Goal: Communication & Community: Share content

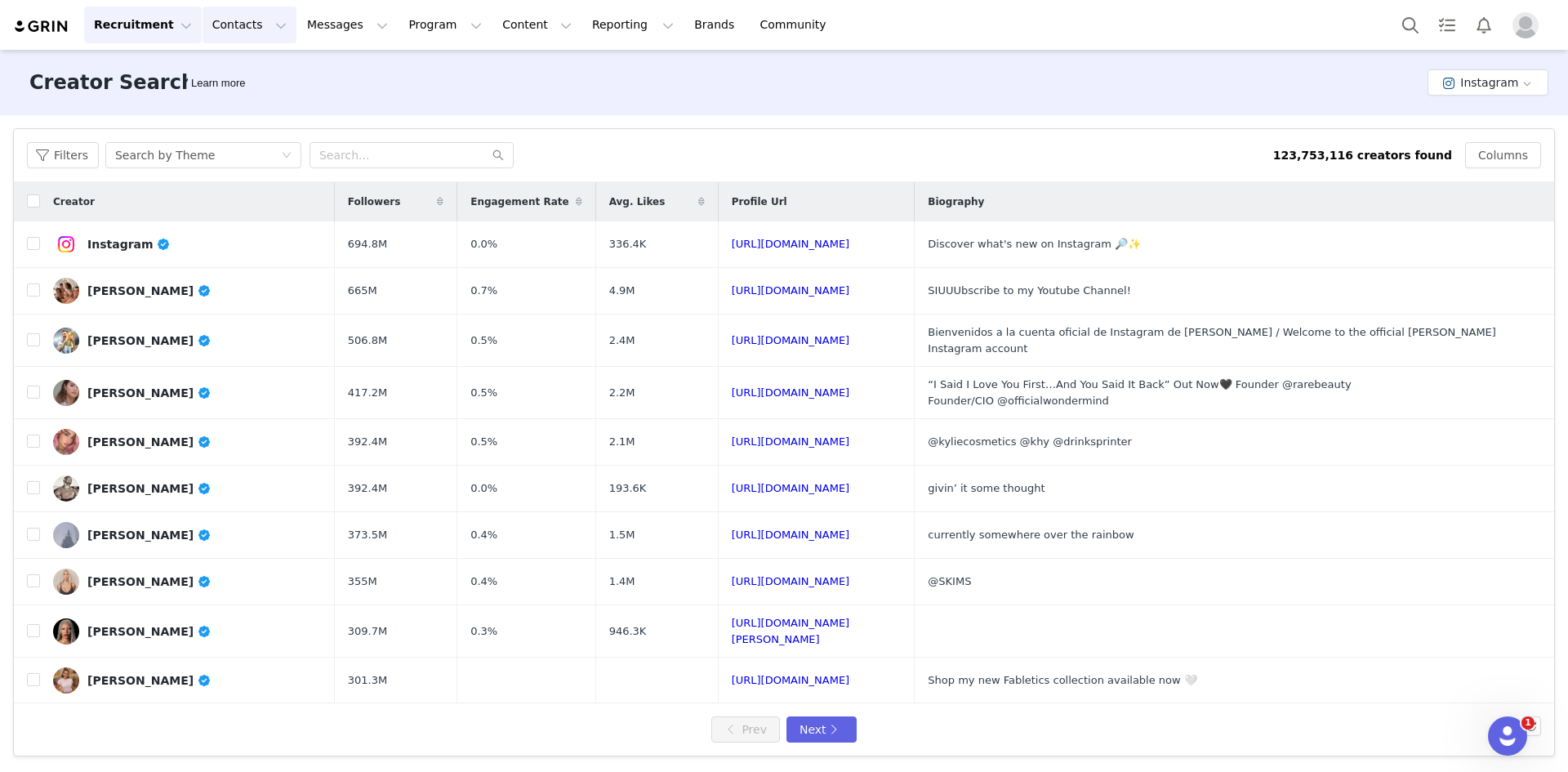
click at [225, 39] on button "Contacts Contacts" at bounding box center [249, 25] width 94 height 37
click at [221, 114] on link "Prospects" at bounding box center [251, 102] width 129 height 30
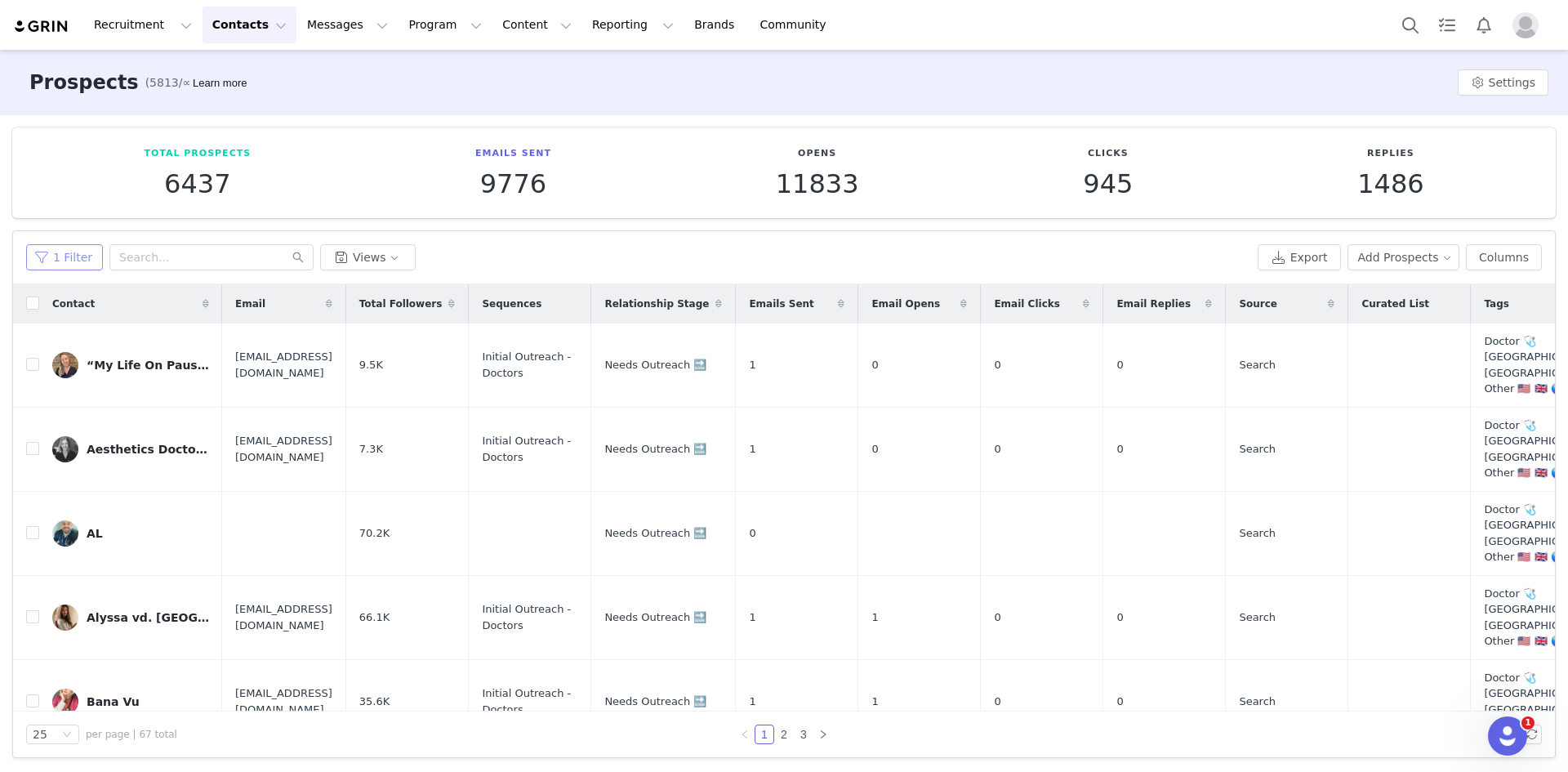
click at [77, 249] on button "1 Filter" at bounding box center [65, 257] width 76 height 26
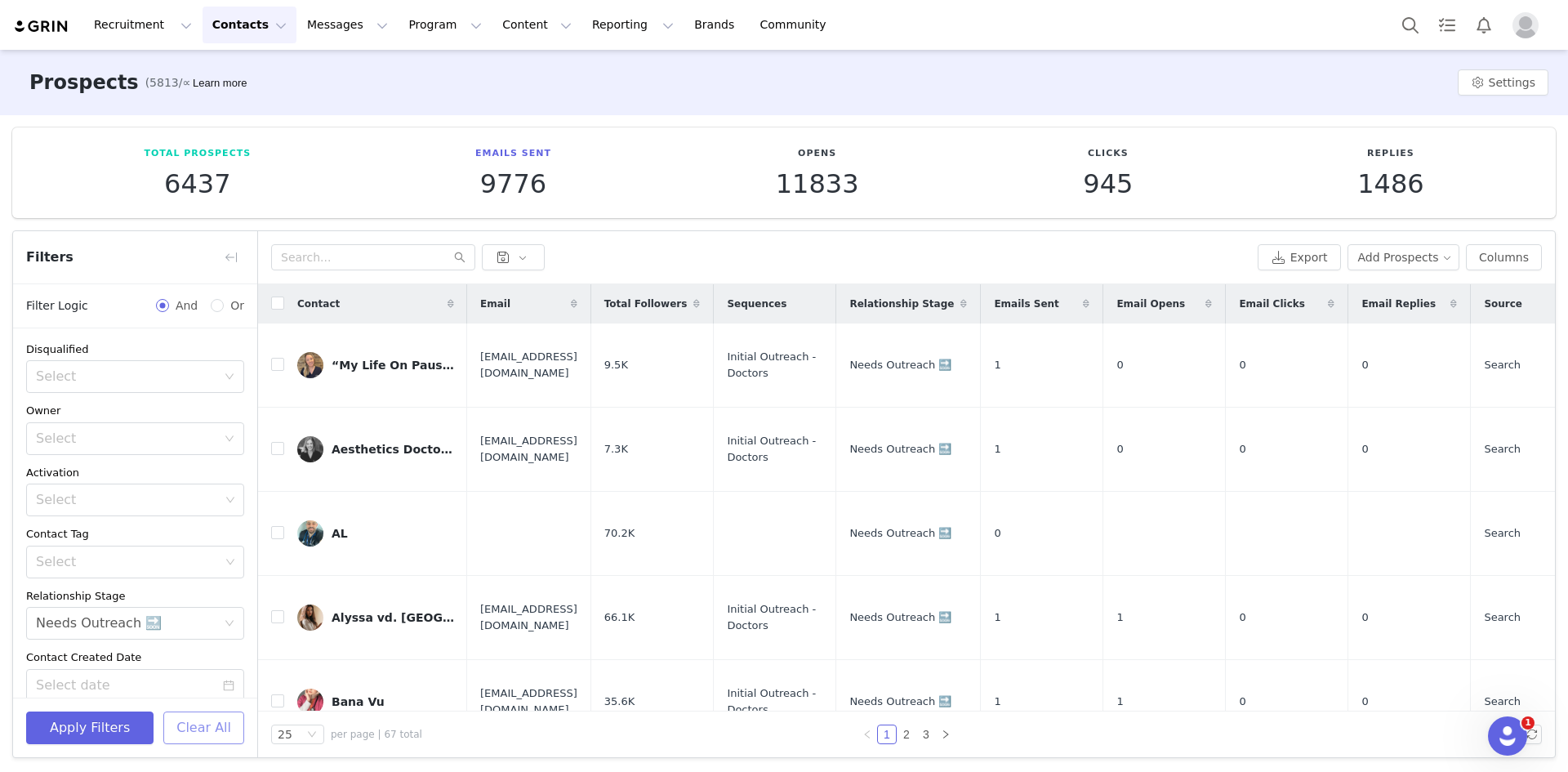
click at [209, 728] on button "Clear All" at bounding box center [203, 727] width 81 height 32
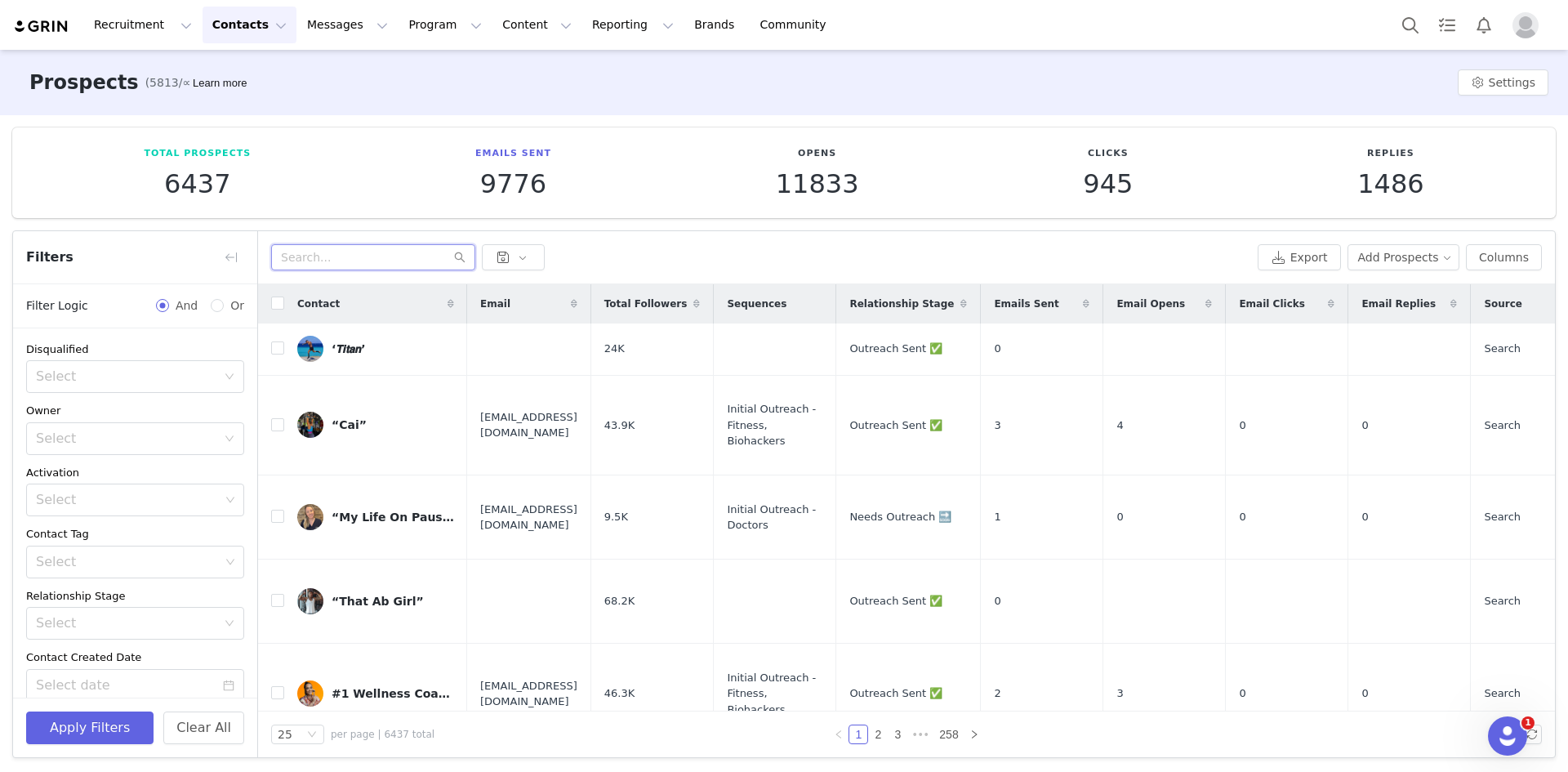
click at [310, 270] on input "text" at bounding box center [373, 257] width 204 height 26
click at [310, 264] on input "text" at bounding box center [373, 257] width 204 height 26
paste input "baileybrownnutrition"
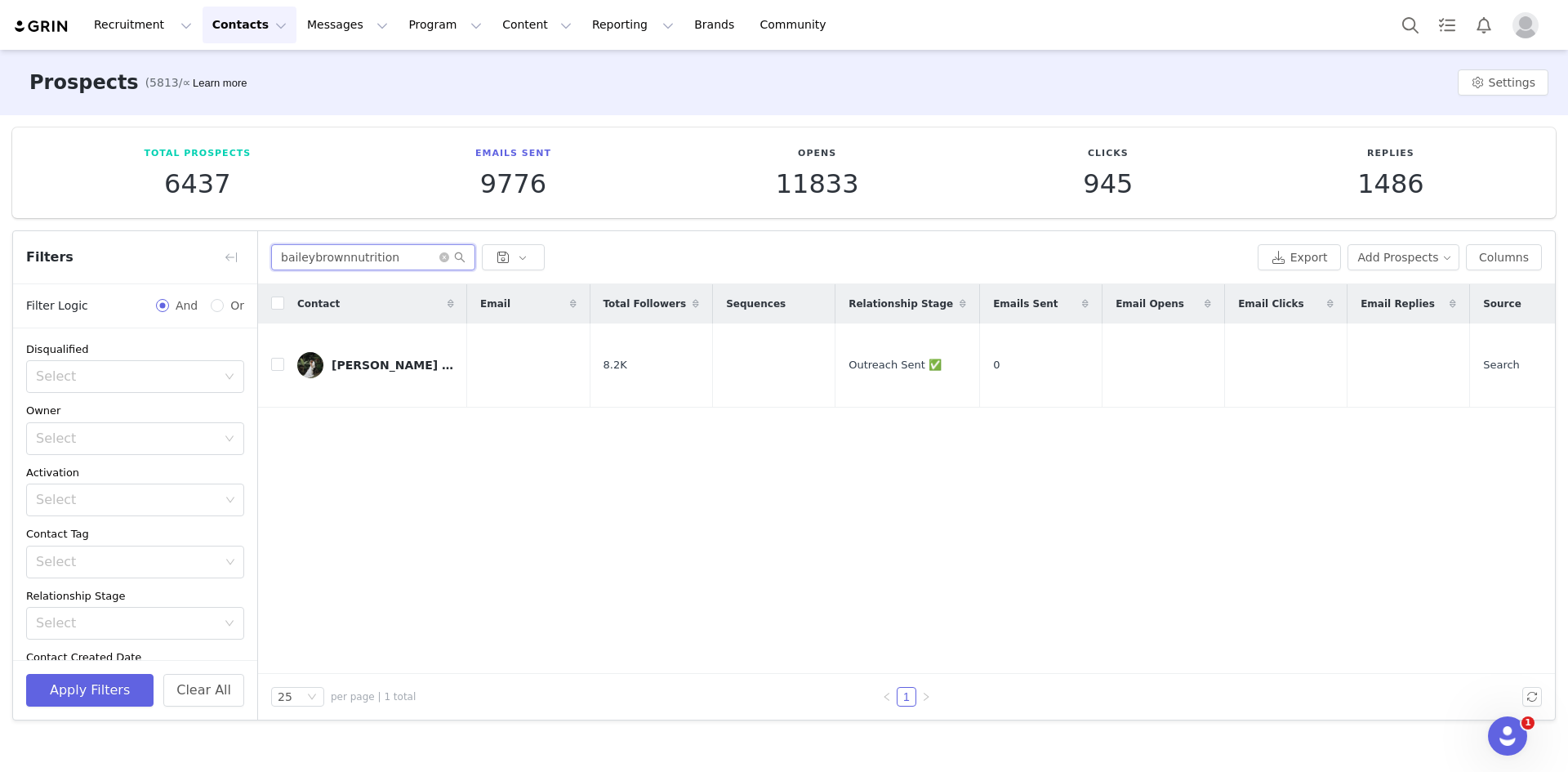
type input "baileybrownnutrition"
drag, startPoint x: 498, startPoint y: 550, endPoint x: 517, endPoint y: 544, distance: 19.9
click at [498, 550] on div "Contact Email Total Followers Sequences Relationship Stage Emails Sent Email Op…" at bounding box center [907, 479] width 1297 height 389
click at [475, 532] on div "Contact Email Total Followers Sequences Relationship Stage Emails Sent Email Op…" at bounding box center [907, 479] width 1297 height 389
click at [817, 508] on div "Contact Email Total Followers Sequences Relationship Stage Emails Sent Email Op…" at bounding box center [907, 479] width 1297 height 389
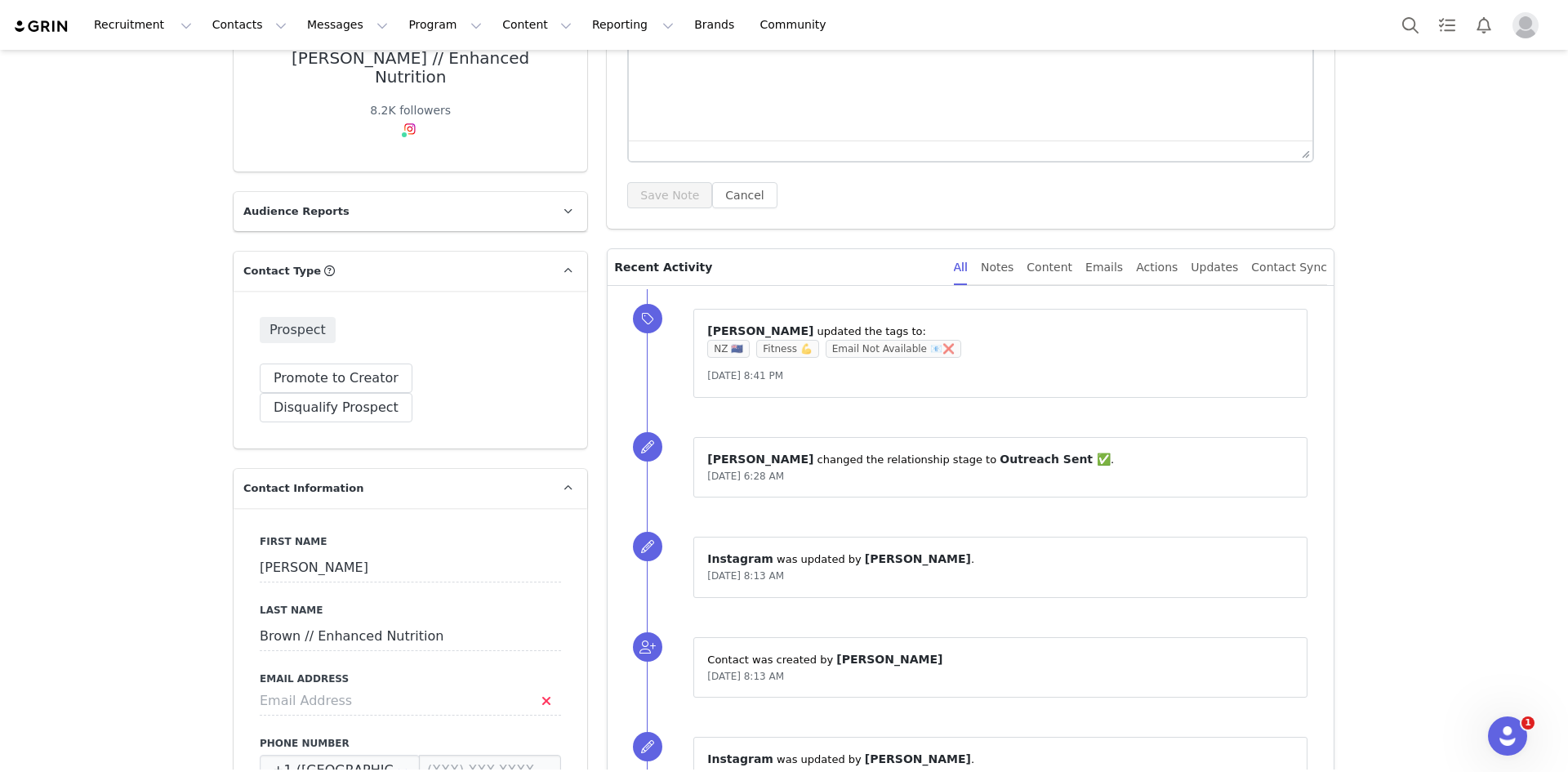
scroll to position [409, 0]
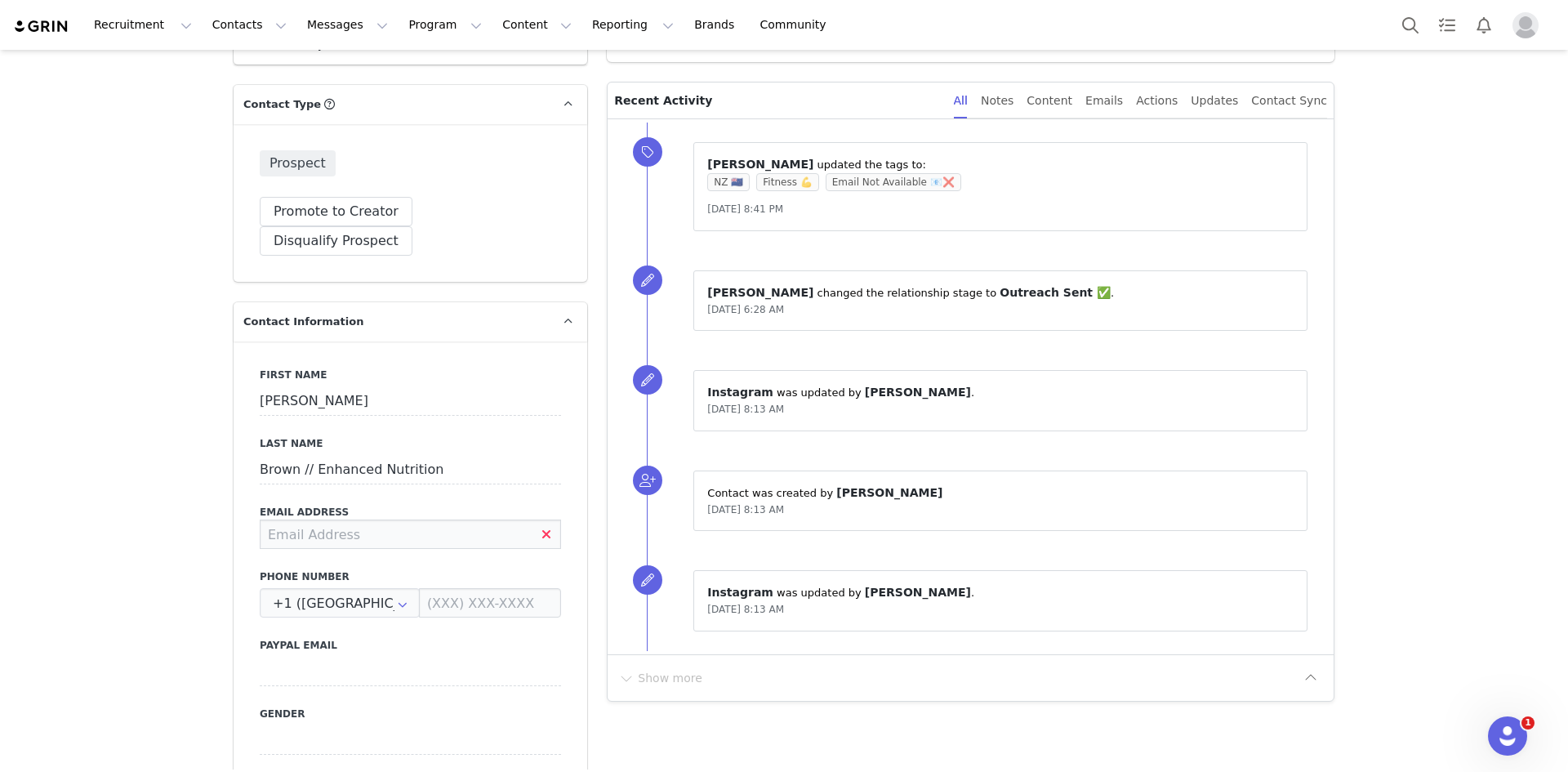
click at [325, 520] on input at bounding box center [411, 534] width 301 height 29
paste input "bailey@enhancednutrition.co.nz"
type input "bailey@enhancednutrition.co.nz"
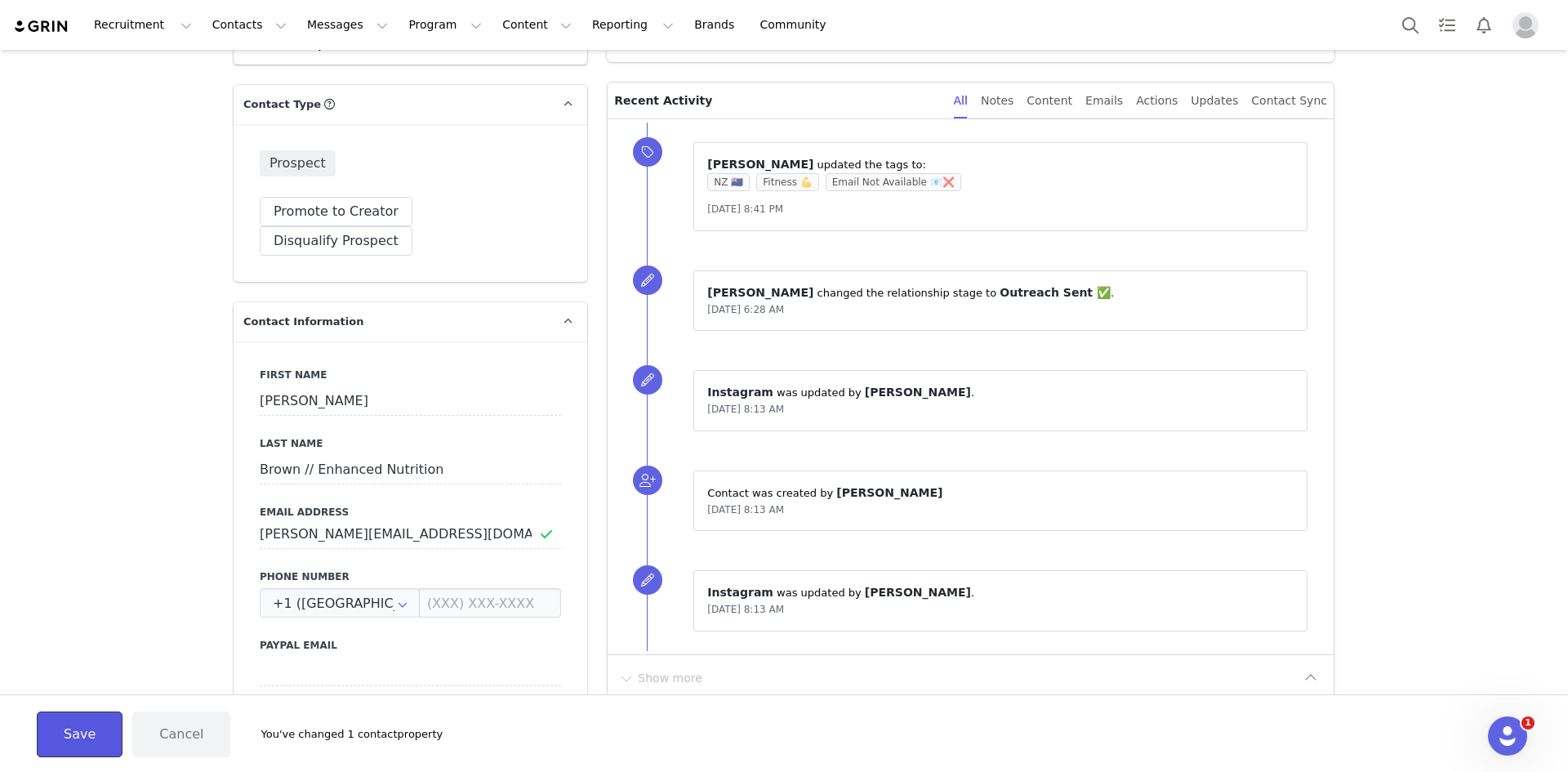
click at [80, 724] on button "Save" at bounding box center [80, 734] width 86 height 46
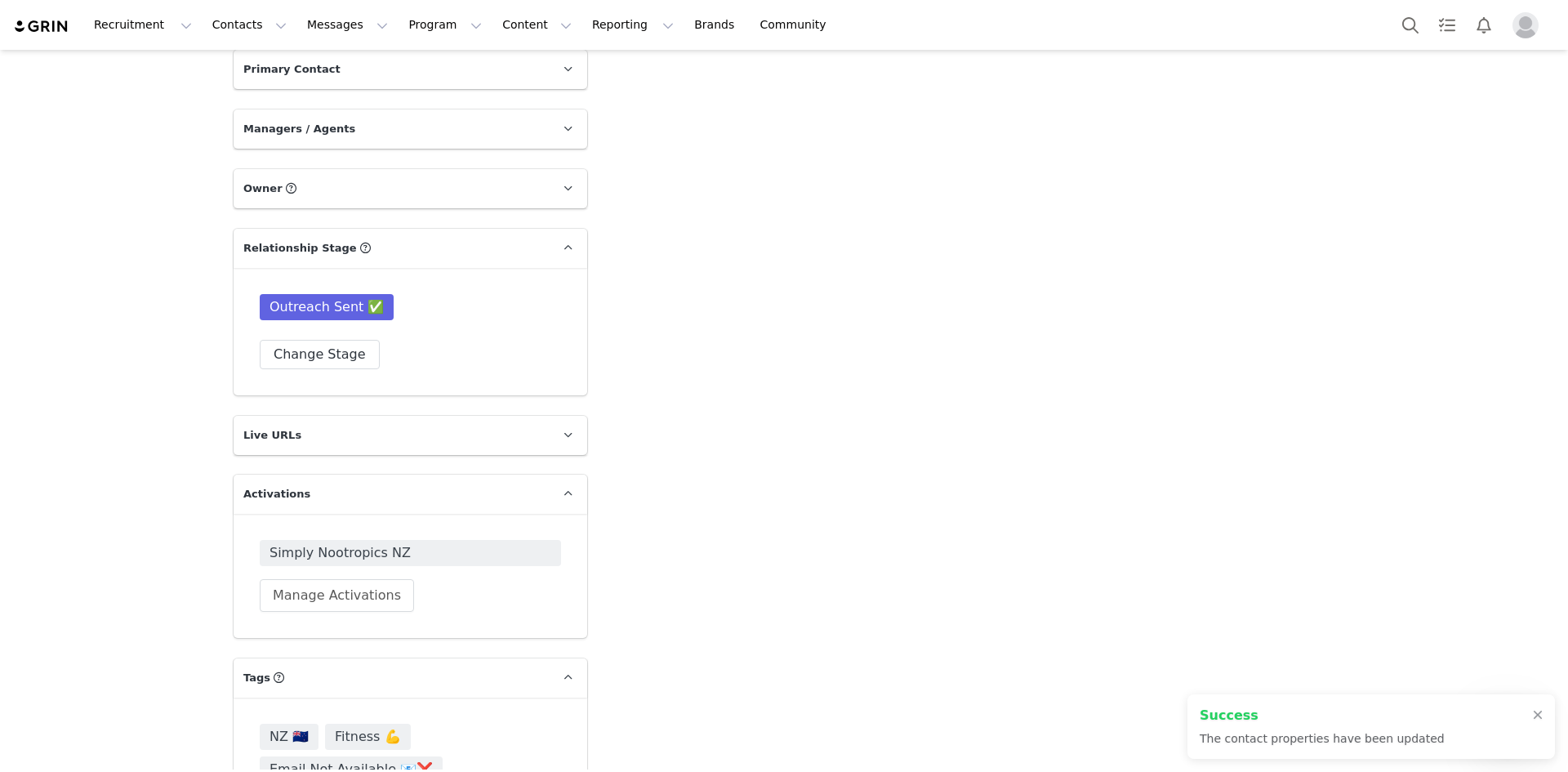
scroll to position [1839, 0]
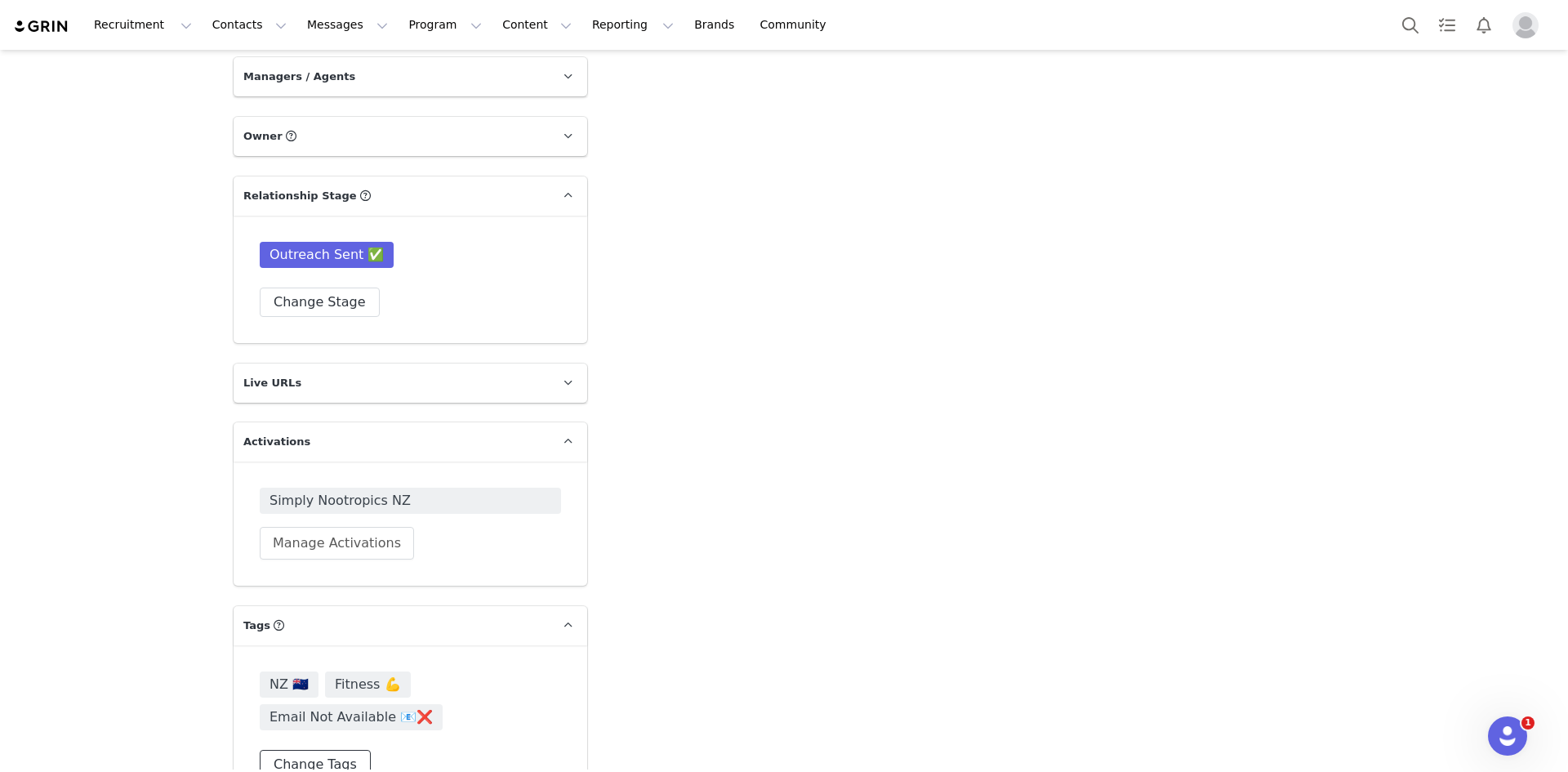
click at [336, 750] on button "Change Tags" at bounding box center [316, 765] width 112 height 29
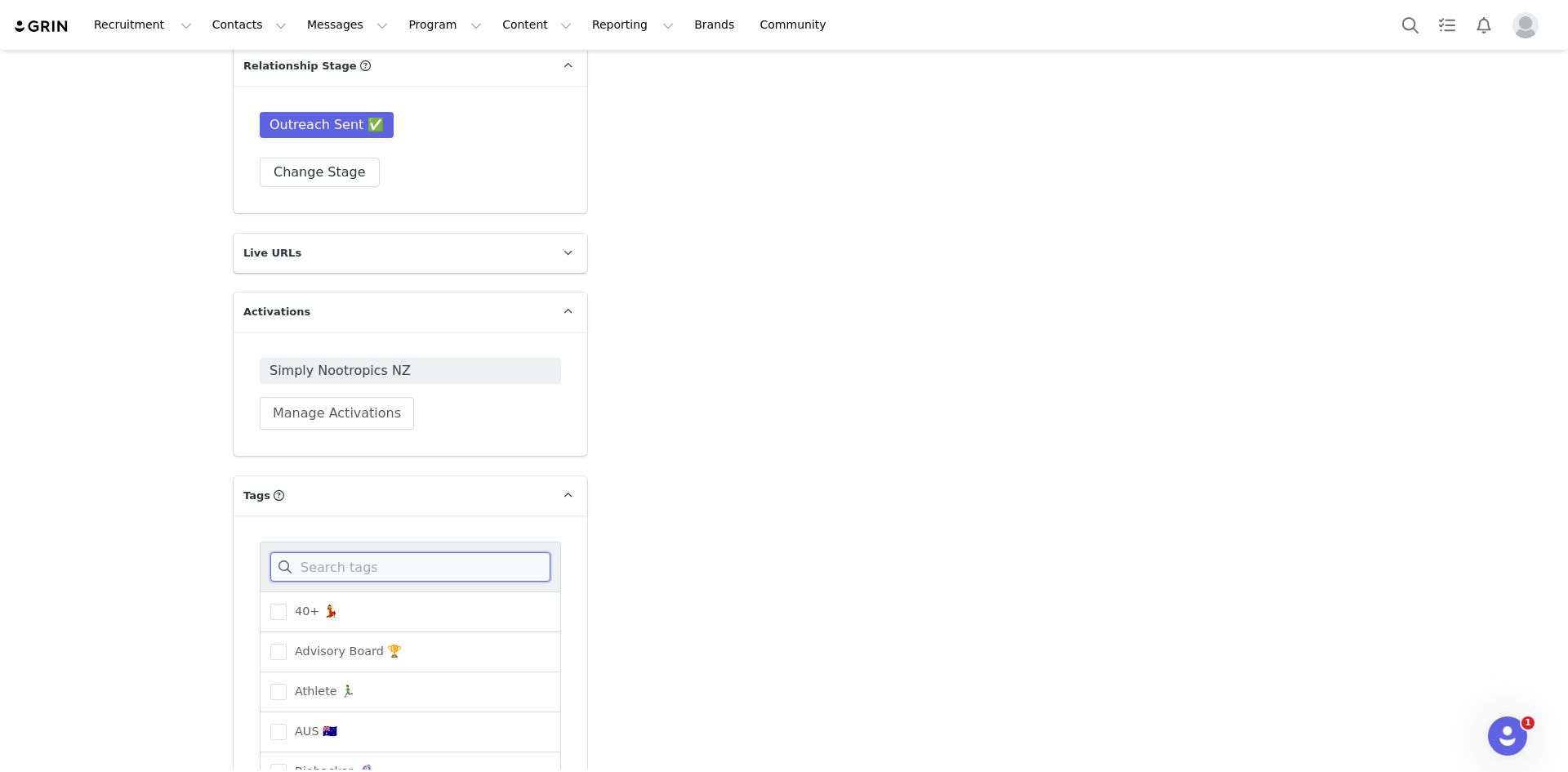
click at [369, 553] on input at bounding box center [410, 568] width 280 height 29
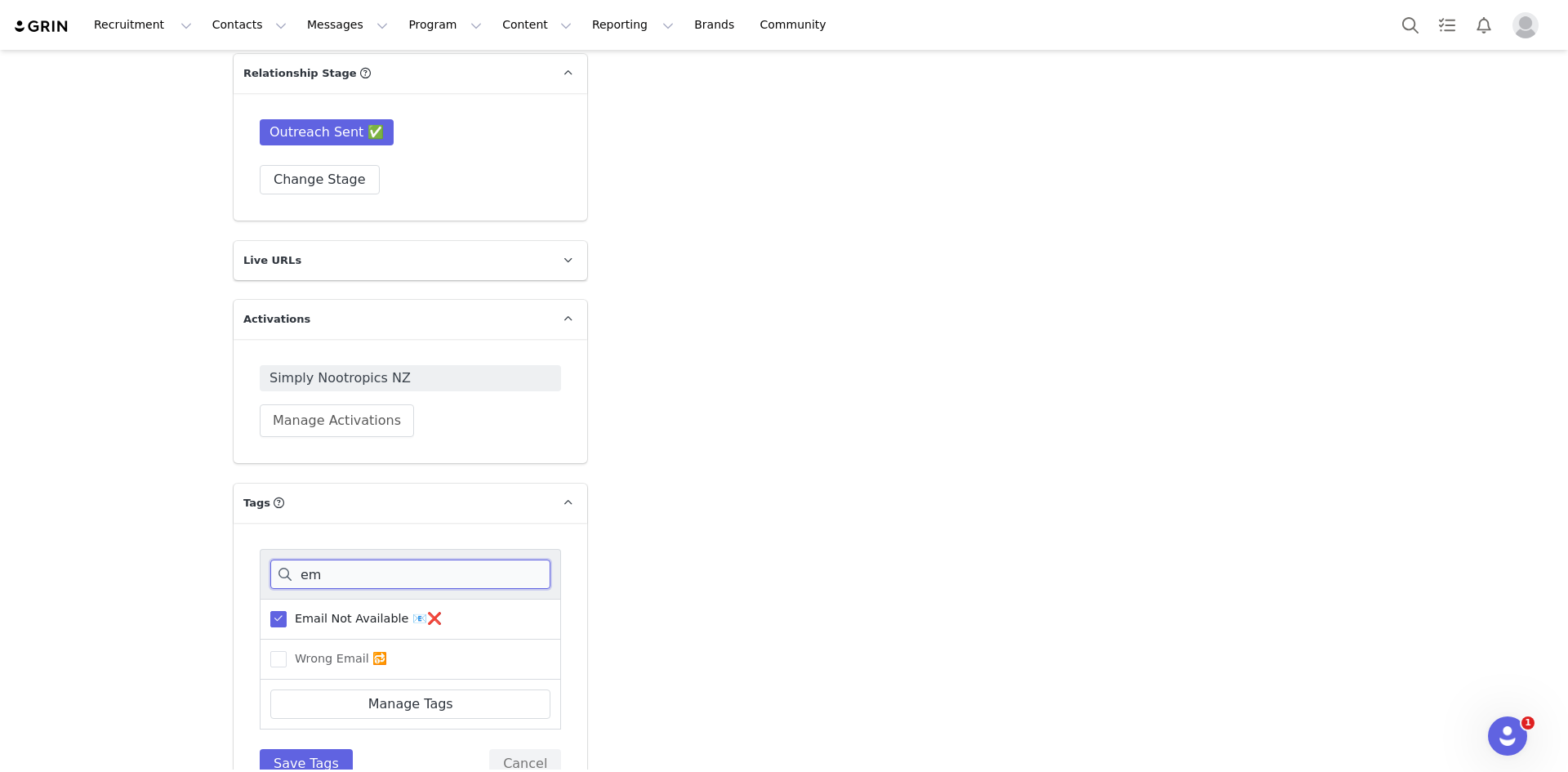
type input "em"
click at [320, 612] on span "Email Not Available 📧❌" at bounding box center [364, 619] width 156 height 16
click at [287, 612] on input "Email Not Available 📧❌" at bounding box center [287, 612] width 0 height 0
click at [288, 732] on div "em Email Not Available 📧❌ Wrong Email 🔂 Manage Tags Save Tags Cancel" at bounding box center [411, 663] width 354 height 282
click at [286, 699] on div "em Email Not Available 📧❌ Wrong Email 🔂 Manage Tags Save Tags Cancel" at bounding box center [411, 663] width 301 height 230
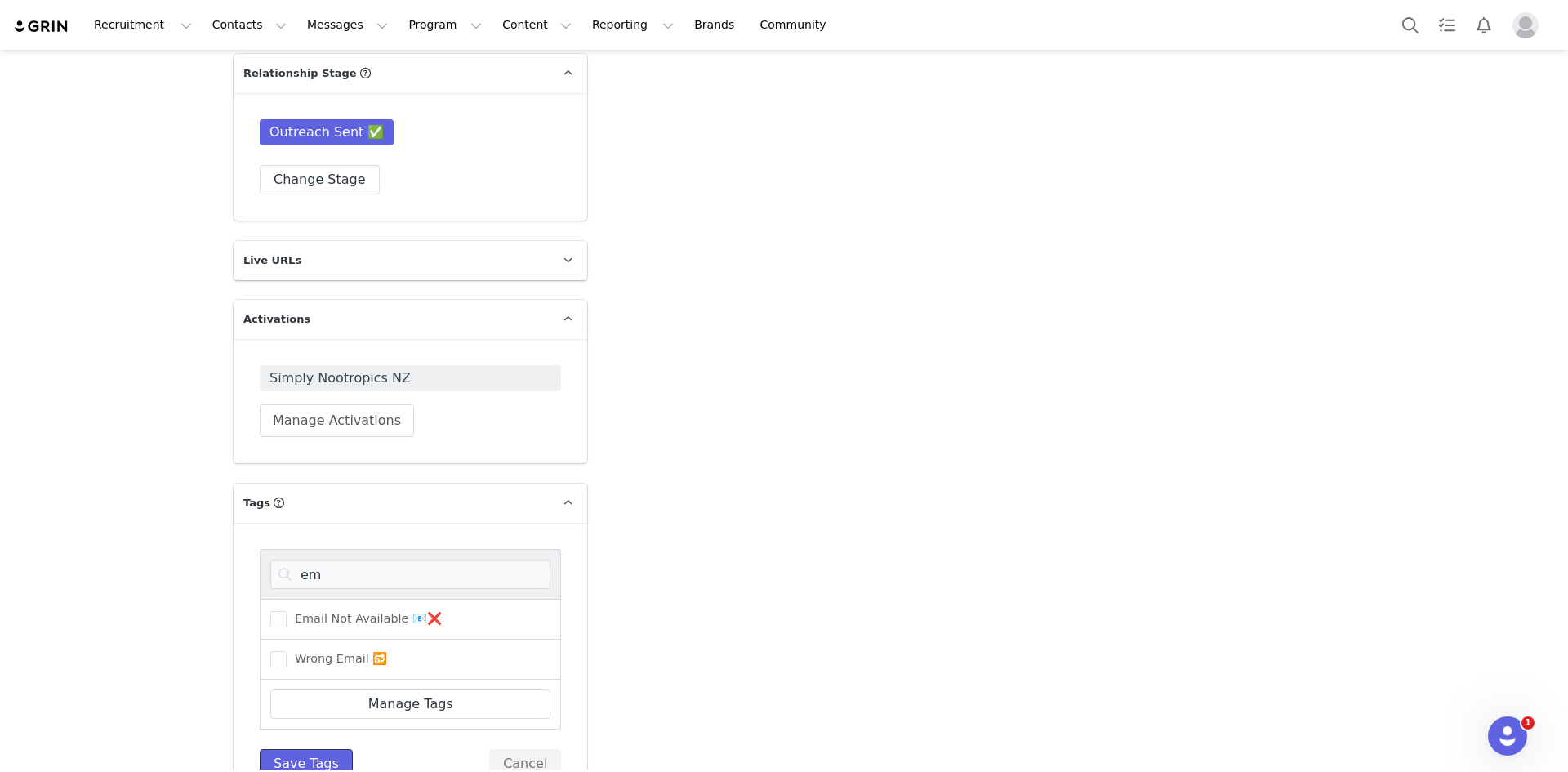
click at [291, 749] on button "Save Tags" at bounding box center [306, 764] width 93 height 29
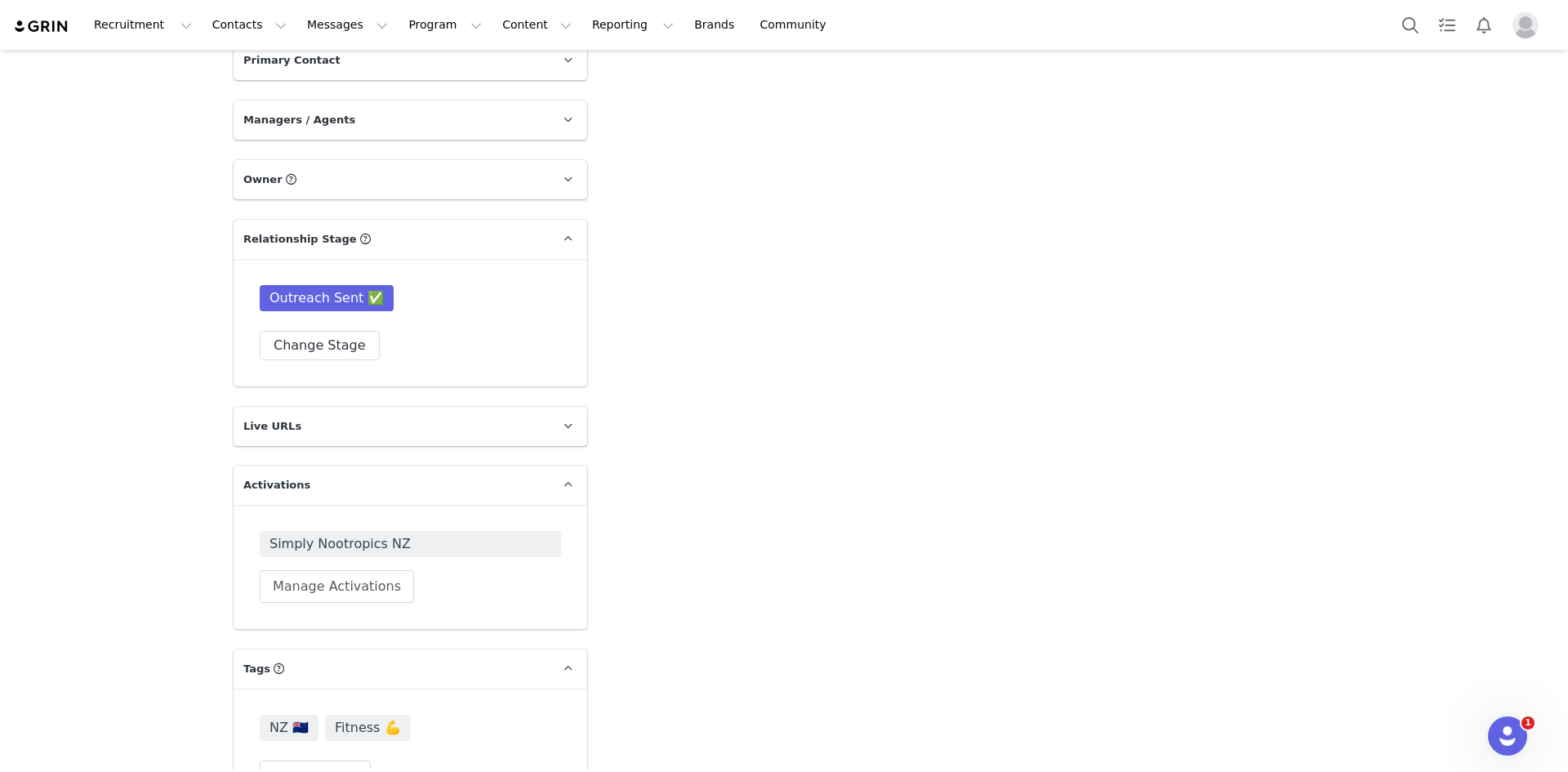
scroll to position [1806, 0]
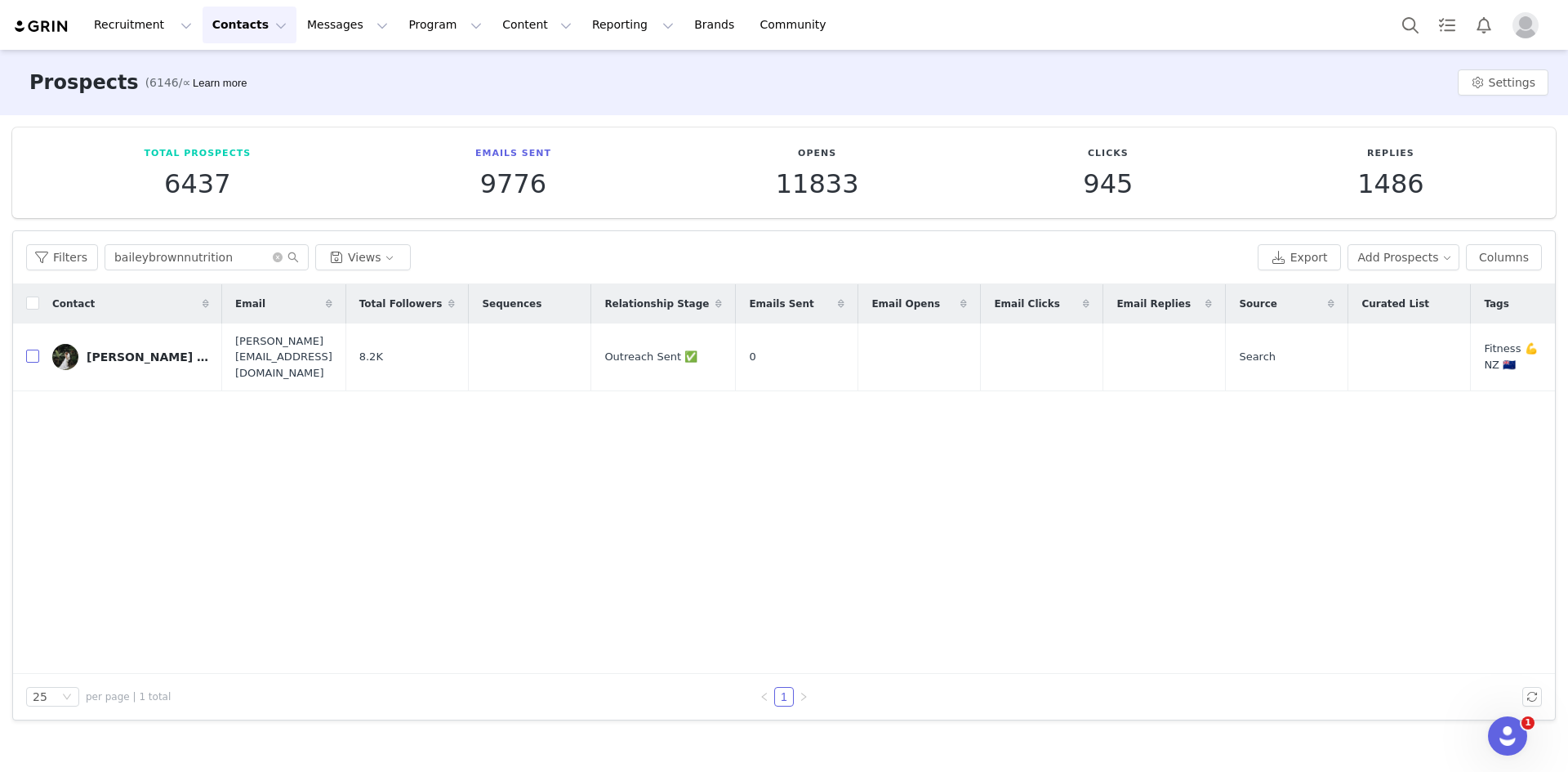
drag, startPoint x: 32, startPoint y: 347, endPoint x: 52, endPoint y: 352, distance: 20.6
click at [32, 349] on input "checkbox" at bounding box center [32, 355] width 13 height 13
checkbox input "true"
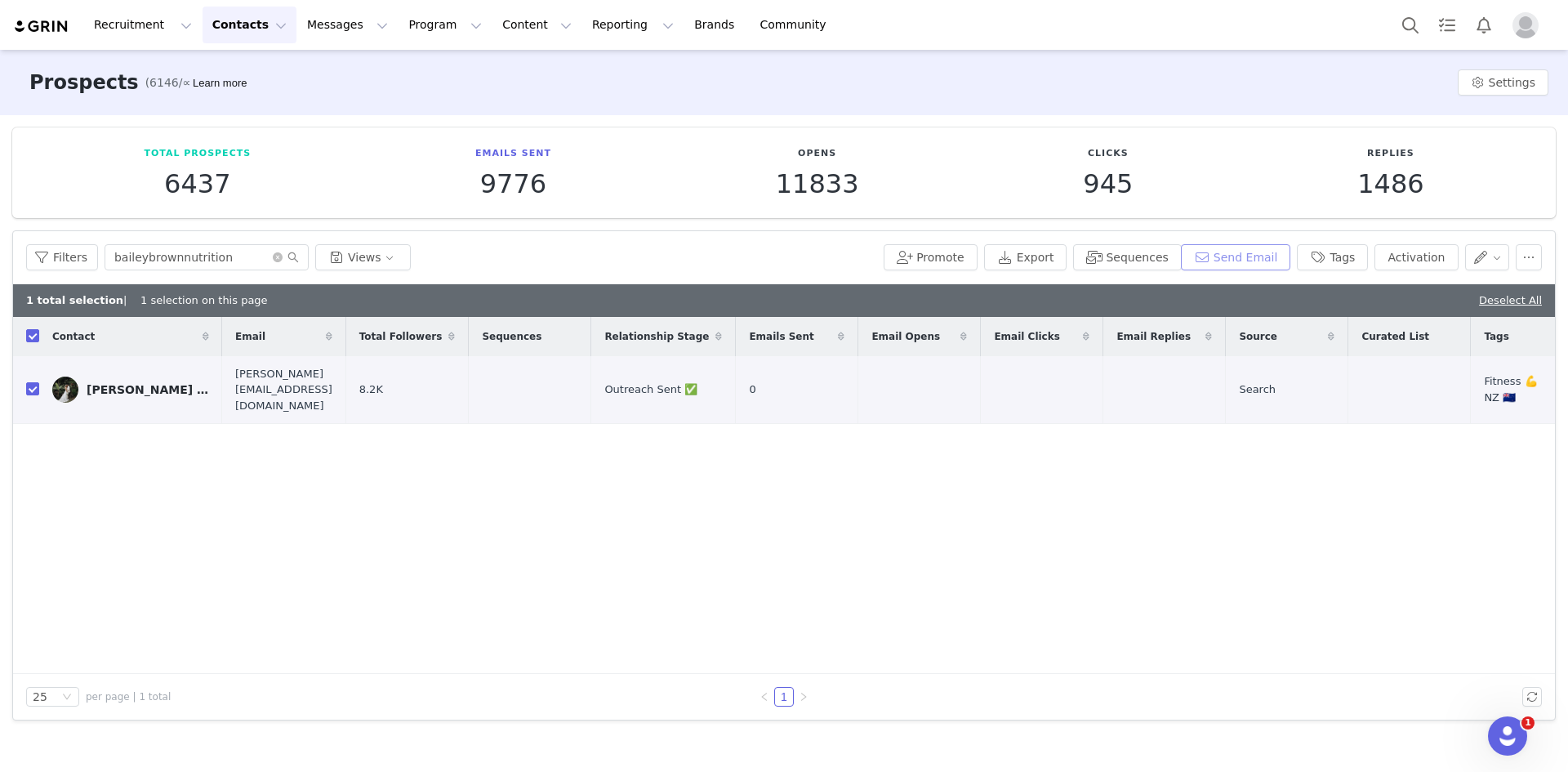
click at [1263, 258] on button "Send Email" at bounding box center [1236, 257] width 111 height 26
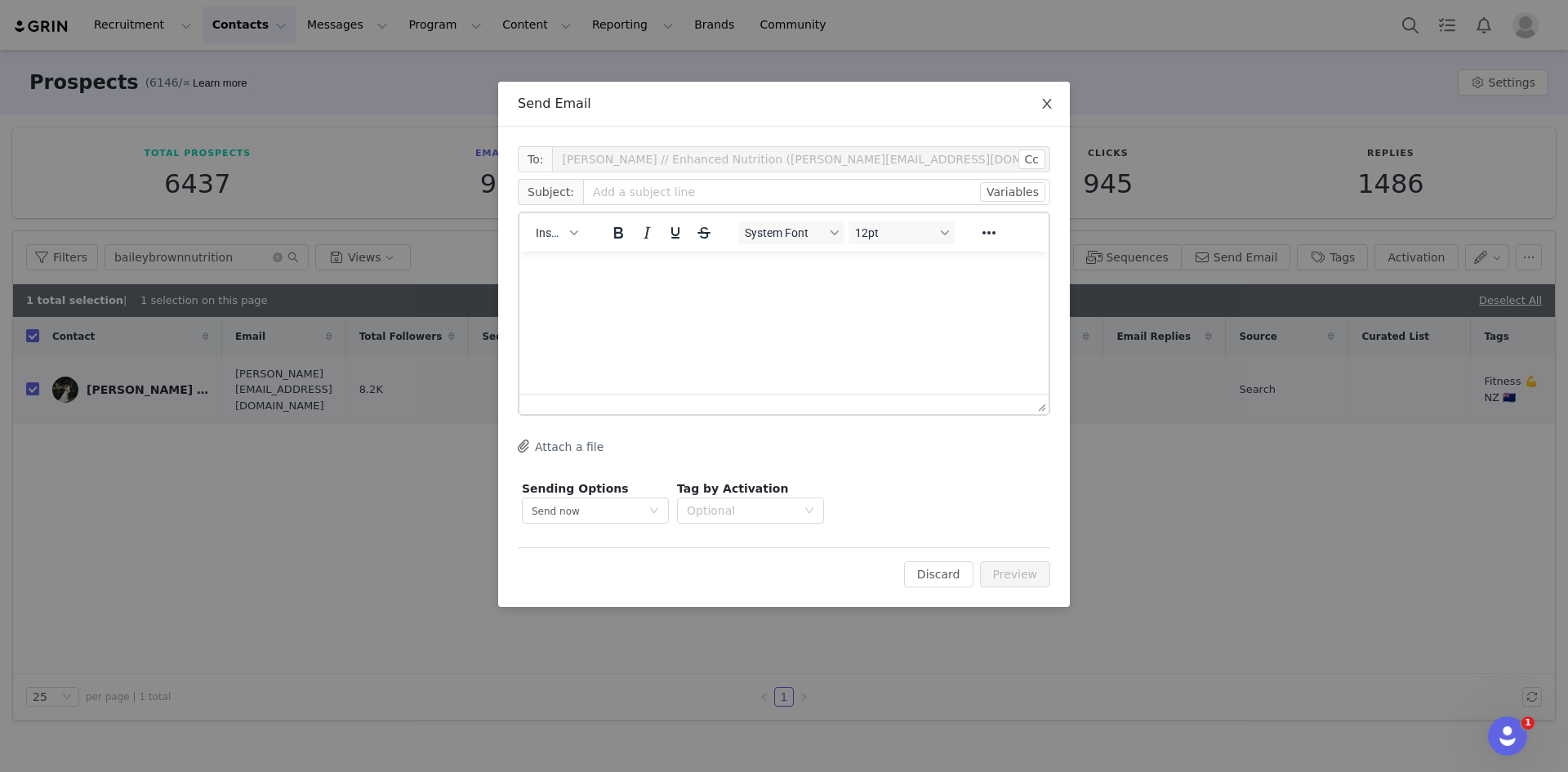
drag, startPoint x: 1046, startPoint y: 102, endPoint x: 1231, endPoint y: 333, distance: 295.9
click at [1048, 103] on icon "icon: close" at bounding box center [1047, 104] width 9 height 10
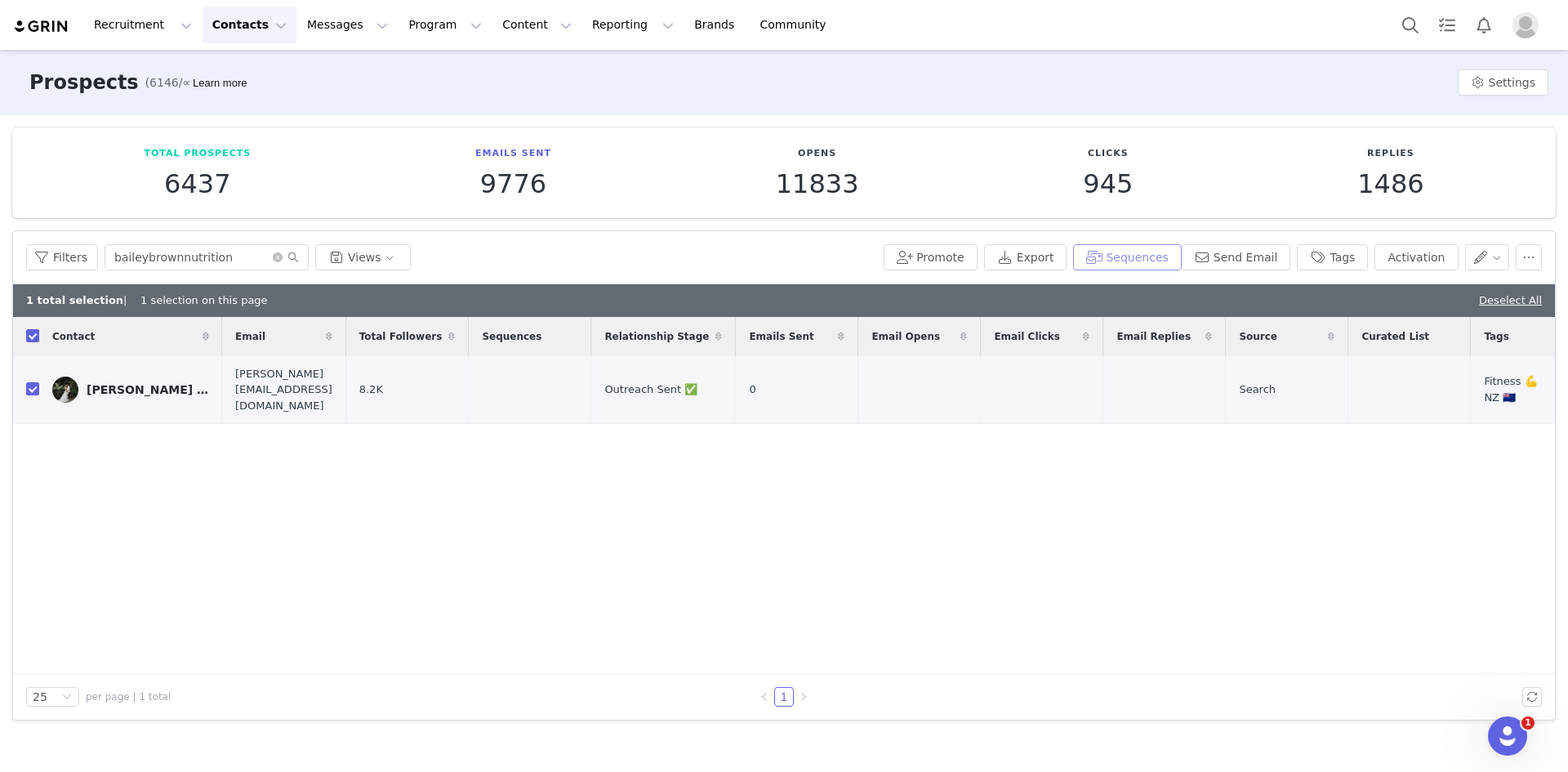
click at [1139, 249] on button "Sequences" at bounding box center [1127, 257] width 108 height 26
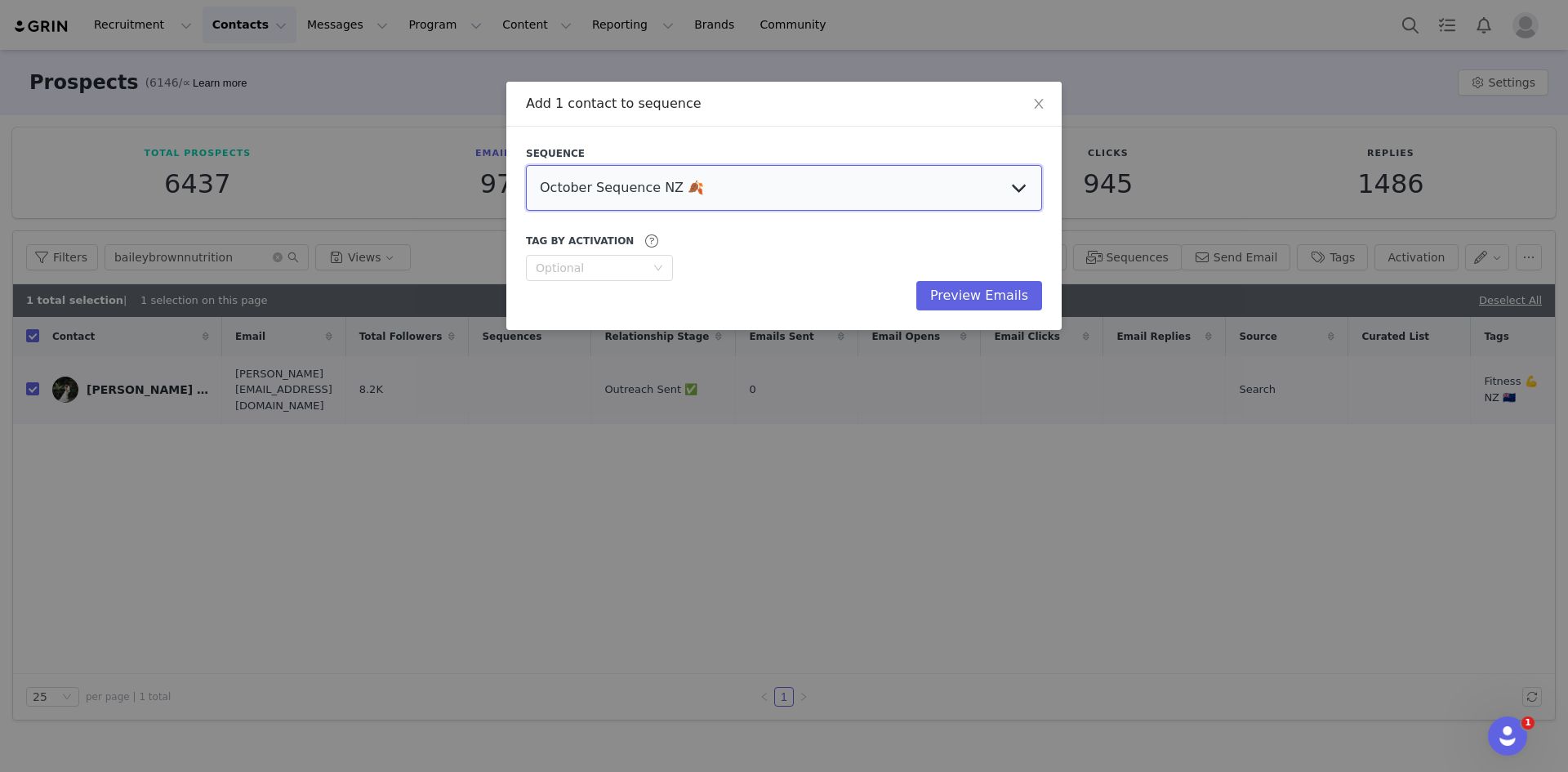
click at [561, 187] on select "October Sequence NZ 🍂 Initial Outreach - Doctors Welcome Email US, UK, Global W…" at bounding box center [784, 188] width 516 height 46
select select "3e398ca6-7641-43e3-bbca-cc8fb5fcacb3"
click at [526, 165] on select "October Sequence NZ 🍂 Initial Outreach - Doctors Welcome Email US, UK, Global W…" at bounding box center [784, 188] width 516 height 46
click at [1008, 284] on button "Preview Emails" at bounding box center [979, 295] width 126 height 29
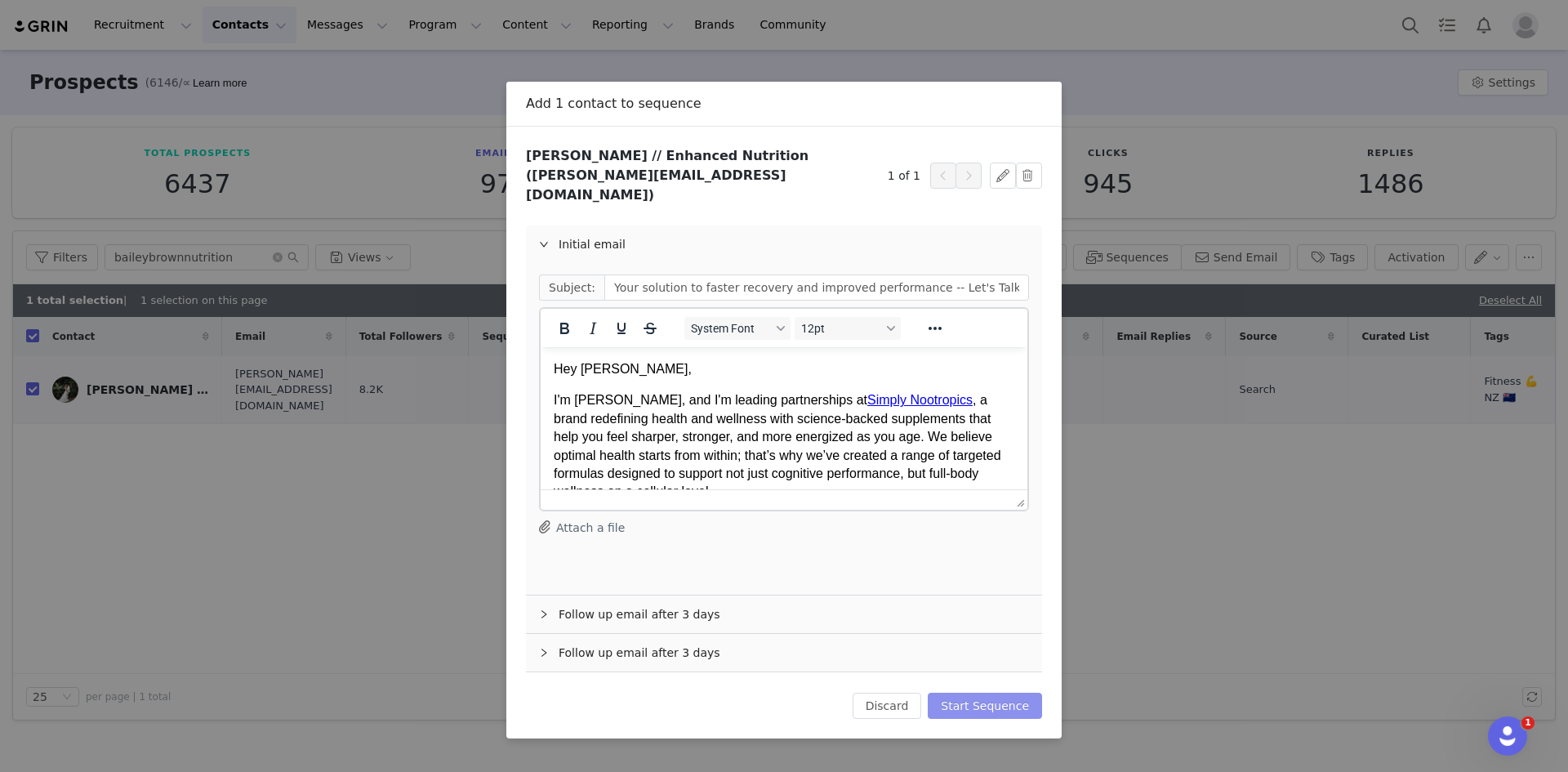
click at [979, 693] on button "Start Sequence" at bounding box center [985, 705] width 114 height 26
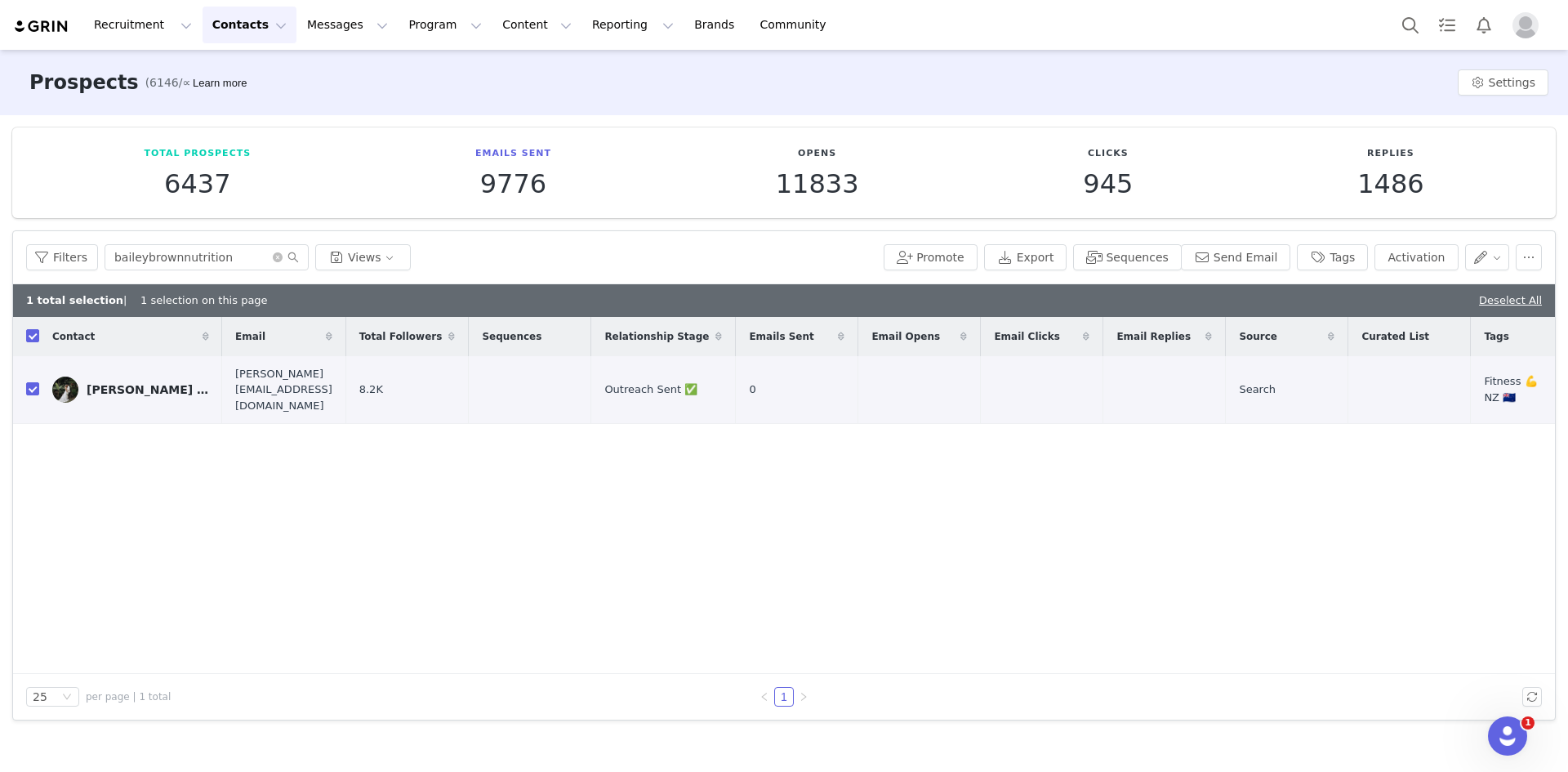
drag, startPoint x: 29, startPoint y: 340, endPoint x: 114, endPoint y: 304, distance: 92.3
click at [29, 340] on input "checkbox" at bounding box center [32, 336] width 13 height 13
checkbox input "false"
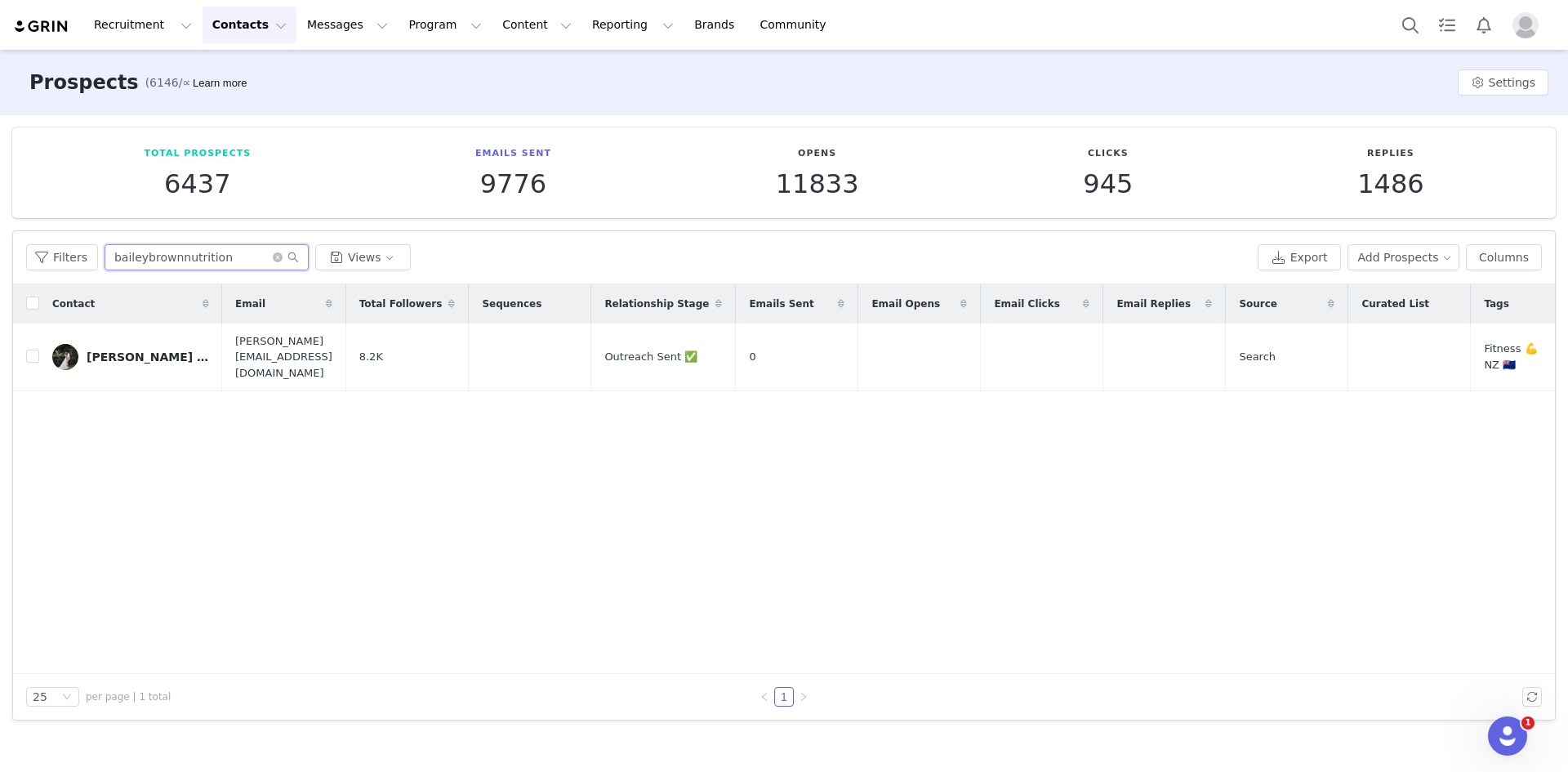
click at [187, 262] on input "baileybrownnutrition" at bounding box center [206, 257] width 204 height 26
paste input "surgeryandstilettos"
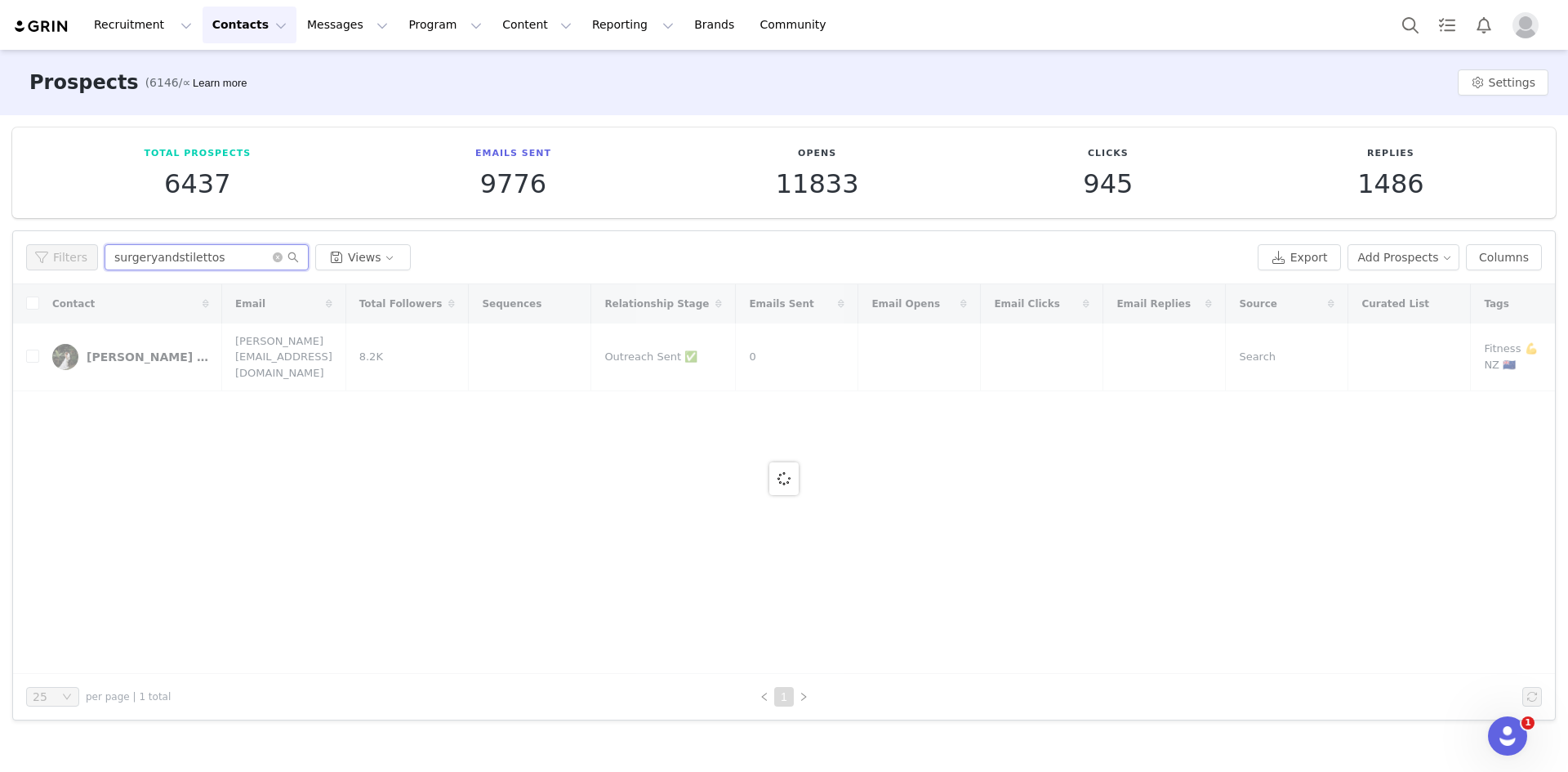
type input "surgeryandstilettos"
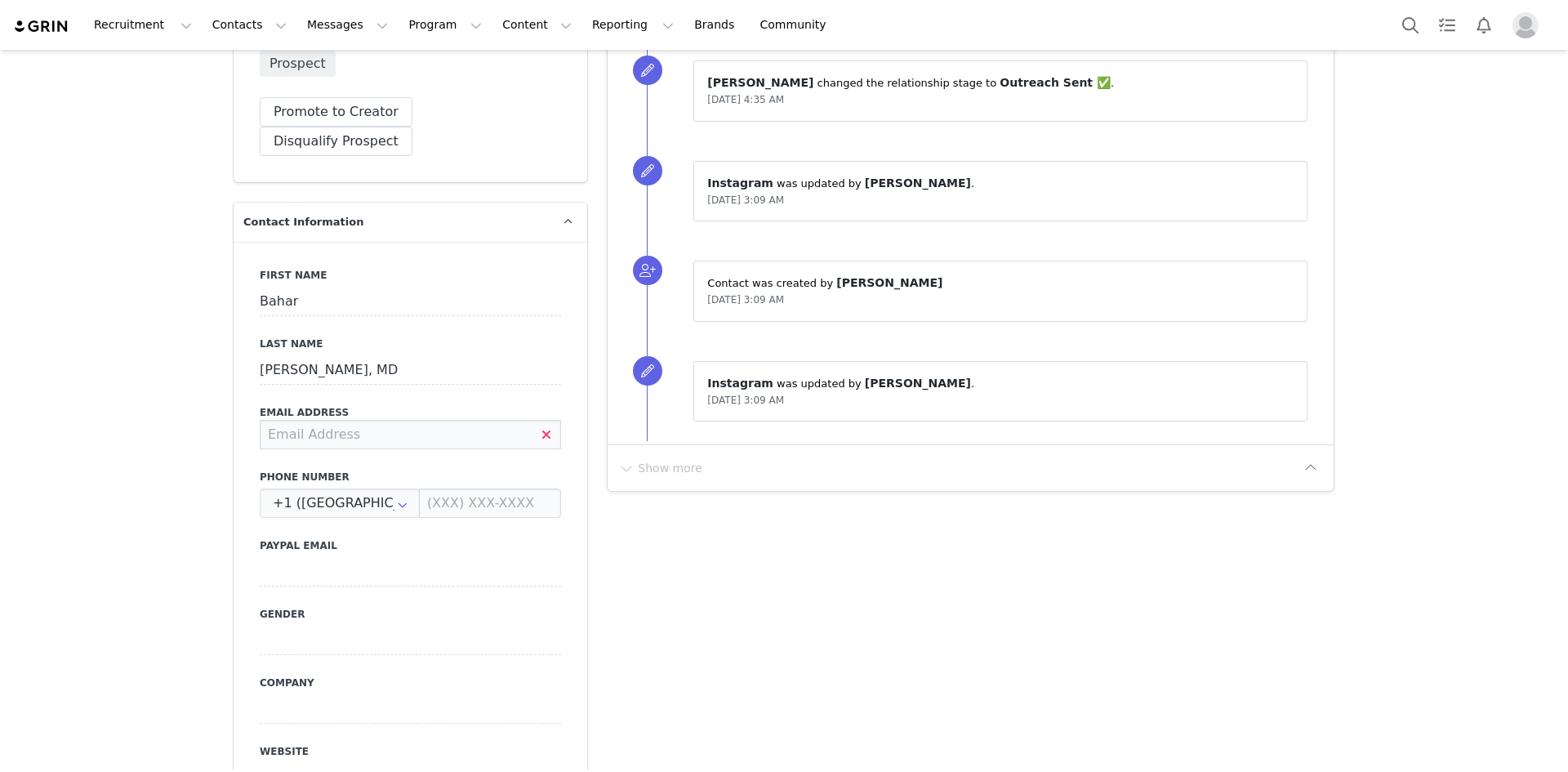
click at [393, 420] on input at bounding box center [411, 434] width 301 height 29
paste input "[EMAIL_ADDRESS][DOMAIN_NAME]"
type input "[EMAIL_ADDRESS][DOMAIN_NAME]"
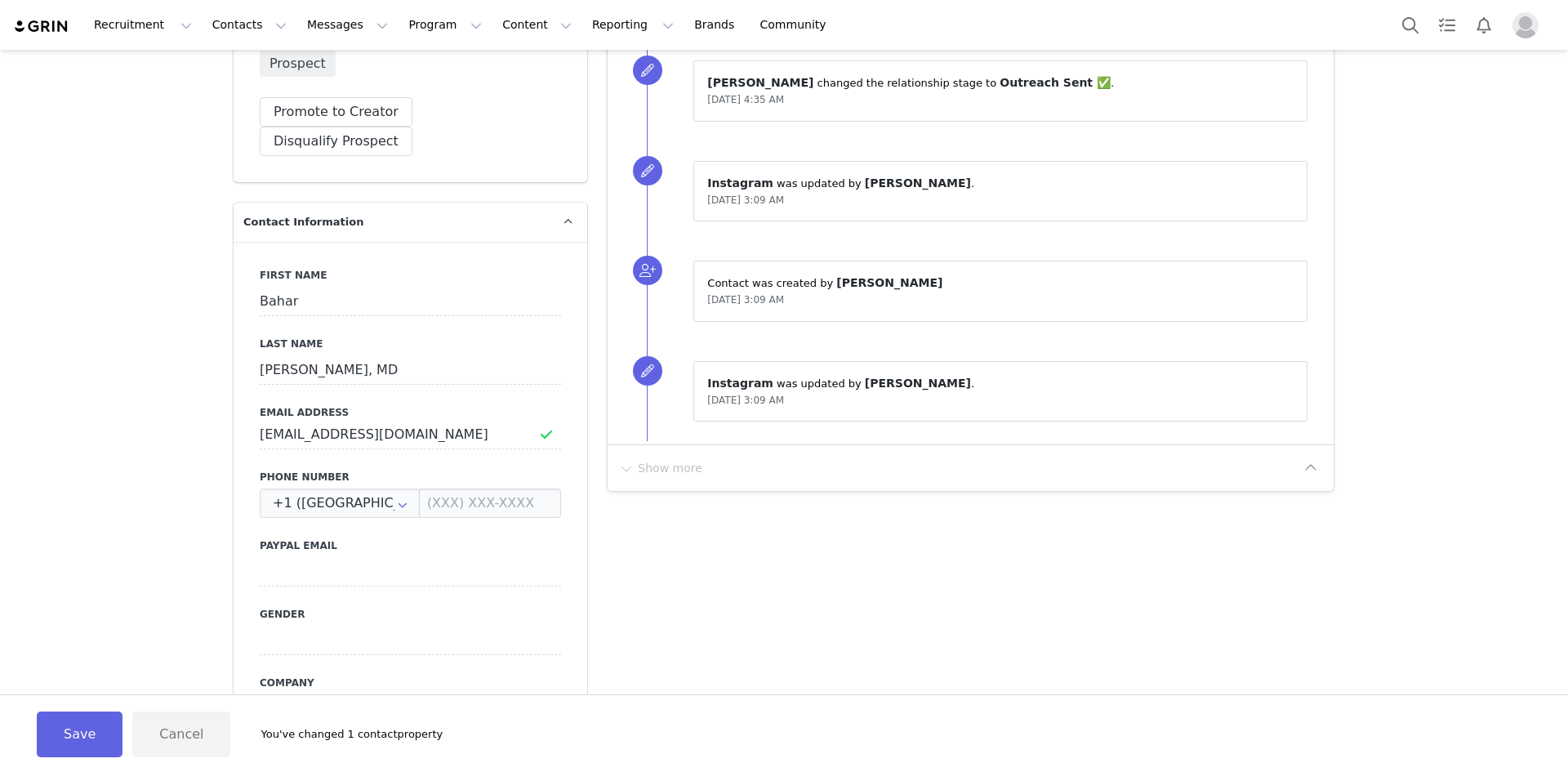
click at [71, 716] on button "Save" at bounding box center [80, 734] width 86 height 46
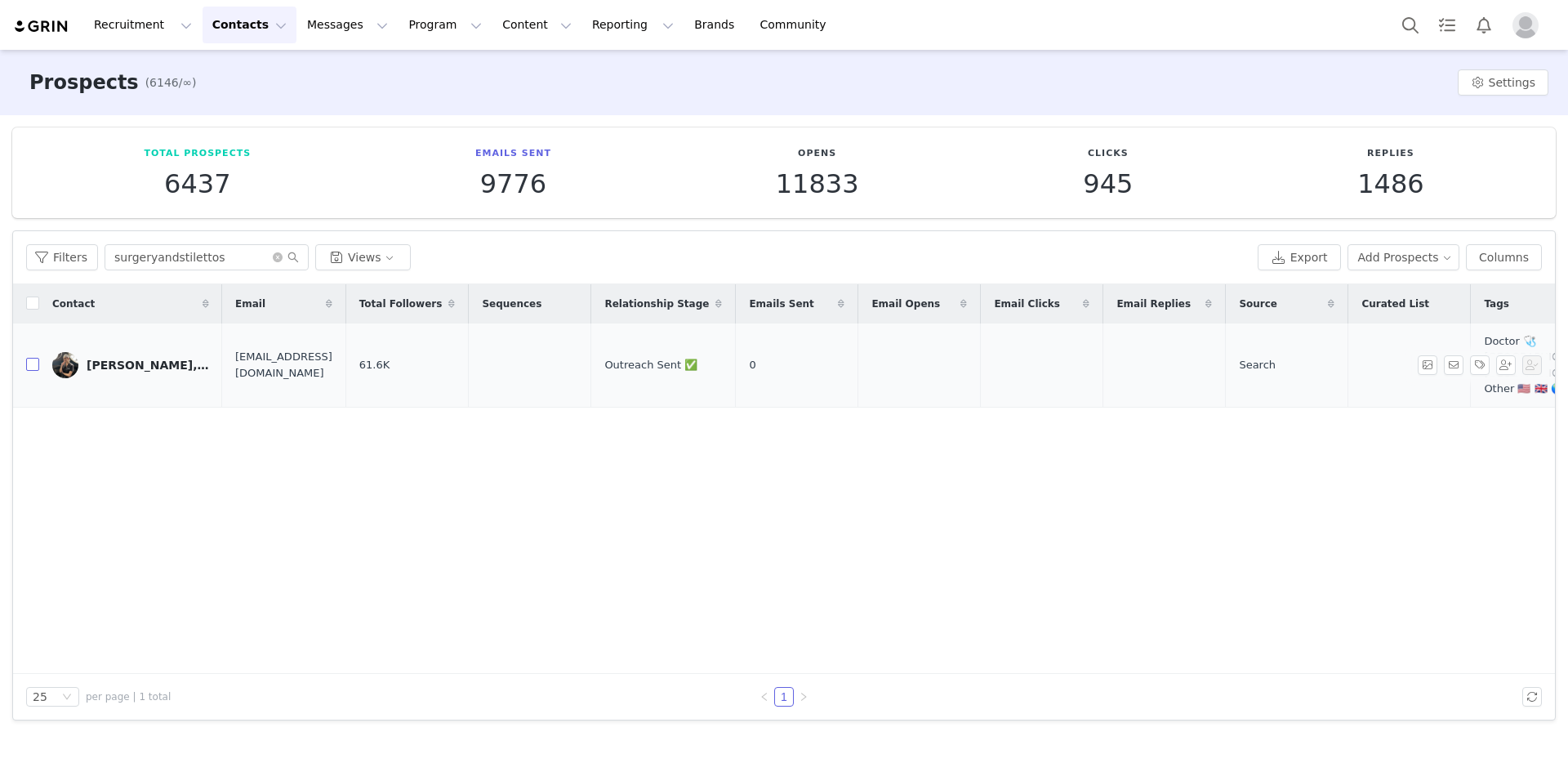
click at [29, 358] on input "checkbox" at bounding box center [32, 364] width 13 height 13
checkbox input "true"
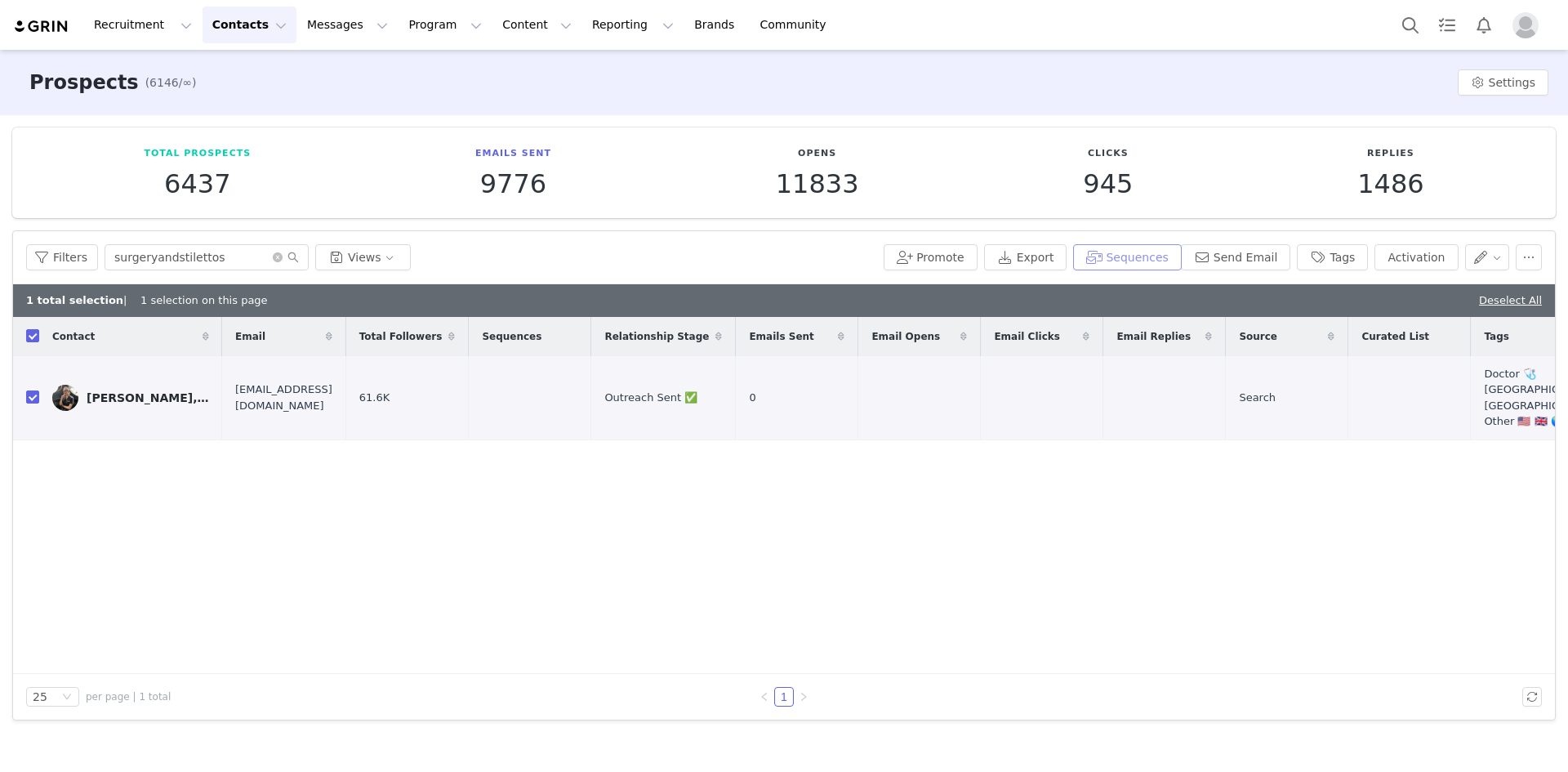
click at [1152, 258] on button "Sequences" at bounding box center [1127, 257] width 108 height 26
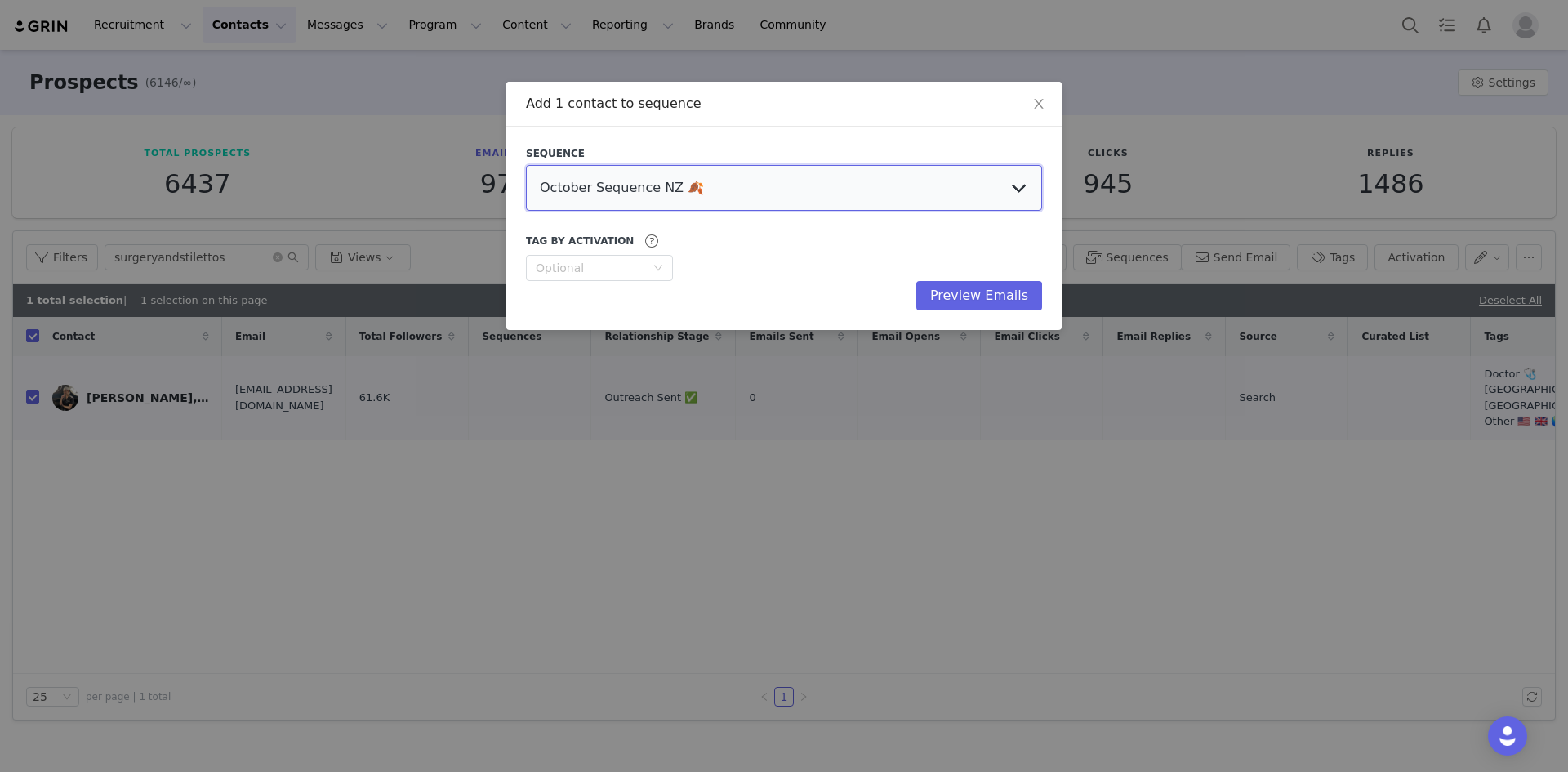
click at [726, 180] on select "October Sequence NZ 🍂 Initial Outreach - Doctors Welcome Email US, UK, Global W…" at bounding box center [784, 188] width 516 height 46
select select "8b3dd242-4106-46b0-b1c2-97ea597d964e"
click at [526, 165] on select "October Sequence NZ 🍂 Initial Outreach - Doctors Welcome Email US, UK, Global W…" at bounding box center [784, 188] width 516 height 46
click at [1007, 300] on button "Preview Emails" at bounding box center [979, 295] width 126 height 29
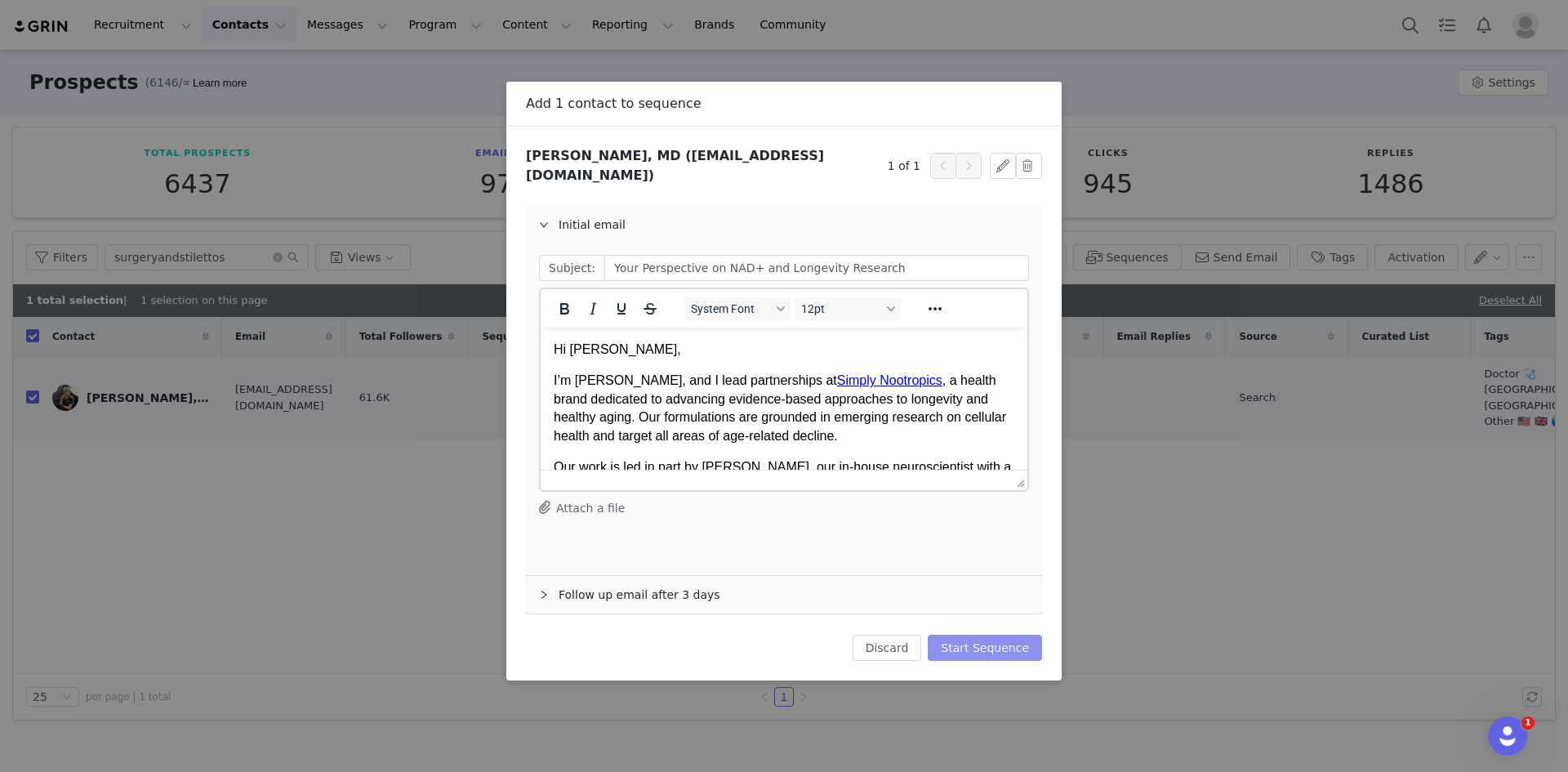
click at [987, 635] on button "Start Sequence" at bounding box center [985, 648] width 114 height 26
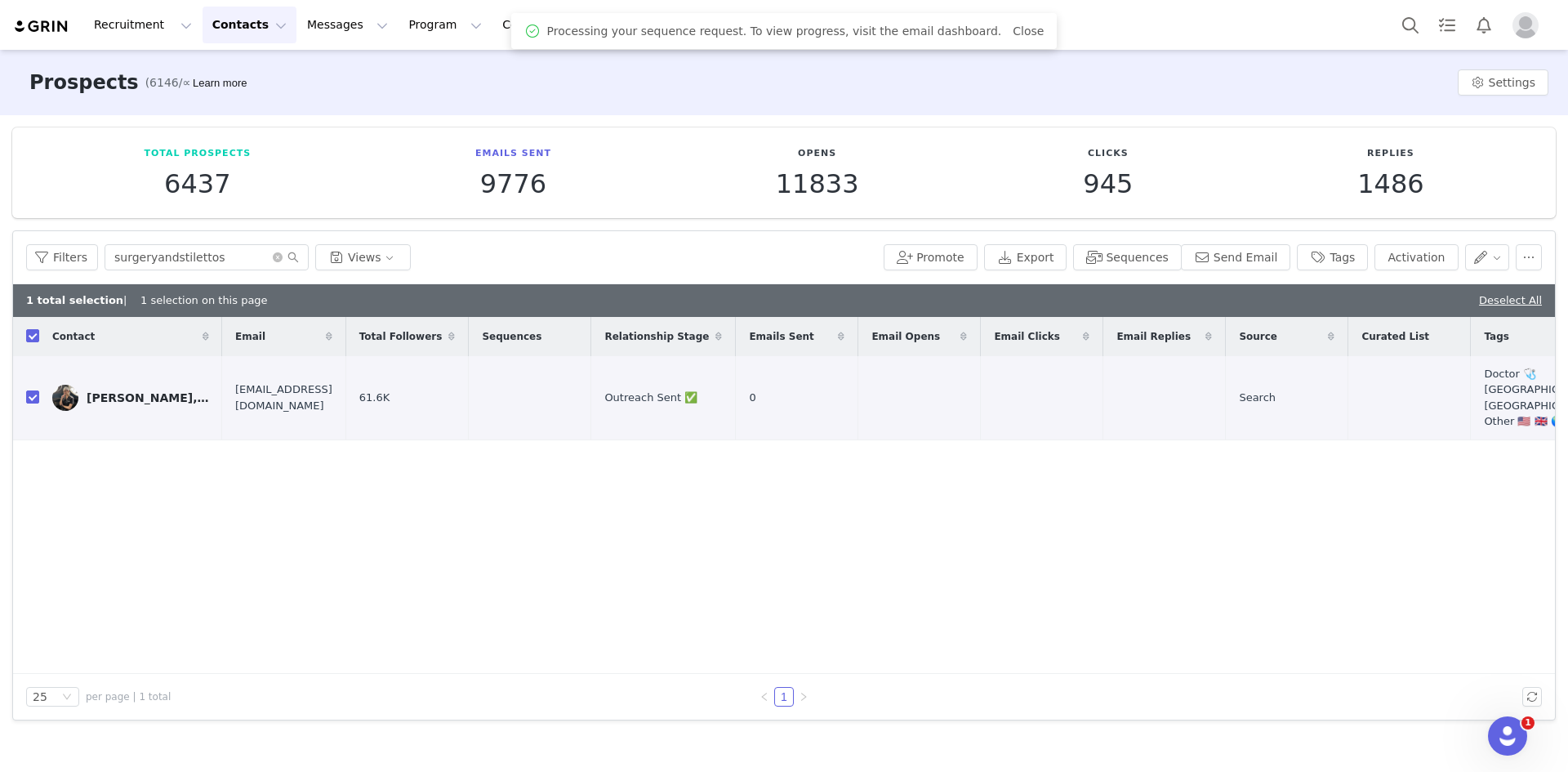
drag, startPoint x: 34, startPoint y: 336, endPoint x: 284, endPoint y: 80, distance: 357.8
click at [34, 336] on input "checkbox" at bounding box center [32, 336] width 13 height 13
checkbox input "false"
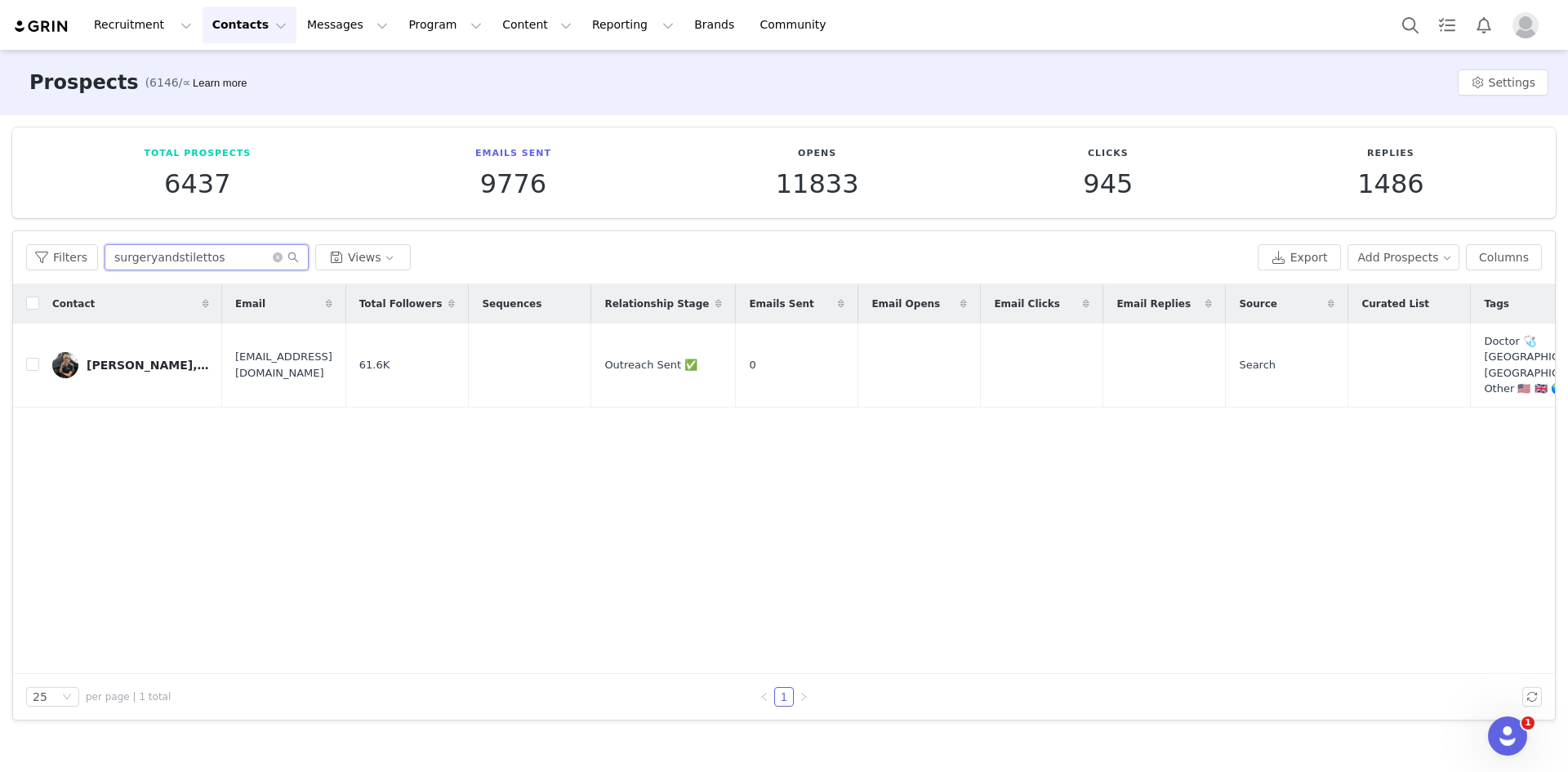
click at [178, 263] on input "surgeryandstilettos" at bounding box center [206, 257] width 204 height 26
paste input "audreyhensonfl"
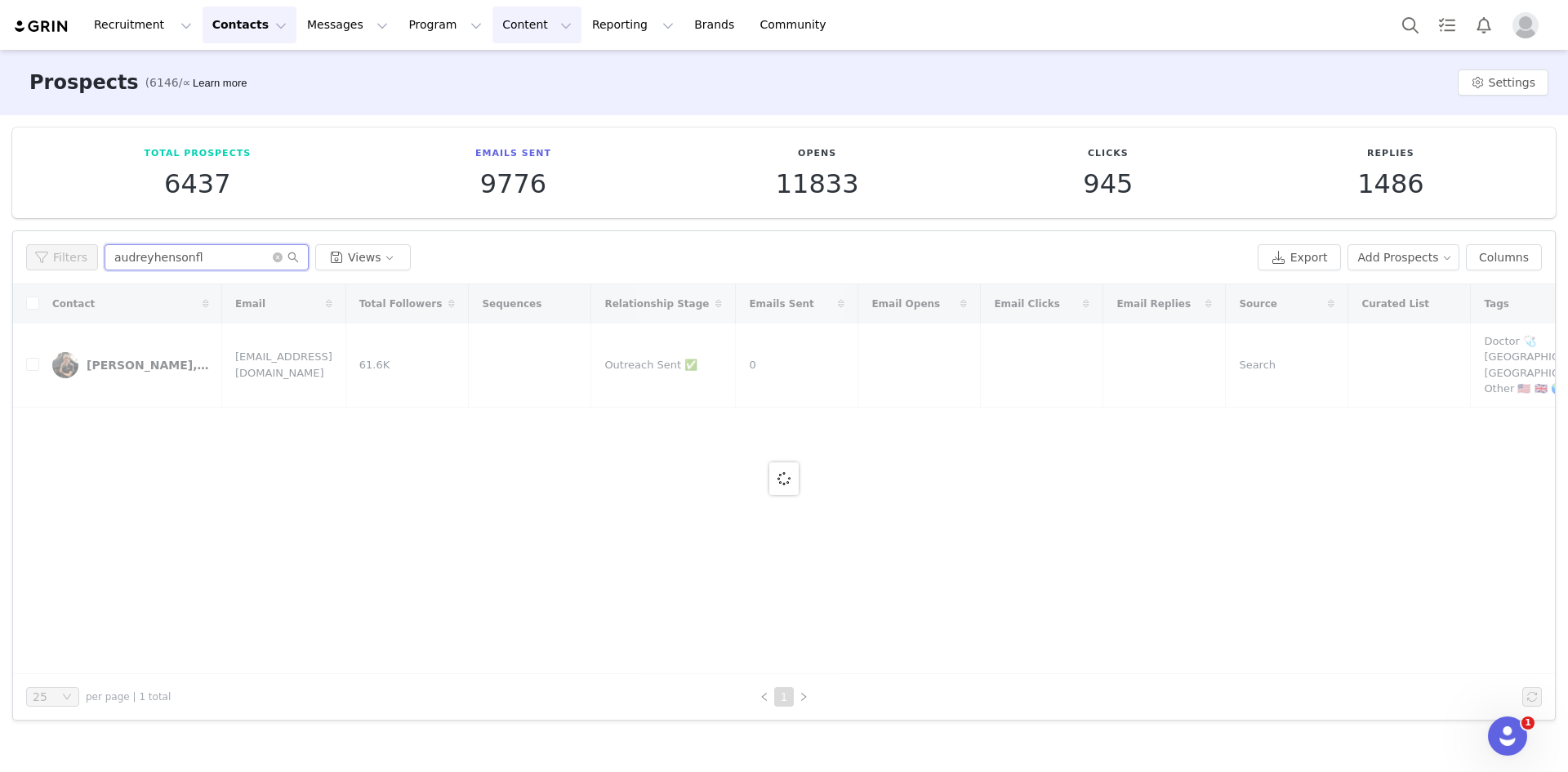
type input "audreyhensonfl"
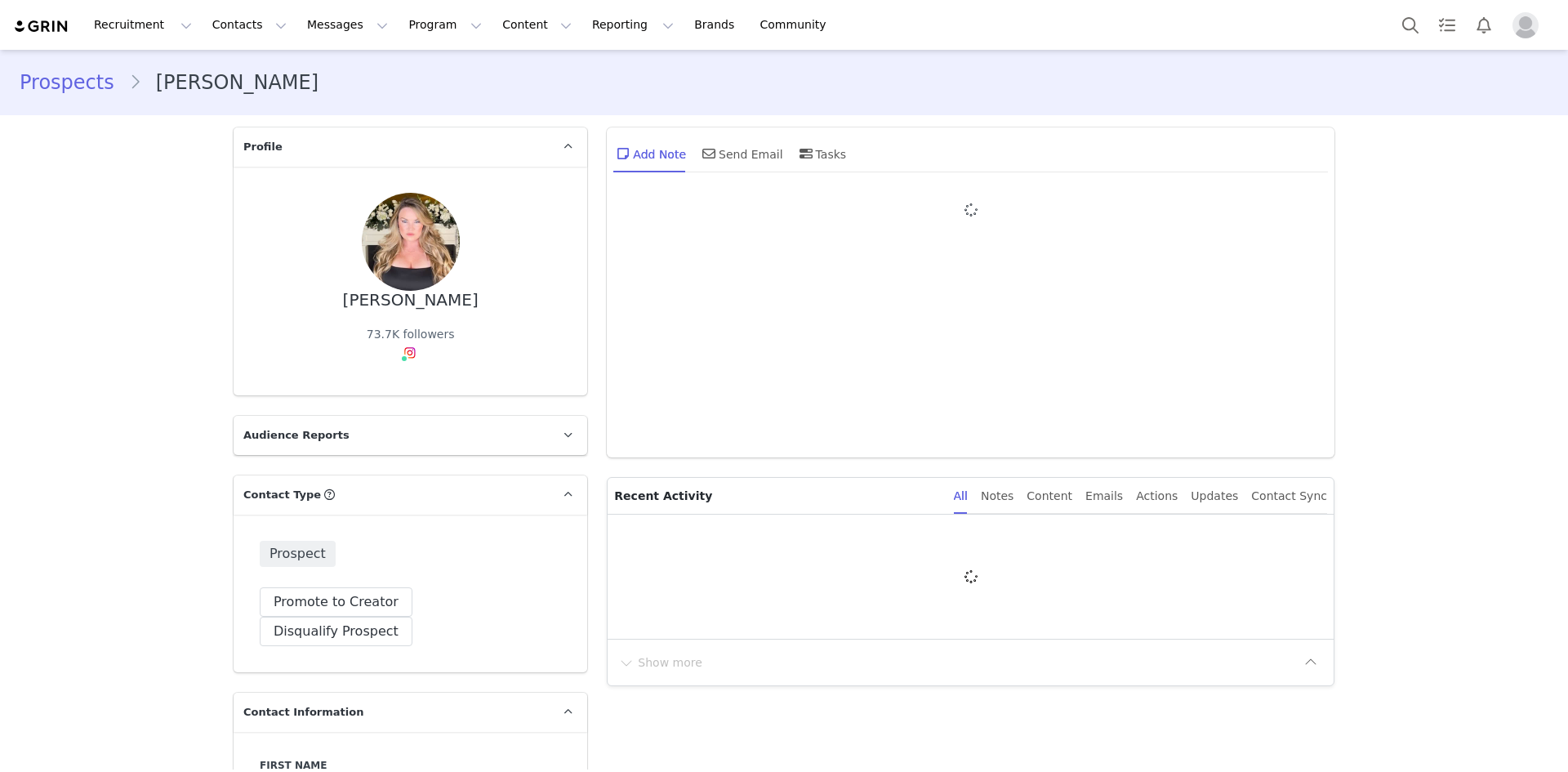
type input "+1 ([GEOGRAPHIC_DATA])"
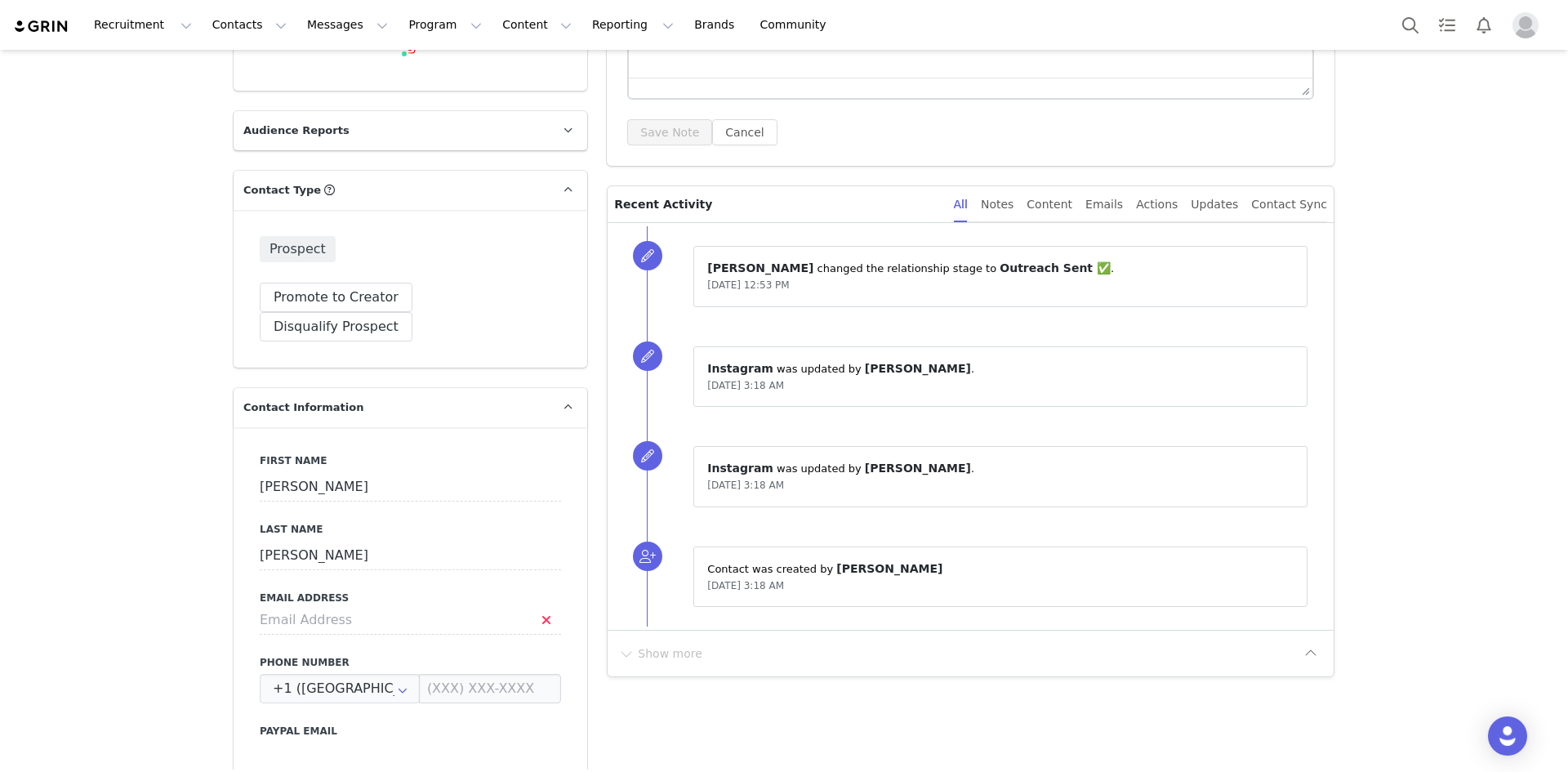
scroll to position [490, 0]
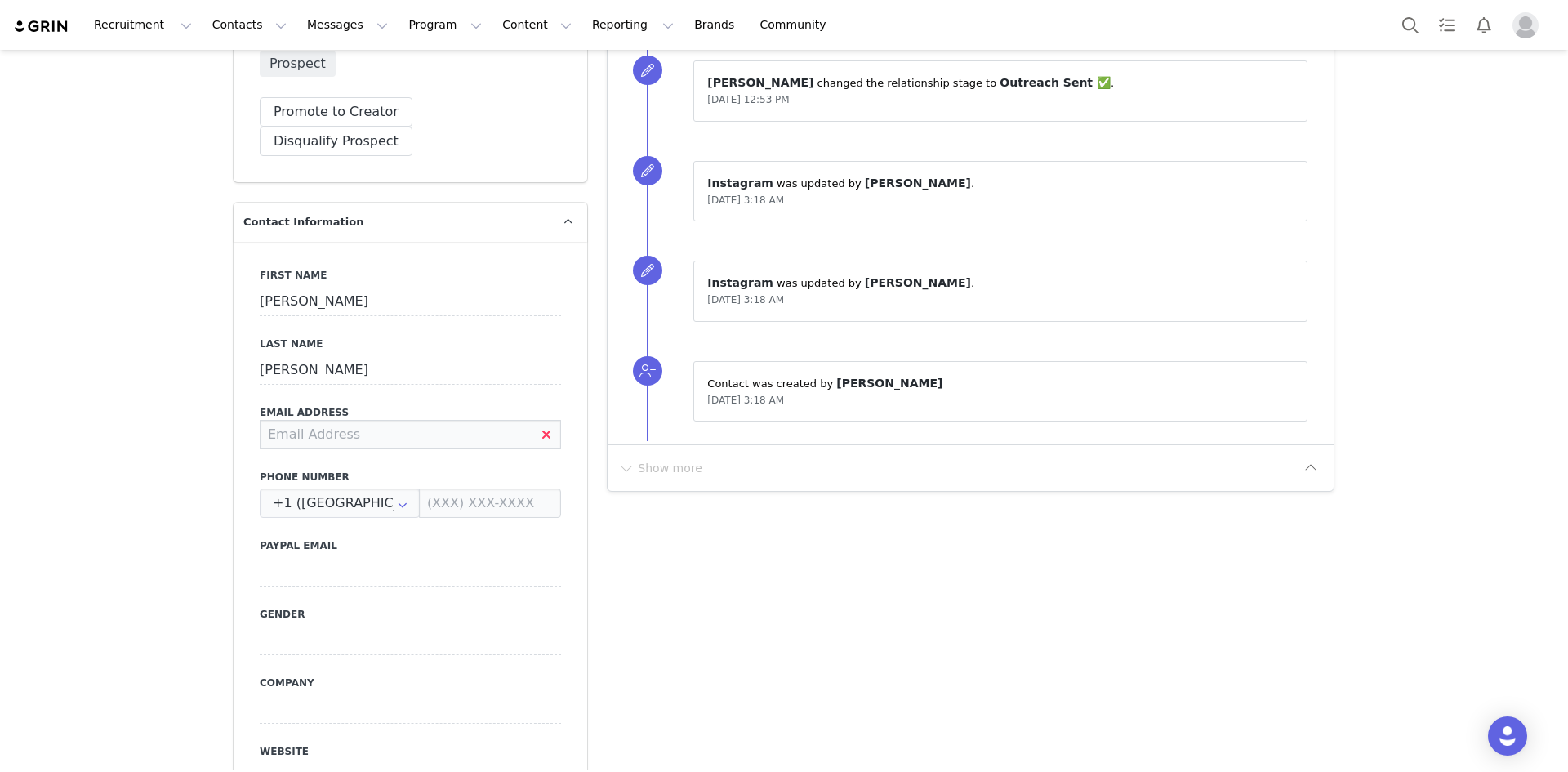
click at [350, 420] on input at bounding box center [411, 434] width 301 height 29
paste input "[EMAIL_ADDRESS][DOMAIN_NAME]"
type input "[EMAIL_ADDRESS][DOMAIN_NAME]"
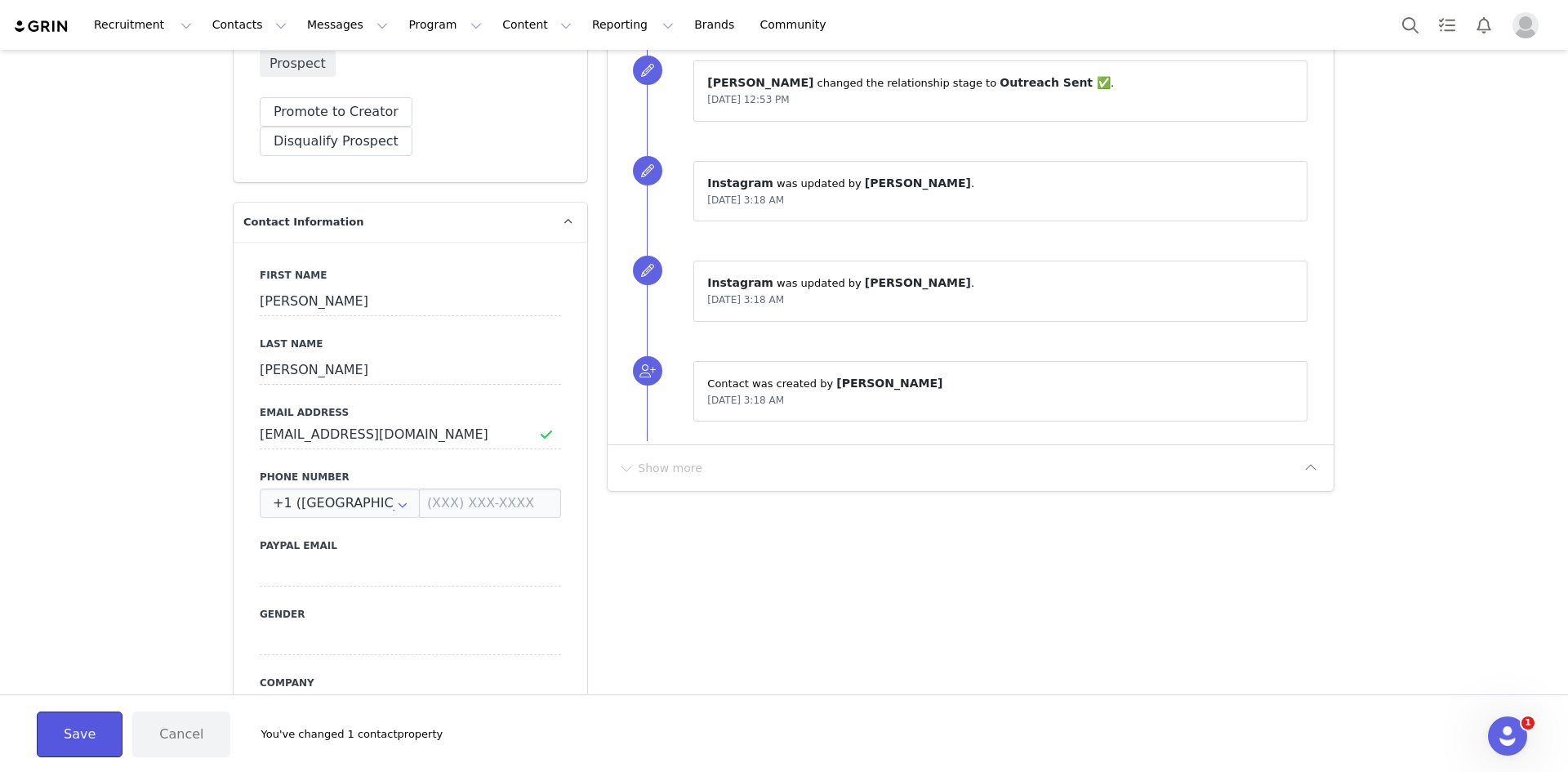
click at [69, 727] on button "Save" at bounding box center [80, 734] width 86 height 46
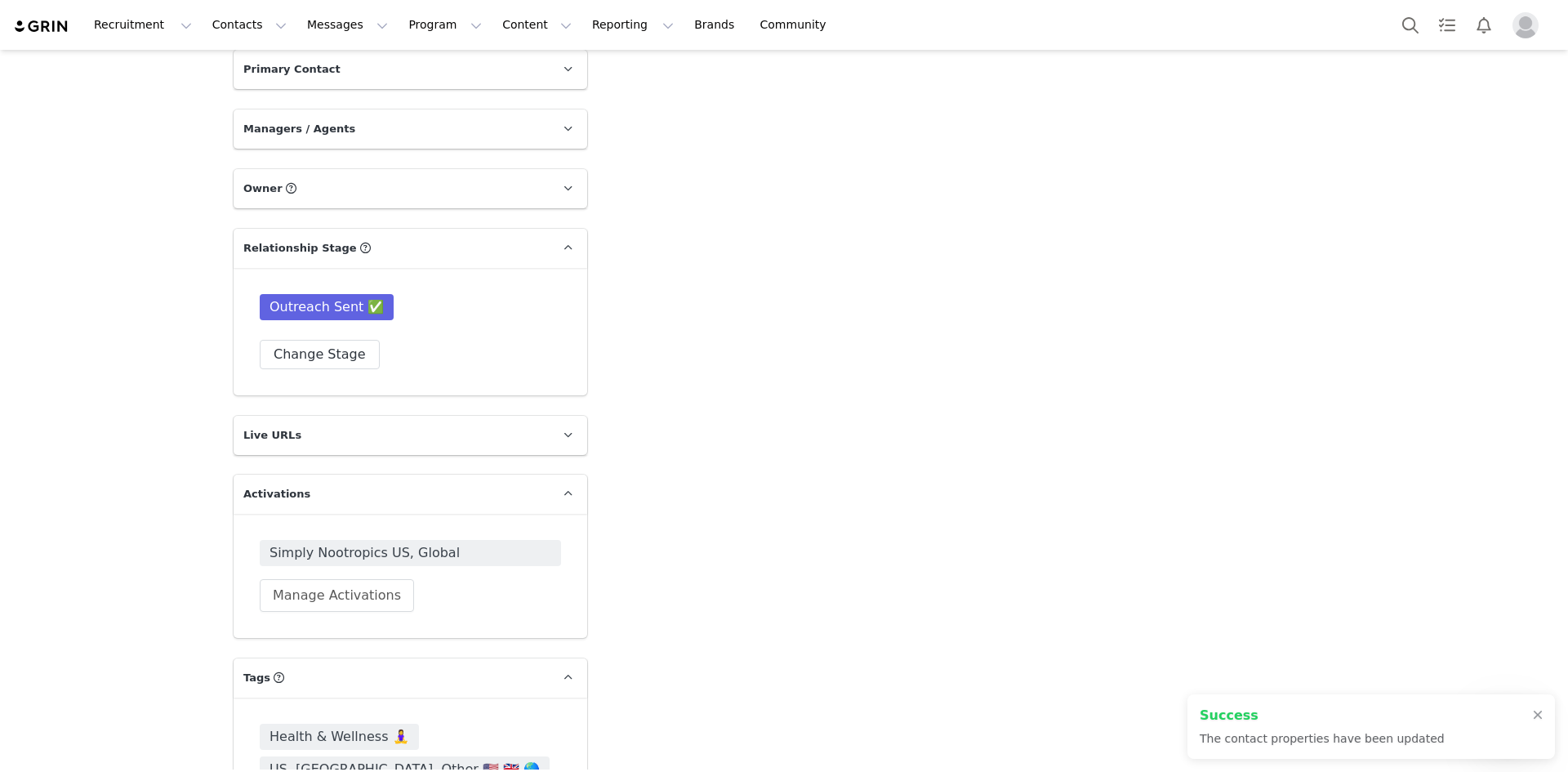
scroll to position [1839, 0]
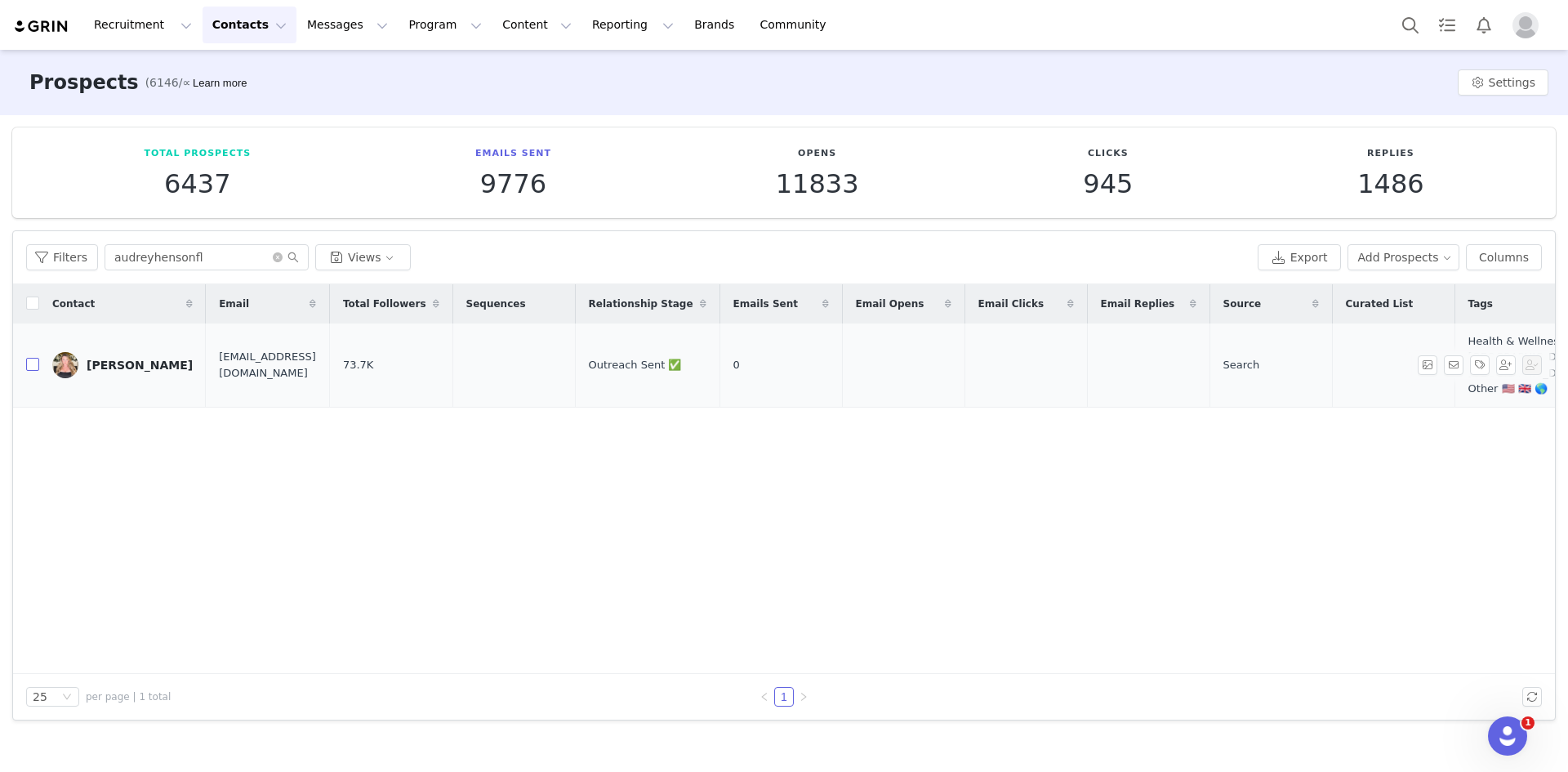
drag, startPoint x: 32, startPoint y: 367, endPoint x: 110, endPoint y: 396, distance: 83.2
click at [32, 367] on input "checkbox" at bounding box center [32, 364] width 13 height 13
checkbox input "true"
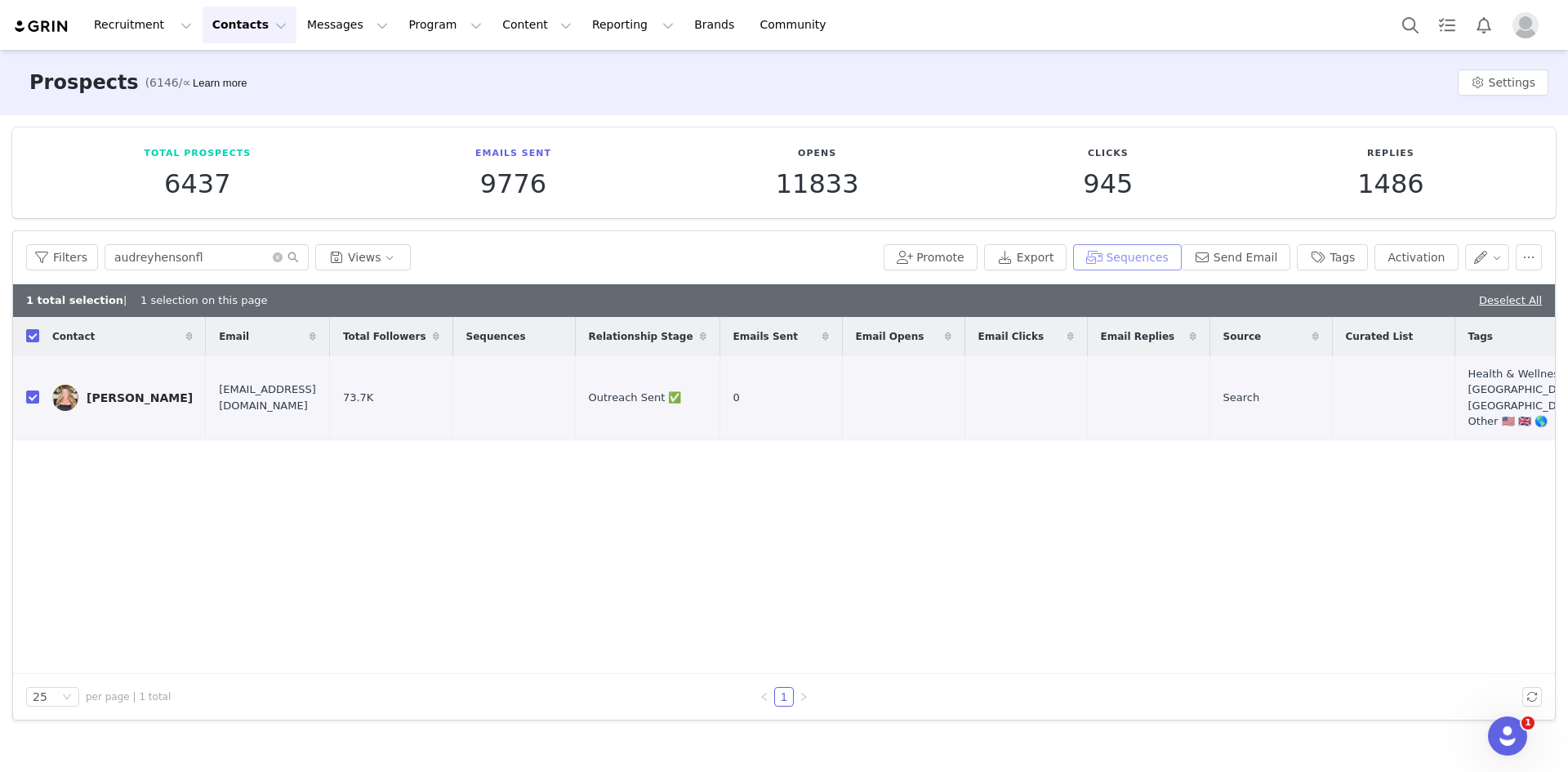
click at [1151, 256] on button "Sequences" at bounding box center [1127, 257] width 108 height 26
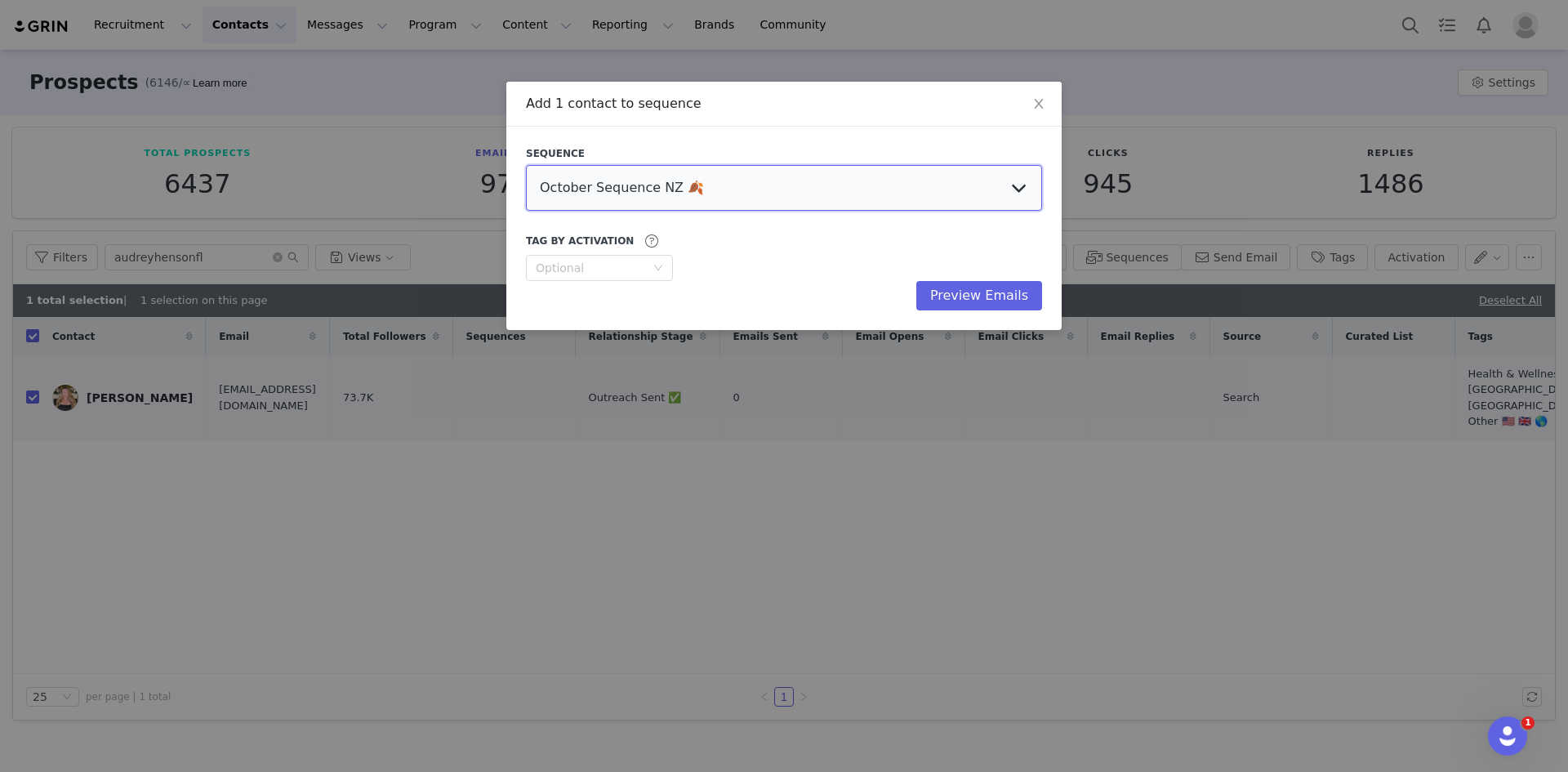
click at [773, 179] on select "October Sequence NZ 🍂 Initial Outreach - Doctors Welcome Email [GEOGRAPHIC_DATA…" at bounding box center [784, 188] width 516 height 46
select select "521d993c-5140-4566-85b1-fa060c7a3829"
click at [526, 165] on select "October Sequence NZ 🍂 Initial Outreach - Doctors Welcome Email [GEOGRAPHIC_DATA…" at bounding box center [784, 188] width 516 height 46
click at [988, 295] on button "Preview Emails" at bounding box center [979, 295] width 126 height 29
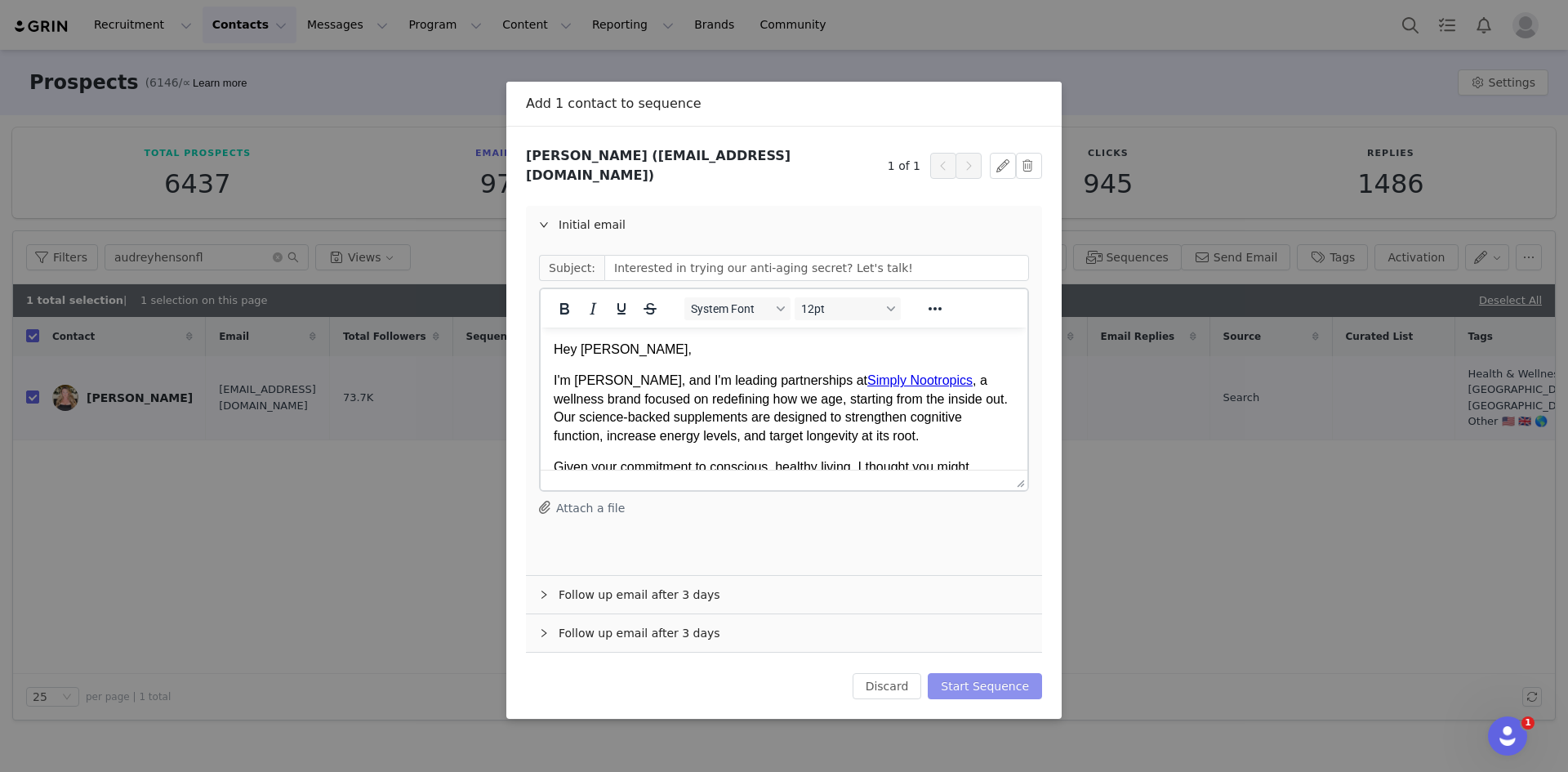
click at [1018, 673] on button "Start Sequence" at bounding box center [985, 686] width 114 height 26
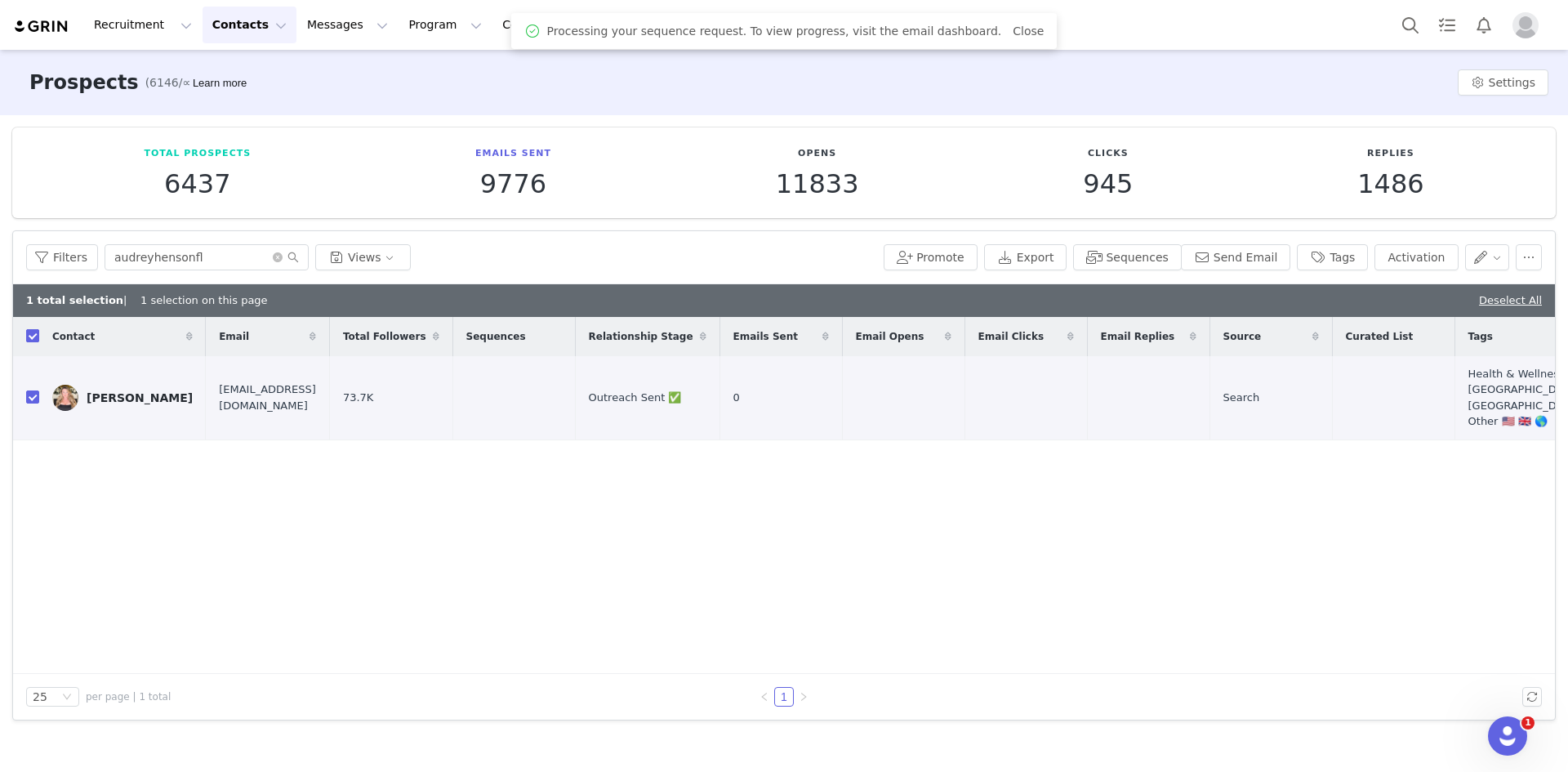
click at [32, 338] on input "checkbox" at bounding box center [32, 336] width 13 height 13
checkbox input "false"
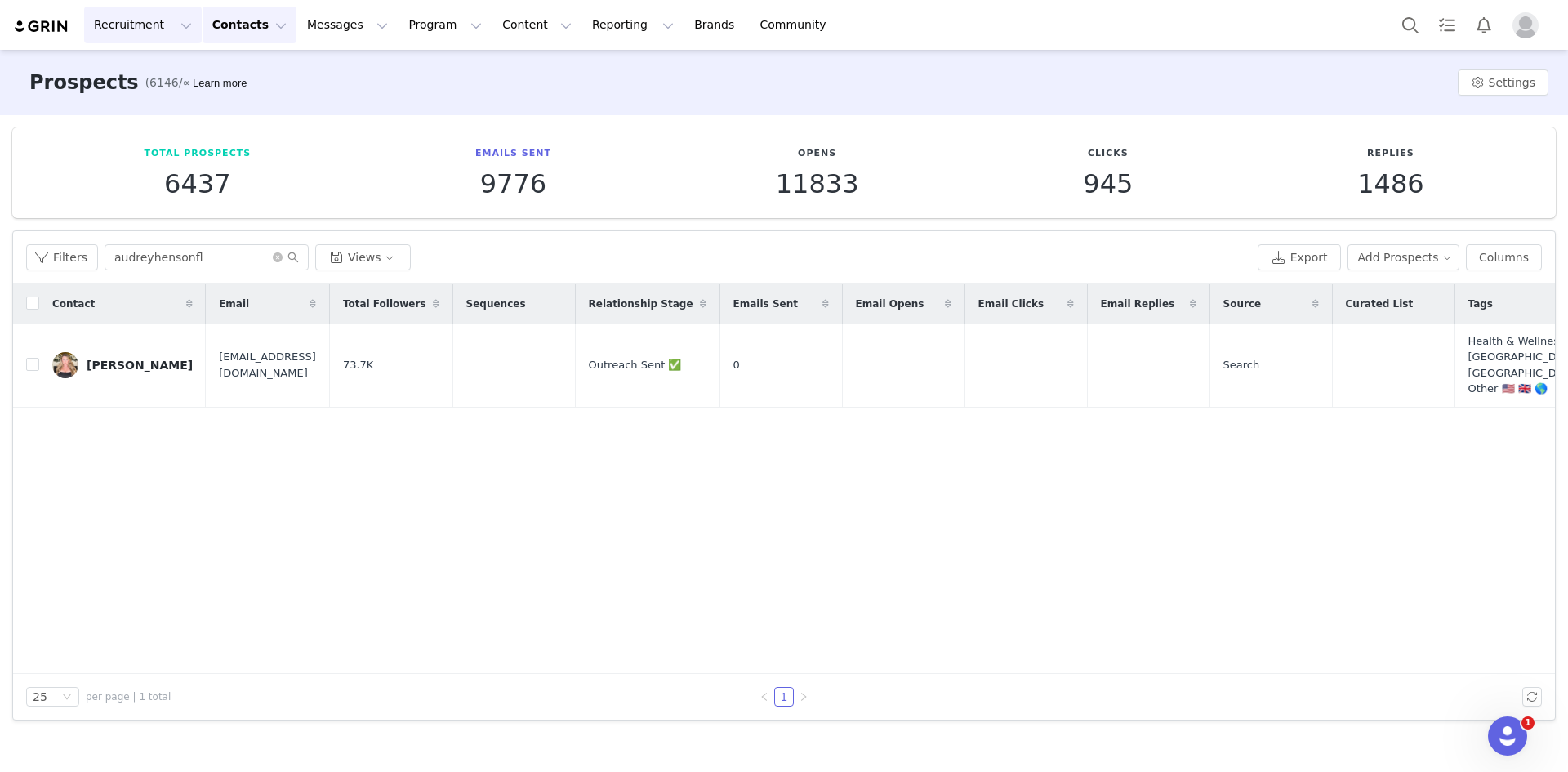
click at [117, 28] on button "Recruitment Recruitment" at bounding box center [143, 25] width 117 height 37
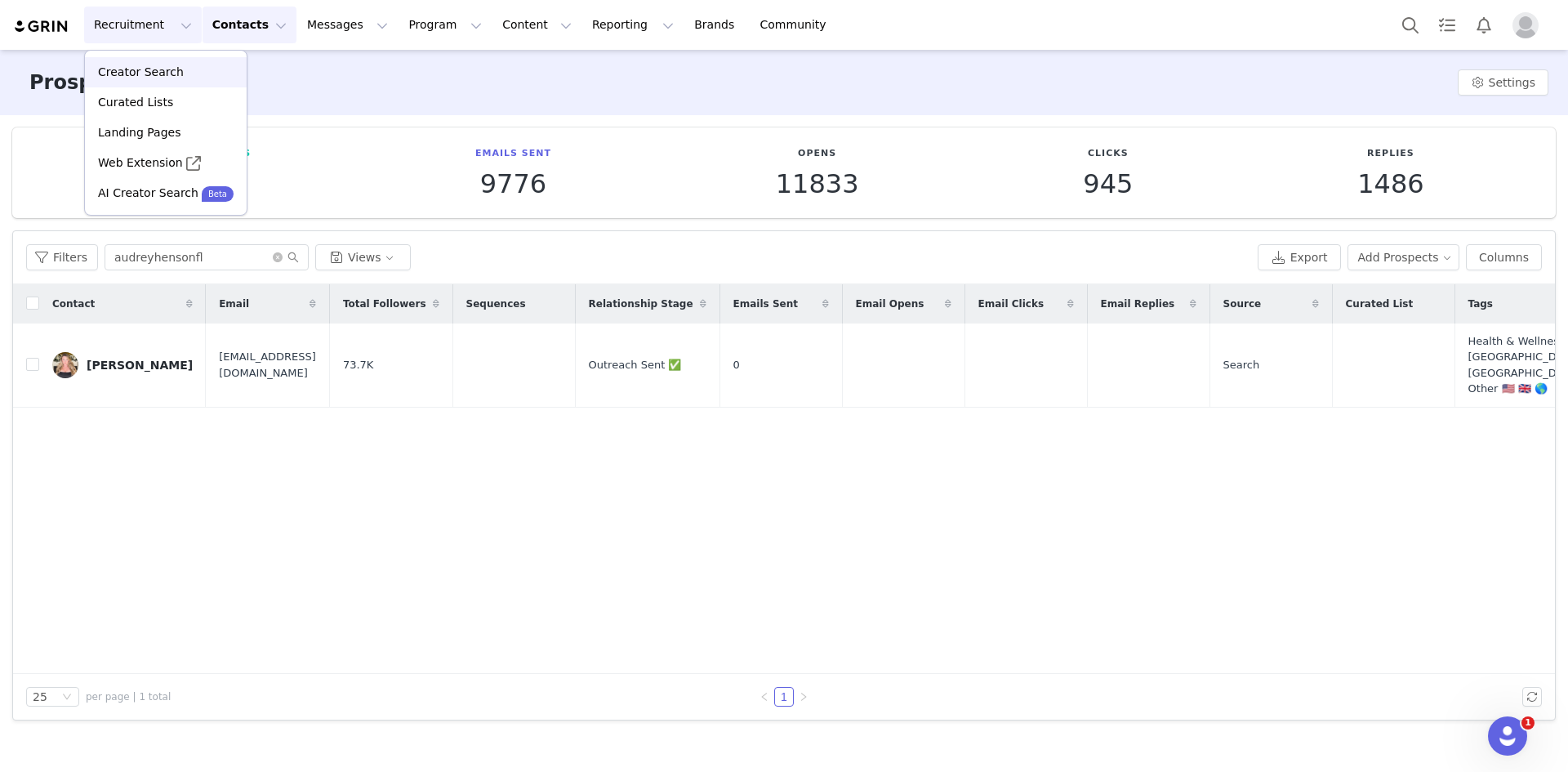
drag, startPoint x: 146, startPoint y: 71, endPoint x: 160, endPoint y: 71, distance: 14.0
click at [147, 71] on p "Creator Search" at bounding box center [141, 72] width 86 height 18
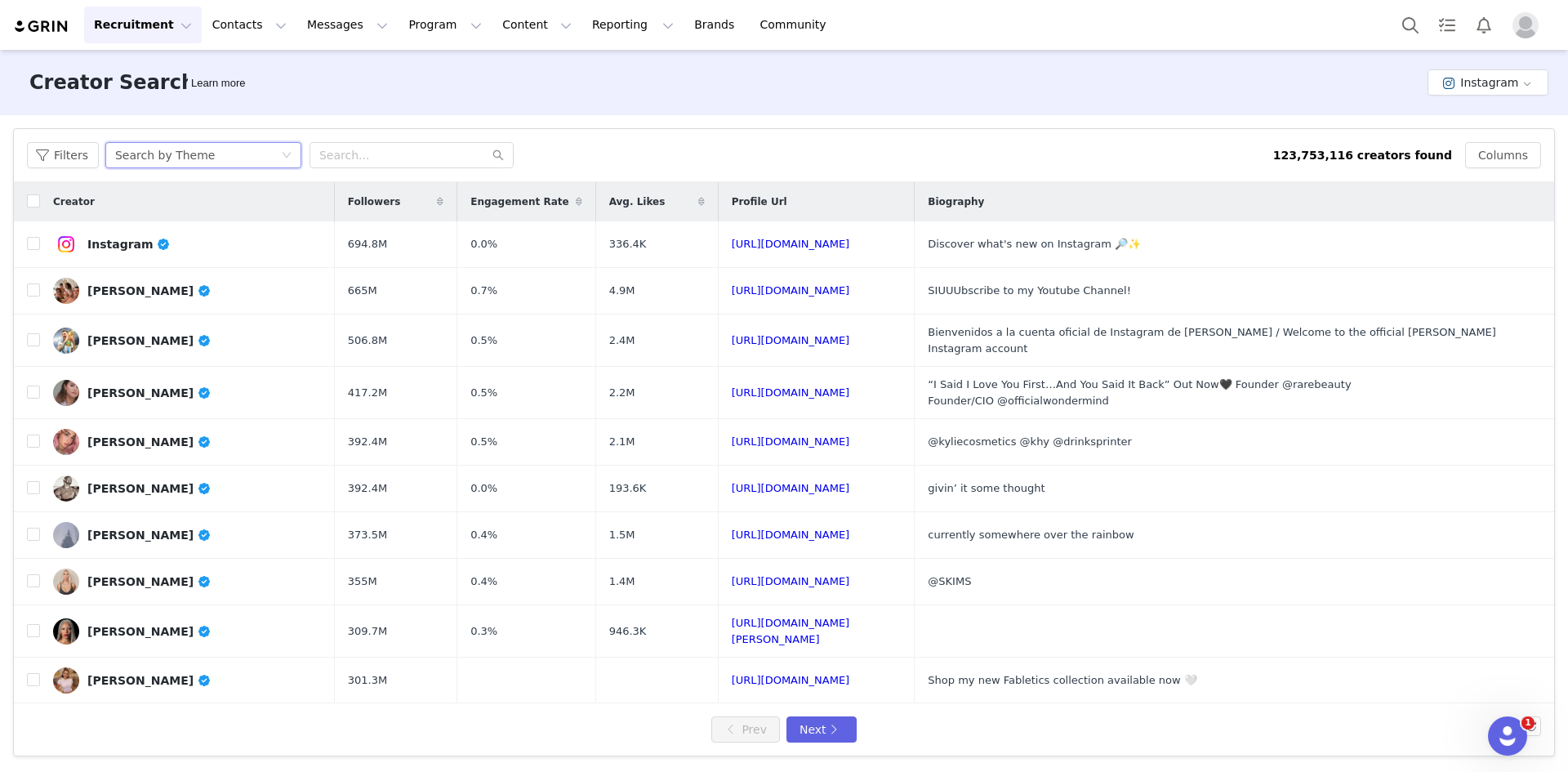
click at [209, 155] on div "Search by Theme" at bounding box center [199, 155] width 166 height 24
click at [191, 210] on li "Search by Creator" at bounding box center [203, 213] width 204 height 26
click at [436, 151] on input "text" at bounding box center [411, 155] width 204 height 26
paste input "annemarie.kh_"
type input "annemarie.kh_"
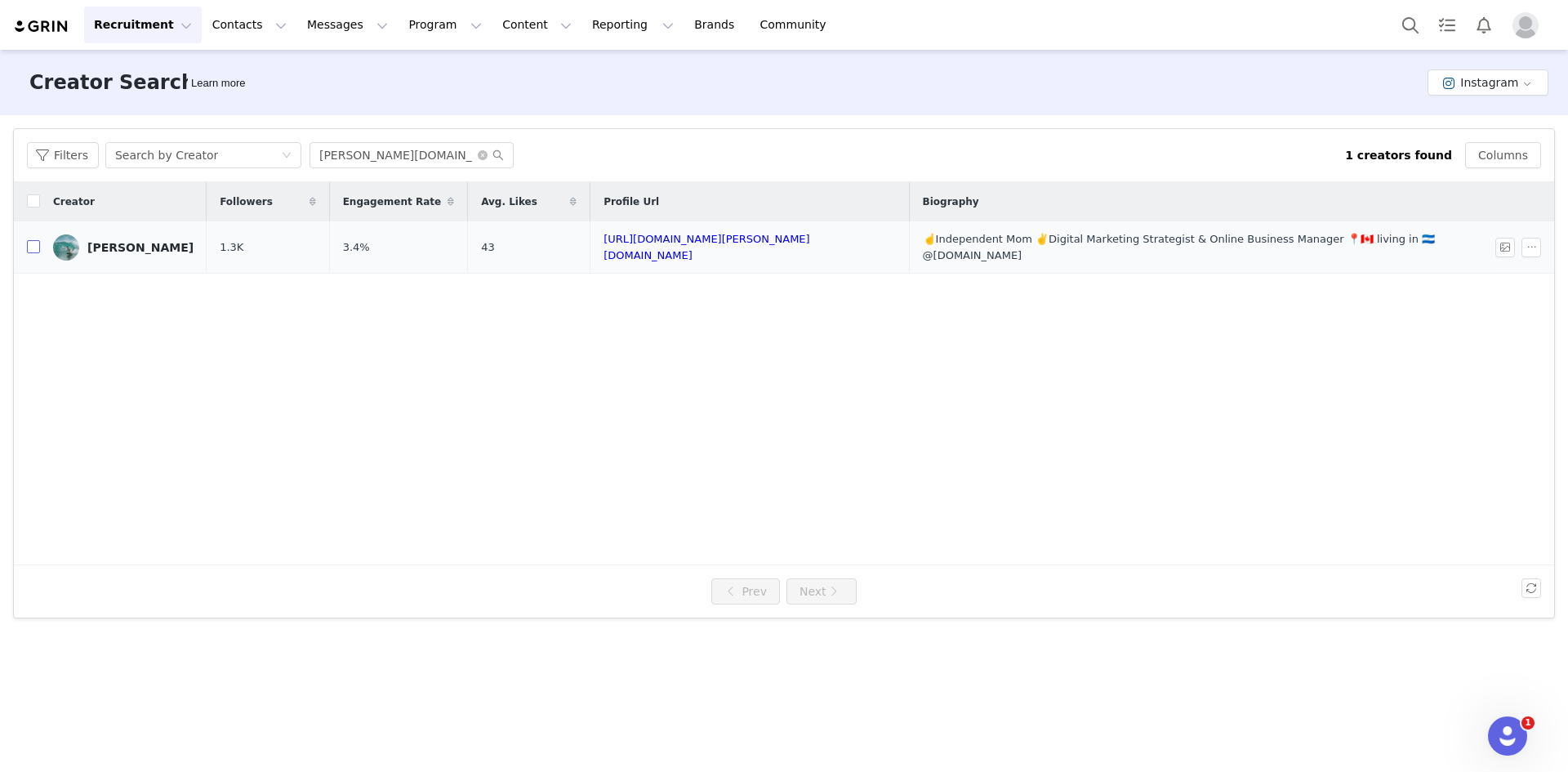
click at [31, 246] on input "checkbox" at bounding box center [33, 247] width 13 height 13
checkbox input "true"
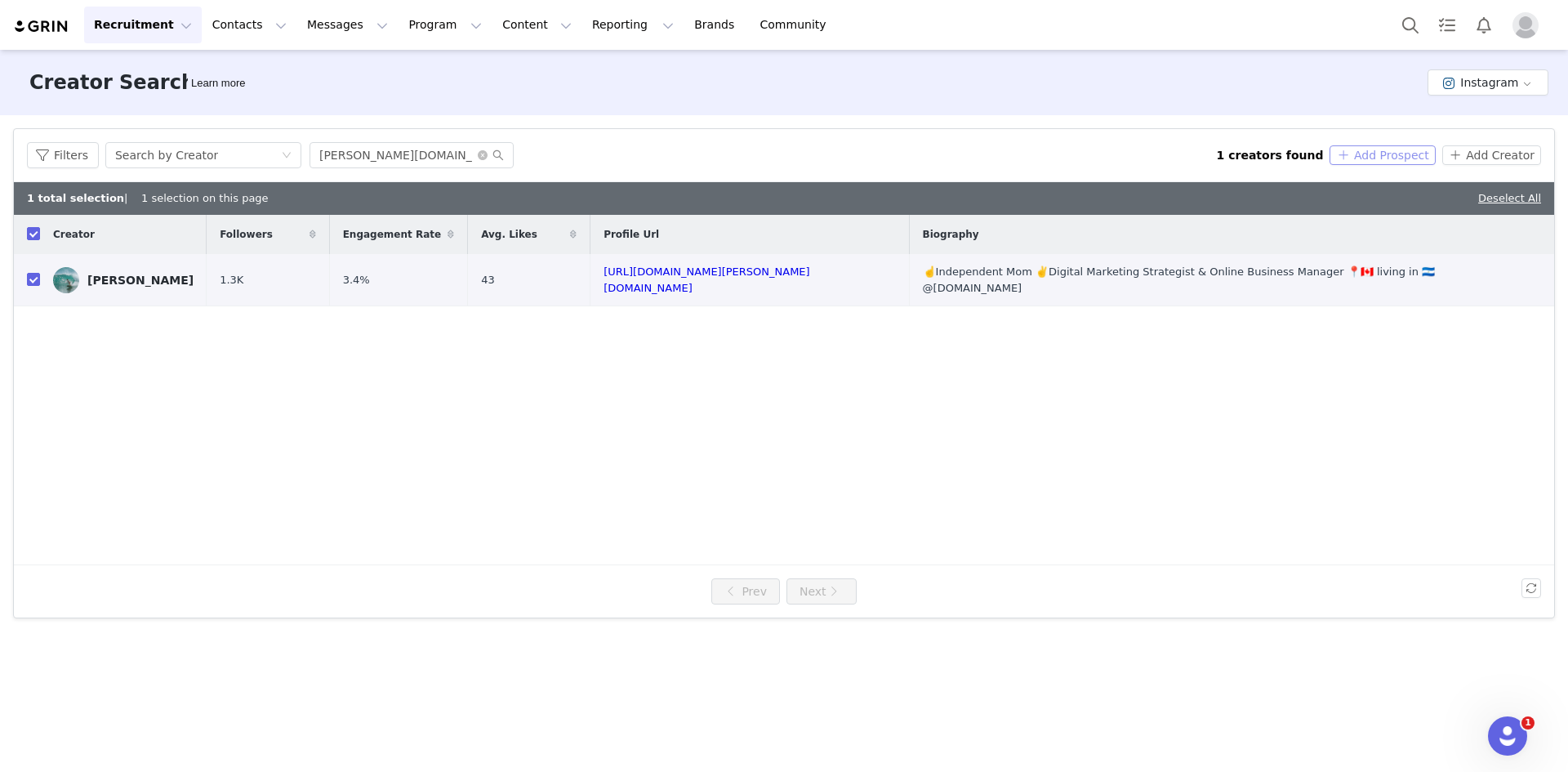
click at [1374, 146] on button "Add Prospect" at bounding box center [1383, 156] width 106 height 20
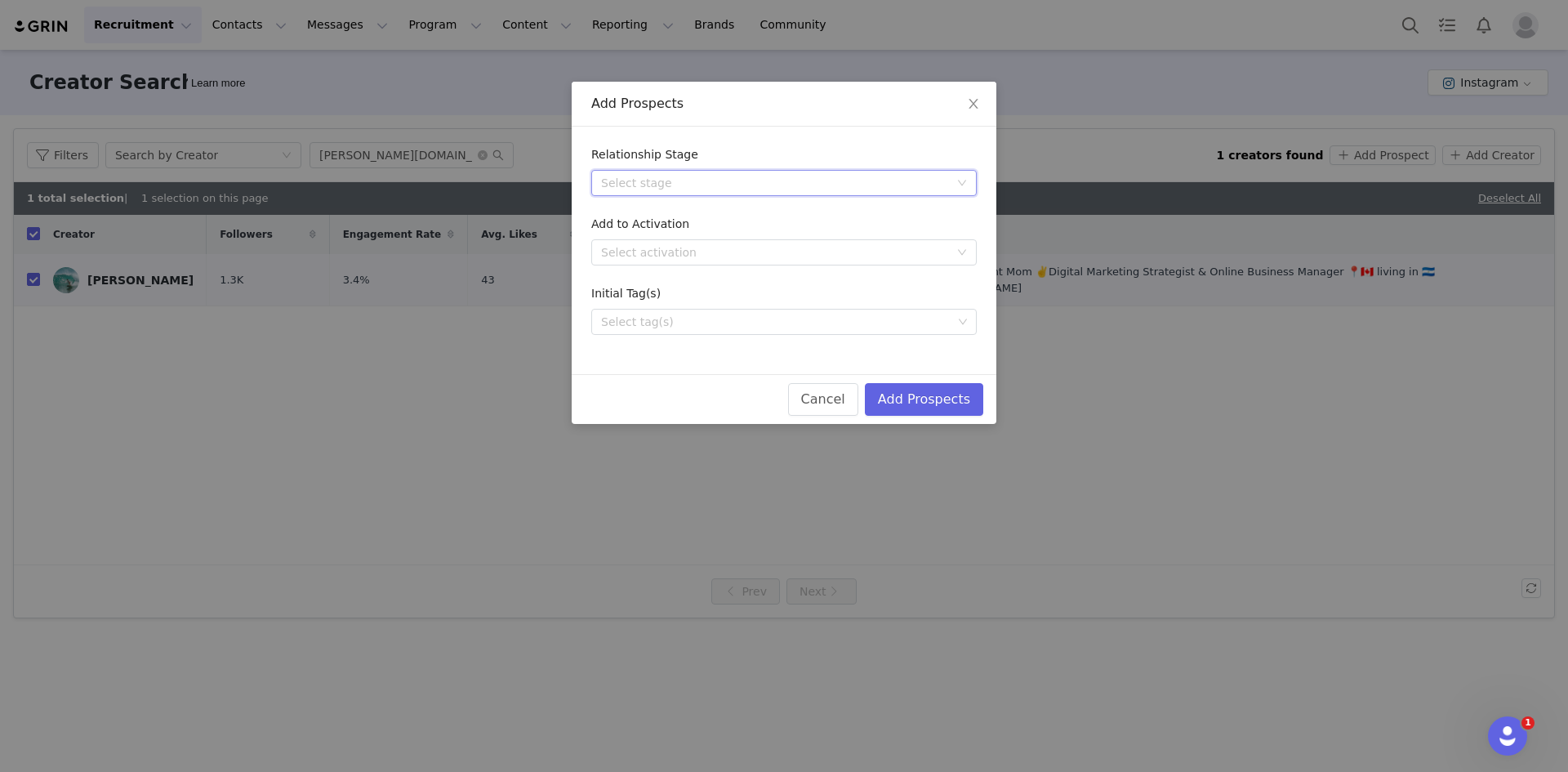
click at [632, 171] on div "Select stage" at bounding box center [779, 183] width 355 height 24
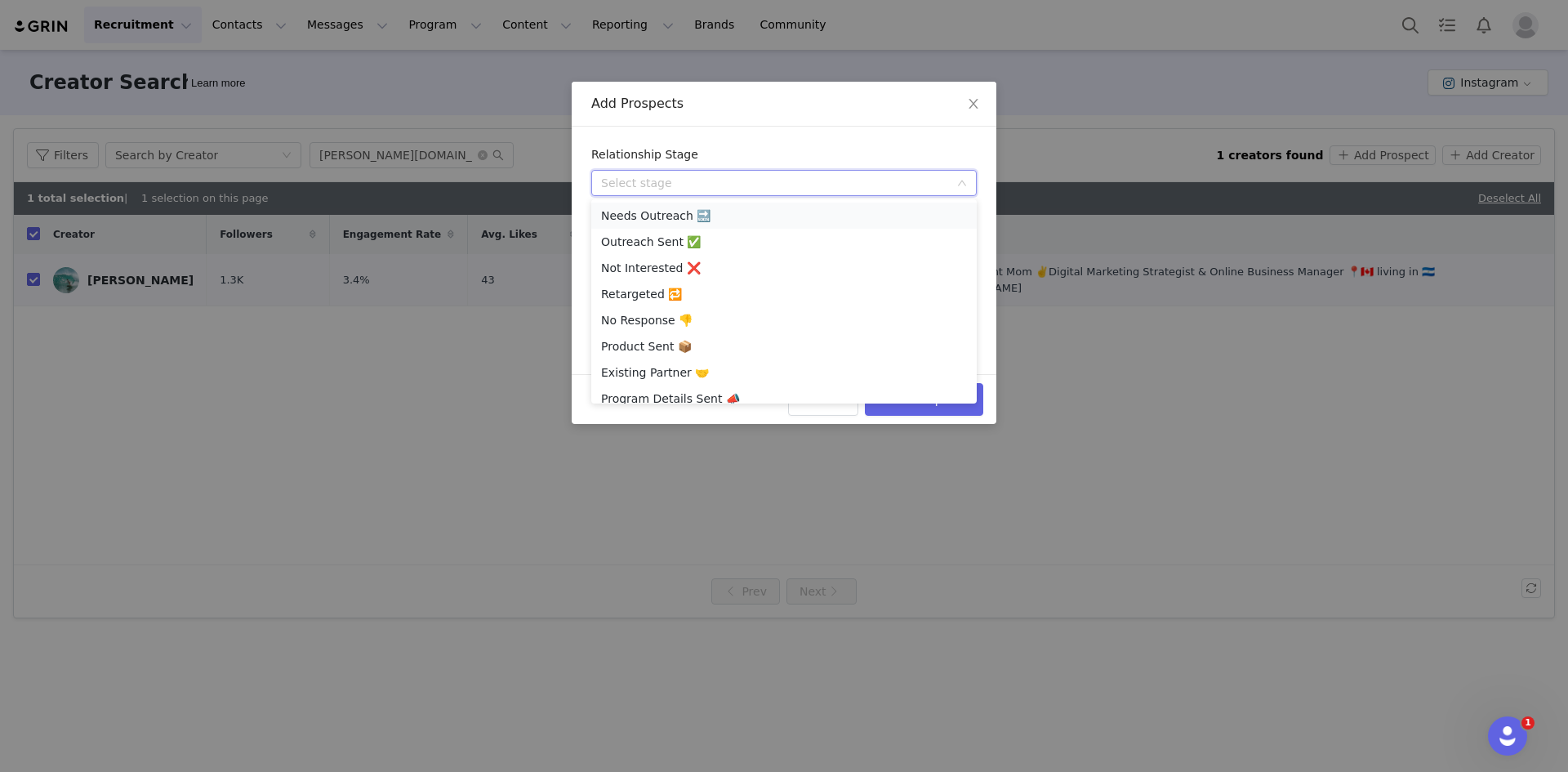
click at [671, 204] on li "Needs Outreach 🔜" at bounding box center [784, 215] width 385 height 26
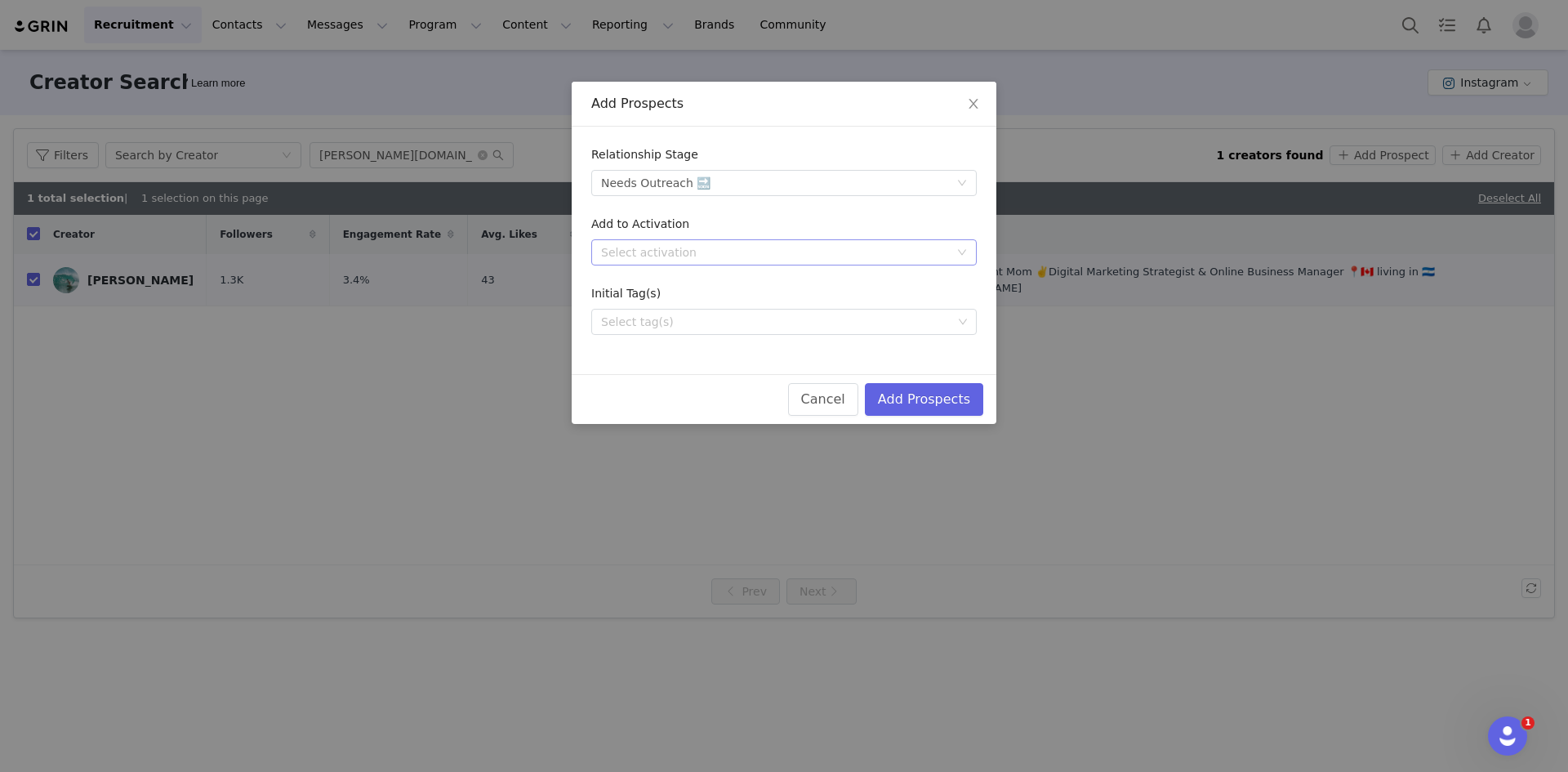
click at [645, 246] on div "Select activation" at bounding box center [776, 252] width 348 height 17
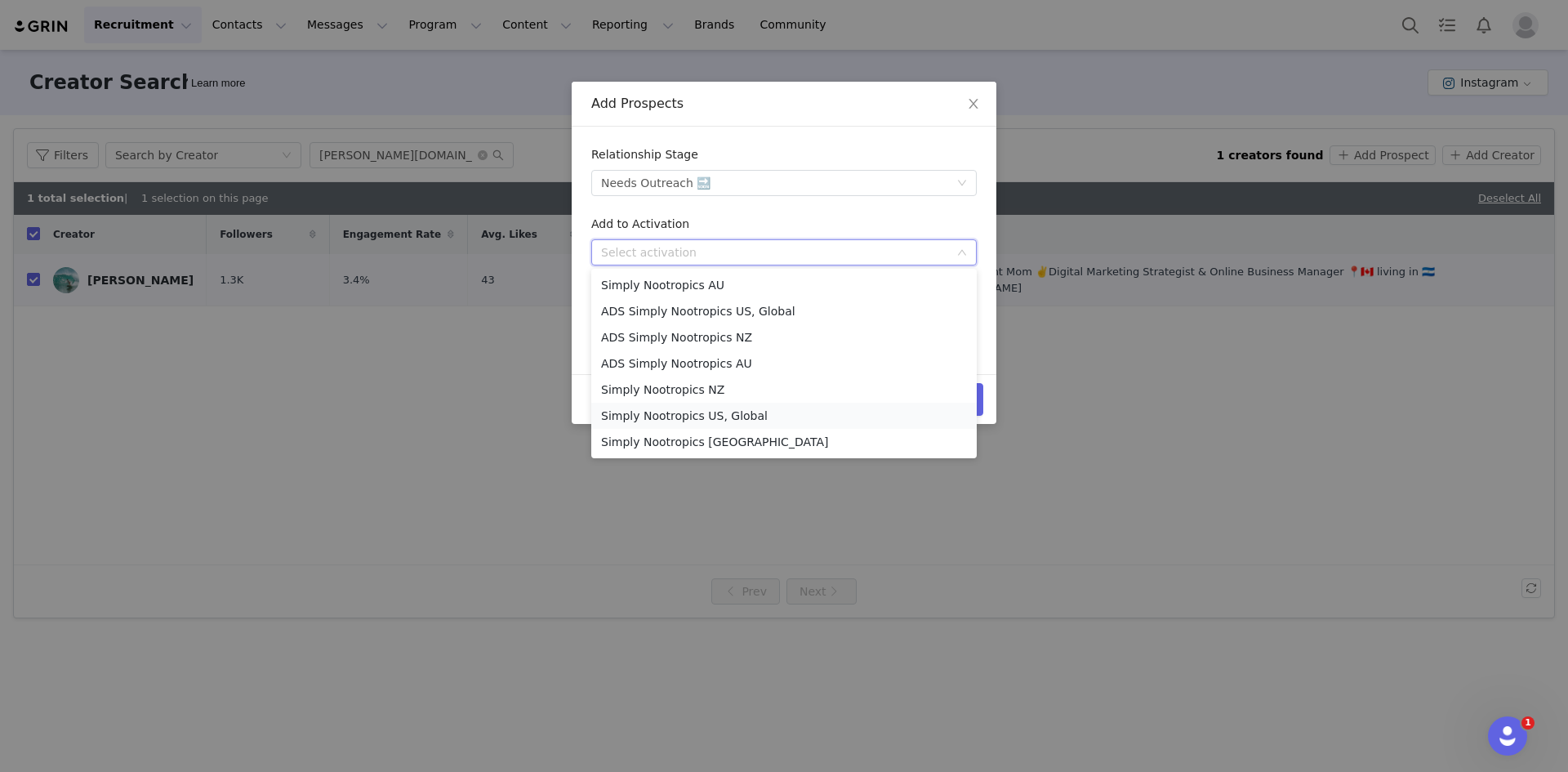
click at [701, 420] on li "Simply Nootropics US, Global" at bounding box center [784, 416] width 385 height 26
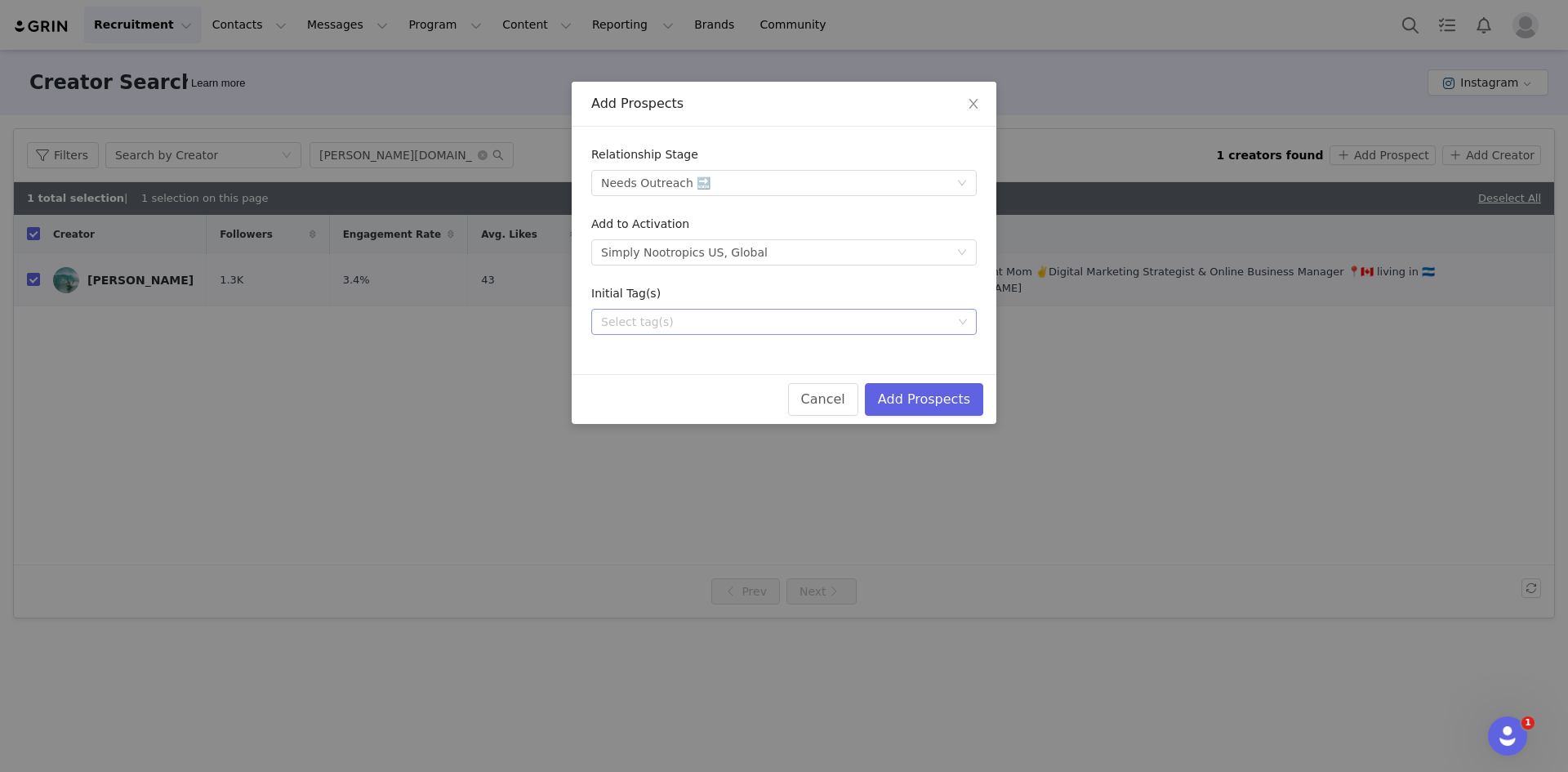
click at [673, 321] on div "Select tag(s)" at bounding box center [777, 322] width 351 height 17
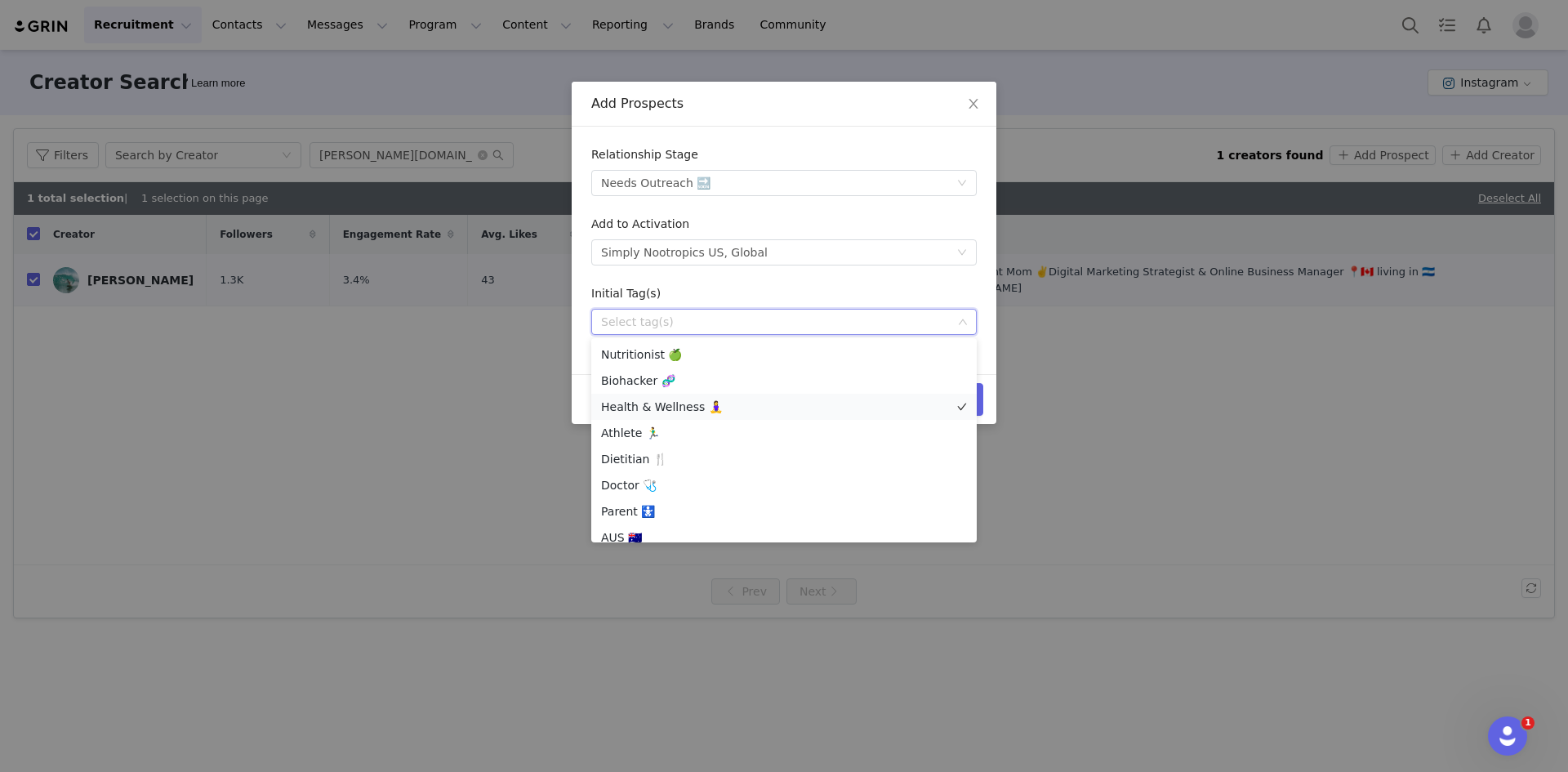
click at [683, 415] on li "Health & Wellness 🧘‍♀️" at bounding box center [784, 407] width 385 height 26
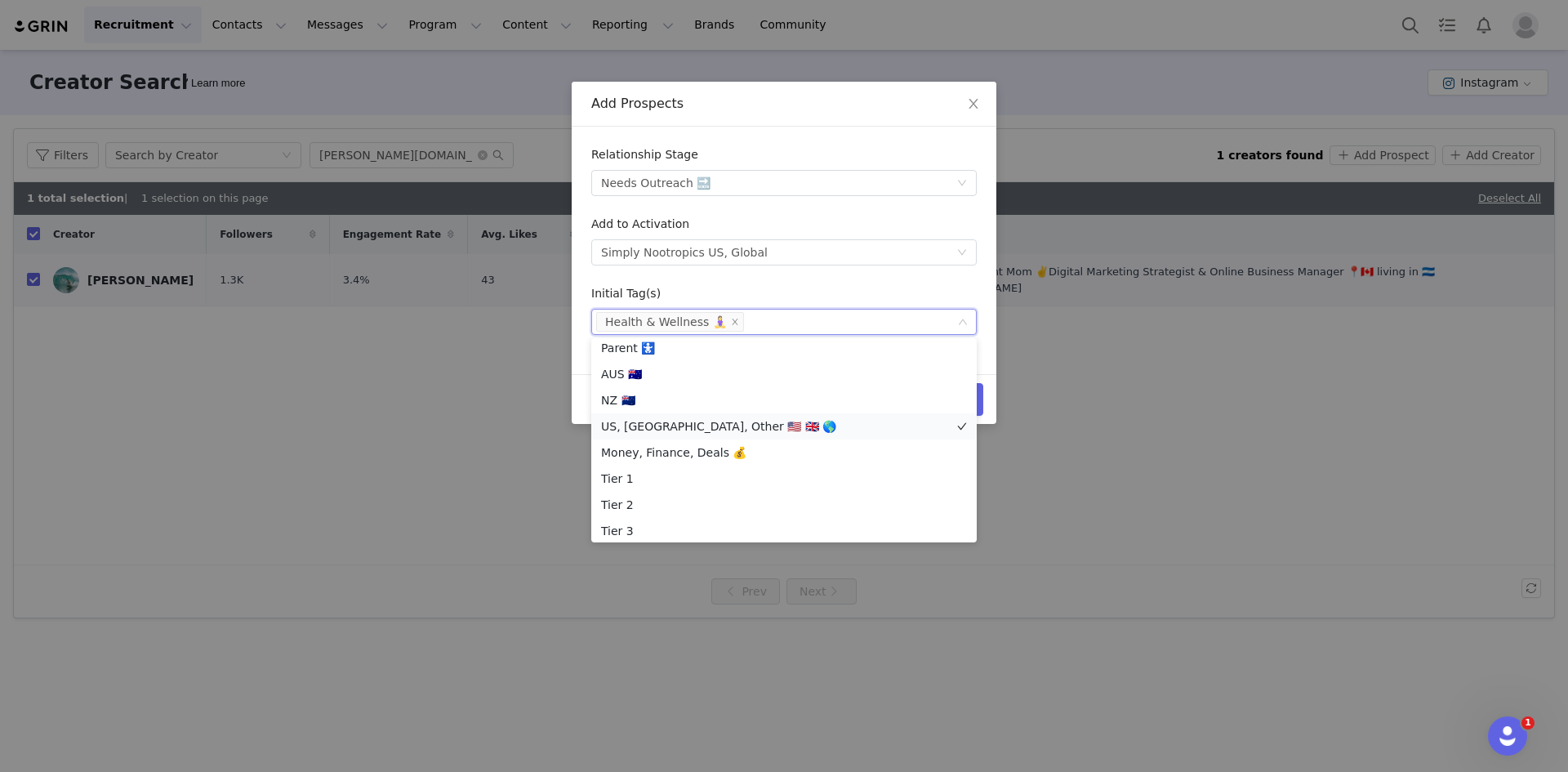
click at [684, 424] on li "US, [GEOGRAPHIC_DATA], Other 🇺🇸 🇬🇧 🌎" at bounding box center [784, 427] width 385 height 26
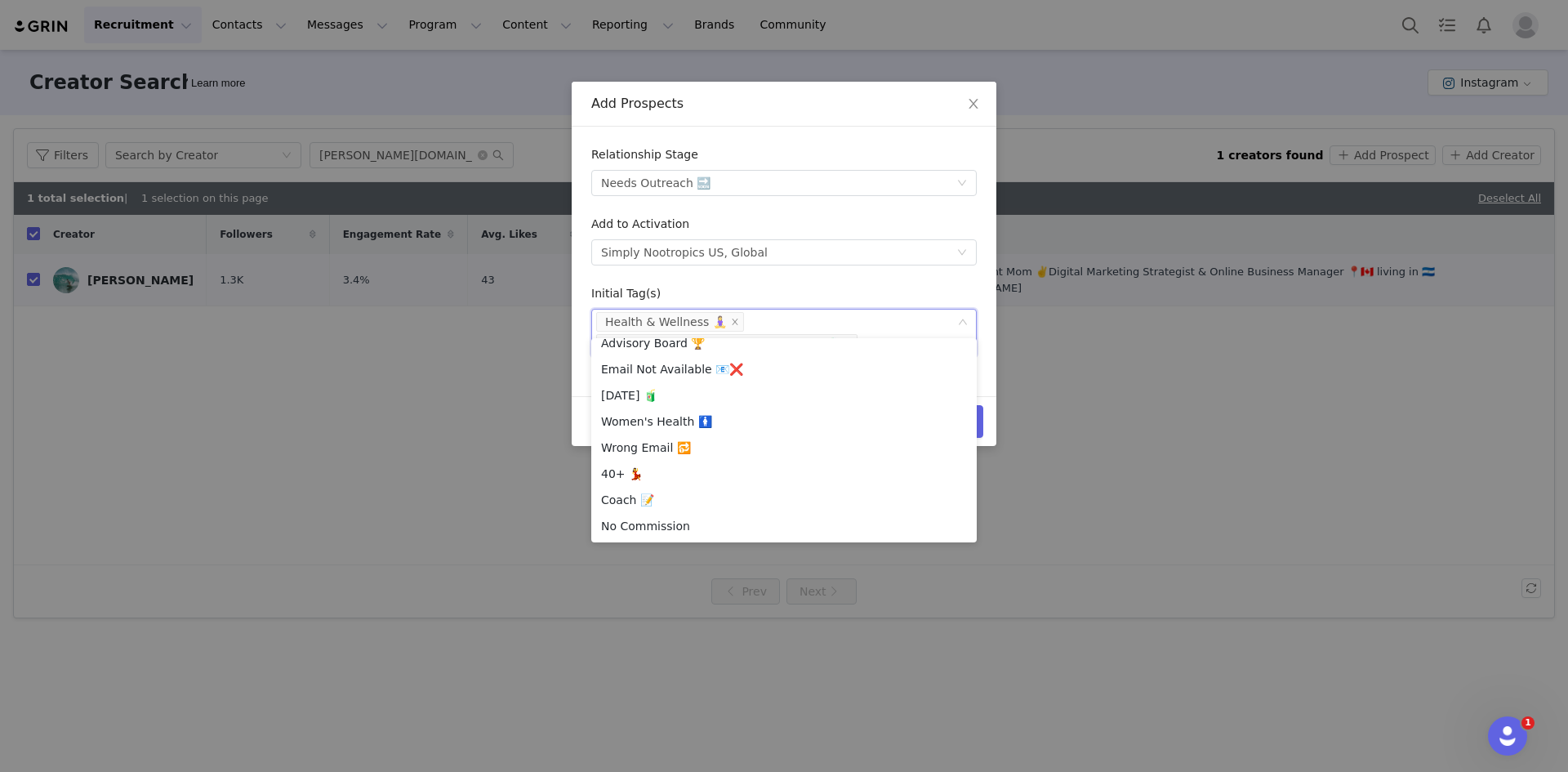
scroll to position [422, 0]
click at [823, 283] on form "Relationship Stage Select stage Needs Outreach 🔜 Add to Activation Select activ…" at bounding box center [784, 250] width 385 height 210
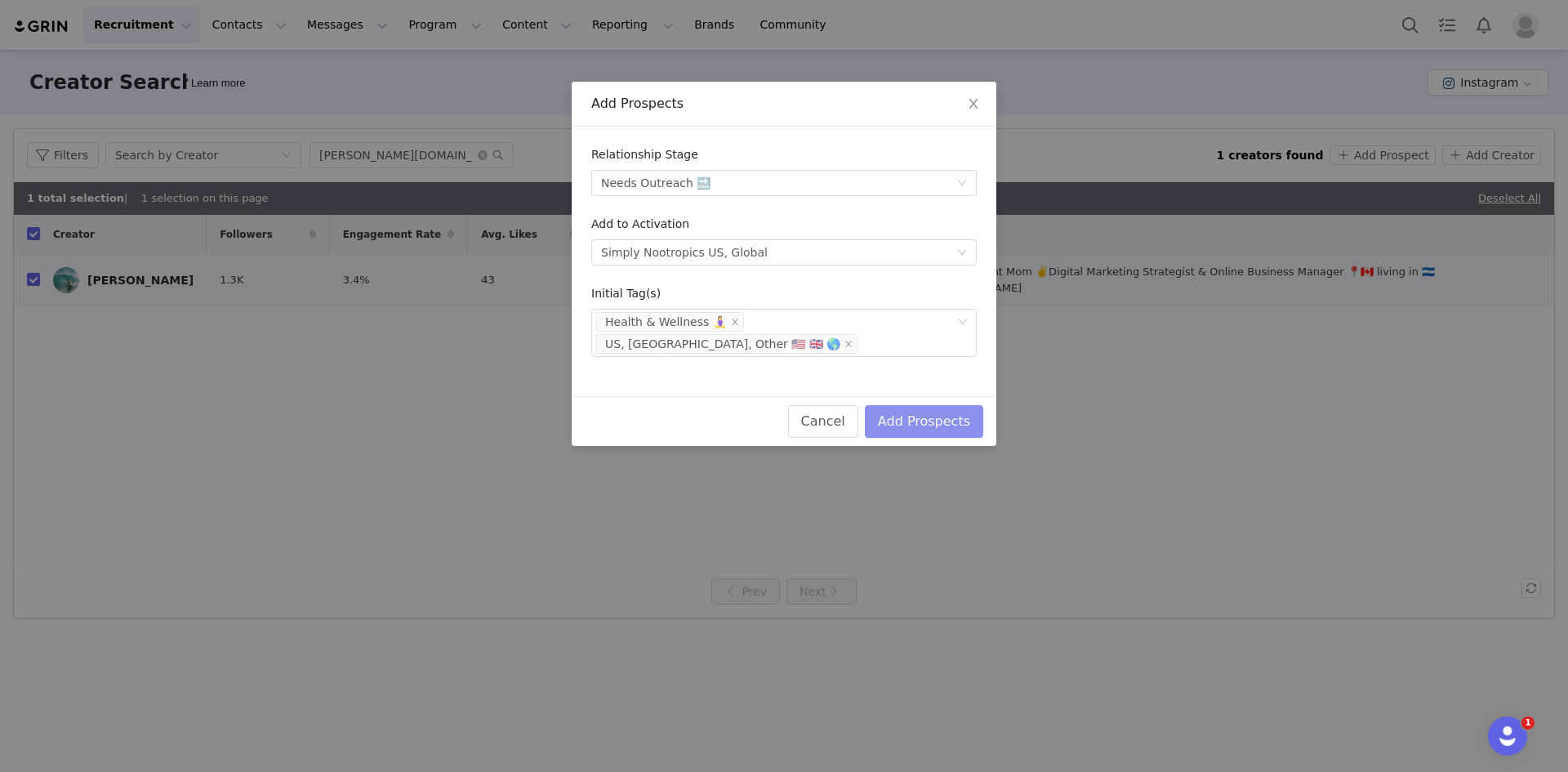
click at [928, 405] on button "Add Prospects" at bounding box center [923, 421] width 118 height 32
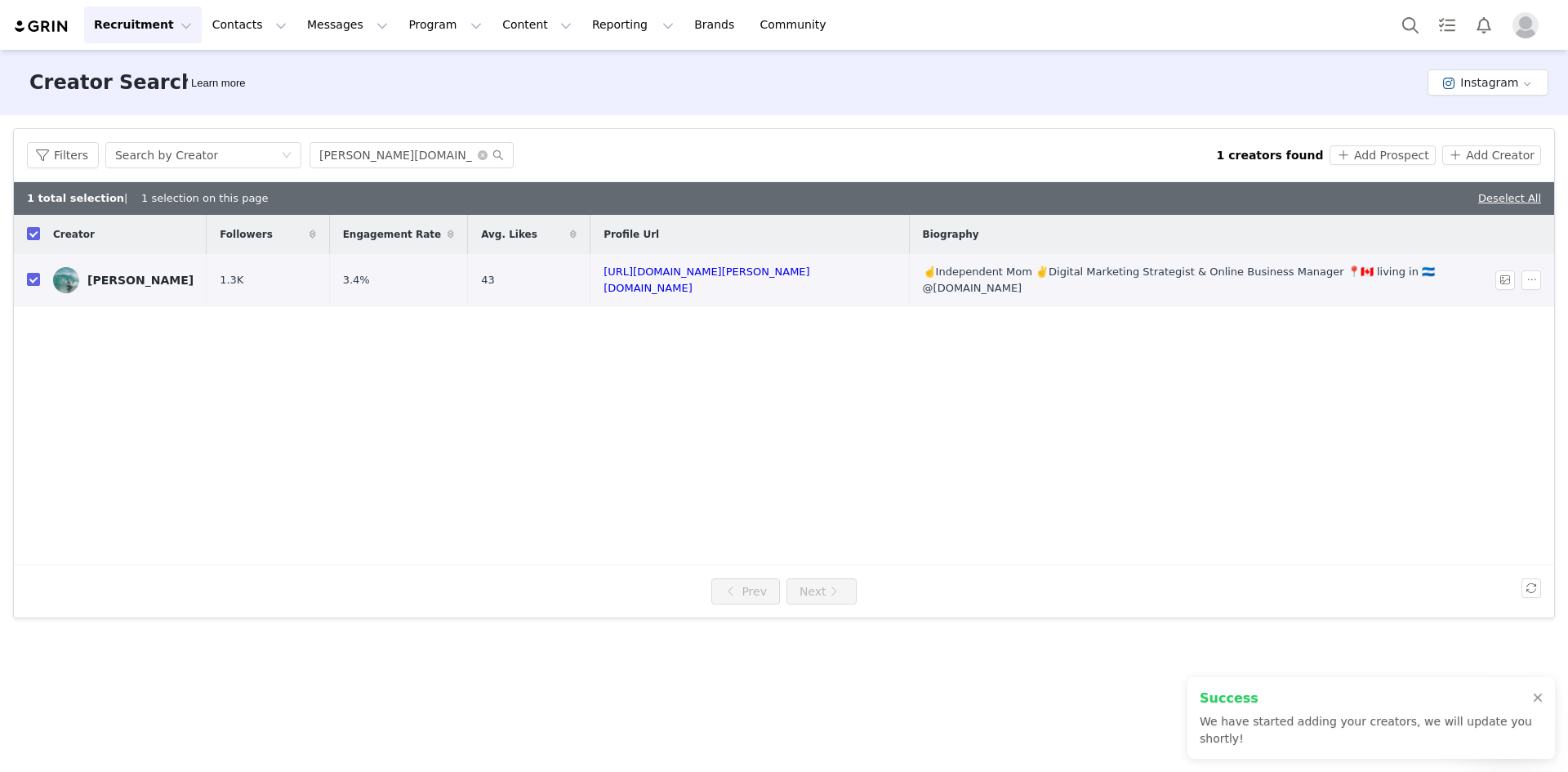
click at [32, 232] on input "checkbox" at bounding box center [33, 233] width 13 height 13
checkbox input "false"
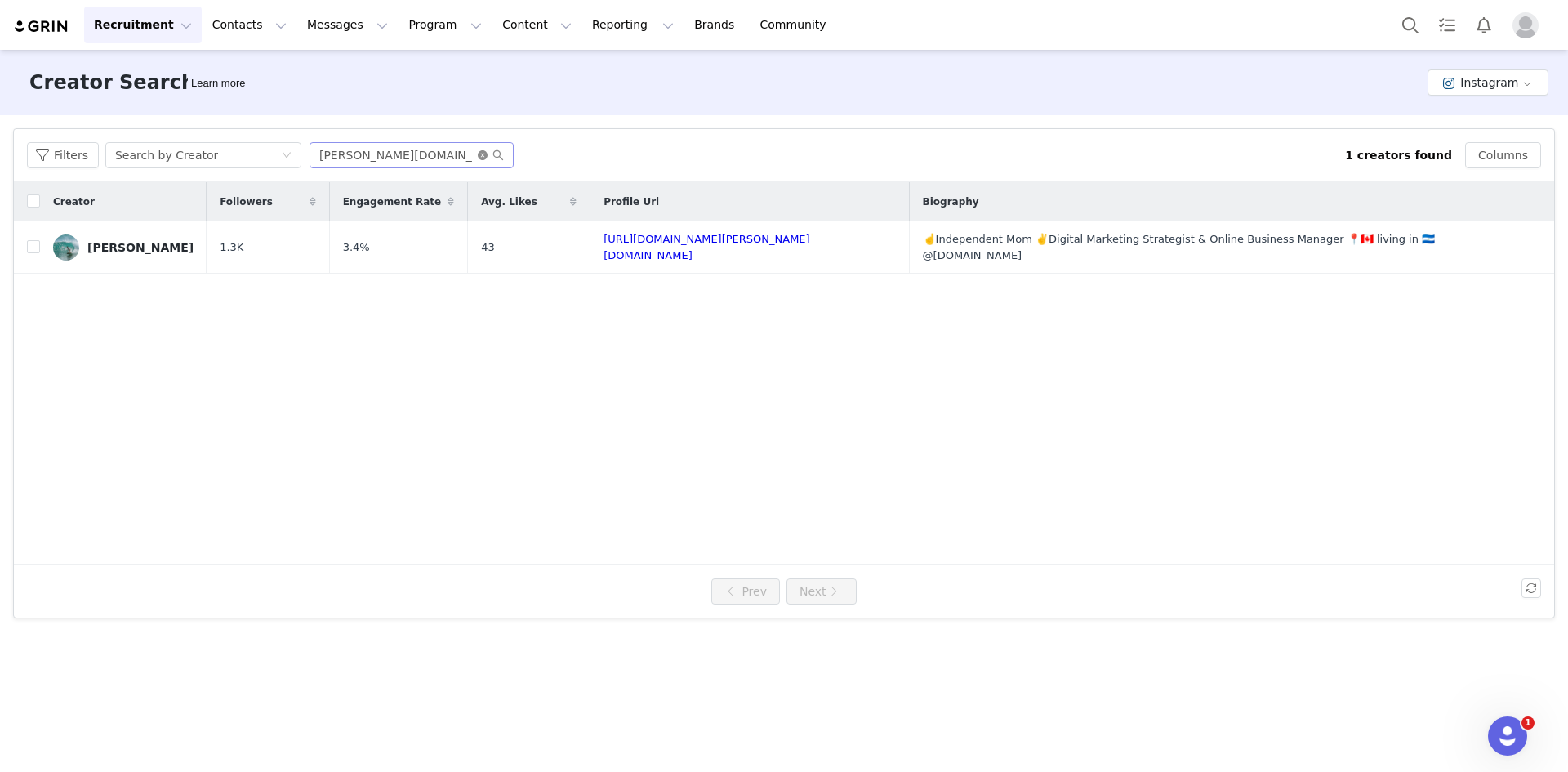
click at [478, 157] on icon "icon: close-circle" at bounding box center [483, 156] width 10 height 10
click at [63, 144] on button "Filters" at bounding box center [63, 155] width 71 height 26
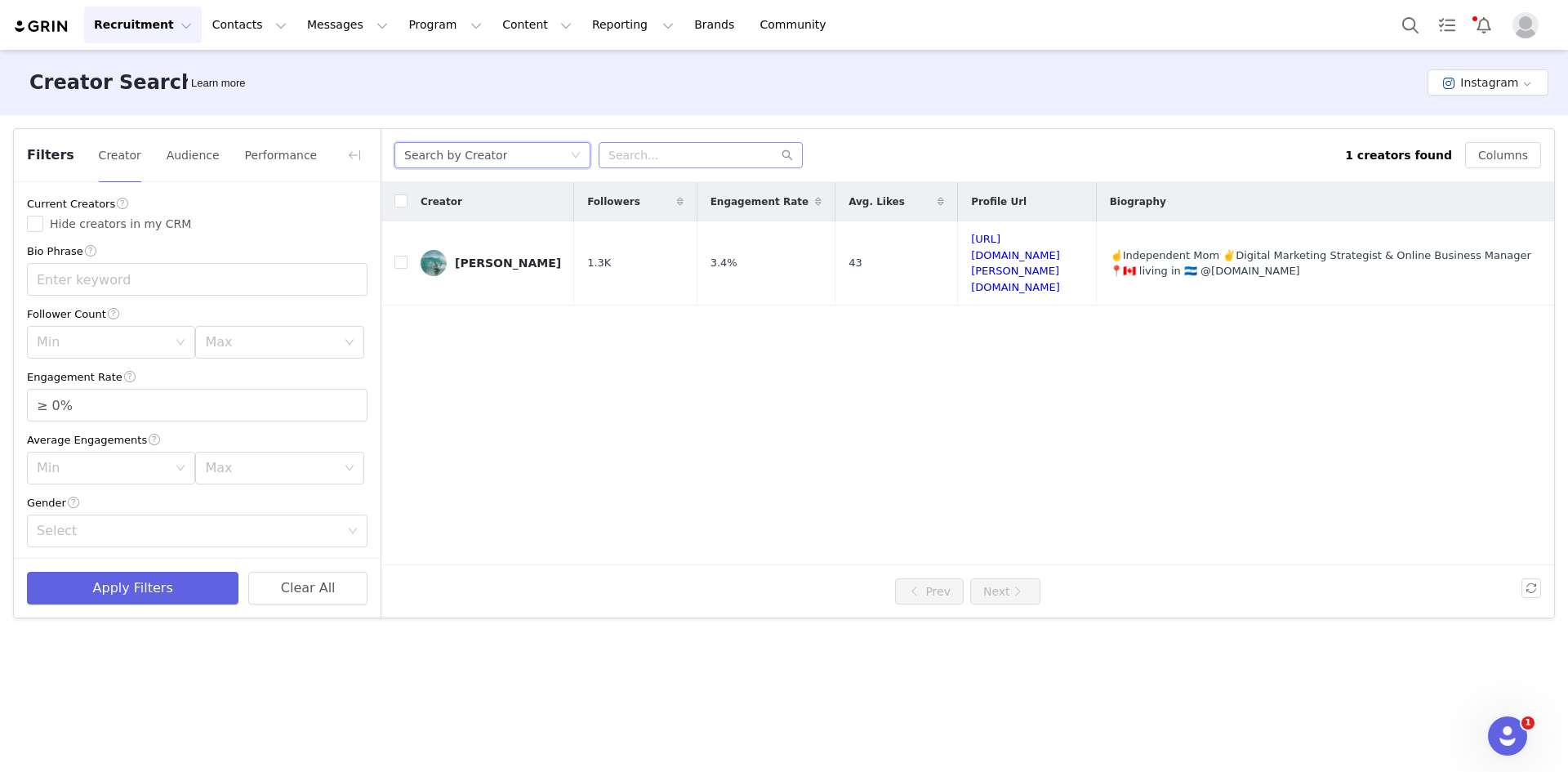
click at [470, 144] on div "Search by Creator" at bounding box center [455, 155] width 103 height 24
click at [458, 179] on li "Search by Theme" at bounding box center [496, 188] width 204 height 26
click at [299, 587] on button "Clear All" at bounding box center [308, 588] width 119 height 32
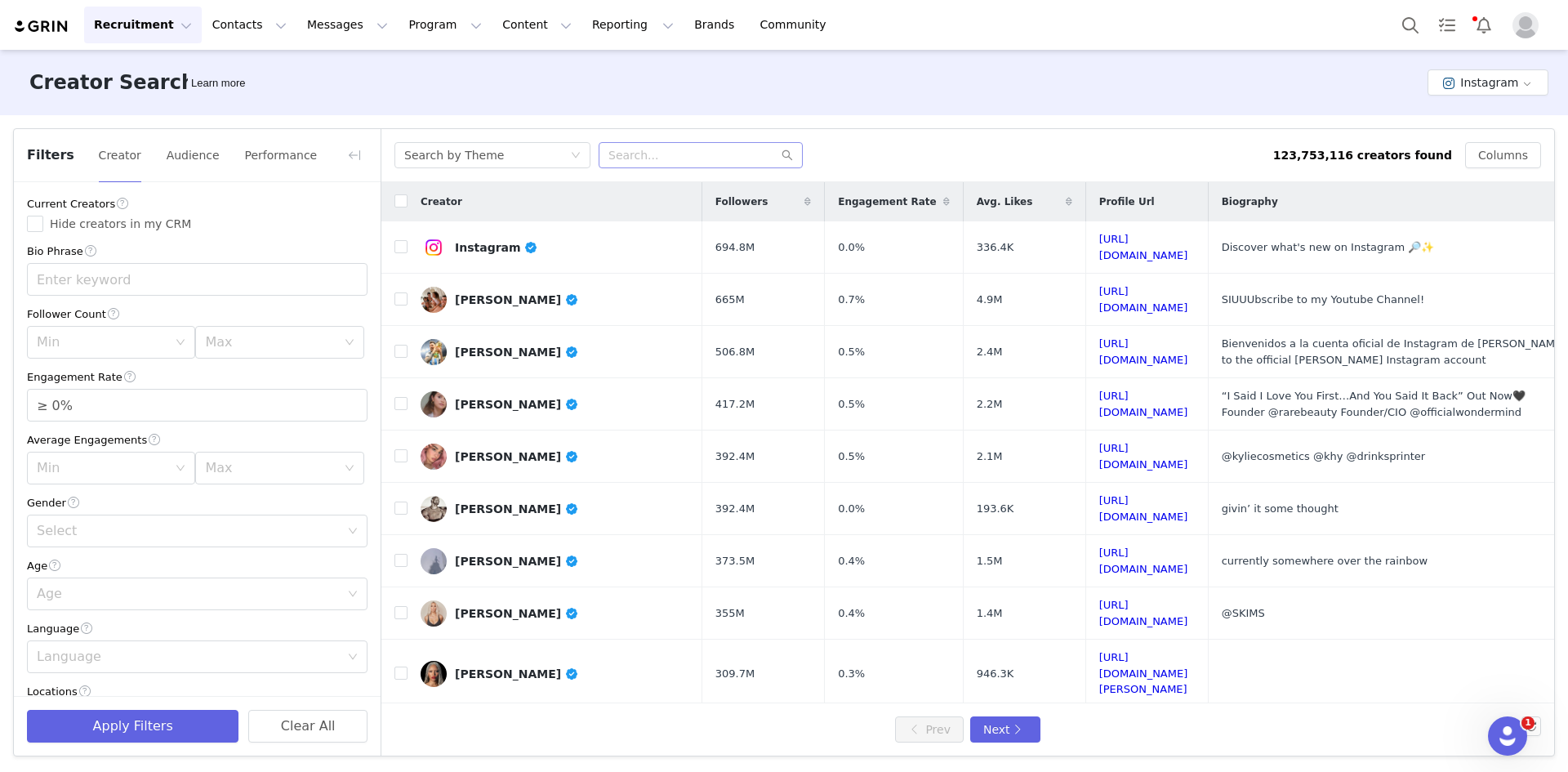
click at [25, 228] on div "Current Creators Hide creators in my CRM Bio Phrase Follower Count Min Max Enga…" at bounding box center [197, 636] width 367 height 909
click at [34, 229] on input "Hide creators in my CRM" at bounding box center [35, 223] width 17 height 17
checkbox input "true"
click at [71, 281] on input "text" at bounding box center [198, 279] width 340 height 32
drag, startPoint x: 90, startPoint y: 347, endPoint x: 88, endPoint y: 359, distance: 12.2
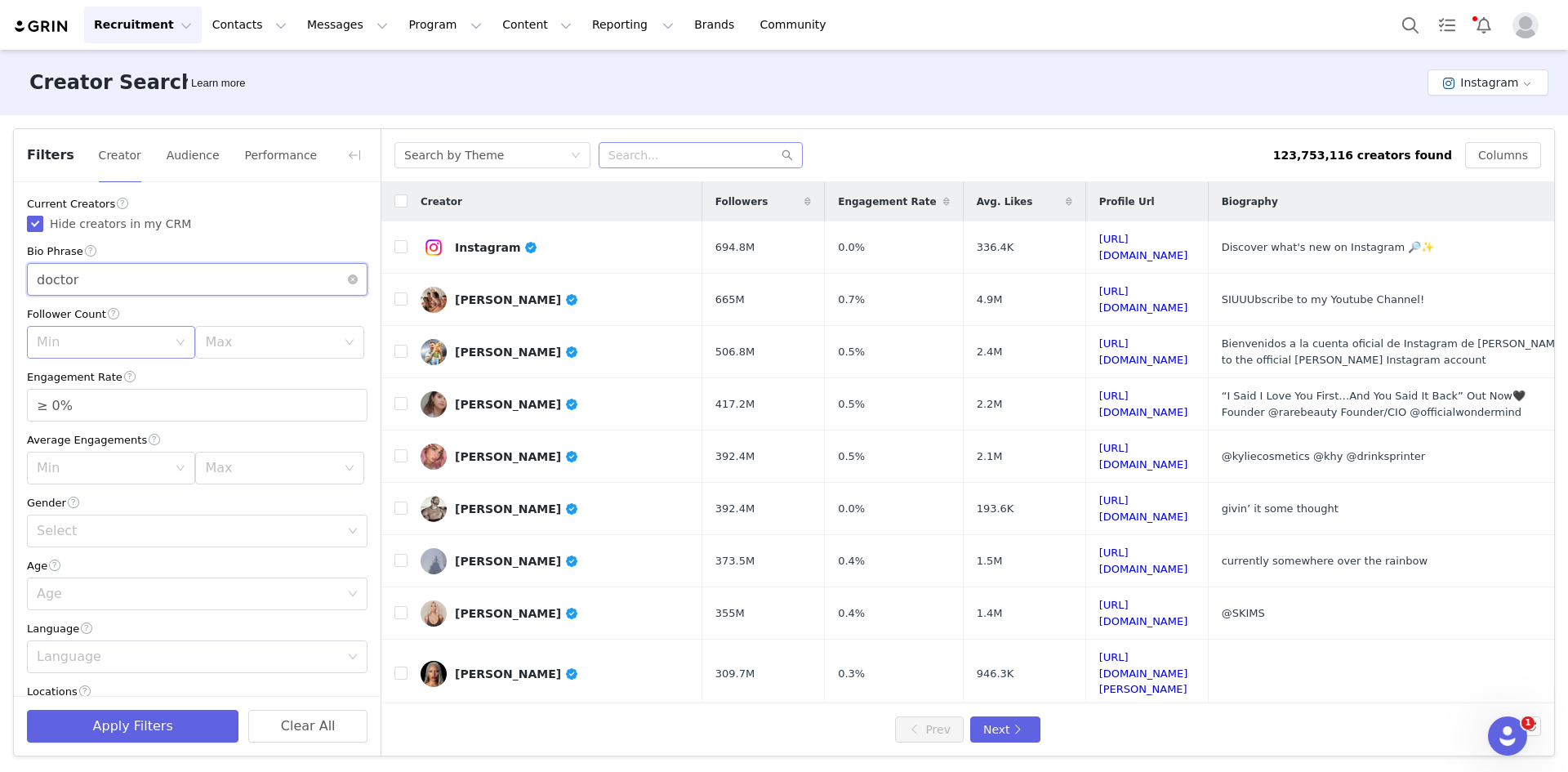
click at [90, 348] on div "Min" at bounding box center [103, 342] width 131 height 17
type input "doctor"
click at [91, 414] on li "5k" at bounding box center [109, 406] width 162 height 26
click at [257, 350] on div "Max" at bounding box center [271, 342] width 131 height 17
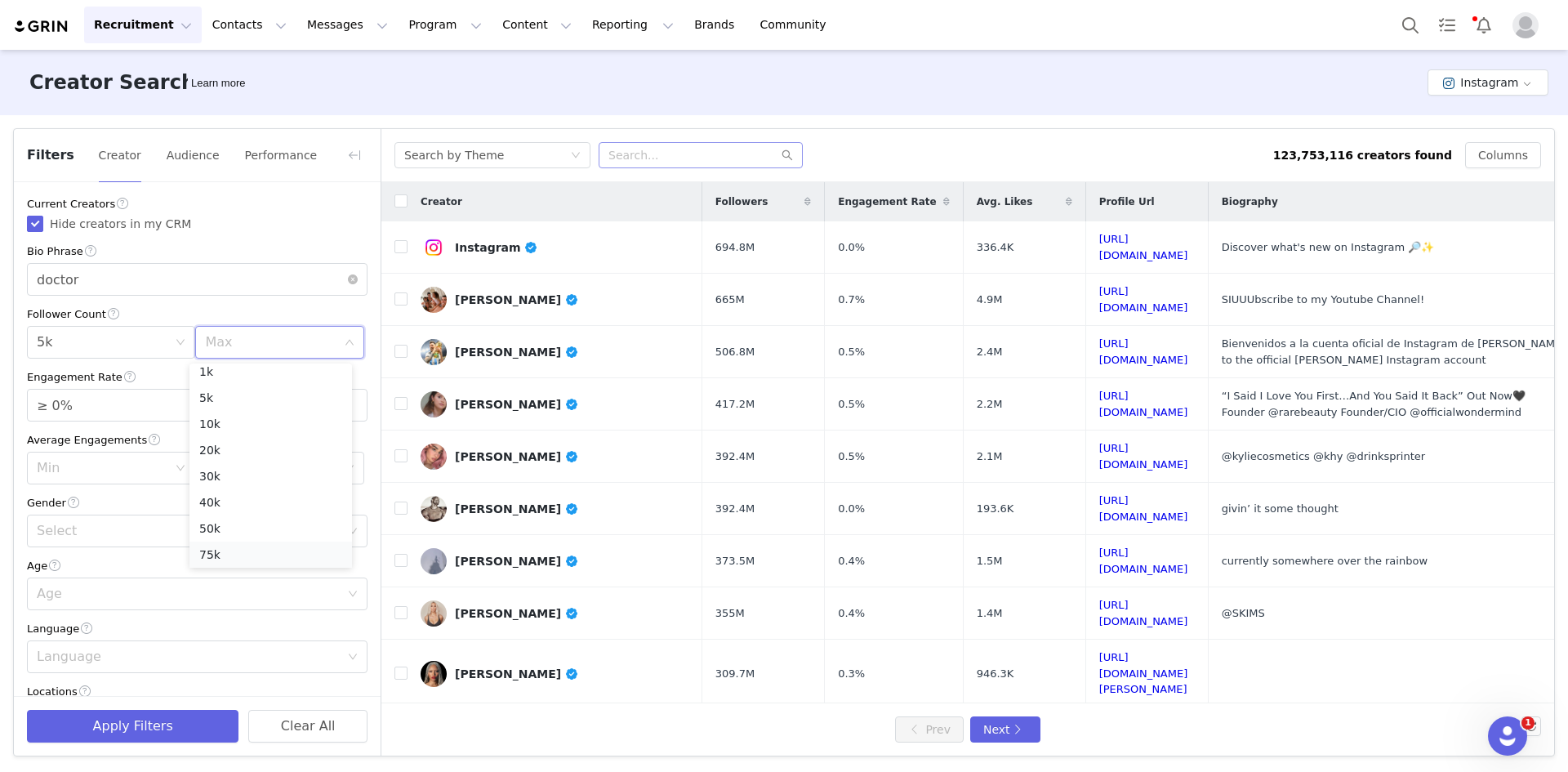
click at [229, 555] on li "75k" at bounding box center [271, 555] width 162 height 26
click at [113, 480] on div "Min" at bounding box center [106, 469] width 138 height 31
click at [233, 438] on div "Average Engagements" at bounding box center [198, 440] width 340 height 18
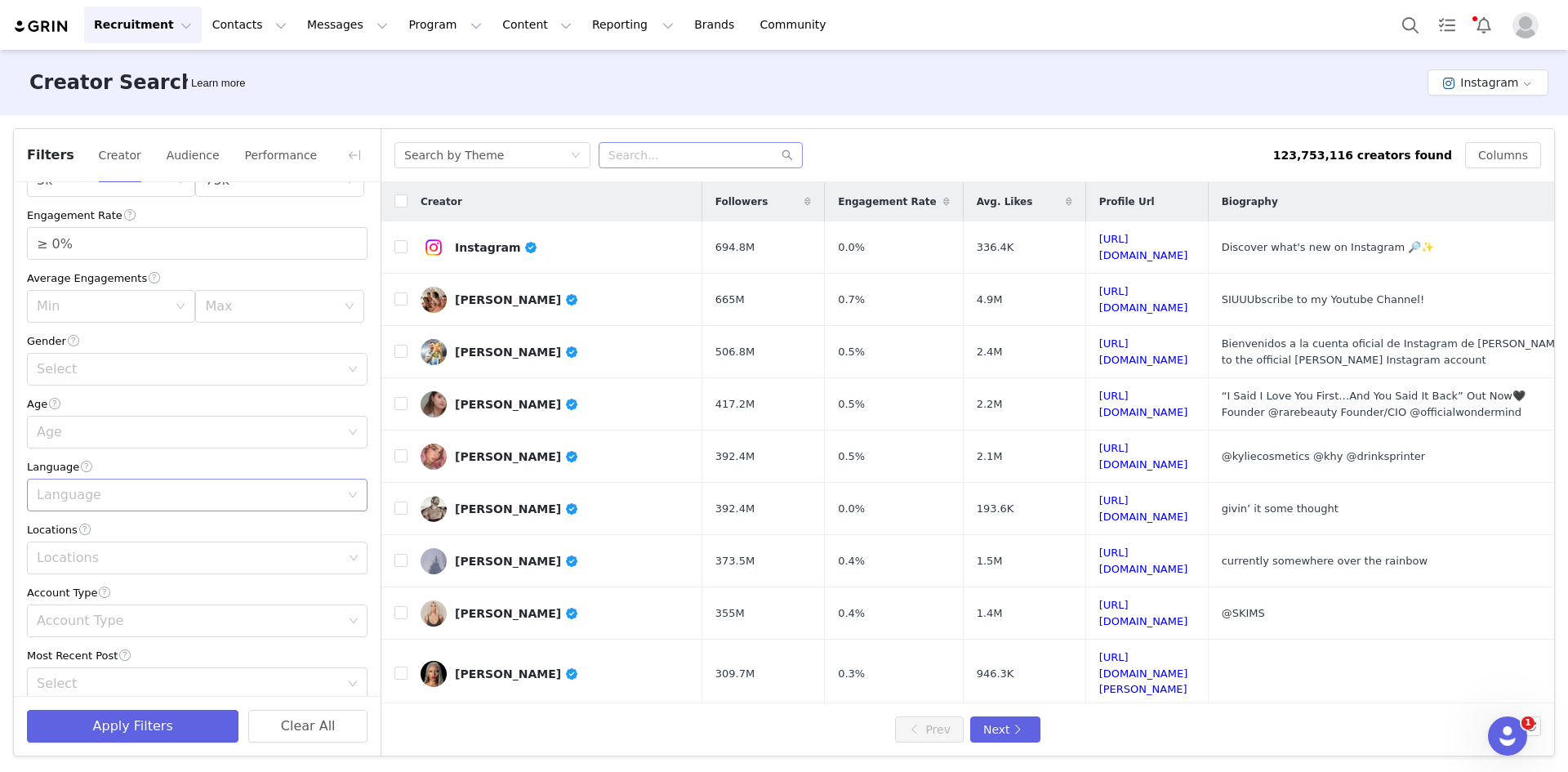
scroll to position [163, 0]
click at [100, 364] on div "Select" at bounding box center [189, 367] width 303 height 17
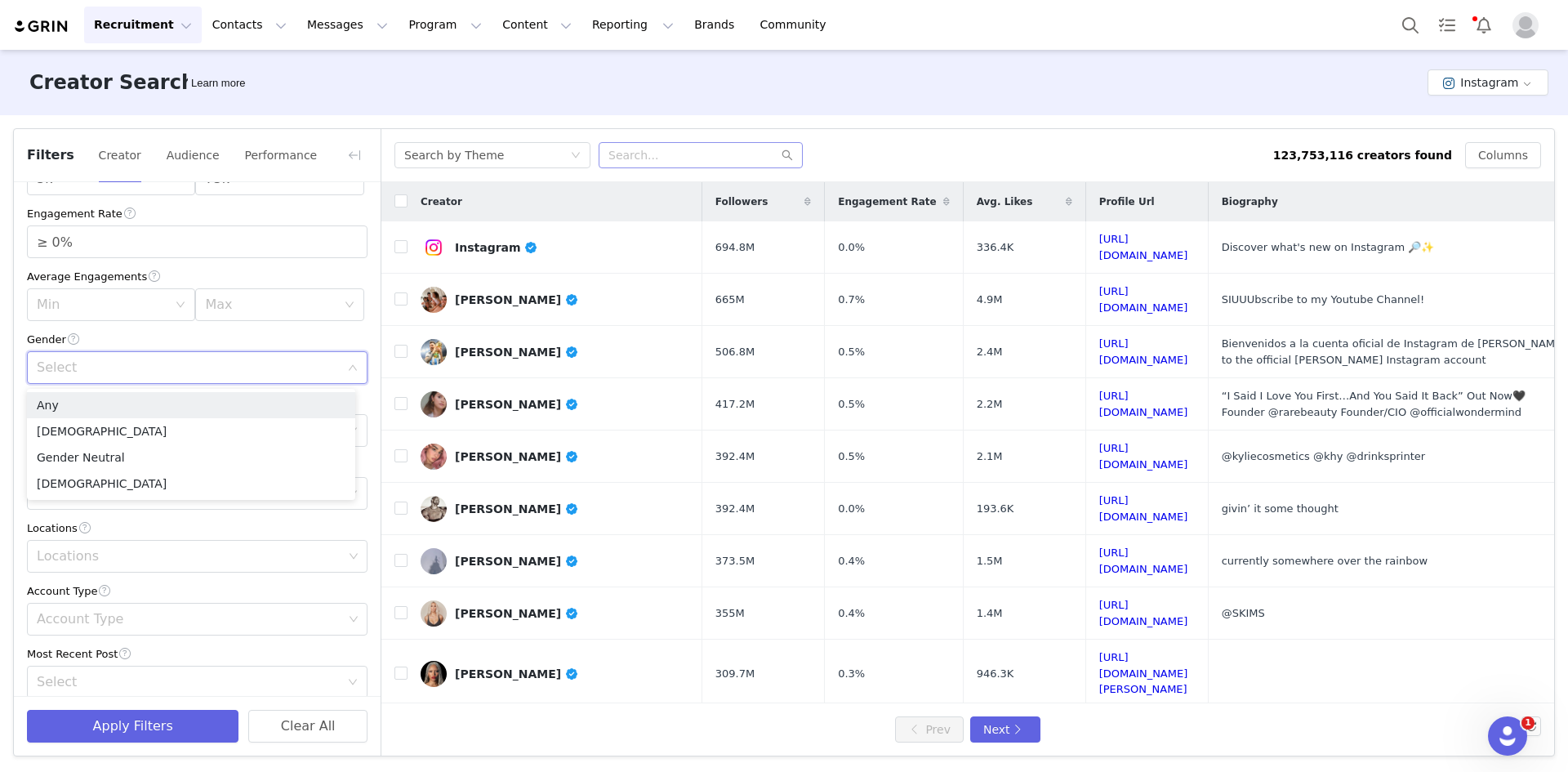
click at [100, 364] on div "Select" at bounding box center [189, 367] width 303 height 17
click at [97, 442] on div "Age" at bounding box center [192, 431] width 310 height 31
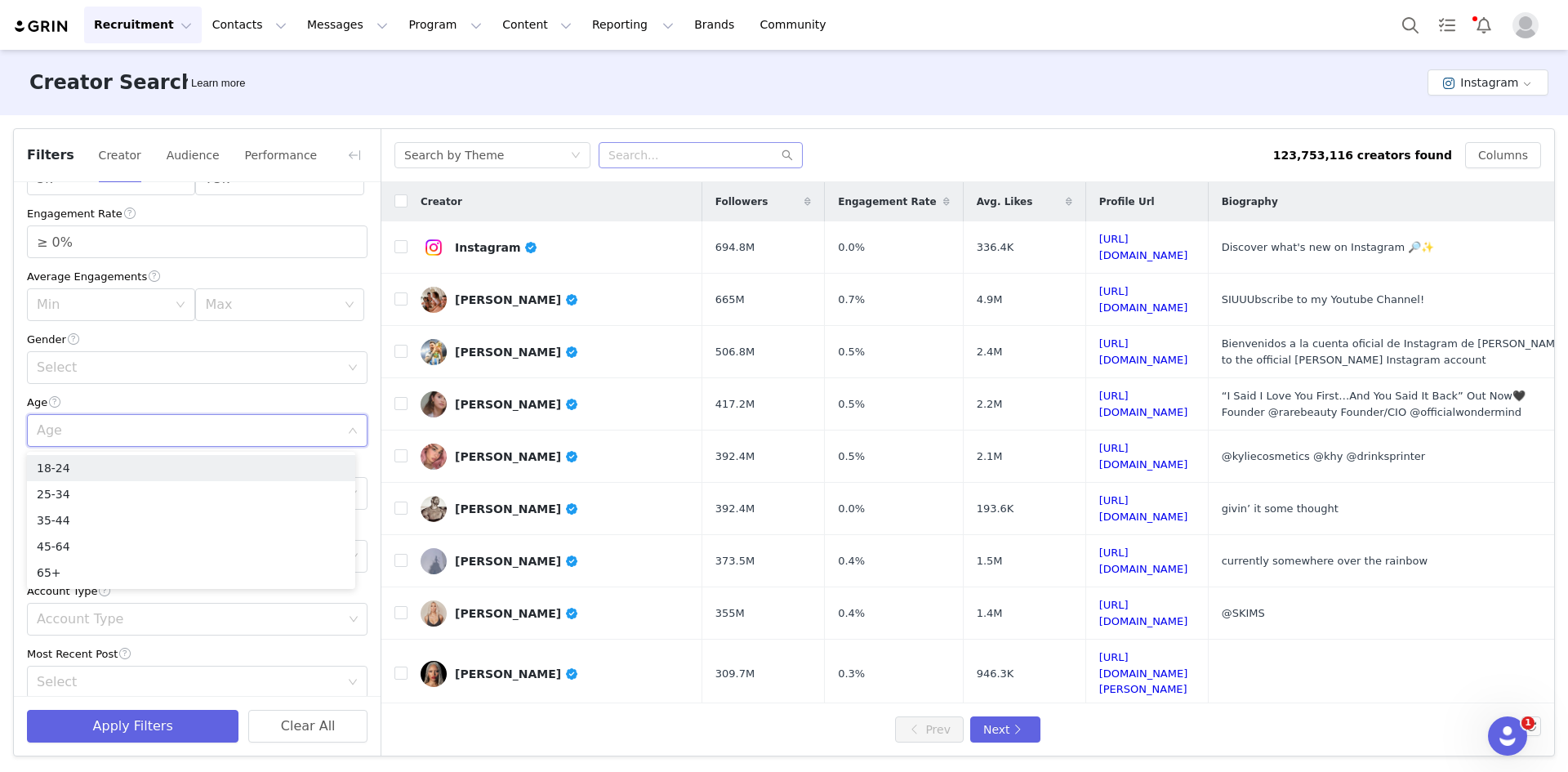
click at [97, 442] on div "Age" at bounding box center [192, 431] width 310 height 31
click at [94, 489] on div "Language" at bounding box center [189, 493] width 303 height 17
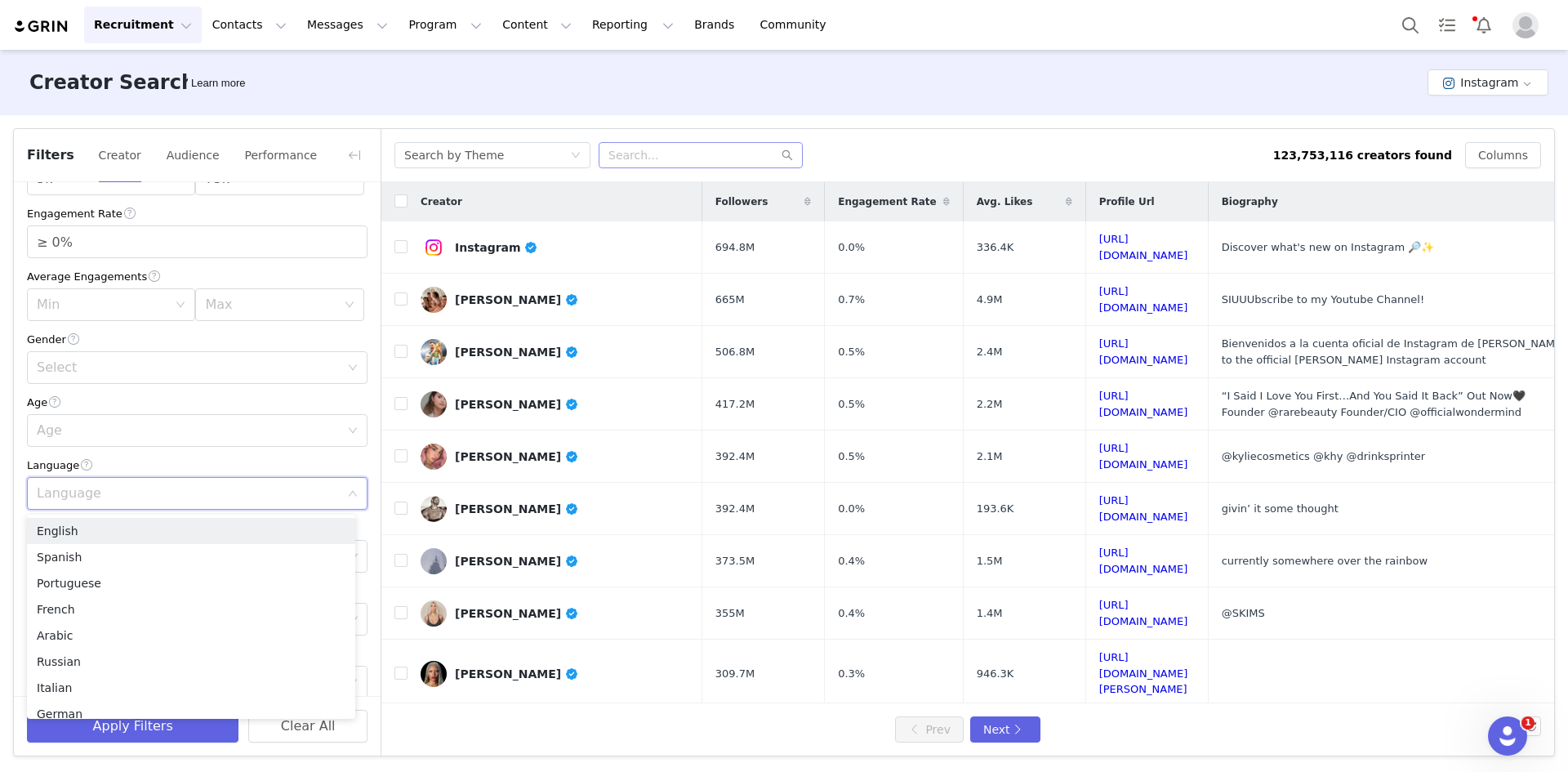
click at [94, 489] on div "Language" at bounding box center [189, 493] width 303 height 17
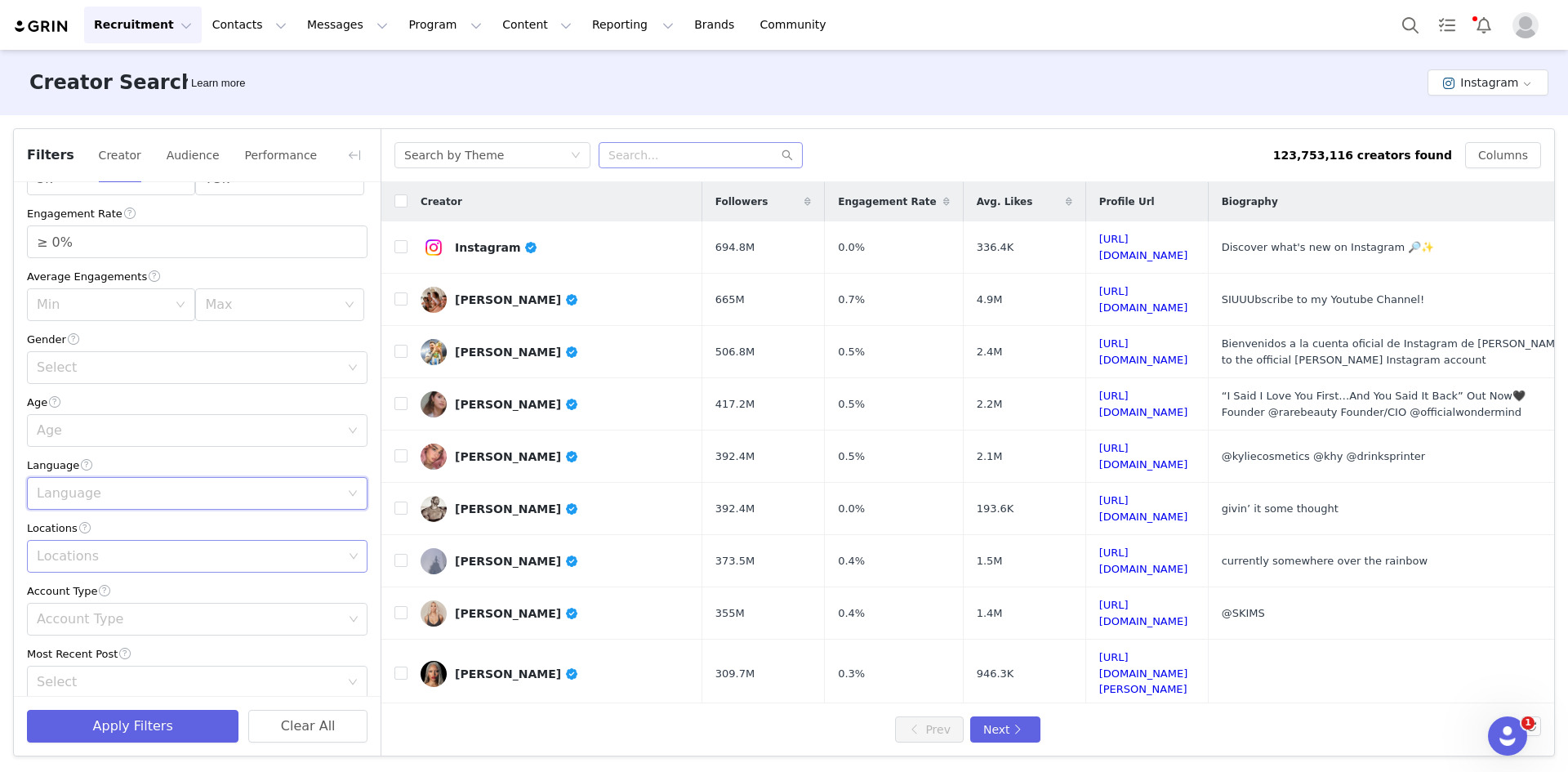
click at [94, 554] on div "Locations" at bounding box center [190, 556] width 306 height 17
type input "[GEOGRAPHIC_DATA]"
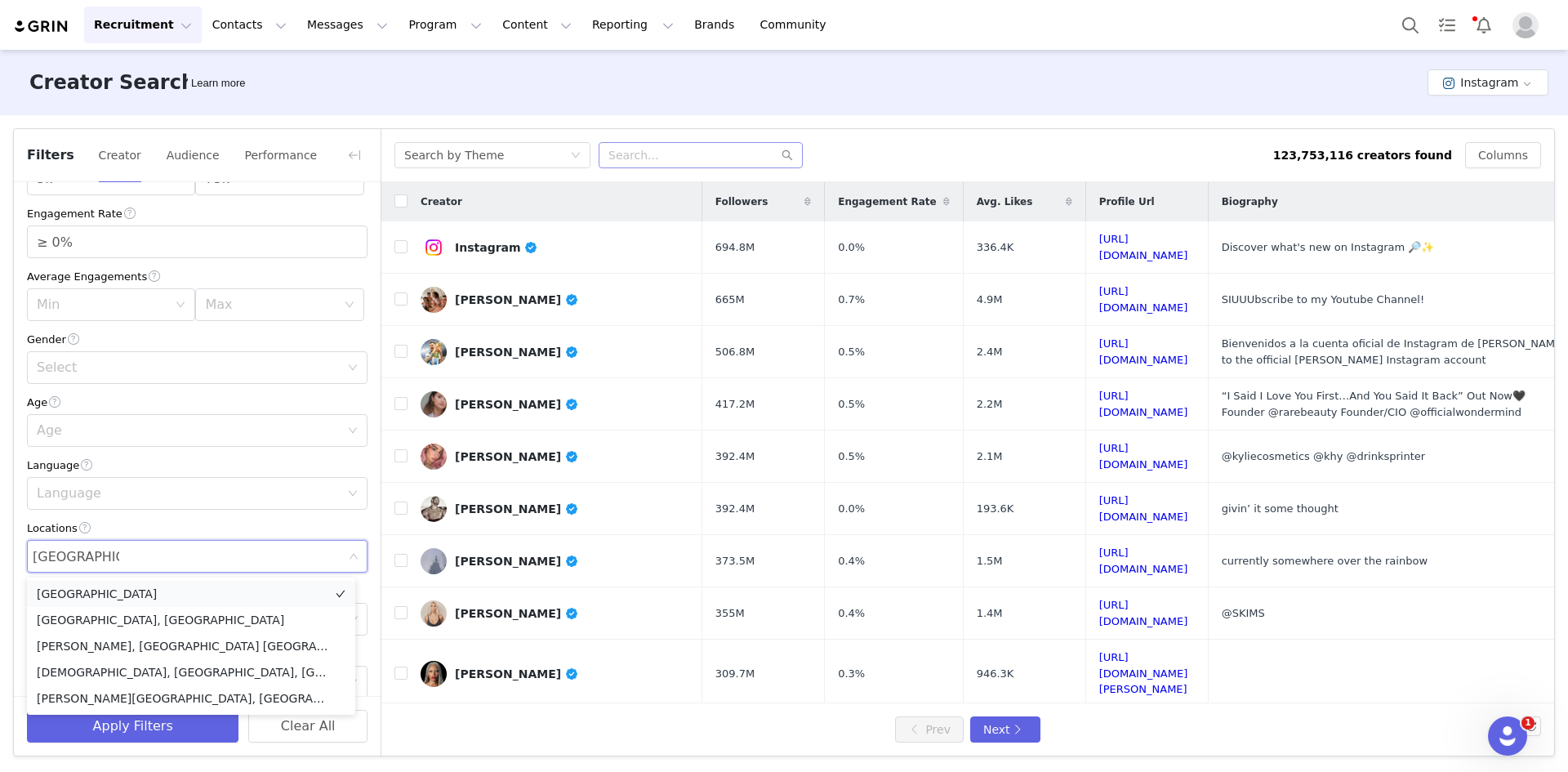
click at [105, 600] on li "[GEOGRAPHIC_DATA]" at bounding box center [192, 594] width 329 height 26
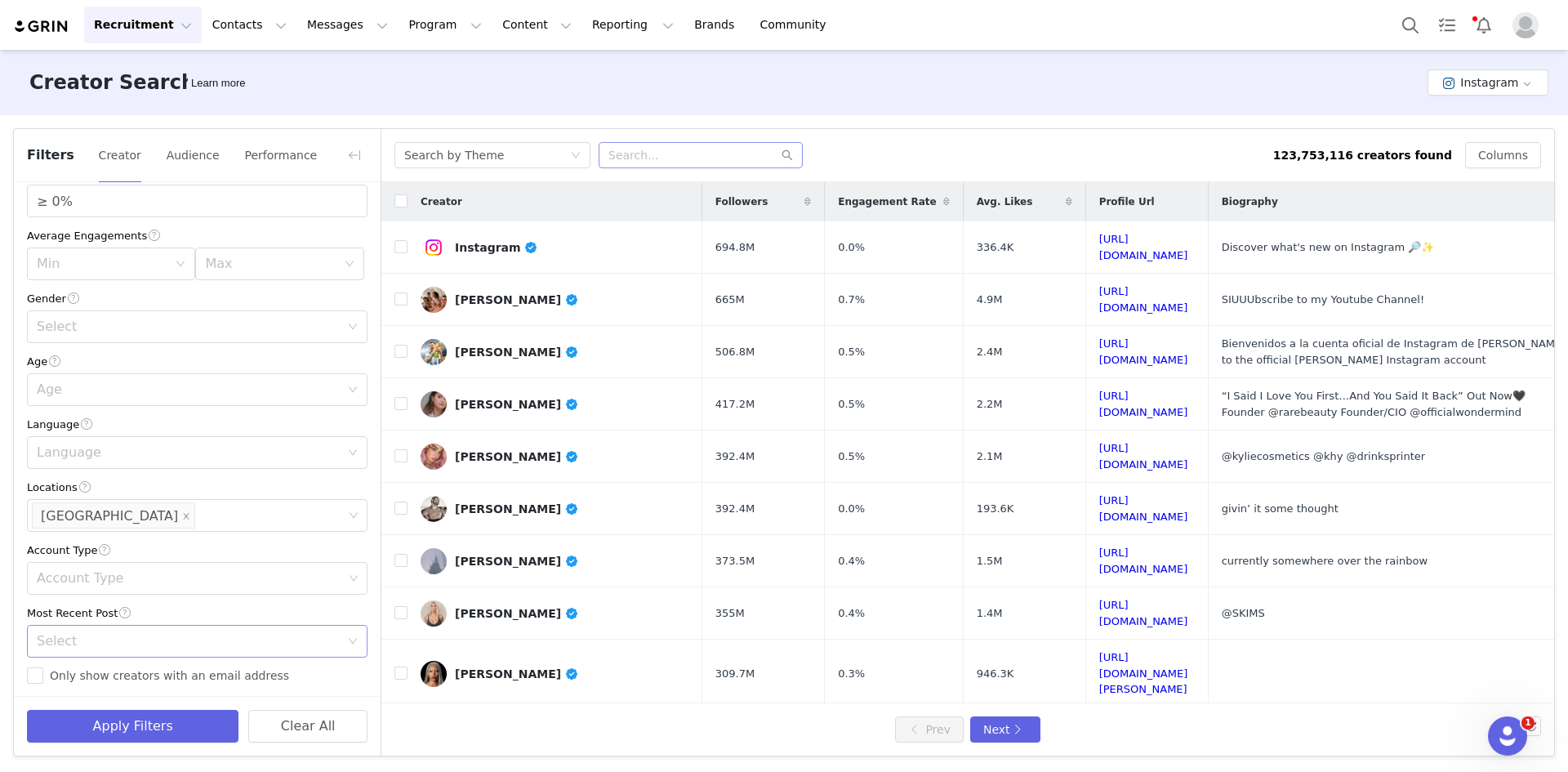
scroll to position [327, 0]
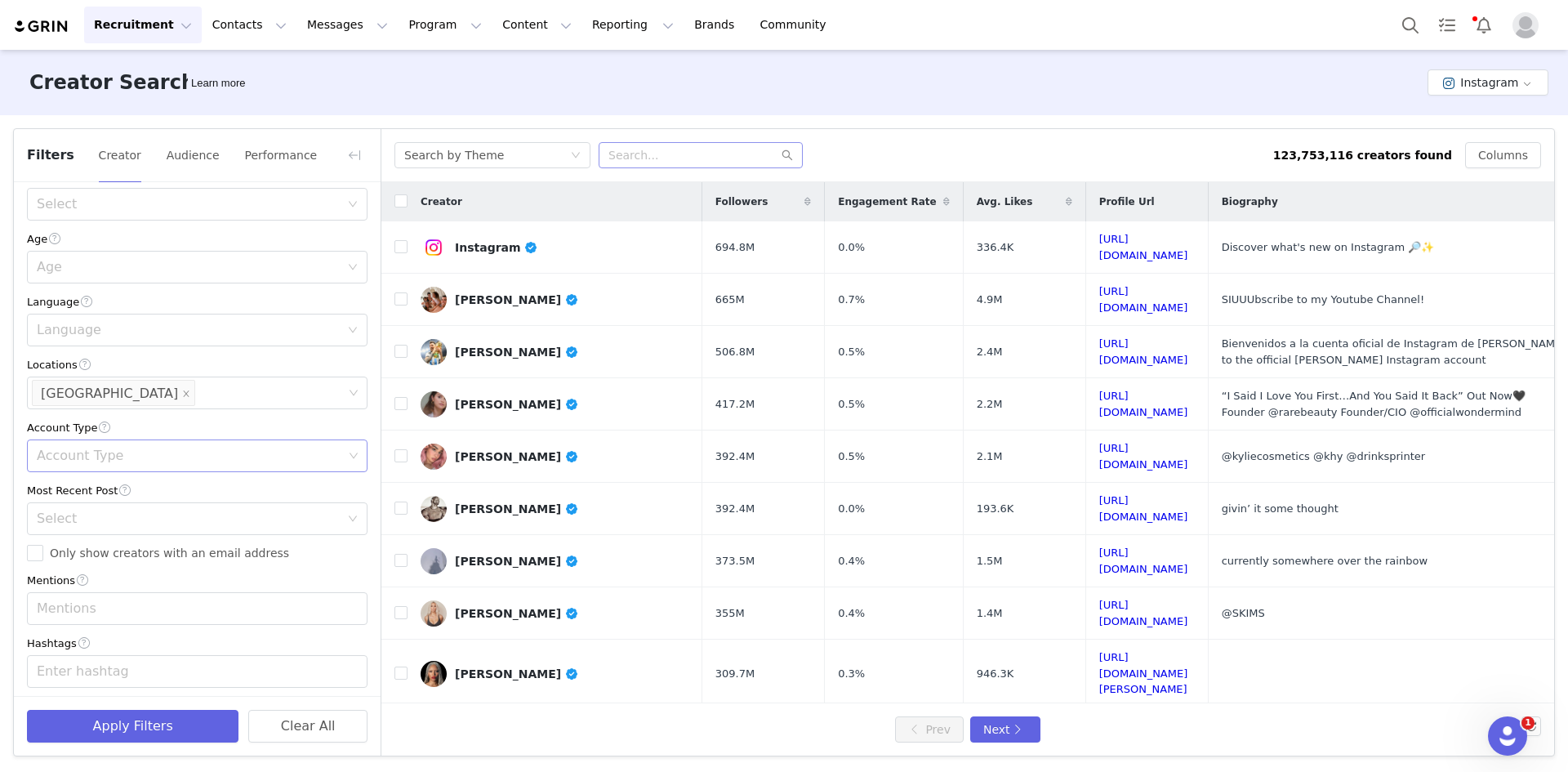
click at [118, 446] on div "Account Type" at bounding box center [192, 456] width 319 height 31
click at [74, 500] on li "Regular" at bounding box center [192, 493] width 329 height 26
click at [79, 552] on li "Creator" at bounding box center [192, 545] width 329 height 26
click at [203, 431] on div "Account Type" at bounding box center [198, 428] width 340 height 18
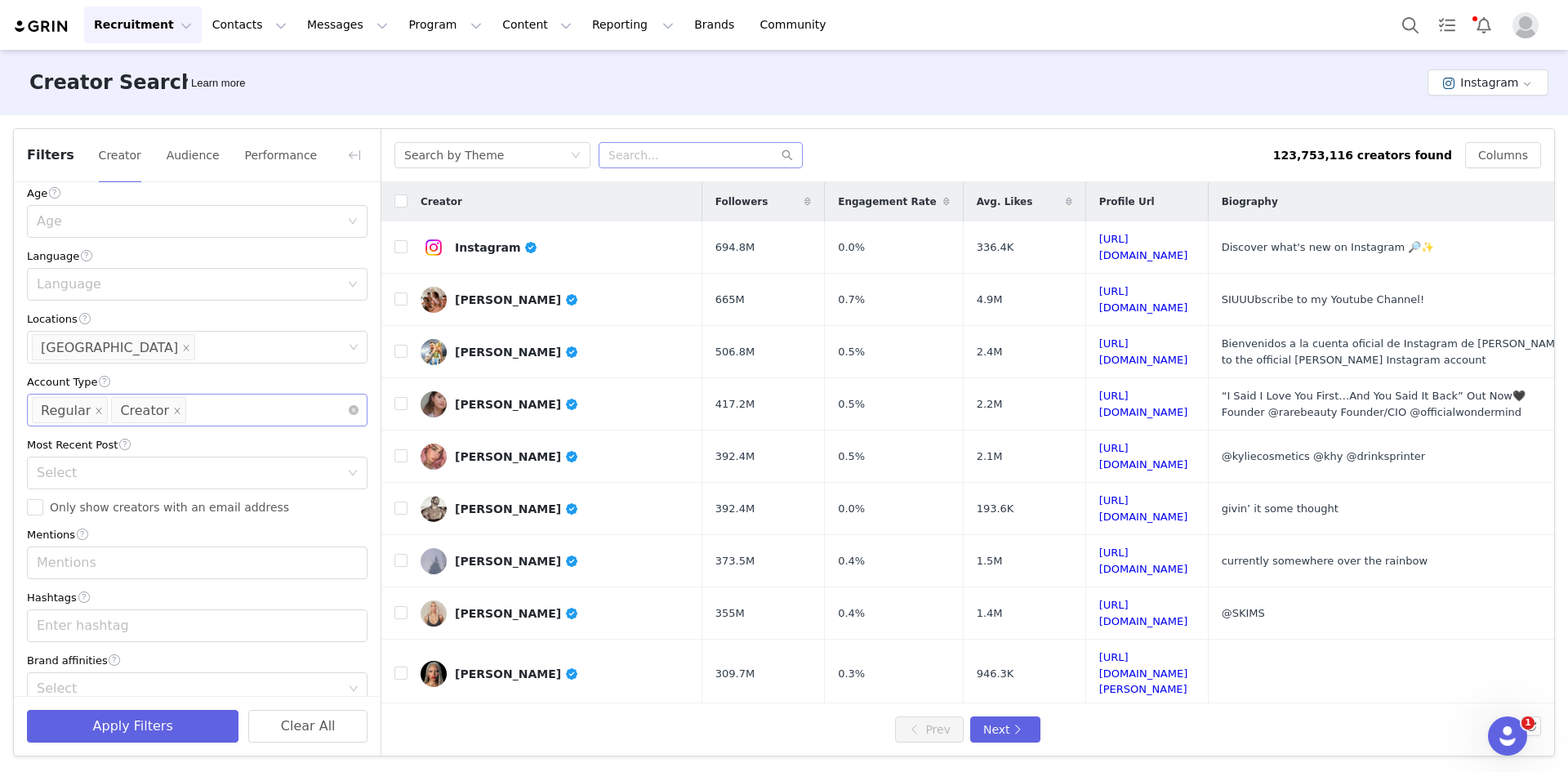
scroll to position [397, 0]
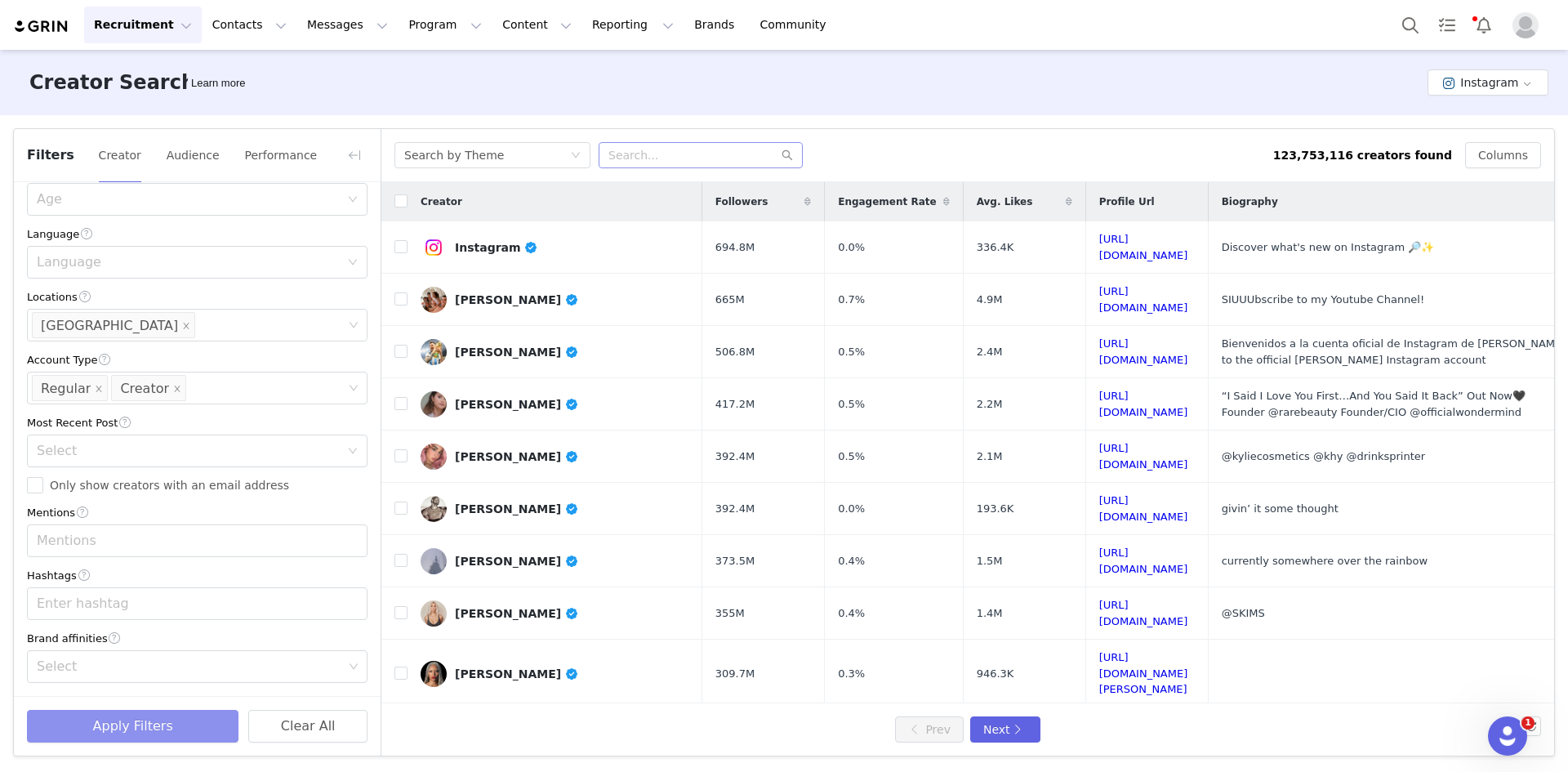
click at [154, 732] on button "Apply Filters" at bounding box center [133, 726] width 211 height 32
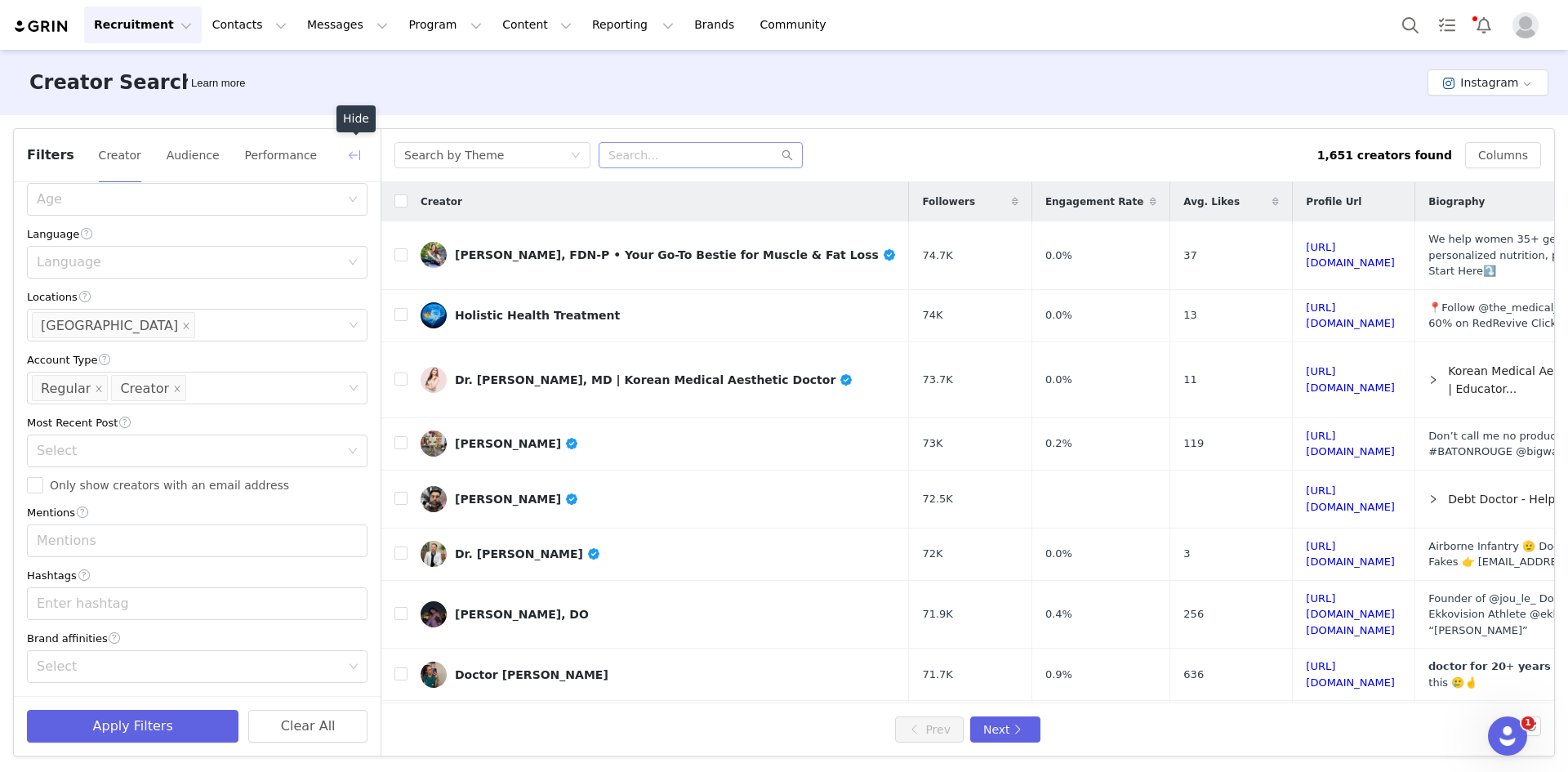
click at [349, 154] on button "button" at bounding box center [354, 155] width 26 height 26
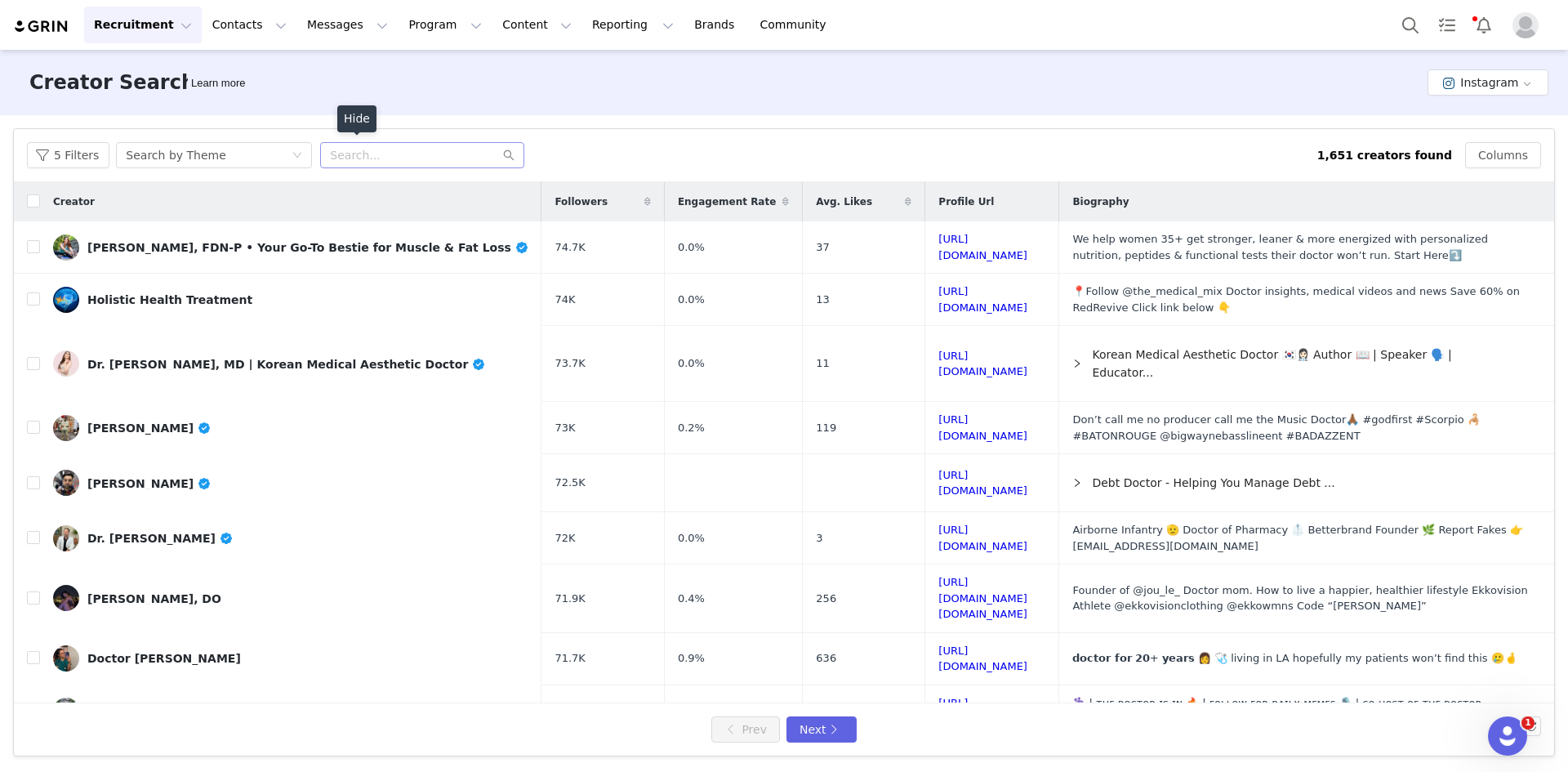
scroll to position [723, 0]
drag, startPoint x: 988, startPoint y: 245, endPoint x: 1021, endPoint y: 316, distance: 78.3
click at [29, 250] on input "checkbox" at bounding box center [33, 247] width 13 height 13
checkbox input "true"
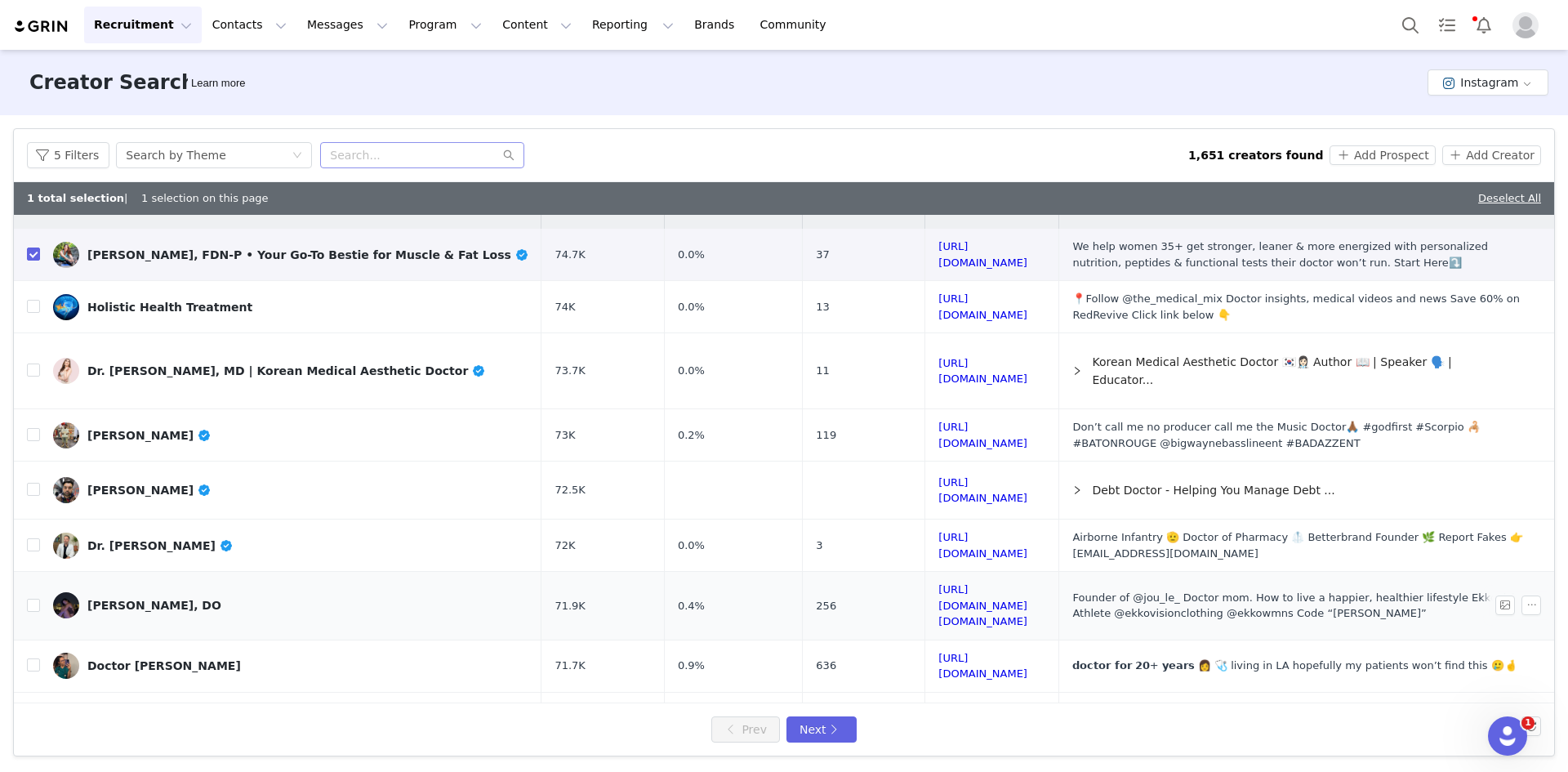
scroll to position [0, 0]
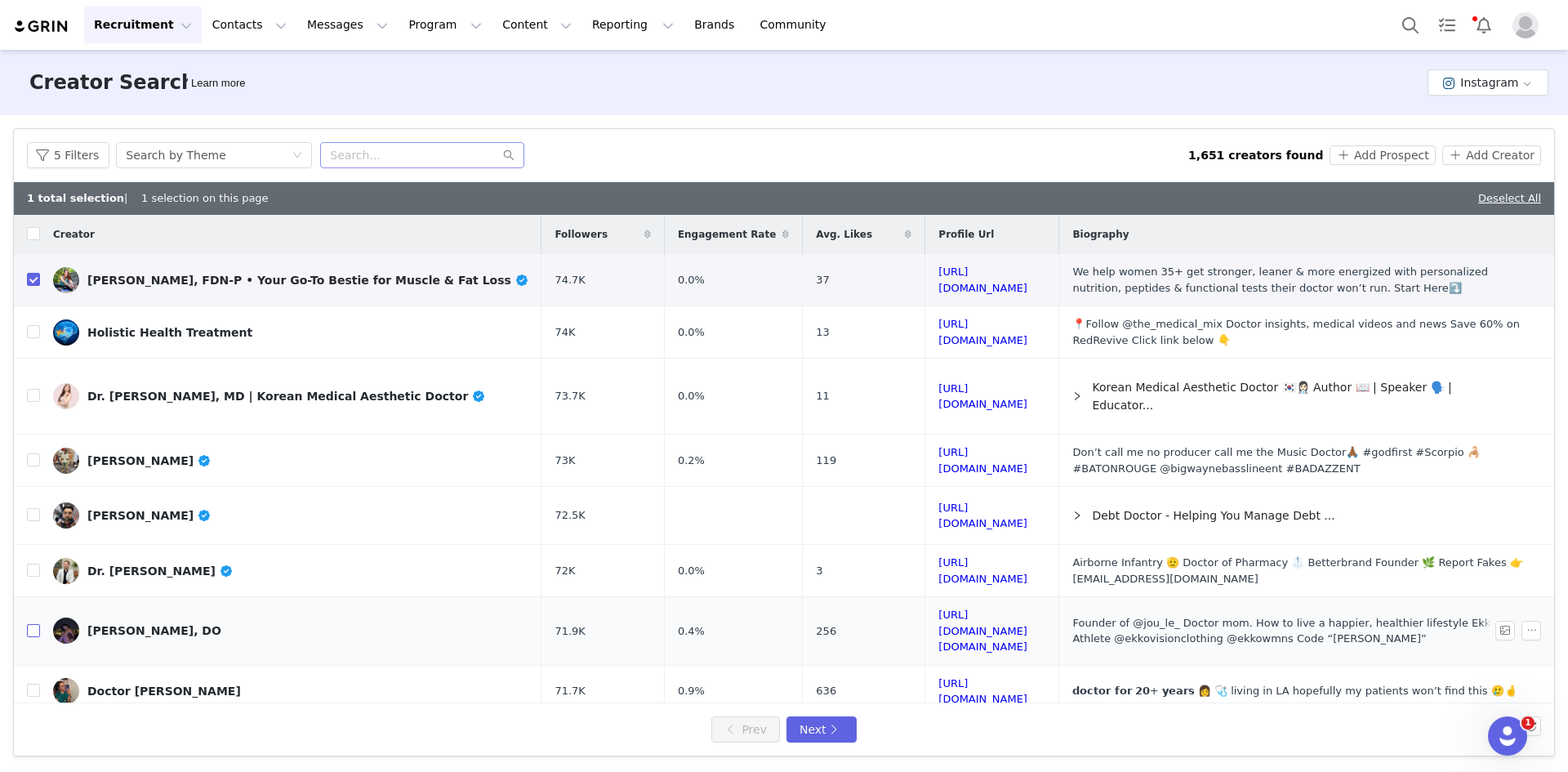
click at [34, 624] on input "checkbox" at bounding box center [33, 630] width 13 height 13
checkbox input "true"
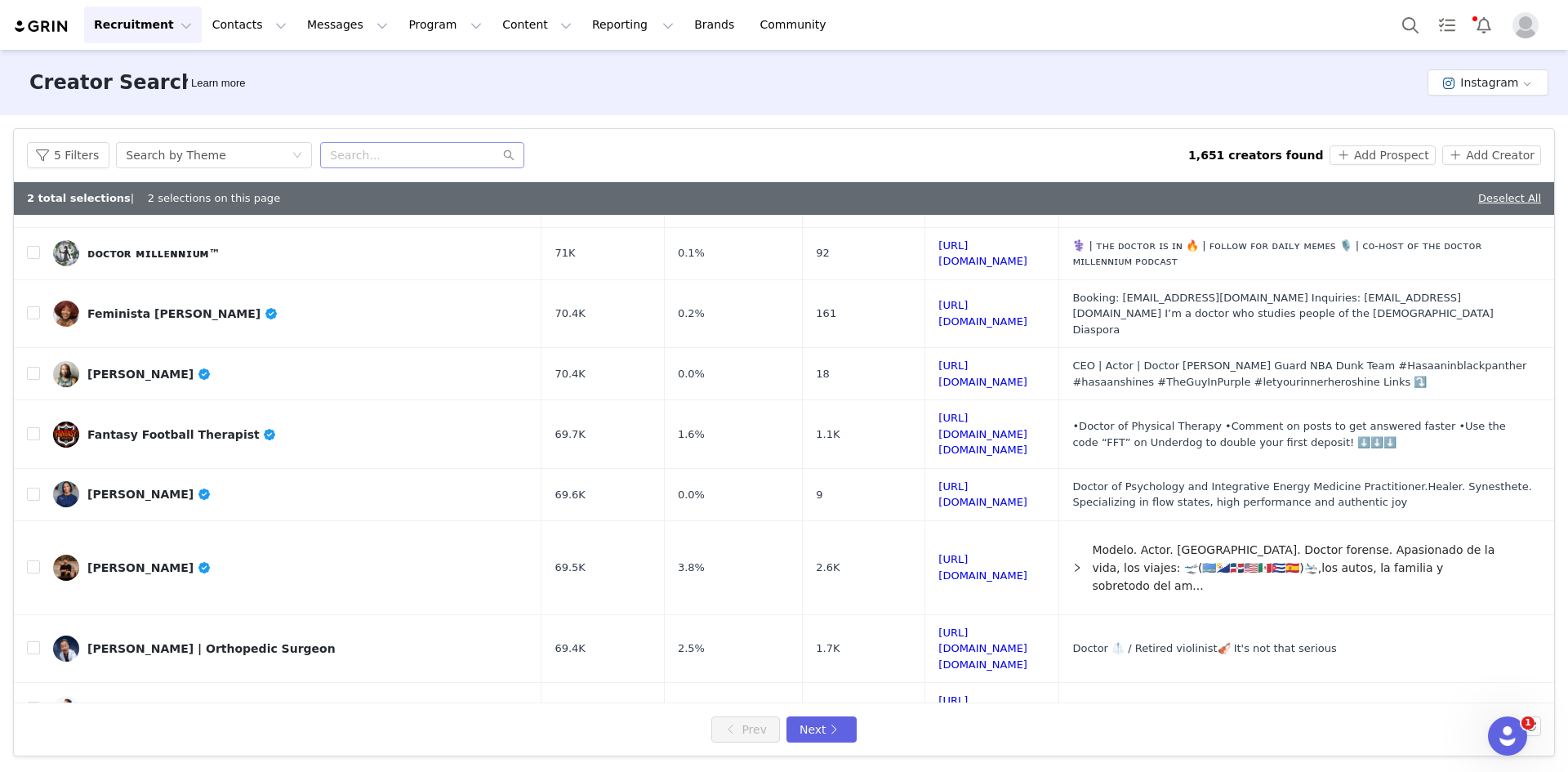
scroll to position [522, 0]
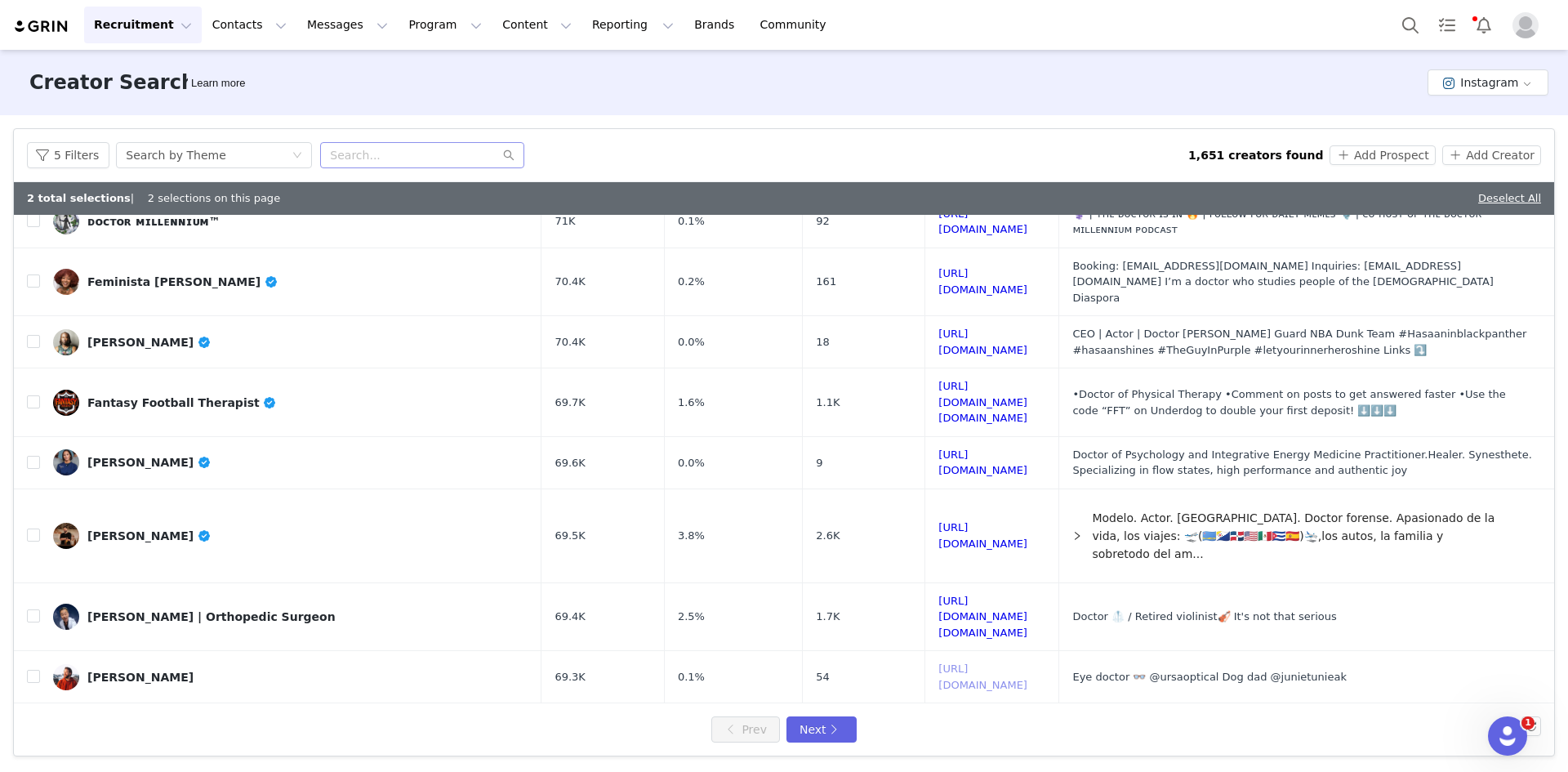
drag, startPoint x: 965, startPoint y: 585, endPoint x: 1003, endPoint y: 671, distance: 94.0
drag, startPoint x: 988, startPoint y: 687, endPoint x: 992, endPoint y: 670, distance: 17.5
click at [32, 610] on input "checkbox" at bounding box center [33, 615] width 13 height 13
checkbox input "true"
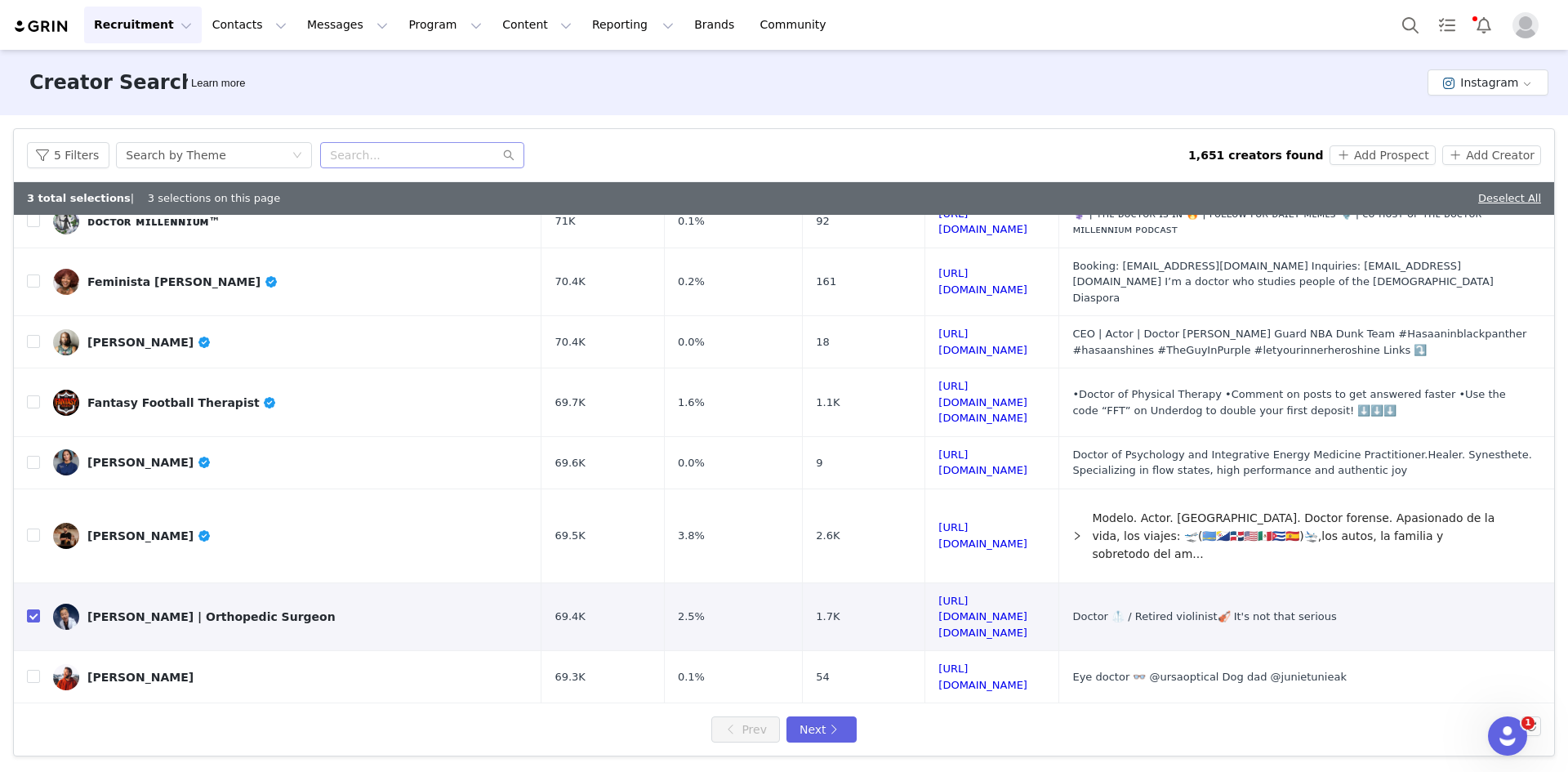
click at [33, 722] on input "checkbox" at bounding box center [33, 728] width 13 height 13
checkbox input "true"
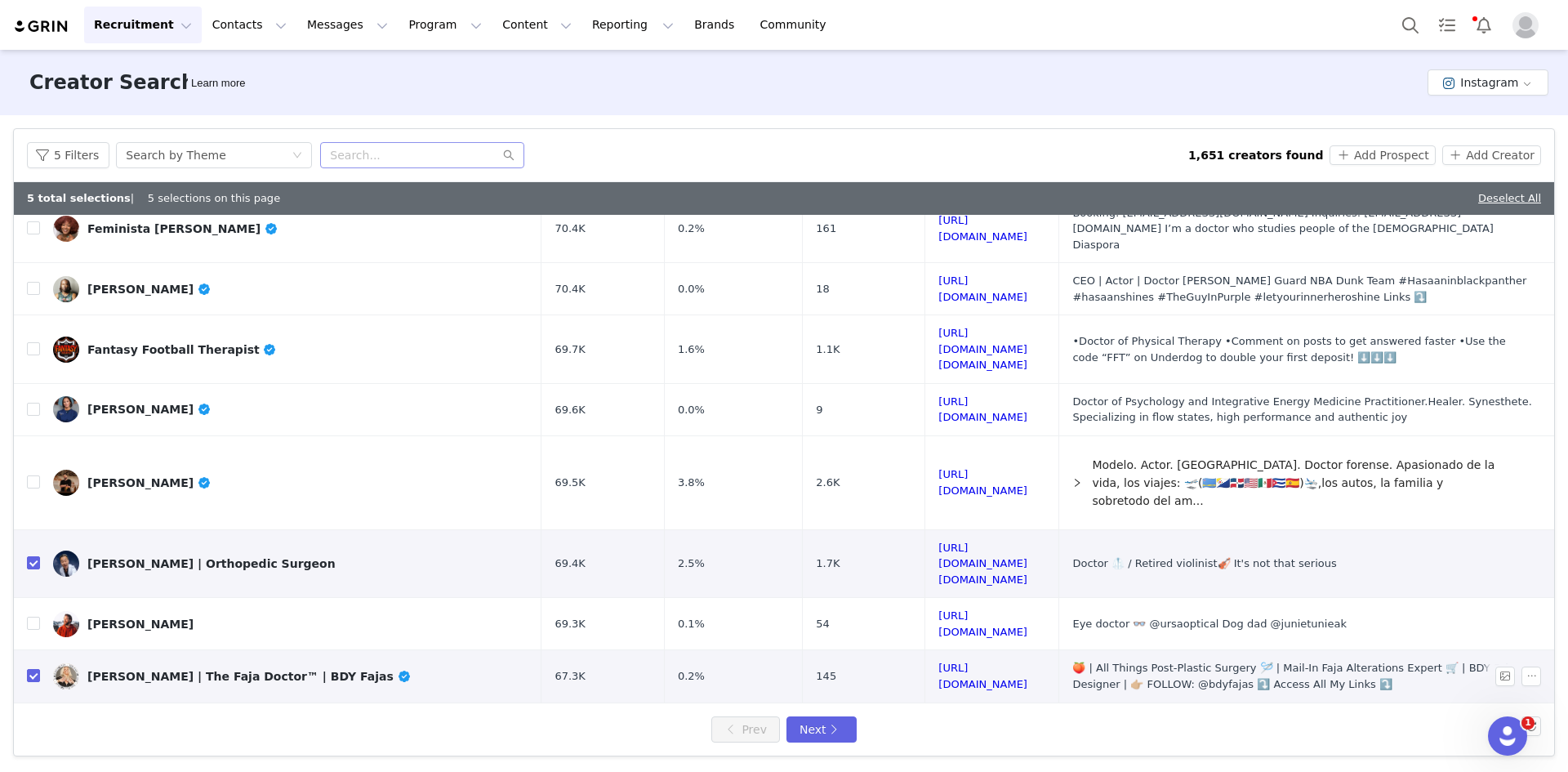
scroll to position [632, 0]
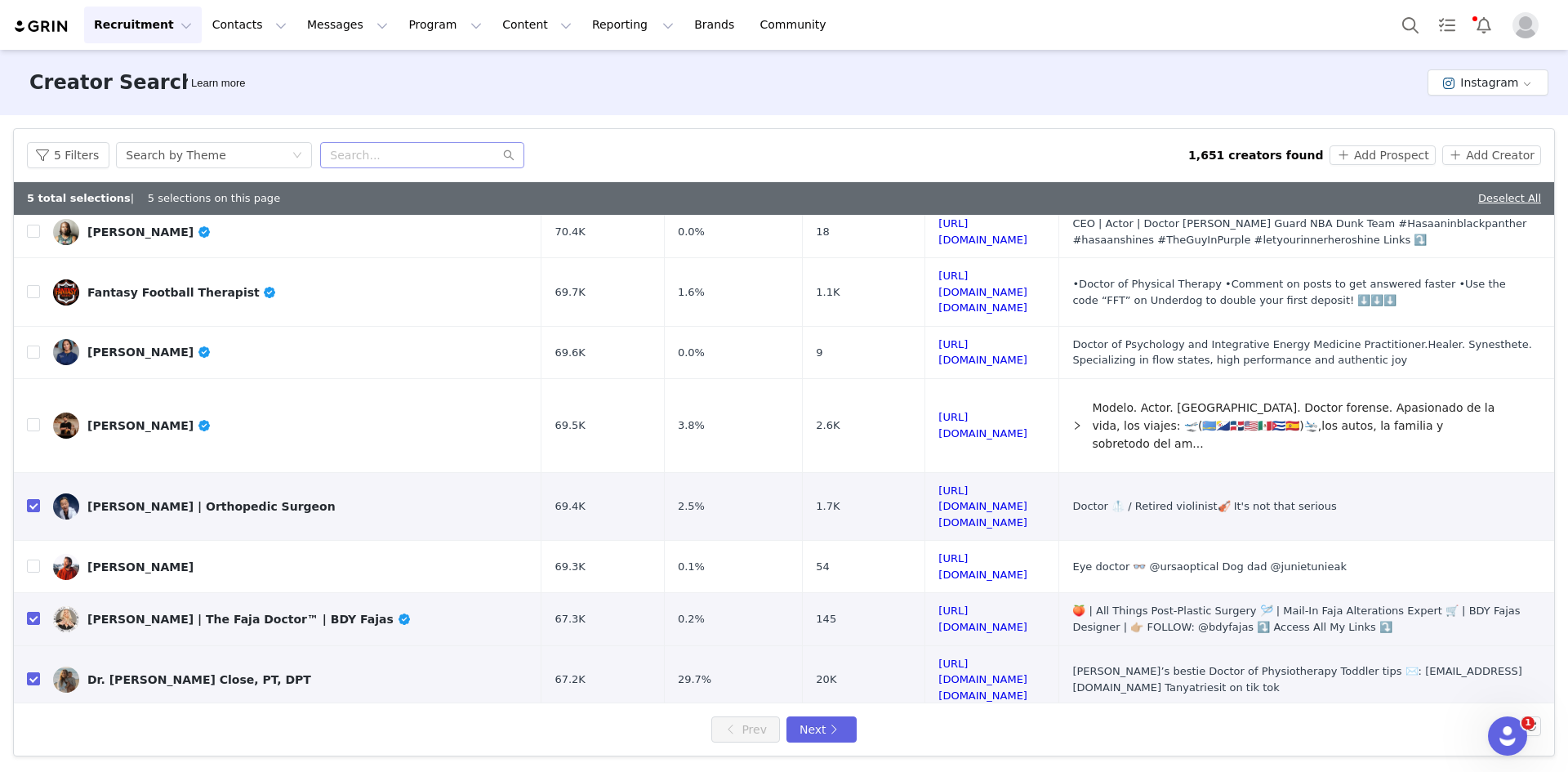
click at [963, 726] on link "https://www.instagram.com/karenhallionart/" at bounding box center [983, 740] width 89 height 28
click at [821, 723] on button "Next" at bounding box center [822, 729] width 70 height 26
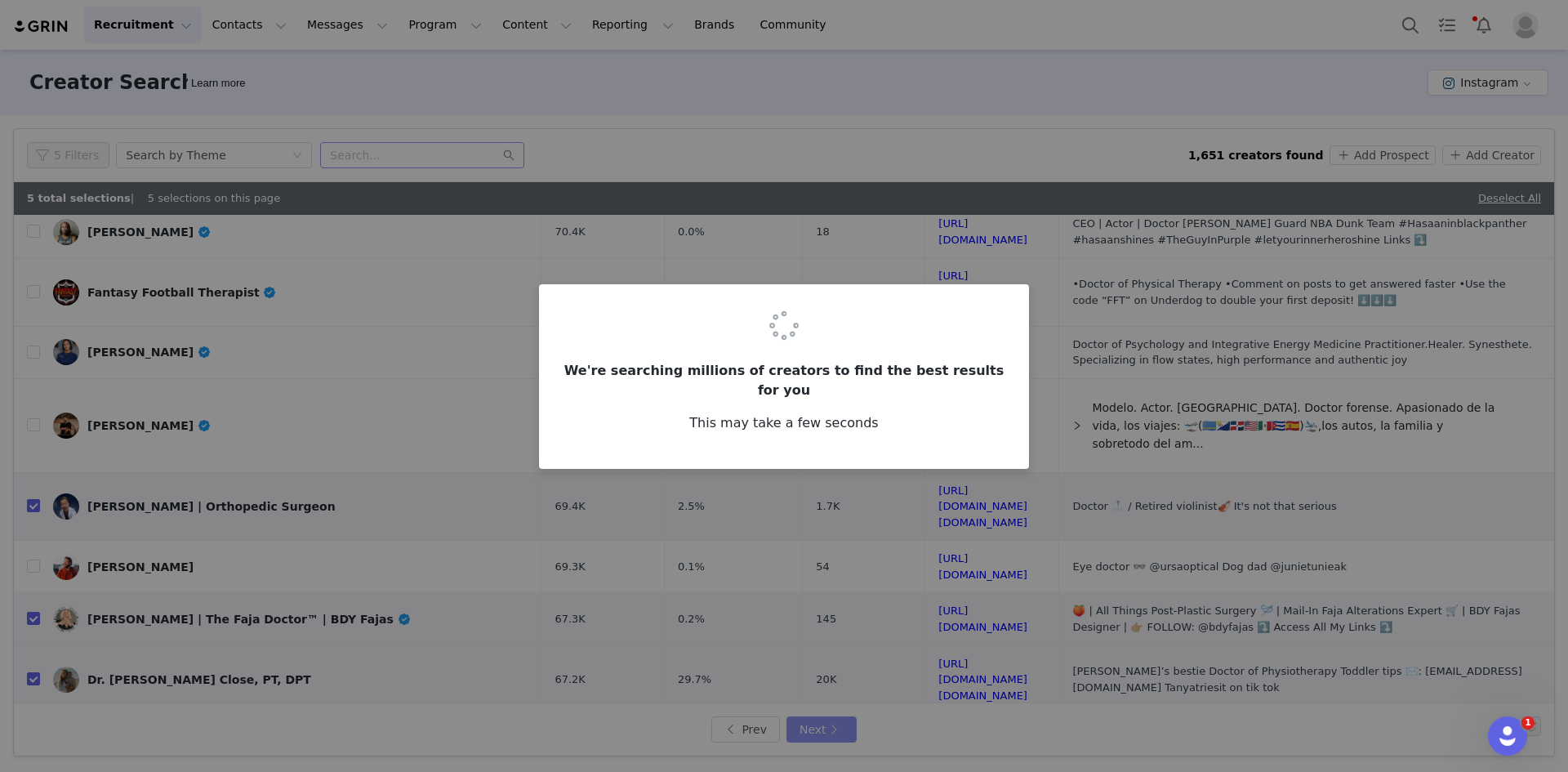
scroll to position [0, 0]
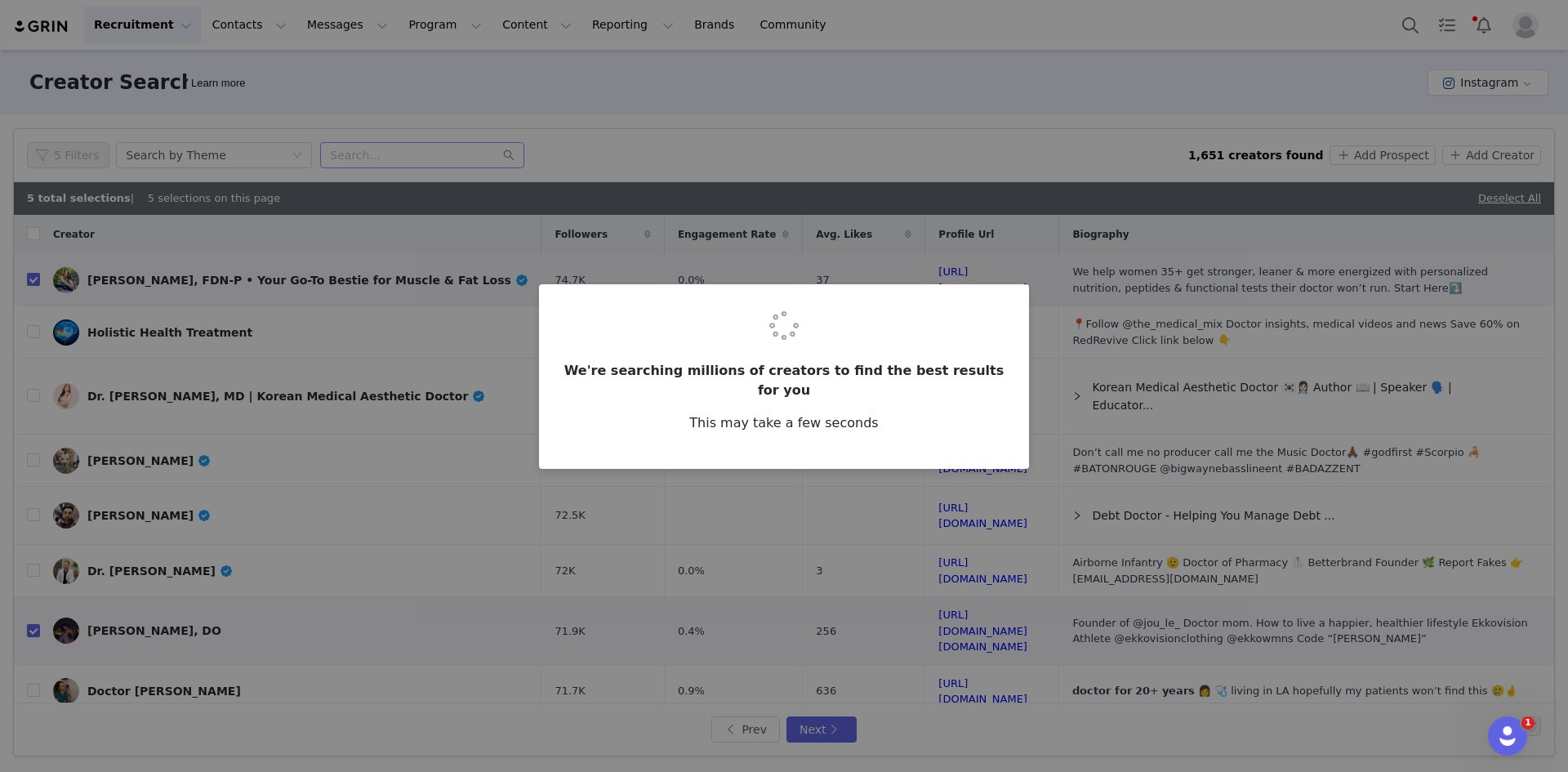
checkbox input "false"
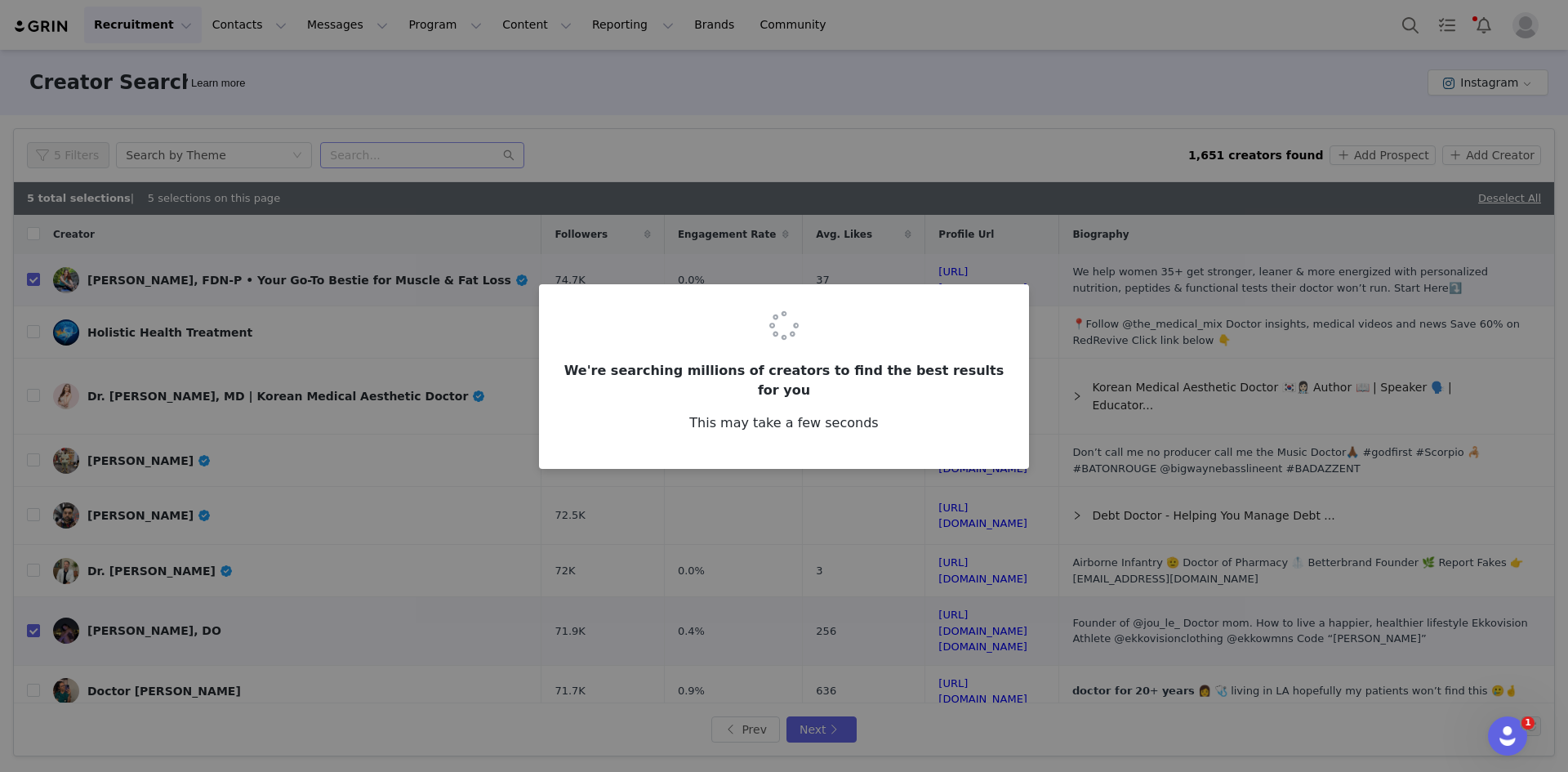
checkbox input "false"
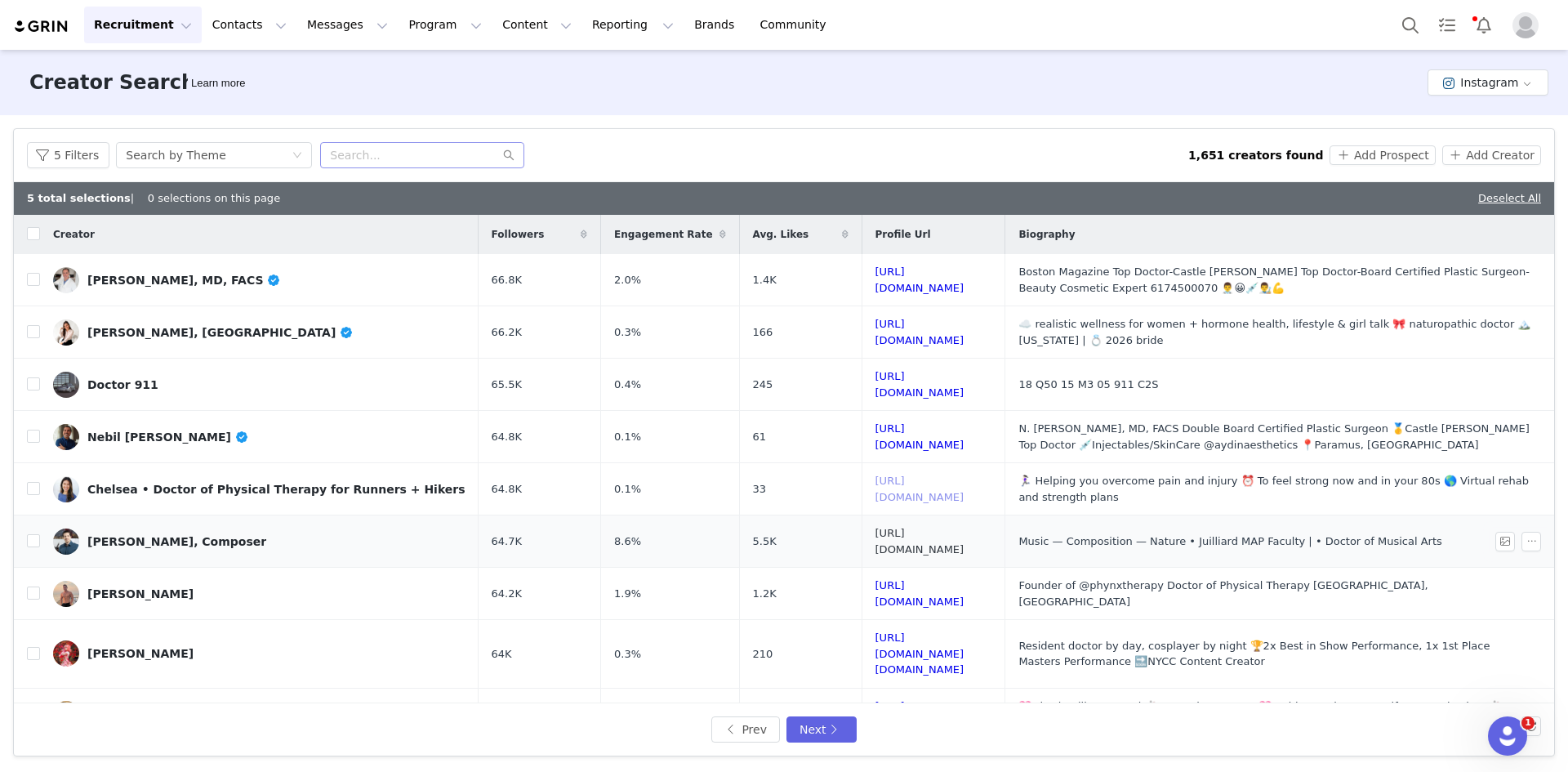
drag, startPoint x: 934, startPoint y: 481, endPoint x: 956, endPoint y: 537, distance: 60.2
drag, startPoint x: 959, startPoint y: 684, endPoint x: 963, endPoint y: 673, distance: 11.7
click at [33, 281] on input "checkbox" at bounding box center [33, 279] width 13 height 13
checkbox input "true"
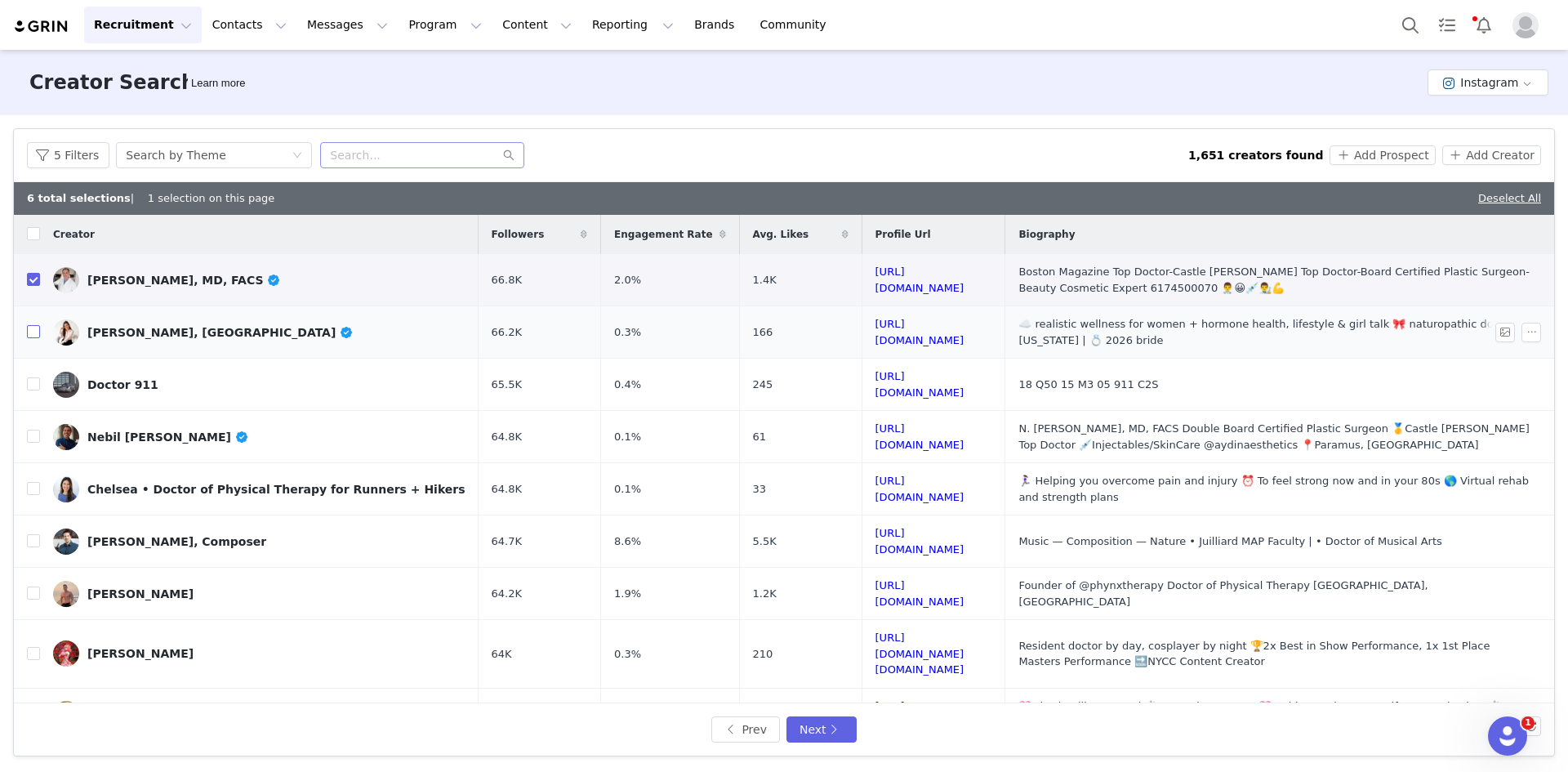
click at [32, 333] on input "checkbox" at bounding box center [33, 331] width 13 height 13
checkbox input "true"
click at [29, 482] on input "checkbox" at bounding box center [33, 488] width 13 height 13
checkbox input "true"
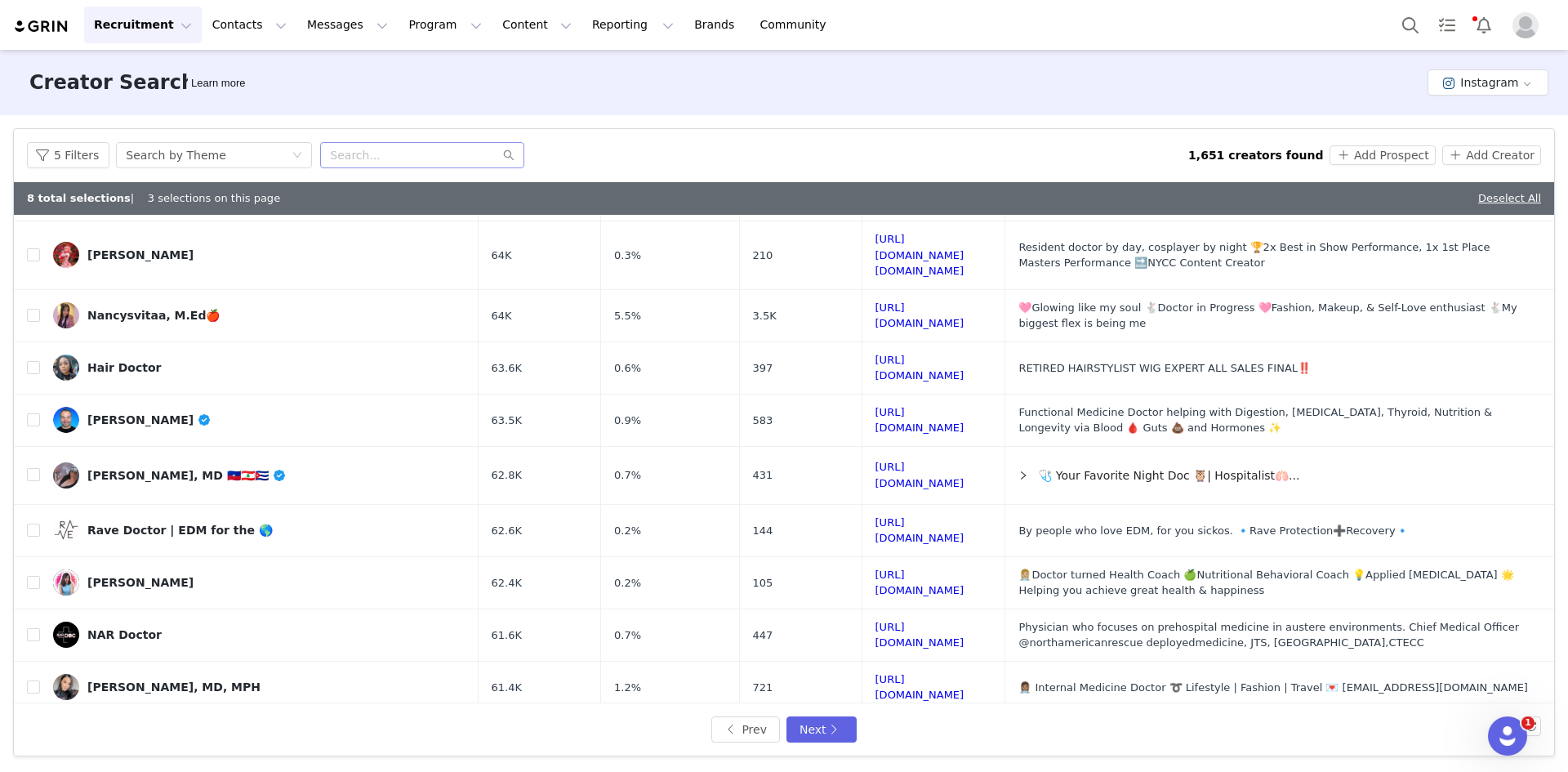
scroll to position [480, 0]
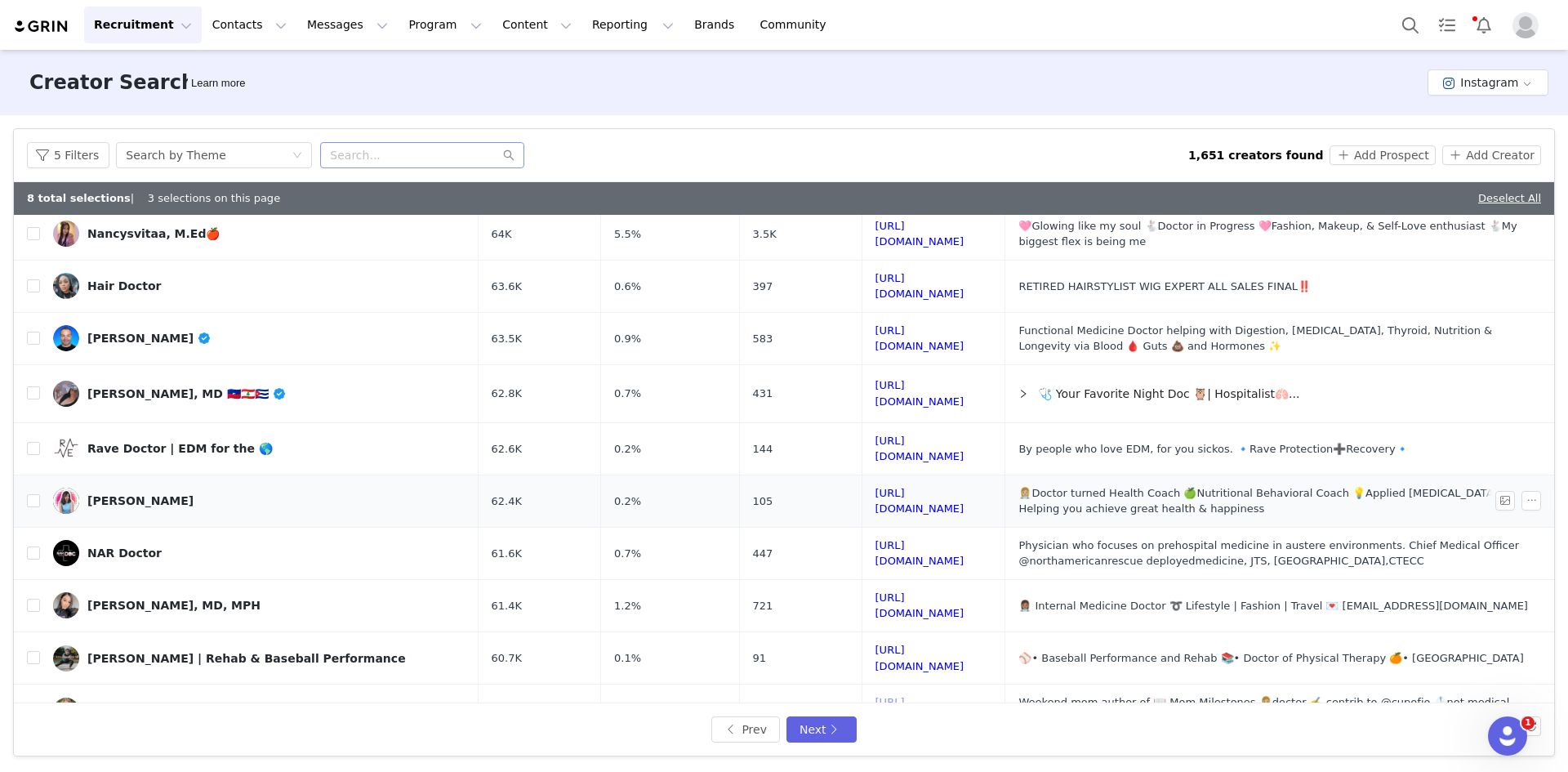
drag, startPoint x: 959, startPoint y: 652, endPoint x: 858, endPoint y: 470, distance: 208.1
click at [31, 494] on input "checkbox" at bounding box center [33, 500] width 13 height 13
checkbox input "true"
click at [32, 599] on input "checkbox" at bounding box center [33, 605] width 13 height 13
checkbox input "true"
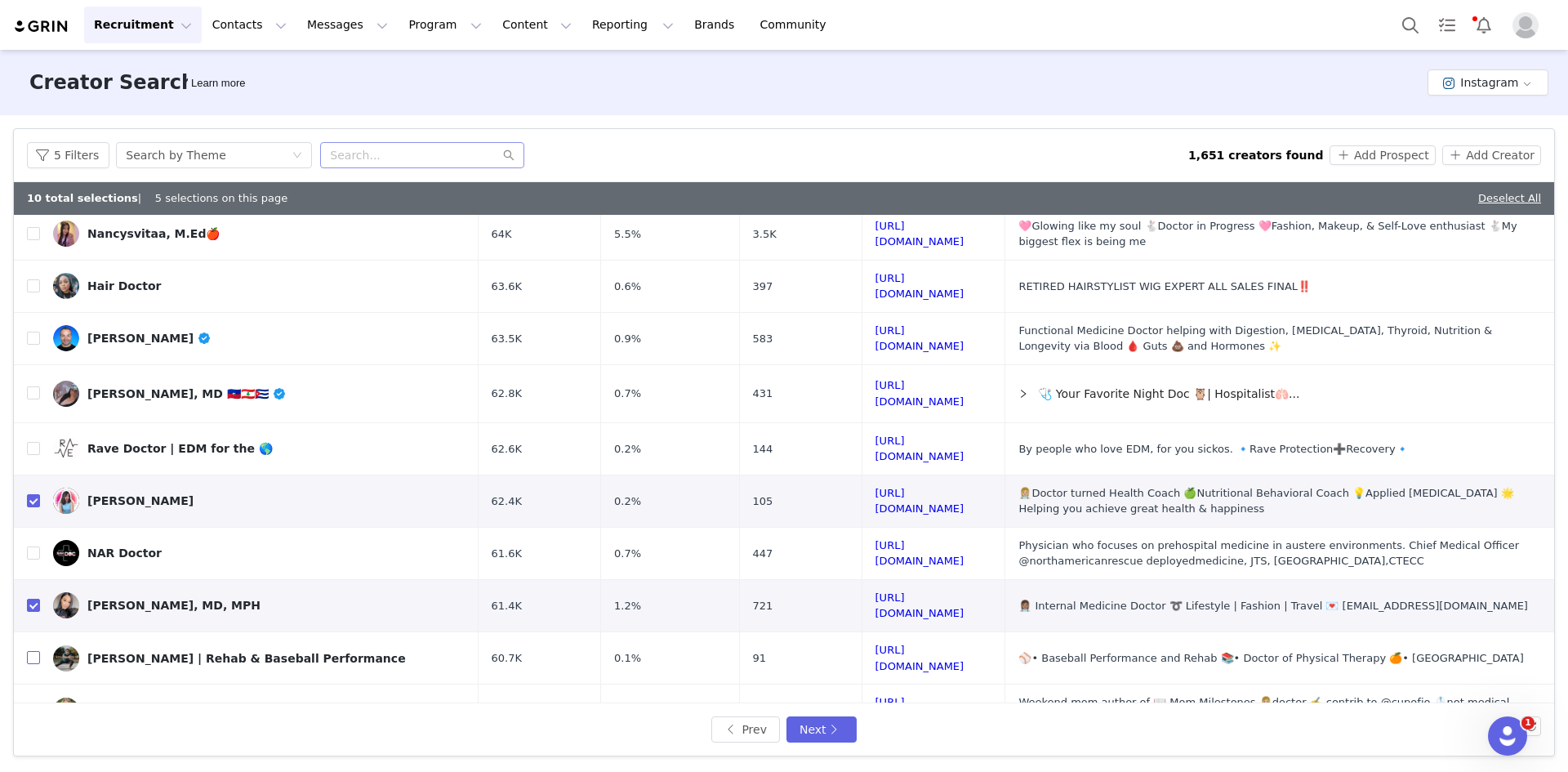
drag, startPoint x: 32, startPoint y: 602, endPoint x: 248, endPoint y: 45, distance: 597.4
click at [32, 652] on input "checkbox" at bounding box center [33, 658] width 13 height 13
checkbox input "true"
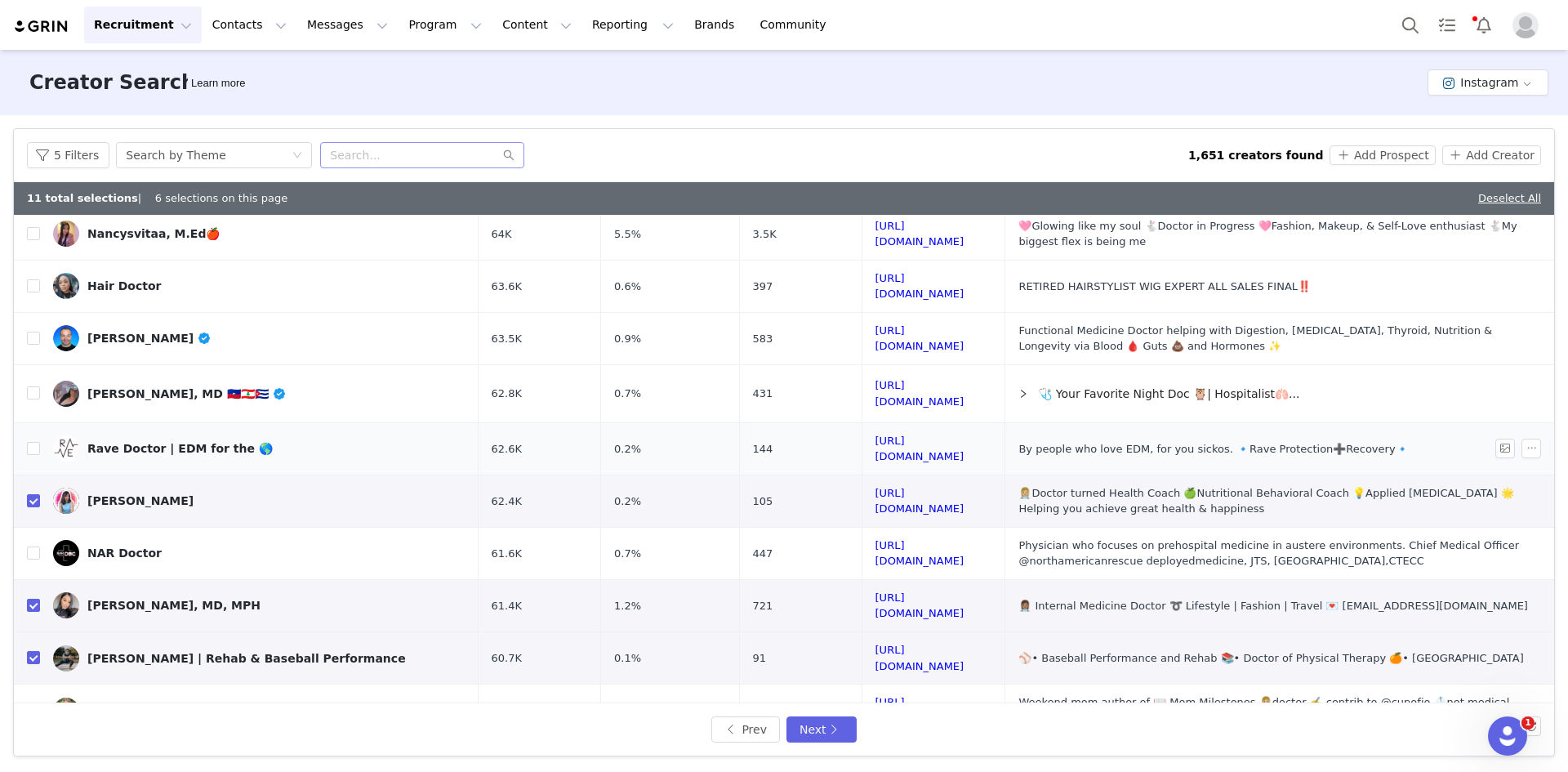
scroll to position [563, 0]
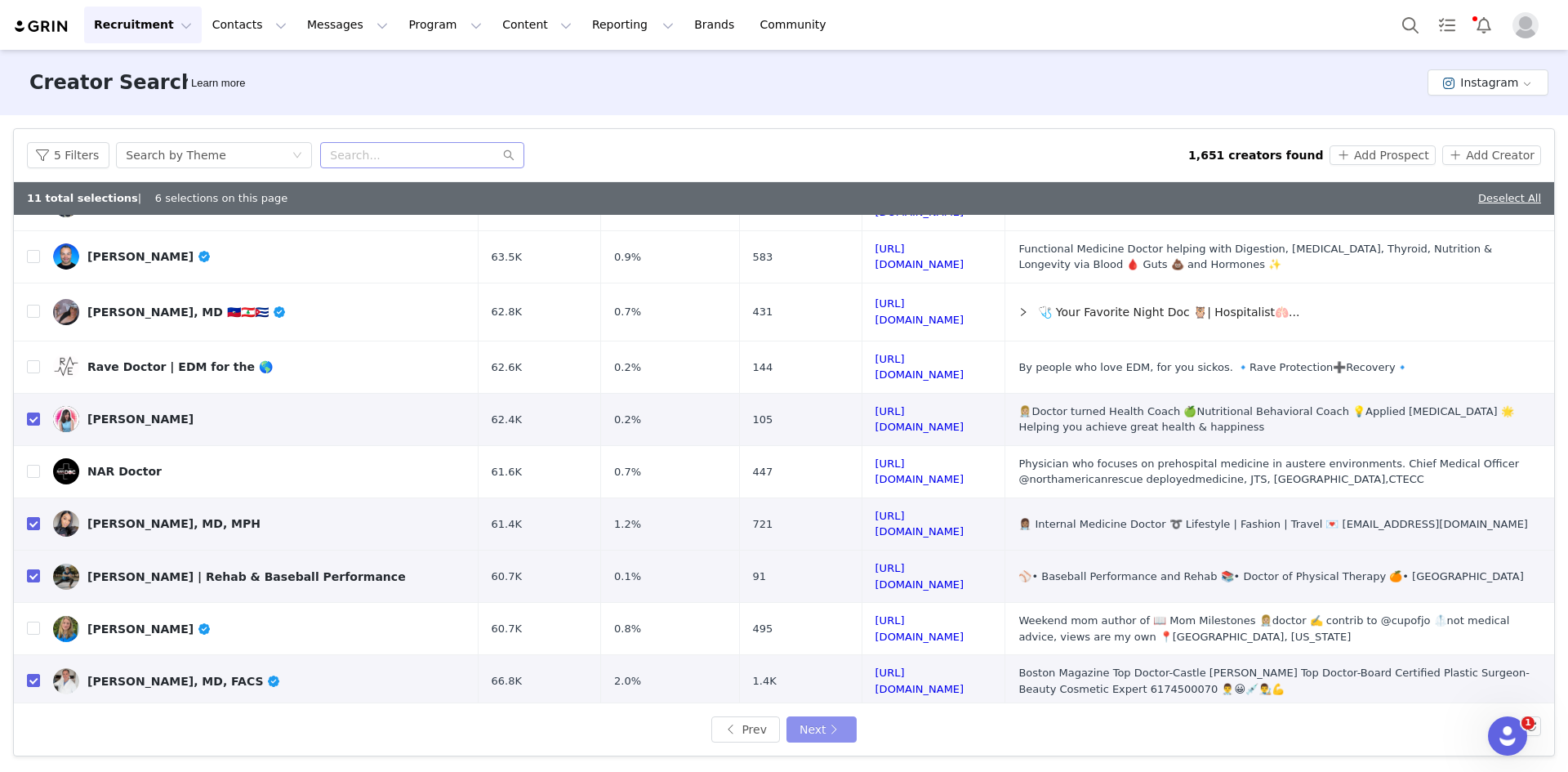
click at [810, 732] on button "Next" at bounding box center [822, 729] width 70 height 26
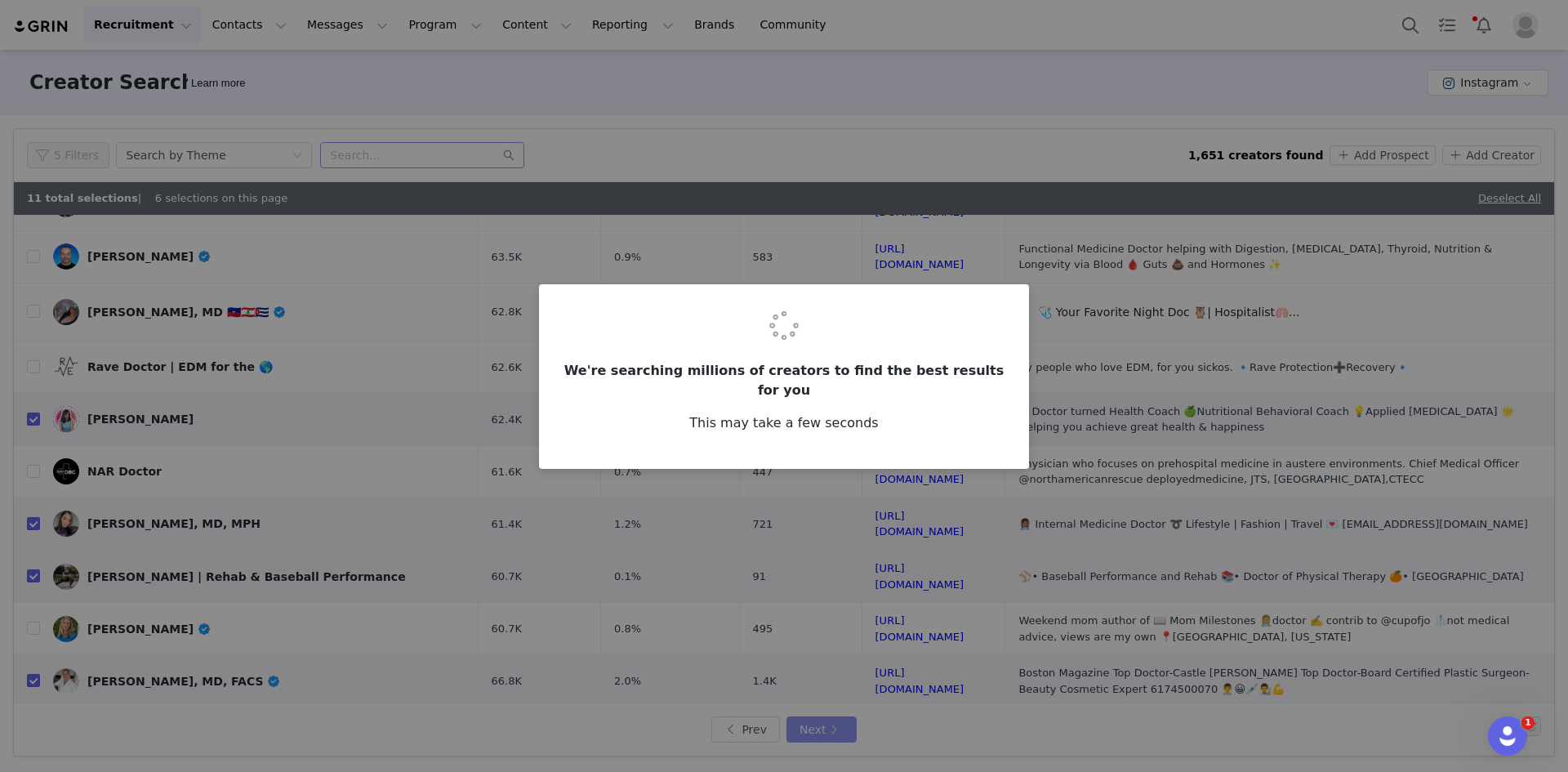
scroll to position [0, 0]
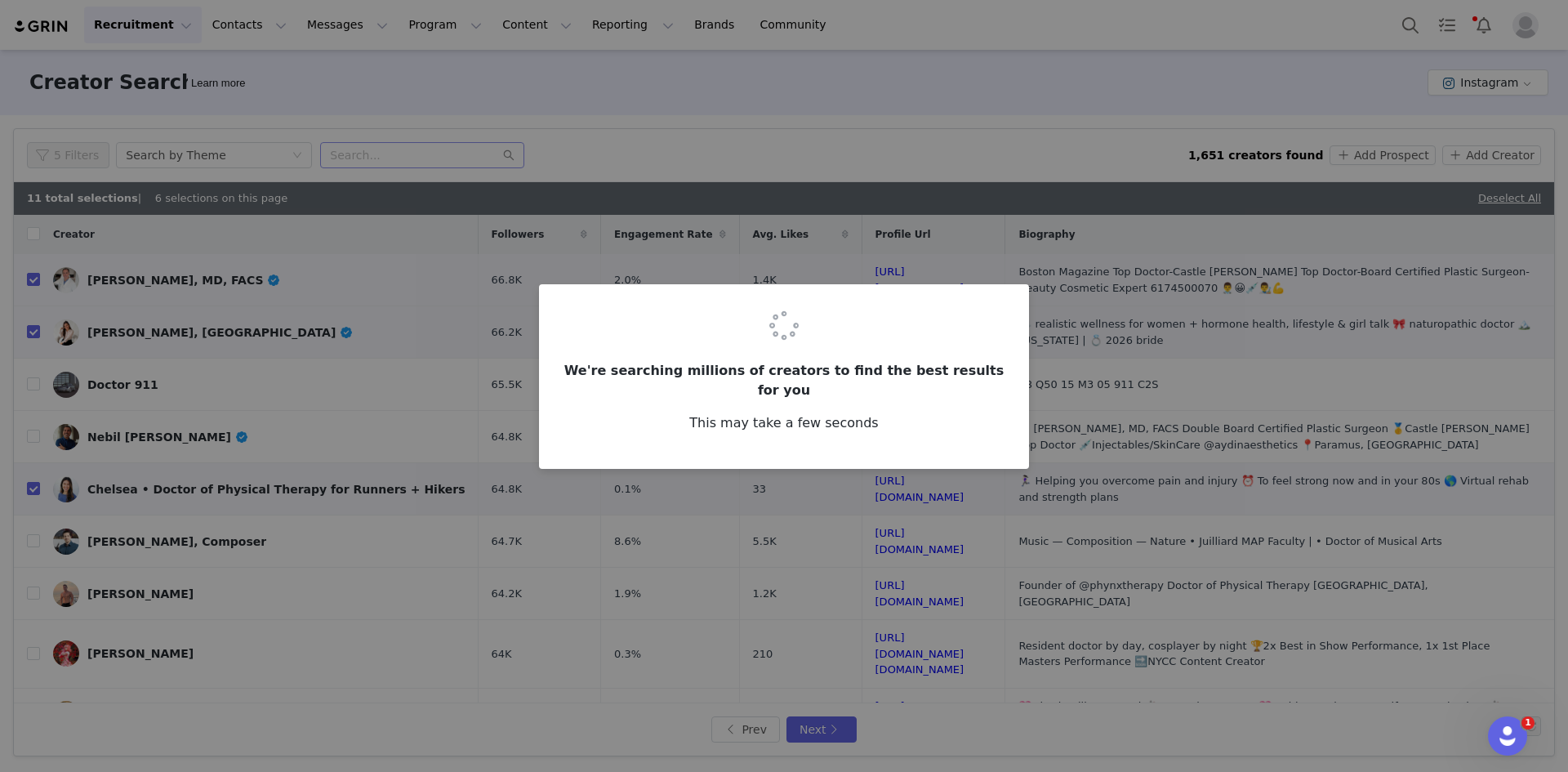
checkbox input "false"
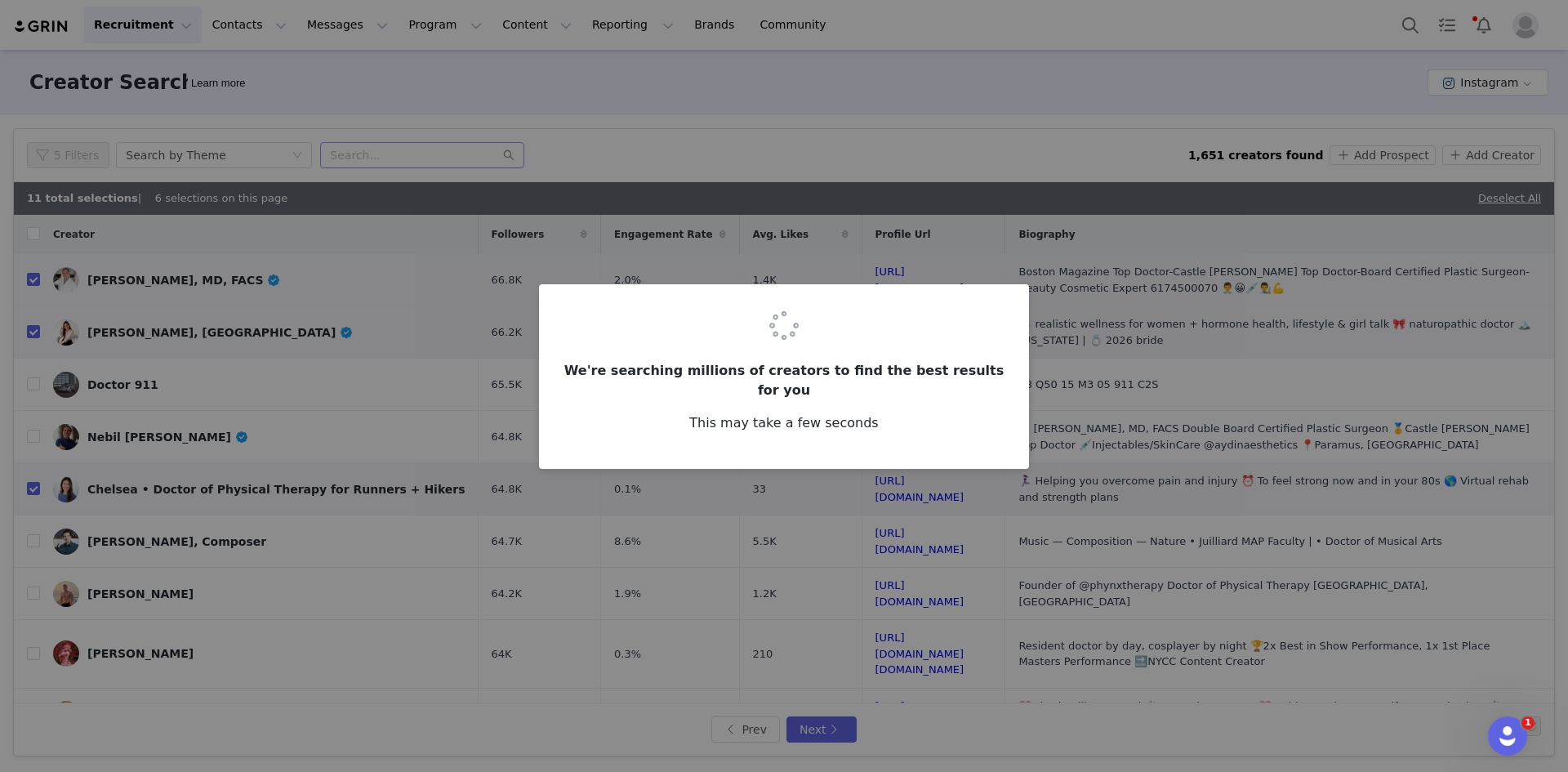
checkbox input "false"
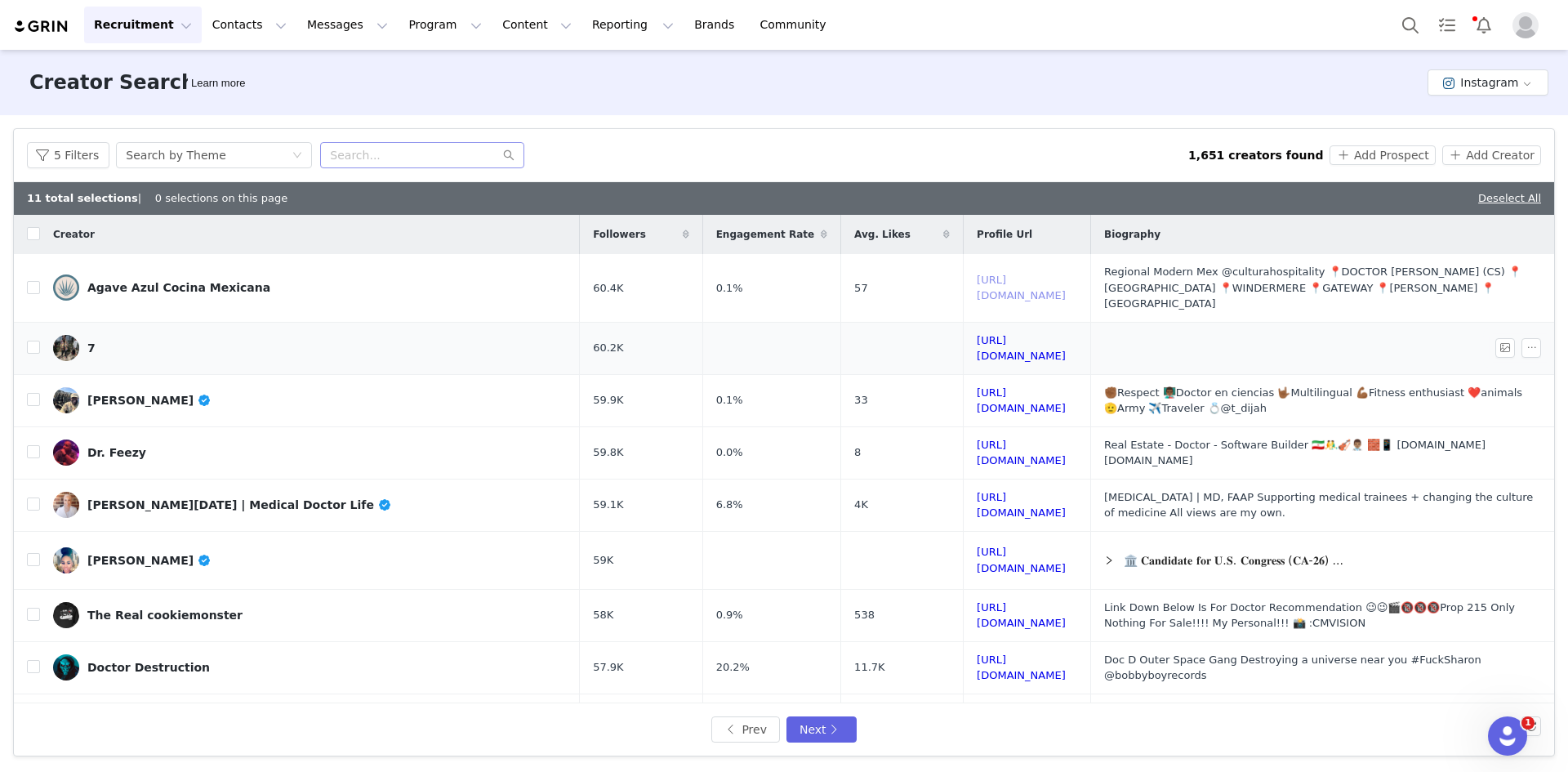
drag, startPoint x: 982, startPoint y: 281, endPoint x: 1001, endPoint y: 343, distance: 64.8
click at [33, 721] on input "checkbox" at bounding box center [33, 727] width 13 height 13
checkbox input "true"
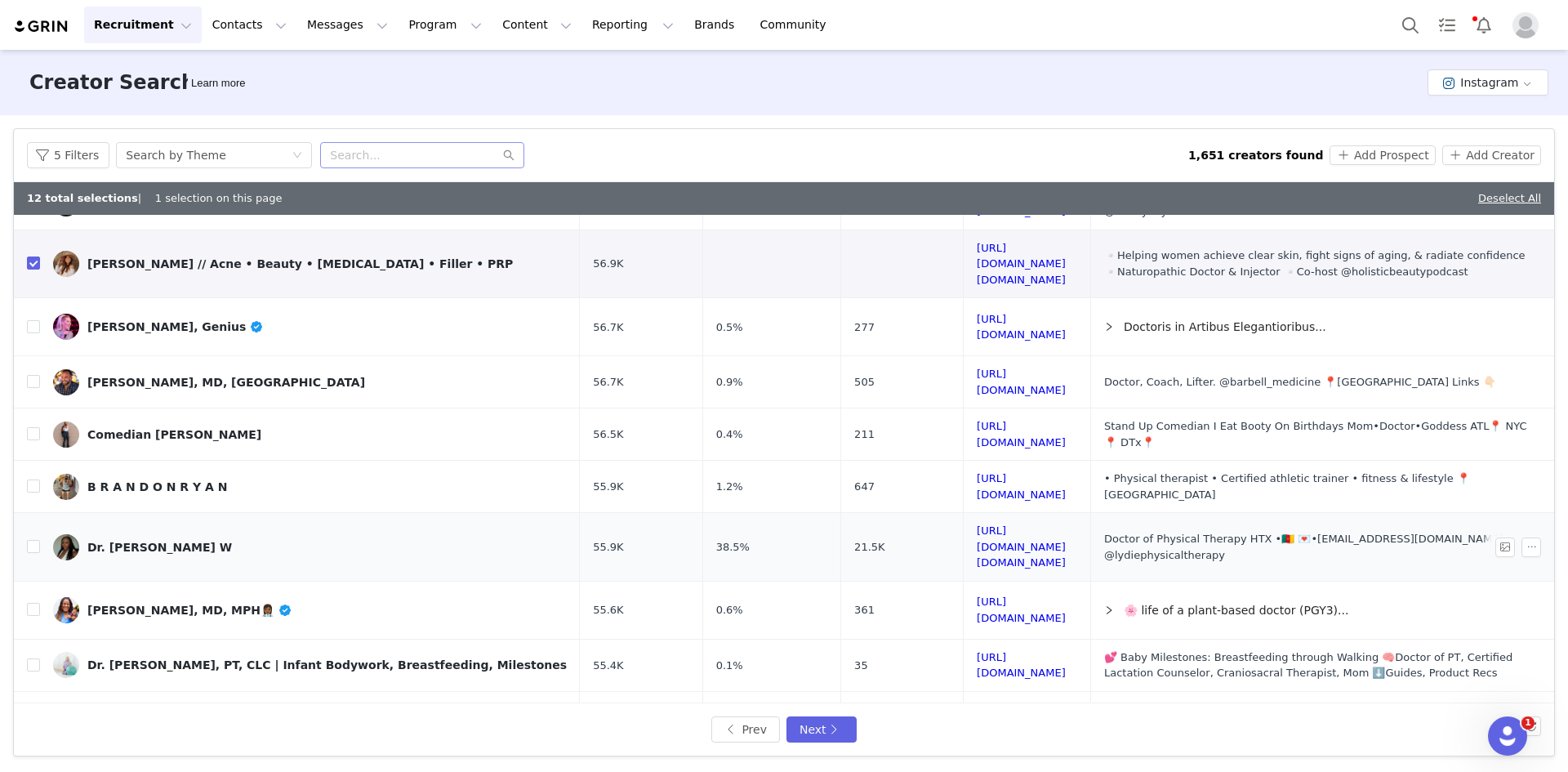
scroll to position [490, 0]
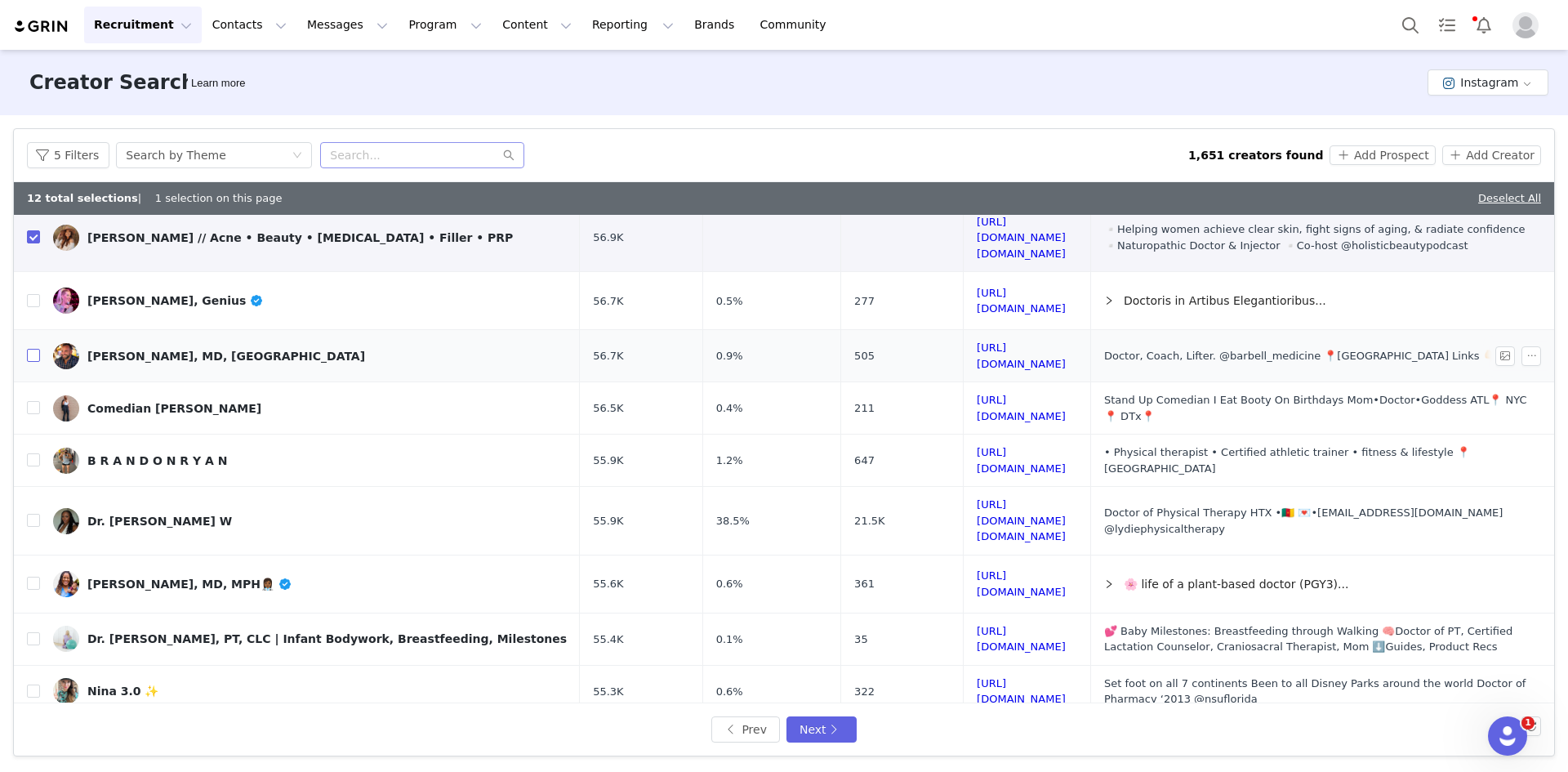
click at [32, 349] on input "checkbox" at bounding box center [33, 355] width 13 height 13
checkbox input "true"
click at [37, 514] on input "checkbox" at bounding box center [33, 520] width 13 height 13
checkbox input "true"
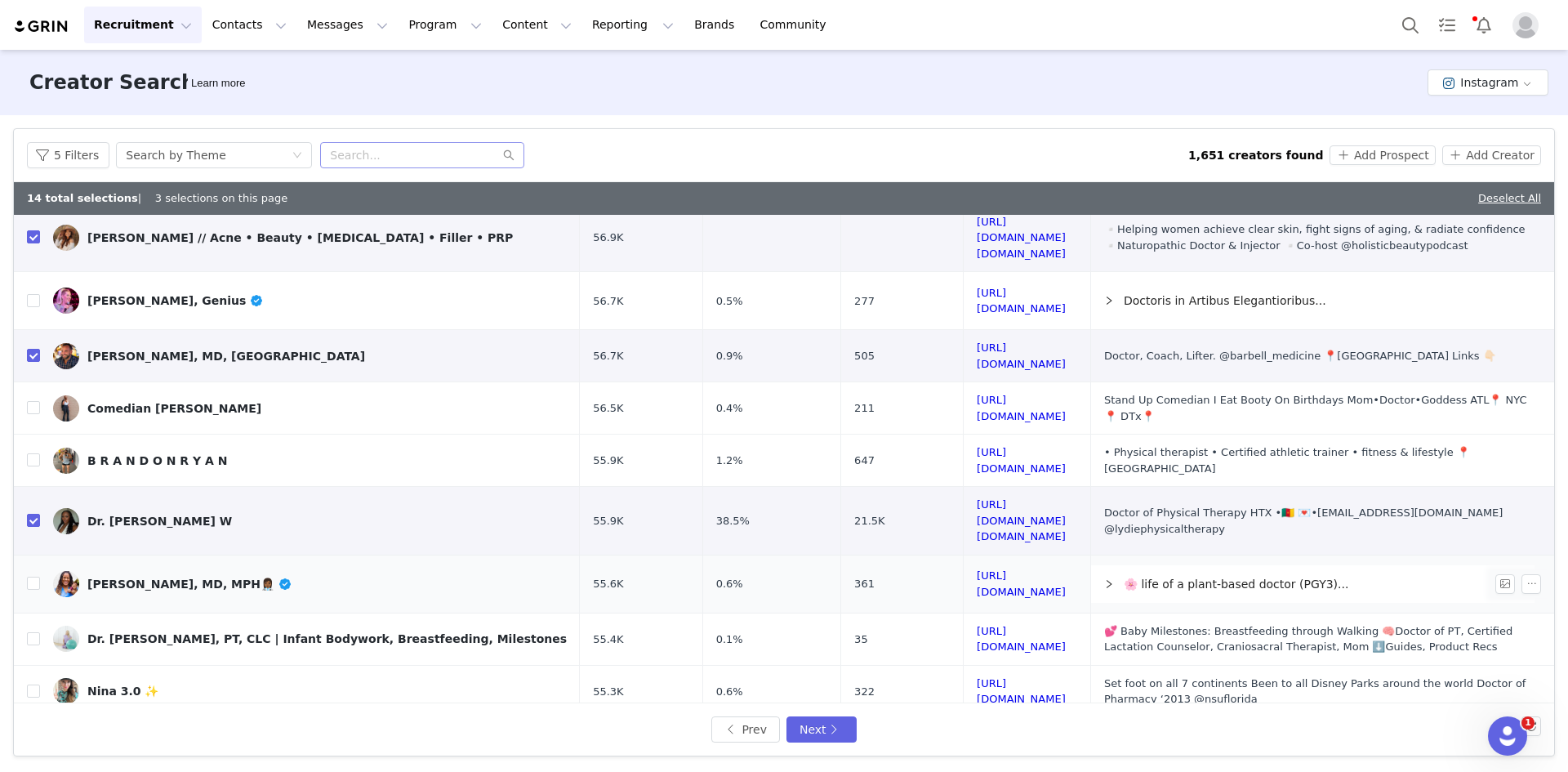
click at [25, 555] on td at bounding box center [26, 583] width 26 height 58
click at [33, 577] on input "checkbox" at bounding box center [33, 583] width 13 height 13
checkbox input "true"
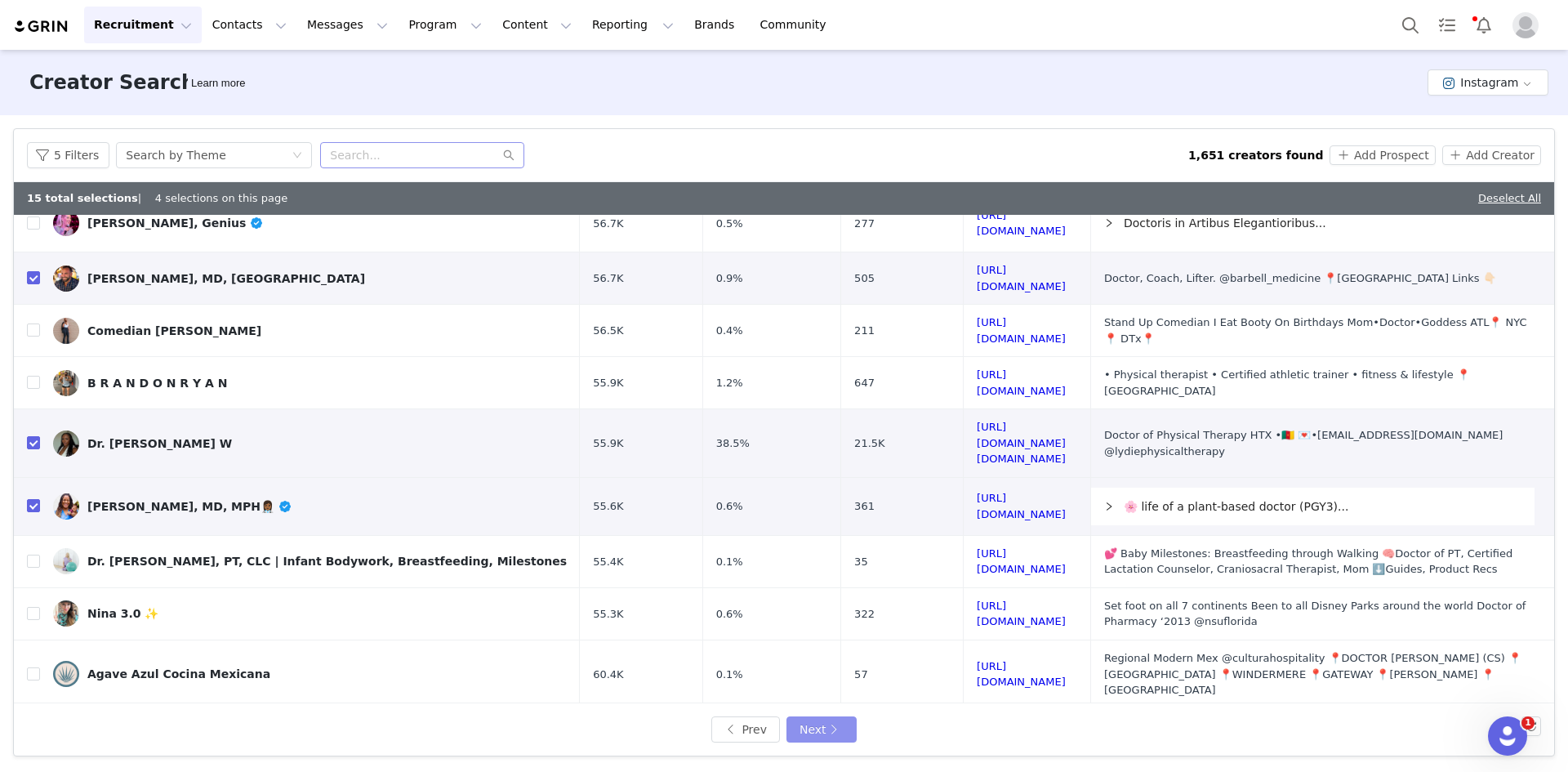
click at [826, 724] on button "Next" at bounding box center [822, 729] width 70 height 26
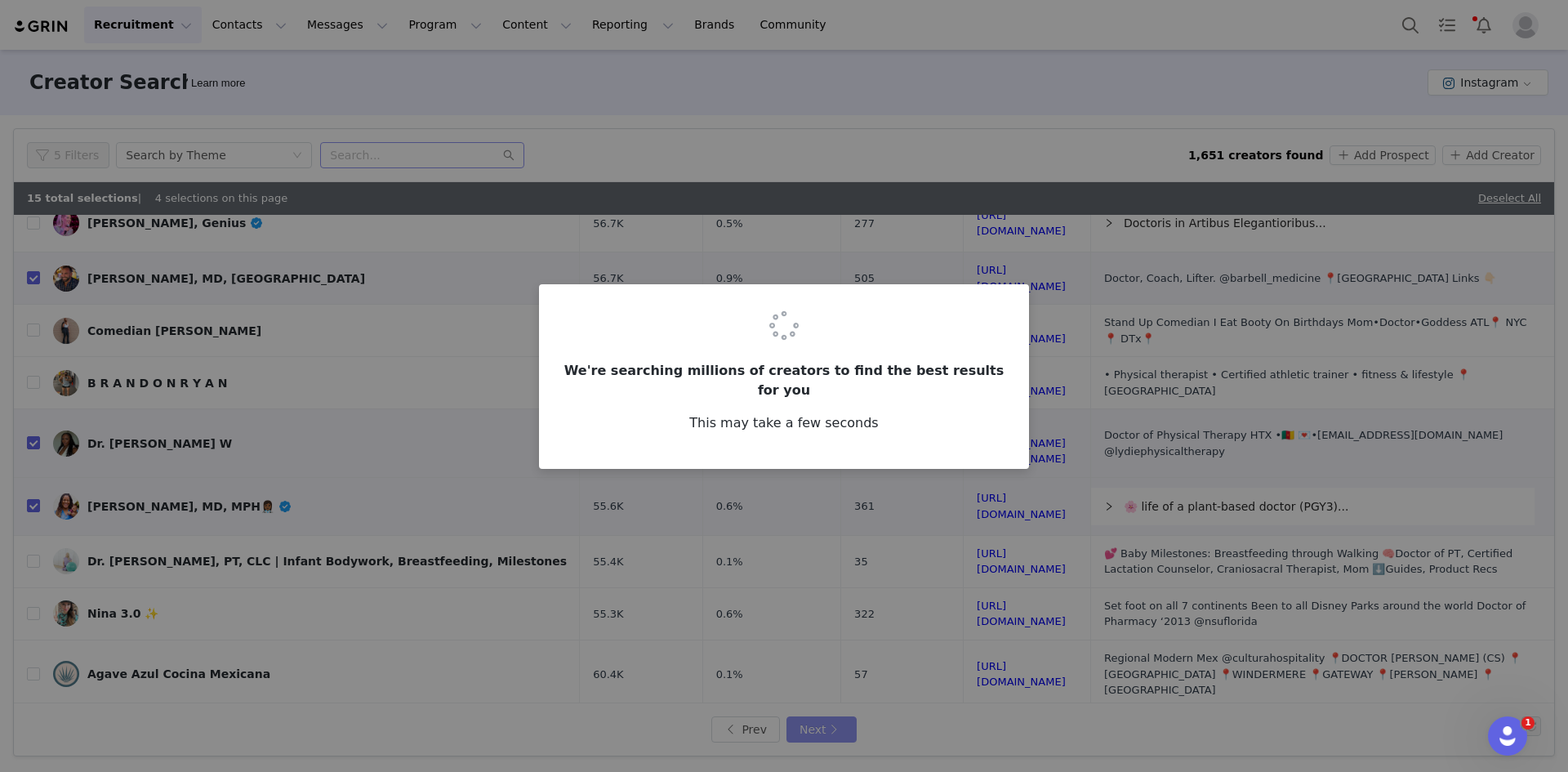
scroll to position [0, 0]
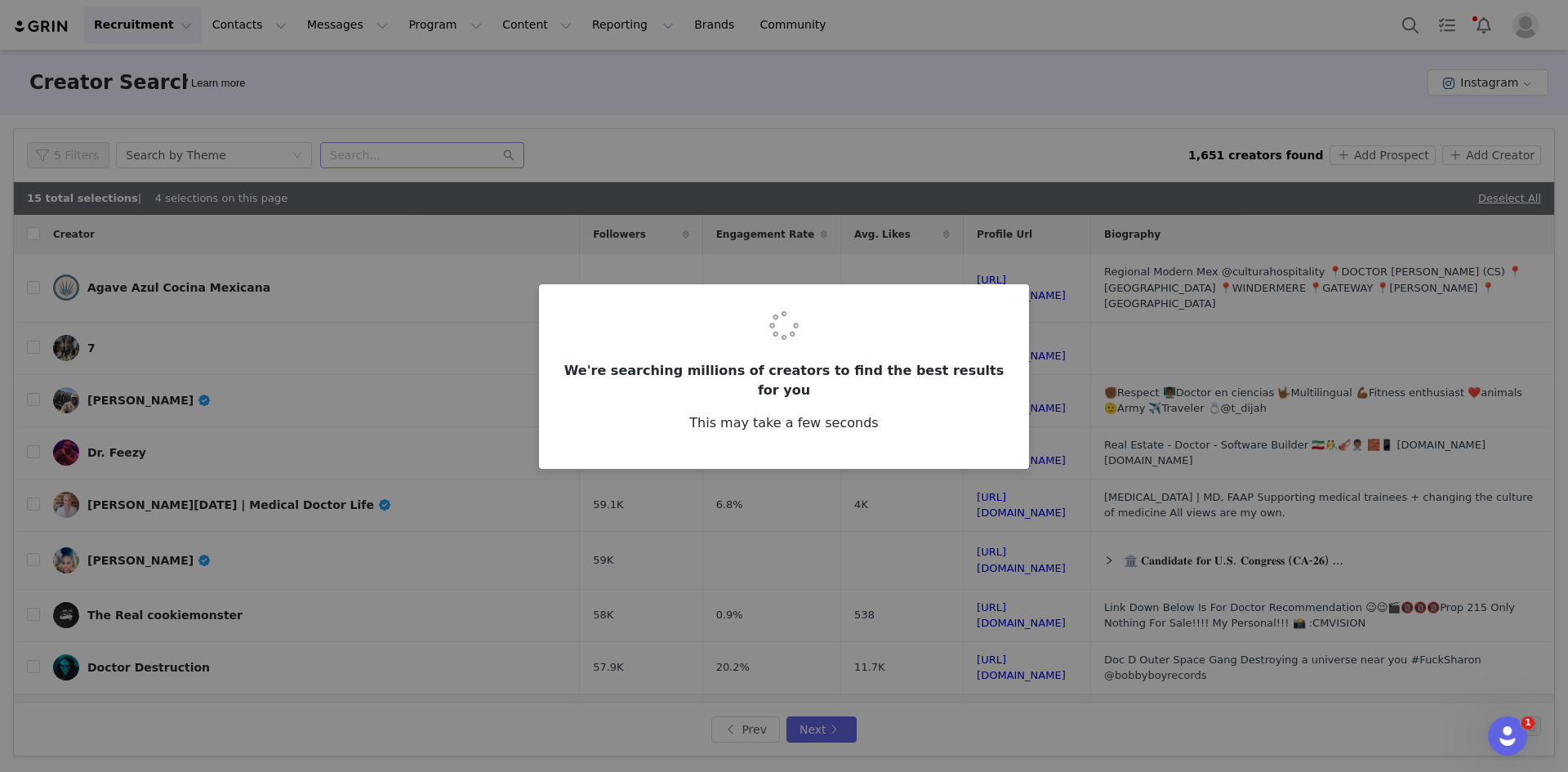
checkbox input "false"
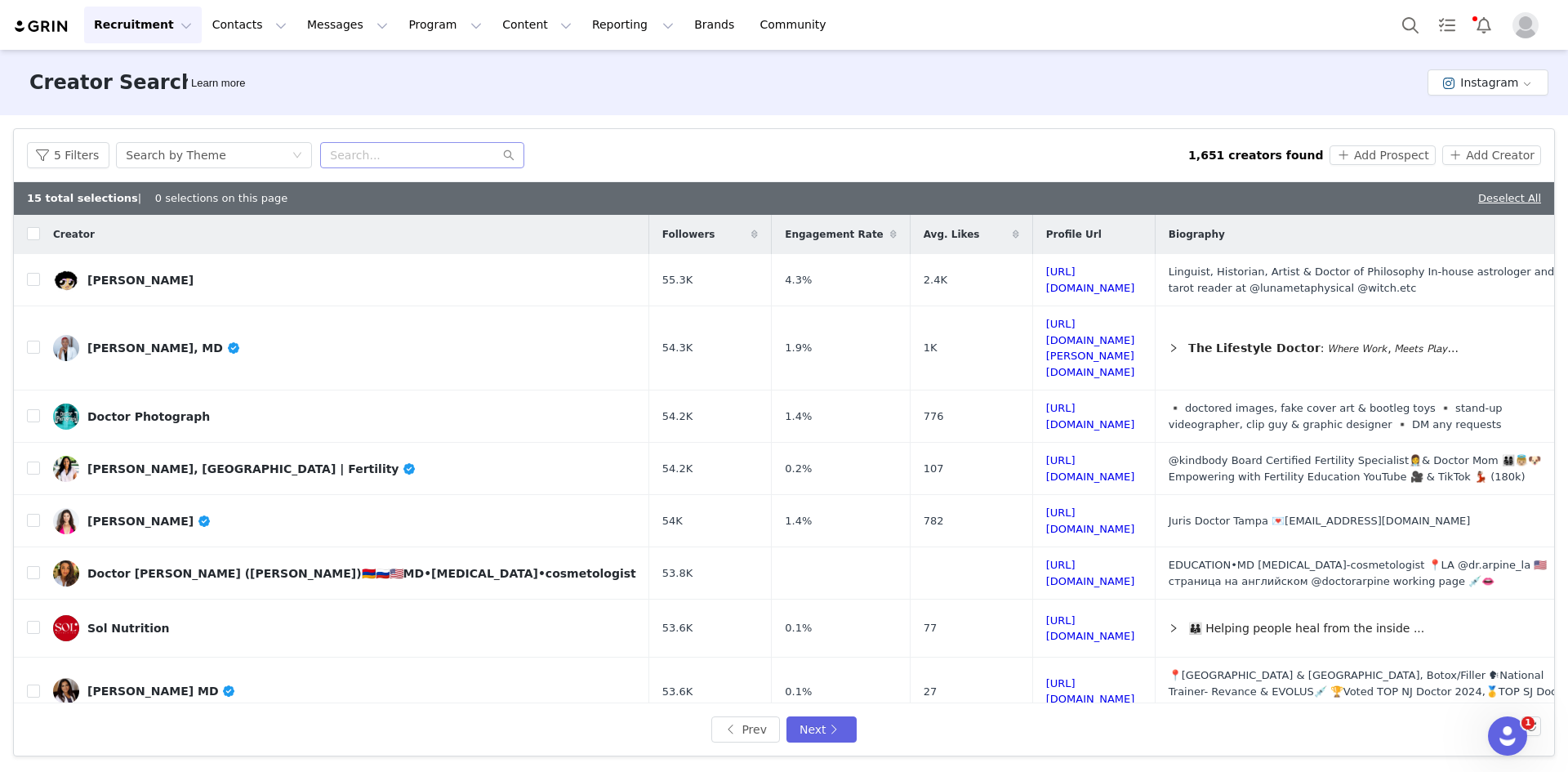
drag, startPoint x: 979, startPoint y: 443, endPoint x: 1053, endPoint y: 736, distance: 302.2
click at [1053, 736] on div "Prev Next" at bounding box center [784, 729] width 632 height 26
click at [35, 462] on input "checkbox" at bounding box center [33, 468] width 13 height 13
checkbox input "true"
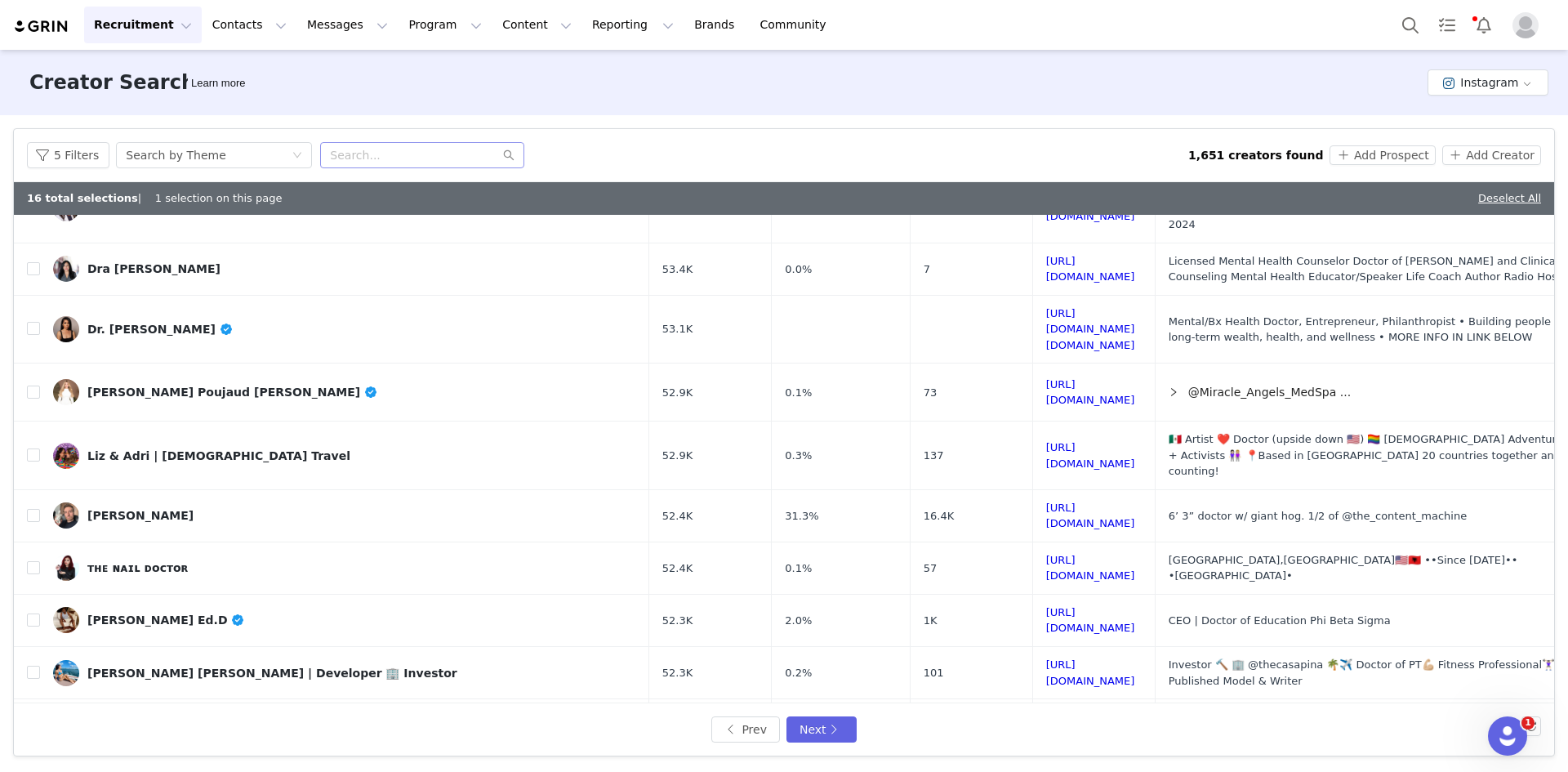
scroll to position [469, 0]
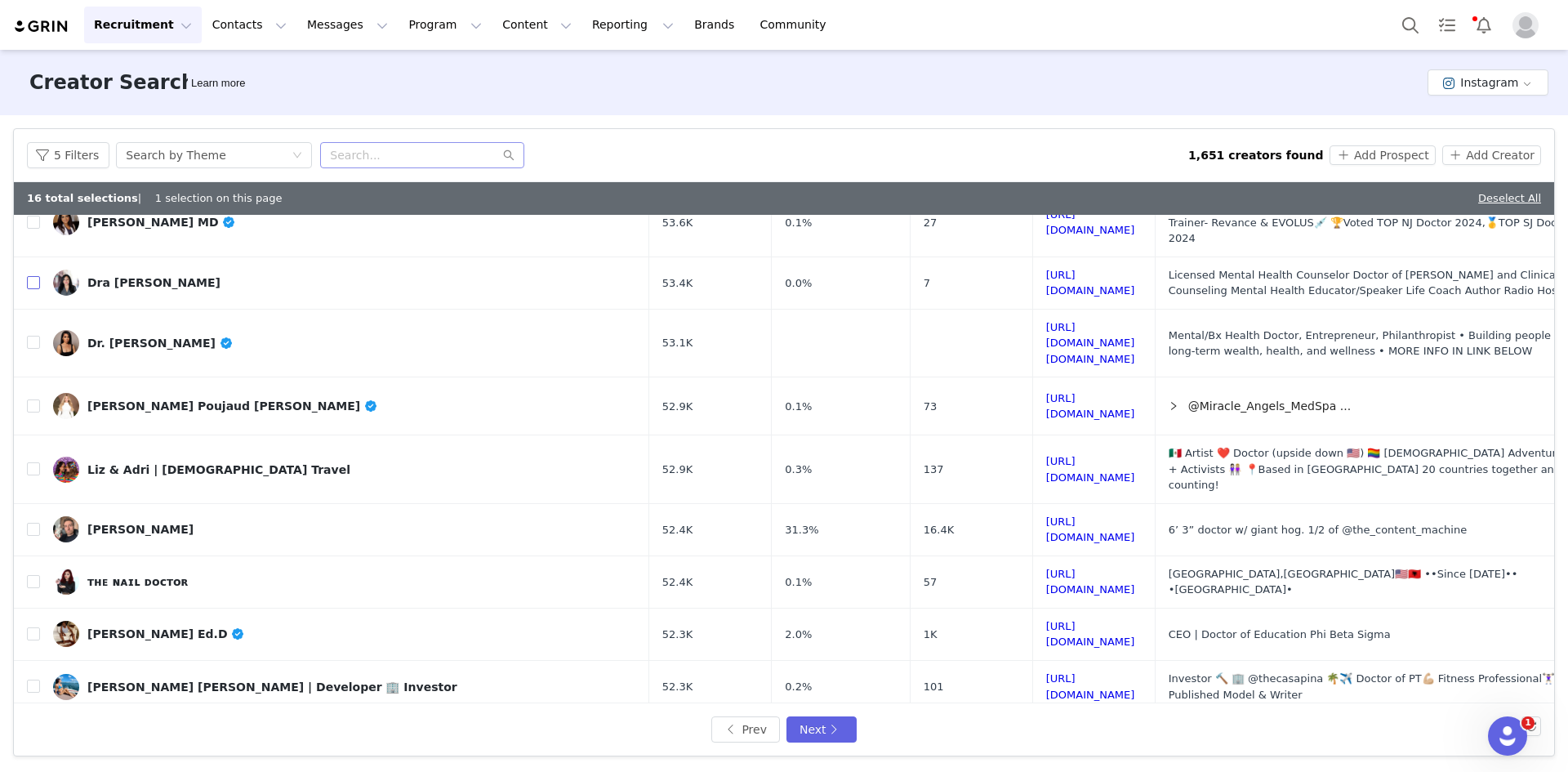
drag, startPoint x: 35, startPoint y: 230, endPoint x: 162, endPoint y: 2, distance: 261.0
click at [35, 276] on input "checkbox" at bounding box center [33, 282] width 13 height 13
checkbox input "true"
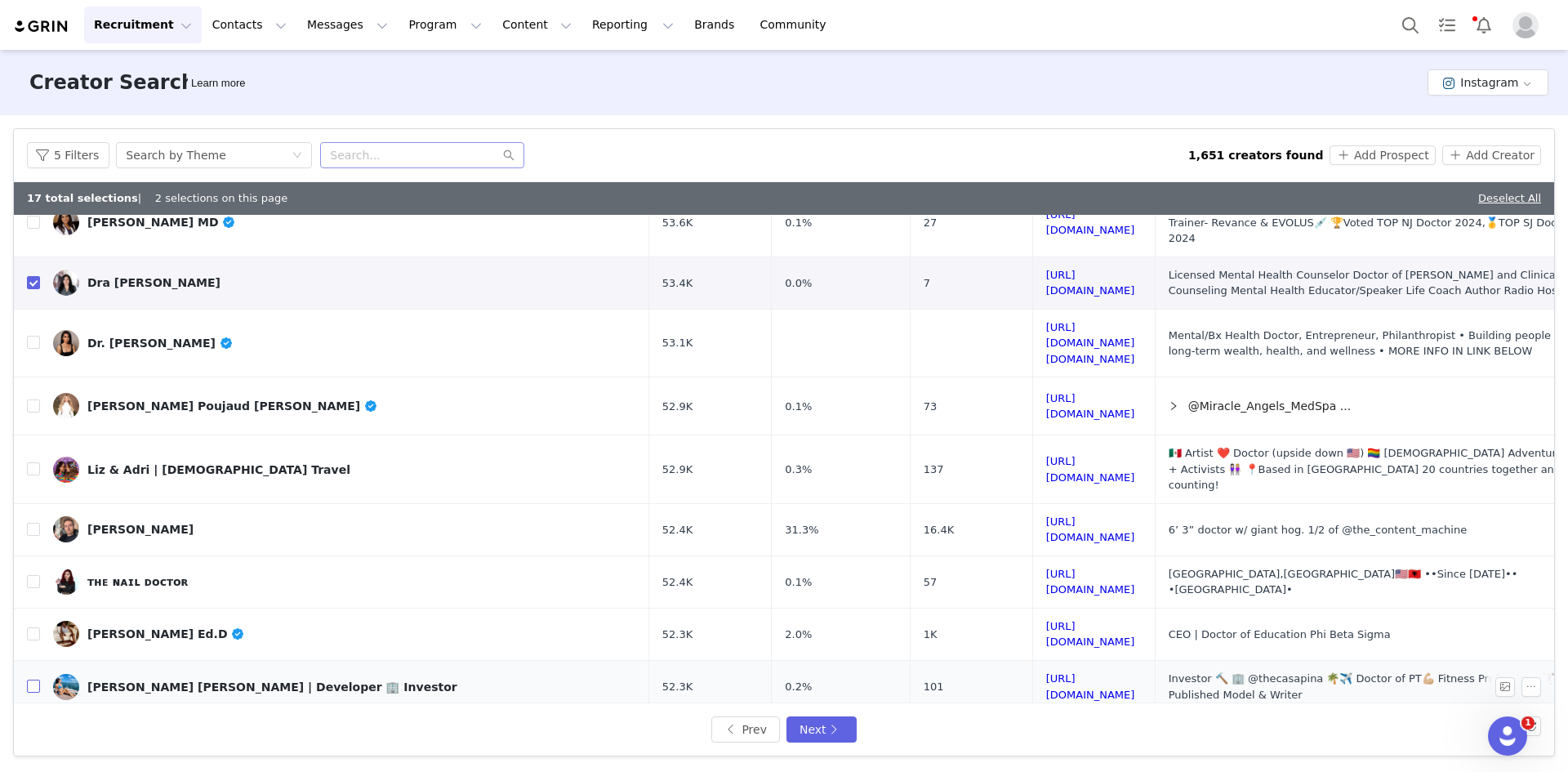
click at [36, 680] on input "checkbox" at bounding box center [33, 686] width 13 height 13
checkbox input "true"
click at [37, 741] on input "checkbox" at bounding box center [33, 747] width 13 height 13
checkbox input "true"
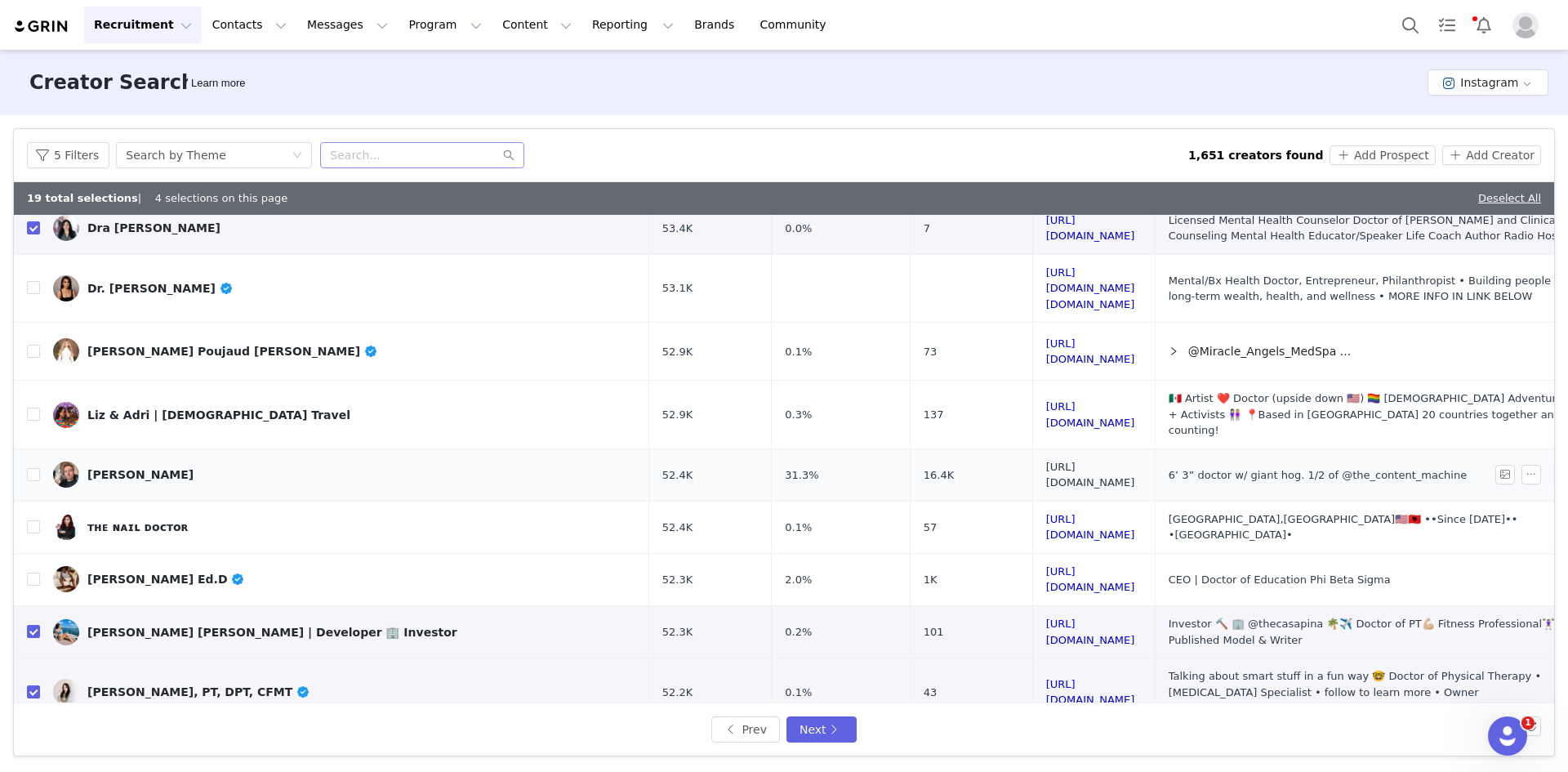
scroll to position [585, 0]
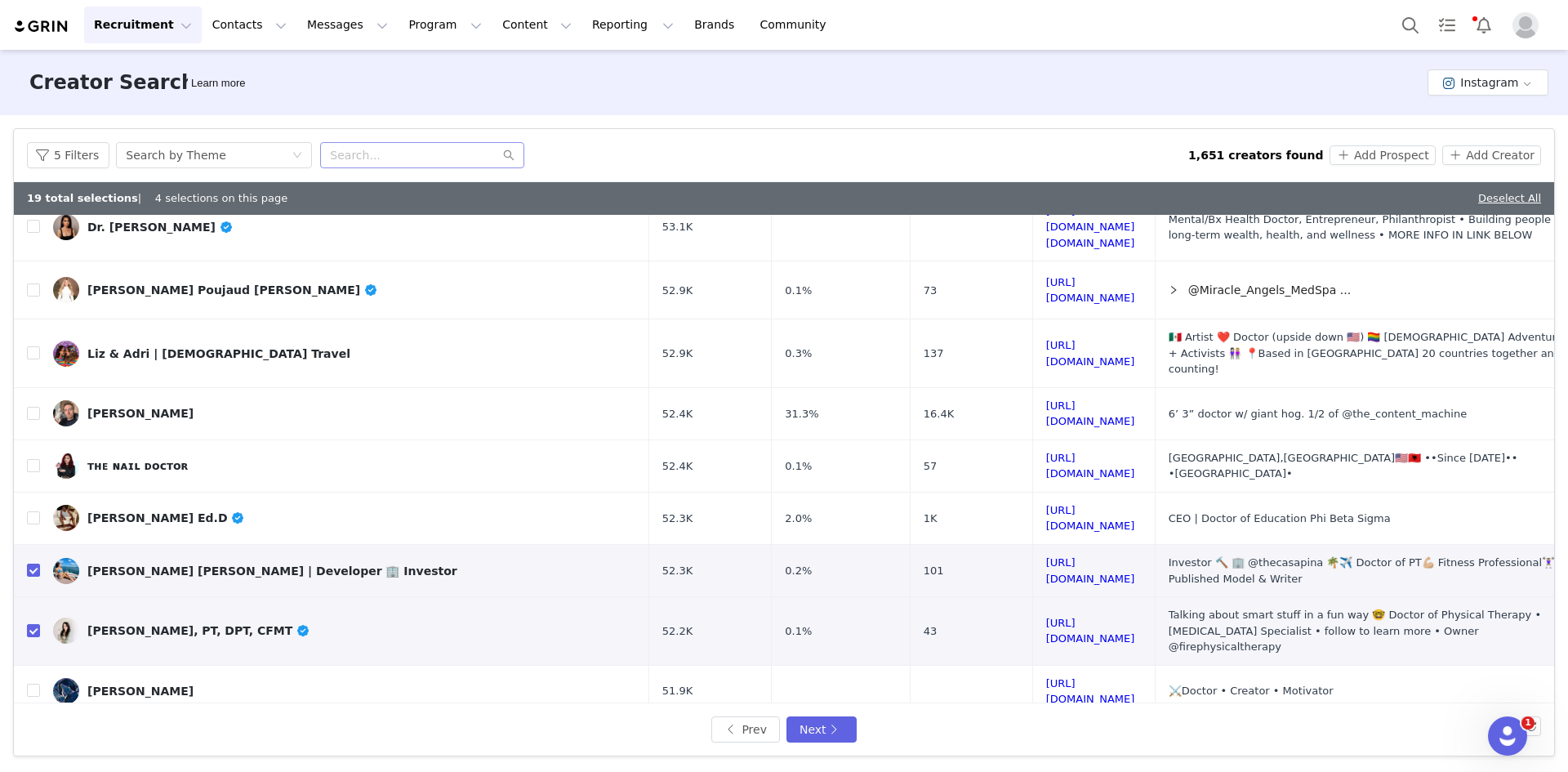
click at [30, 736] on input "checkbox" at bounding box center [33, 742] width 13 height 13
checkbox input "true"
click at [815, 720] on button "Next" at bounding box center [822, 729] width 70 height 26
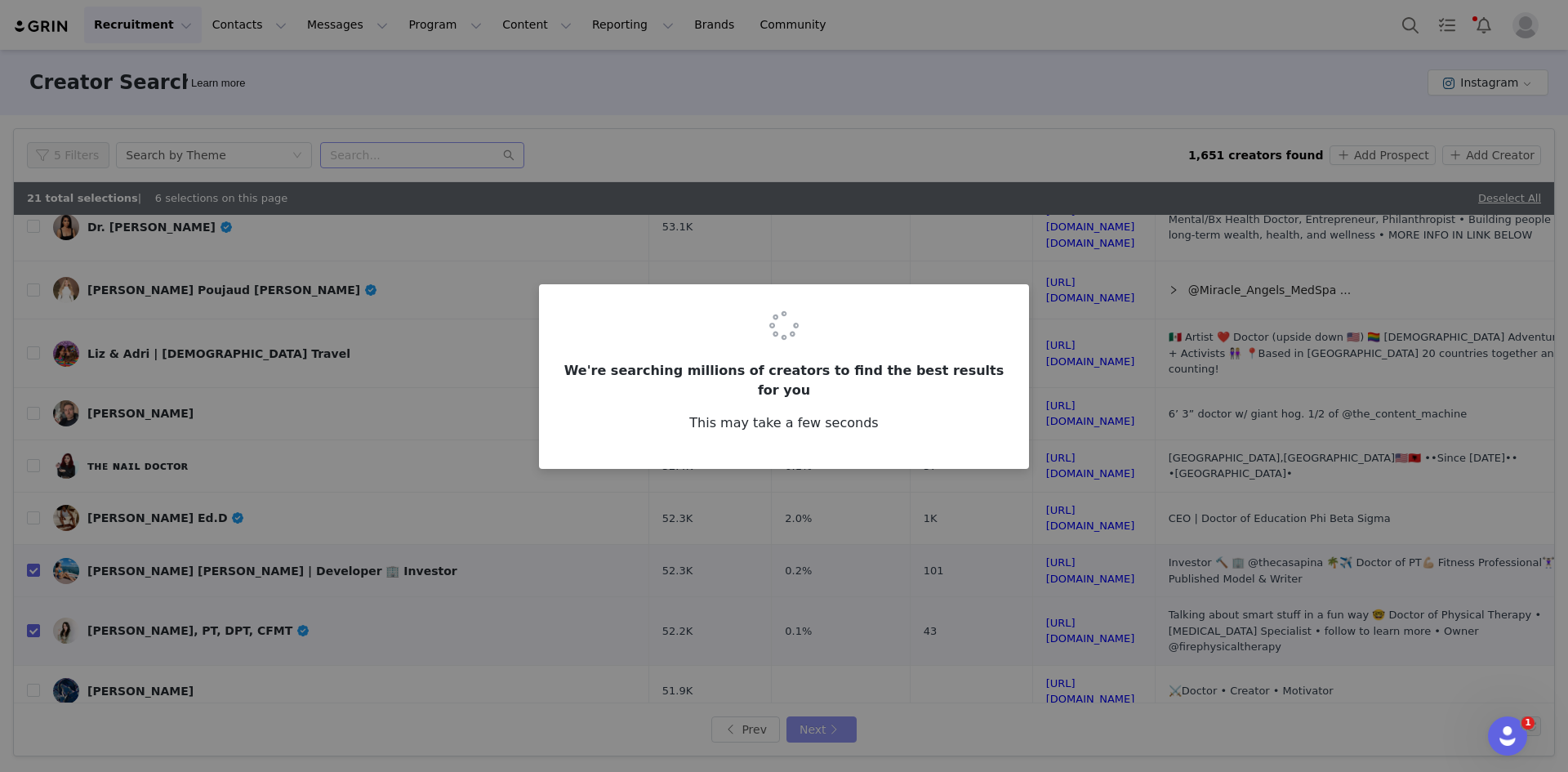
scroll to position [0, 0]
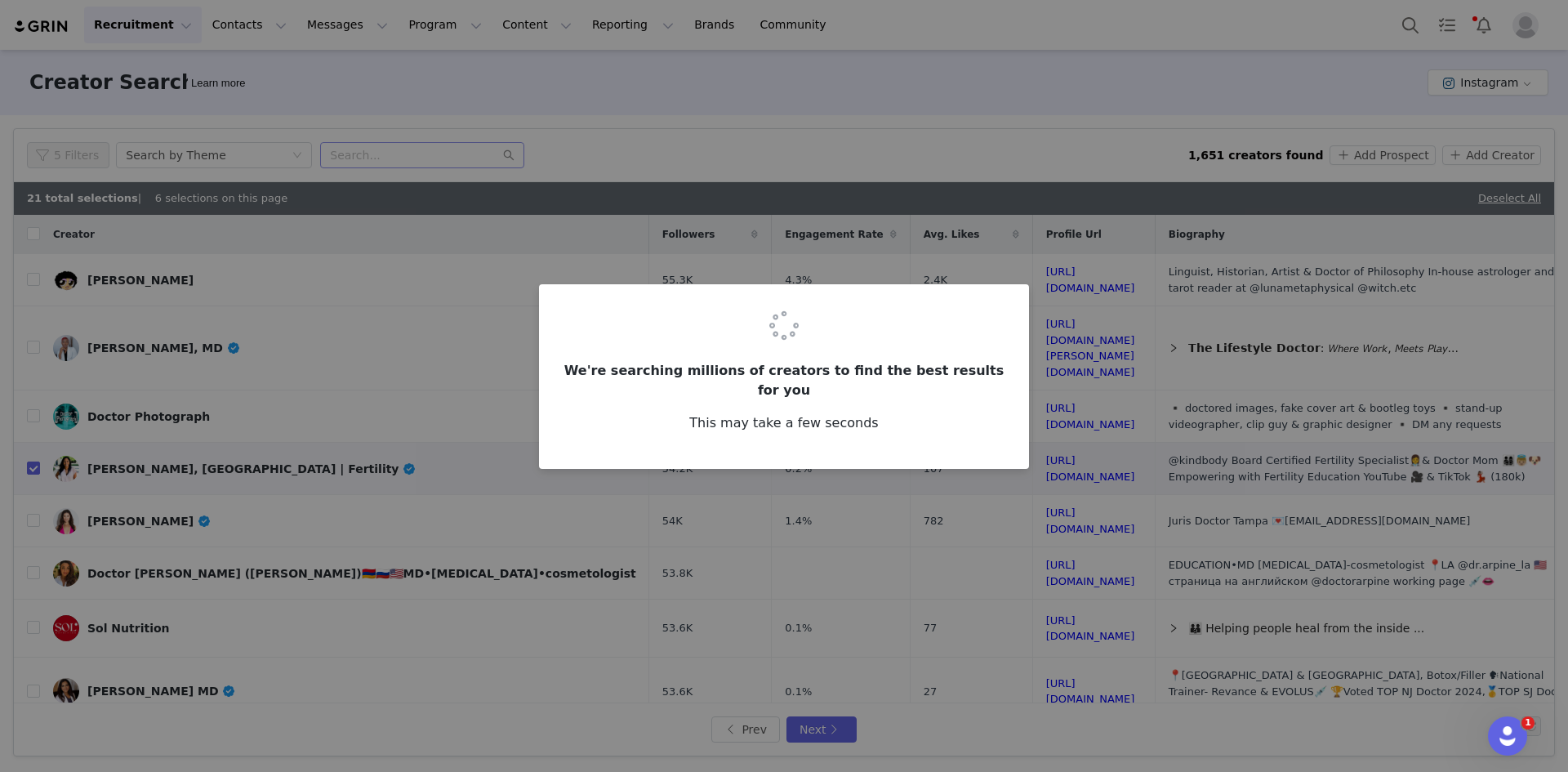
checkbox input "false"
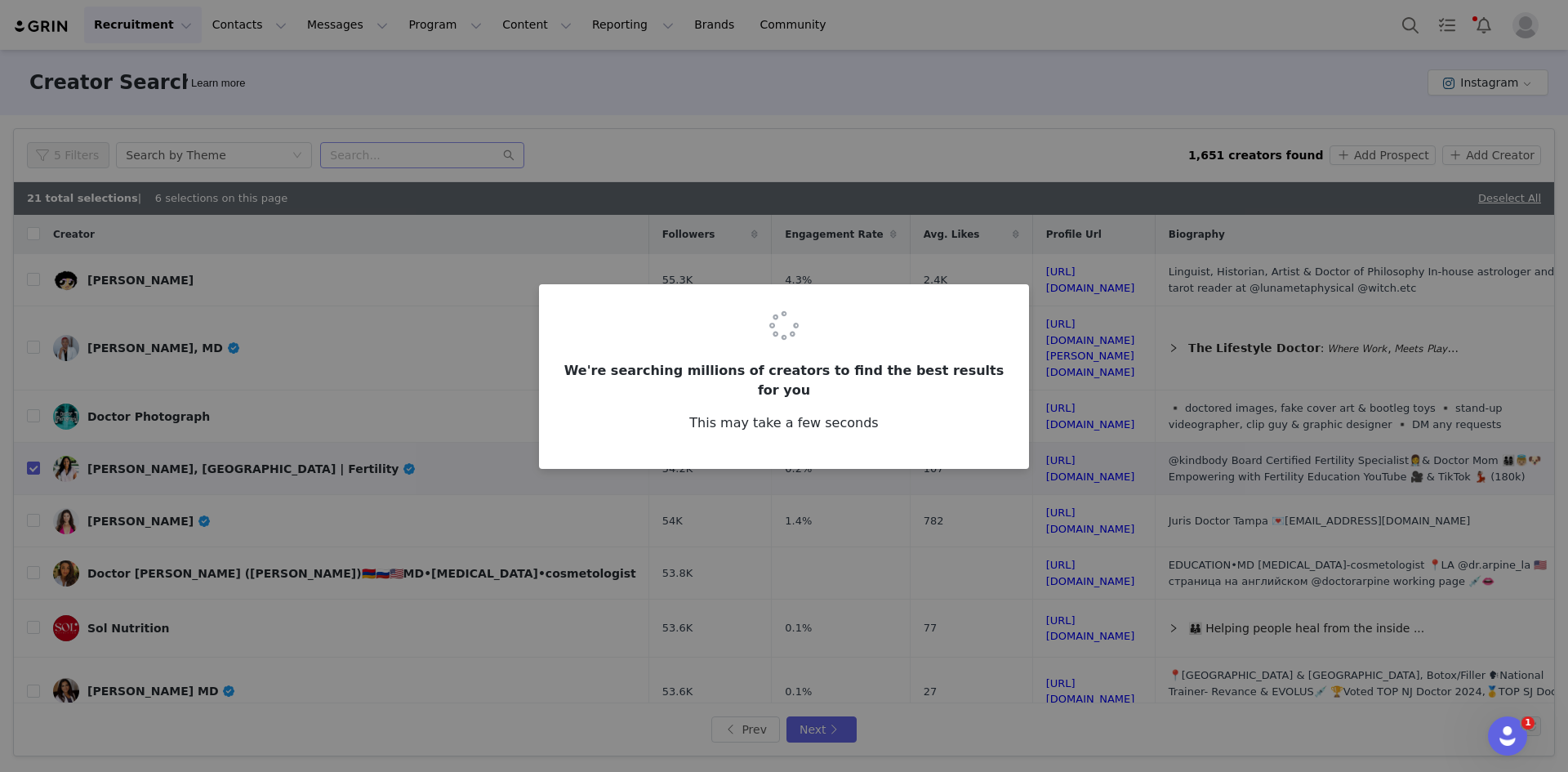
checkbox input "false"
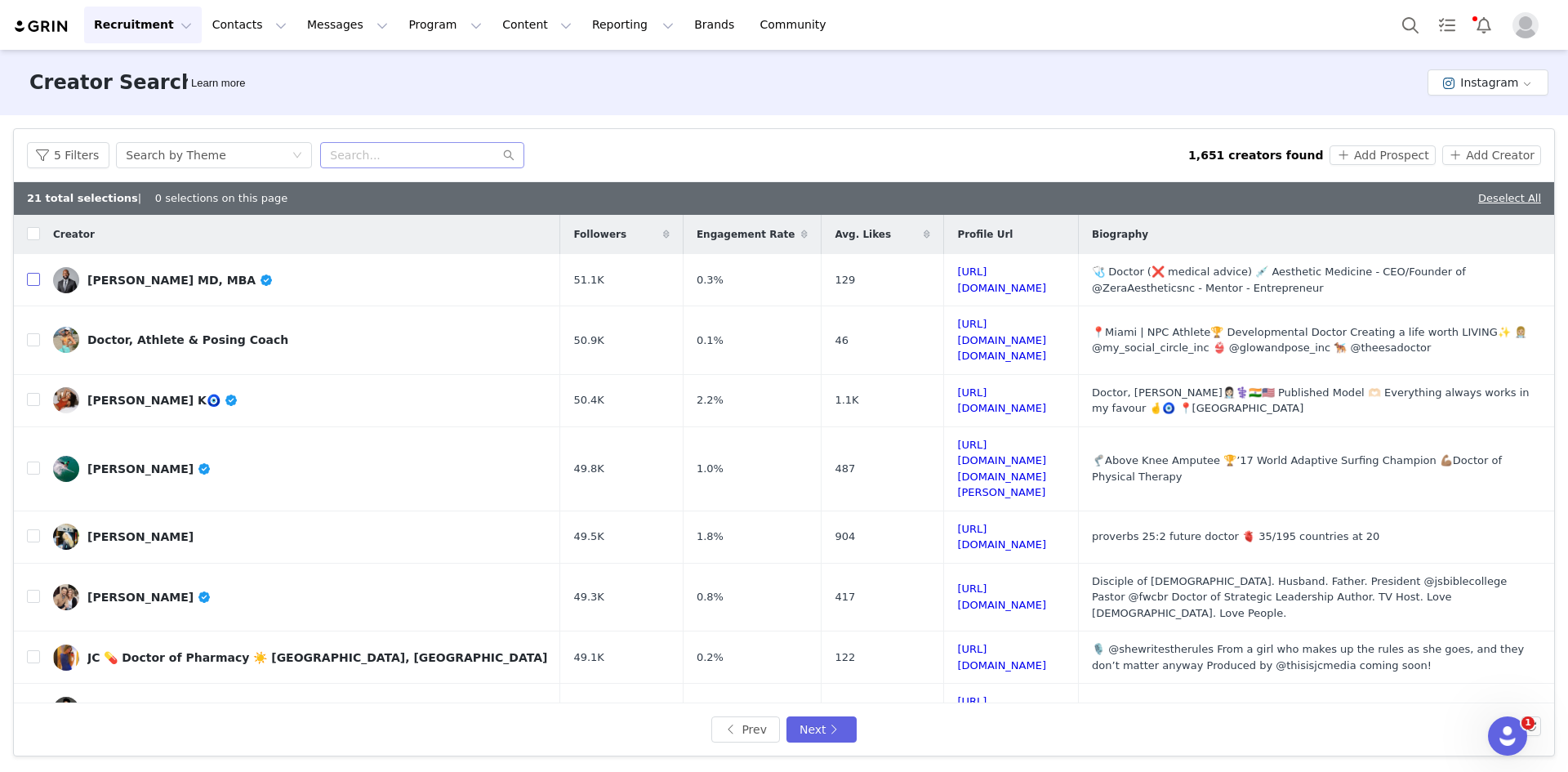
click at [37, 277] on input "checkbox" at bounding box center [33, 279] width 13 height 13
checkbox input "true"
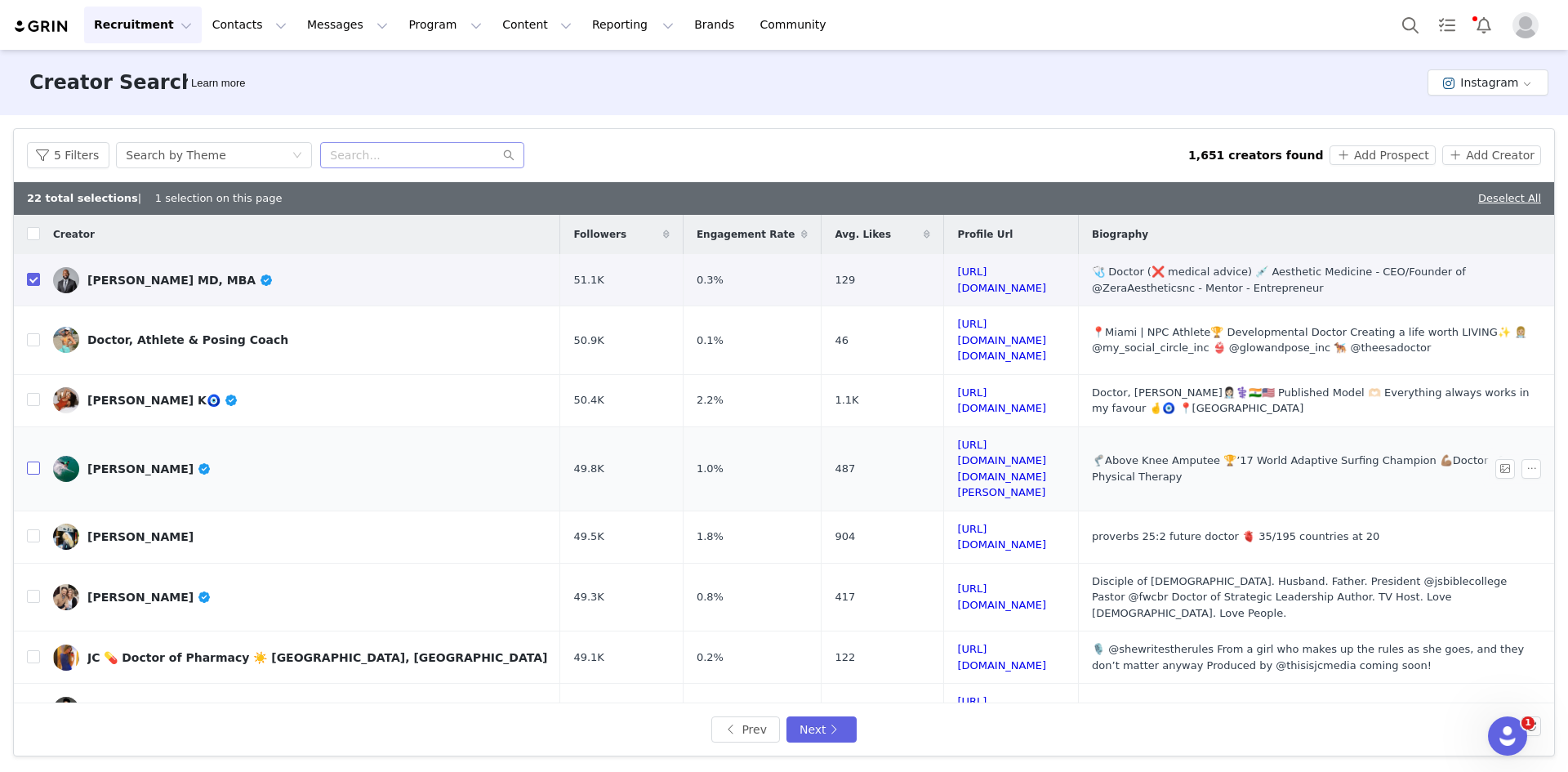
click at [29, 462] on input "checkbox" at bounding box center [33, 468] width 13 height 13
checkbox input "true"
click at [35, 763] on input "checkbox" at bounding box center [33, 769] width 13 height 13
checkbox input "true"
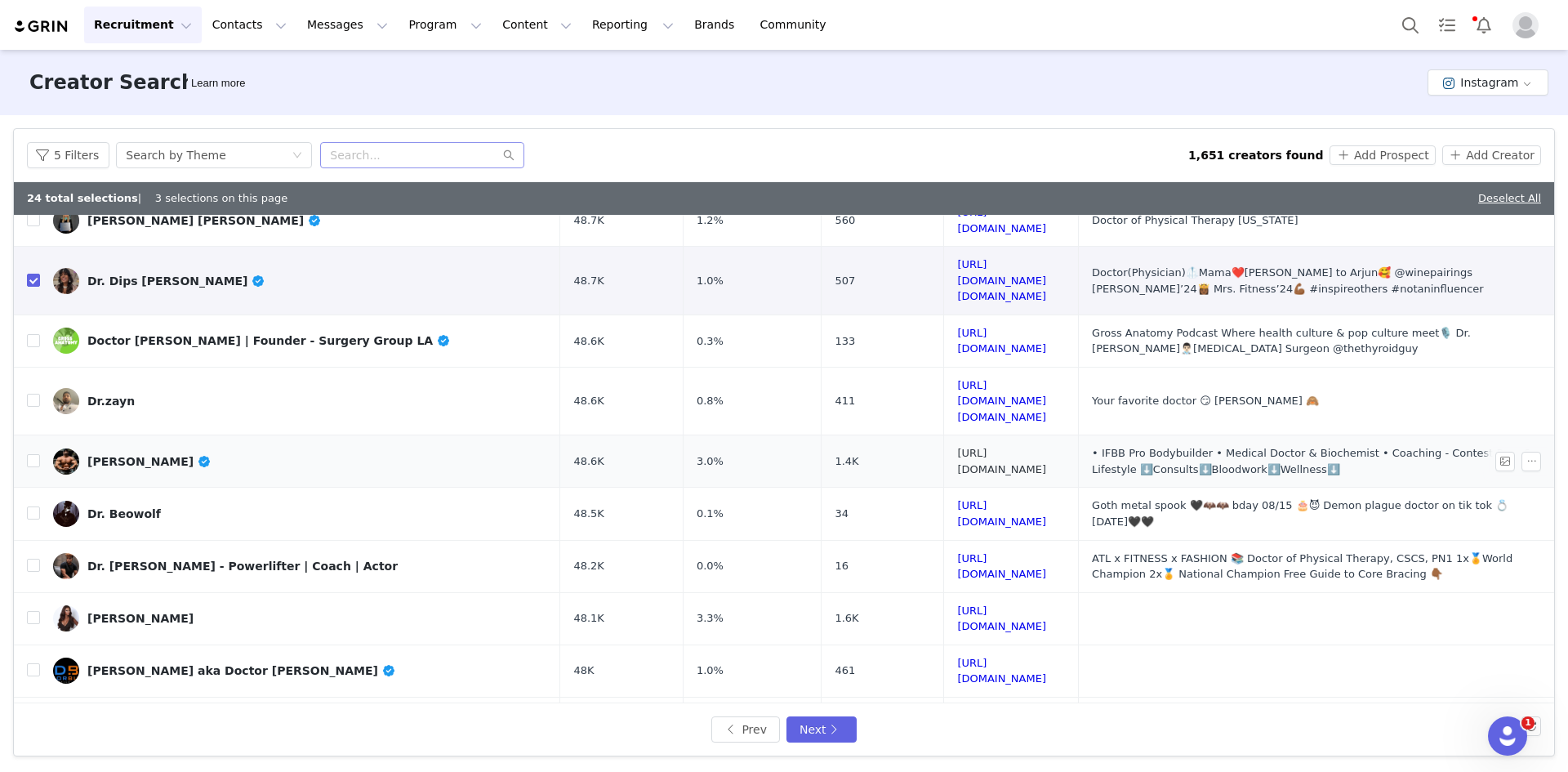
scroll to position [490, 0]
click at [32, 334] on input "checkbox" at bounding box center [33, 340] width 13 height 13
checkbox input "true"
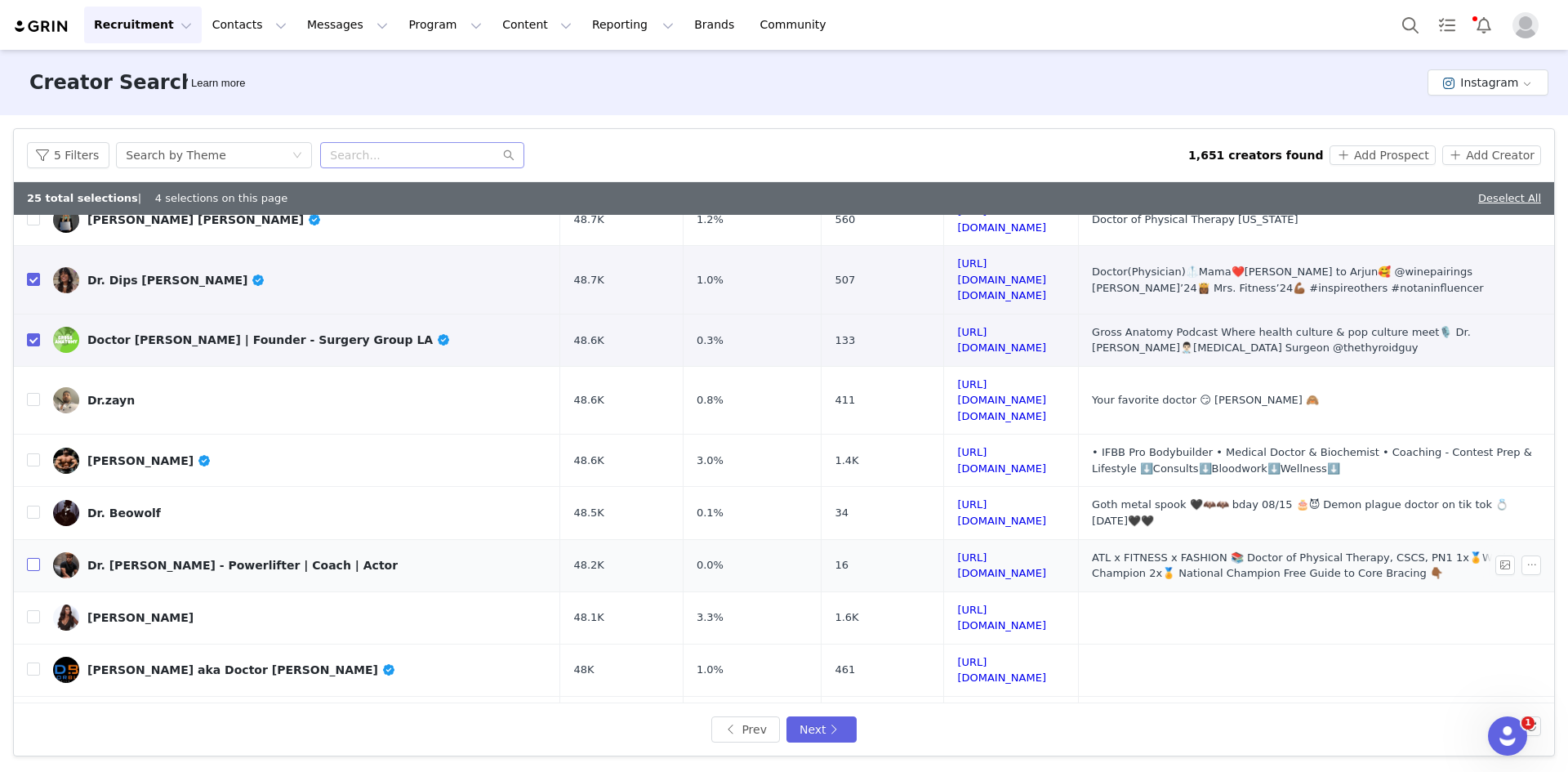
click at [31, 558] on input "checkbox" at bounding box center [33, 564] width 13 height 13
checkbox input "true"
click at [33, 715] on input "checkbox" at bounding box center [33, 721] width 13 height 13
checkbox input "true"
click at [35, 771] on input "checkbox" at bounding box center [33, 781] width 13 height 13
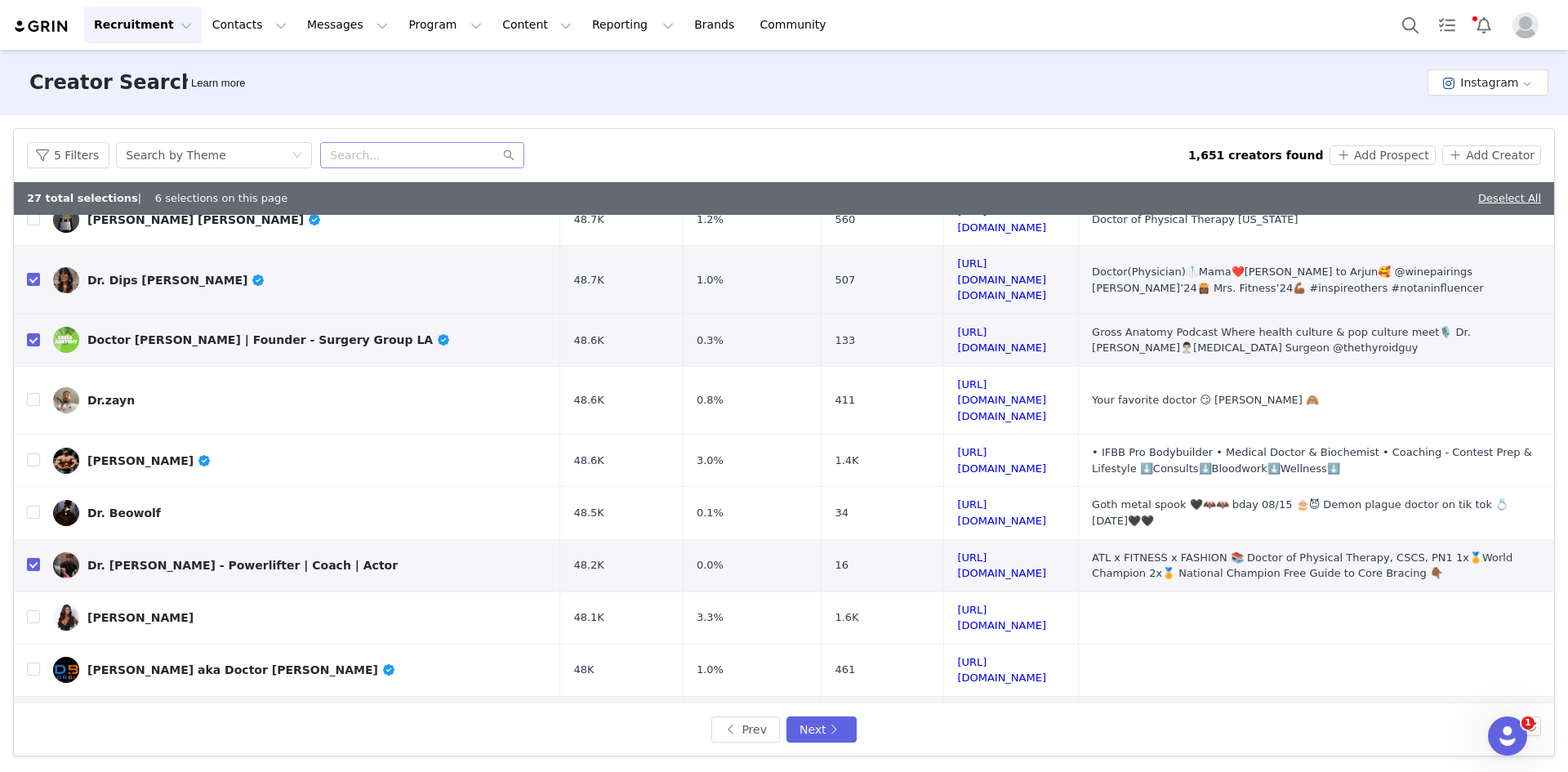
checkbox input "true"
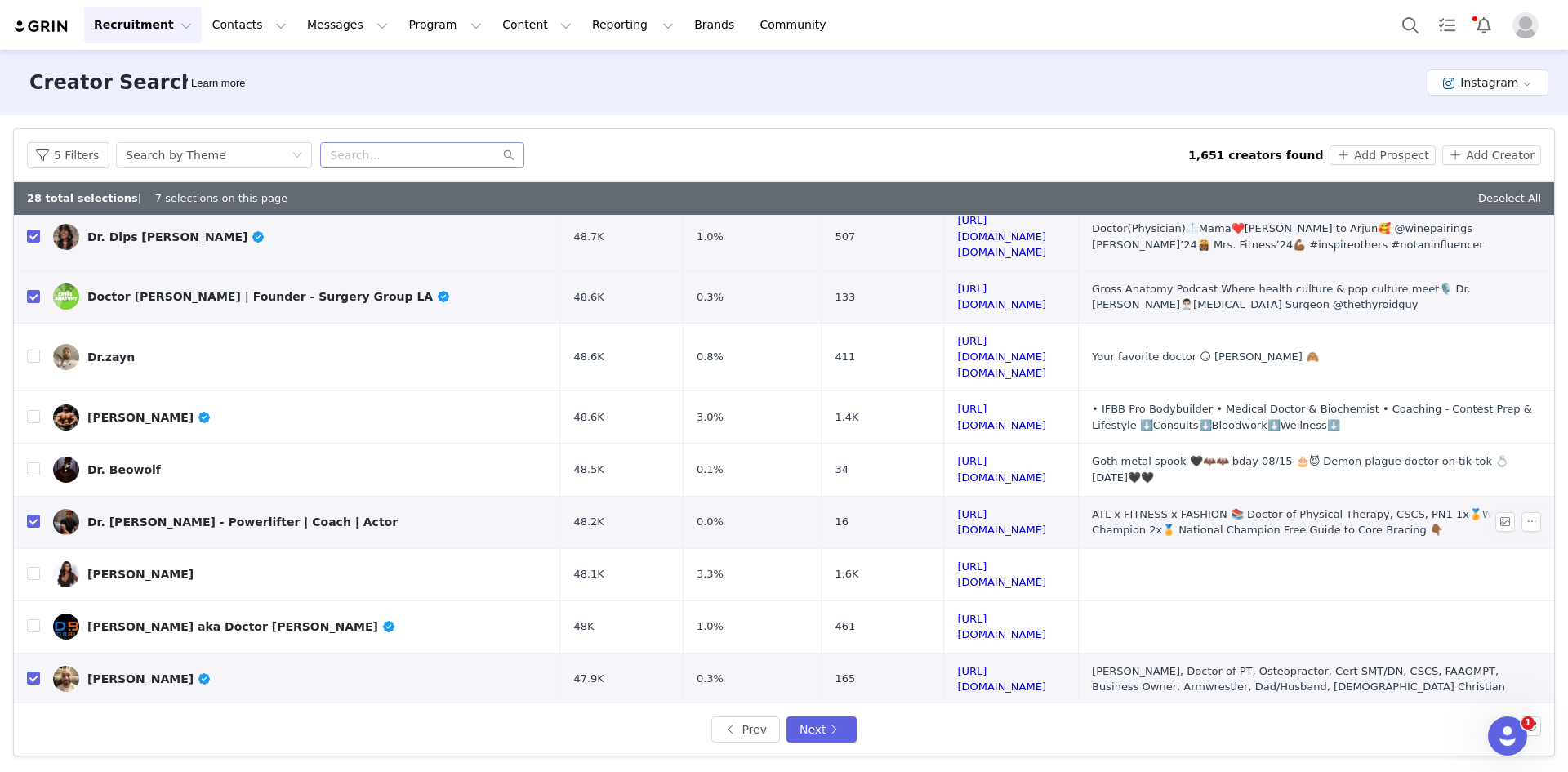
scroll to position [557, 0]
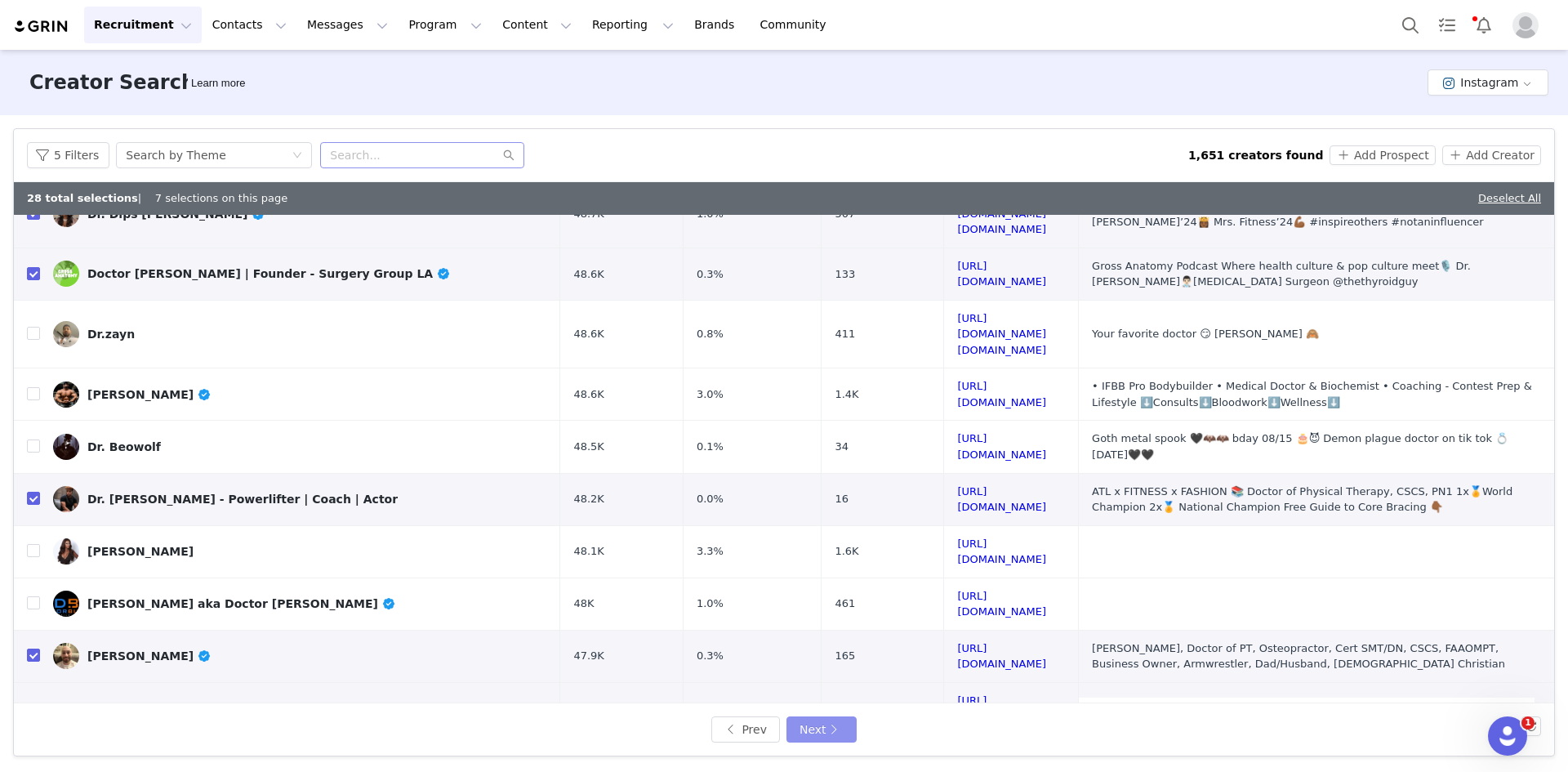
click at [841, 731] on button "Next" at bounding box center [822, 729] width 70 height 26
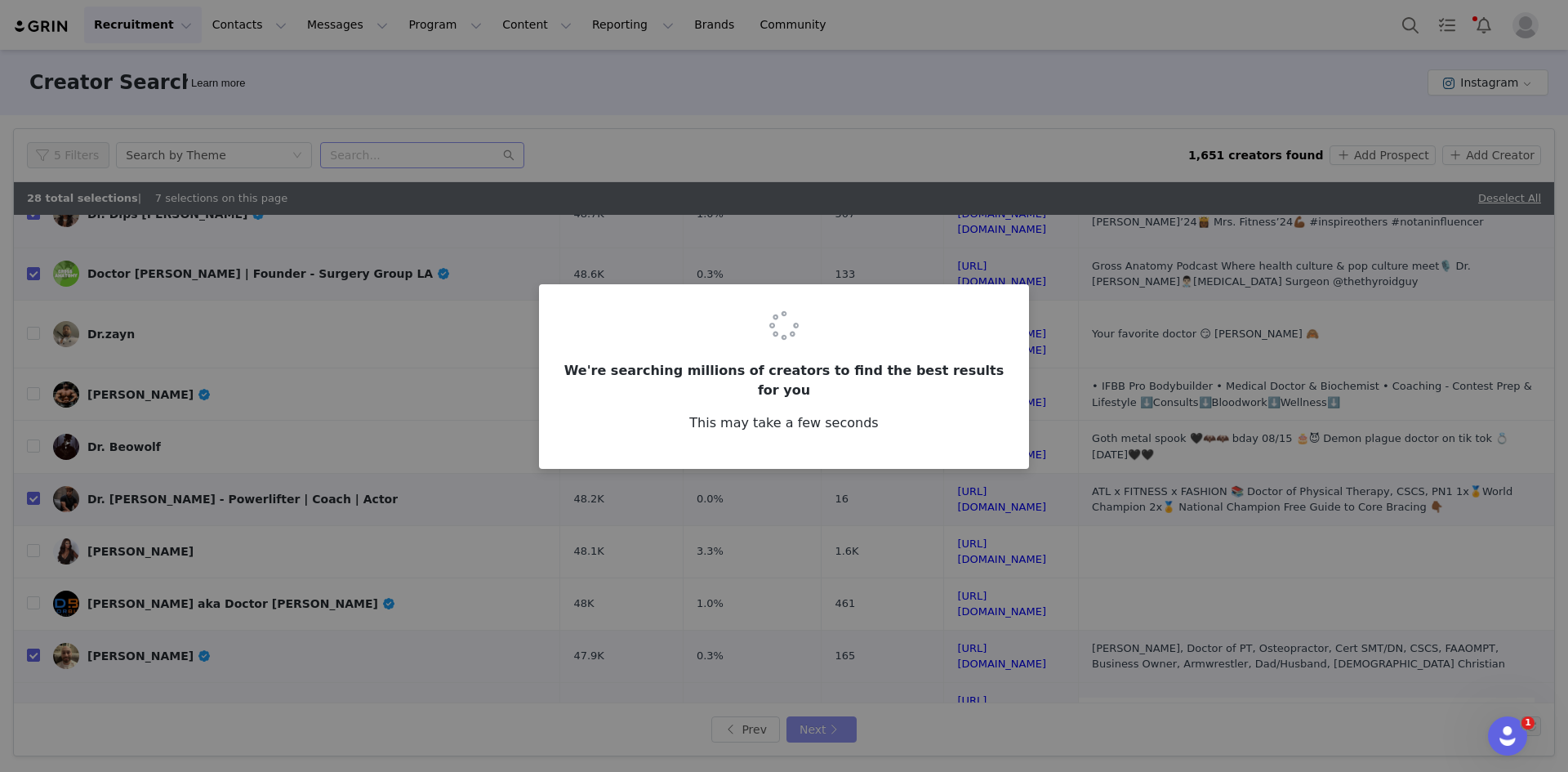
scroll to position [0, 0]
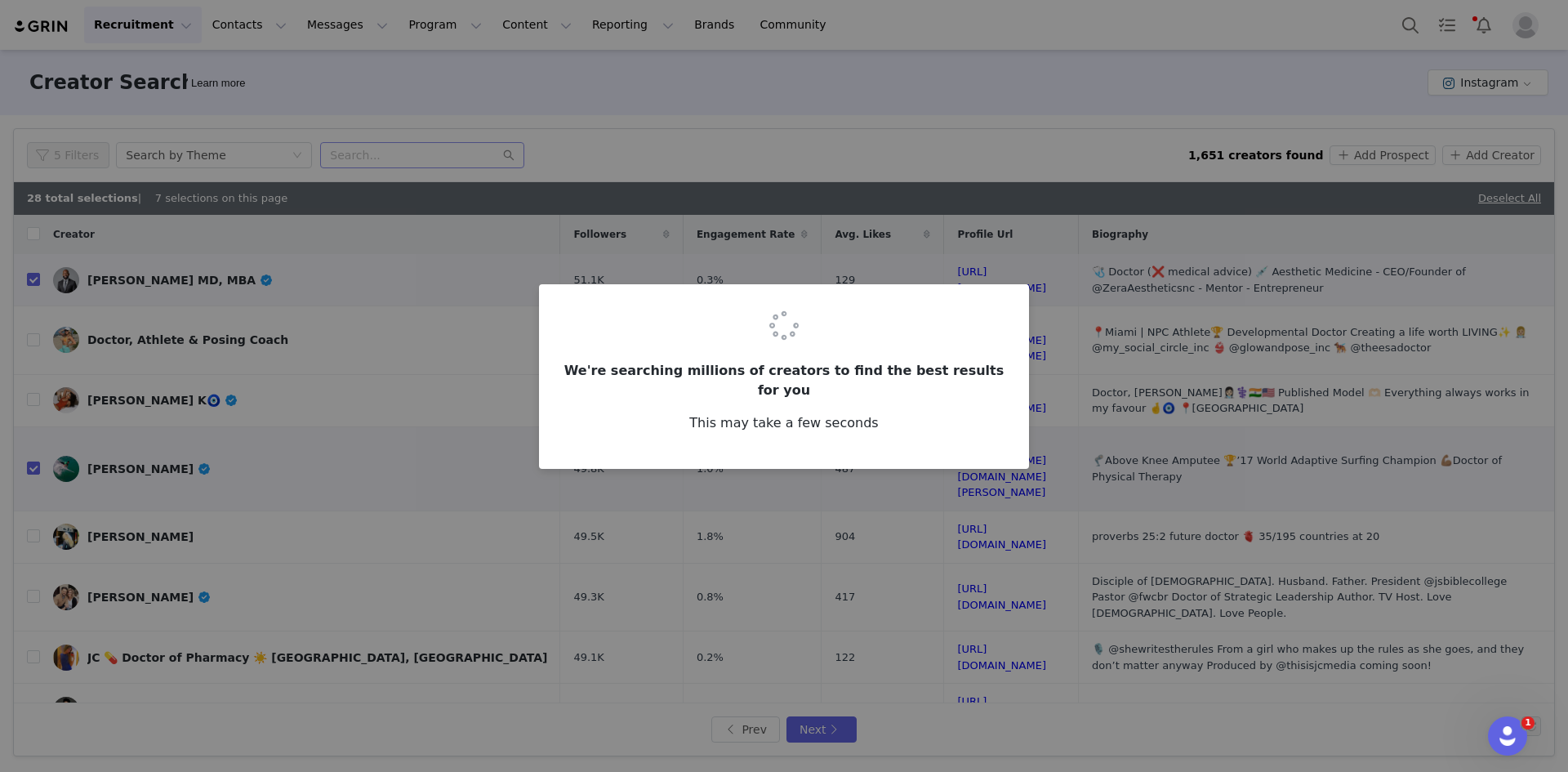
checkbox input "false"
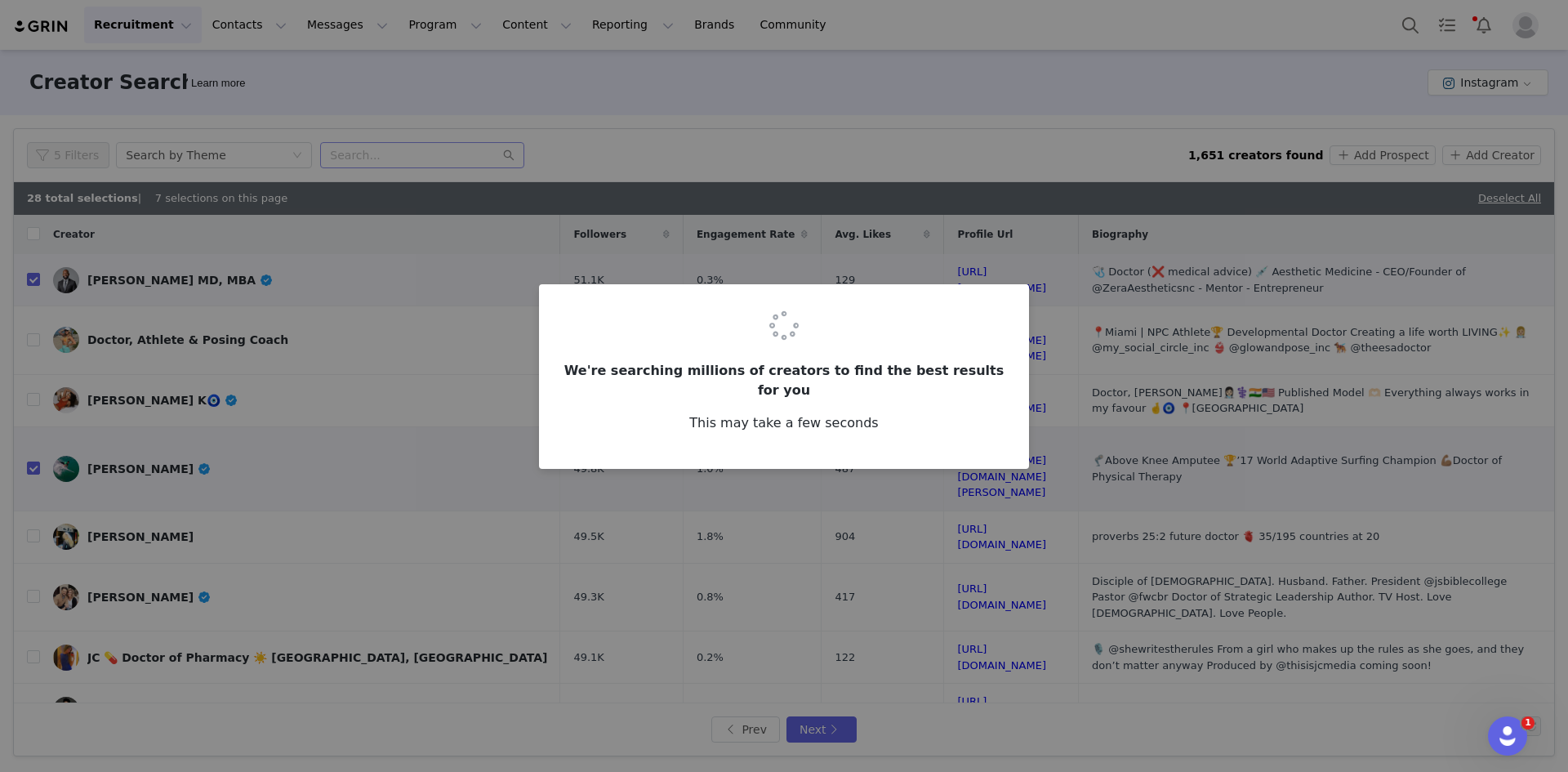
checkbox input "false"
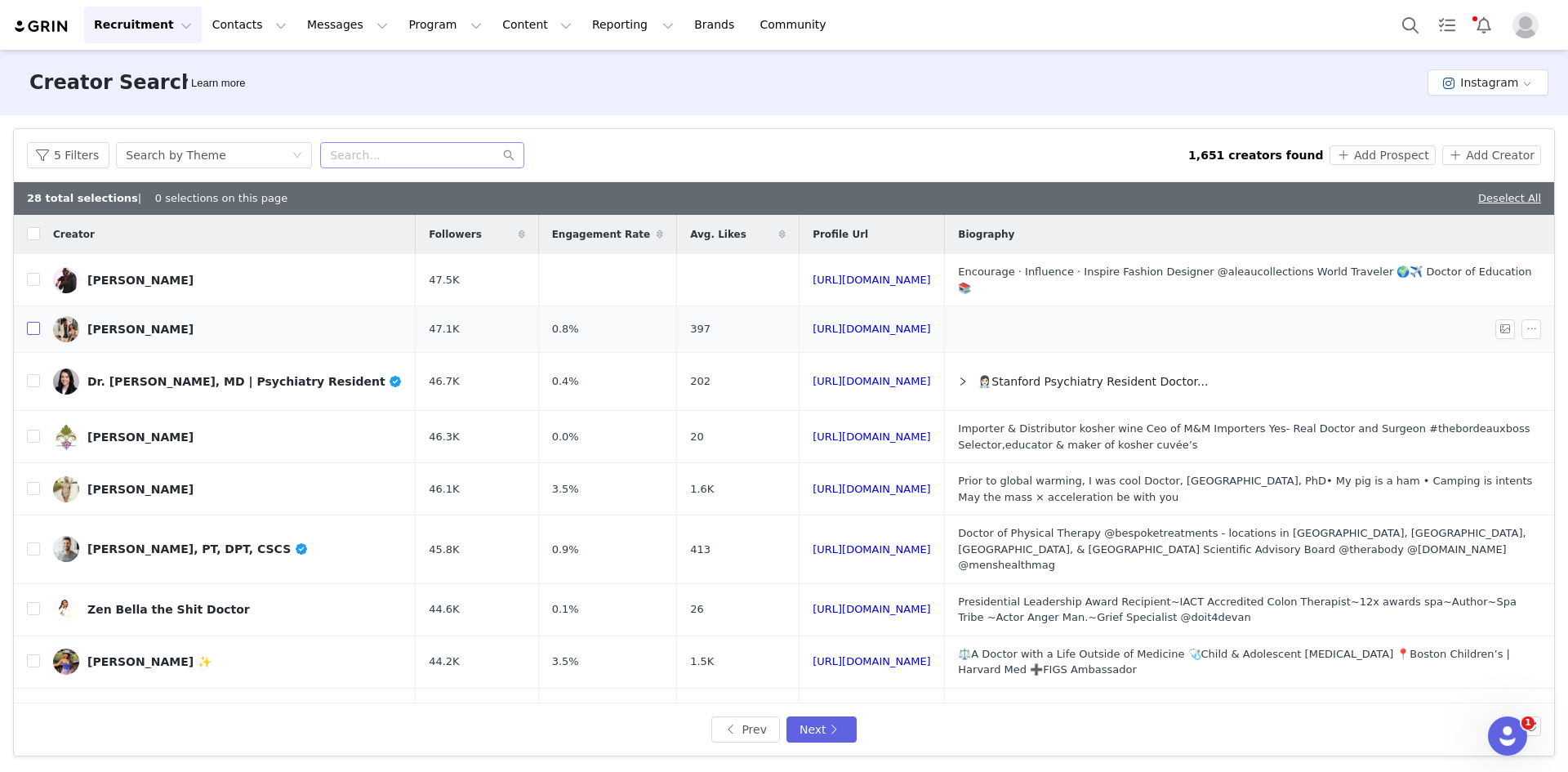
click at [37, 330] on input "checkbox" at bounding box center [33, 328] width 13 height 13
checkbox input "true"
click at [32, 379] on input "checkbox" at bounding box center [33, 380] width 13 height 13
checkbox input "true"
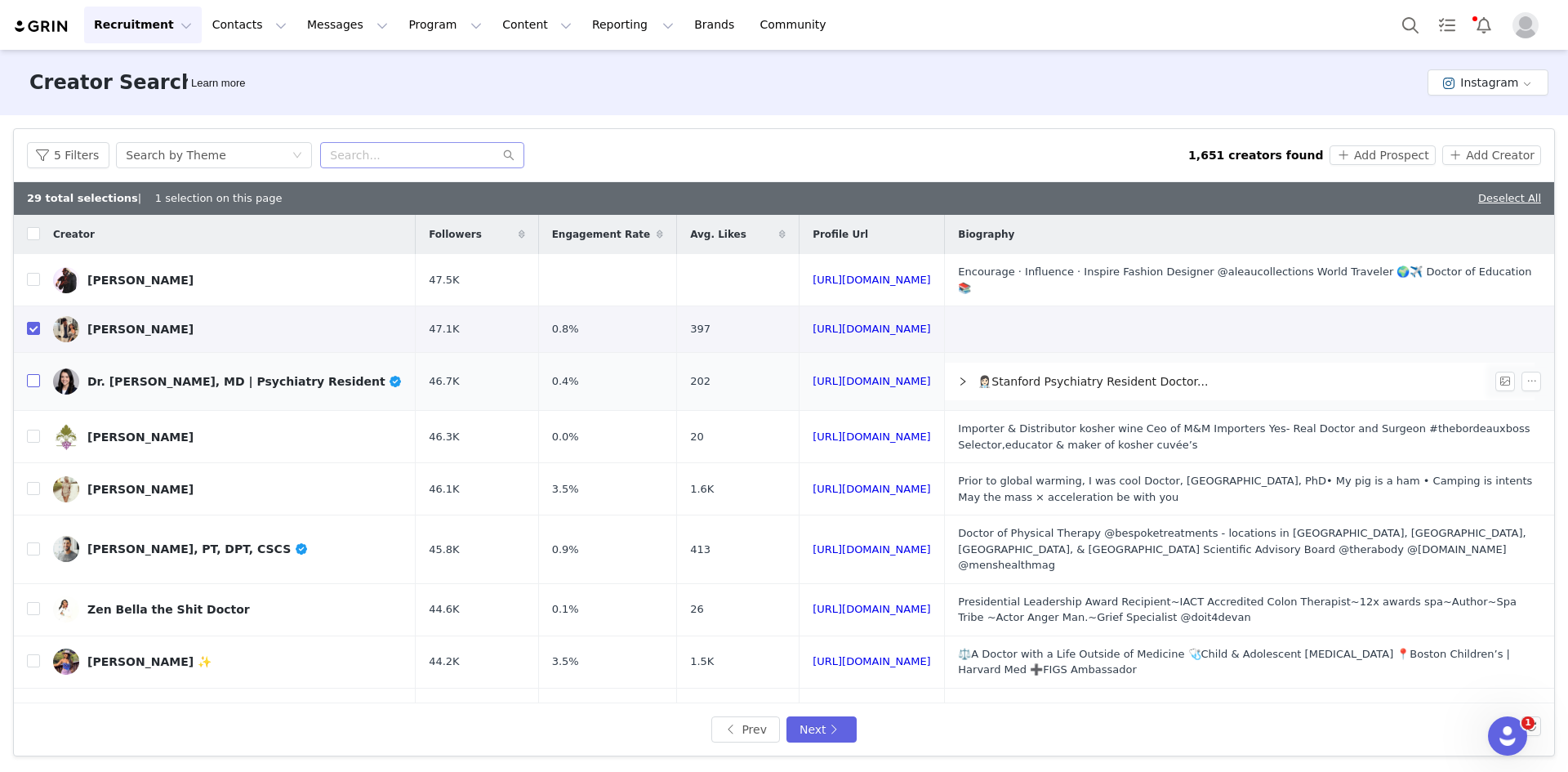
checkbox input "true"
click at [32, 544] on input "checkbox" at bounding box center [33, 548] width 13 height 13
checkbox input "true"
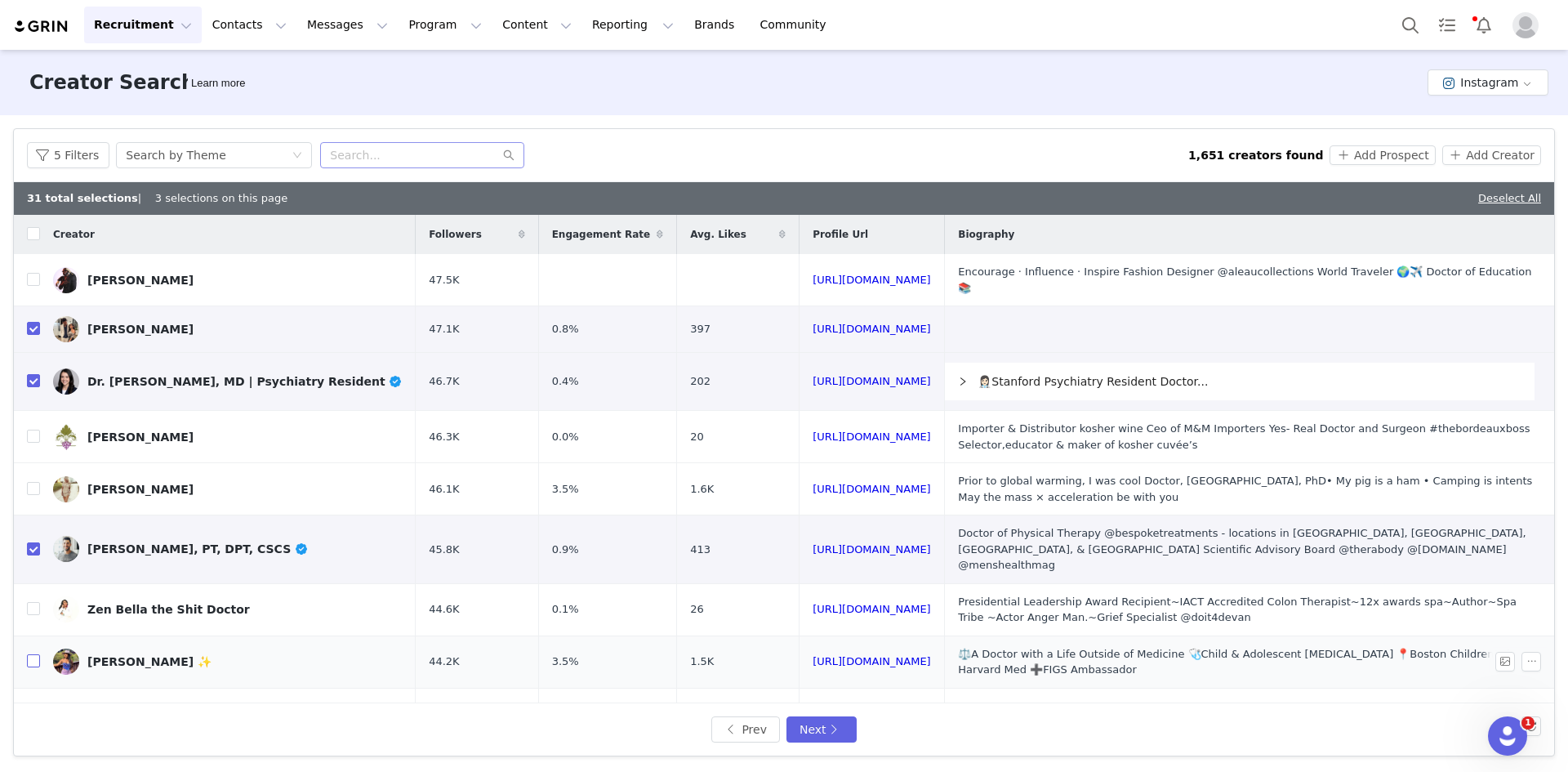
click at [31, 655] on input "checkbox" at bounding box center [33, 660] width 13 height 13
checkbox input "true"
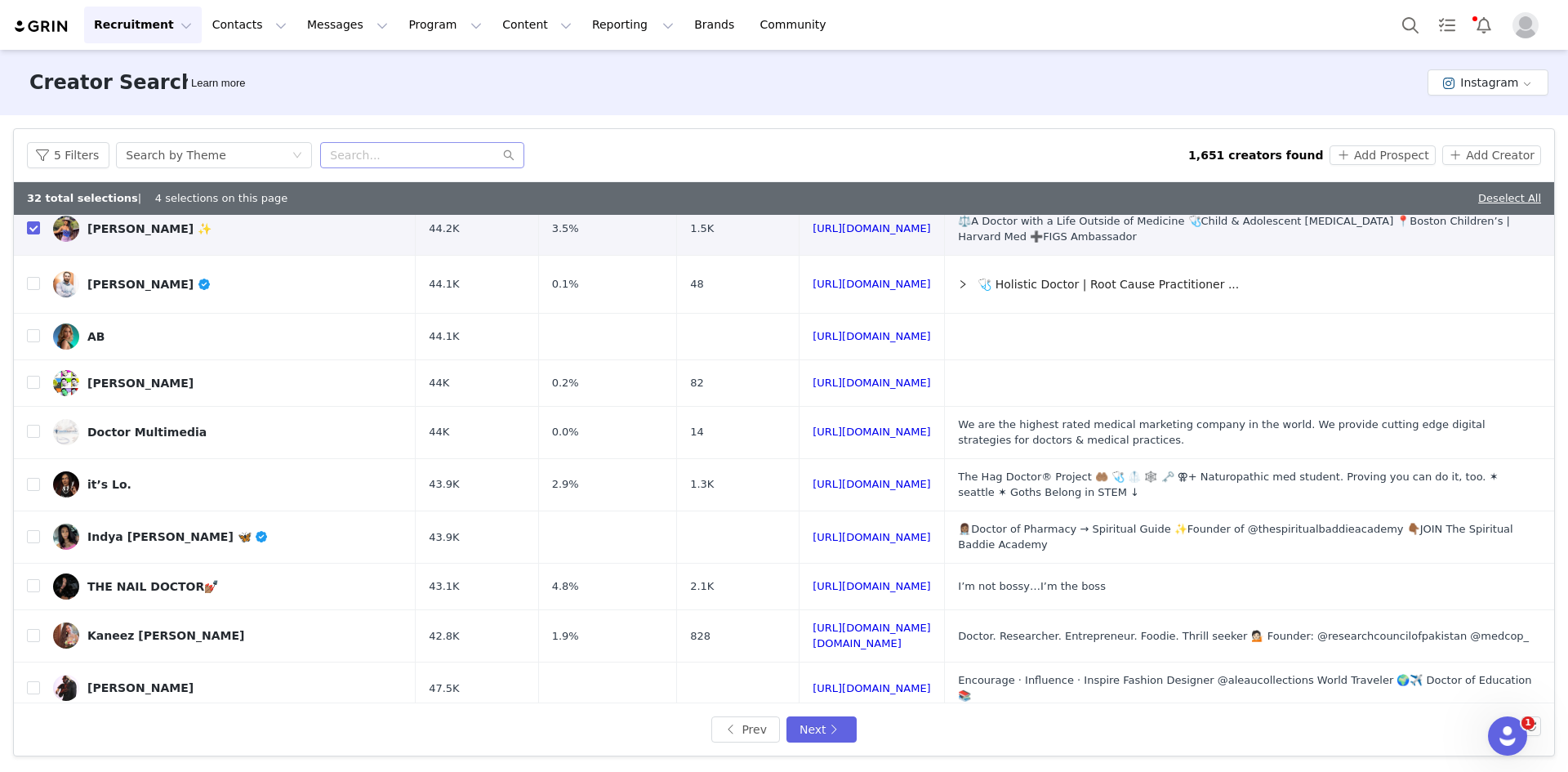
scroll to position [448, 0]
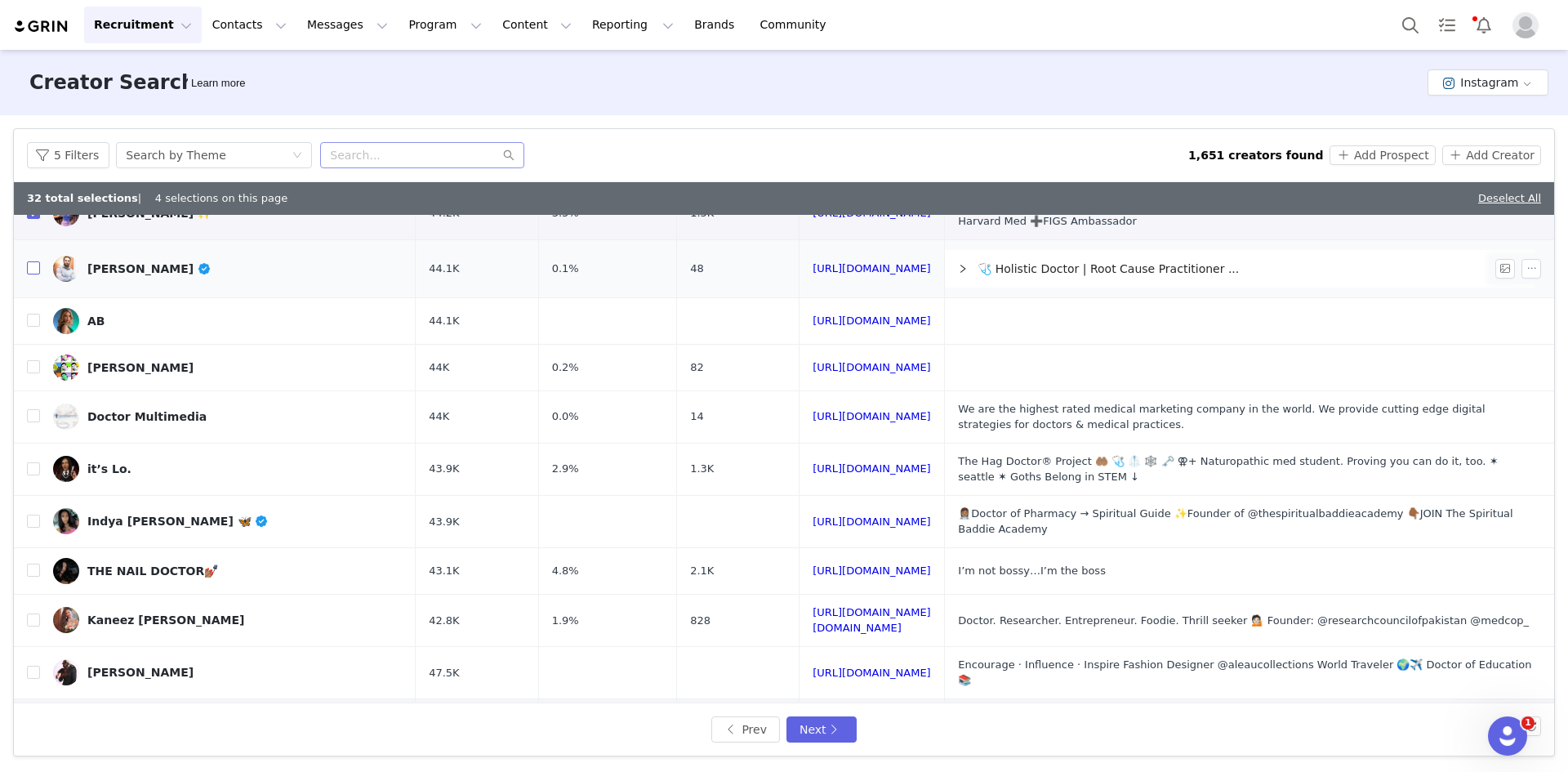
click at [36, 261] on input "checkbox" at bounding box center [33, 267] width 13 height 13
checkbox input "true"
click at [32, 515] on input "checkbox" at bounding box center [33, 521] width 13 height 13
checkbox input "true"
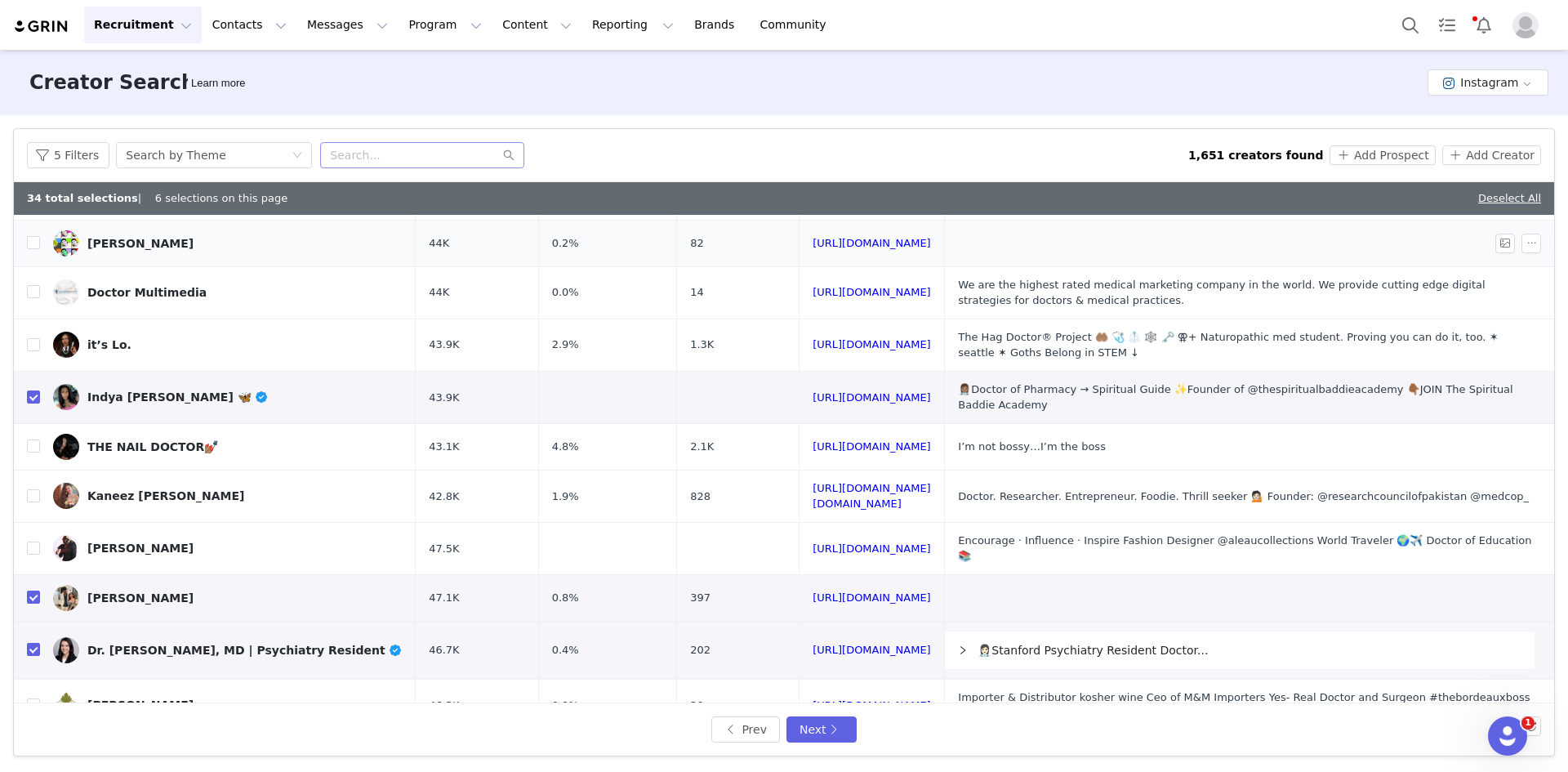
scroll to position [585, 0]
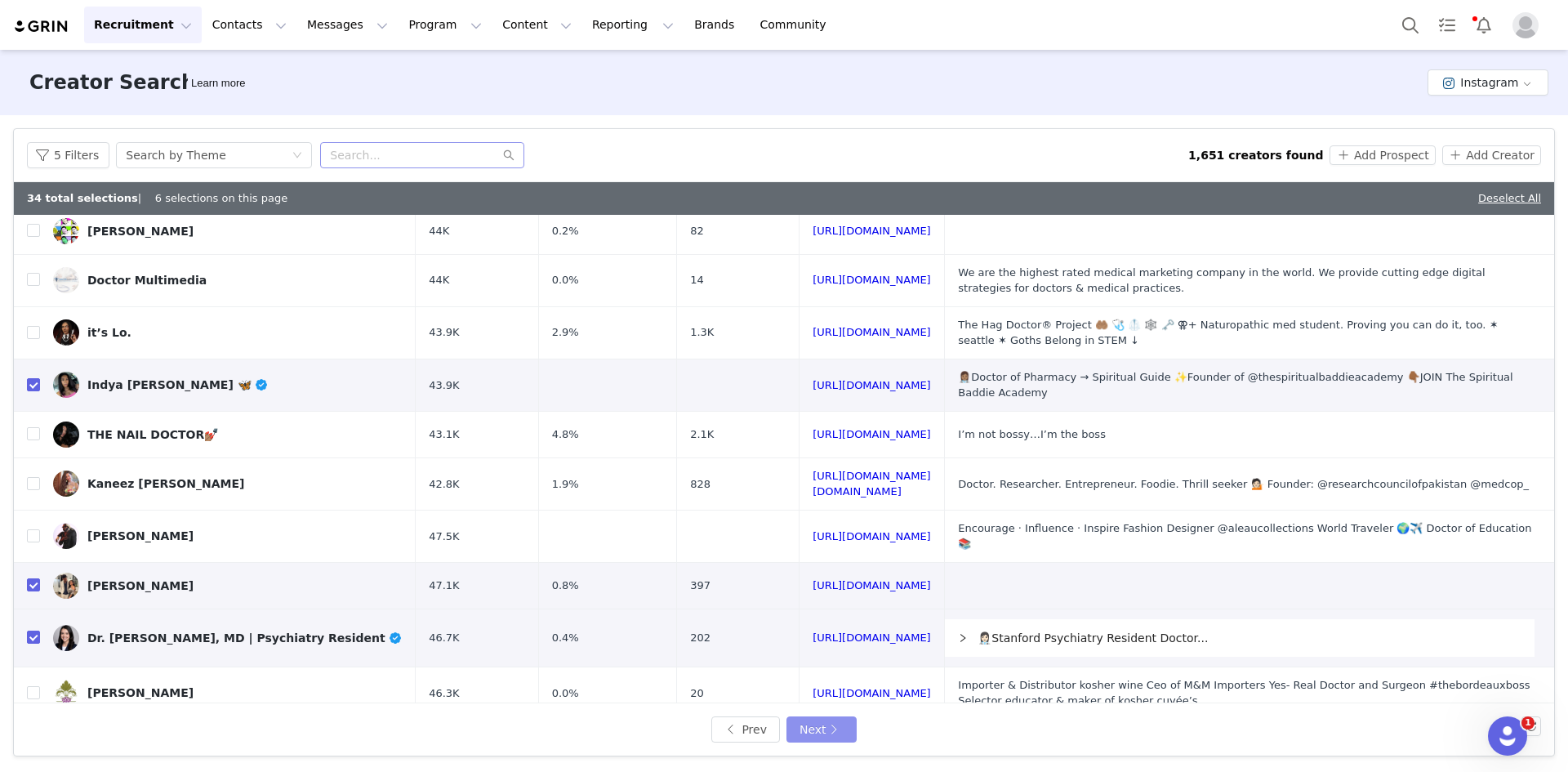
click at [841, 729] on button "Next" at bounding box center [822, 729] width 70 height 26
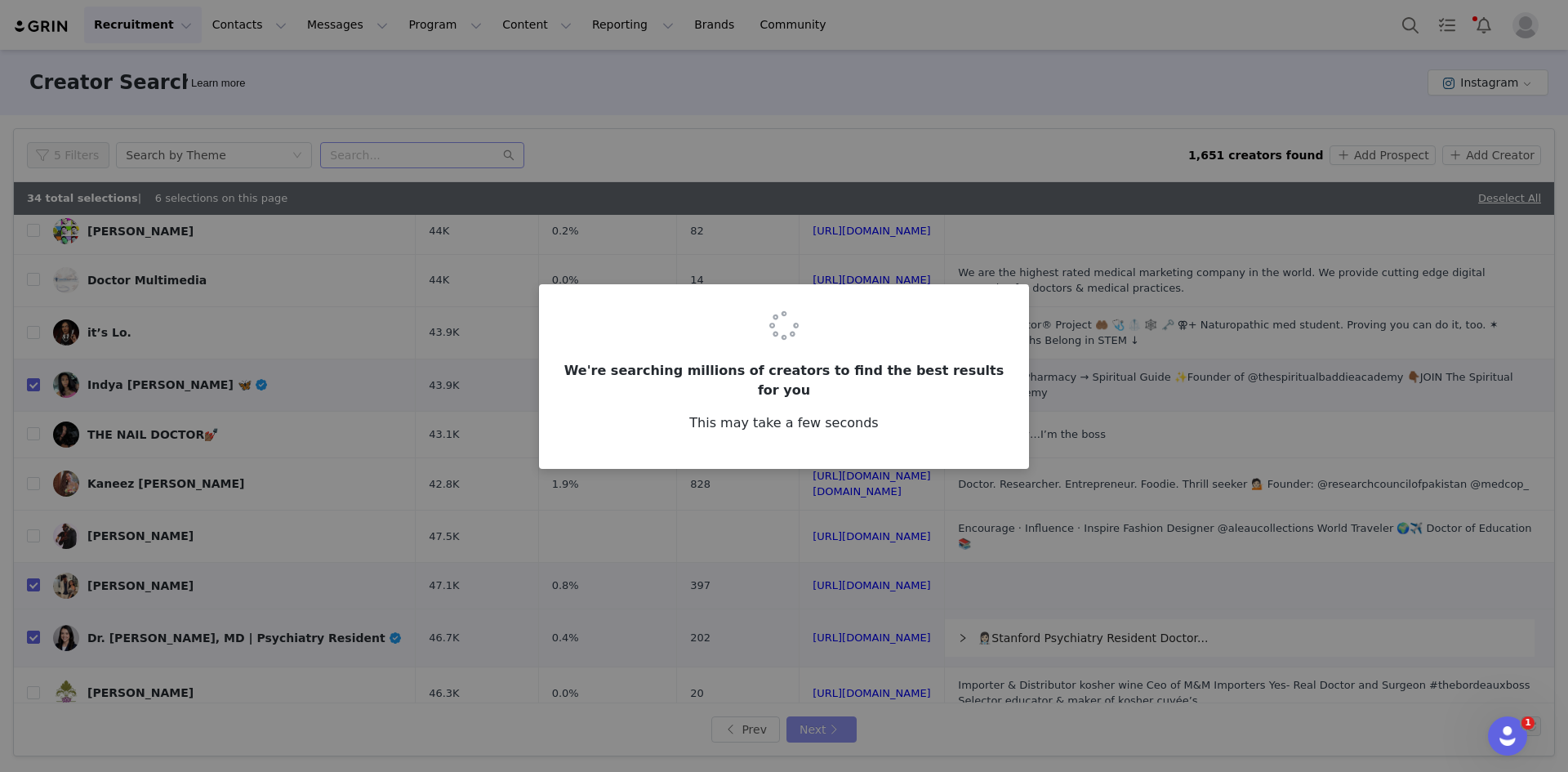
scroll to position [0, 0]
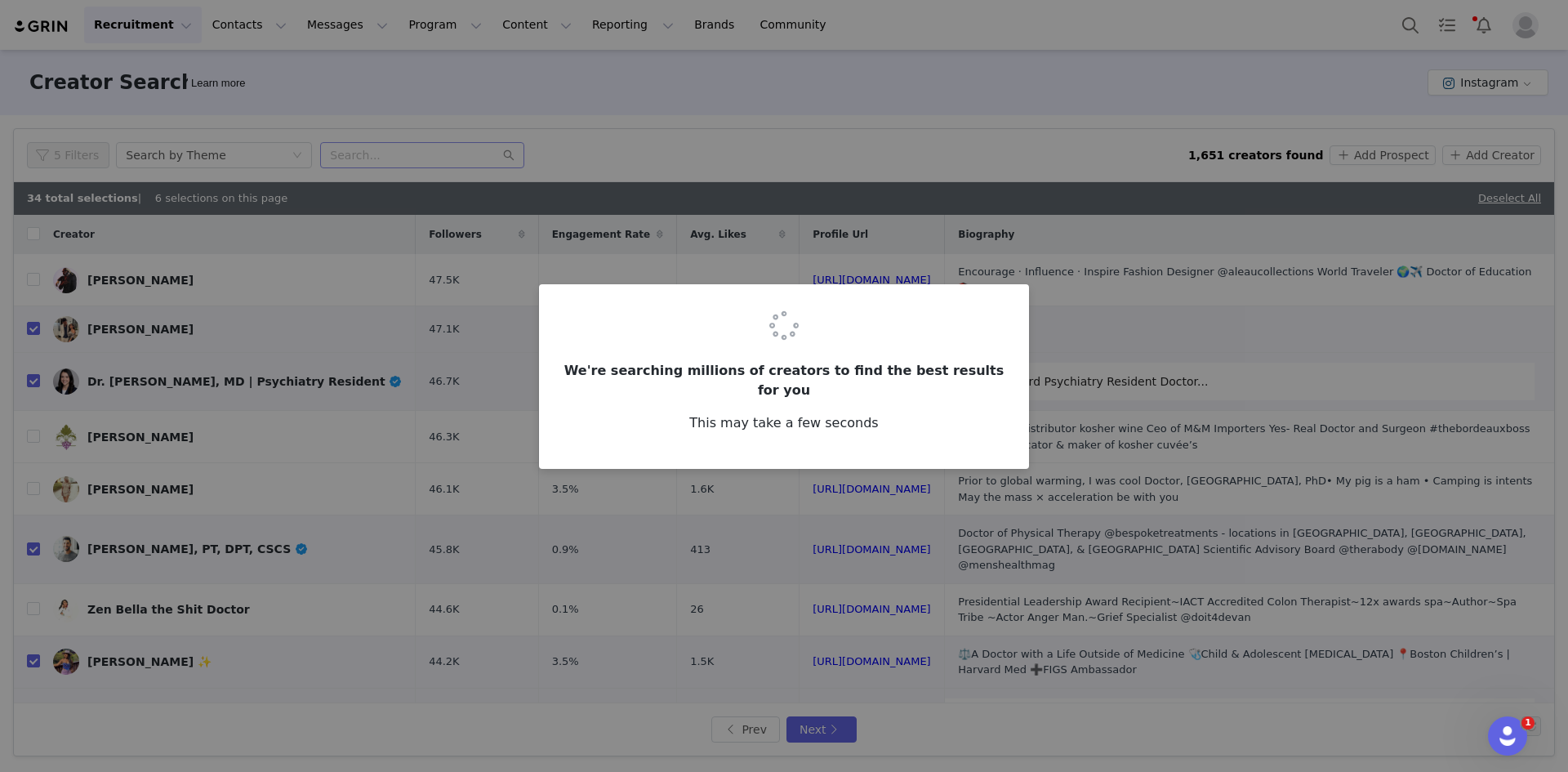
checkbox input "false"
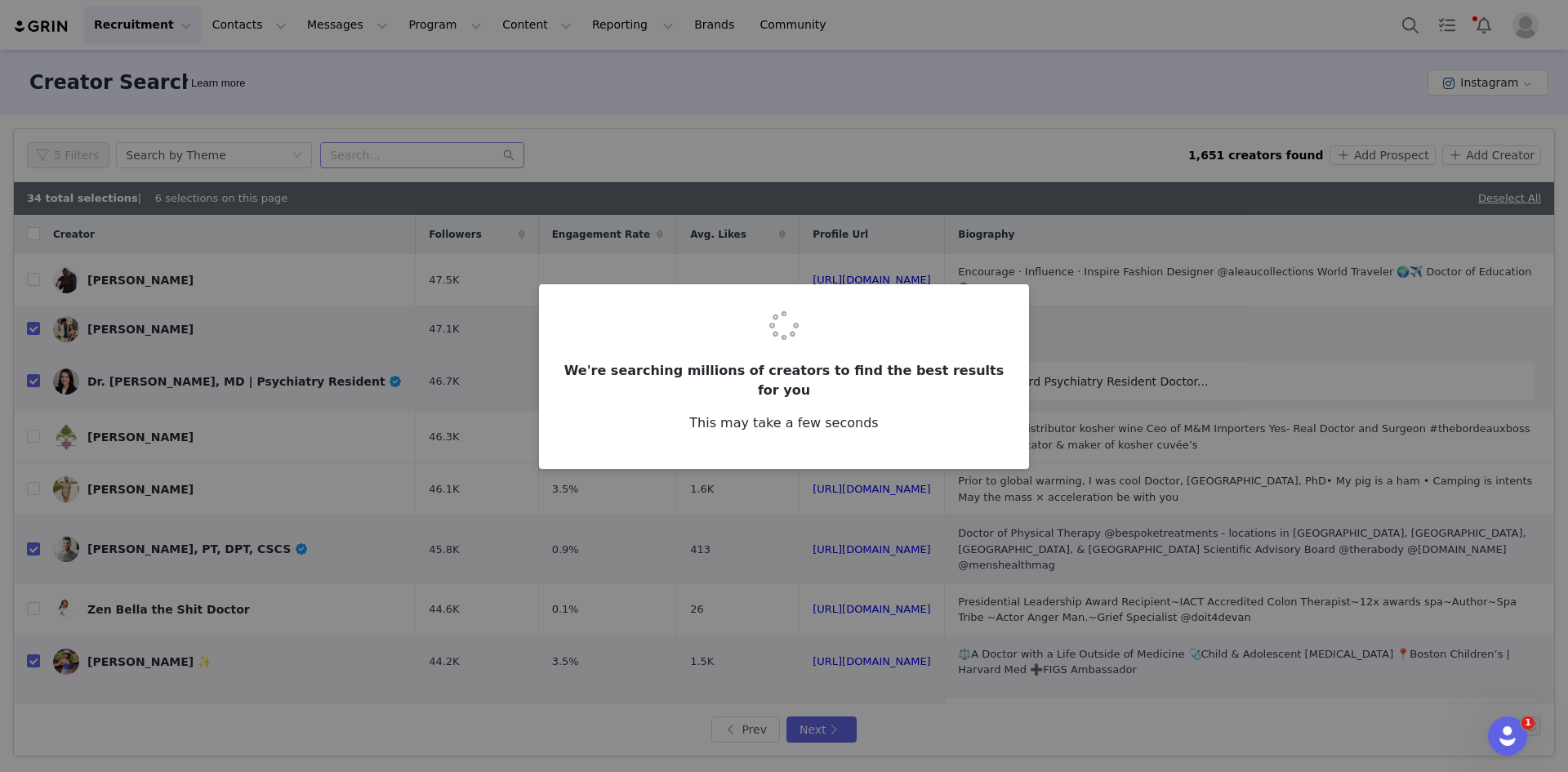
checkbox input "false"
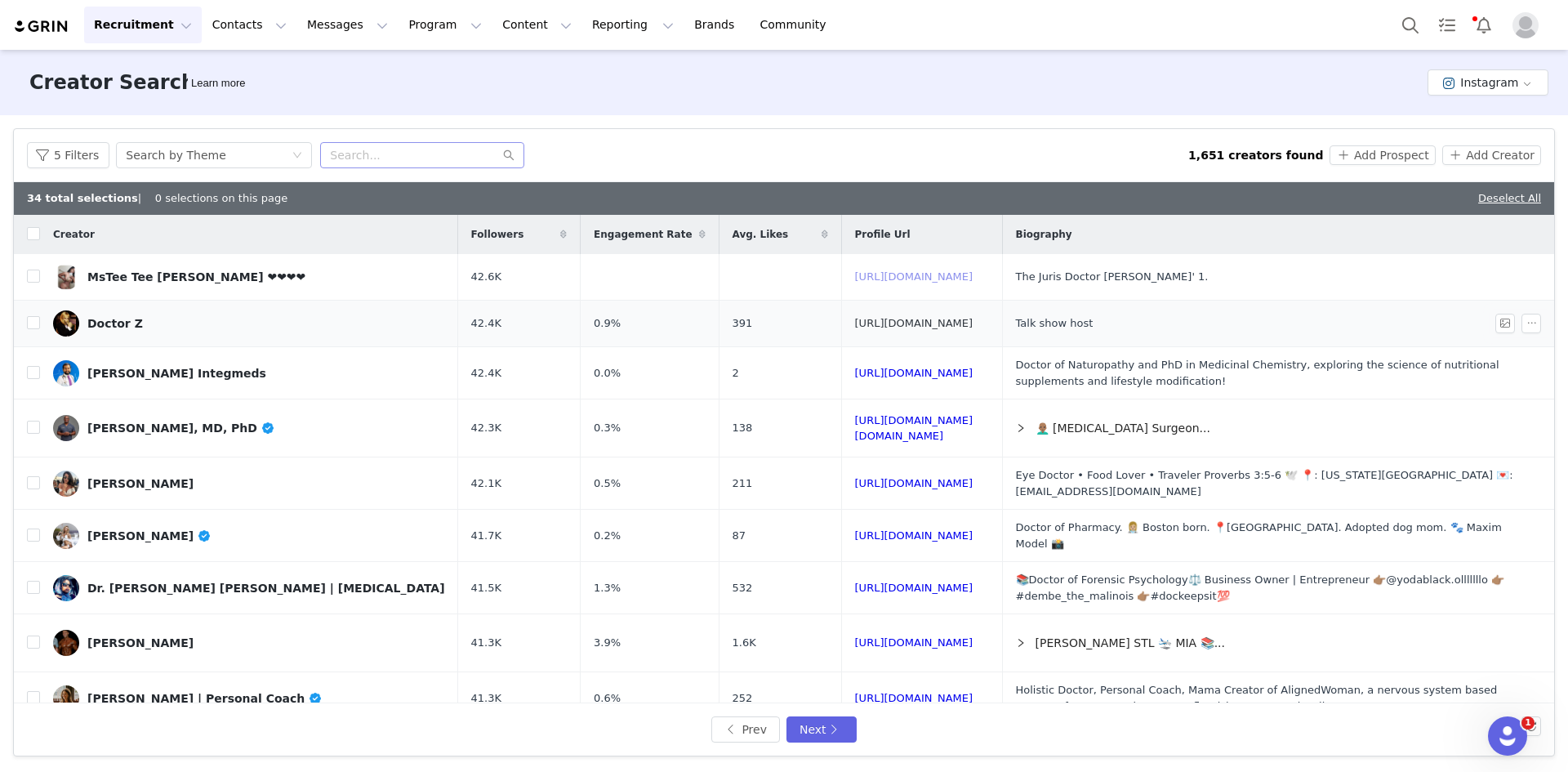
drag, startPoint x: 836, startPoint y: 272, endPoint x: 861, endPoint y: 316, distance: 50.6
drag, startPoint x: 33, startPoint y: 481, endPoint x: 236, endPoint y: 35, distance: 490.0
click at [33, 481] on input "checkbox" at bounding box center [33, 482] width 13 height 13
checkbox input "true"
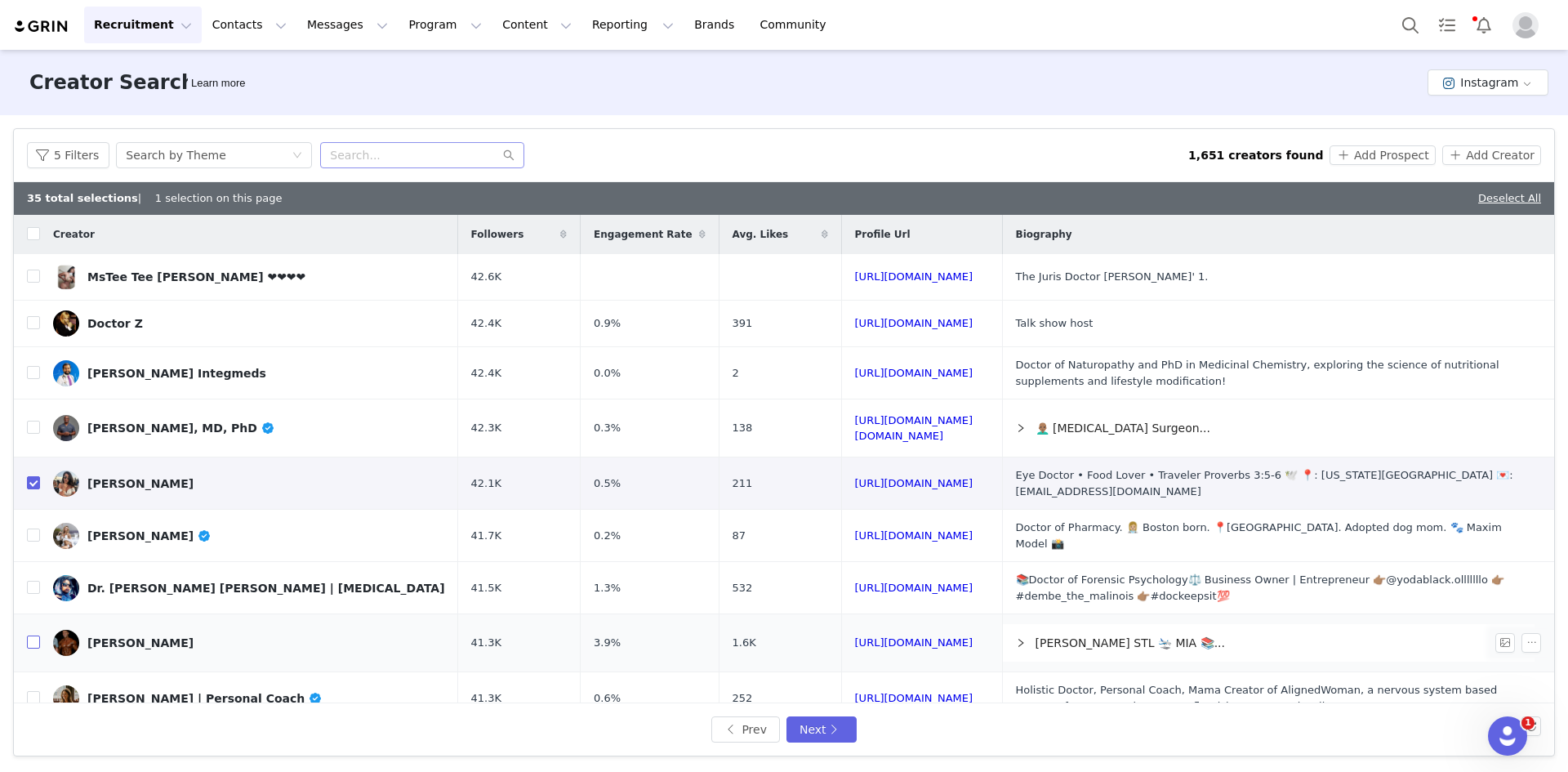
click at [29, 636] on input "checkbox" at bounding box center [33, 642] width 13 height 13
checkbox input "true"
click at [32, 691] on input "checkbox" at bounding box center [33, 697] width 13 height 13
checkbox input "true"
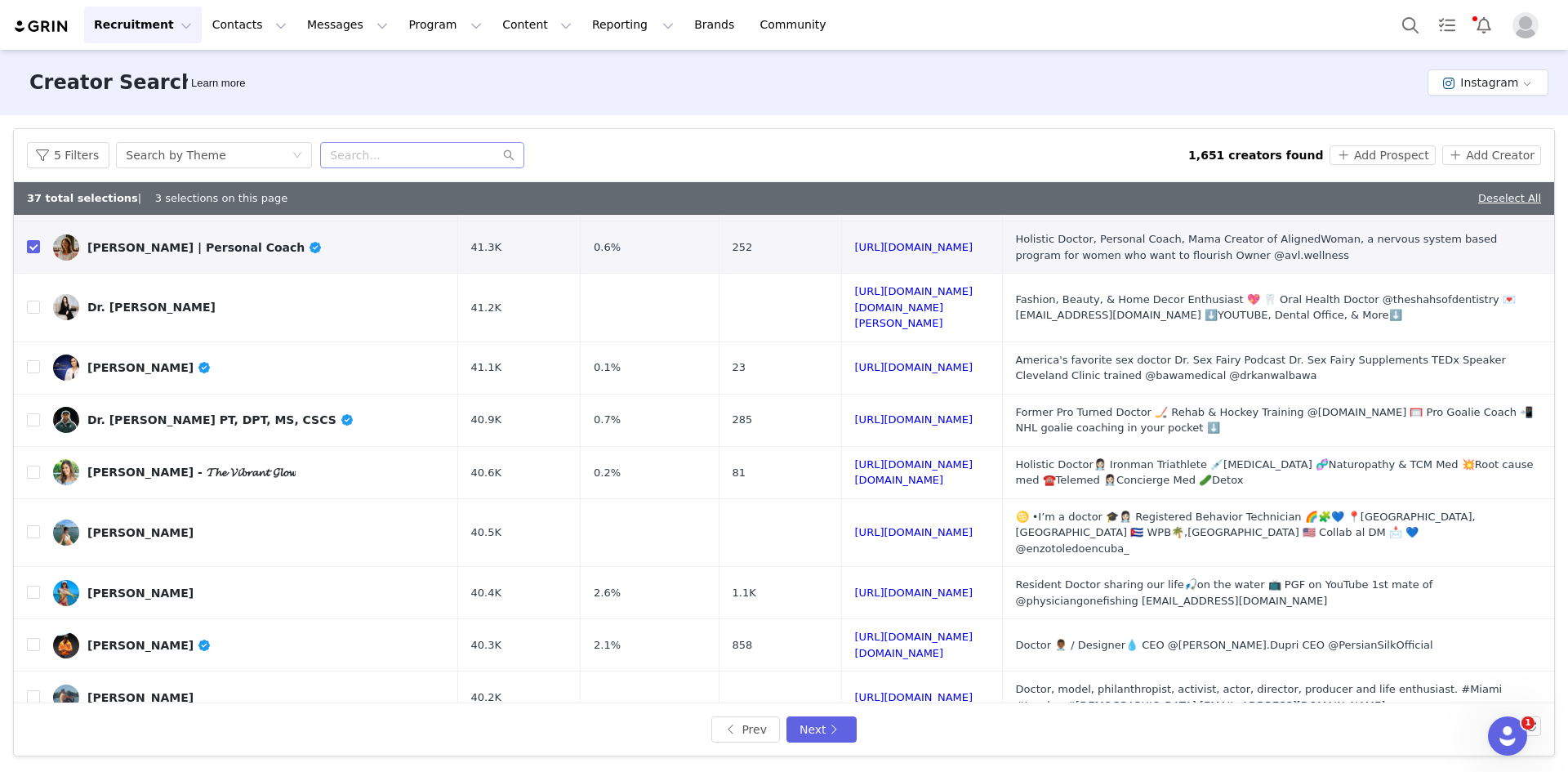
scroll to position [490, 0]
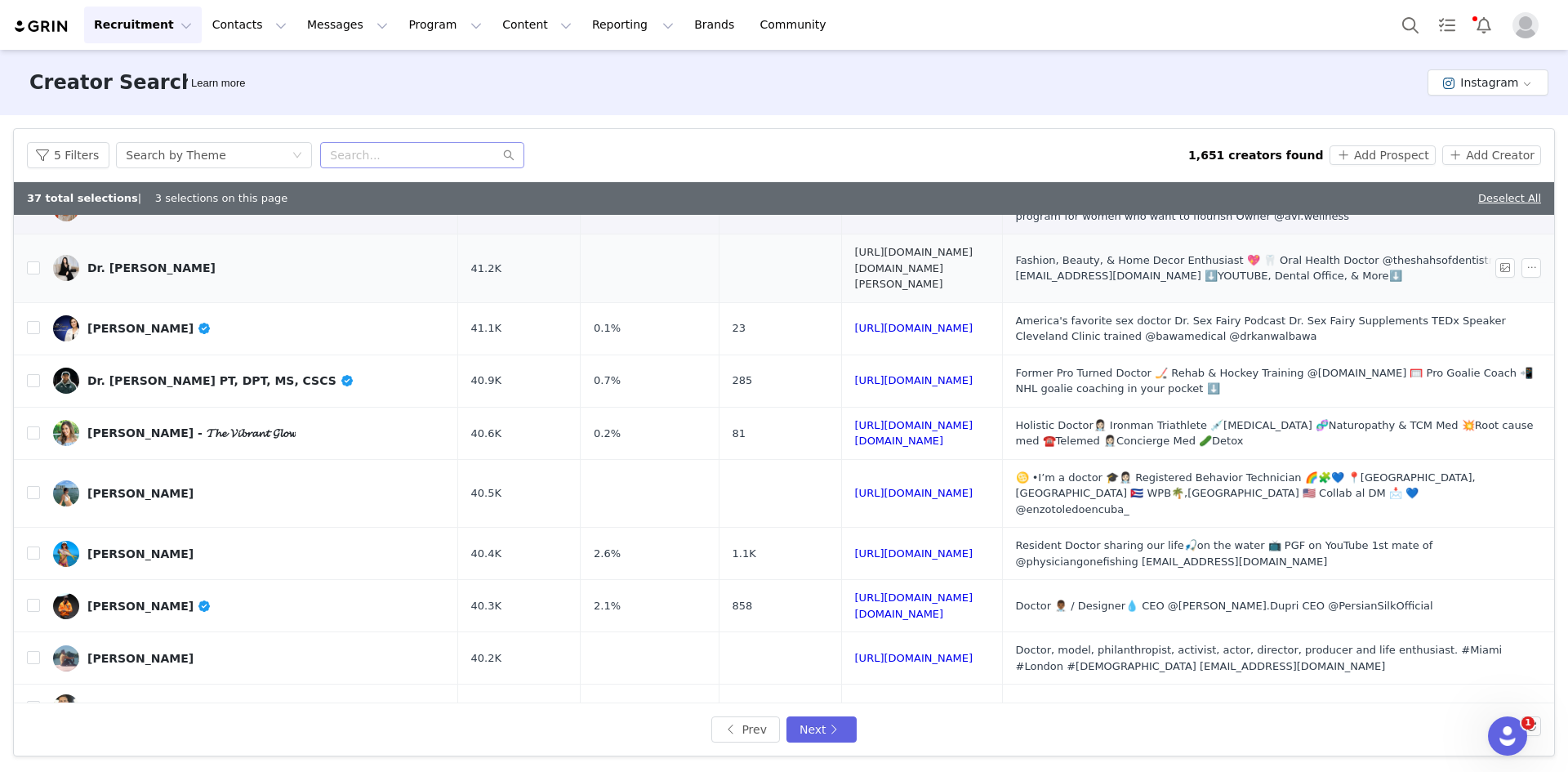
drag, startPoint x: 861, startPoint y: 250, endPoint x: 865, endPoint y: 263, distance: 13.6
click at [28, 261] on input "checkbox" at bounding box center [33, 267] width 13 height 13
checkbox input "true"
click at [31, 374] on input "checkbox" at bounding box center [33, 380] width 13 height 13
checkbox input "true"
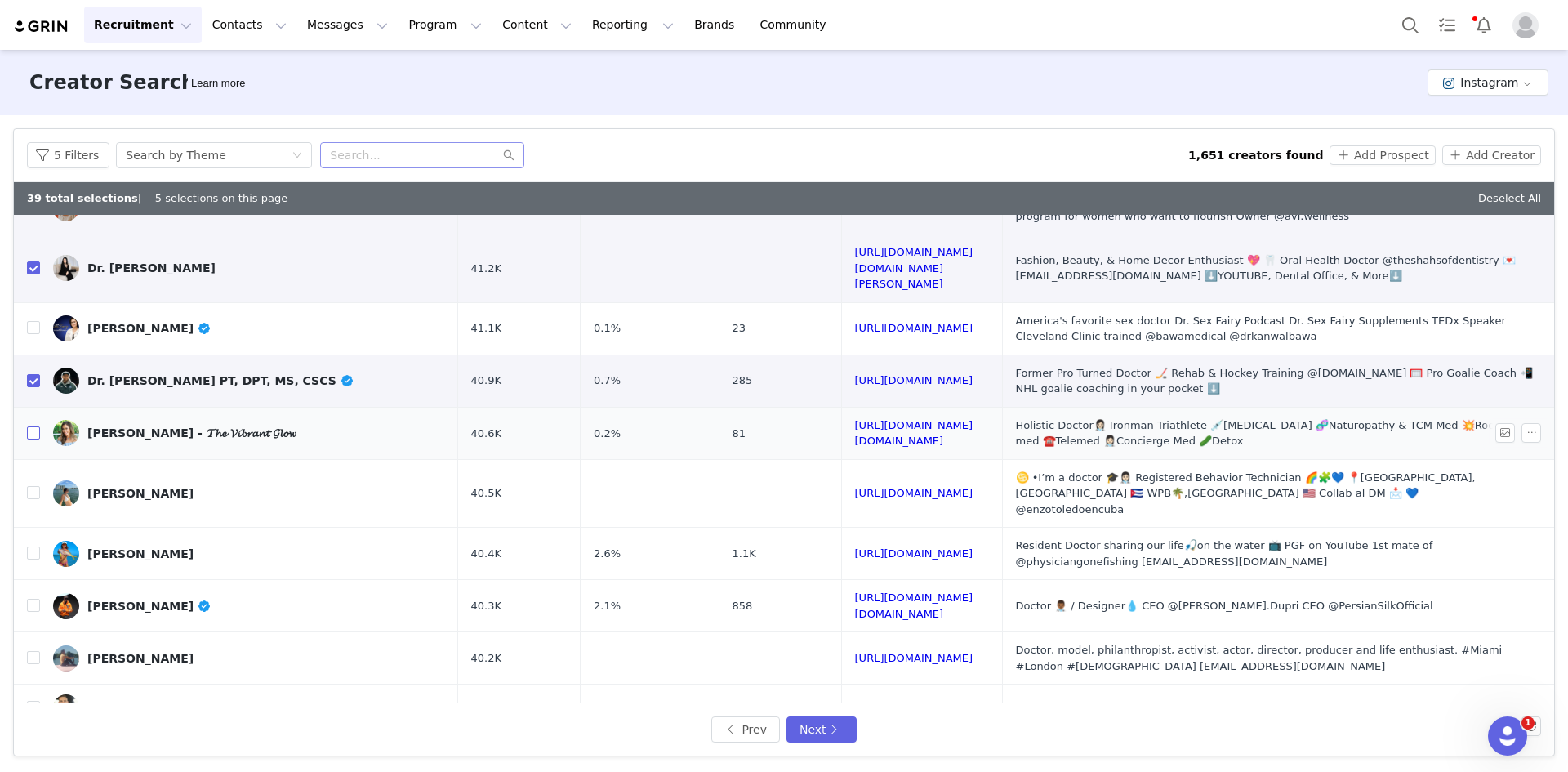
click at [33, 427] on input "checkbox" at bounding box center [33, 432] width 13 height 13
checkbox input "true"
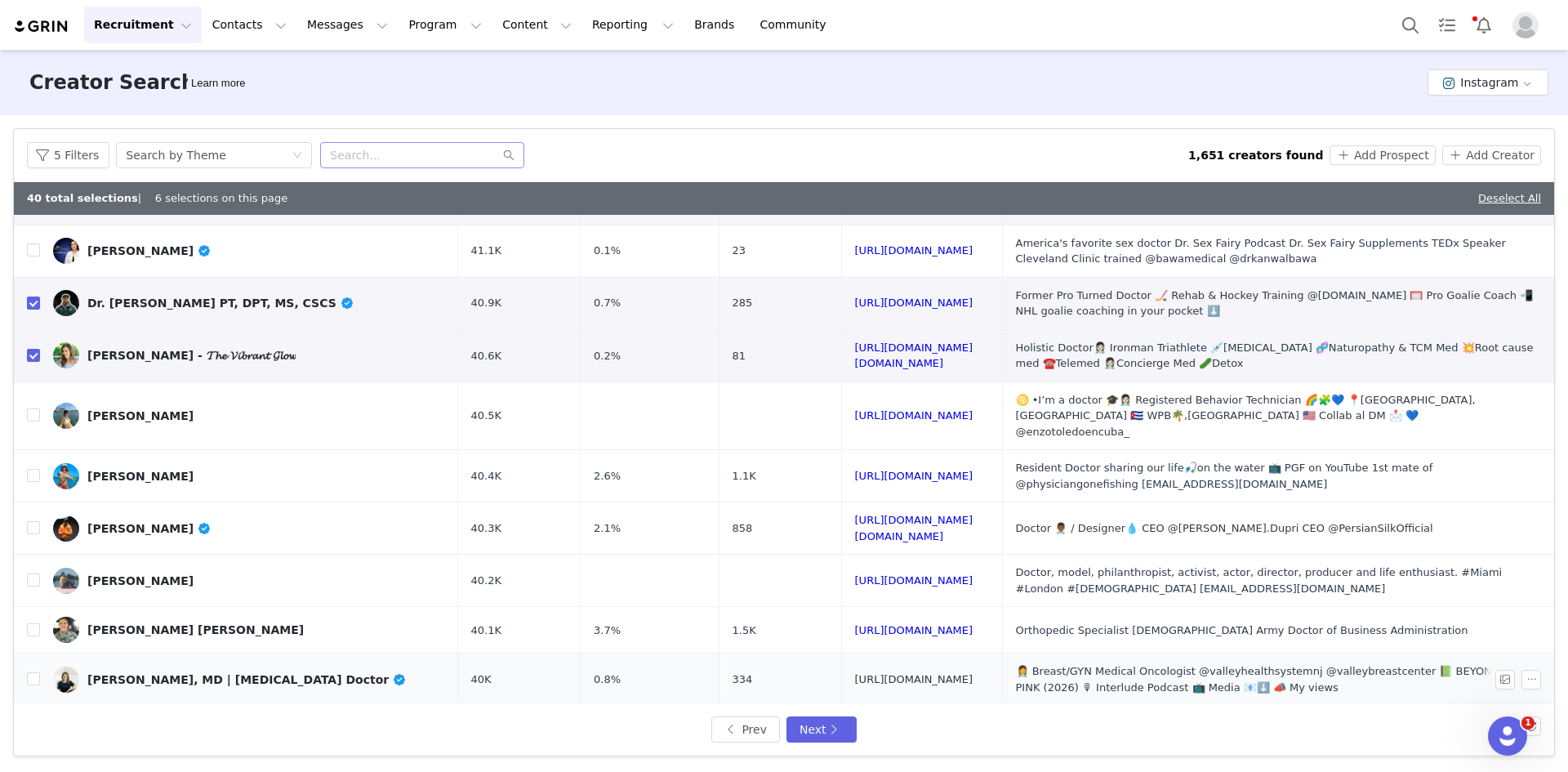
click at [860, 673] on link "https://www.instagram.com/drteplinsky/" at bounding box center [914, 679] width 118 height 13
click at [32, 672] on input "checkbox" at bounding box center [33, 678] width 13 height 13
checkbox input "true"
click at [823, 726] on button "Next" at bounding box center [822, 729] width 70 height 26
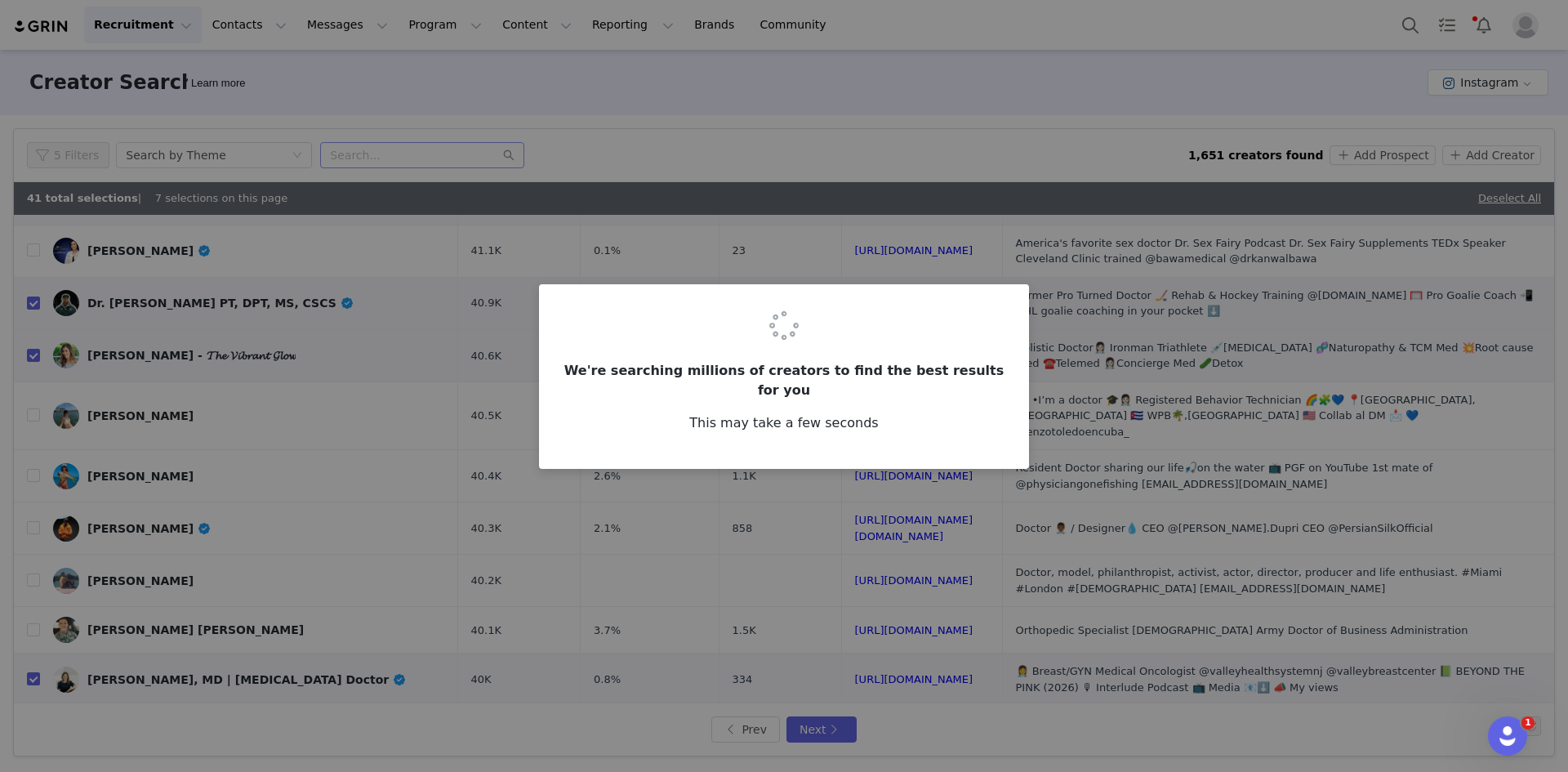
scroll to position [0, 0]
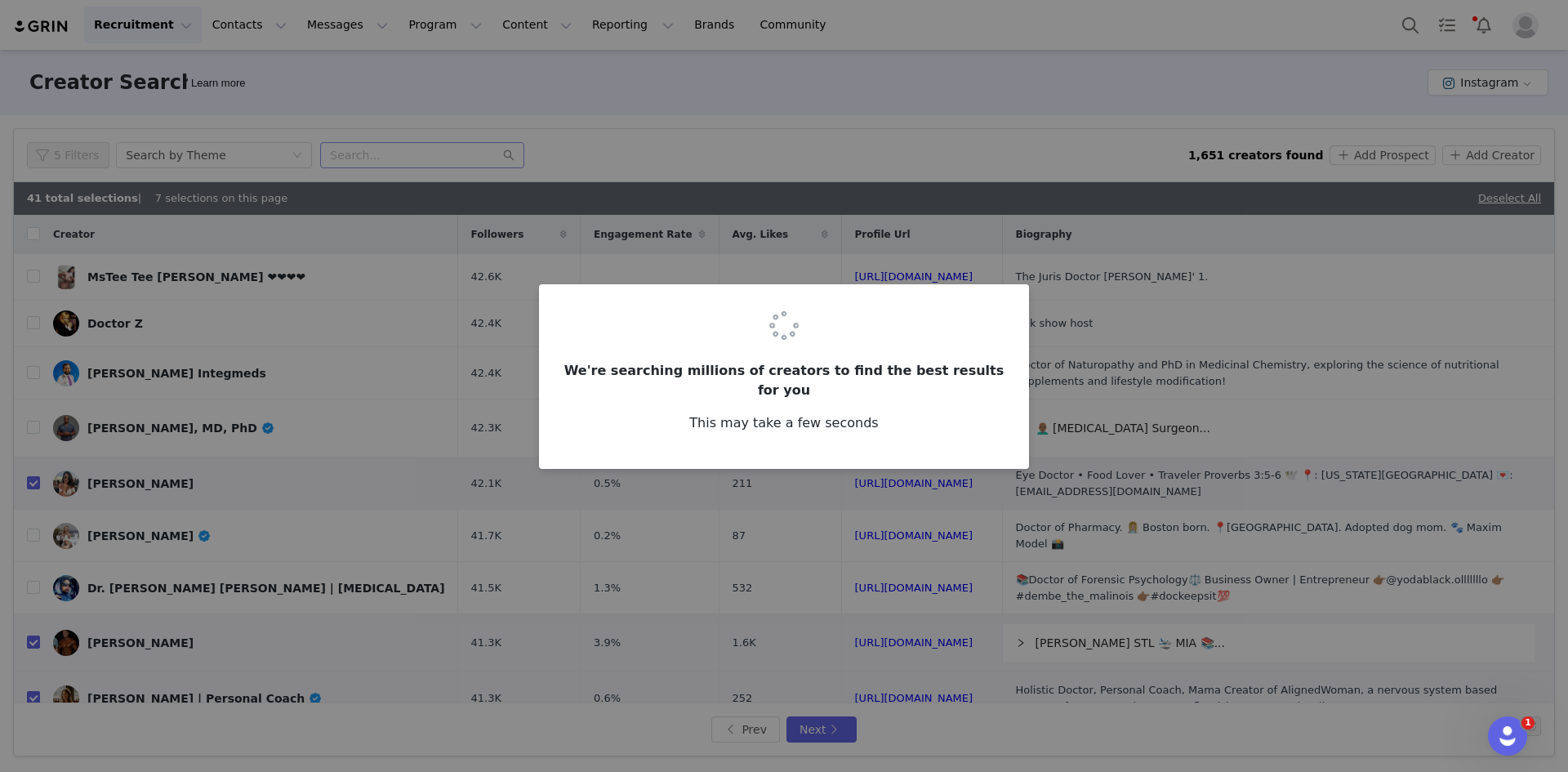
checkbox input "false"
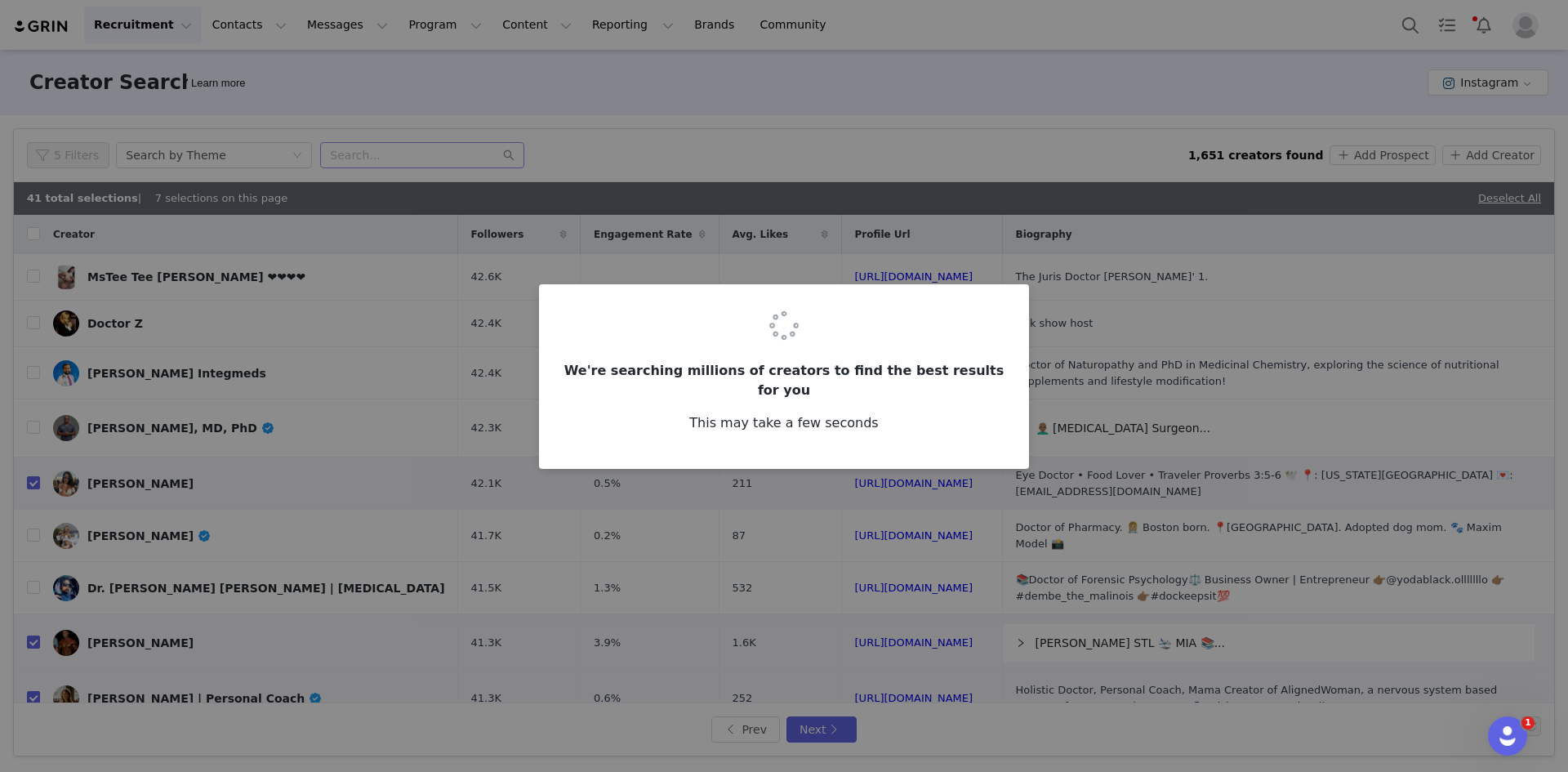
checkbox input "false"
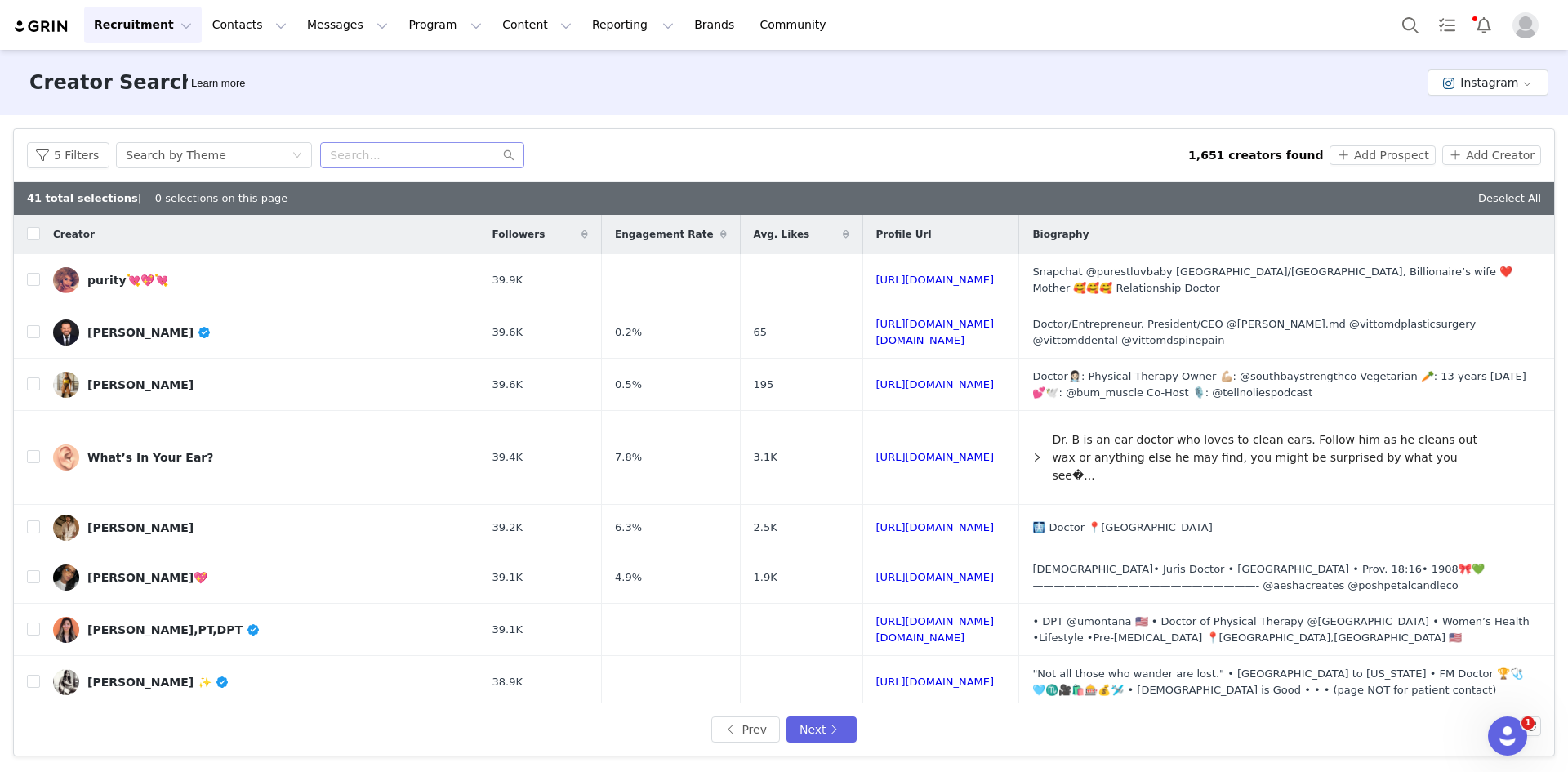
drag, startPoint x: 961, startPoint y: 582, endPoint x: 1030, endPoint y: 750, distance: 181.6
click at [1030, 750] on div "Prev Next" at bounding box center [784, 729] width 1541 height 52
drag, startPoint x: 34, startPoint y: 330, endPoint x: 158, endPoint y: 0, distance: 352.5
click at [34, 330] on input "checkbox" at bounding box center [33, 331] width 13 height 13
checkbox input "true"
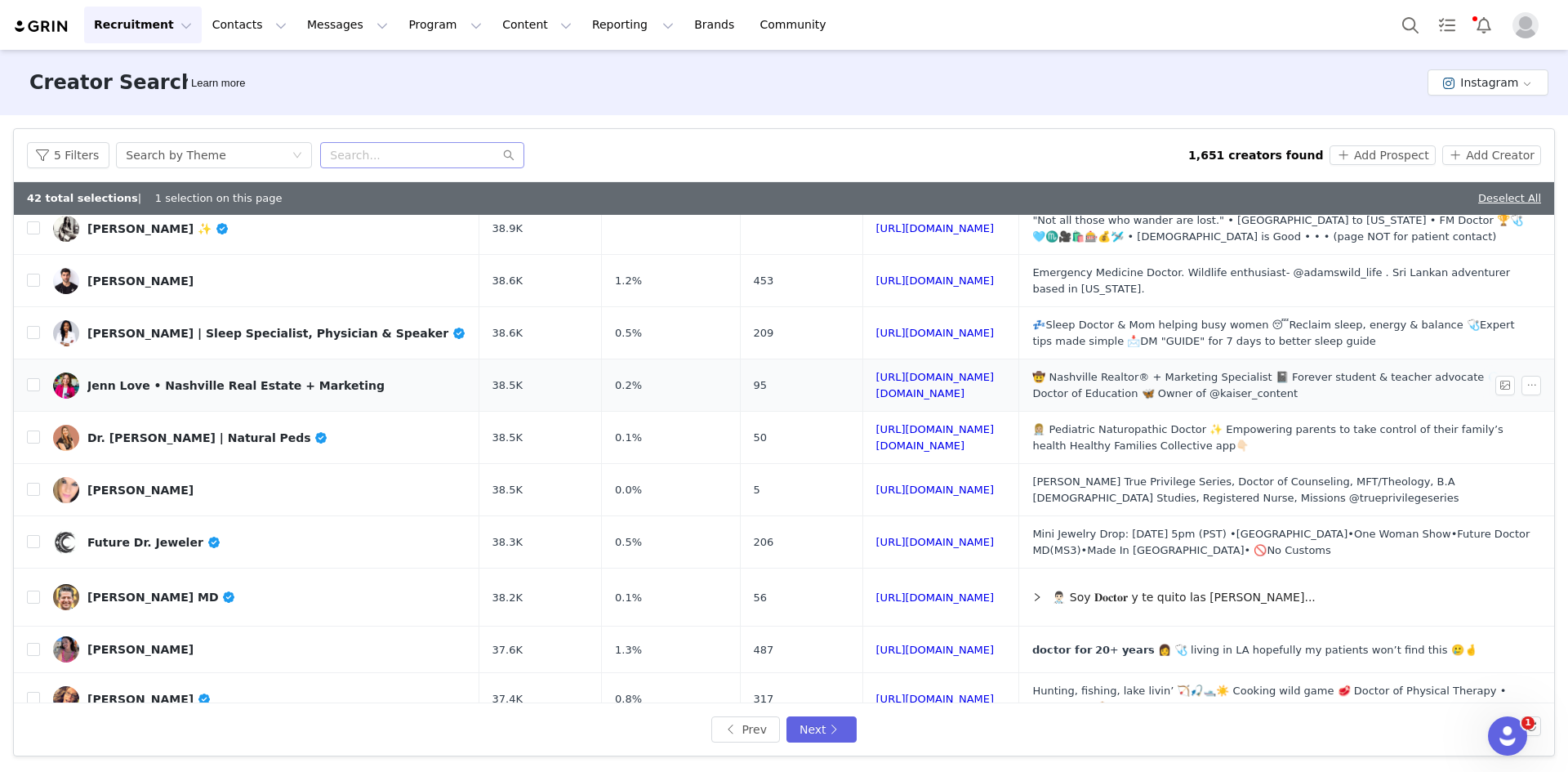
scroll to position [490, 0]
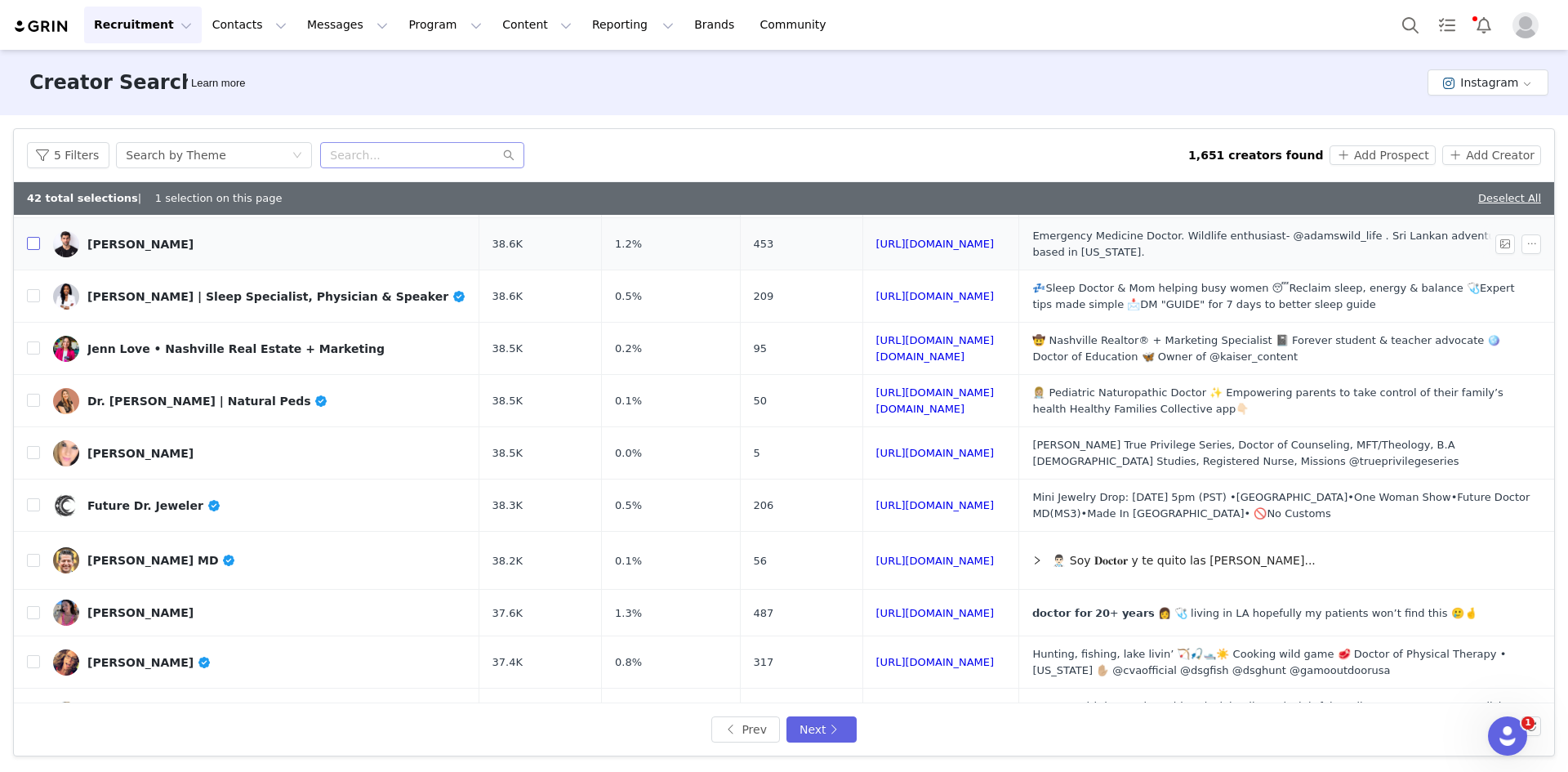
click at [35, 246] on input "checkbox" at bounding box center [33, 243] width 13 height 13
checkbox input "true"
click at [35, 300] on input "checkbox" at bounding box center [33, 295] width 13 height 13
checkbox input "true"
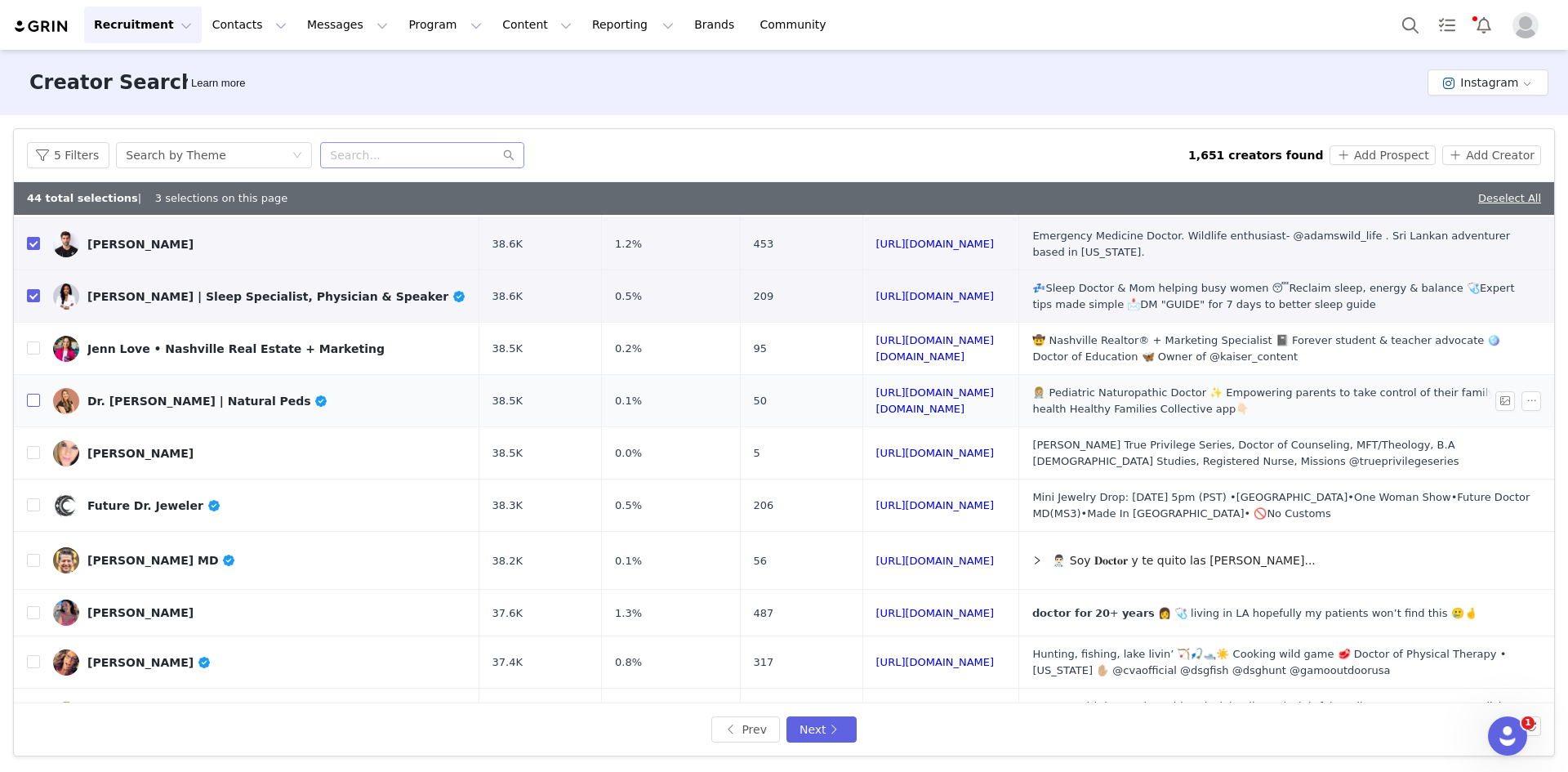
click at [36, 401] on input "checkbox" at bounding box center [33, 400] width 13 height 13
checkbox input "true"
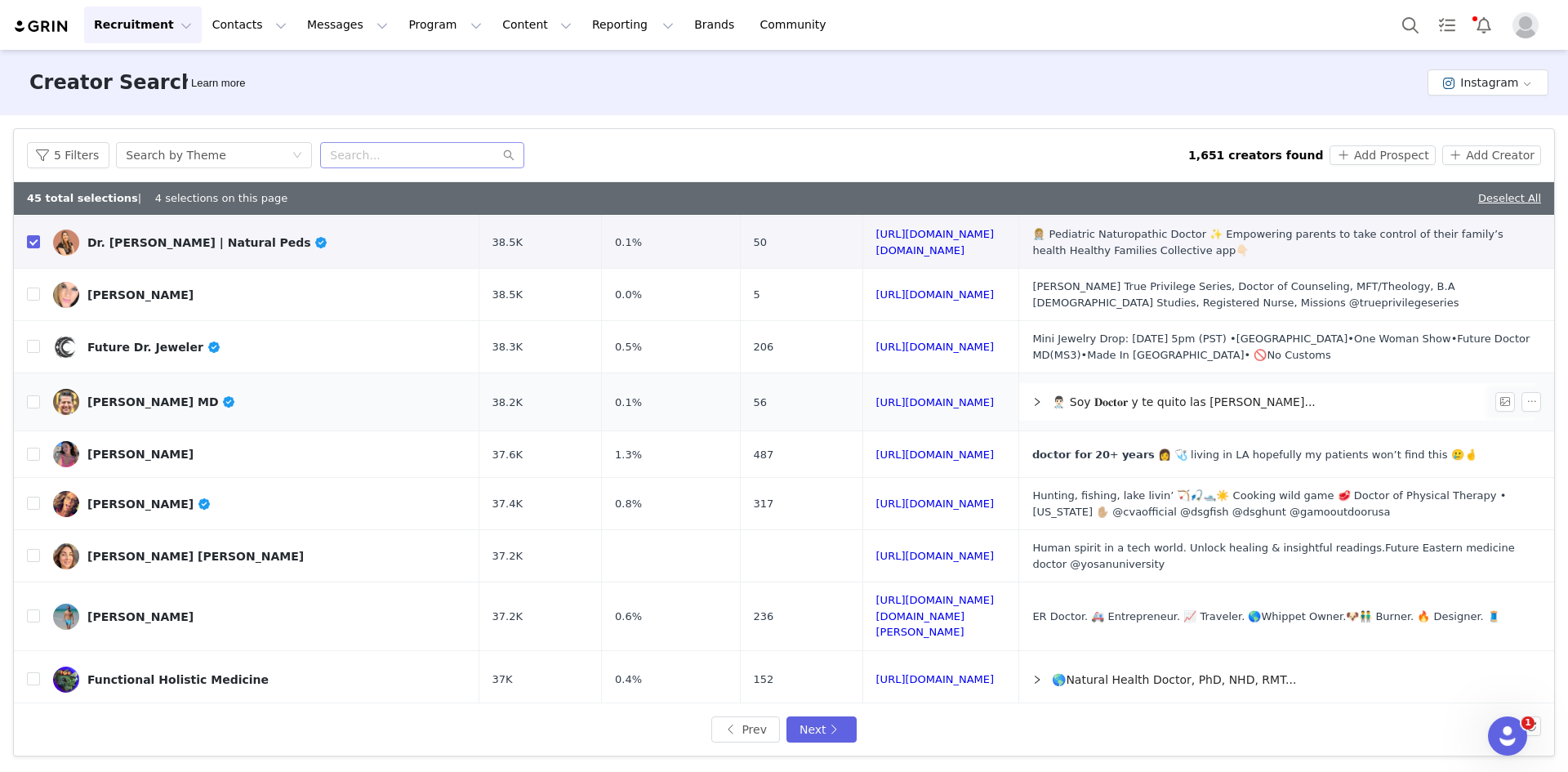
scroll to position [651, 0]
click at [812, 729] on button "Next" at bounding box center [822, 729] width 70 height 26
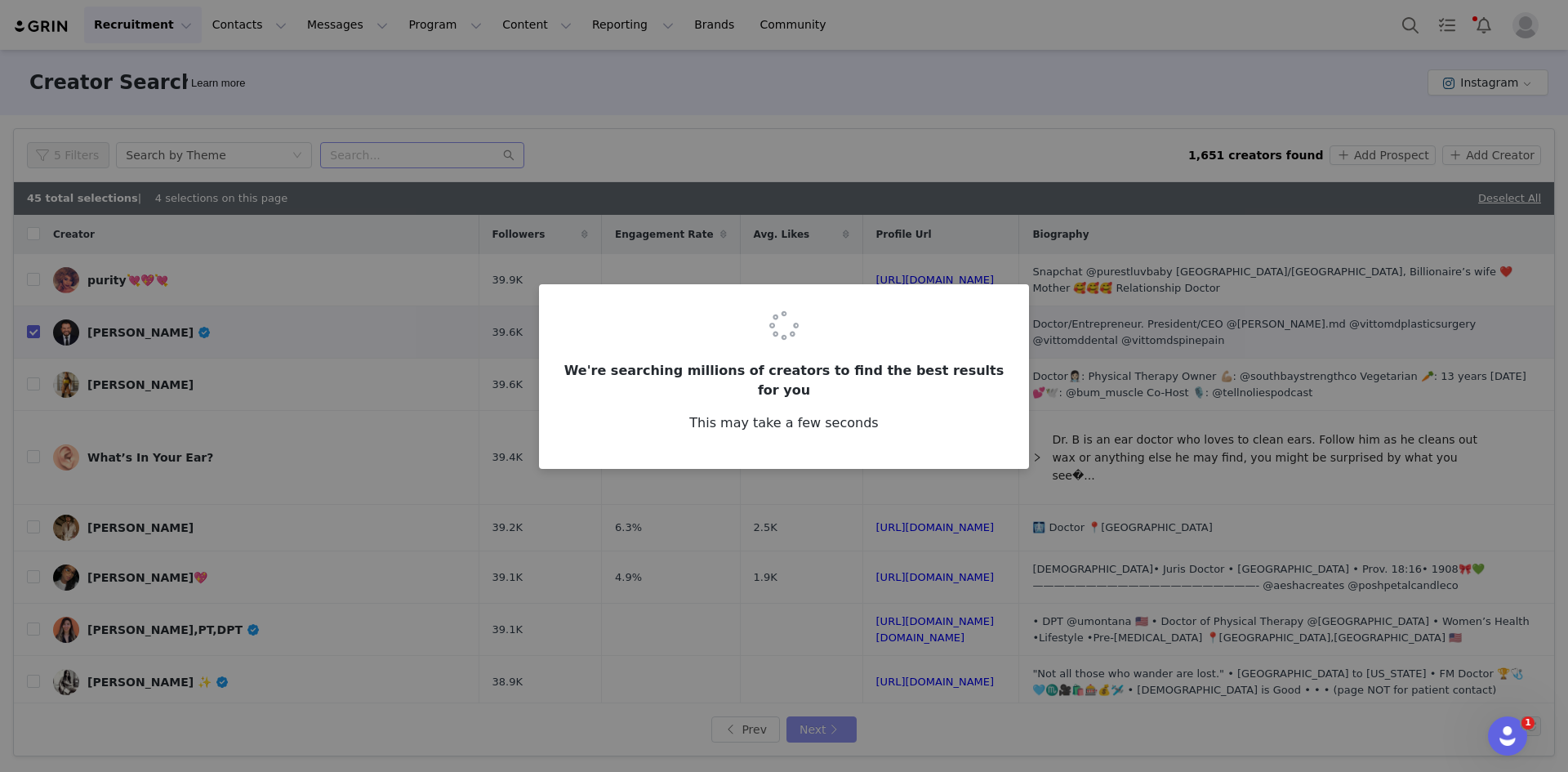
checkbox input "false"
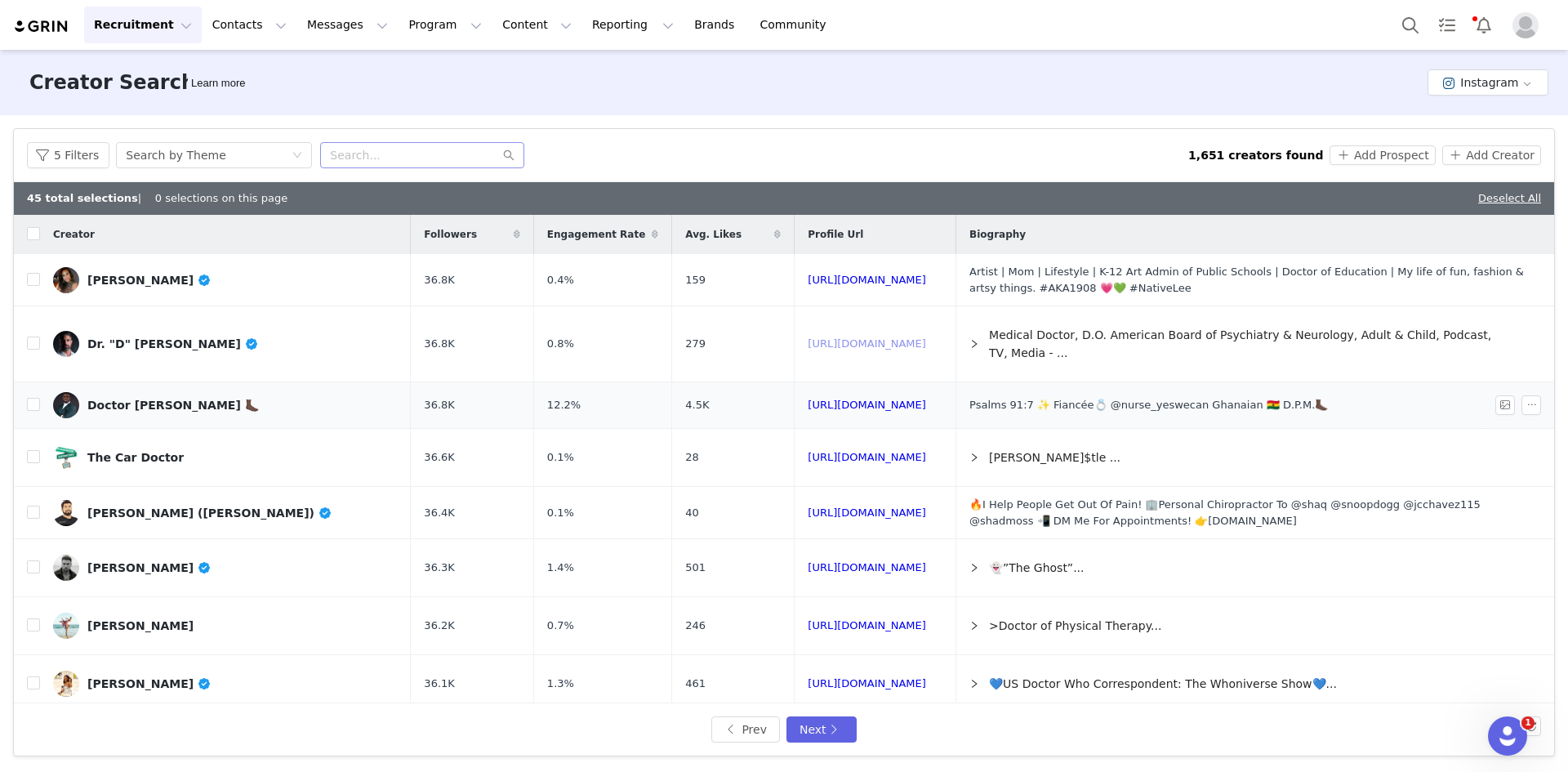
drag, startPoint x: 883, startPoint y: 341, endPoint x: 908, endPoint y: 423, distance: 85.7
click at [31, 343] on input "checkbox" at bounding box center [33, 342] width 13 height 13
checkbox input "true"
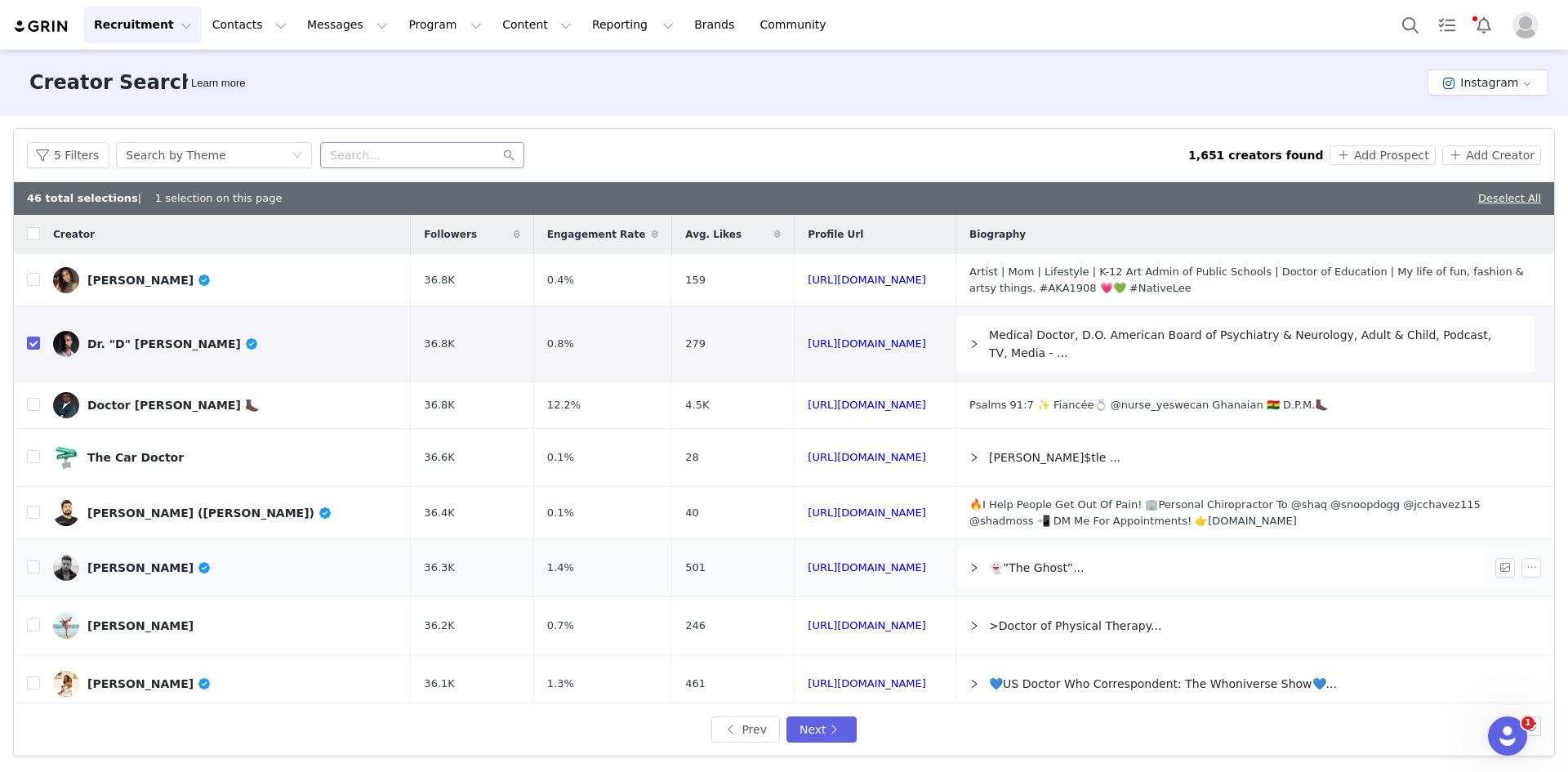
click at [25, 569] on td at bounding box center [26, 568] width 26 height 58
click at [27, 571] on input "checkbox" at bounding box center [33, 567] width 13 height 13
checkbox input "true"
click at [32, 627] on input "checkbox" at bounding box center [33, 624] width 13 height 13
checkbox input "true"
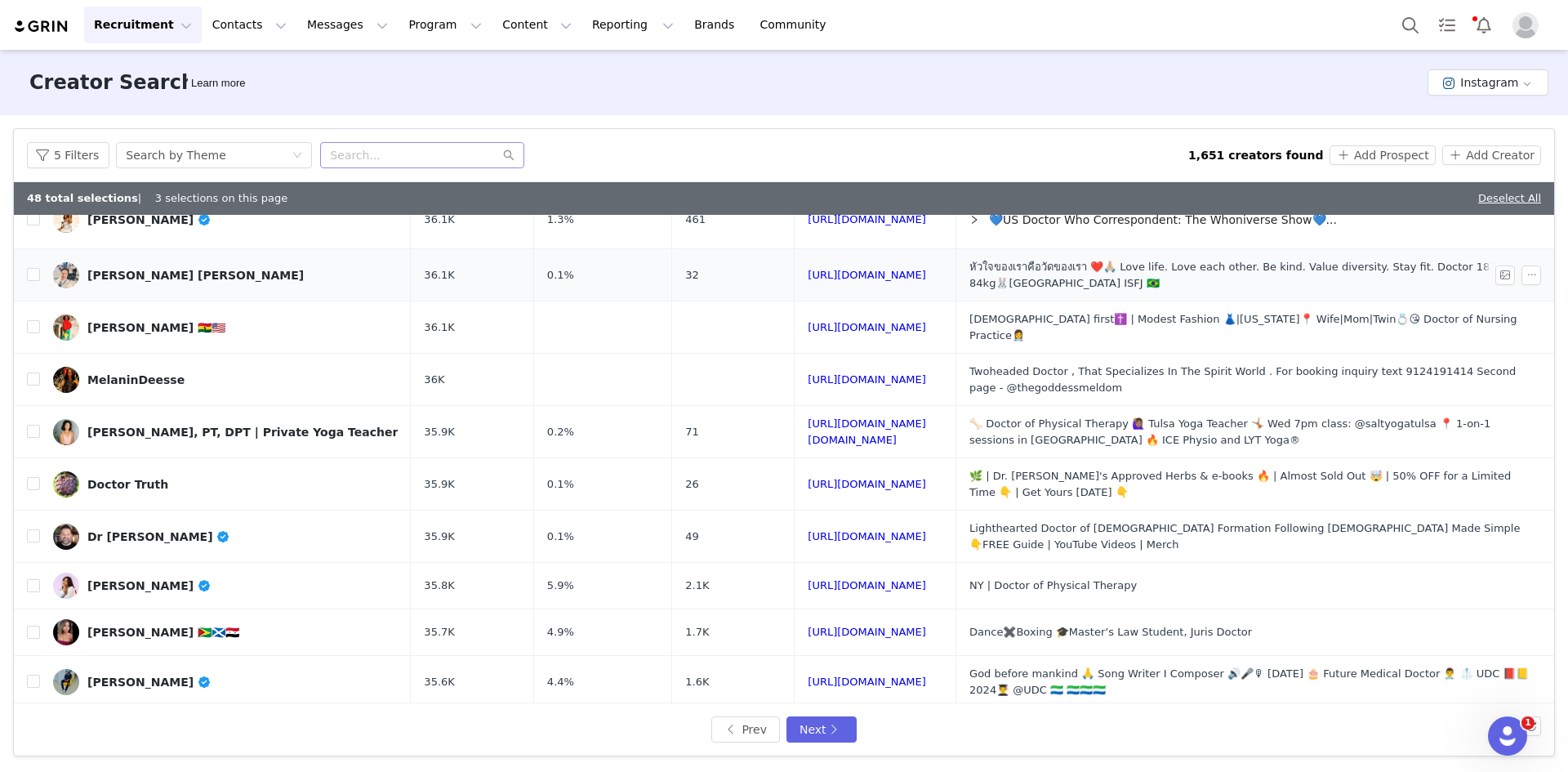
scroll to position [490, 0]
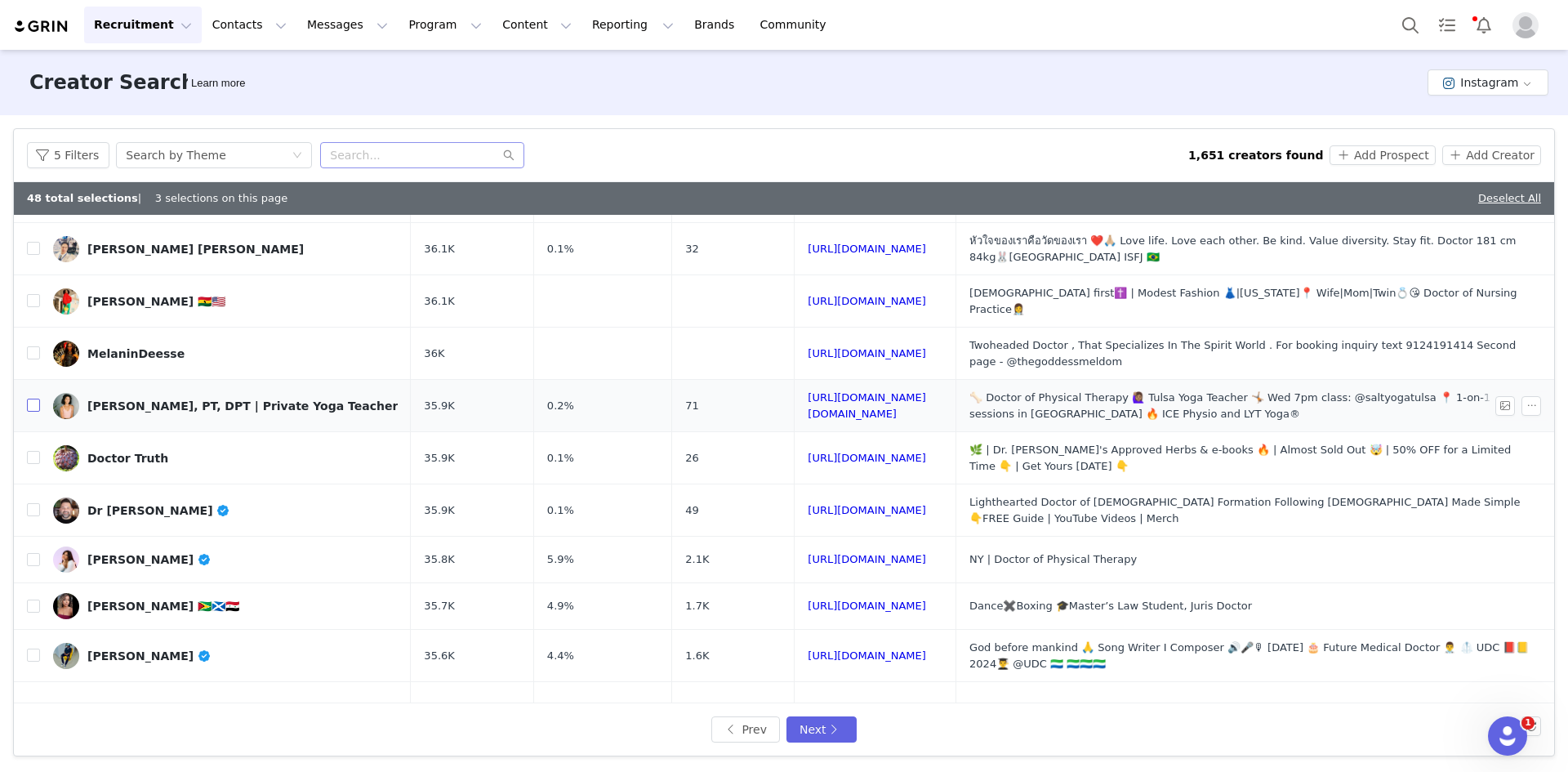
click at [35, 403] on input "checkbox" at bounding box center [33, 405] width 13 height 13
checkbox input "true"
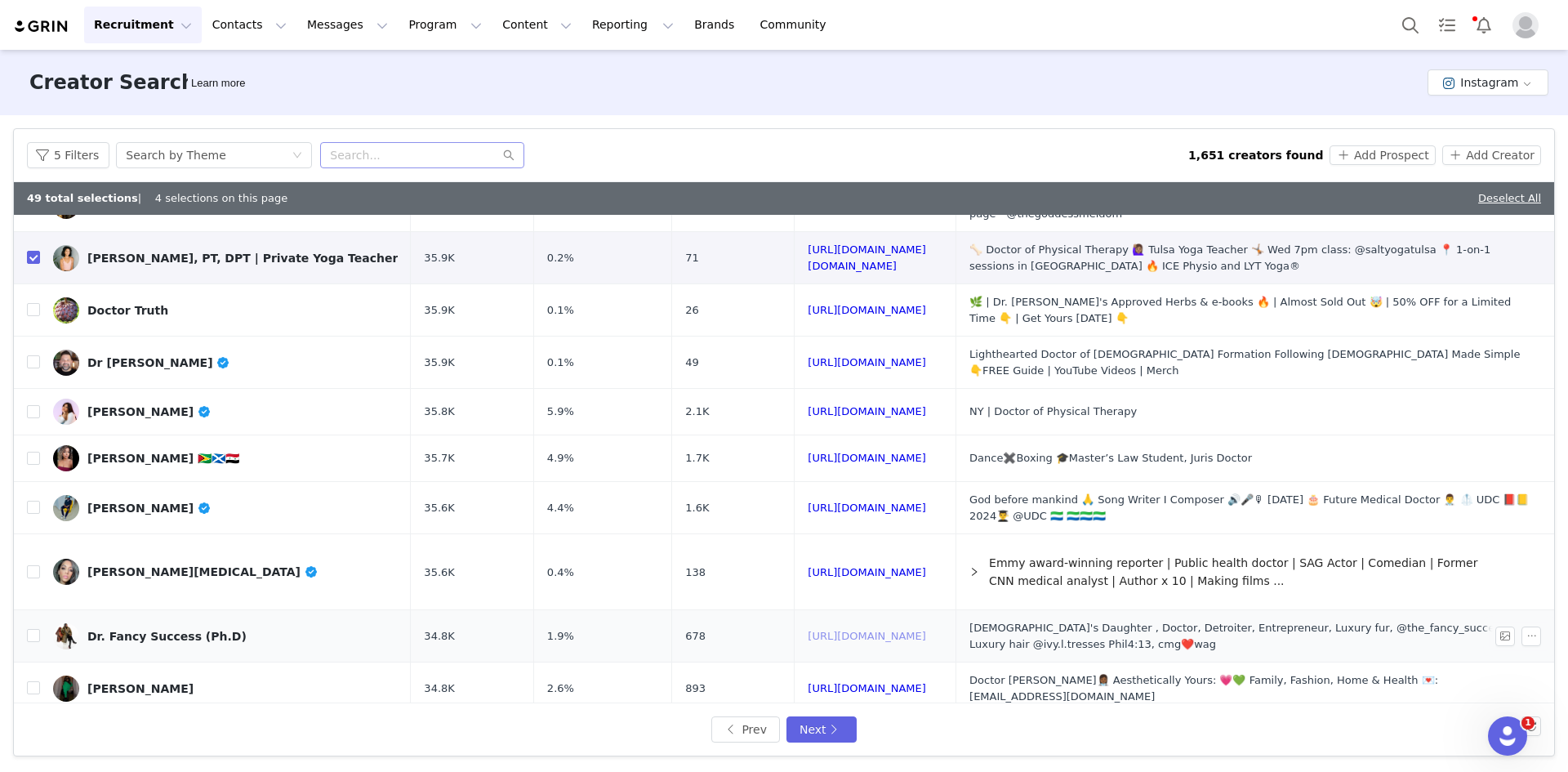
drag, startPoint x: 894, startPoint y: 635, endPoint x: 899, endPoint y: 642, distance: 8.6
click at [30, 566] on input "checkbox" at bounding box center [33, 571] width 13 height 13
checkbox input "true"
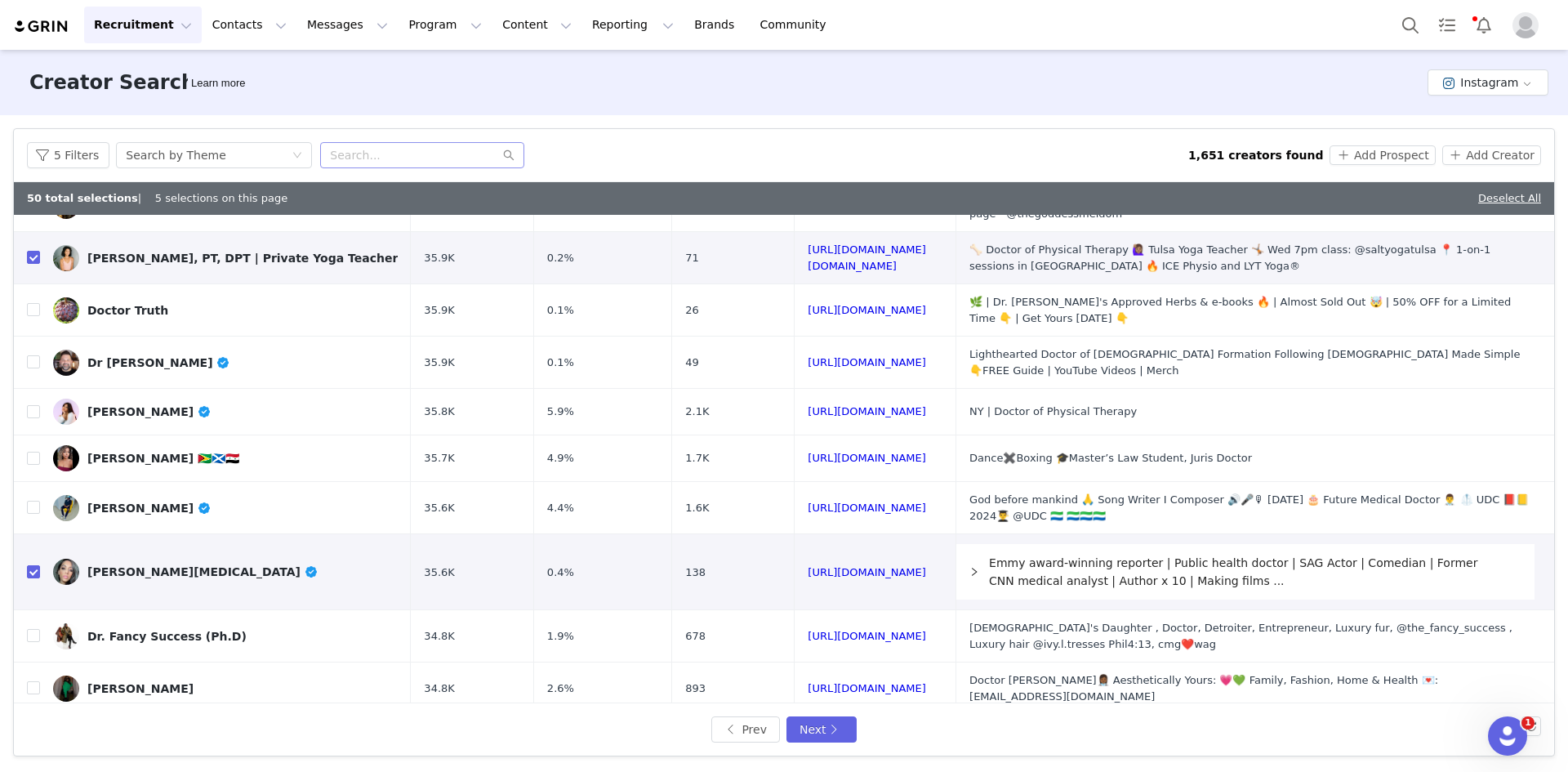
click at [825, 709] on div "Prev Next" at bounding box center [784, 729] width 1541 height 52
click at [820, 724] on button "Next" at bounding box center [822, 729] width 70 height 26
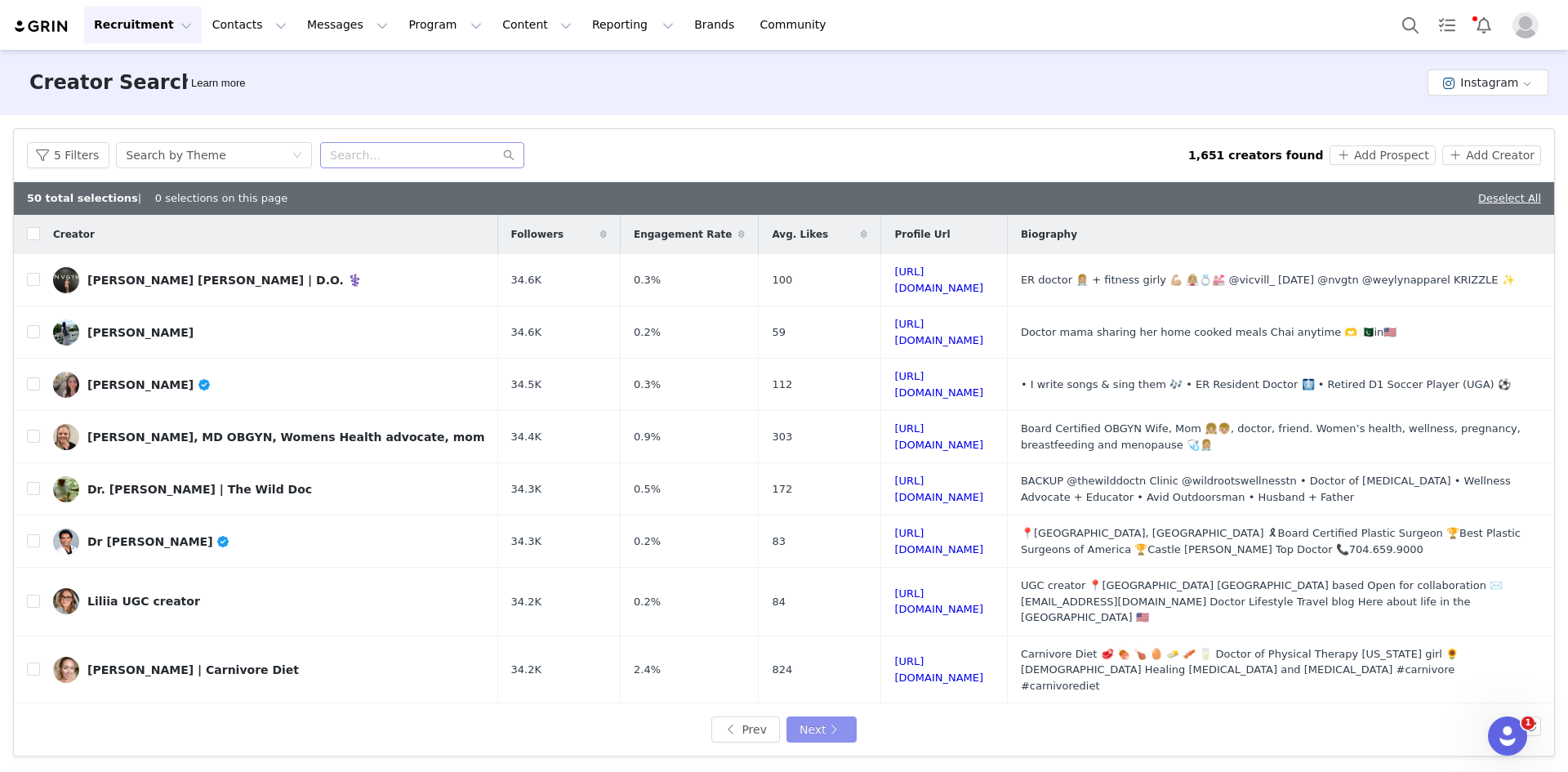
checkbox input "false"
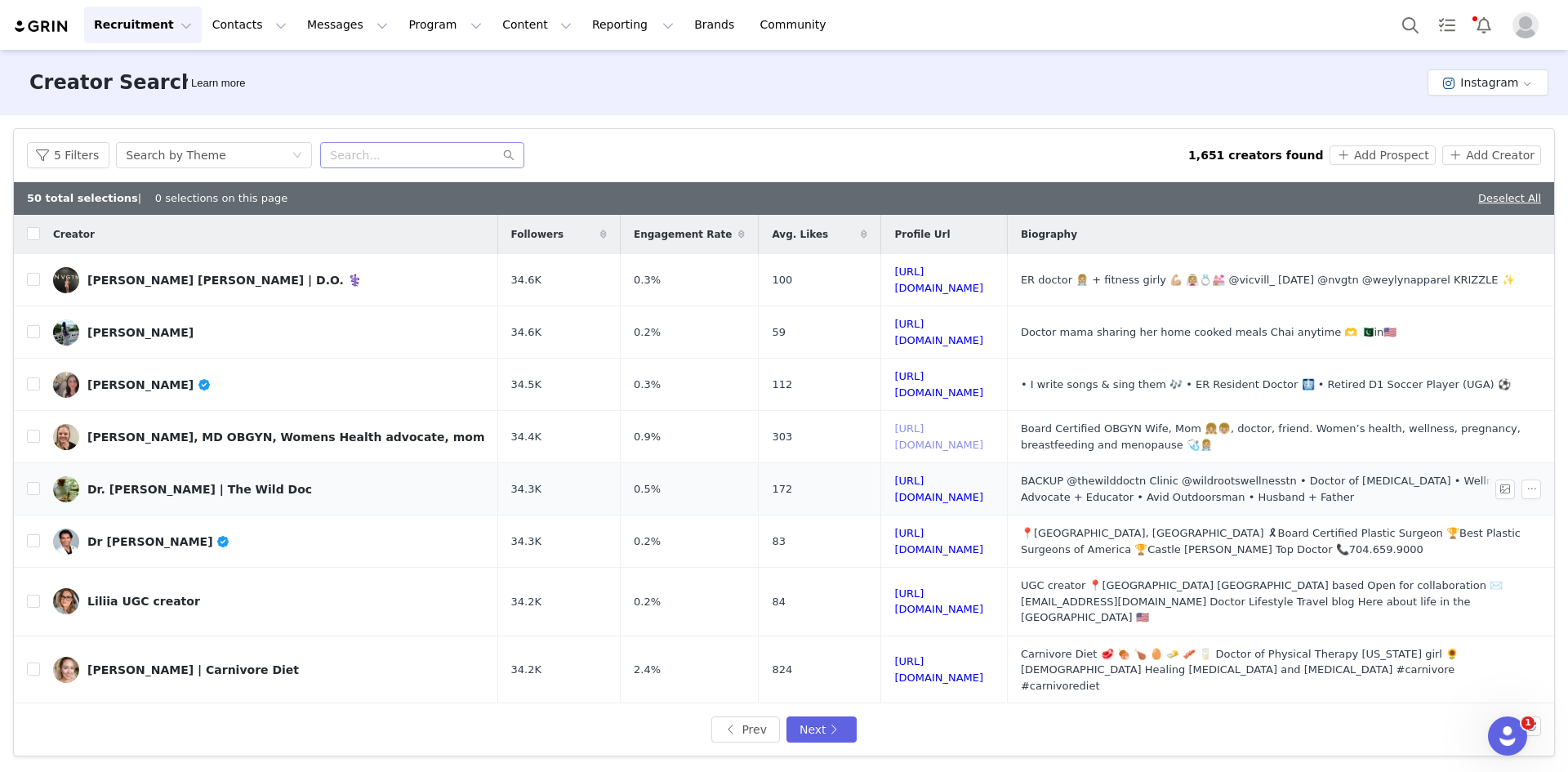
drag, startPoint x: 973, startPoint y: 416, endPoint x: 951, endPoint y: 461, distance: 50.1
click at [32, 279] on input "checkbox" at bounding box center [33, 279] width 13 height 13
checkbox input "true"
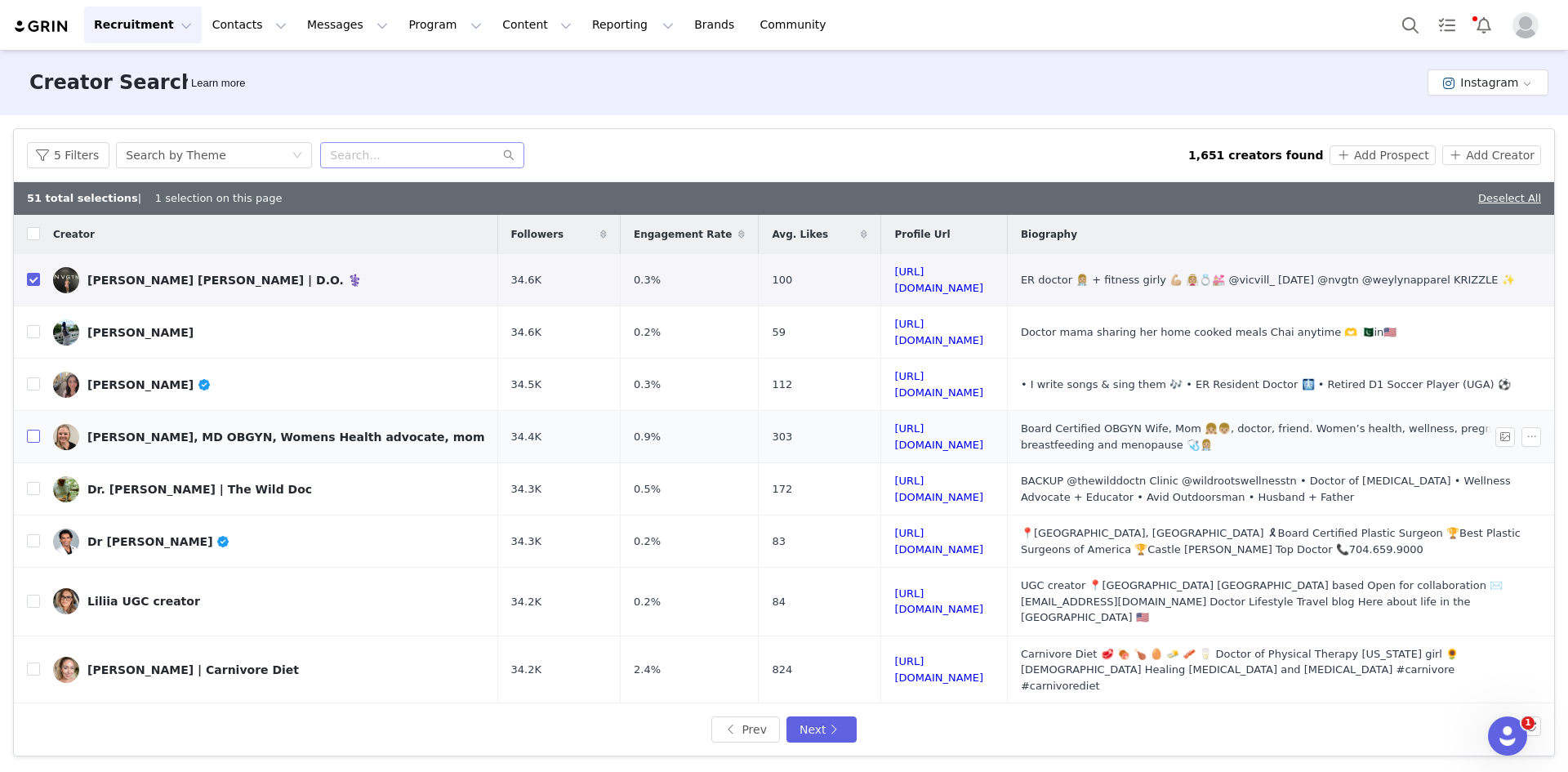
click at [28, 430] on input "checkbox" at bounding box center [33, 435] width 13 height 13
checkbox input "true"
click at [25, 468] on td at bounding box center [26, 488] width 26 height 52
click at [34, 482] on input "checkbox" at bounding box center [33, 488] width 13 height 13
checkbox input "true"
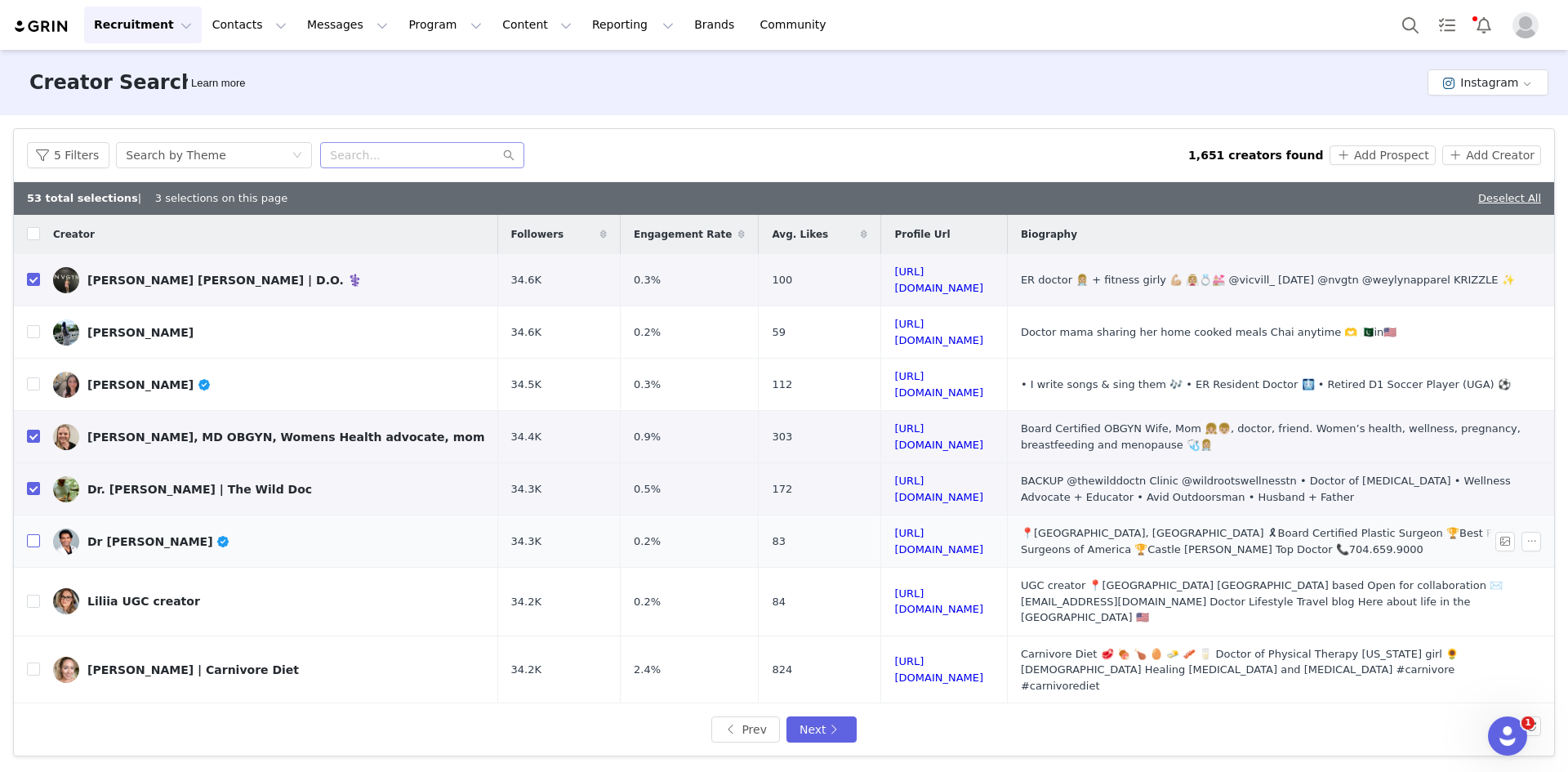
click at [33, 534] on input "checkbox" at bounding box center [33, 540] width 13 height 13
checkbox input "true"
click at [33, 662] on input "checkbox" at bounding box center [33, 668] width 13 height 13
checkbox input "true"
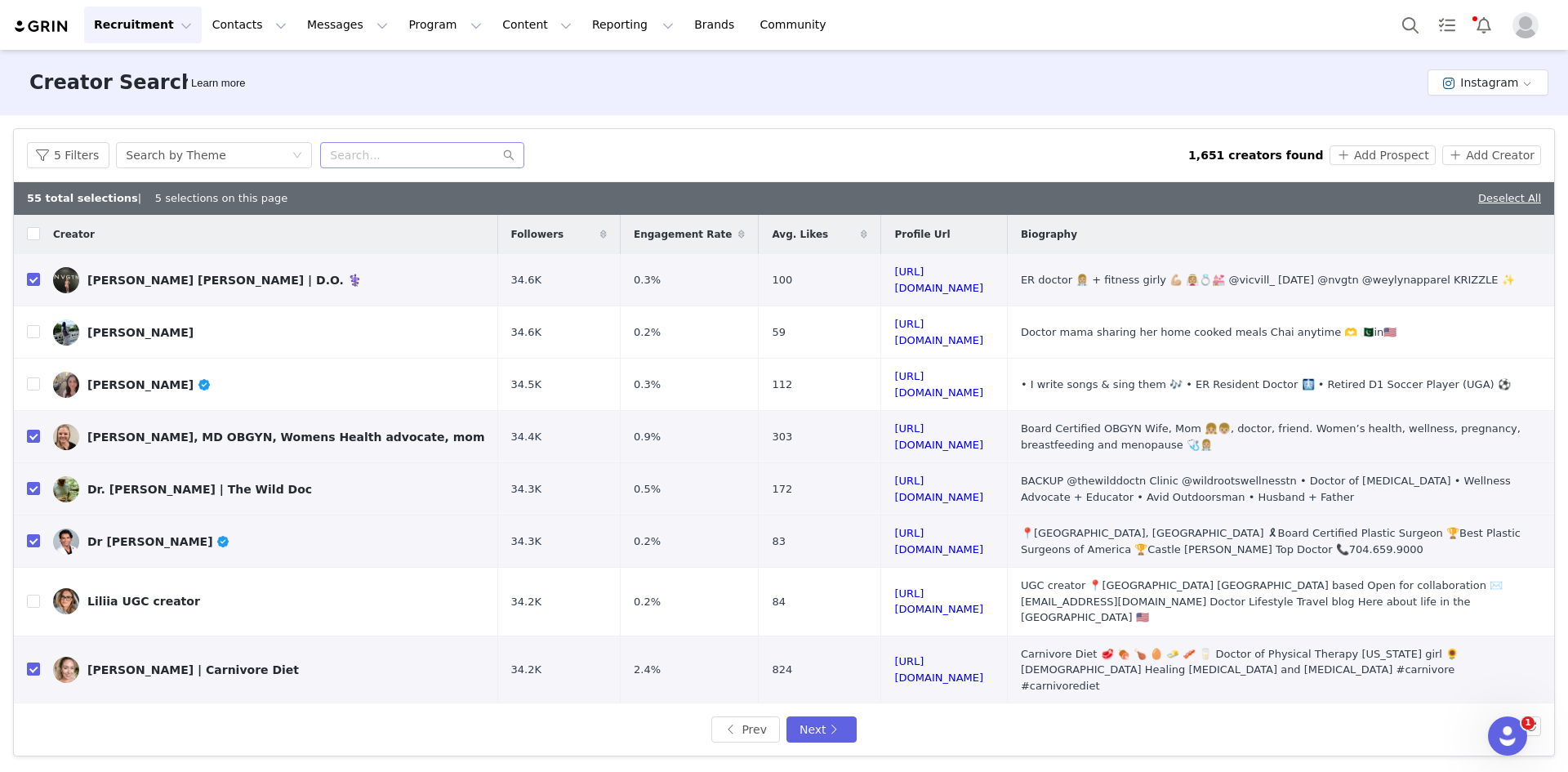
click at [30, 723] on input "checkbox" at bounding box center [33, 729] width 13 height 13
checkbox input "true"
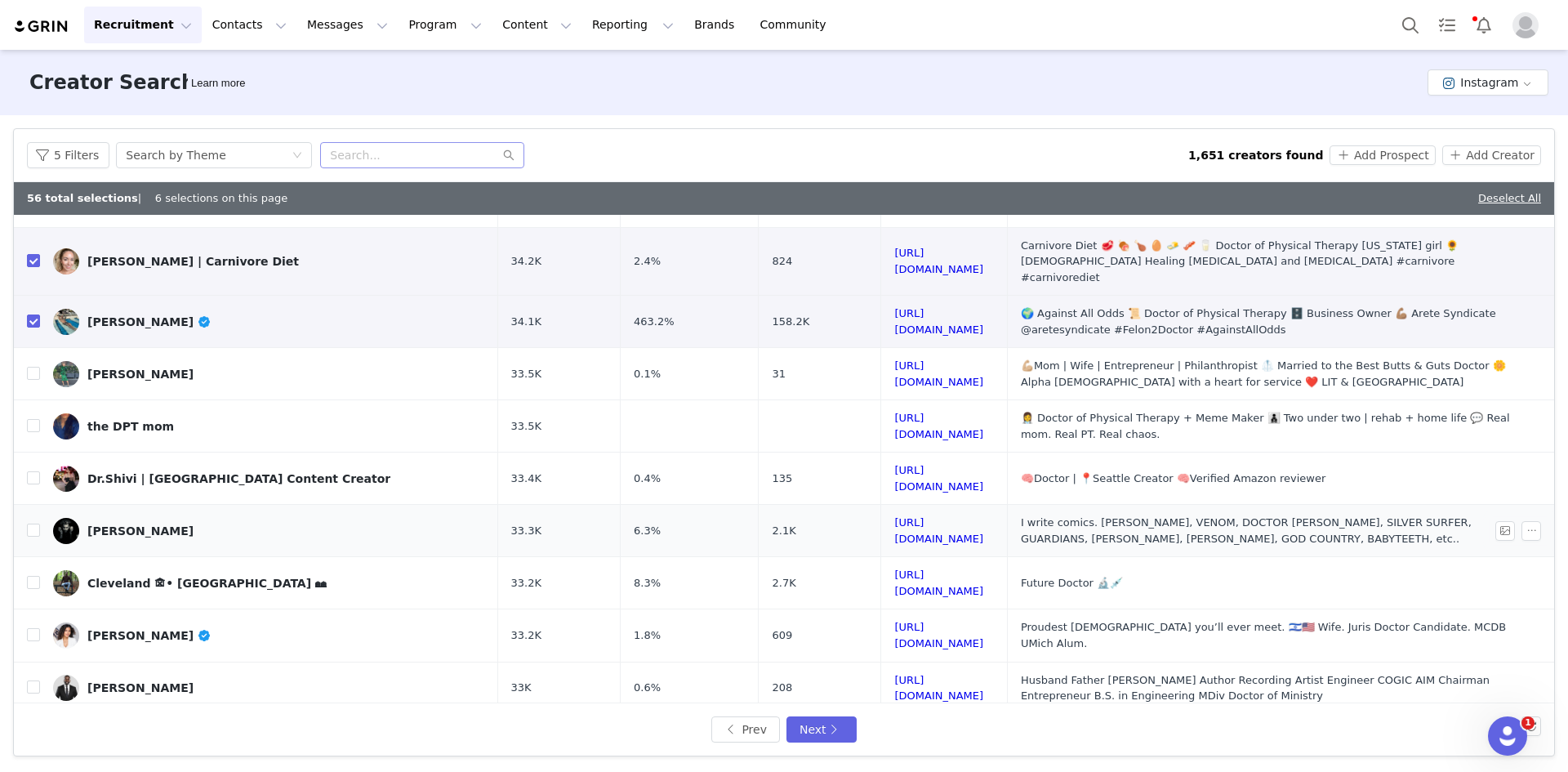
scroll to position [490, 0]
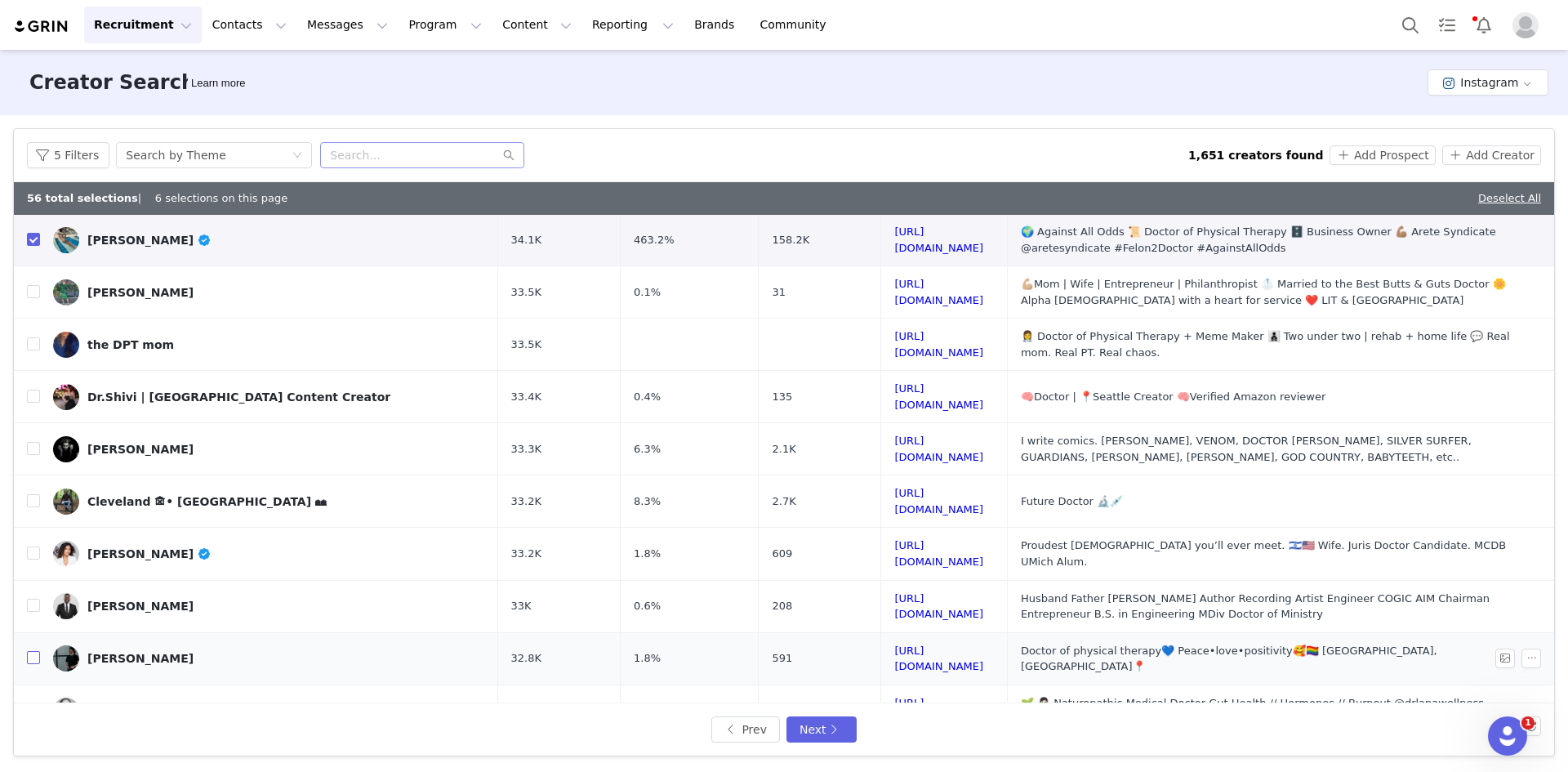
click at [35, 652] on input "checkbox" at bounding box center [33, 658] width 13 height 13
checkbox input "true"
click at [33, 704] on input "checkbox" at bounding box center [33, 709] width 13 height 13
checkbox input "true"
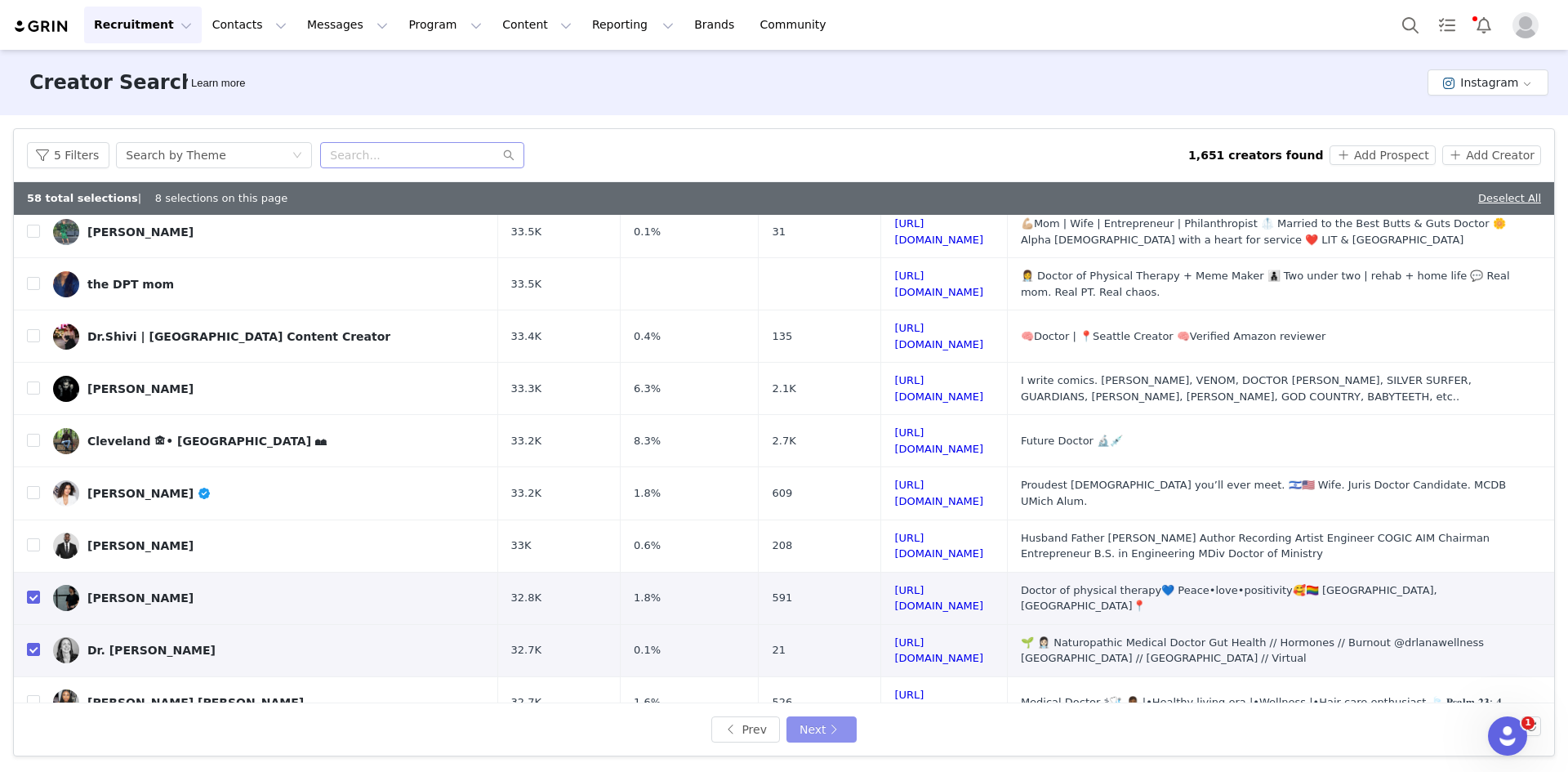
click at [813, 734] on button "Next" at bounding box center [822, 729] width 70 height 26
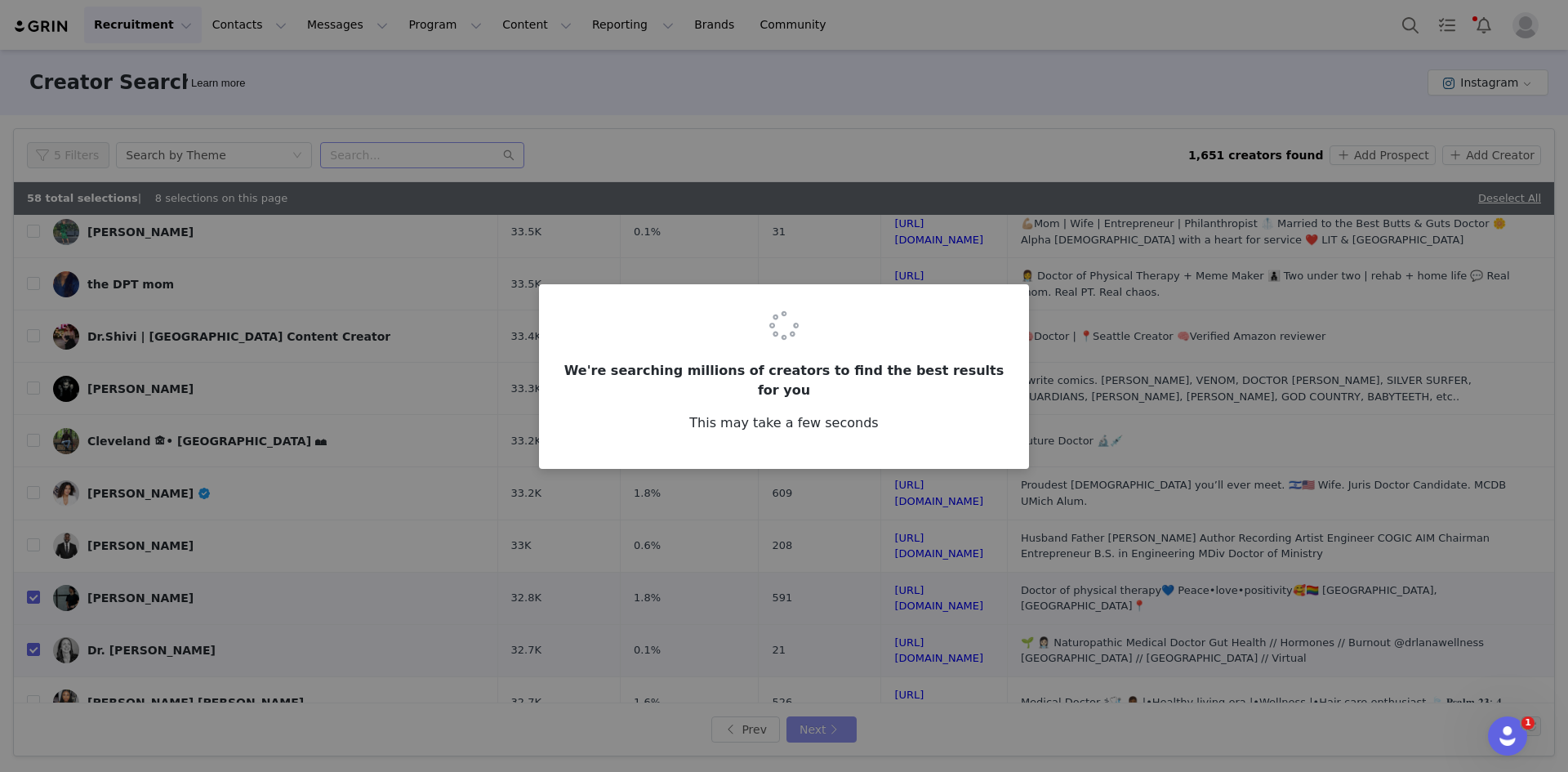
scroll to position [0, 0]
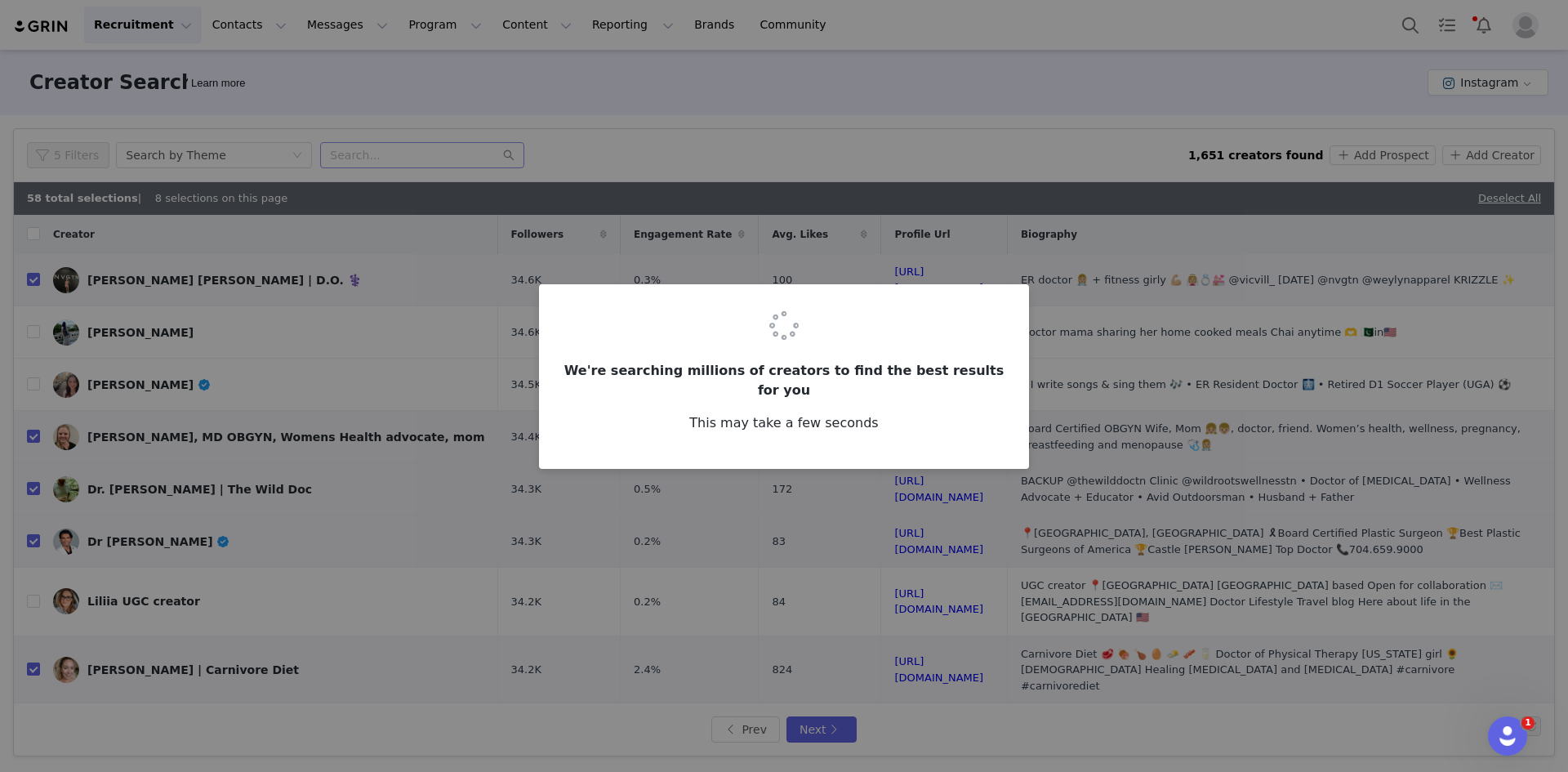
checkbox input "false"
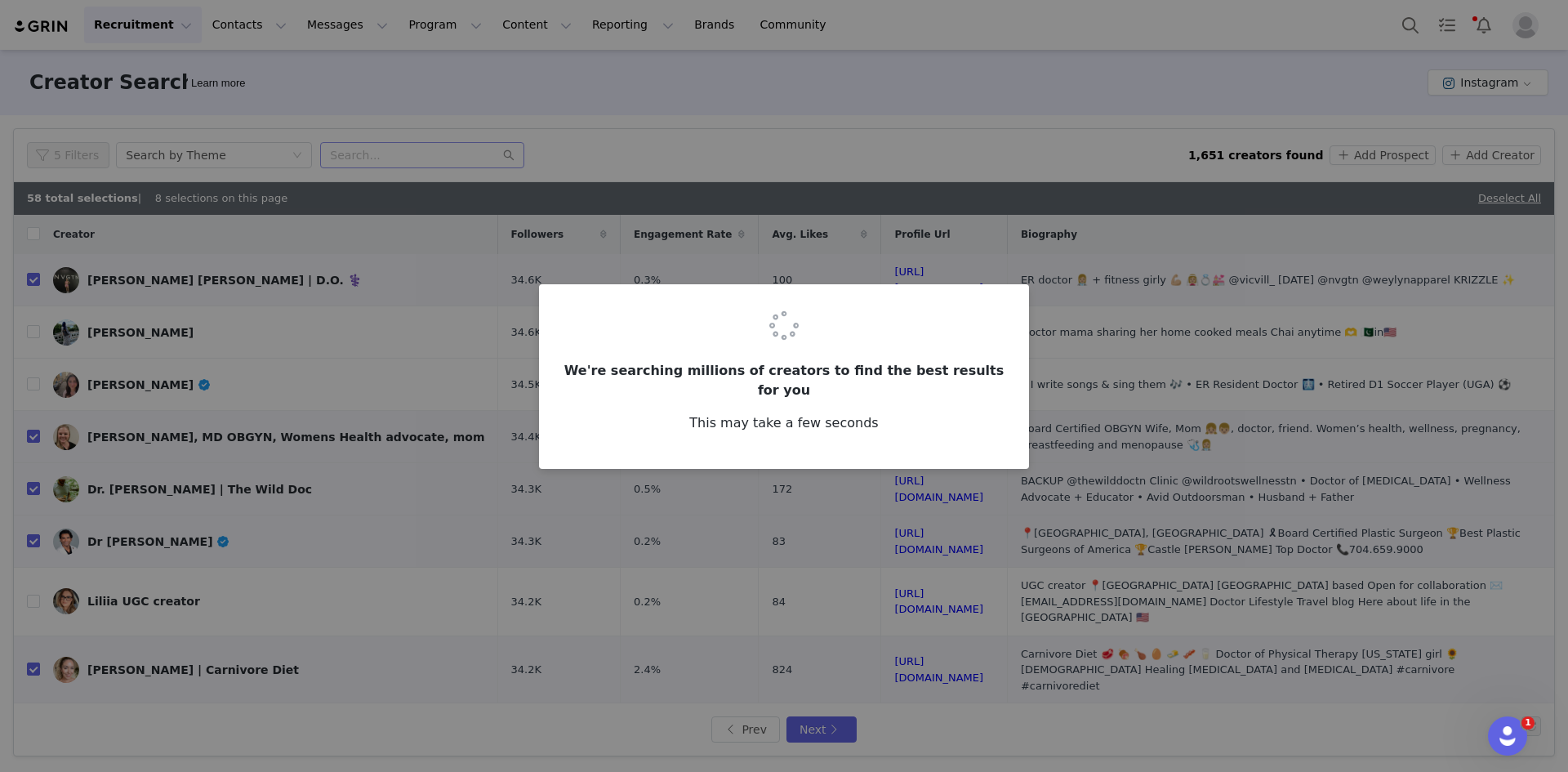
checkbox input "false"
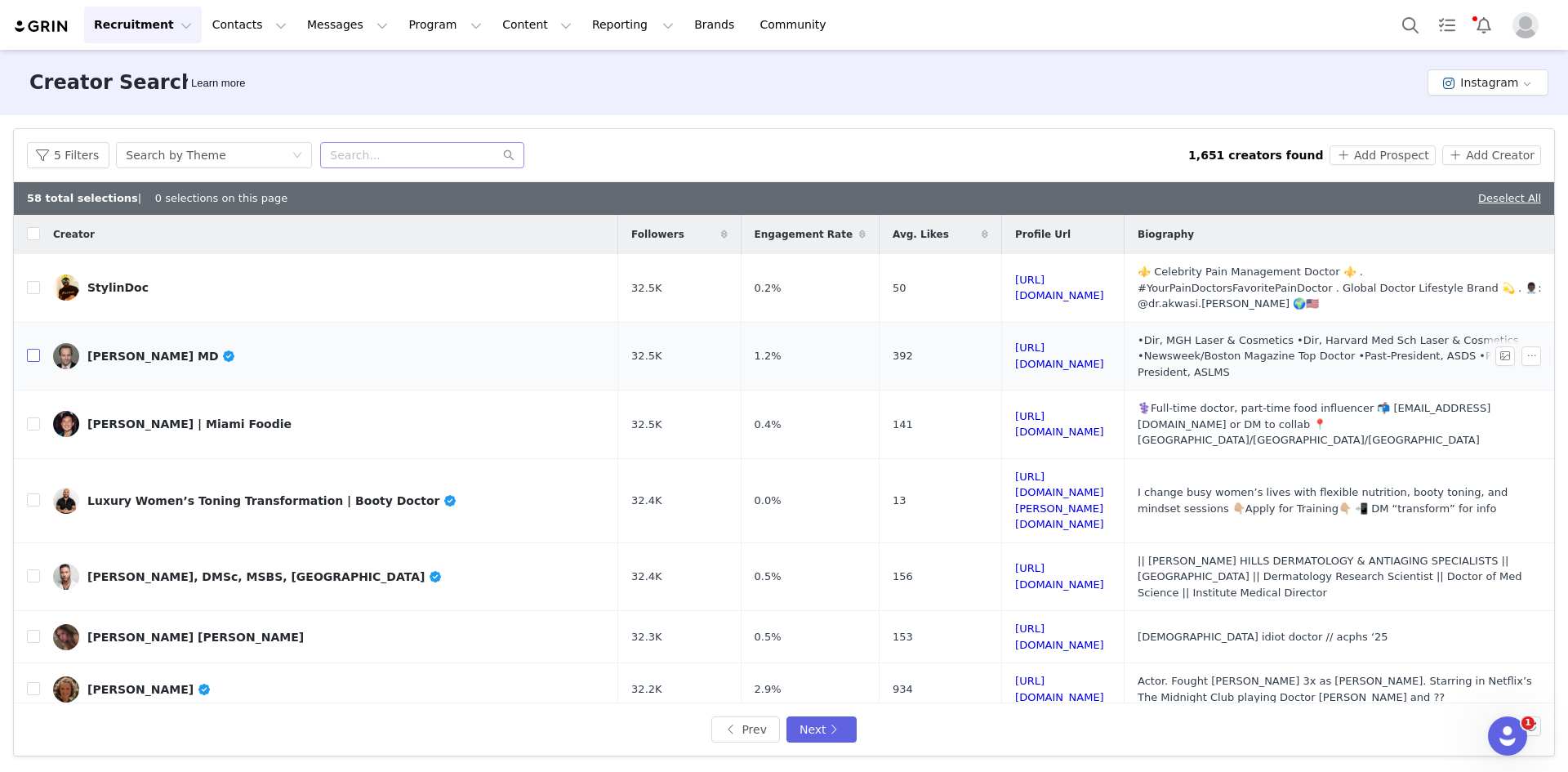
click at [33, 349] on input "checkbox" at bounding box center [33, 355] width 13 height 13
checkbox input "true"
click at [25, 458] on td at bounding box center [26, 500] width 26 height 84
click at [33, 493] on input "checkbox" at bounding box center [33, 499] width 13 height 13
checkbox input "true"
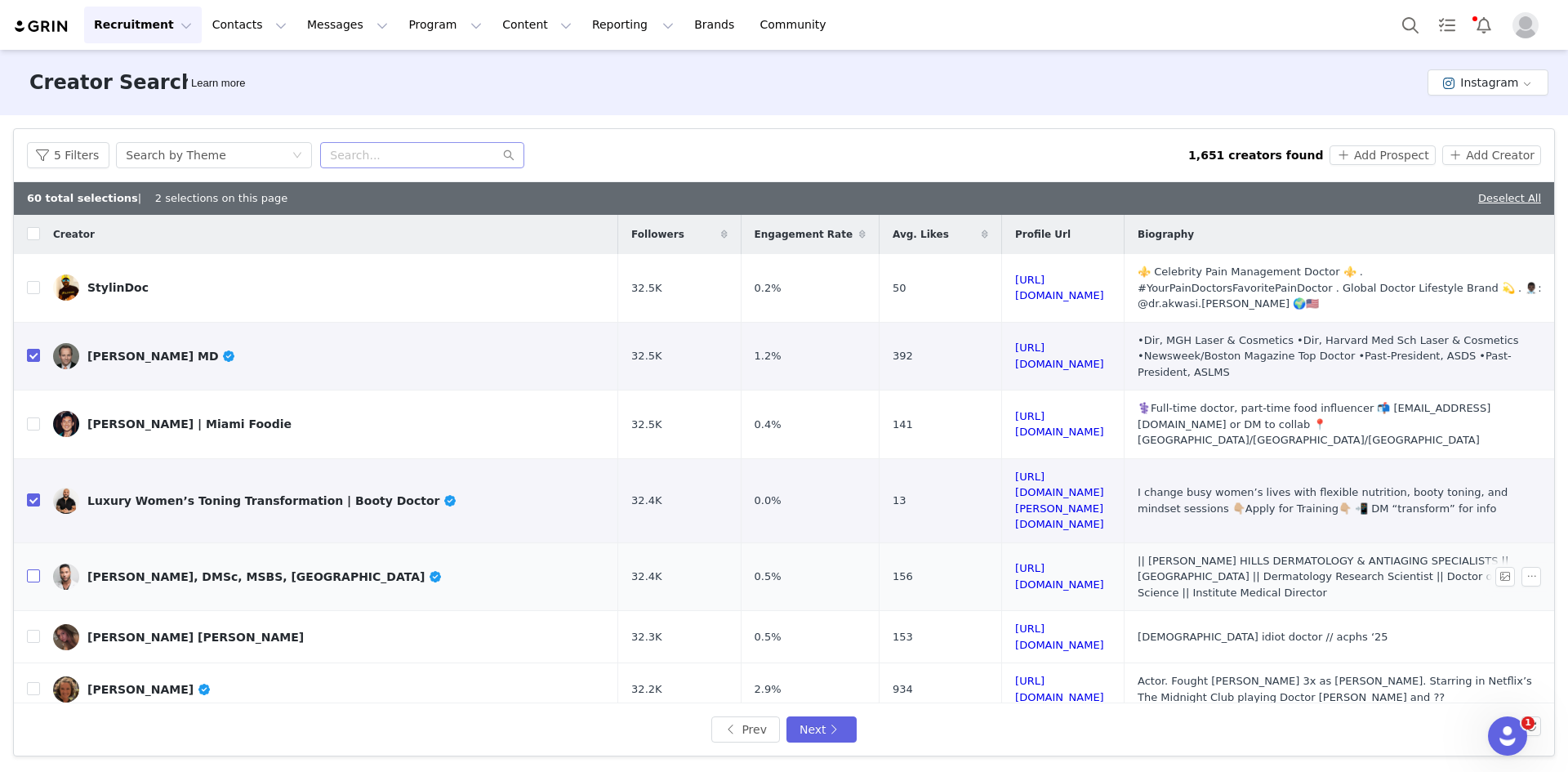
click at [32, 569] on input "checkbox" at bounding box center [33, 575] width 13 height 13
checkbox input "true"
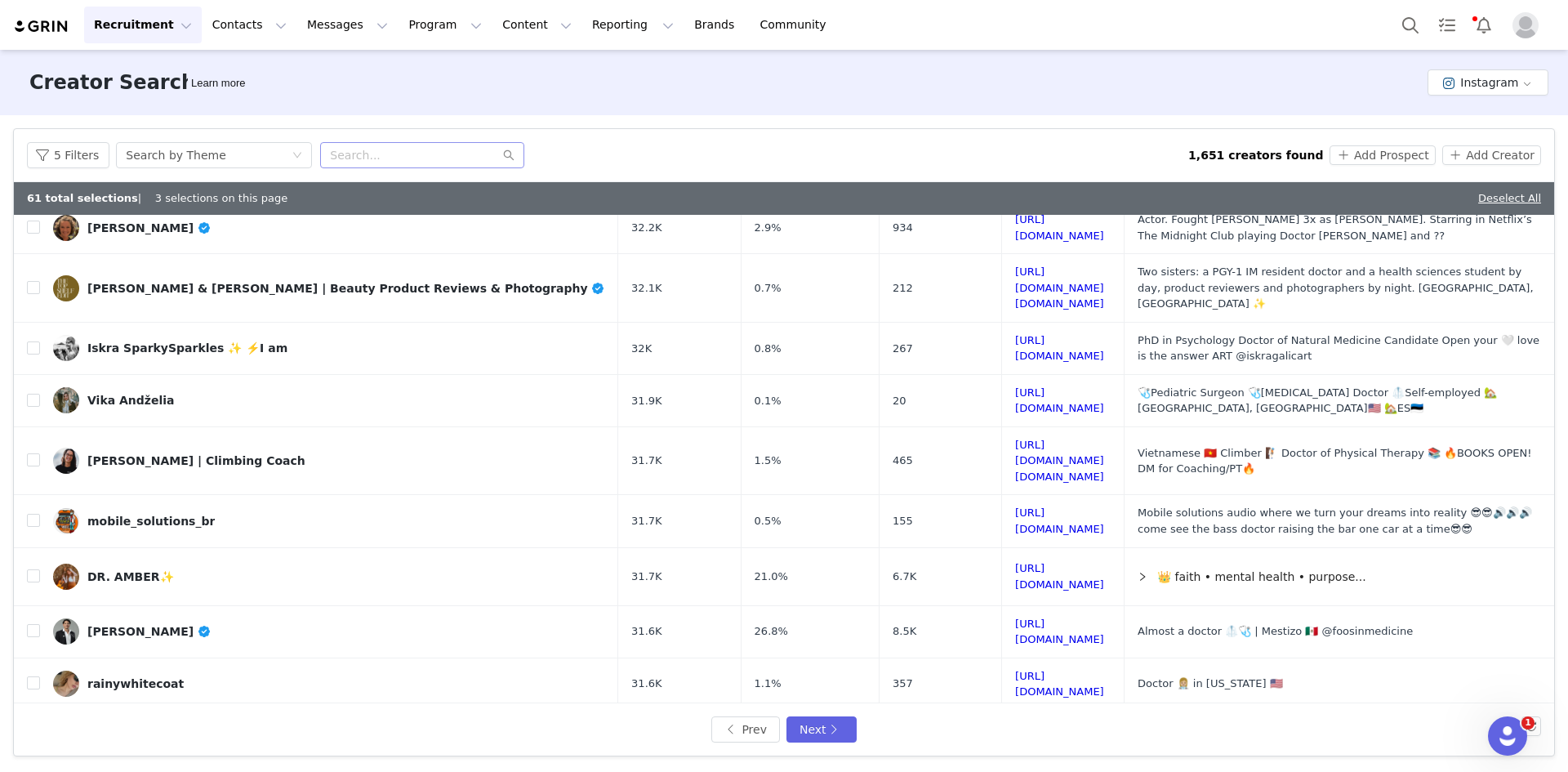
scroll to position [490, 0]
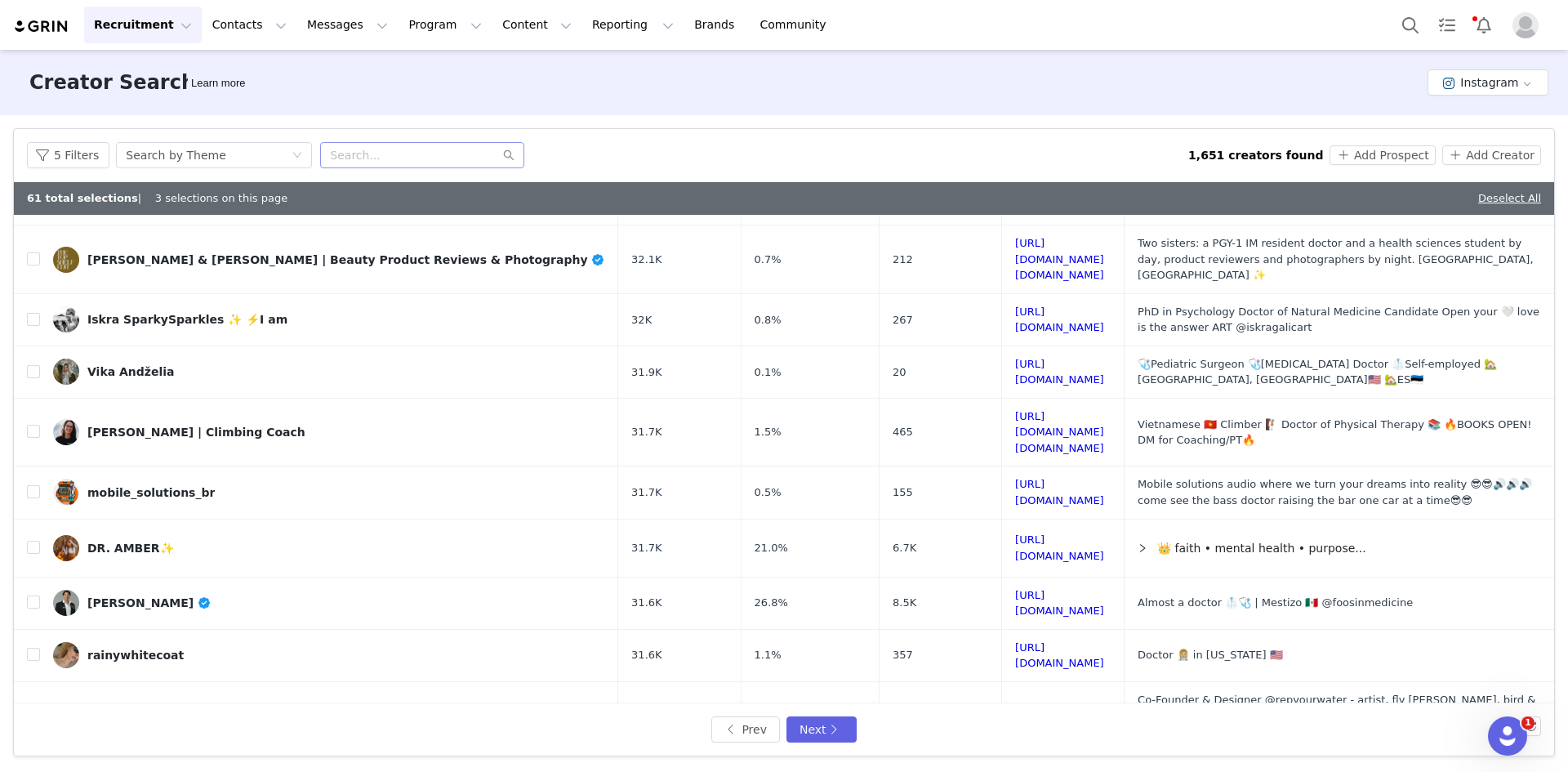
drag, startPoint x: 951, startPoint y: 552, endPoint x: 953, endPoint y: 628, distance: 76.0
drag, startPoint x: 973, startPoint y: 655, endPoint x: 972, endPoint y: 645, distance: 10.0
click at [36, 425] on input "checkbox" at bounding box center [33, 431] width 13 height 13
checkbox input "true"
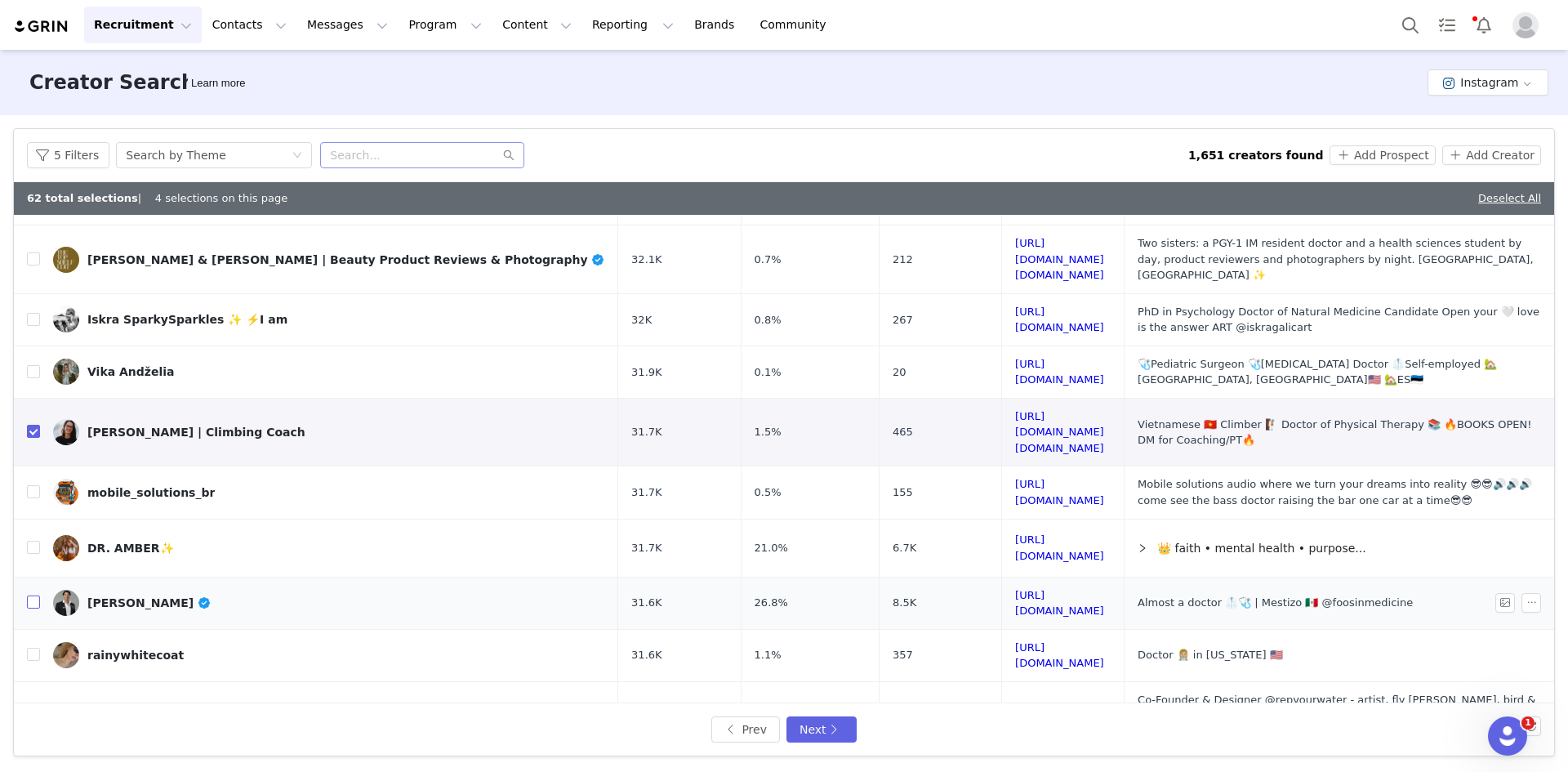
click at [37, 596] on input "checkbox" at bounding box center [33, 602] width 13 height 13
checkbox input "true"
click at [31, 769] on input "checkbox" at bounding box center [33, 775] width 13 height 13
checkbox input "true"
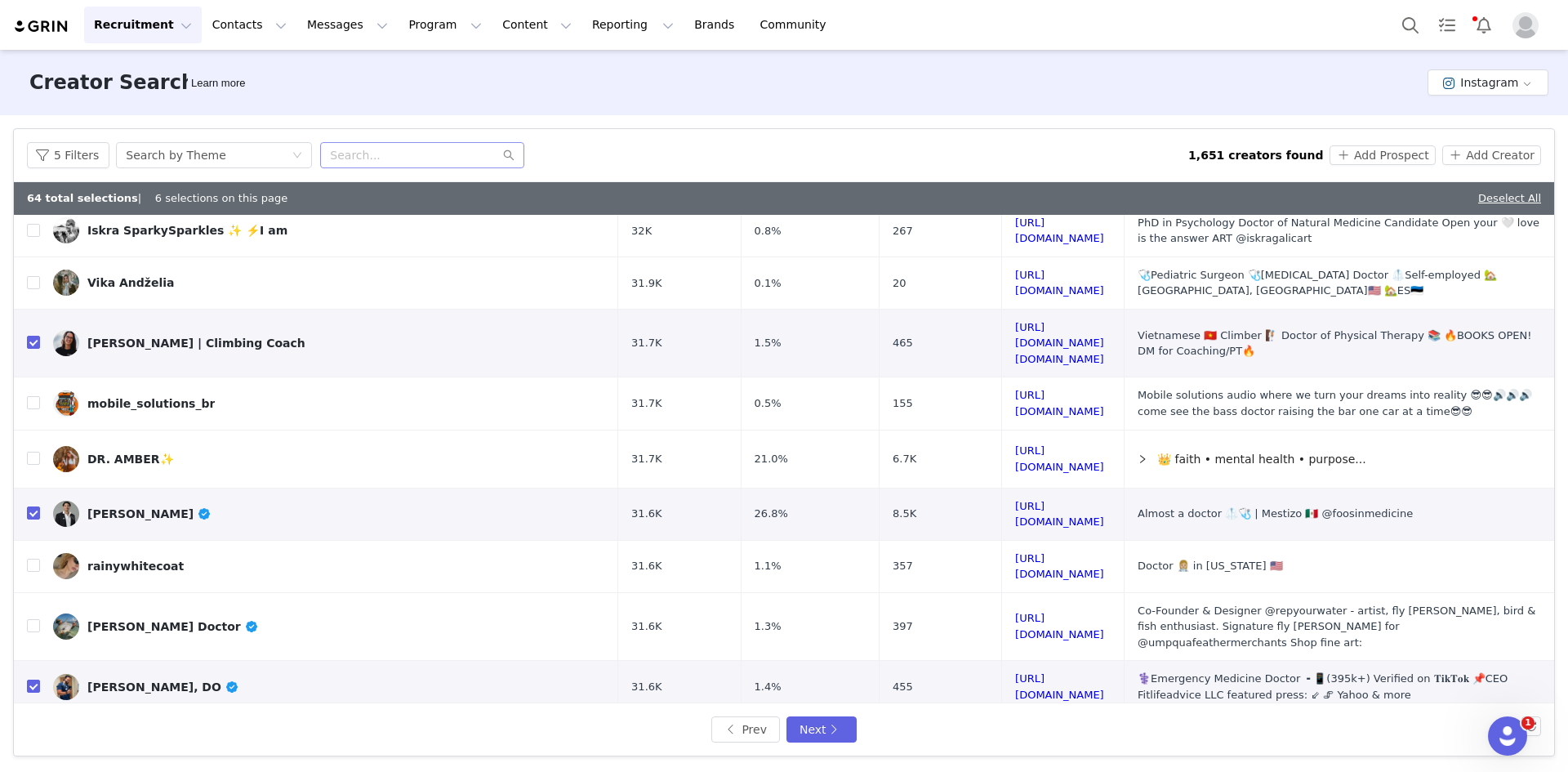
checkbox input "true"
click at [834, 721] on button "Next" at bounding box center [822, 729] width 70 height 26
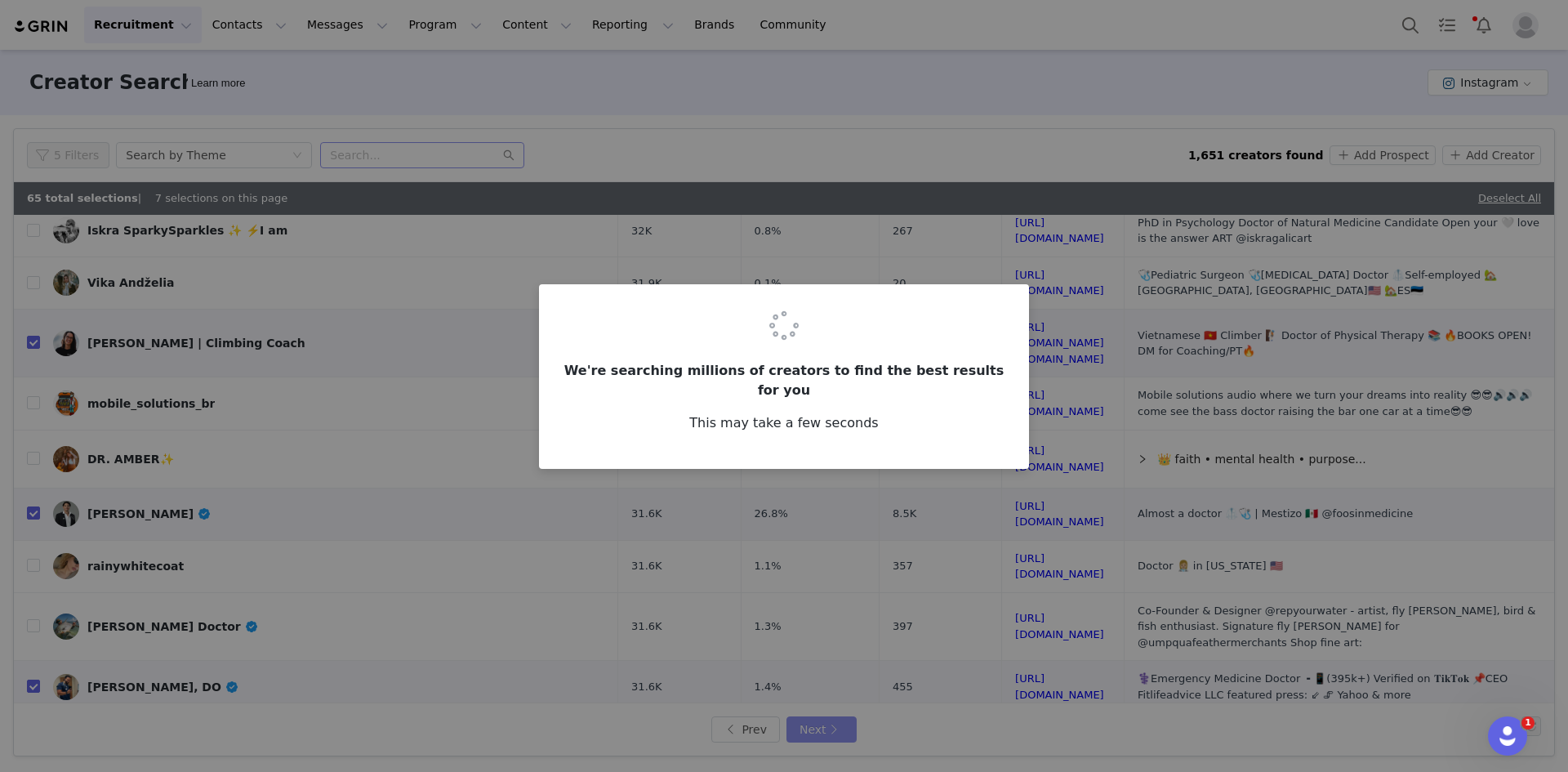
scroll to position [0, 0]
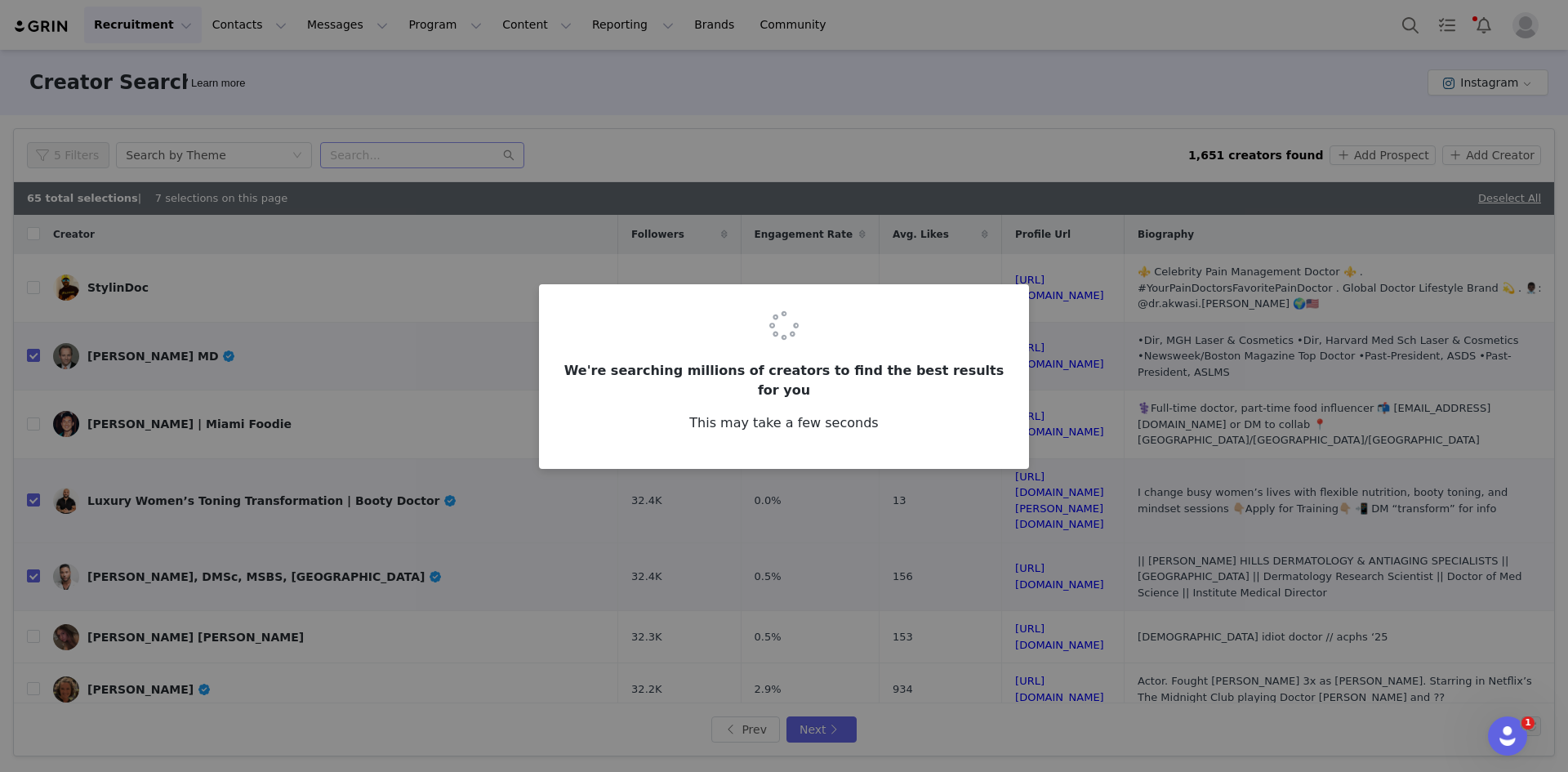
checkbox input "false"
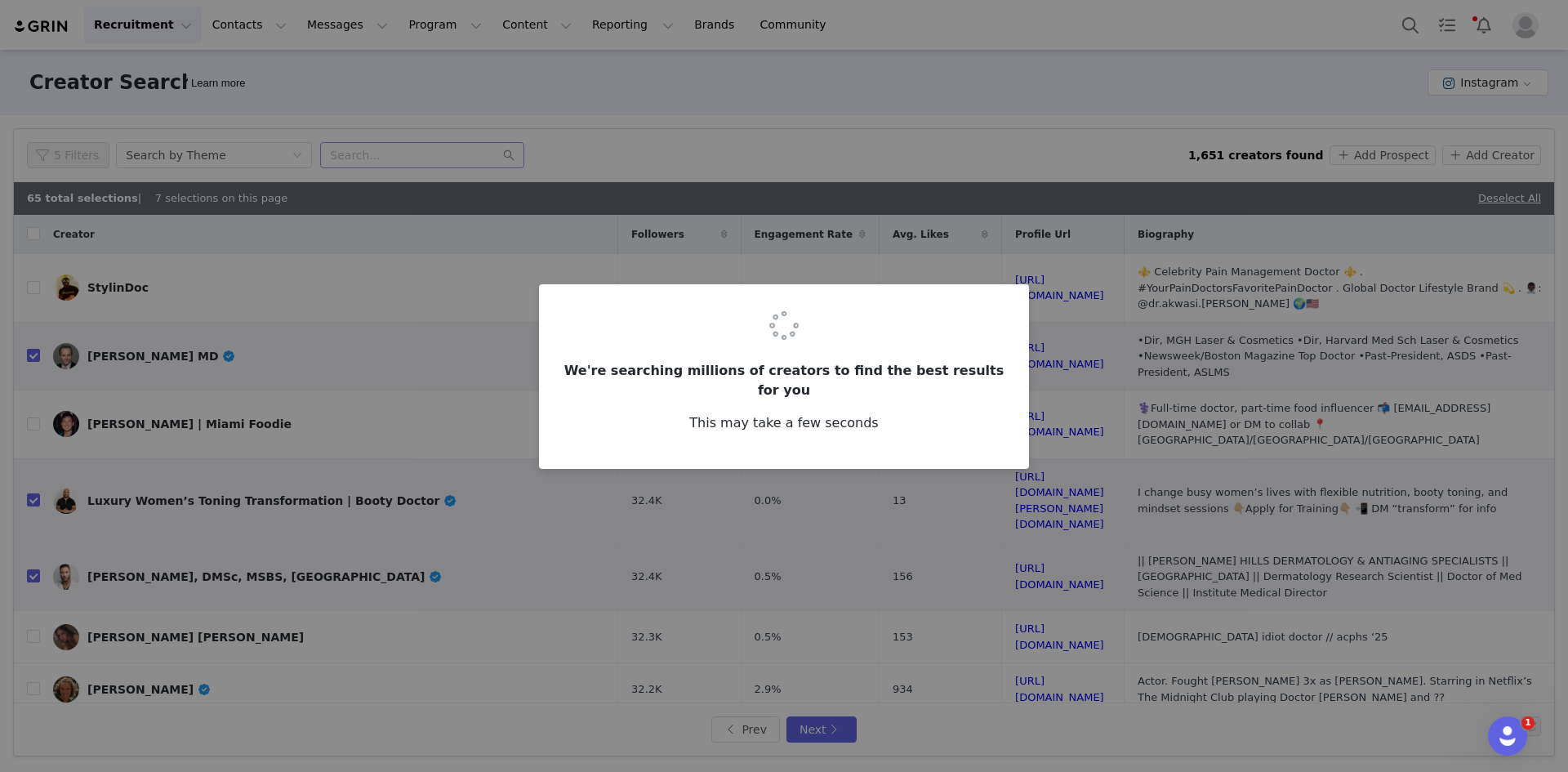
checkbox input "false"
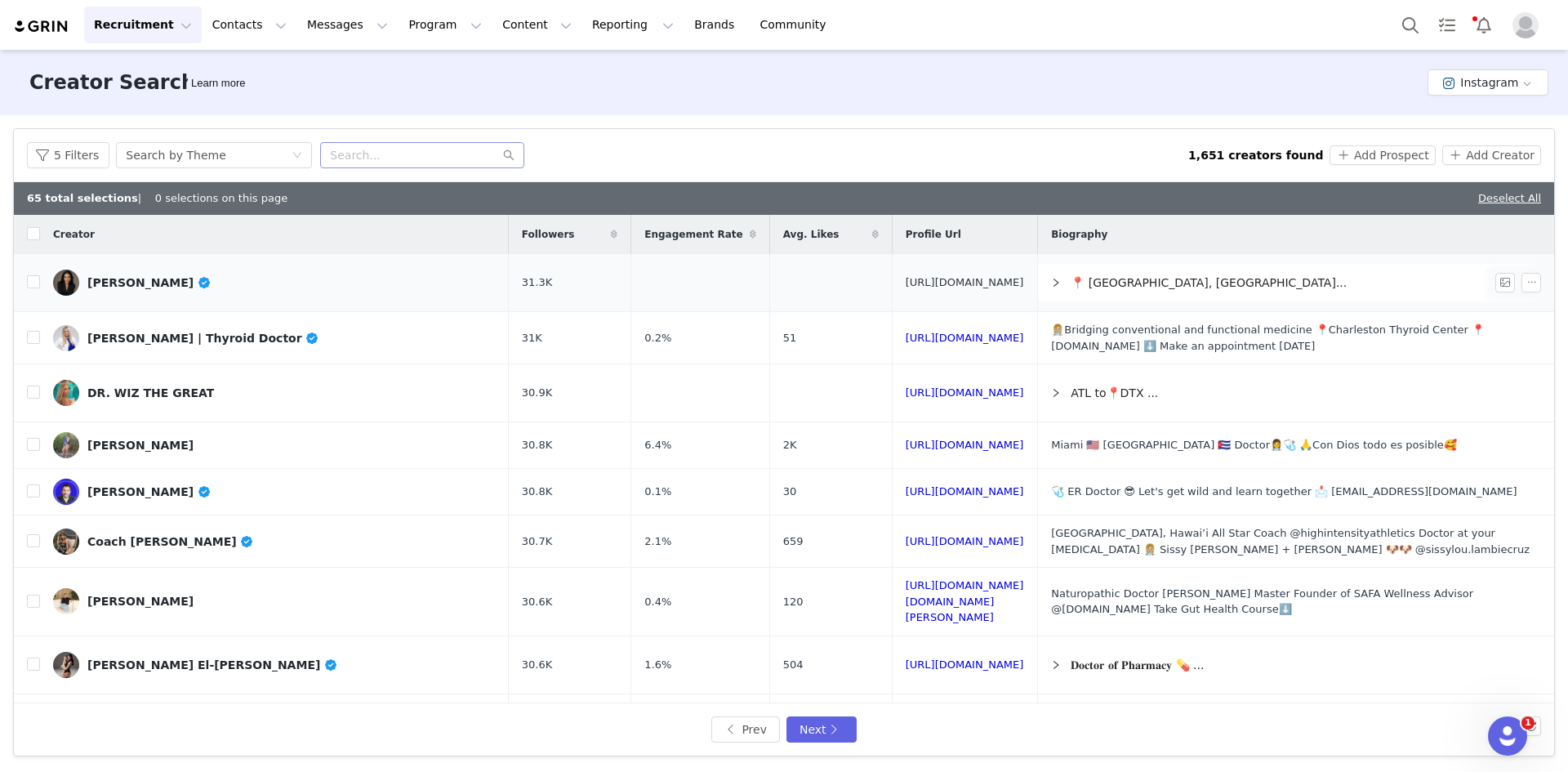
drag, startPoint x: 925, startPoint y: 279, endPoint x: 931, endPoint y: 289, distance: 11.7
click at [36, 346] on label at bounding box center [33, 339] width 13 height 18
click at [36, 344] on input "checkbox" at bounding box center [33, 337] width 13 height 13
checkbox input "true"
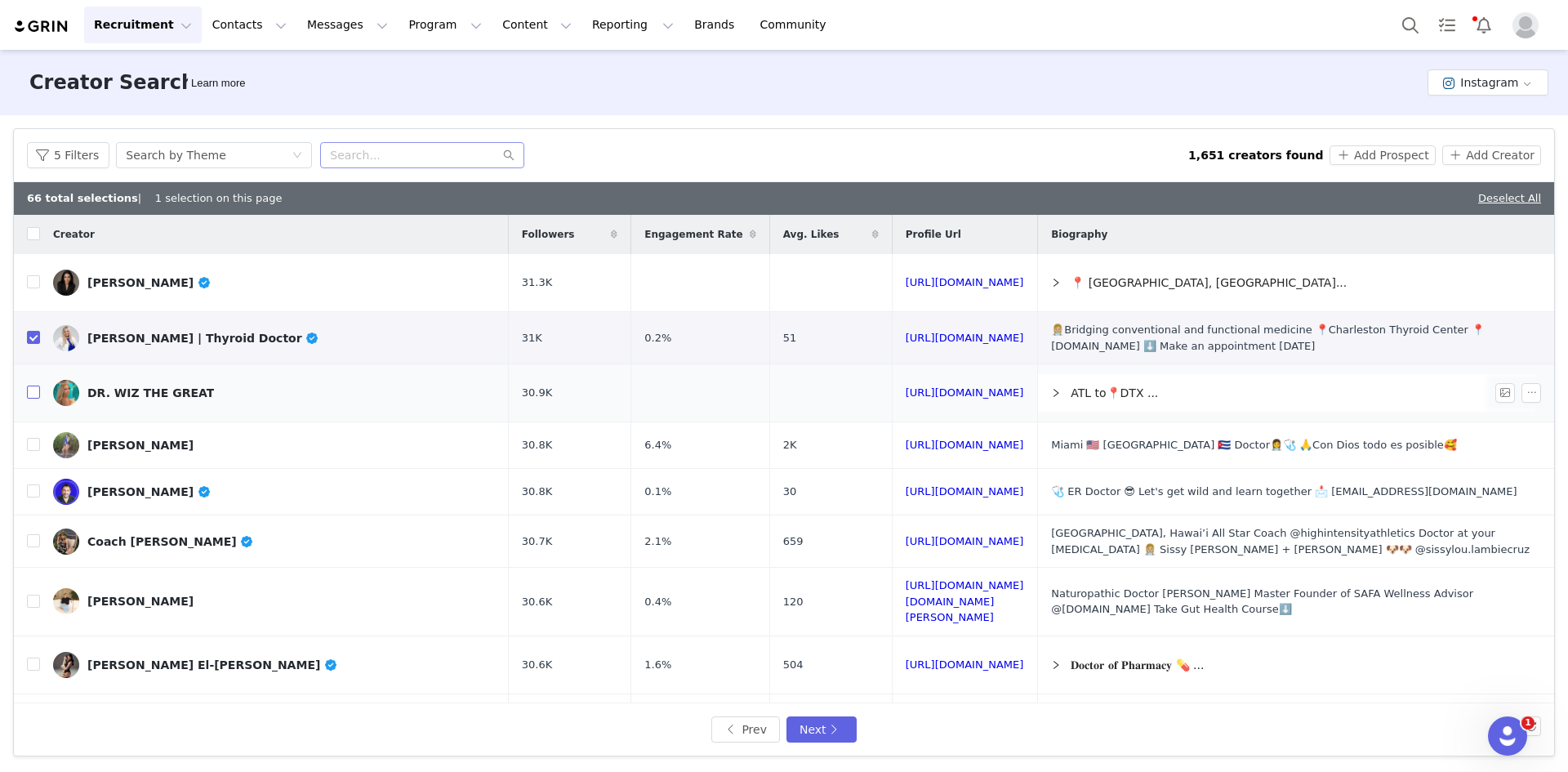
click at [30, 392] on input "checkbox" at bounding box center [33, 391] width 13 height 13
checkbox input "true"
click at [25, 494] on td at bounding box center [26, 492] width 26 height 47
click at [36, 495] on input "checkbox" at bounding box center [33, 490] width 13 height 13
checkbox input "true"
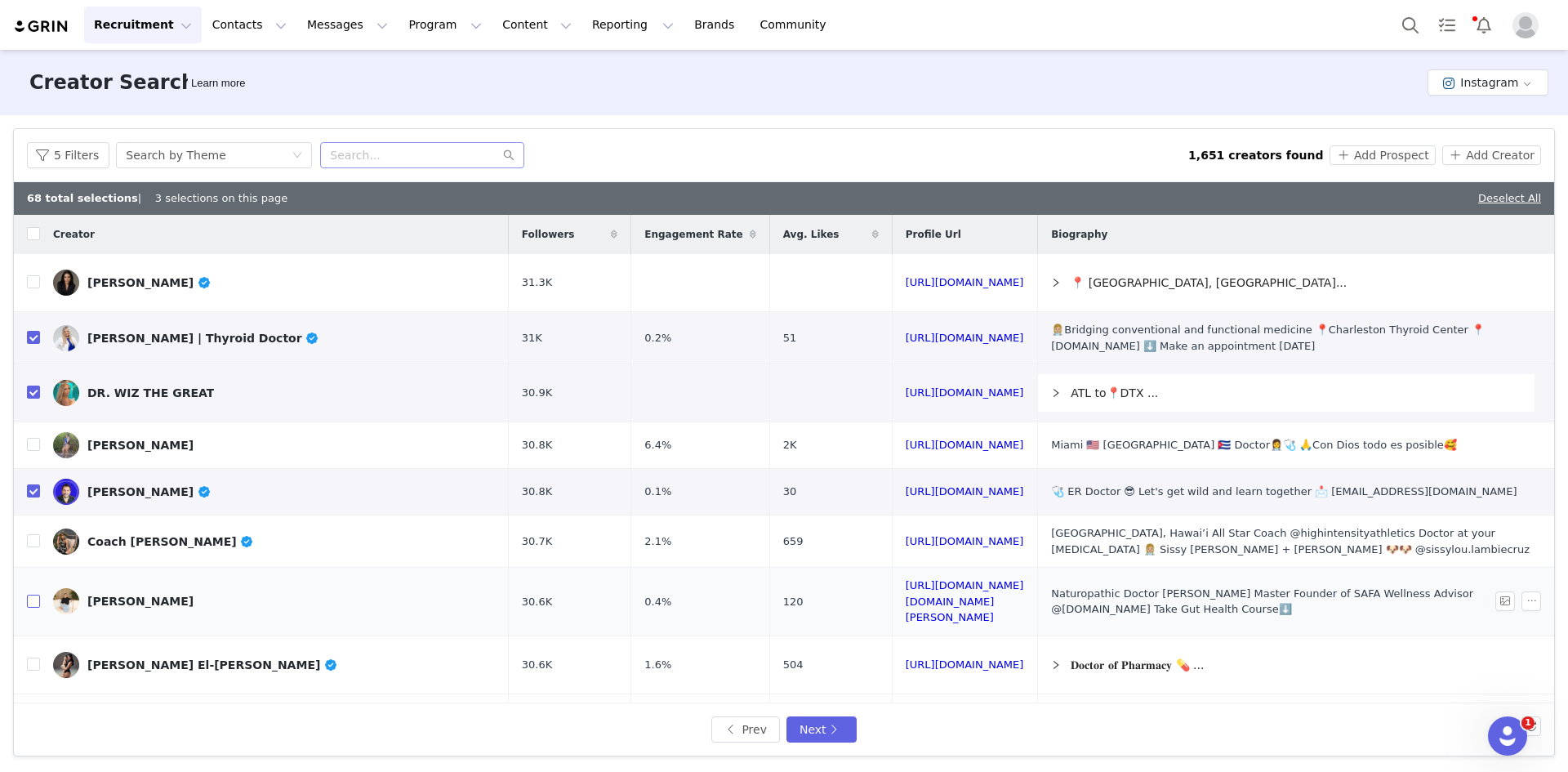
click at [28, 596] on input "checkbox" at bounding box center [33, 601] width 13 height 13
checkbox input "true"
click at [33, 658] on input "checkbox" at bounding box center [33, 663] width 13 height 13
checkbox input "true"
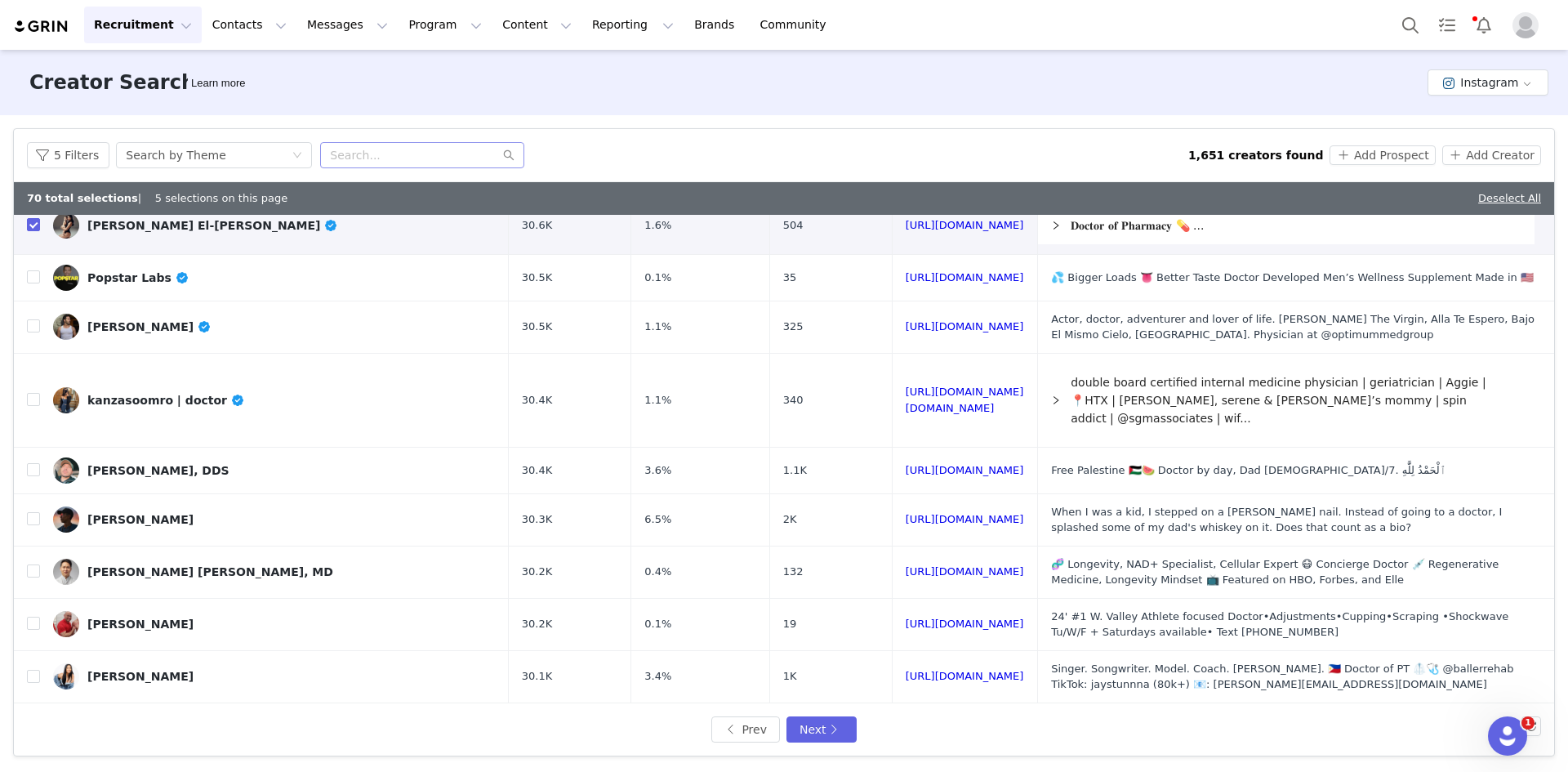
scroll to position [448, 0]
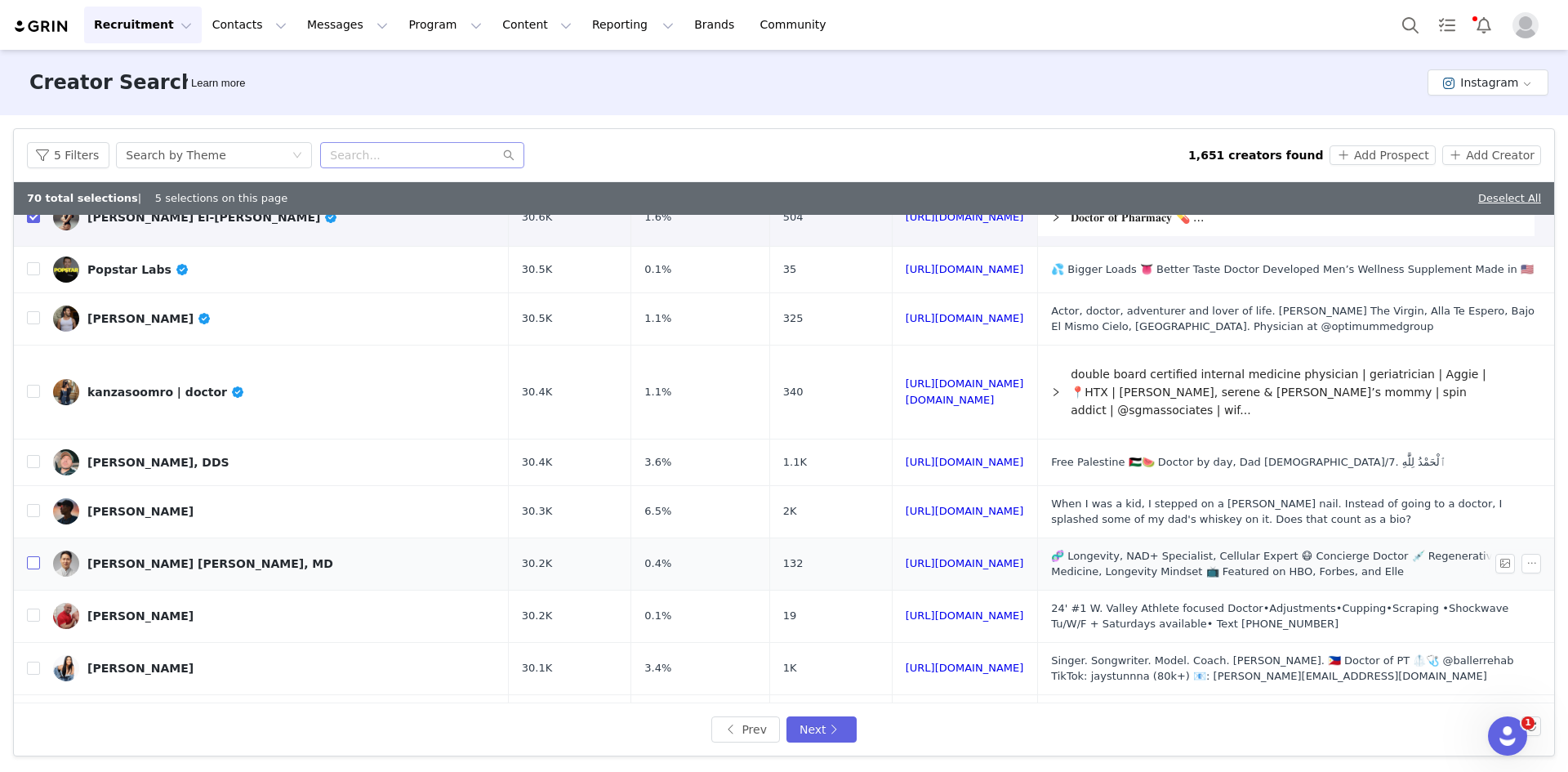
click at [31, 557] on input "checkbox" at bounding box center [33, 563] width 13 height 13
checkbox input "true"
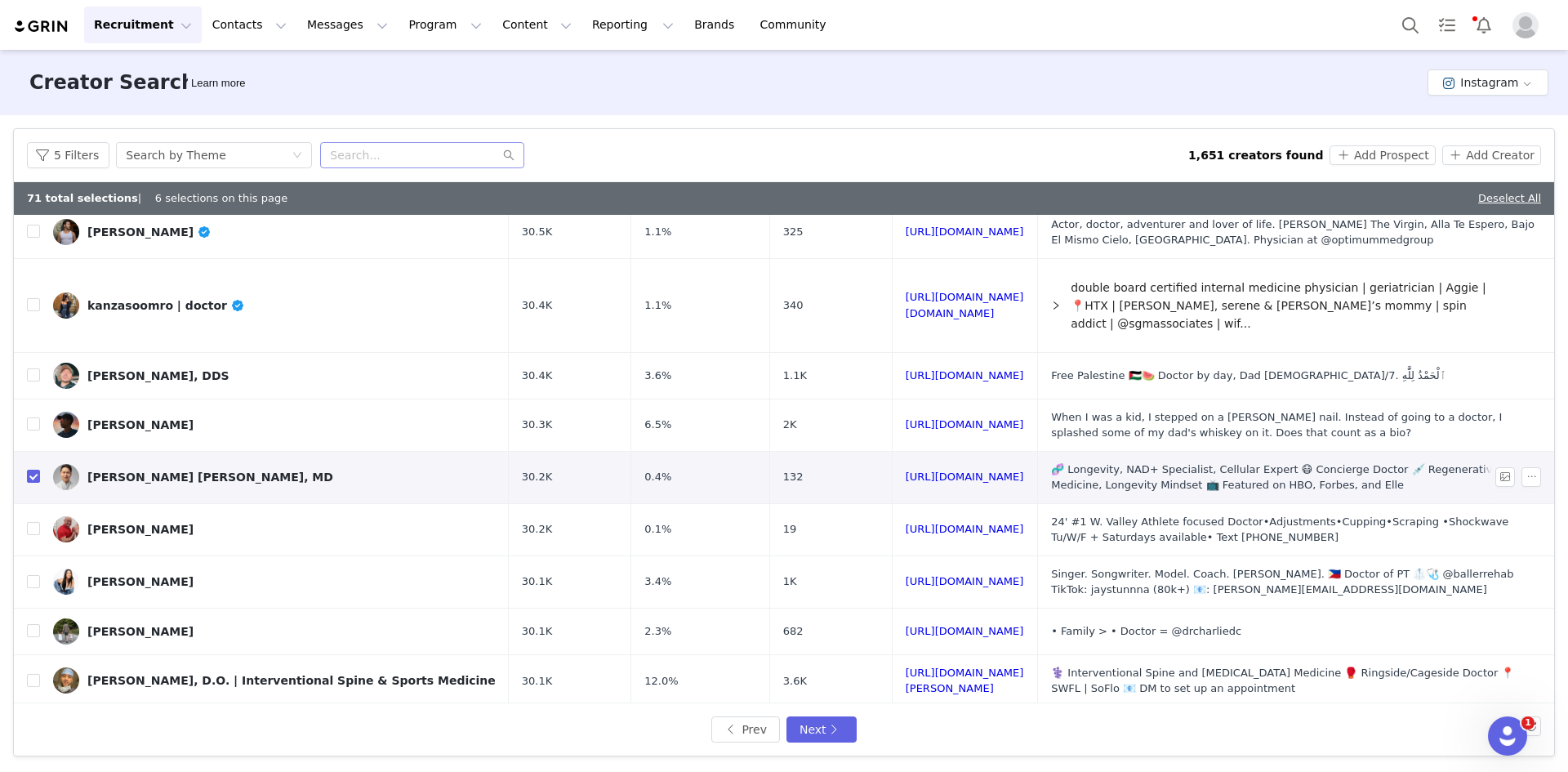
scroll to position [614, 0]
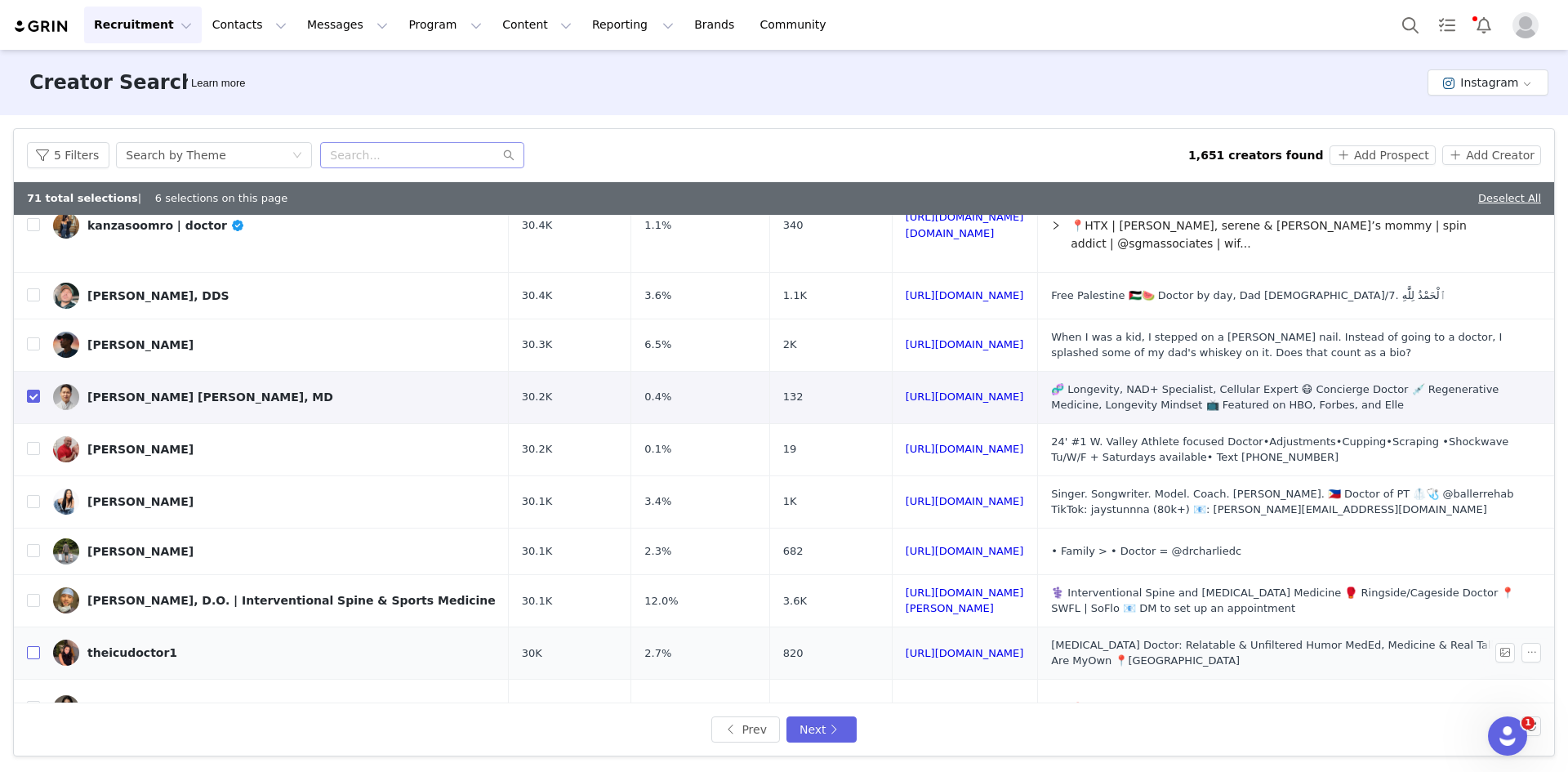
click at [37, 647] on input "checkbox" at bounding box center [33, 653] width 13 height 13
checkbox input "true"
click at [1391, 160] on button "Add Prospect" at bounding box center [1383, 156] width 106 height 20
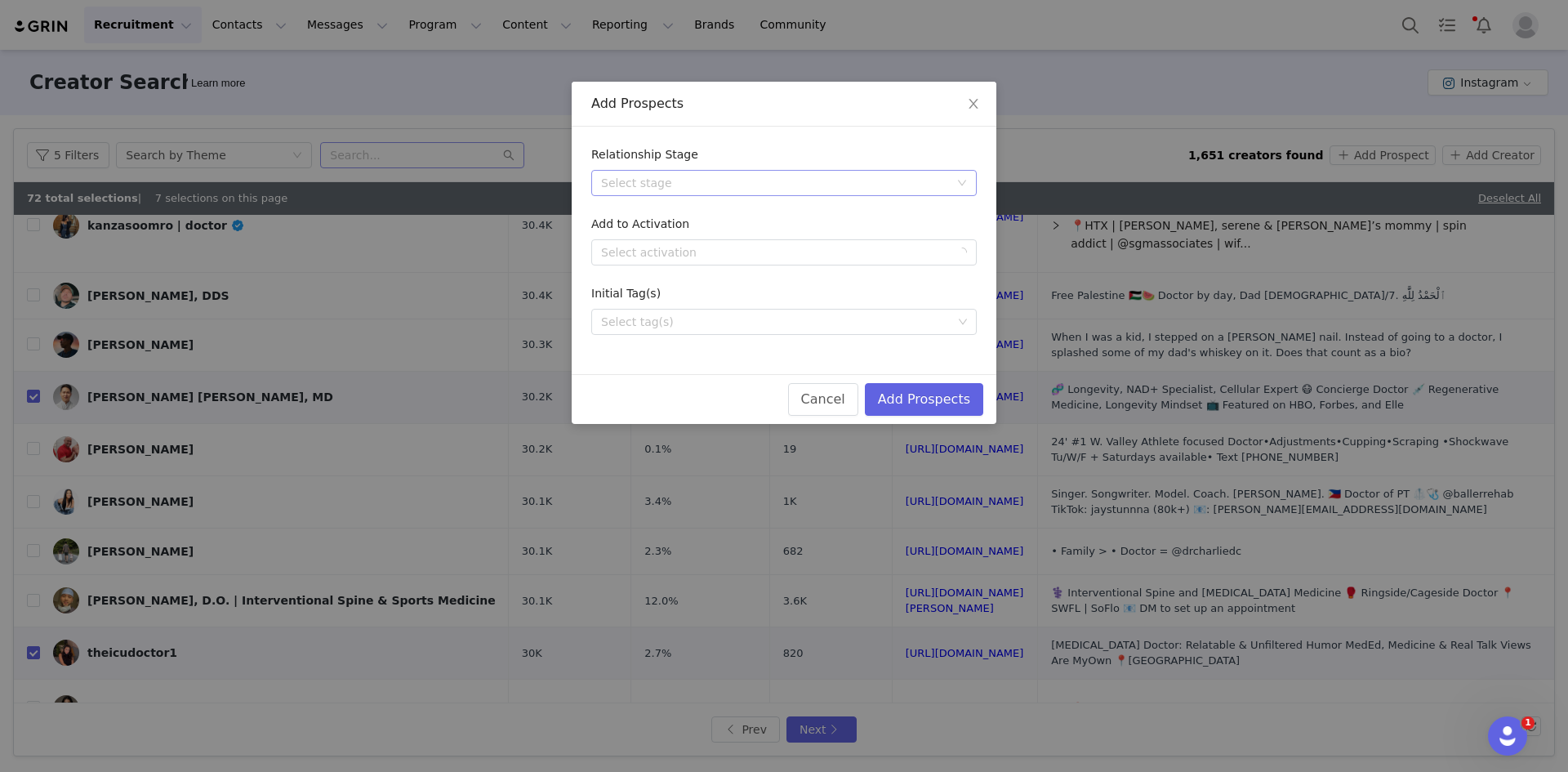
click at [711, 181] on div "Select stage" at bounding box center [776, 183] width 348 height 17
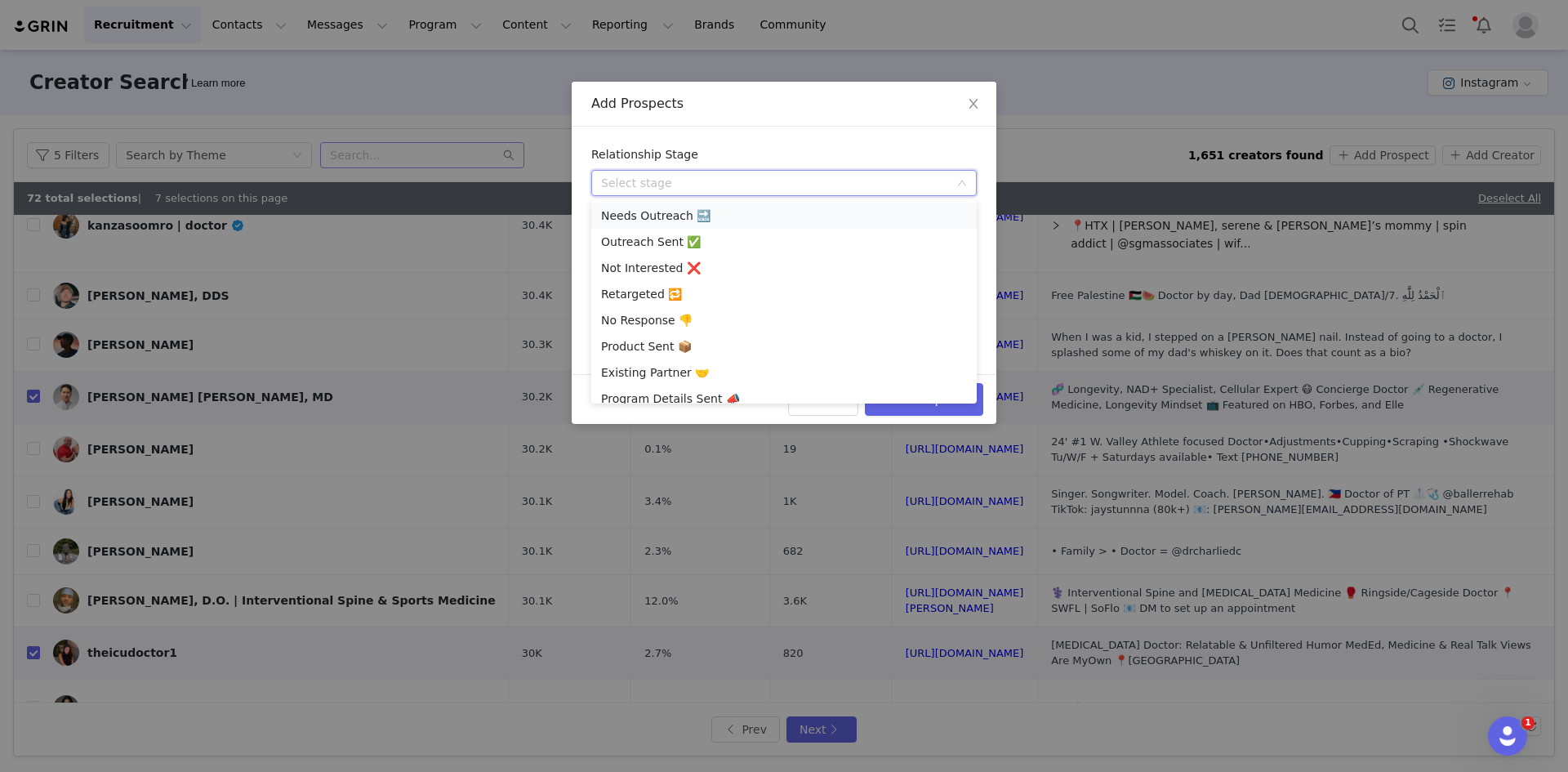
click at [686, 211] on li "Needs Outreach 🔜" at bounding box center [784, 215] width 385 height 26
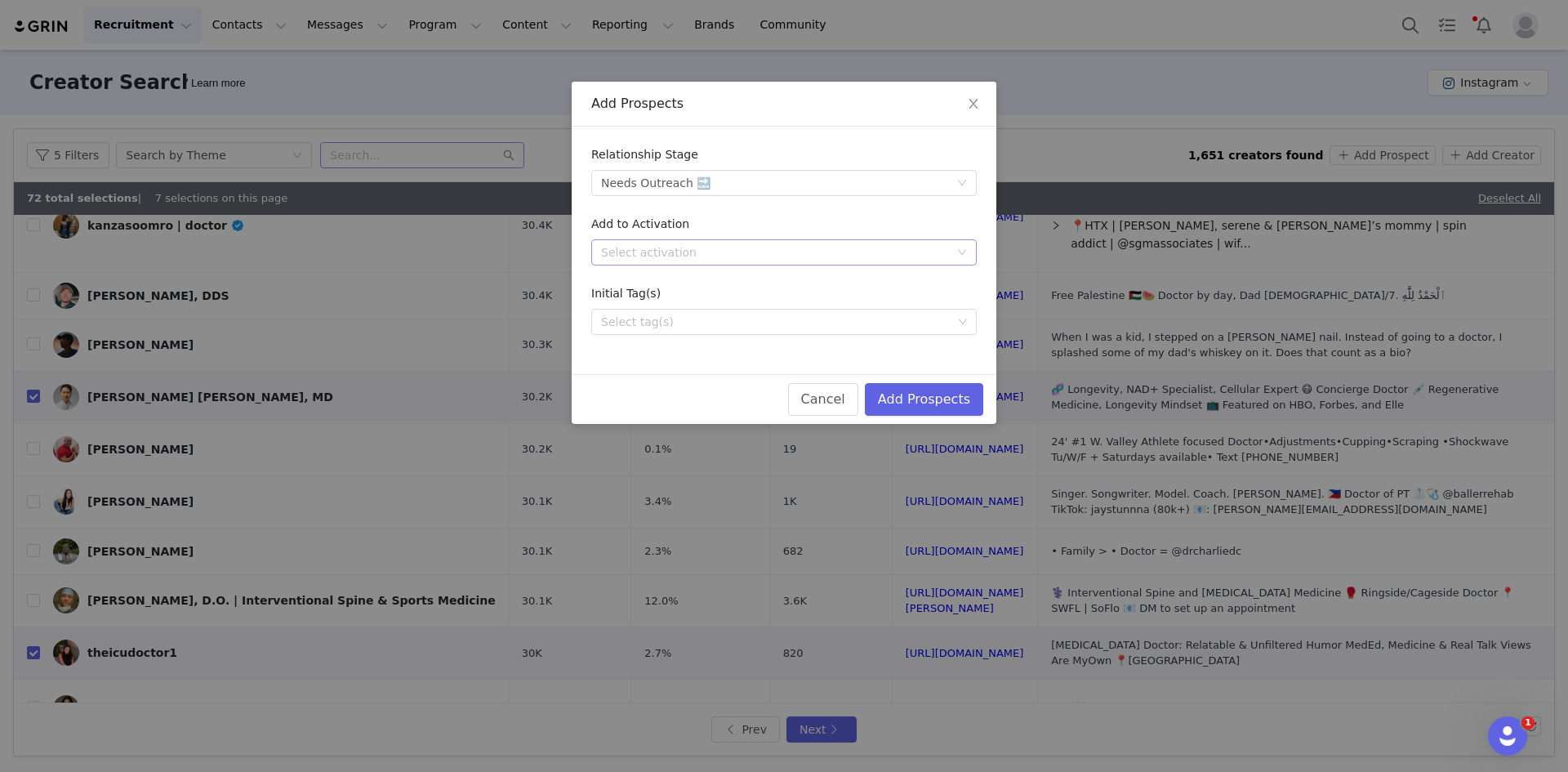
click at [678, 254] on div "Select activation" at bounding box center [776, 252] width 348 height 17
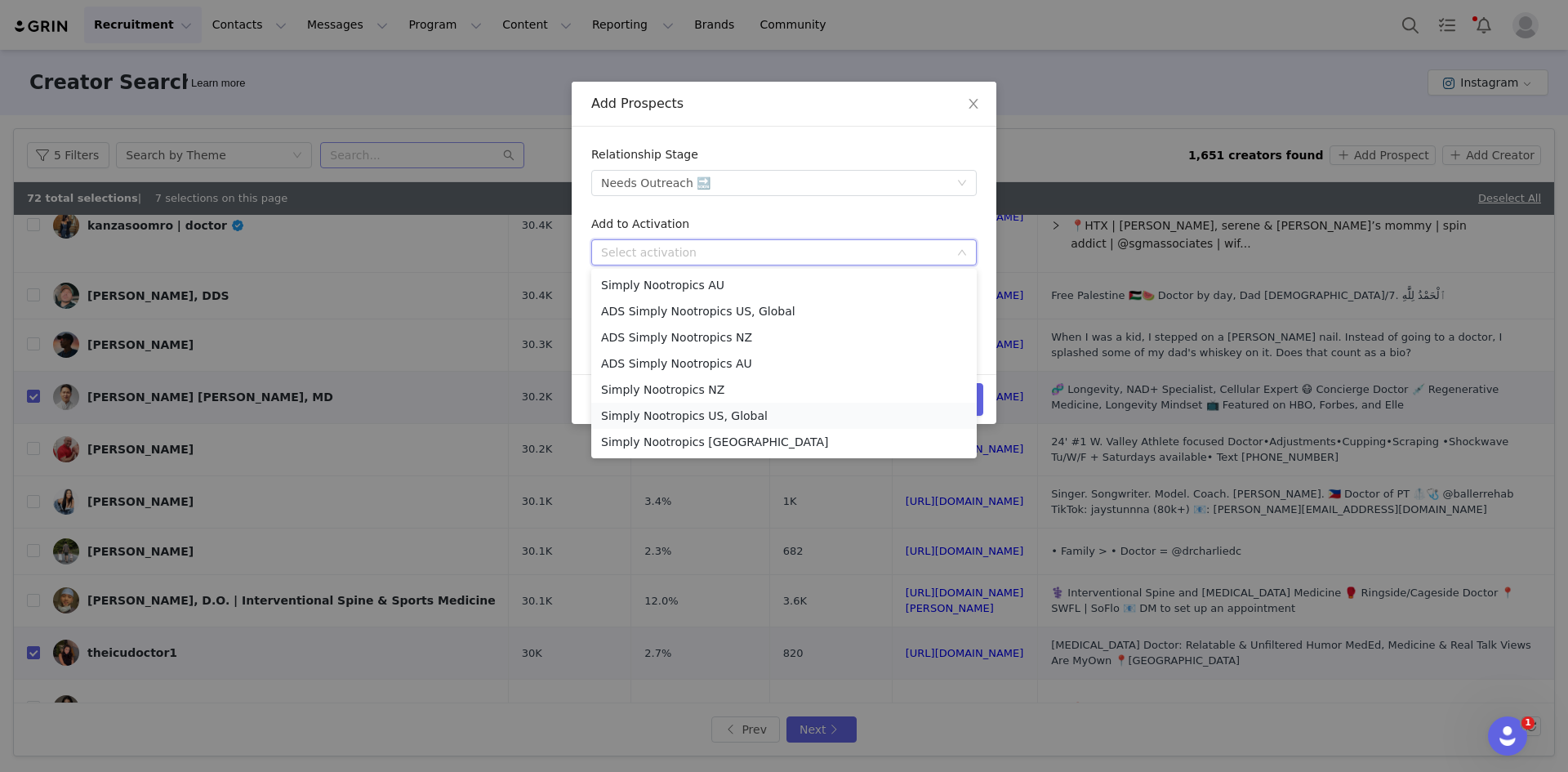
click at [691, 416] on li "Simply Nootropics US, Global" at bounding box center [784, 416] width 385 height 26
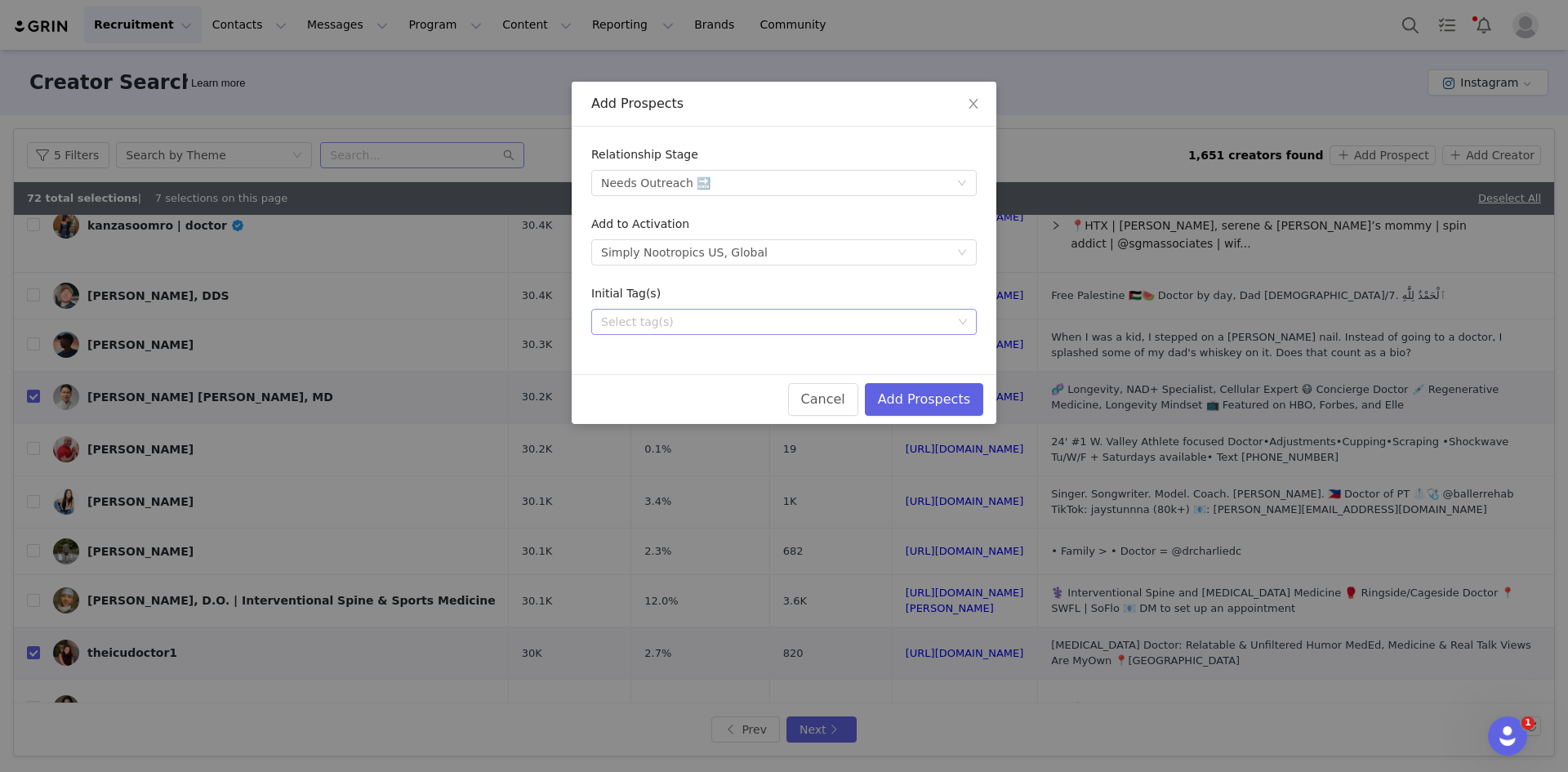
click at [735, 310] on div "Select tag(s)" at bounding box center [779, 321] width 364 height 24
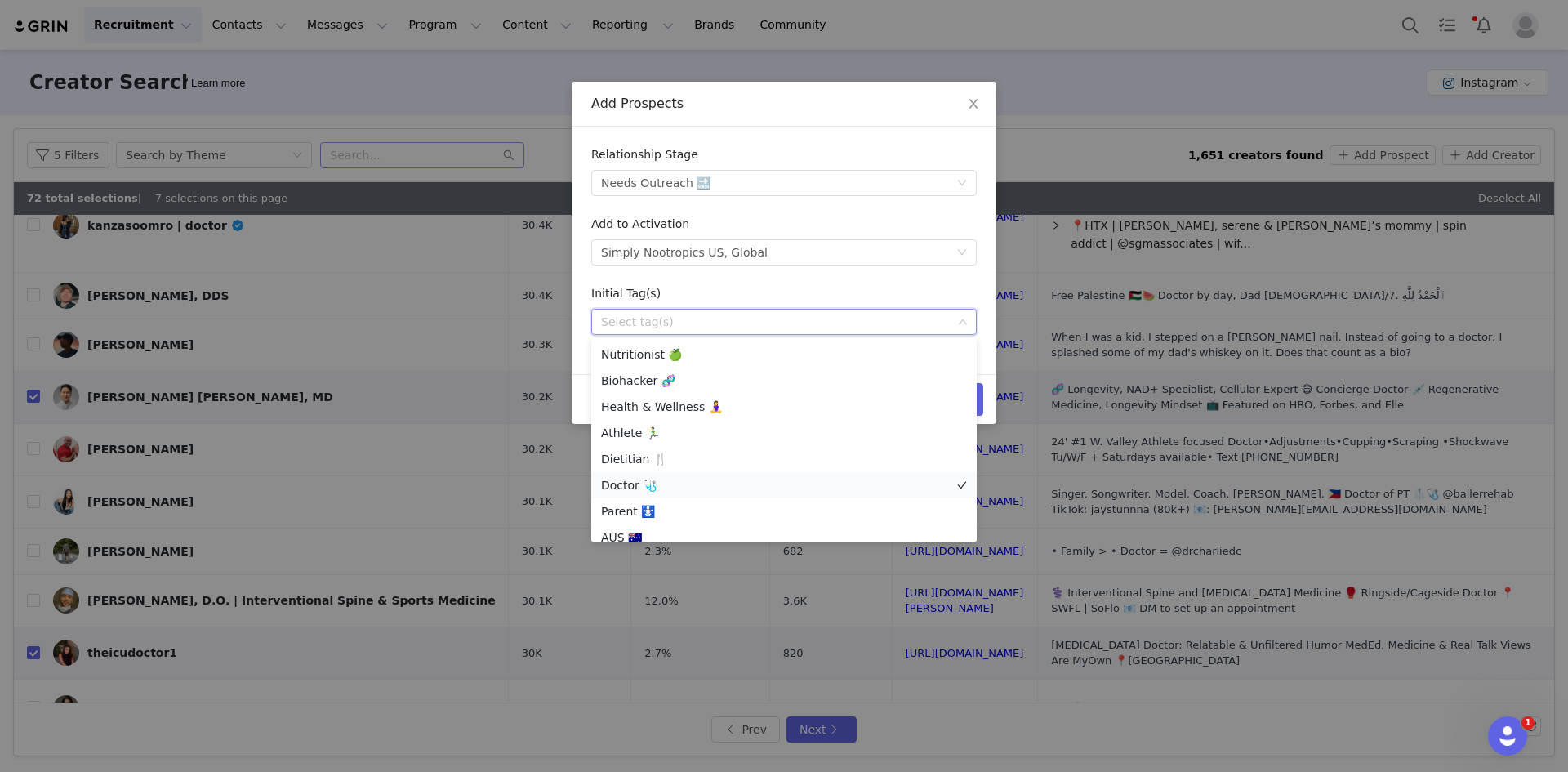
click at [671, 474] on li "Doctor 🩺" at bounding box center [784, 485] width 385 height 26
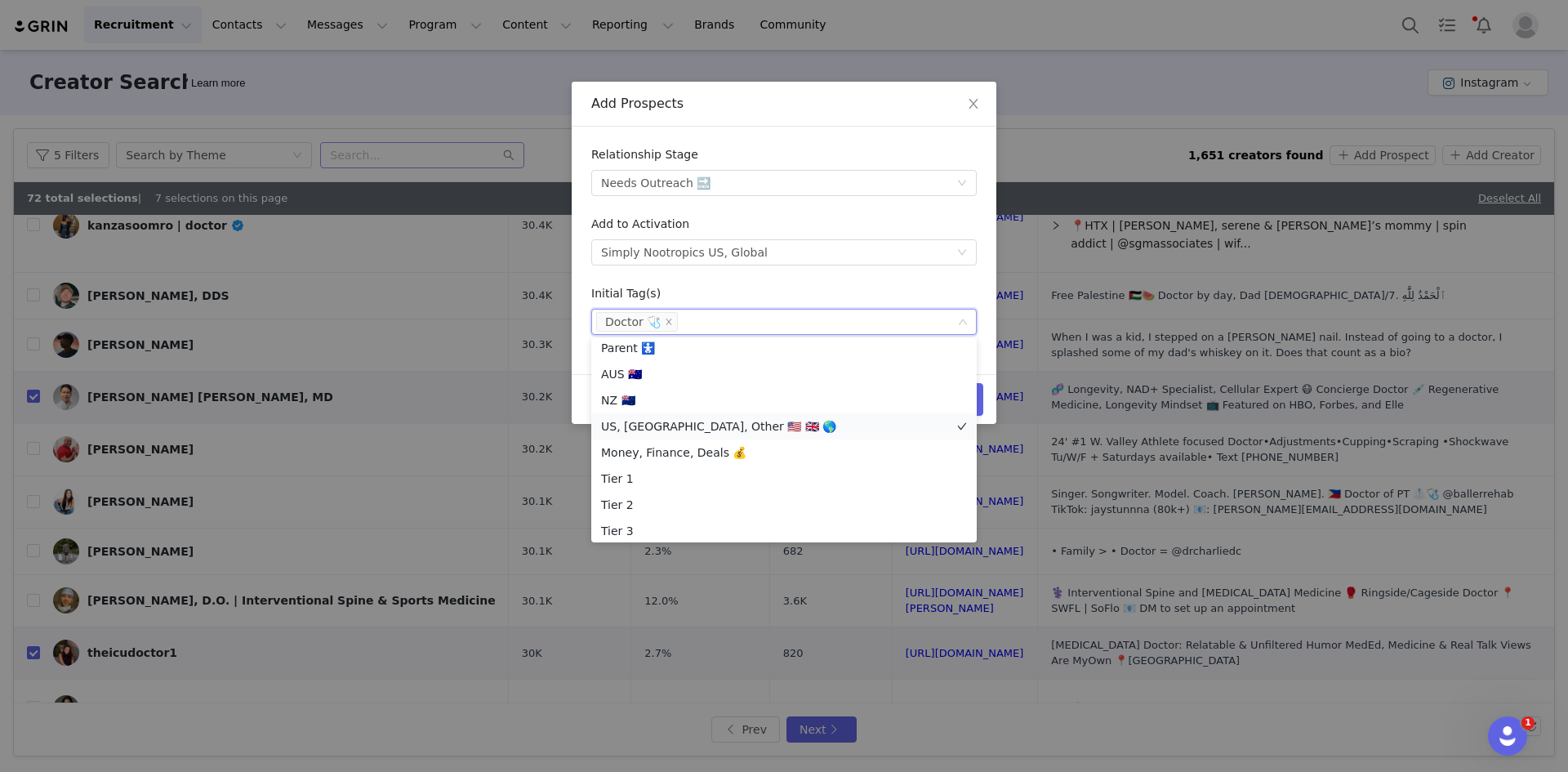
click at [661, 421] on li "US, [GEOGRAPHIC_DATA], Other 🇺🇸 🇬🇧 🌎" at bounding box center [784, 427] width 385 height 26
click at [783, 295] on div "Initial Tag(s)" at bounding box center [784, 296] width 385 height 23
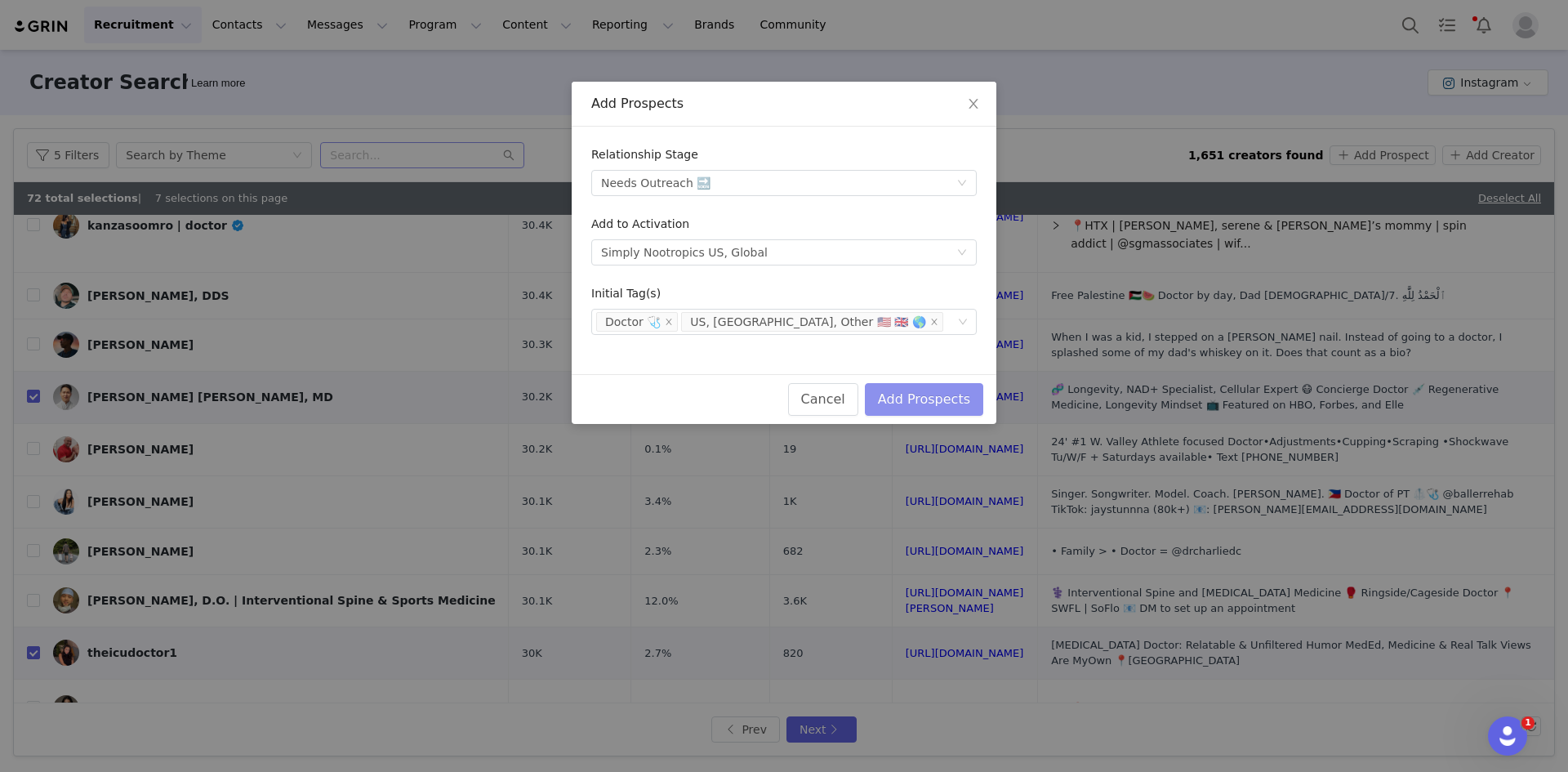
click at [939, 407] on button "Add Prospects" at bounding box center [923, 399] width 118 height 32
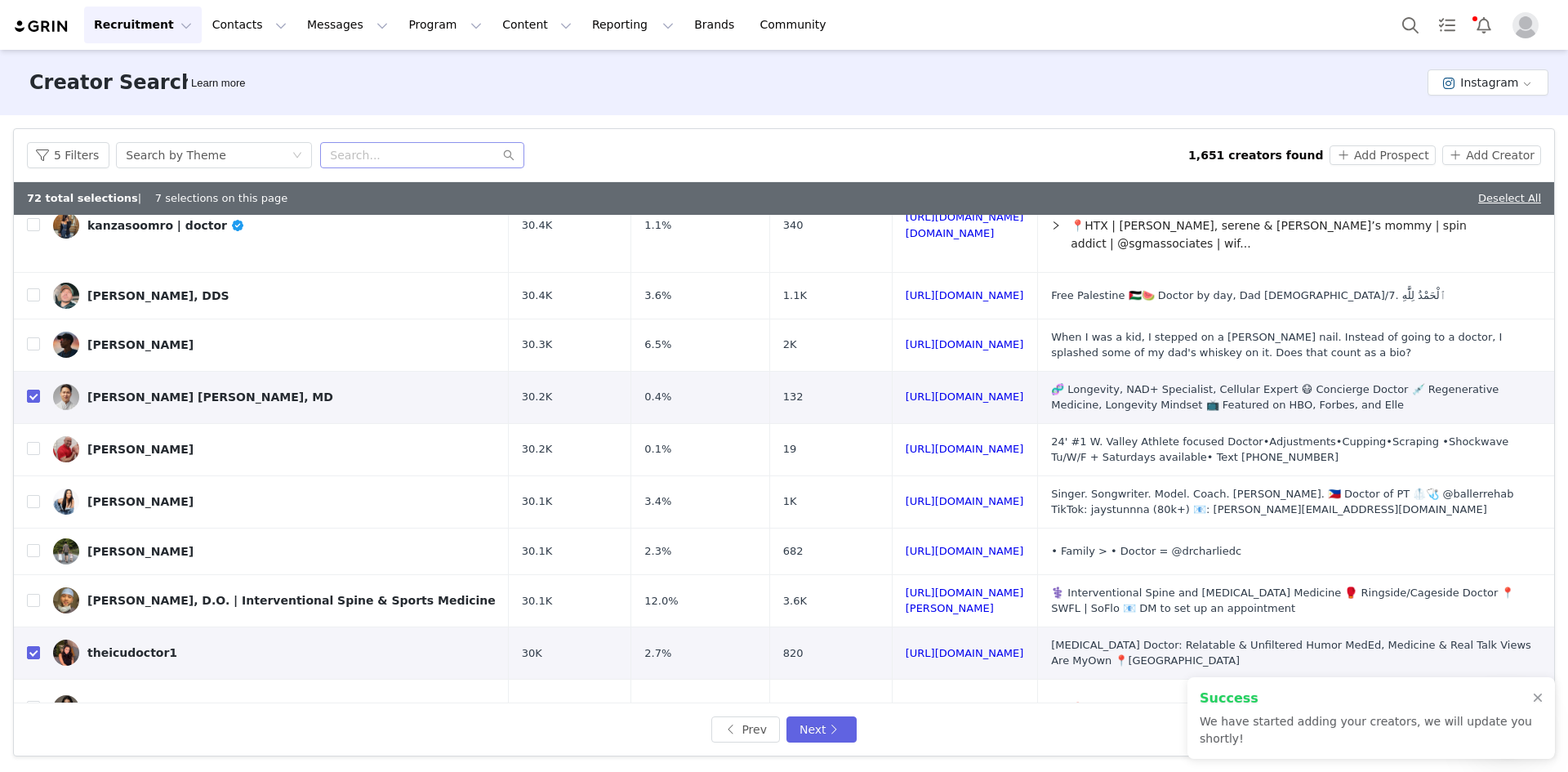
drag, startPoint x: 1069, startPoint y: 140, endPoint x: 1568, endPoint y: 208, distance: 503.6
click at [1069, 141] on div "5 Filters Search by Theme 1,651 creators found Add Prospect Add Creator" at bounding box center [784, 156] width 1541 height 53
click at [1505, 199] on link "Deselect All" at bounding box center [1509, 198] width 63 height 13
checkbox input "false"
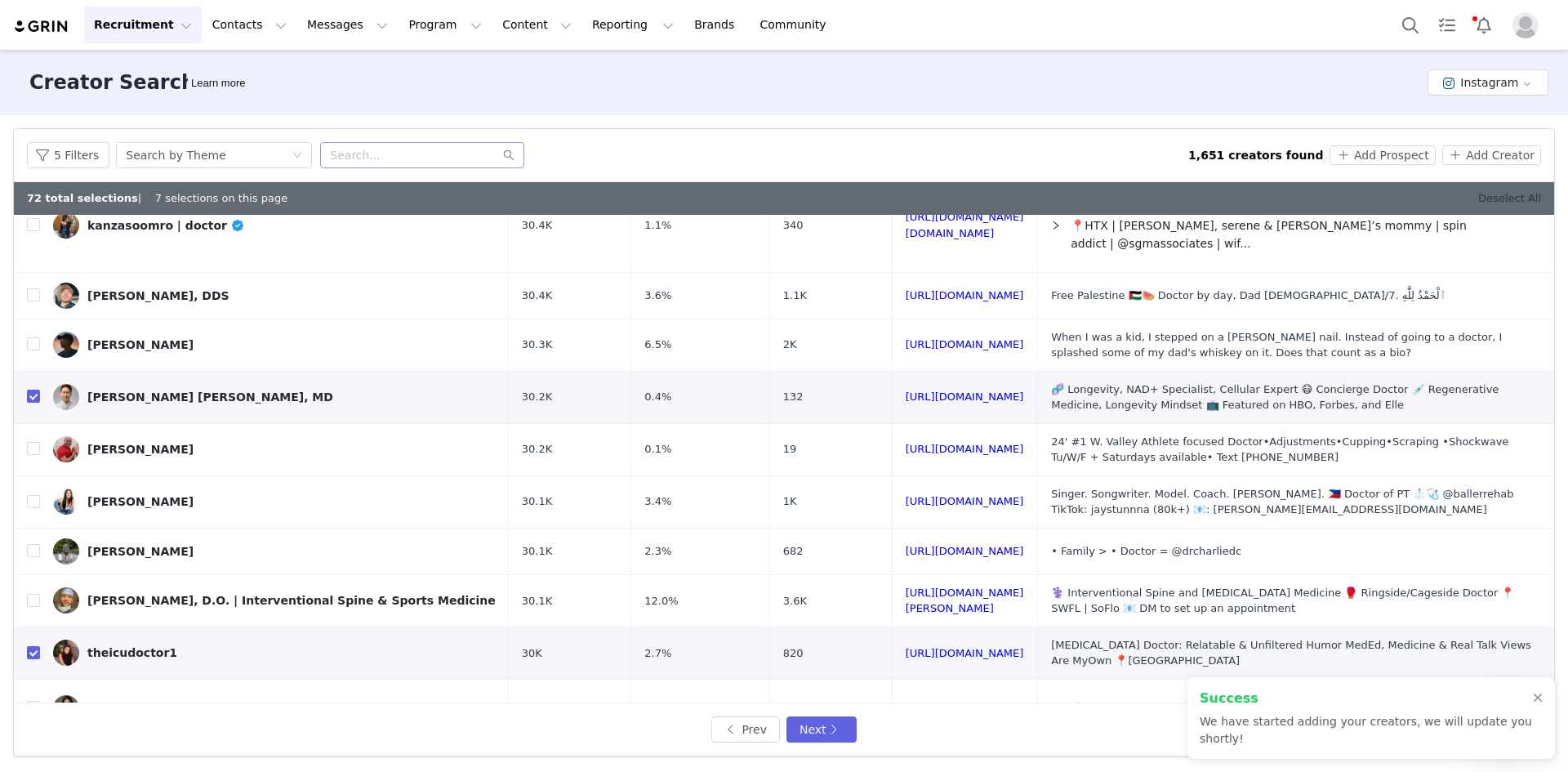
checkbox input "false"
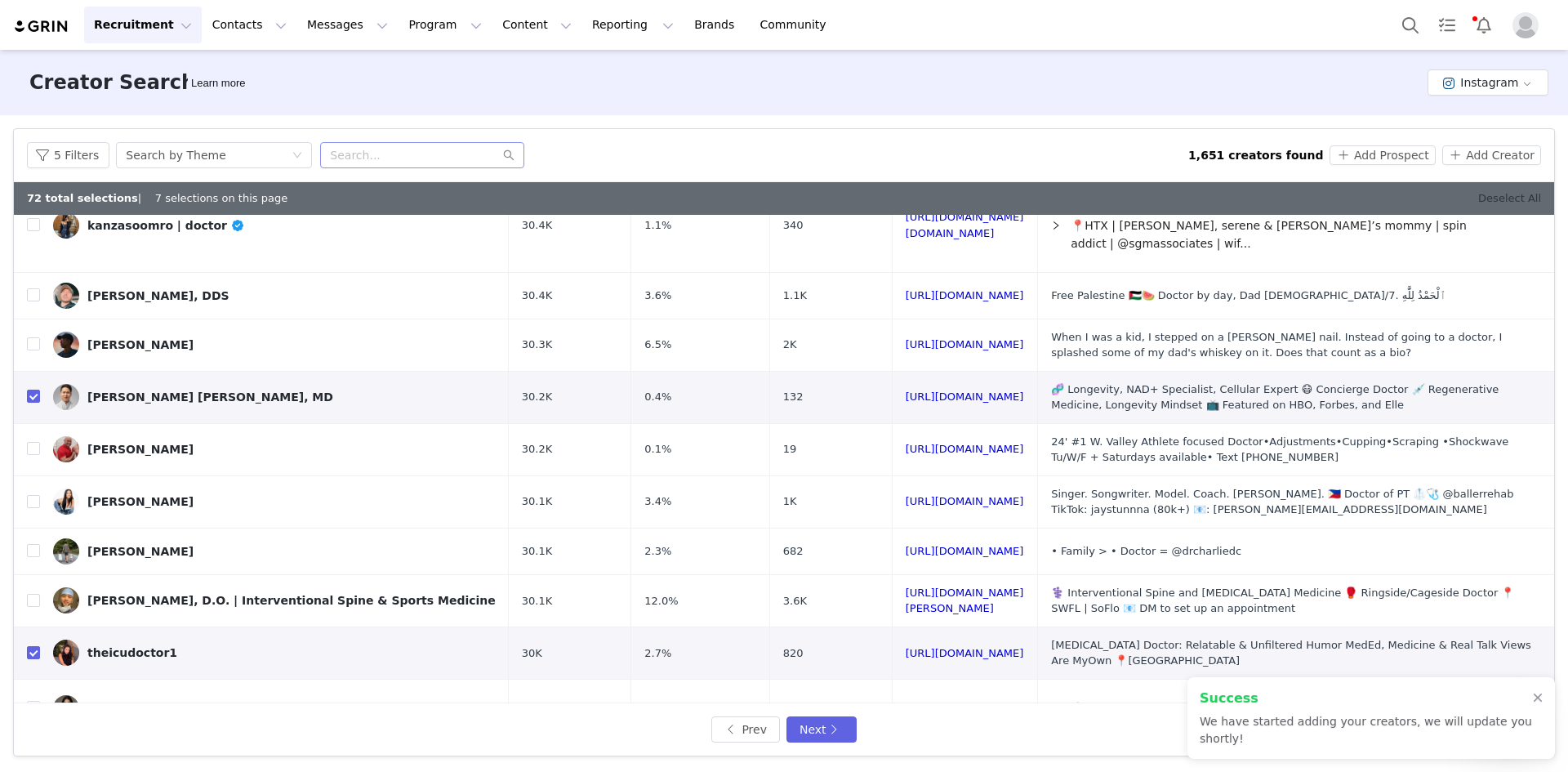
scroll to position [582, 0]
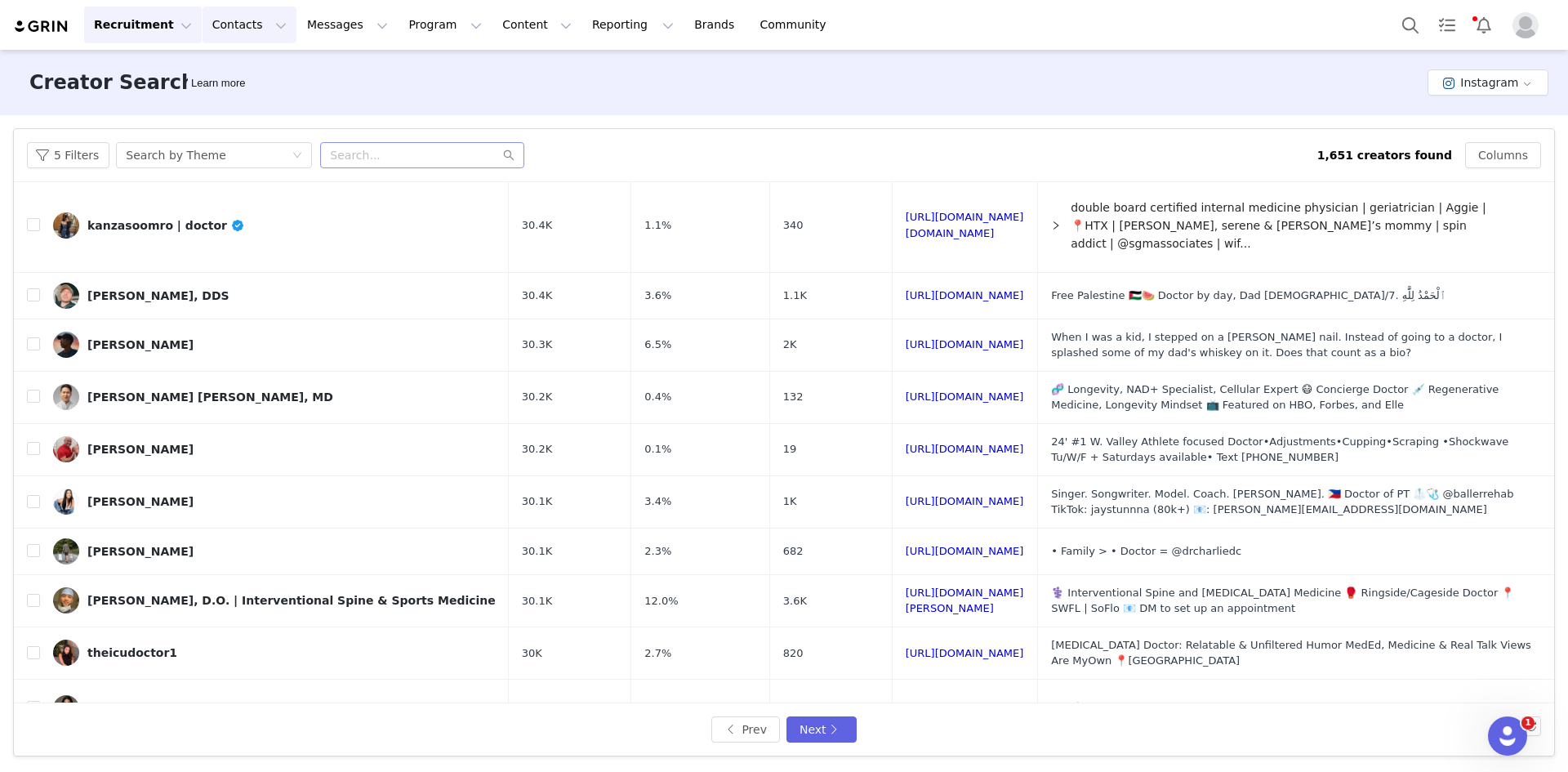
click at [239, 32] on button "Contacts Contacts" at bounding box center [249, 25] width 94 height 37
click at [305, 27] on button "Messages Messages" at bounding box center [347, 25] width 101 height 37
click at [313, 111] on div "Inbox" at bounding box center [335, 103] width 110 height 18
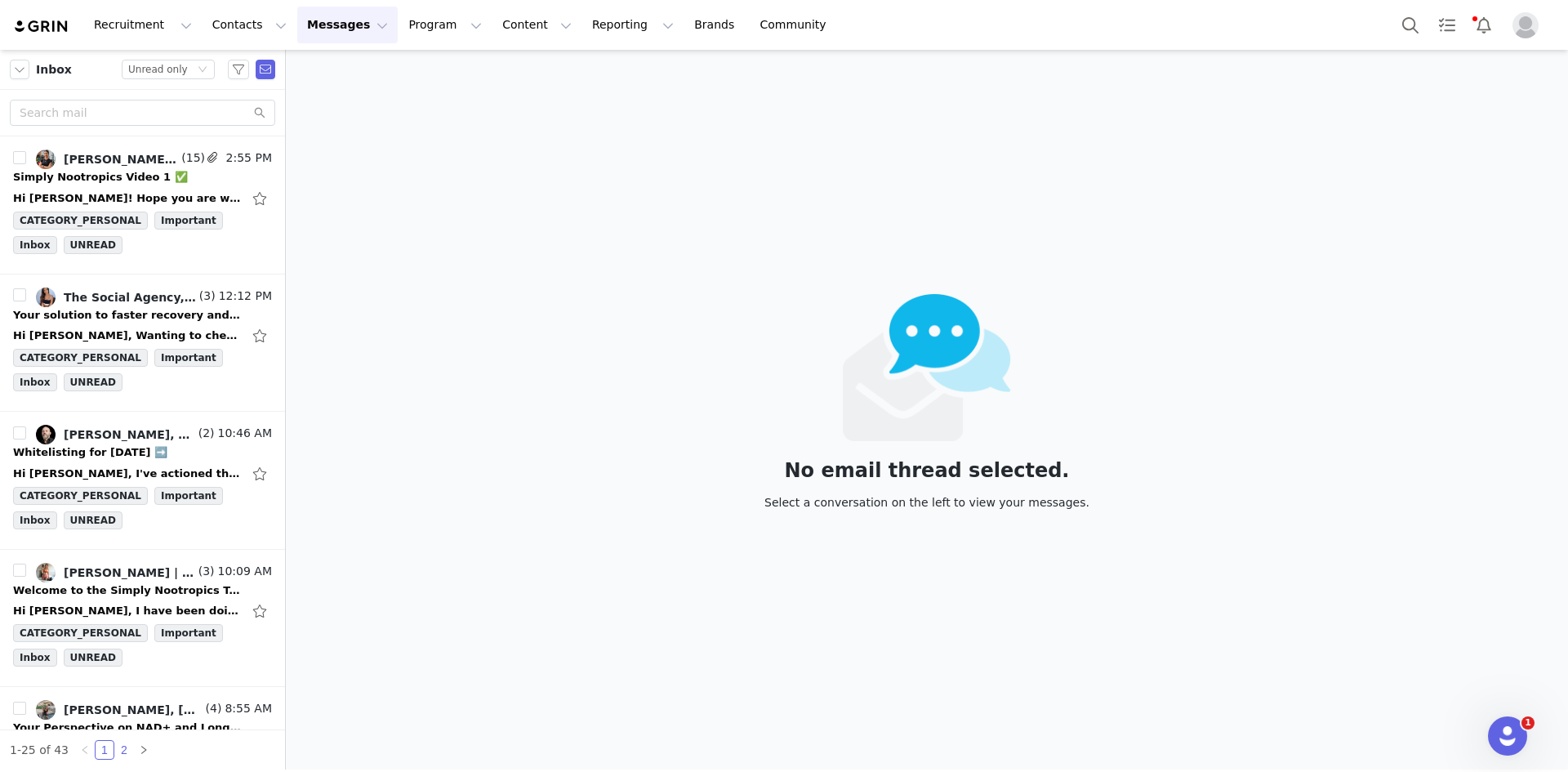
click at [118, 749] on link "2" at bounding box center [124, 749] width 18 height 18
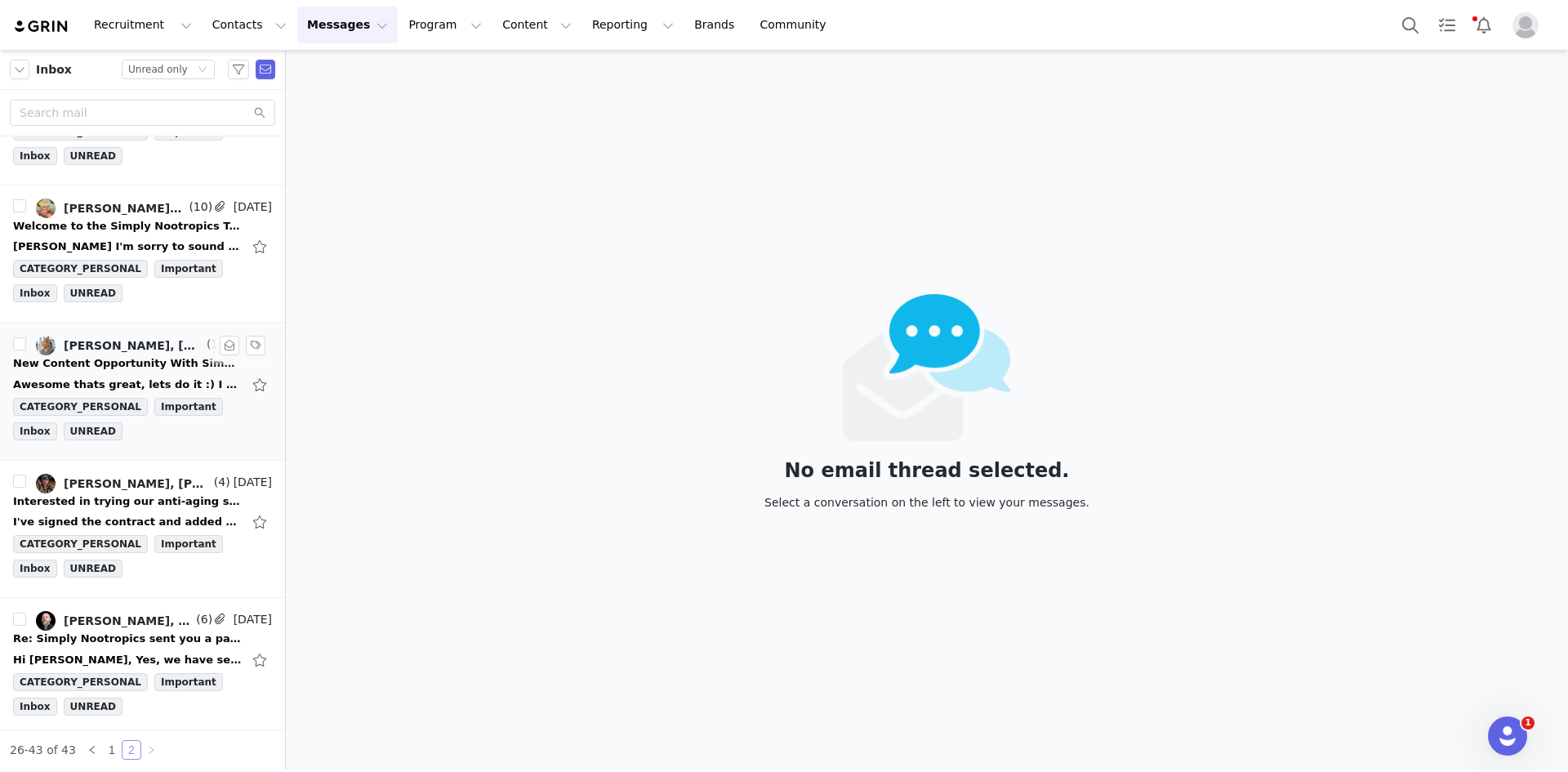
scroll to position [1885, 0]
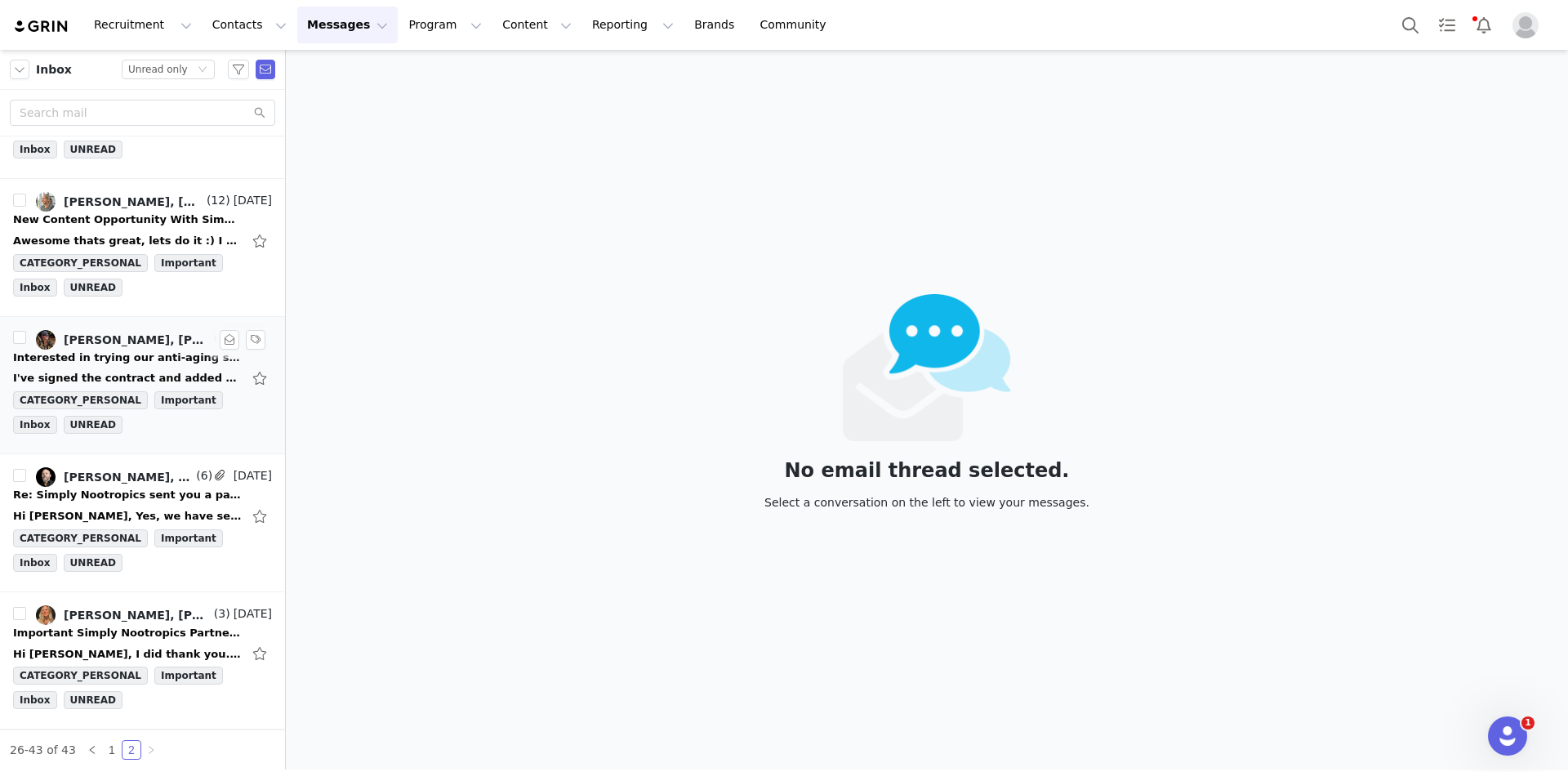
click at [161, 365] on div "I've signed the contract and added my payment method. I just want to clarify ho…" at bounding box center [142, 378] width 259 height 26
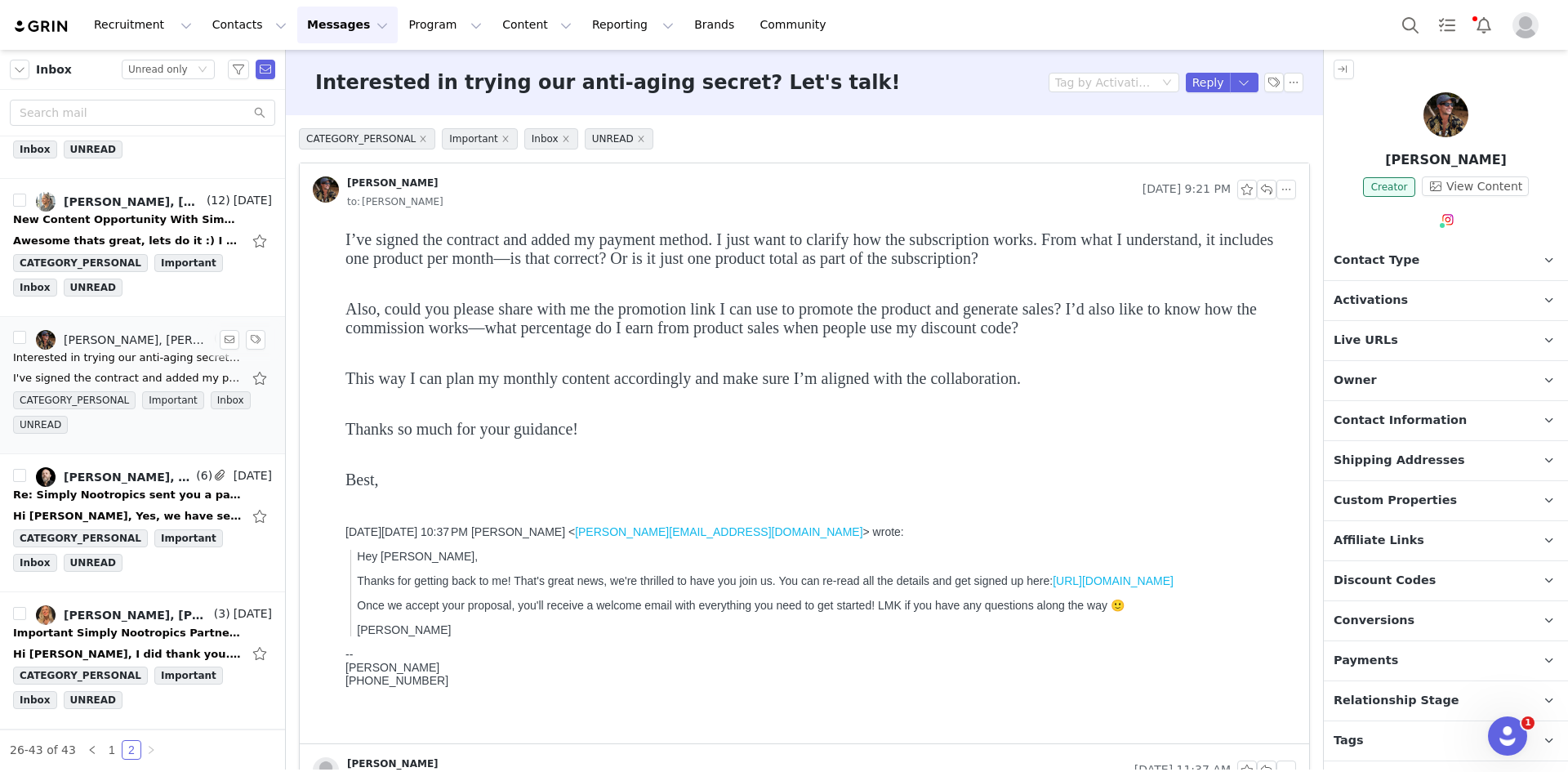
scroll to position [0, 0]
click at [1284, 74] on button "button" at bounding box center [1294, 82] width 20 height 20
click at [1297, 111] on li "Mark as unread" at bounding box center [1325, 112] width 109 height 26
click at [1424, 588] on p "Discount Codes Discount codes associated with this Influencer" at bounding box center [1427, 581] width 205 height 39
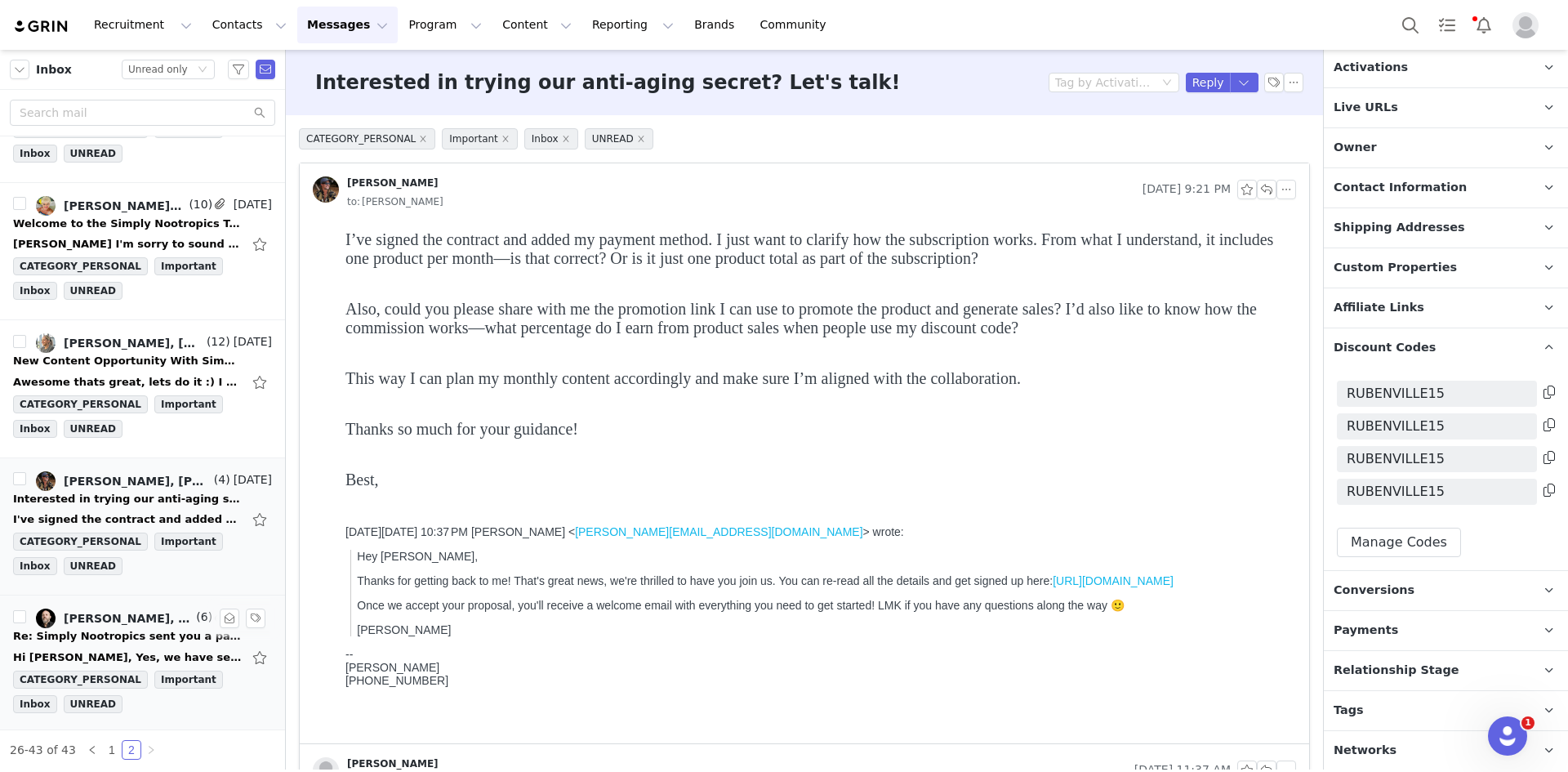
scroll to position [1641, 0]
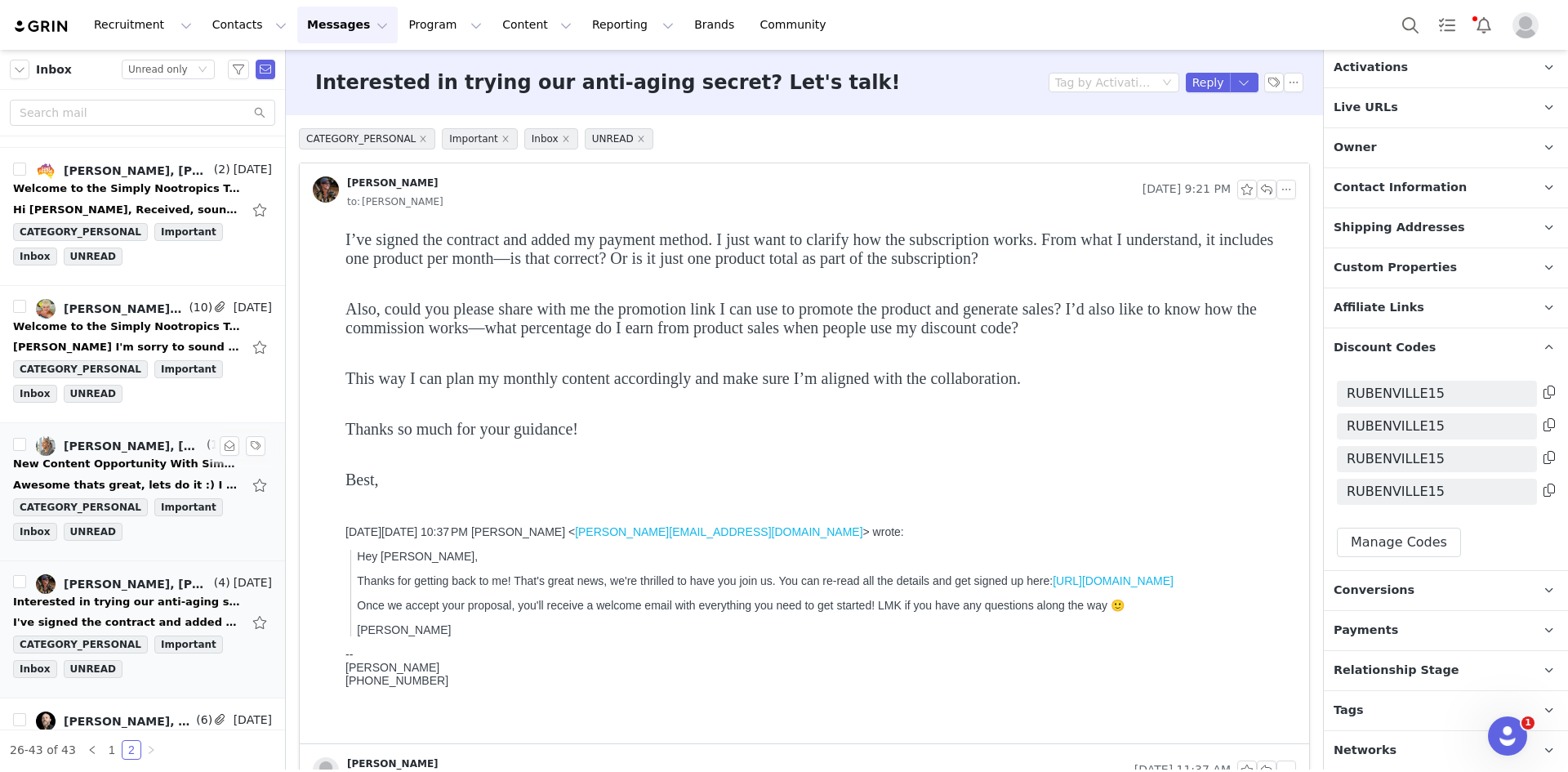
click at [112, 458] on div "New Content Opportunity With Simply Nootropics" at bounding box center [127, 464] width 229 height 17
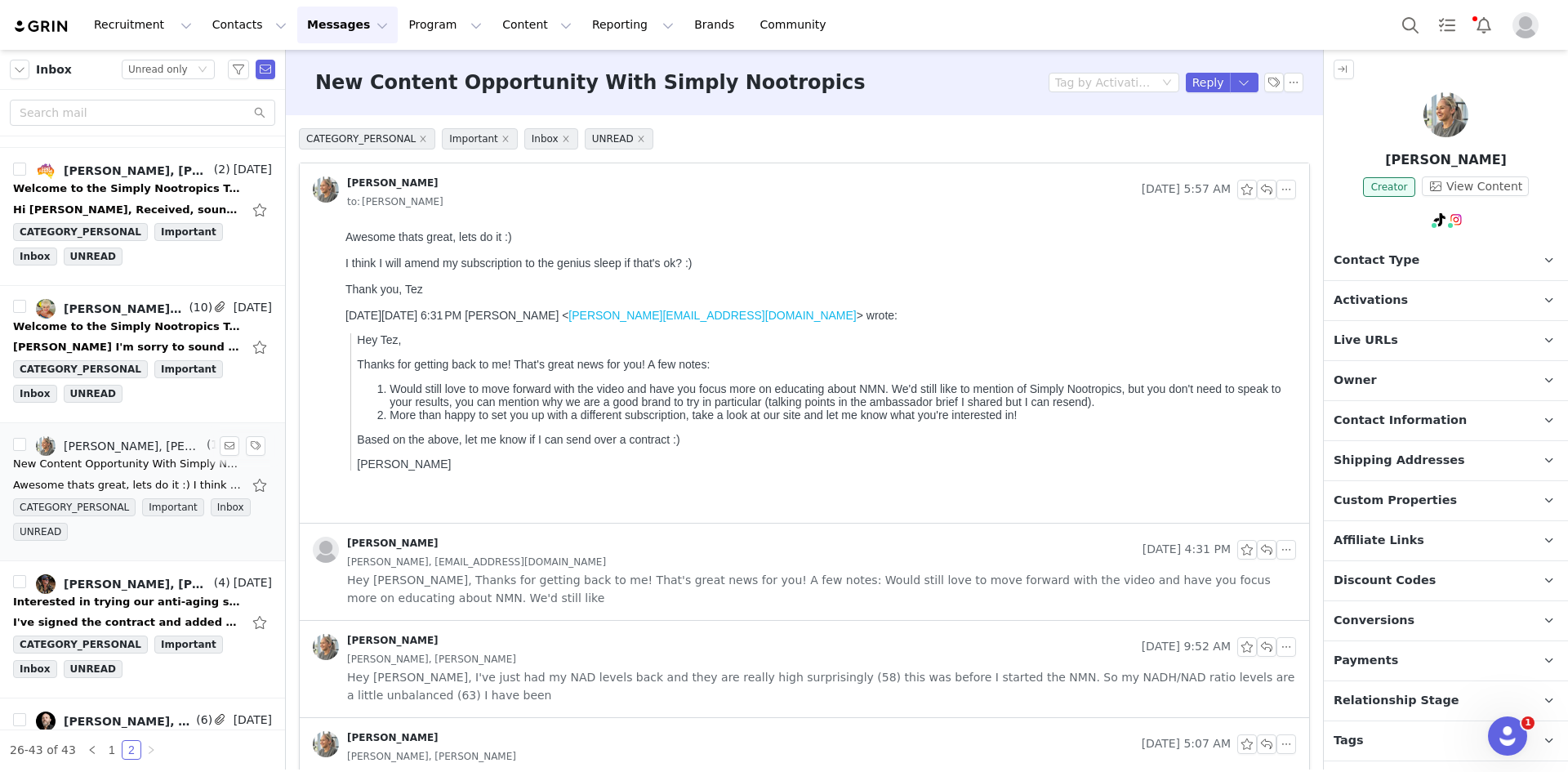
scroll to position [0, 0]
click at [1285, 75] on button "button" at bounding box center [1294, 82] width 20 height 20
click at [1288, 113] on li "Mark as unread" at bounding box center [1325, 112] width 109 height 26
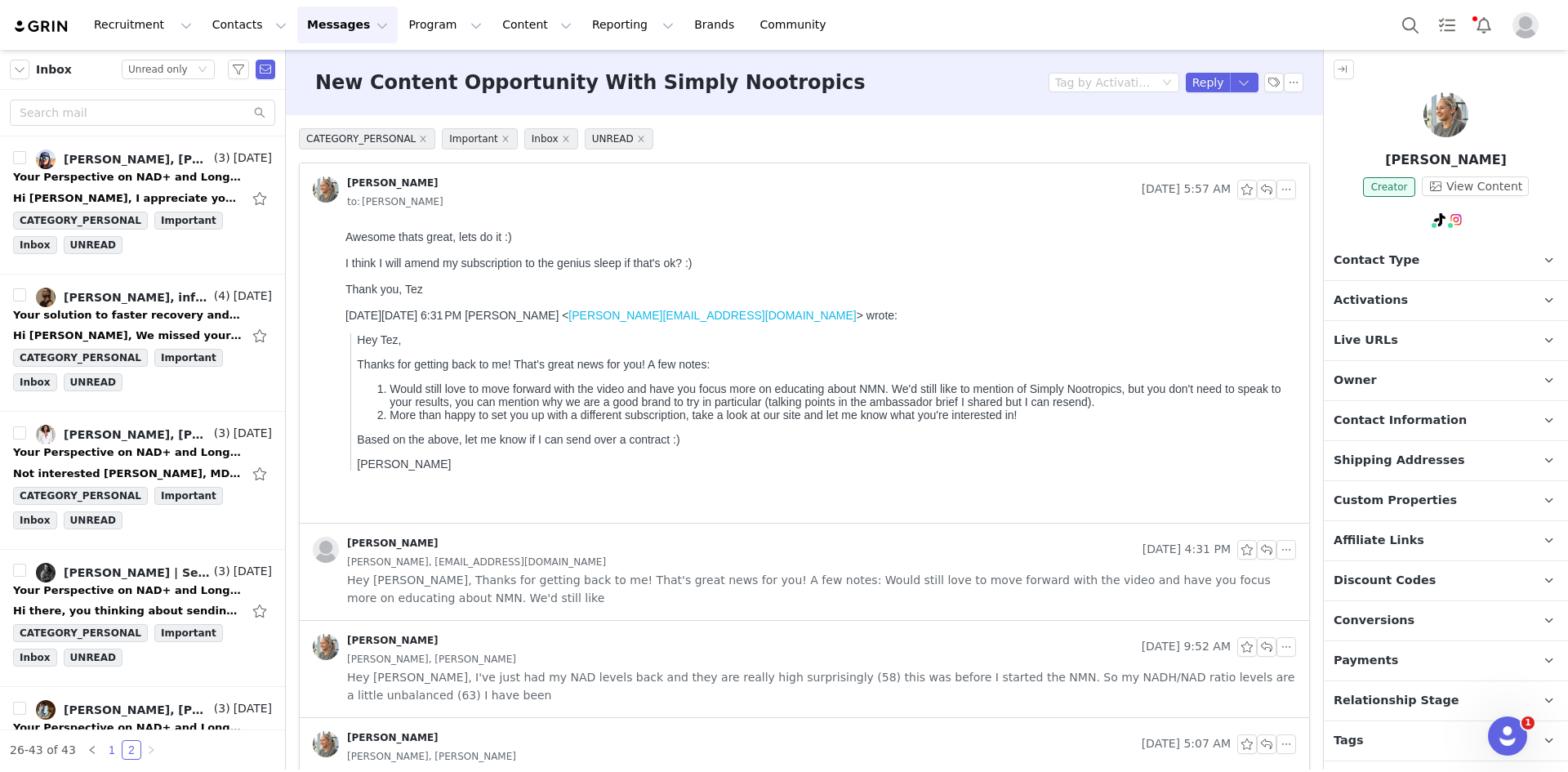
click at [109, 749] on link "1" at bounding box center [112, 749] width 18 height 18
click at [141, 335] on div "Hi Leigh, Wanting to check with you are you after a gifting campaign or social …" at bounding box center [127, 336] width 229 height 17
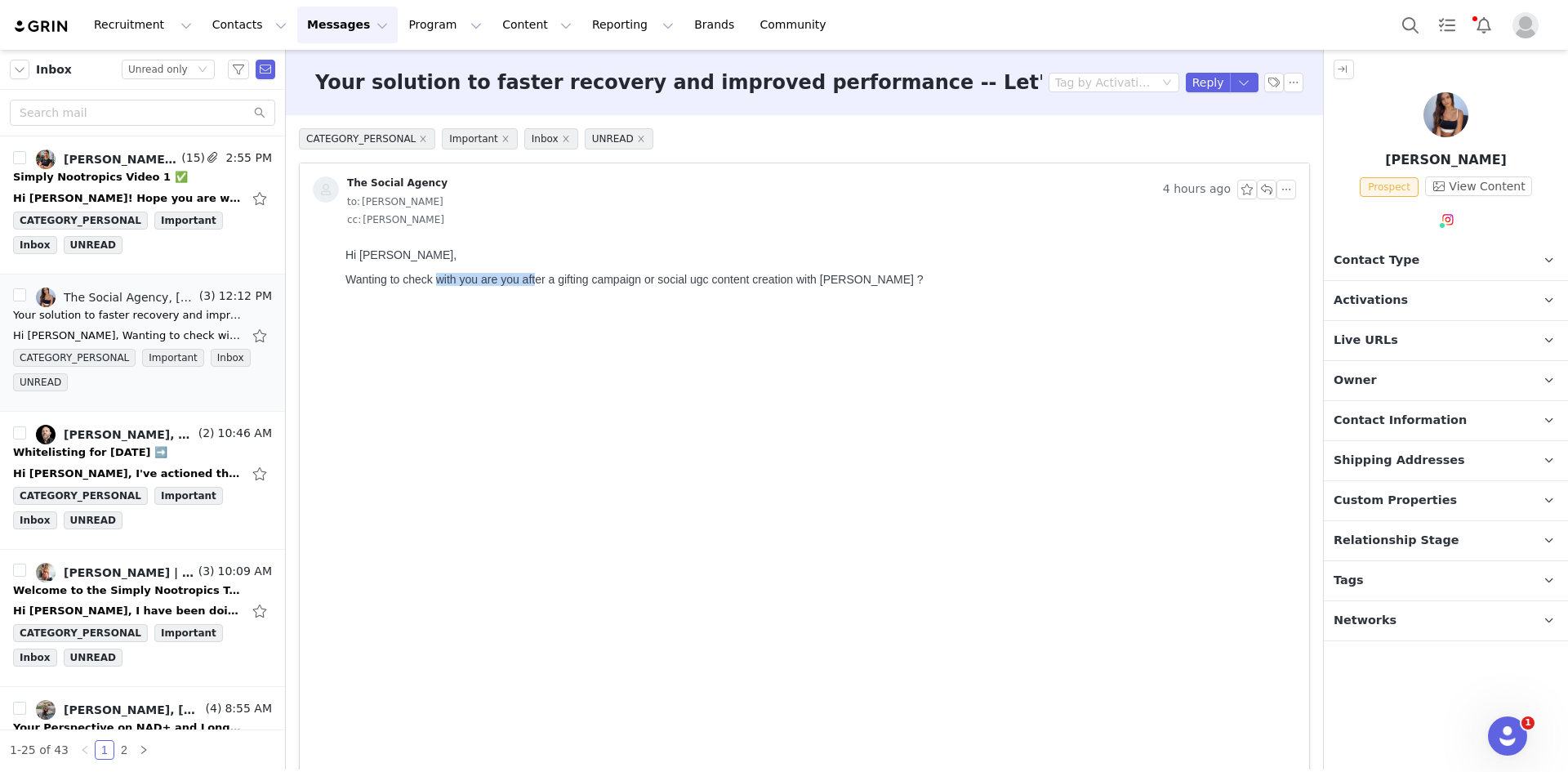
drag, startPoint x: 437, startPoint y: 283, endPoint x: 535, endPoint y: 284, distance: 98.0
click at [535, 284] on p "Wanting to check with you are you after a gifting campaign or social ugc conten…" at bounding box center [817, 279] width 944 height 13
click at [1214, 129] on li "Reply All" at bounding box center [1218, 138] width 69 height 26
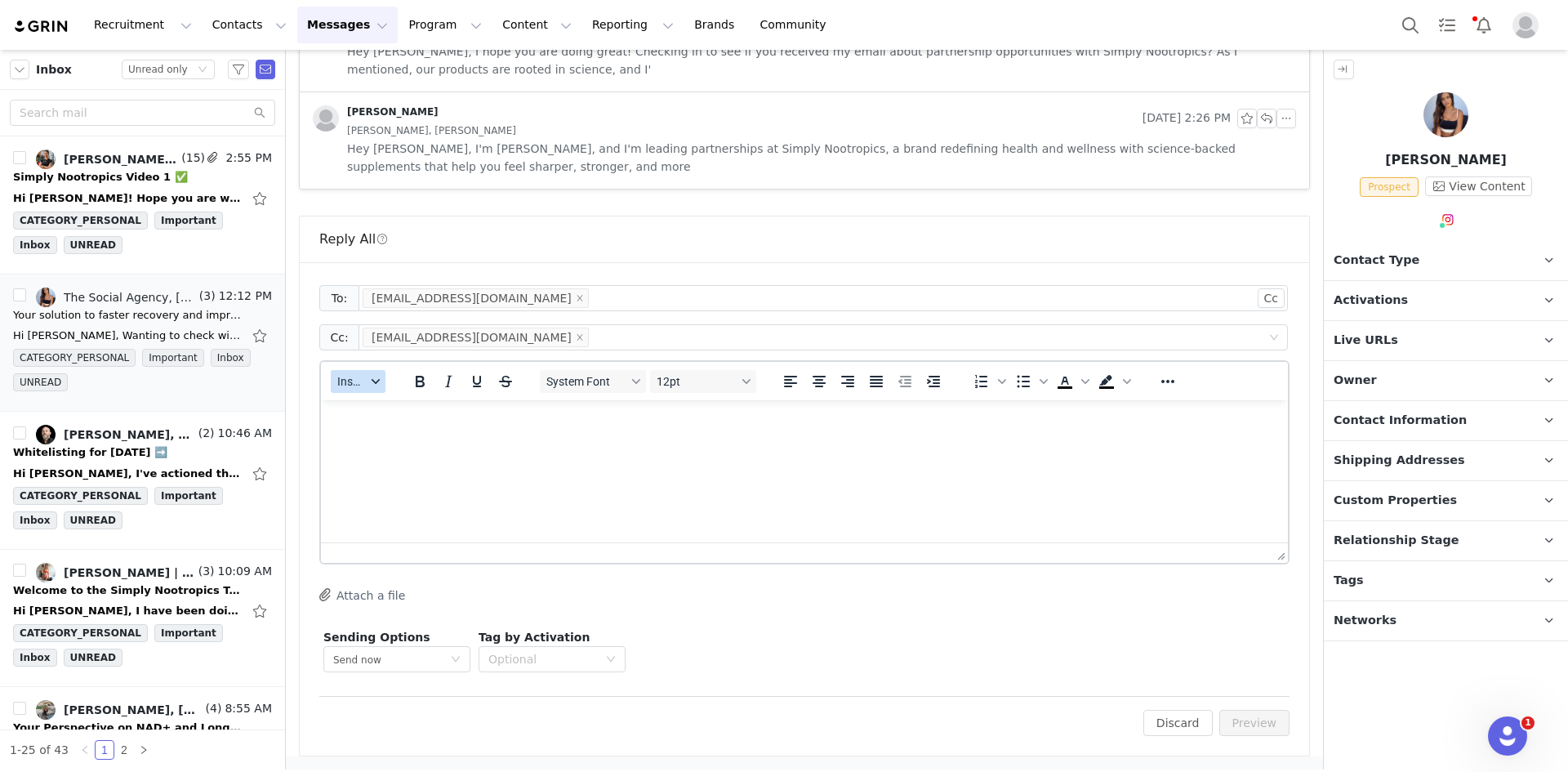
click at [359, 377] on span "Insert" at bounding box center [351, 381] width 28 height 13
click at [395, 404] on div "Insert Template" at bounding box center [418, 410] width 147 height 20
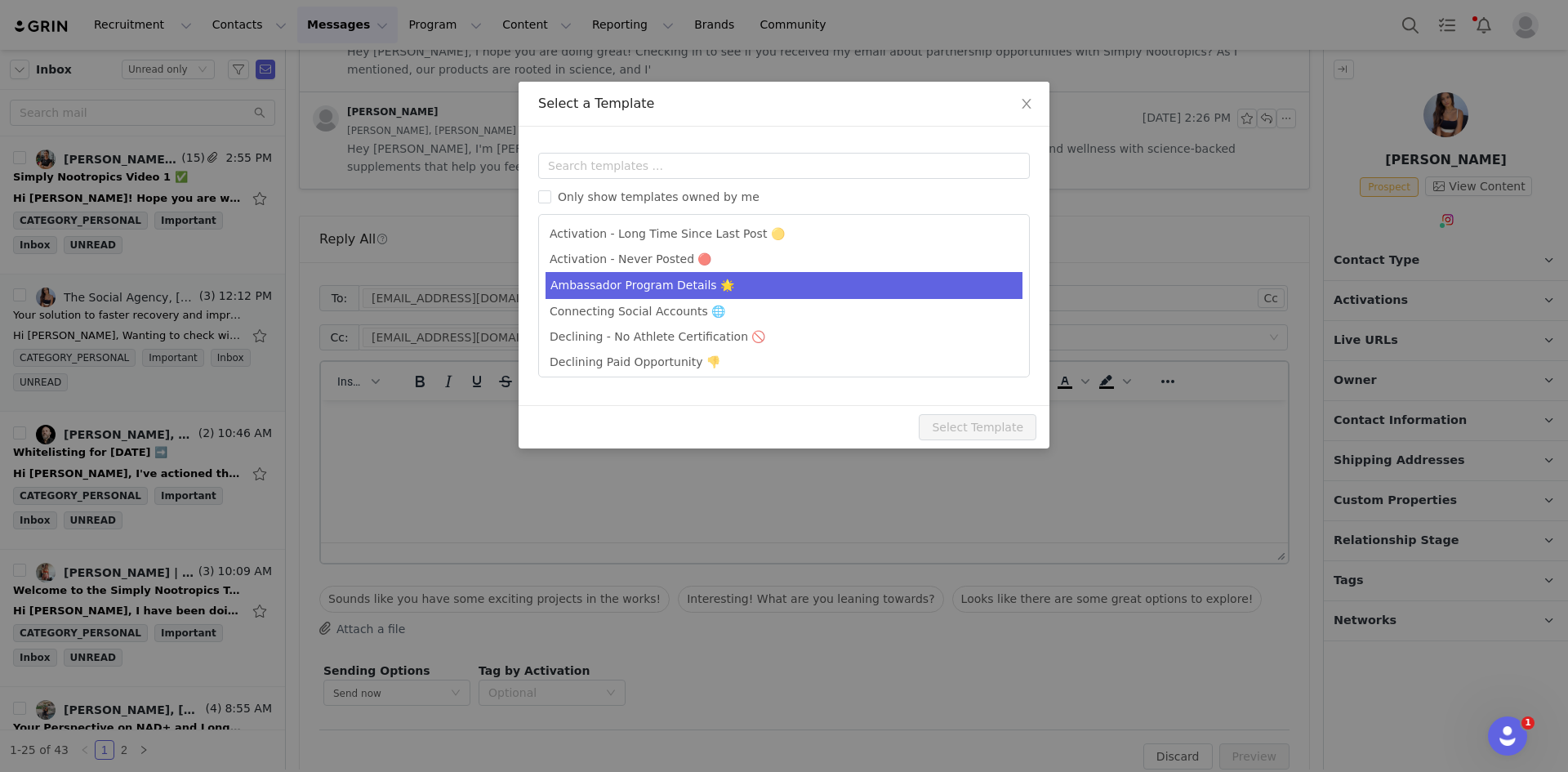
click at [661, 279] on li "Ambassador Program Details 🌟" at bounding box center [784, 286] width 477 height 27
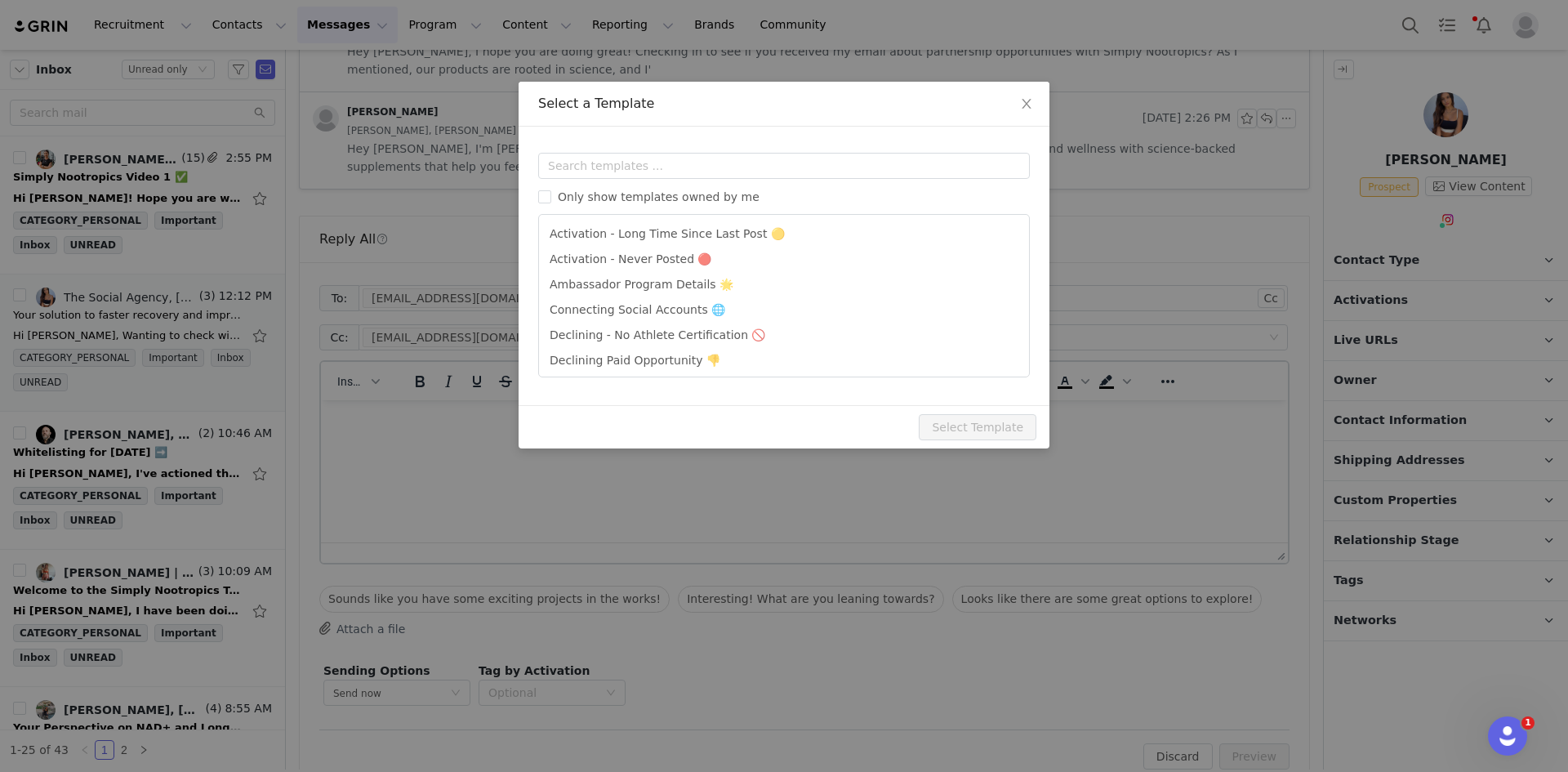
type input "Simply Nootropics x [instagram_username] - Let's Partner!"
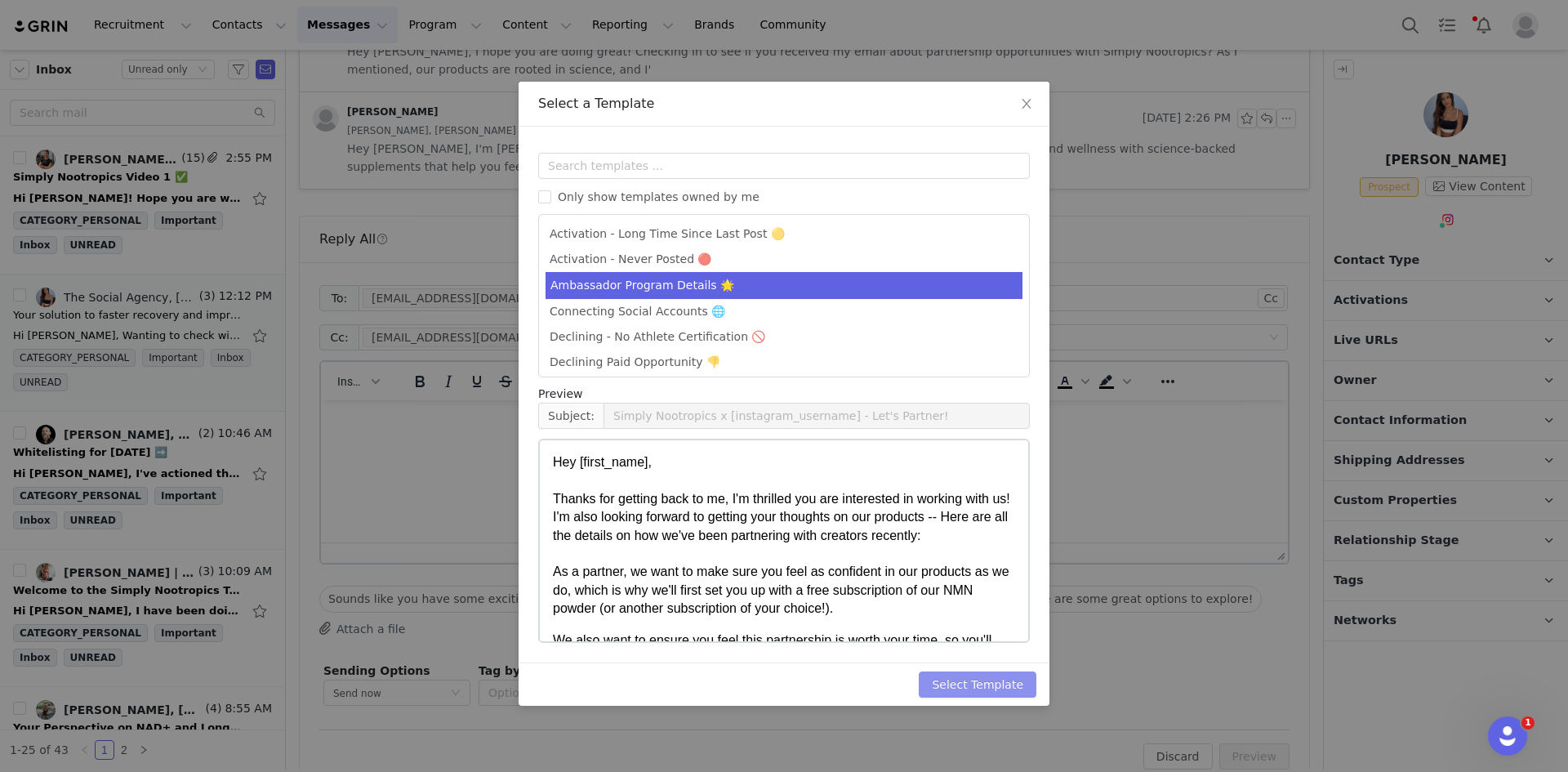
click at [987, 686] on button "Select Template" at bounding box center [977, 684] width 117 height 26
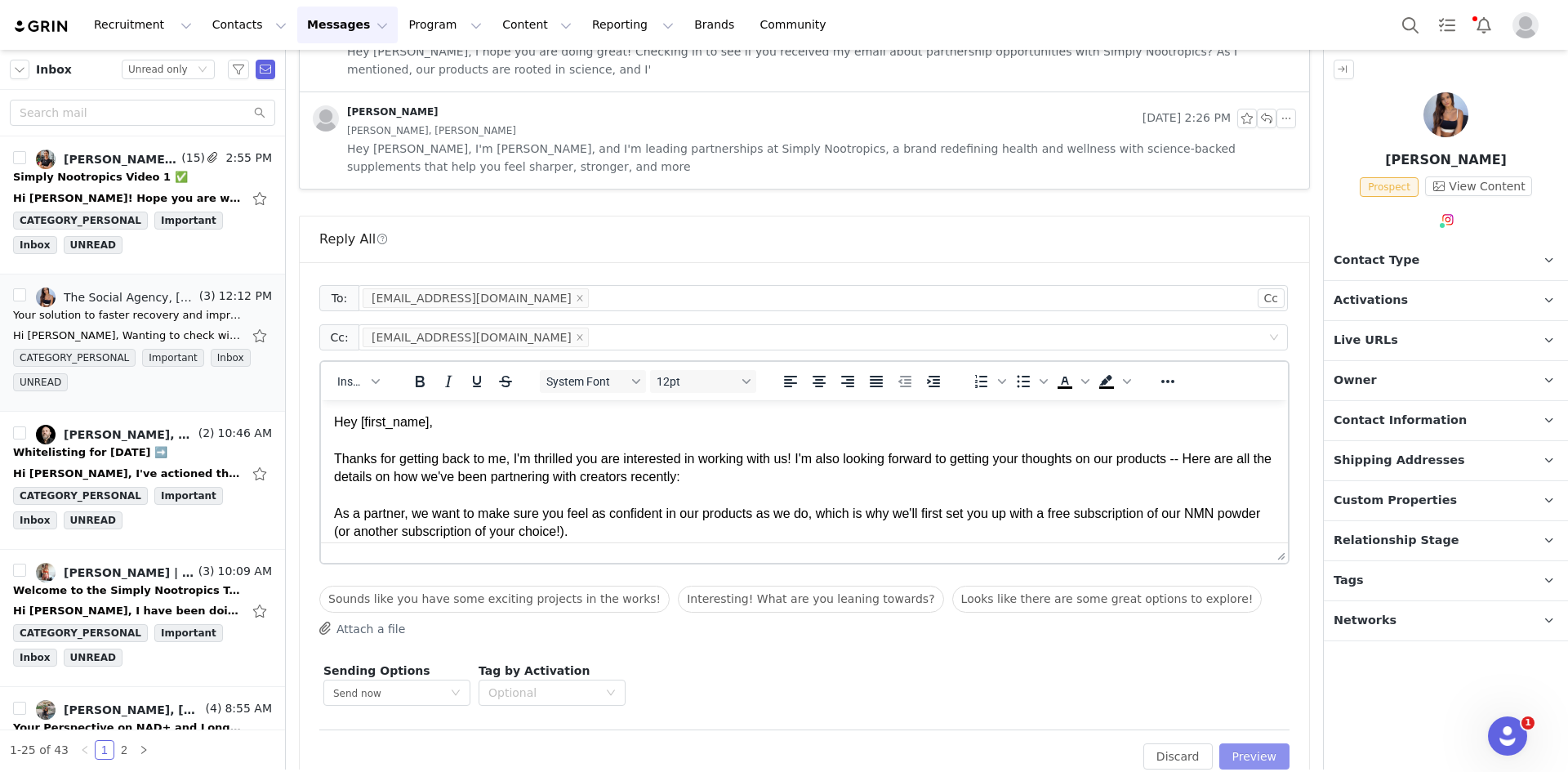
click at [1246, 760] on button "Preview" at bounding box center [1255, 756] width 71 height 26
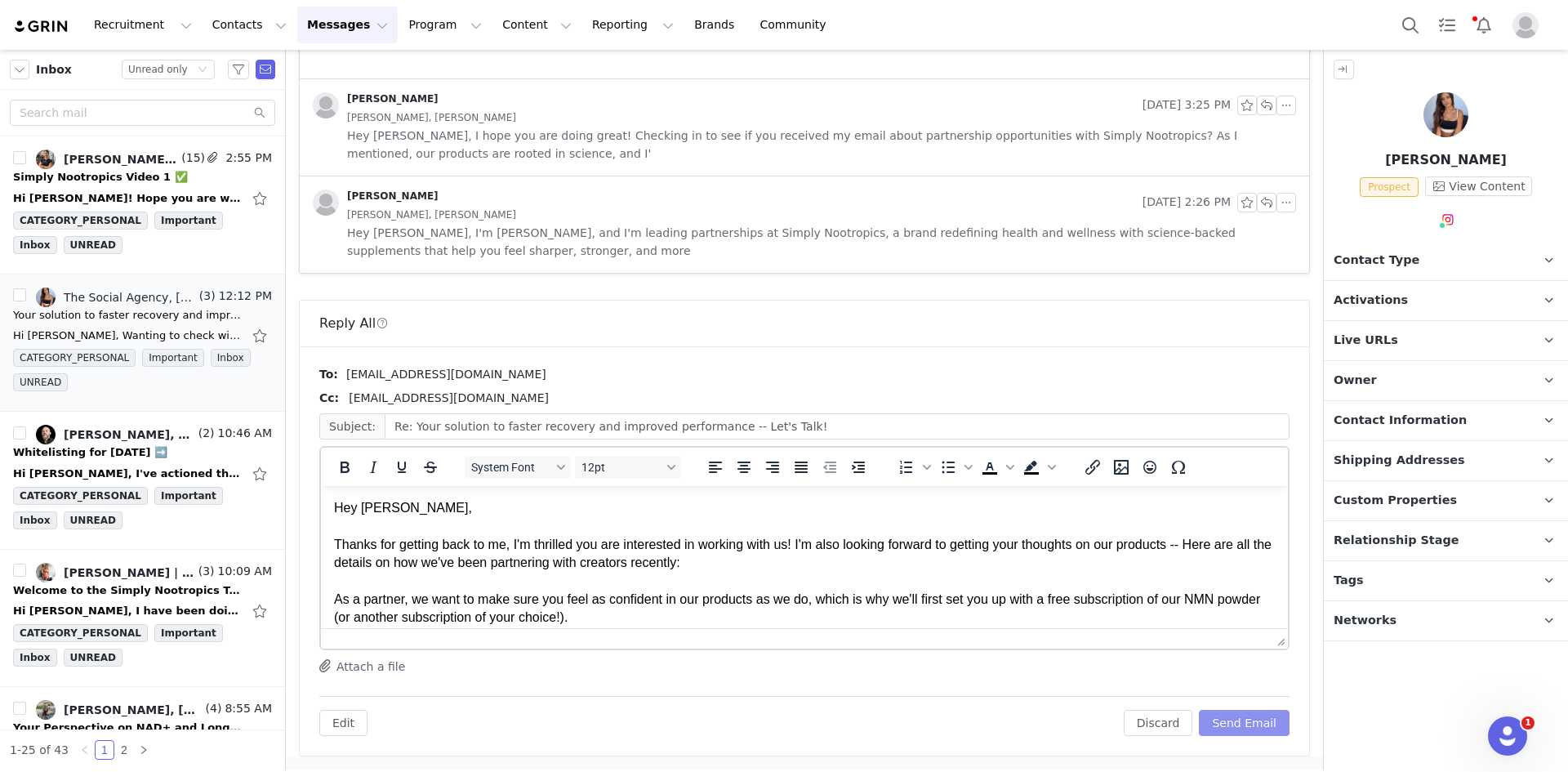
click at [1250, 724] on button "Send Email" at bounding box center [1244, 723] width 91 height 26
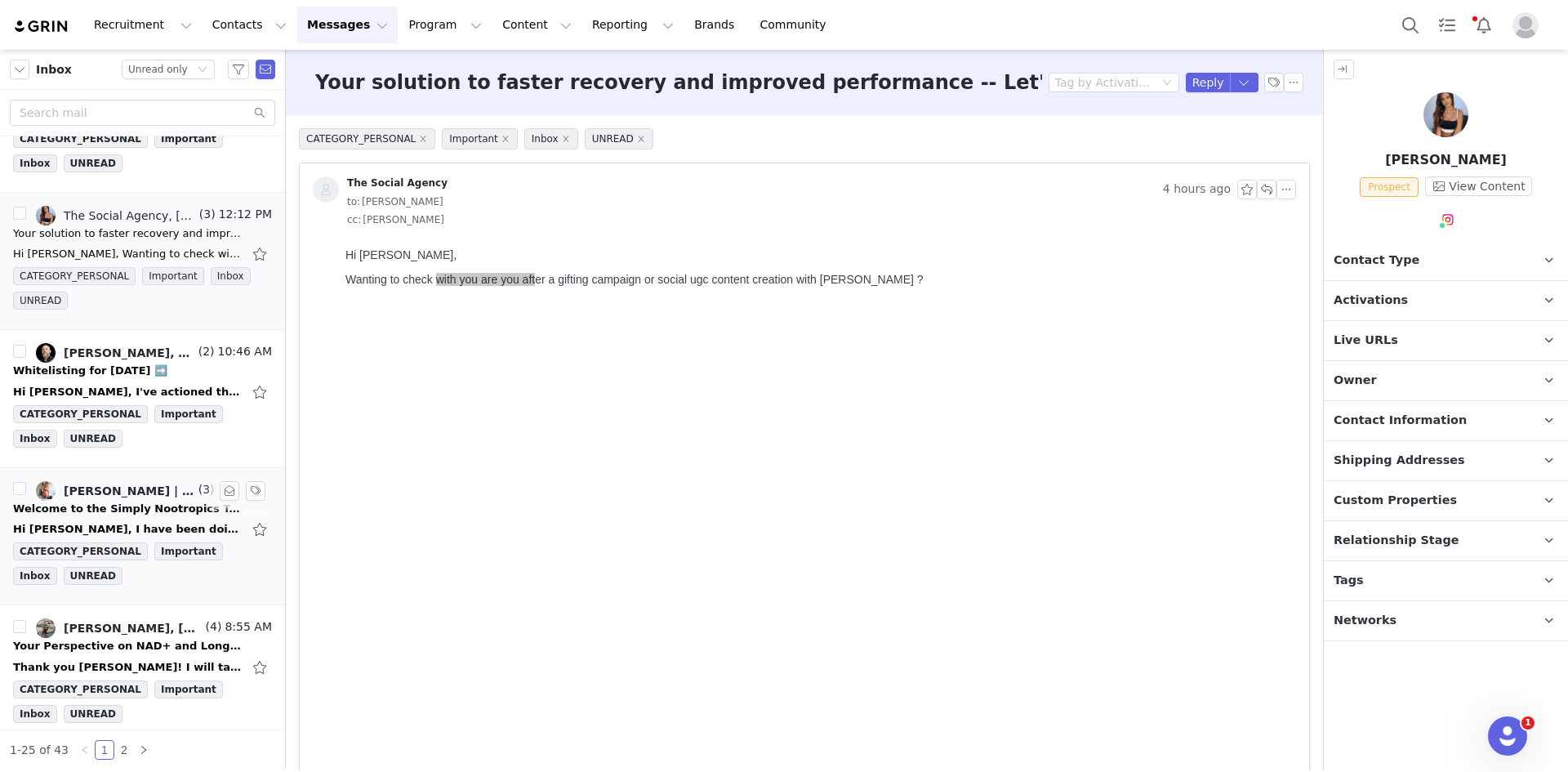
click at [131, 508] on div "Welcome to the Simply Nootropics Team!" at bounding box center [127, 509] width 229 height 17
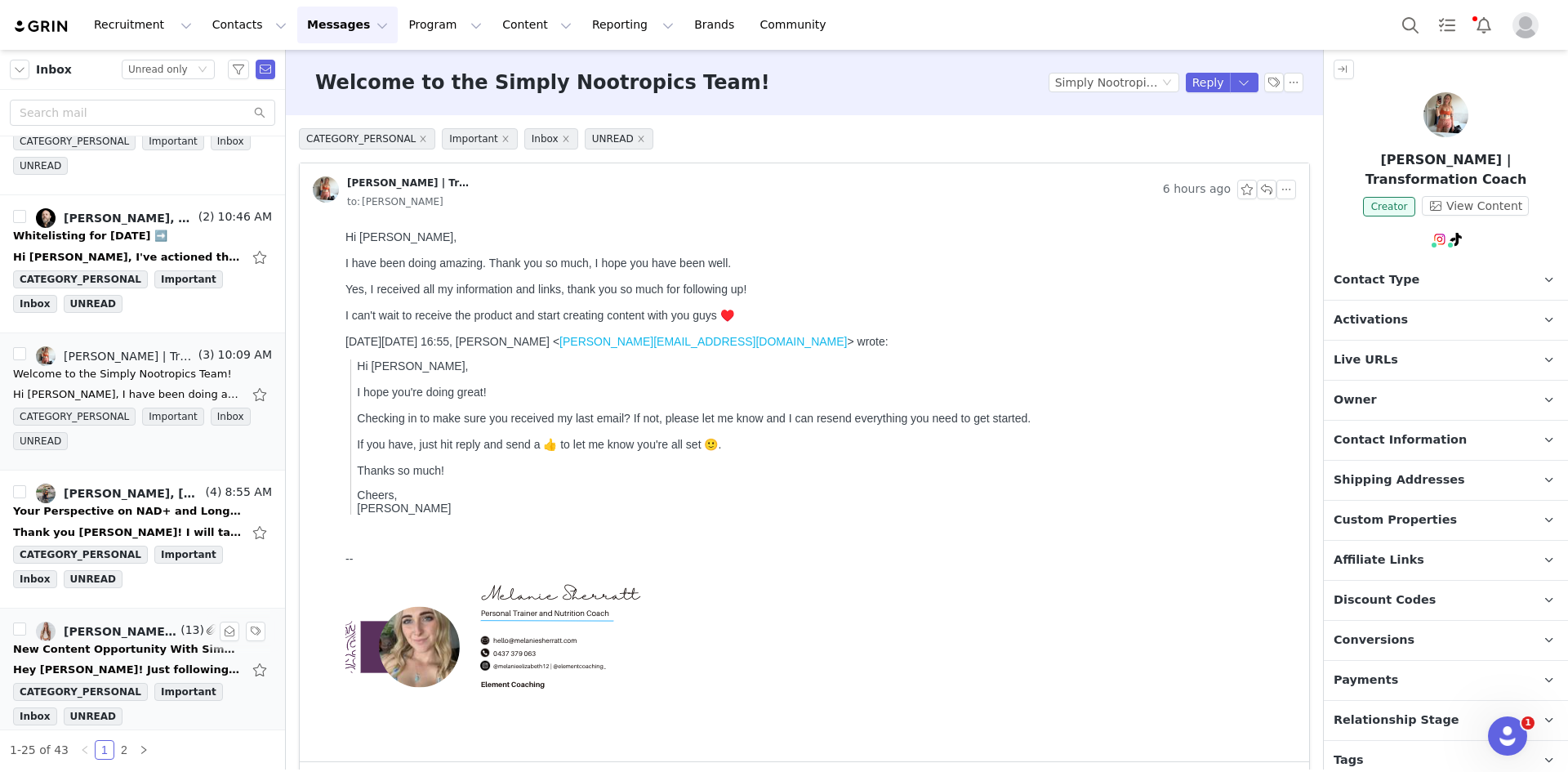
scroll to position [246, 0]
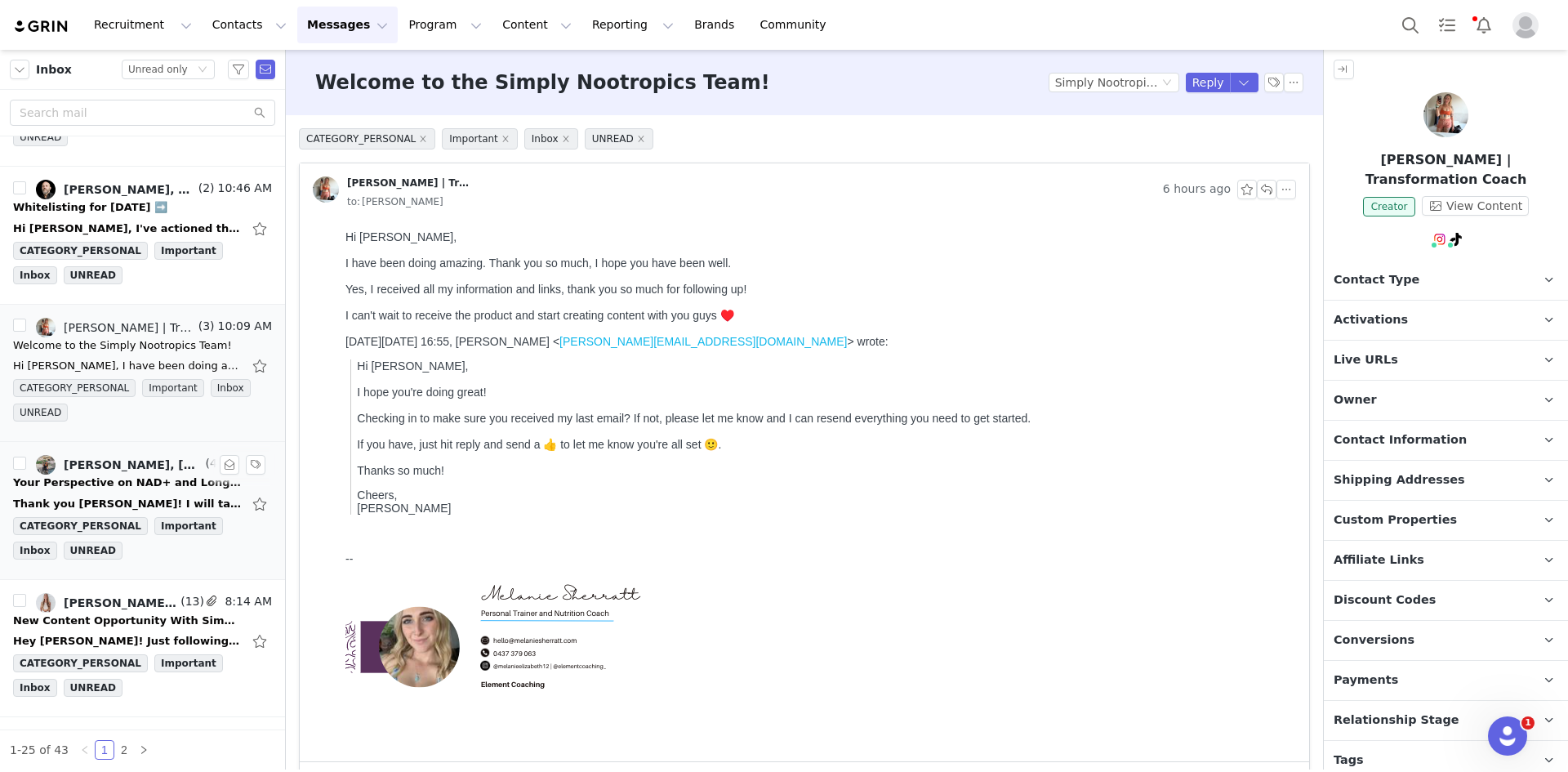
click at [88, 503] on div "Thank you Leigh! I will take a look at this tomorrow! On Mon, Sep 29, 2025 at 2…" at bounding box center [127, 504] width 229 height 17
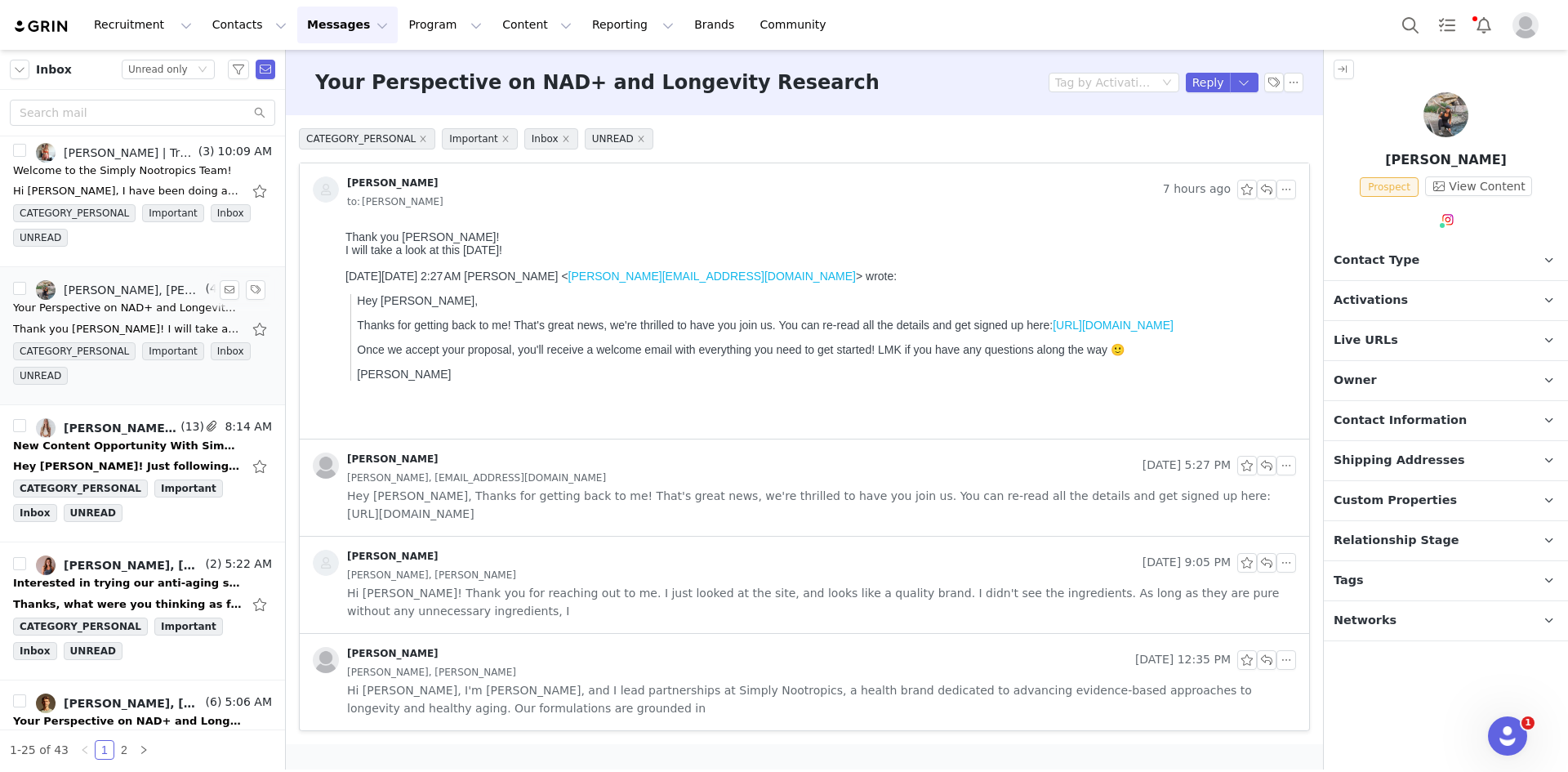
scroll to position [490, 0]
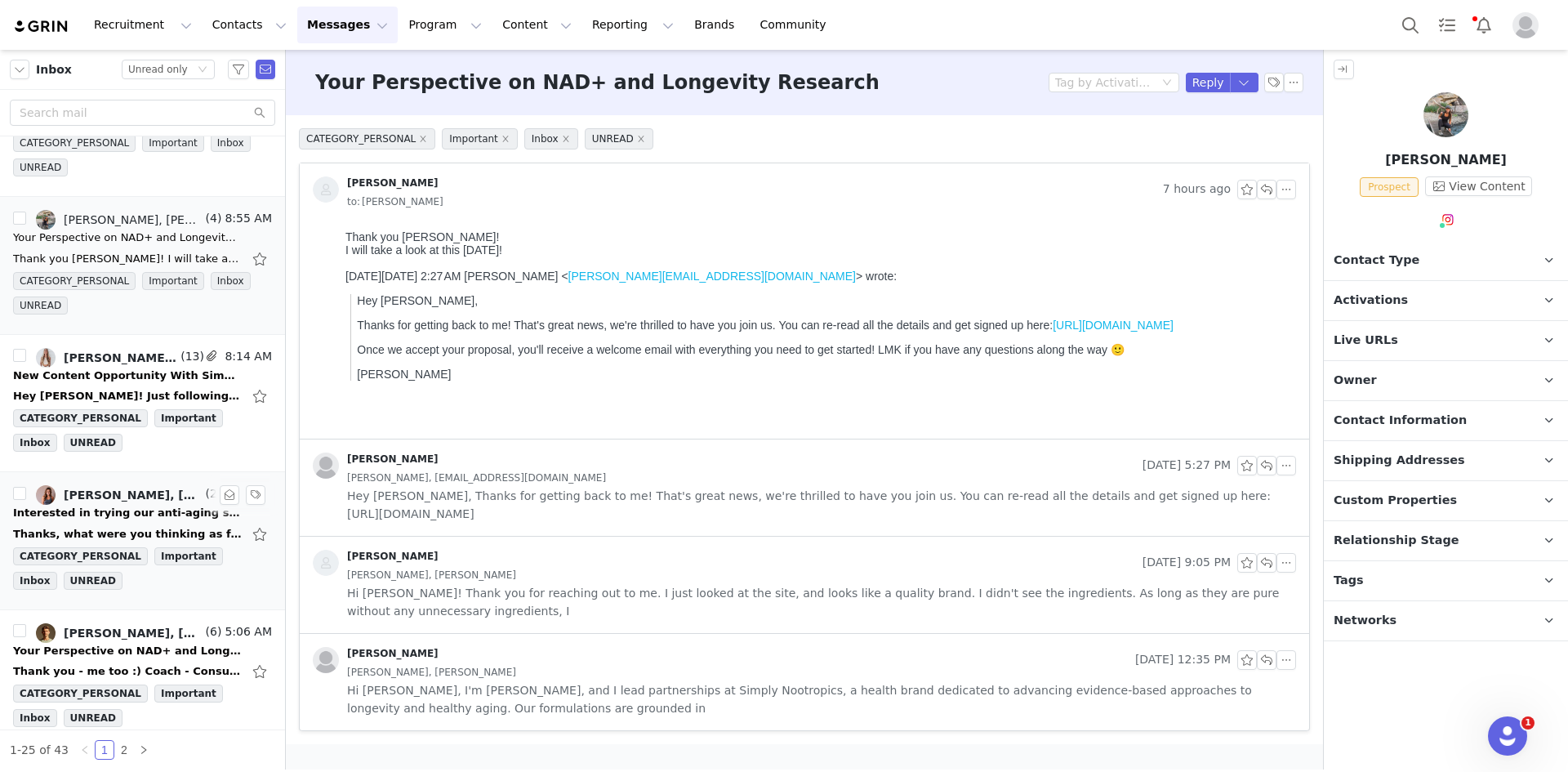
click at [106, 510] on div "Interested in trying our anti-aging secret? Let's talk!" at bounding box center [127, 513] width 229 height 17
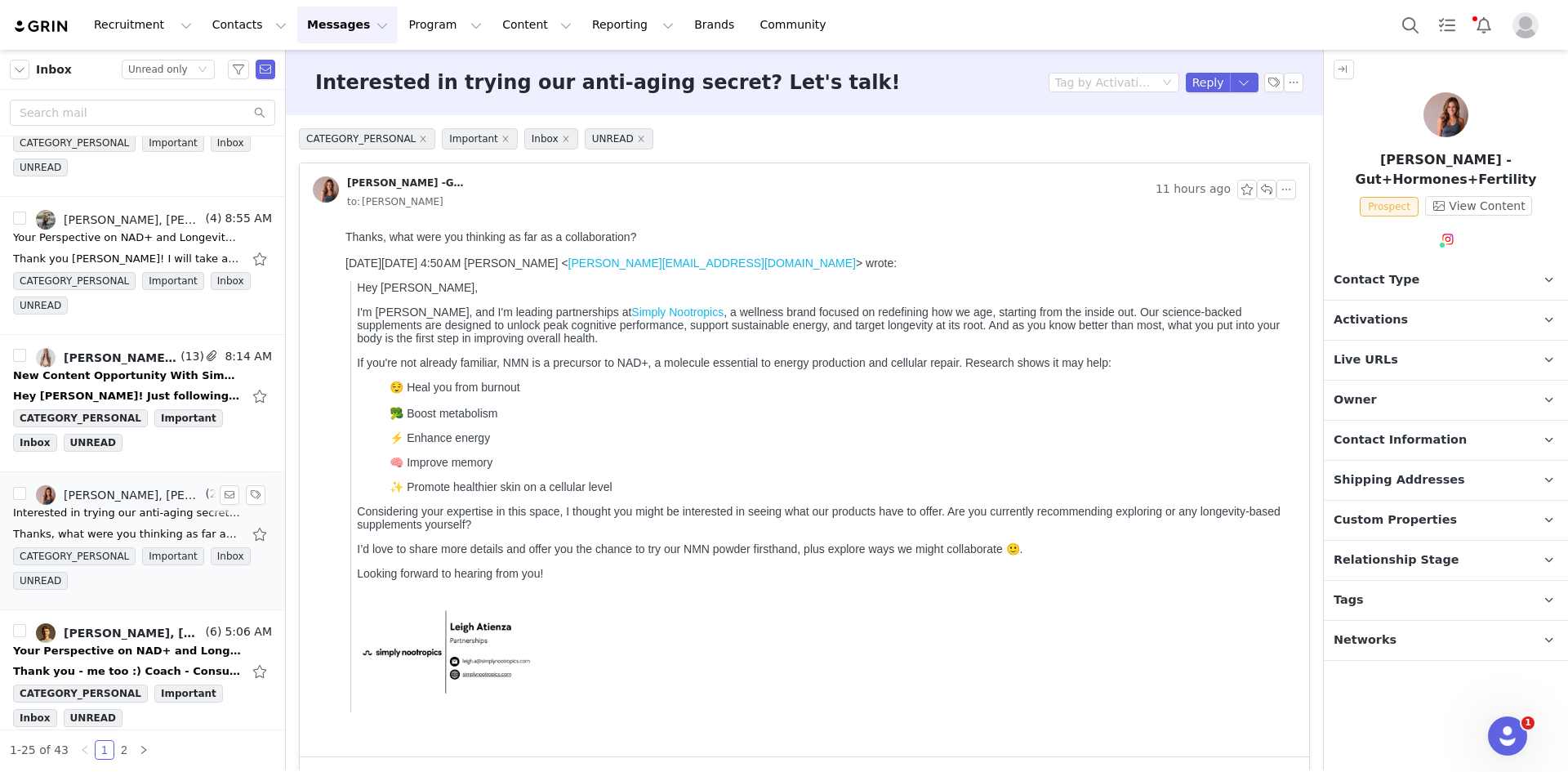
scroll to position [0, 0]
click at [1218, 142] on li "Reply All" at bounding box center [1218, 138] width 69 height 26
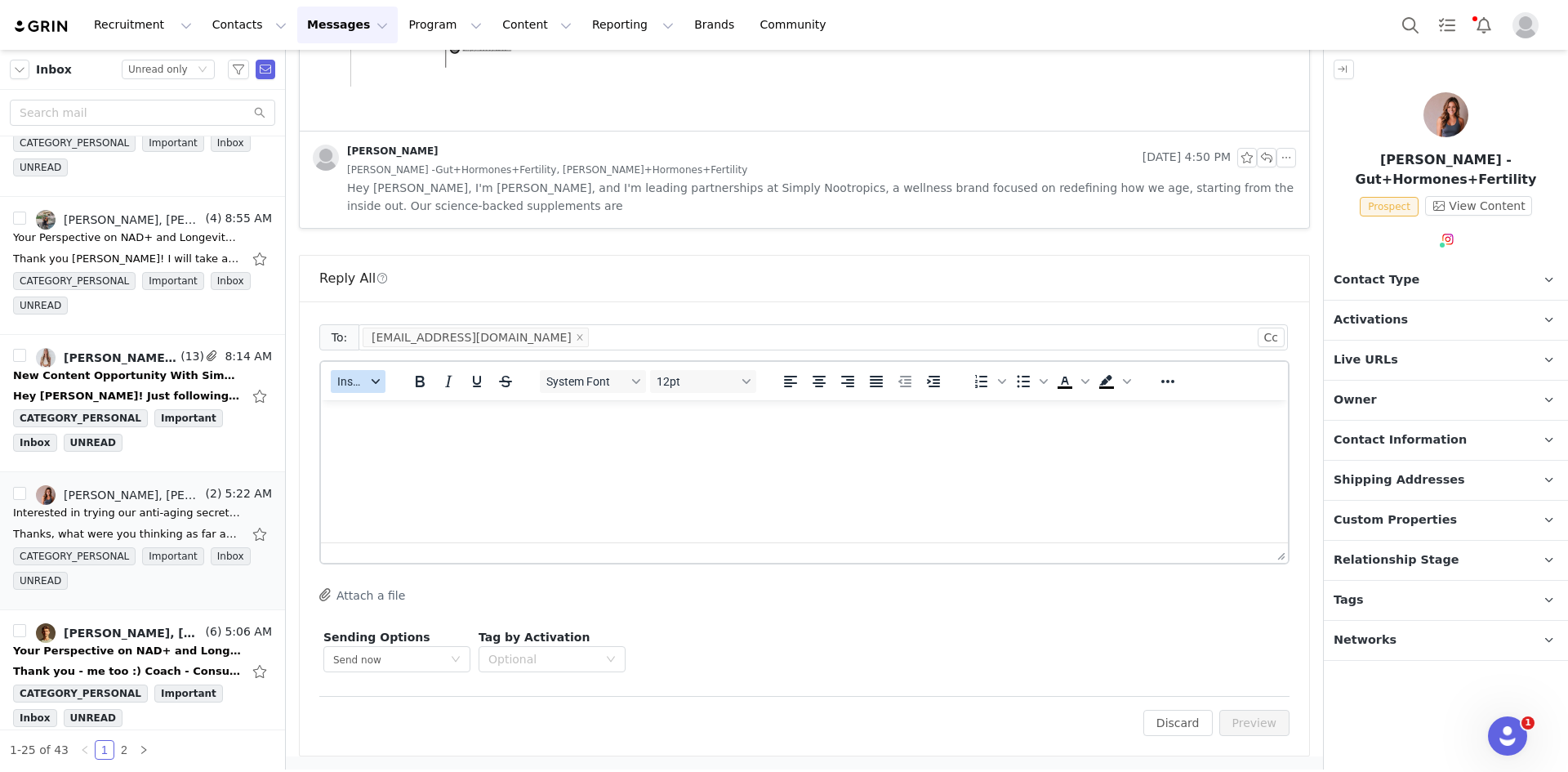
click at [368, 384] on button "Insert" at bounding box center [358, 381] width 55 height 23
click at [382, 407] on div "Insert Template" at bounding box center [418, 410] width 147 height 20
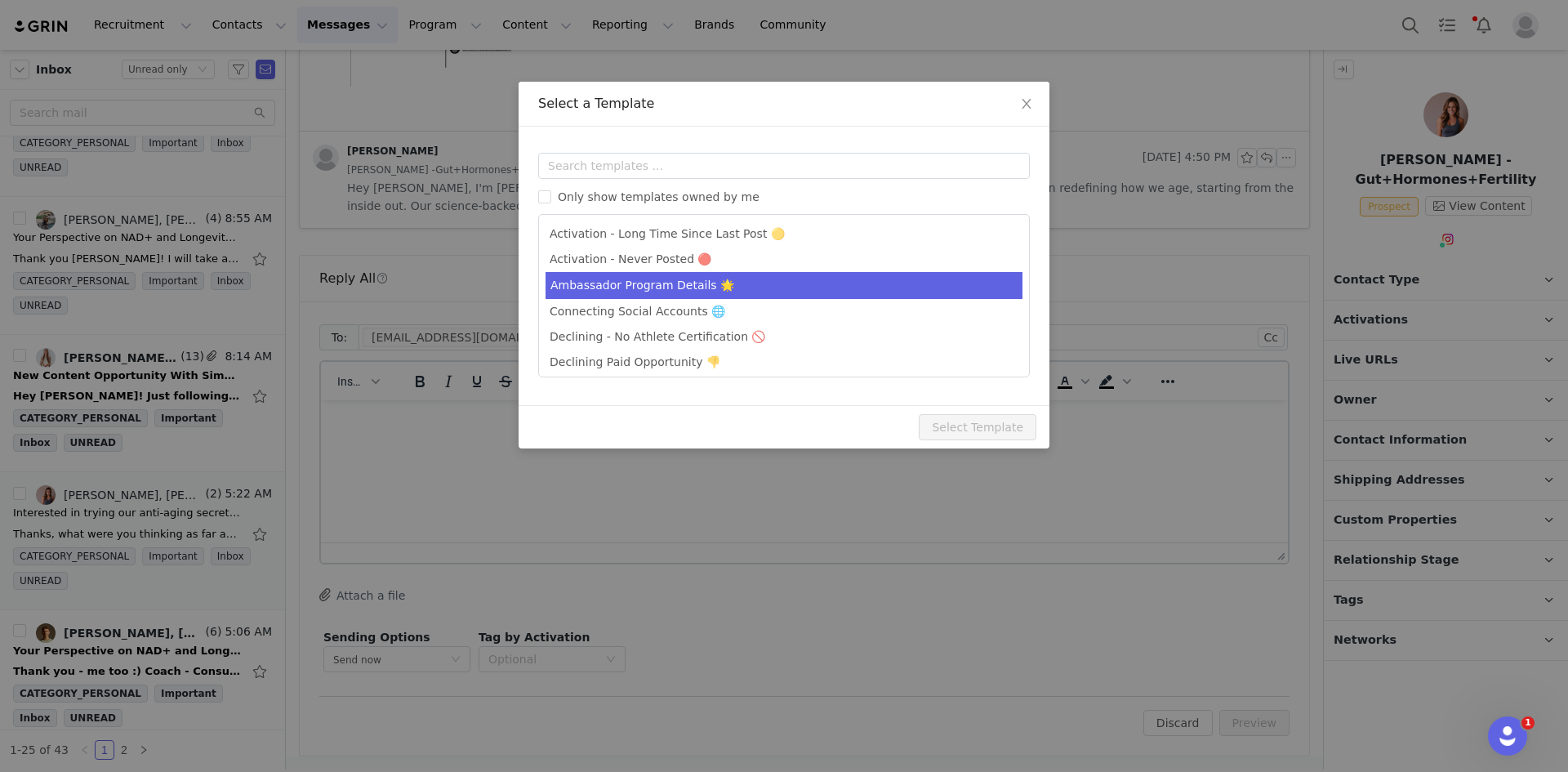
click at [667, 291] on li "Ambassador Program Details 🌟" at bounding box center [784, 286] width 477 height 27
type input "Simply Nootropics x [instagram_username] - Let's Partner!"
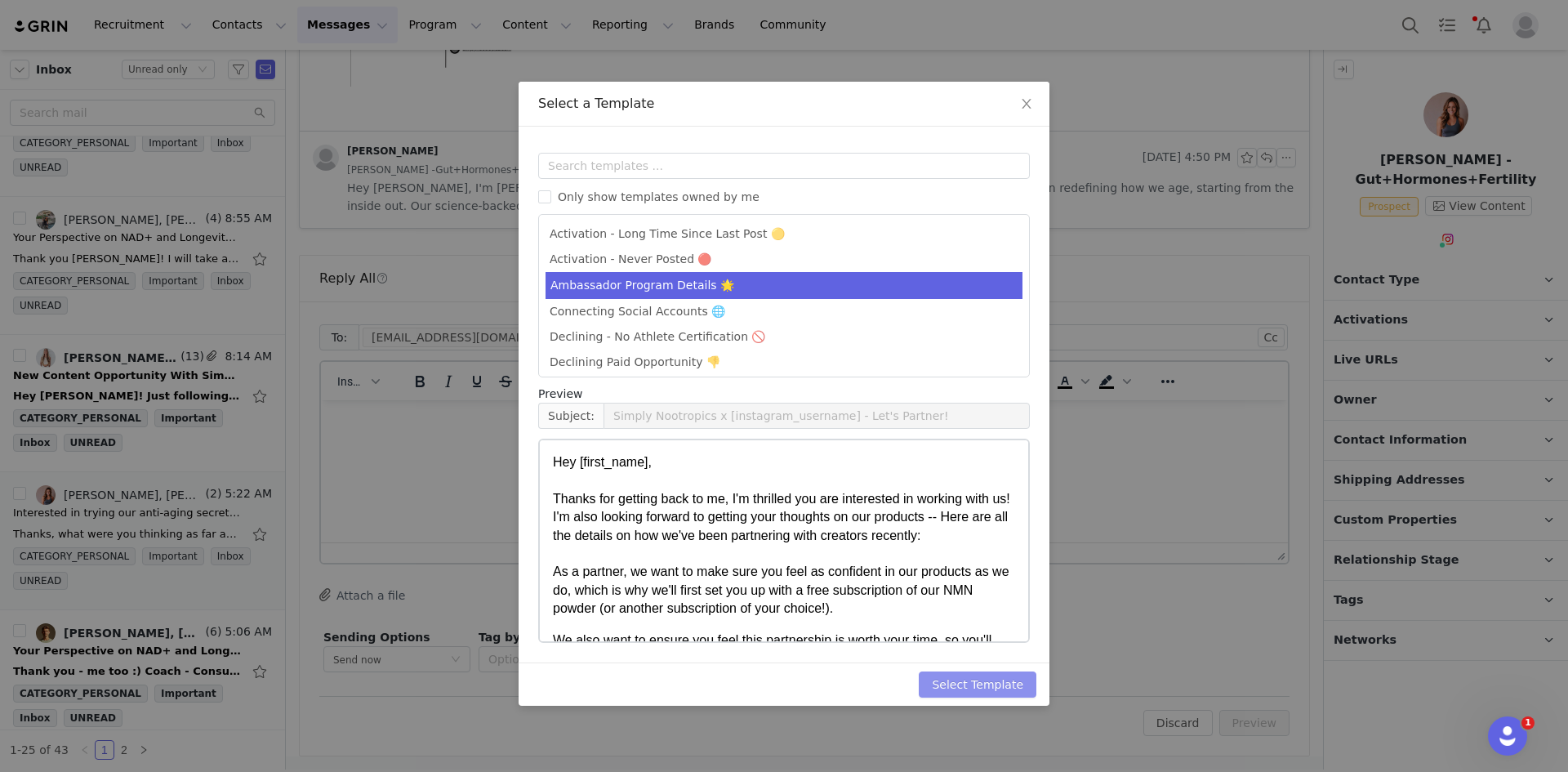
click at [986, 678] on button "Select Template" at bounding box center [977, 684] width 117 height 26
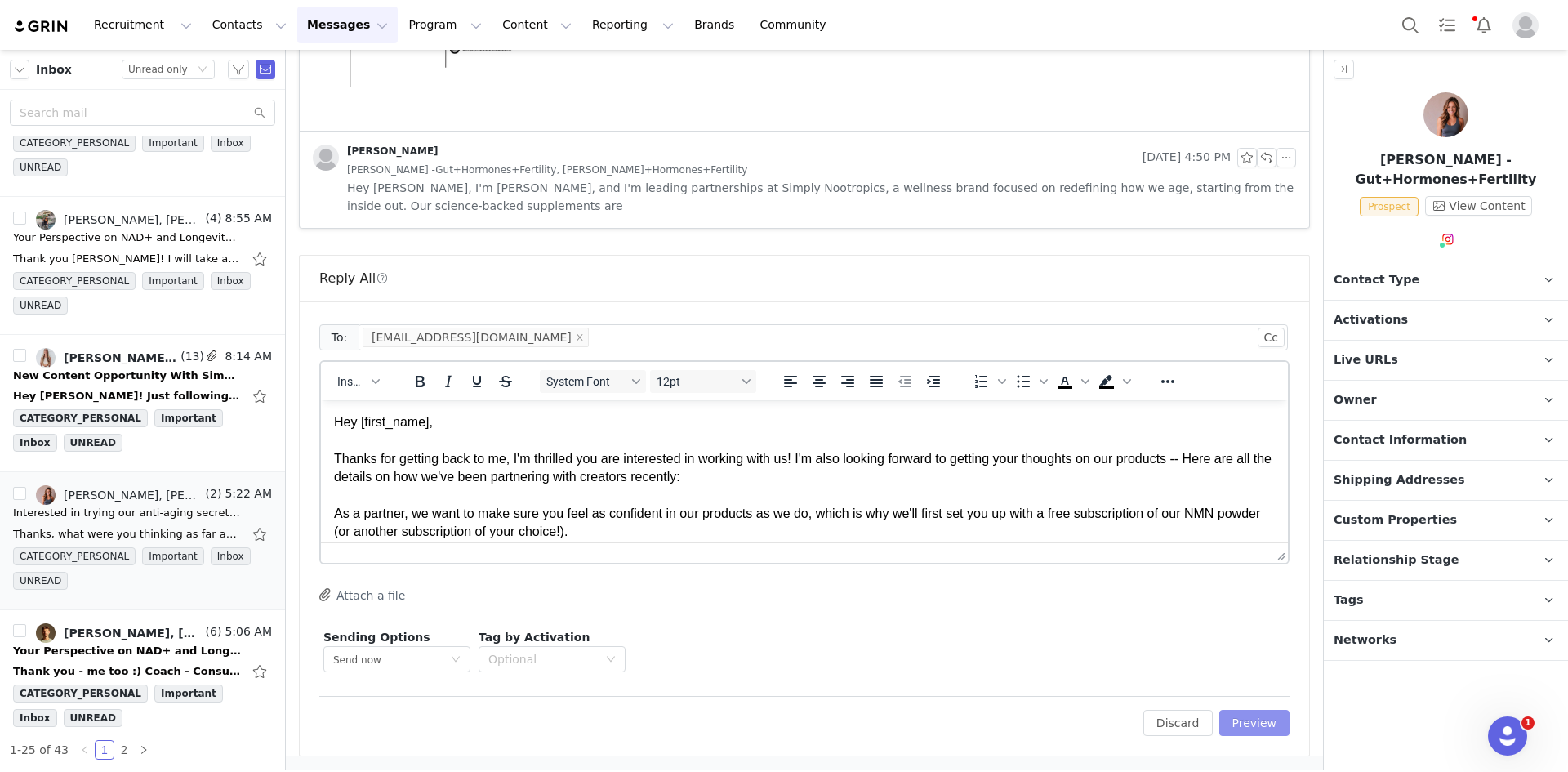
click at [1254, 722] on button "Preview" at bounding box center [1255, 723] width 71 height 26
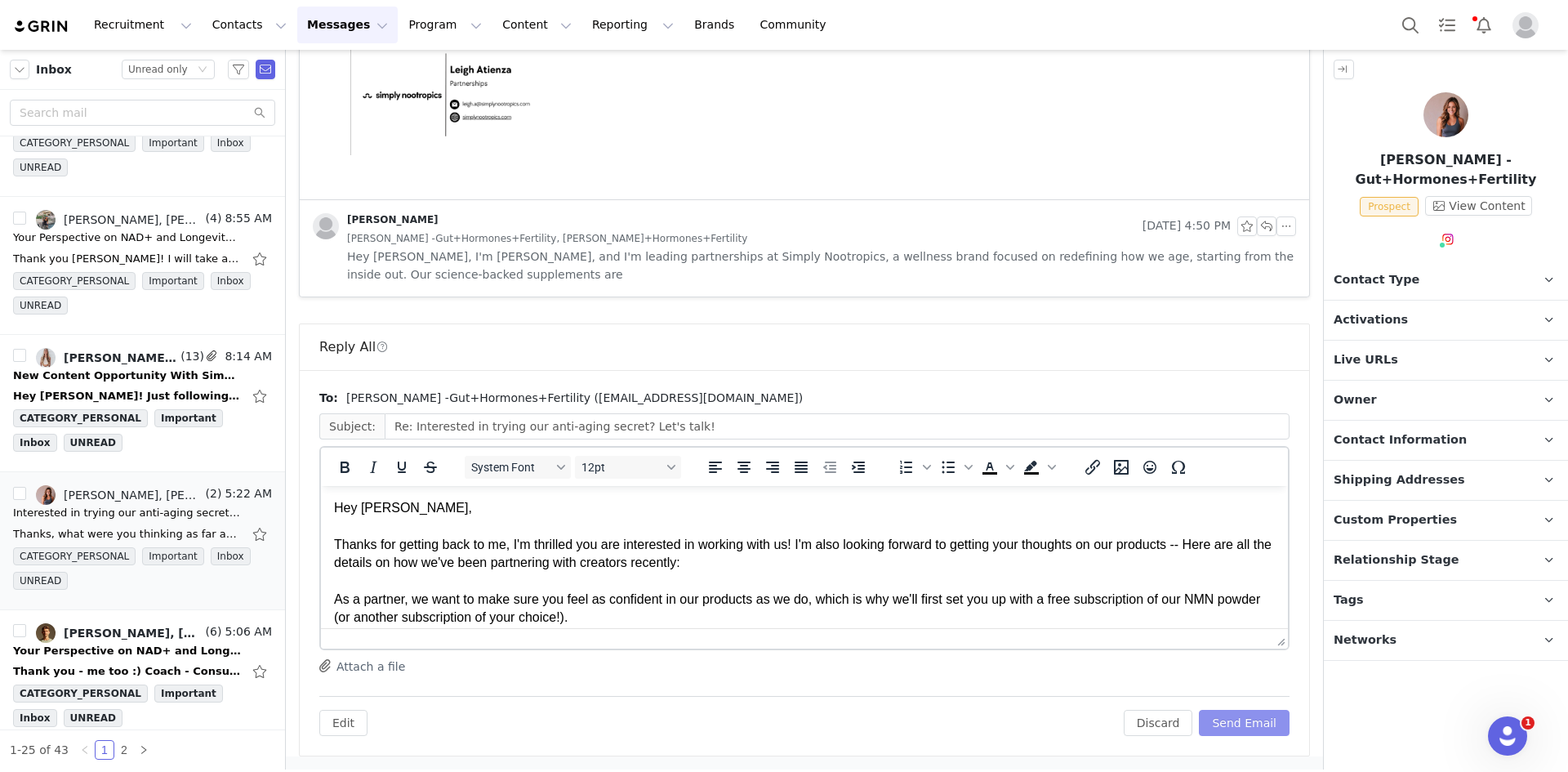
click at [1254, 722] on button "Send Email" at bounding box center [1244, 723] width 91 height 26
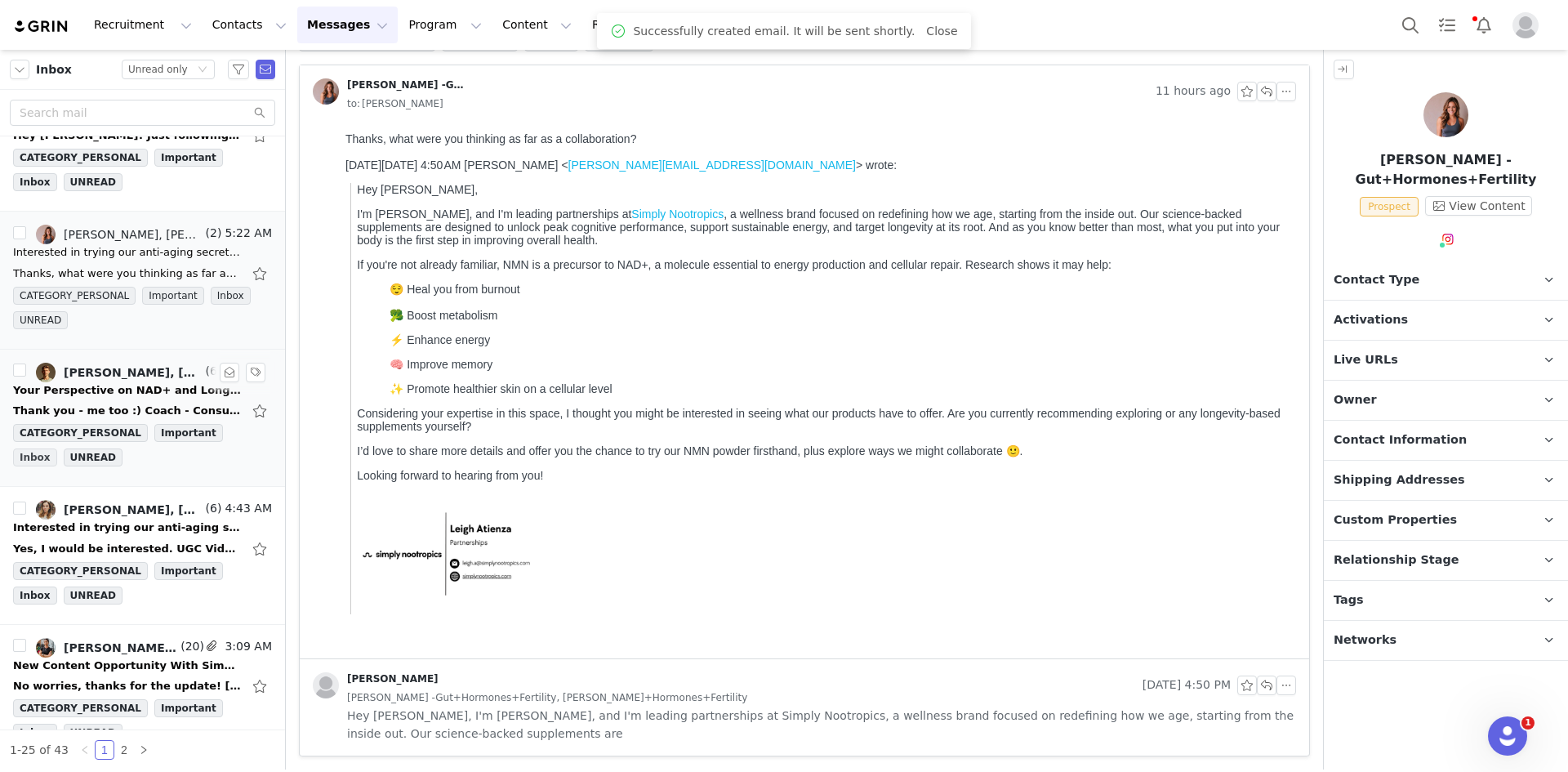
scroll to position [817, 0]
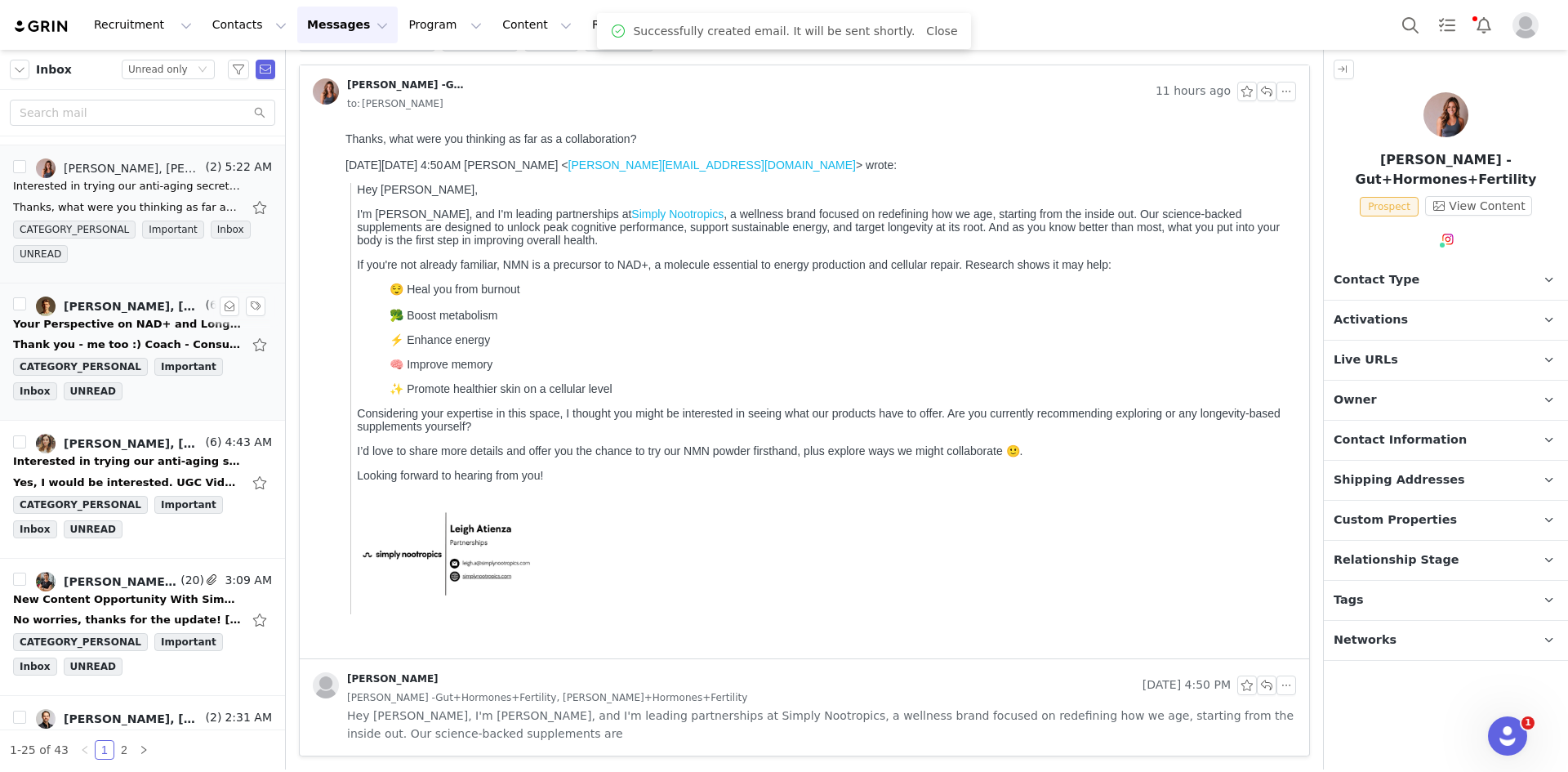
click at [88, 321] on div "Your Perspective on NAD+ and Longevity Research" at bounding box center [127, 324] width 229 height 17
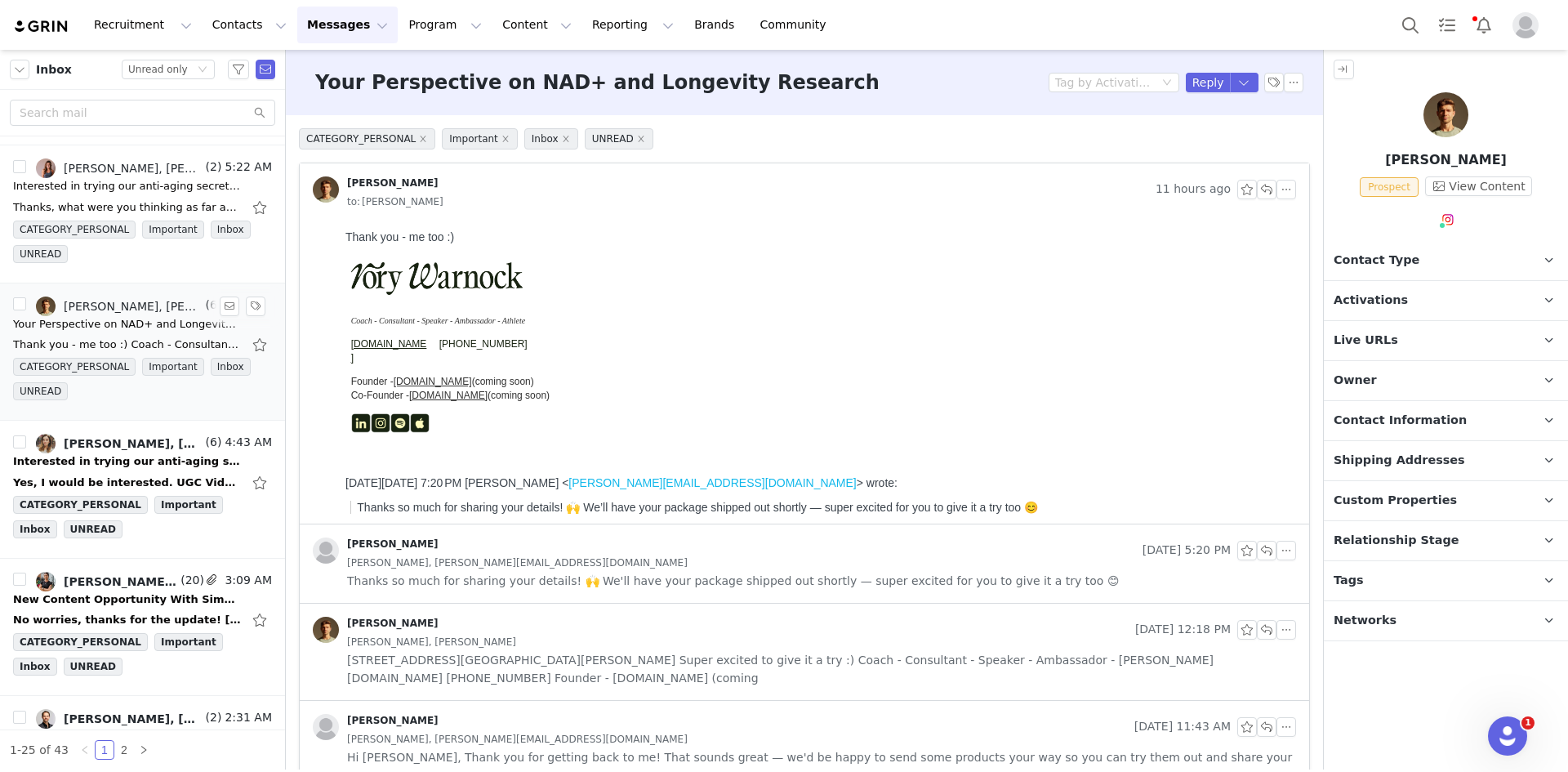
scroll to position [0, 0]
click at [727, 592] on span "Thanks so much for sharing your details! 🙌 We'll have your package shipped out …" at bounding box center [733, 585] width 772 height 18
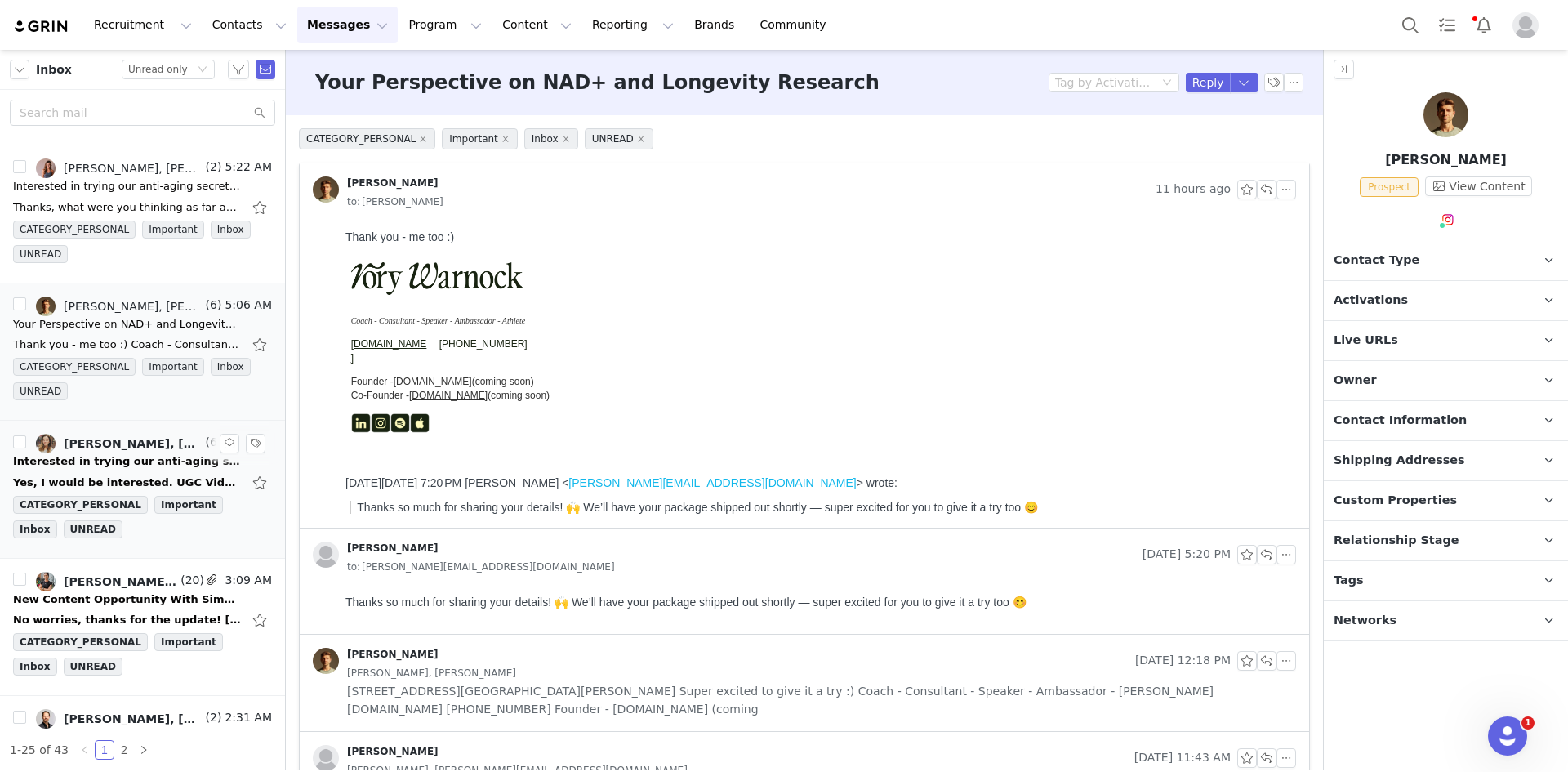
click at [82, 463] on div "Interested in trying our anti-aging secret? Let's talk!" at bounding box center [127, 461] width 229 height 17
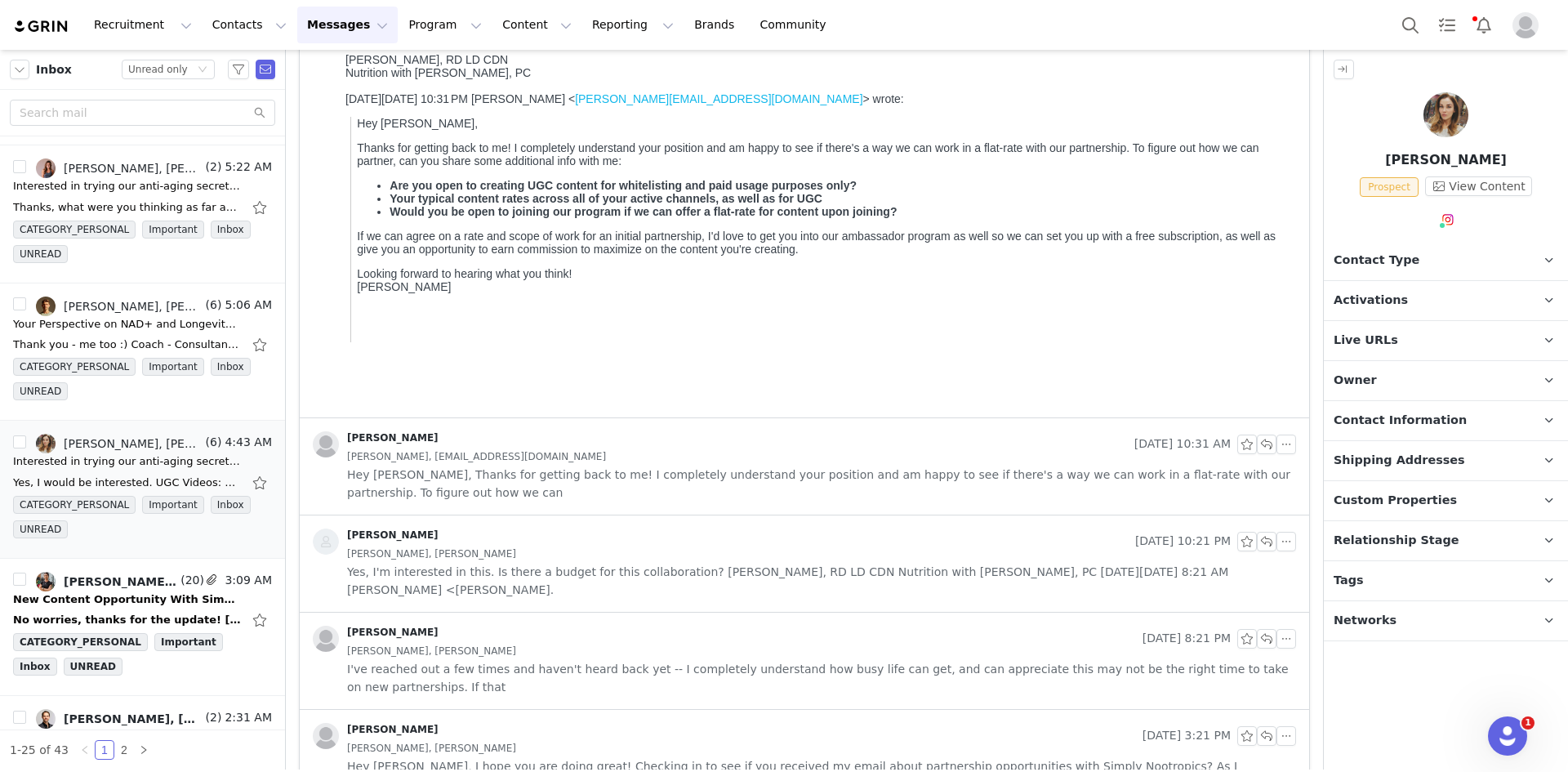
scroll to position [378, 0]
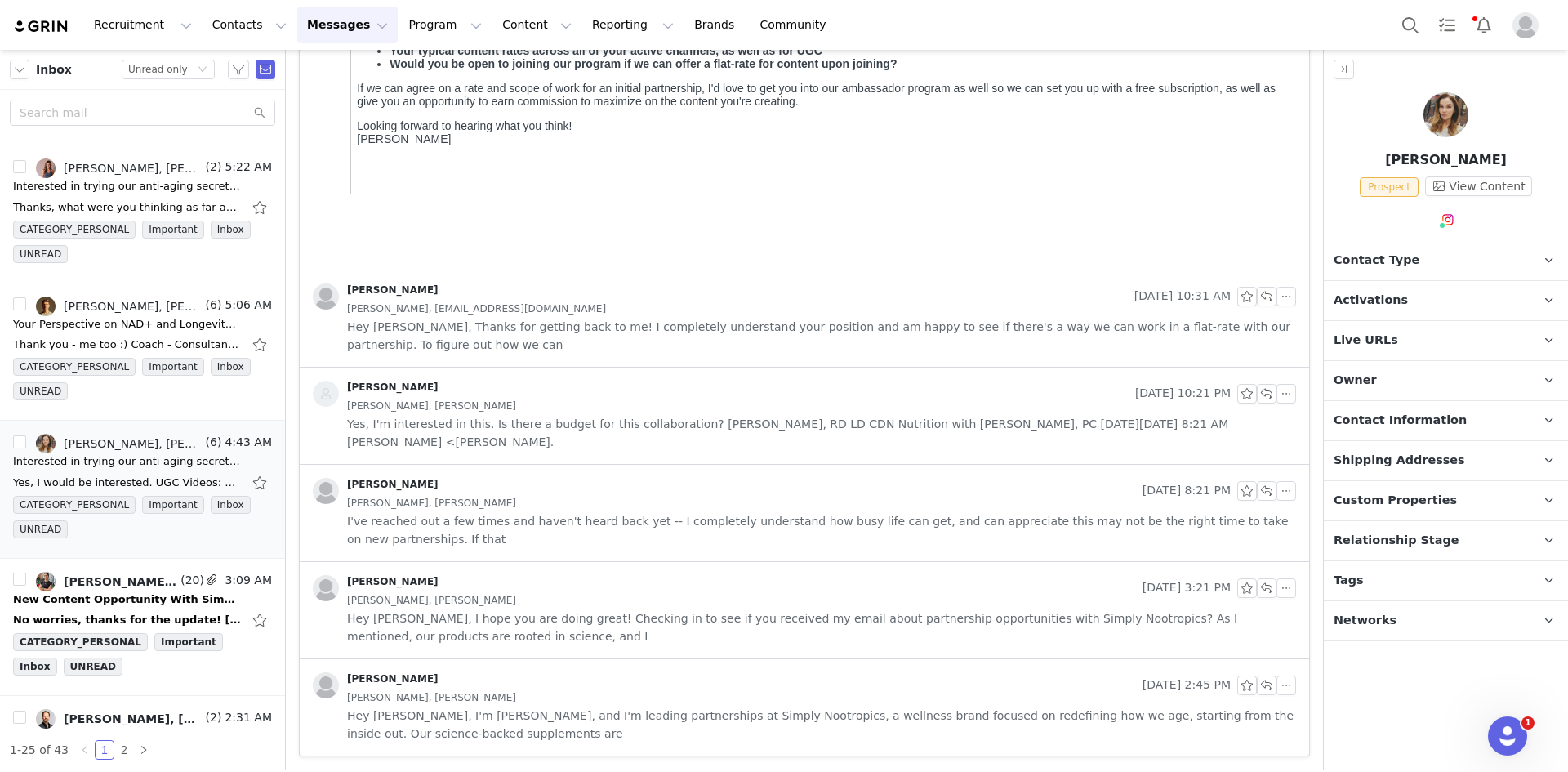
click at [761, 399] on div "Natalya Barash, Leigh Atienza" at bounding box center [822, 406] width 949 height 18
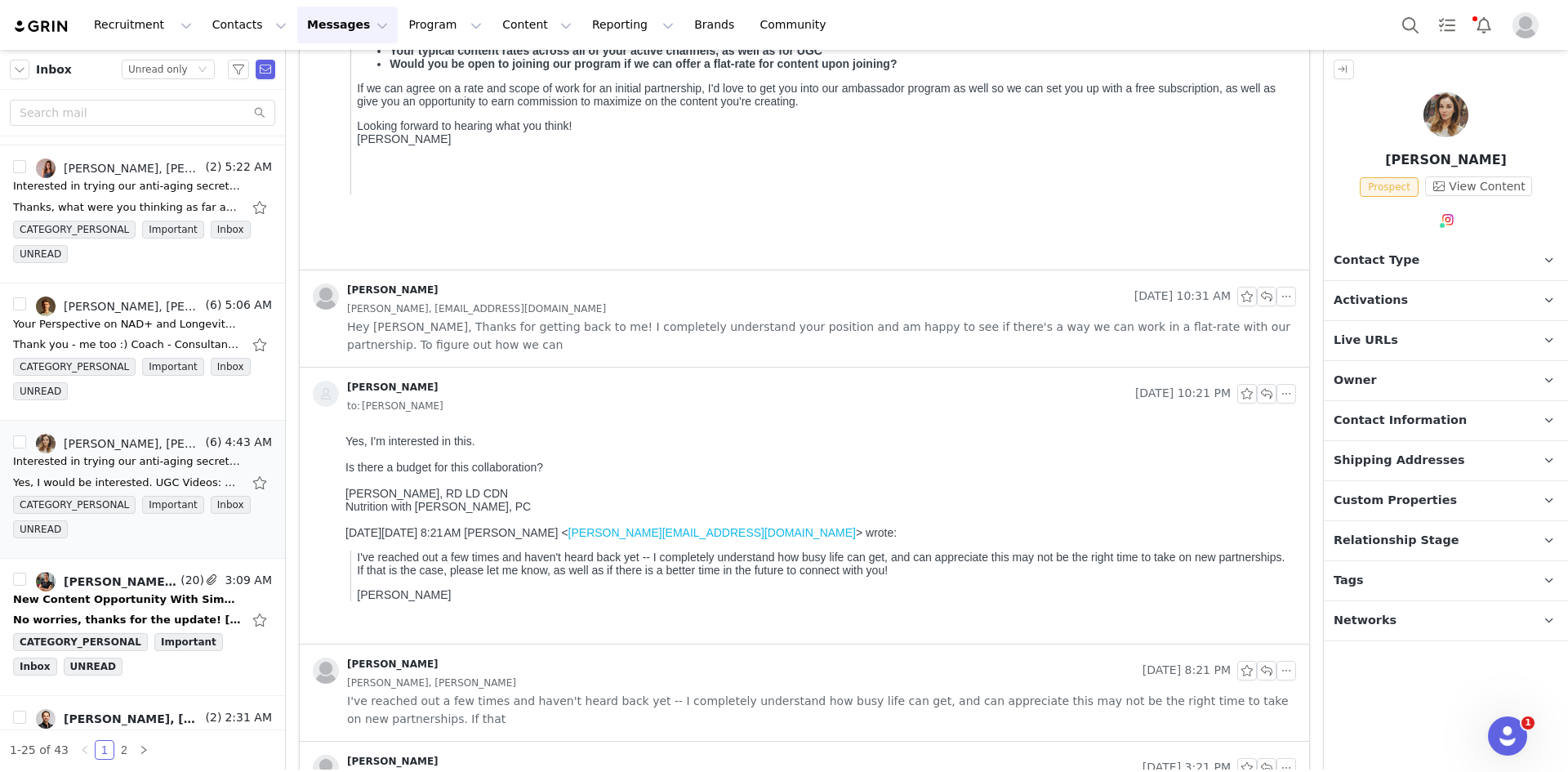
scroll to position [0, 0]
click at [746, 314] on div "Natalya Barash, nutritionwithnatalya@gmail.com" at bounding box center [822, 308] width 949 height 18
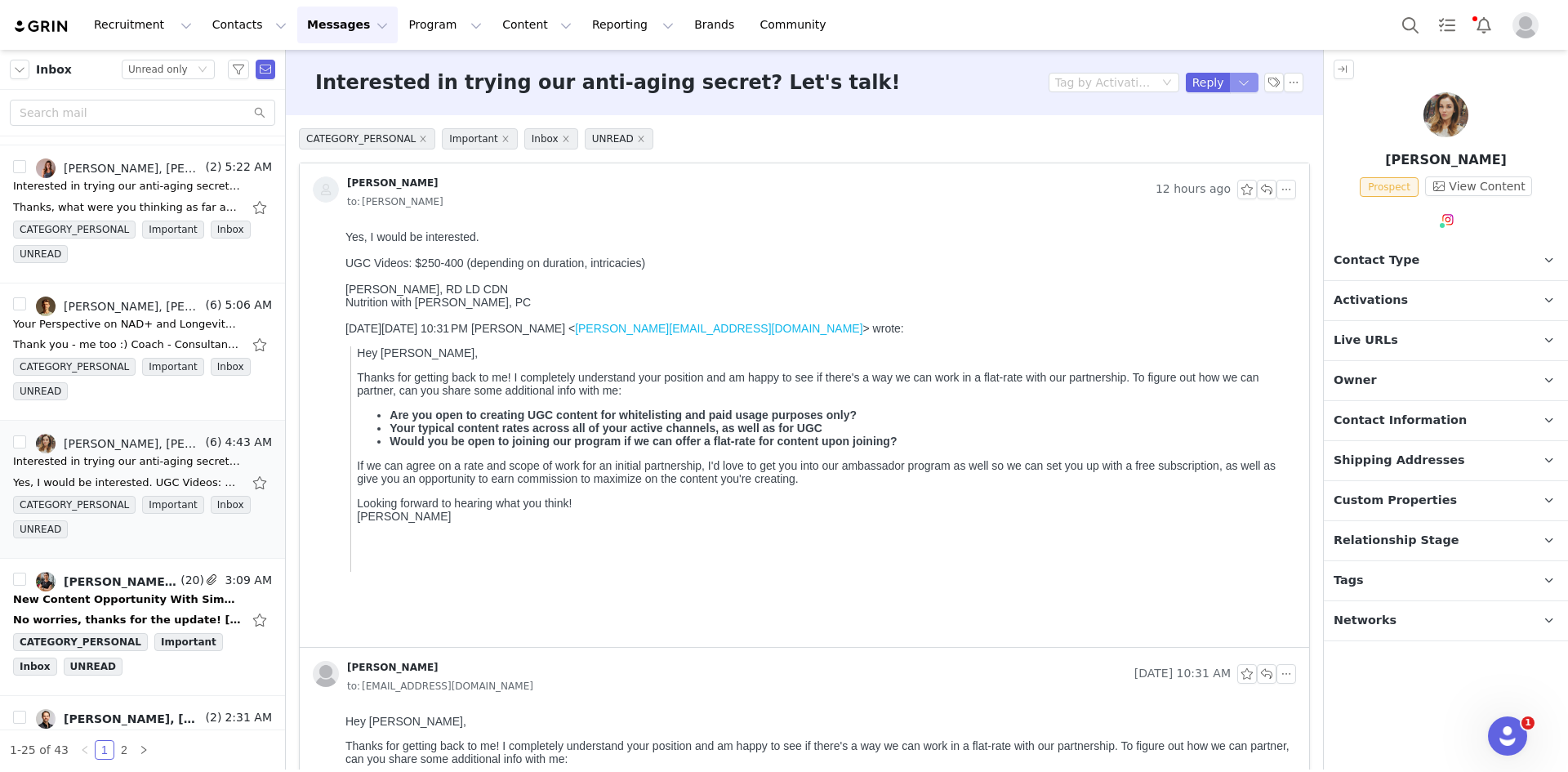
click at [1235, 77] on button "button" at bounding box center [1245, 82] width 29 height 20
click at [1215, 137] on li "Reply All" at bounding box center [1218, 138] width 69 height 26
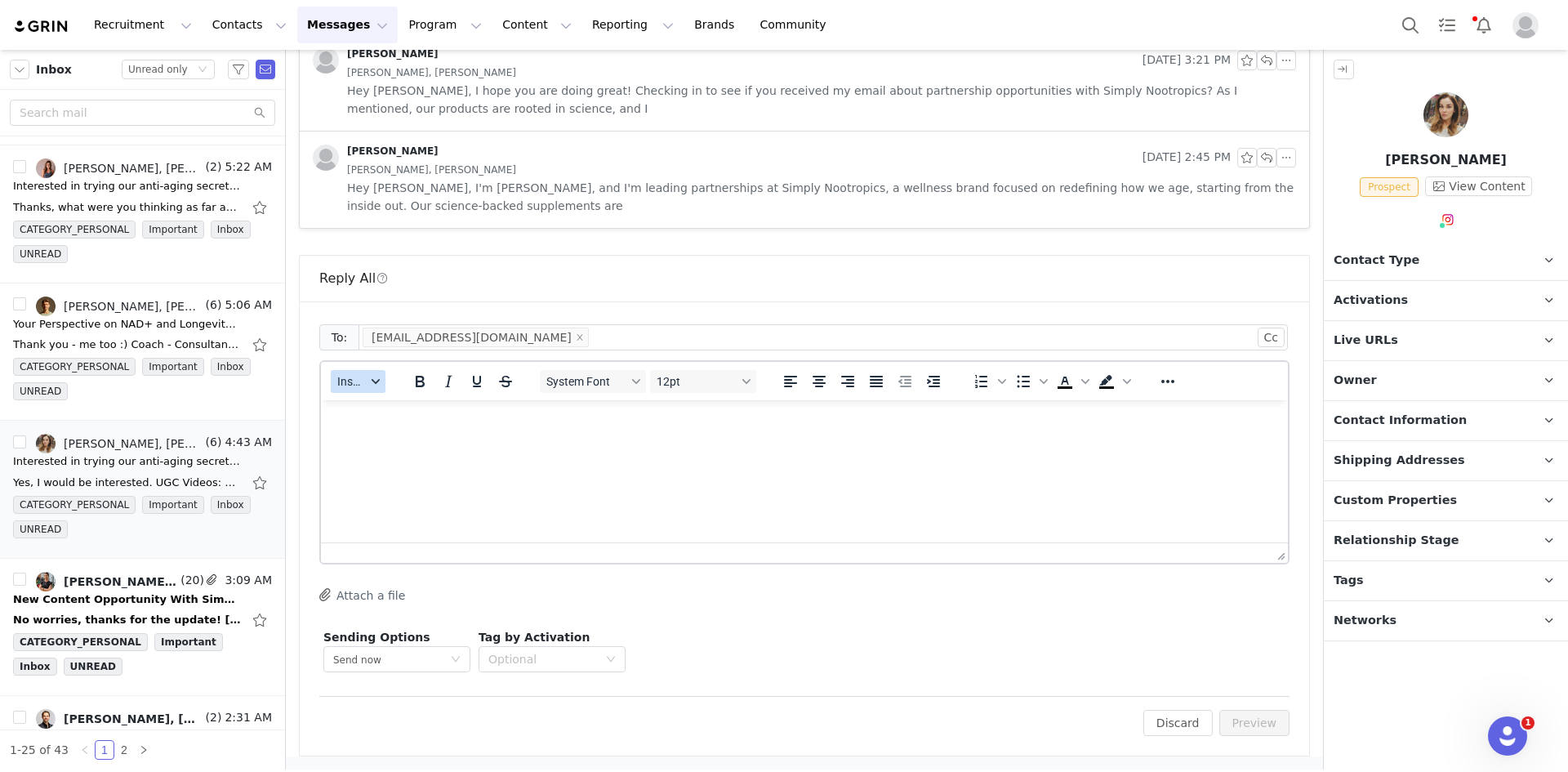
click at [361, 380] on span "Insert" at bounding box center [351, 381] width 28 height 13
click at [373, 389] on button "Insert" at bounding box center [358, 381] width 55 height 23
drag, startPoint x: 354, startPoint y: 379, endPoint x: 361, endPoint y: 391, distance: 13.9
click at [354, 382] on span "Insert" at bounding box center [351, 381] width 28 height 13
click at [379, 414] on div "Insert Template" at bounding box center [418, 410] width 147 height 20
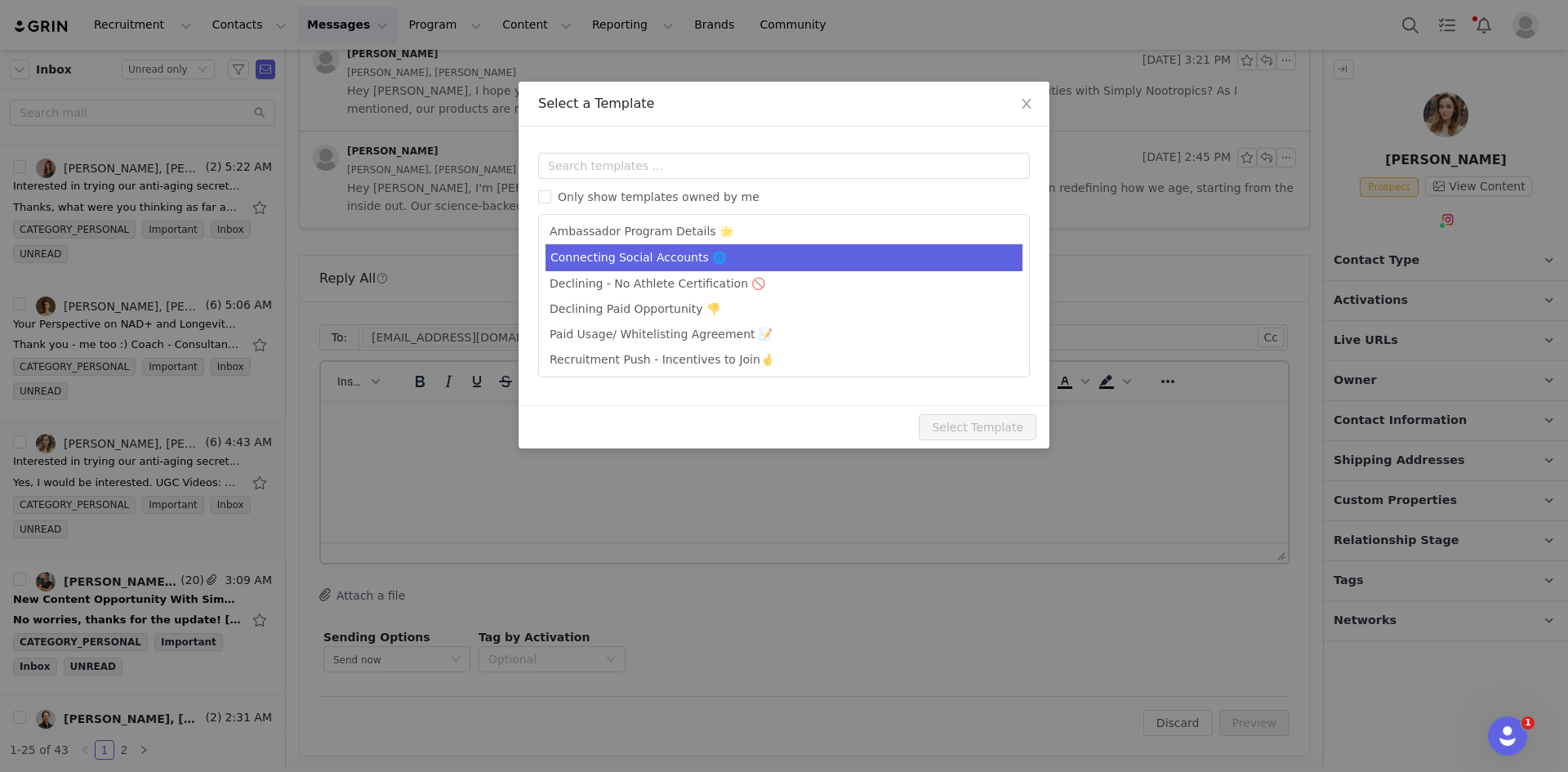
scroll to position [107, 0]
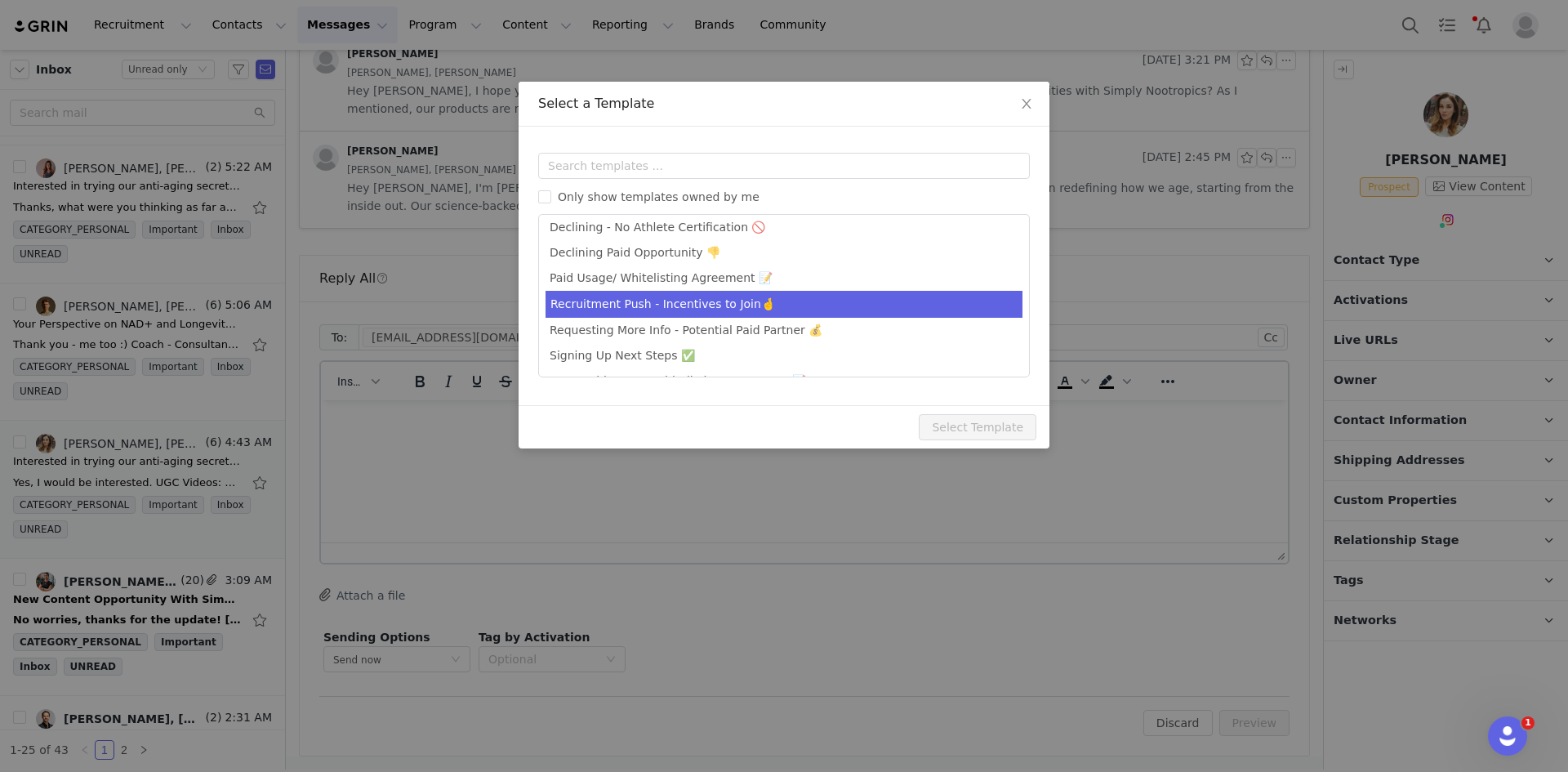
click at [718, 304] on li "Recruitment Push - Incentives to Join🤞" at bounding box center [784, 304] width 477 height 27
type input "Sharing Additional Details"
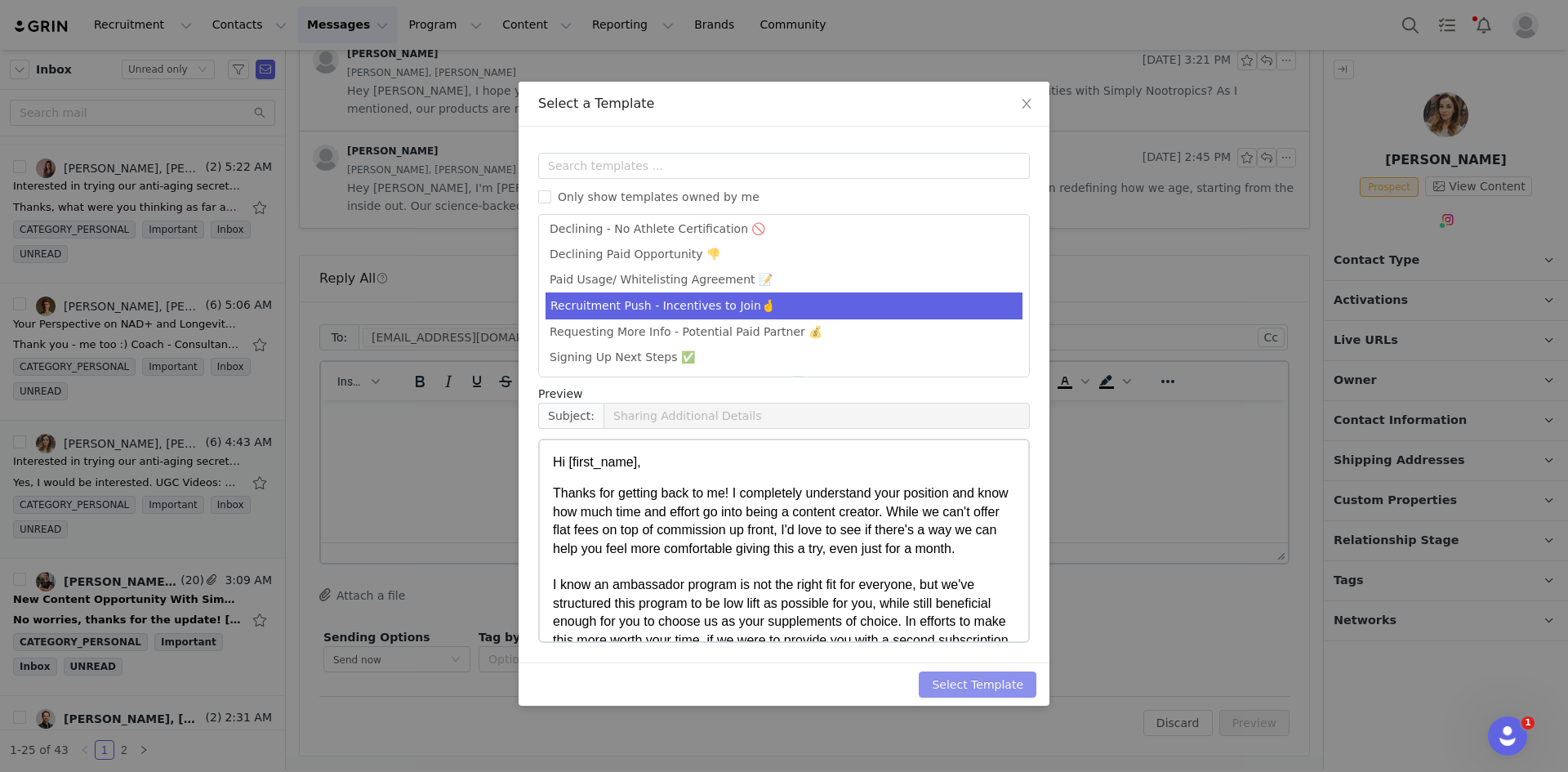
click at [997, 687] on button "Select Template" at bounding box center [977, 684] width 117 height 26
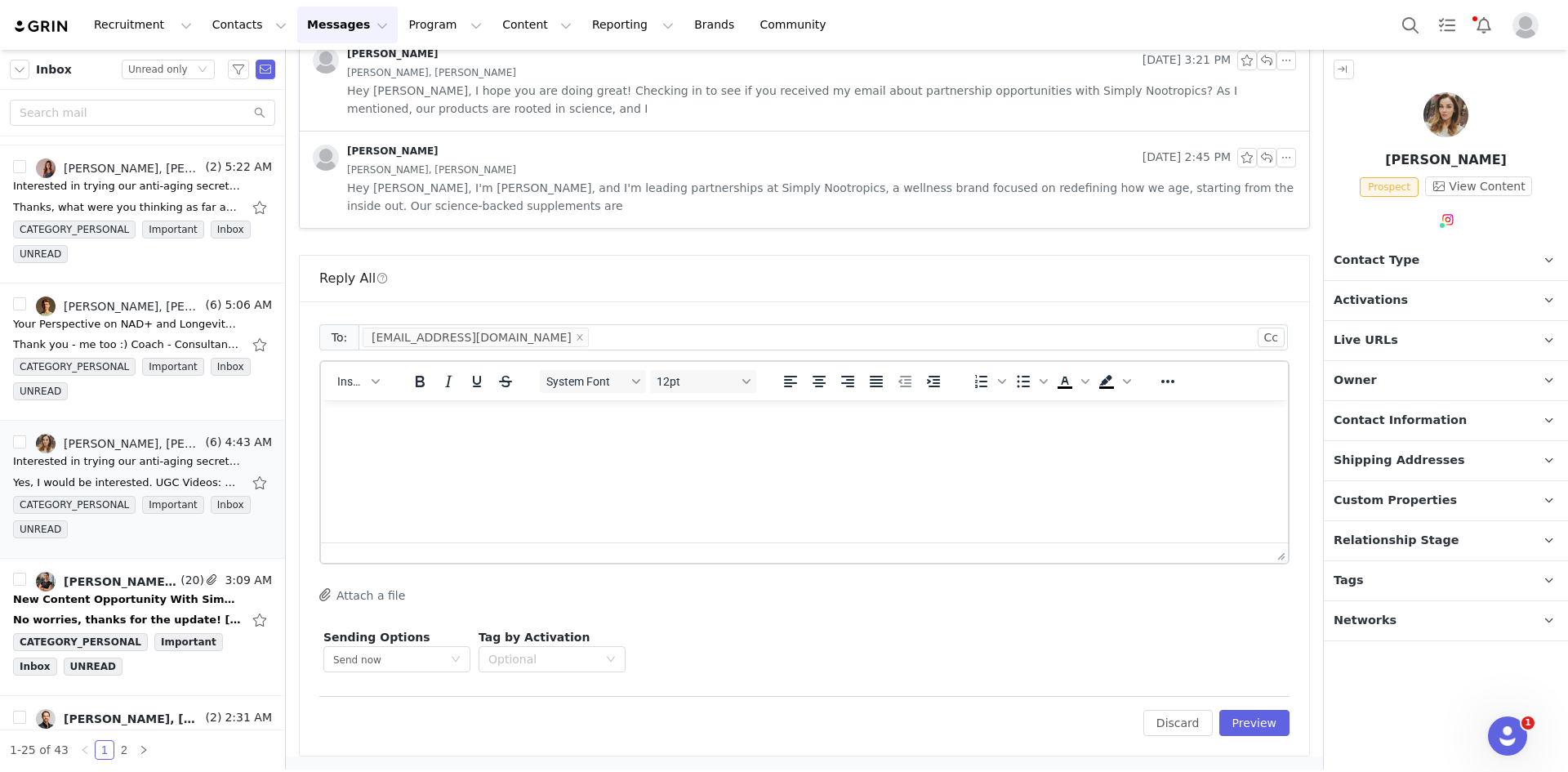
scroll to position [0, 0]
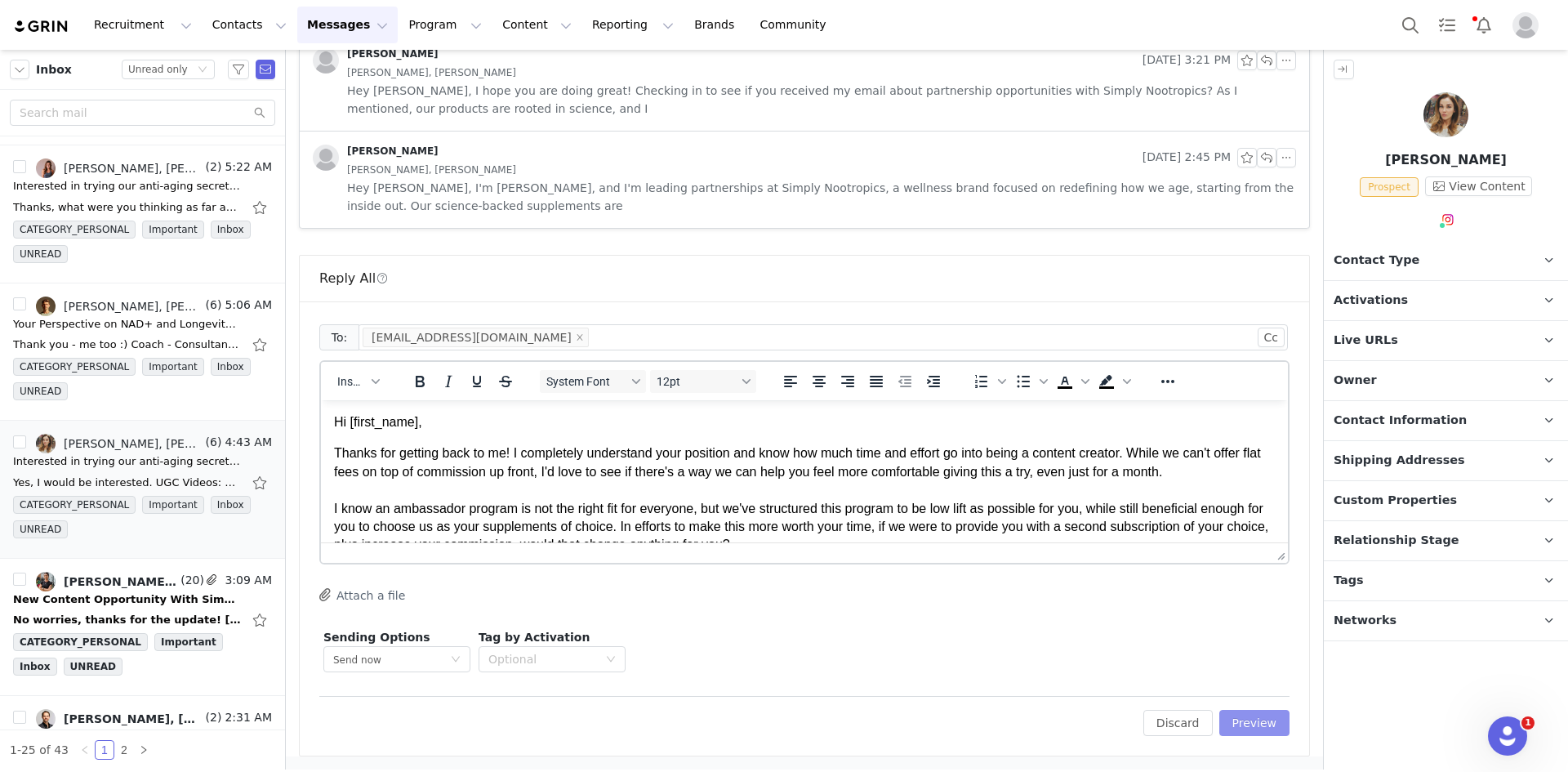
click at [1229, 724] on button "Preview" at bounding box center [1255, 723] width 71 height 26
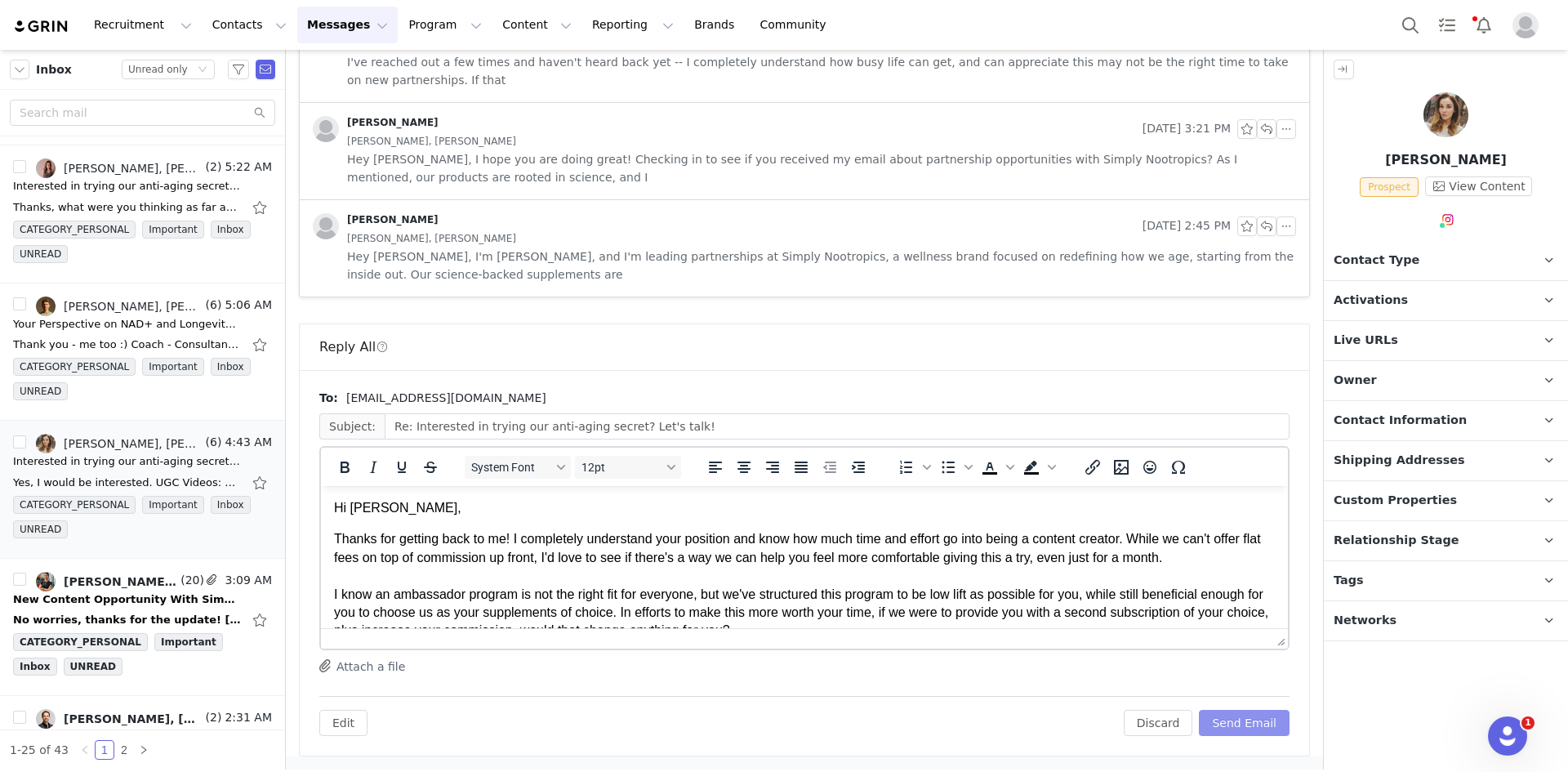
click at [1249, 722] on button "Send Email" at bounding box center [1244, 723] width 91 height 26
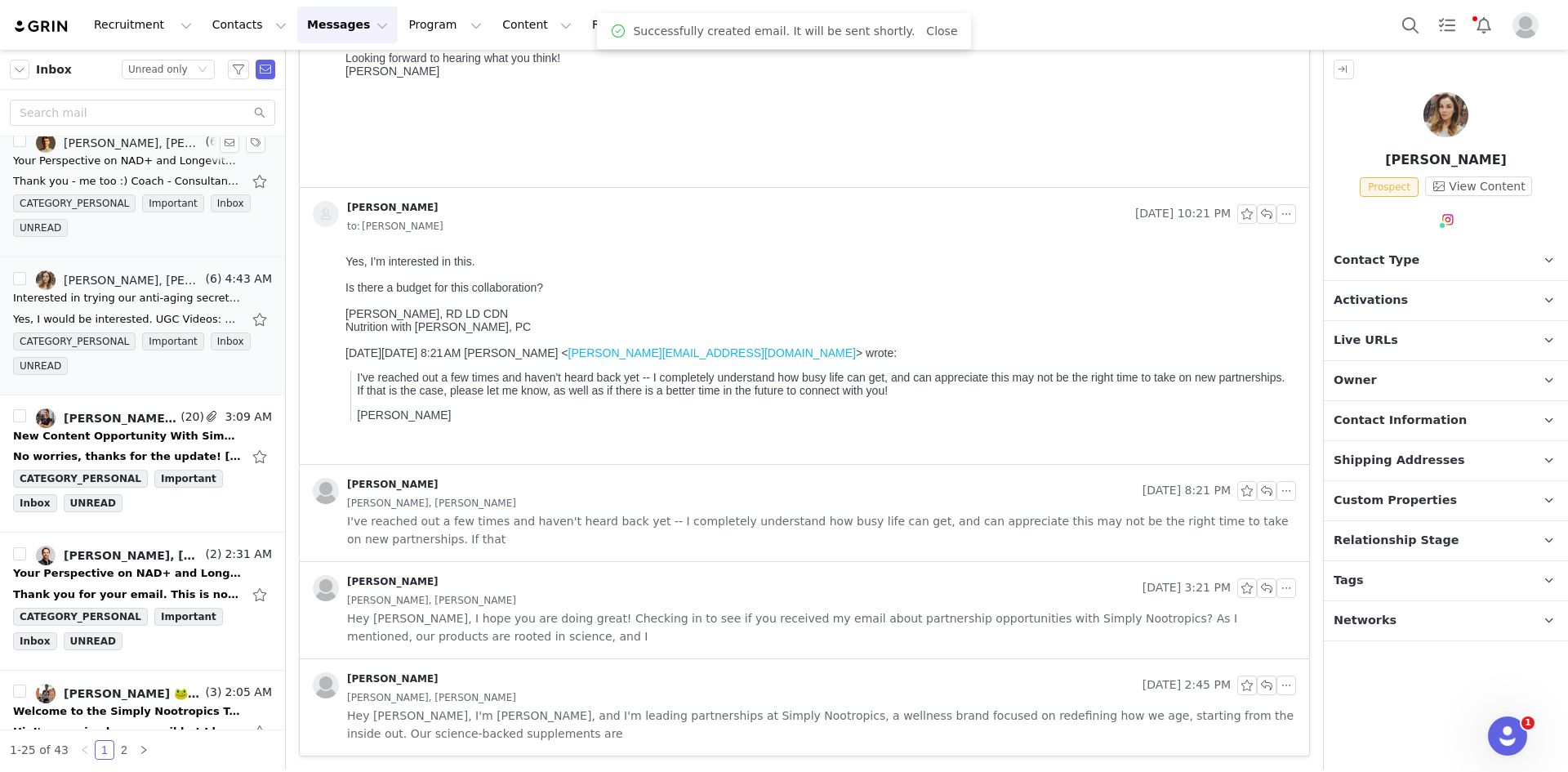
scroll to position [1063, 0]
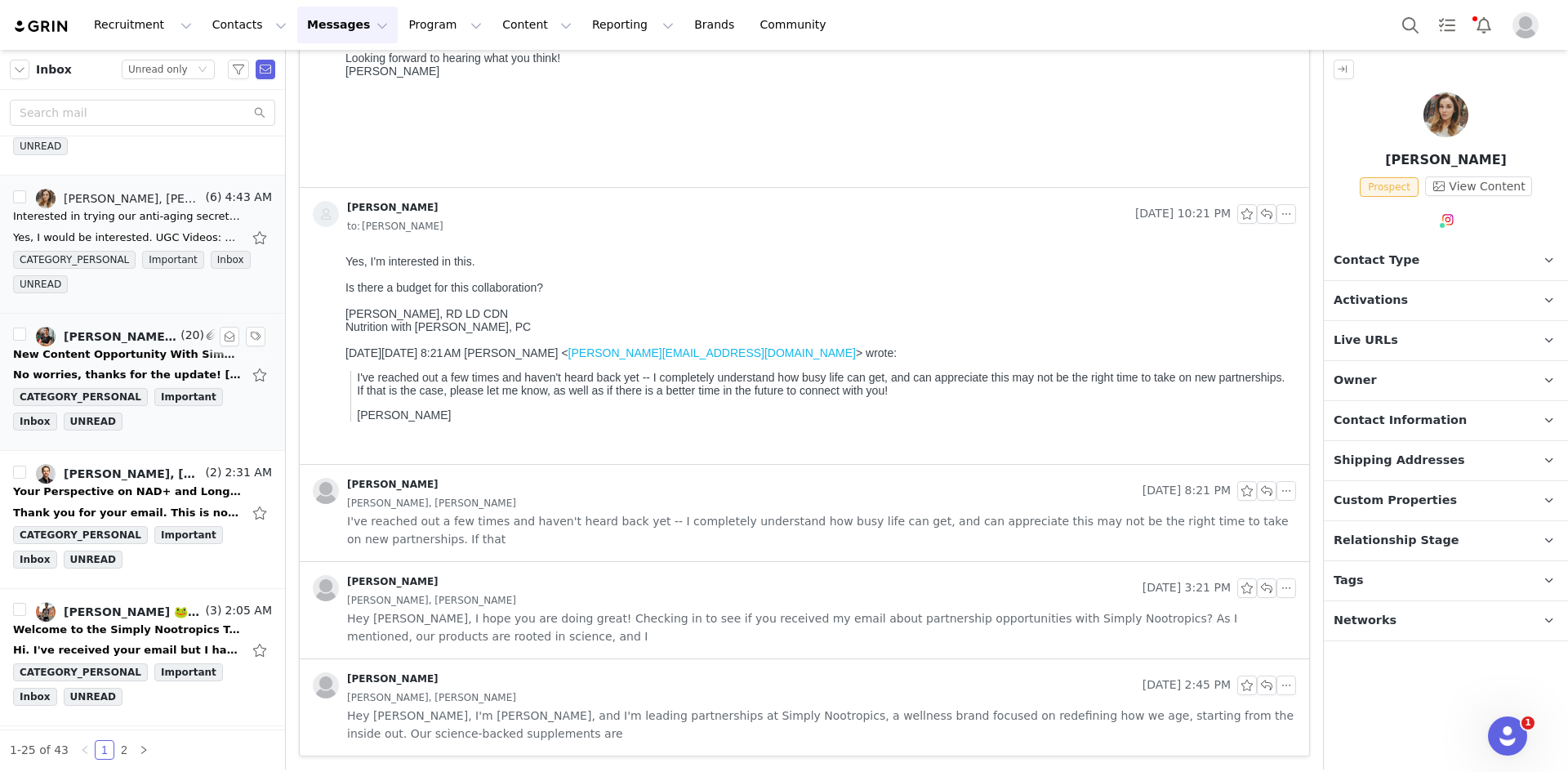
click at [119, 386] on div "No worries, thanks for the update! On Mon, 29 Sept 2025 at 20:05, Mari Groth <m…" at bounding box center [142, 375] width 259 height 26
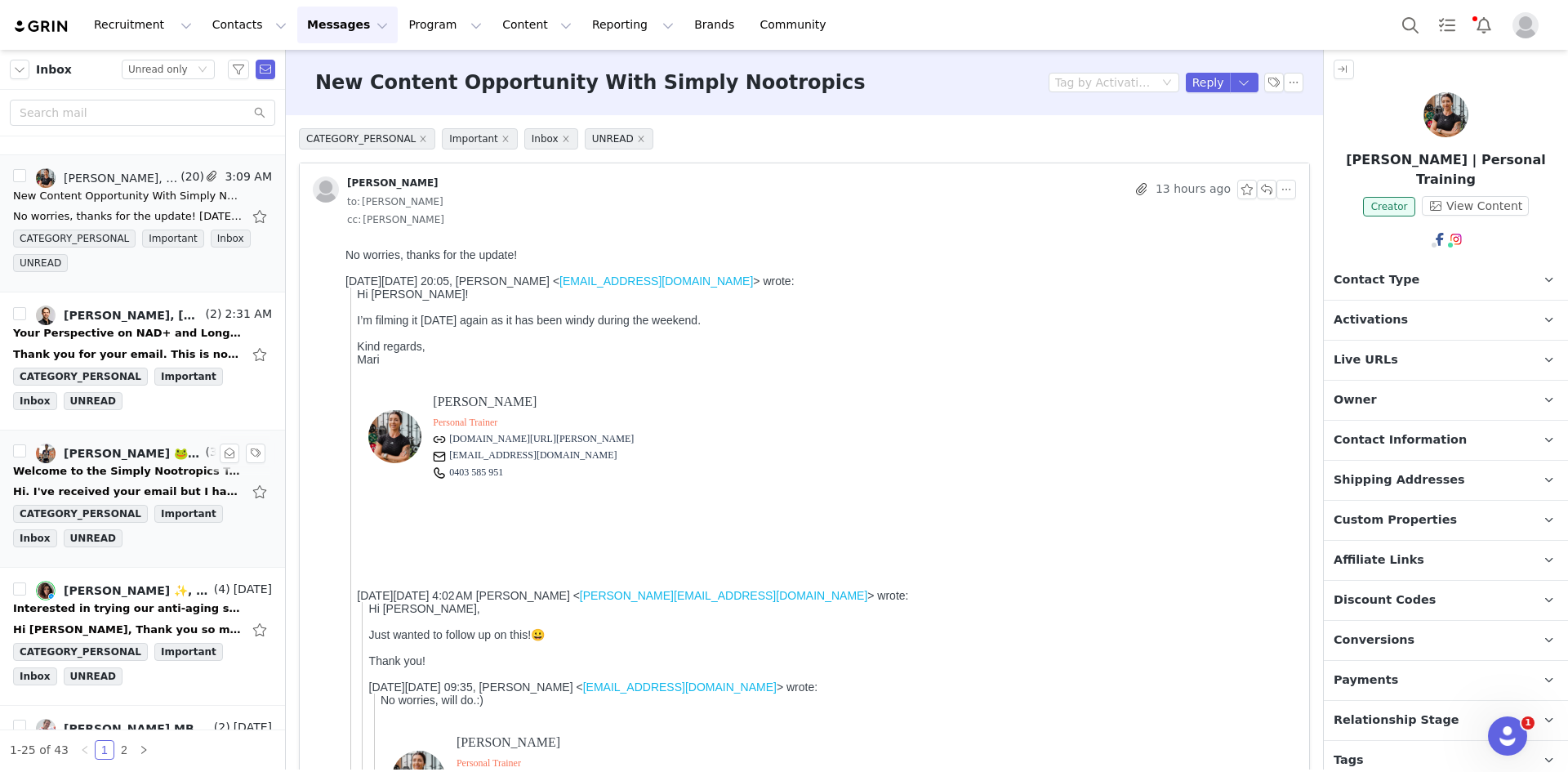
scroll to position [1226, 0]
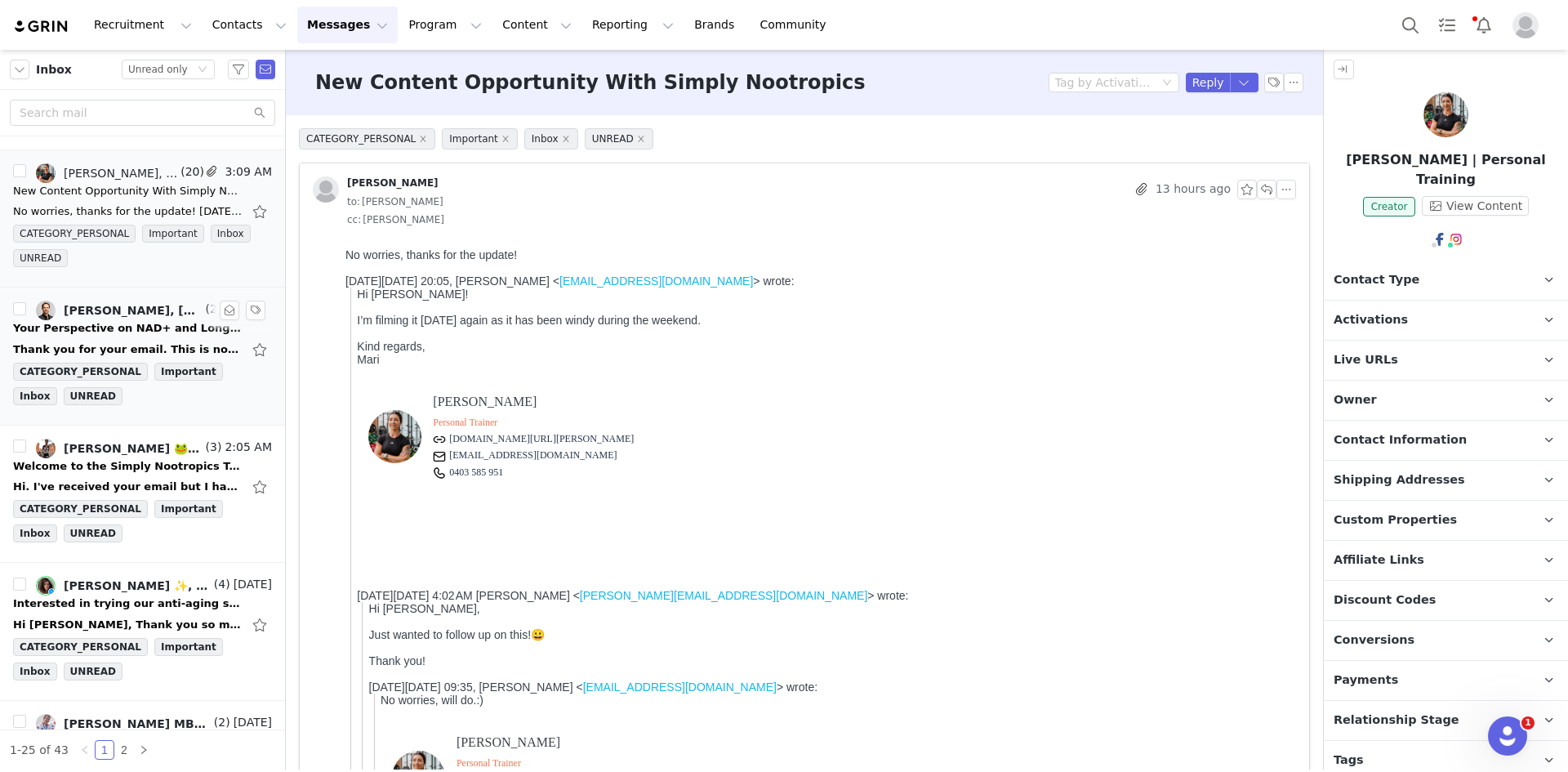
click at [97, 338] on div "Thank you for your email. This is not currently an opportunity I am looking to …" at bounding box center [142, 349] width 259 height 26
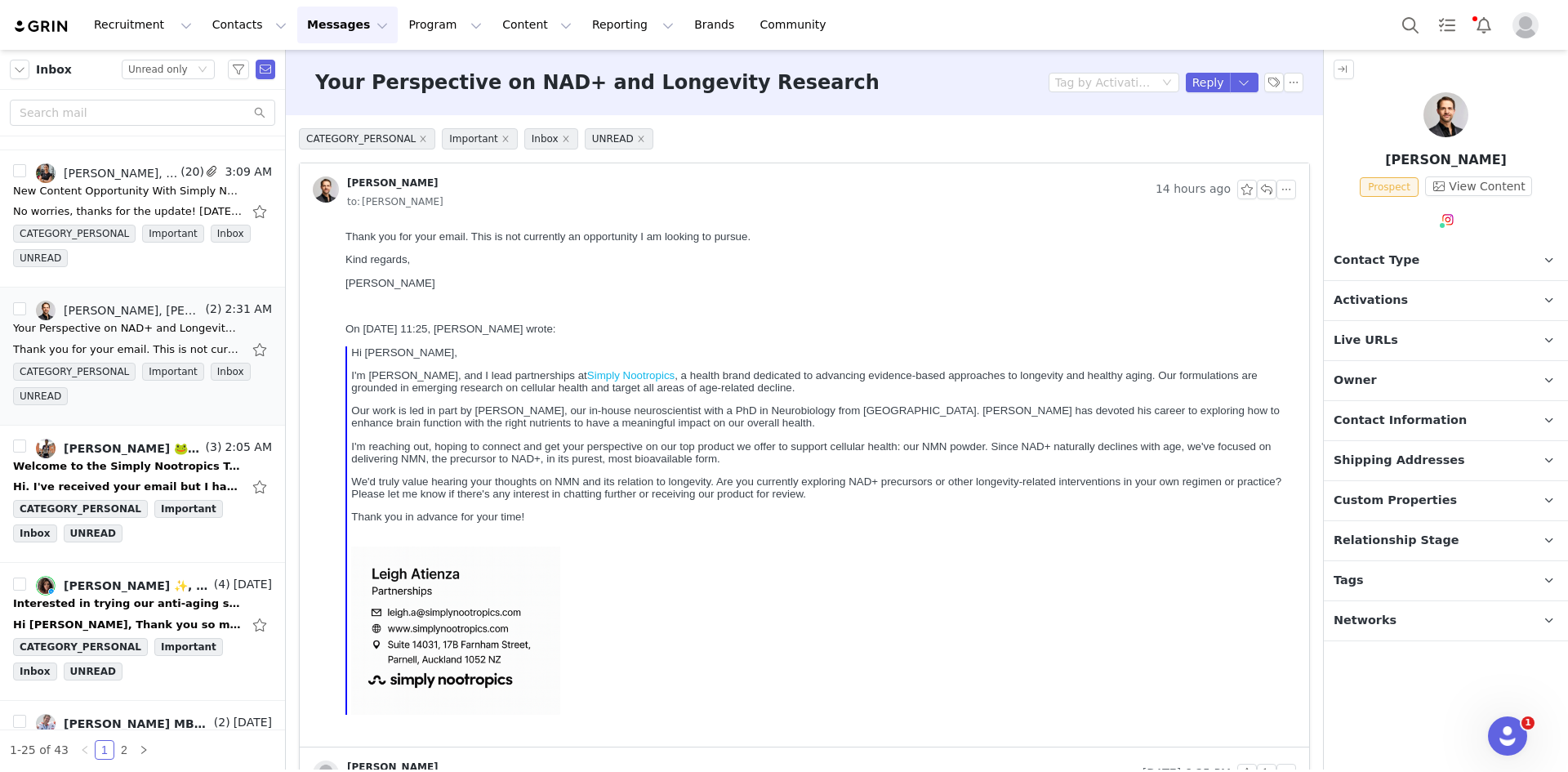
scroll to position [0, 0]
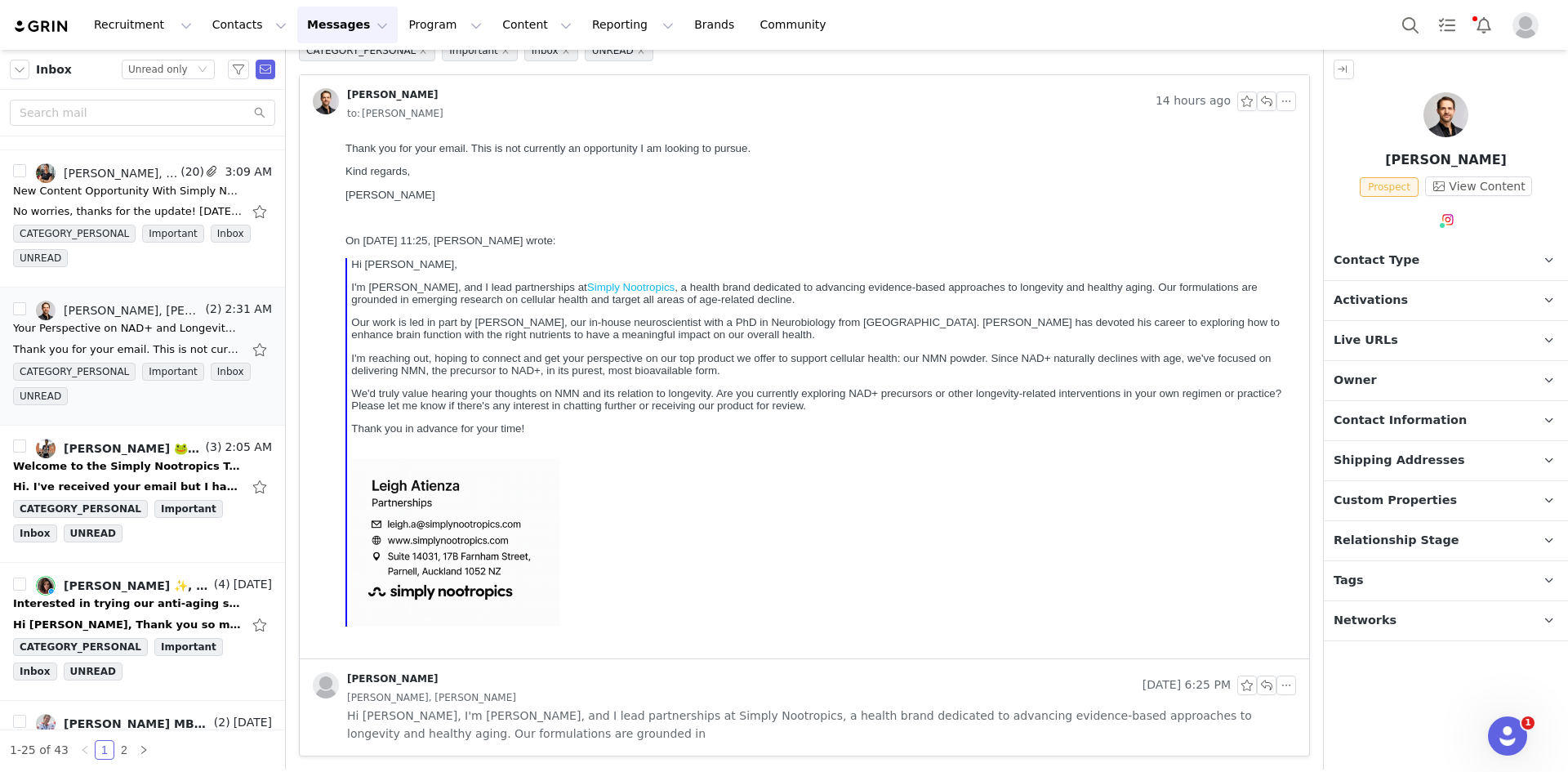
click at [815, 702] on div "Tom Naylor, Tom Naylor" at bounding box center [822, 698] width 949 height 18
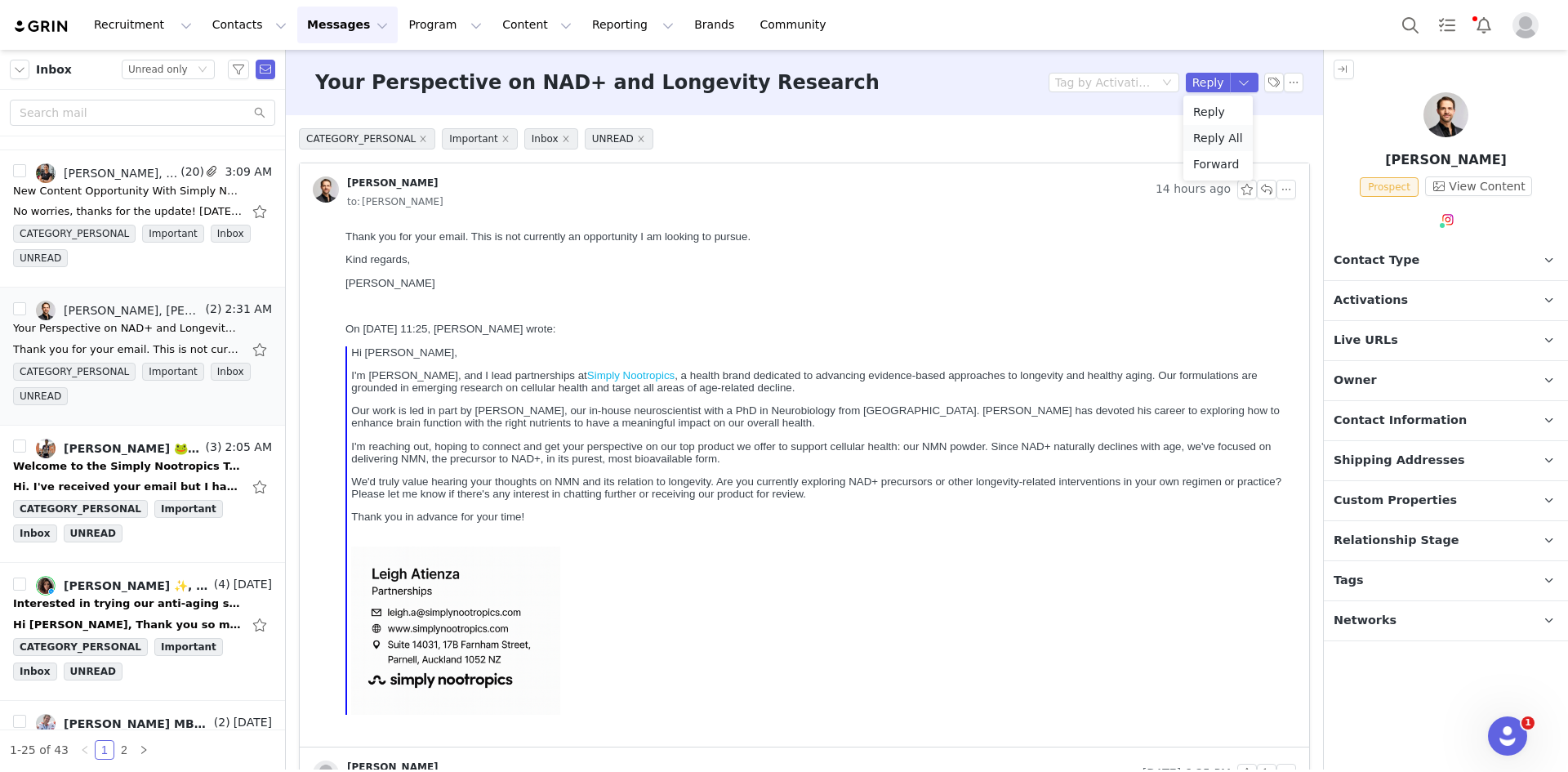
click at [1220, 128] on li "Reply All" at bounding box center [1218, 138] width 69 height 26
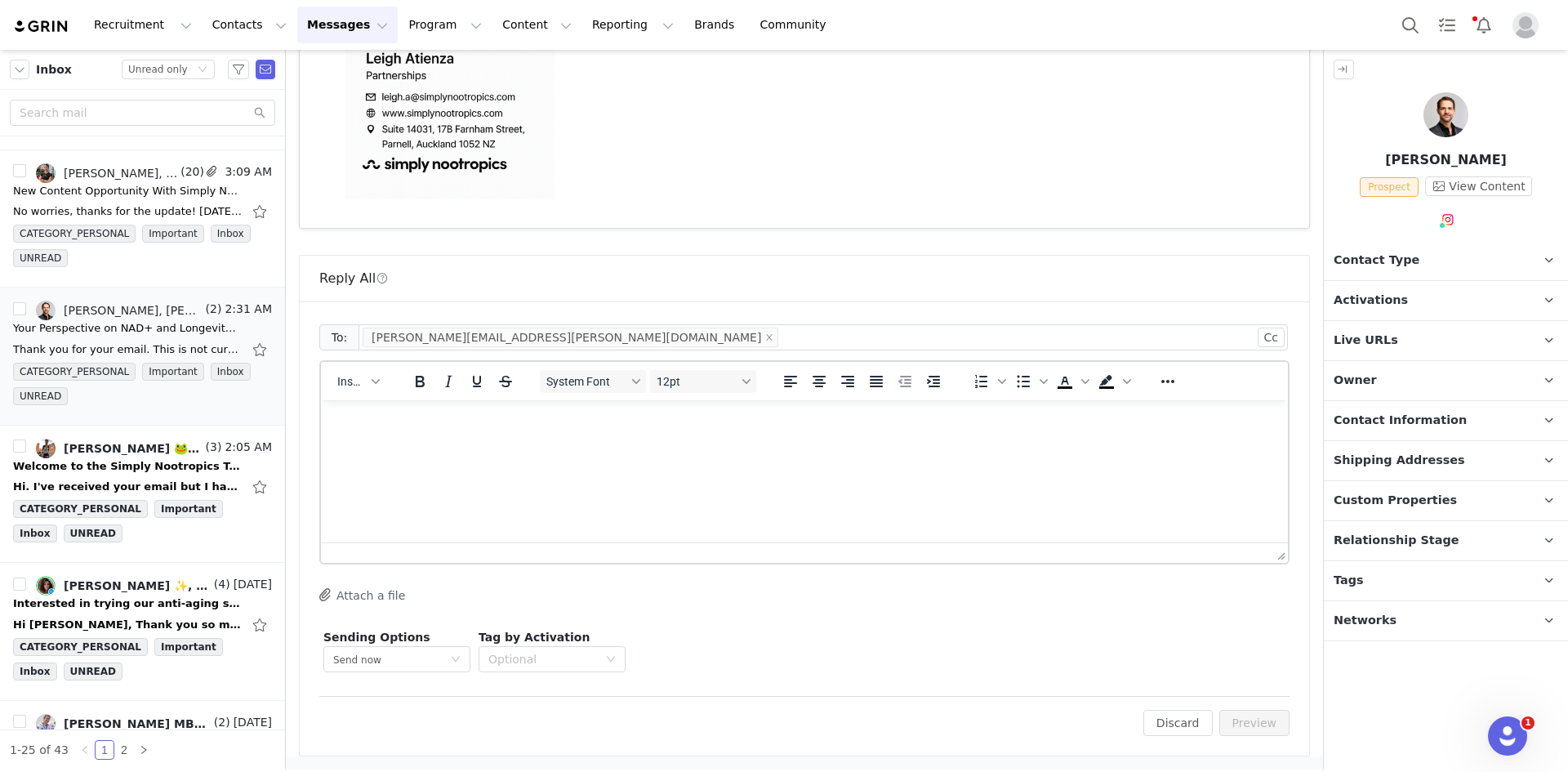
click at [606, 438] on html at bounding box center [804, 422] width 967 height 44
click at [1251, 721] on button "Preview" at bounding box center [1255, 723] width 71 height 26
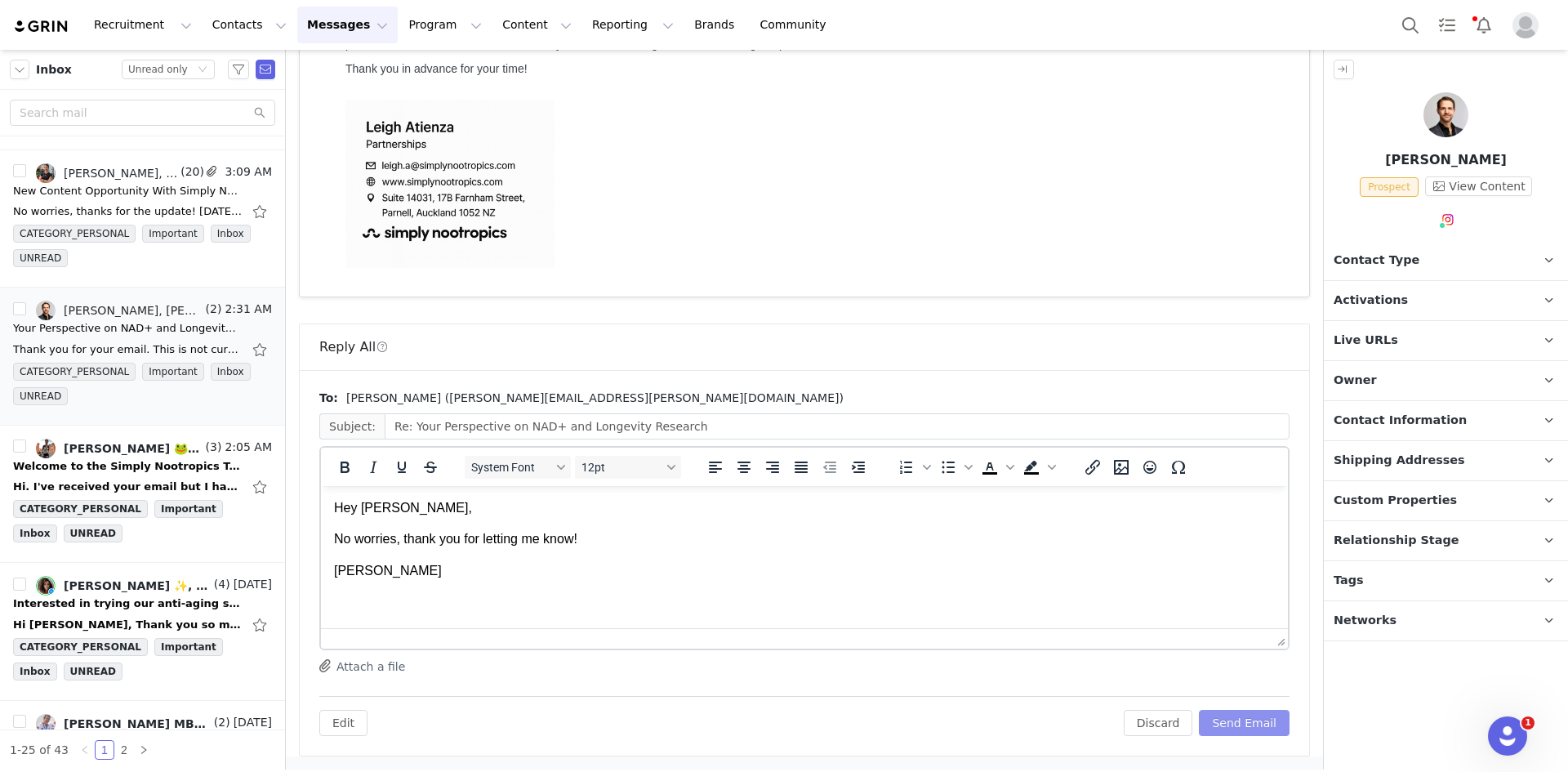
click at [1251, 721] on button "Send Email" at bounding box center [1244, 723] width 91 height 26
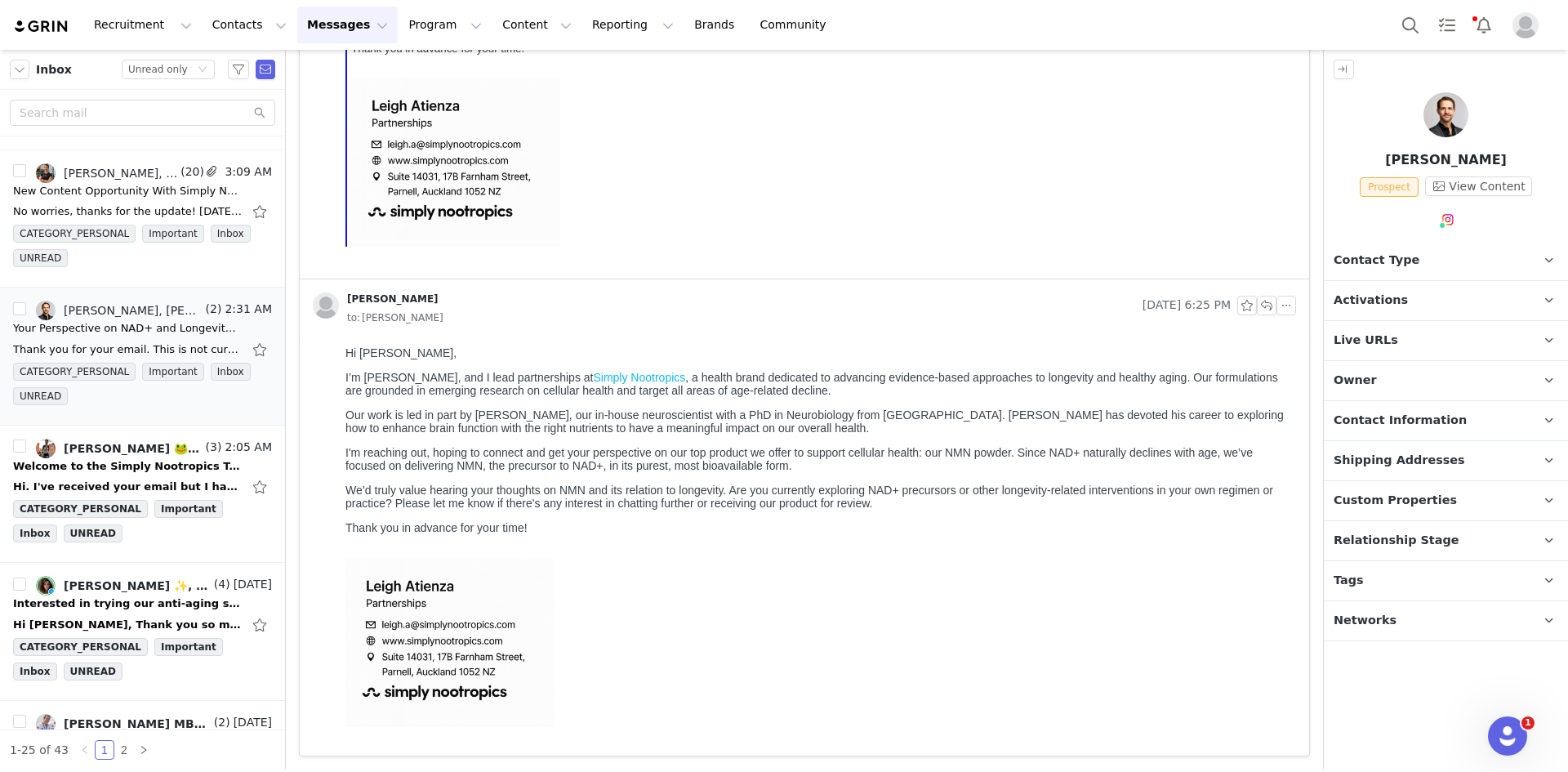
scroll to position [468, 0]
click at [1389, 255] on span "Contact Type" at bounding box center [1377, 260] width 86 height 18
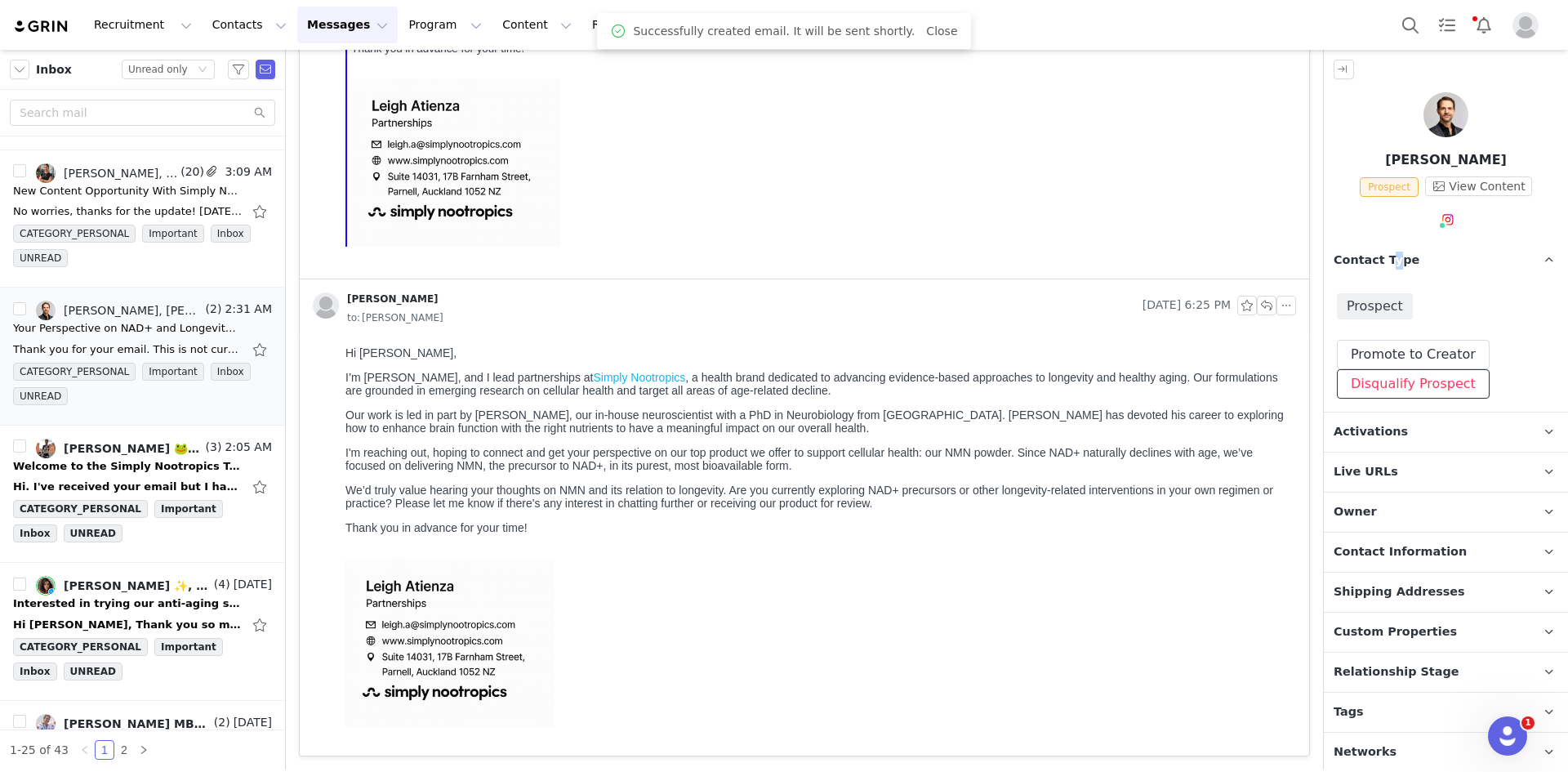
click at [1407, 378] on button "Disqualify Prospect" at bounding box center [1413, 384] width 153 height 29
click at [1412, 465] on div at bounding box center [1400, 460] width 169 height 24
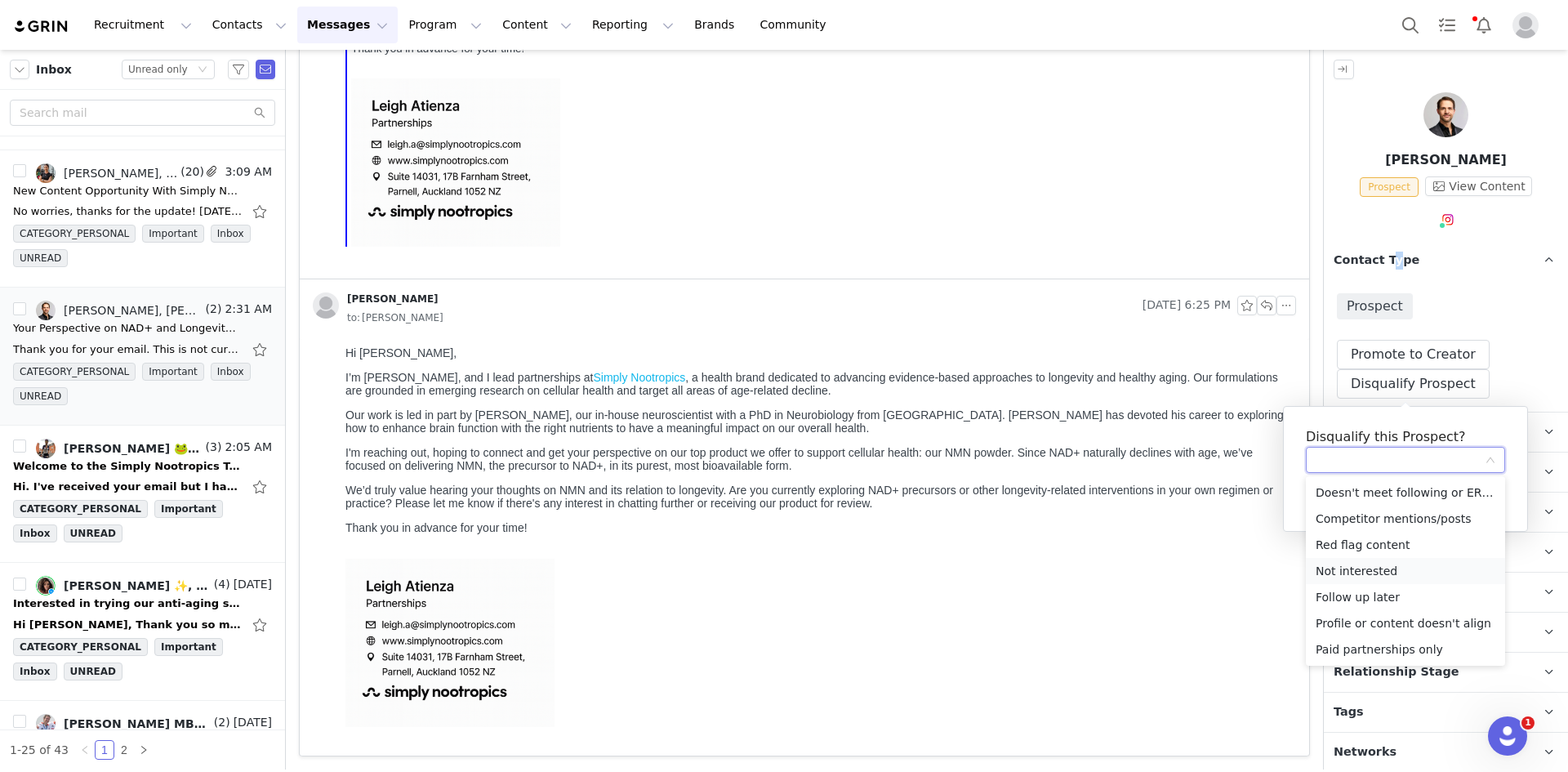
click at [1360, 573] on li "Not interested" at bounding box center [1406, 570] width 200 height 26
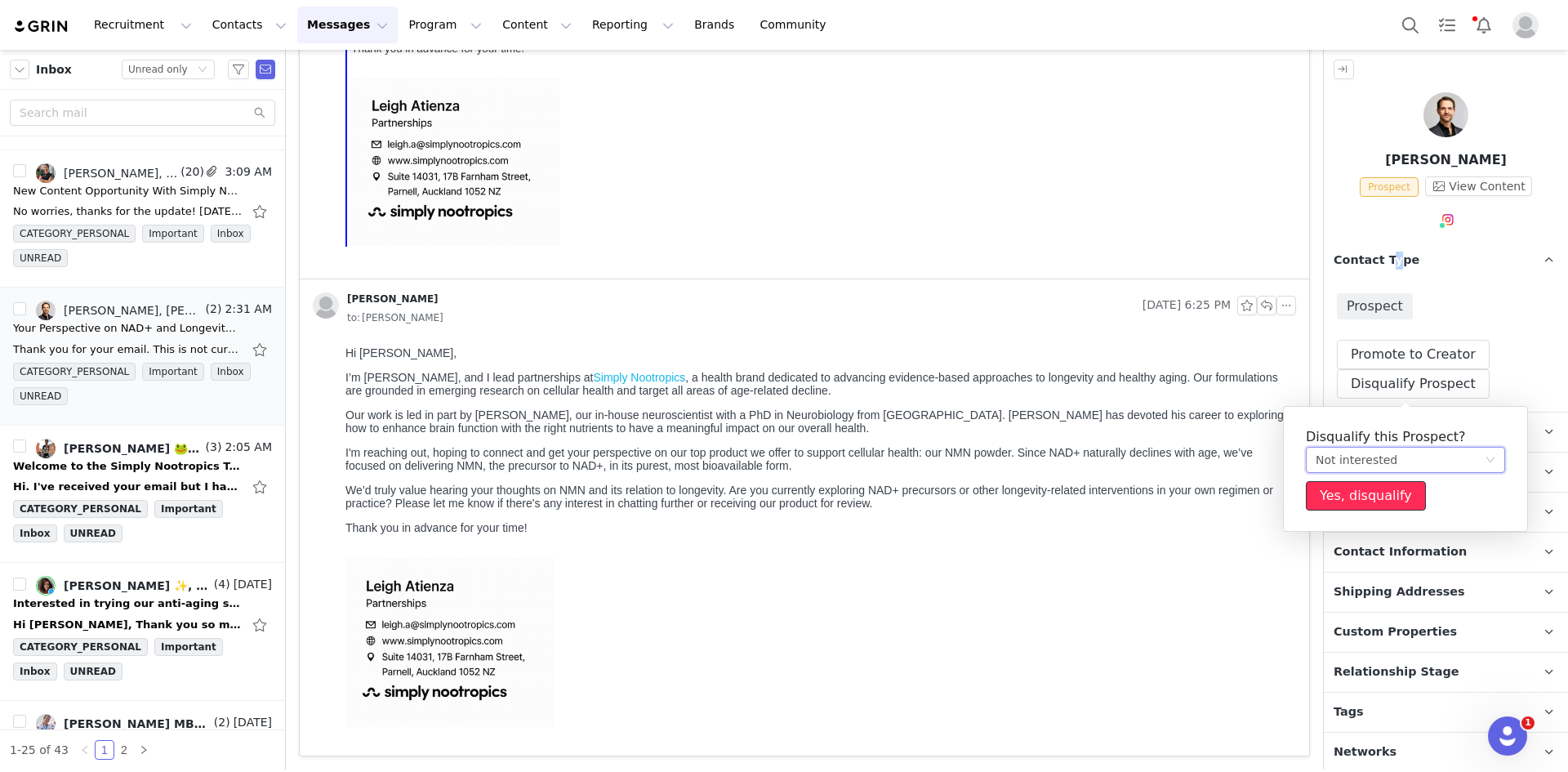
click at [1360, 503] on button "Yes, disqualify" at bounding box center [1366, 496] width 120 height 29
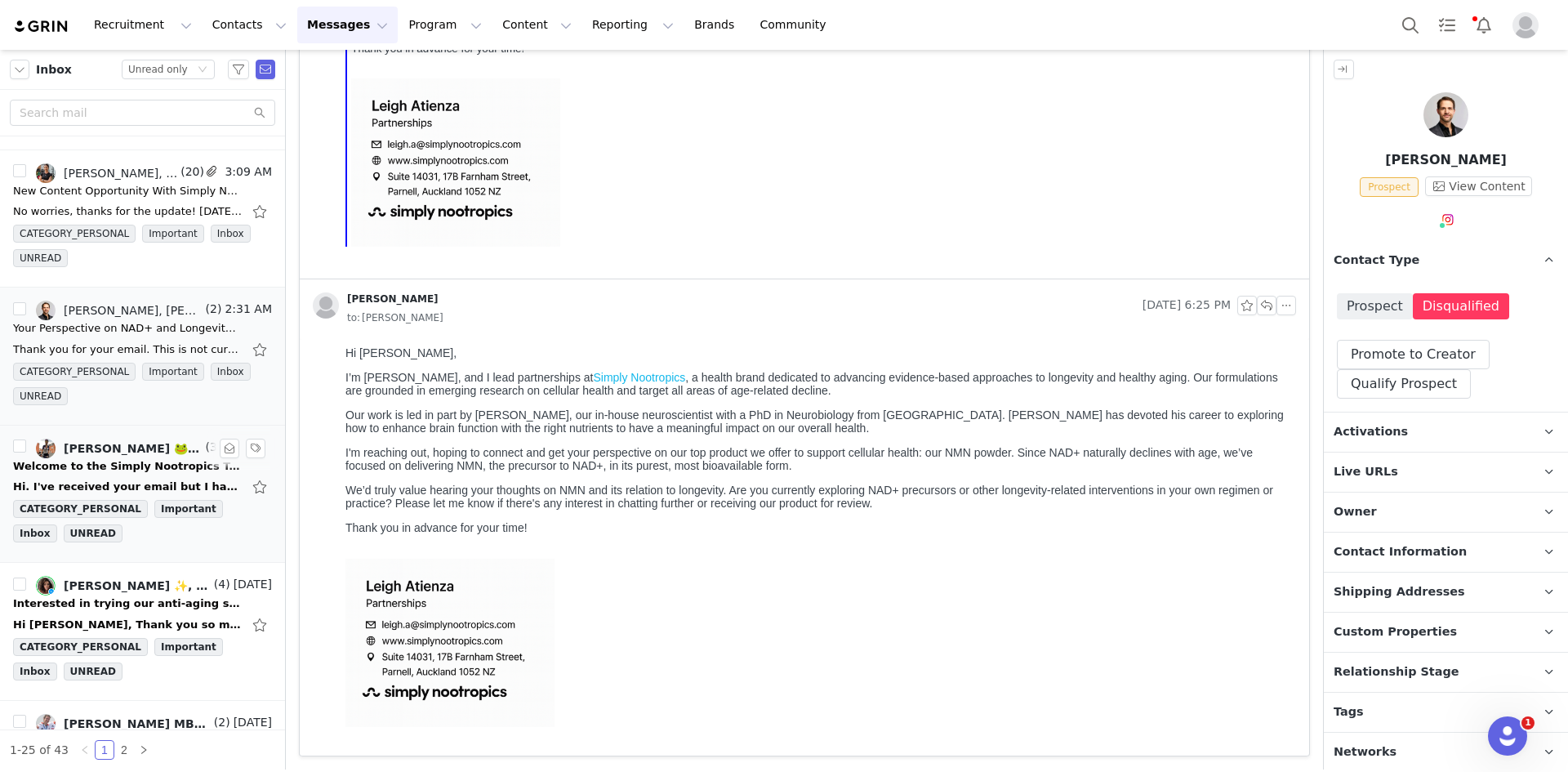
click at [111, 463] on div "Welcome to the Simply Nootropics Team!" at bounding box center [127, 466] width 229 height 17
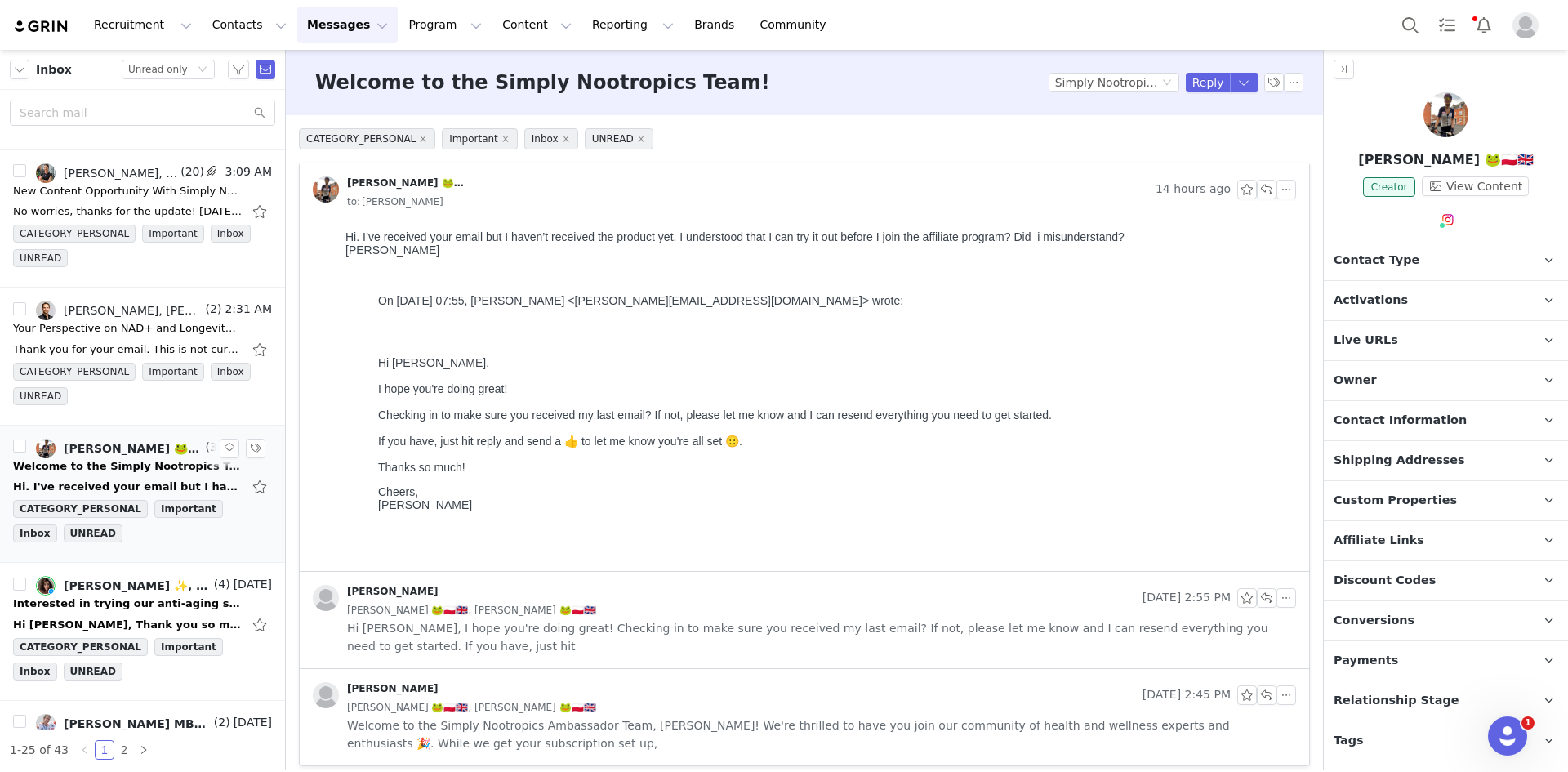
scroll to position [0, 0]
click at [1285, 85] on button "button" at bounding box center [1294, 82] width 20 height 20
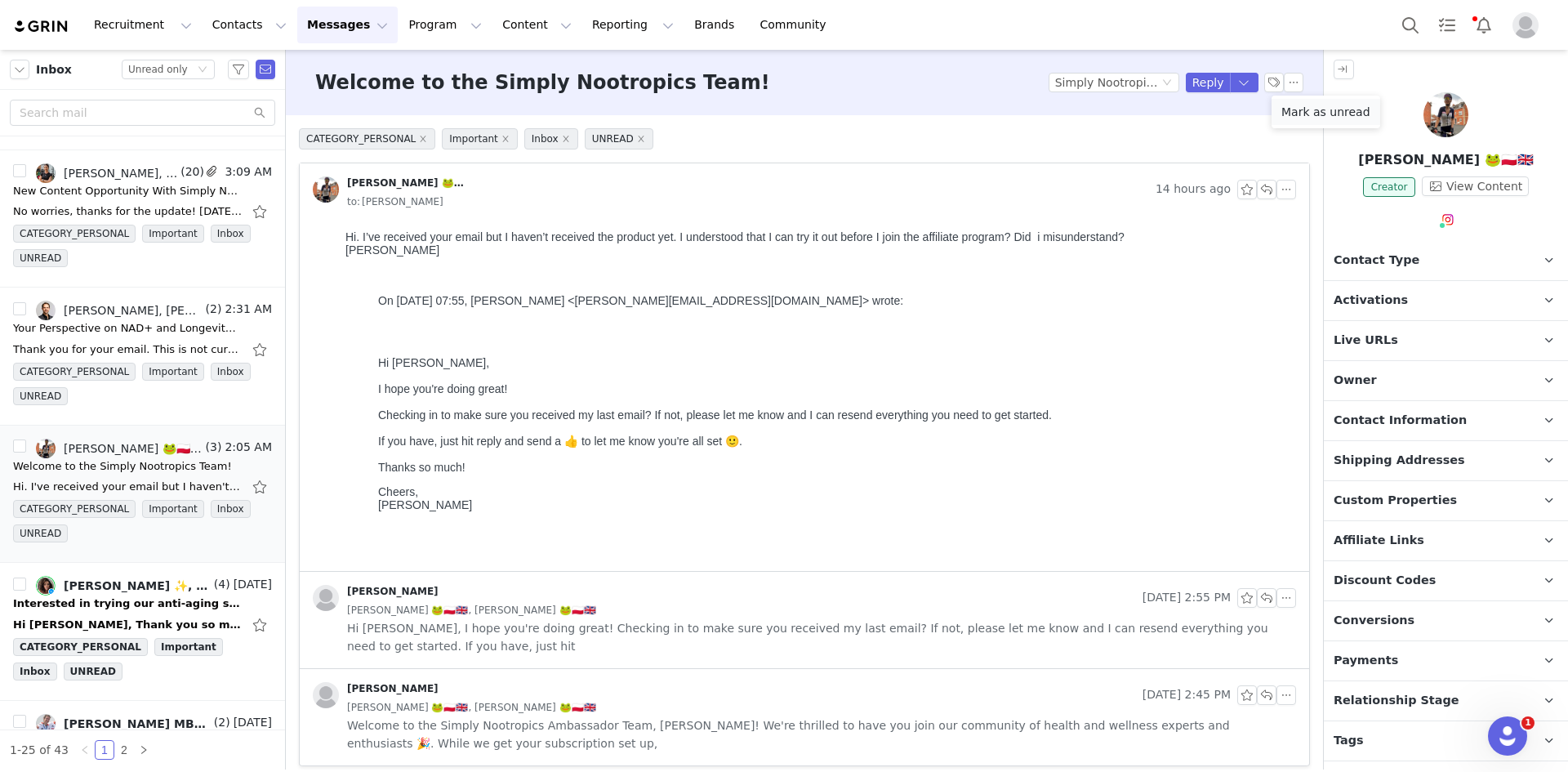
click at [1281, 120] on li "Mark as unread" at bounding box center [1325, 112] width 109 height 26
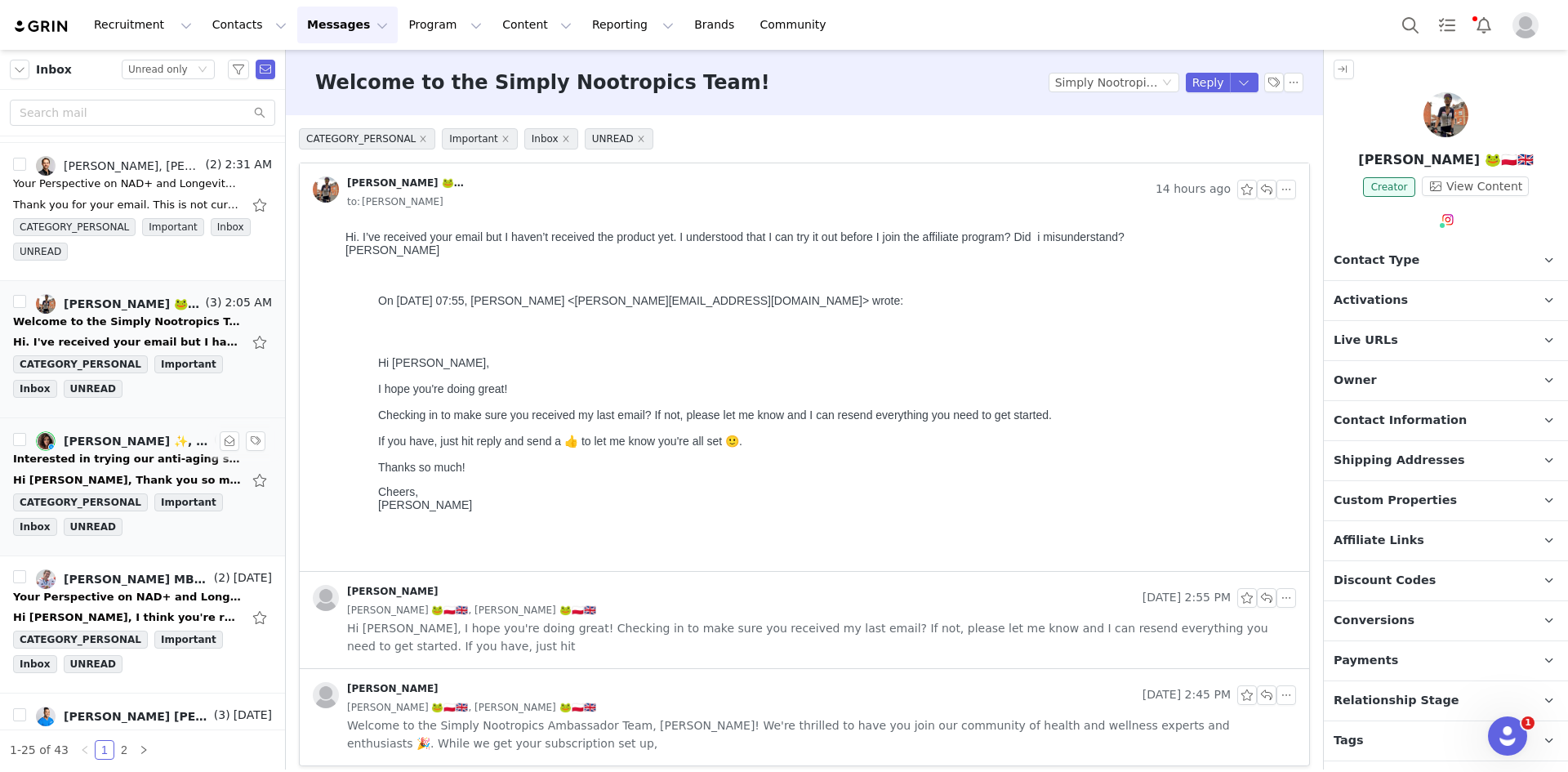
scroll to position [1389, 0]
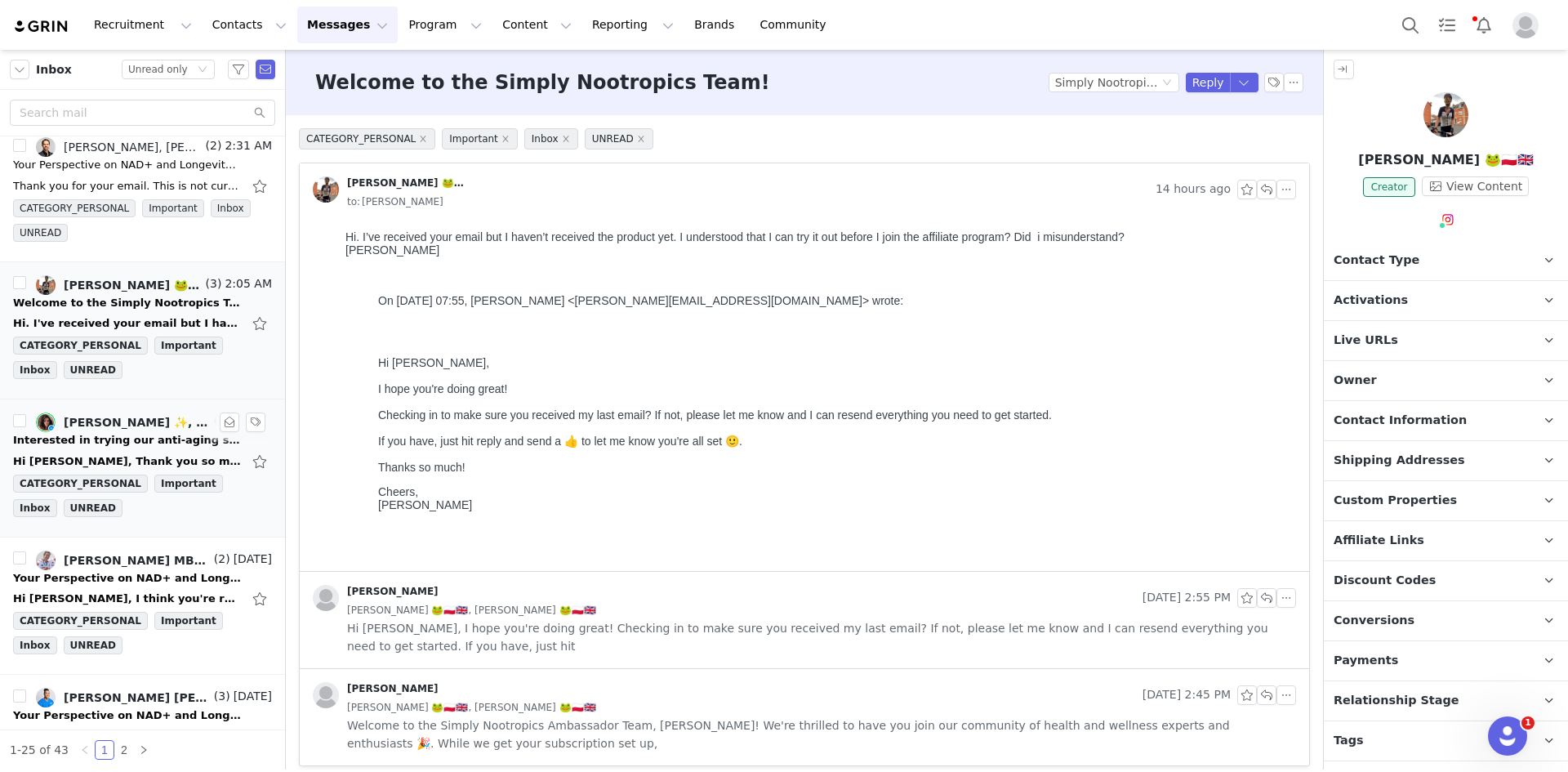
click at [79, 429] on div "Carrie Annie Bernans ✨, Leigh Atienza" at bounding box center [137, 422] width 147 height 13
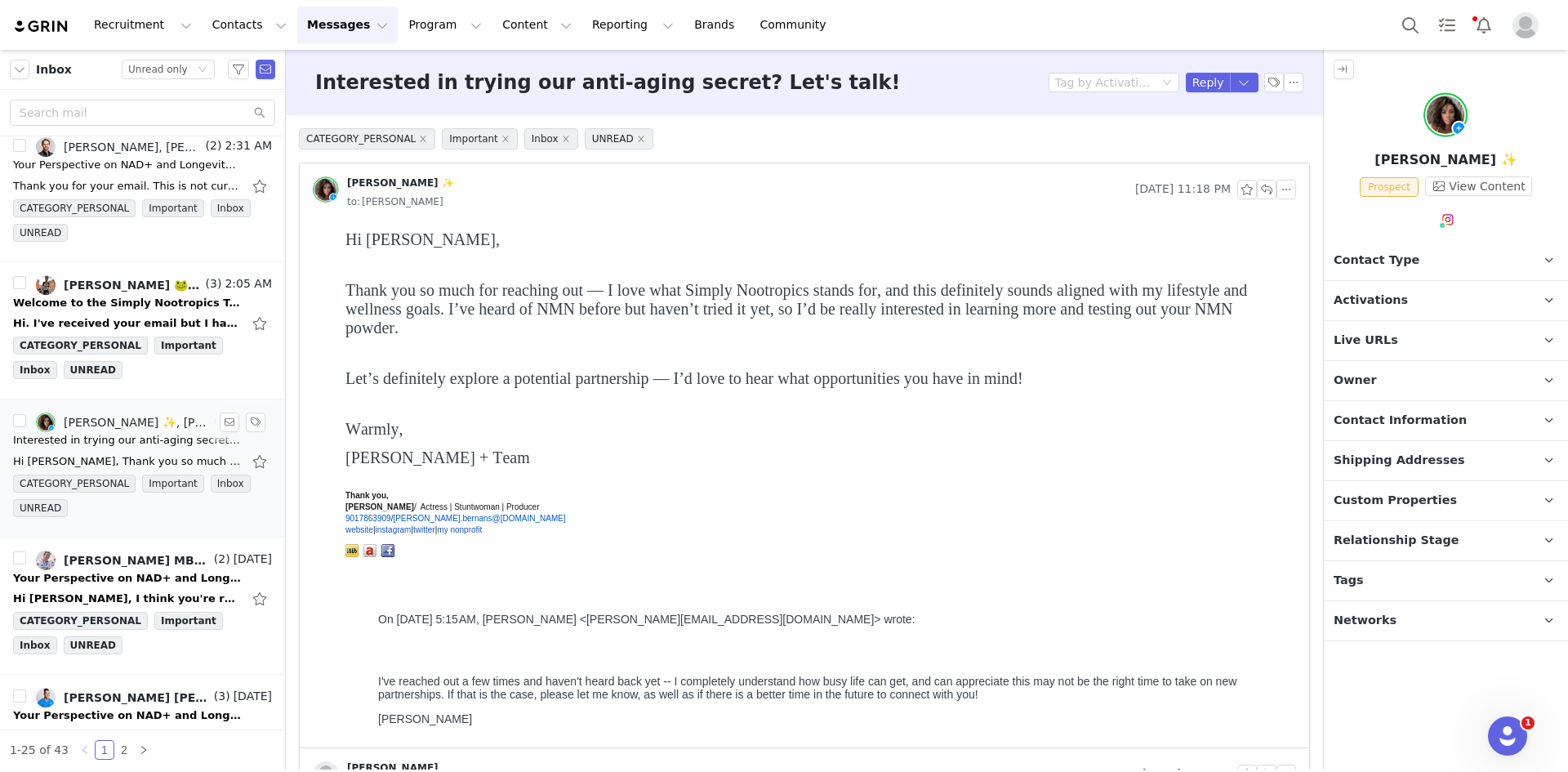
scroll to position [0, 0]
click at [1212, 139] on li "Reply All" at bounding box center [1218, 138] width 69 height 26
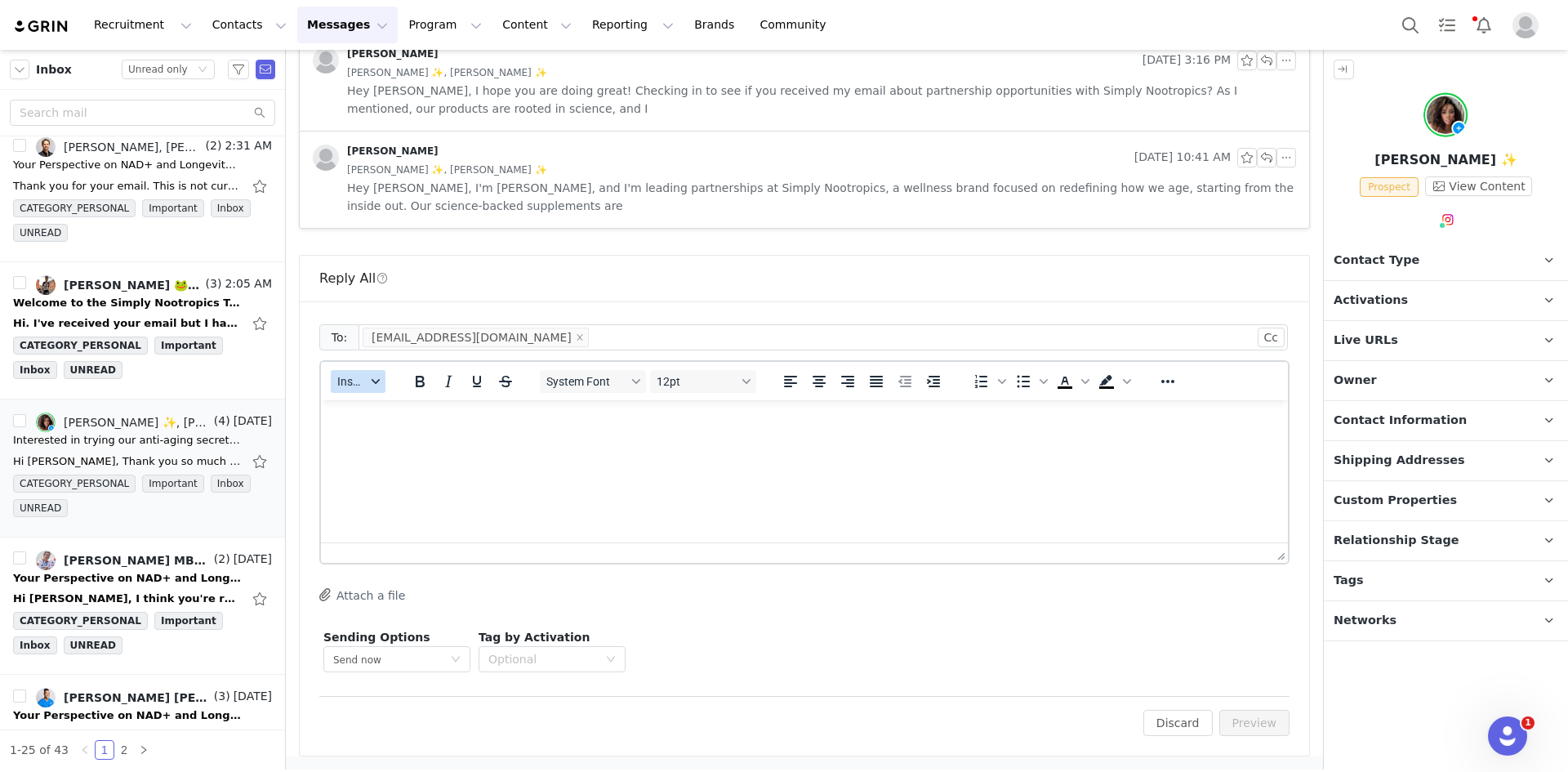
click at [357, 384] on span "Insert" at bounding box center [351, 381] width 28 height 13
click at [382, 408] on div "Insert Template" at bounding box center [418, 410] width 147 height 20
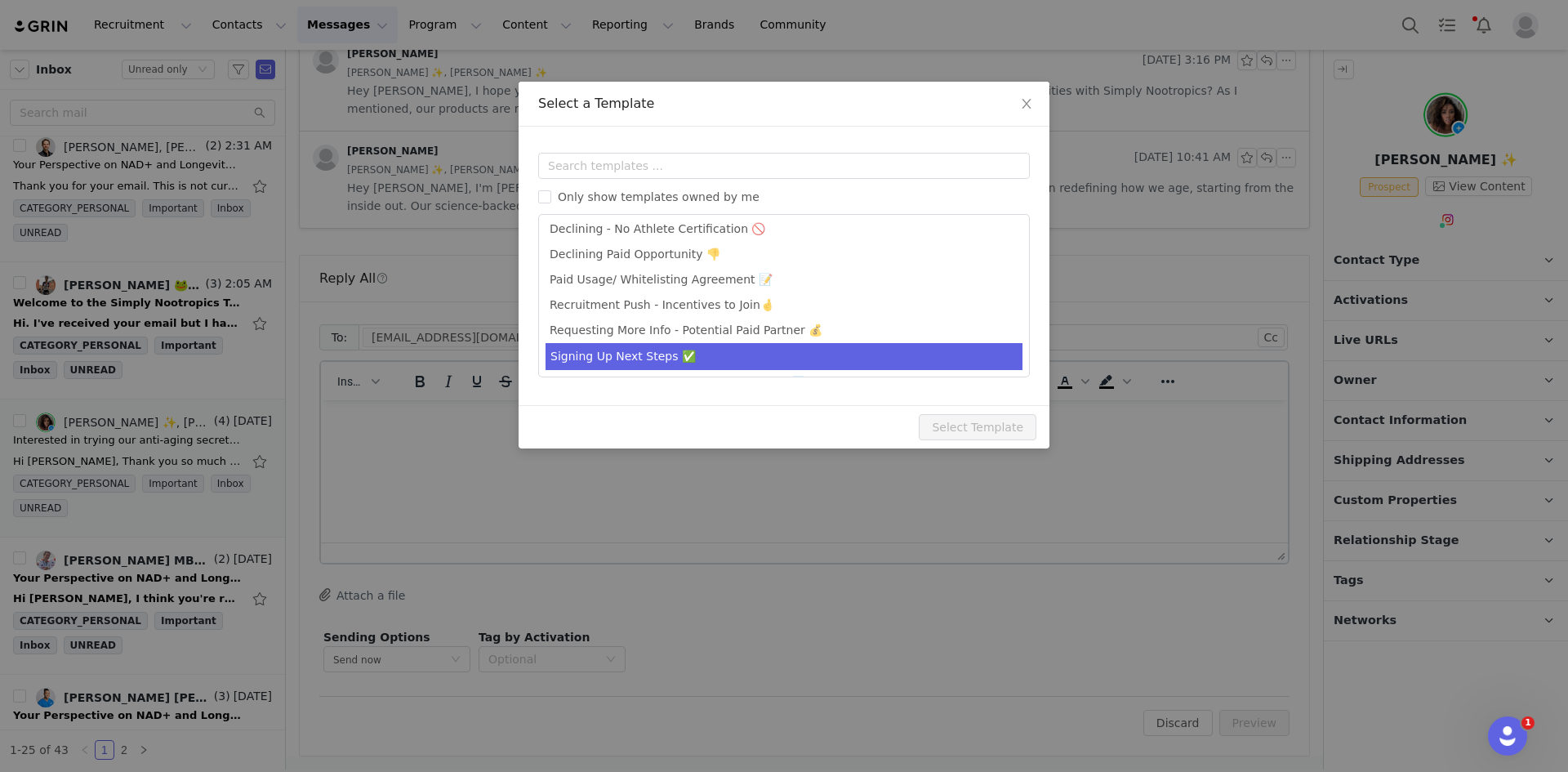
click at [641, 359] on li "Signing Up Next Steps ✅" at bounding box center [784, 357] width 477 height 27
type input "Hey from Simply Nootropics -- Let's Partner!"
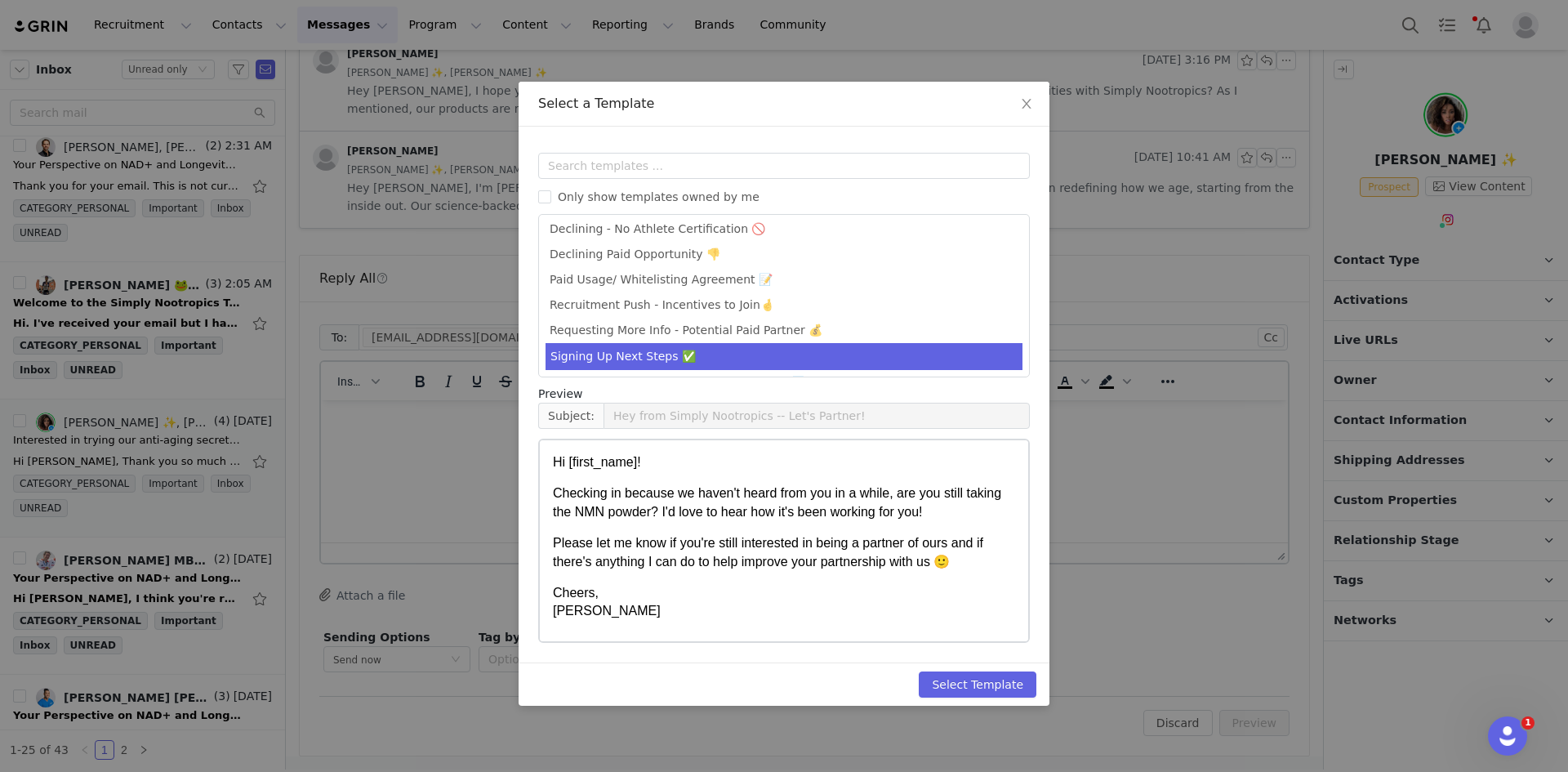
scroll to position [105, 0]
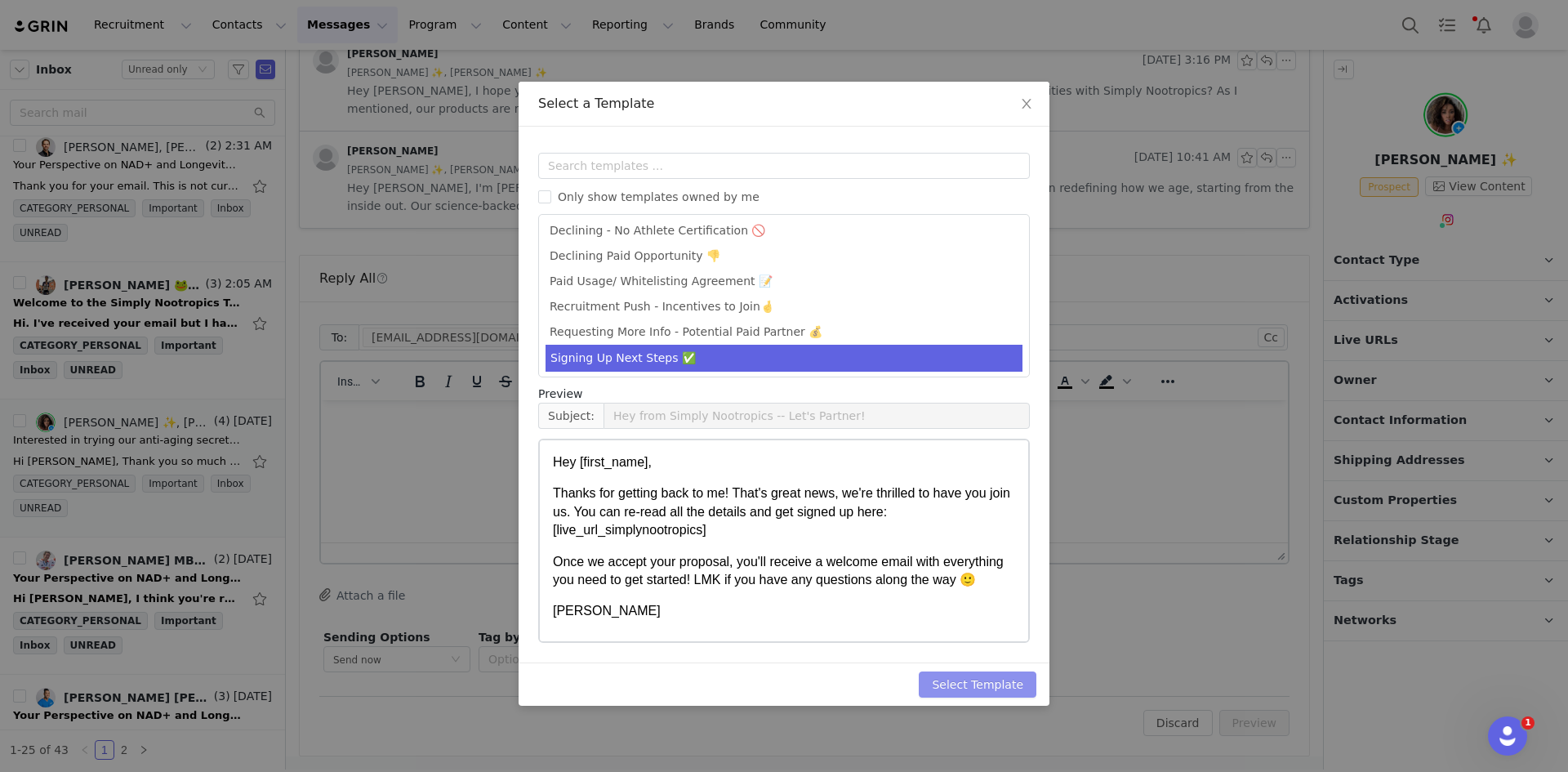
drag, startPoint x: 988, startPoint y: 671, endPoint x: 988, endPoint y: 683, distance: 12.0
click at [988, 672] on button "Select Template" at bounding box center [977, 684] width 117 height 26
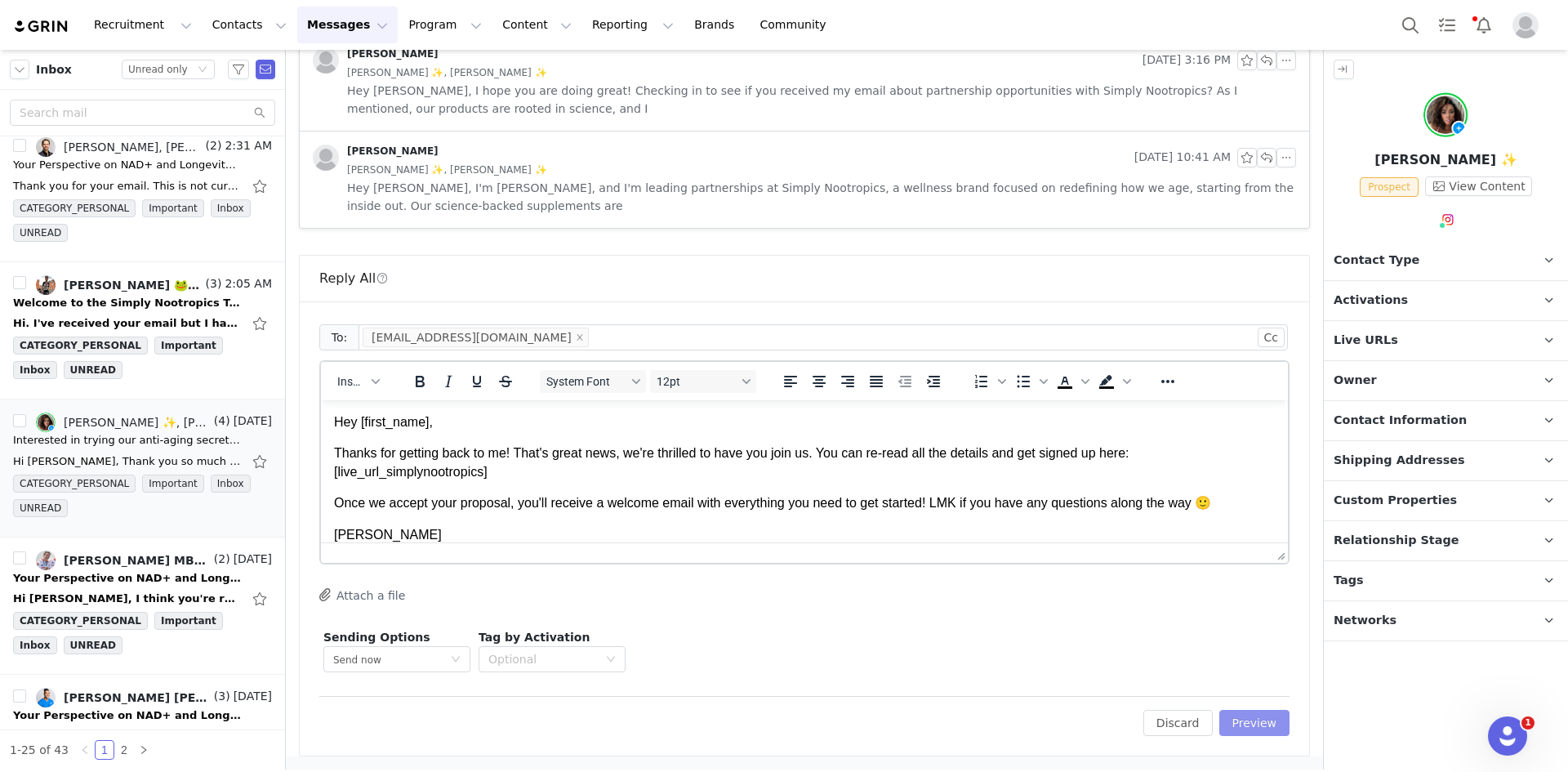
click at [1269, 716] on button "Preview" at bounding box center [1255, 723] width 71 height 26
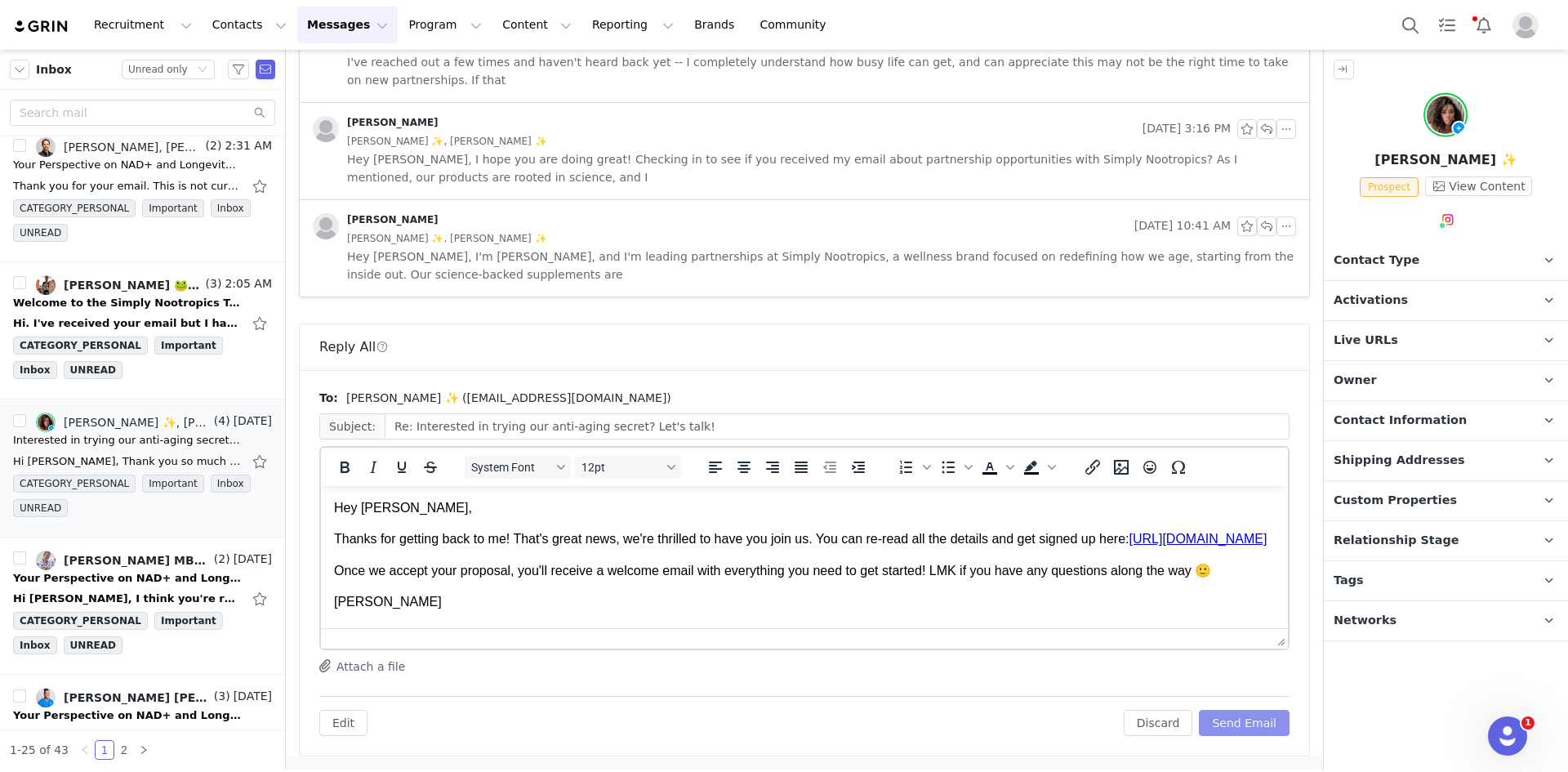
click button "Send Email"
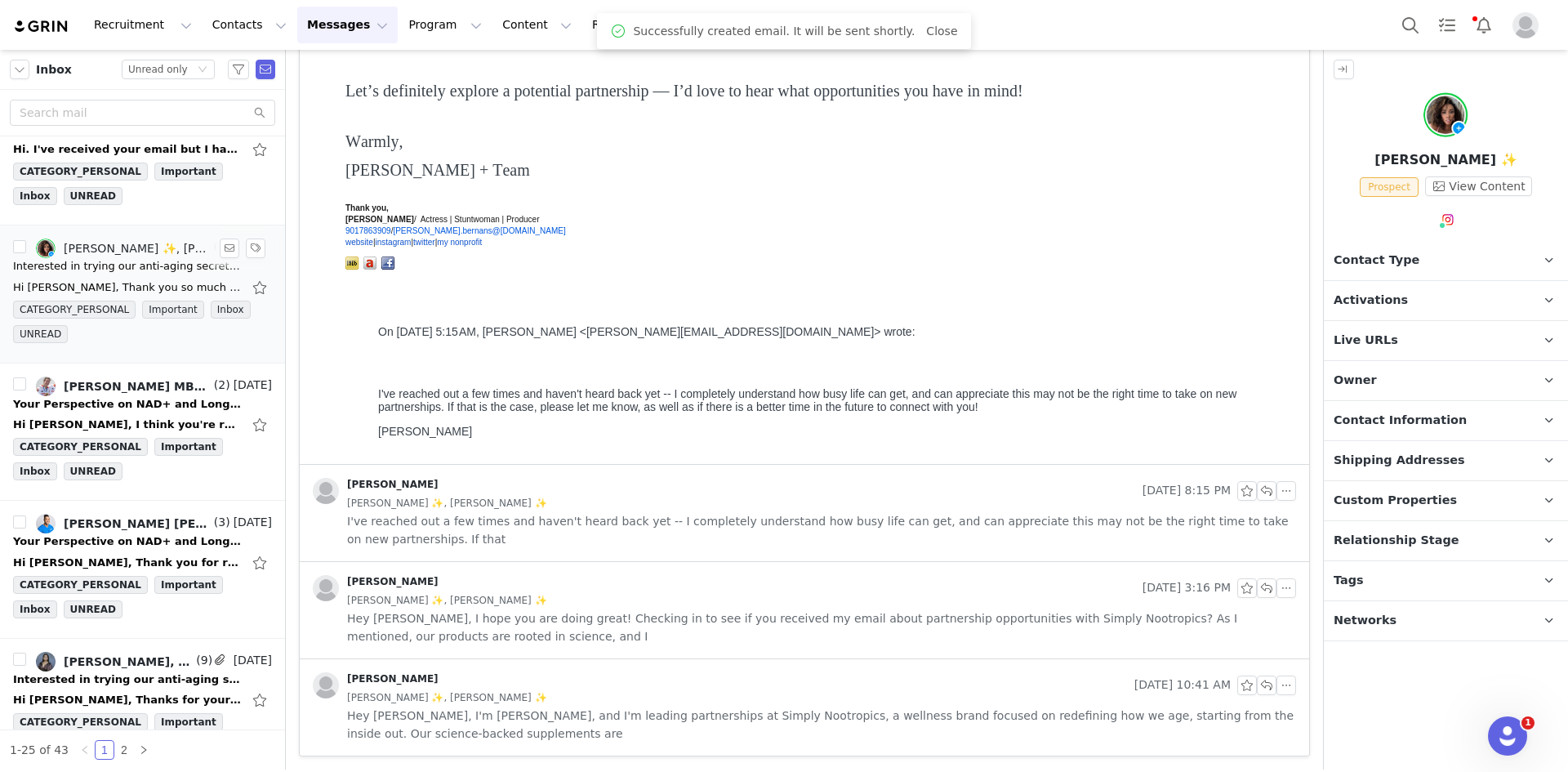
scroll to position [1634, 0]
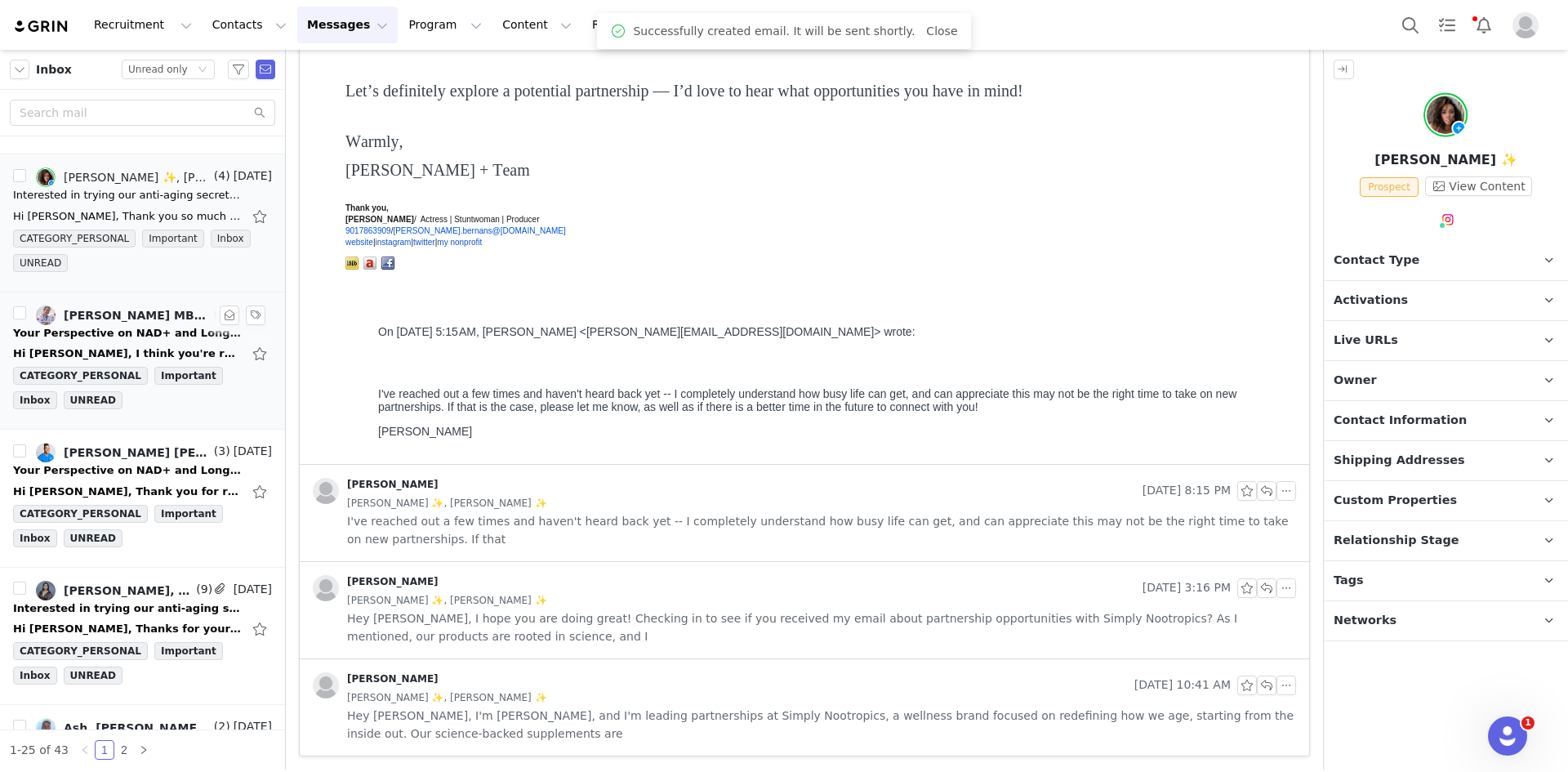
click div "Hi Leigh, I think you're reaching out to Dr Imogen Grant, is that correct? I'm …"
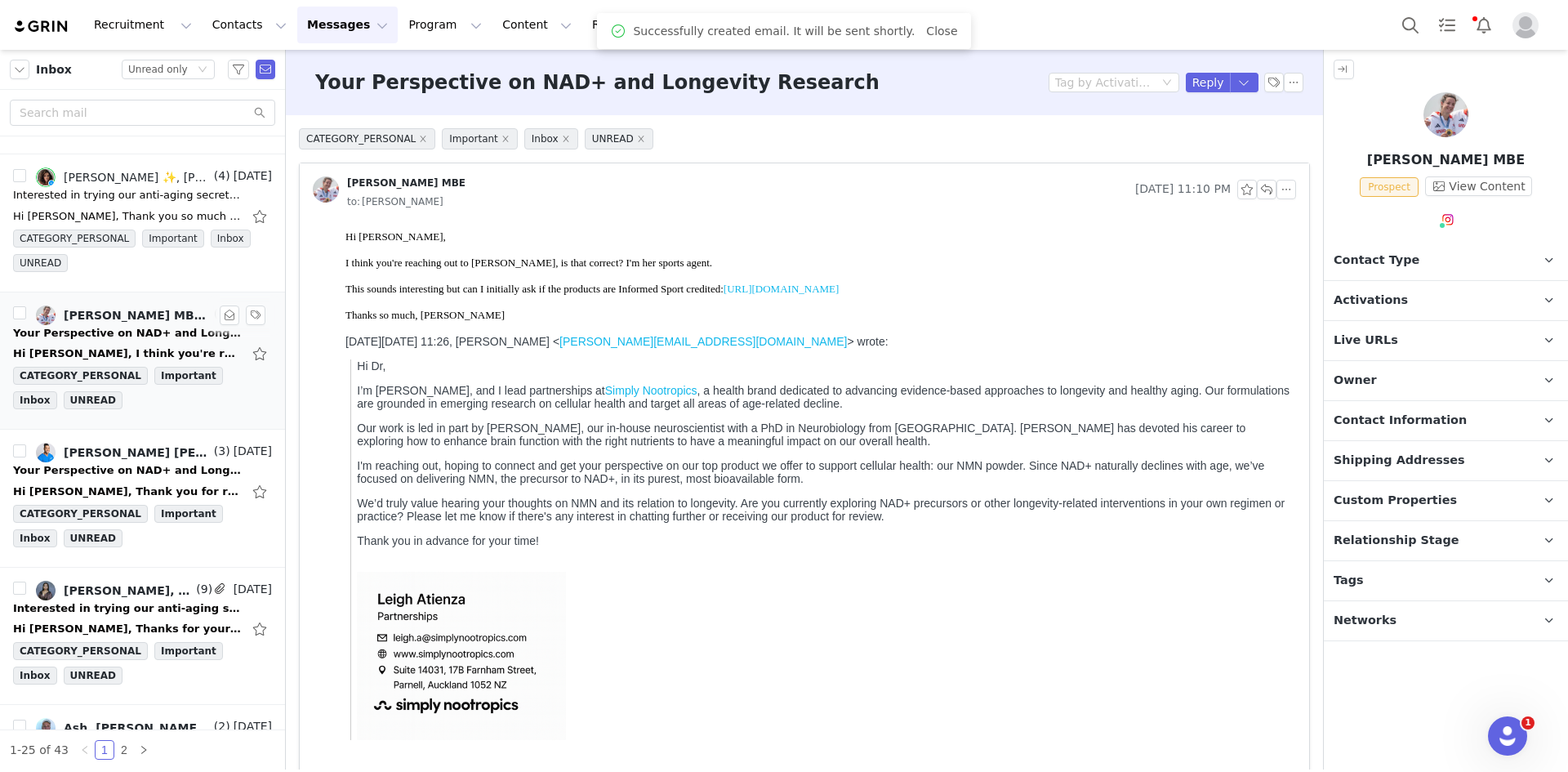
scroll to position [0, 0]
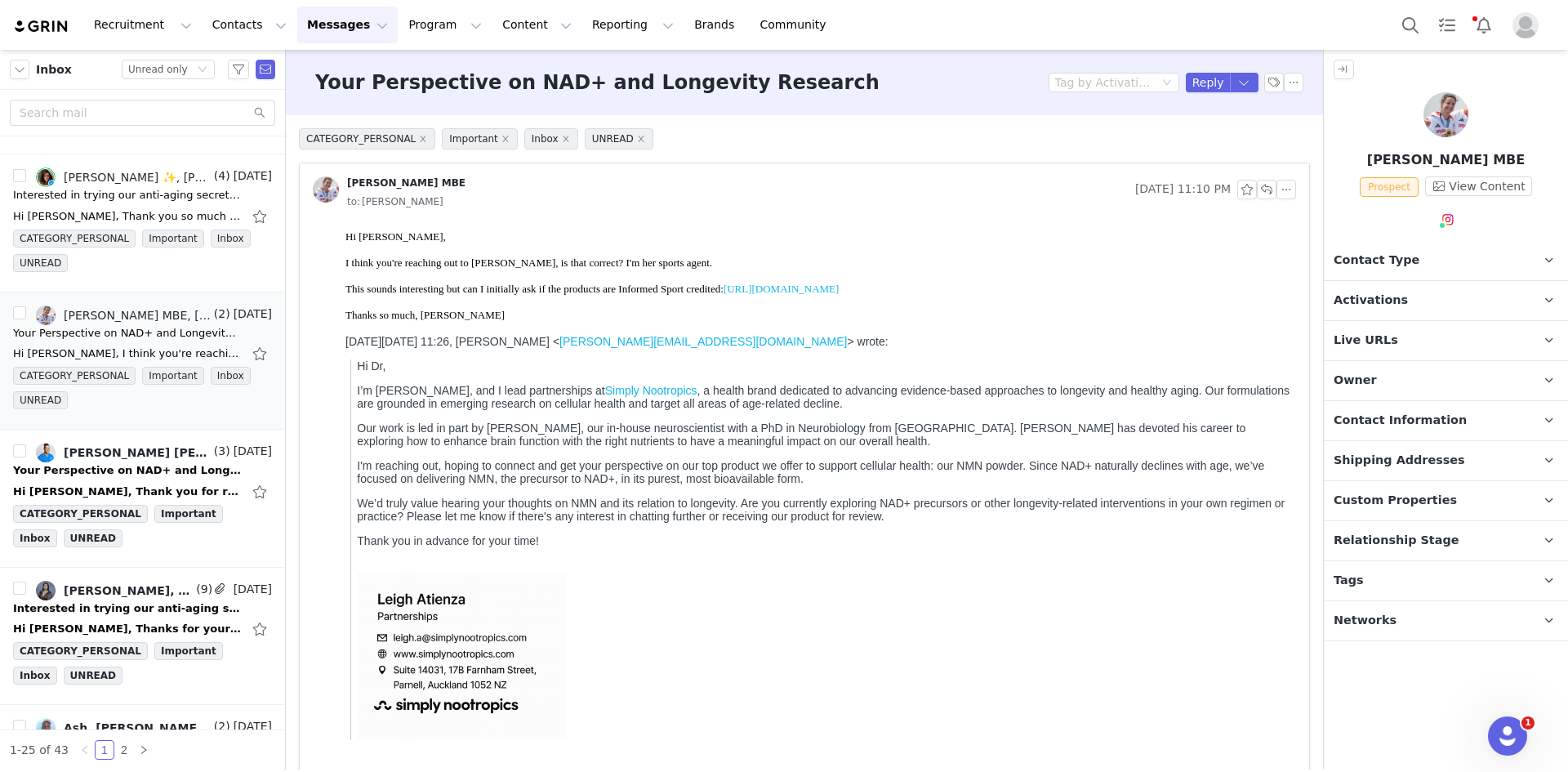
click link "https://sport.wetestyoutrust.com/"
drag, startPoint x: 8, startPoint y: 8, endPoint x: 146, endPoint y: 104, distance: 168.1
click body "Hi Leigh, I think you're reaching out to Dr Imogen Grant, is that correct? I'm …"
copy div
click button "button"
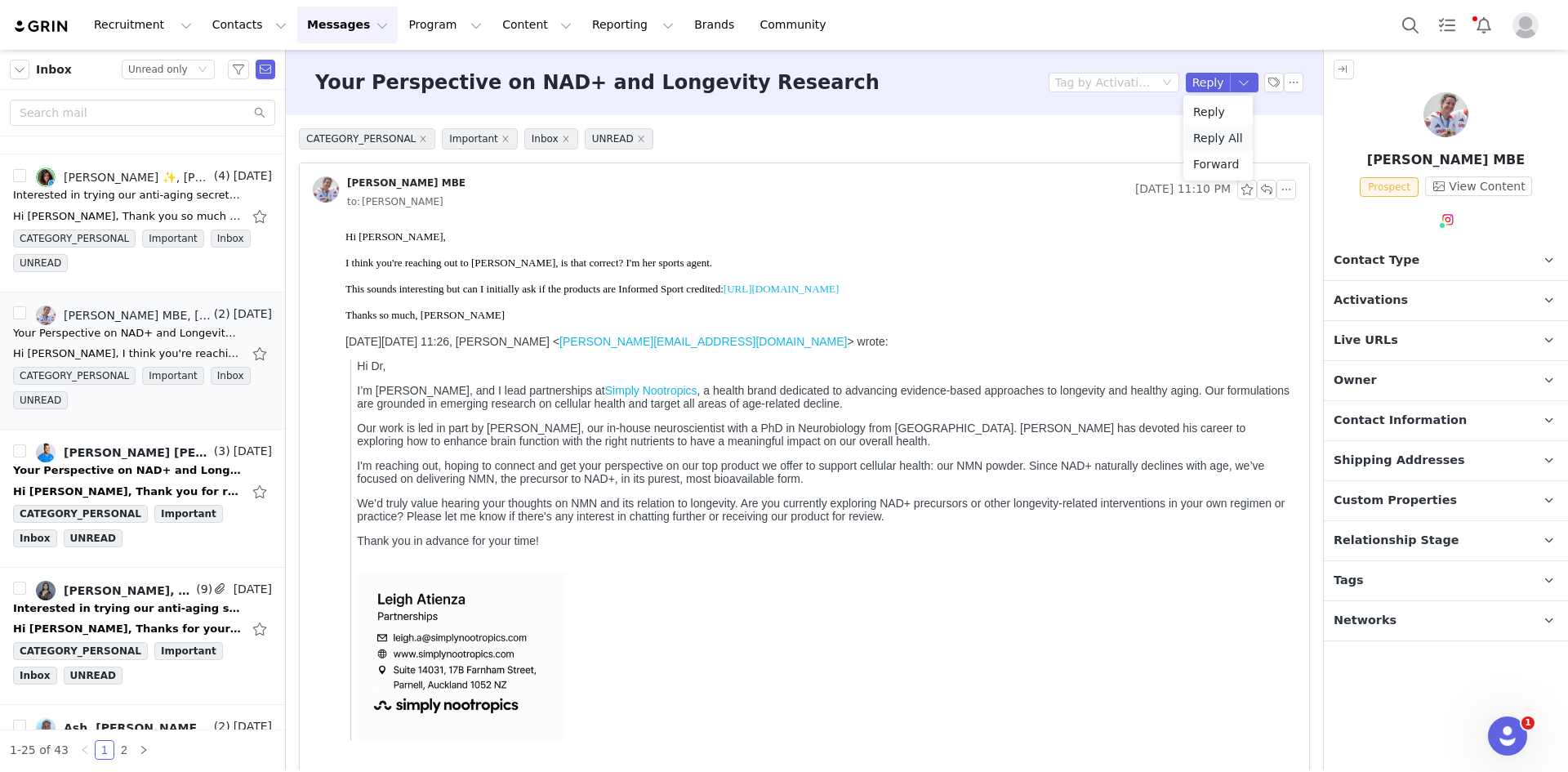
click li "Reply All"
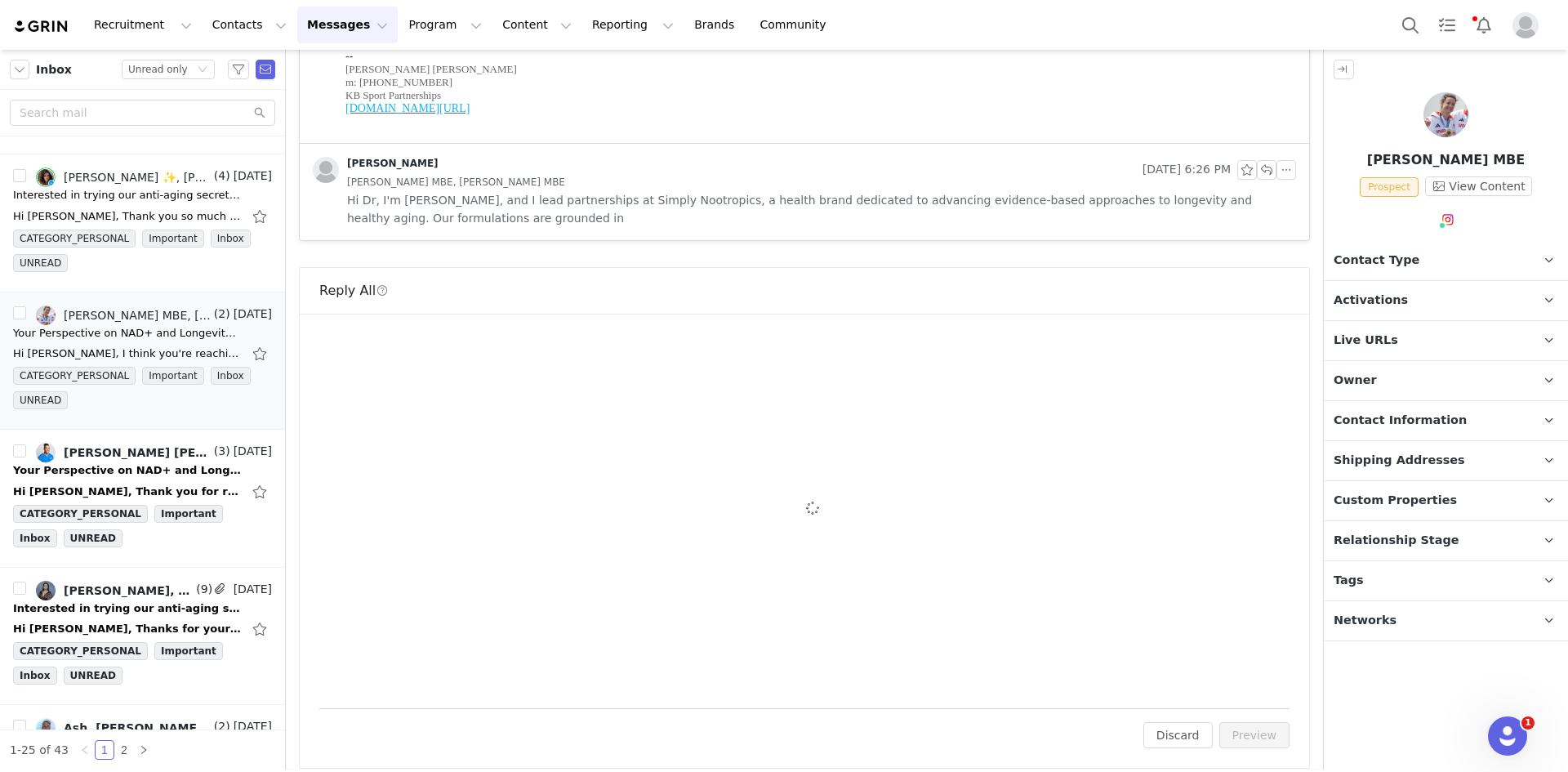
scroll to position [741, 0]
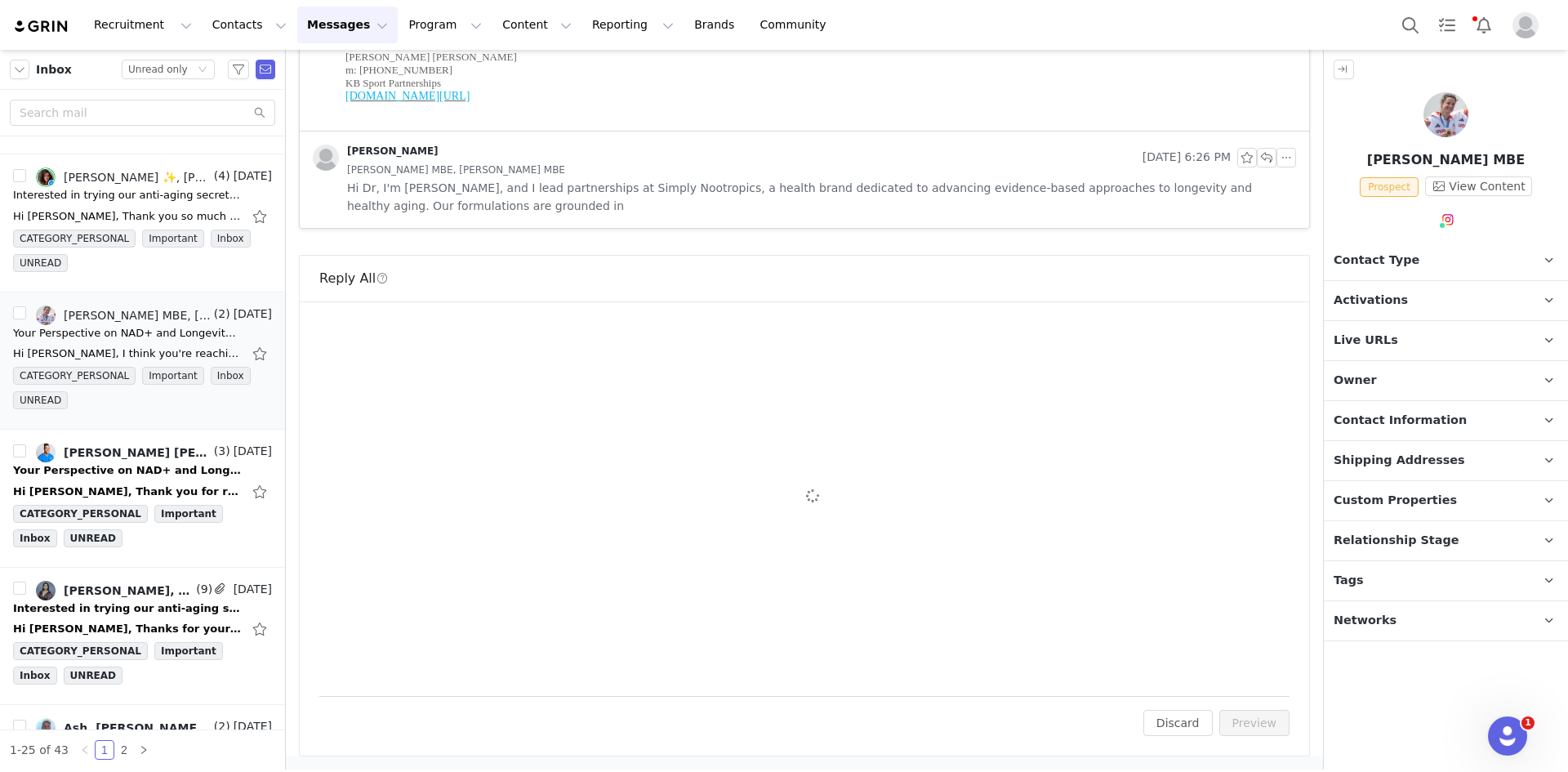
click div "To: alexander@kbsport.co Cc Cc: Attach a file Sending Options Send now This wil…"
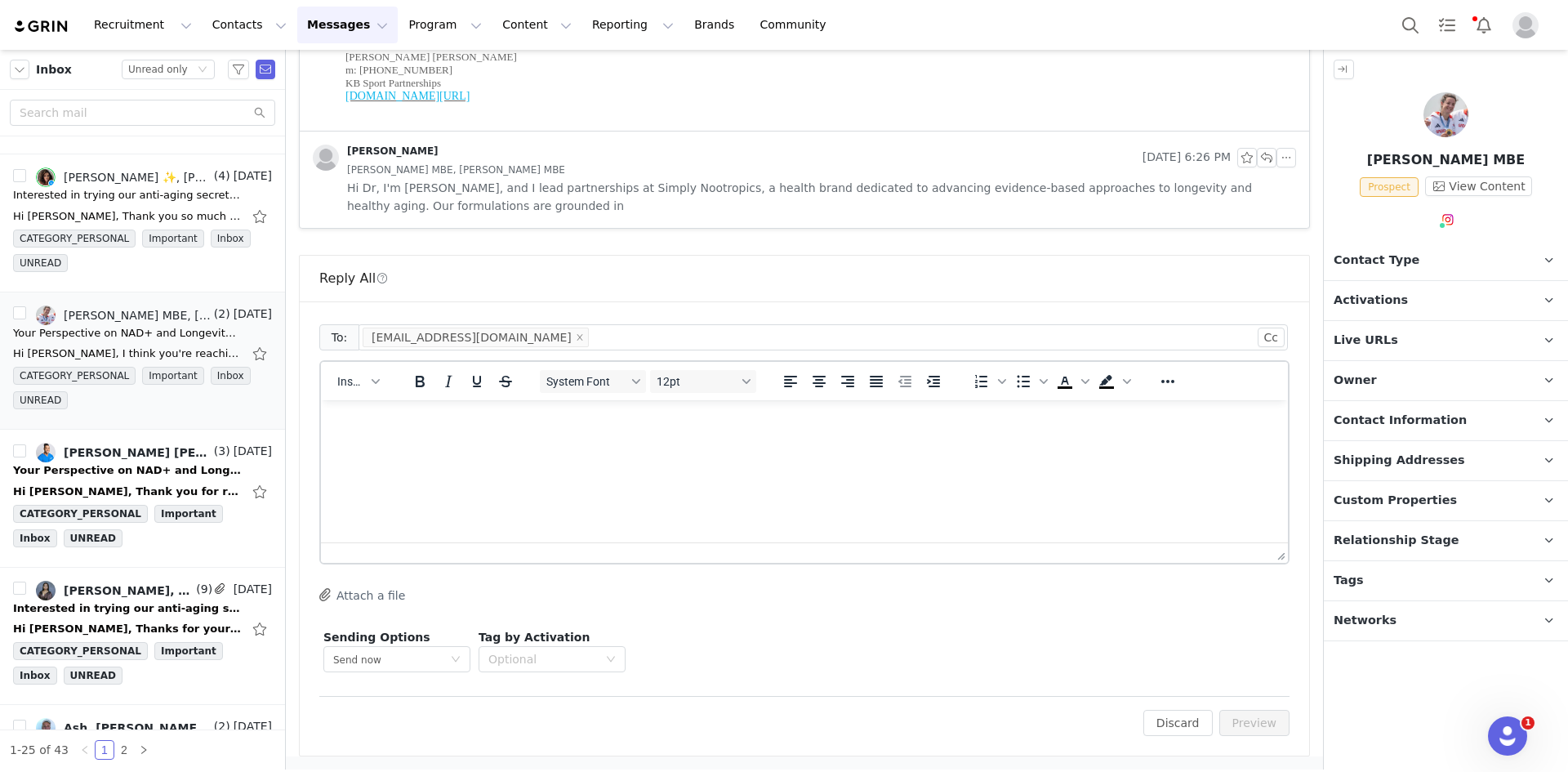
scroll to position [0, 0]
click html
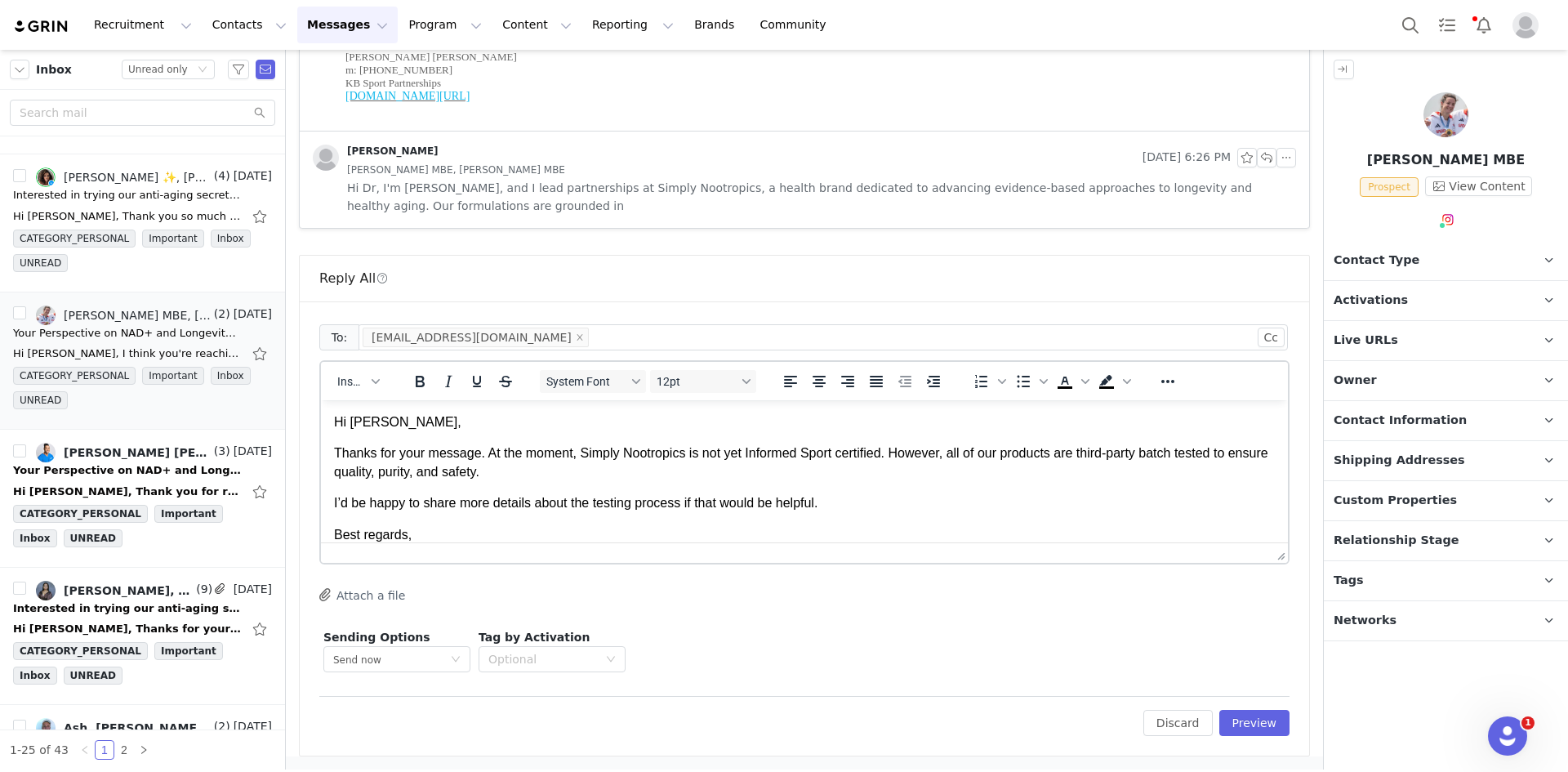
scroll to position [19, 0]
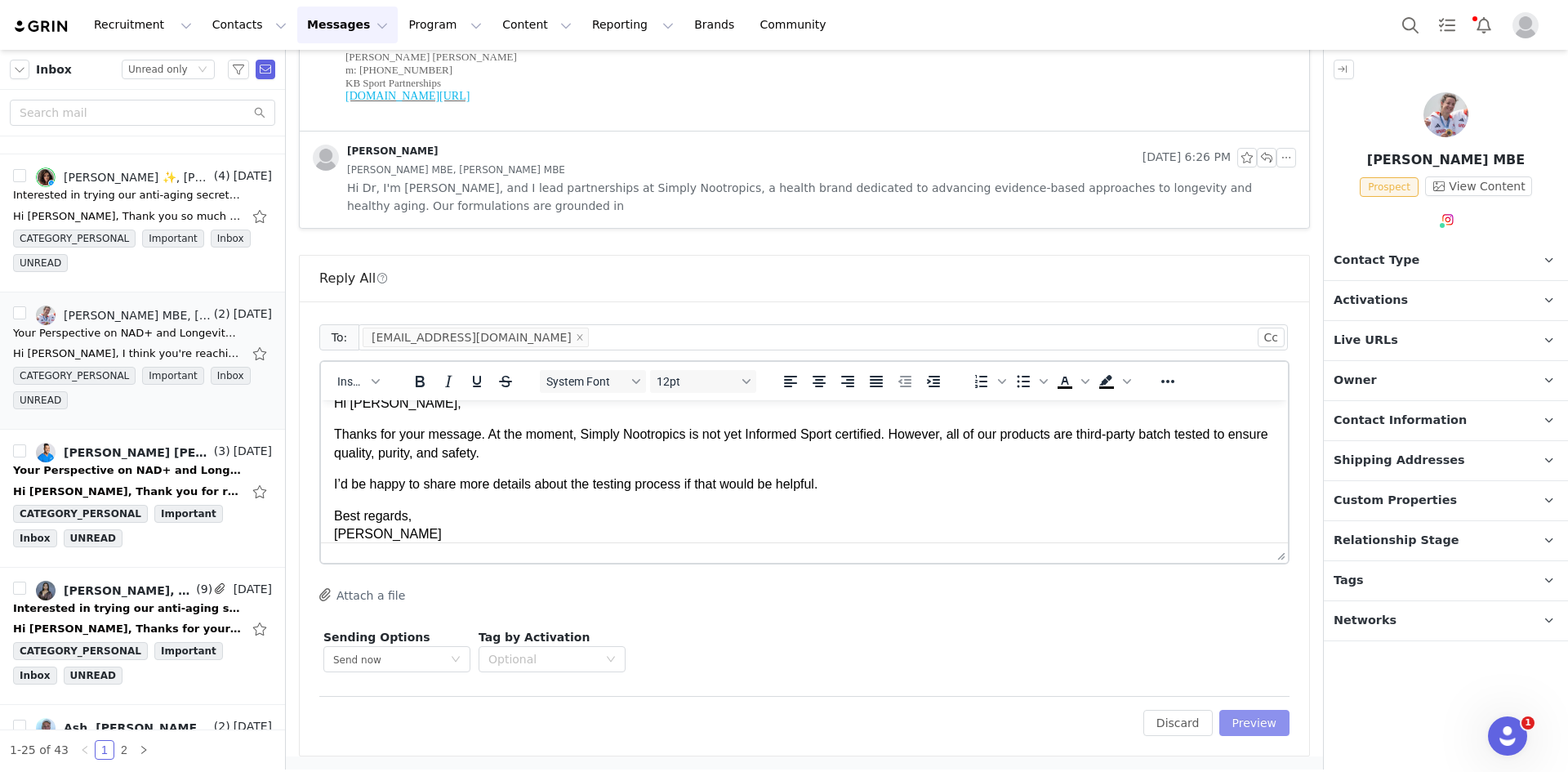
click button "Preview"
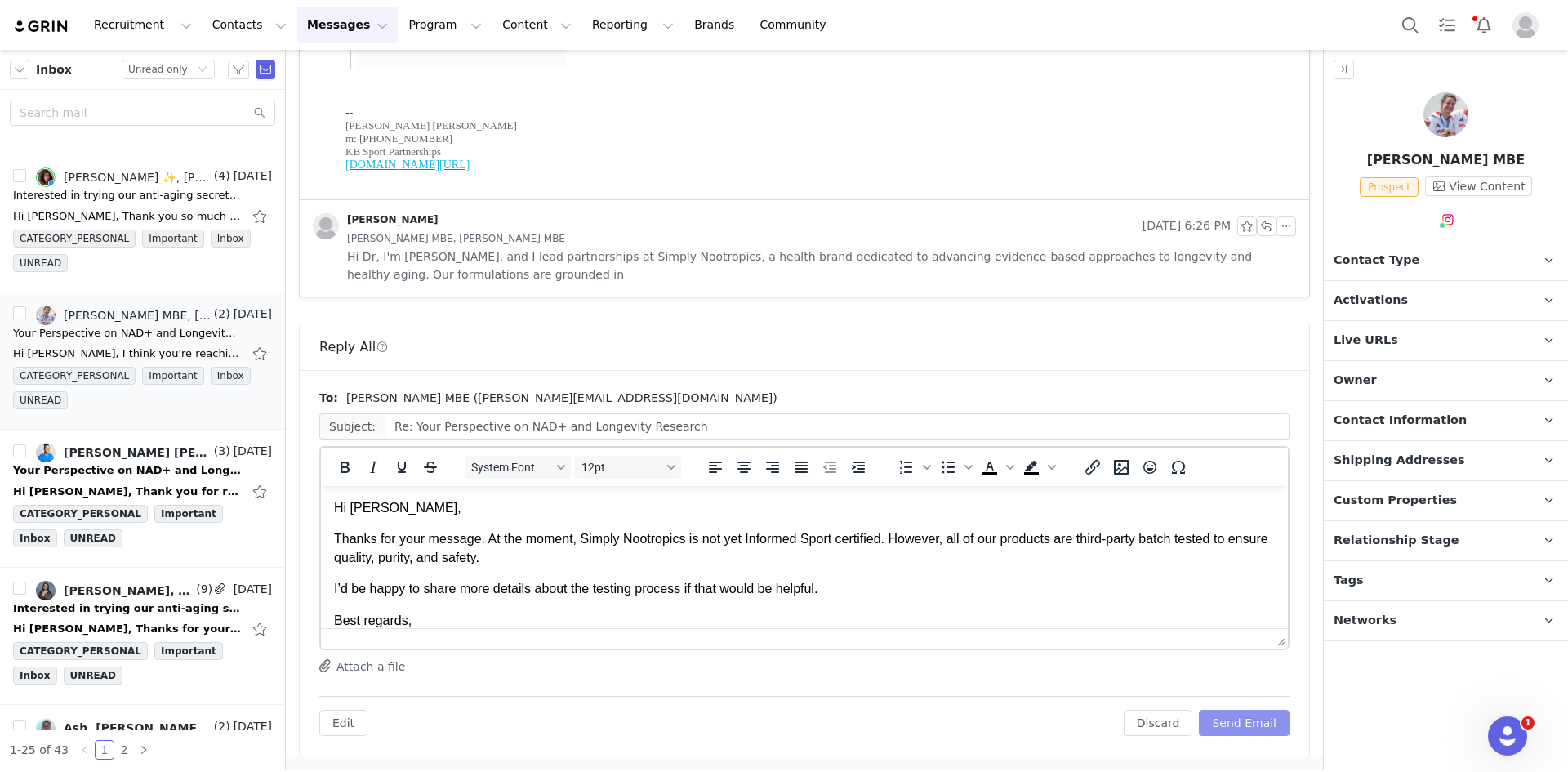
scroll to position [0, 0]
click button "Send Email"
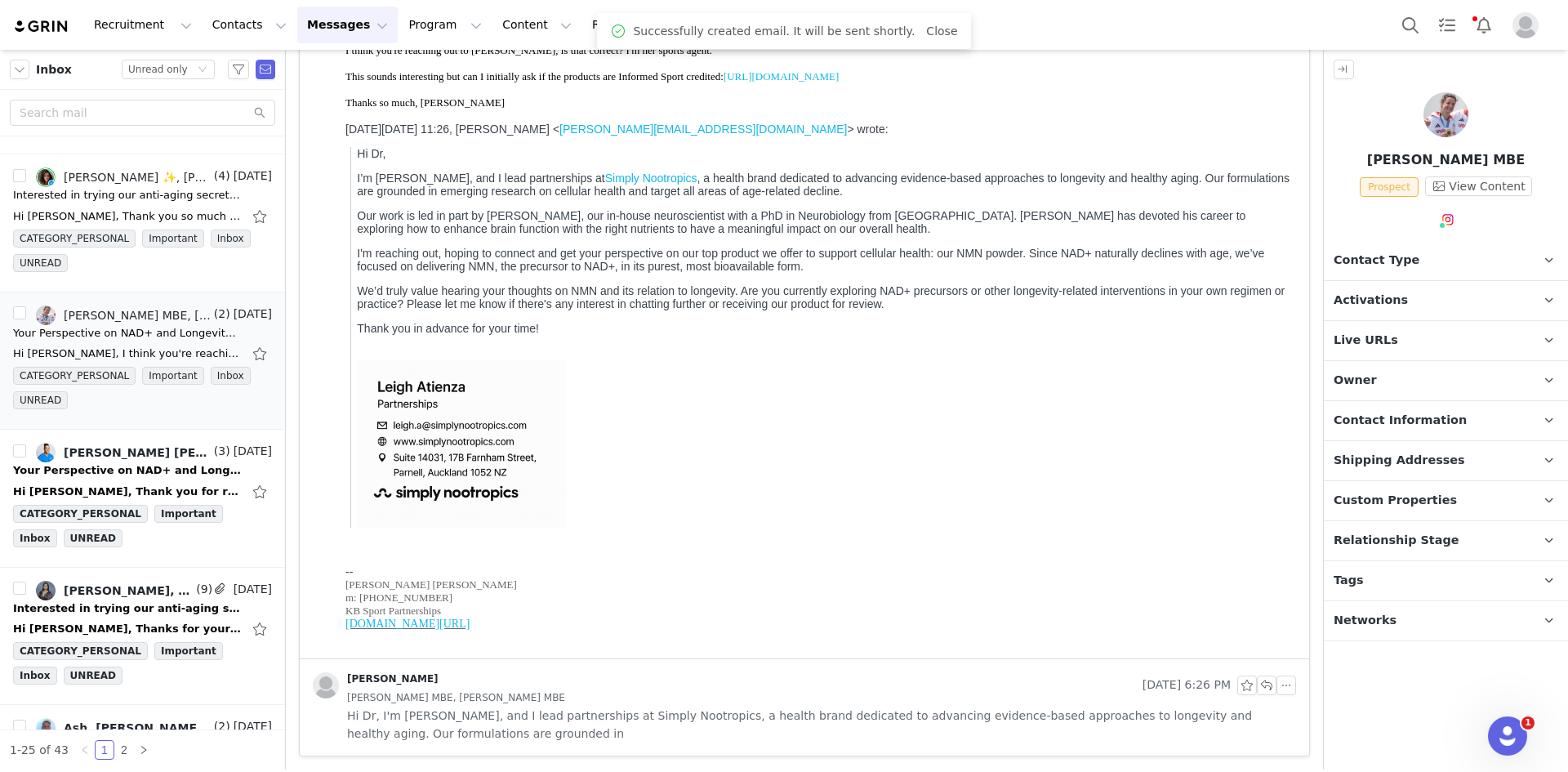
scroll to position [212, 0]
click div "Your Perspective on NAD+ and Longevity Research"
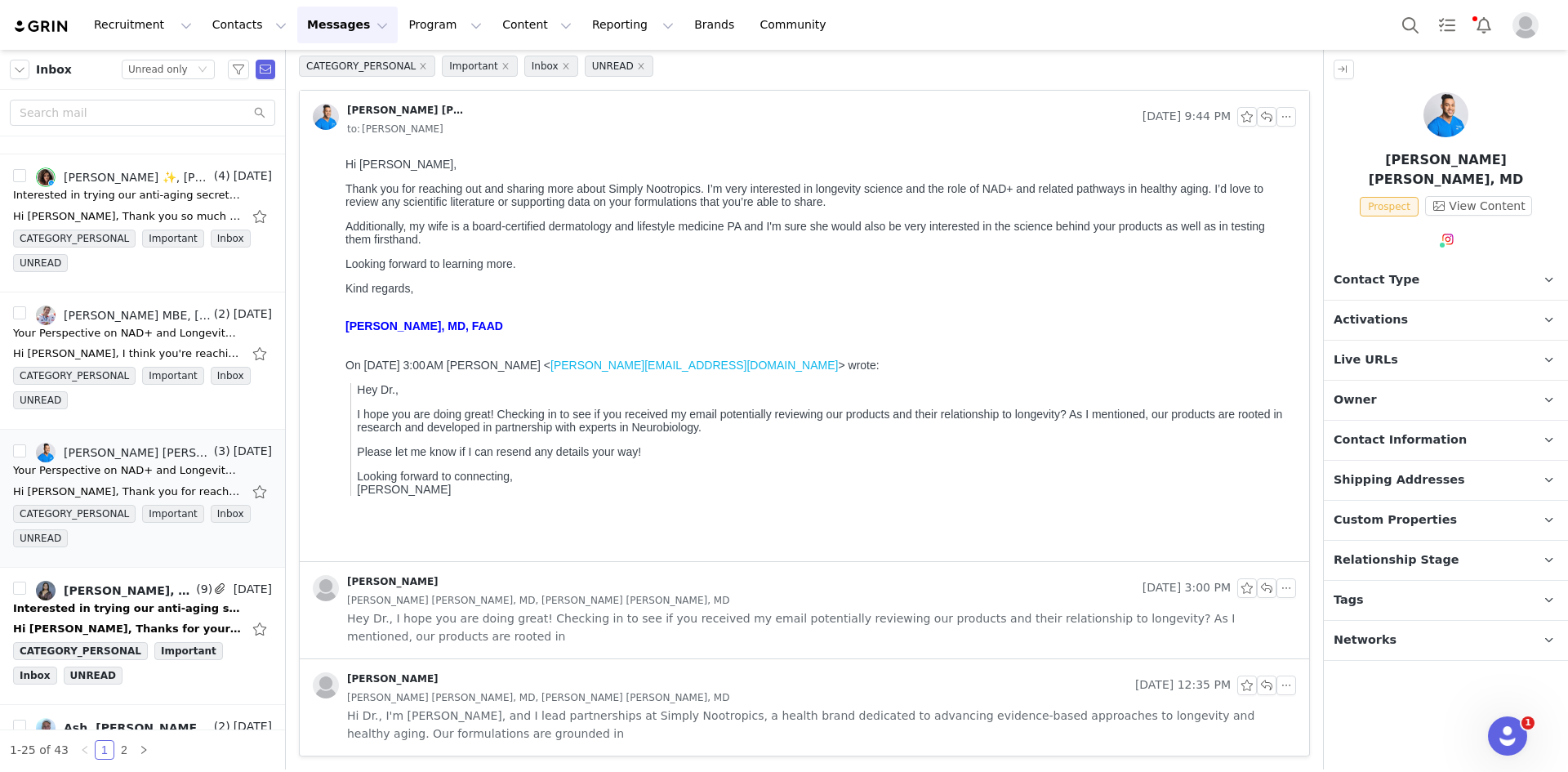
scroll to position [0, 0]
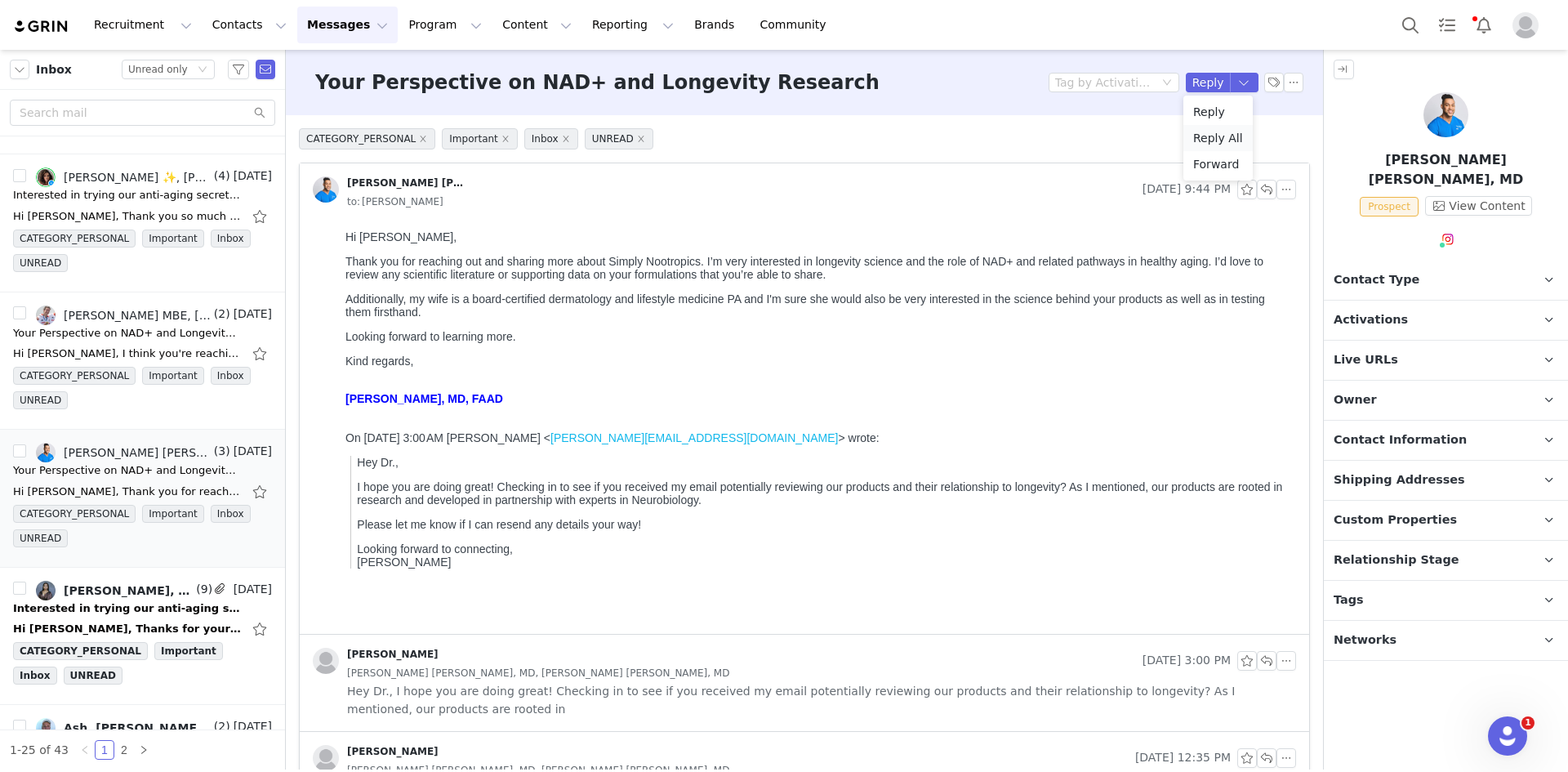
click li "Reply All"
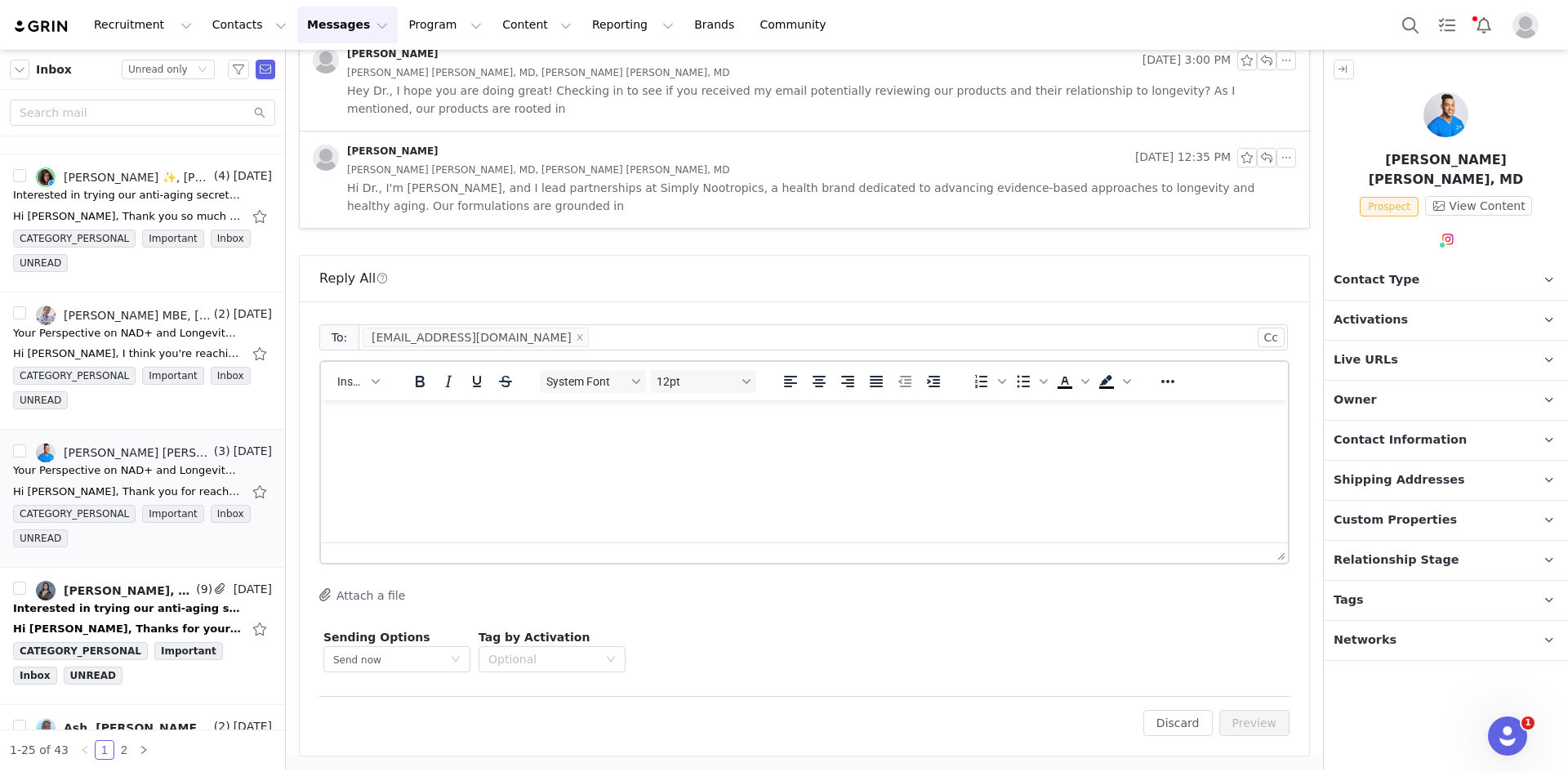
click div "Insert"
click html
drag, startPoint x: 366, startPoint y: 381, endPoint x: 369, endPoint y: 388, distance: 7.6
click button "Insert"
click div "Insert Template"
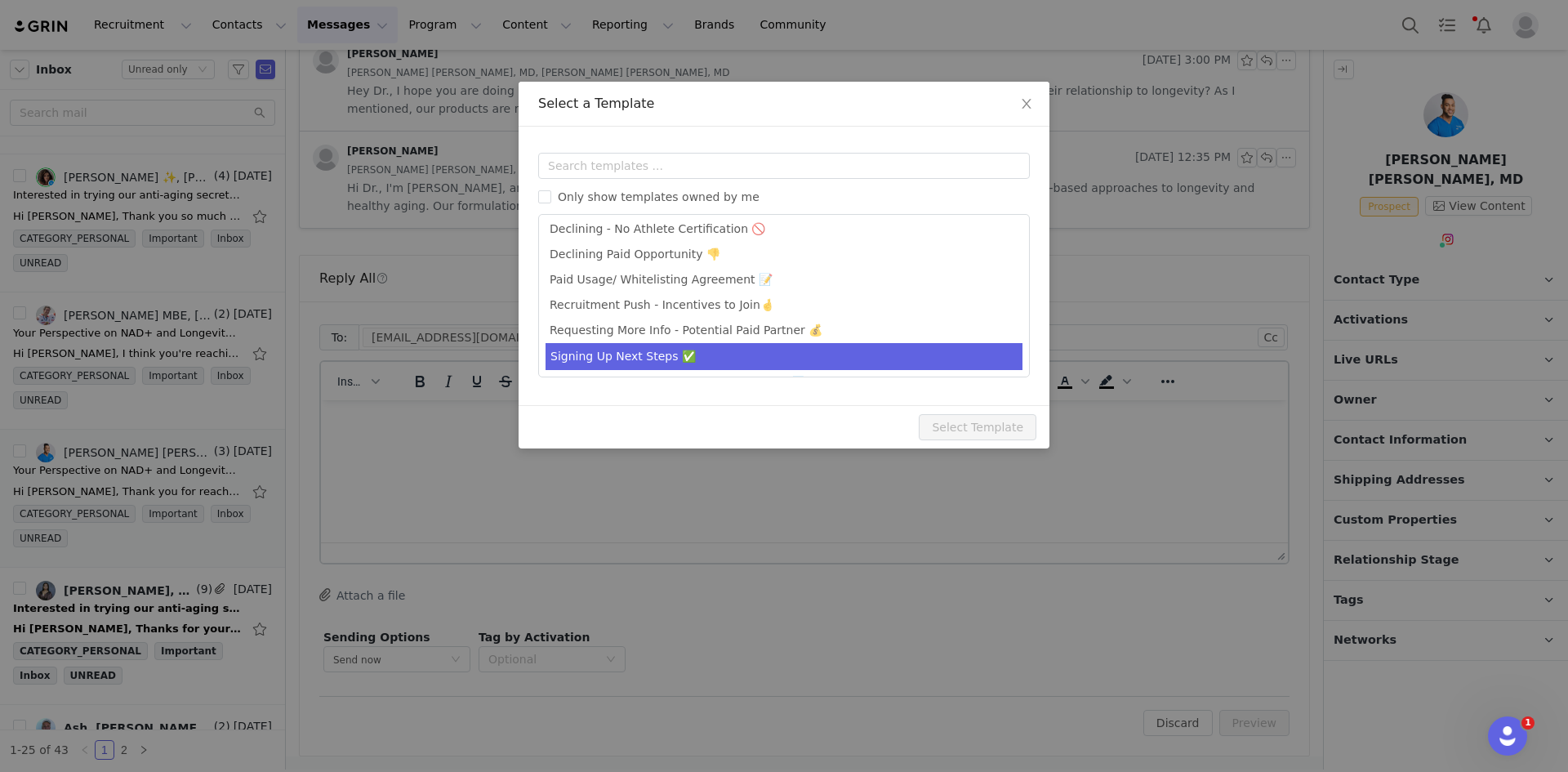
click li "Signing Up Next Steps ✅"
type input "Hey from Simply Nootropics -- Let's Partner!"
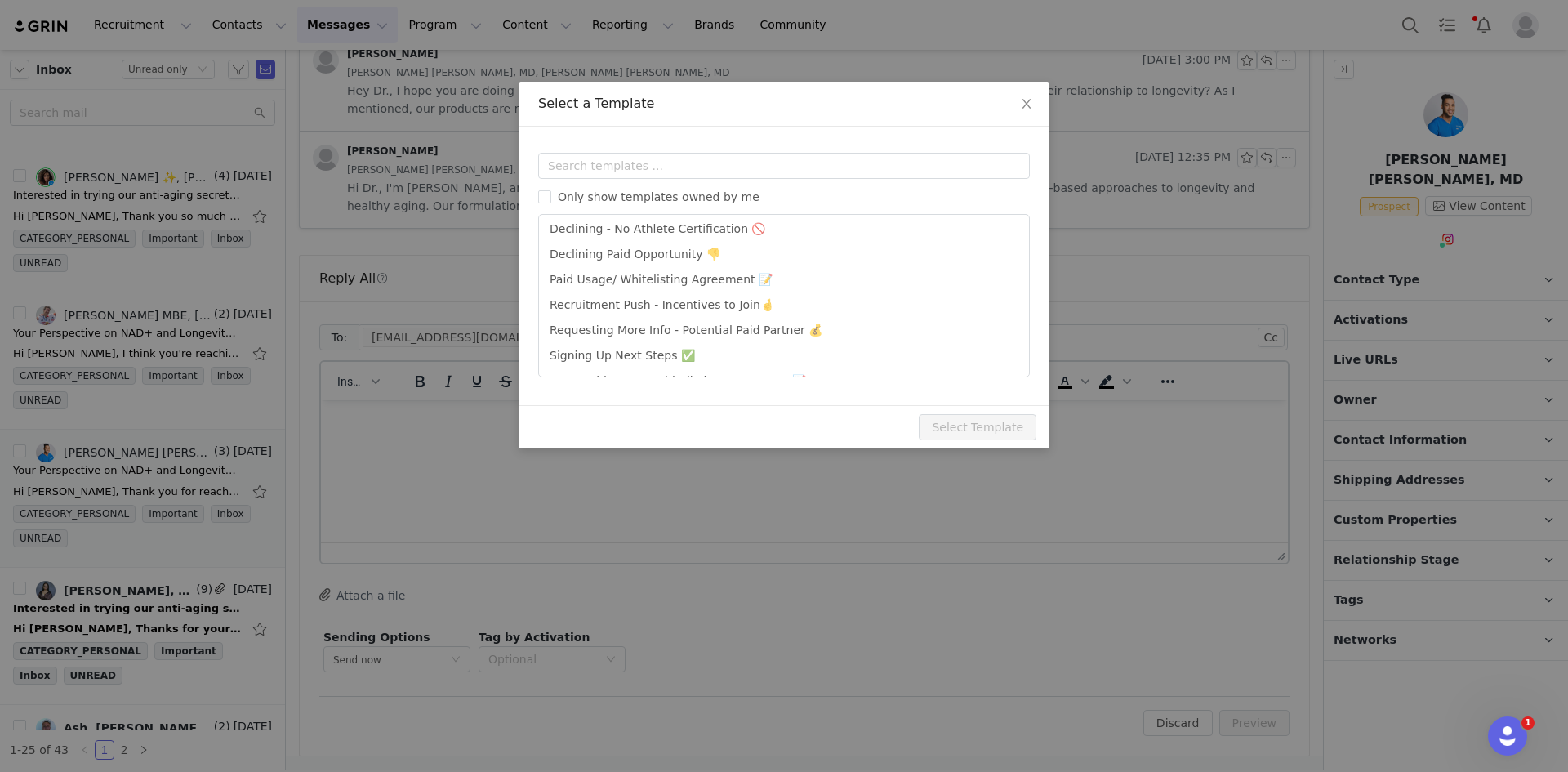
scroll to position [107, 0]
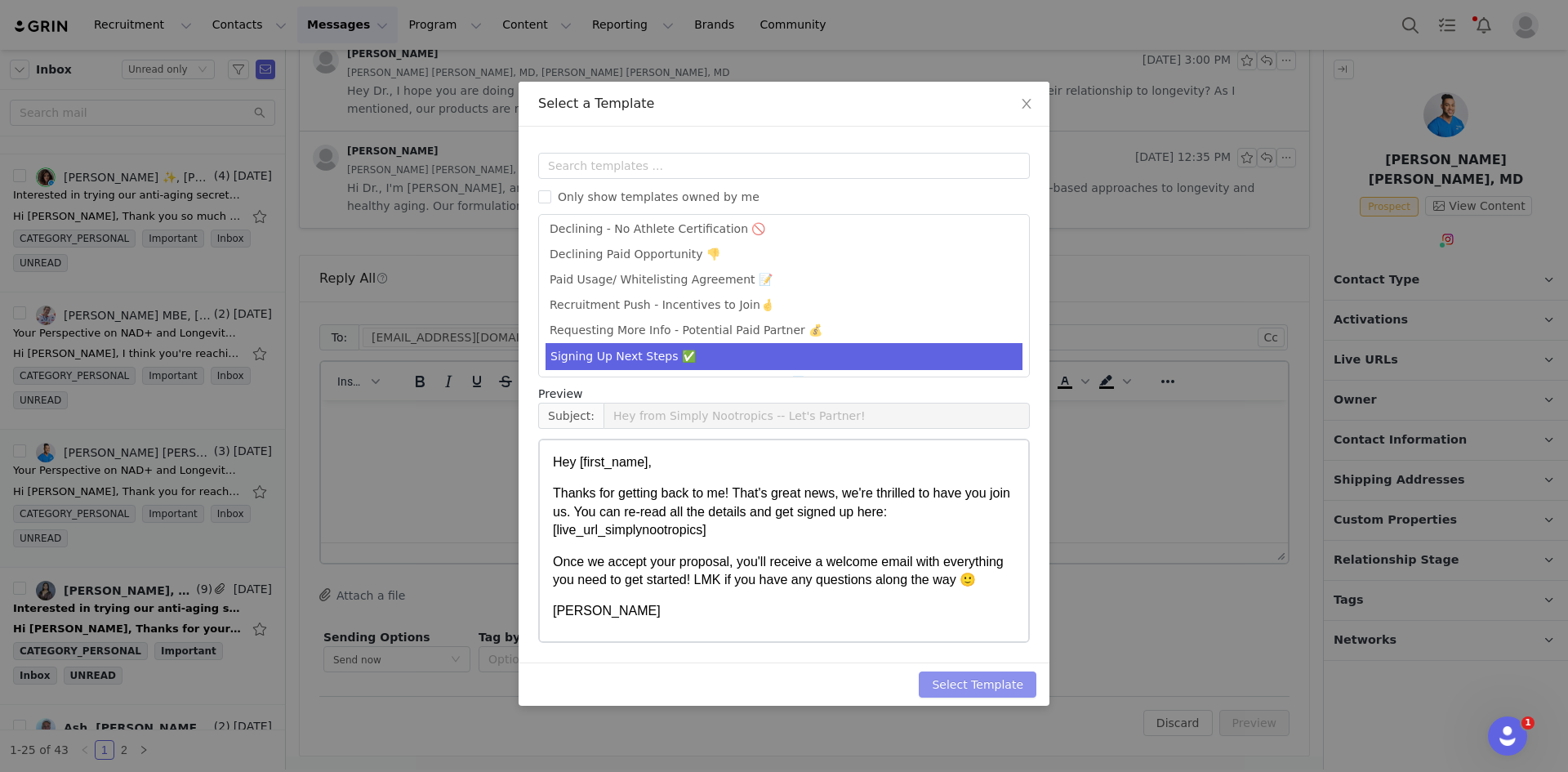
click button "Select Template"
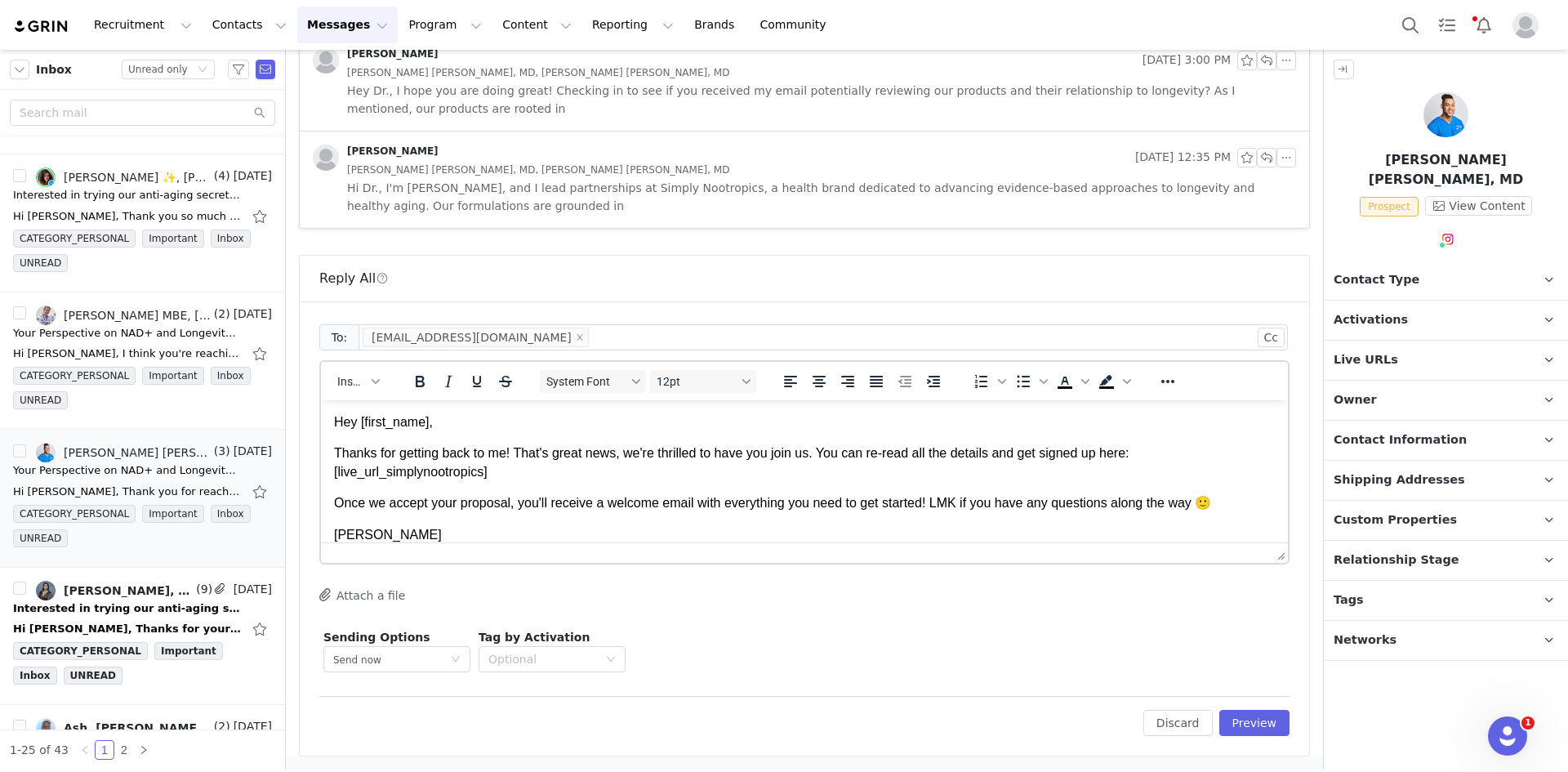
scroll to position [0, 0]
click button "Preview"
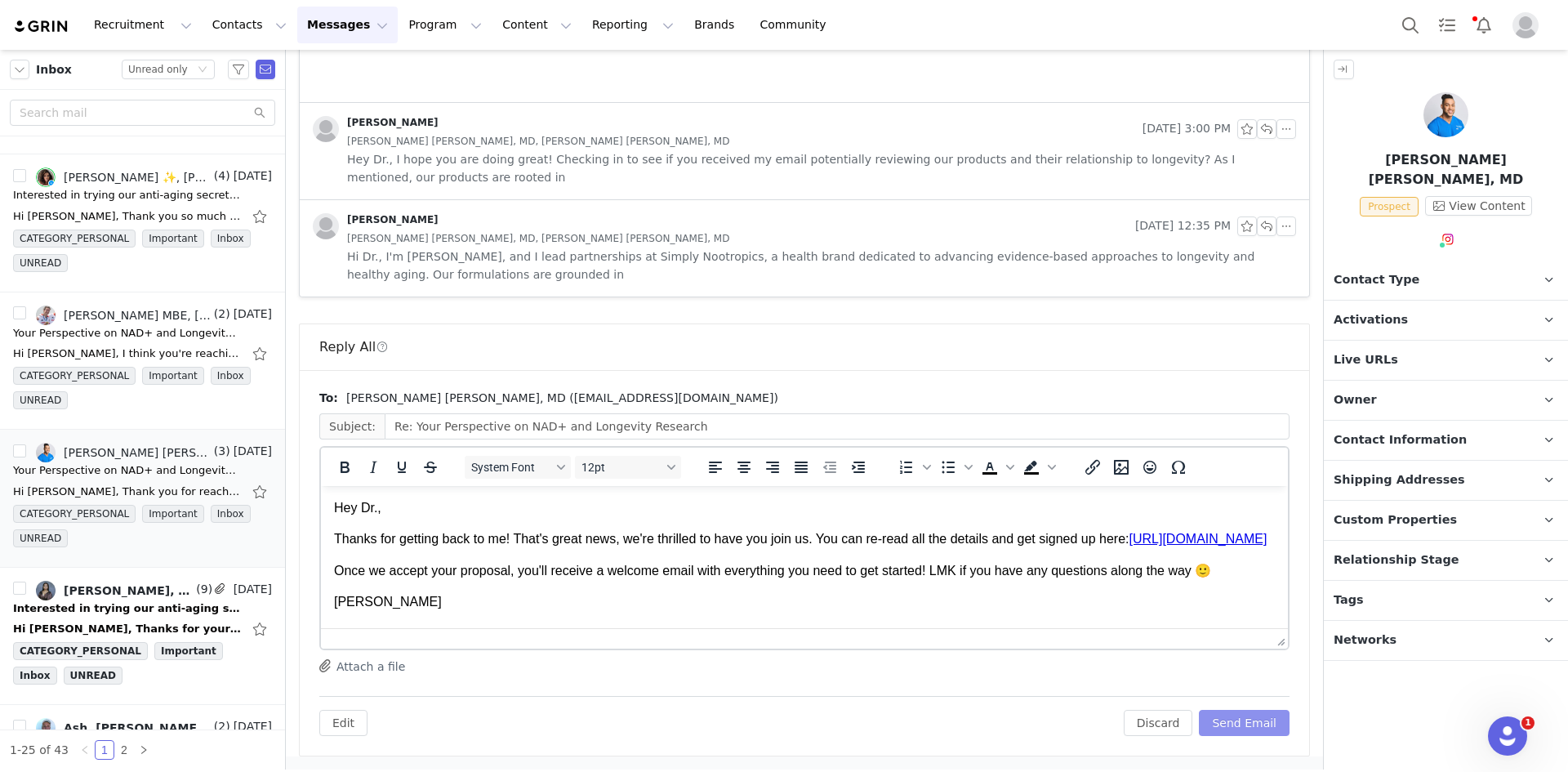
click button "Send Email"
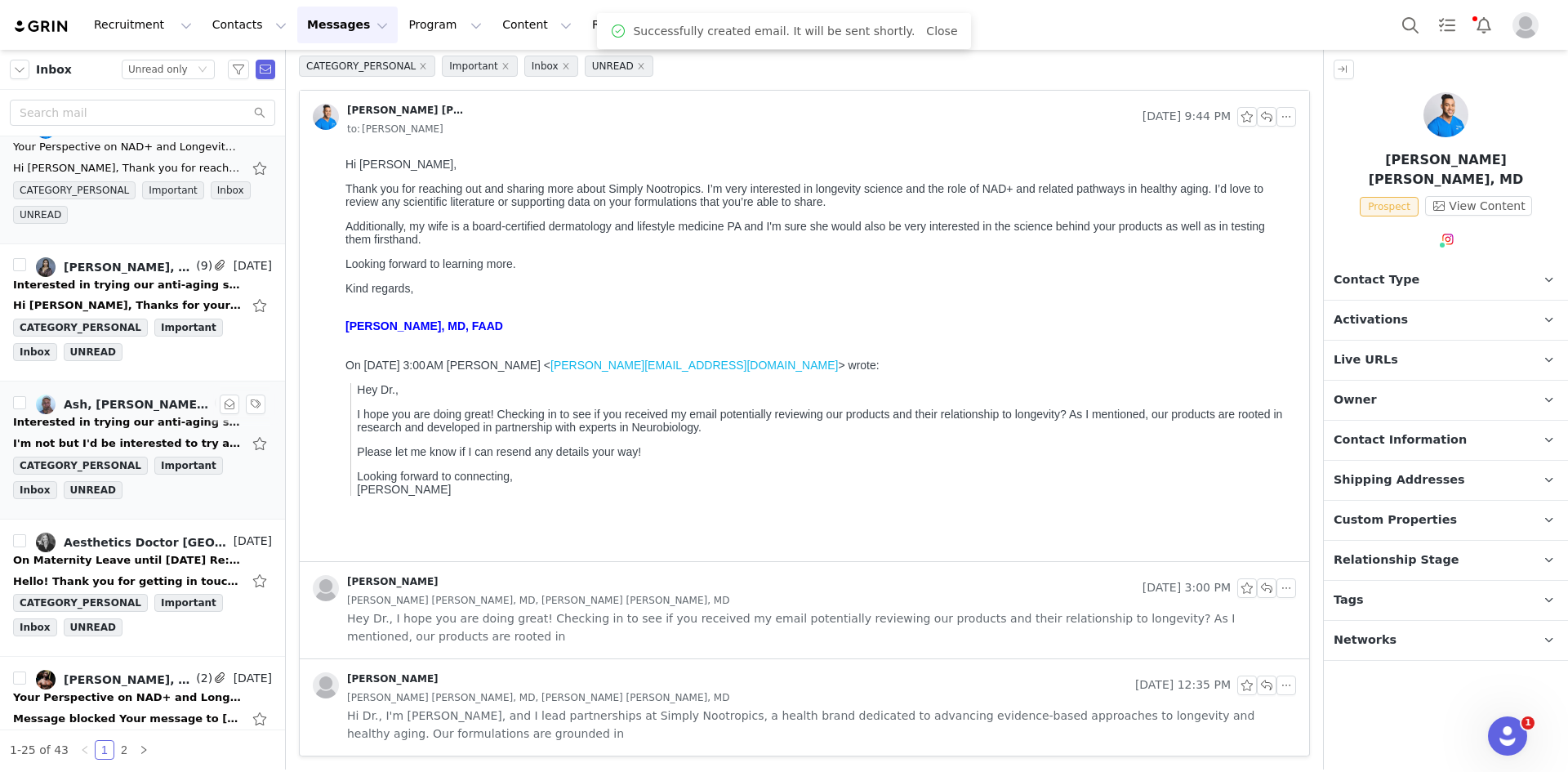
scroll to position [1961, 0]
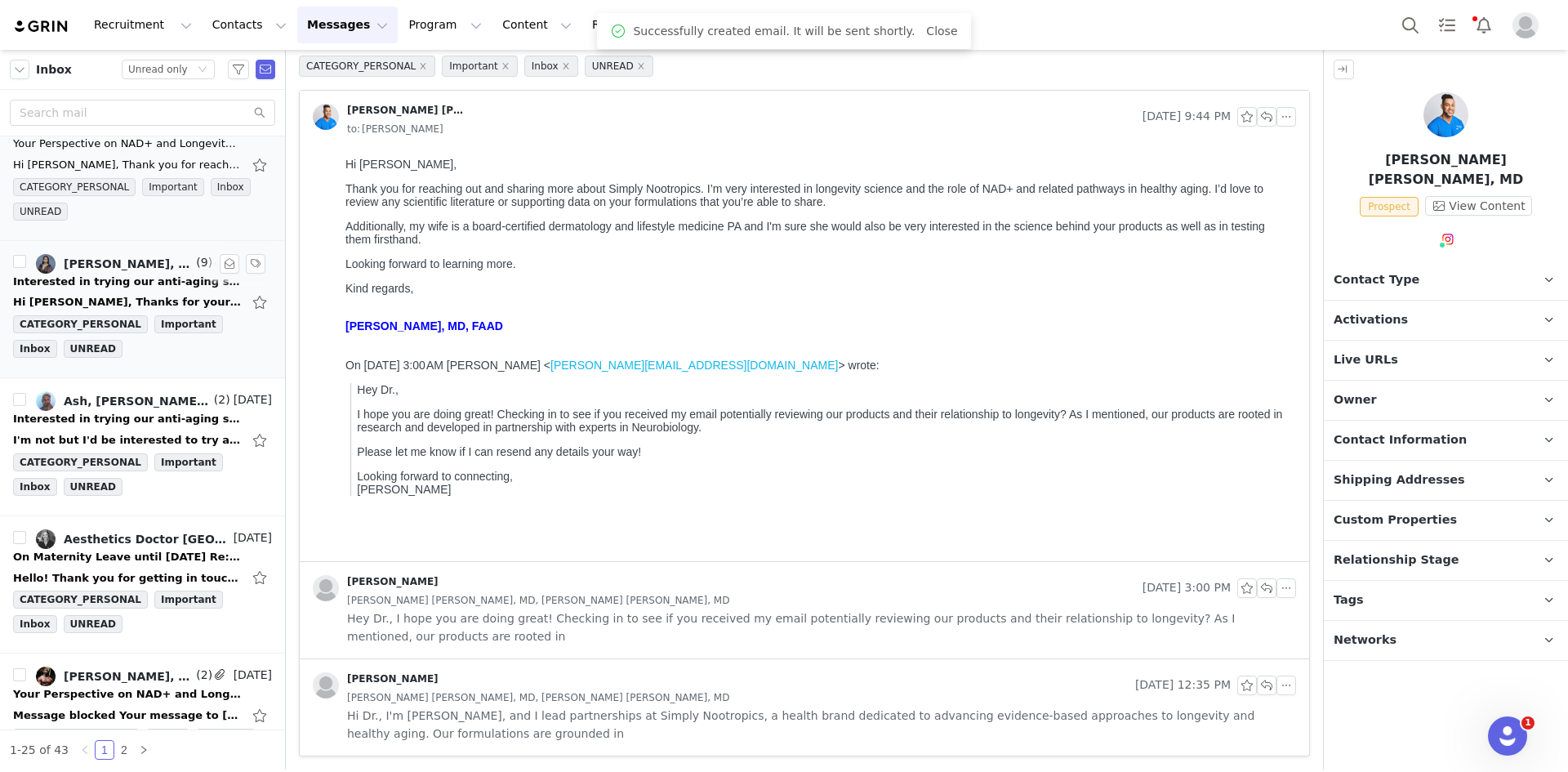
click div "Grainne Montgomery, Sarah Moorhouse, Leigh Atienza, Poorna Bell, Ruby Tansey-Th…"
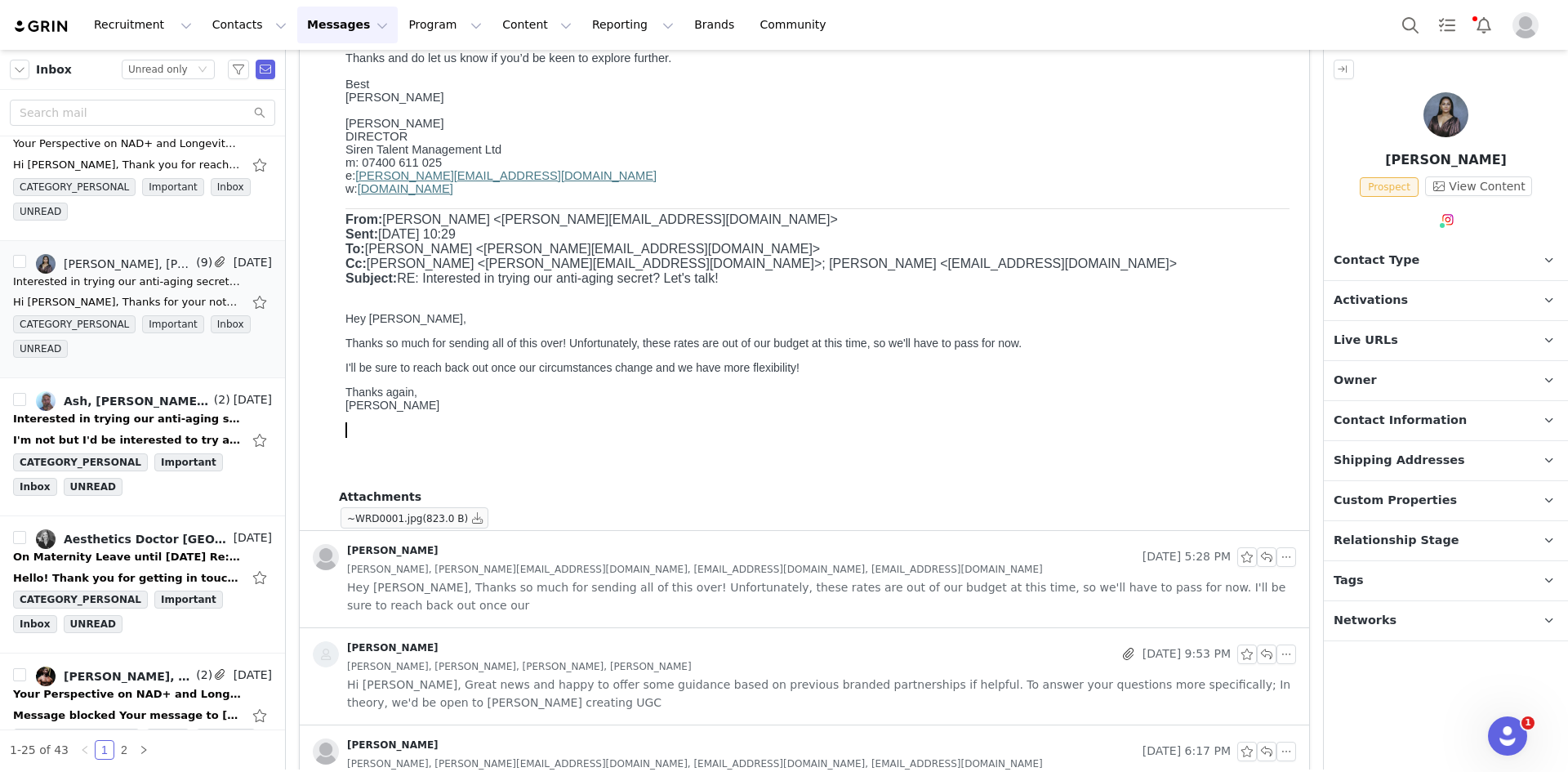
scroll to position [481, 0]
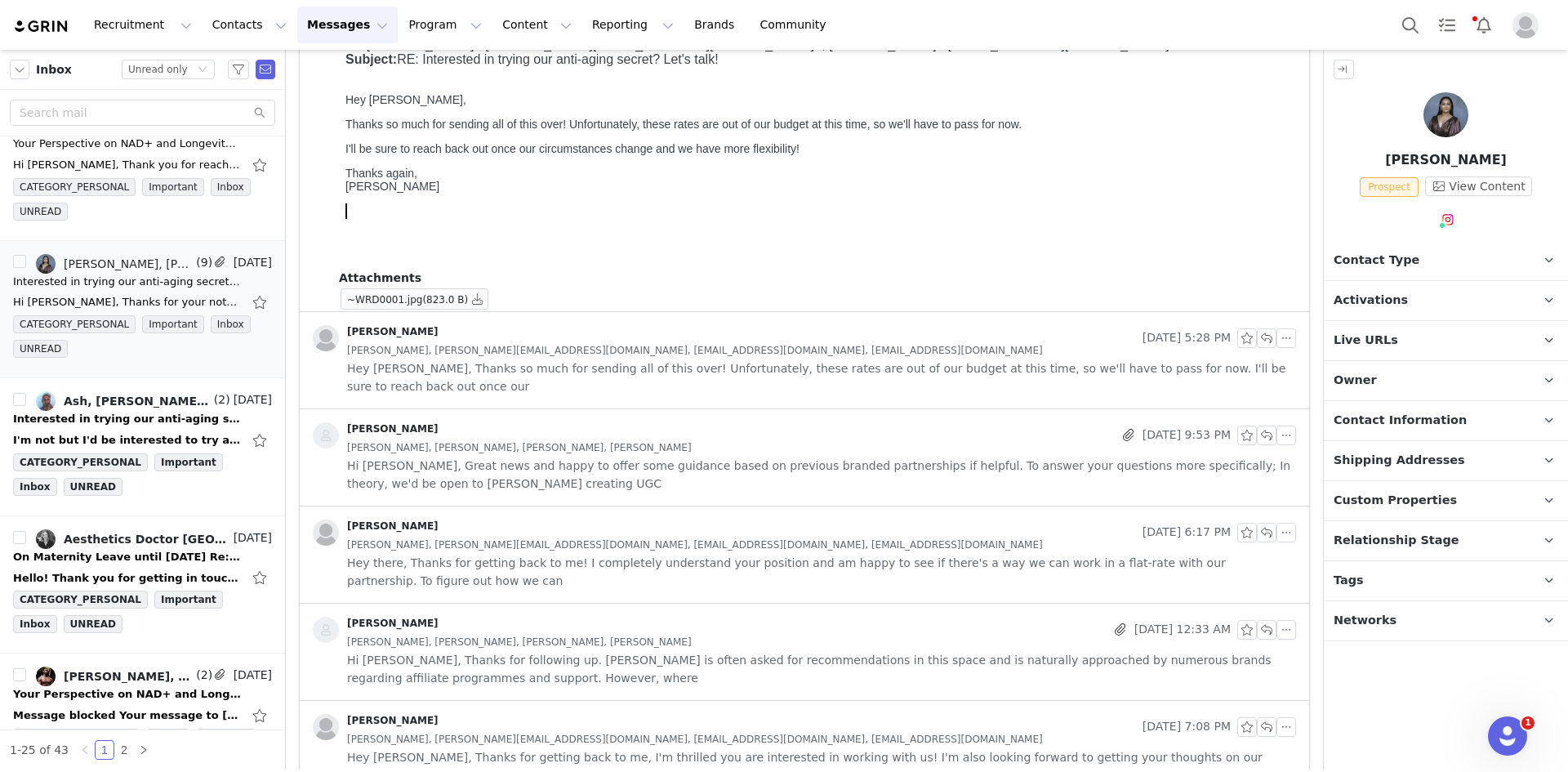
click div "~WRD0001.jpg (823.0 B)"
click div "Poorna Bell, Sarah@sirentalent.co.uk, ruby@sirentalent.co.uk, Grainne@sirentale…"
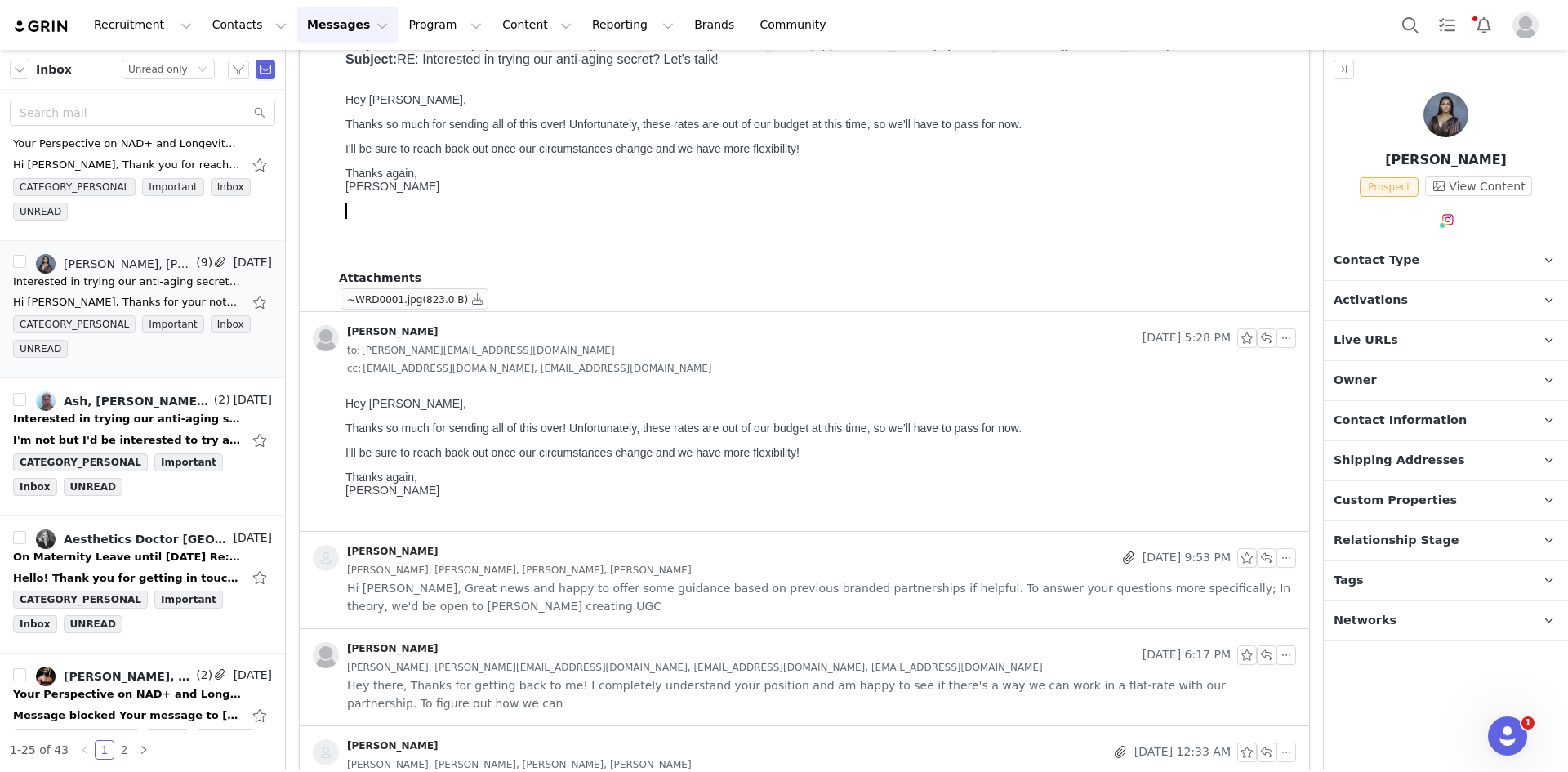
scroll to position [0, 0]
click span "Contact Type"
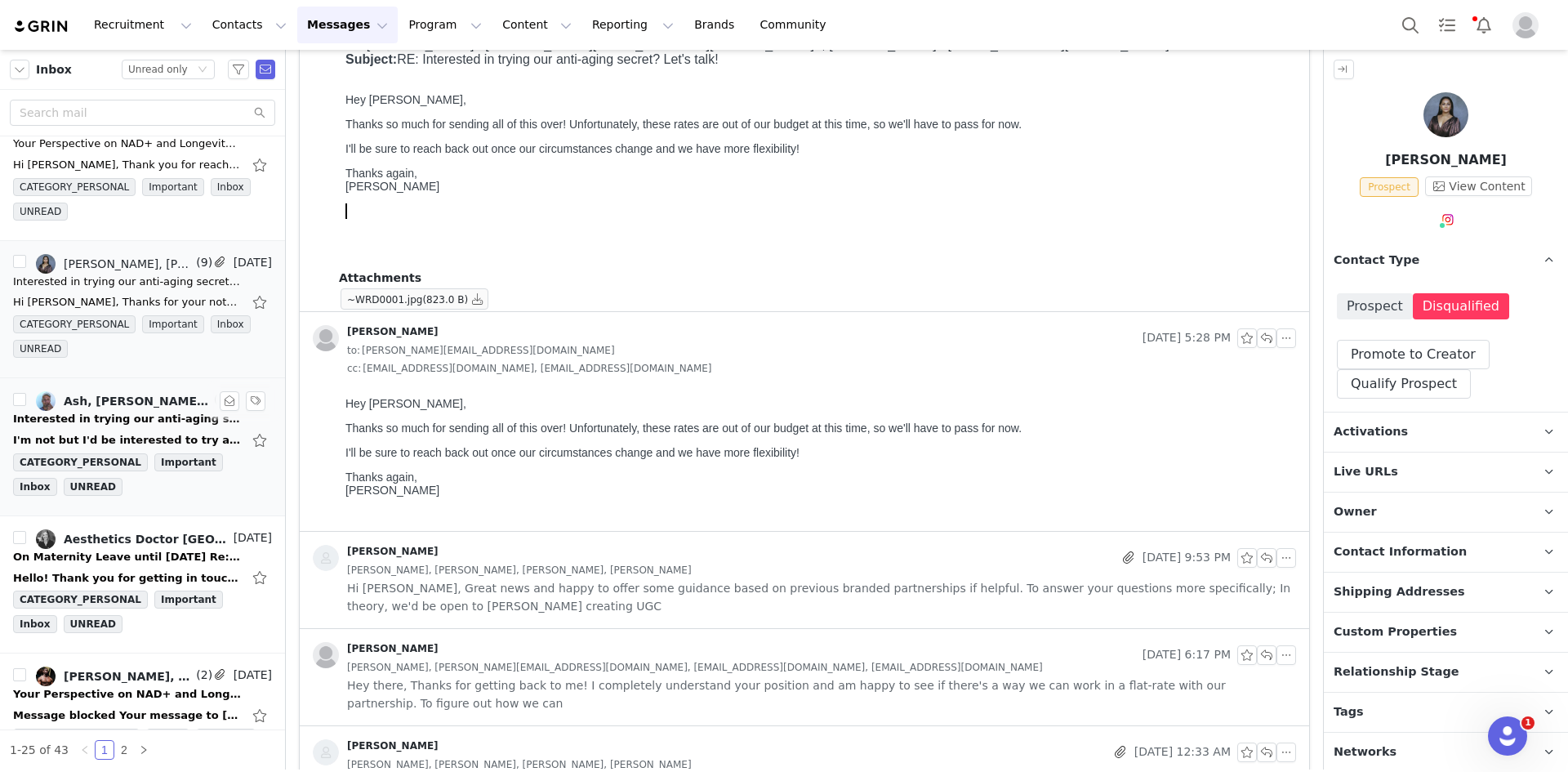
click div "Interested in trying our anti-aging secret? Let's talk!"
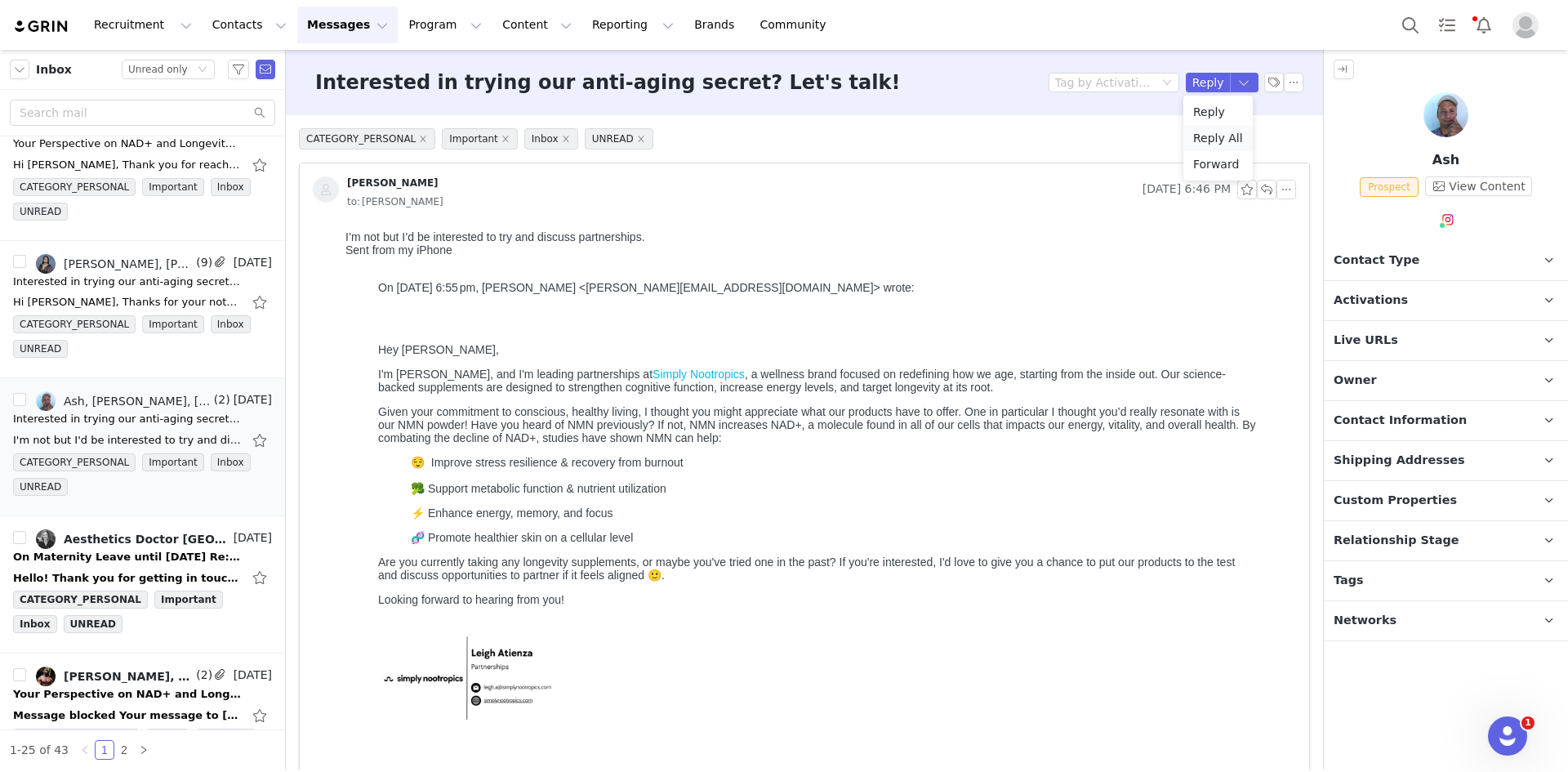
click li "Reply All"
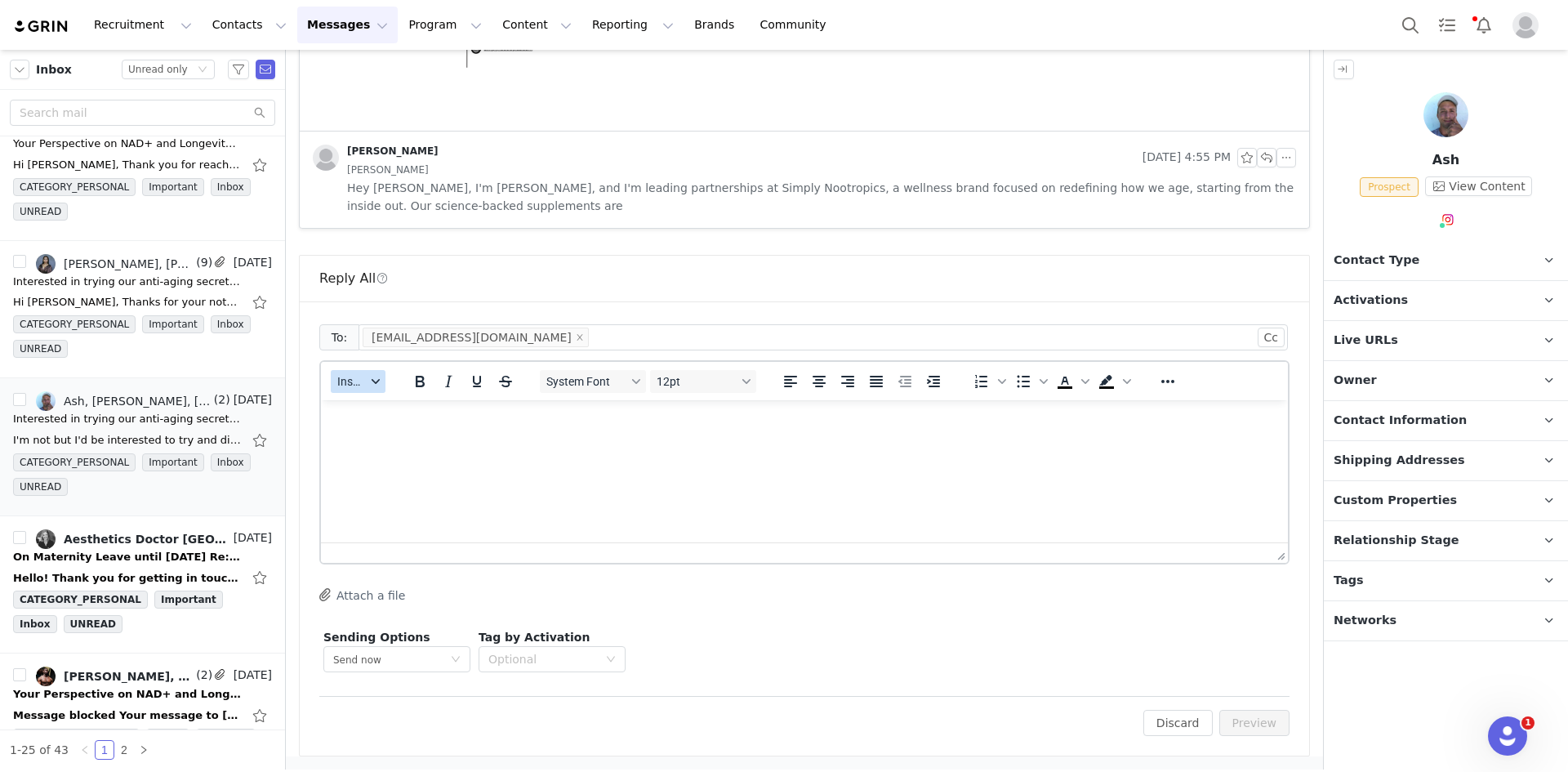
click span "Insert"
click div "Insert Template"
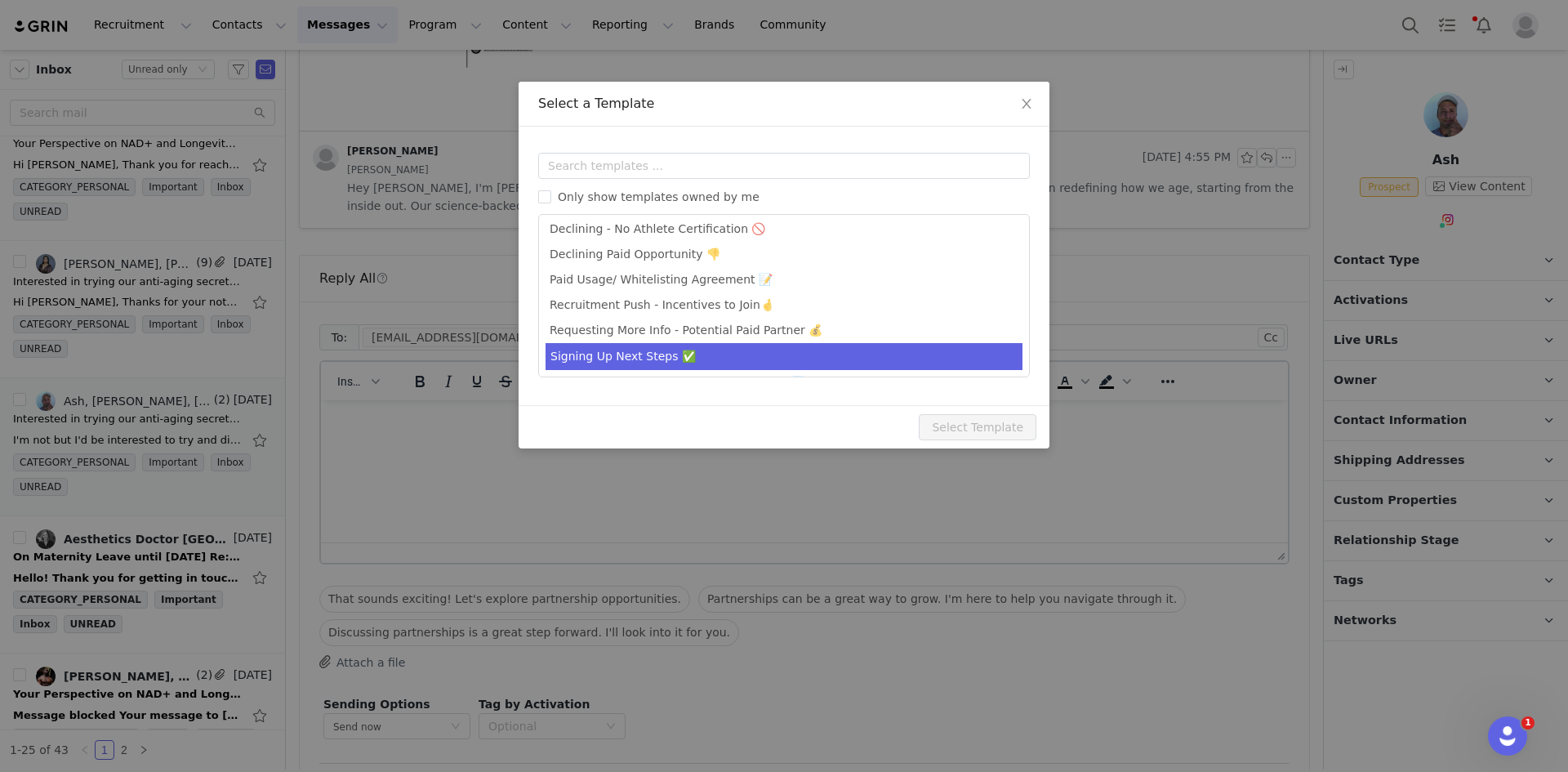
click li "Signing Up Next Steps ✅"
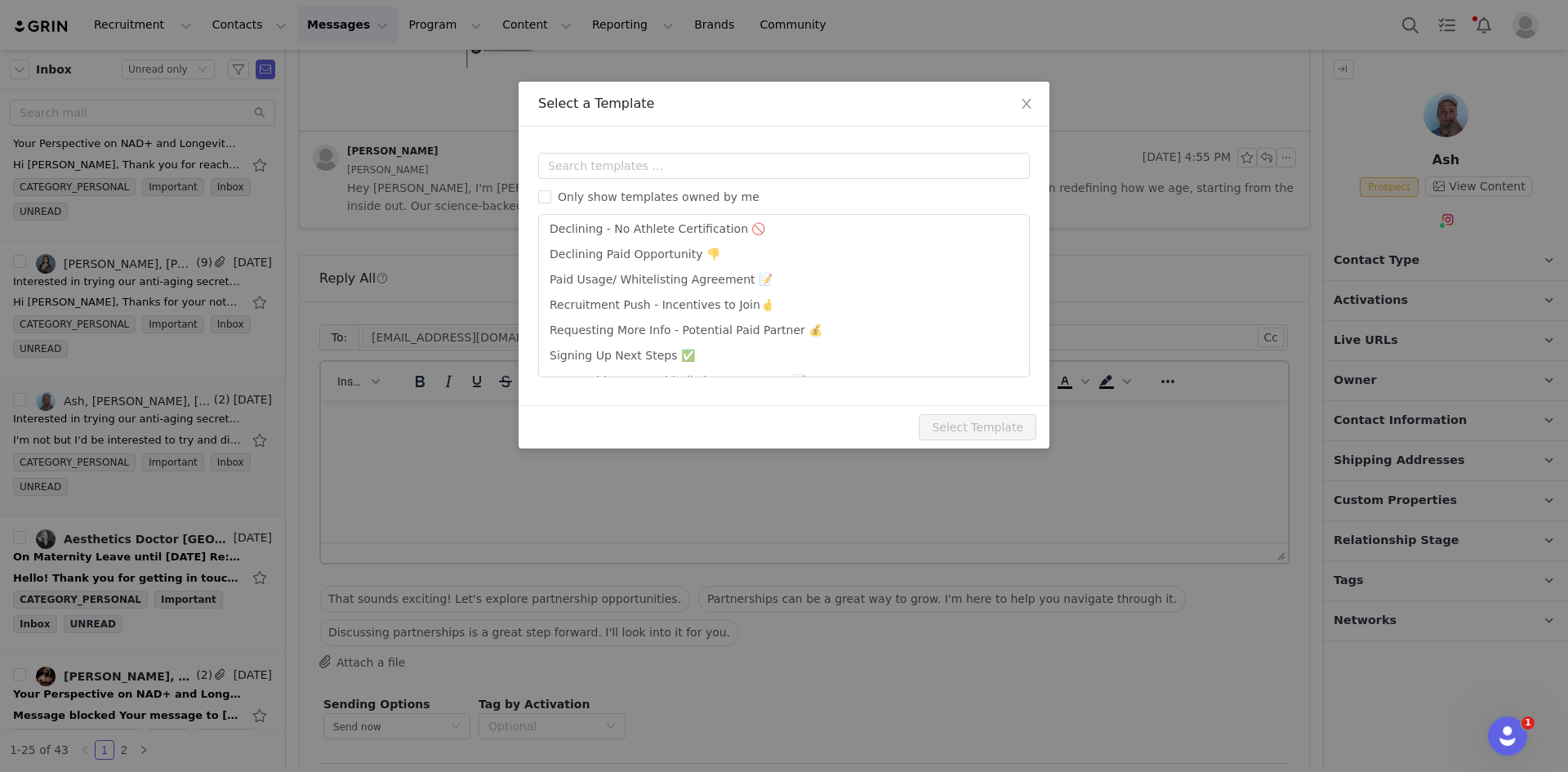
type input "Hey from Simply Nootropics -- Let's Partner!"
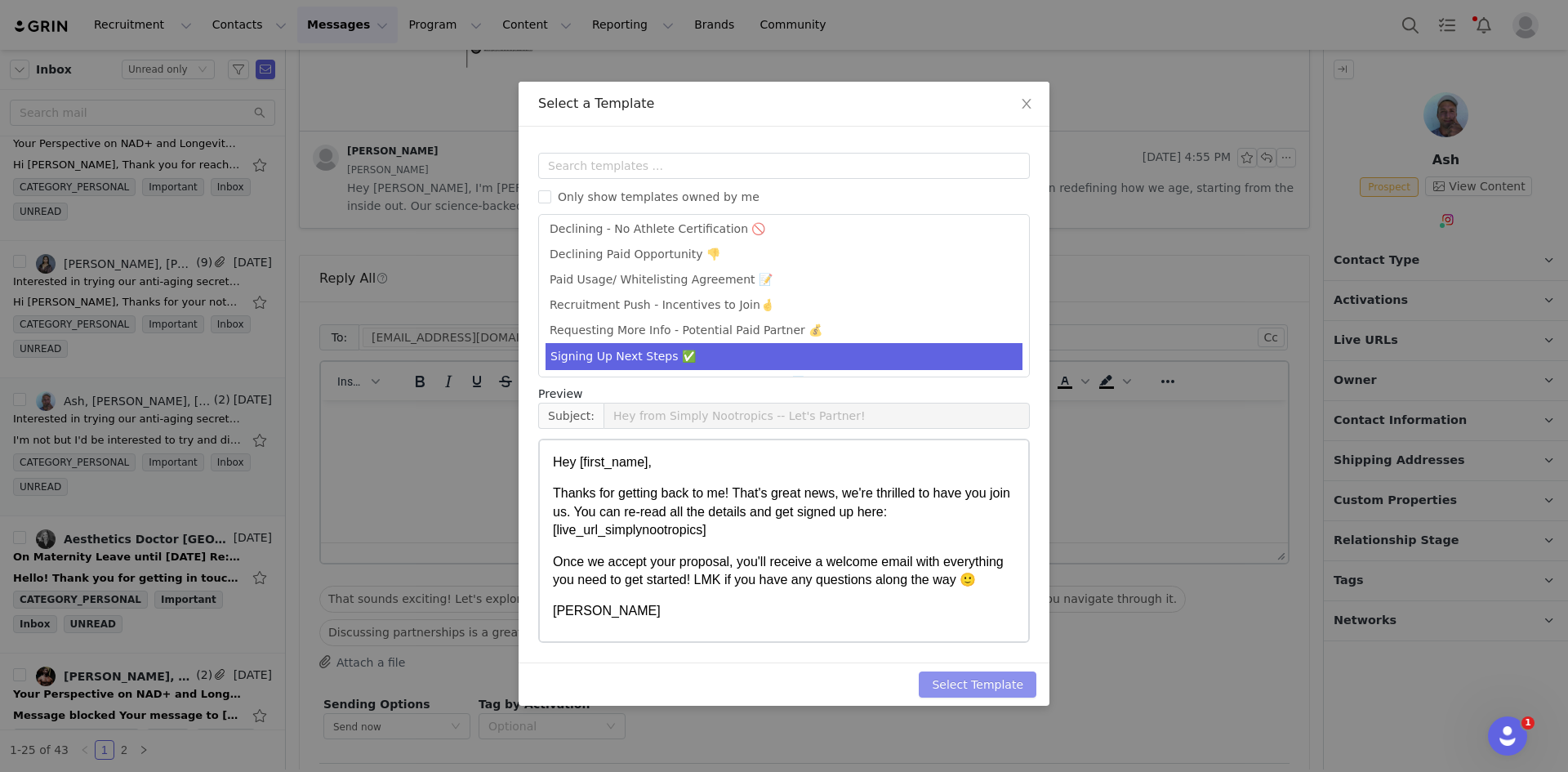
click button "Select Template"
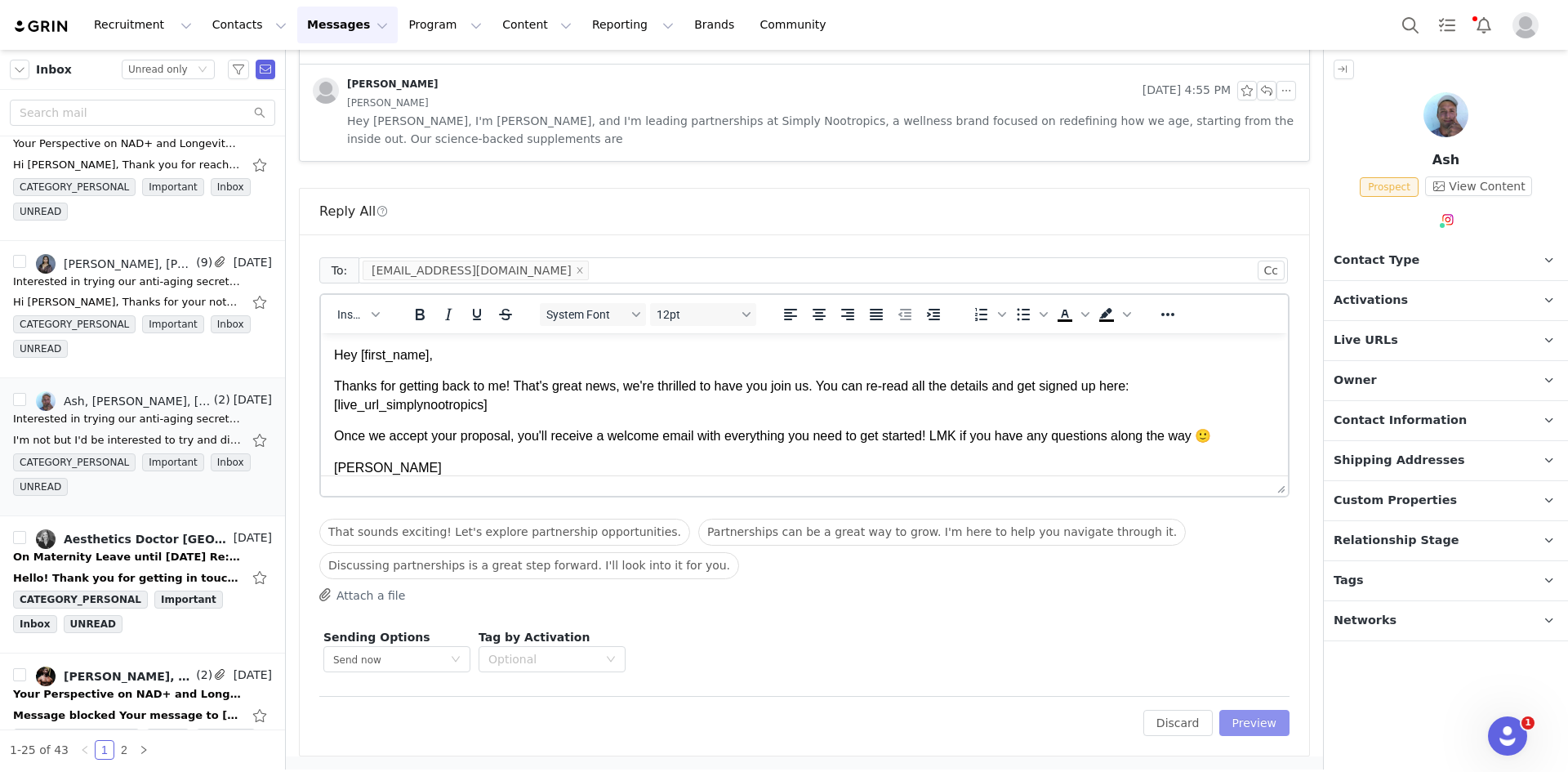
click button "Preview"
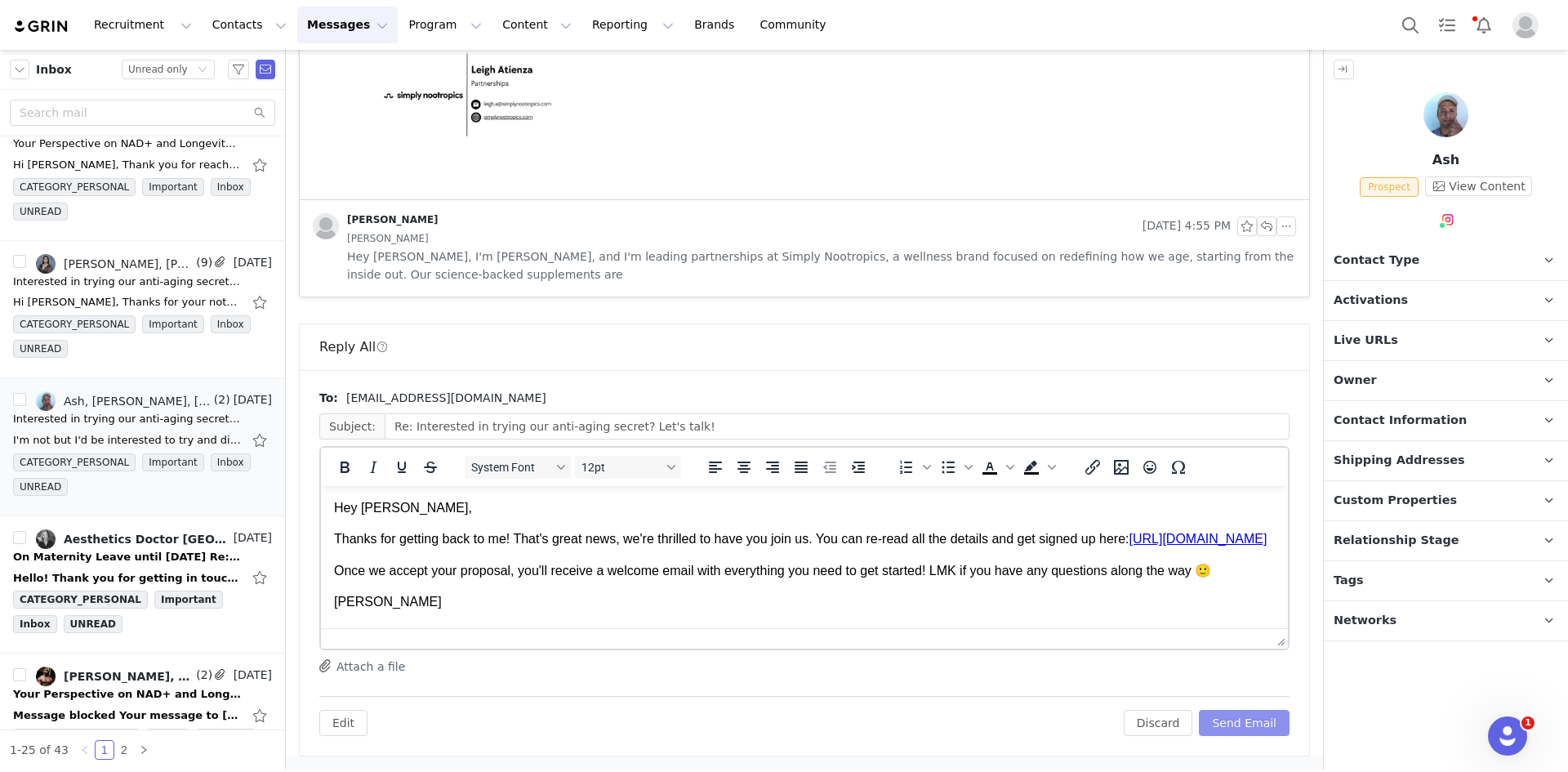
click button "Send Email"
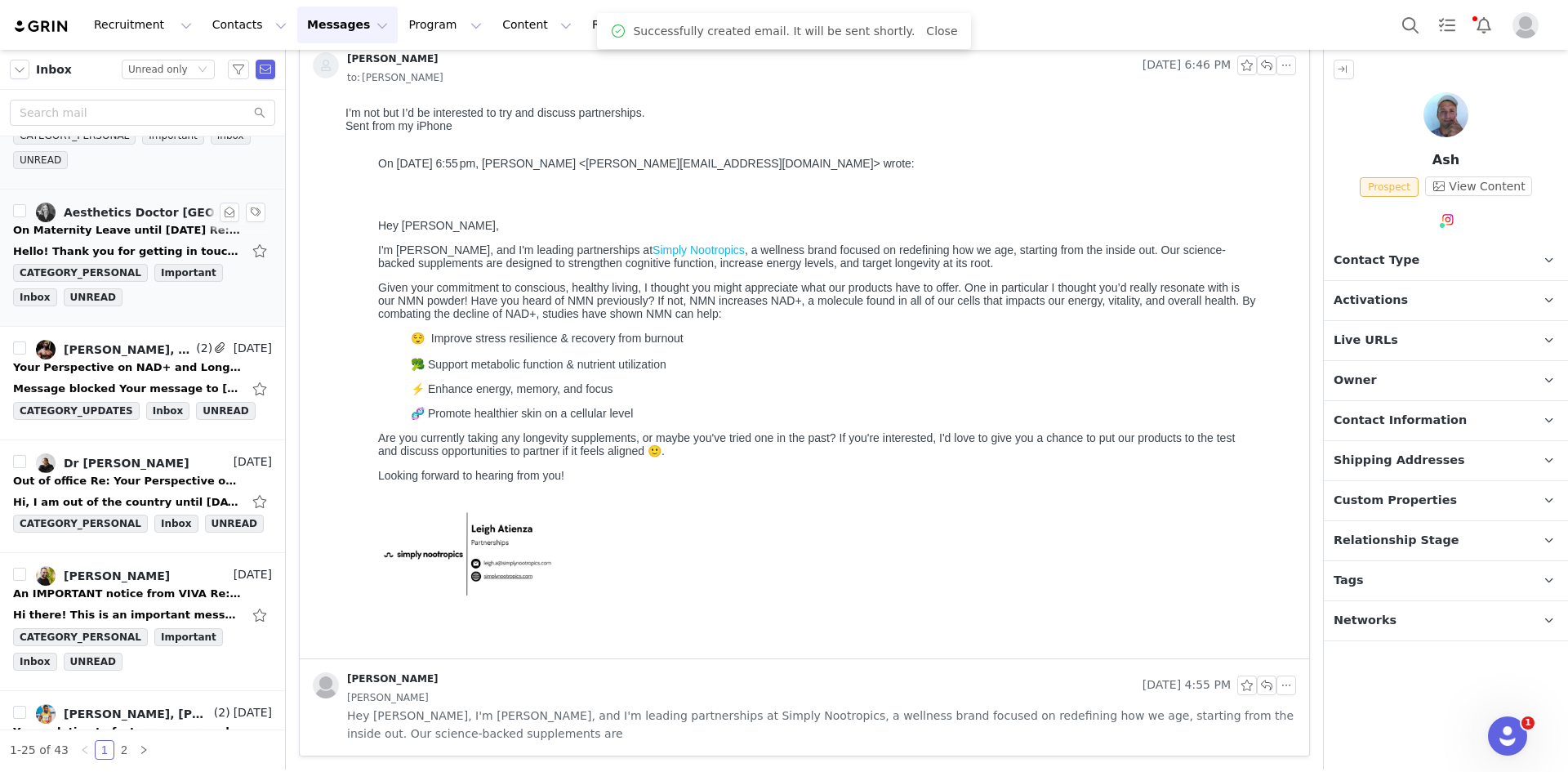
click div "Aesthetics Doctor [GEOGRAPHIC_DATA]/[GEOGRAPHIC_DATA]/[GEOGRAPHIC_DATA]"
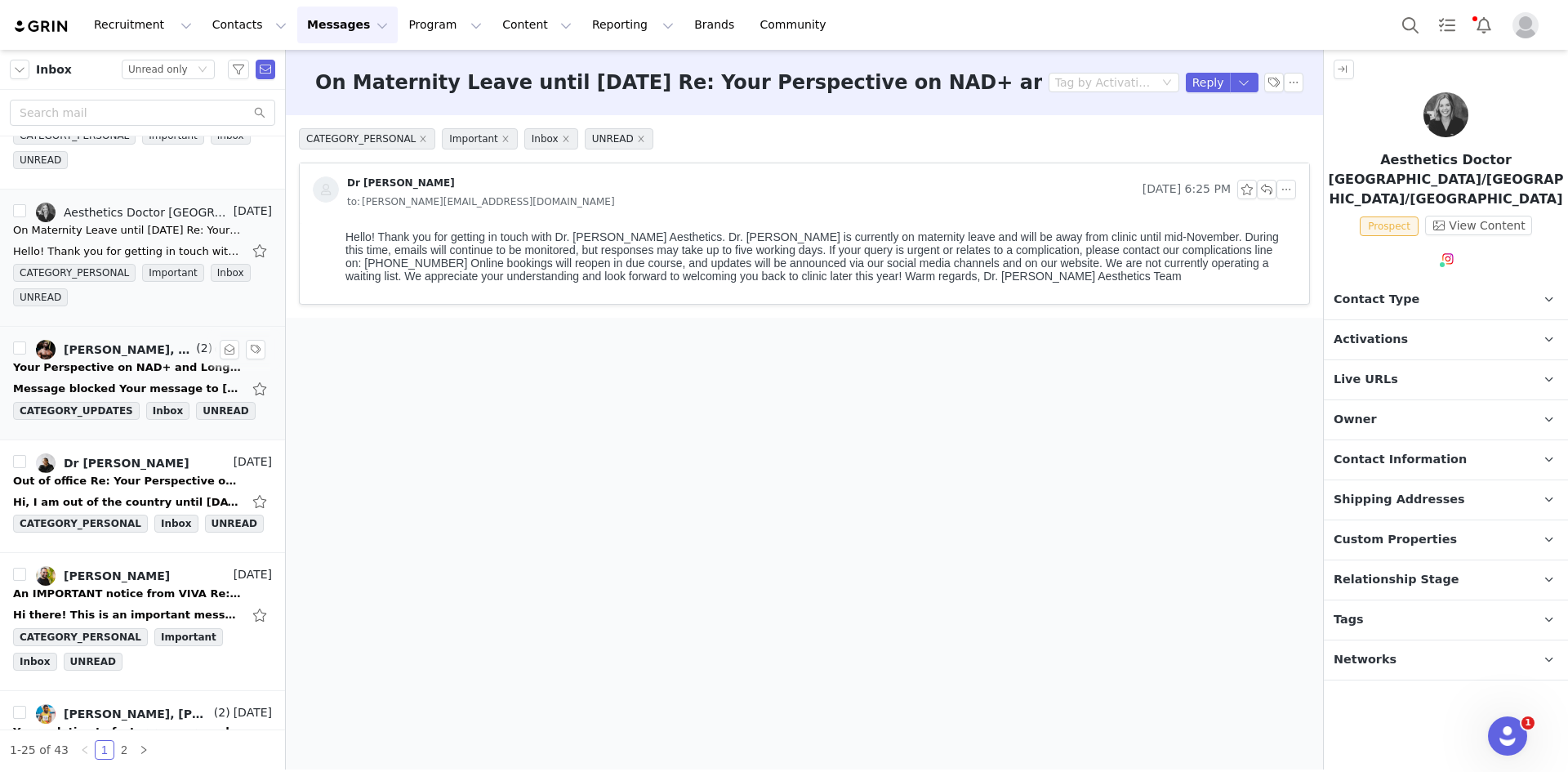
click div "Your Perspective on NAD+ and Longevity Research"
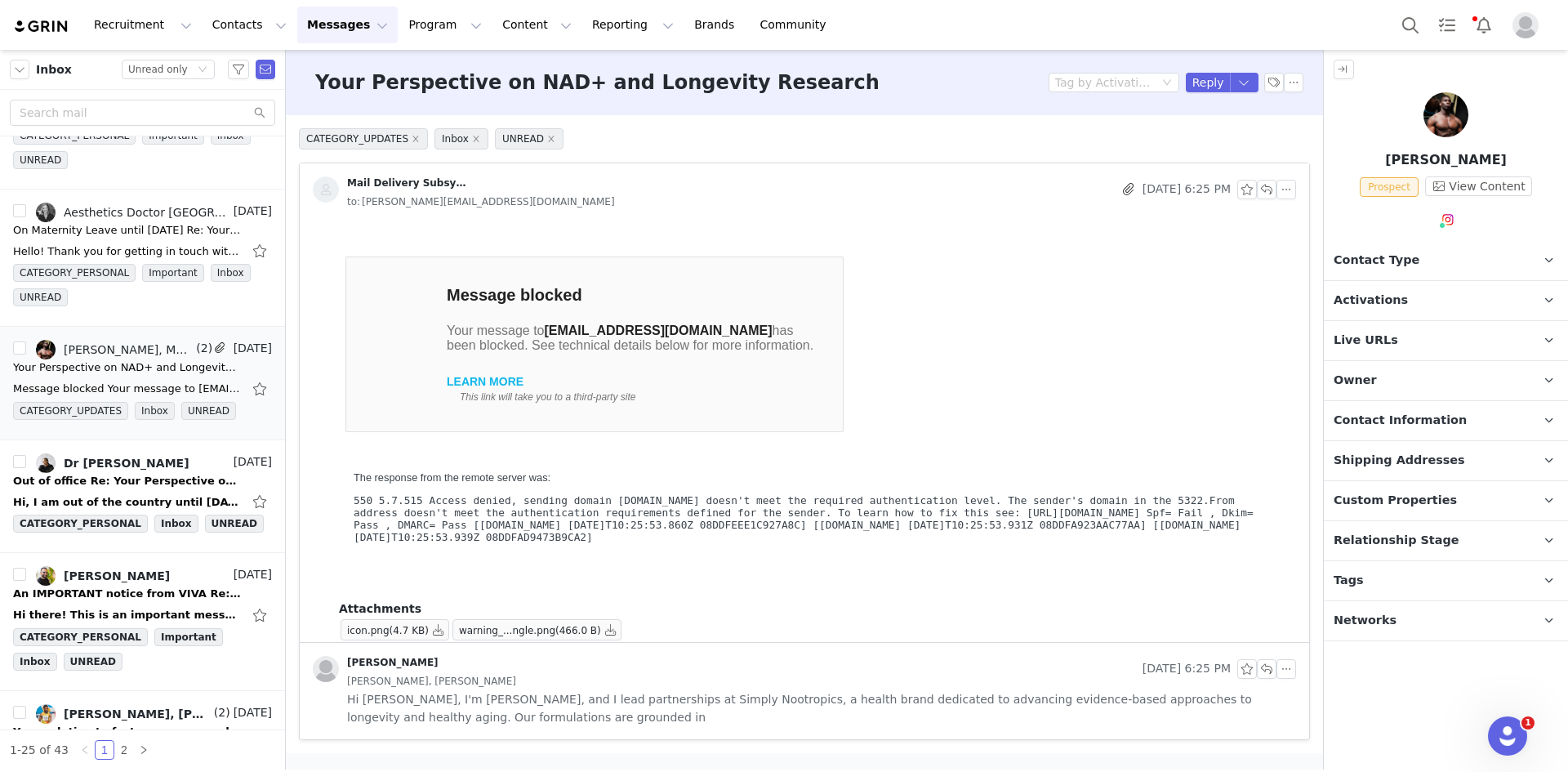
click p "Tags Keep track of your contacts by assigning them tags. You can then filter yo…"
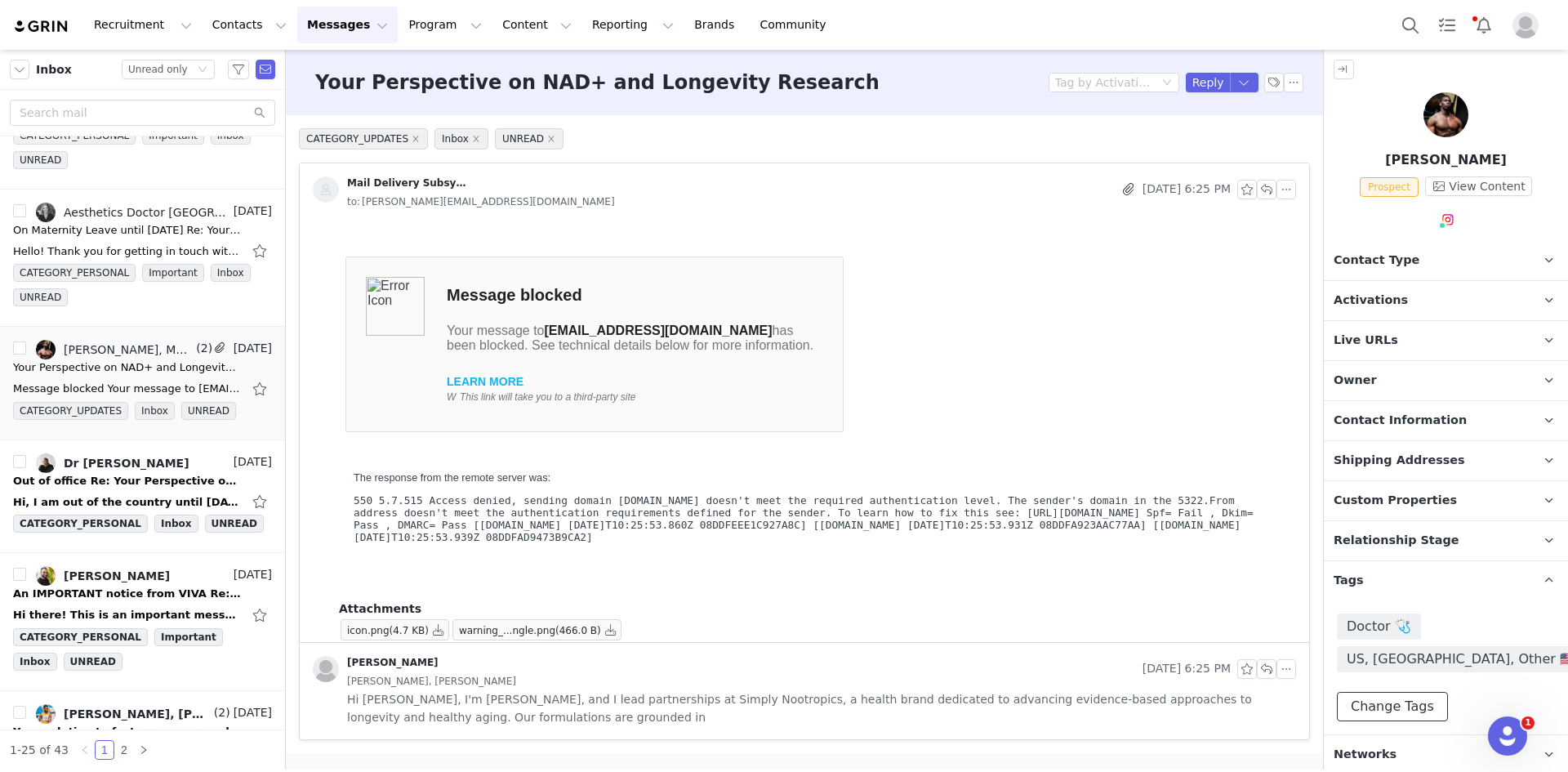
click button "Change Tags"
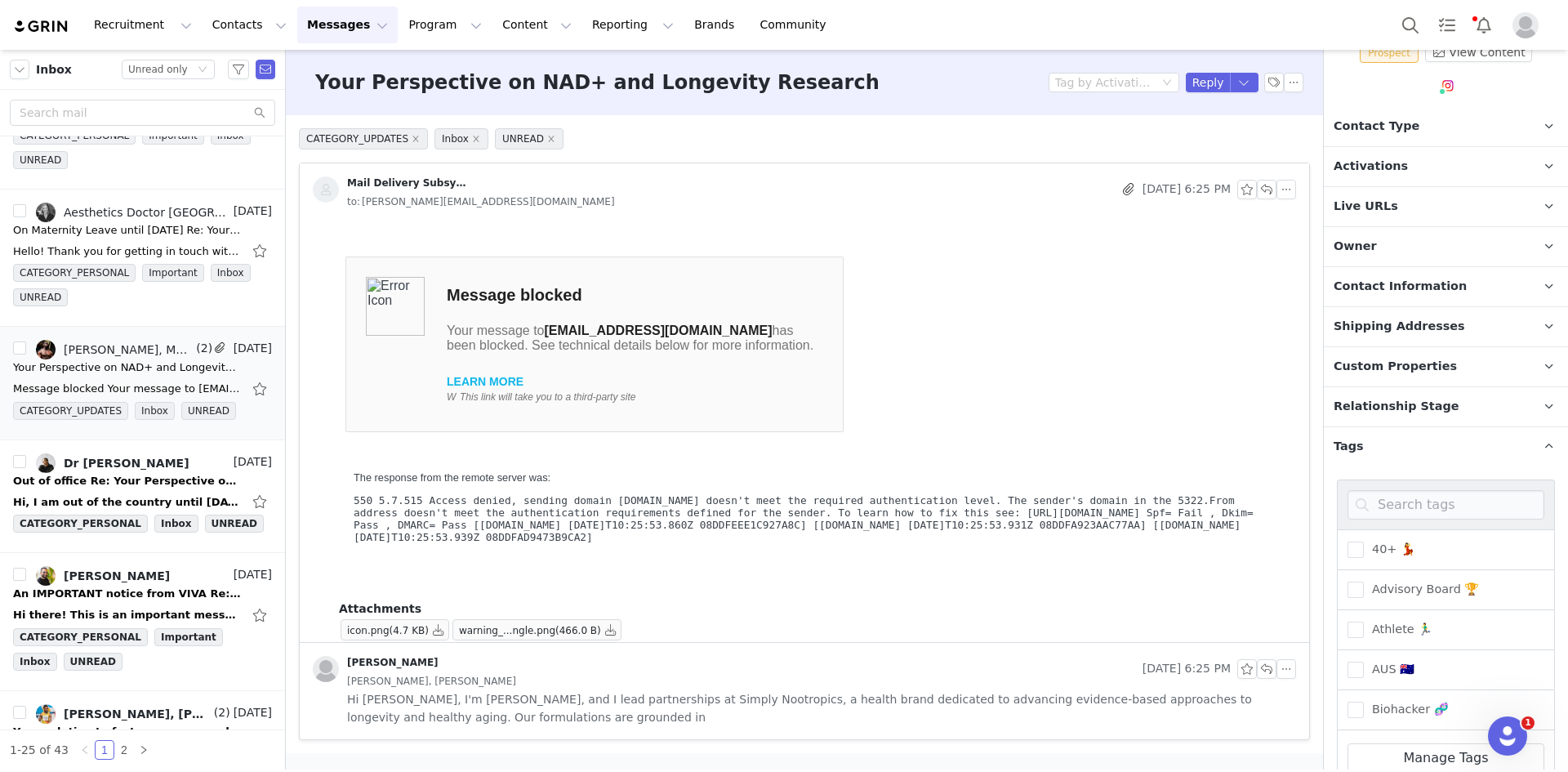
click div
click input
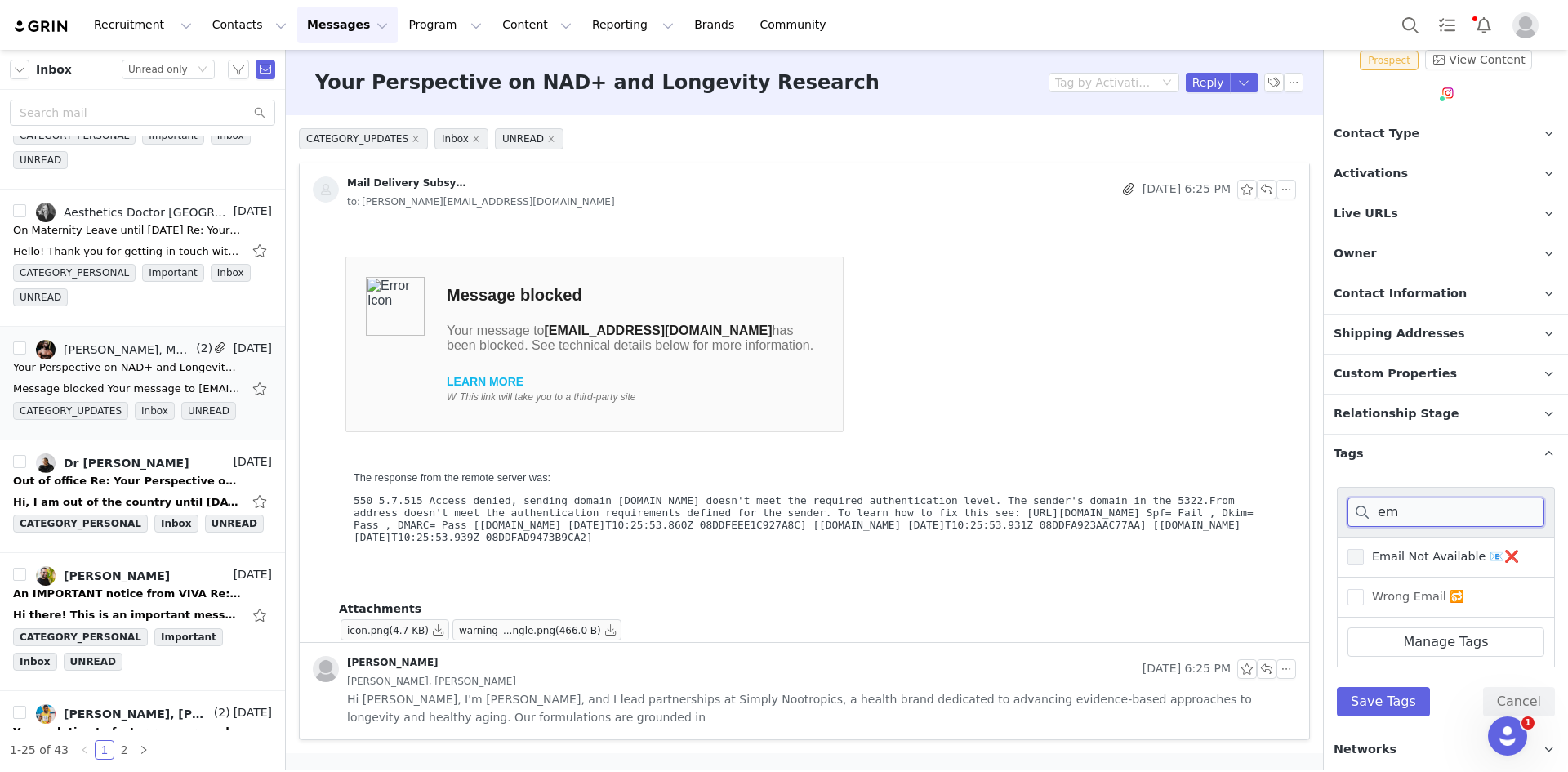
type input "em"
click span "Email Not Available 📧❌"
click input "Email Not Available 📧❌"
click button "Save Tags"
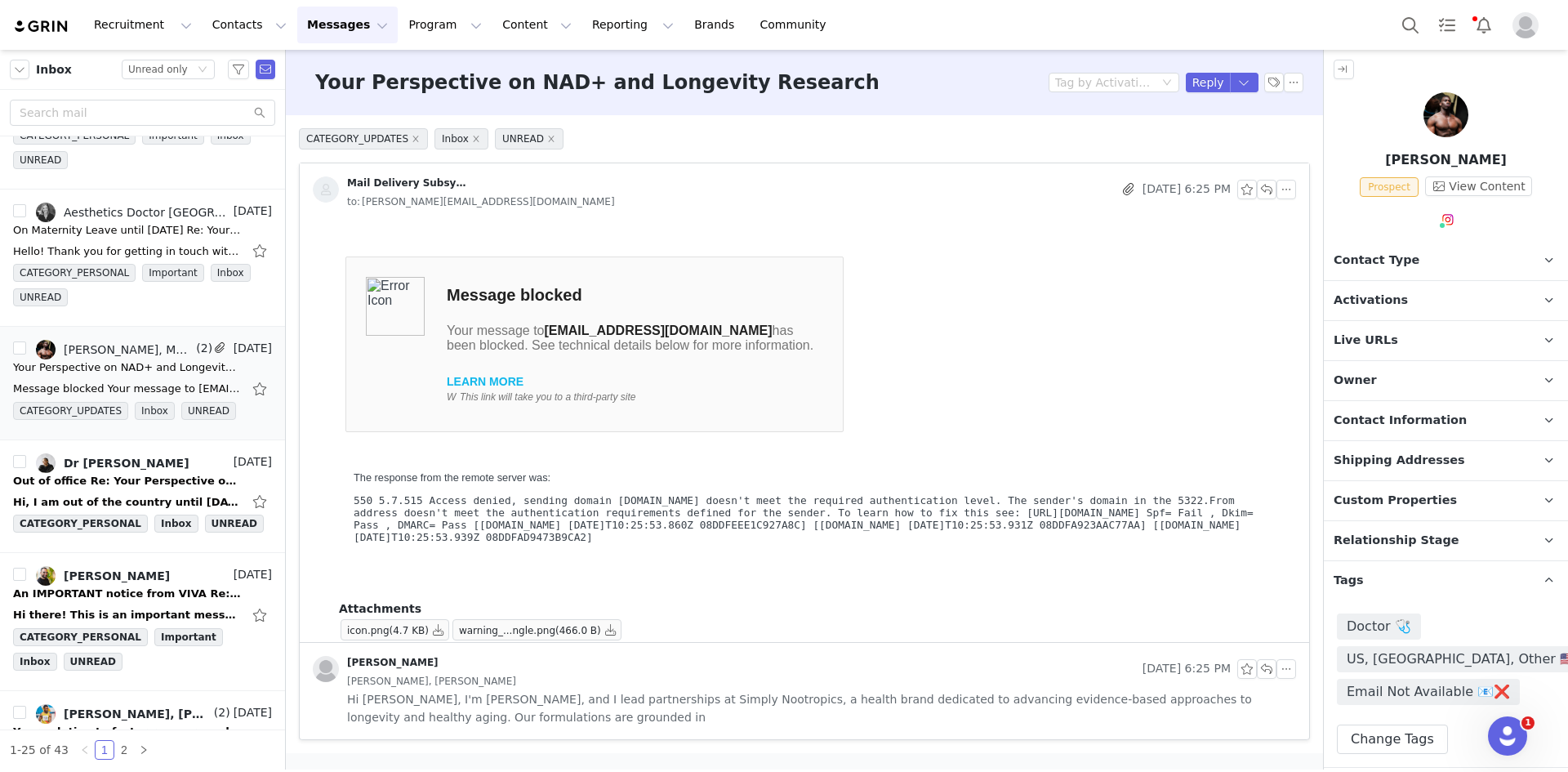
click span "Contact Information"
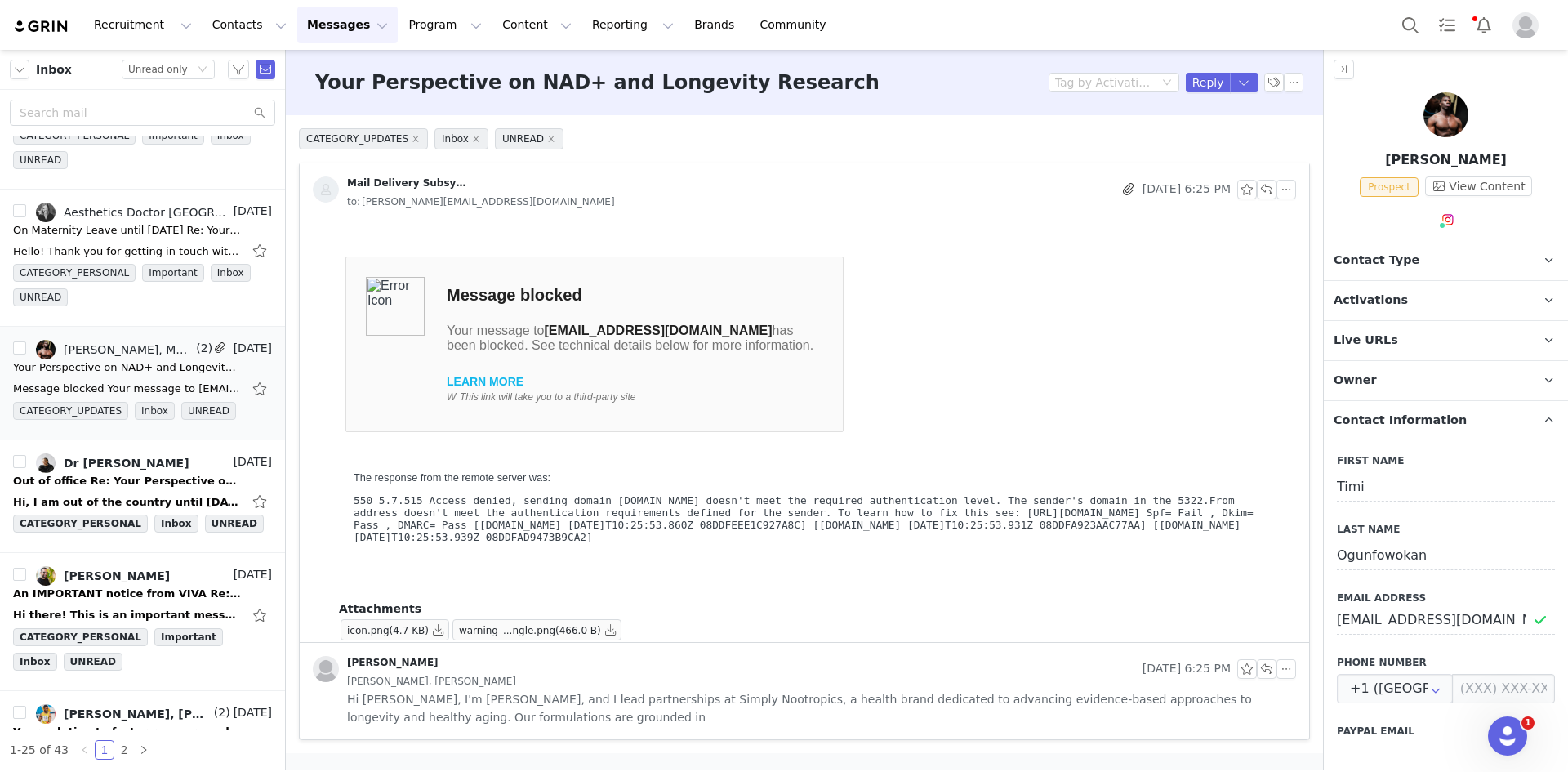
click span "Contact Information"
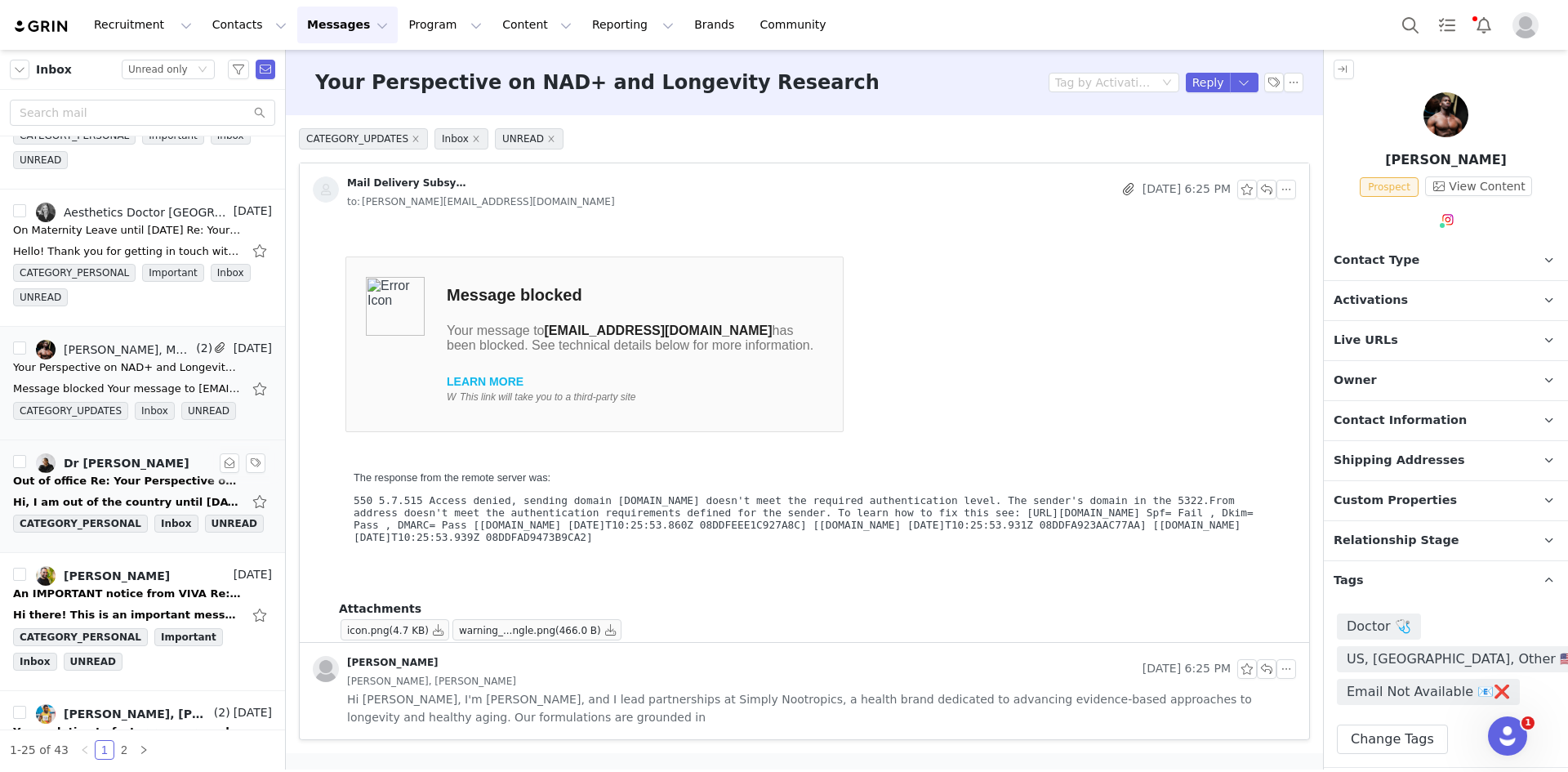
click div "Out of office Re: Your Perspective on NAD+ and Longevity Research"
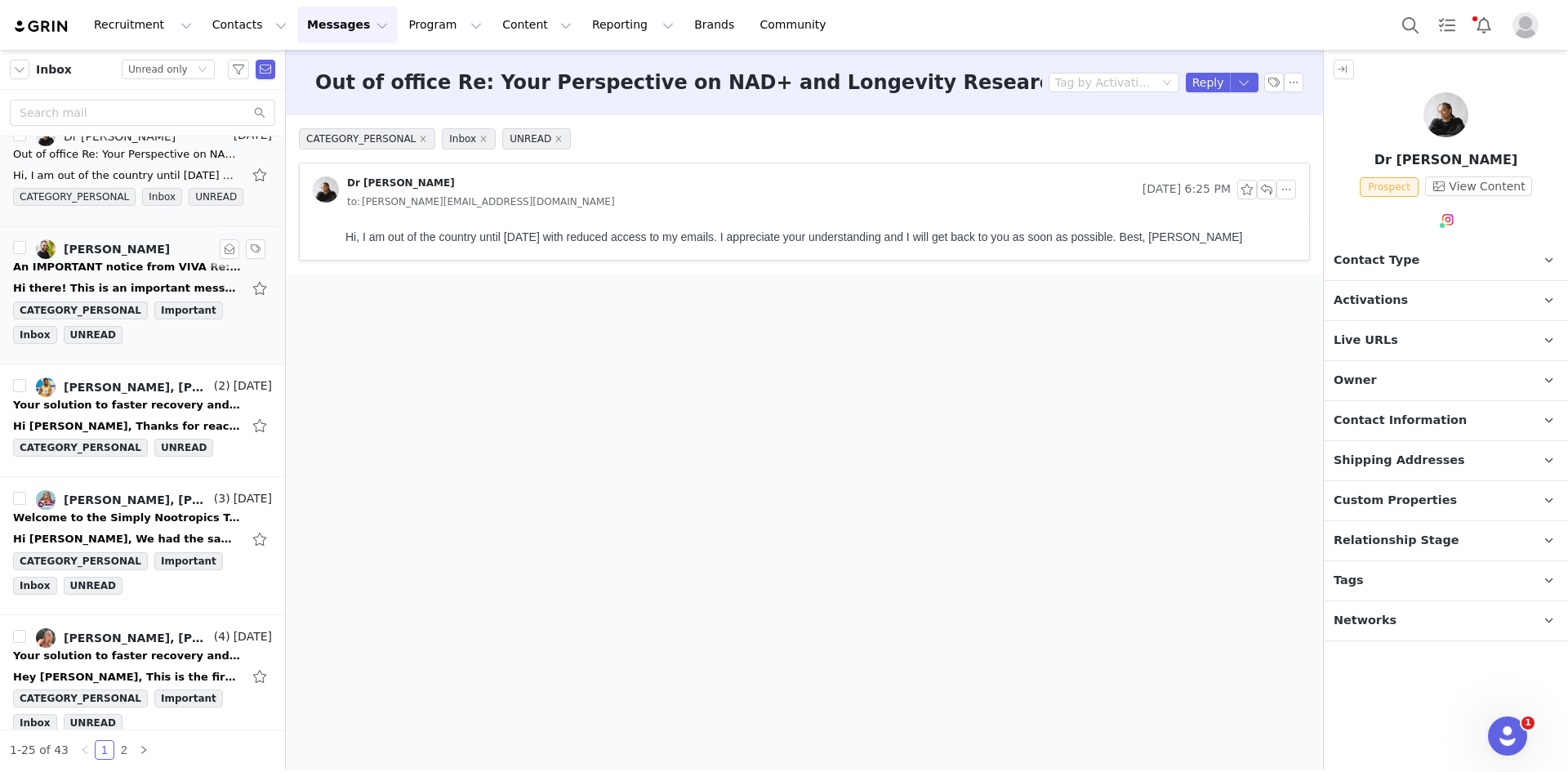
click link "[PERSON_NAME]"
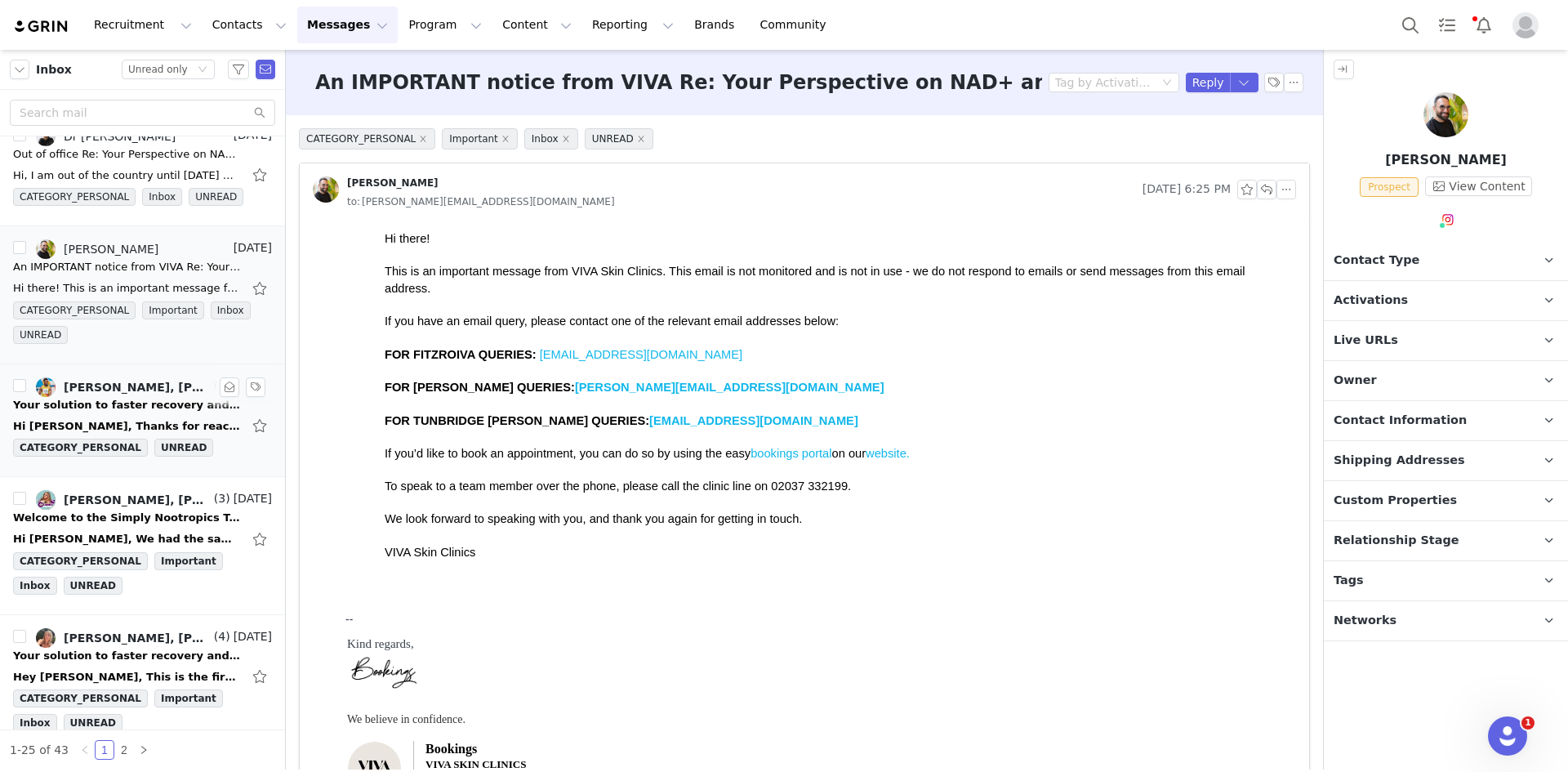
click div "Your solution to faster recovery and improved performance -- Let's Talk!"
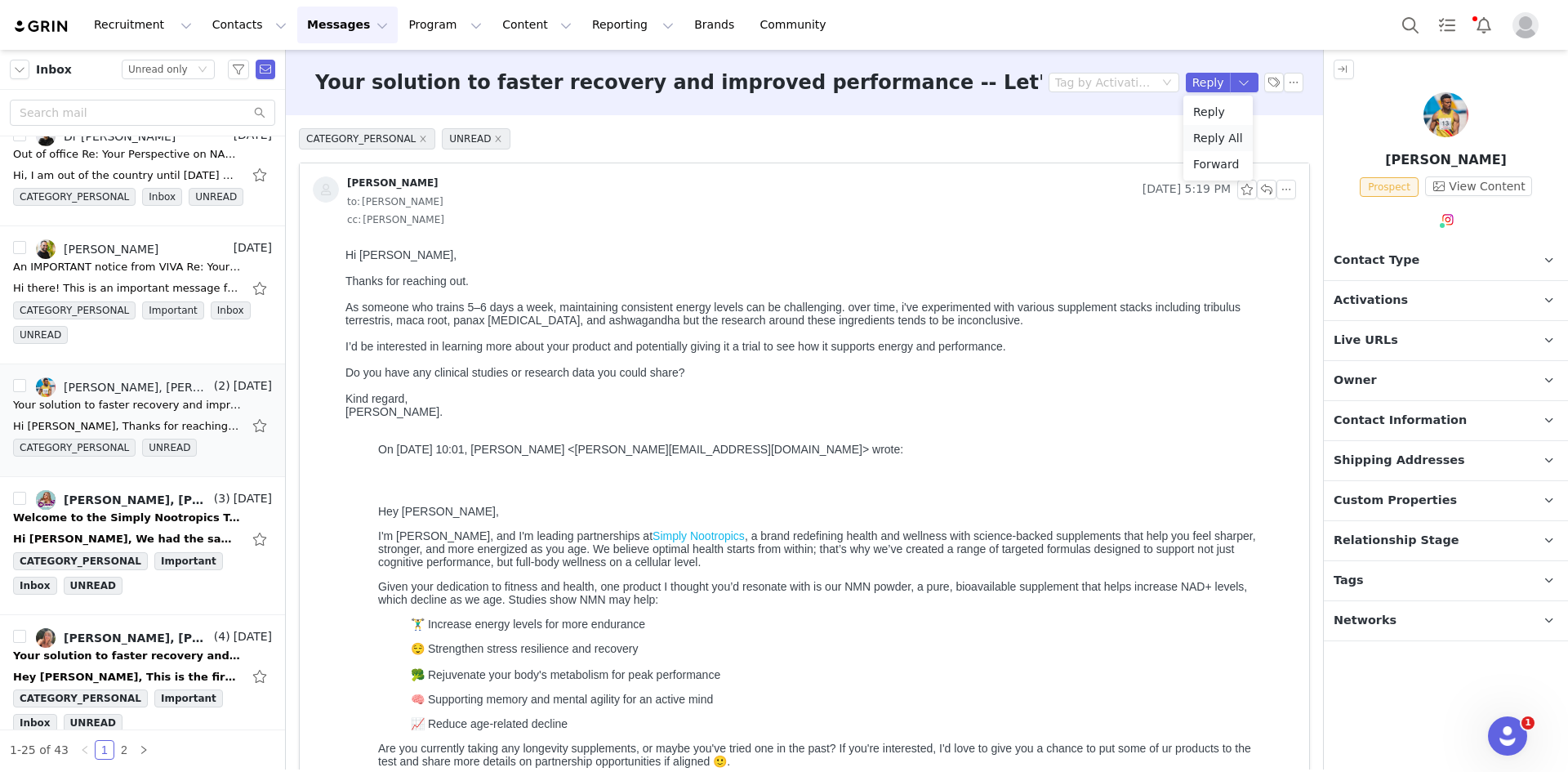
click li "Reply All"
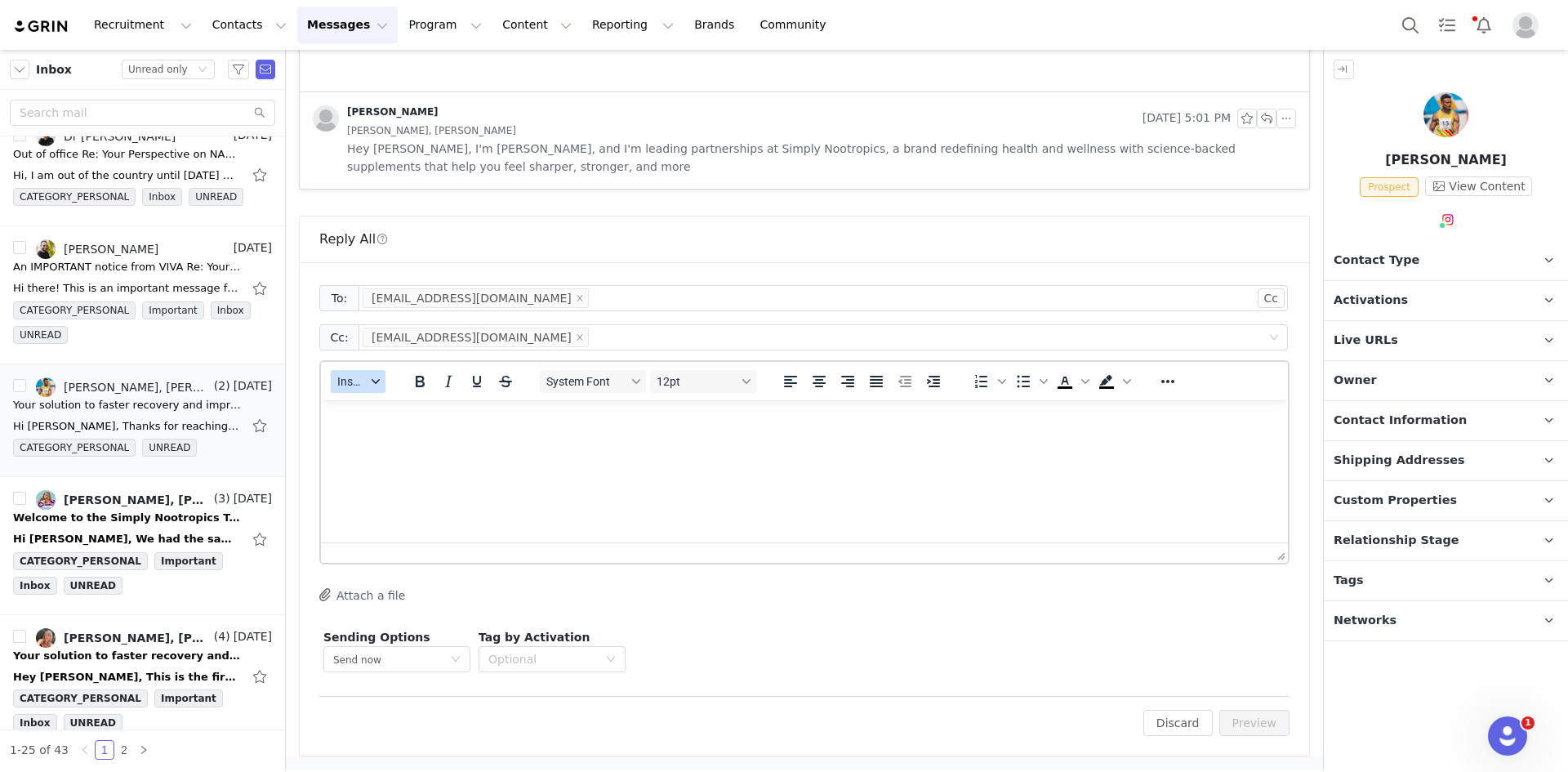
click span "Insert"
click div "Insert Template"
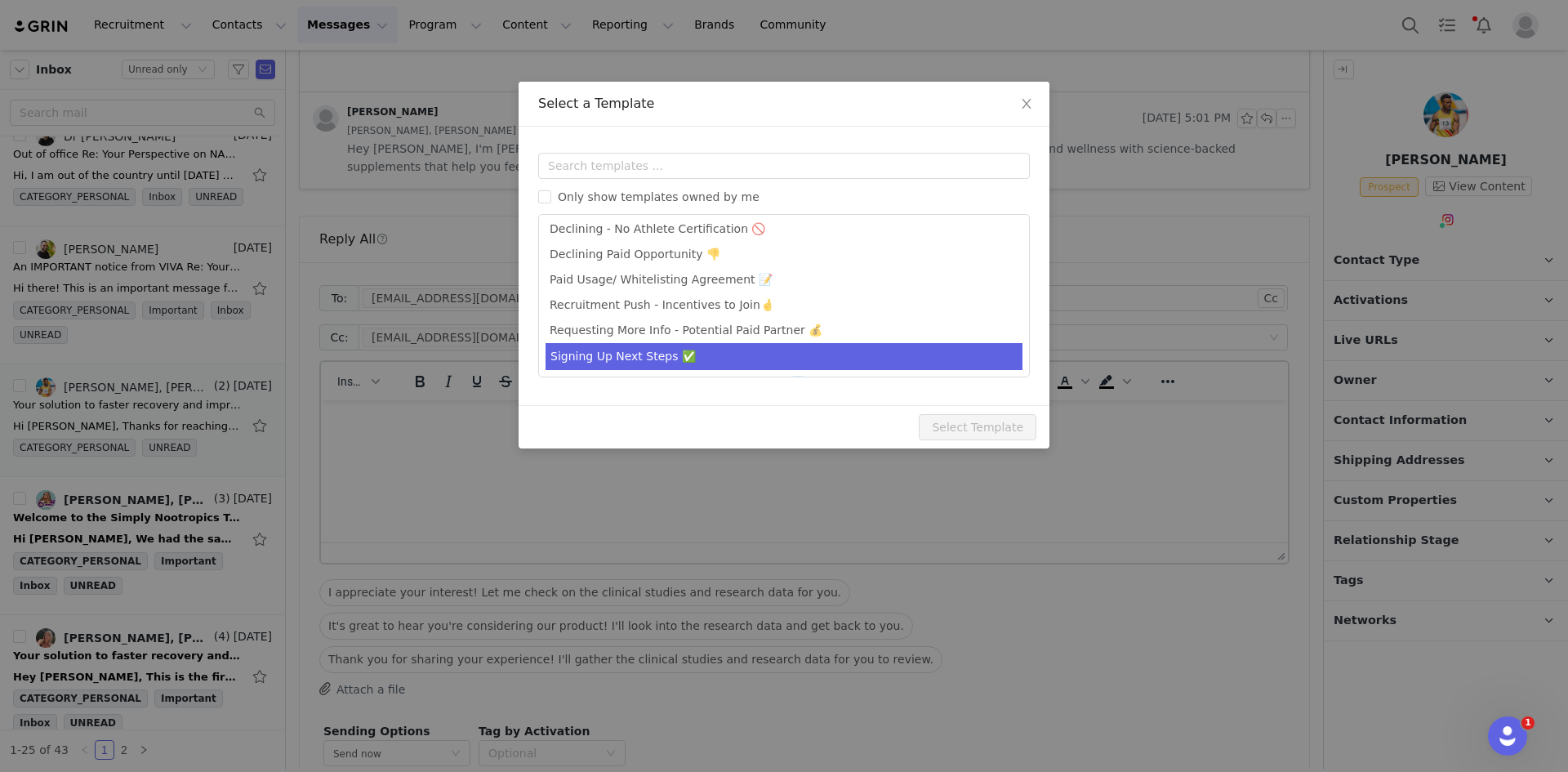
click li "Signing Up Next Steps ✅"
type input "Hey from Simply Nootropics -- Let's Partner!"
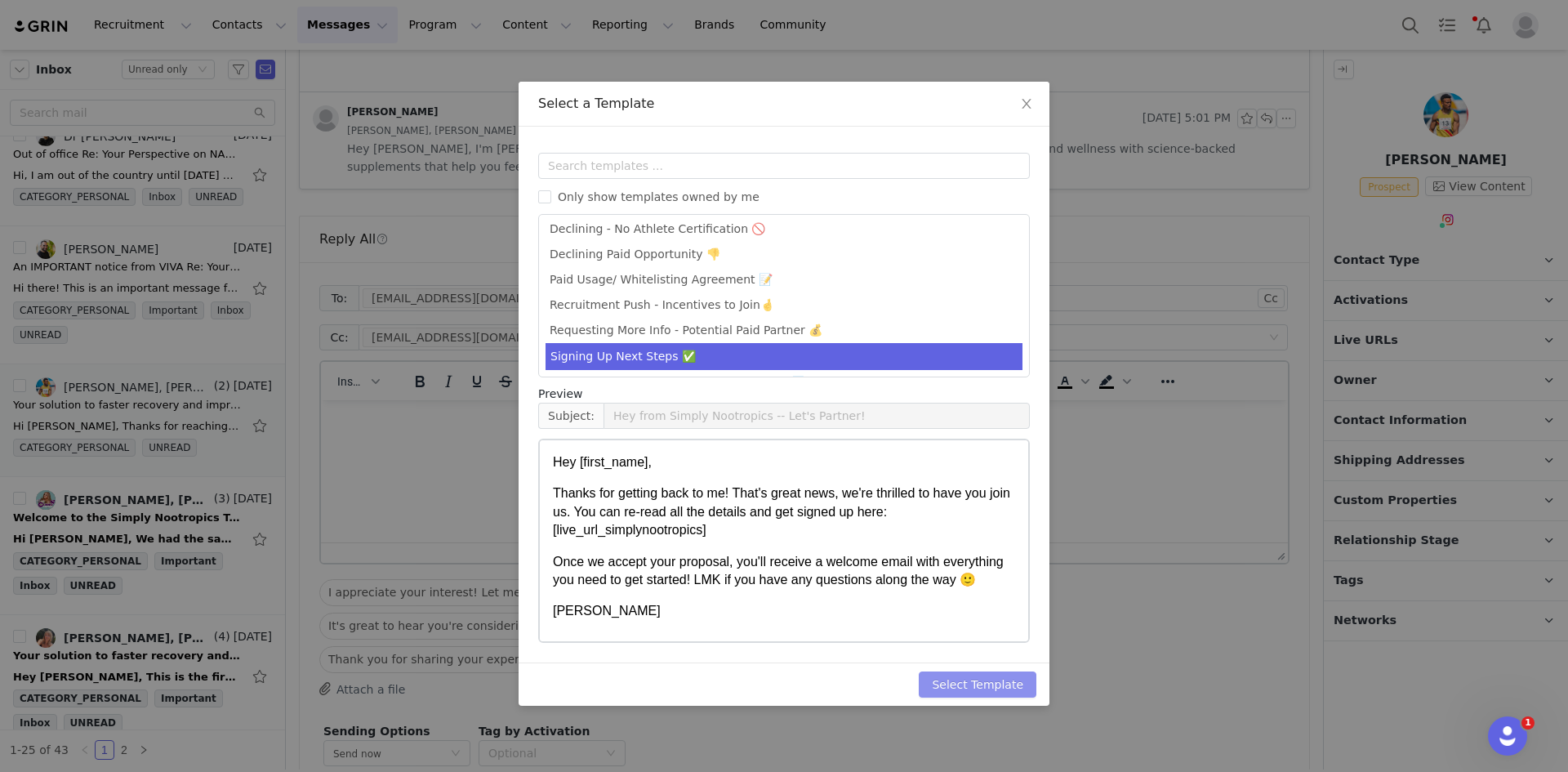
click button "Select Template"
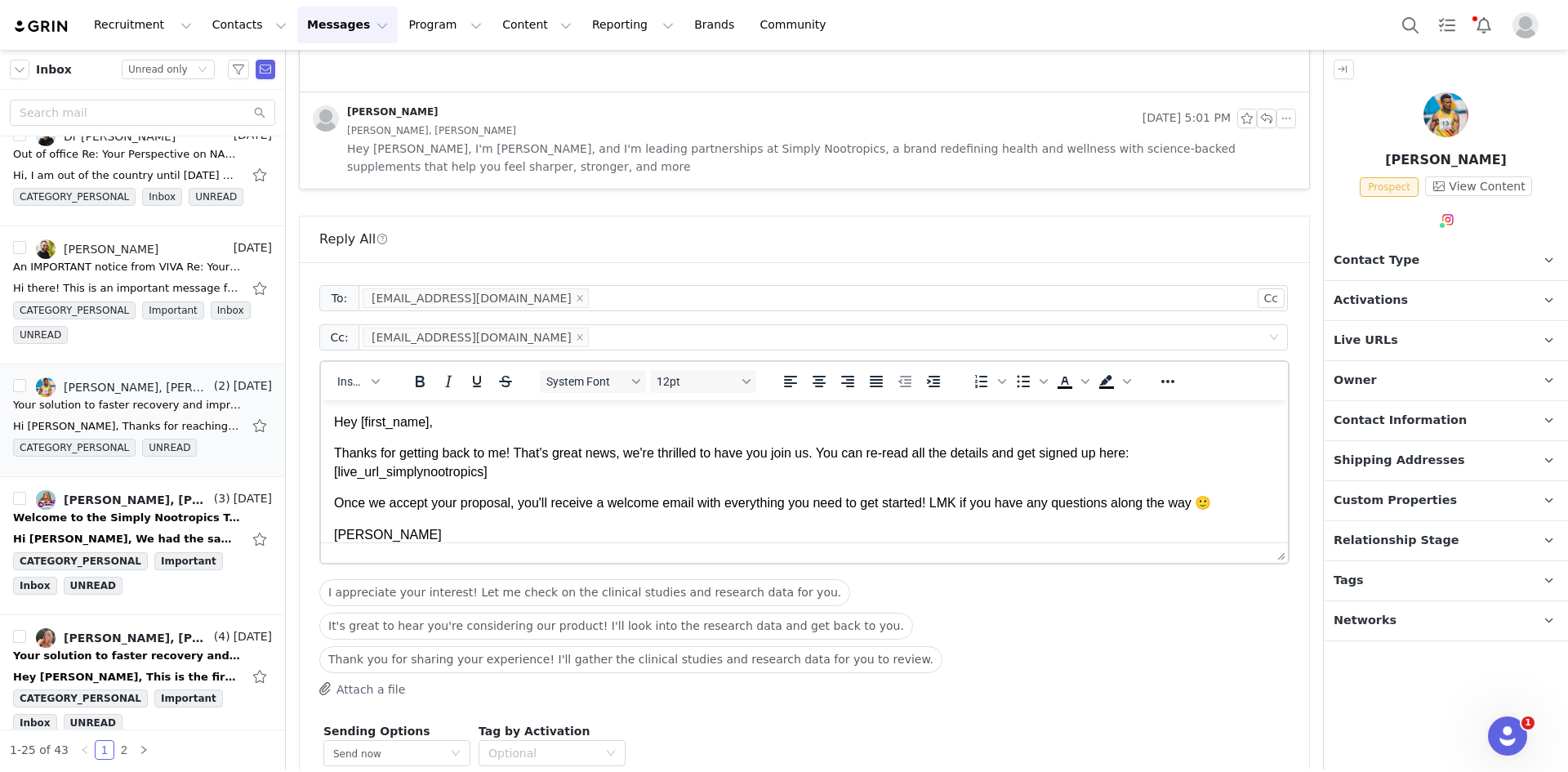
scroll to position [0, 0]
click p "Once we accept your proposal, you'll receive a welcome email with everything yo…"
click p "Thanks for getting back to me! That's great news, we're thrilled to have you jo…"
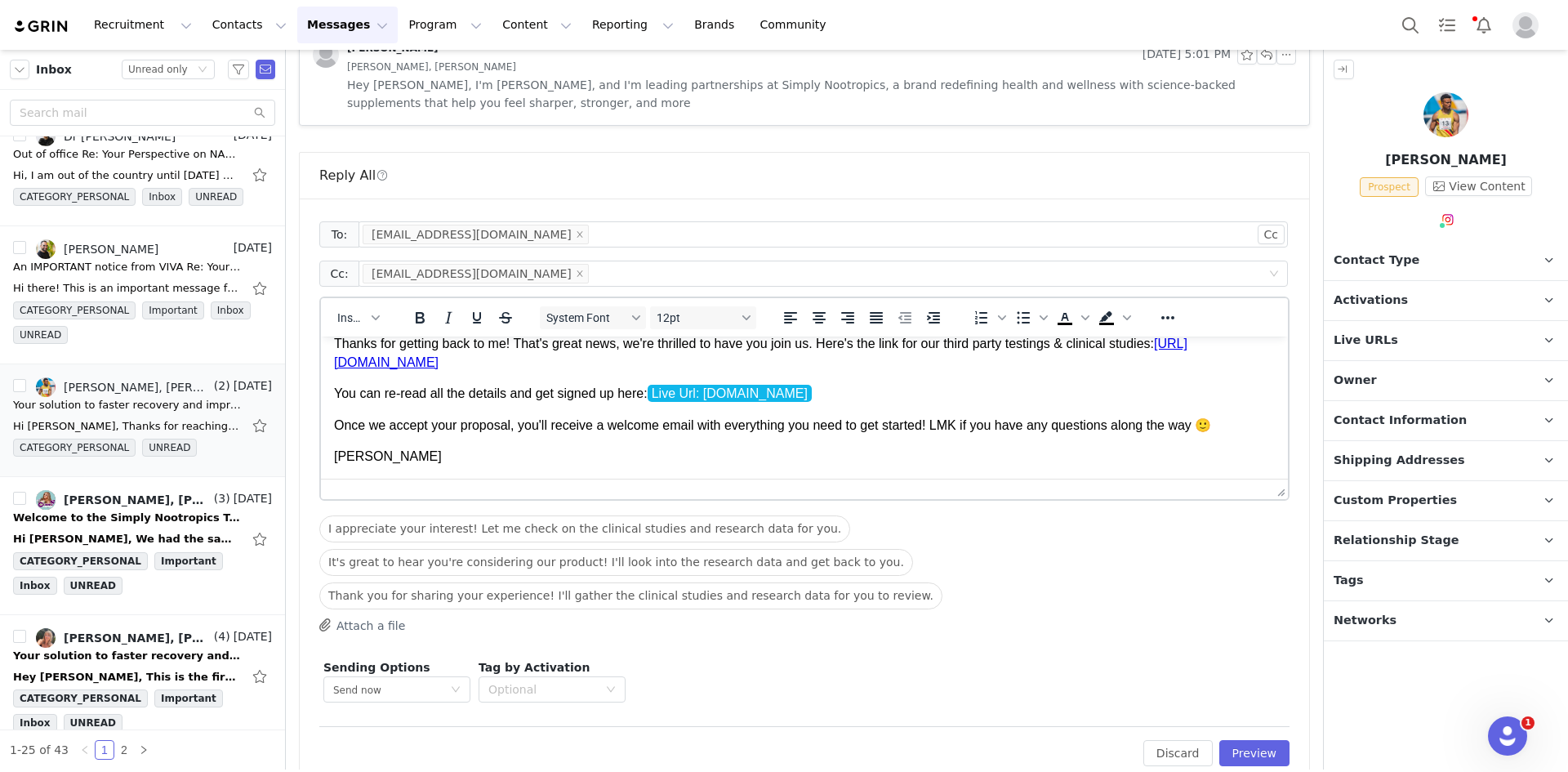
scroll to position [998, 0]
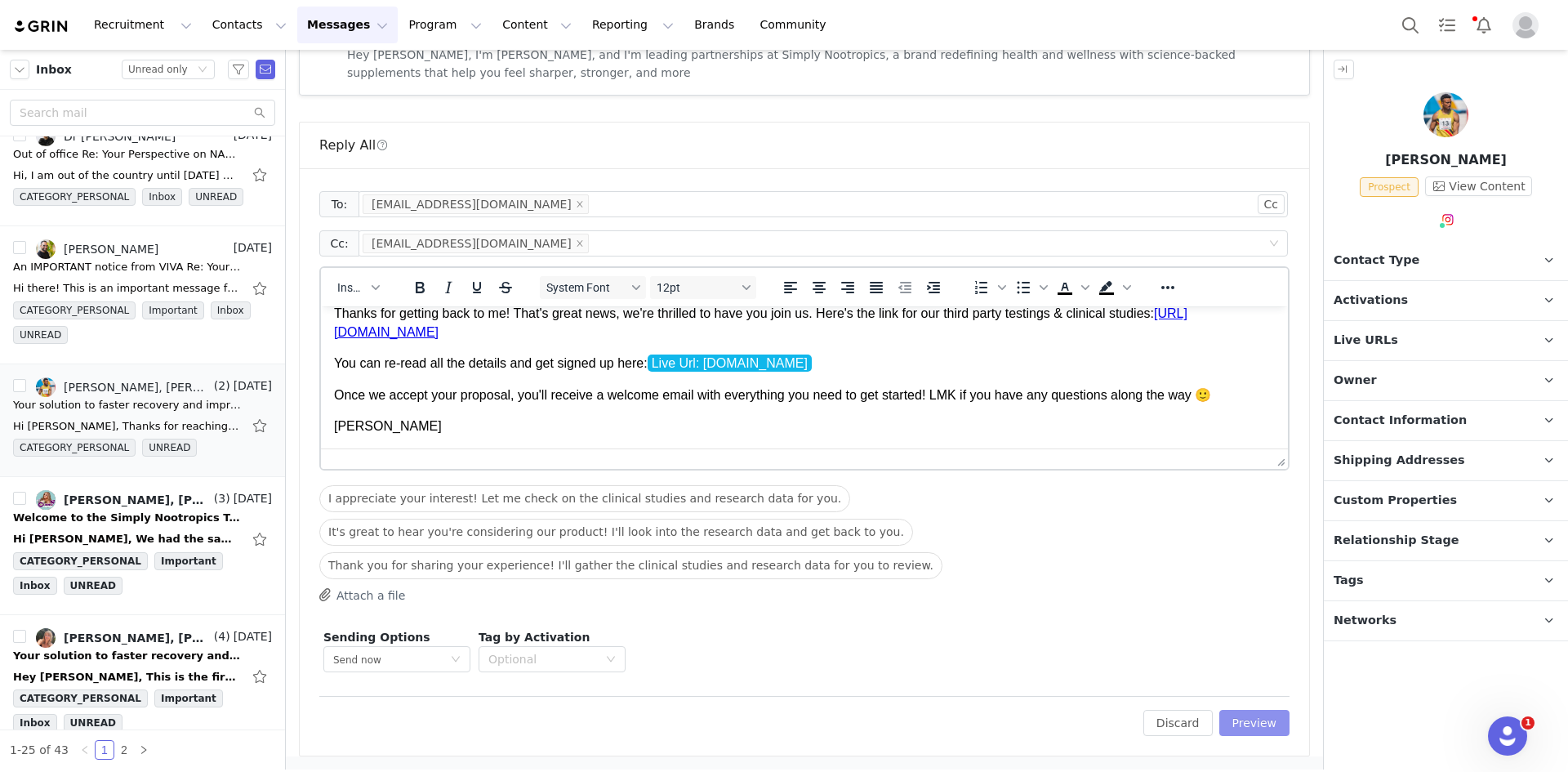
click button "Preview"
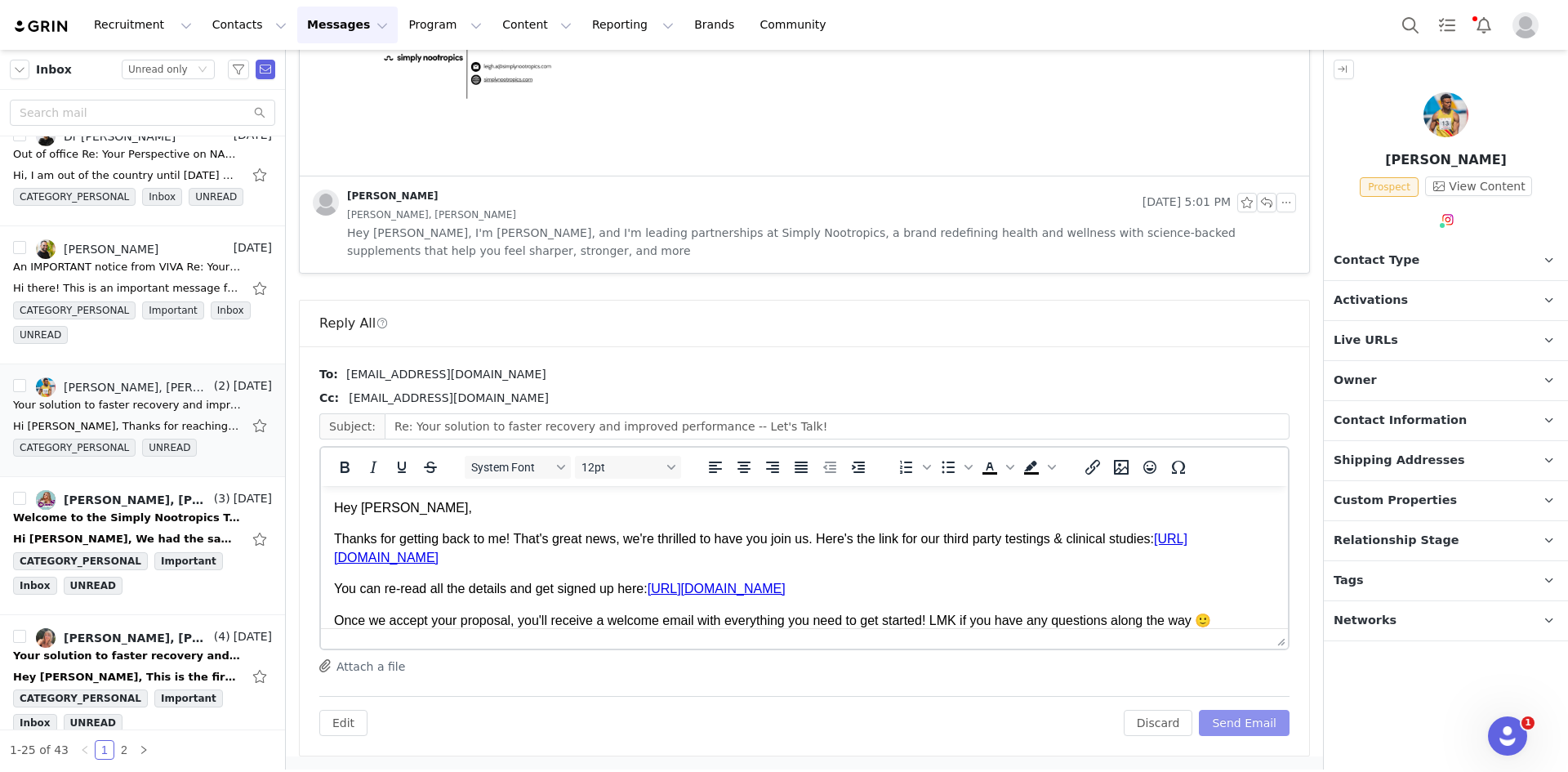
scroll to position [0, 0]
click button "Send Email"
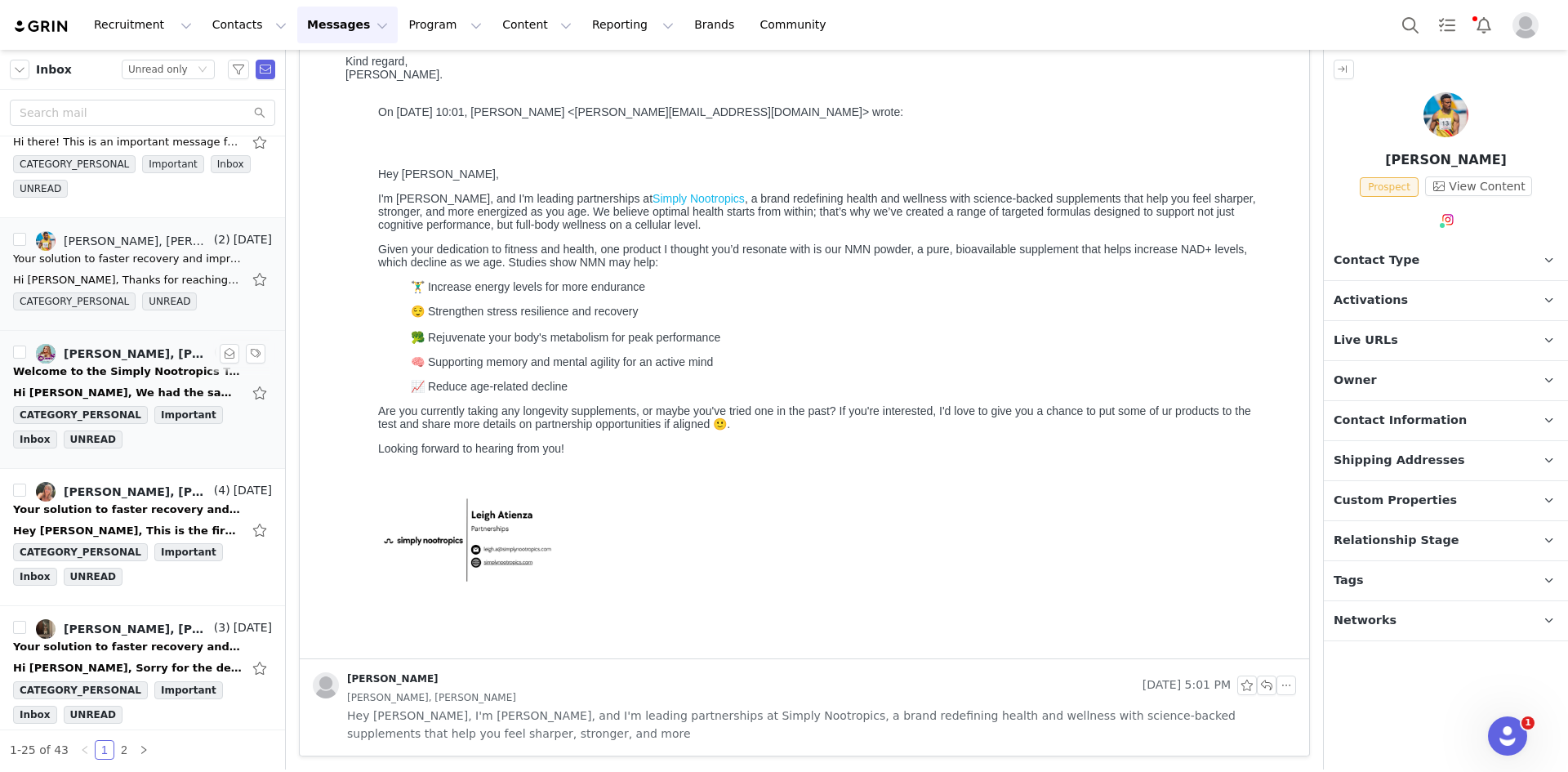
scroll to position [2777, 0]
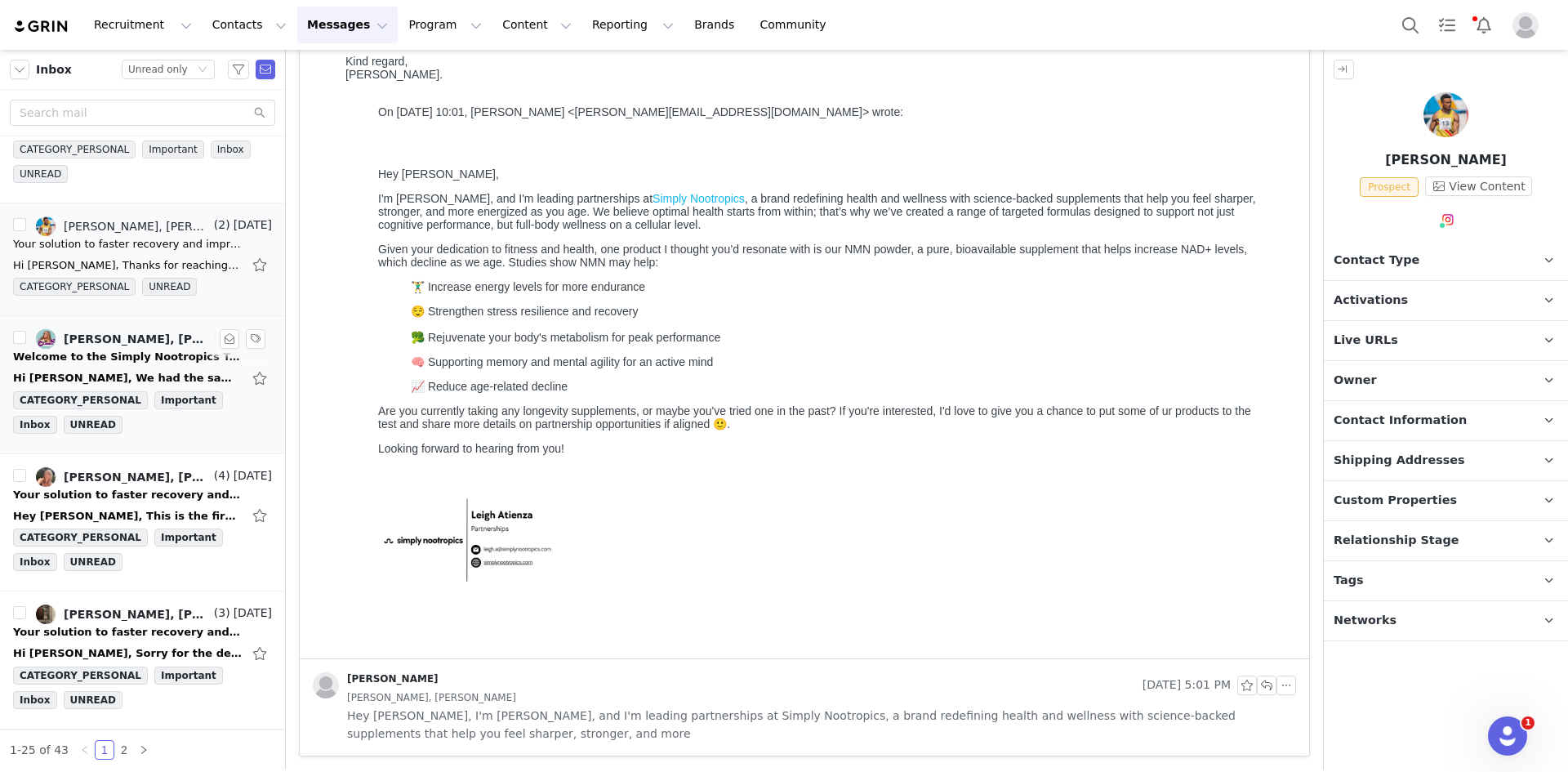
click div "Welcome to the Simply Nootropics Team!"
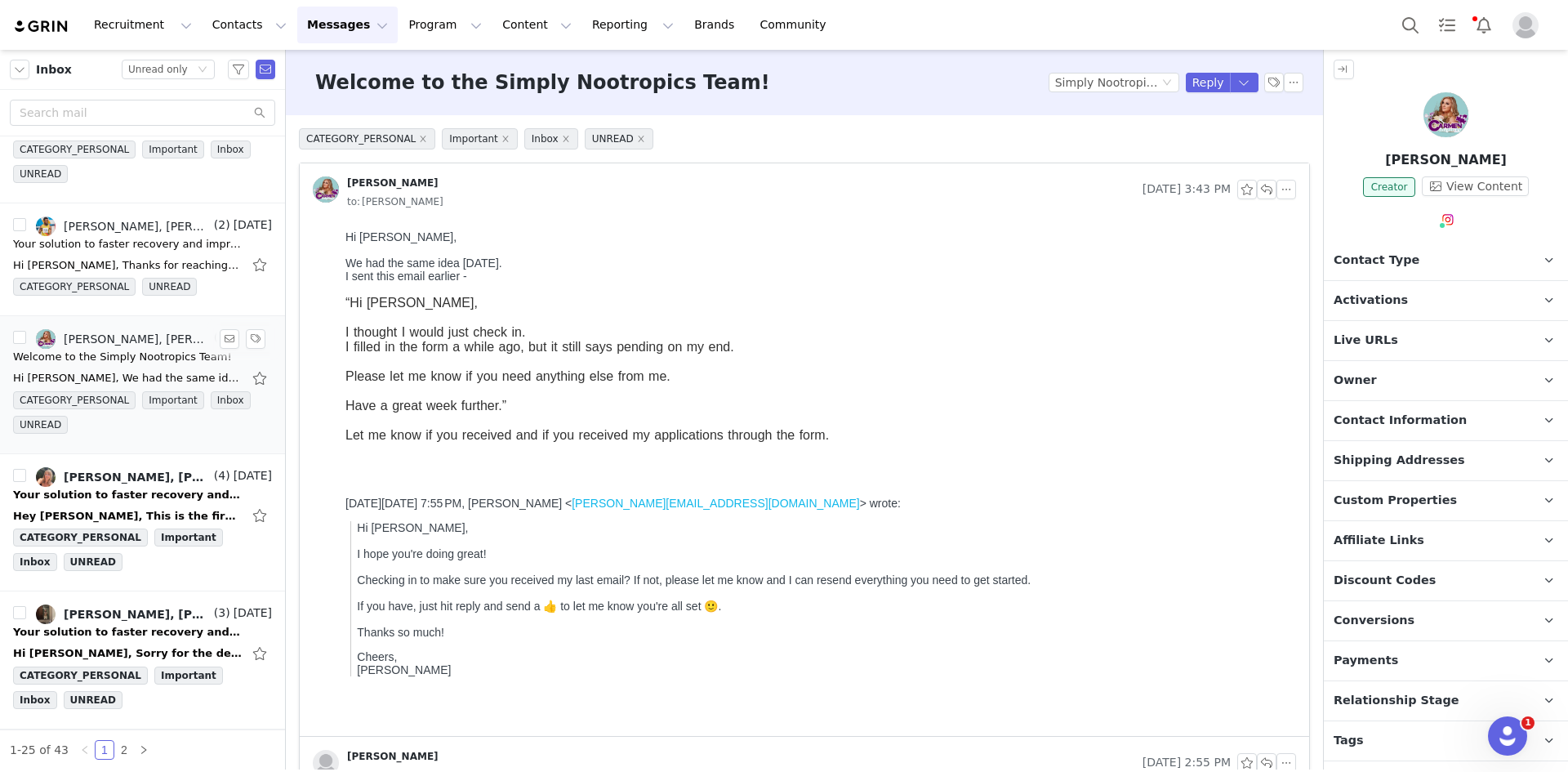
scroll to position [0, 0]
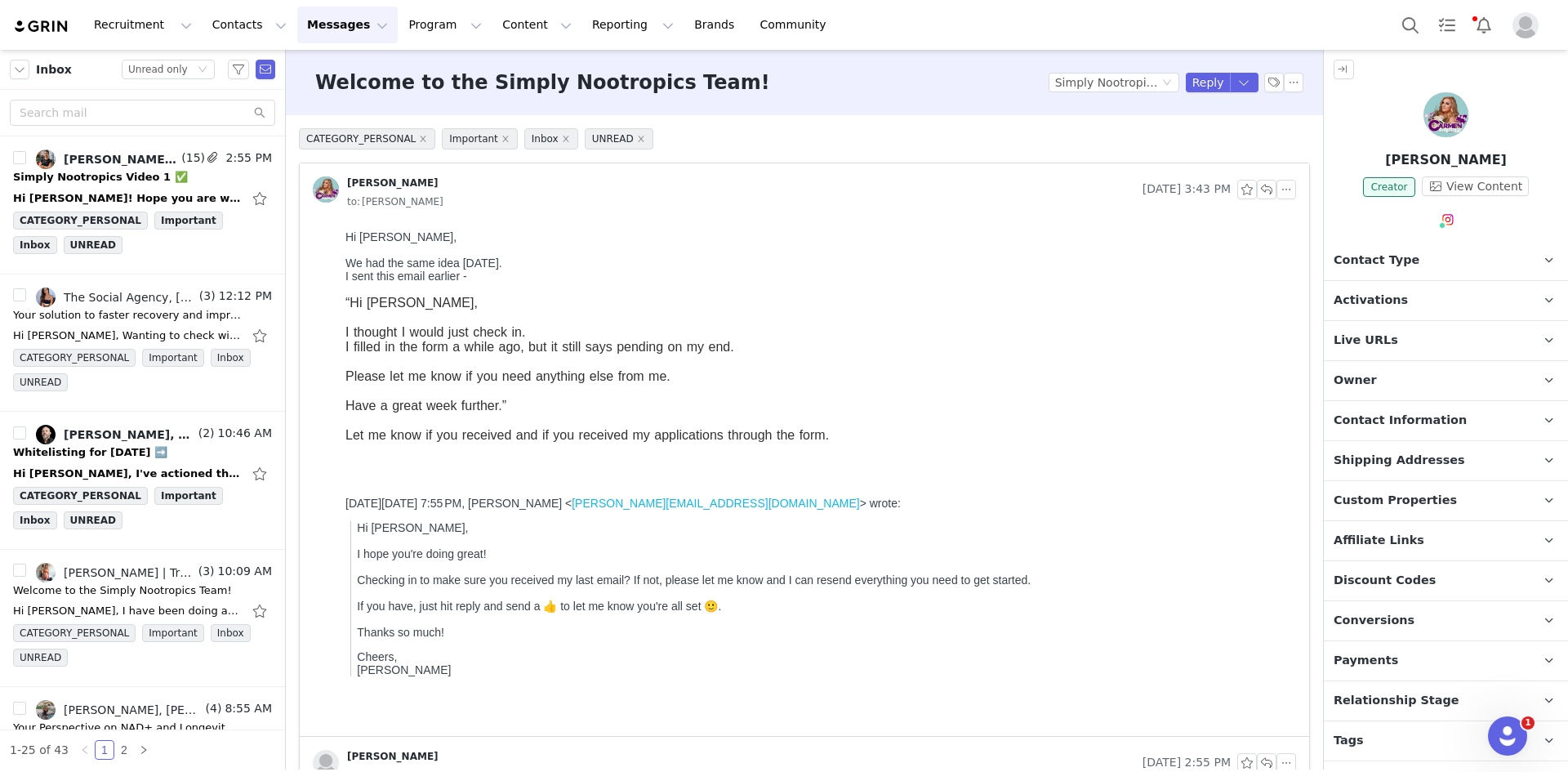
scroll to position [2777, 0]
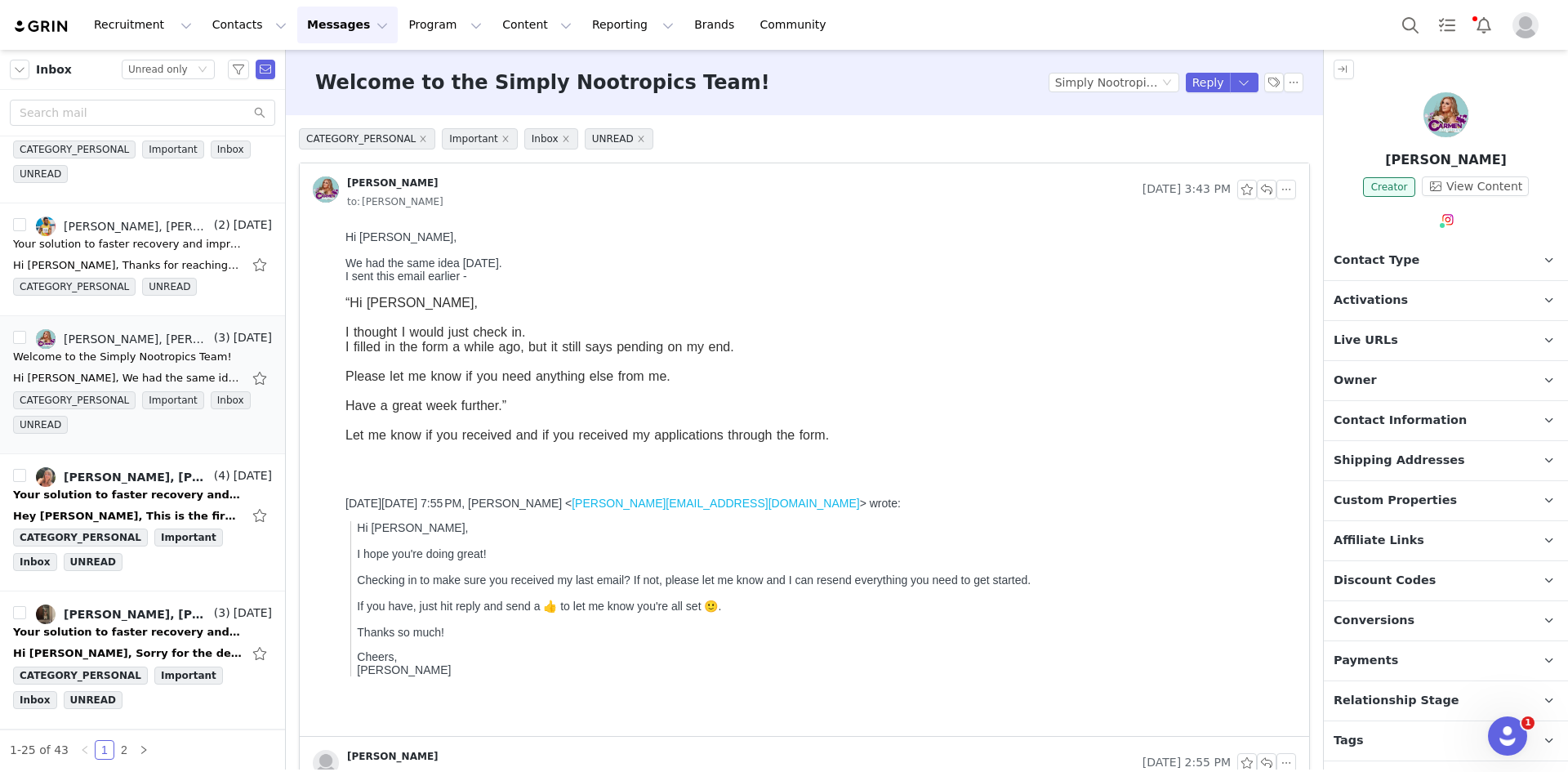
drag, startPoint x: 676, startPoint y: 453, endPoint x: 419, endPoint y: 308, distance: 295.1
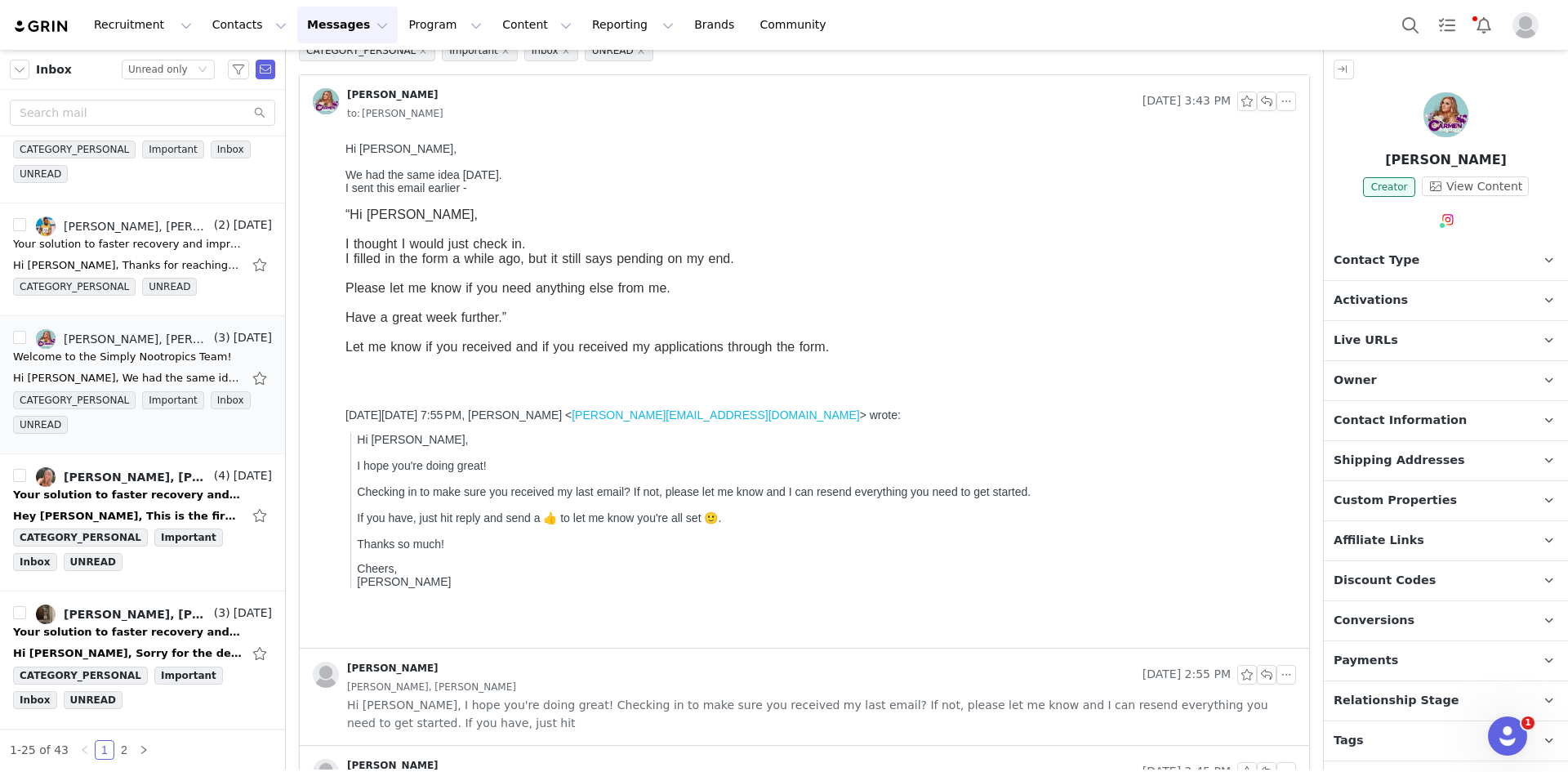
scroll to position [0, 0]
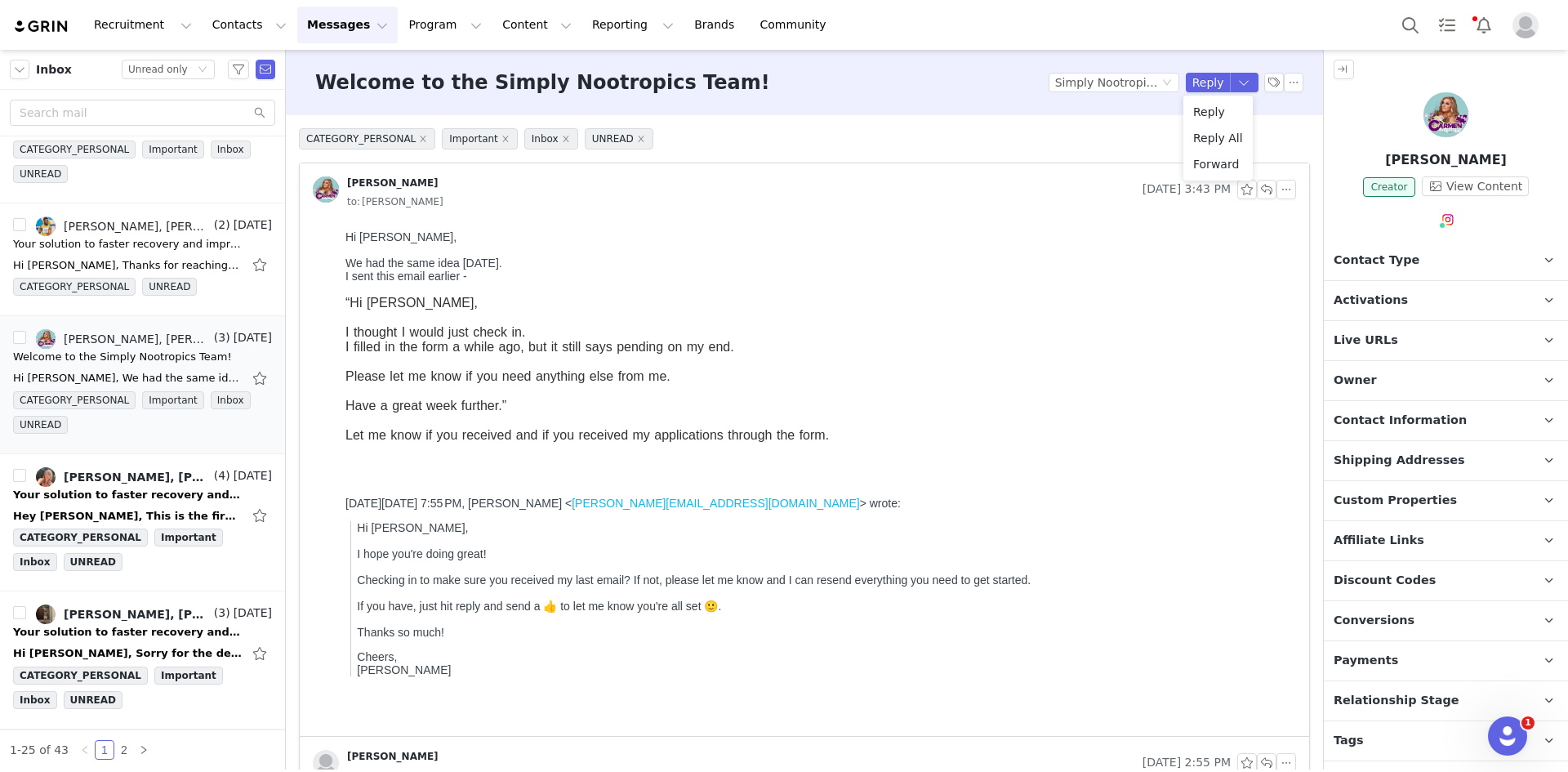
click at [1222, 131] on li "Reply All" at bounding box center [1218, 138] width 69 height 26
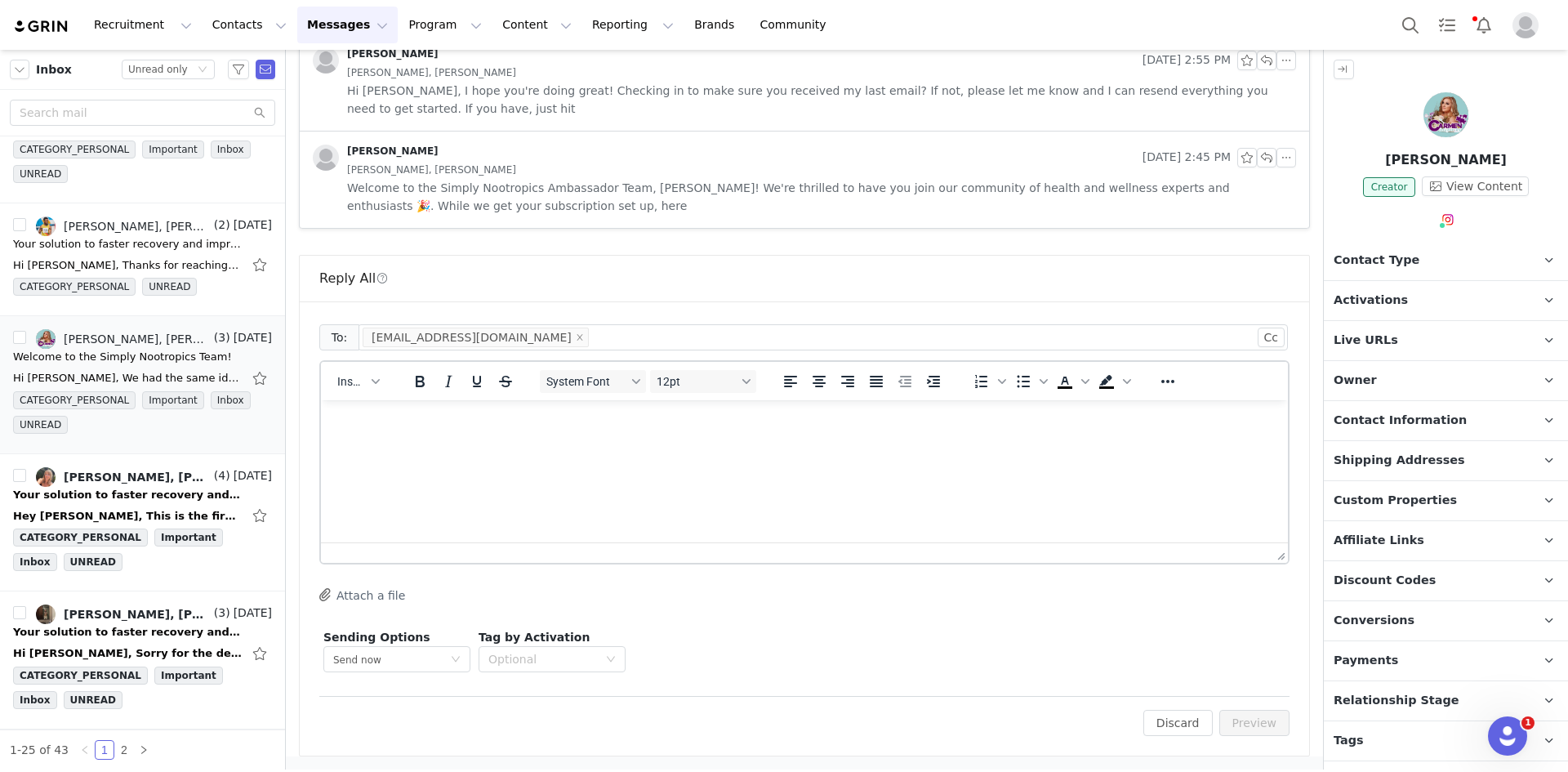
click at [394, 438] on html at bounding box center [804, 422] width 967 height 44
click at [1221, 736] on div "To: info@carmenonajourney.com Cc Cc: Insert System Font 12pt To open the popup,…" at bounding box center [804, 528] width 1009 height 454
click at [1235, 729] on button "Preview" at bounding box center [1255, 723] width 71 height 26
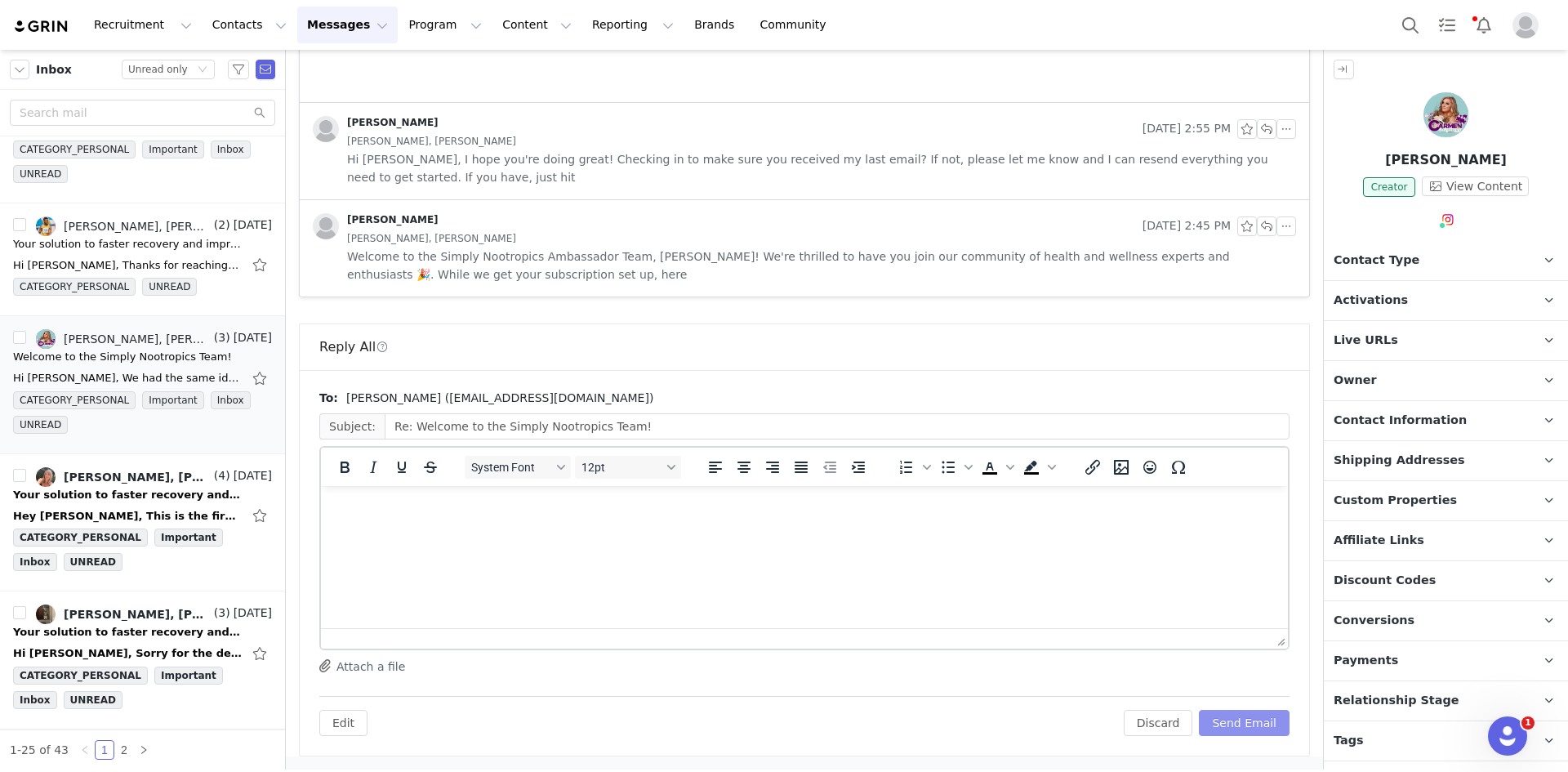
scroll to position [634, 0]
click at [1235, 726] on button "Send Email" at bounding box center [1244, 723] width 91 height 26
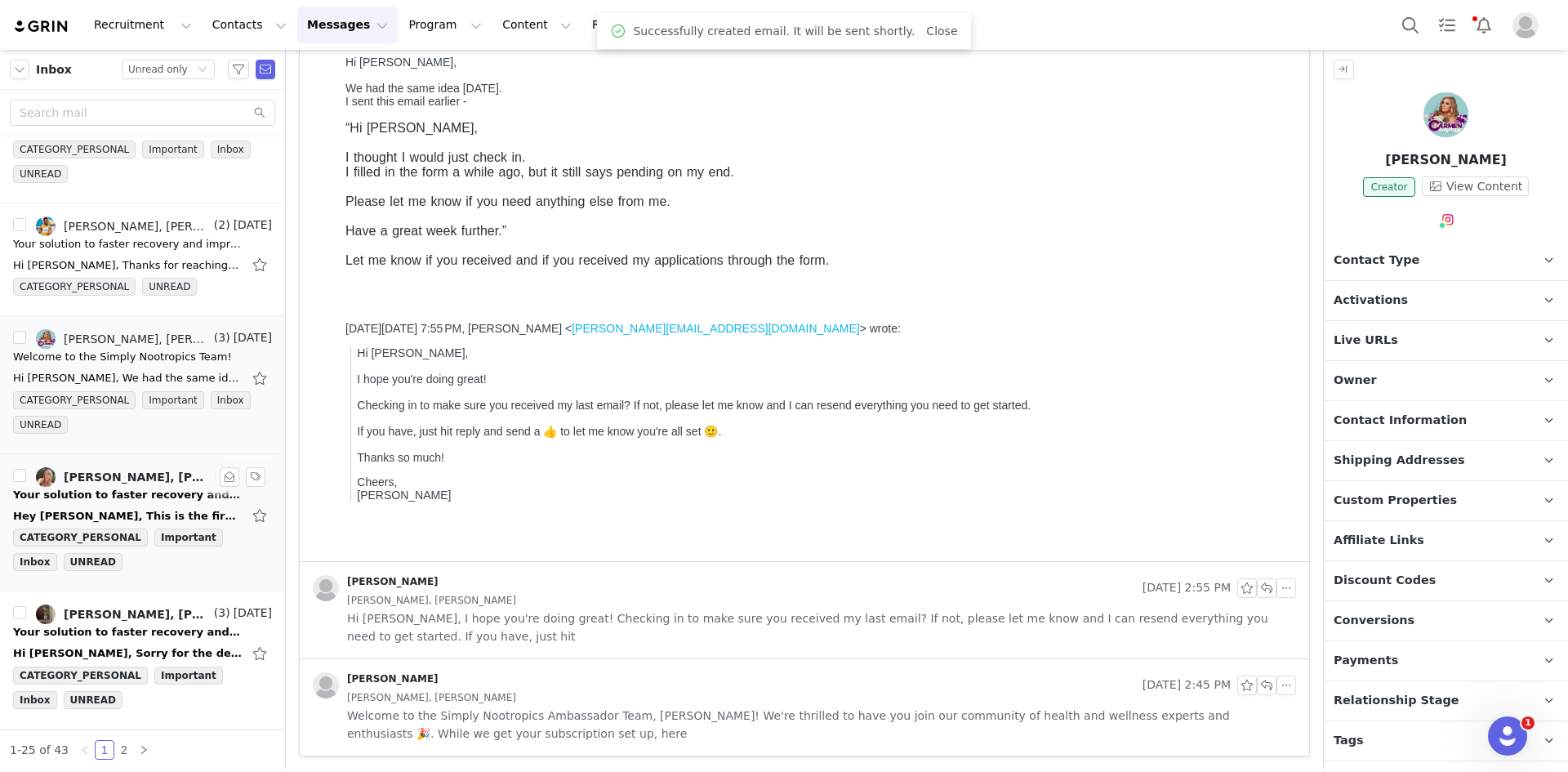
scroll to position [175, 0]
click at [112, 515] on div "Hey Leigh, This is the first email I have received. Super keen to hear more abo…" at bounding box center [127, 516] width 229 height 17
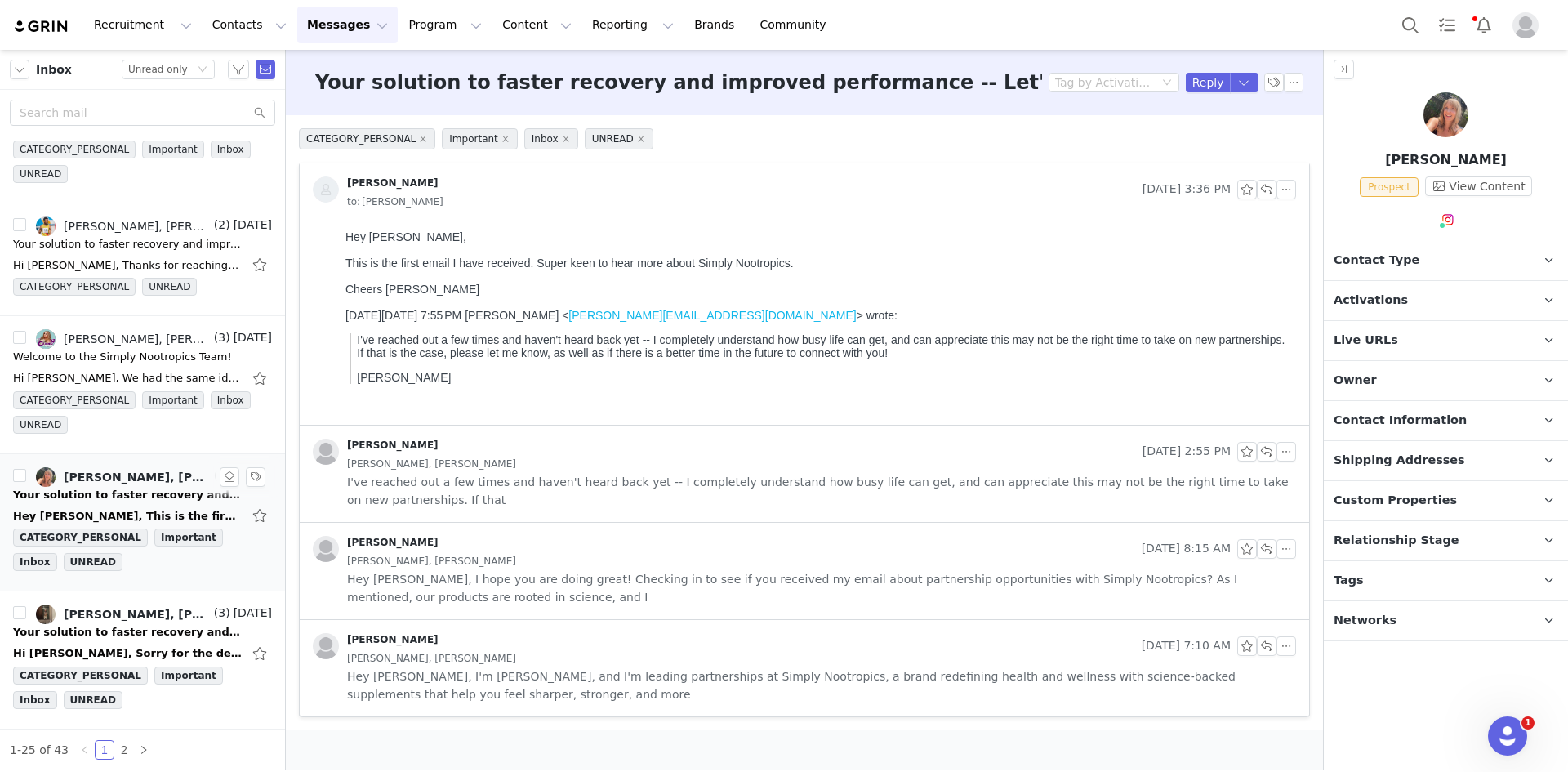
scroll to position [0, 0]
click at [1248, 87] on button "button" at bounding box center [1245, 82] width 29 height 20
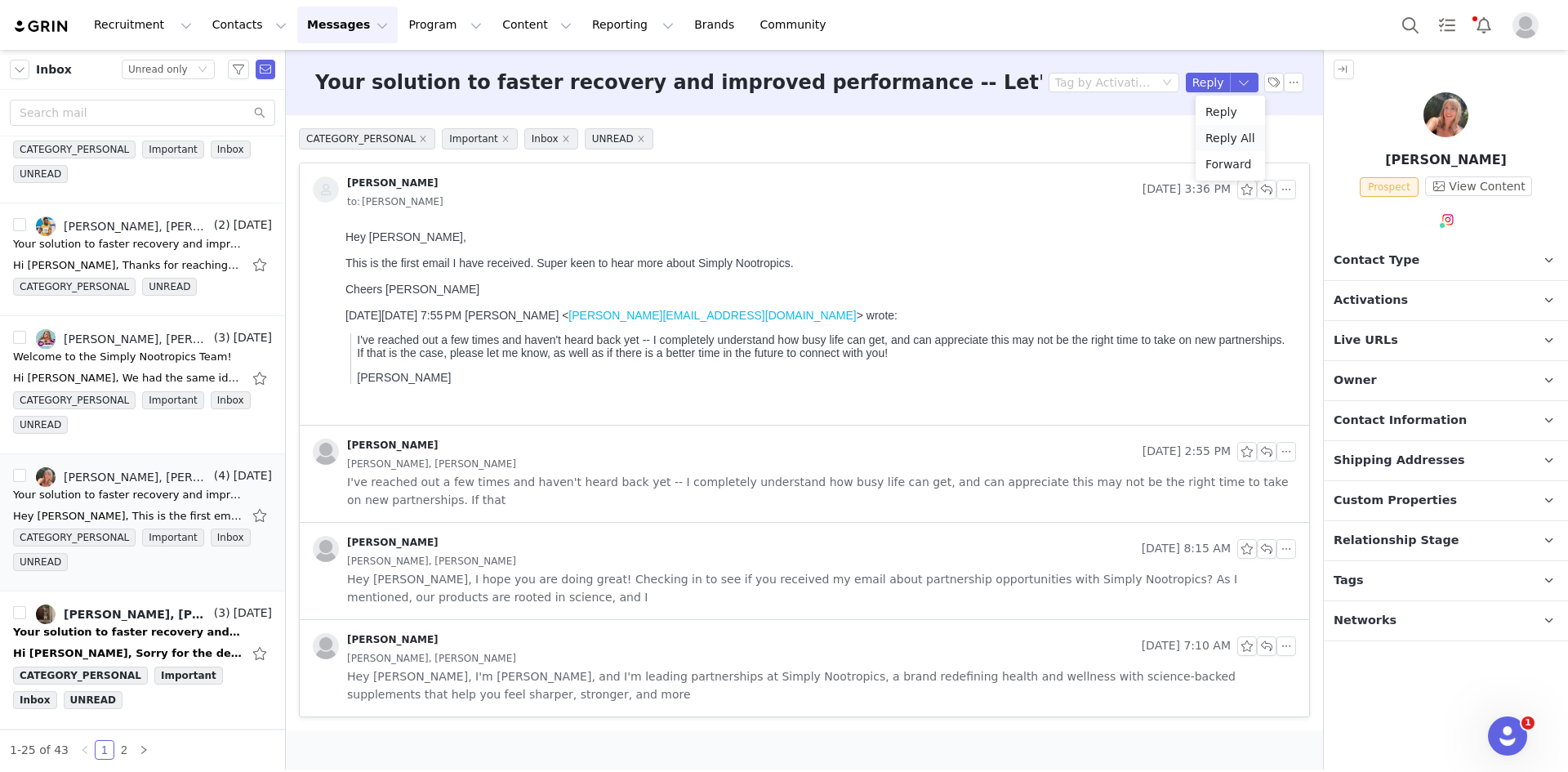
click at [1248, 131] on li "Reply All" at bounding box center [1231, 138] width 69 height 26
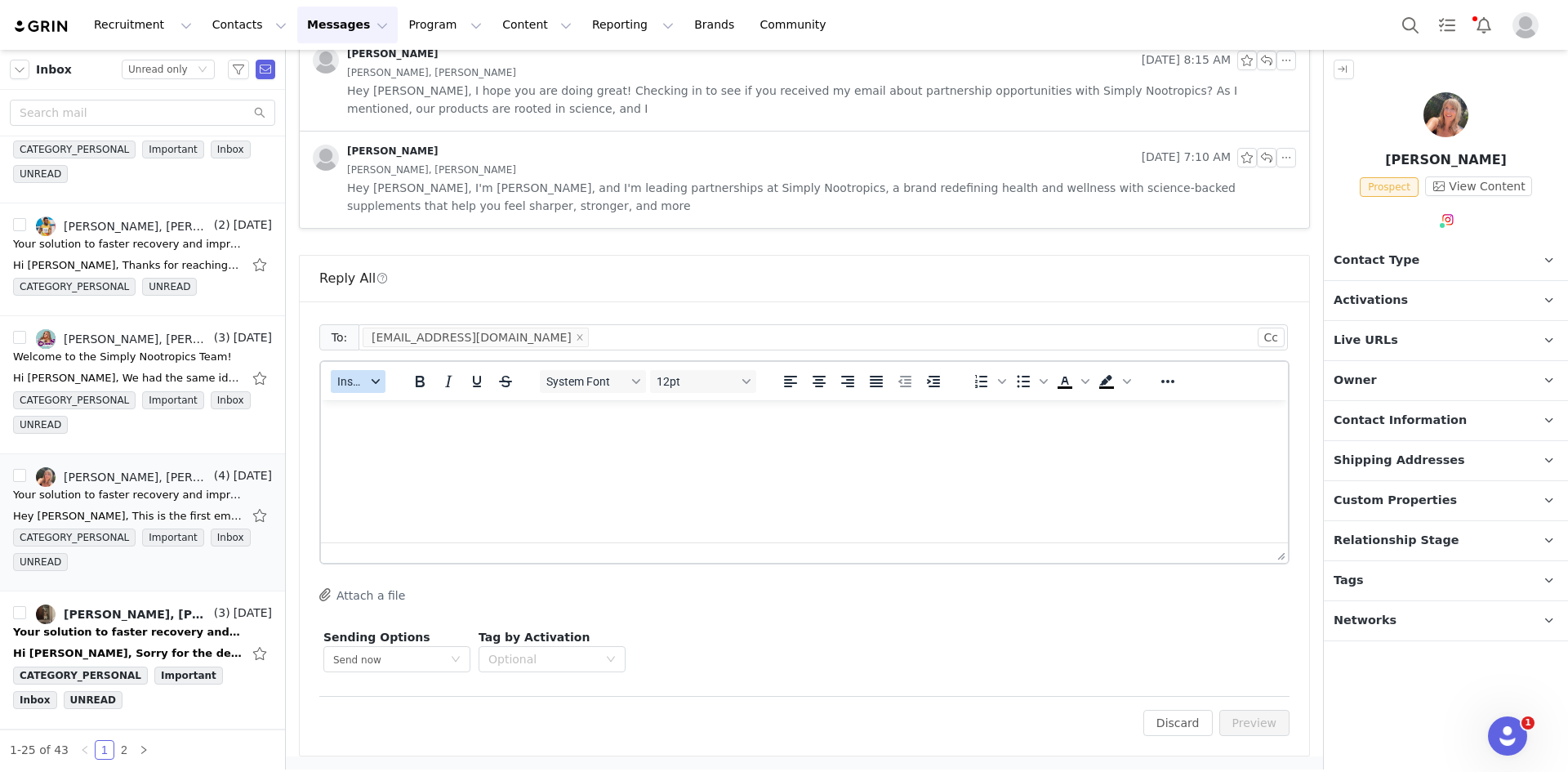
click at [368, 371] on button "Insert" at bounding box center [358, 381] width 55 height 23
click at [381, 405] on div "Insert Template" at bounding box center [418, 410] width 147 height 20
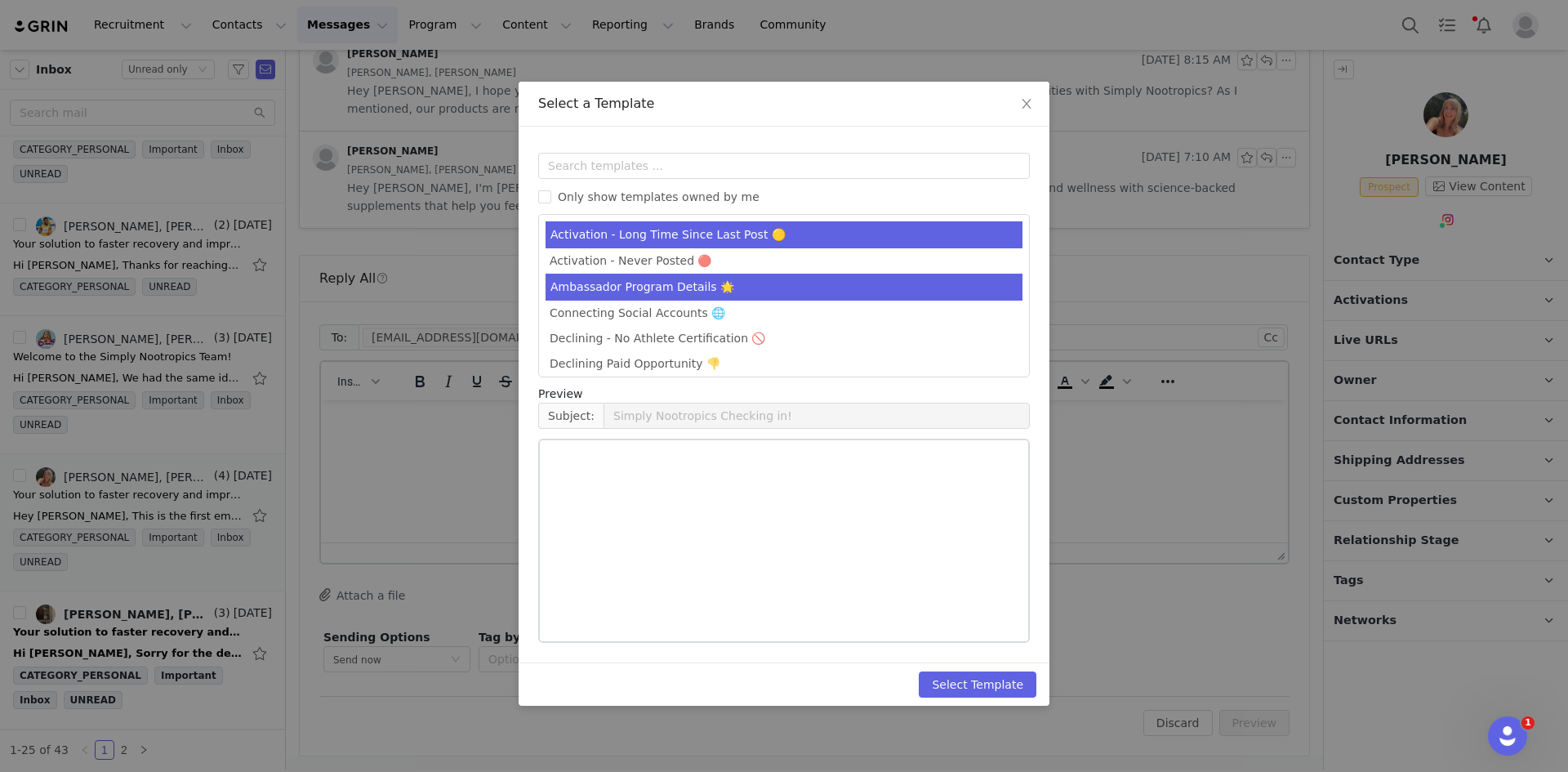
click at [676, 287] on li "Ambassador Program Details 🌟" at bounding box center [784, 288] width 477 height 27
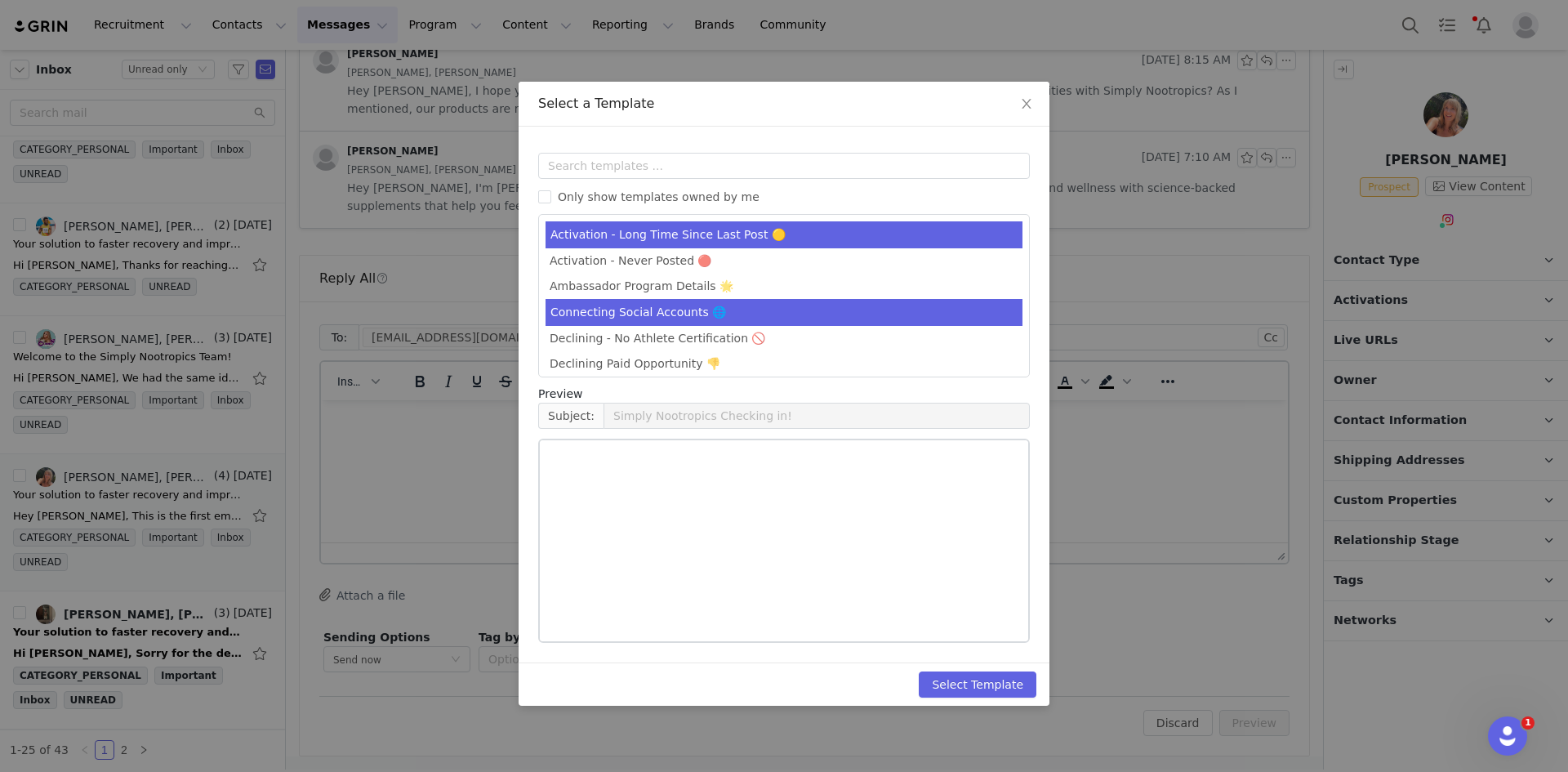
type input "Simply Nootropics x [instagram_username] - Let's Partner!"
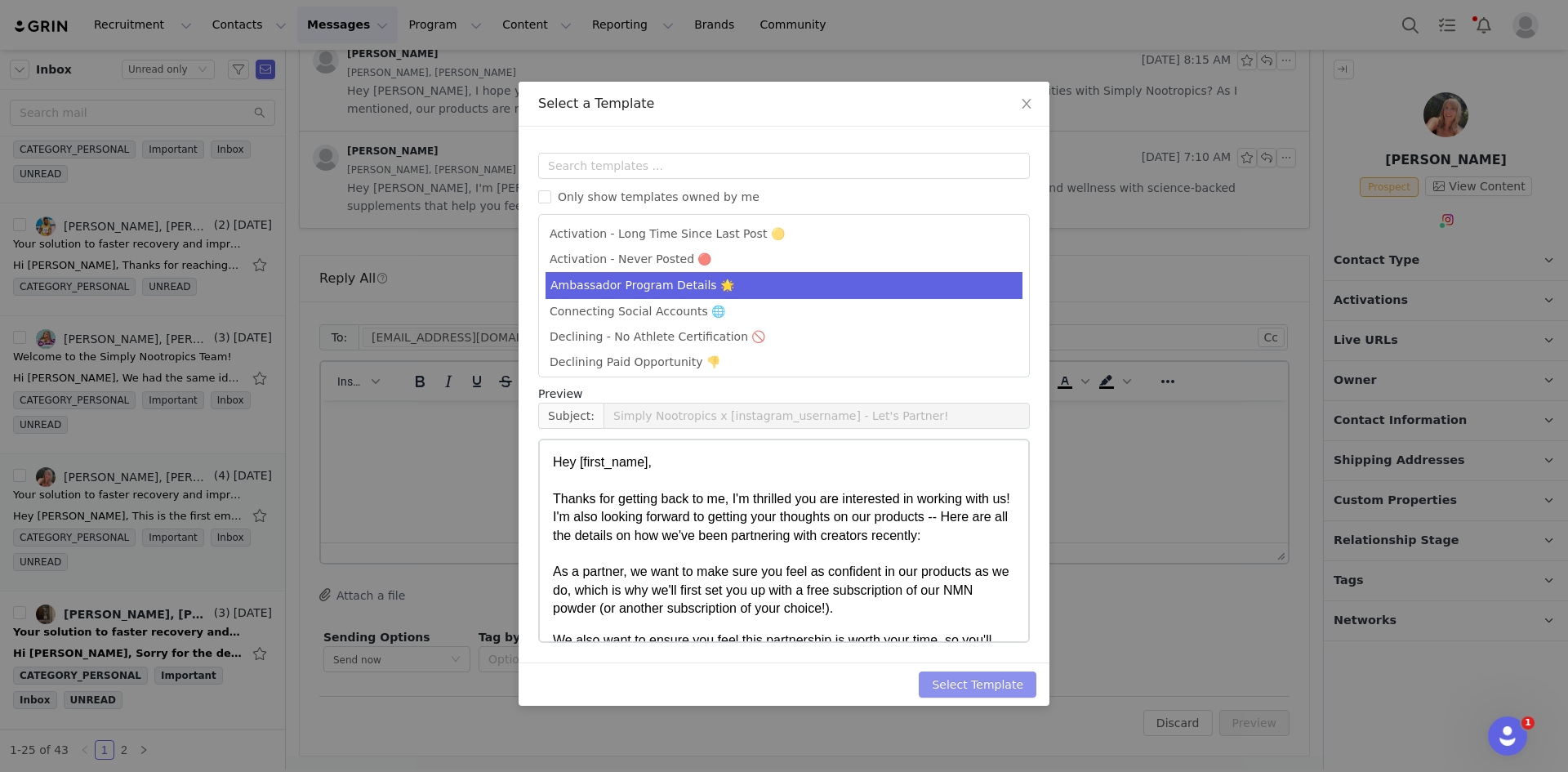
click at [998, 694] on button "Select Template" at bounding box center [977, 684] width 117 height 26
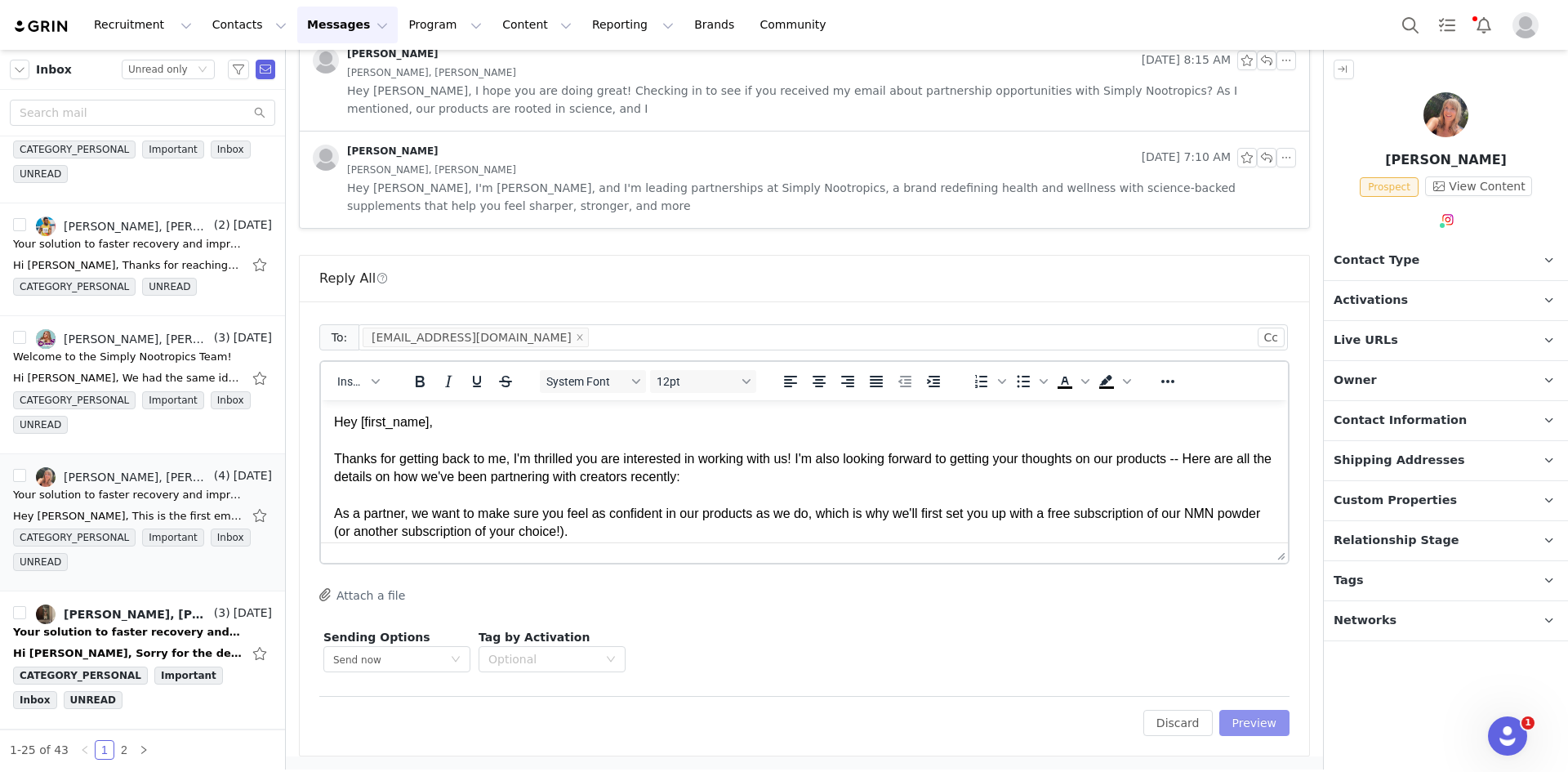
click at [1250, 730] on button "Preview" at bounding box center [1255, 723] width 71 height 26
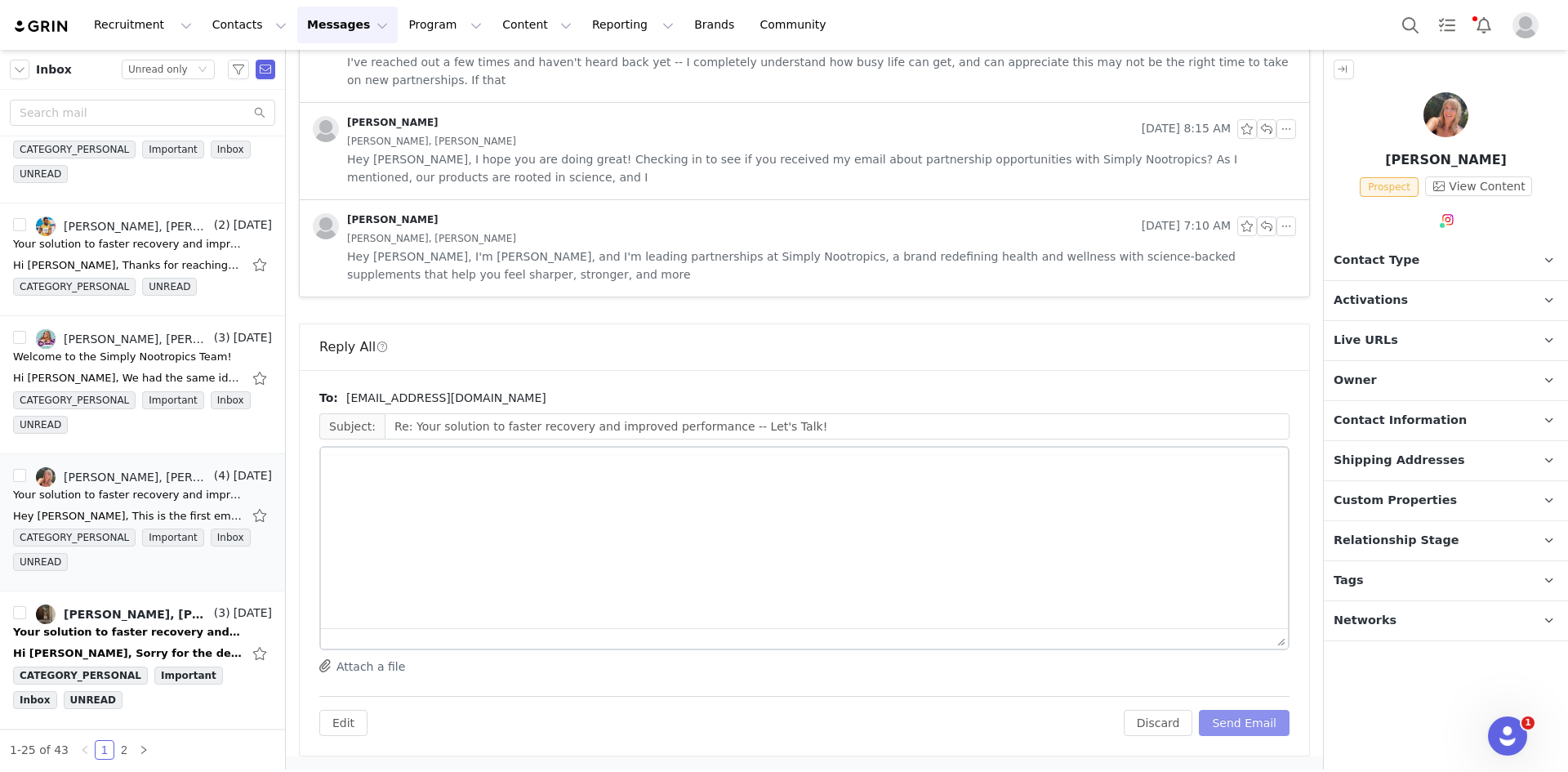
click at [1251, 728] on button "Send Email" at bounding box center [1244, 723] width 91 height 26
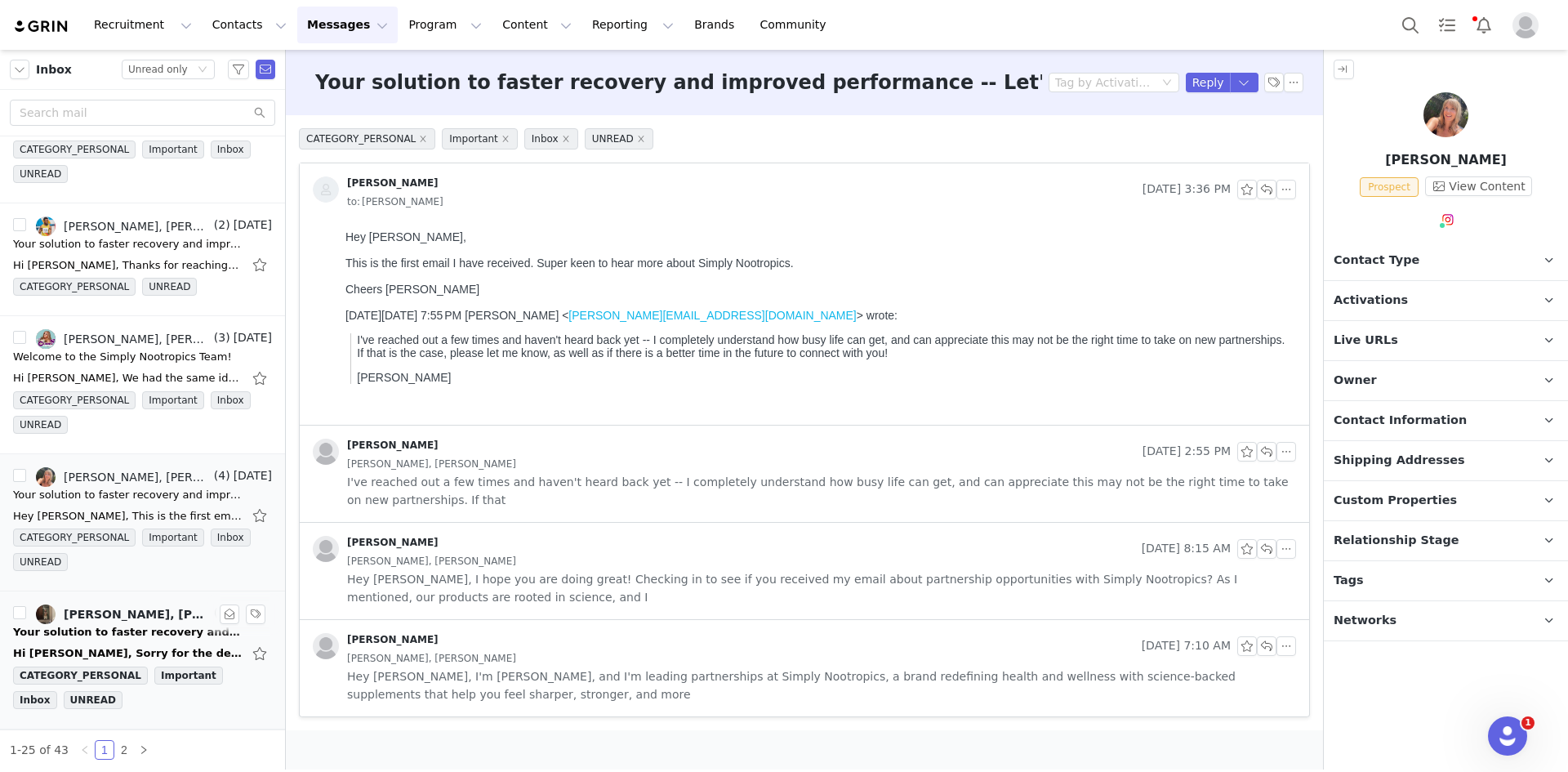
click at [143, 639] on div "Your solution to faster recovery and improved performance -- Let's Talk!" at bounding box center [127, 632] width 229 height 17
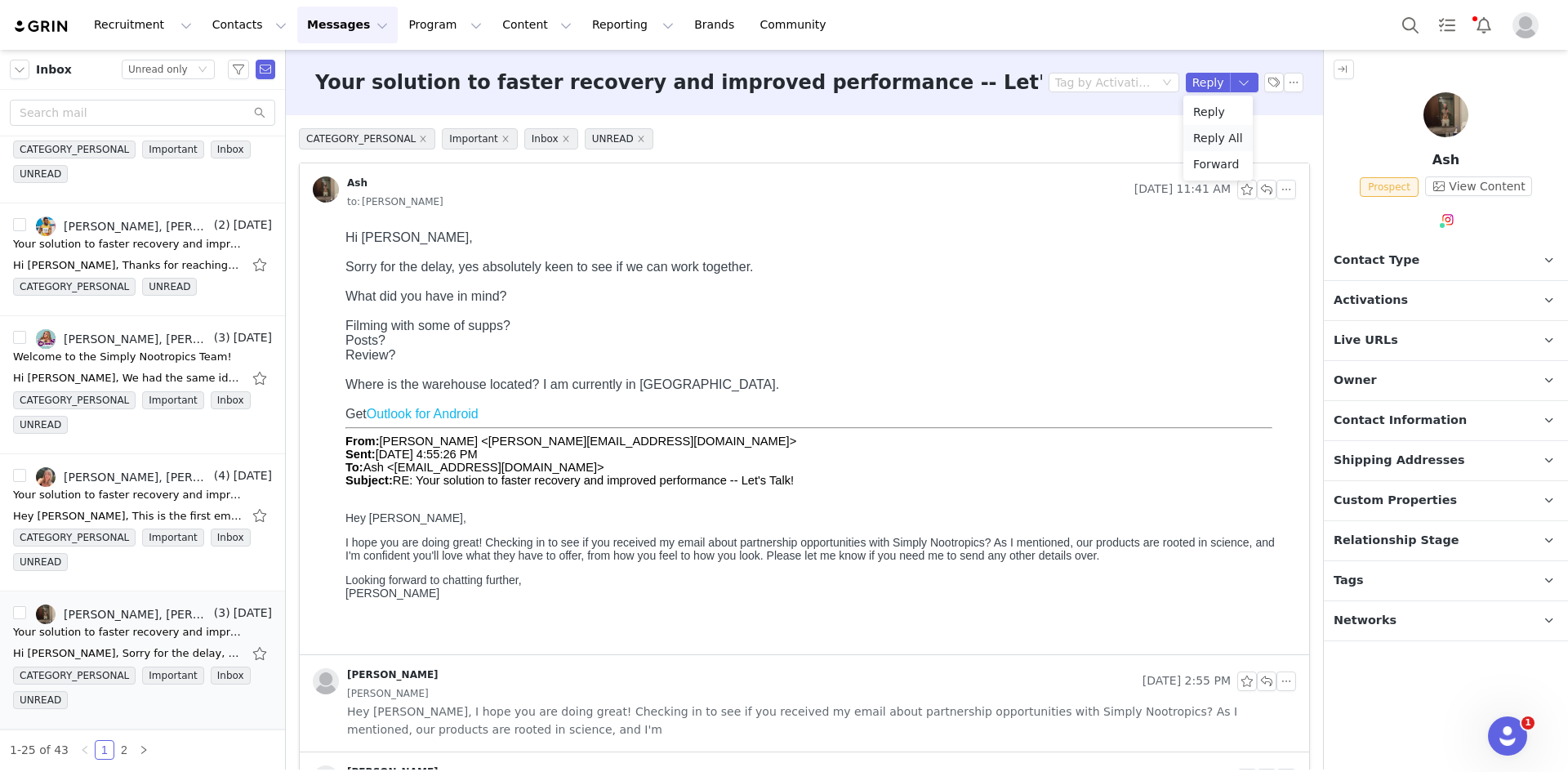
click at [1231, 132] on li "Reply All" at bounding box center [1218, 138] width 69 height 26
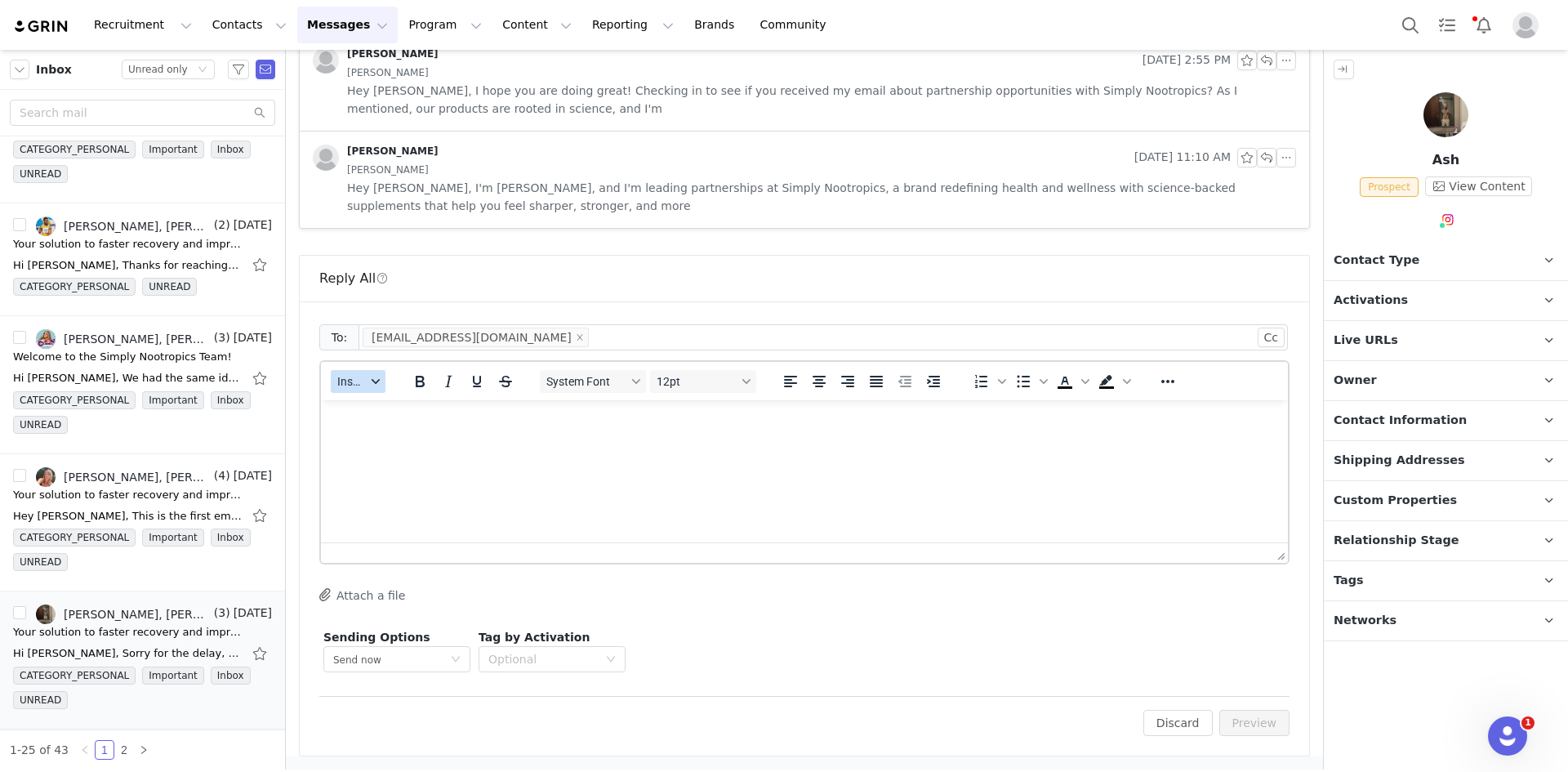
click at [372, 380] on icon "button" at bounding box center [376, 382] width 8 height 8
click at [386, 400] on div "Insert Template" at bounding box center [418, 410] width 147 height 20
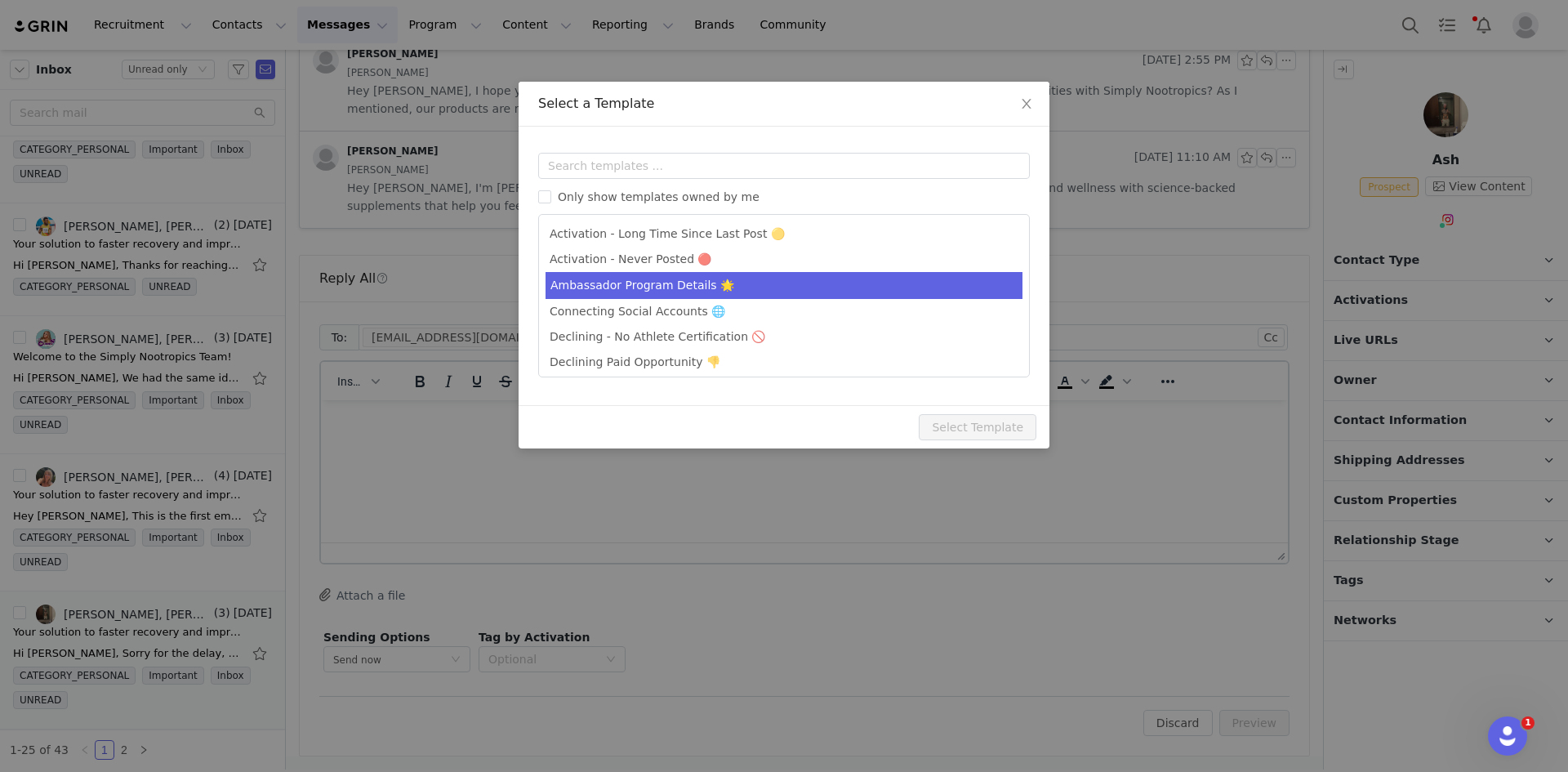
click at [674, 282] on li "Ambassador Program Details 🌟" at bounding box center [784, 286] width 477 height 27
type input "Simply Nootropics x [instagram_username] - Let's Partner!"
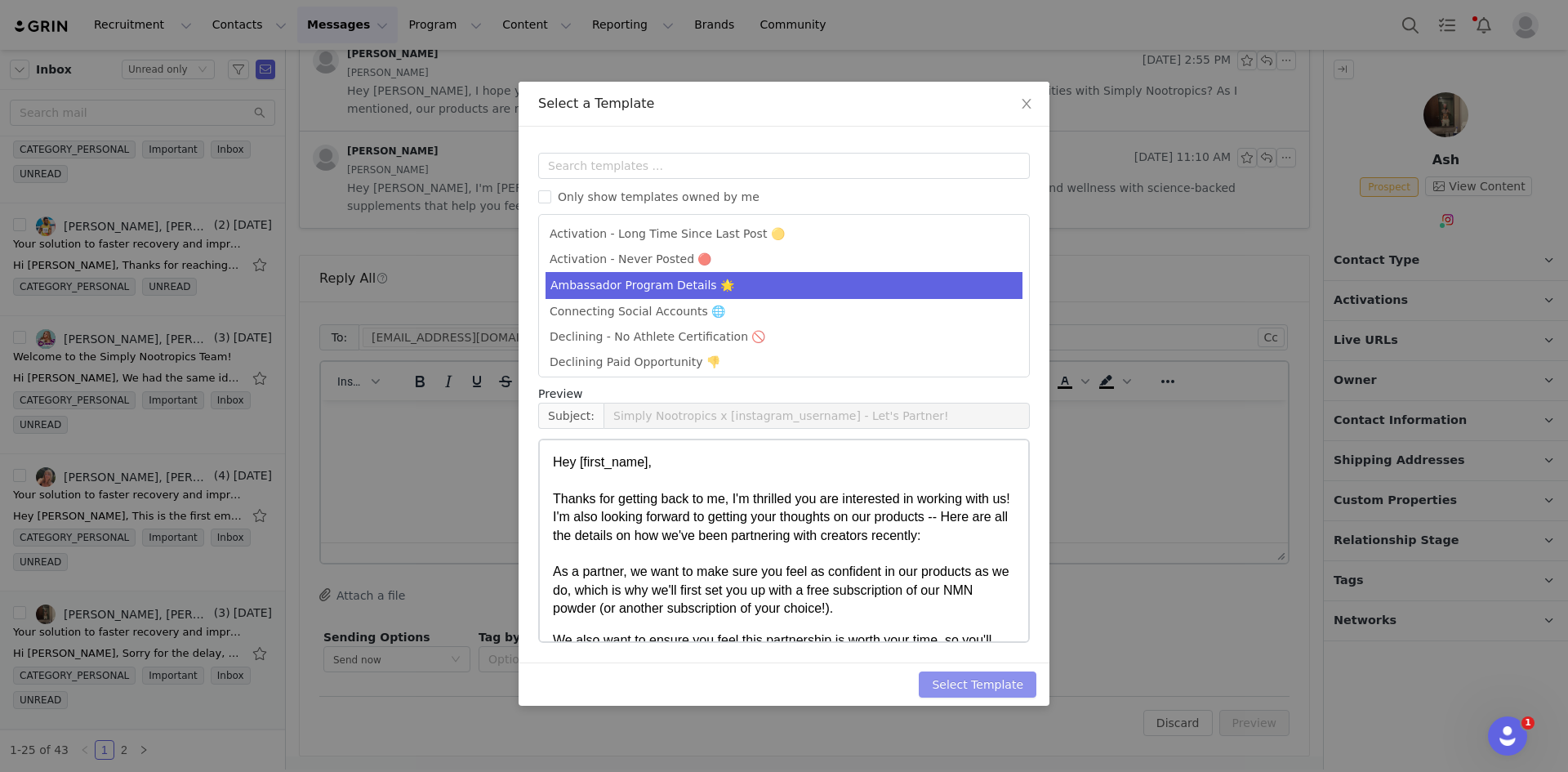
click at [1003, 680] on button "Select Template" at bounding box center [977, 684] width 117 height 26
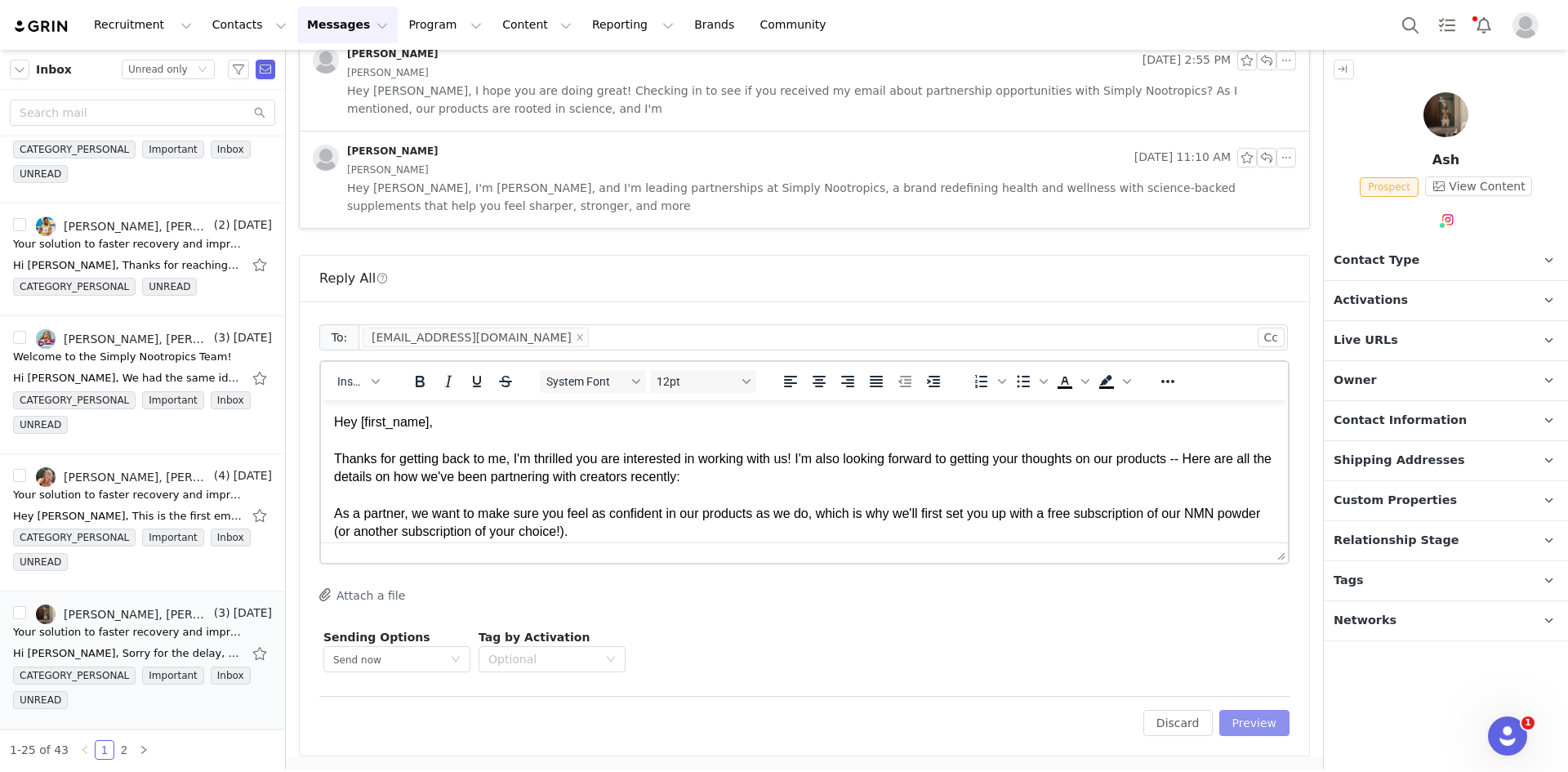
click at [1256, 722] on button "Preview" at bounding box center [1255, 723] width 71 height 26
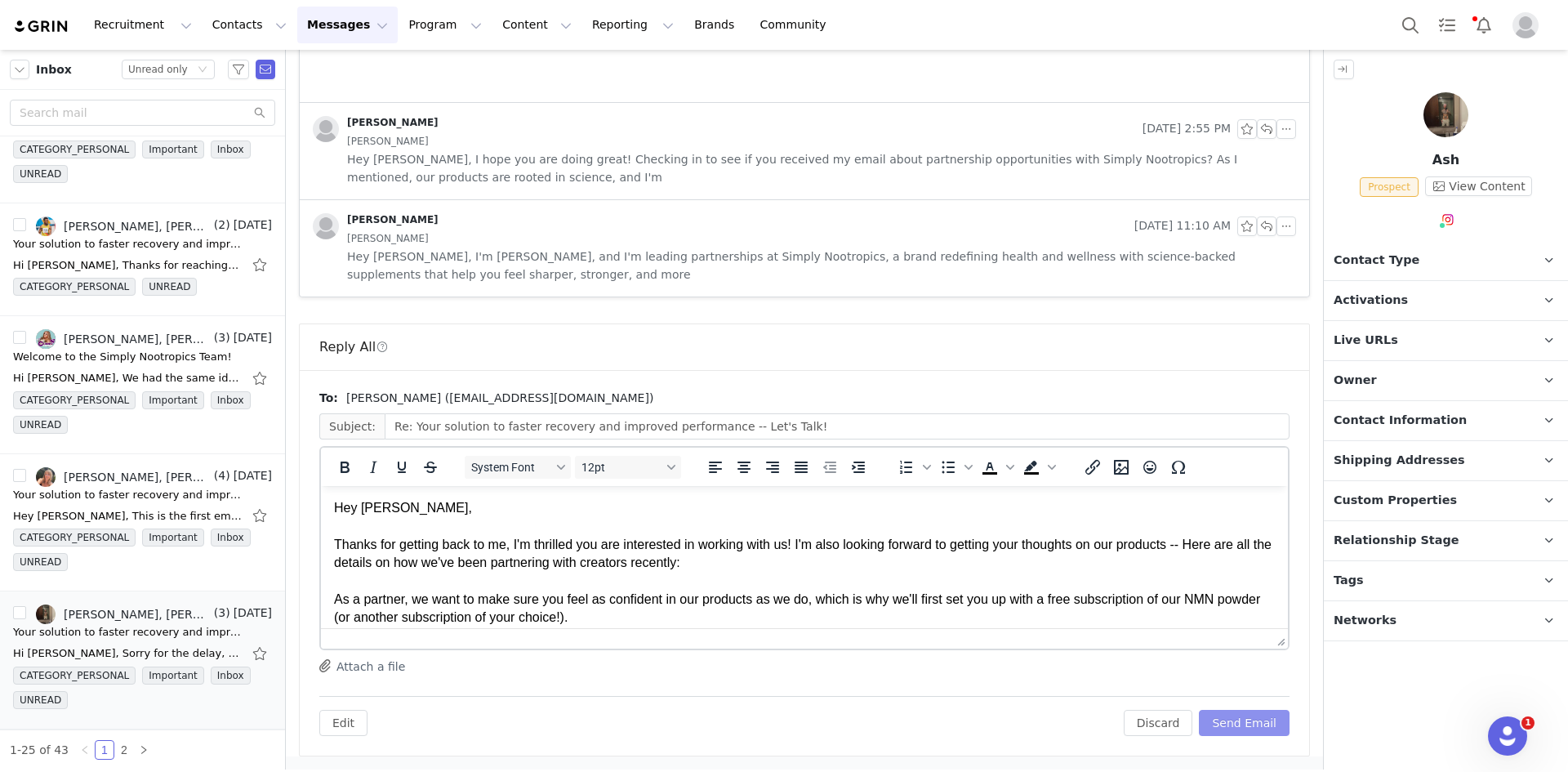
click at [1256, 722] on button "Send Email" at bounding box center [1244, 723] width 91 height 26
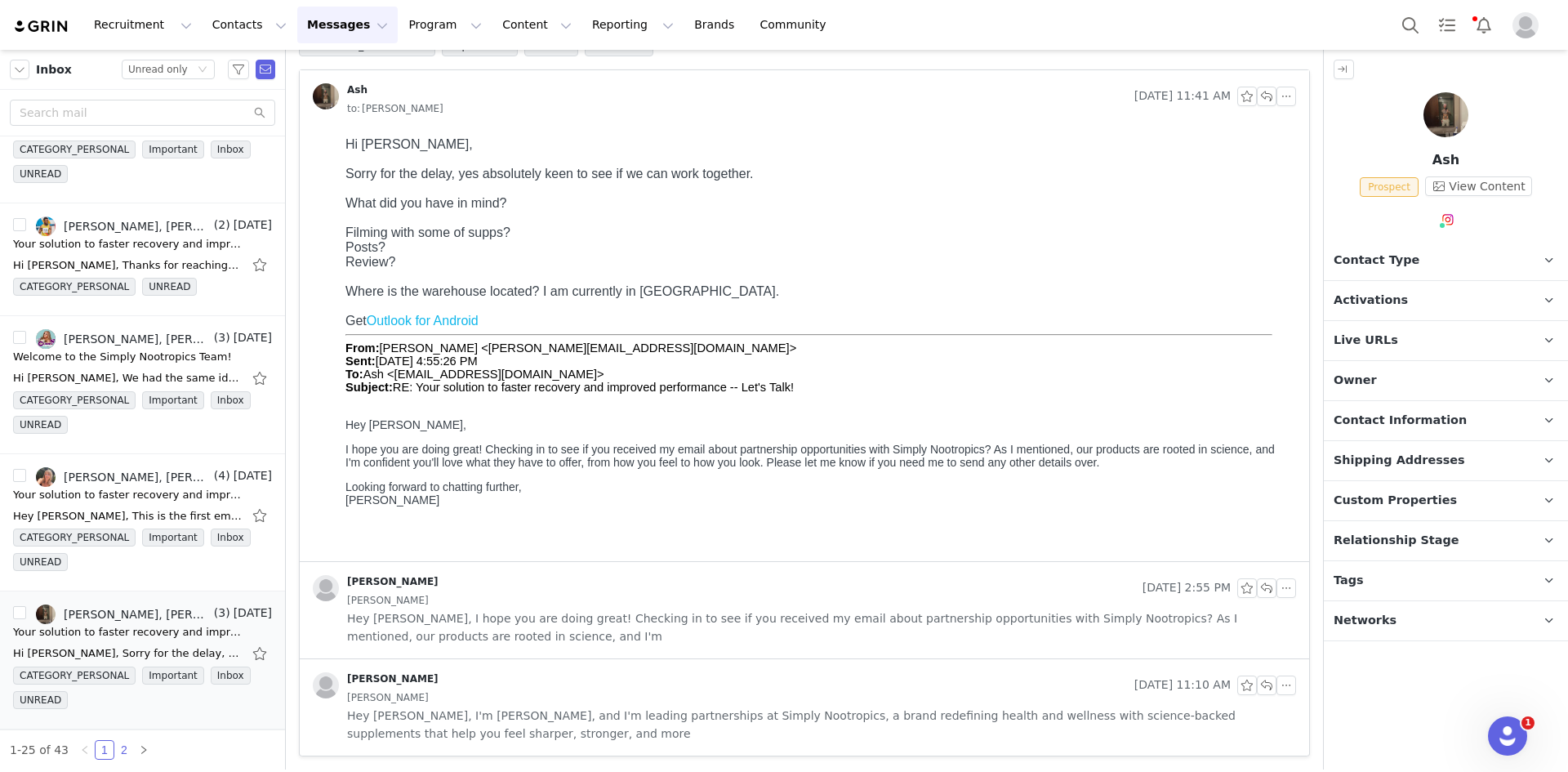
click at [120, 753] on link "2" at bounding box center [124, 749] width 18 height 18
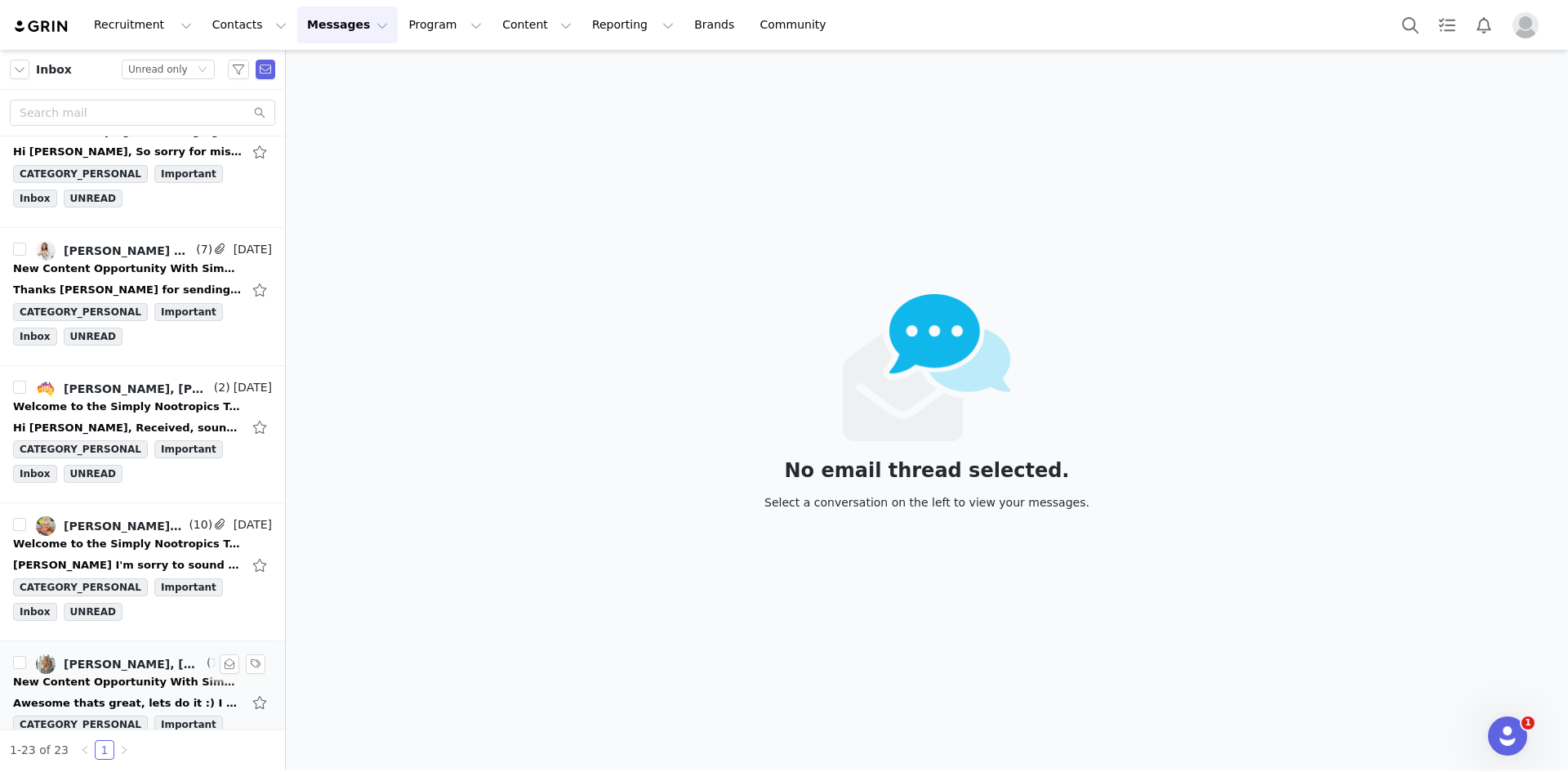
scroll to position [2084, 0]
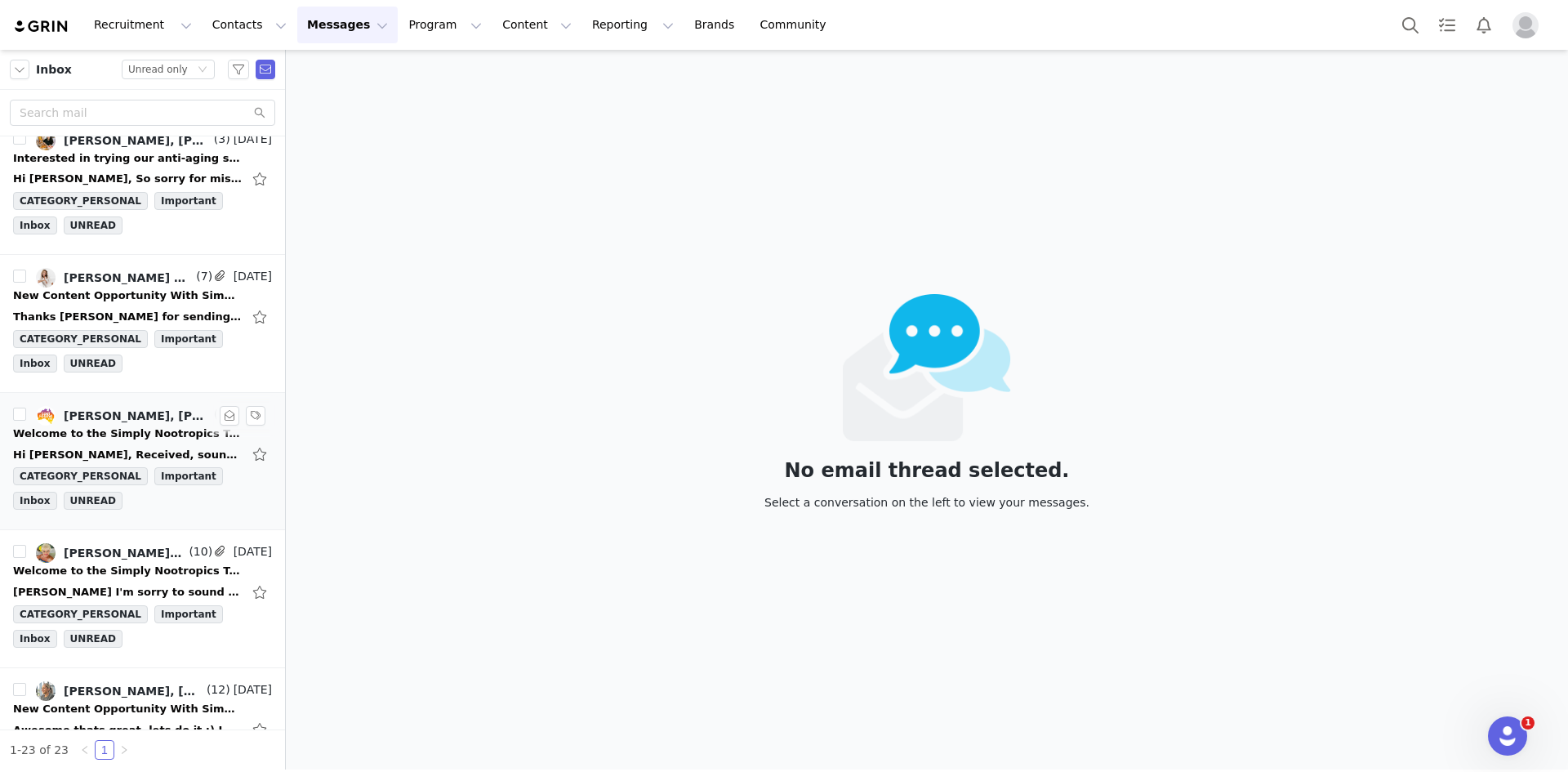
click at [124, 438] on div "Welcome to the Simply Nootropics Team!" at bounding box center [127, 433] width 229 height 17
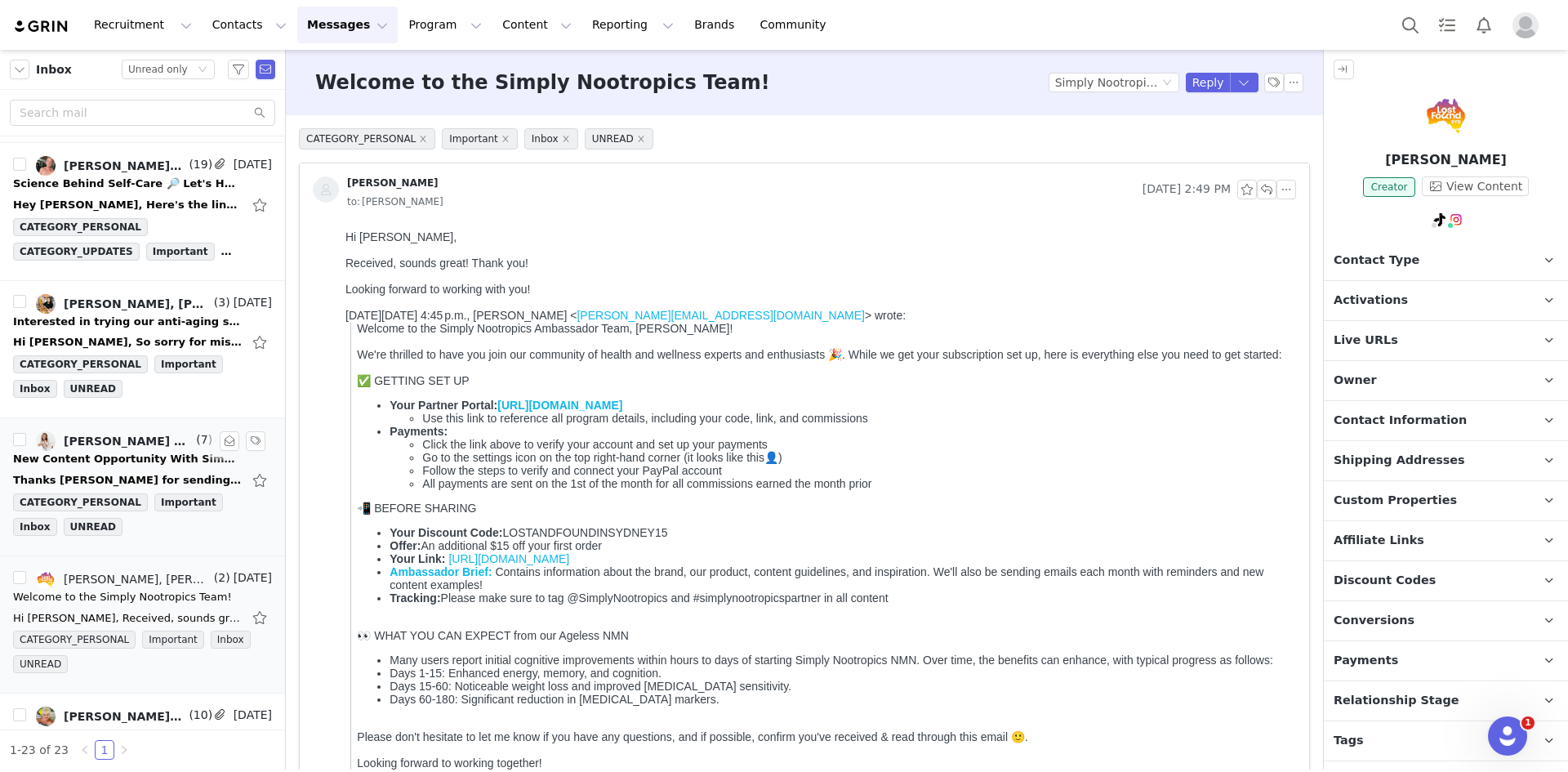
scroll to position [1839, 0]
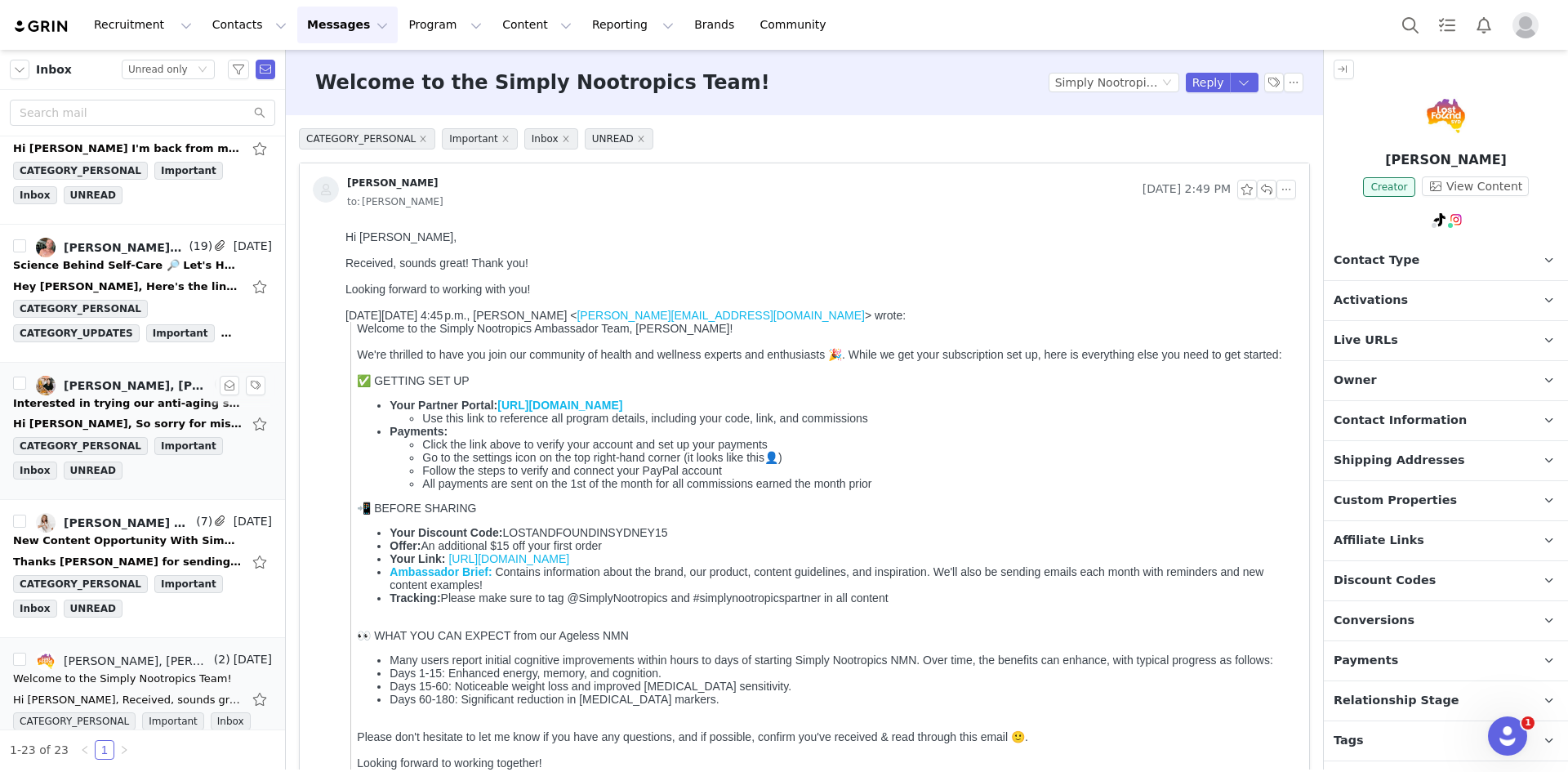
click at [97, 414] on div "Hi [PERSON_NAME], So sorry for missing your previous email! Yes I'd love to try…" at bounding box center [142, 424] width 259 height 26
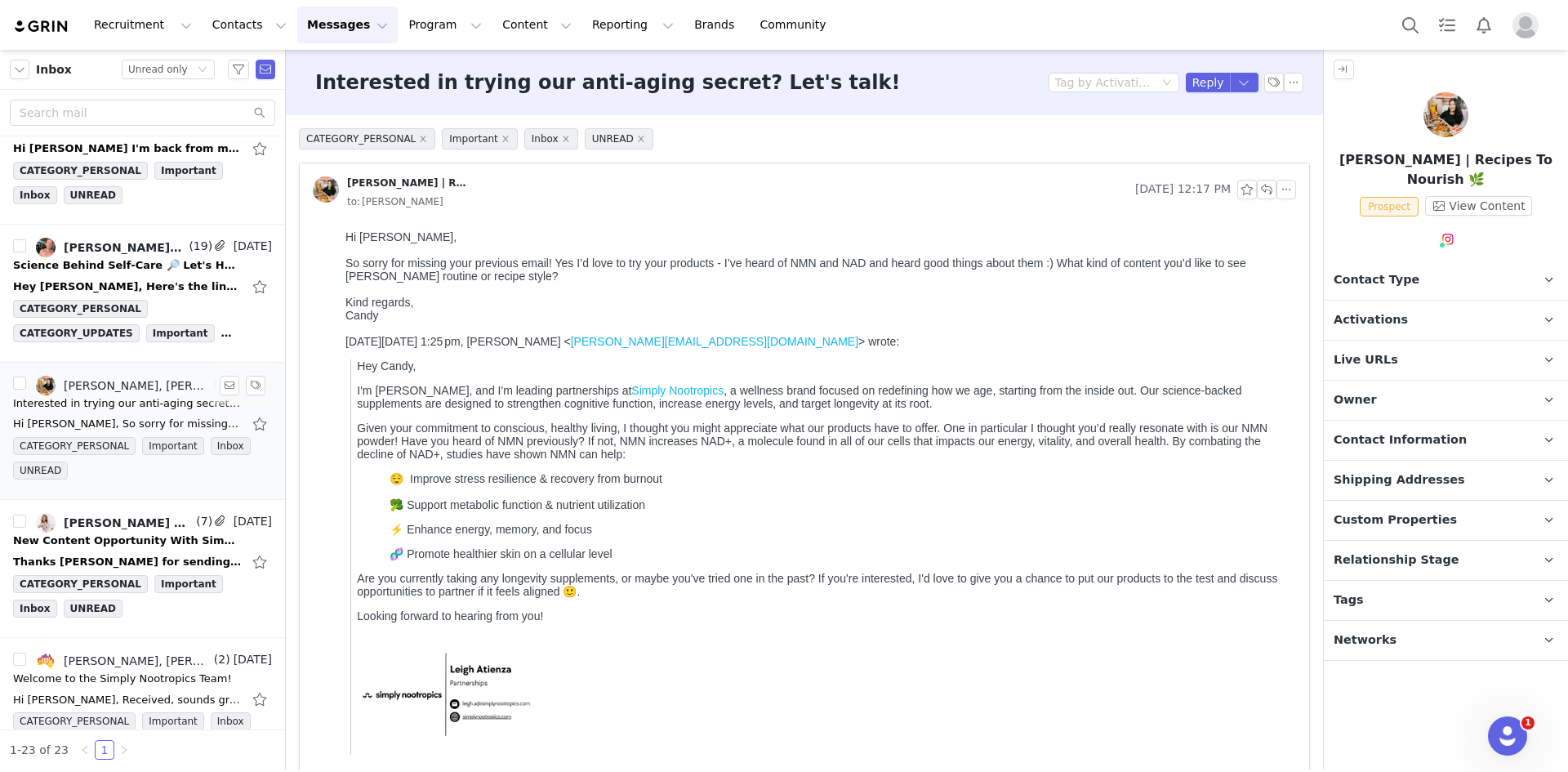
scroll to position [0, 0]
click at [1223, 143] on li "Reply All" at bounding box center [1218, 138] width 69 height 26
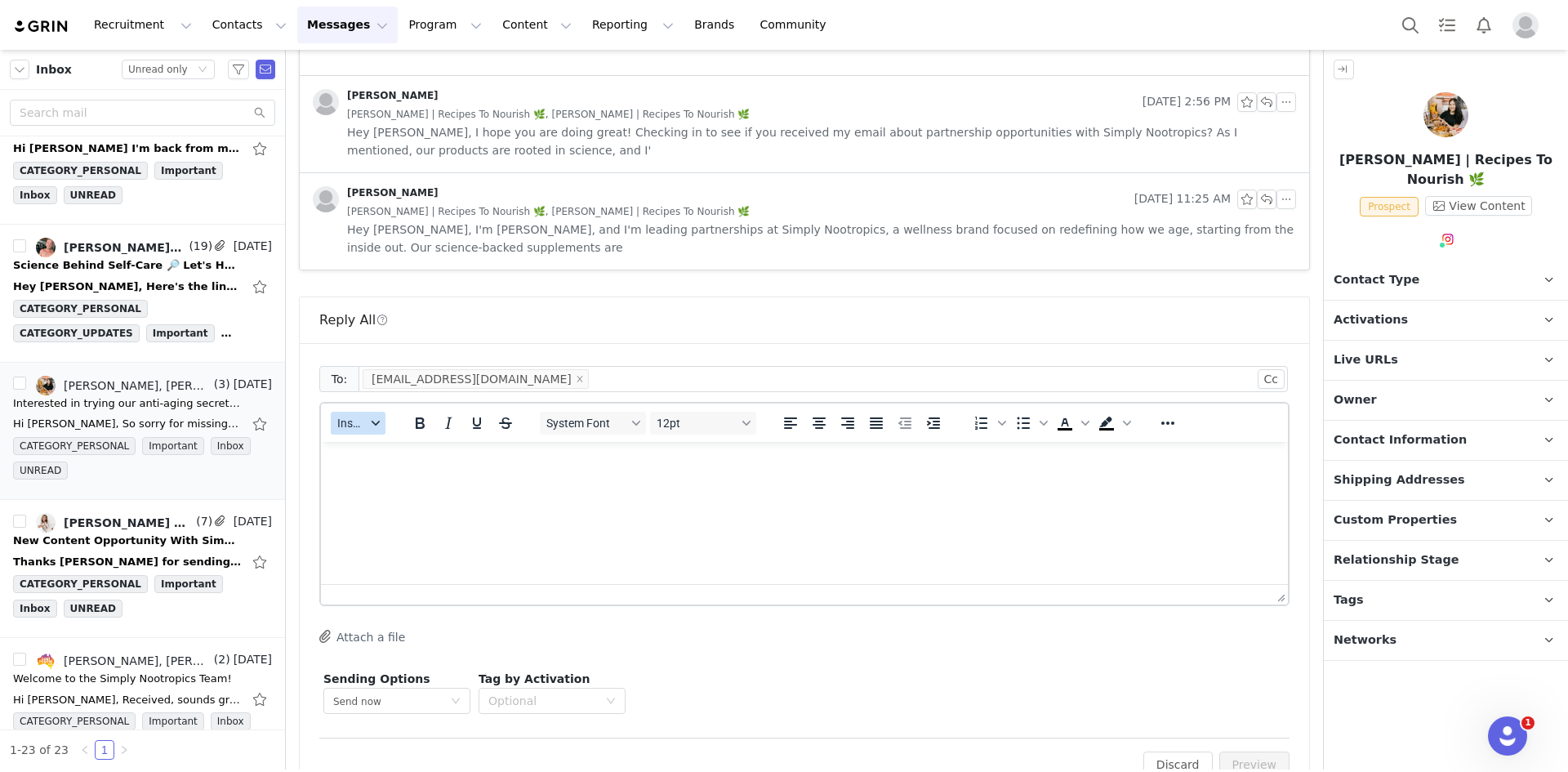
click at [343, 412] on button "Insert" at bounding box center [358, 423] width 55 height 23
click at [379, 437] on div "Insert Template Insert Variable Insert Signature" at bounding box center [416, 477] width 163 height 85
click at [421, 445] on div "Insert Template" at bounding box center [418, 452] width 147 height 20
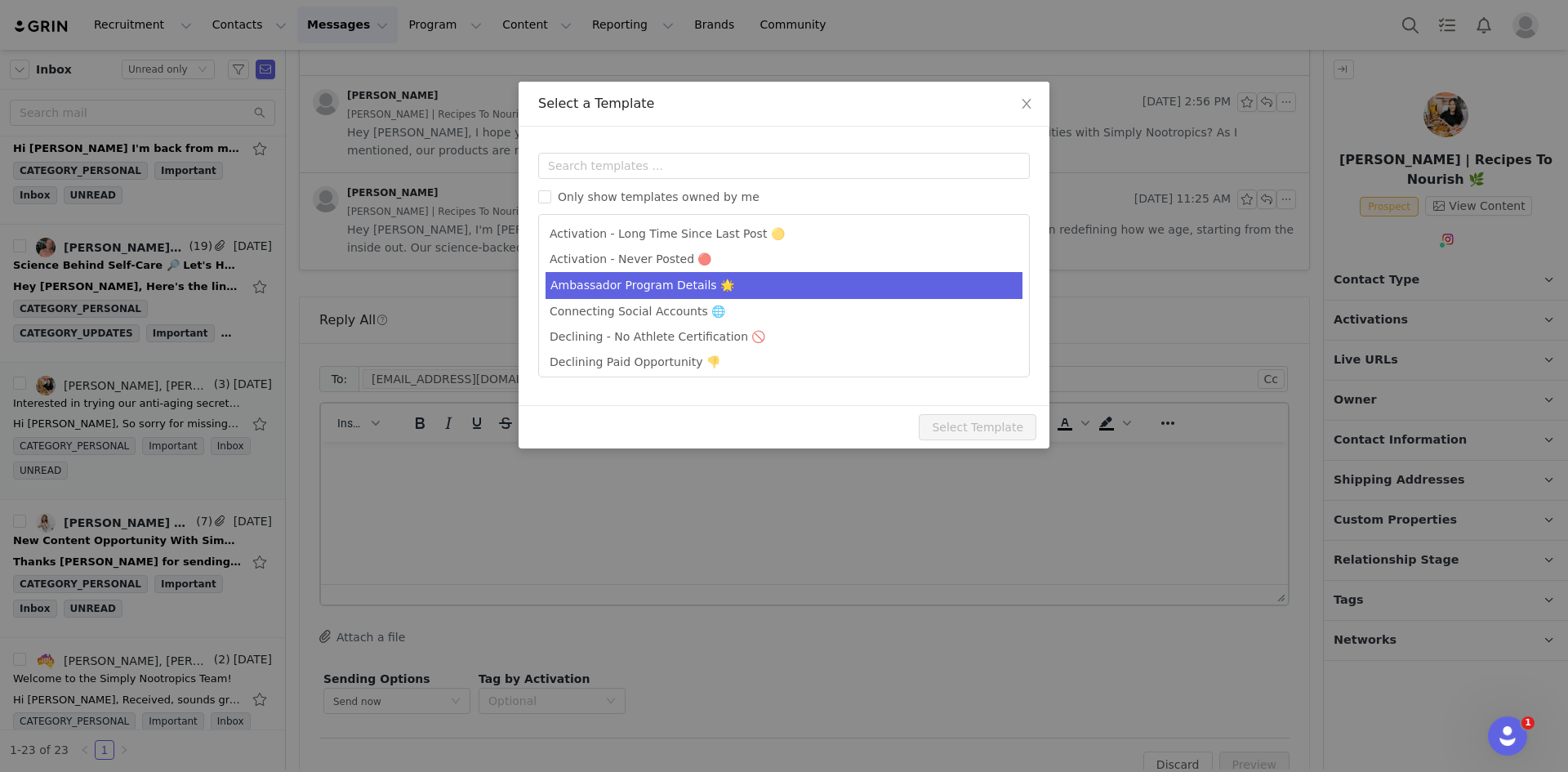
click at [655, 281] on li "Ambassador Program Details 🌟" at bounding box center [784, 286] width 477 height 27
type input "Simply Nootropics x [instagram_username] - Let's Partner!"
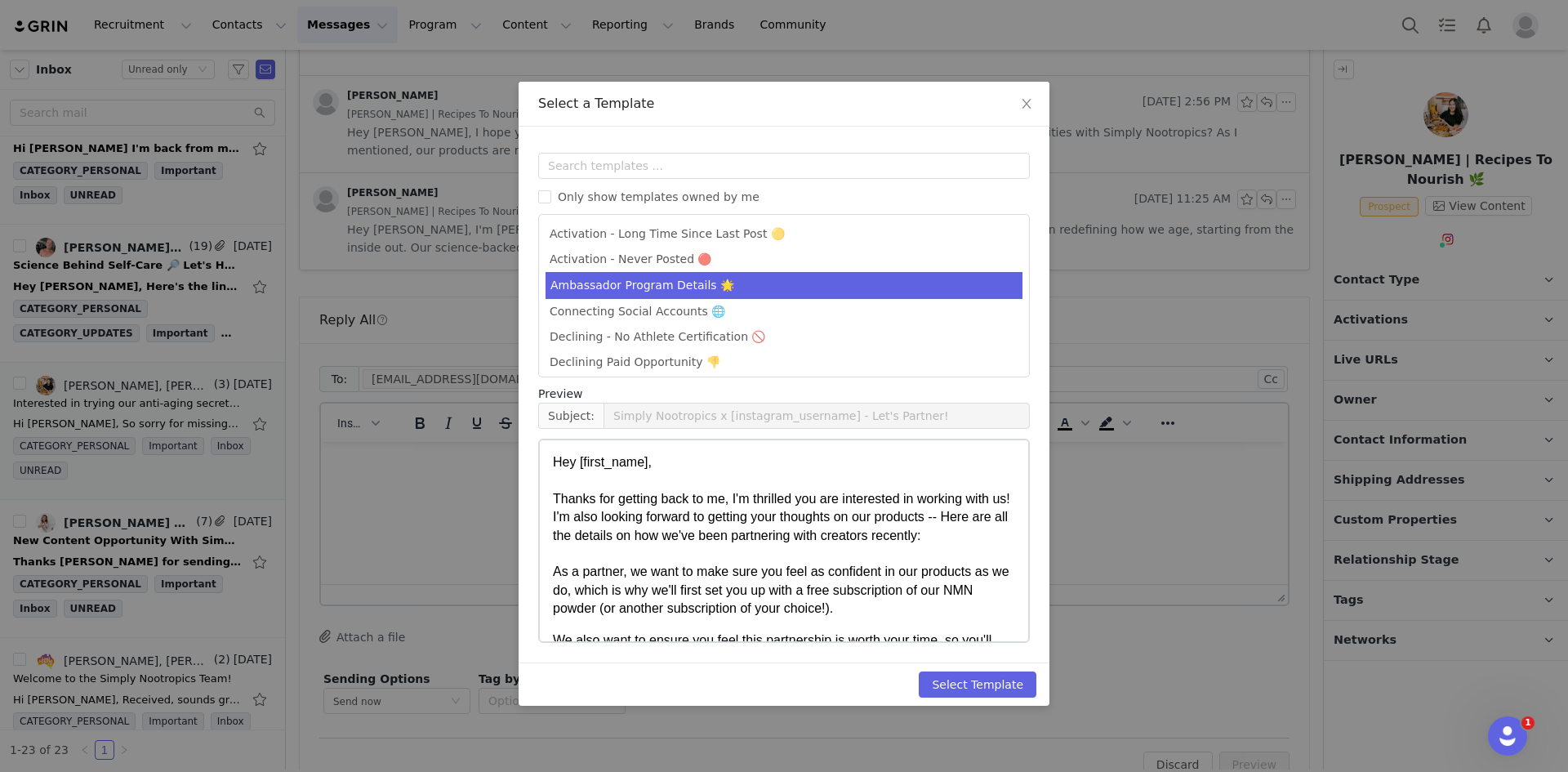
click at [988, 662] on div "Select Template" at bounding box center [784, 684] width 531 height 43
click at [988, 687] on button "Select Template" at bounding box center [977, 684] width 117 height 26
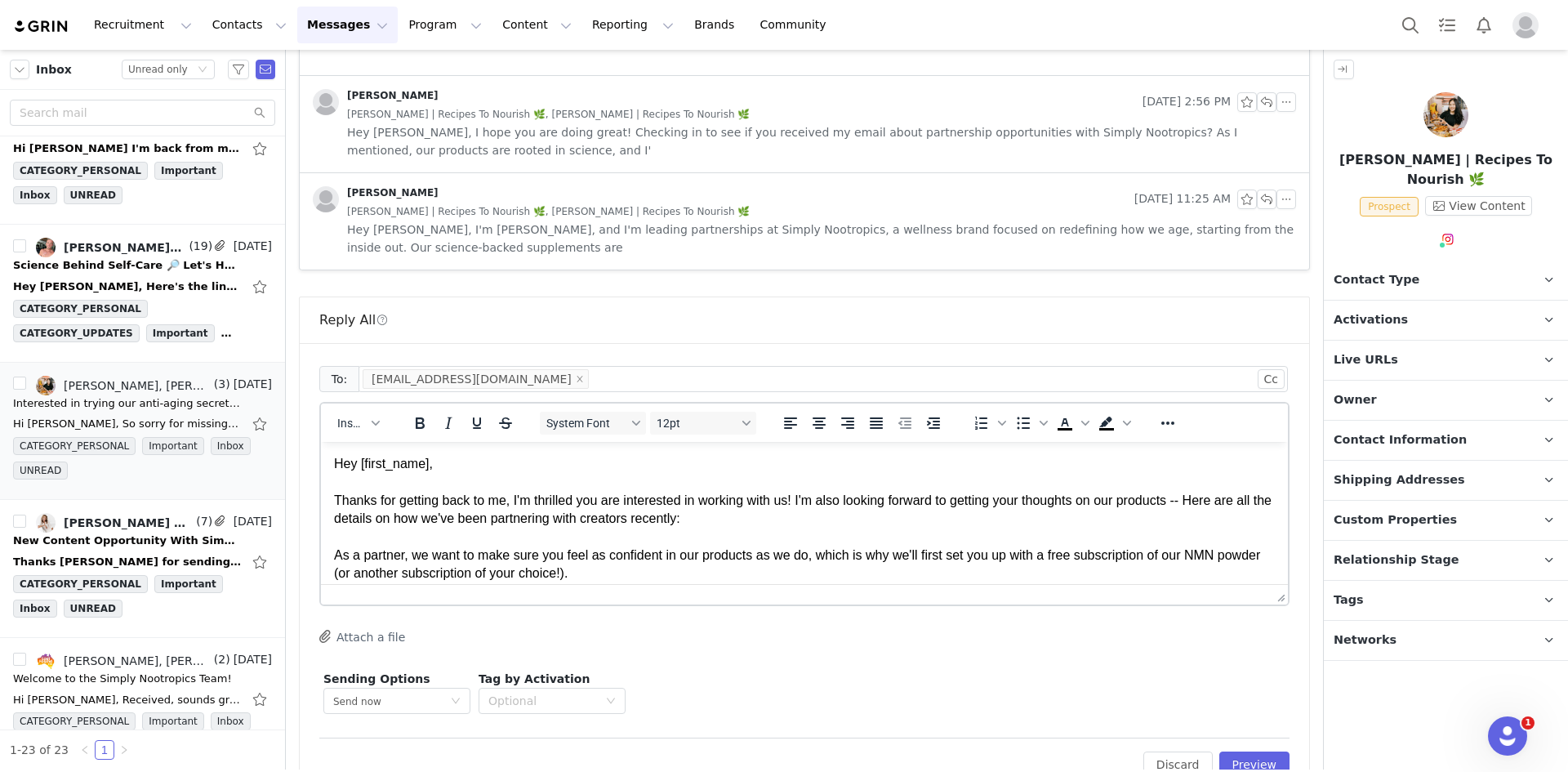
scroll to position [440, 0]
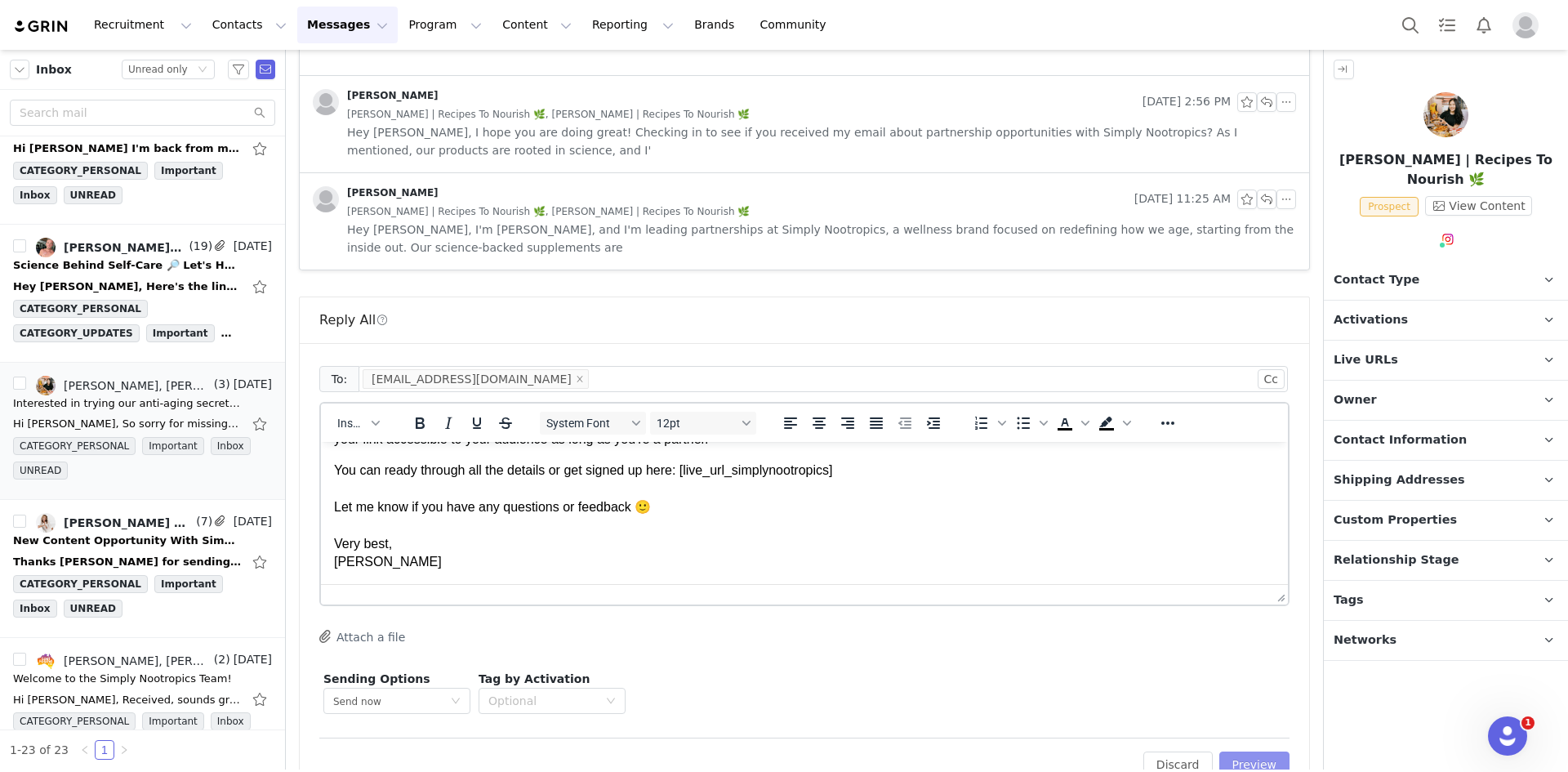
click at [1256, 760] on button "Preview" at bounding box center [1255, 764] width 71 height 26
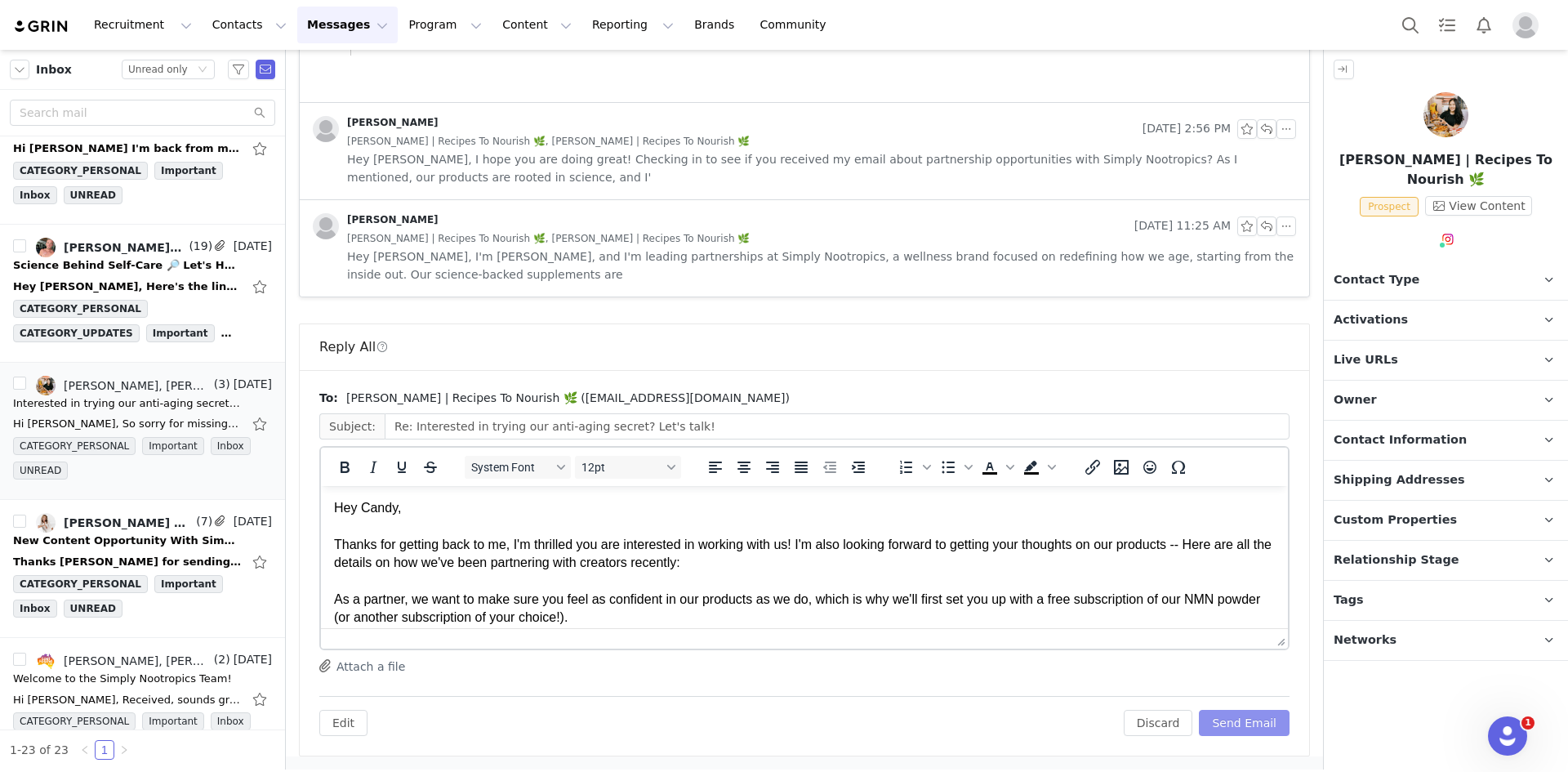
scroll to position [0, 0]
click at [1254, 716] on button "Send Email" at bounding box center [1244, 723] width 91 height 26
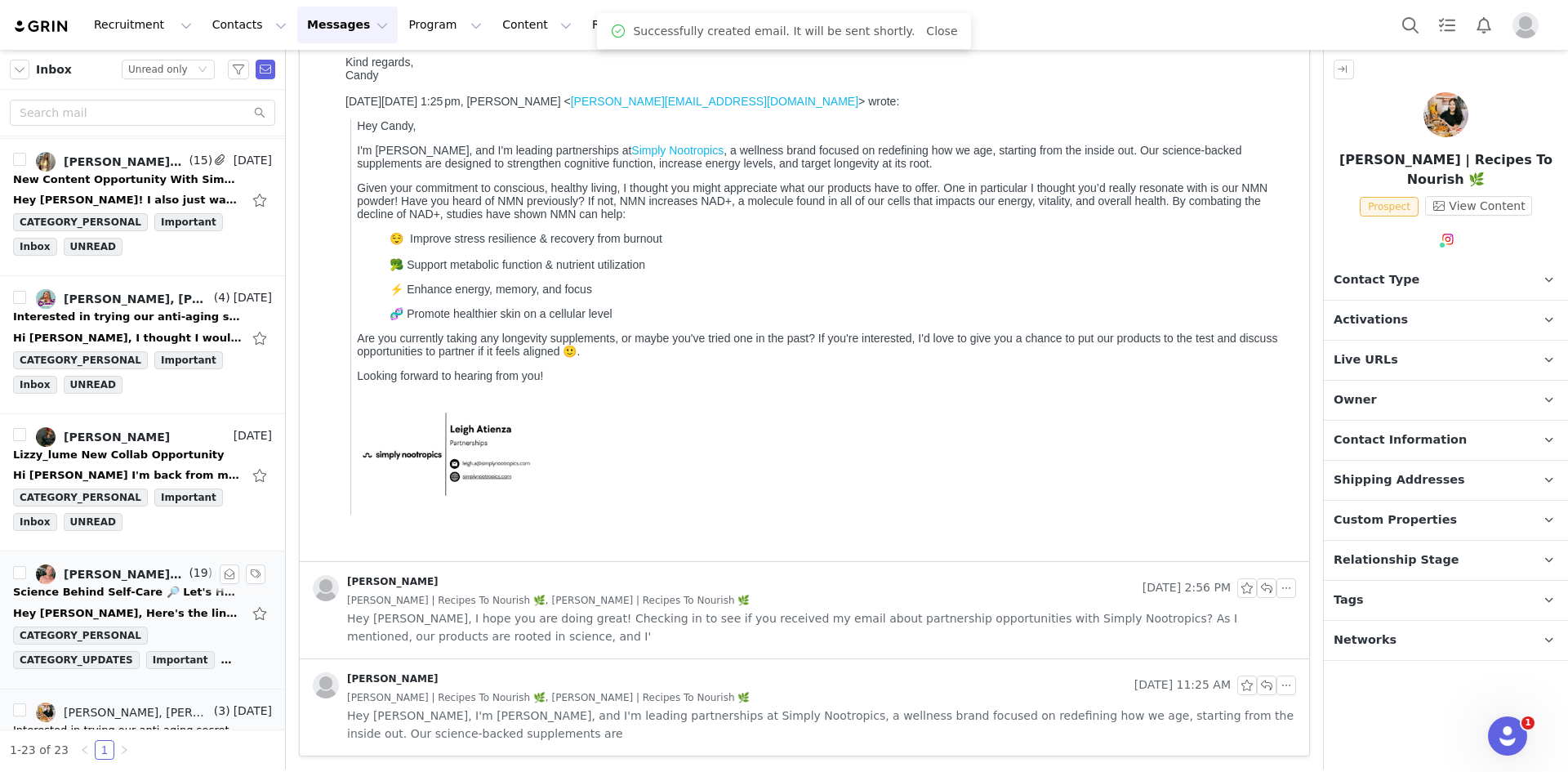
scroll to position [1430, 0]
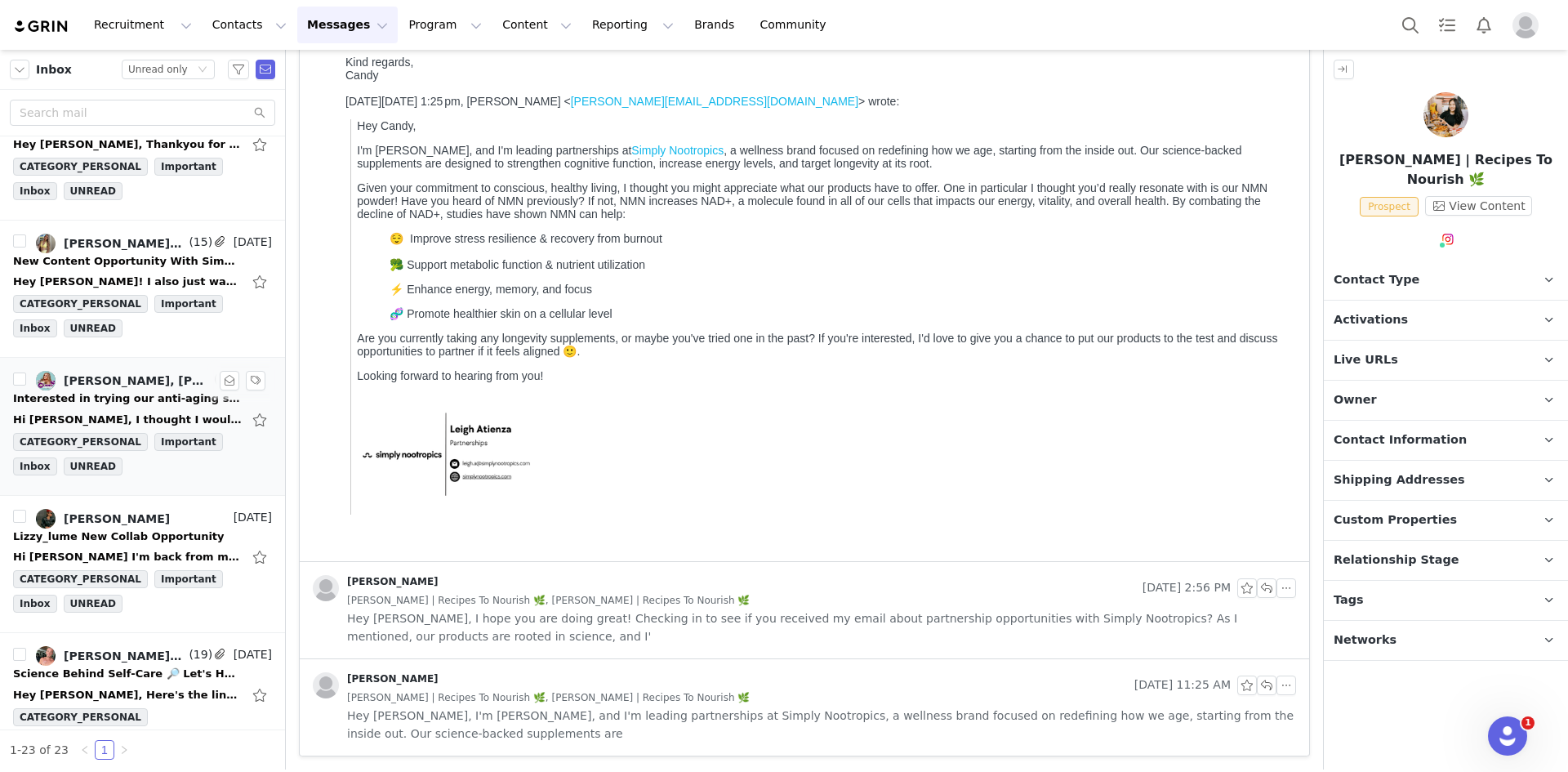
click at [121, 390] on link "[PERSON_NAME], [PERSON_NAME], [PERSON_NAME]" at bounding box center [123, 381] width 175 height 20
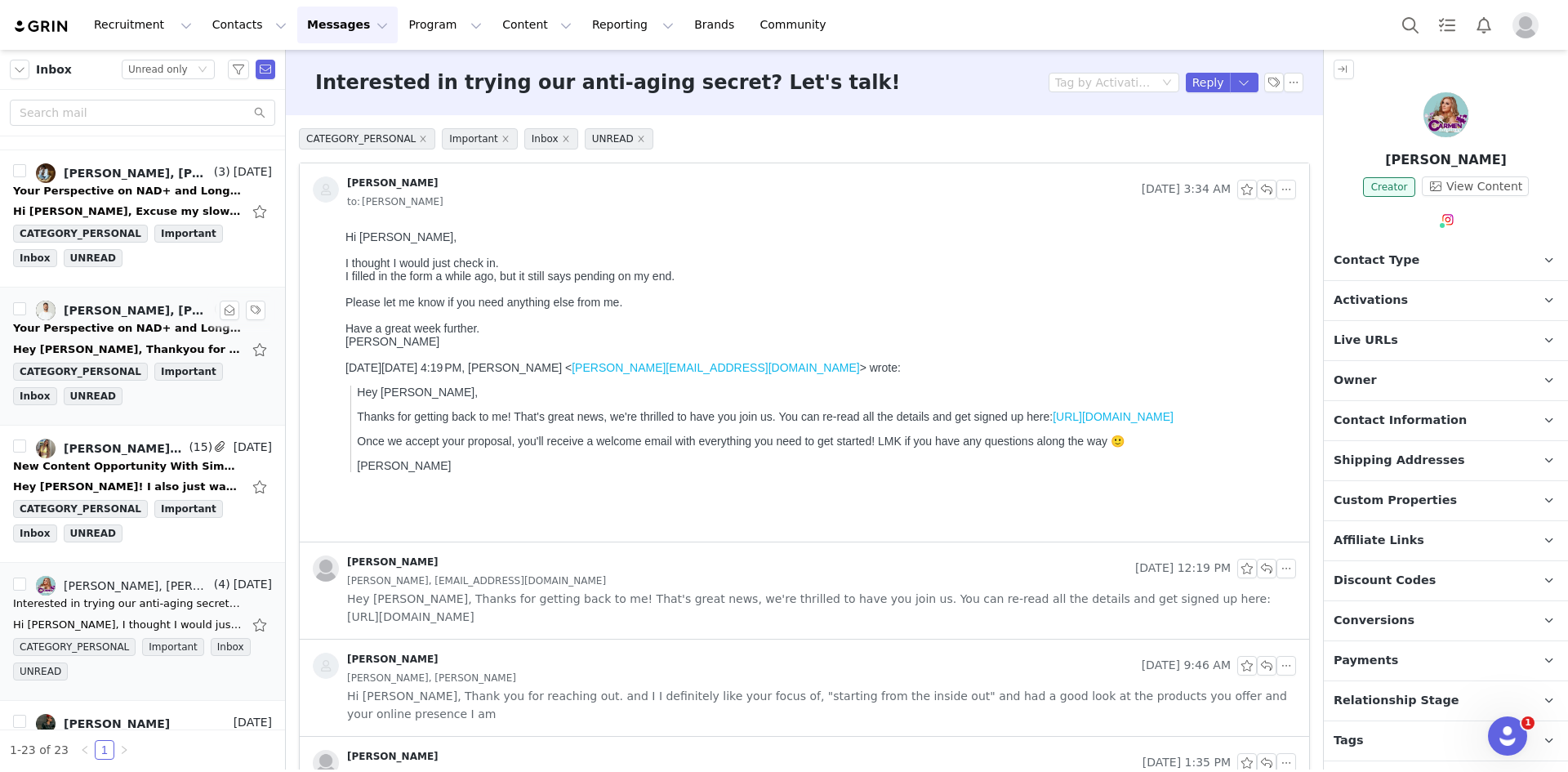
scroll to position [1186, 0]
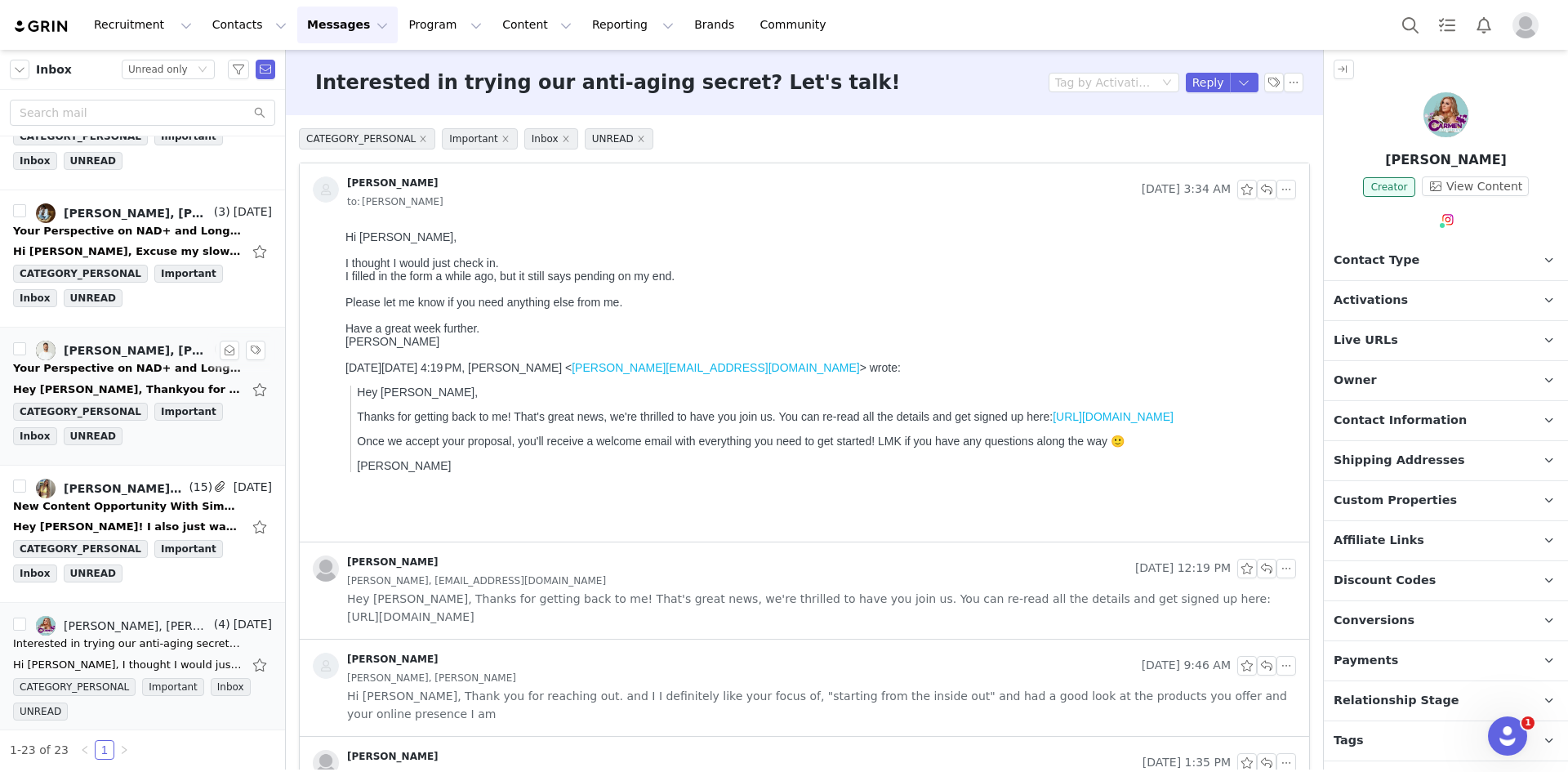
click at [121, 355] on div "[PERSON_NAME], [PERSON_NAME]" at bounding box center [137, 350] width 147 height 13
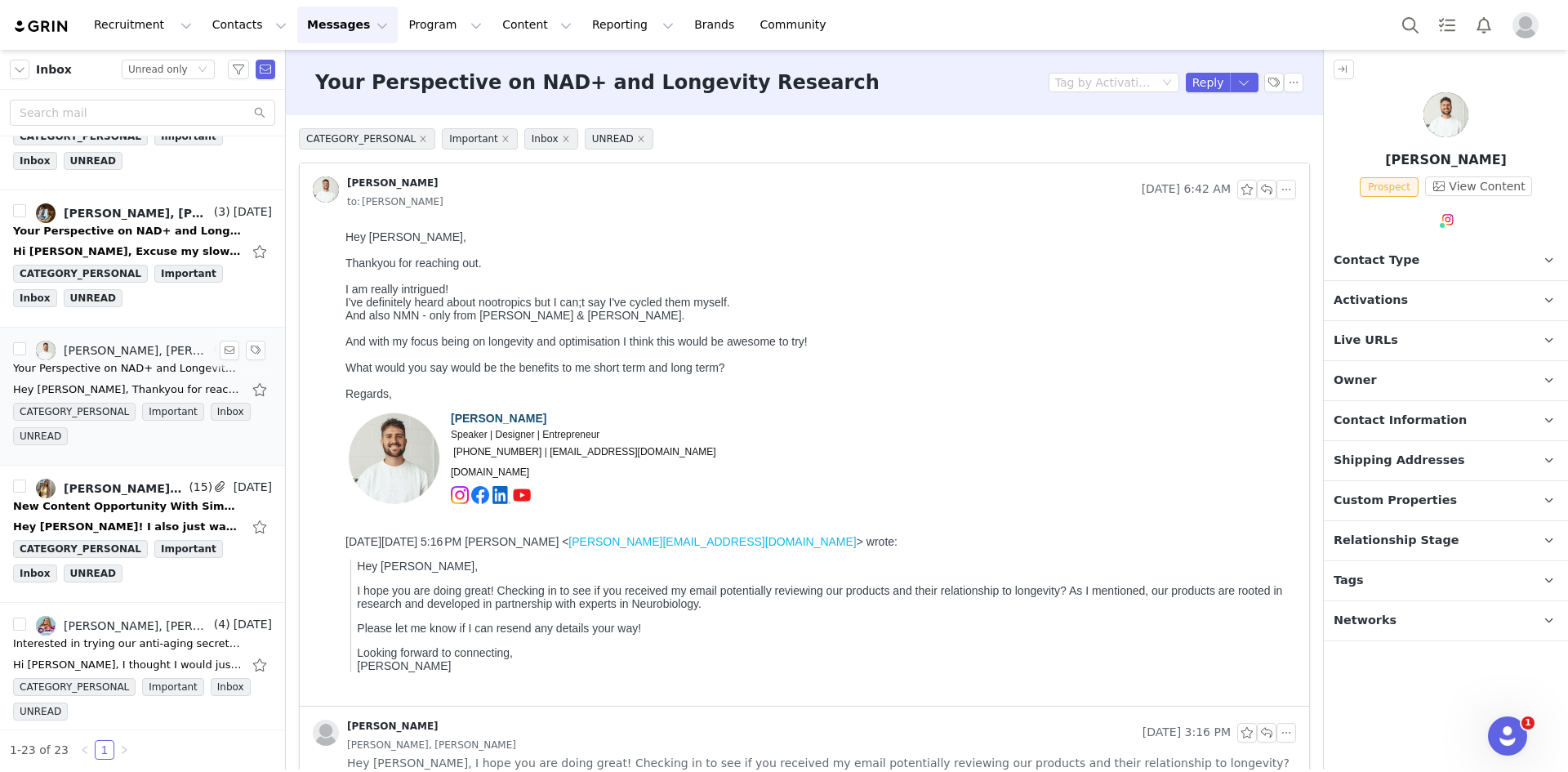
scroll to position [0, 0]
drag, startPoint x: 349, startPoint y: 342, endPoint x: 651, endPoint y: 345, distance: 302.0
click at [651, 345] on div "Hey [PERSON_NAME], Thankyou for reaching out. I am really intrigued! I've defin…" at bounding box center [817, 315] width 944 height 170
click at [566, 375] on div "Hey [PERSON_NAME], Thankyou for reaching out. I am really intrigued! I've defin…" at bounding box center [817, 315] width 944 height 170
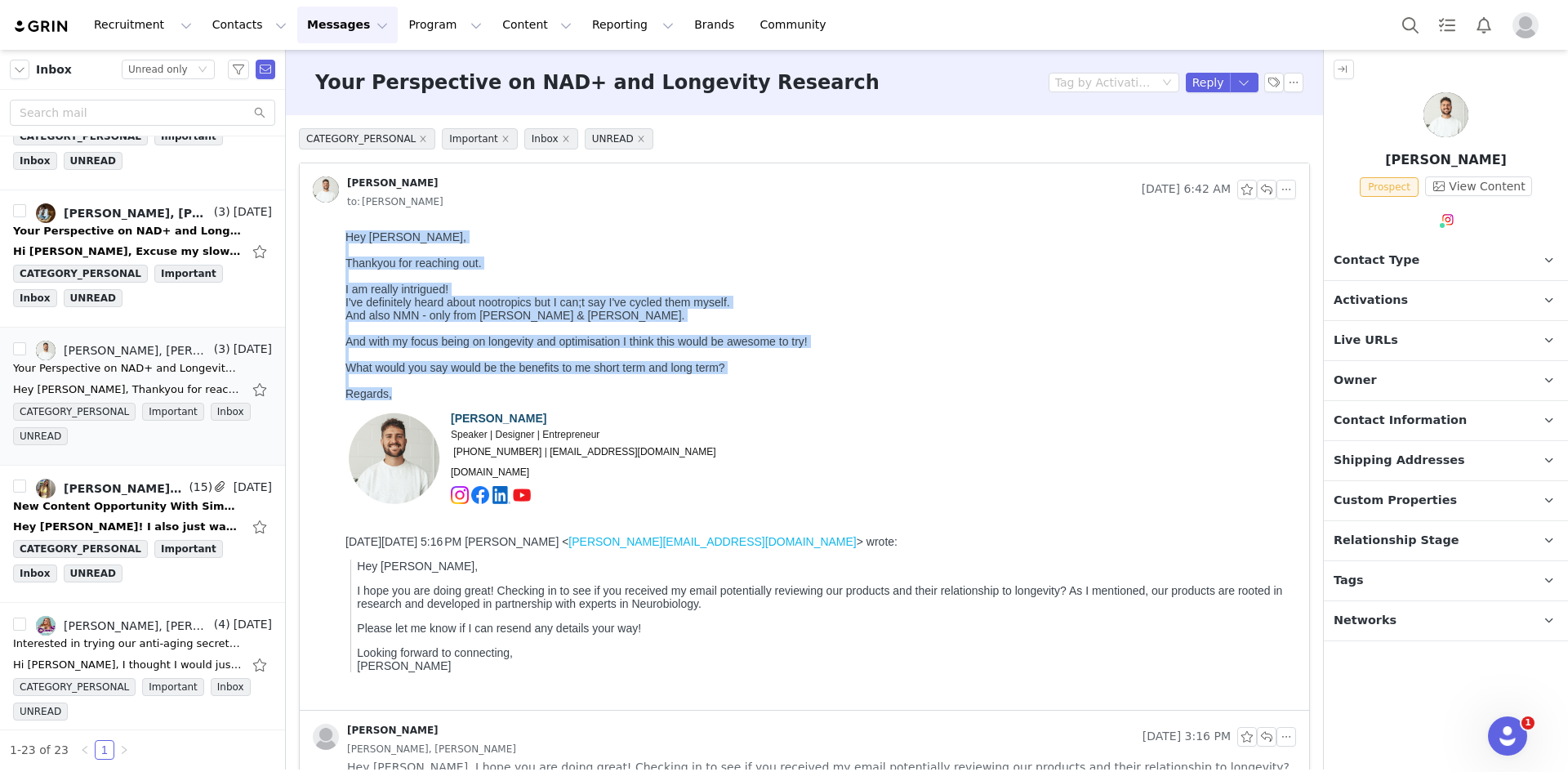
drag, startPoint x: 413, startPoint y: 400, endPoint x: 346, endPoint y: 234, distance: 179.0
click at [346, 234] on div "Hey [PERSON_NAME], Thankyou for reaching out. I am really intrigued! I've defin…" at bounding box center [817, 315] width 944 height 170
copy div "Hey [PERSON_NAME], Thankyou for reaching out. I am really intrigued! I've defin…"
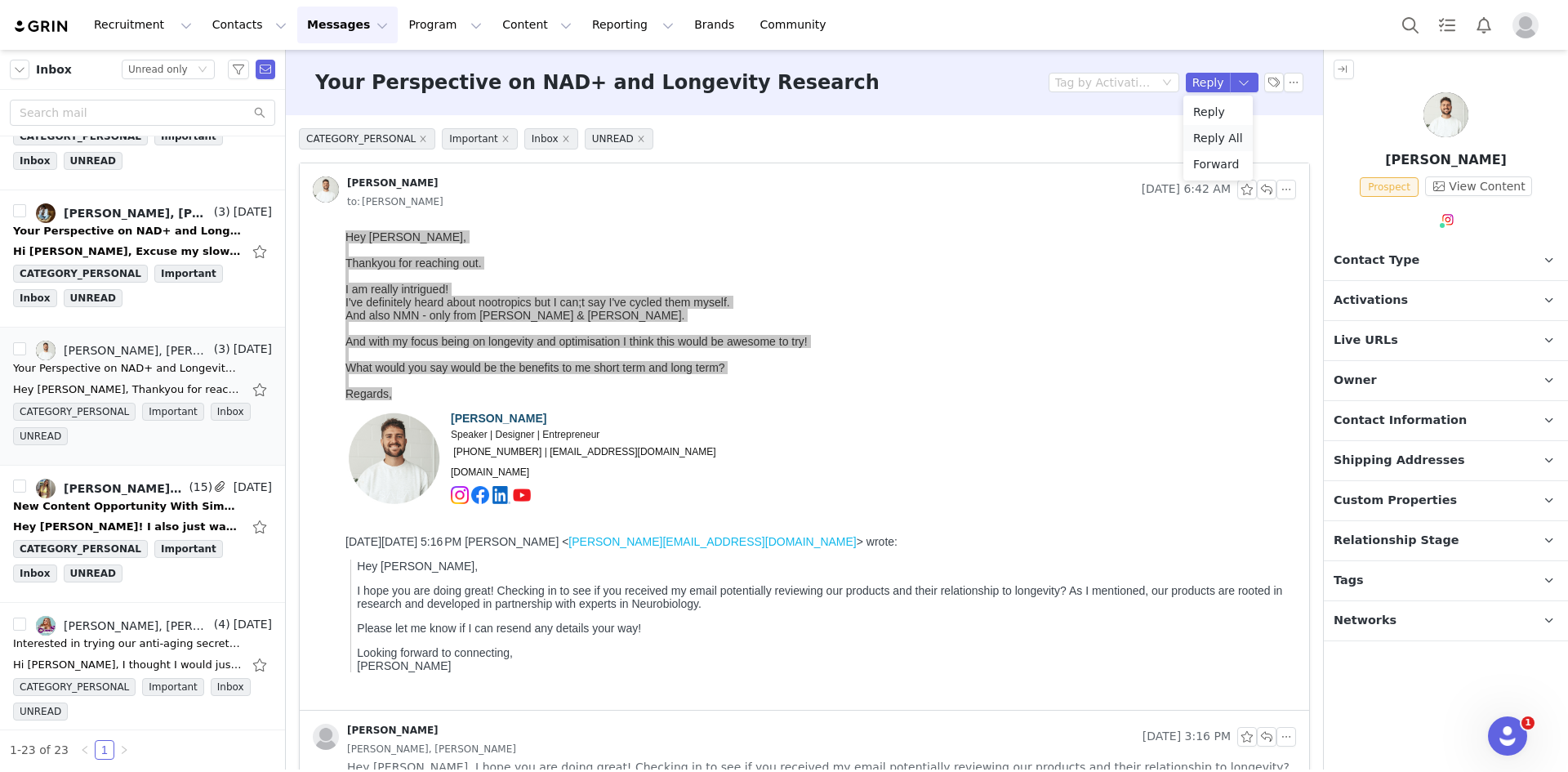
click at [1216, 131] on li "Reply All" at bounding box center [1218, 138] width 69 height 26
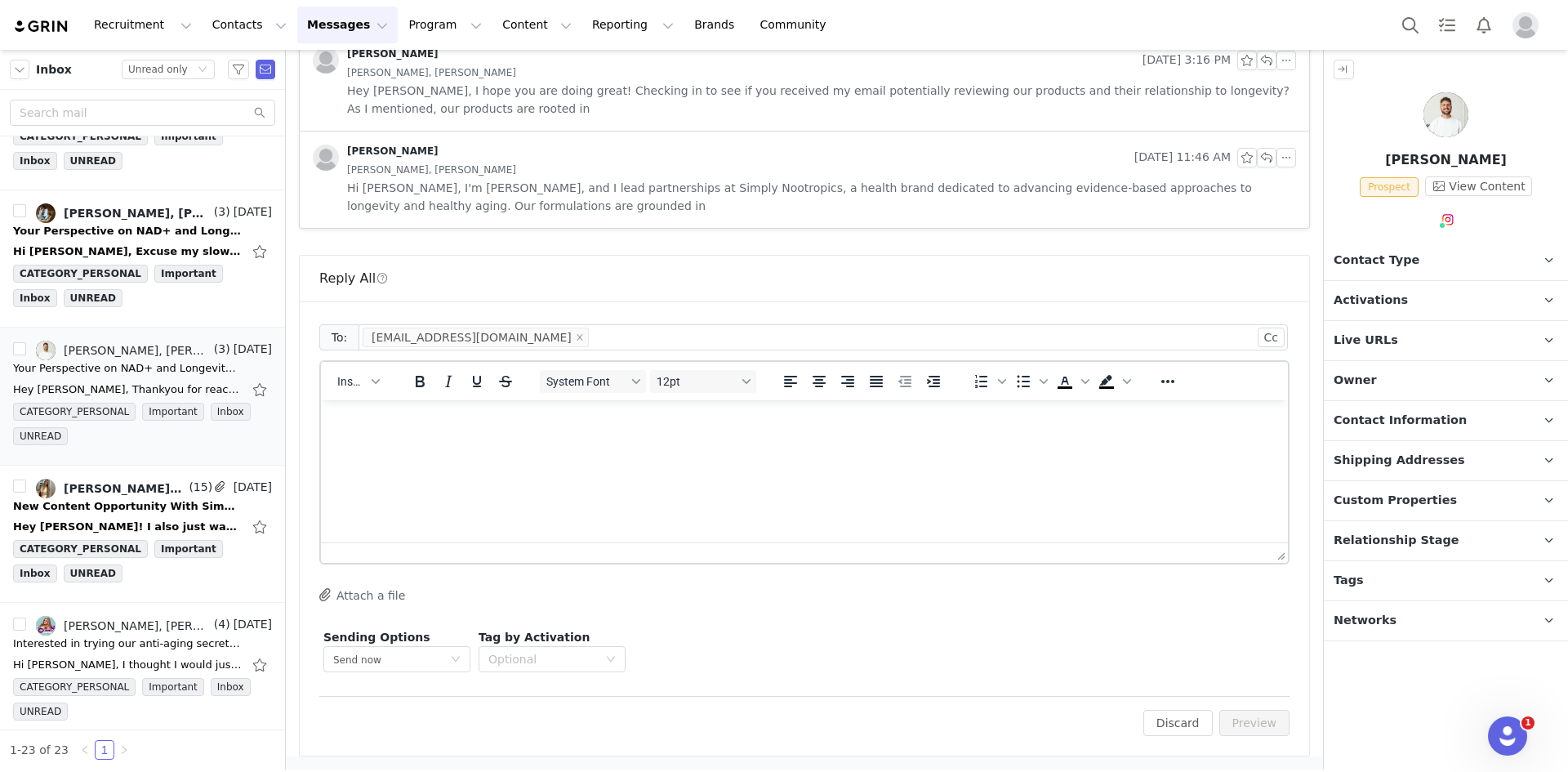
click at [410, 422] on p "Rich Text Area. Press ALT-0 for help." at bounding box center [805, 423] width 941 height 18
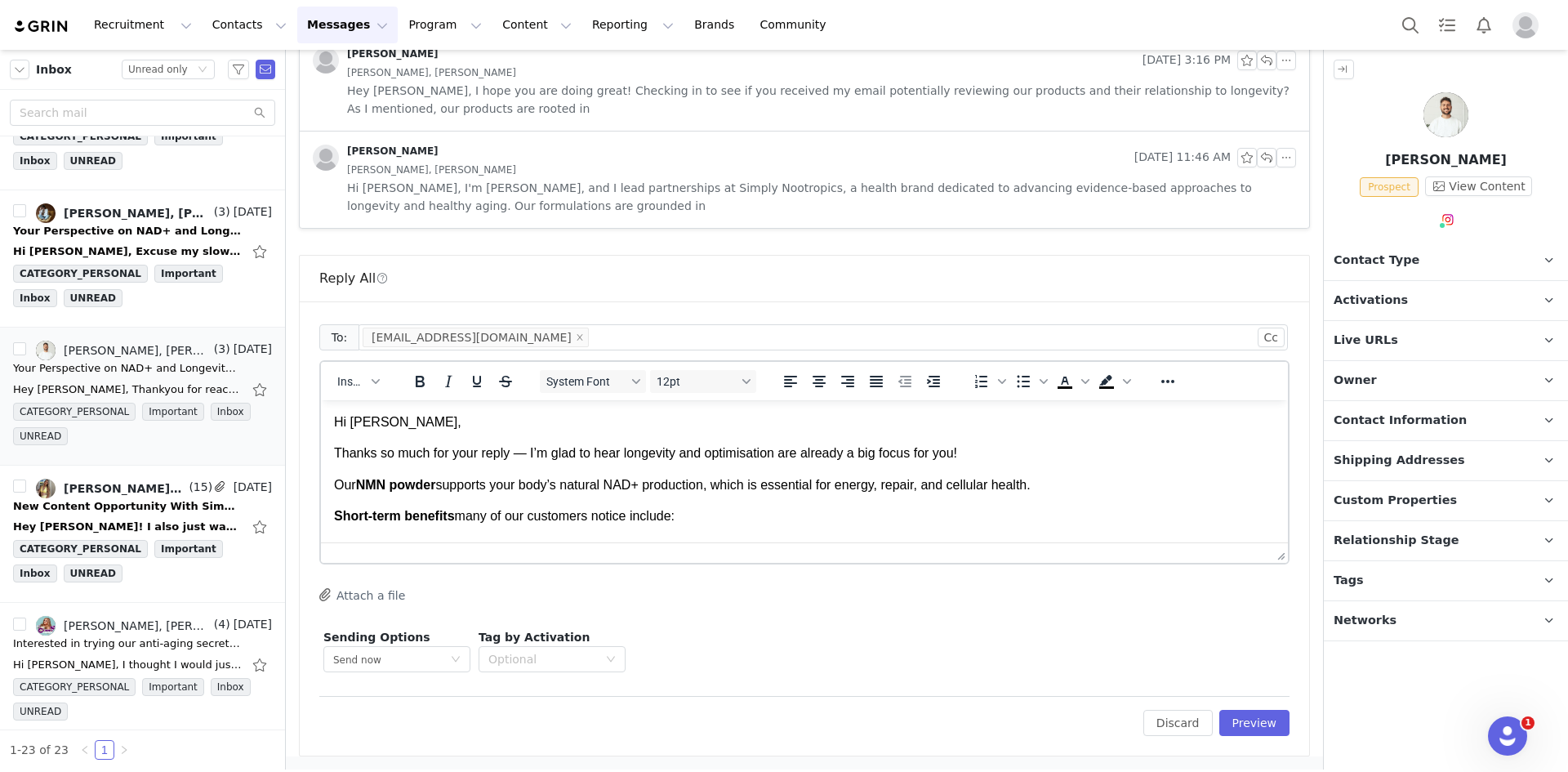
click at [763, 449] on p "Thanks so much for your reply — I’m glad to hear longevity and optimisation are…" at bounding box center [805, 453] width 941 height 18
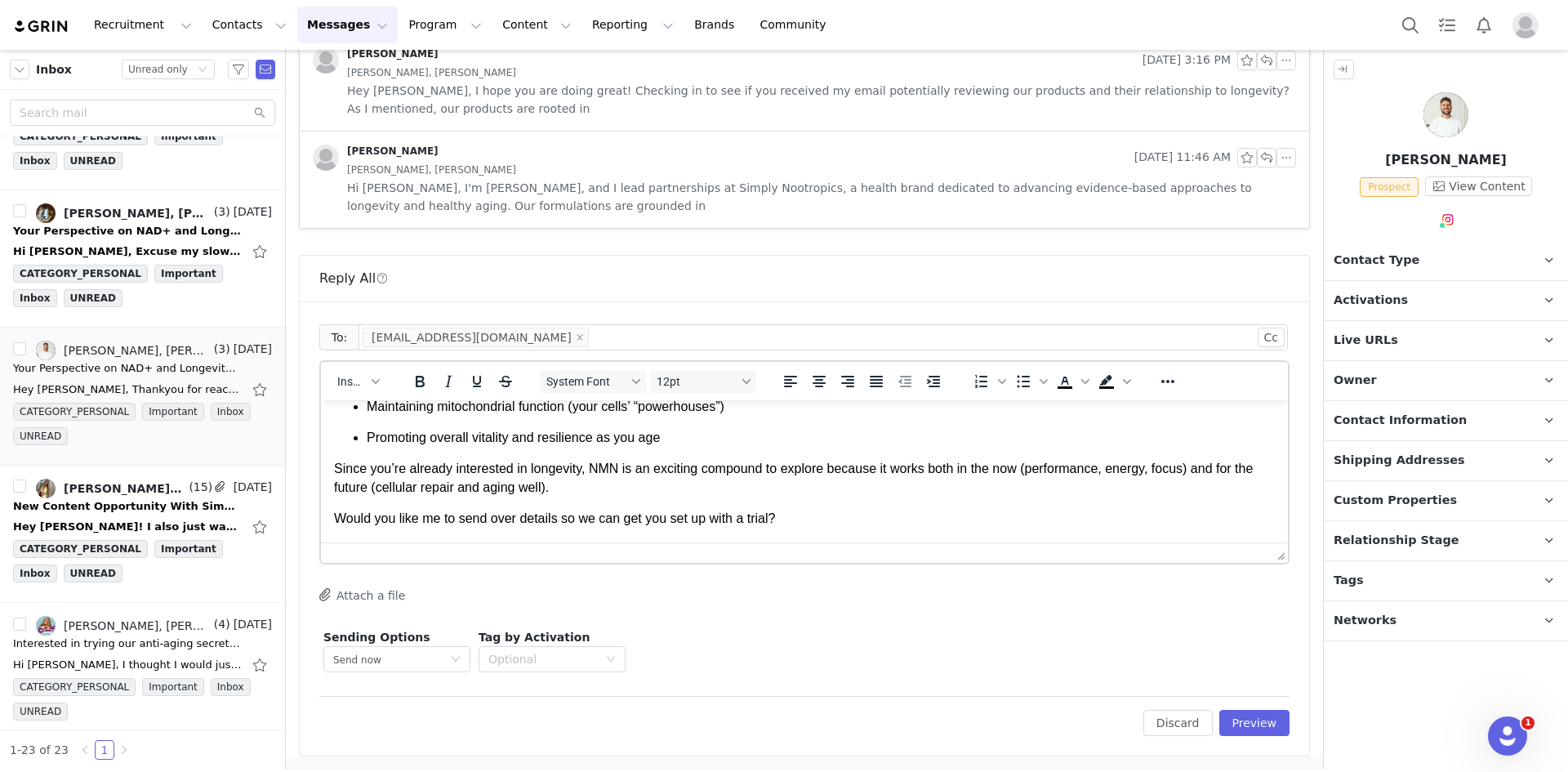
scroll to position [327, 0]
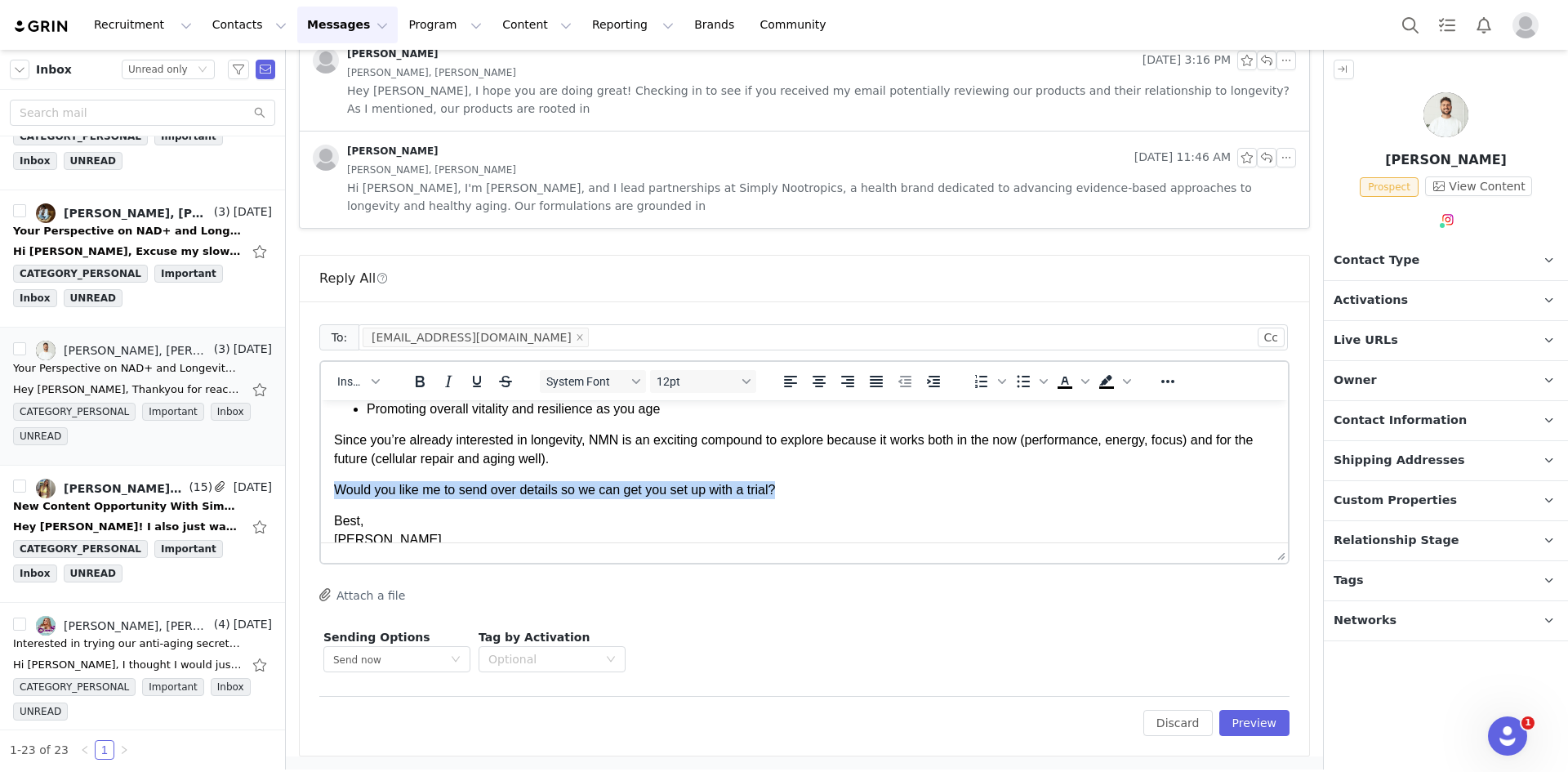
drag, startPoint x: 797, startPoint y: 483, endPoint x: 336, endPoint y: 478, distance: 461.0
click at [336, 478] on body "Hi [PERSON_NAME], Thanks so much for your reply — I’m glad to hear longevity an…" at bounding box center [805, 318] width 941 height 463
click at [1278, 735] on div "To: [EMAIL_ADDRESS][DOMAIN_NAME] Cc Cc: Insert System Font 12pt To open the pop…" at bounding box center [804, 528] width 1009 height 454
click at [1265, 726] on button "Preview" at bounding box center [1255, 723] width 71 height 26
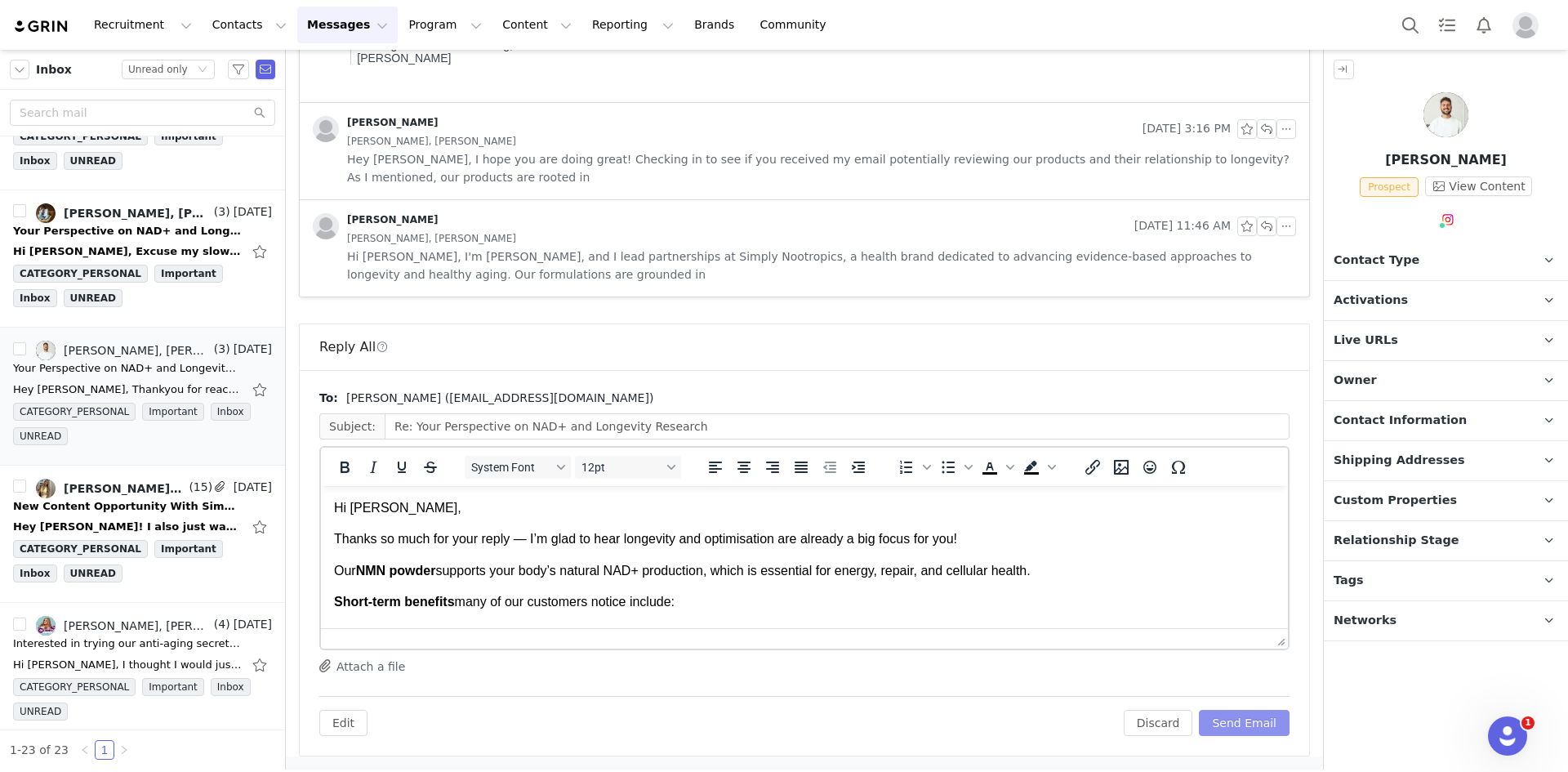
scroll to position [0, 0]
click at [1265, 726] on button "Send Email" at bounding box center [1244, 723] width 91 height 26
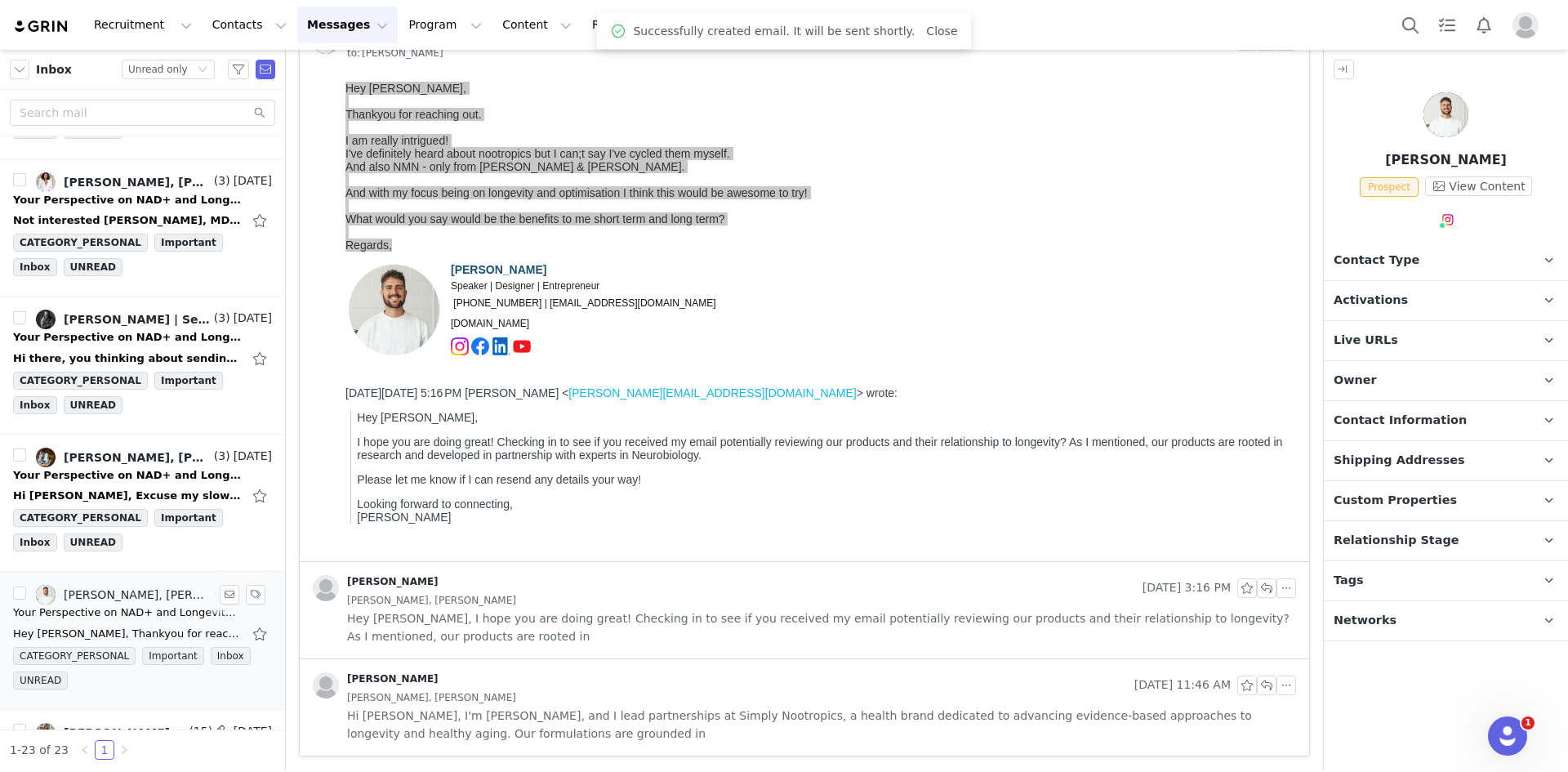
scroll to position [940, 0]
click at [125, 478] on div "Your Perspective on NAD+ and Longevity Research" at bounding box center [127, 476] width 229 height 17
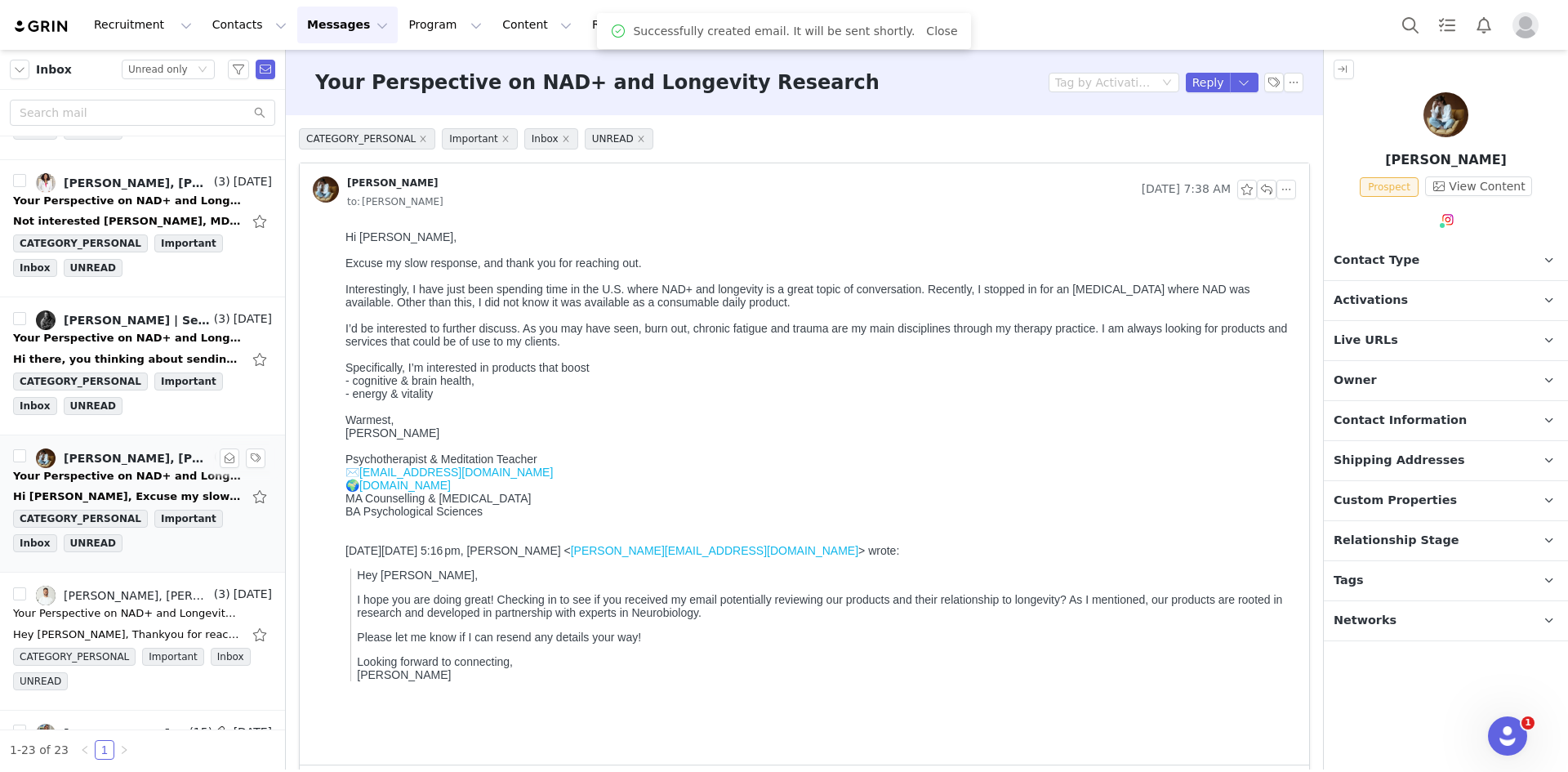
scroll to position [0, 0]
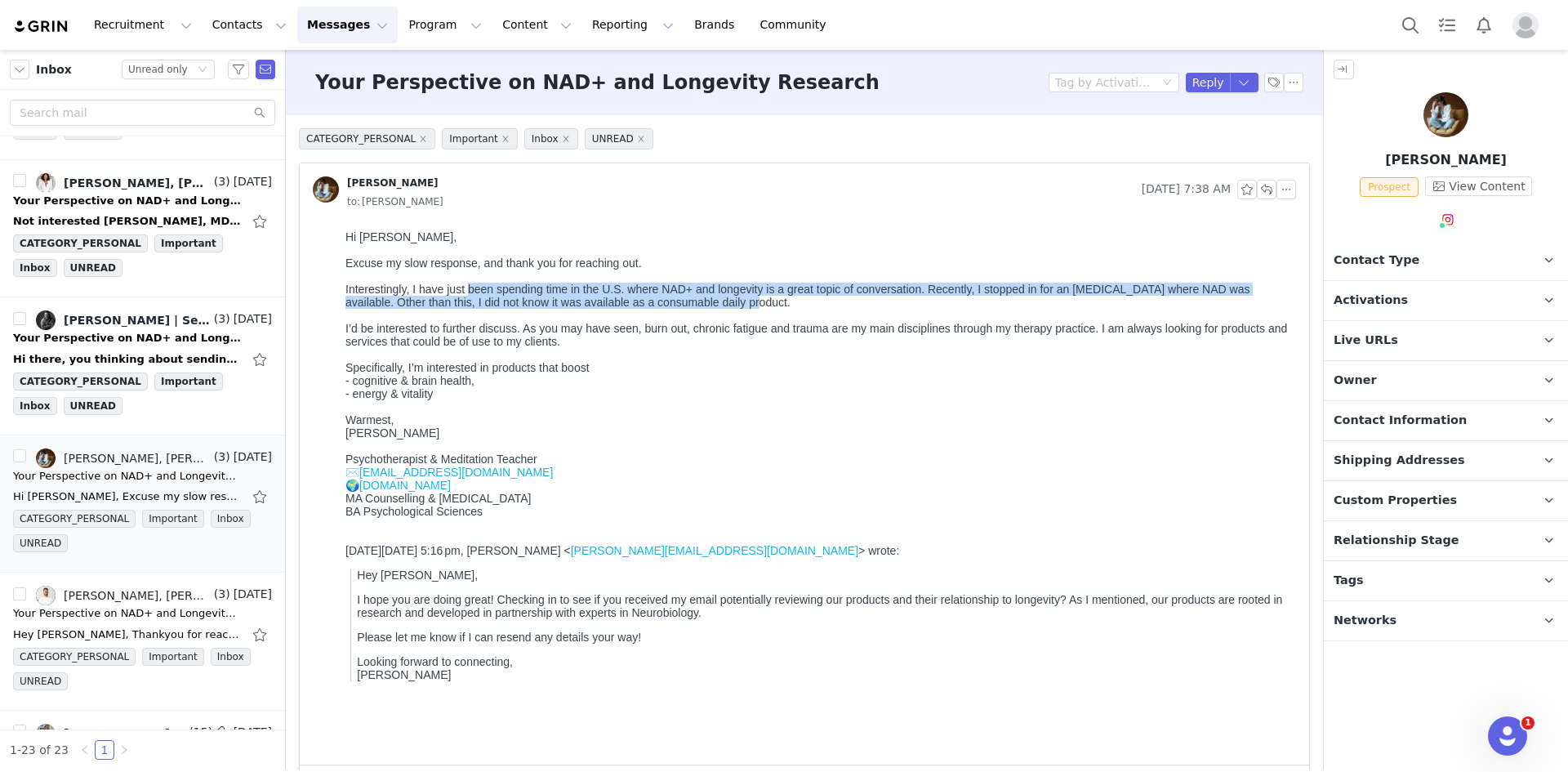
drag, startPoint x: 755, startPoint y: 307, endPoint x: 467, endPoint y: 299, distance: 288.1
click at [467, 299] on div "Interestingly, I have just been spending time in the U.S. where NAD+ and longev…" at bounding box center [817, 295] width 944 height 26
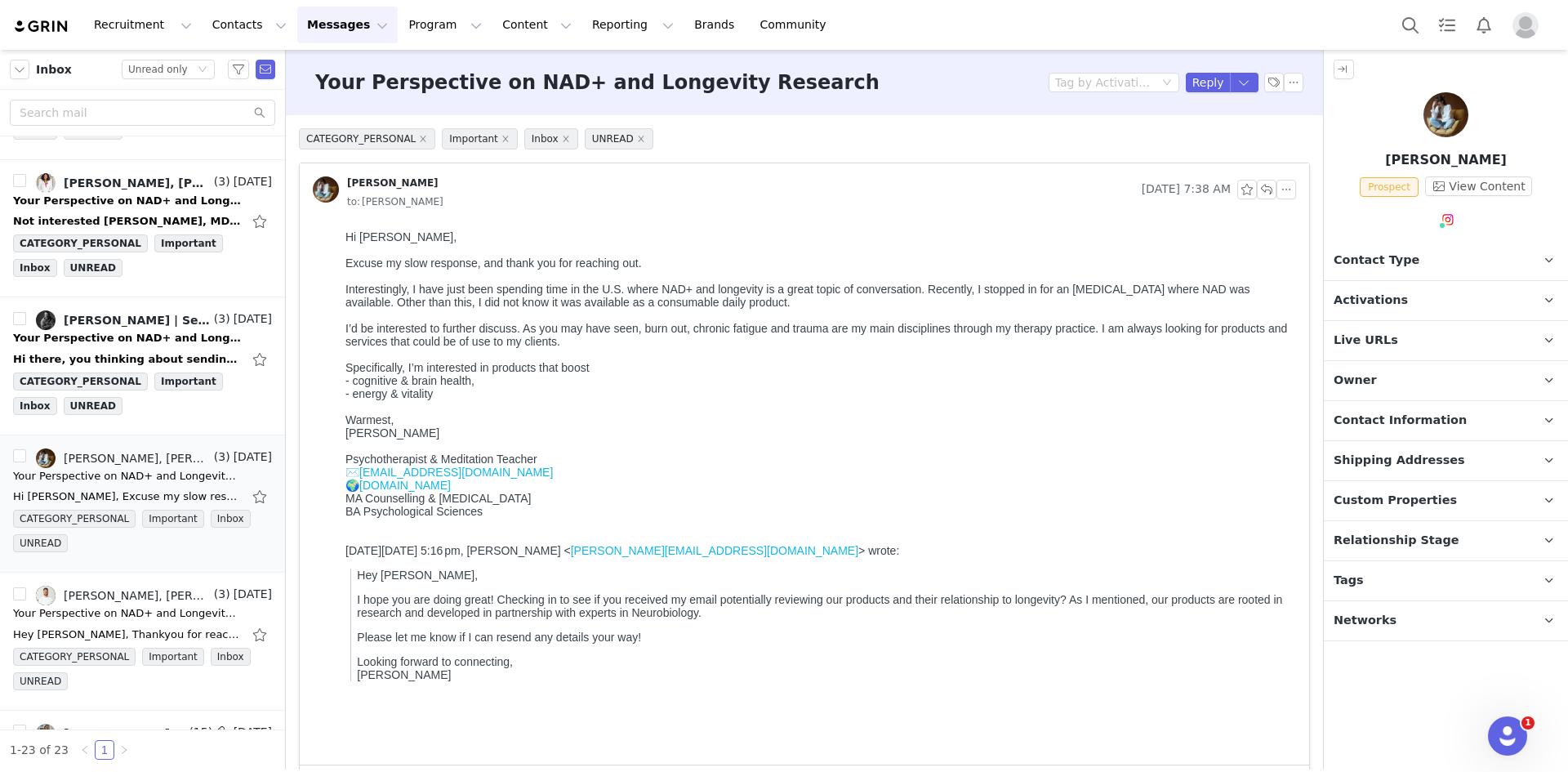
click at [474, 340] on div "I’d be interested to further discuss. As you may have seen, burn out, chronic f…" at bounding box center [817, 335] width 944 height 26
drag, startPoint x: 637, startPoint y: 352, endPoint x: 372, endPoint y: 330, distance: 265.9
click at [372, 330] on div "I’d be interested to further discuss. As you may have seen, burn out, chronic f…" at bounding box center [817, 335] width 944 height 26
click at [388, 387] on div "- cognitive & brain health," at bounding box center [817, 380] width 944 height 13
drag, startPoint x: 340, startPoint y: 288, endPoint x: 662, endPoint y: 285, distance: 322.0
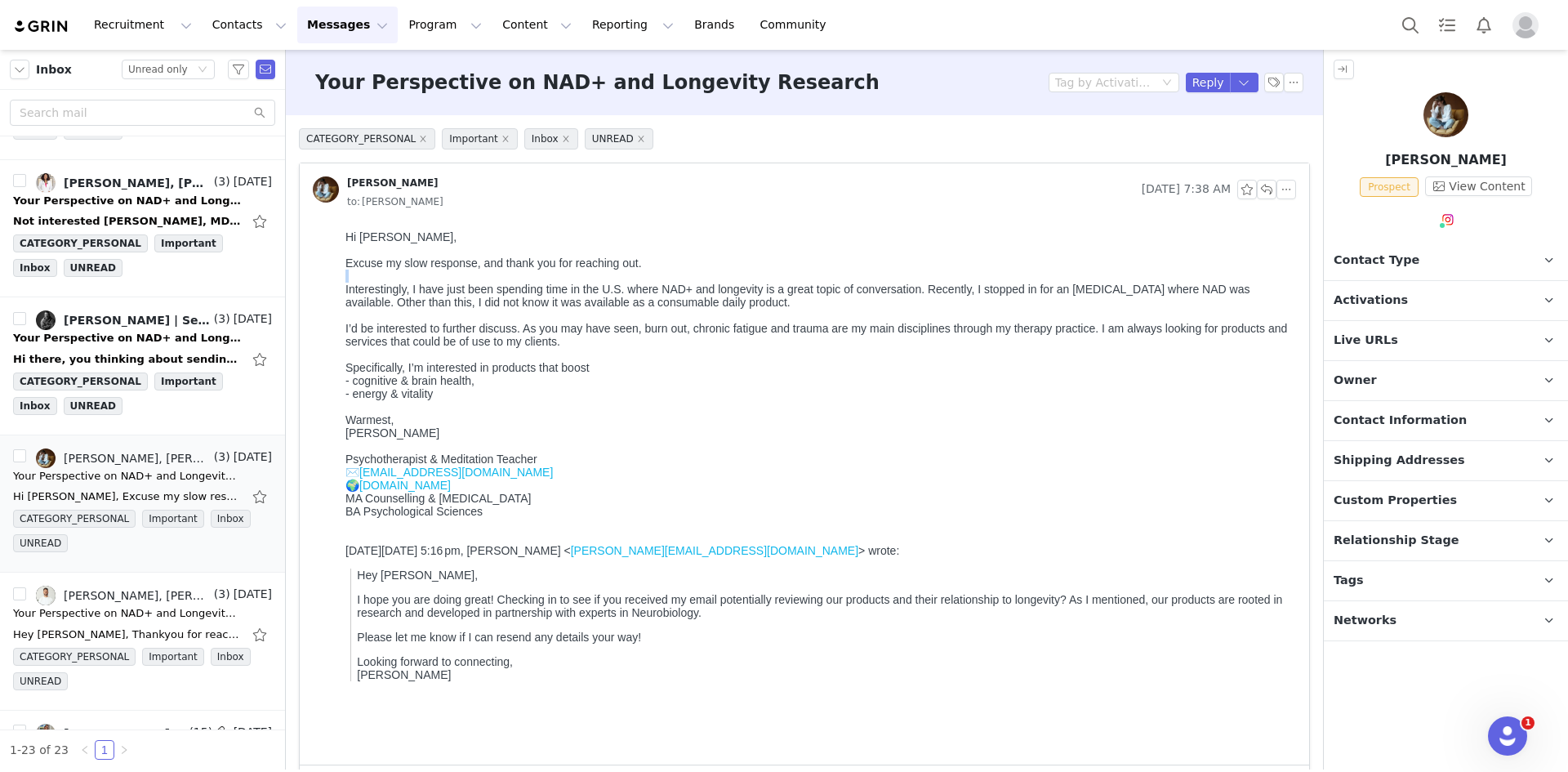
click at [662, 285] on html "Hi [PERSON_NAME], Excuse my slow response, and thank you for reaching out. Inte…" at bounding box center [818, 494] width 958 height 541
click at [690, 317] on div at bounding box center [817, 315] width 944 height 13
drag, startPoint x: 930, startPoint y: 290, endPoint x: 1132, endPoint y: 294, distance: 202.0
click at [1132, 294] on div "Interestingly, I have just been spending time in the U.S. where NAD+ and longev…" at bounding box center [817, 295] width 944 height 26
click at [1161, 320] on div at bounding box center [817, 315] width 944 height 13
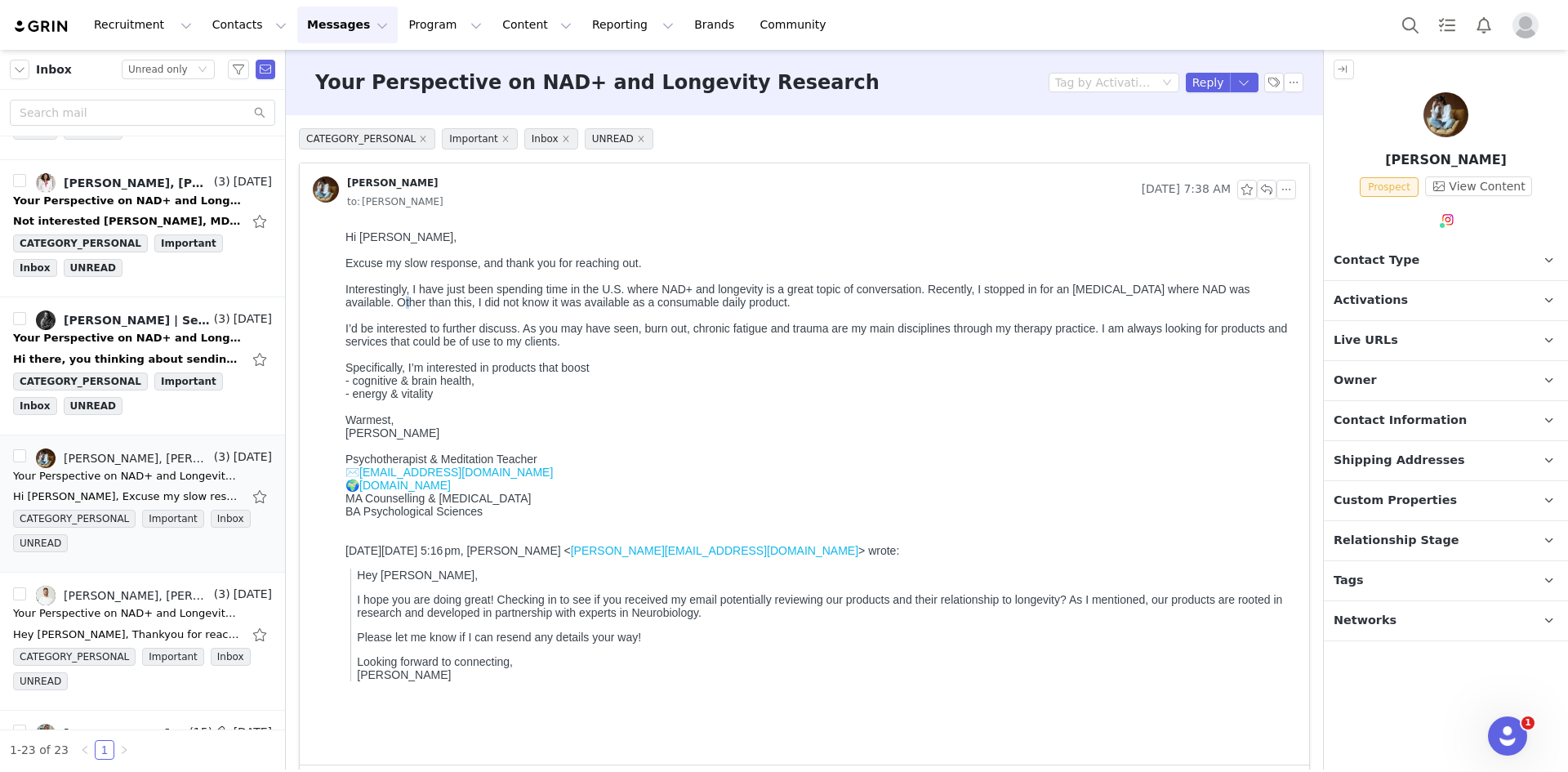
click at [358, 303] on div "Interestingly, I have just been spending time in the U.S. where NAD+ and longev…" at bounding box center [817, 295] width 944 height 26
click at [359, 343] on div "I’d be interested to further discuss. As you may have seen, burn out, chronic f…" at bounding box center [817, 335] width 944 height 26
click at [1229, 131] on li "Reply All" at bounding box center [1218, 138] width 69 height 26
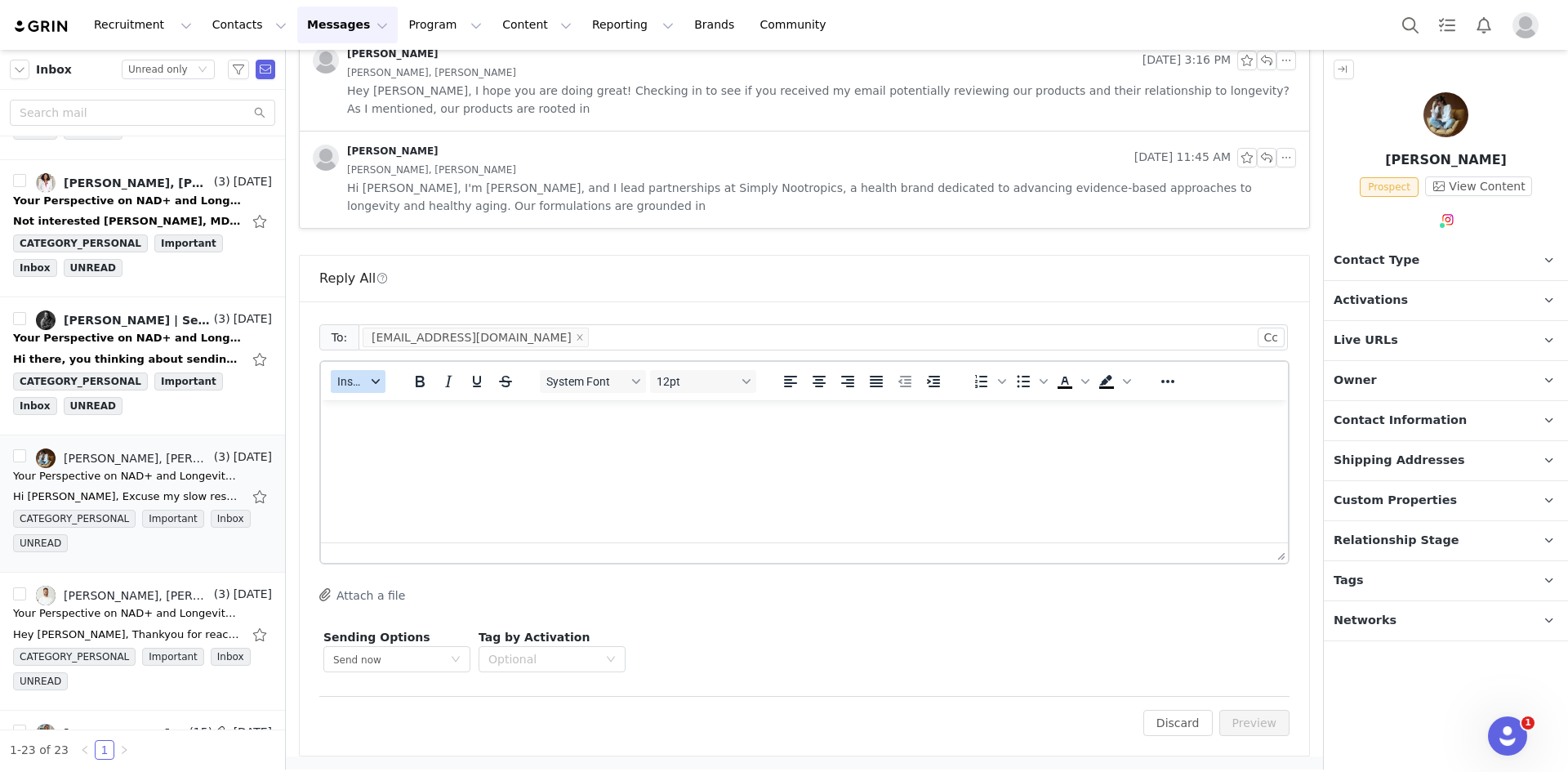
click at [359, 391] on button "Insert" at bounding box center [358, 381] width 55 height 23
click at [373, 409] on div "Insert Template" at bounding box center [418, 410] width 147 height 20
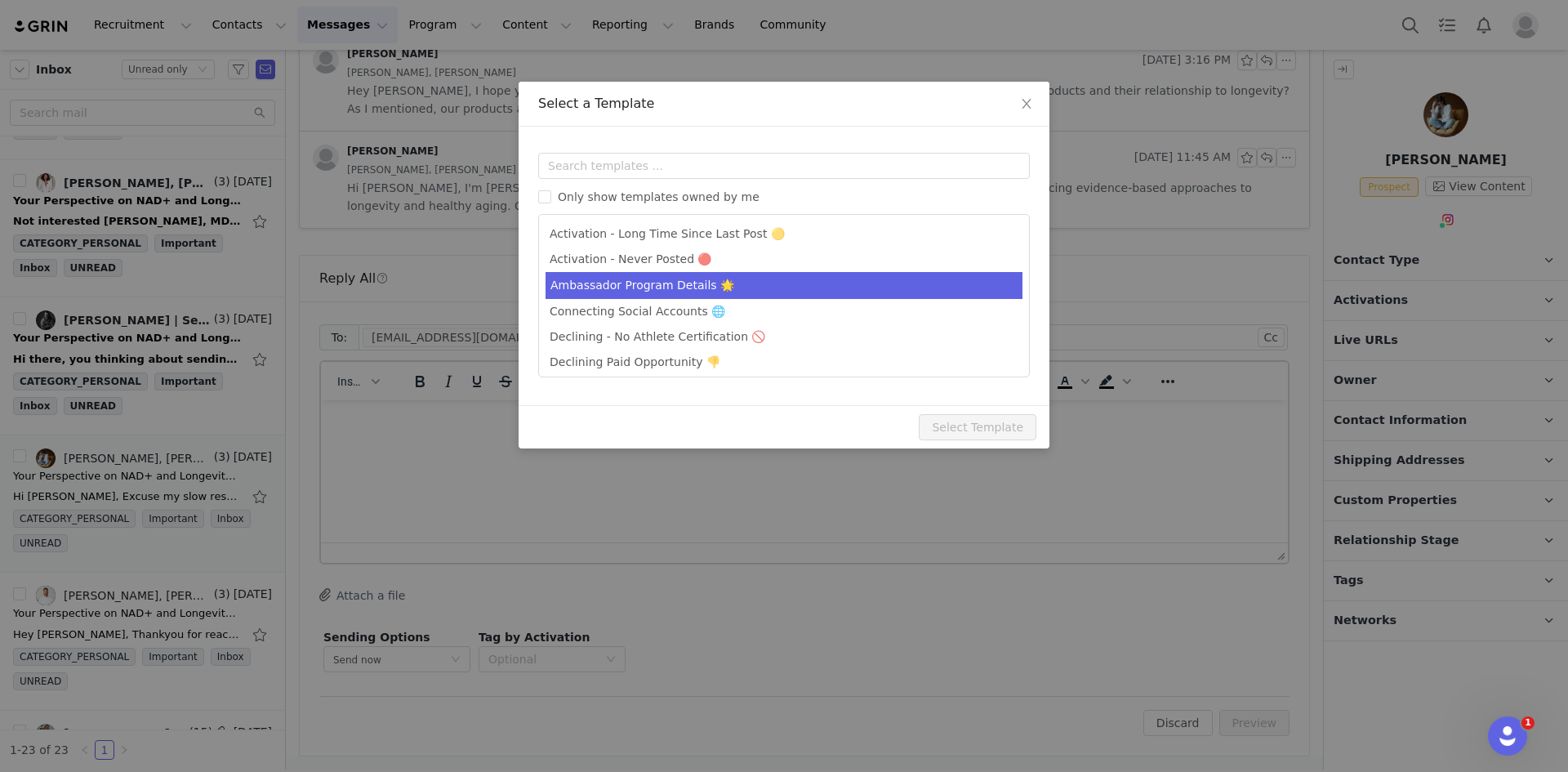
click at [681, 277] on li "Ambassador Program Details 🌟" at bounding box center [784, 286] width 477 height 27
type input "Simply Nootropics x [instagram_username] - Let's Partner!"
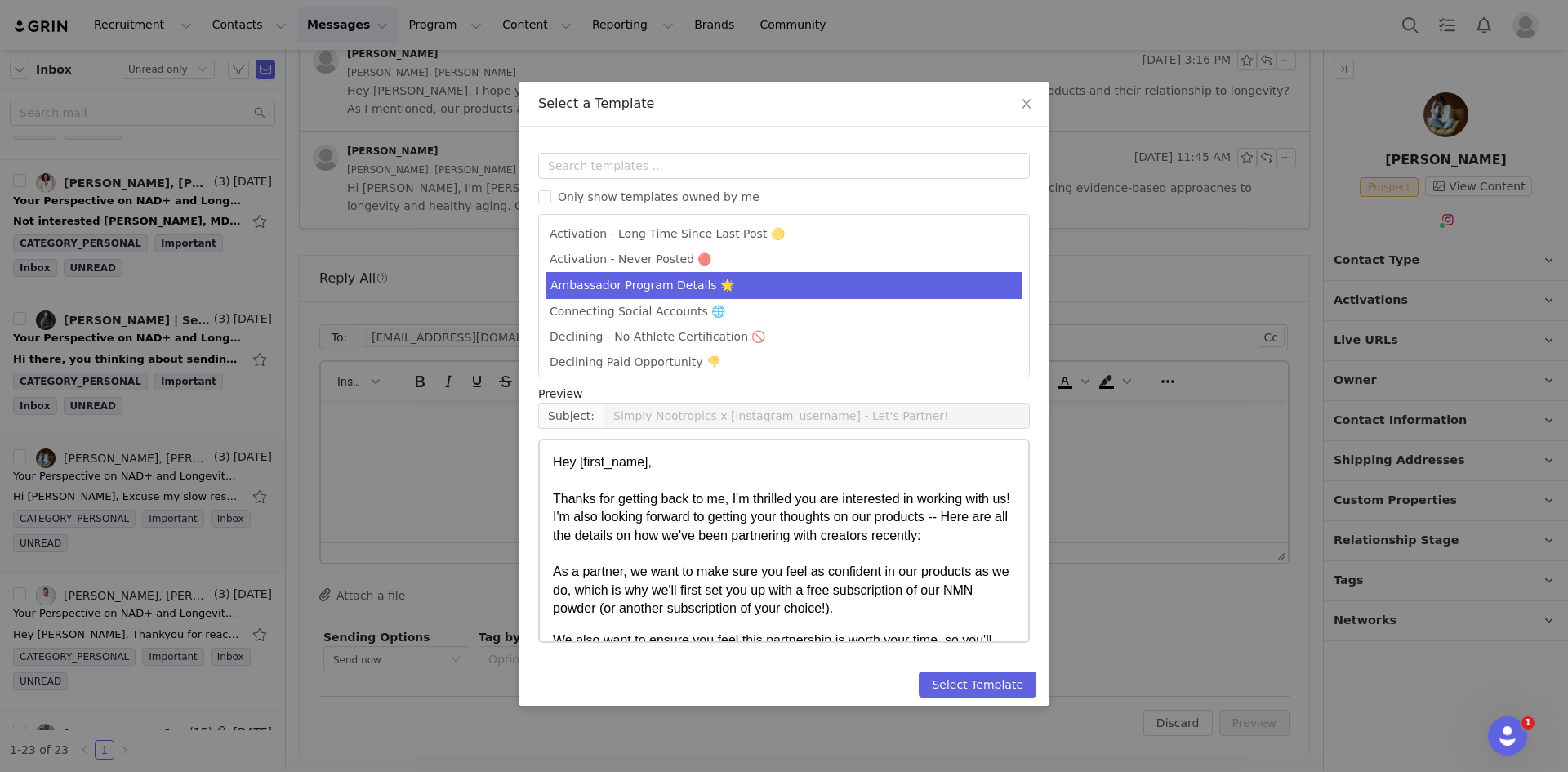
click at [958, 671] on div "Select Template" at bounding box center [784, 684] width 531 height 43
click at [968, 680] on button "Select Template" at bounding box center [977, 684] width 117 height 26
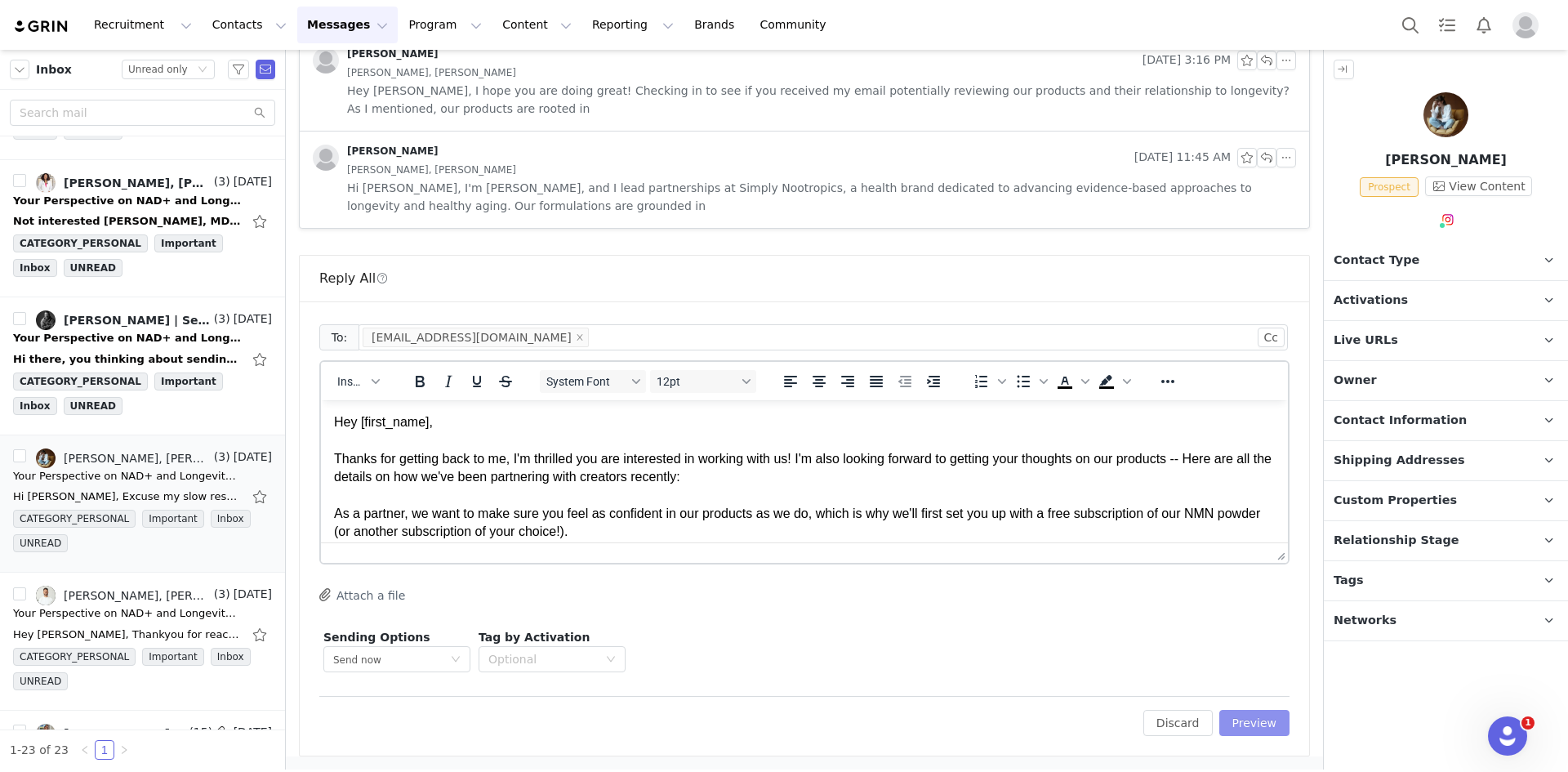
click at [1220, 720] on button "Preview" at bounding box center [1255, 723] width 71 height 26
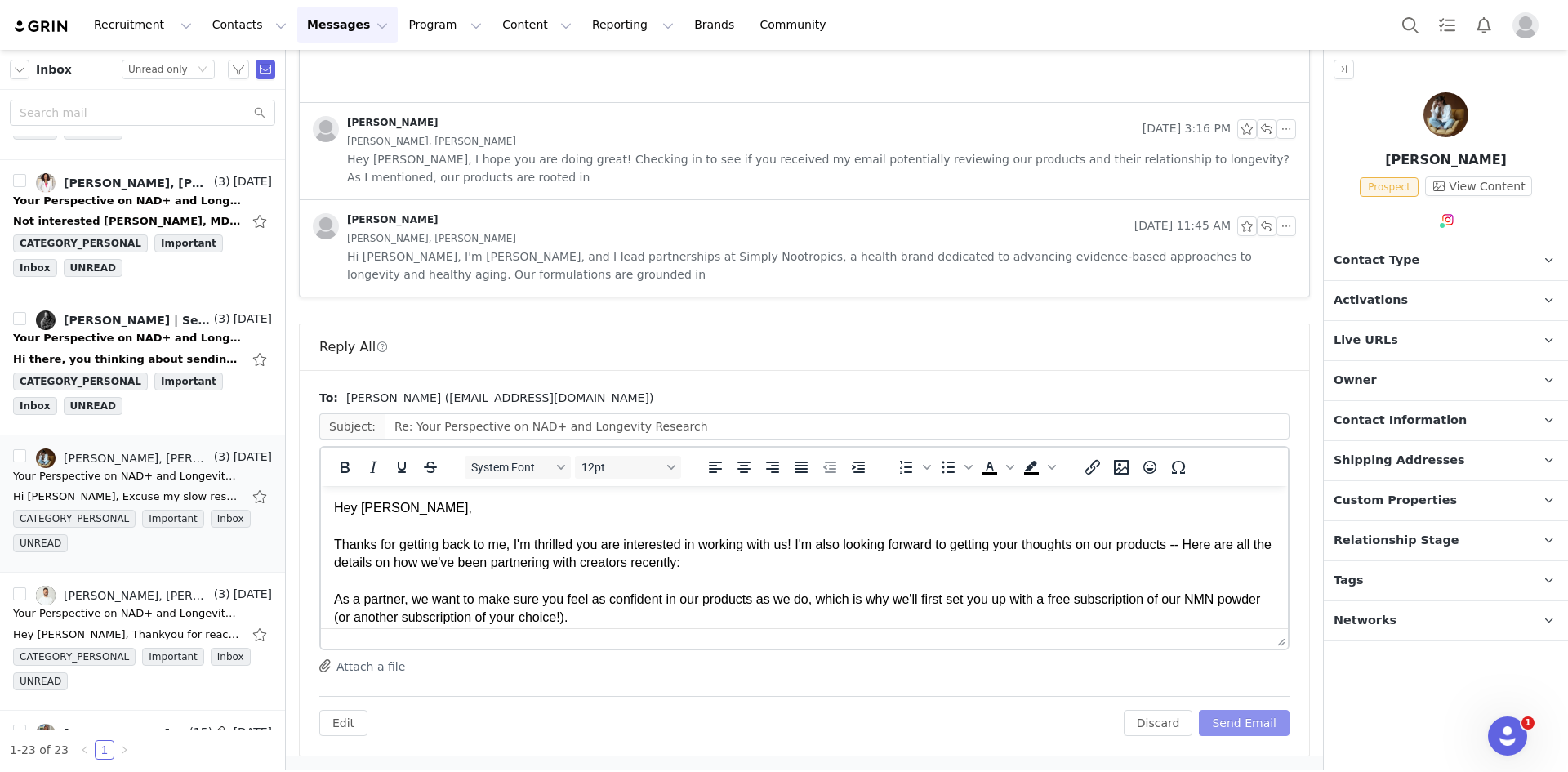
click at [1219, 720] on button "Send Email" at bounding box center [1244, 723] width 91 height 26
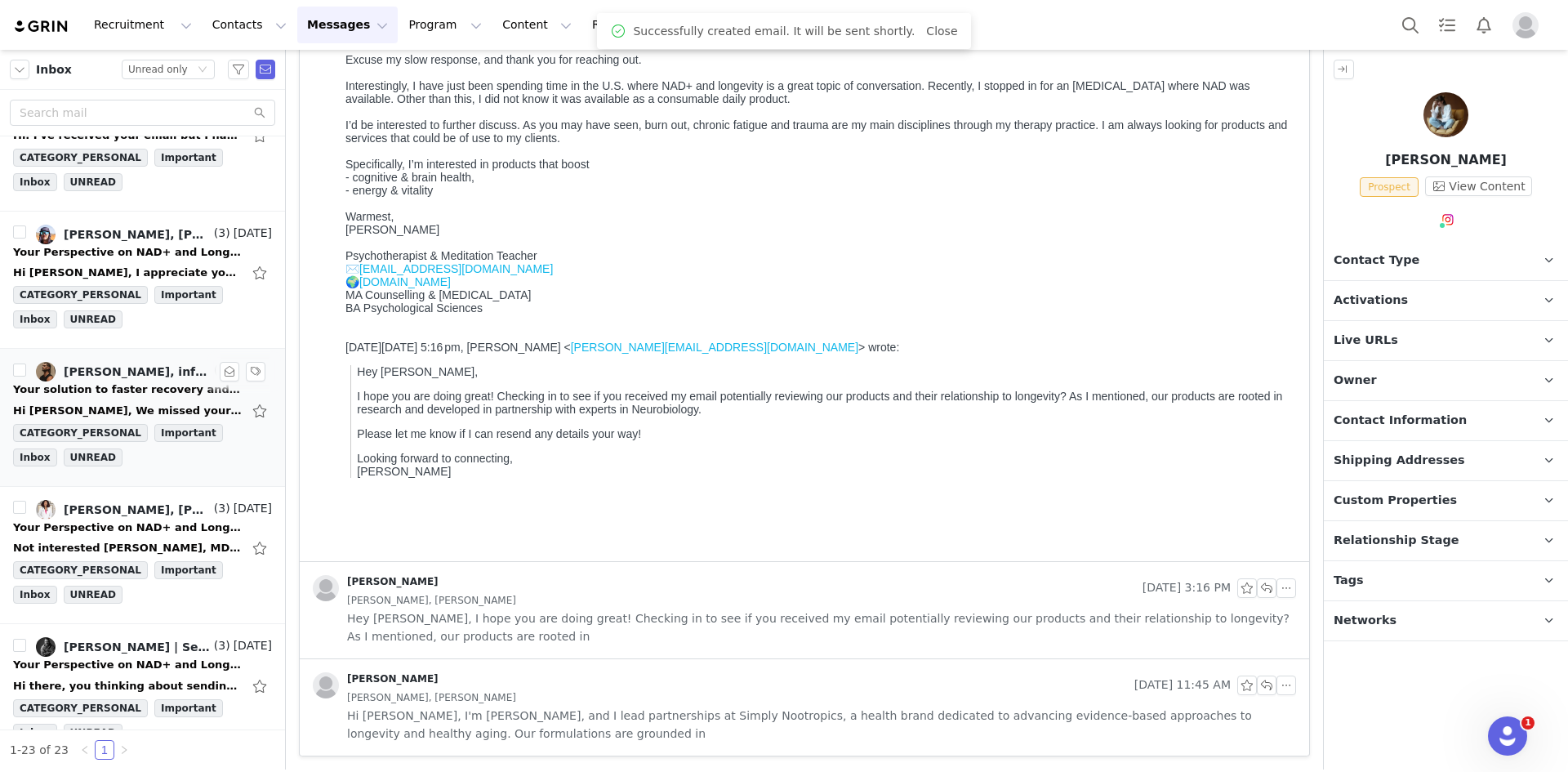
scroll to position [859, 0]
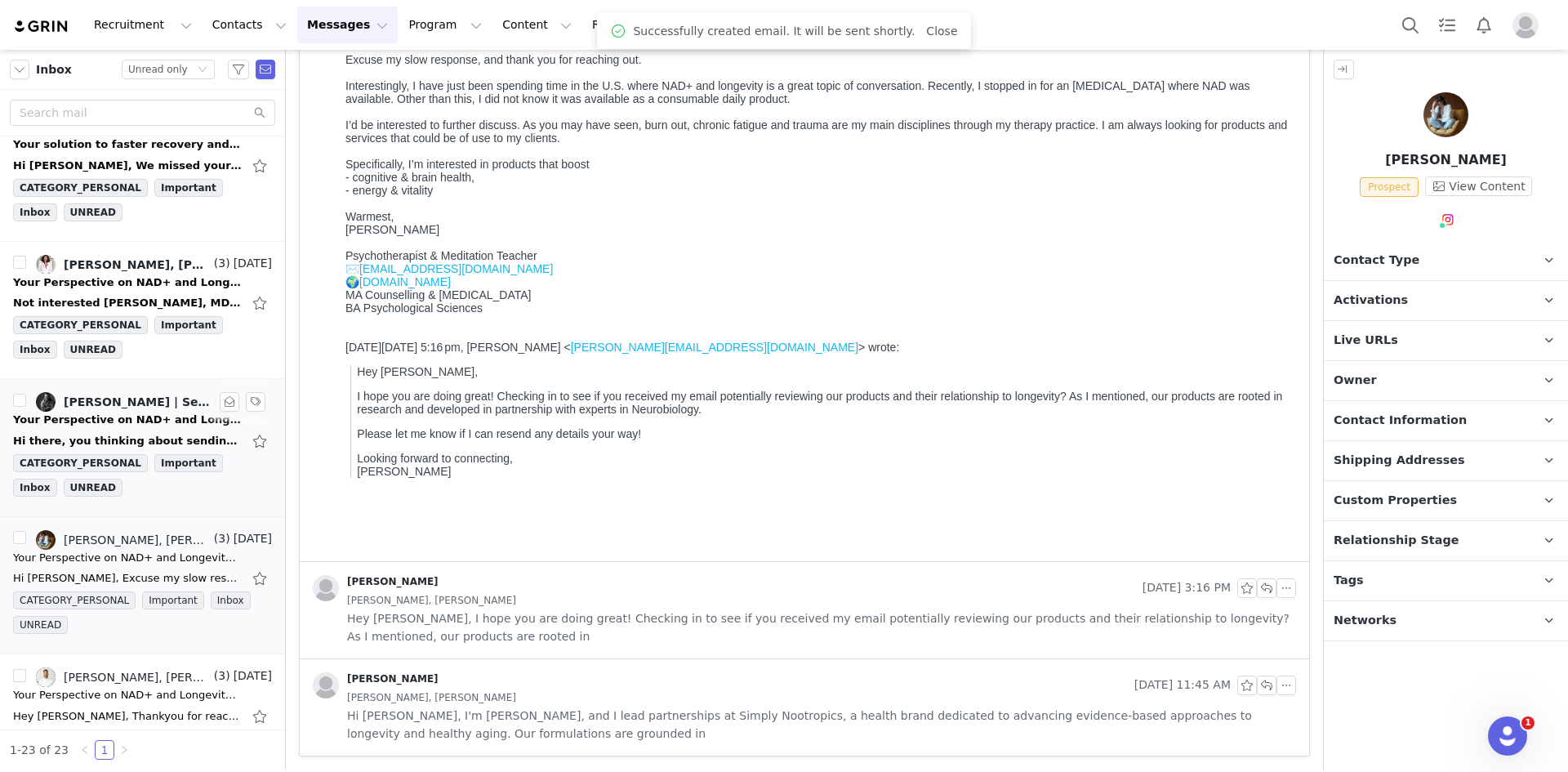
click at [80, 414] on div "Your Perspective on NAD+ and Longevity Research" at bounding box center [127, 420] width 229 height 17
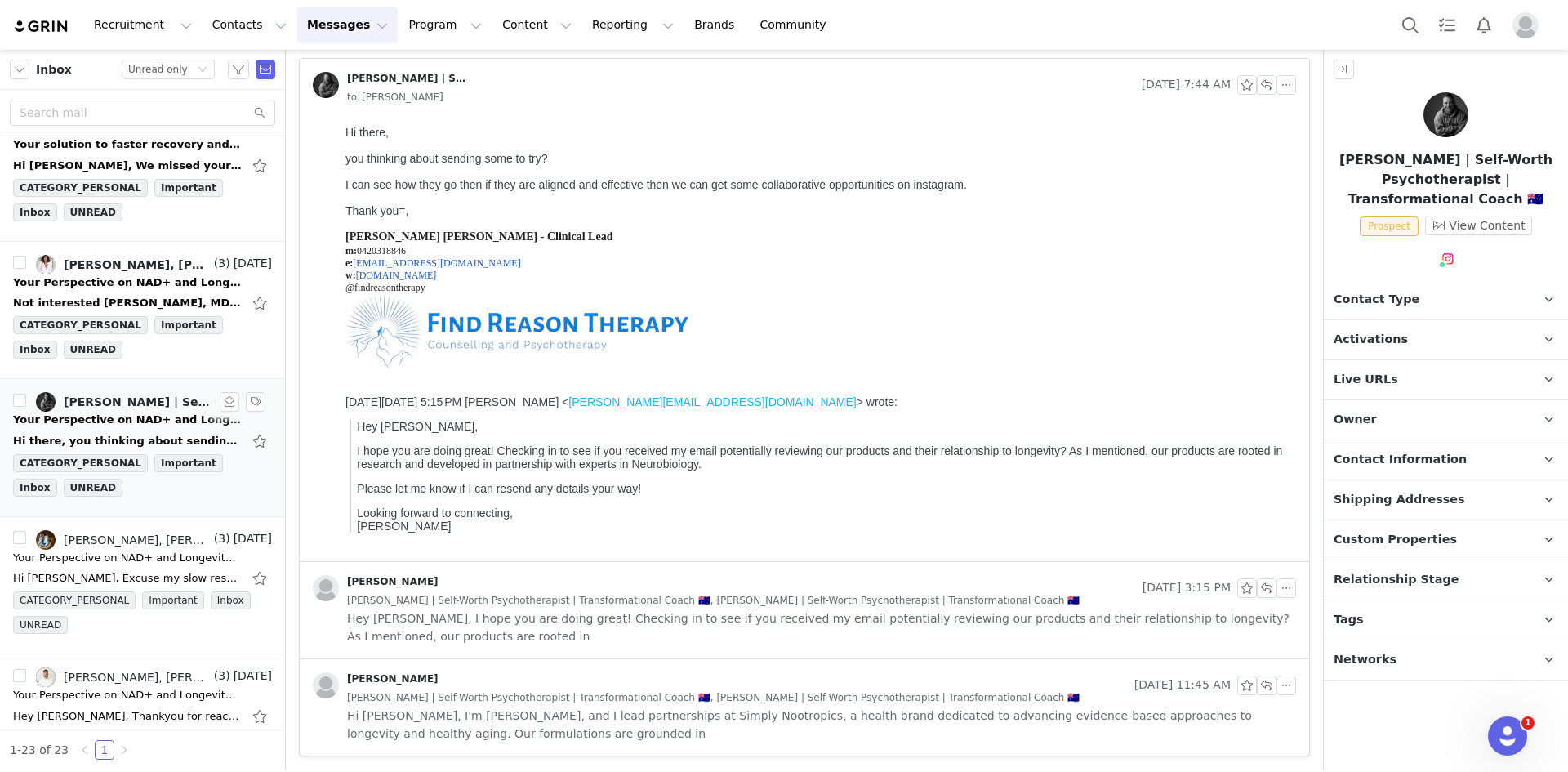
scroll to position [0, 0]
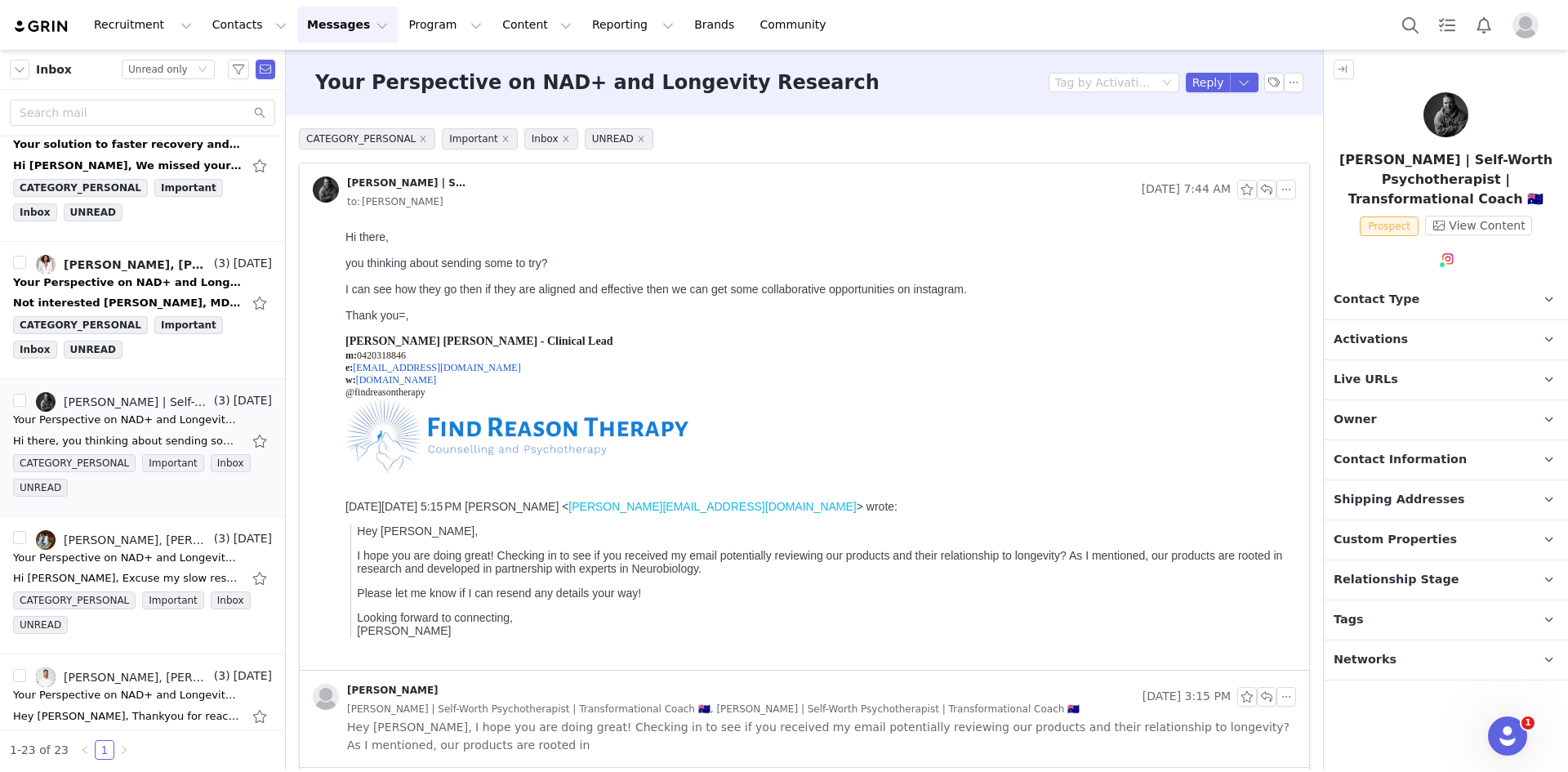
drag, startPoint x: 339, startPoint y: 297, endPoint x: 1004, endPoint y: 295, distance: 665.0
click at [1004, 295] on html "Hi there, you thinking about sending some to try? I can see how they go then if…" at bounding box center [818, 447] width 958 height 446
click at [565, 722] on span "Hey [PERSON_NAME], I hope you are doing great! Checking in to see if you receiv…" at bounding box center [822, 736] width 949 height 36
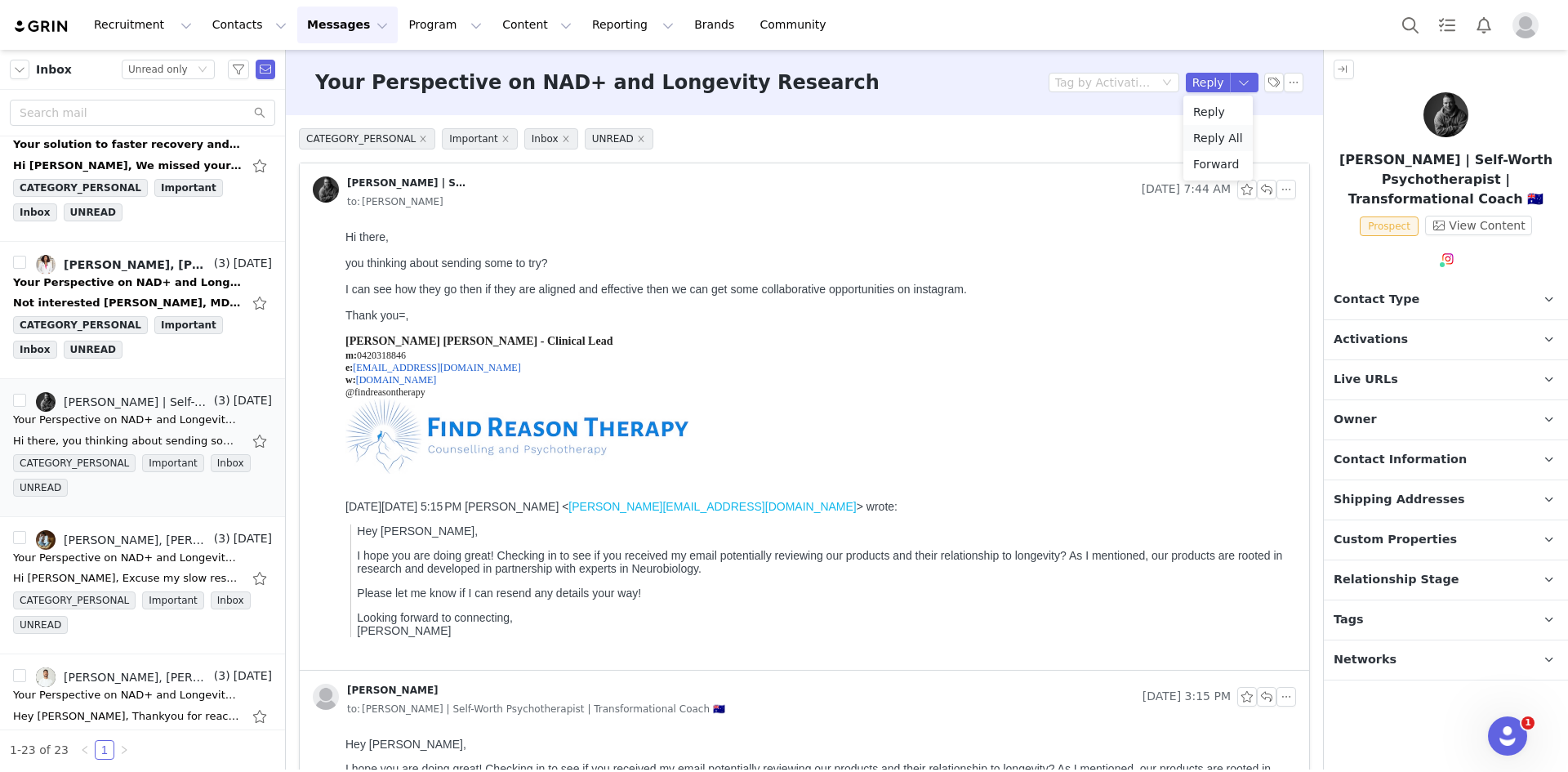
click at [1223, 140] on li "Reply All" at bounding box center [1218, 138] width 69 height 26
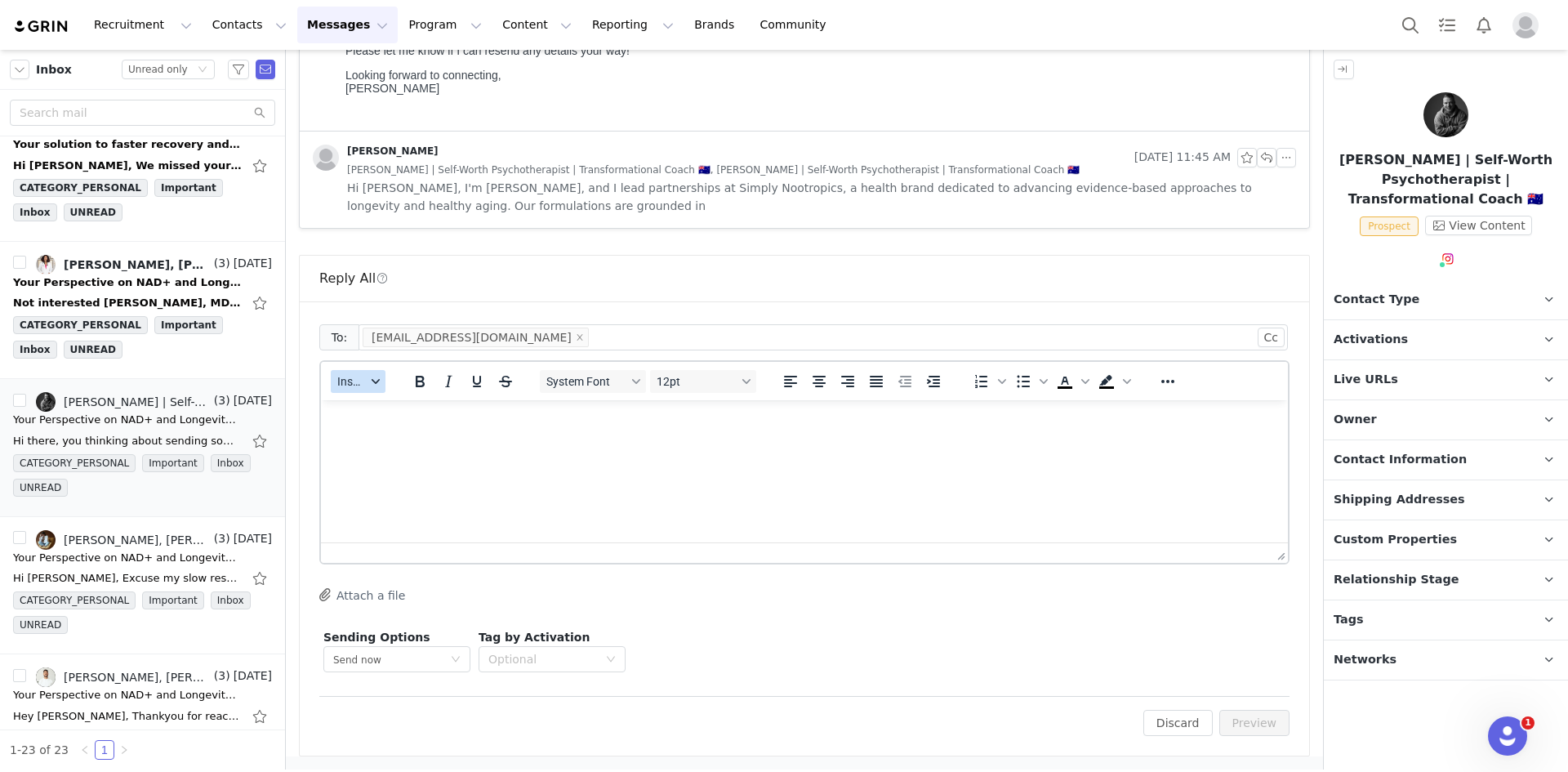
drag, startPoint x: 372, startPoint y: 375, endPoint x: 379, endPoint y: 386, distance: 13.0
click at [371, 374] on button "Insert" at bounding box center [358, 381] width 55 height 23
click at [381, 394] on div "Insert Template Insert Variable Insert Signature" at bounding box center [416, 436] width 163 height 85
click at [383, 407] on div "Insert Template" at bounding box center [418, 410] width 147 height 20
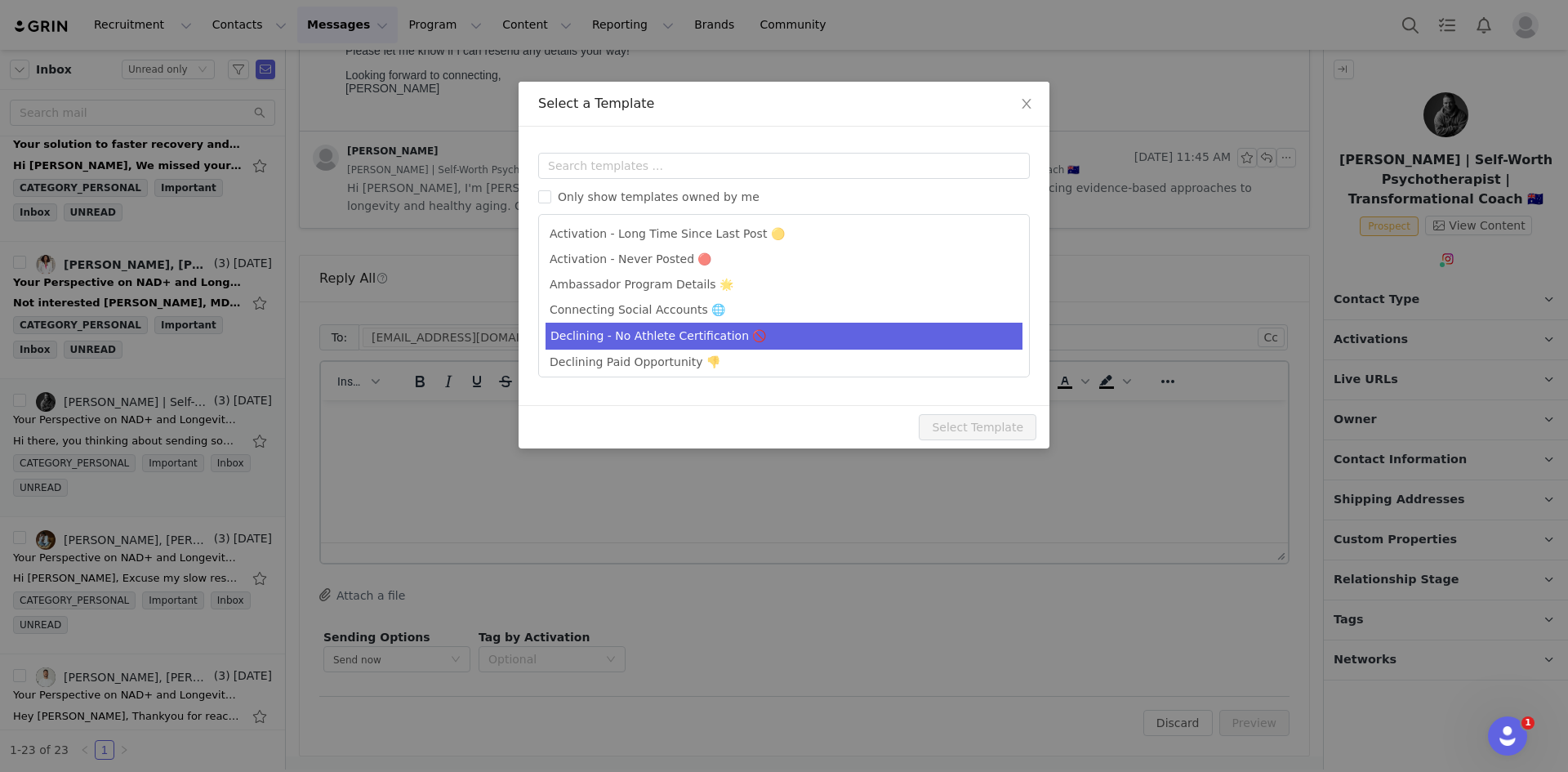
click at [611, 287] on li "Ambassador Program Details 🌟" at bounding box center [784, 285] width 477 height 25
type input "Simply Nootropics x [instagram_username] - Let's Partner!"
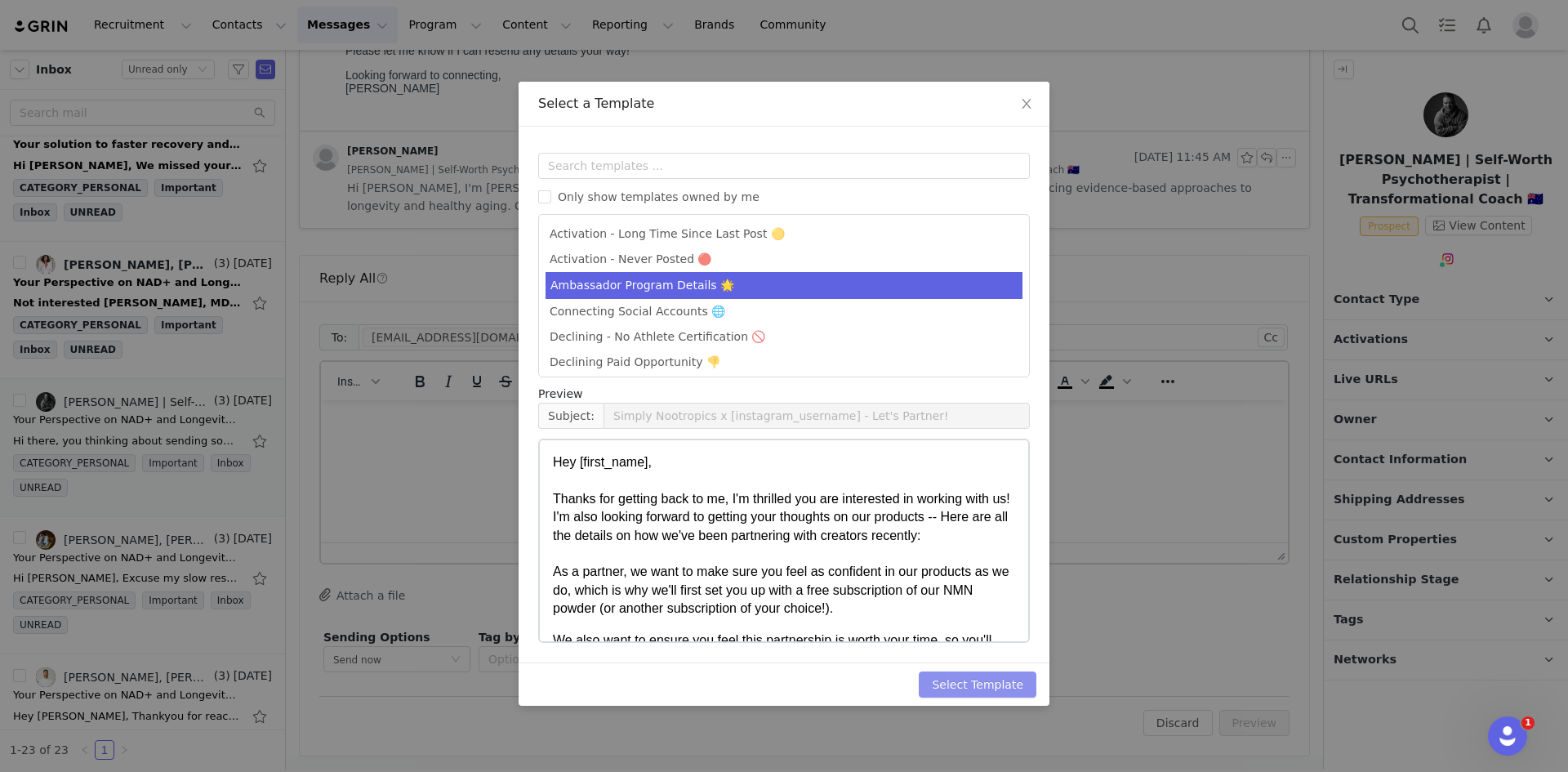
click at [969, 679] on button "Select Template" at bounding box center [977, 684] width 117 height 26
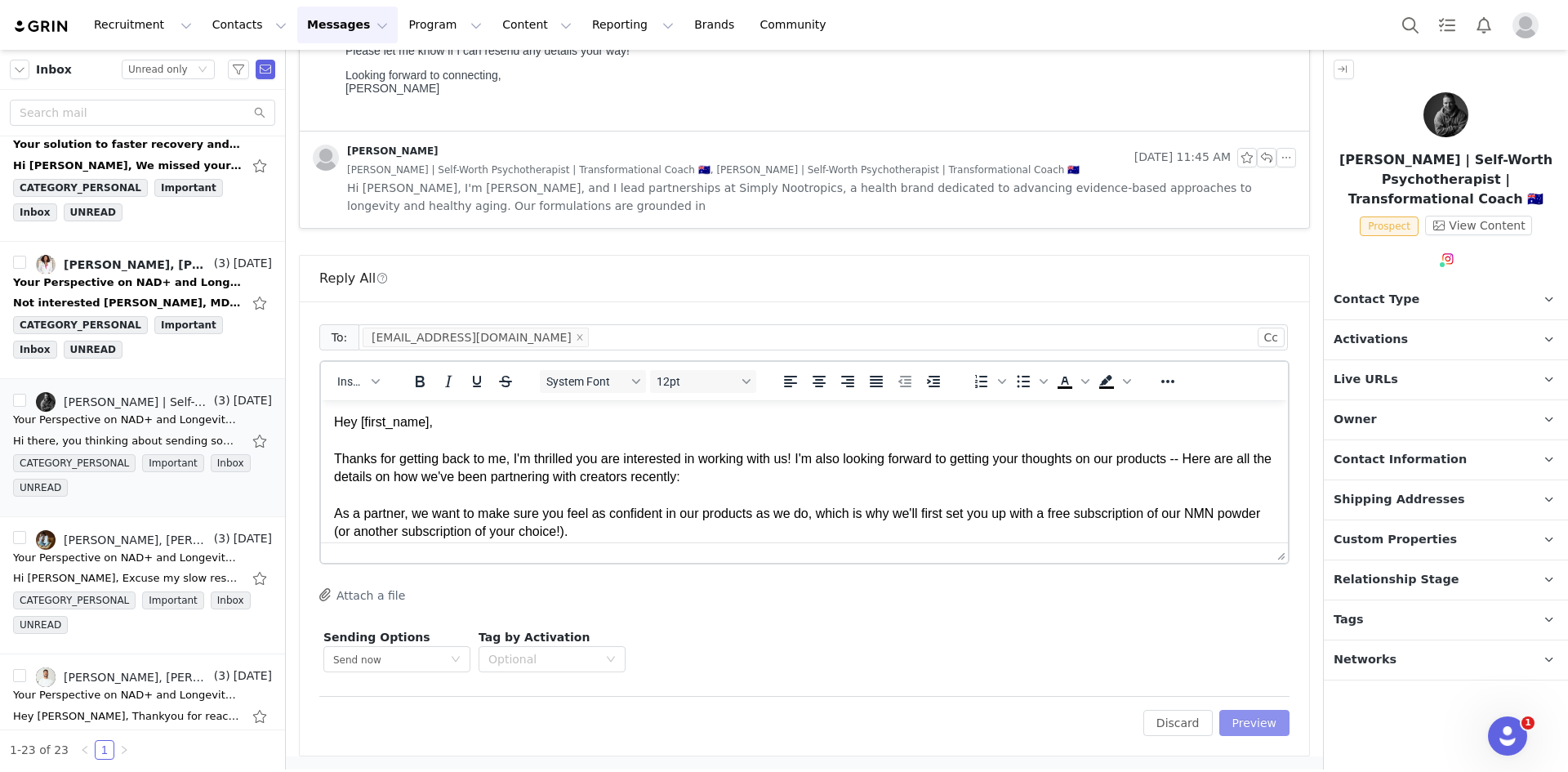
click at [1234, 727] on button "Preview" at bounding box center [1255, 723] width 71 height 26
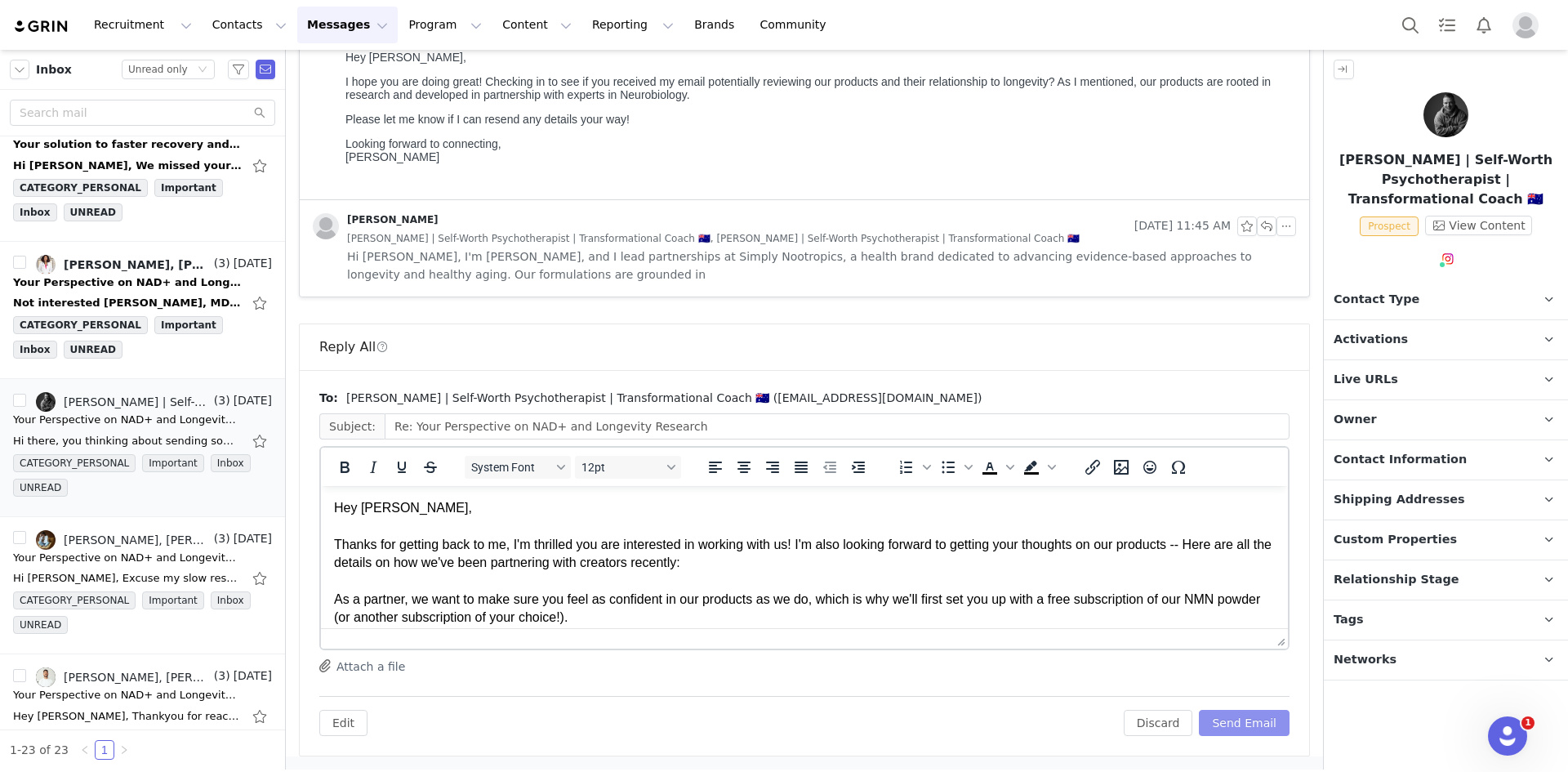
click at [1234, 724] on button "Send Email" at bounding box center [1244, 723] width 91 height 26
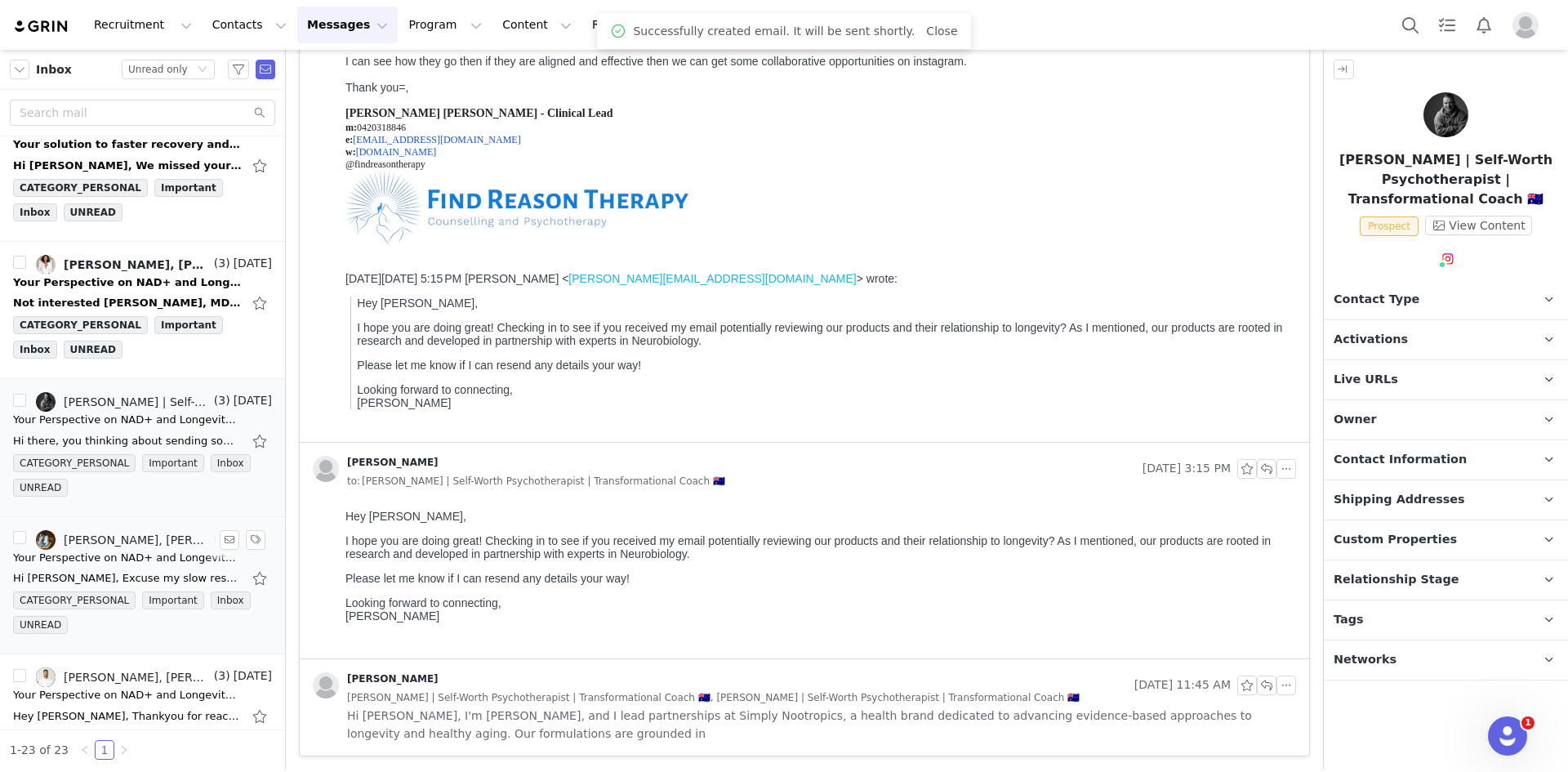
scroll to position [696, 0]
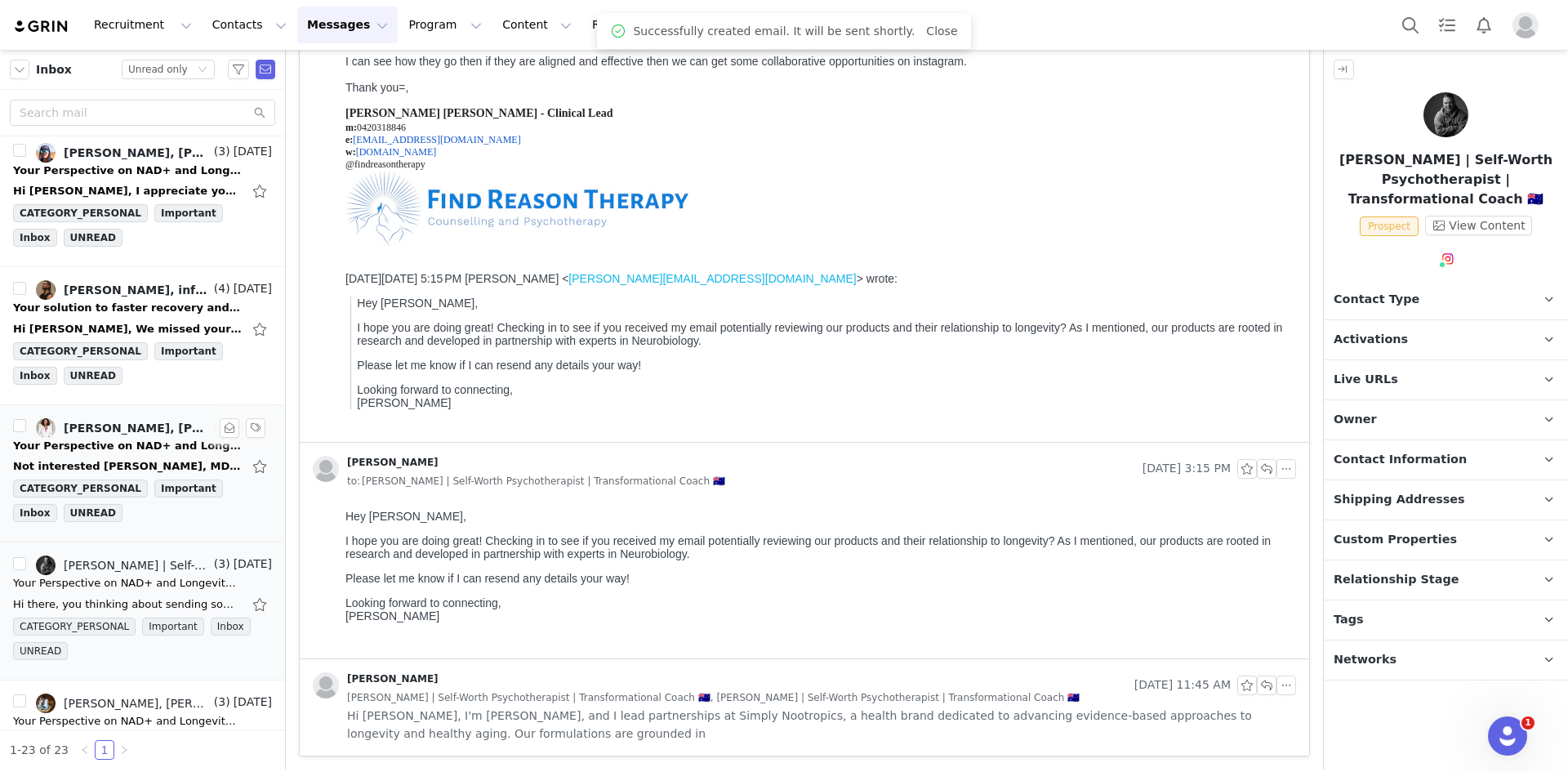
click at [115, 454] on div "Not interested [PERSON_NAME], MD Team [DOMAIN_NAME] On [DATE] 3:01 AM, [PERSON_…" at bounding box center [142, 466] width 259 height 26
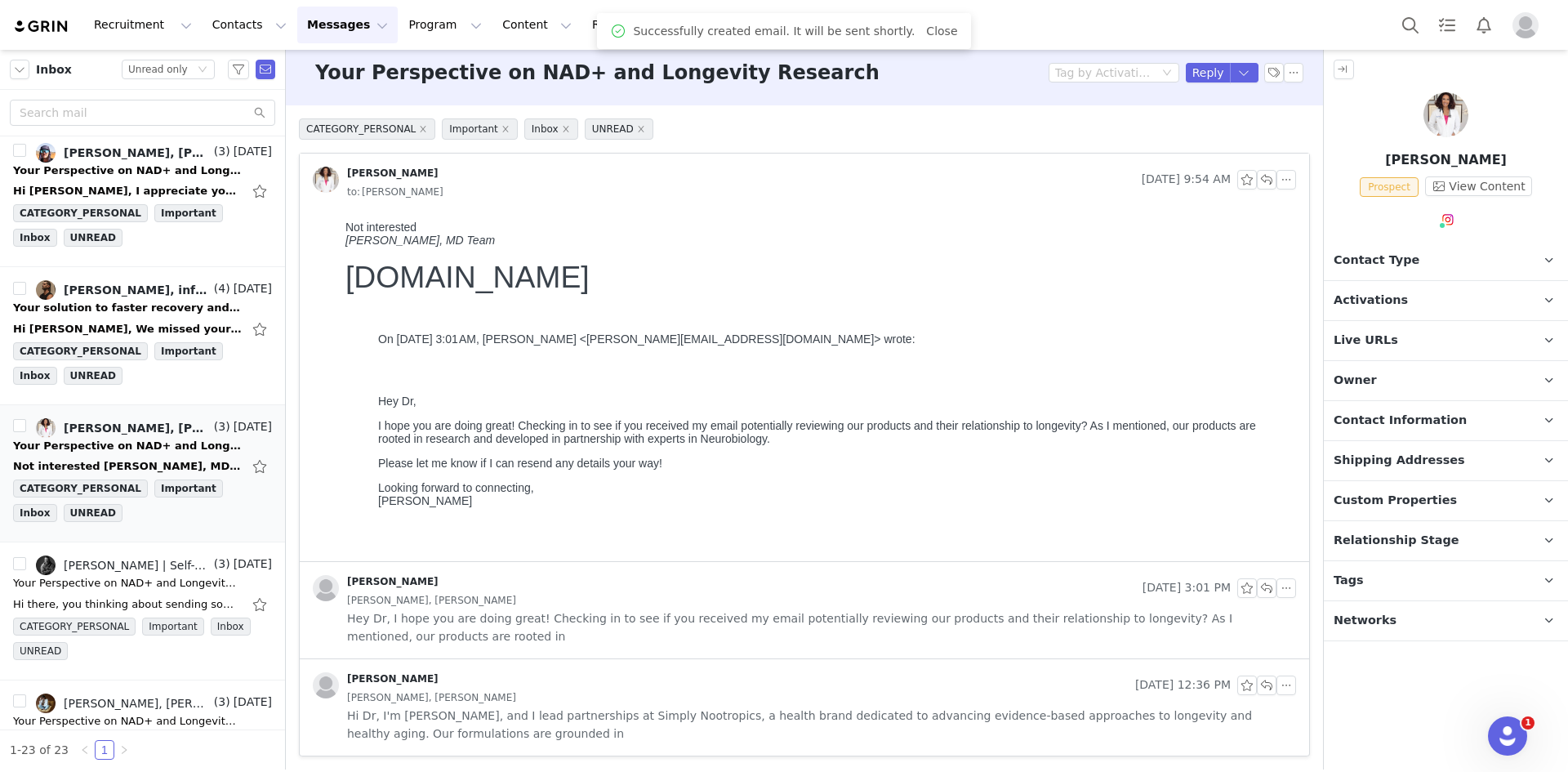
scroll to position [0, 0]
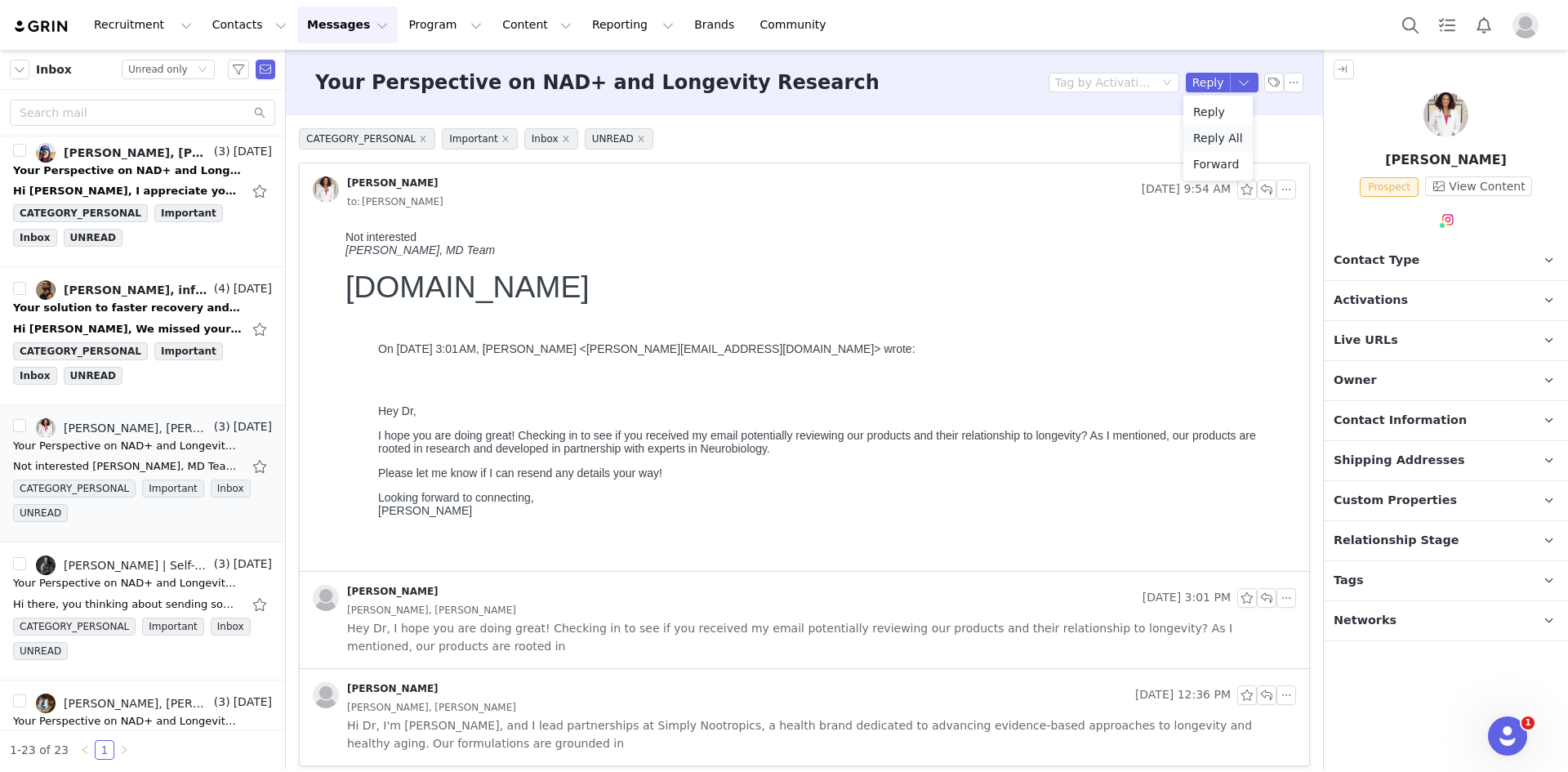
click at [1217, 140] on li "Reply All" at bounding box center [1218, 138] width 69 height 26
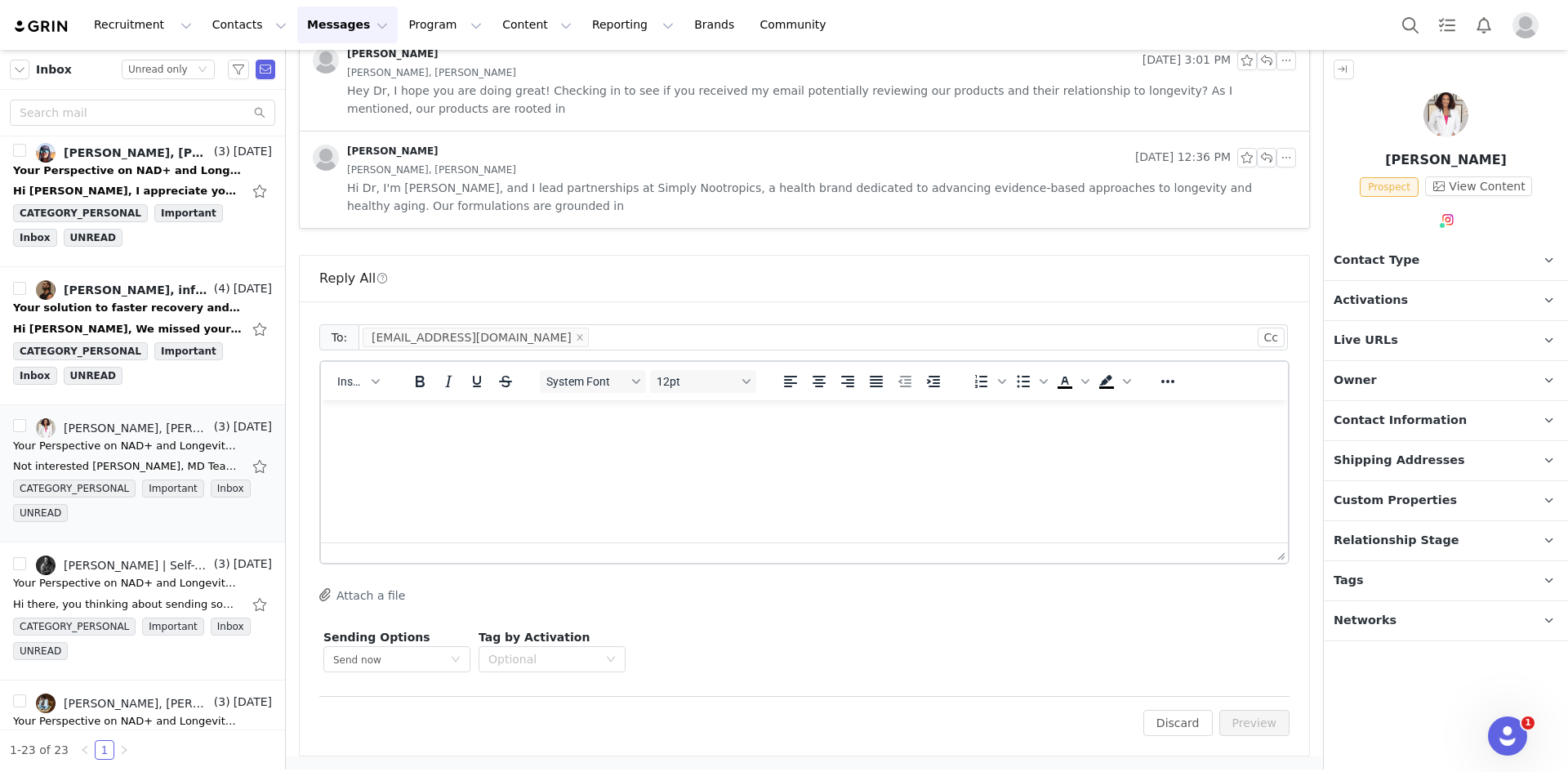
click at [488, 444] on html at bounding box center [804, 422] width 967 height 44
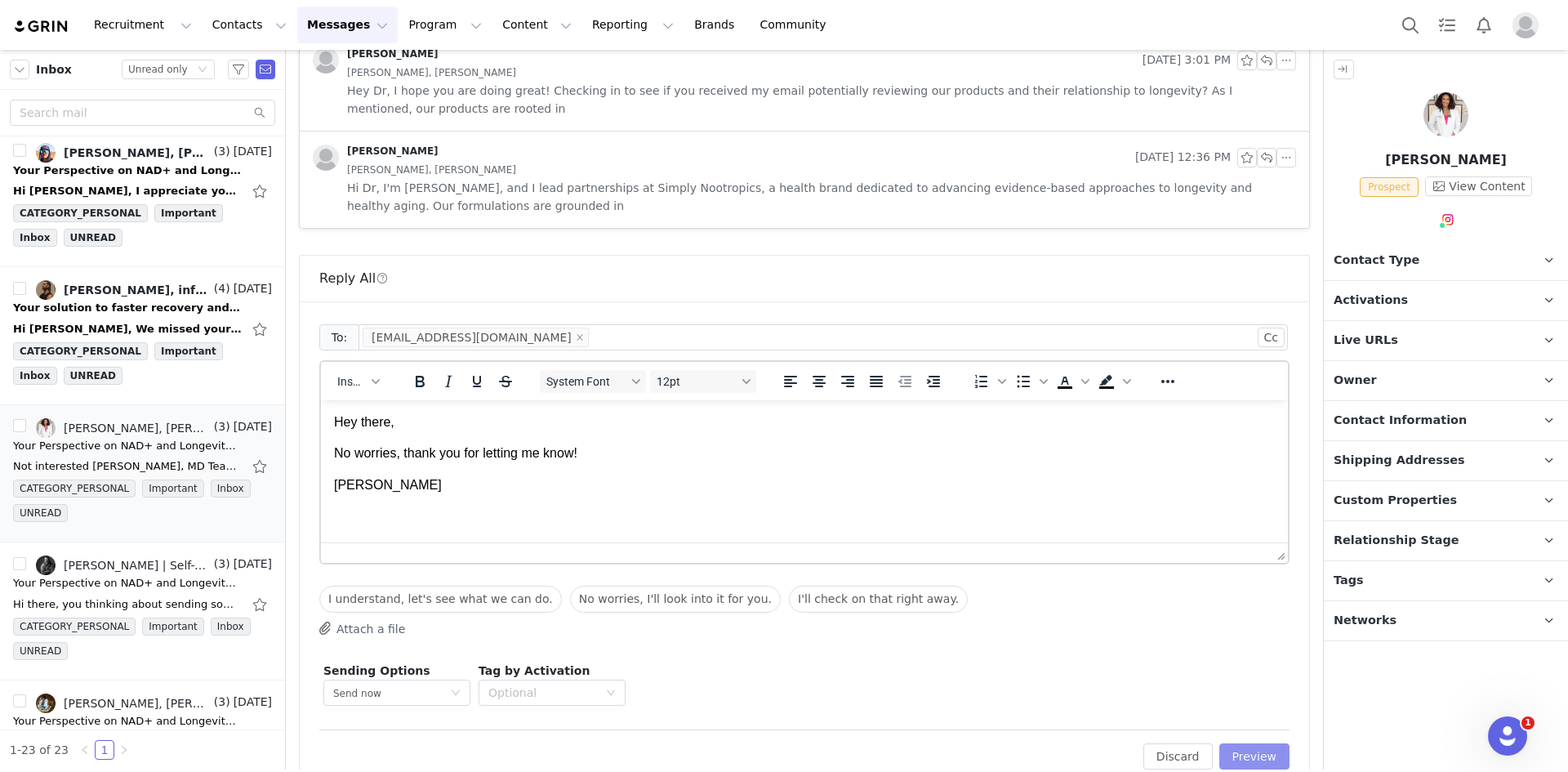
click at [1253, 755] on button "Preview" at bounding box center [1255, 756] width 71 height 26
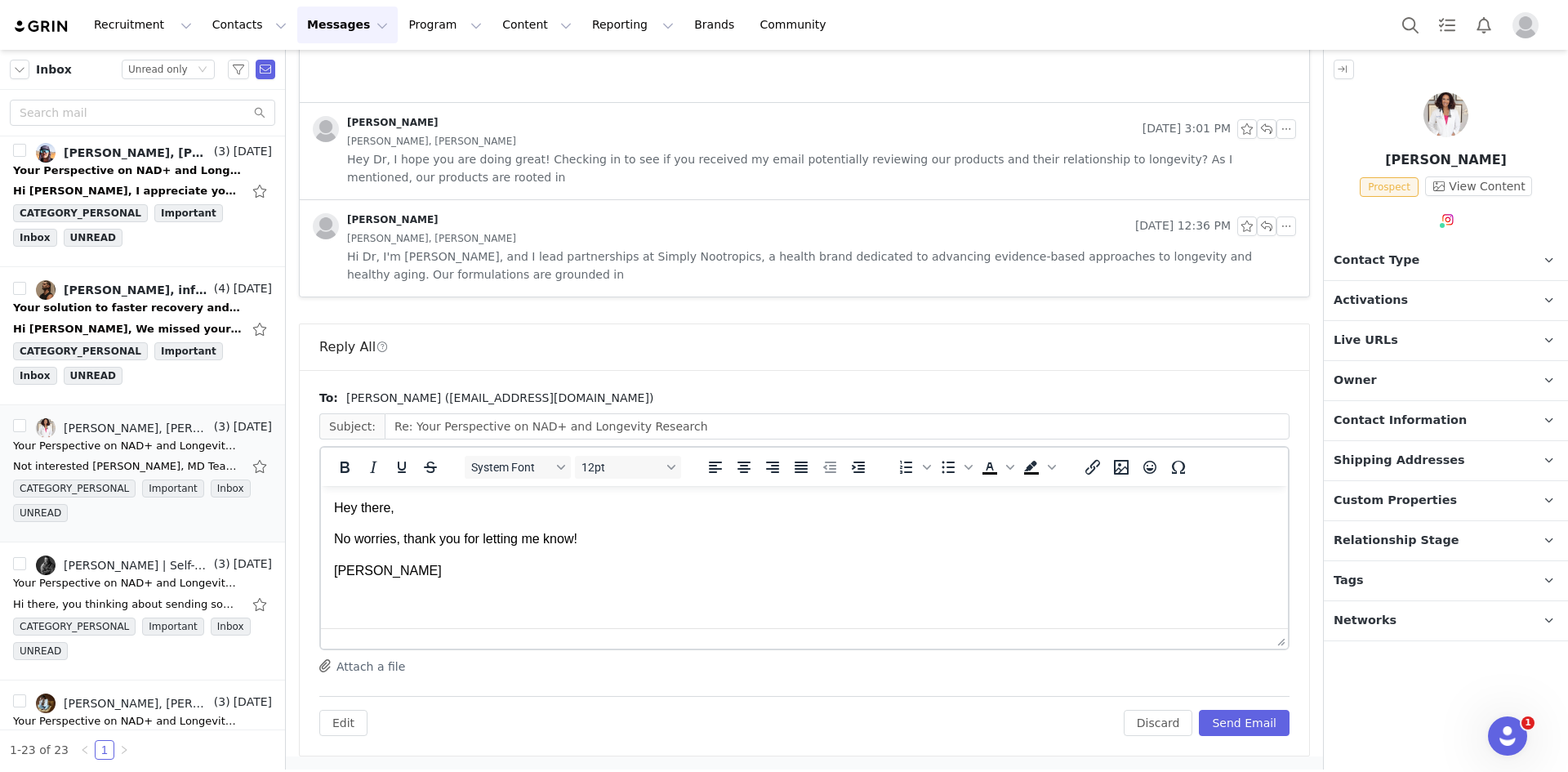
click at [1253, 755] on div "Reply All To: [PERSON_NAME] ([EMAIL_ADDRESS][DOMAIN_NAME]) Subject: Re: Your Pe…" at bounding box center [805, 540] width 1011 height 433
click at [1243, 722] on button "Send Email" at bounding box center [1244, 723] width 91 height 26
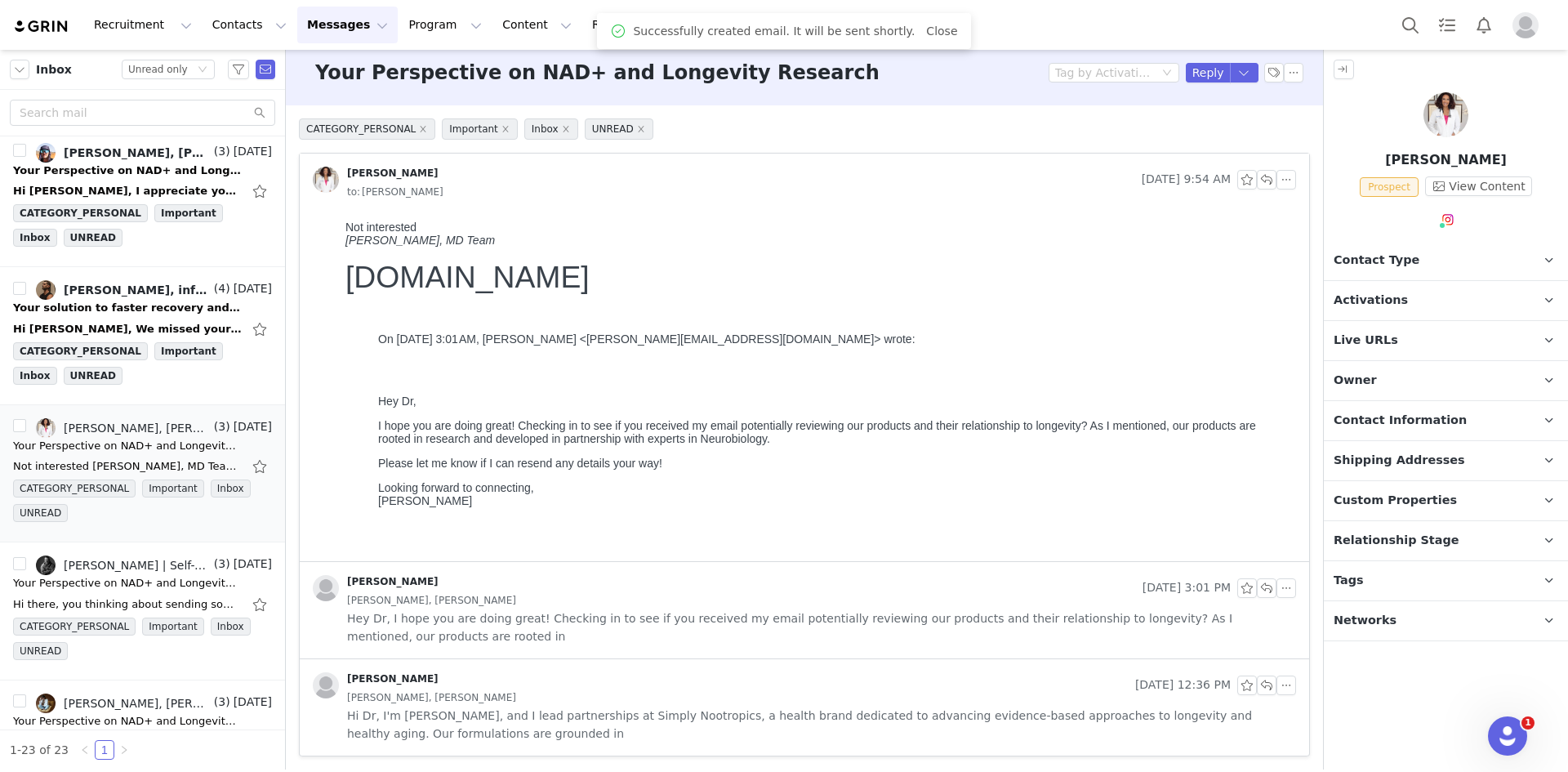
scroll to position [10, 0]
click at [1403, 254] on span "Contact Type" at bounding box center [1377, 260] width 86 height 18
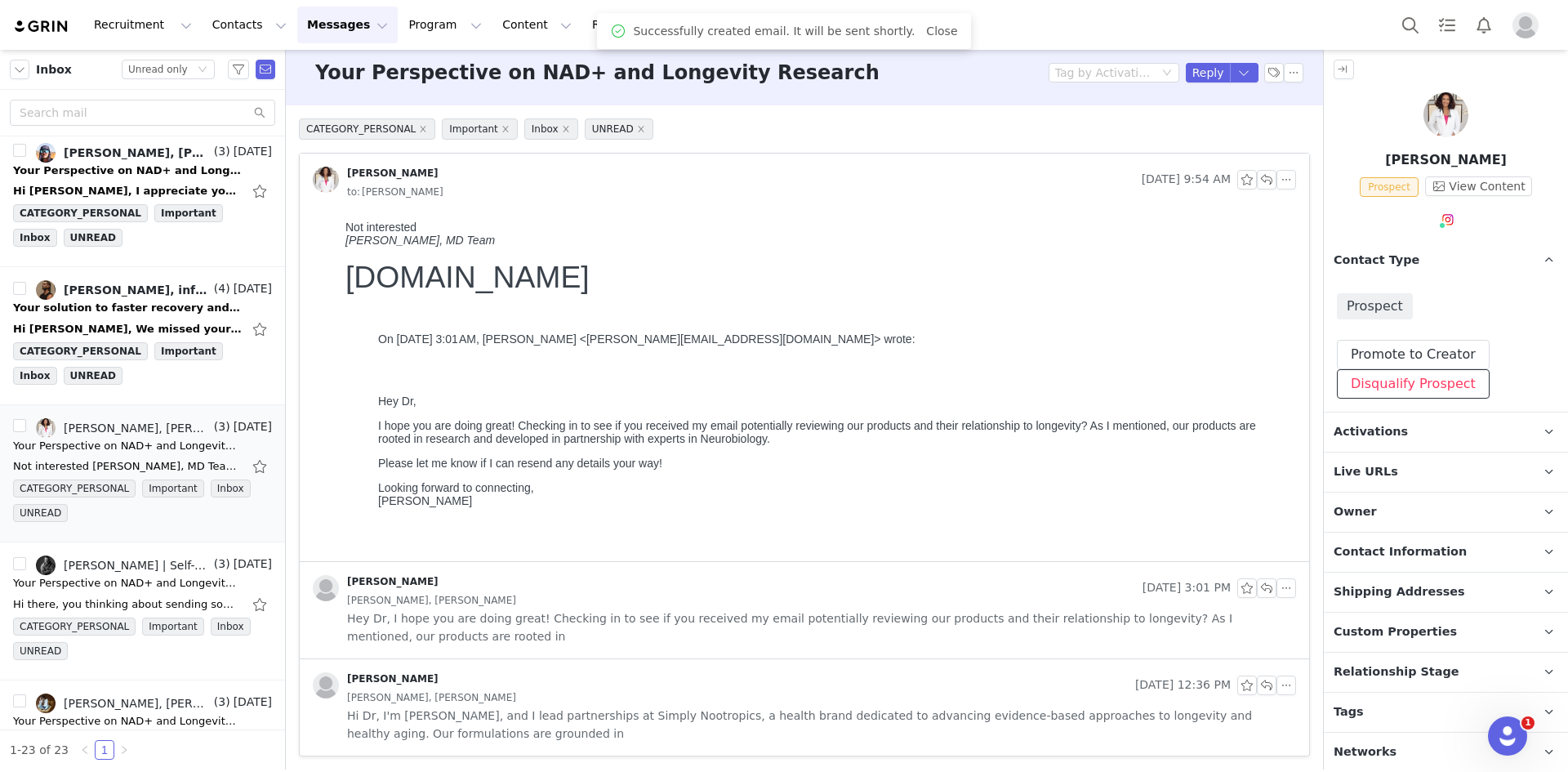
click at [1399, 383] on button "Disqualify Prospect" at bounding box center [1413, 384] width 153 height 29
click at [1419, 457] on div at bounding box center [1400, 460] width 169 height 24
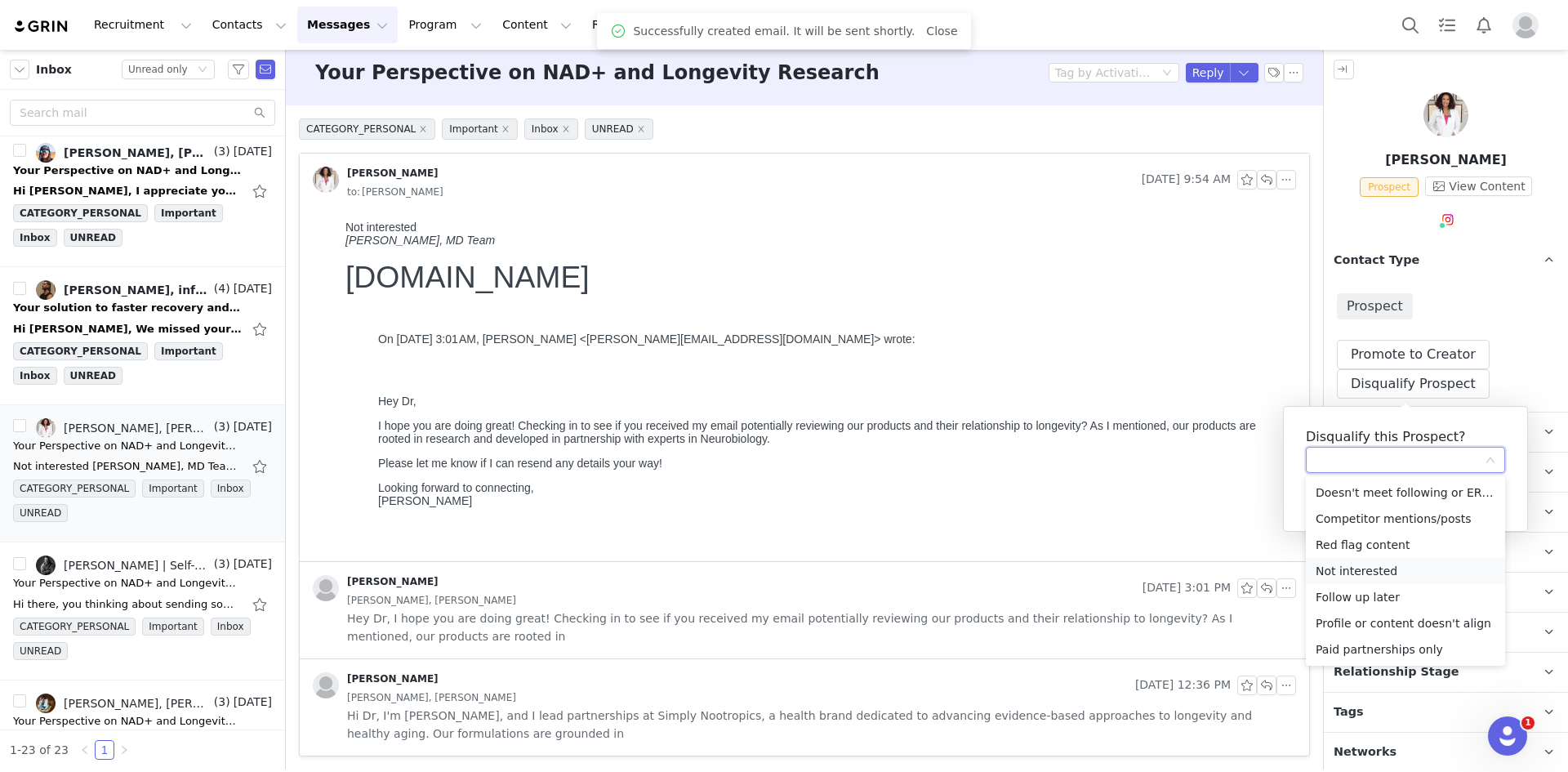
click at [1363, 563] on li "Not interested" at bounding box center [1406, 570] width 200 height 26
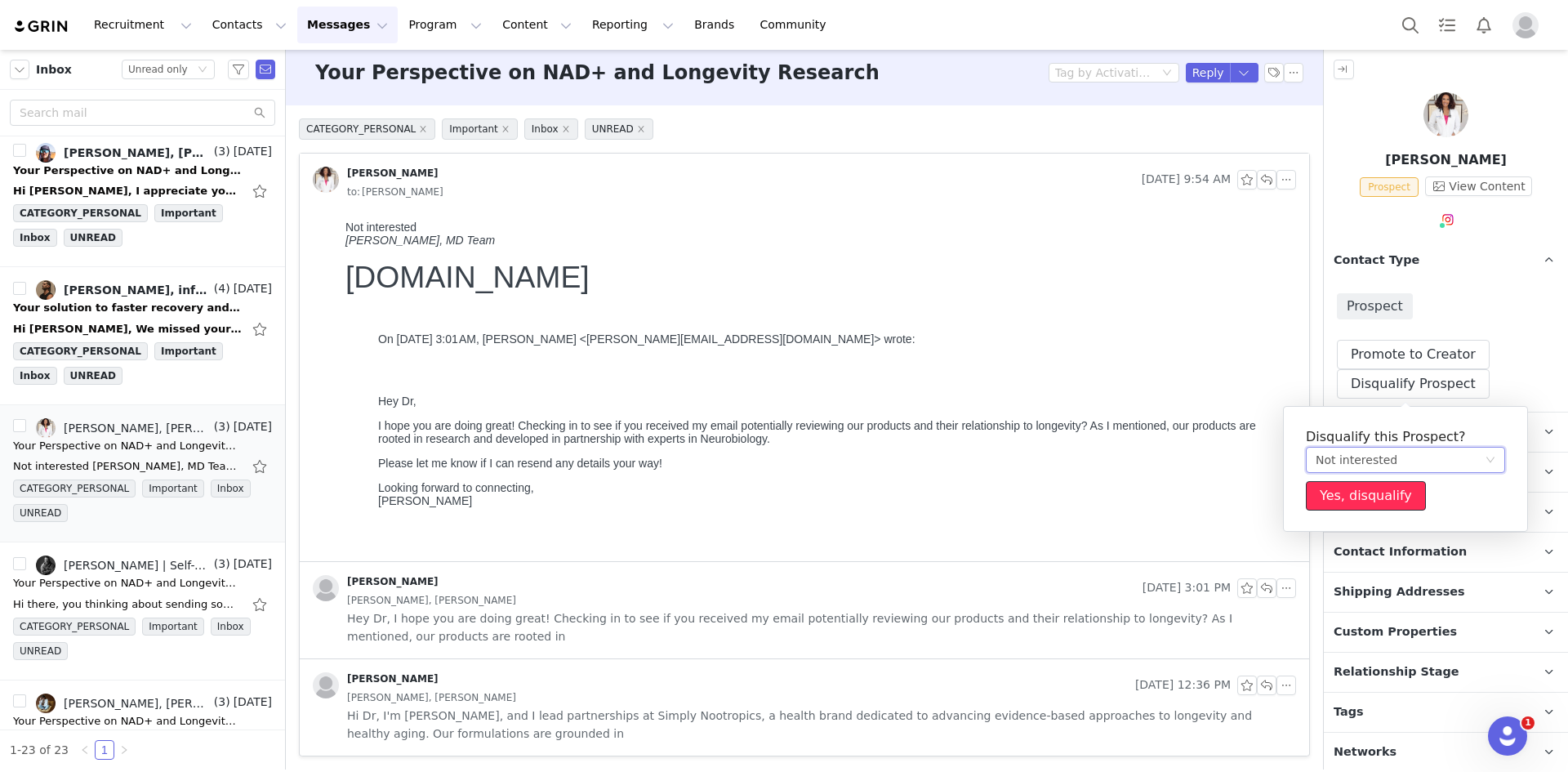
click at [1368, 493] on button "Yes, disqualify" at bounding box center [1366, 496] width 120 height 29
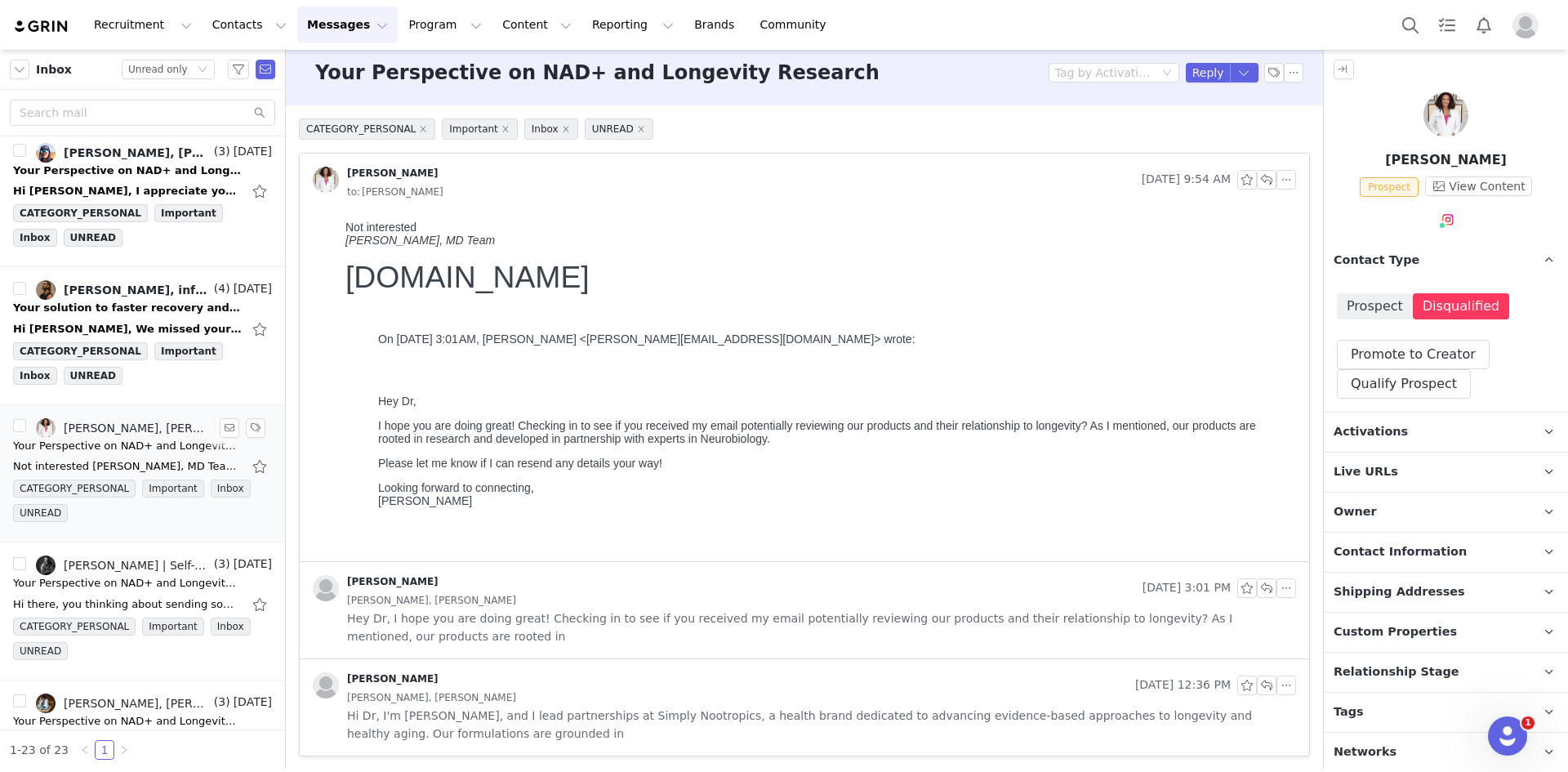
scroll to position [450, 0]
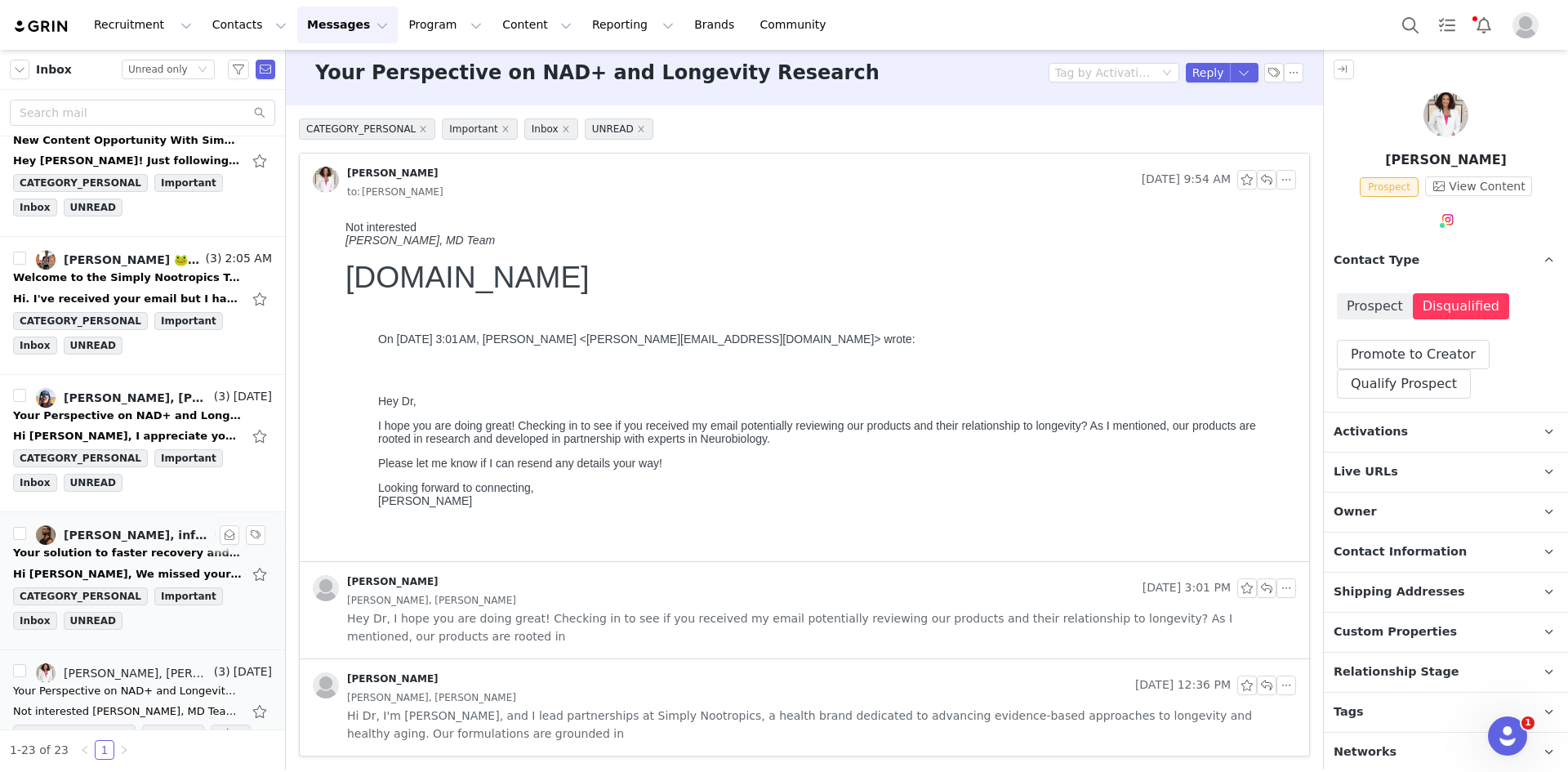
click at [106, 550] on div "Your solution to faster recovery and improved performance -- Let's Talk!" at bounding box center [127, 553] width 229 height 17
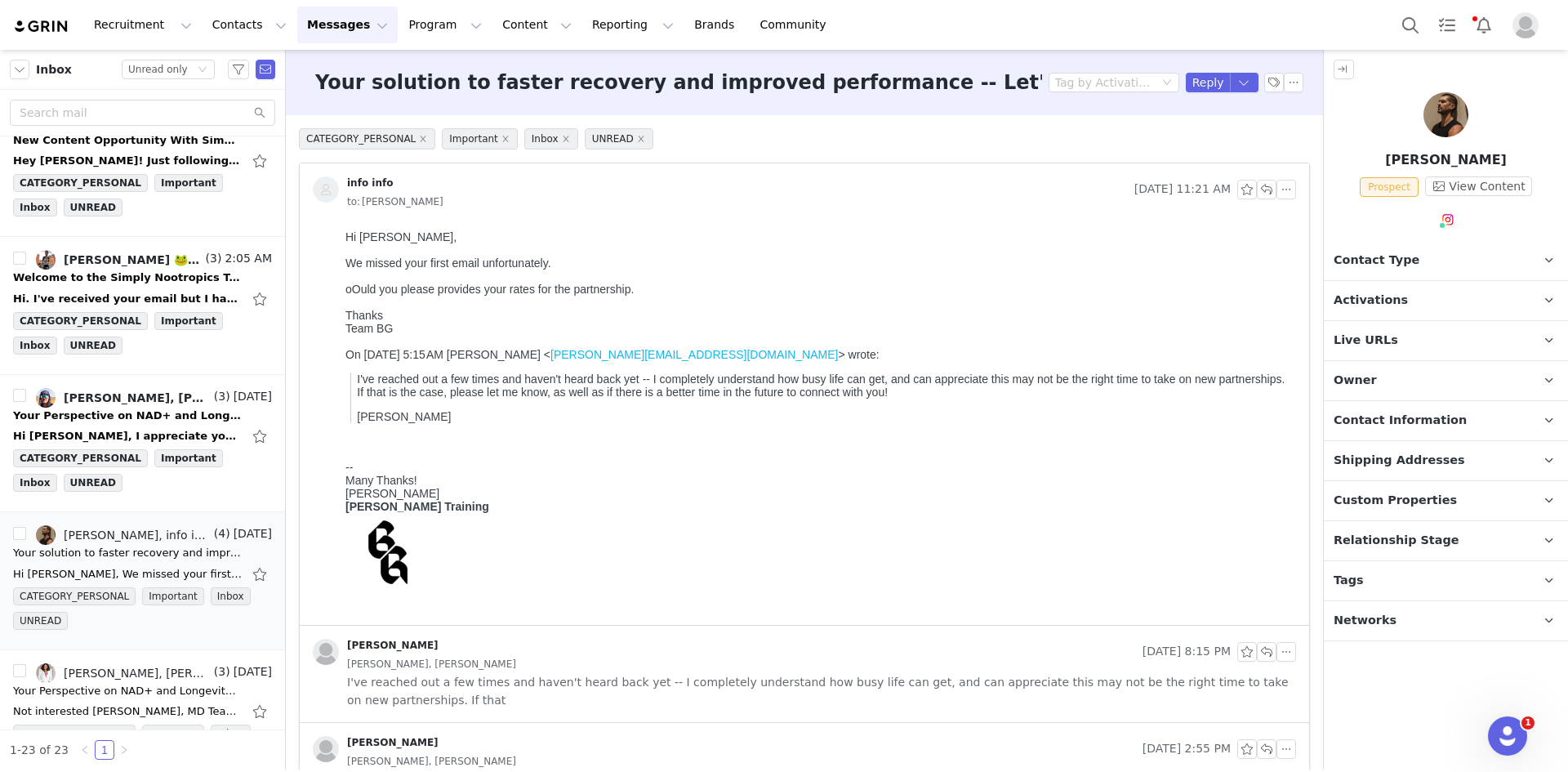
scroll to position [161, 0]
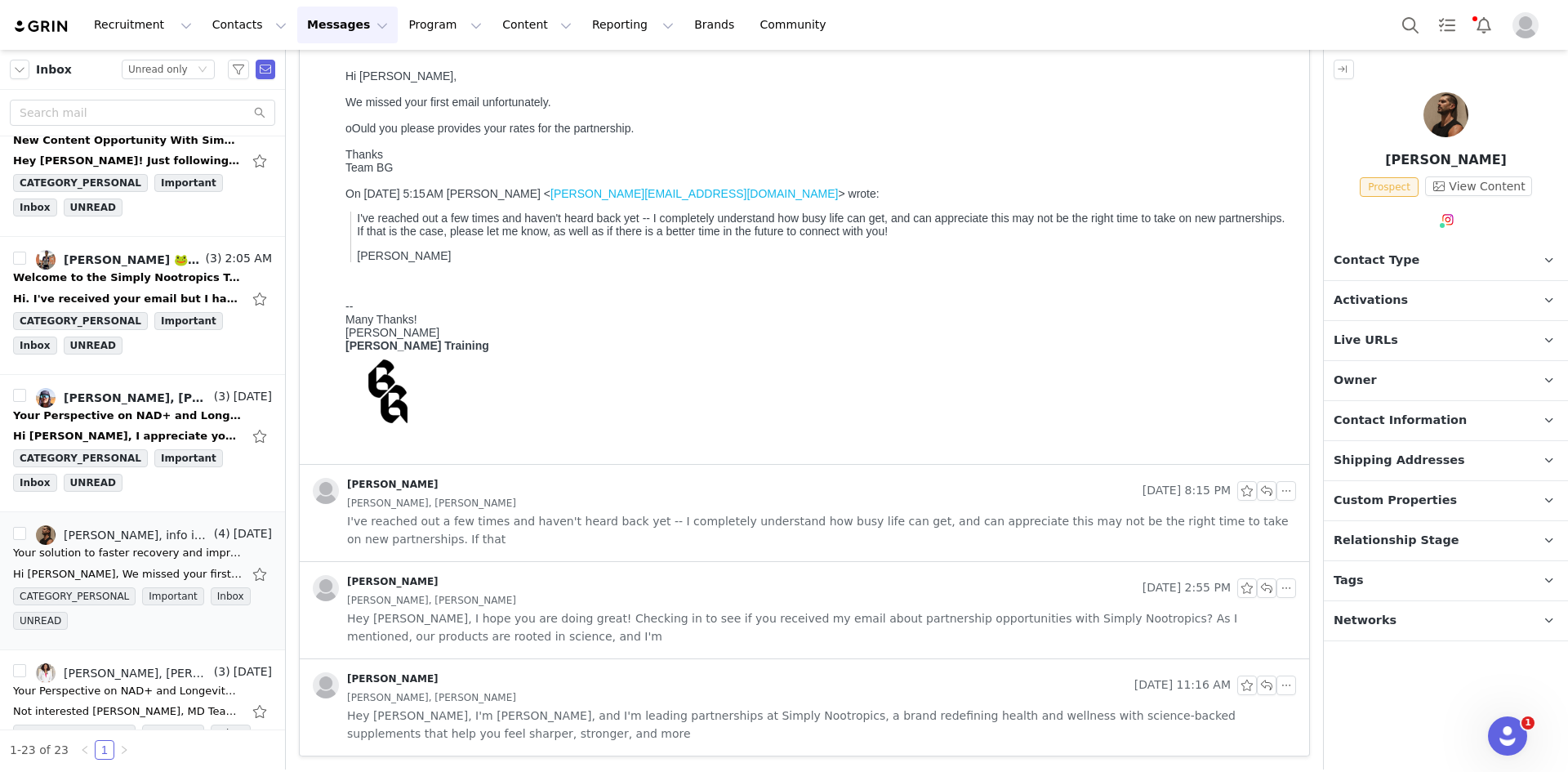
click at [731, 506] on div "[PERSON_NAME], [PERSON_NAME]" at bounding box center [822, 503] width 949 height 18
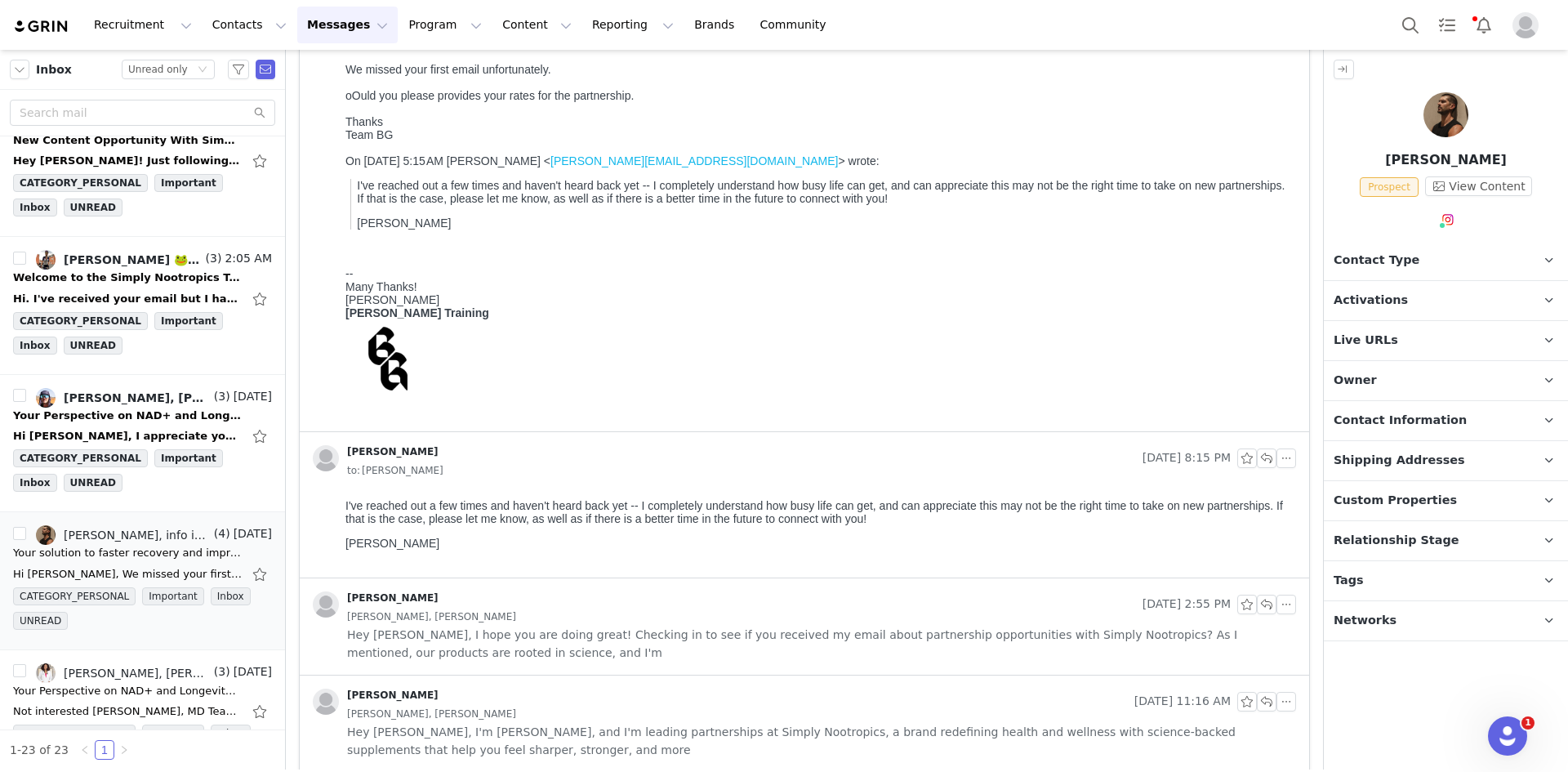
scroll to position [210, 0]
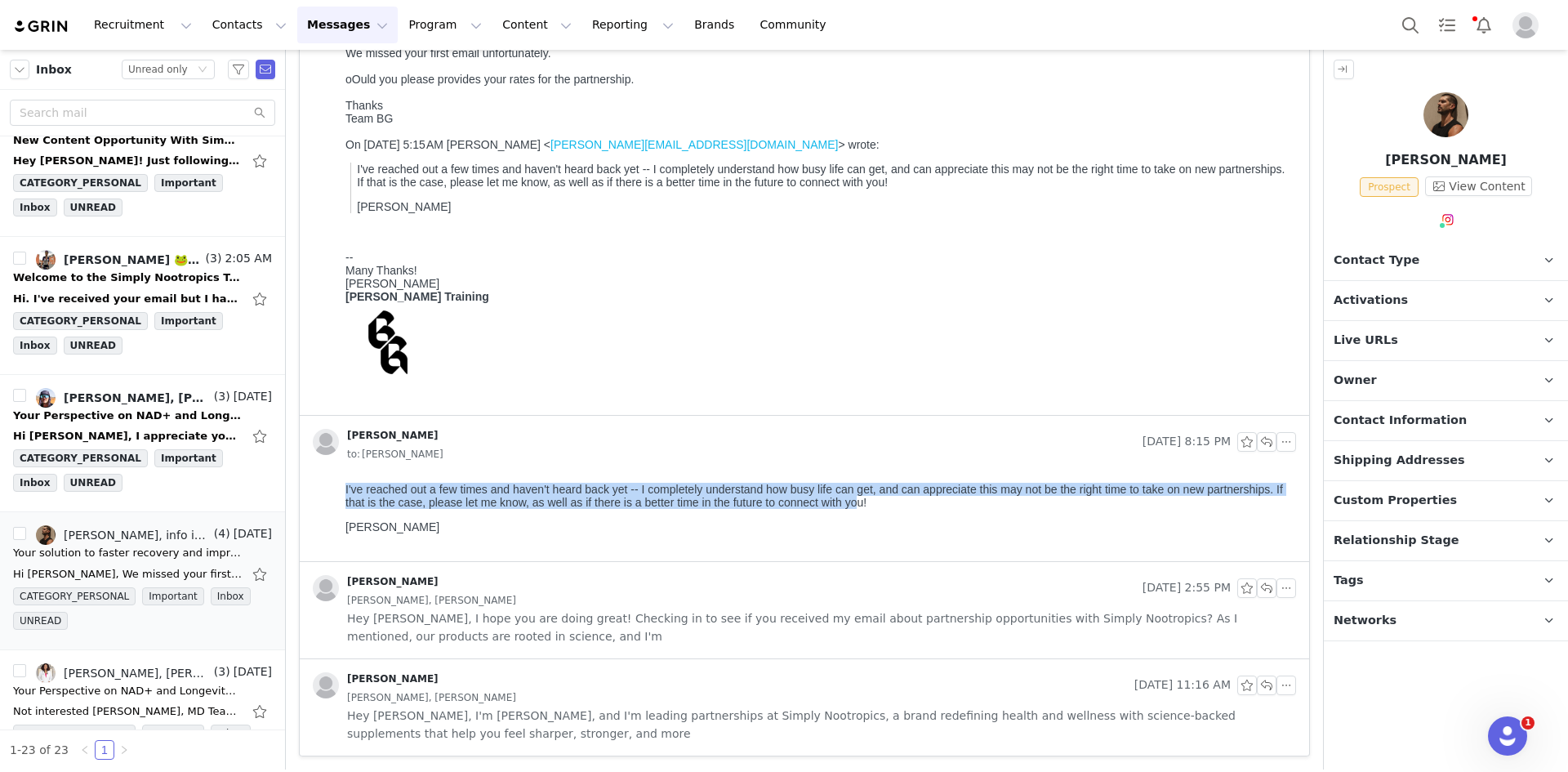
drag, startPoint x: 610, startPoint y: 479, endPoint x: 854, endPoint y: 498, distance: 244.7
click at [854, 498] on html "I've reached out a few times and haven't heard back yet -- I completely underst…" at bounding box center [818, 519] width 958 height 85
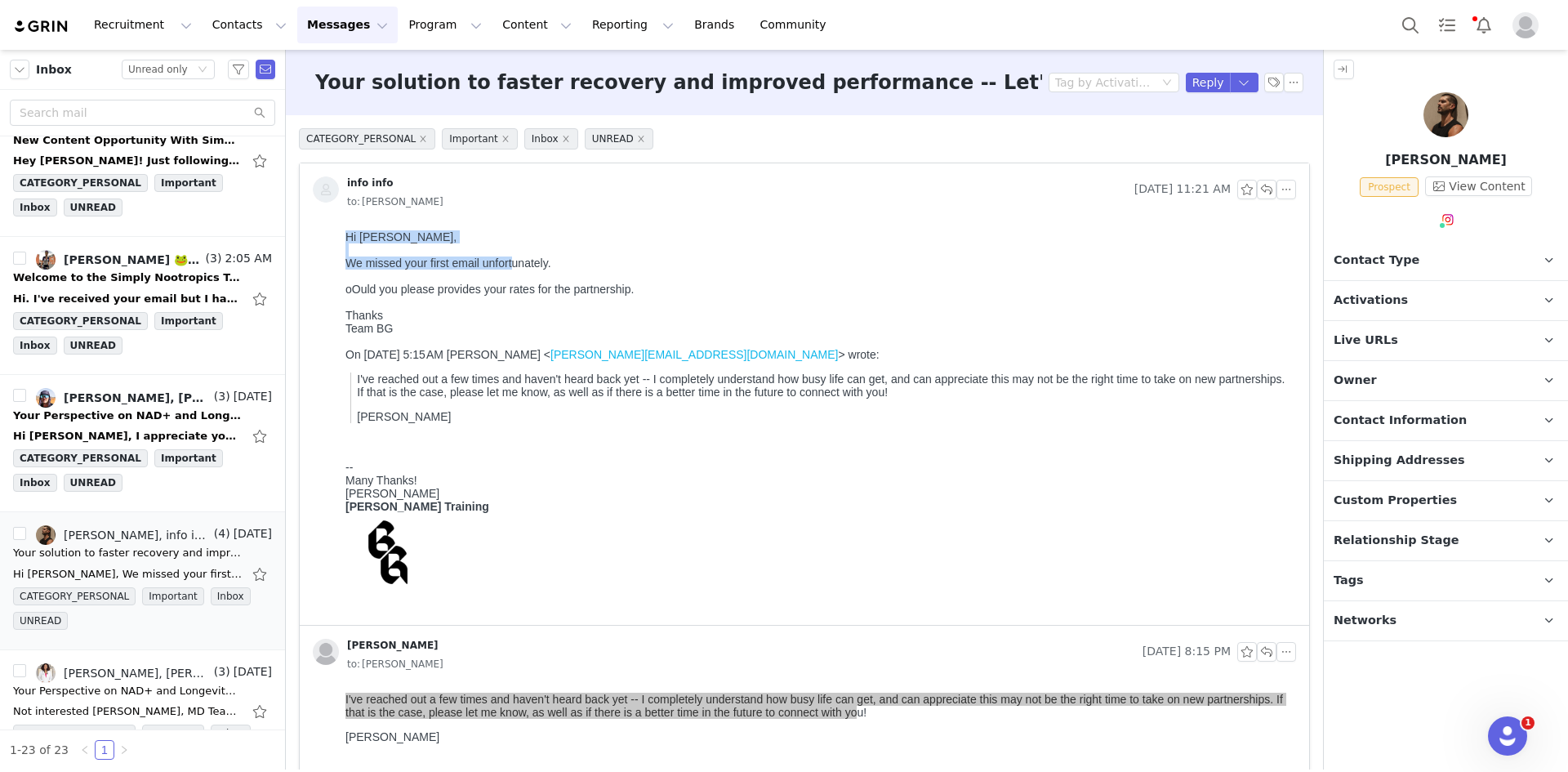
drag, startPoint x: 344, startPoint y: 233, endPoint x: 515, endPoint y: 261, distance: 173.3
click at [515, 261] on html "Hi [PERSON_NAME], We missed your first email unfortunately. oOuld you please pr…" at bounding box center [818, 425] width 958 height 401
click at [503, 295] on div "oOuld you please provides your rates for the partnership." at bounding box center [817, 289] width 944 height 13
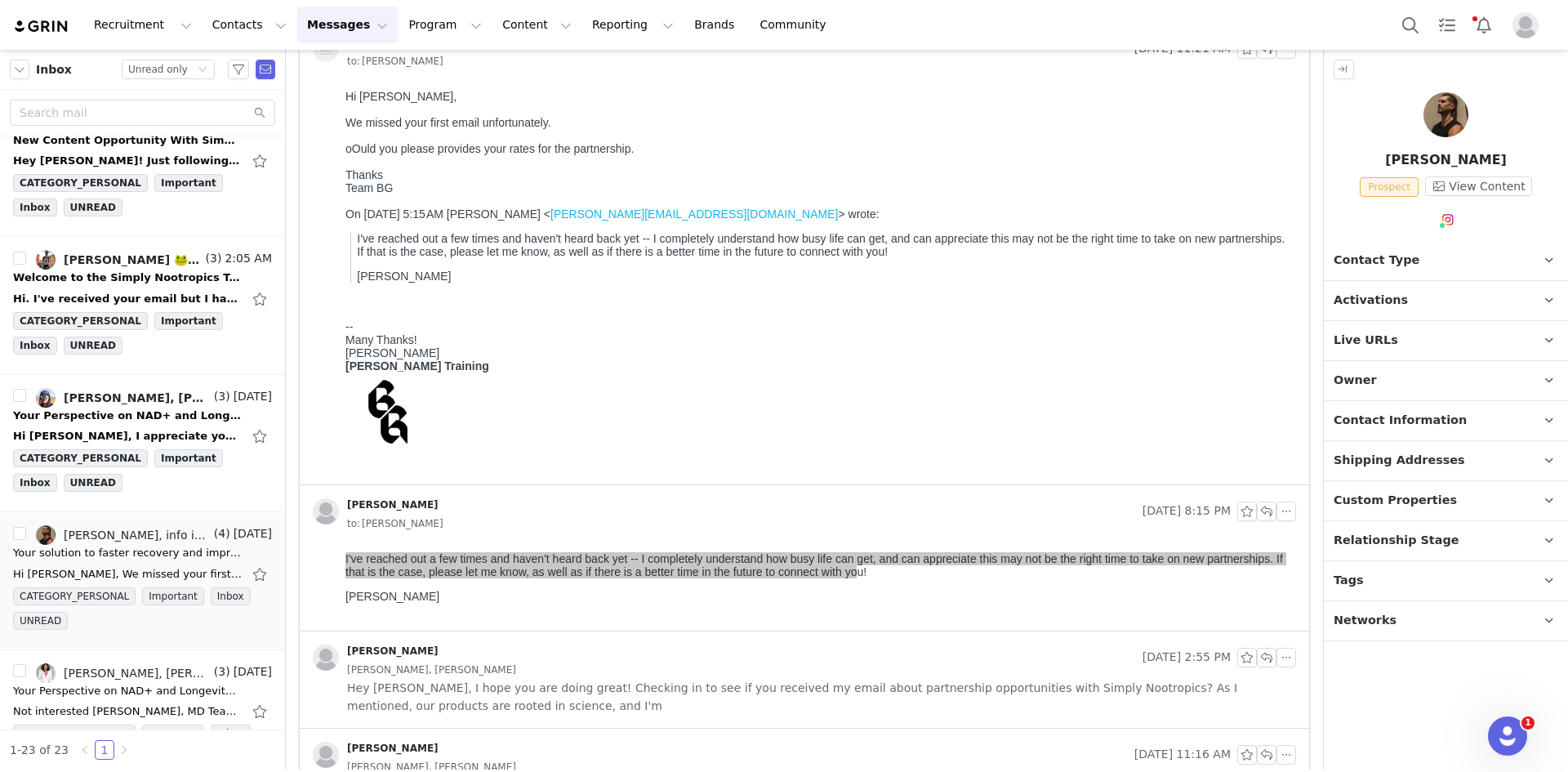
scroll to position [210, 0]
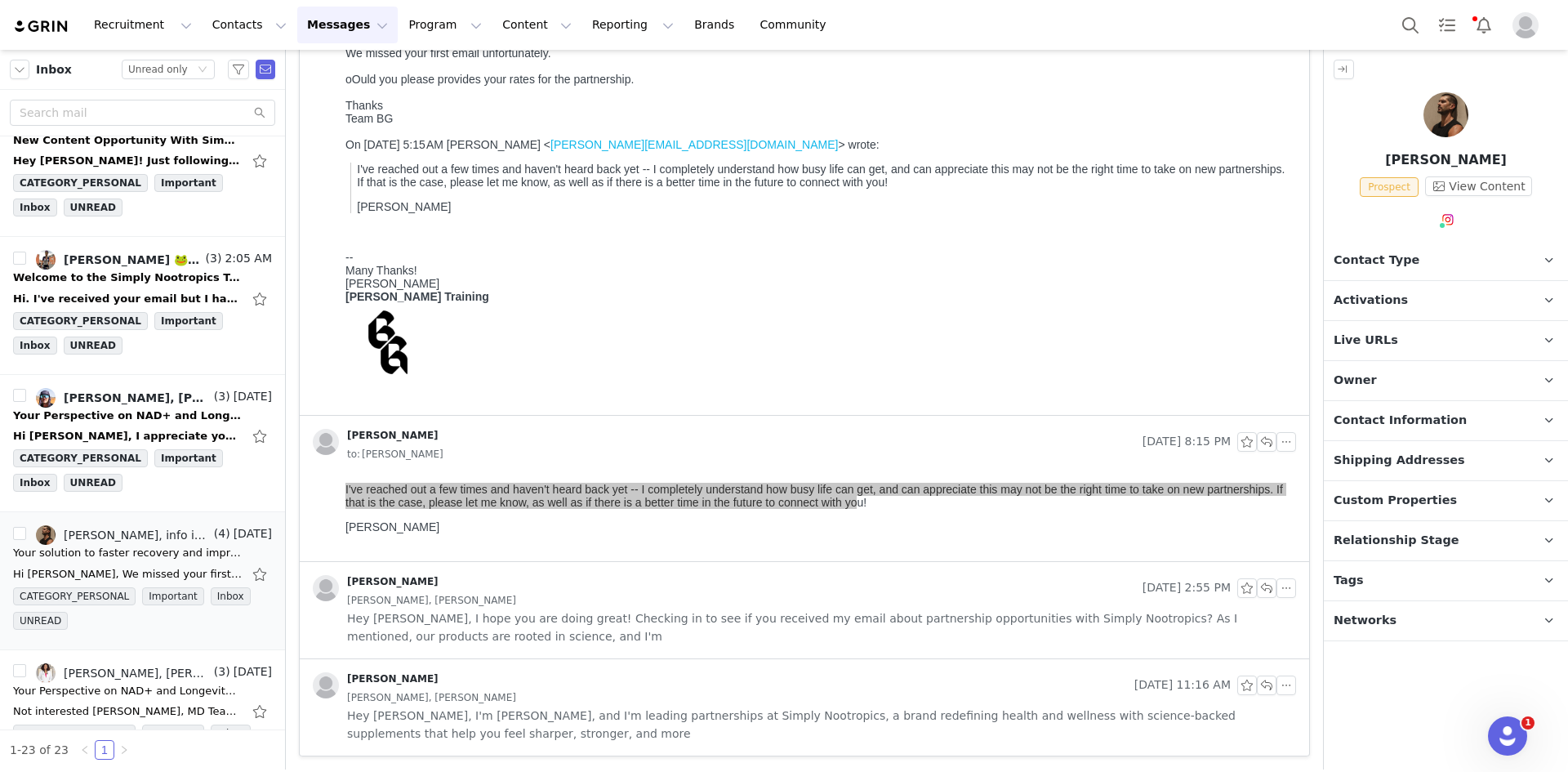
click at [498, 637] on span "Hey [PERSON_NAME], I hope you are doing great! Checking in to see if you receiv…" at bounding box center [822, 627] width 949 height 36
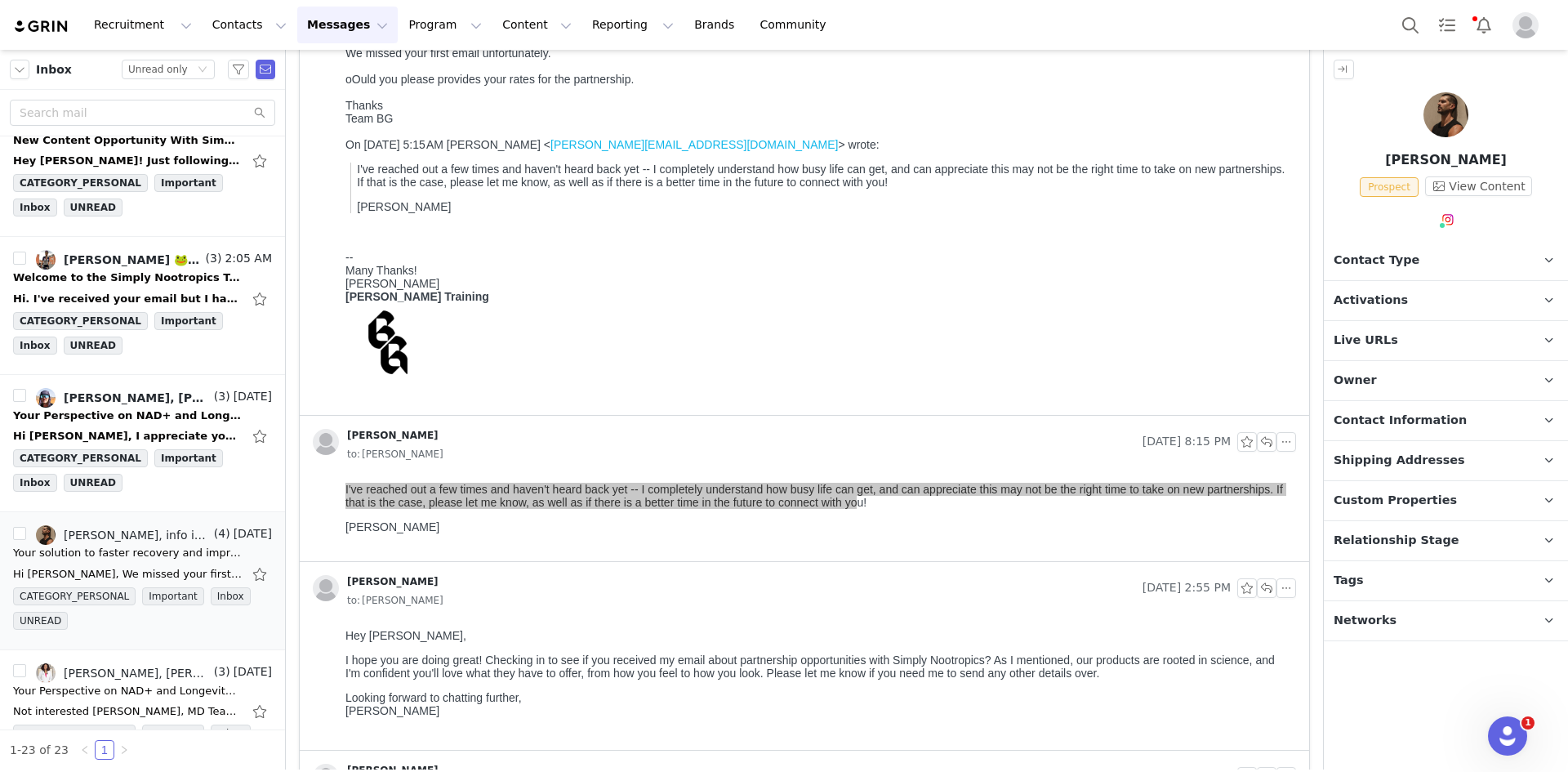
scroll to position [0, 0]
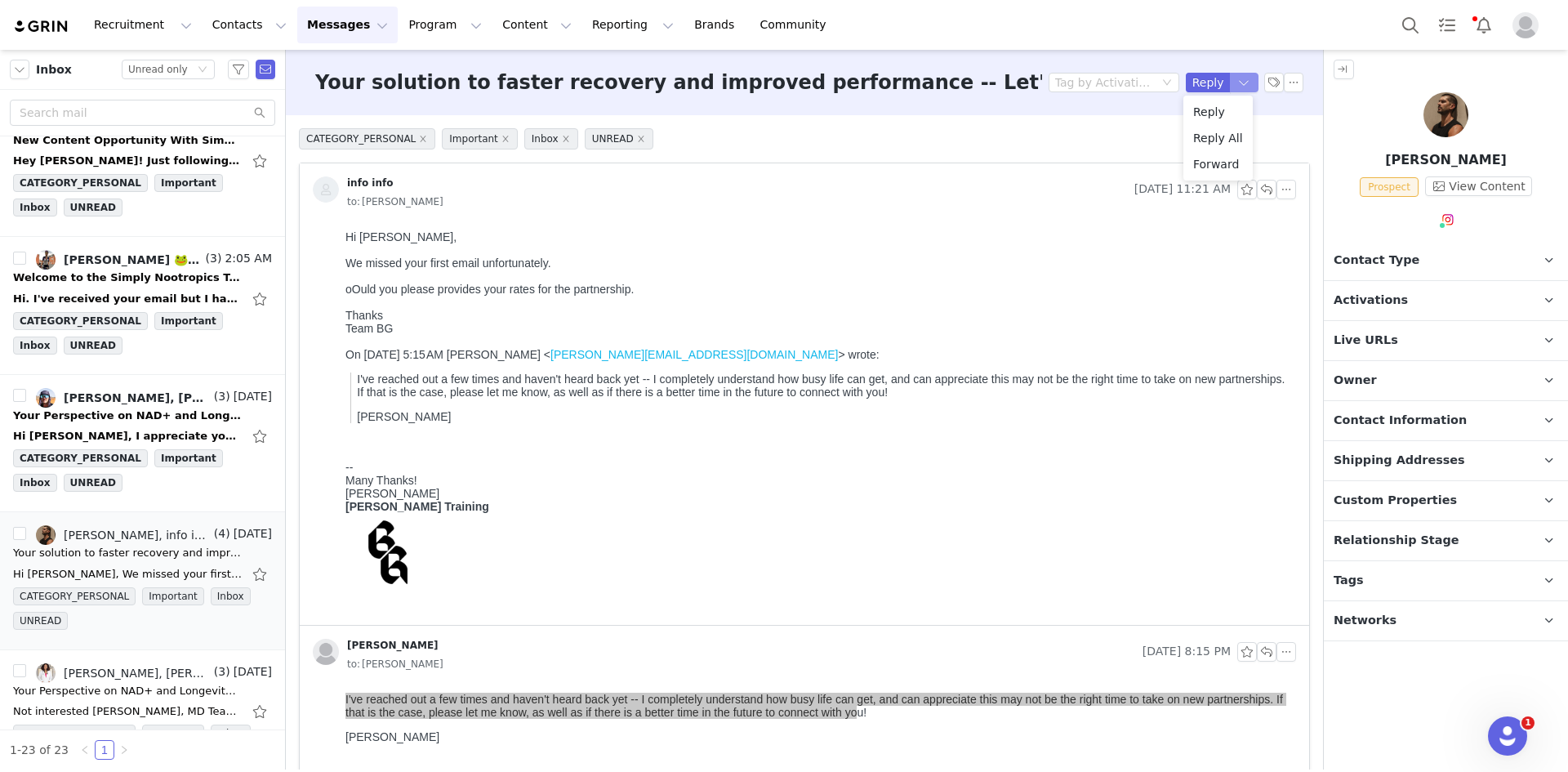
click at [1237, 81] on button "button" at bounding box center [1245, 82] width 29 height 20
click at [1212, 146] on li "Reply All" at bounding box center [1218, 138] width 69 height 26
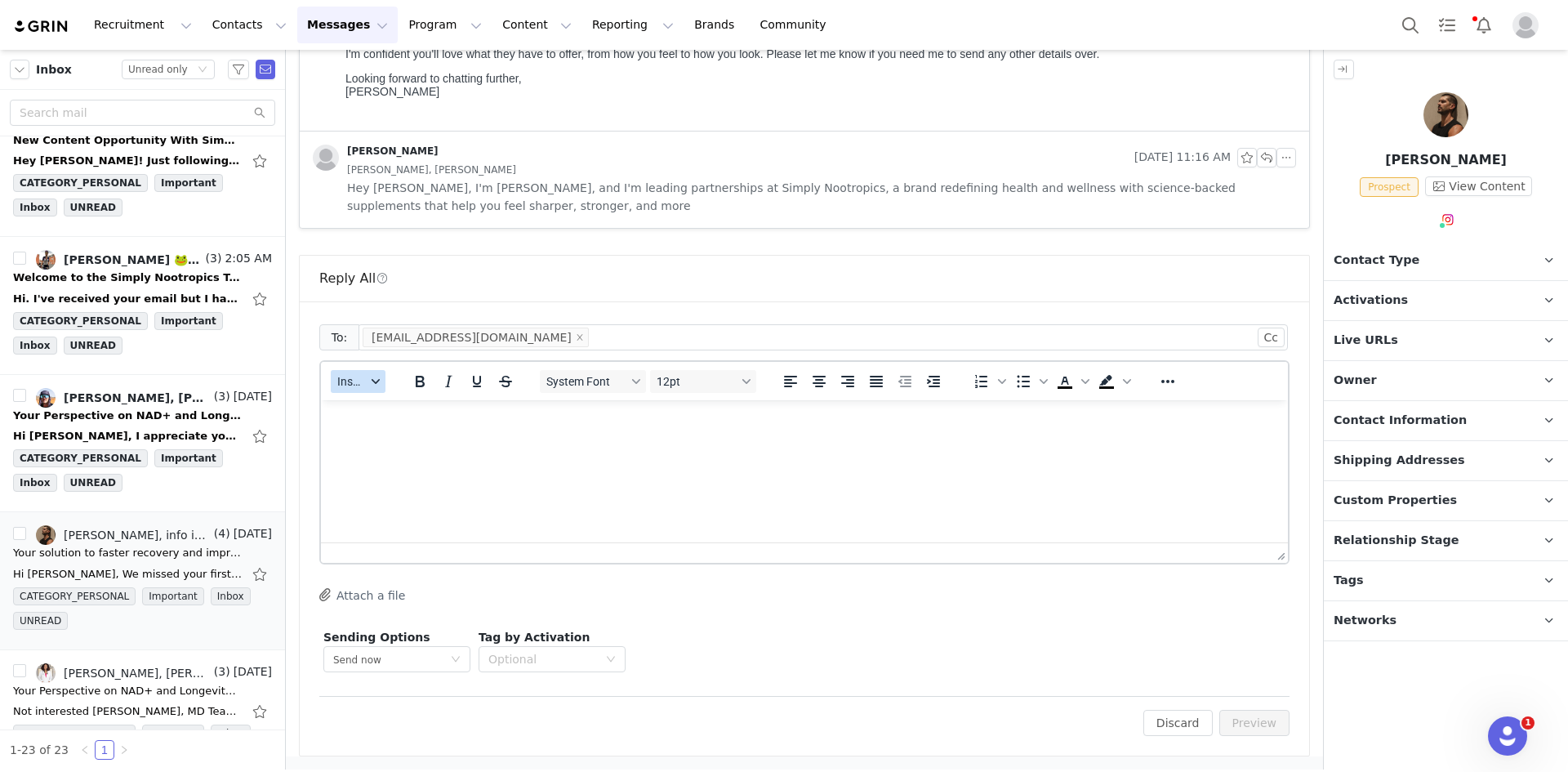
click at [354, 389] on button "Insert" at bounding box center [358, 381] width 55 height 23
click at [370, 404] on div "Insert Template" at bounding box center [418, 410] width 147 height 20
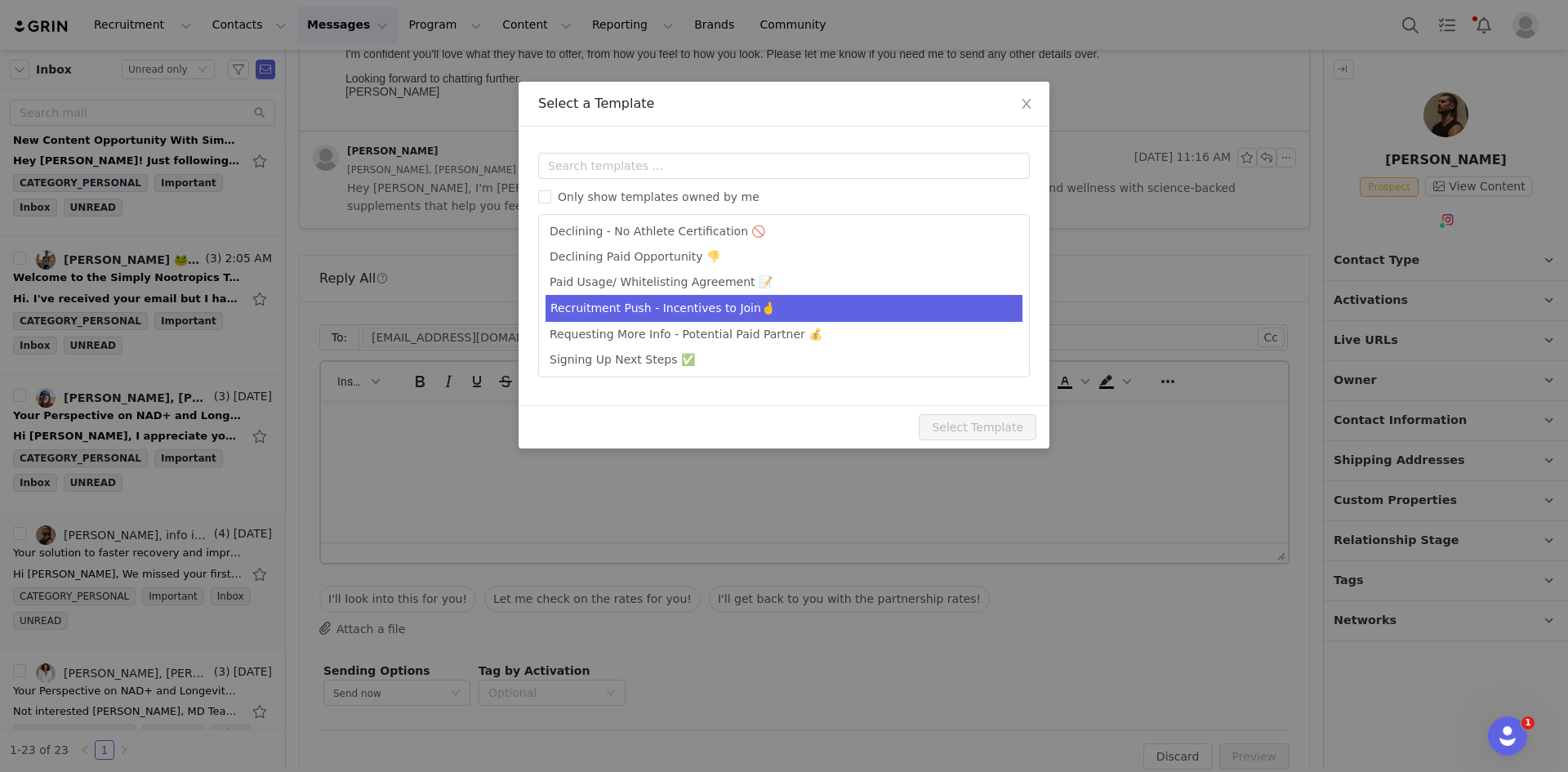
scroll to position [75, 0]
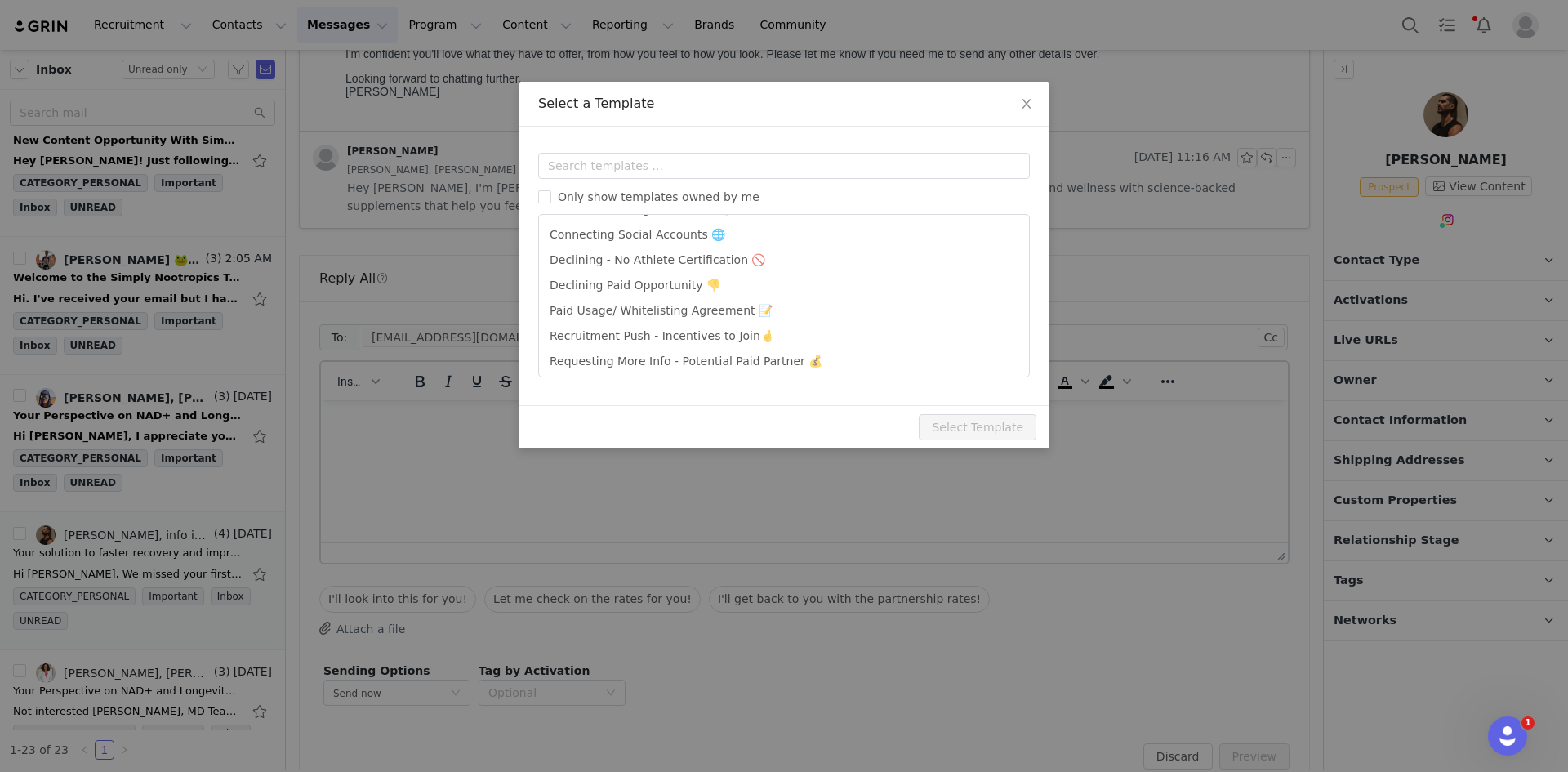
drag, startPoint x: 674, startPoint y: 362, endPoint x: 910, endPoint y: 435, distance: 247.0
click at [674, 361] on li "Requesting More Info - Potential Paid Partner 💰" at bounding box center [784, 362] width 477 height 25
type input "Let's Partner!"
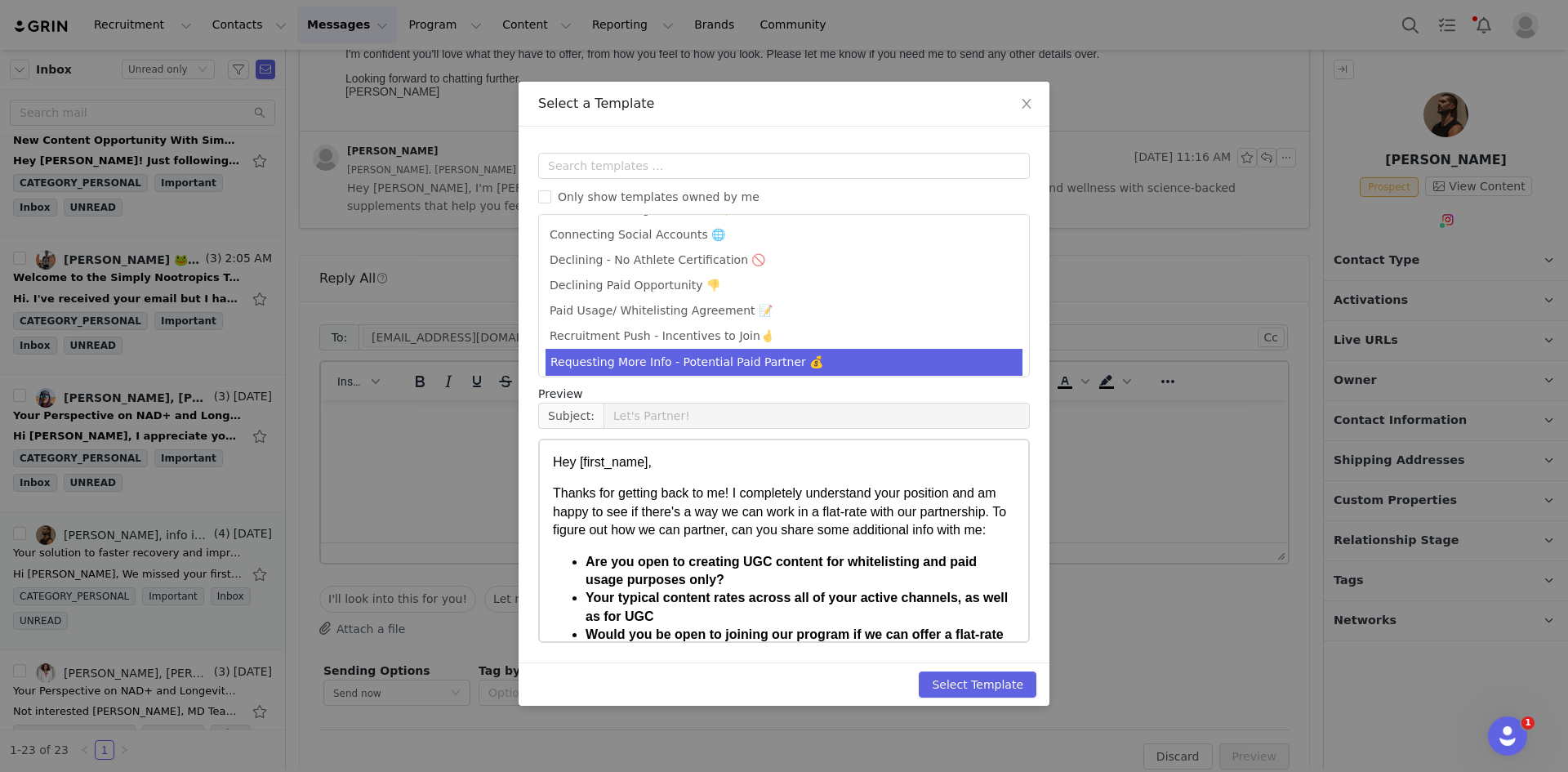
click at [996, 660] on div "Templates Only show templates owned by me Activation - Long Time Since Last Pos…" at bounding box center [784, 394] width 531 height 536
click at [998, 687] on button "Select Template" at bounding box center [977, 684] width 117 height 26
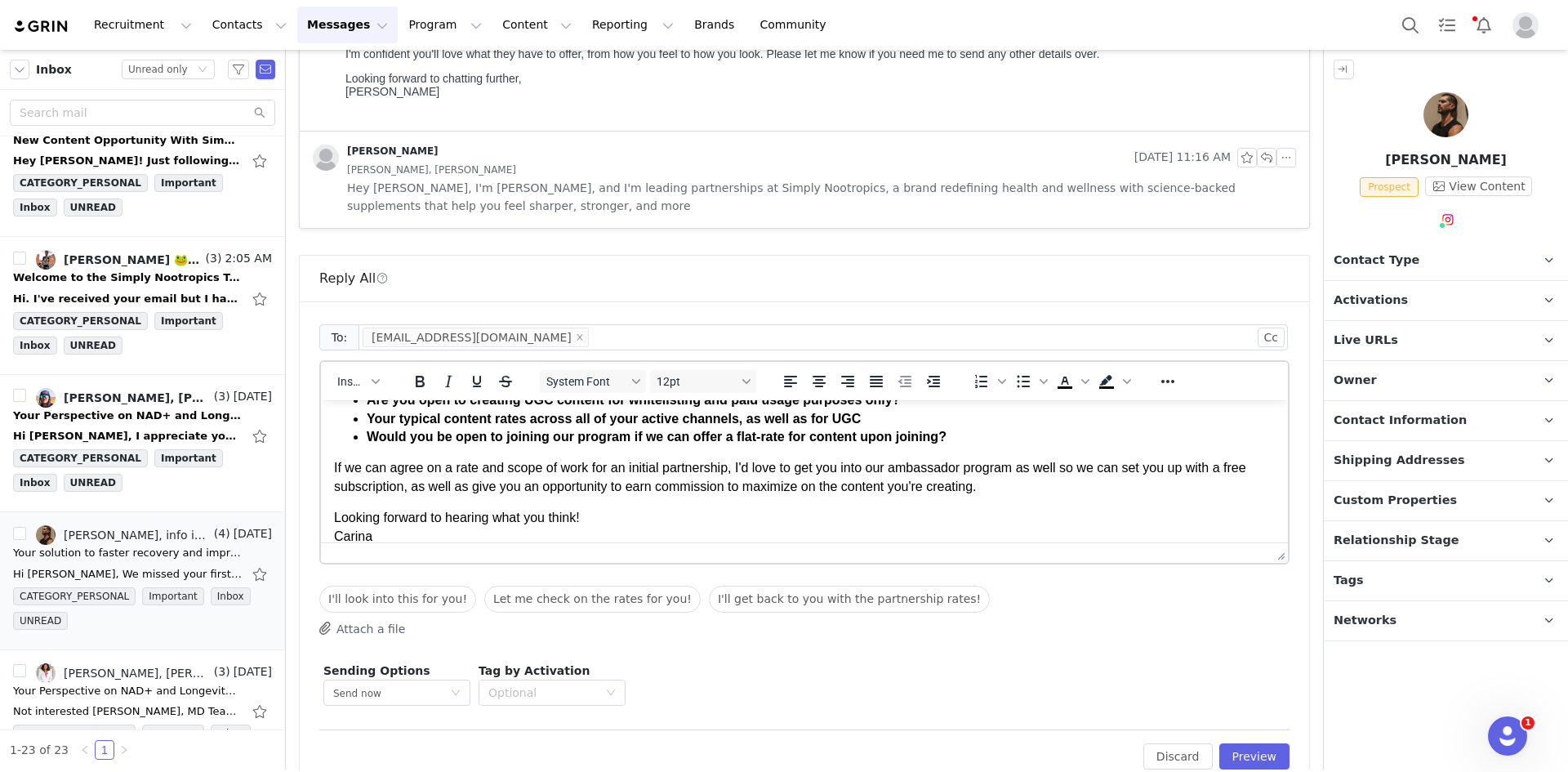
scroll to position [163, 0]
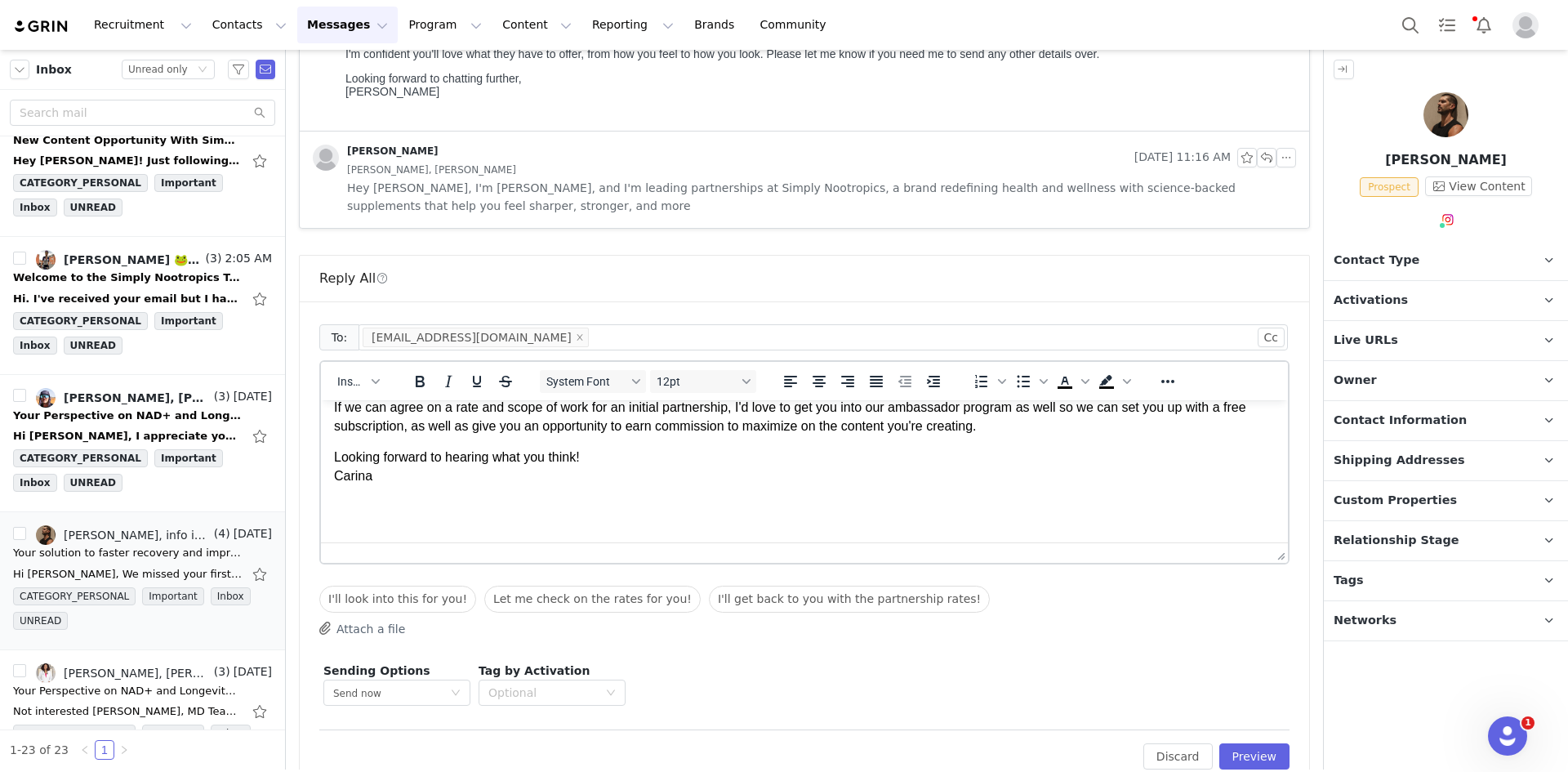
click at [357, 478] on span "Looking forward to hearing what you think! [GEOGRAPHIC_DATA]" at bounding box center [457, 466] width 246 height 32
click at [1255, 756] on button "Preview" at bounding box center [1255, 756] width 71 height 26
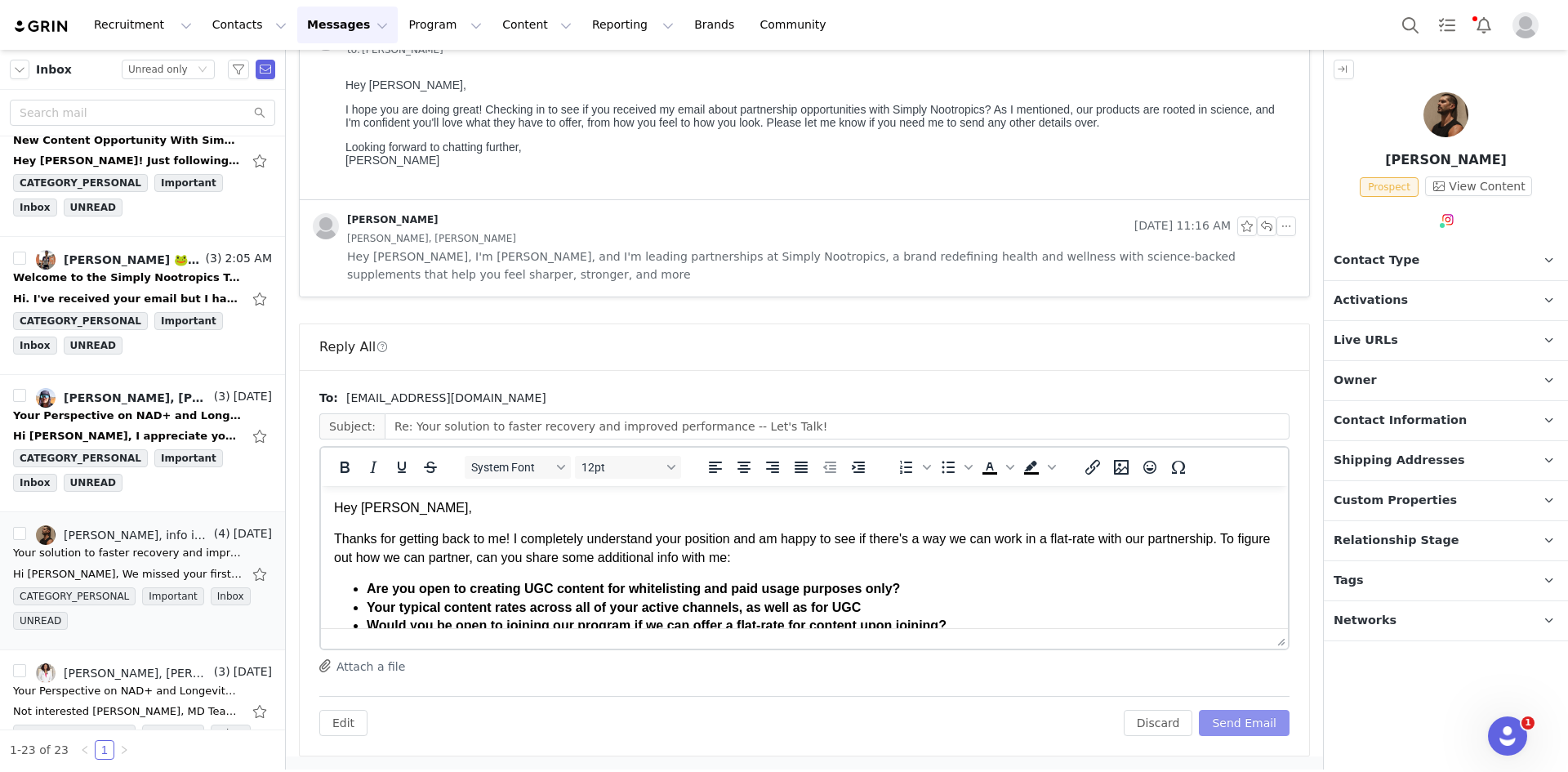
scroll to position [0, 0]
click at [1251, 719] on button "Send Email" at bounding box center [1244, 723] width 91 height 26
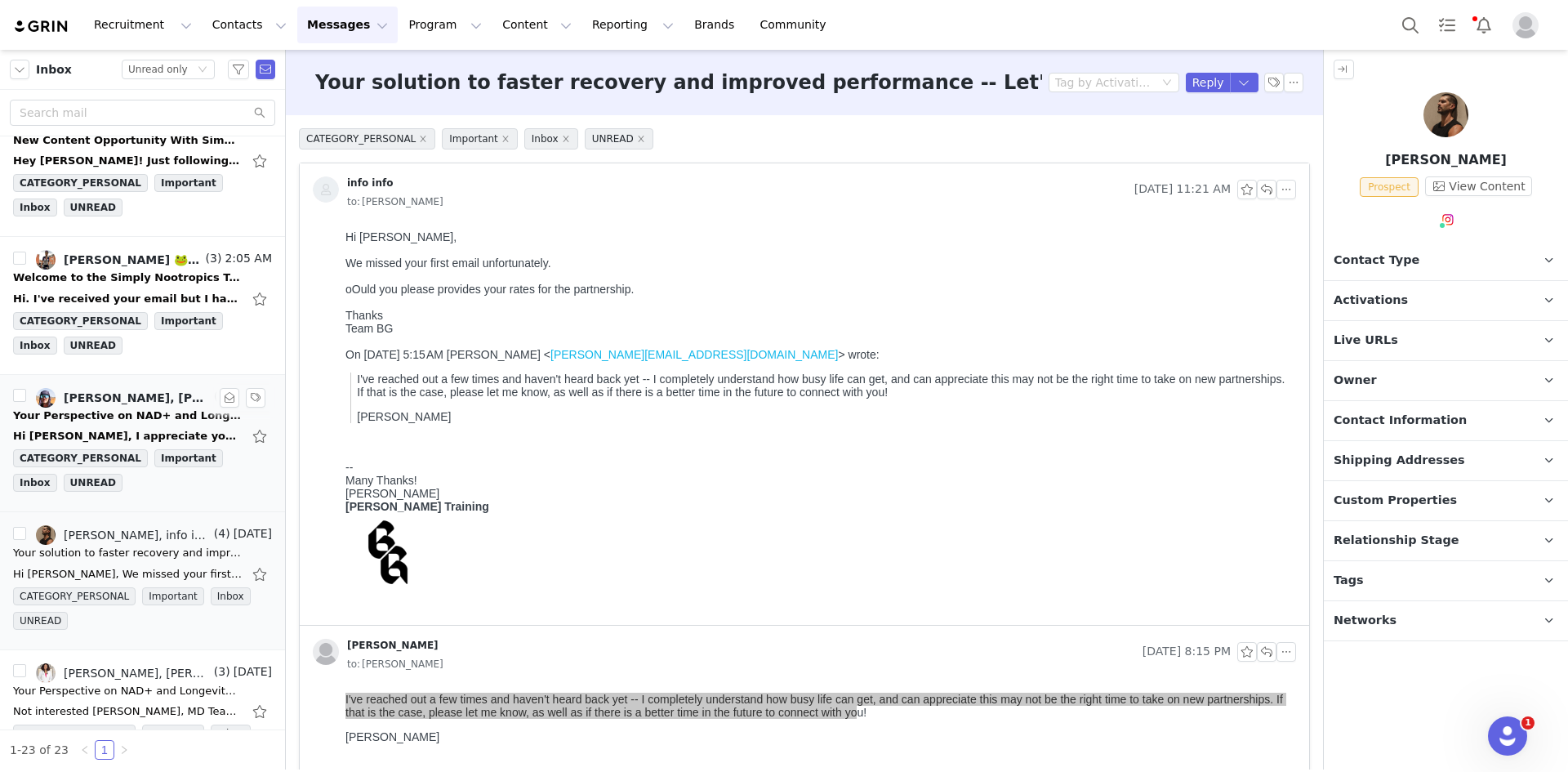
click at [78, 414] on div "Your Perspective on NAD+ and Longevity Research" at bounding box center [127, 416] width 229 height 17
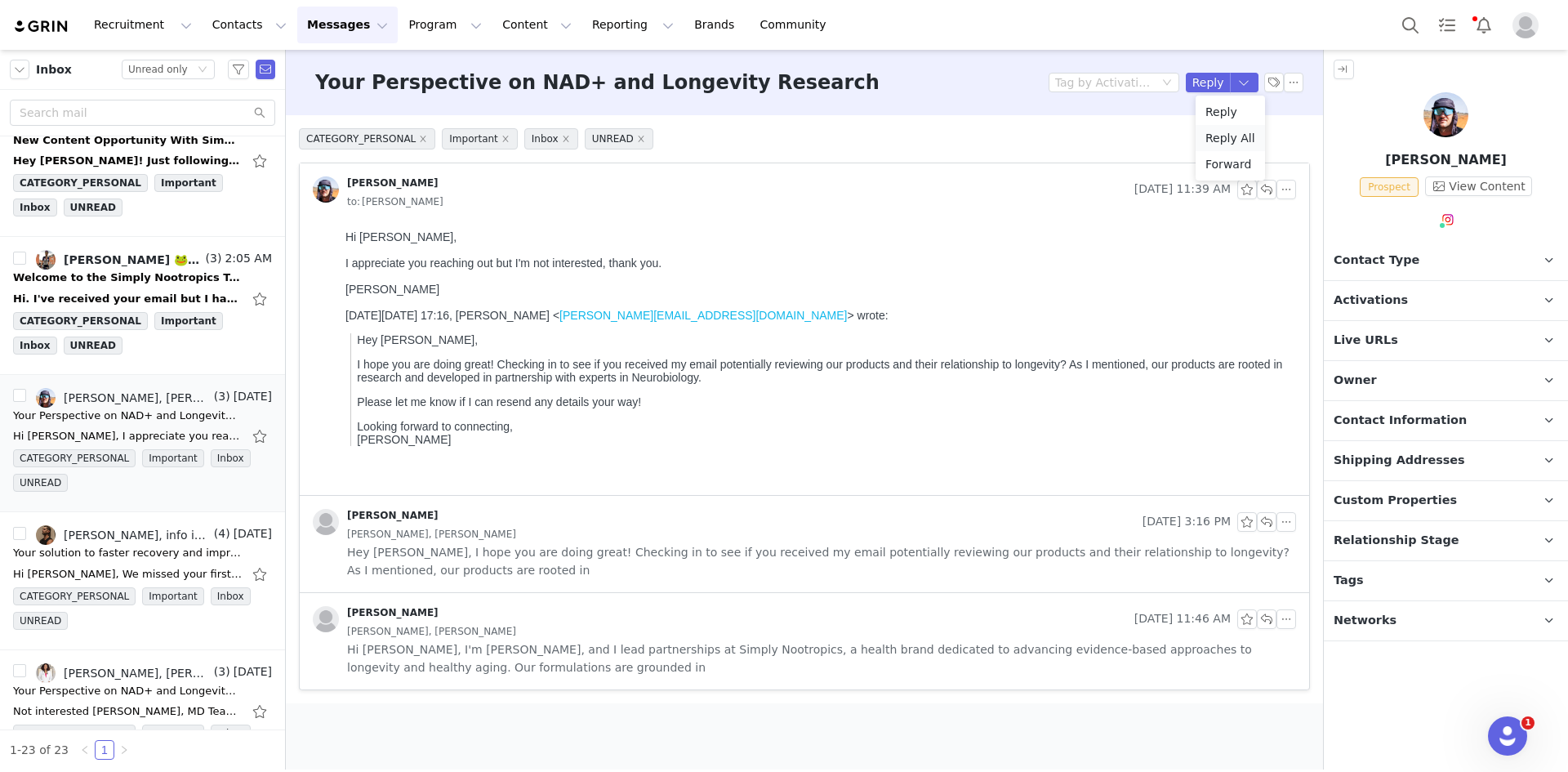
click at [1220, 148] on li "Reply All" at bounding box center [1231, 138] width 69 height 26
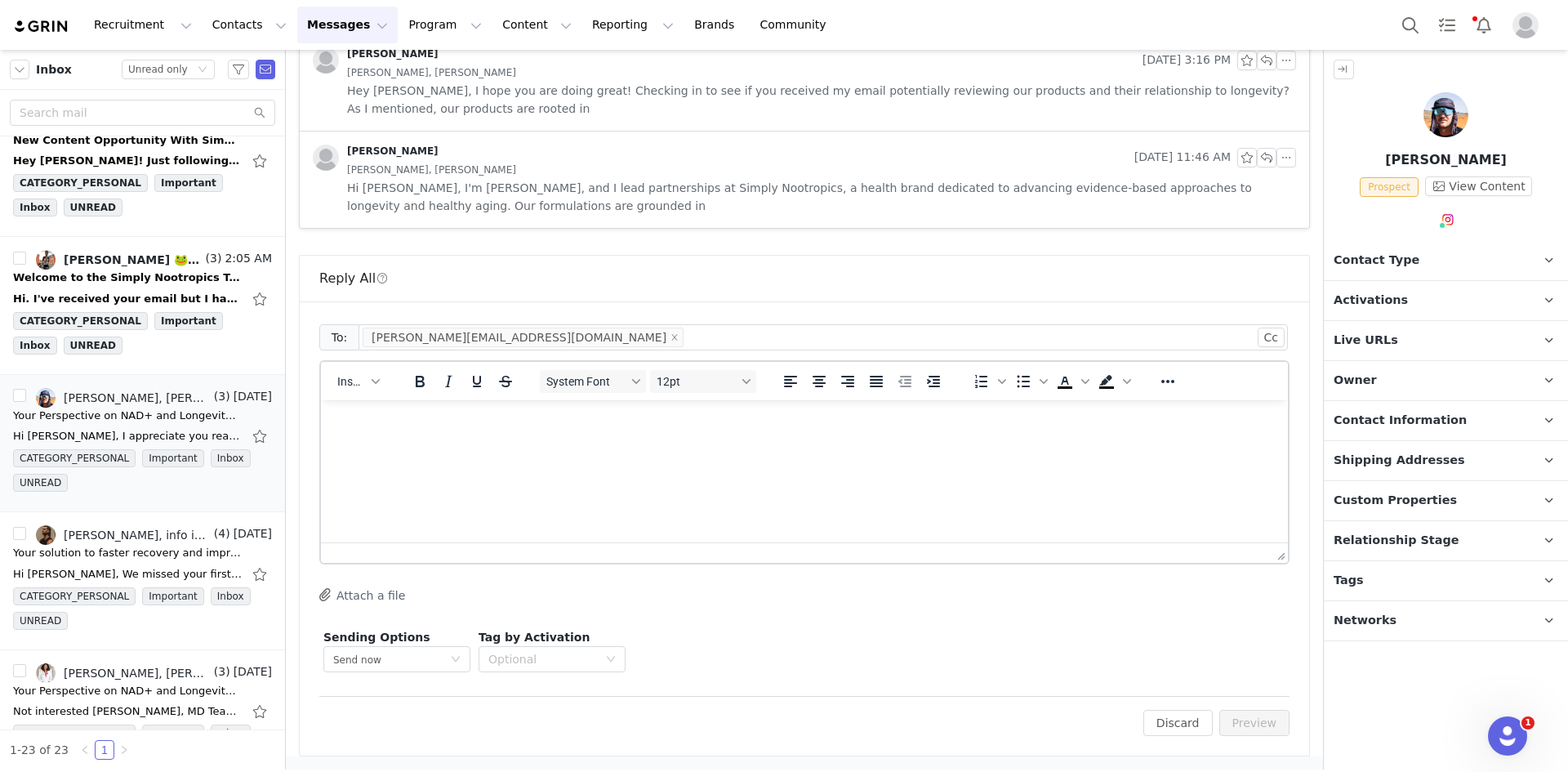
click at [446, 444] on html at bounding box center [804, 422] width 967 height 44
click at [1232, 719] on button "Preview" at bounding box center [1255, 723] width 71 height 26
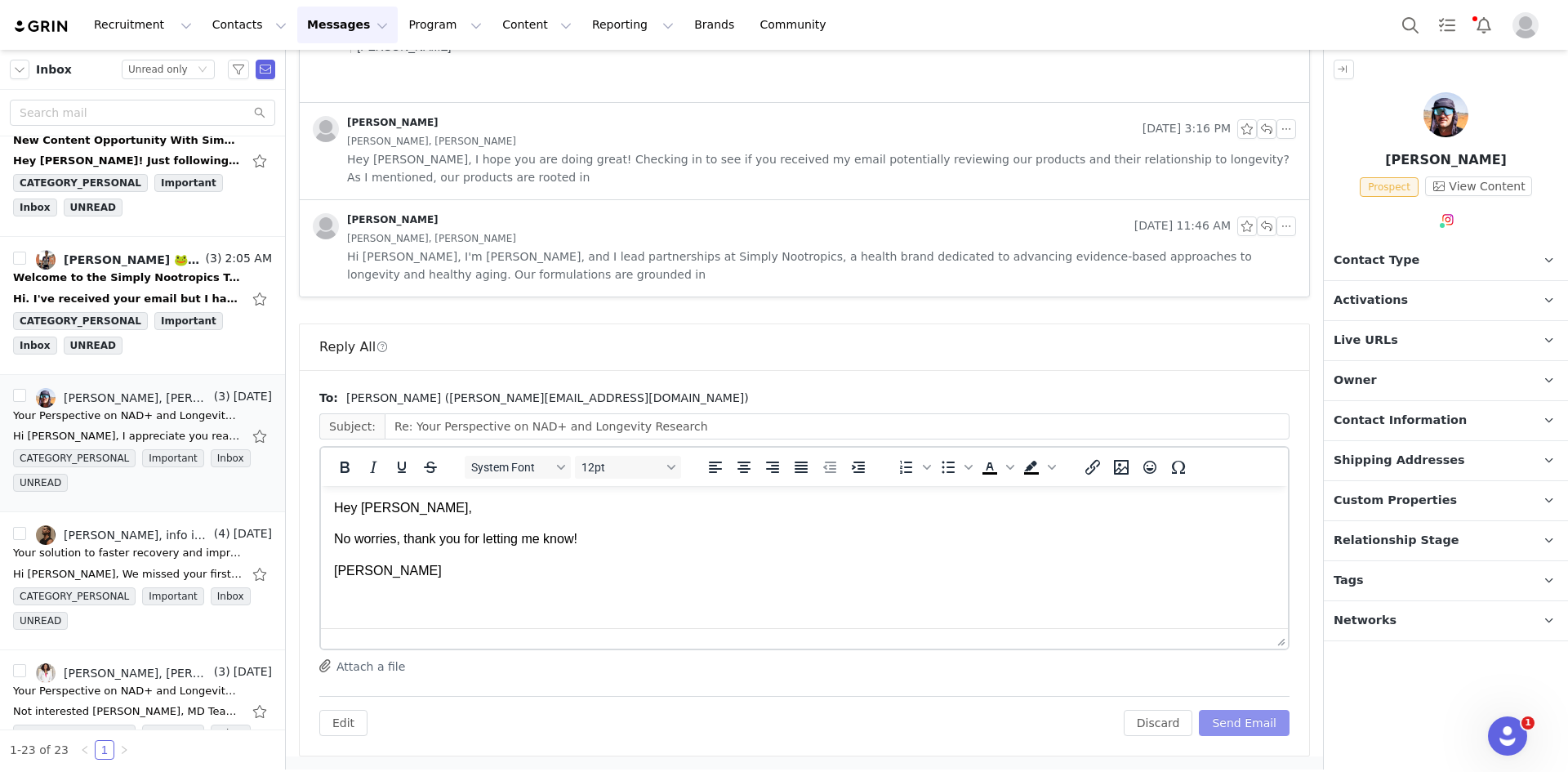
click at [1232, 719] on button "Send Email" at bounding box center [1244, 723] width 91 height 26
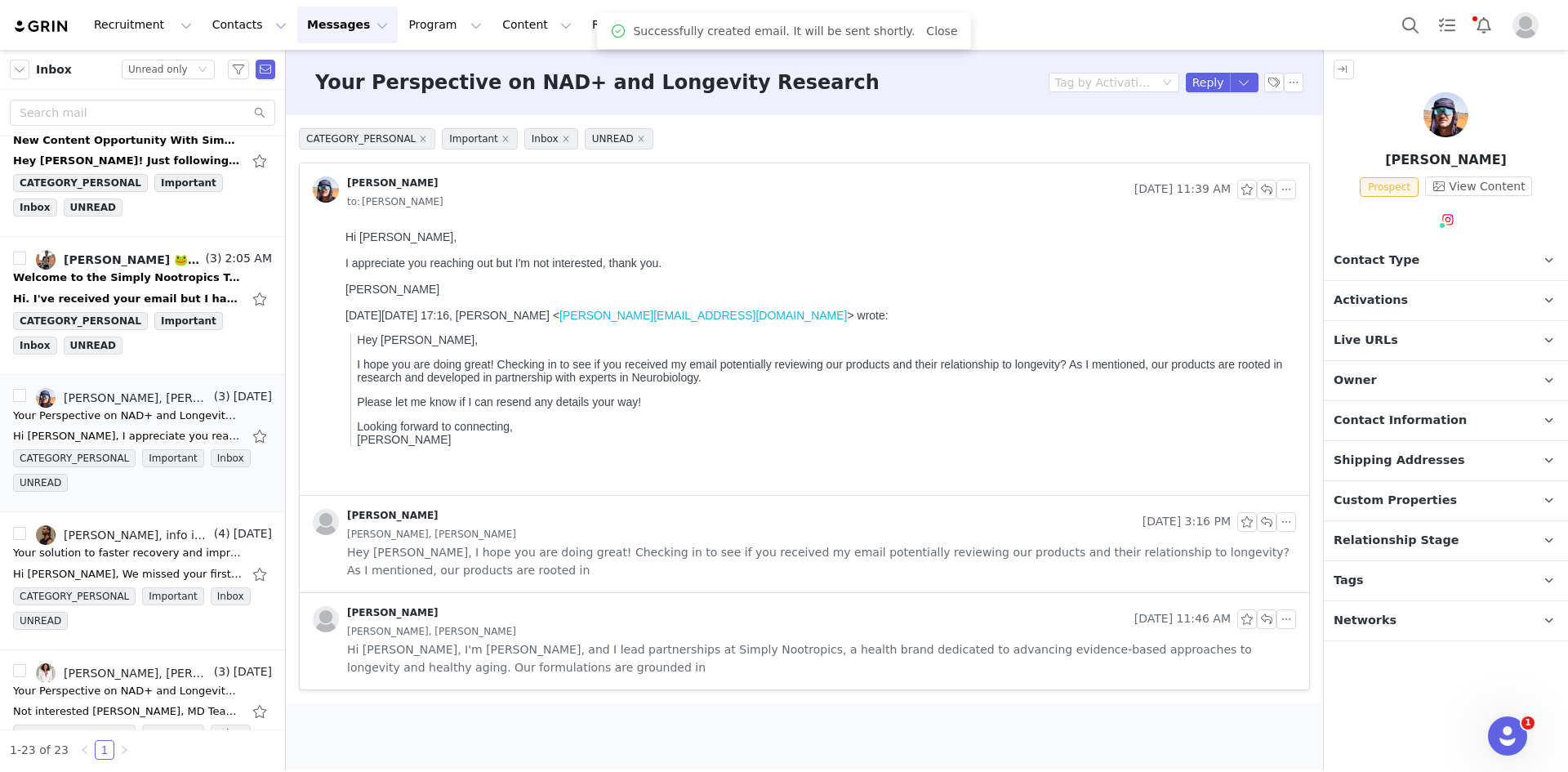
click at [1398, 241] on p "Contact Type Contact type can be Creator, Prospect, Application, or Manager." at bounding box center [1427, 260] width 205 height 39
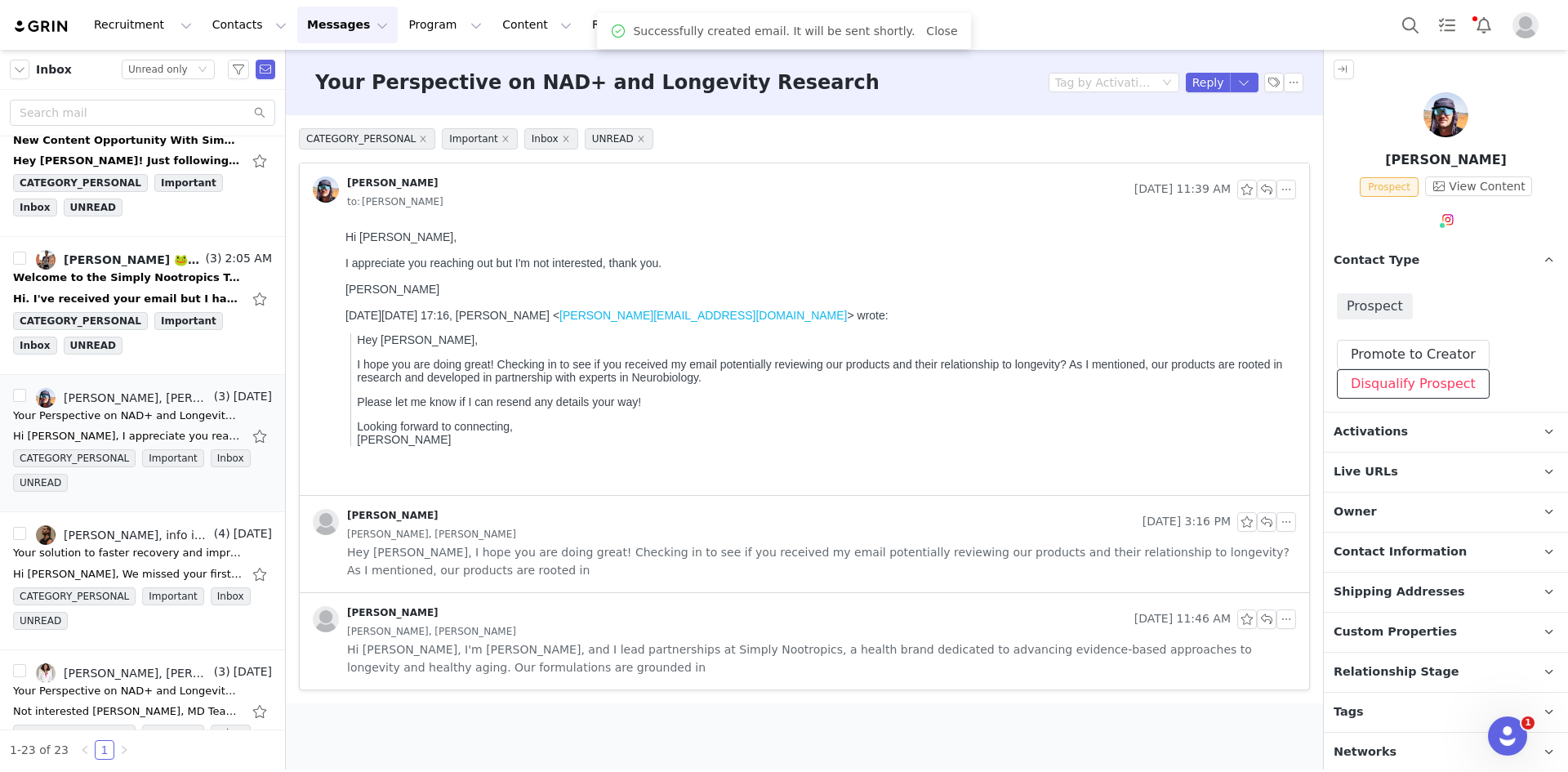
click at [1414, 392] on button "Disqualify Prospect" at bounding box center [1413, 384] width 153 height 29
click at [1346, 455] on div at bounding box center [1400, 460] width 169 height 24
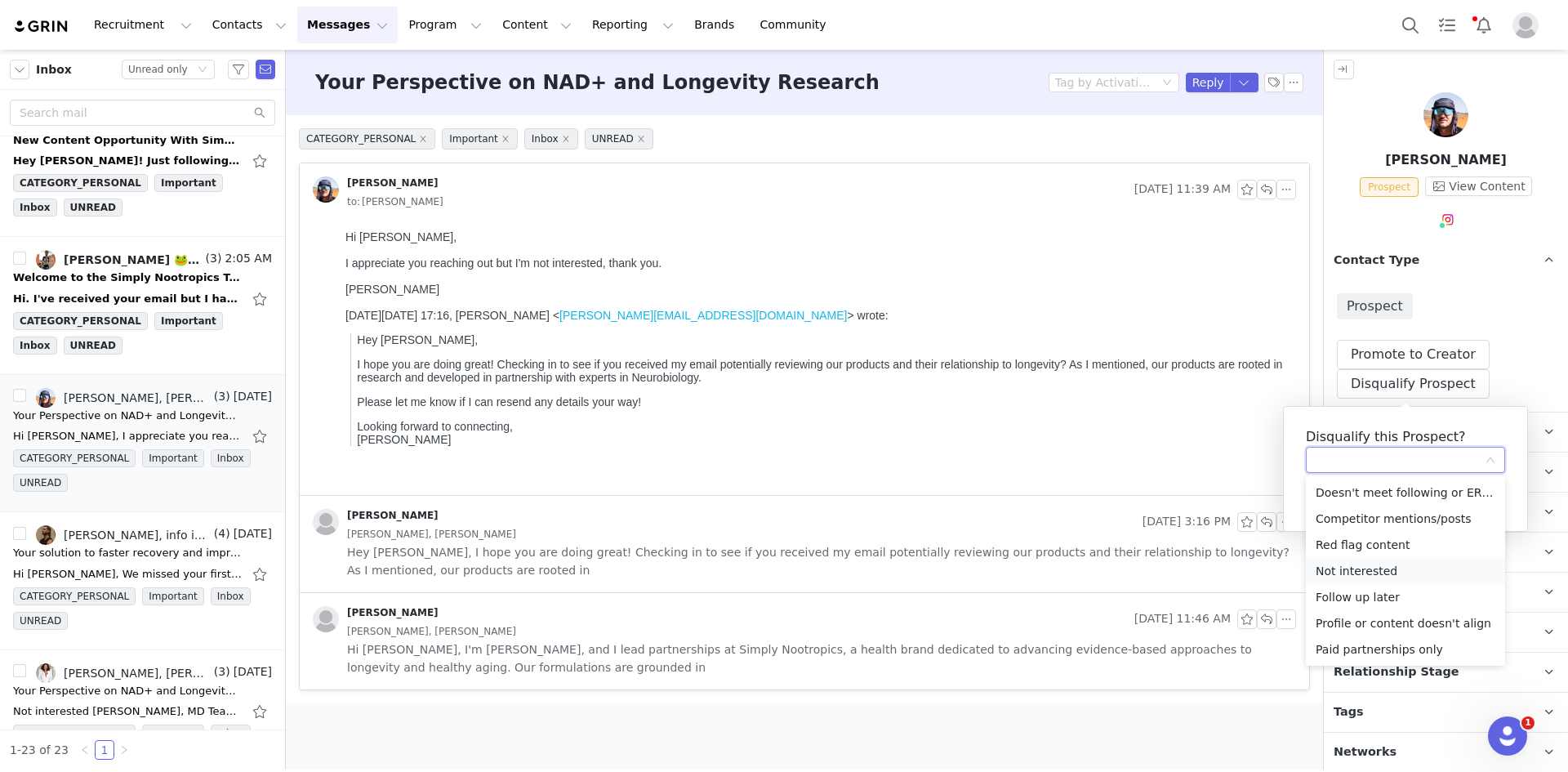
click at [1355, 568] on li "Not interested" at bounding box center [1406, 570] width 200 height 26
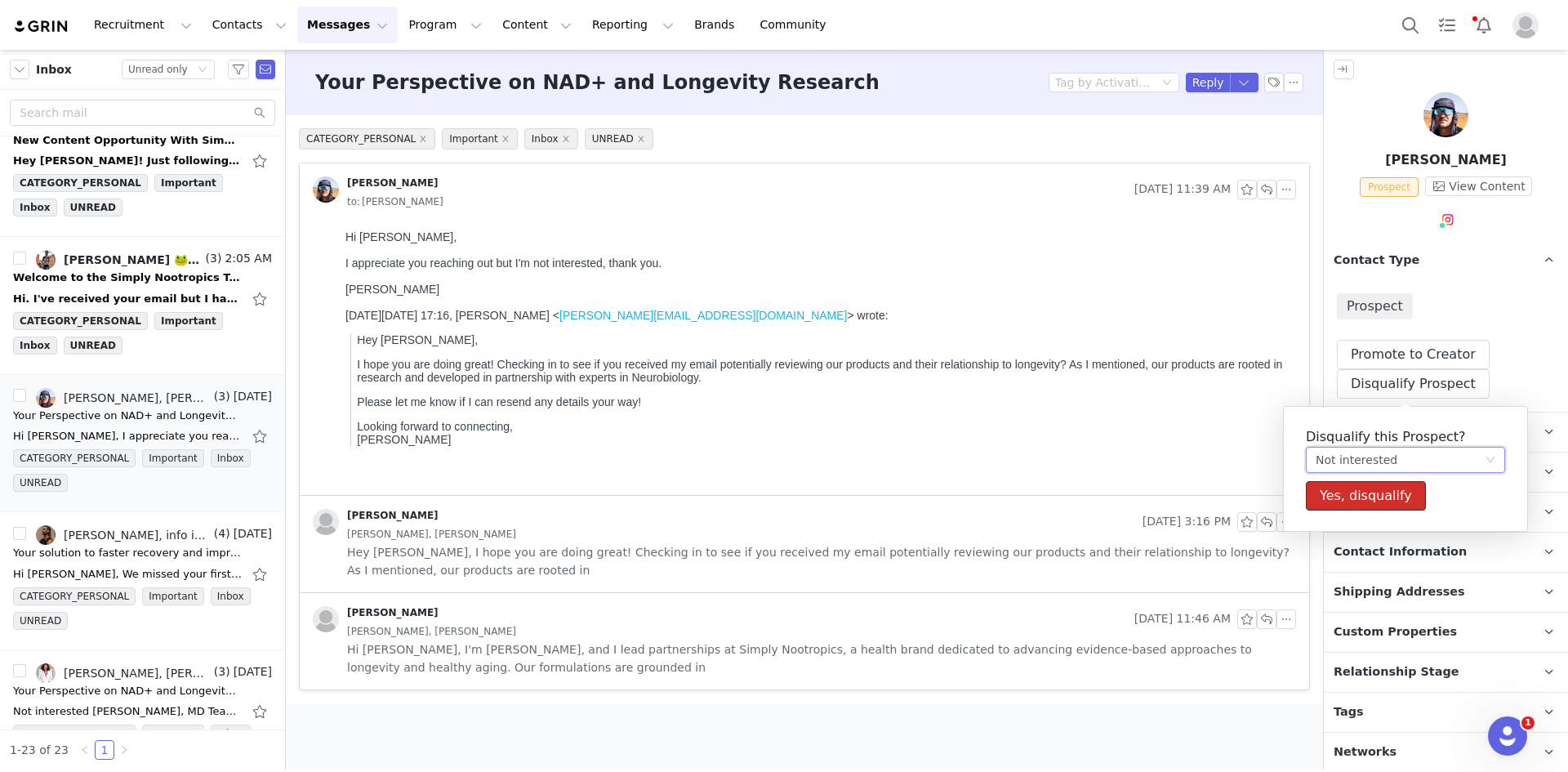
click at [1369, 492] on button "Yes, disqualify" at bounding box center [1366, 496] width 120 height 29
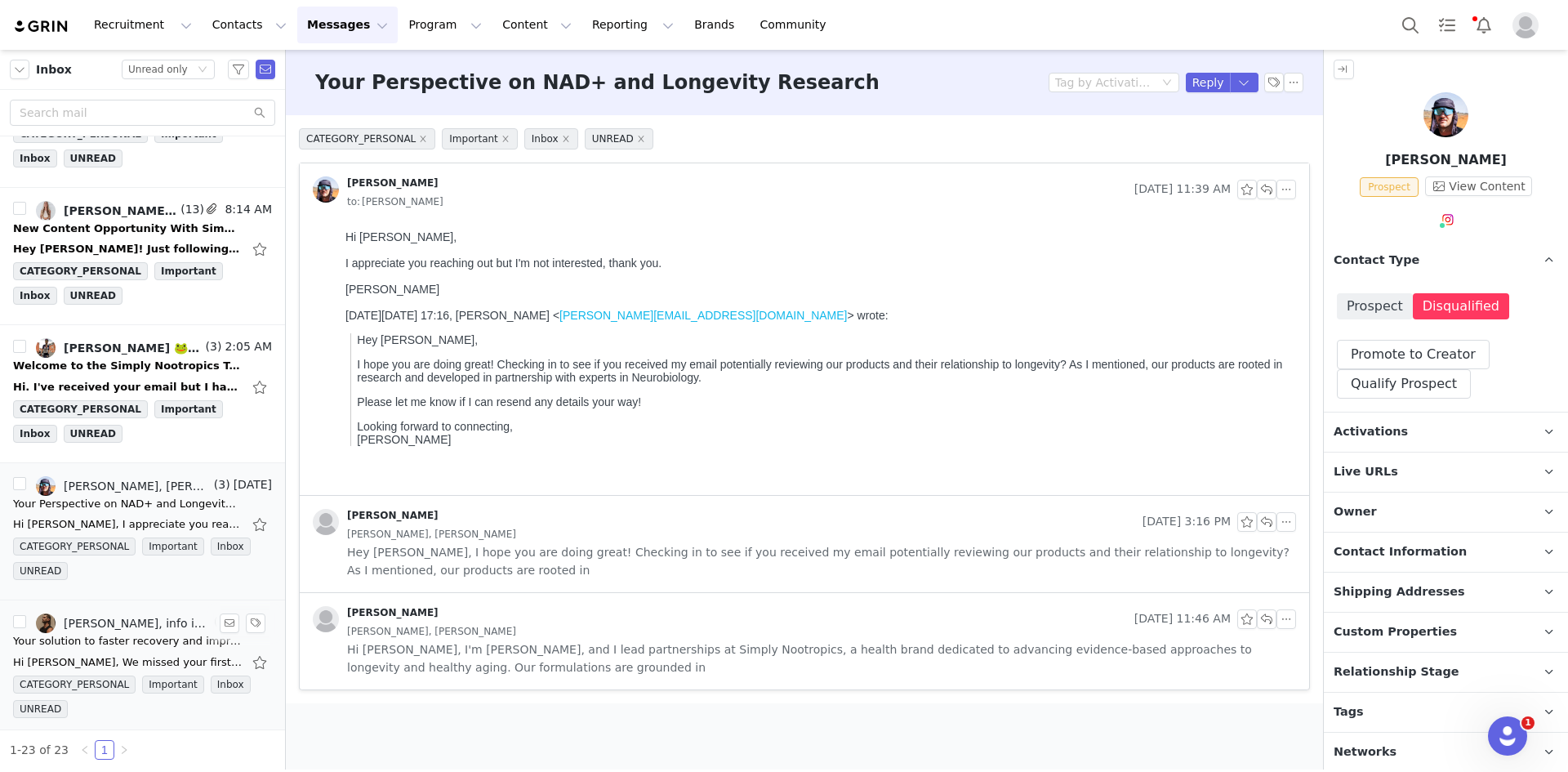
scroll to position [205, 0]
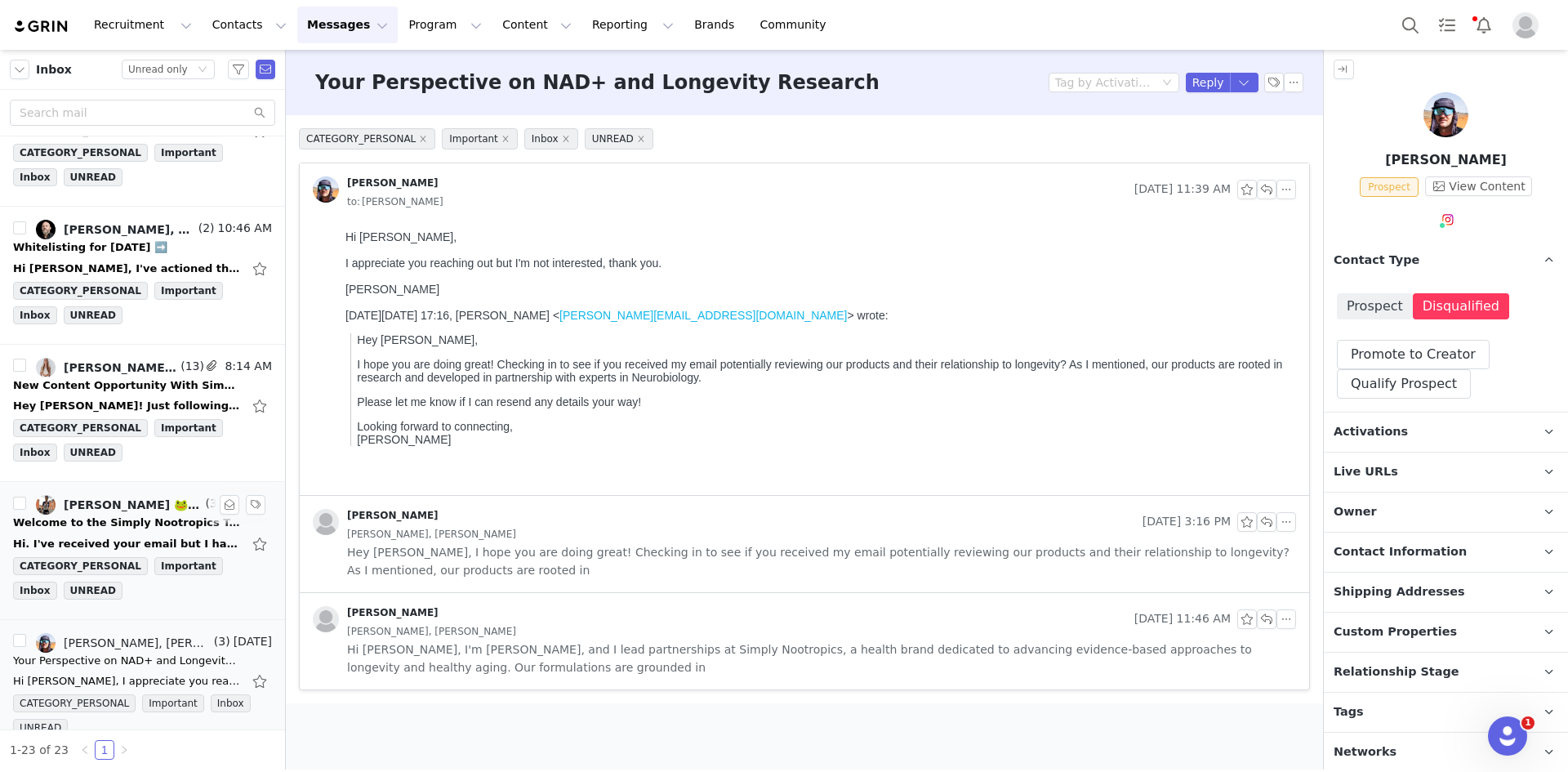
click at [121, 536] on div "Hi. I've received your email but I haven't received the product yet. I understo…" at bounding box center [127, 544] width 229 height 17
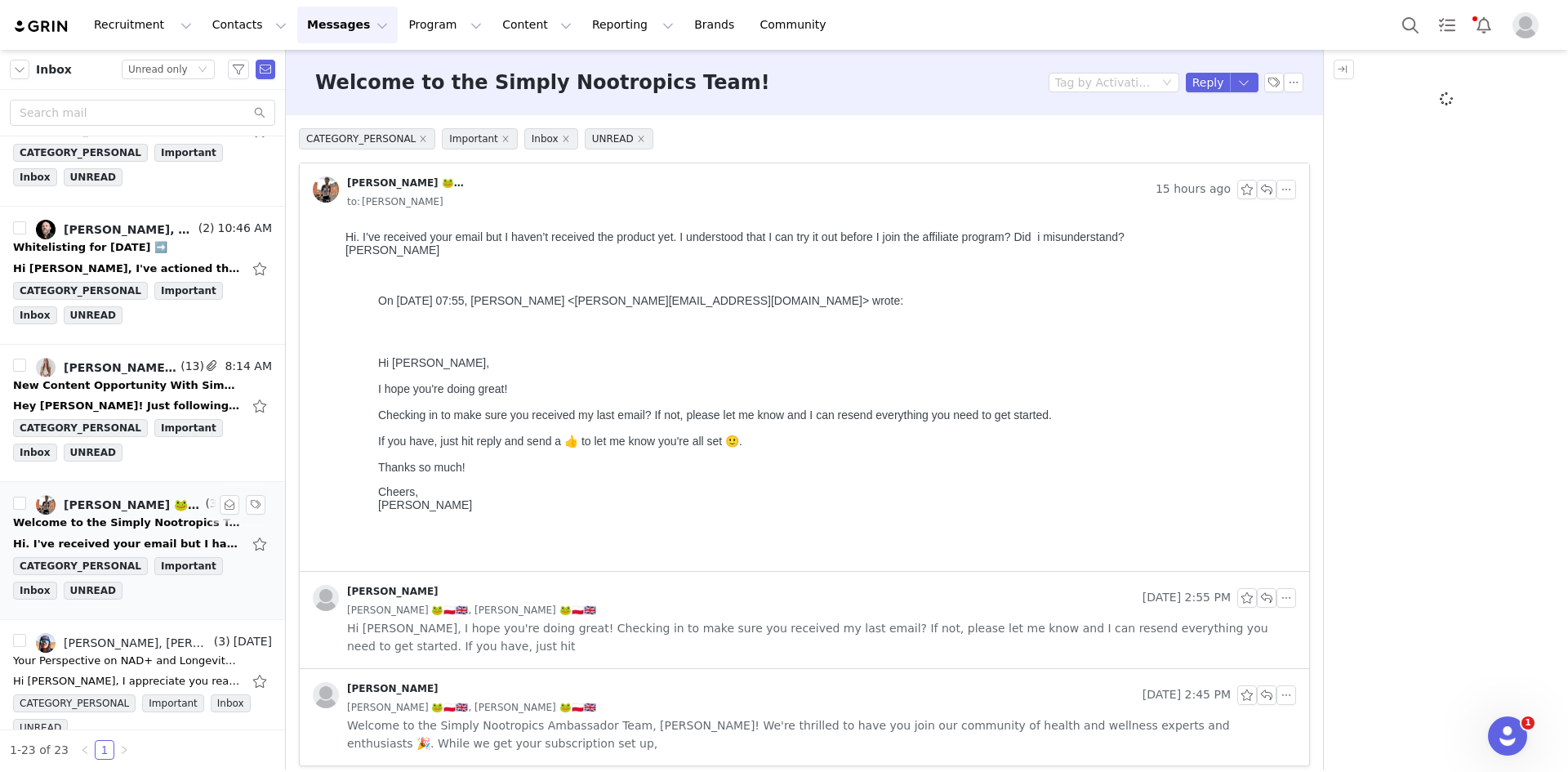
scroll to position [0, 0]
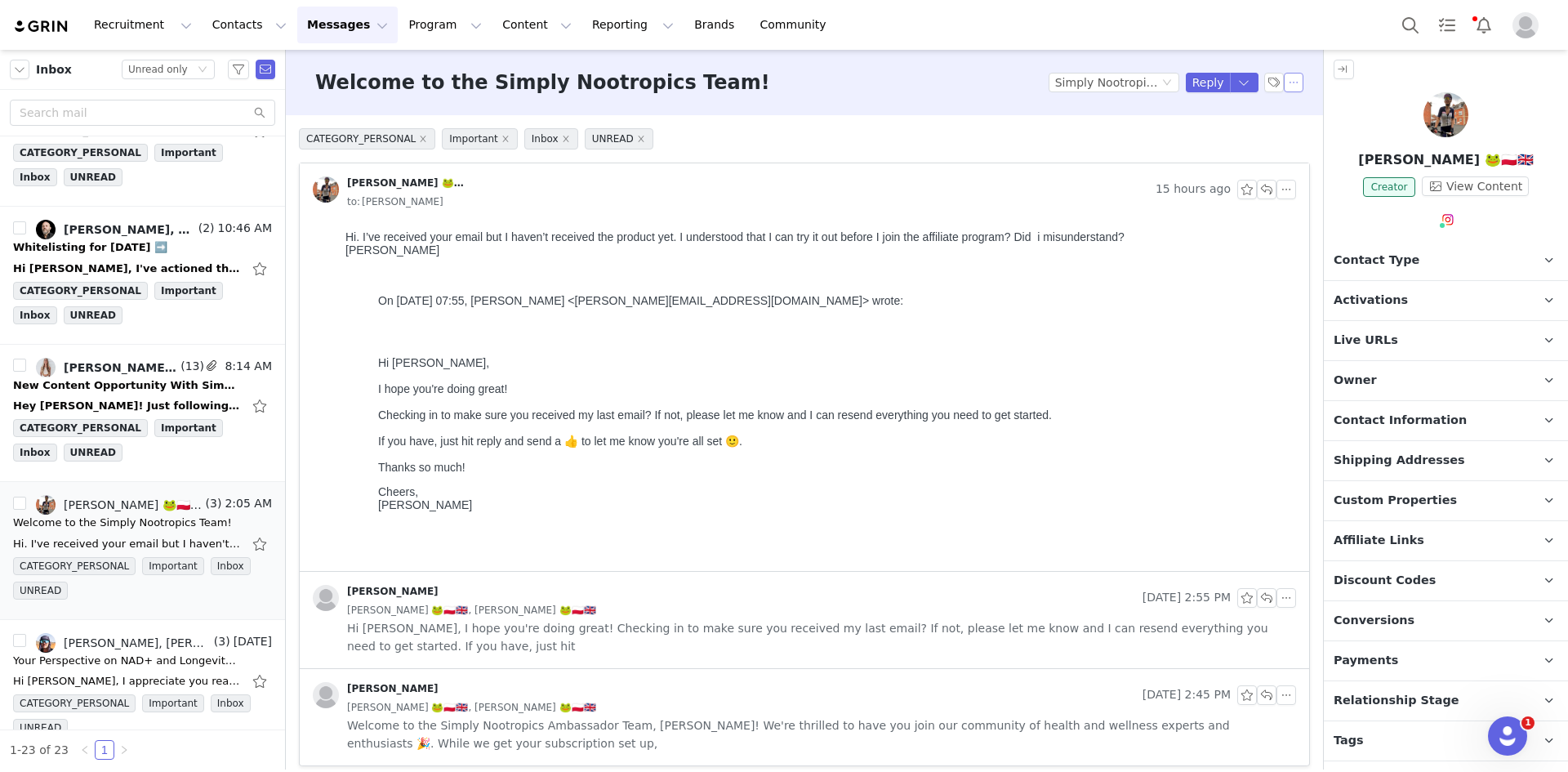
click at [1284, 77] on button "button" at bounding box center [1294, 82] width 20 height 20
click at [1283, 115] on li "Mark as unread" at bounding box center [1325, 112] width 109 height 26
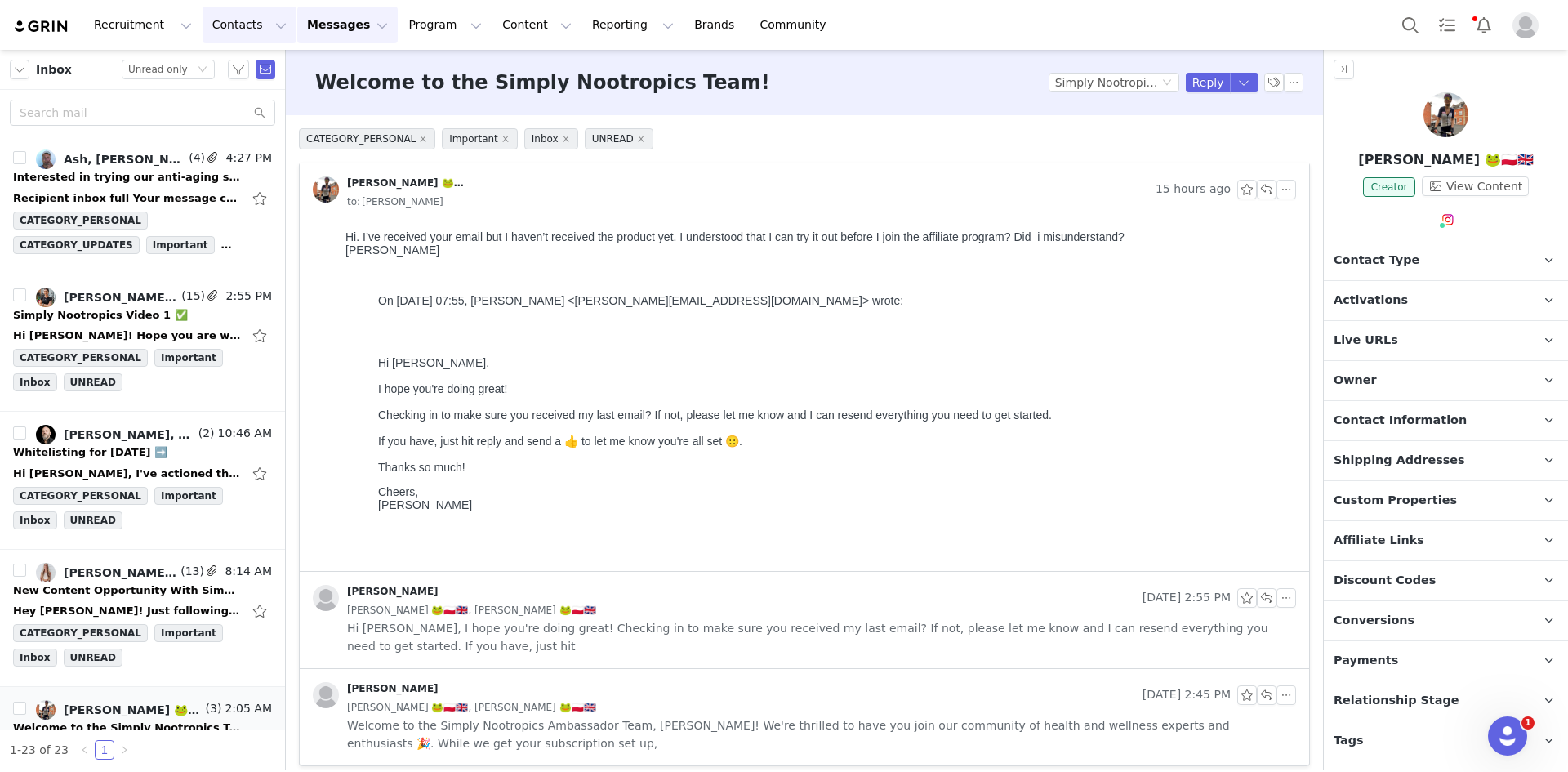
click at [220, 30] on button "Contacts Contacts" at bounding box center [249, 25] width 94 height 37
click at [230, 99] on p "Prospects" at bounding box center [228, 103] width 55 height 18
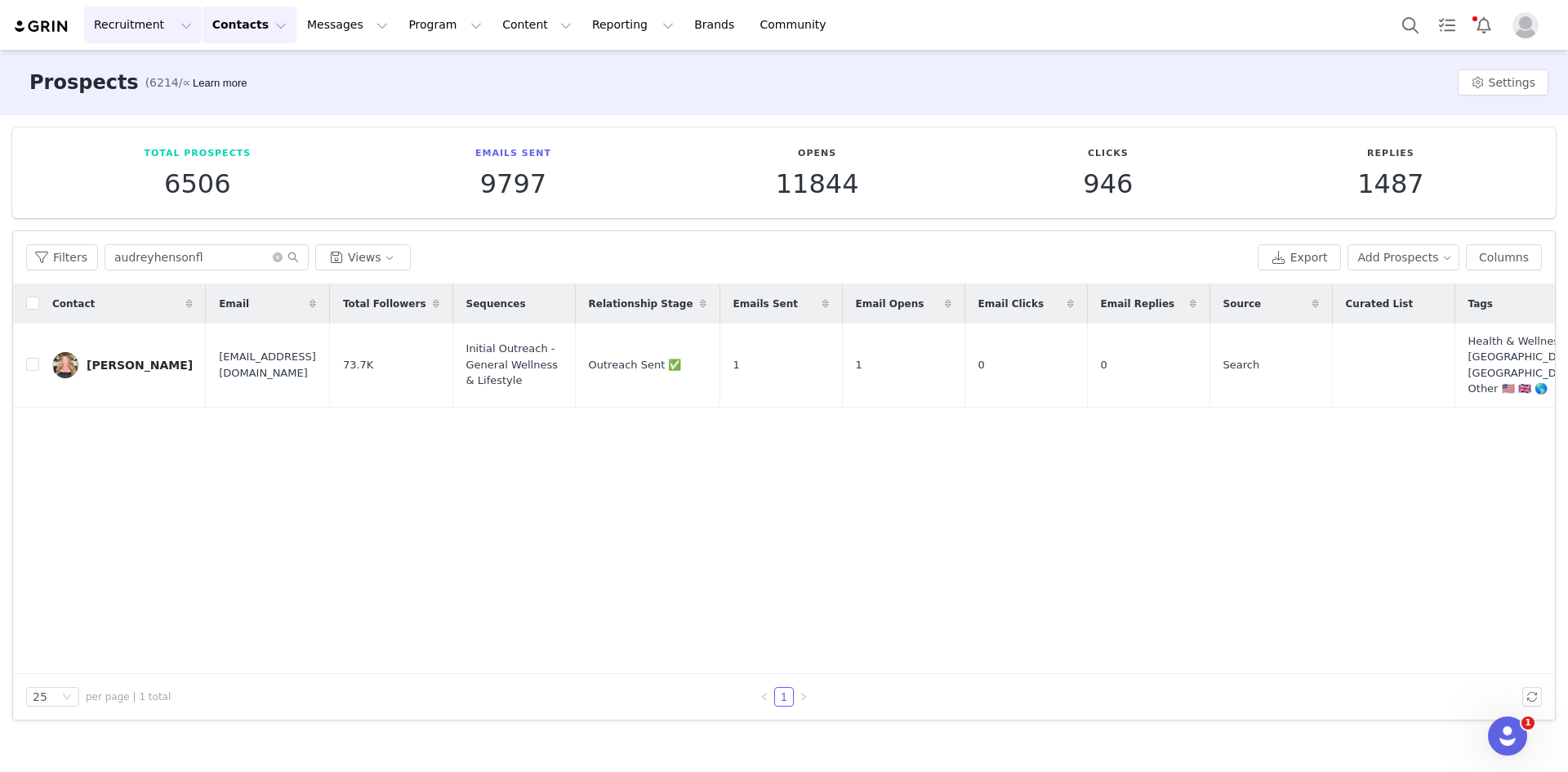
click at [141, 23] on button "Recruitment Recruitment" at bounding box center [143, 25] width 117 height 37
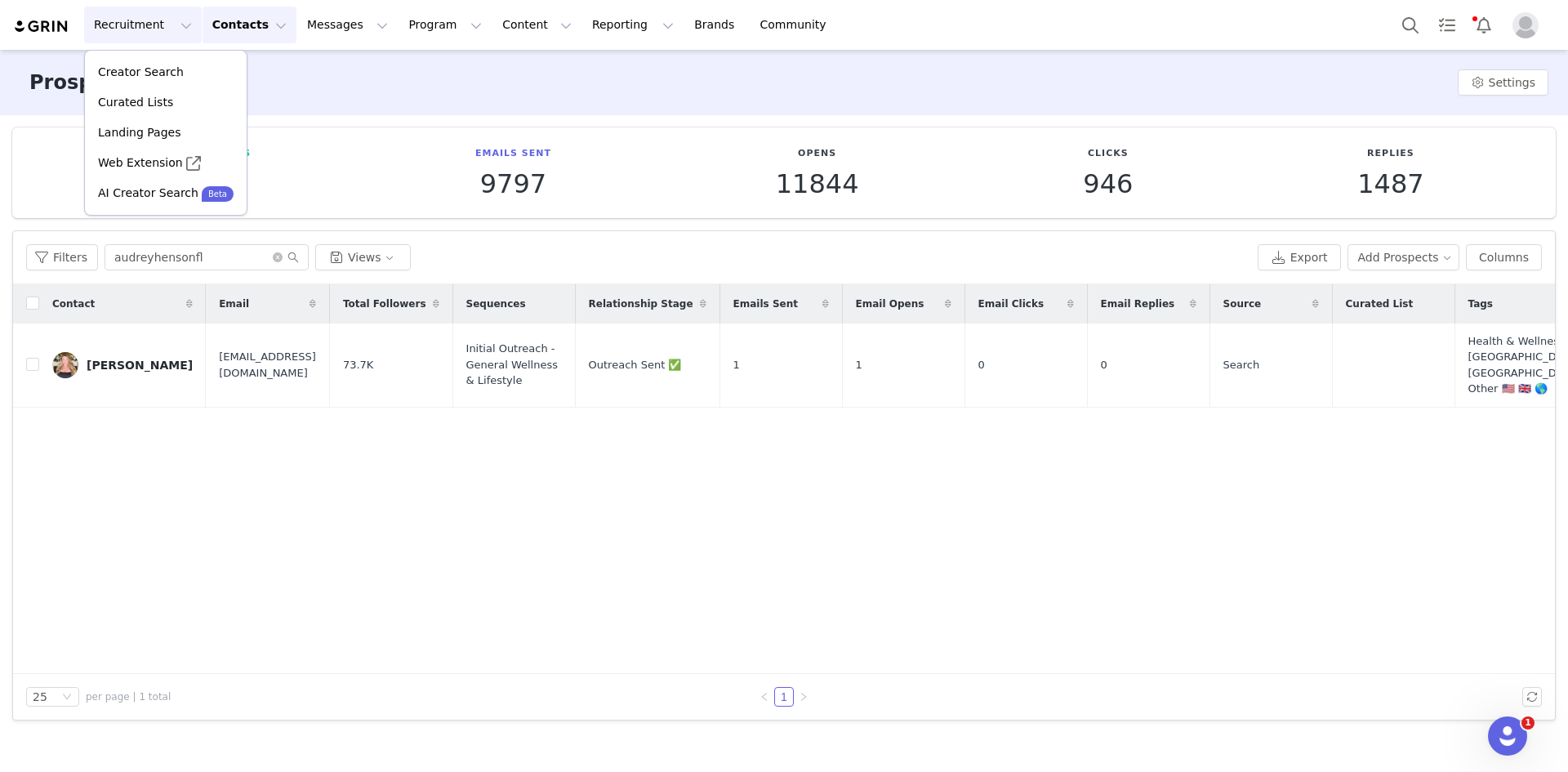
click at [252, 501] on div "Contact Email Total Followers Sequences Relationship Stage Emails Sent Email Op…" at bounding box center [784, 479] width 1543 height 389
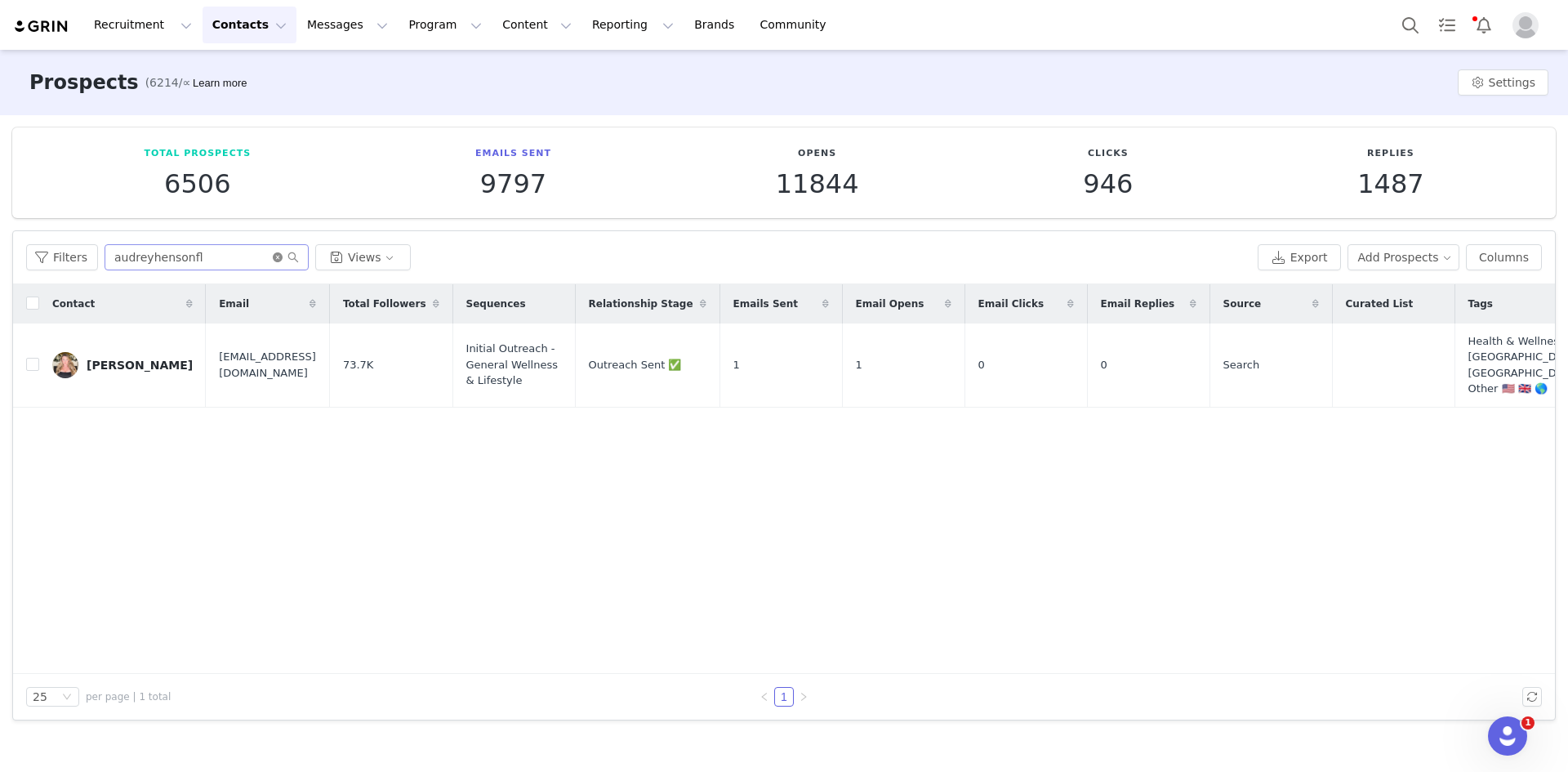
click at [276, 259] on icon "icon: close-circle" at bounding box center [278, 257] width 10 height 10
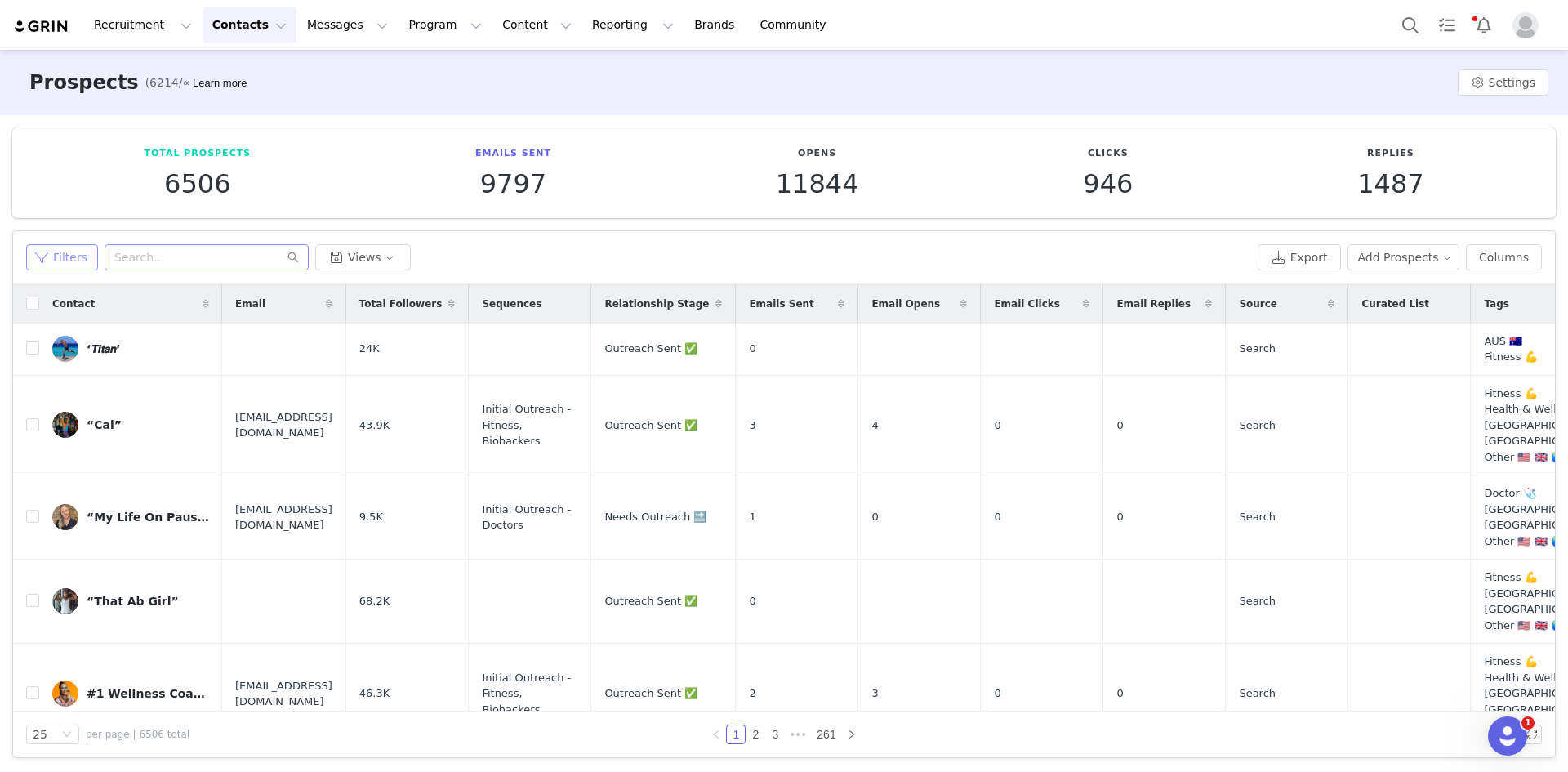
click at [61, 249] on button "Filters" at bounding box center [62, 257] width 71 height 26
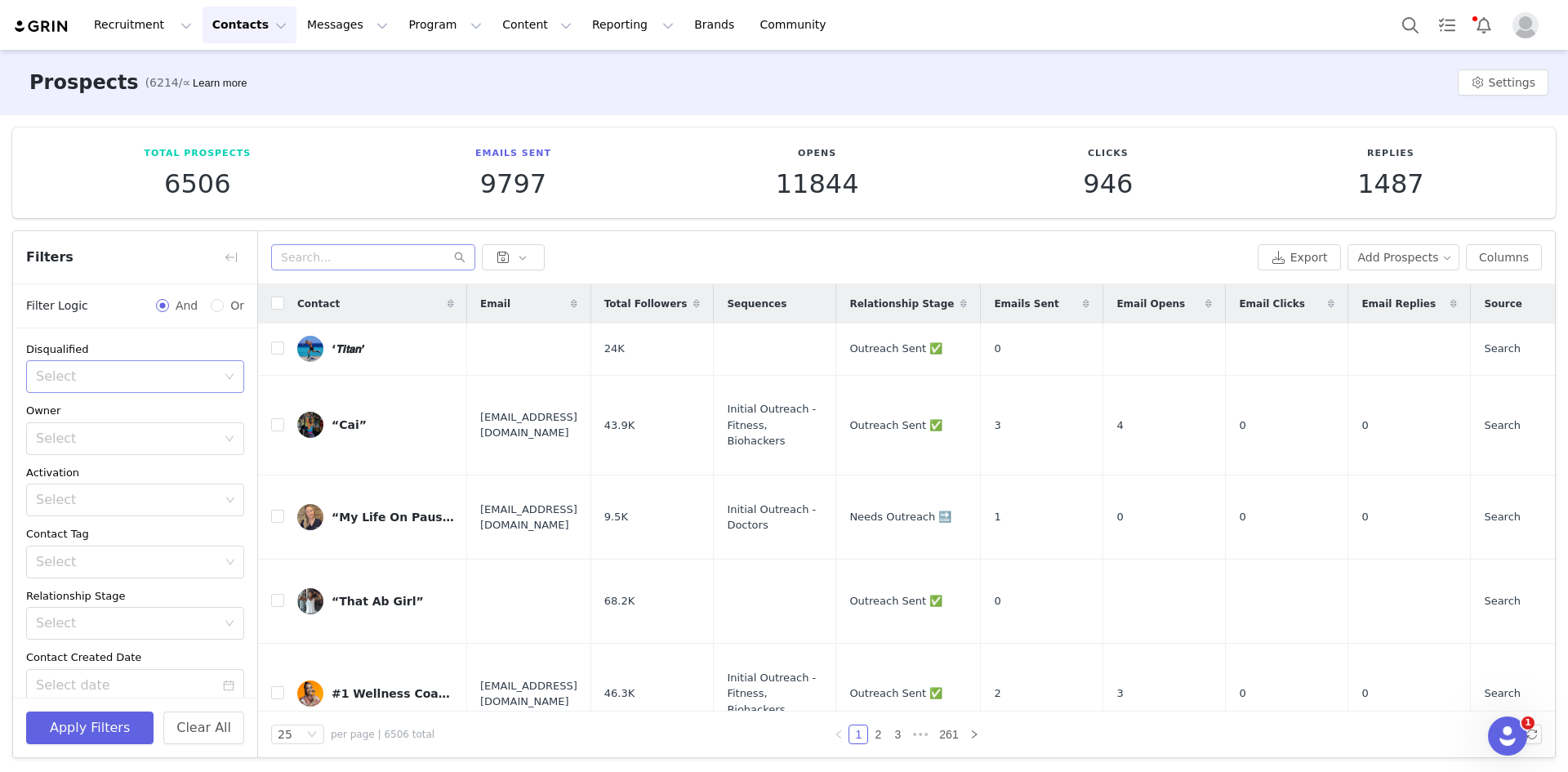
click at [108, 373] on div "Select" at bounding box center [126, 377] width 181 height 17
click at [81, 439] on li "No" at bounding box center [129, 438] width 205 height 26
click at [109, 268] on div "Filters" at bounding box center [135, 257] width 245 height 53
click at [201, 668] on button "+ Add Field" at bounding box center [206, 670] width 76 height 26
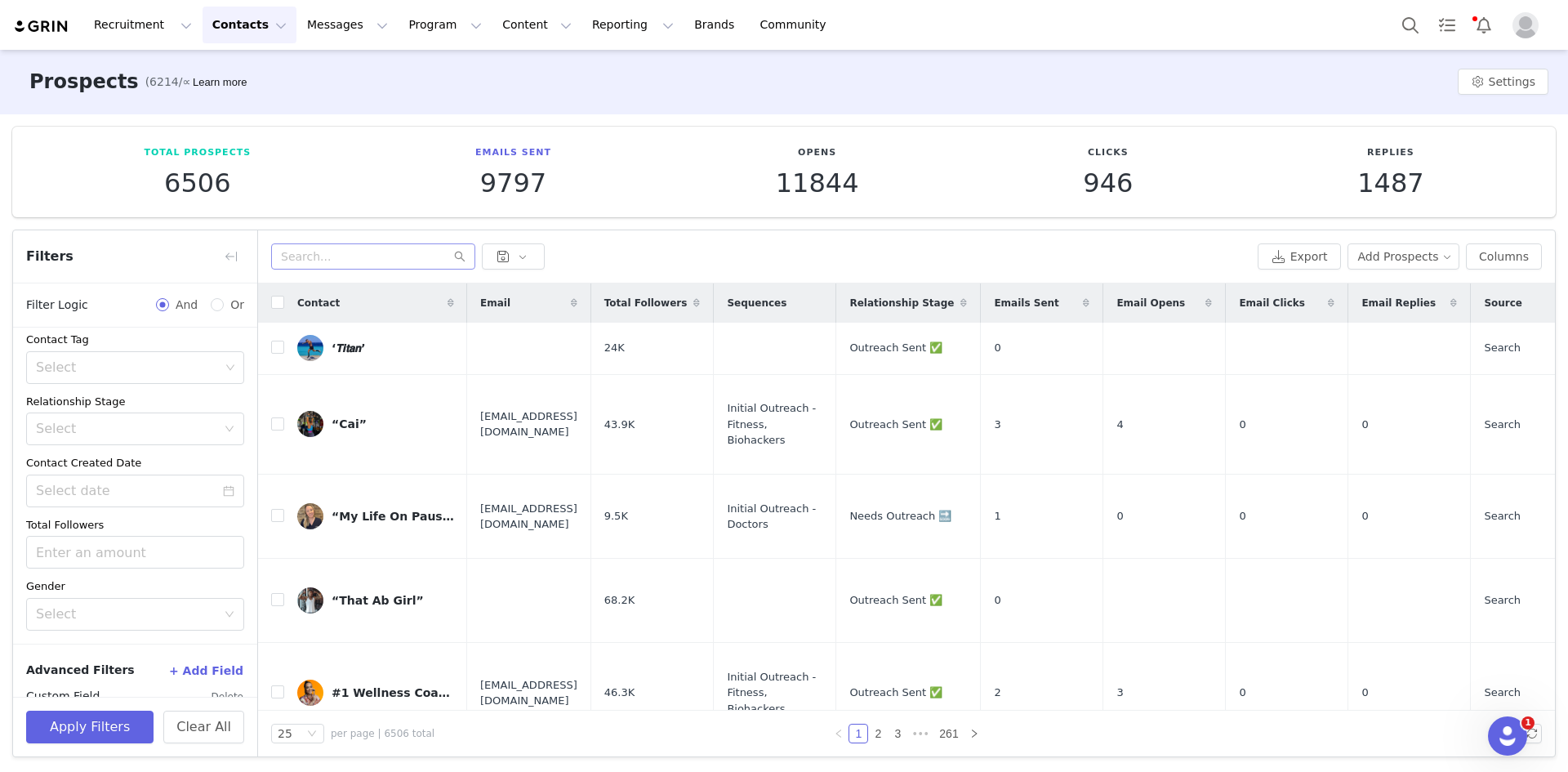
scroll to position [259, 0]
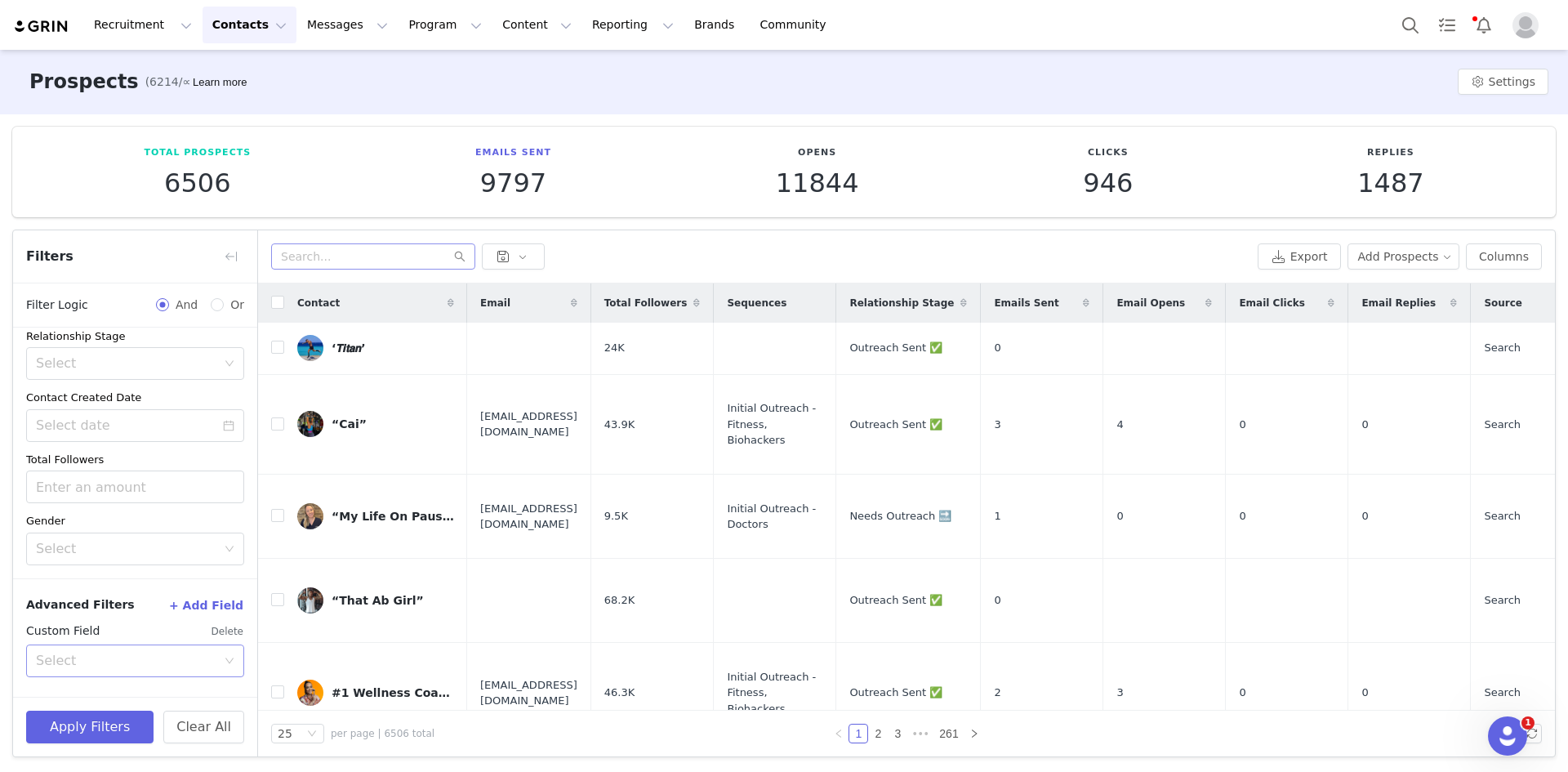
click at [142, 667] on div "Select" at bounding box center [126, 660] width 181 height 17
type input "i"
type input "emai"
click at [96, 541] on li "Email Opens" at bounding box center [129, 546] width 205 height 26
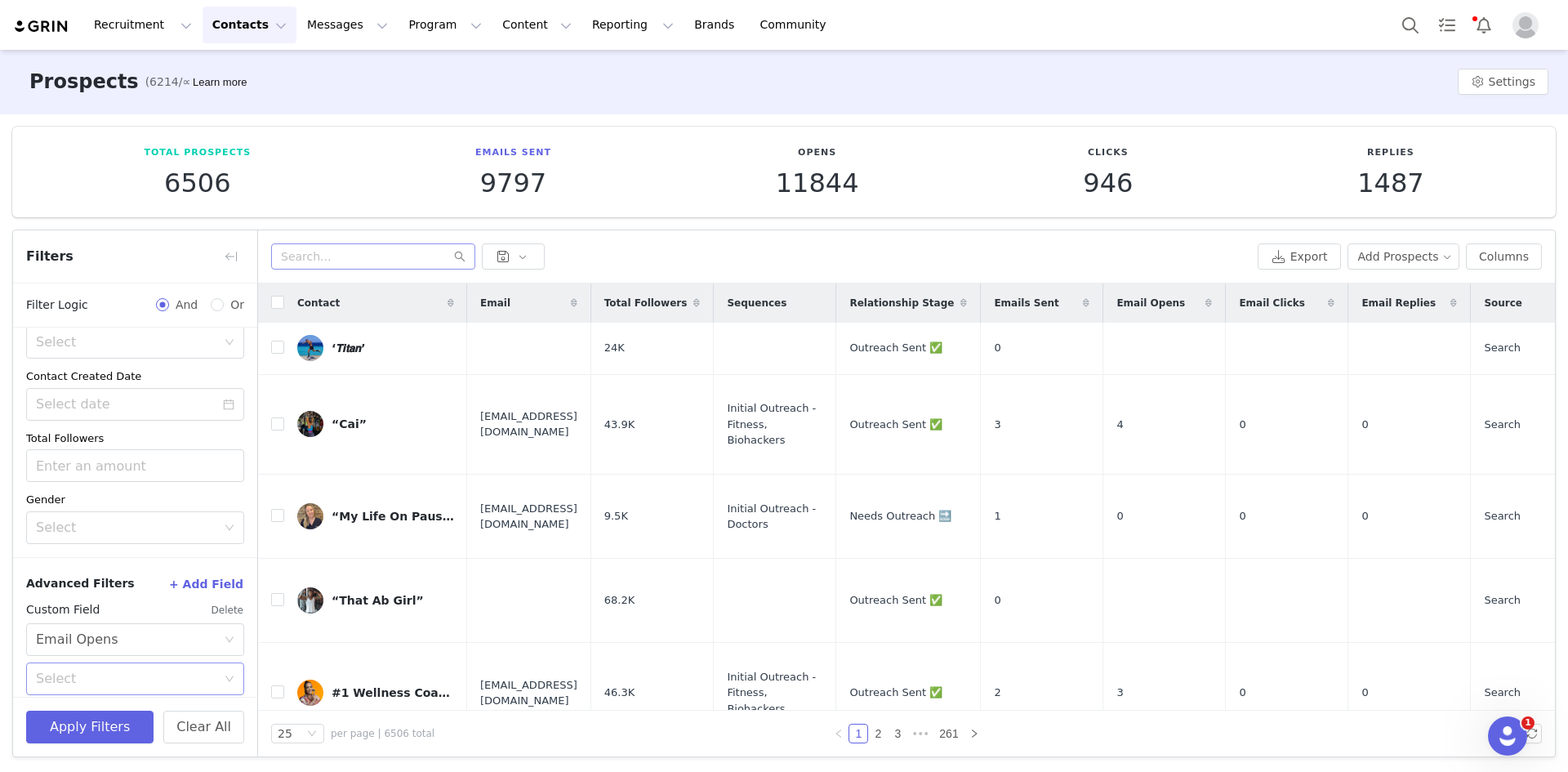
scroll to position [292, 0]
click at [129, 664] on div "Select" at bounding box center [126, 667] width 181 height 17
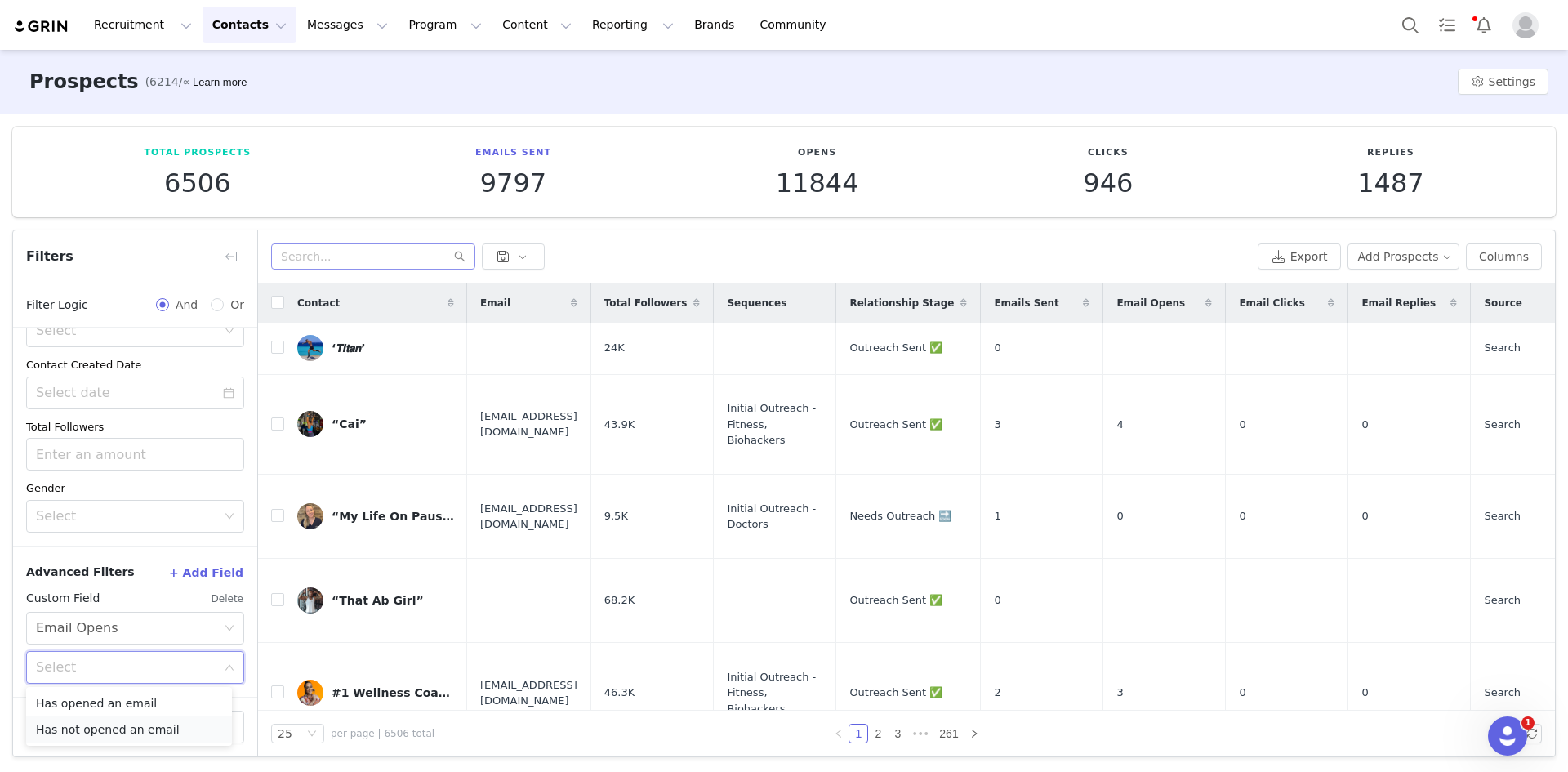
click at [112, 731] on li "Has not opened an email" at bounding box center [129, 729] width 205 height 26
click at [79, 732] on button "Apply Filters" at bounding box center [90, 727] width 127 height 32
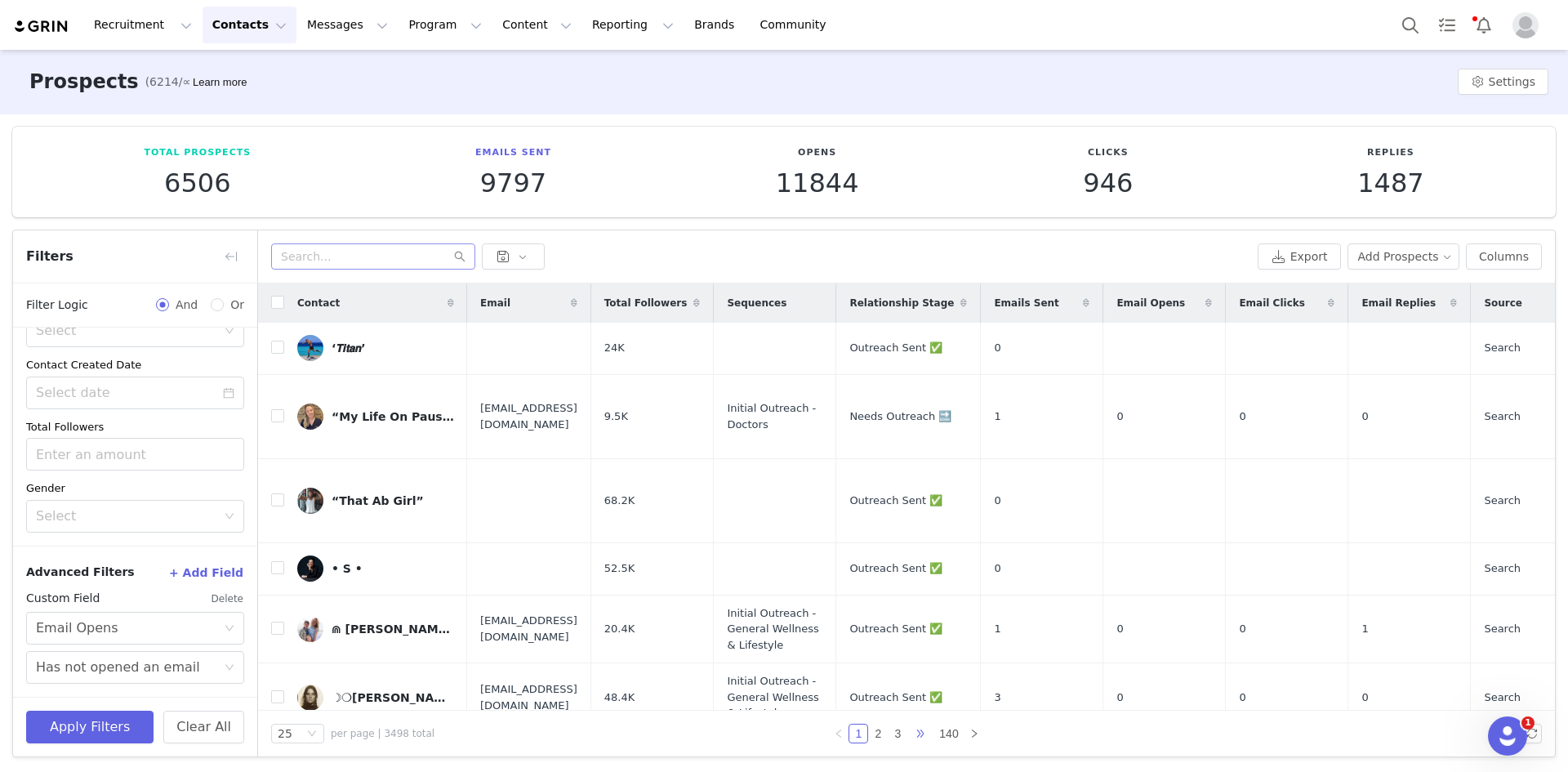
click at [919, 733] on span "•••" at bounding box center [920, 734] width 26 height 20
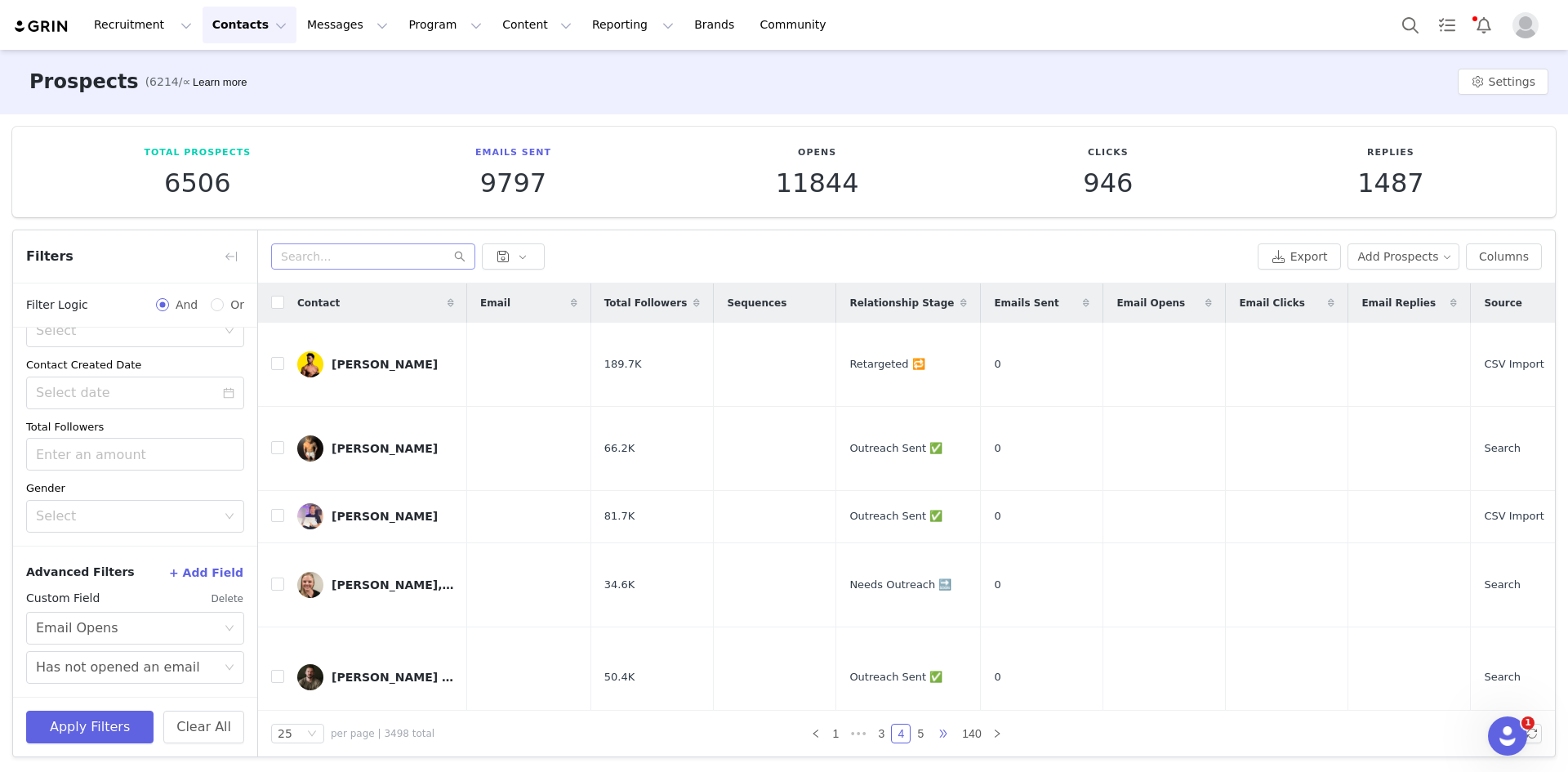
click at [939, 734] on span "•••" at bounding box center [943, 734] width 26 height 20
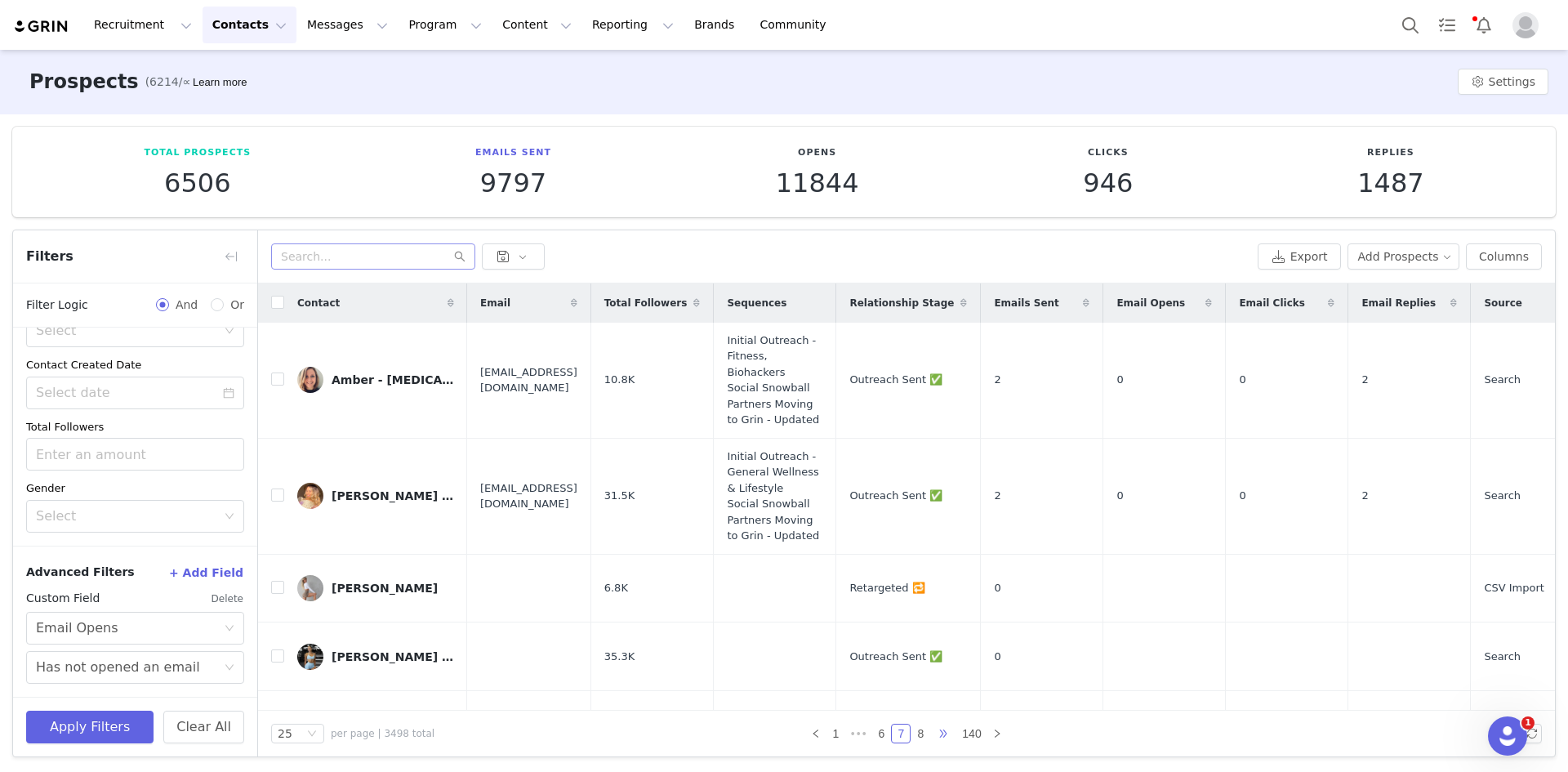
click at [933, 736] on span "•••" at bounding box center [943, 734] width 26 height 20
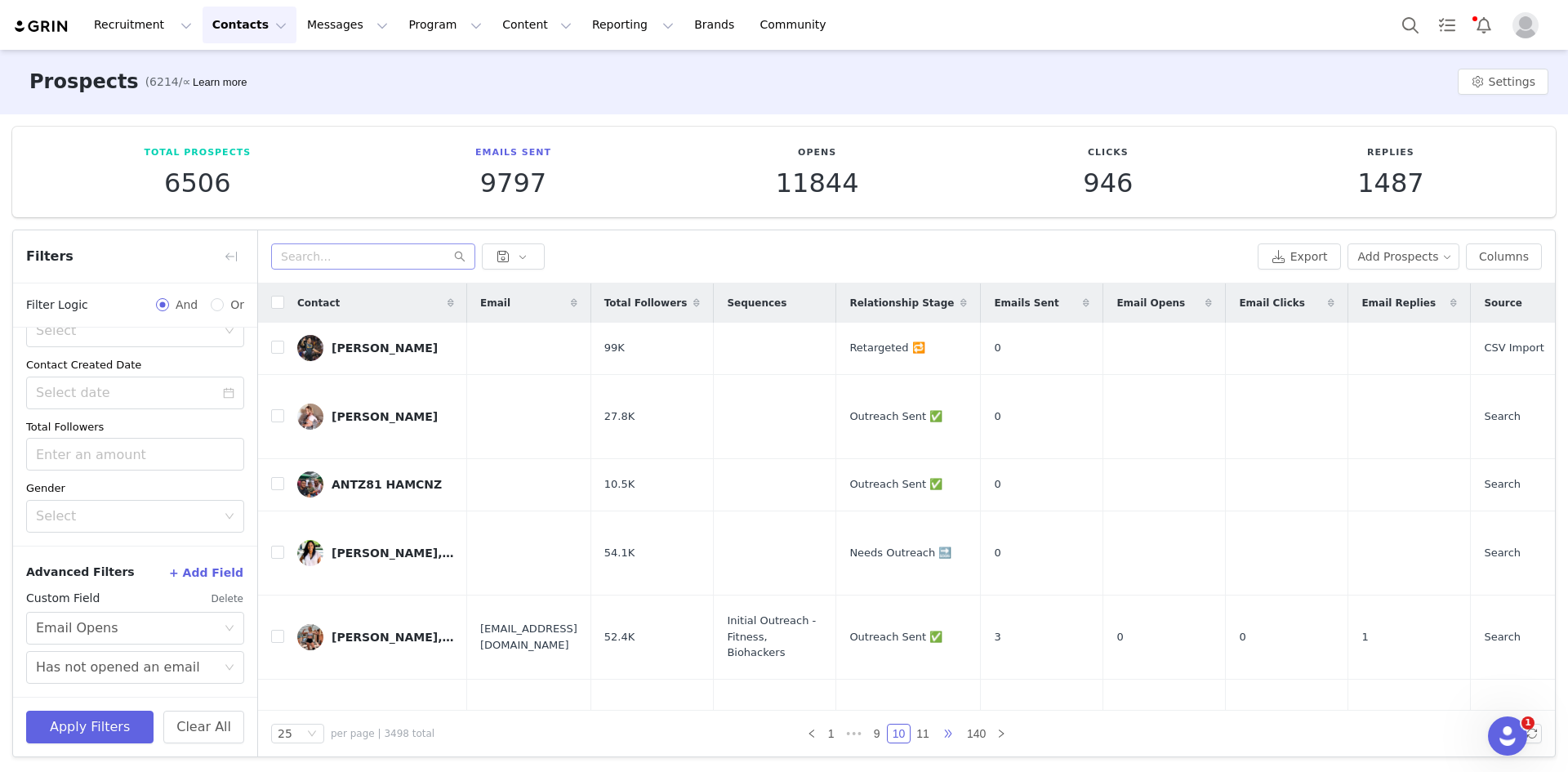
click at [935, 728] on span "•••" at bounding box center [948, 734] width 26 height 20
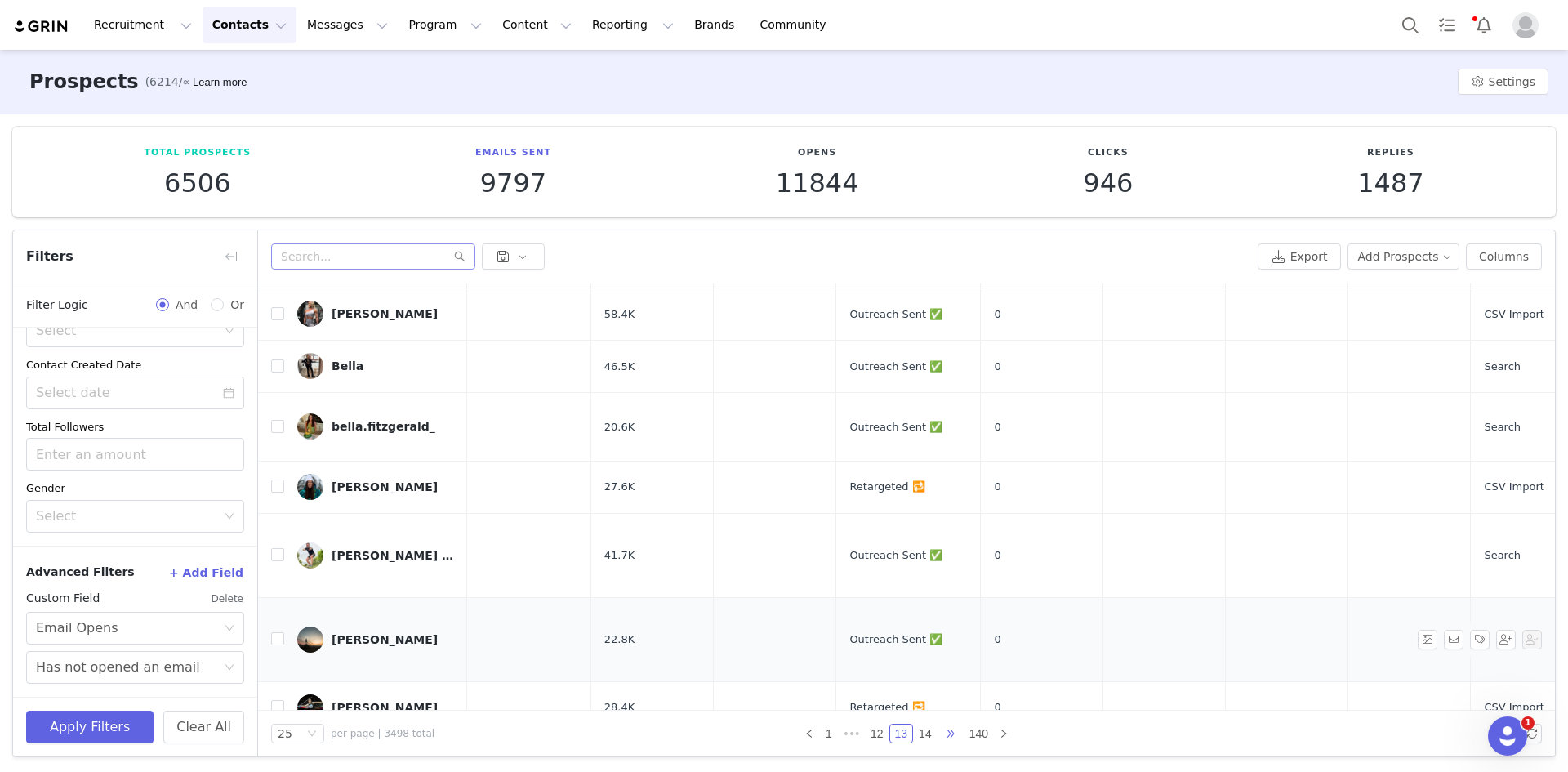
scroll to position [1427, 0]
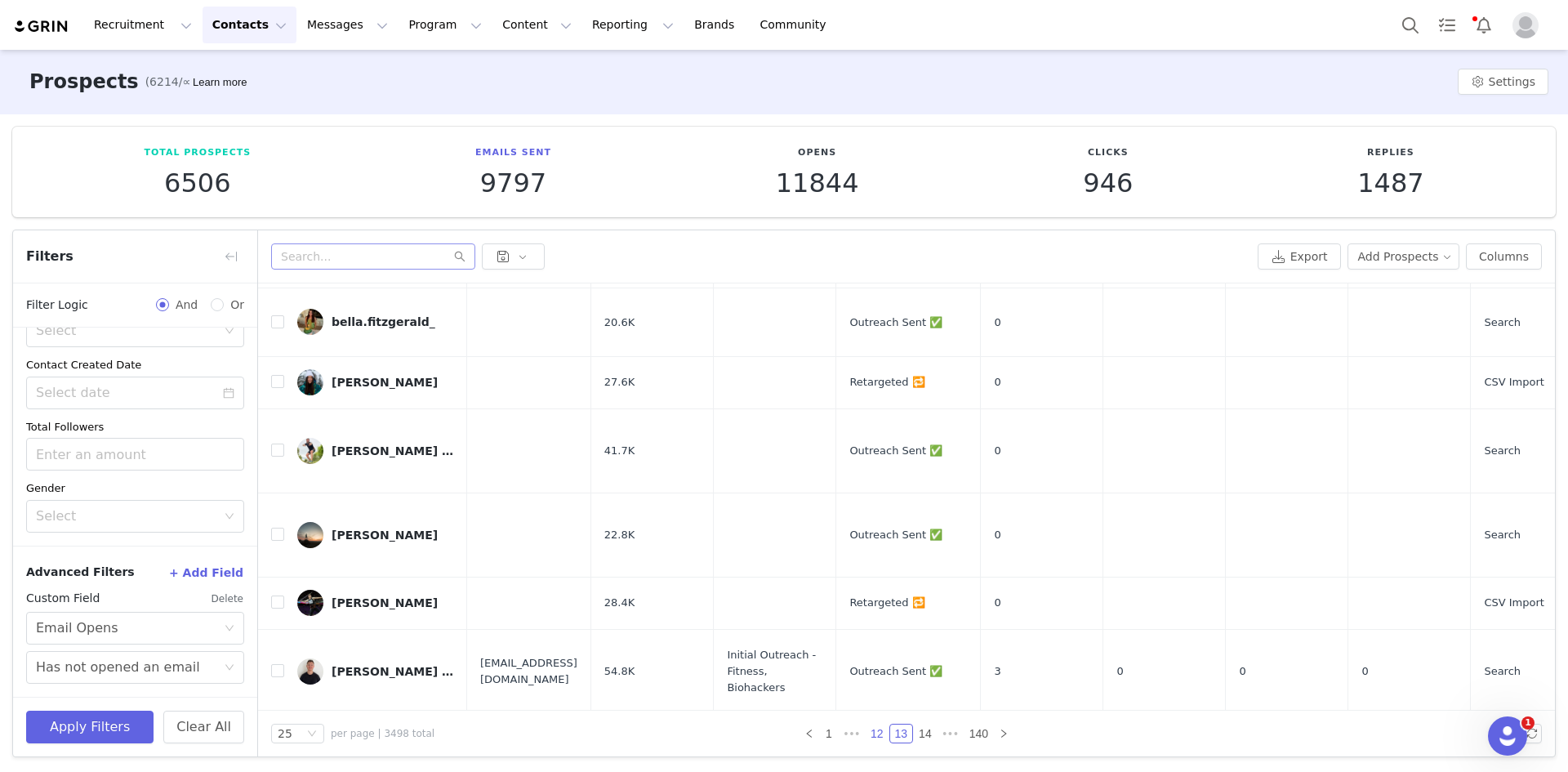
click at [873, 730] on link "12" at bounding box center [876, 734] width 22 height 18
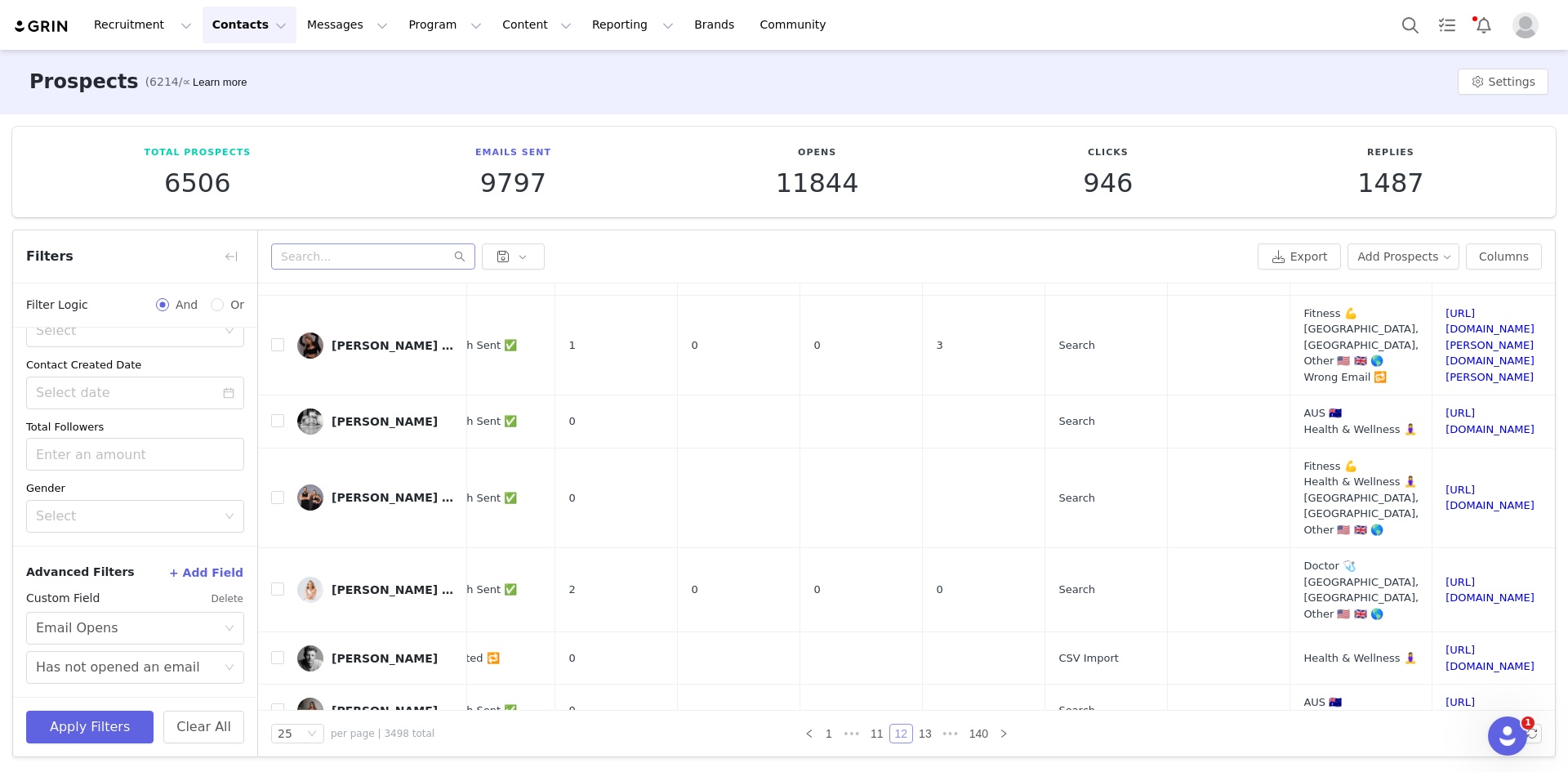
scroll to position [1283, 619]
click at [916, 731] on link "13" at bounding box center [924, 734] width 22 height 18
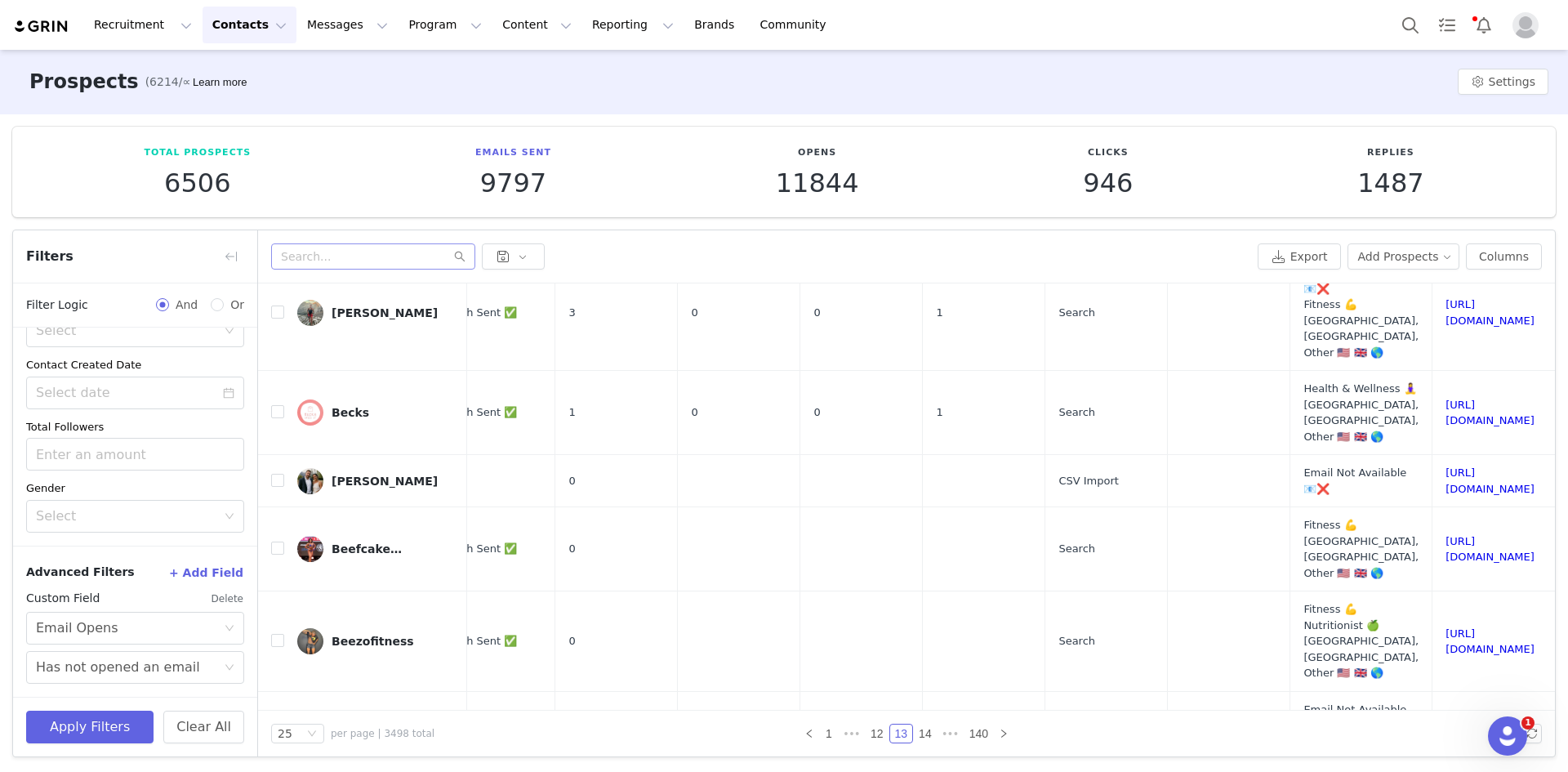
scroll to position [786, 666]
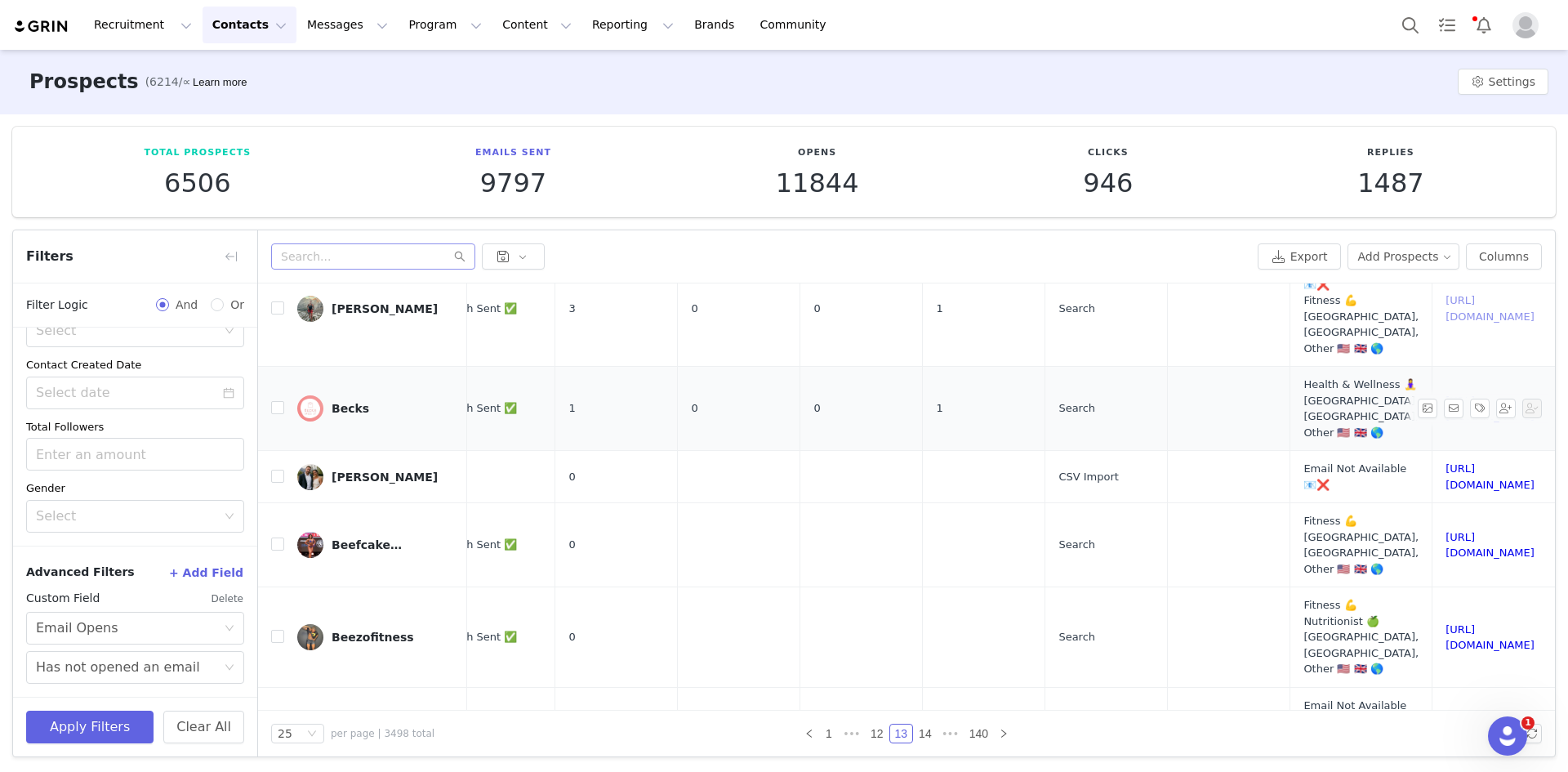
drag, startPoint x: 1332, startPoint y: 334, endPoint x: 1339, endPoint y: 436, distance: 102.2
drag, startPoint x: 1343, startPoint y: 493, endPoint x: 1310, endPoint y: 522, distance: 43.9
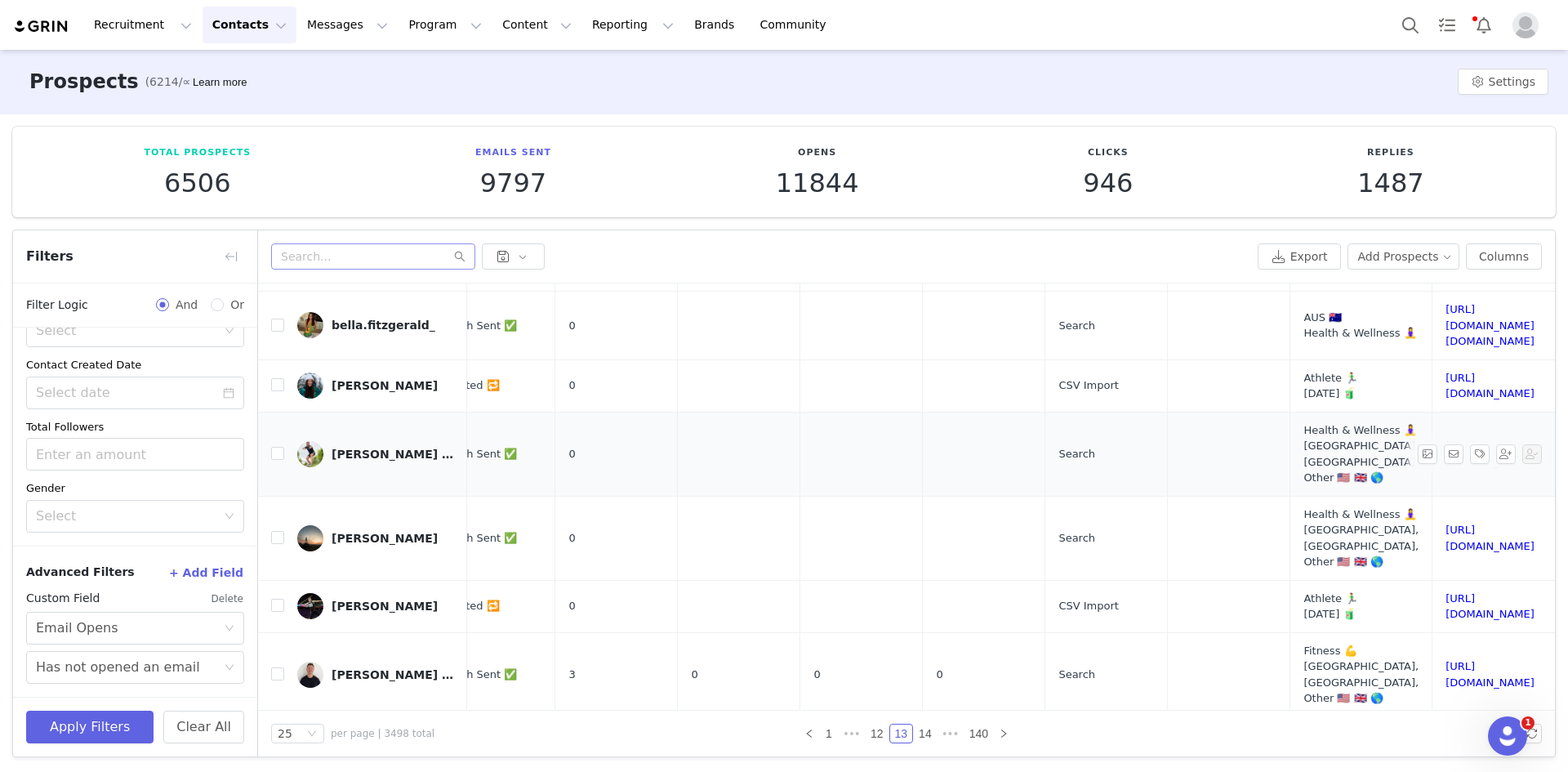
scroll to position [1427, 666]
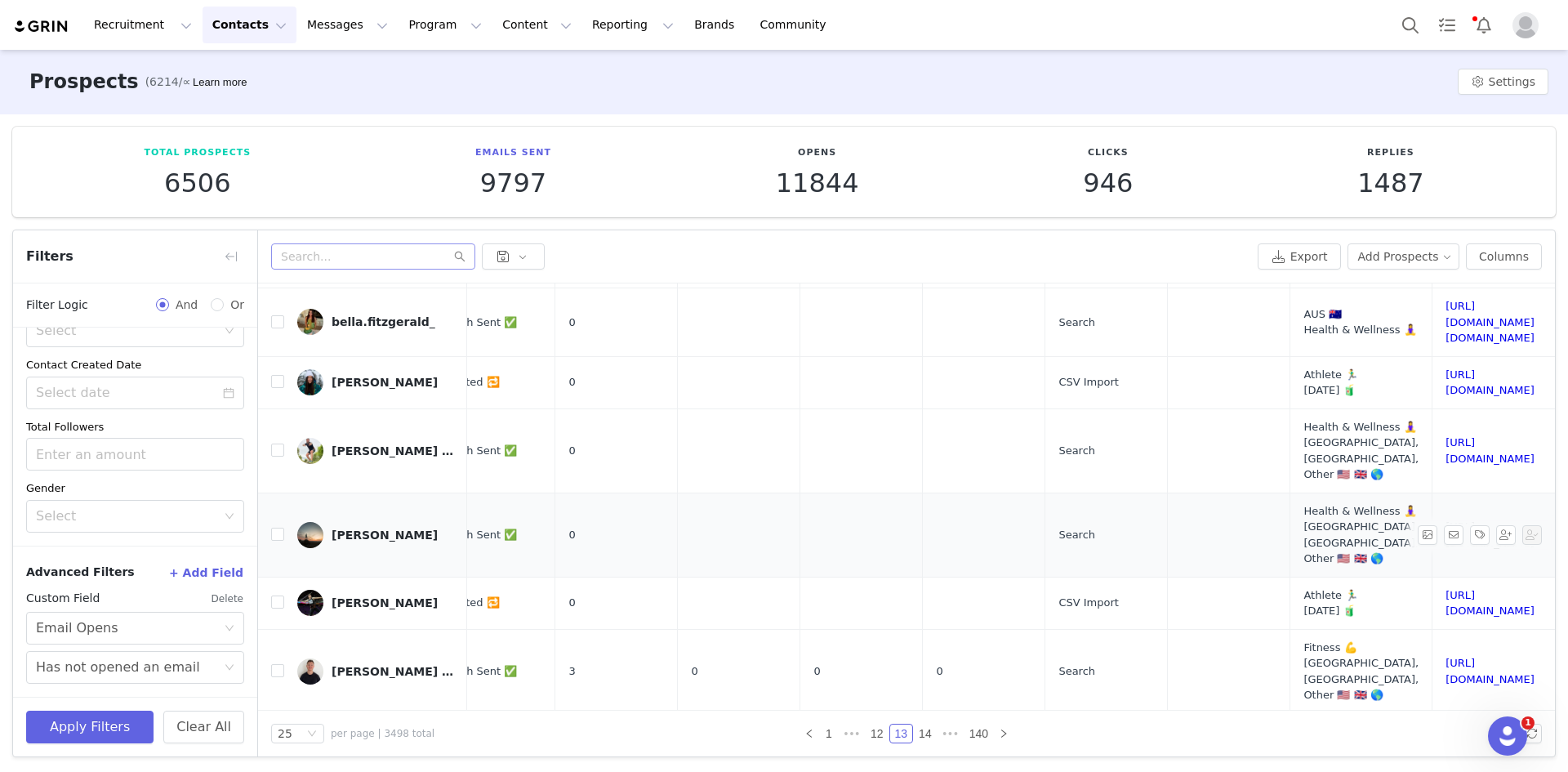
drag, startPoint x: 1301, startPoint y: 530, endPoint x: 1301, endPoint y: 541, distance: 11.0
click at [207, 729] on button "Clear All" at bounding box center [203, 727] width 81 height 32
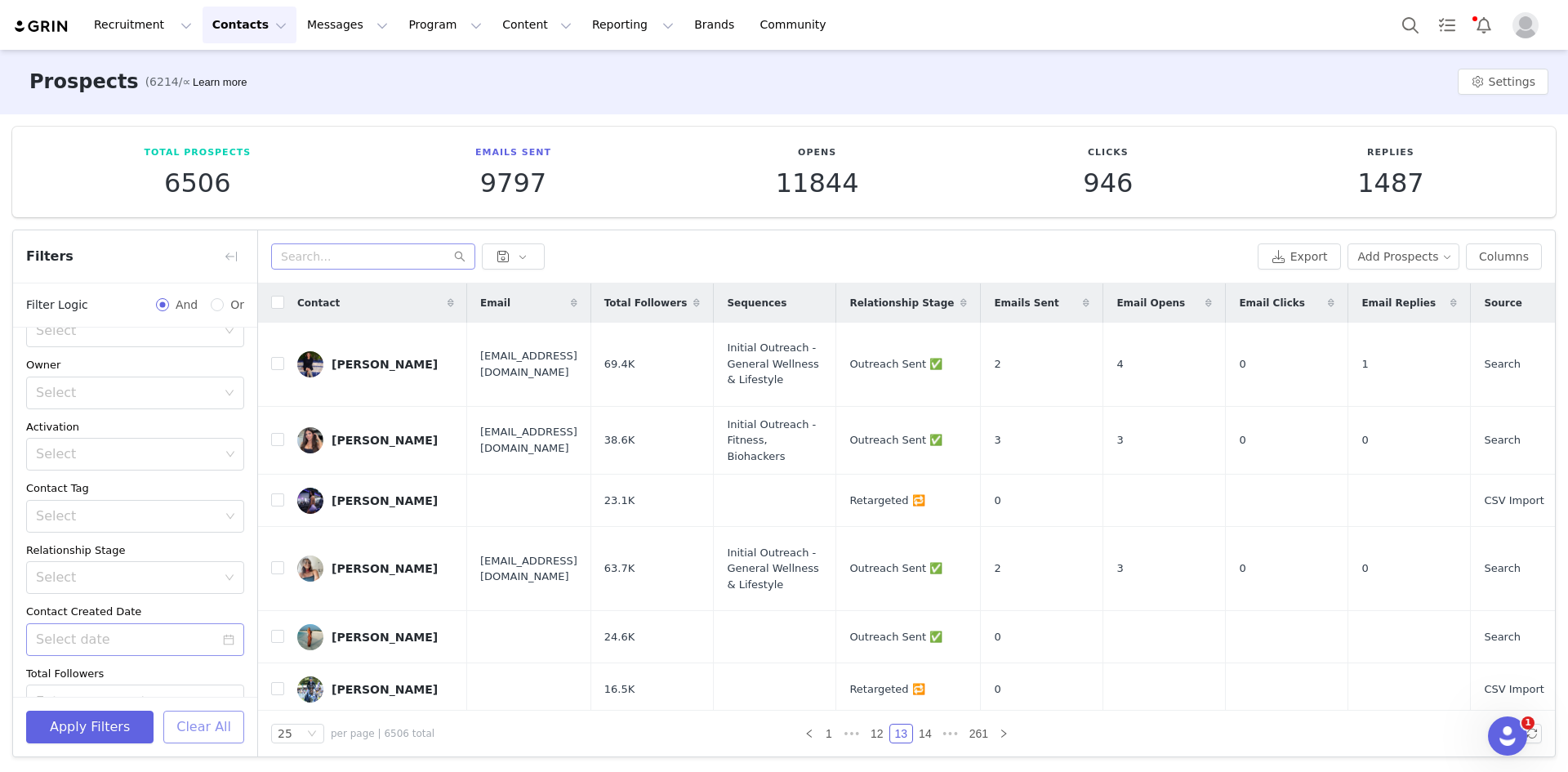
scroll to position [82, 0]
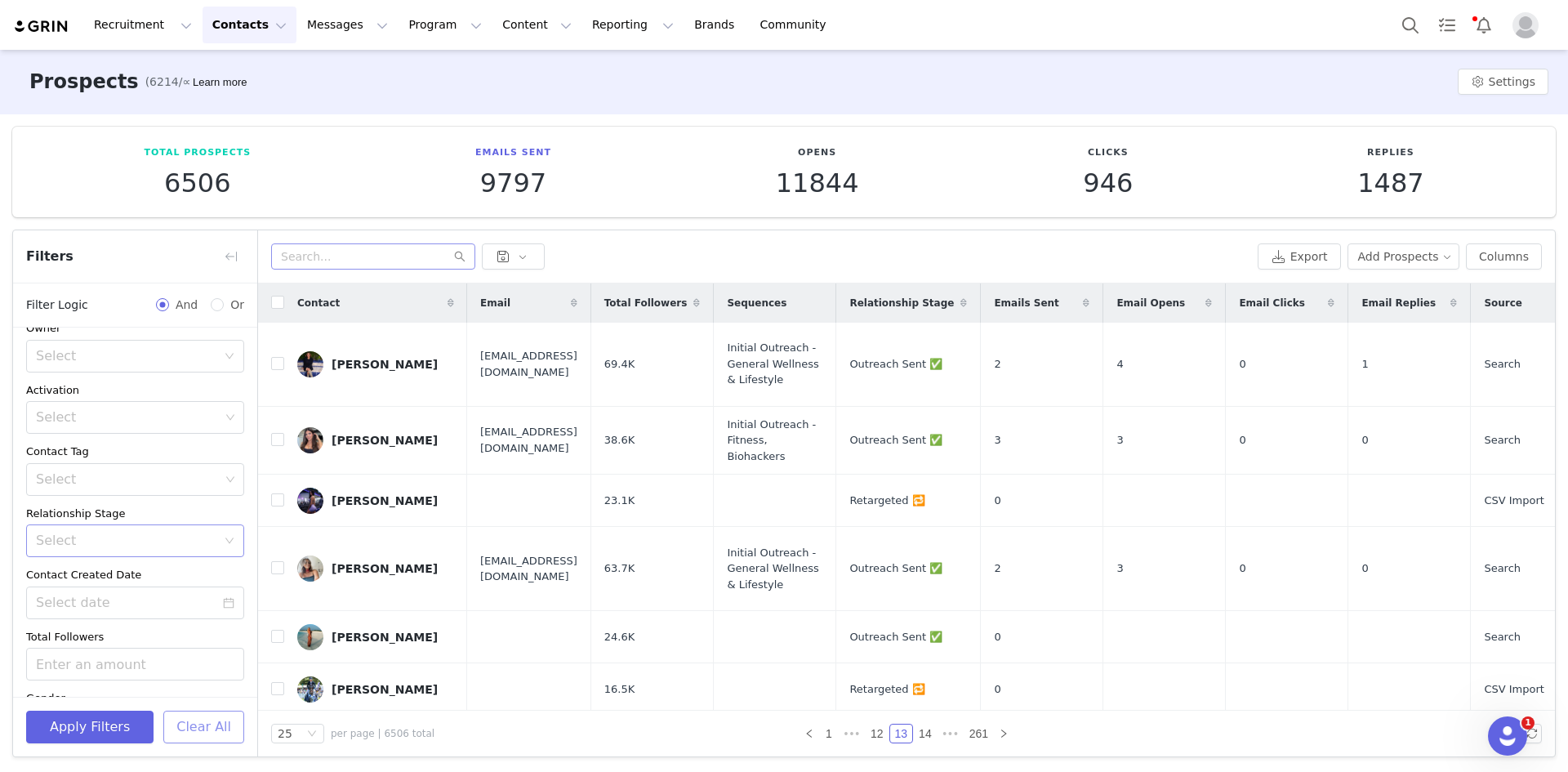
click at [112, 542] on div "Select" at bounding box center [126, 540] width 181 height 17
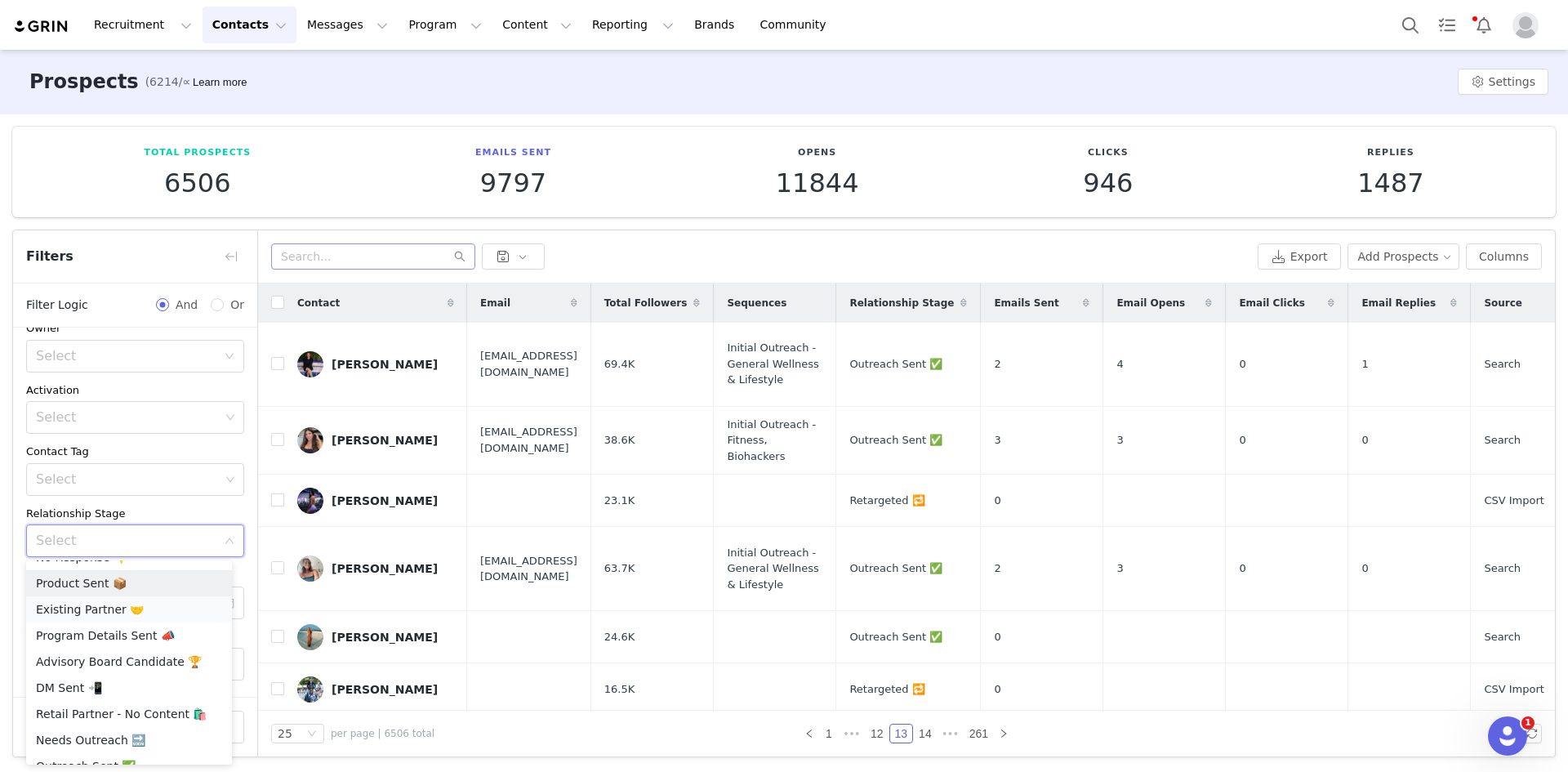
scroll to position [90, 0]
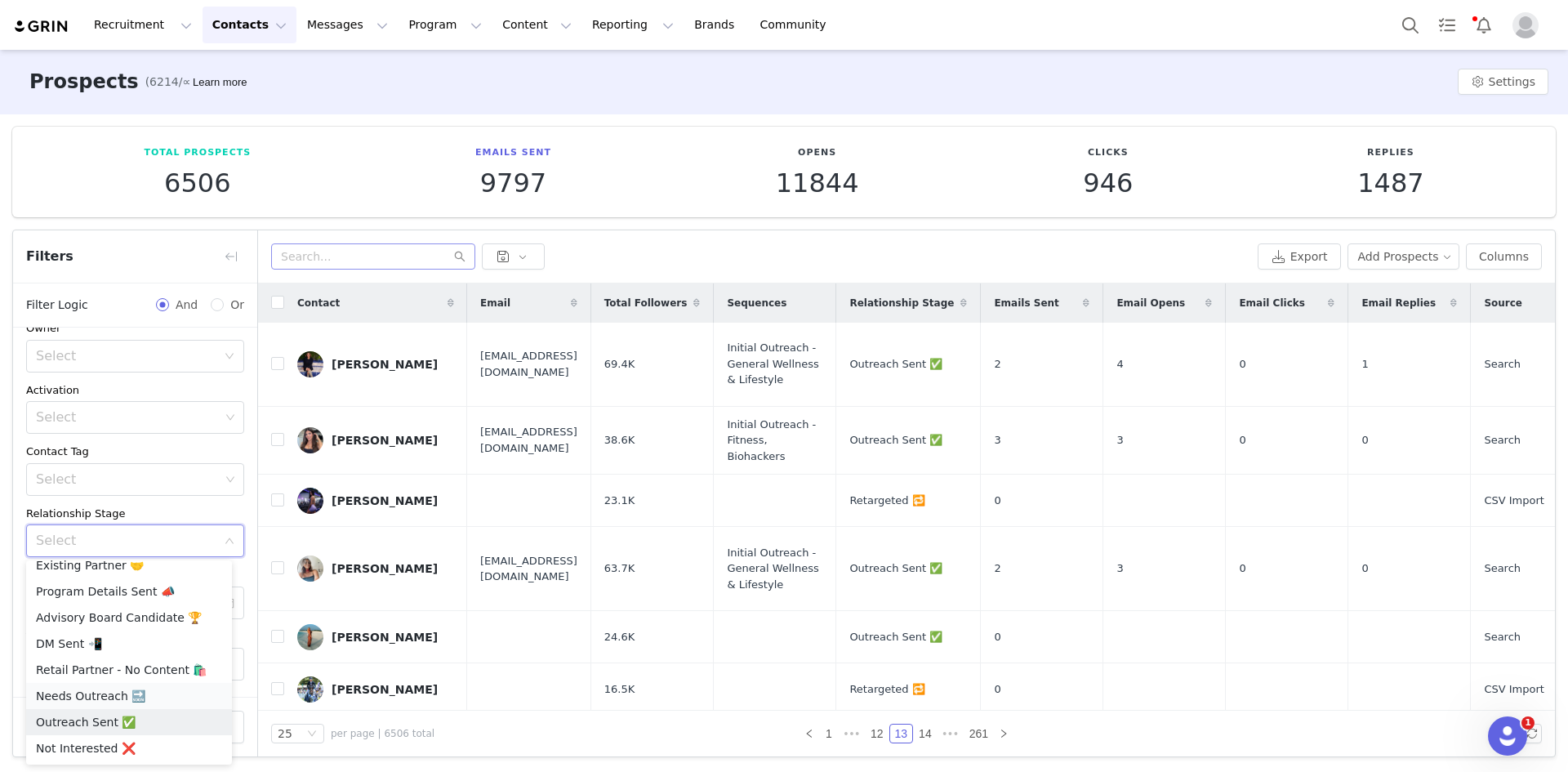
click at [111, 695] on li "Needs Outreach 🔜" at bounding box center [129, 696] width 205 height 26
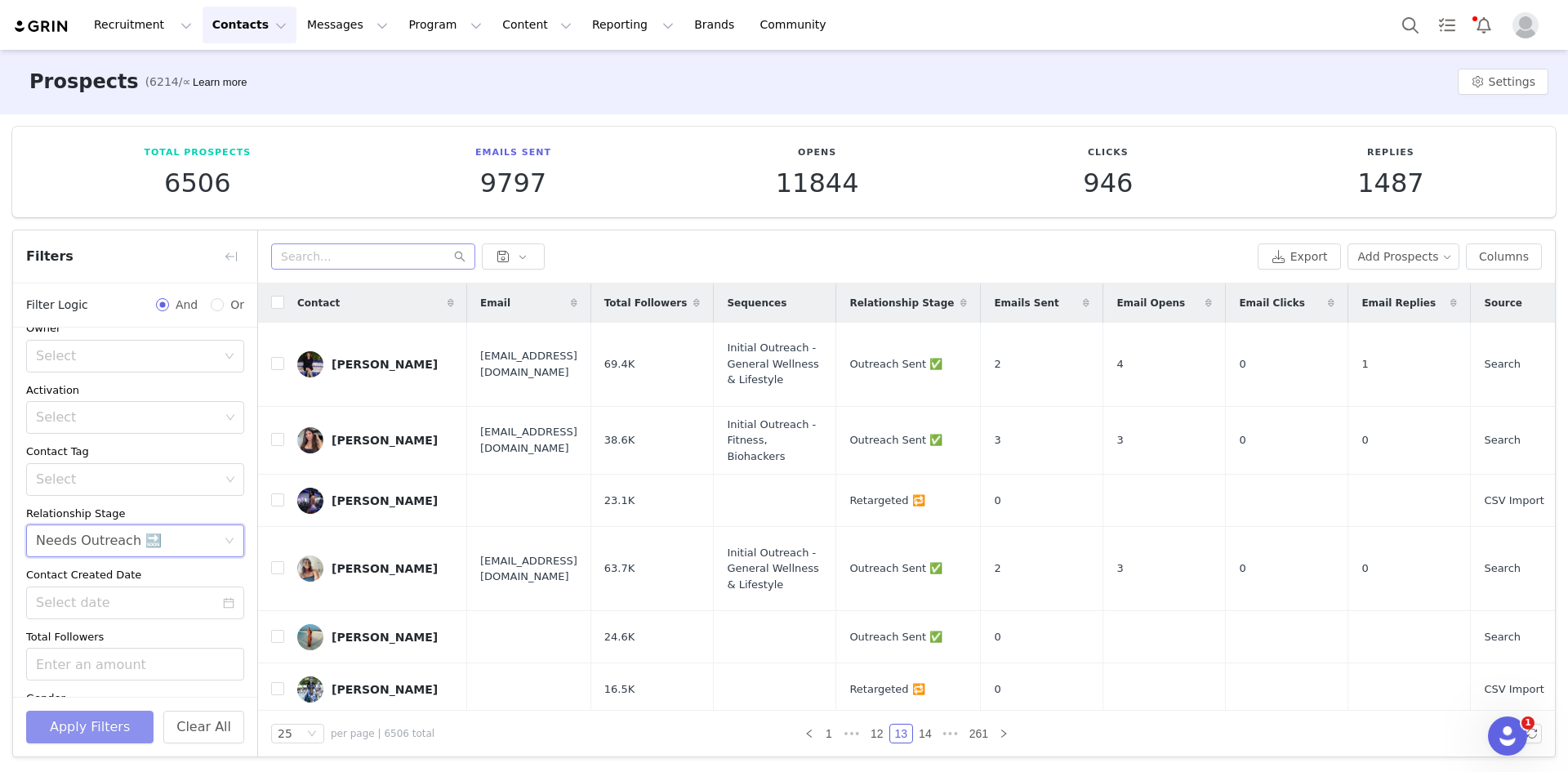
click at [98, 731] on button "Apply Filters" at bounding box center [90, 727] width 127 height 32
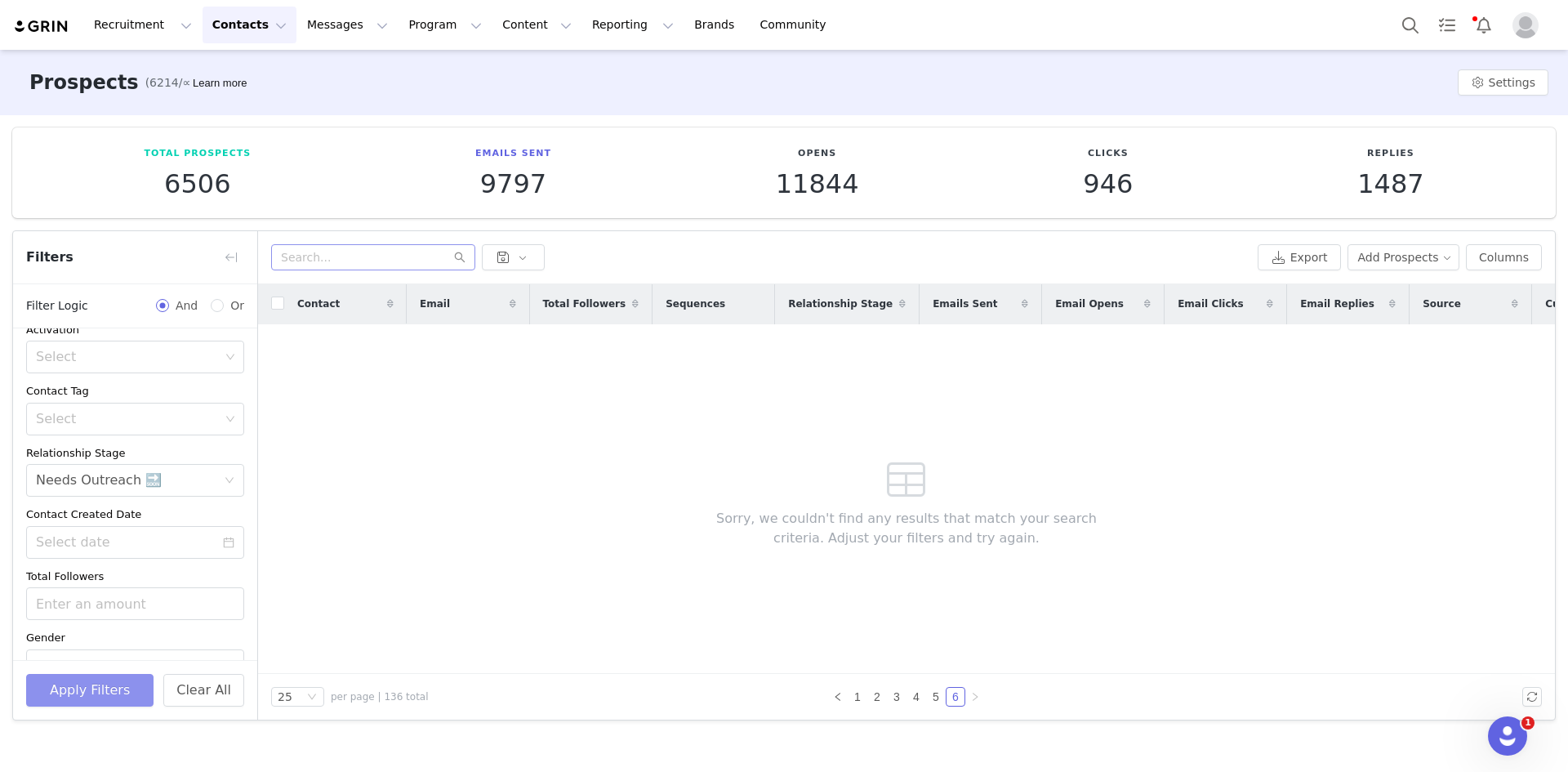
scroll to position [231, 0]
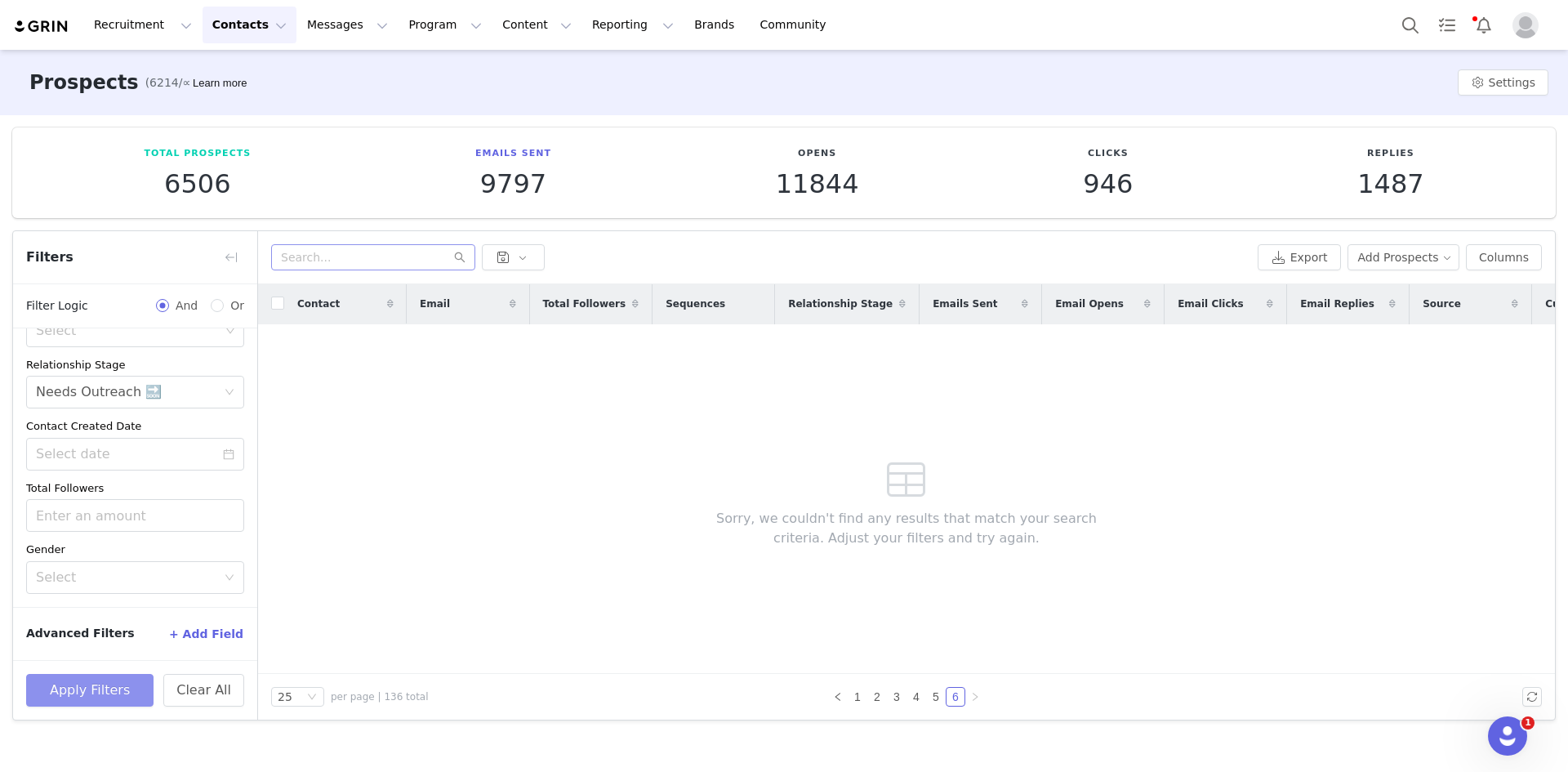
click at [68, 686] on button "Apply Filters" at bounding box center [90, 690] width 127 height 32
click at [849, 699] on link "1" at bounding box center [858, 697] width 18 height 18
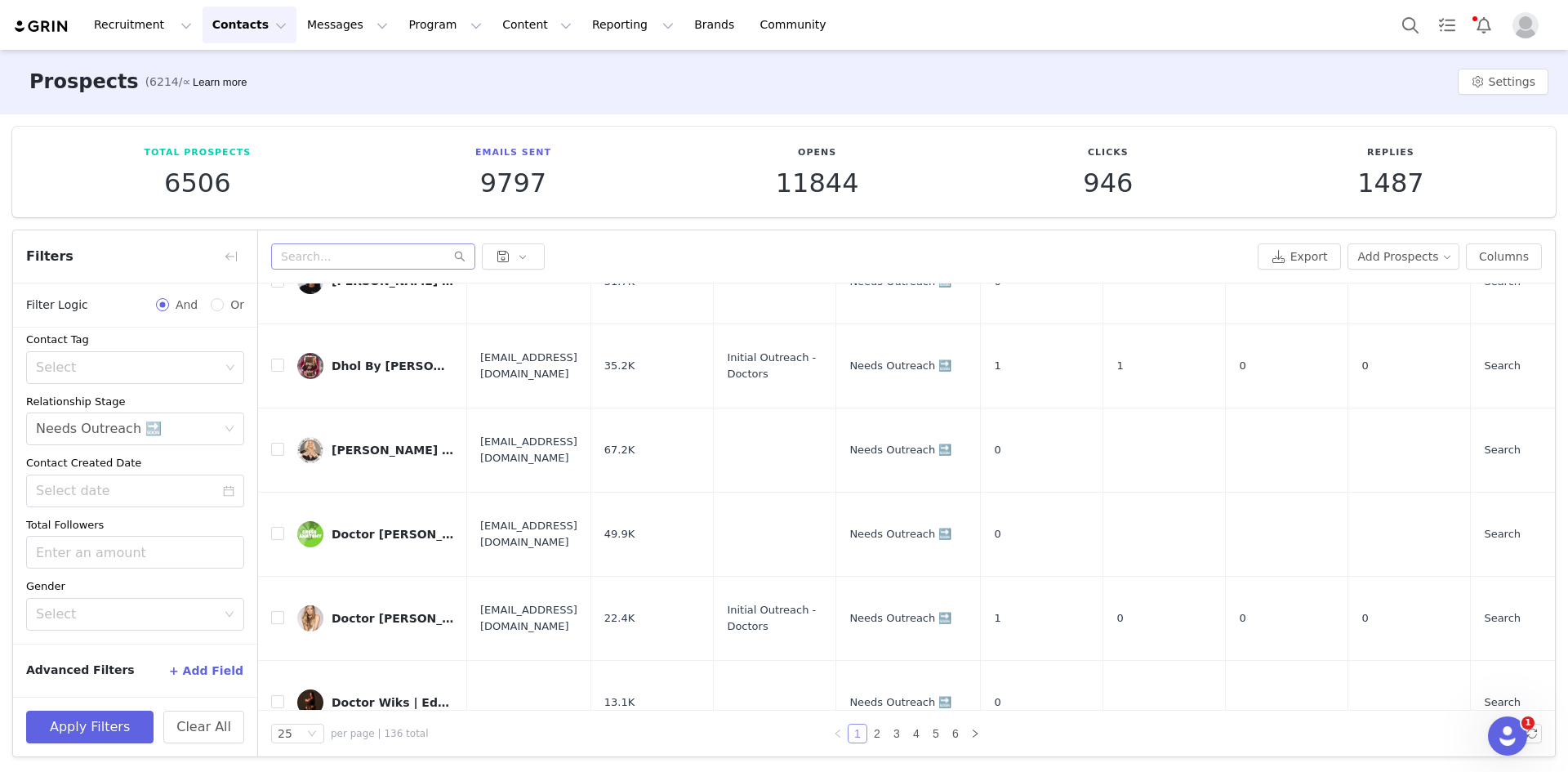
scroll to position [1346, 0]
click at [947, 731] on link "6" at bounding box center [956, 734] width 18 height 18
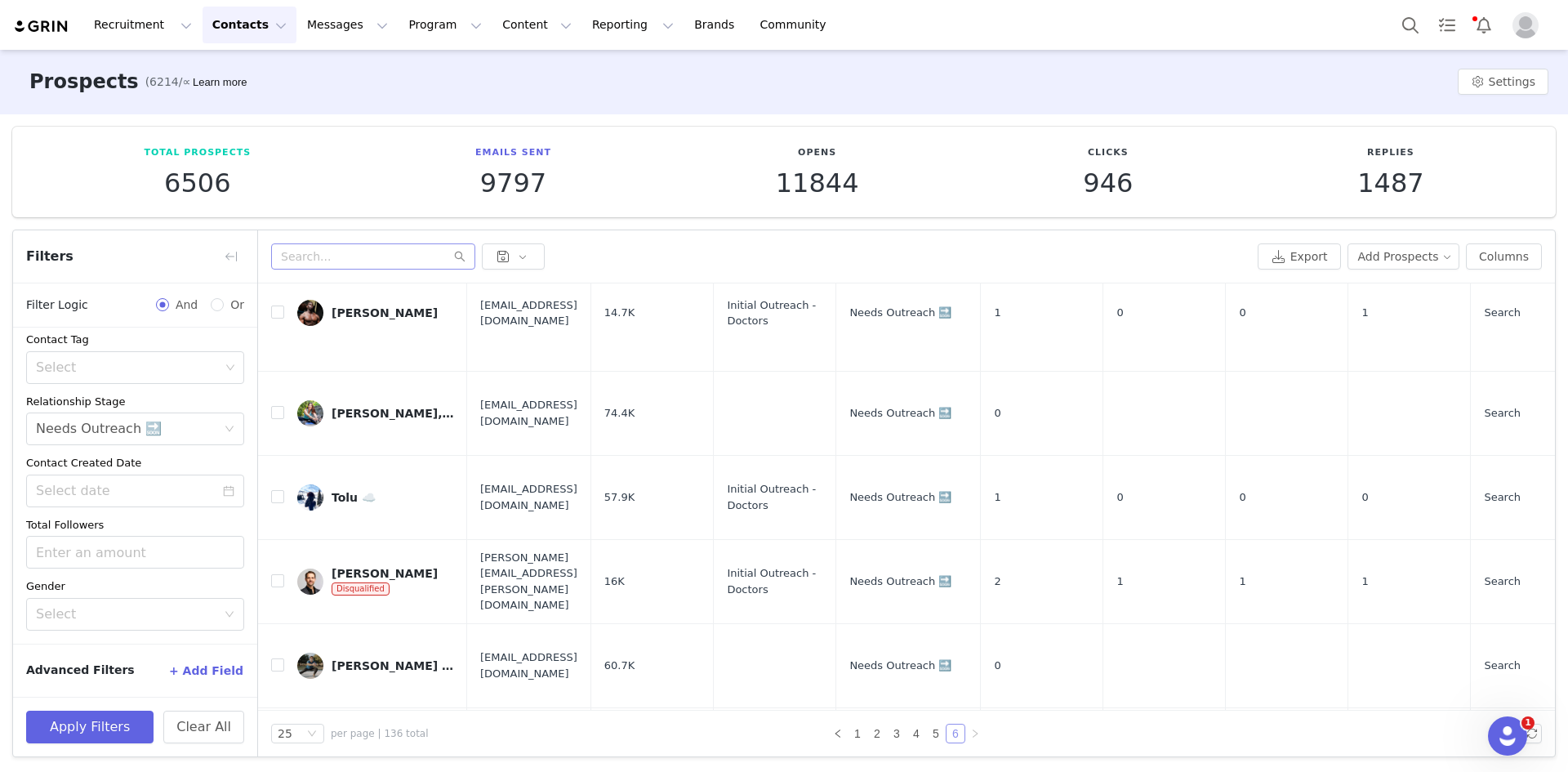
scroll to position [407, 0]
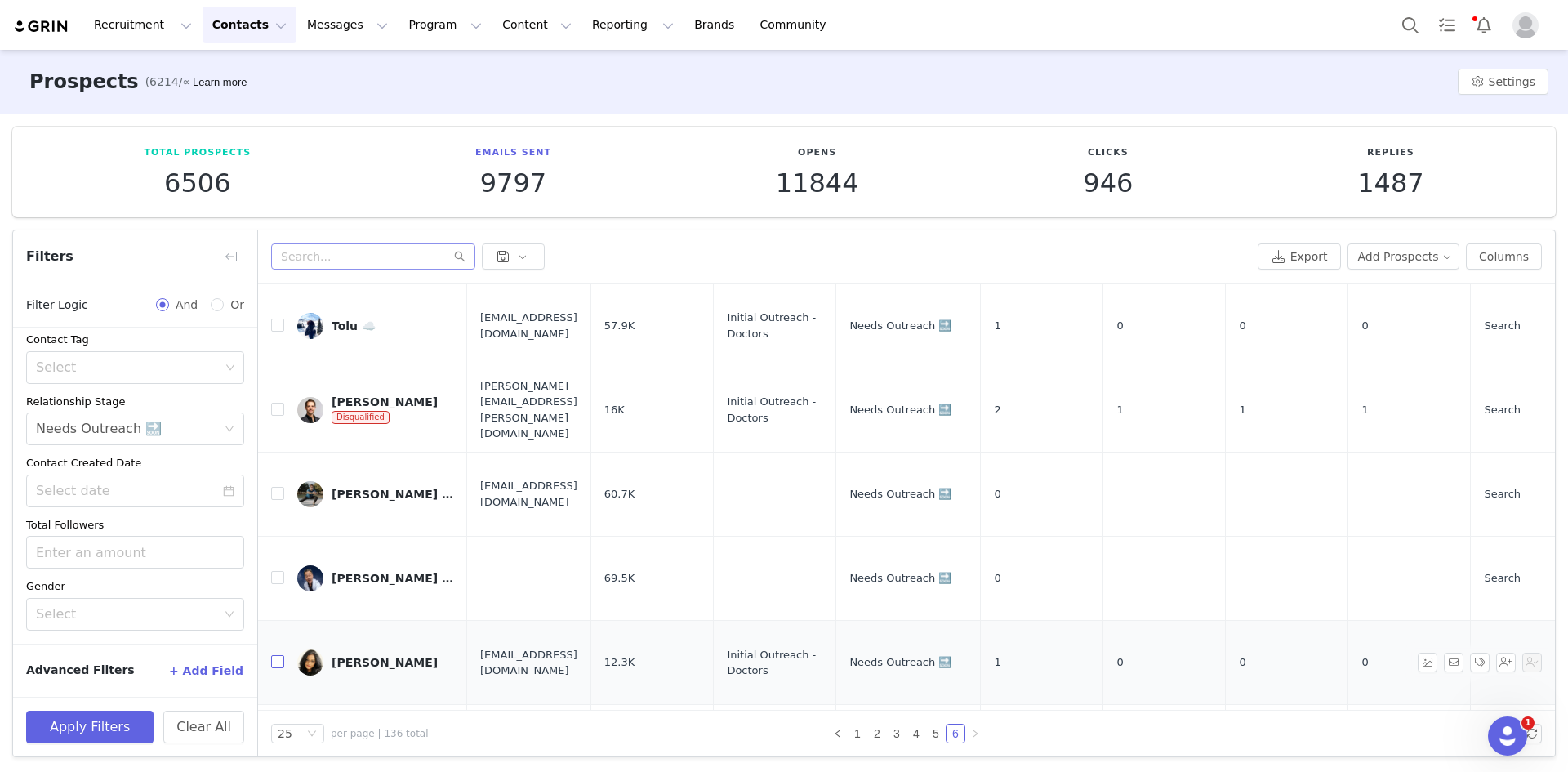
click at [279, 656] on input "checkbox" at bounding box center [277, 661] width 13 height 13
checkbox input "true"
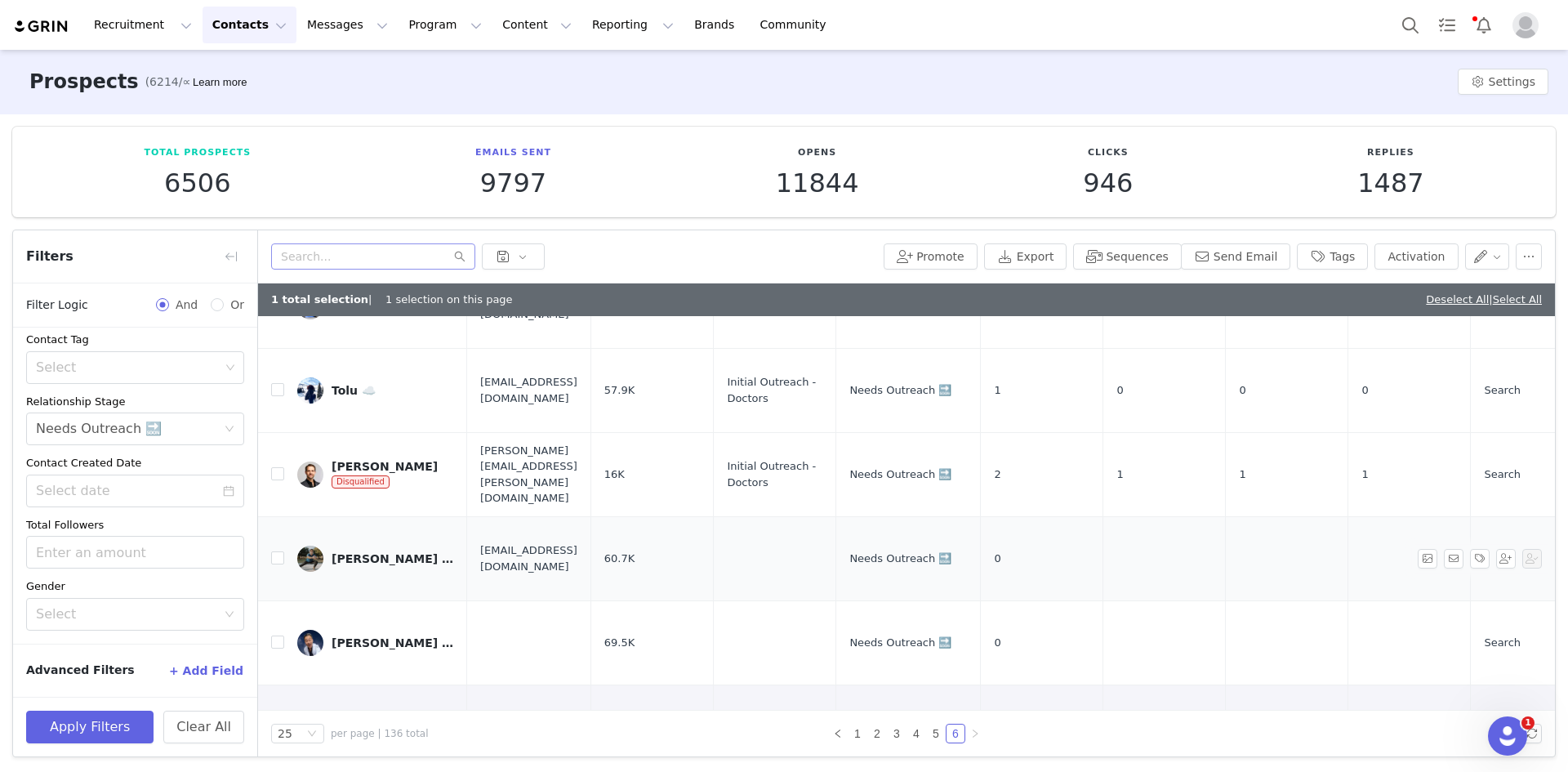
scroll to position [325, 0]
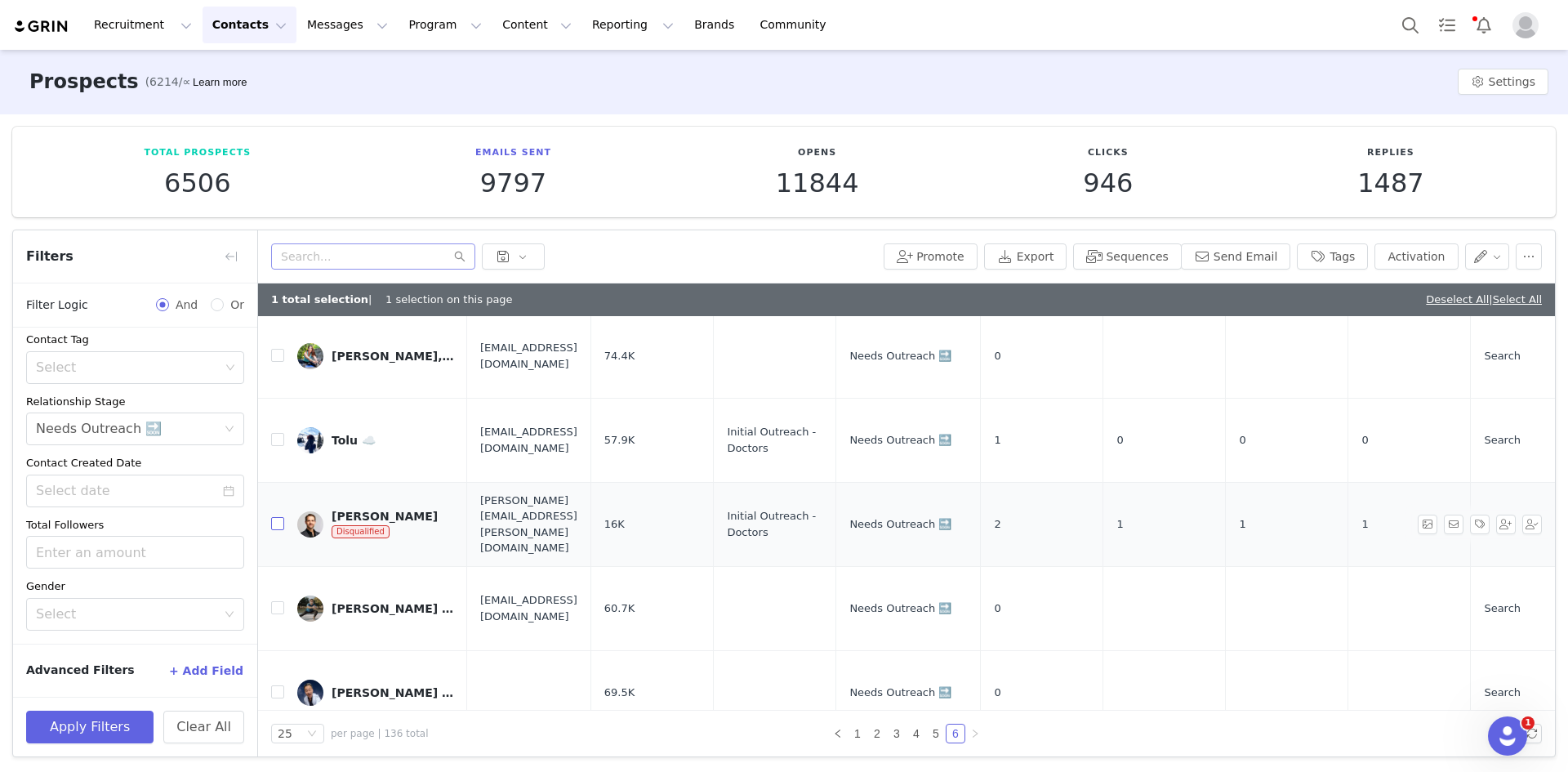
click at [277, 518] on input "checkbox" at bounding box center [277, 523] width 13 height 13
checkbox input "true"
click at [276, 433] on input "checkbox" at bounding box center [277, 439] width 13 height 13
checkbox input "true"
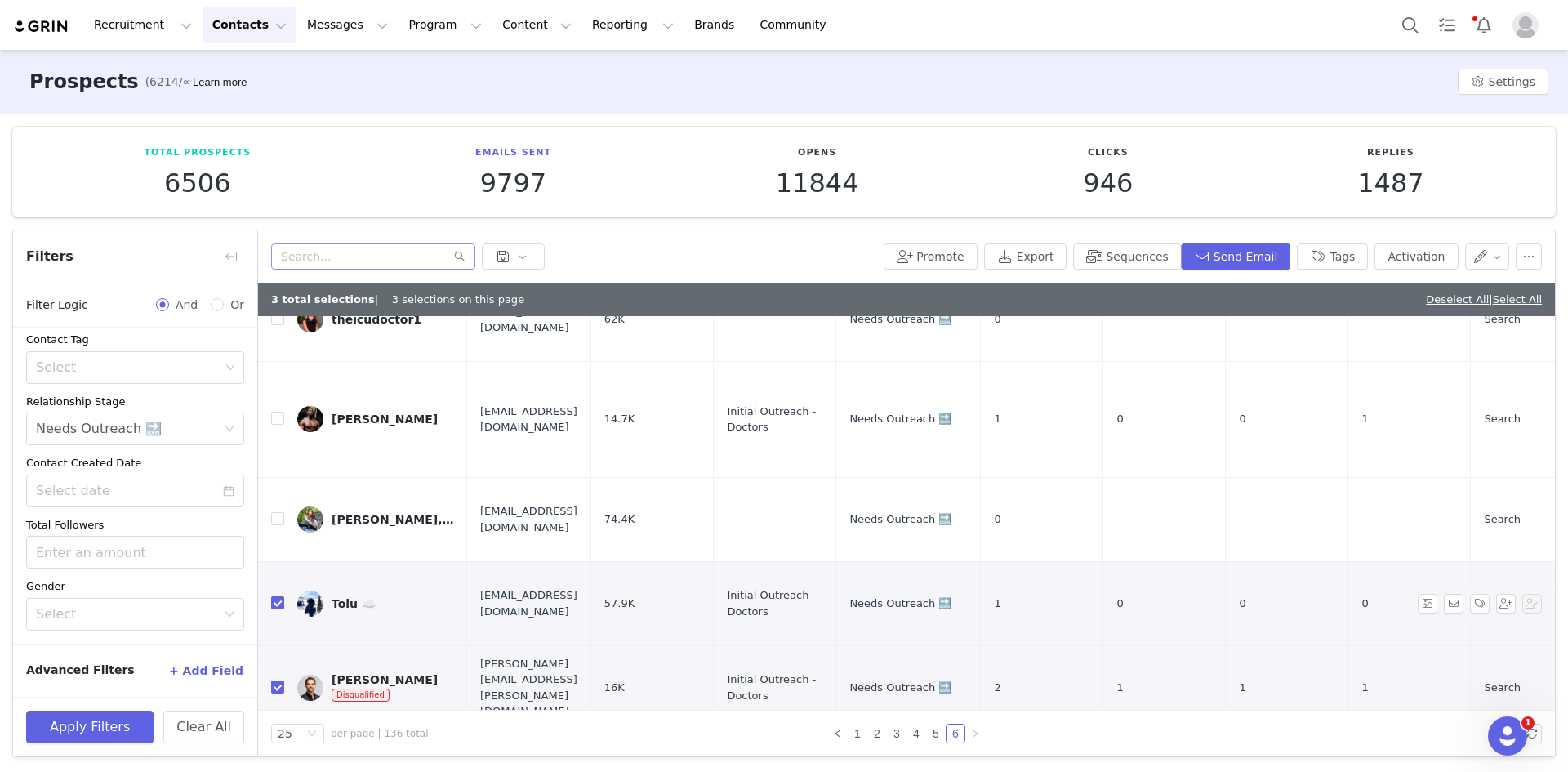
scroll to position [0, 0]
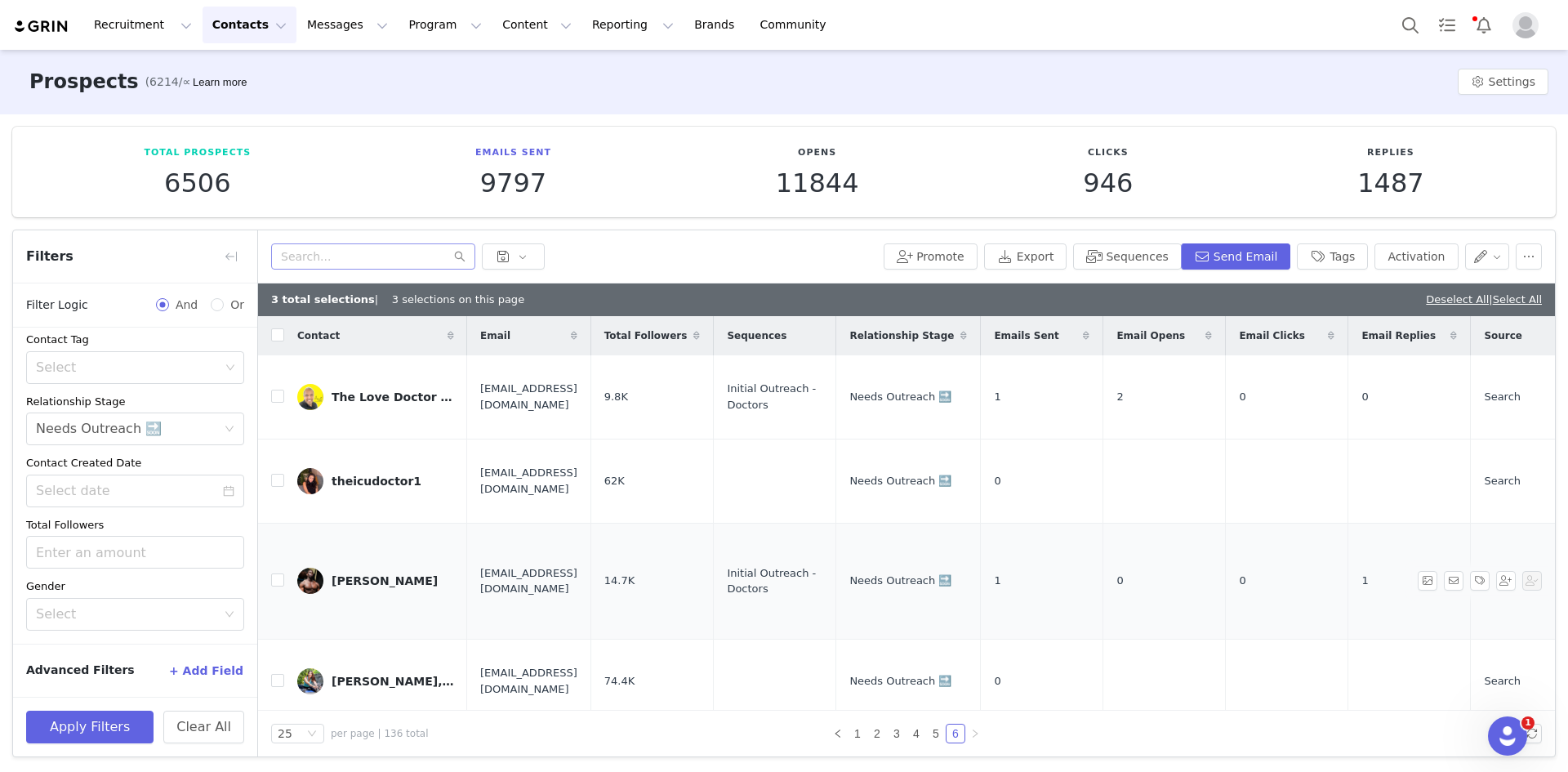
click at [280, 551] on td at bounding box center [271, 580] width 26 height 116
click at [277, 573] on input "checkbox" at bounding box center [277, 579] width 13 height 13
checkbox input "true"
click at [270, 388] on td at bounding box center [271, 397] width 26 height 84
click at [271, 390] on input "checkbox" at bounding box center [277, 396] width 13 height 13
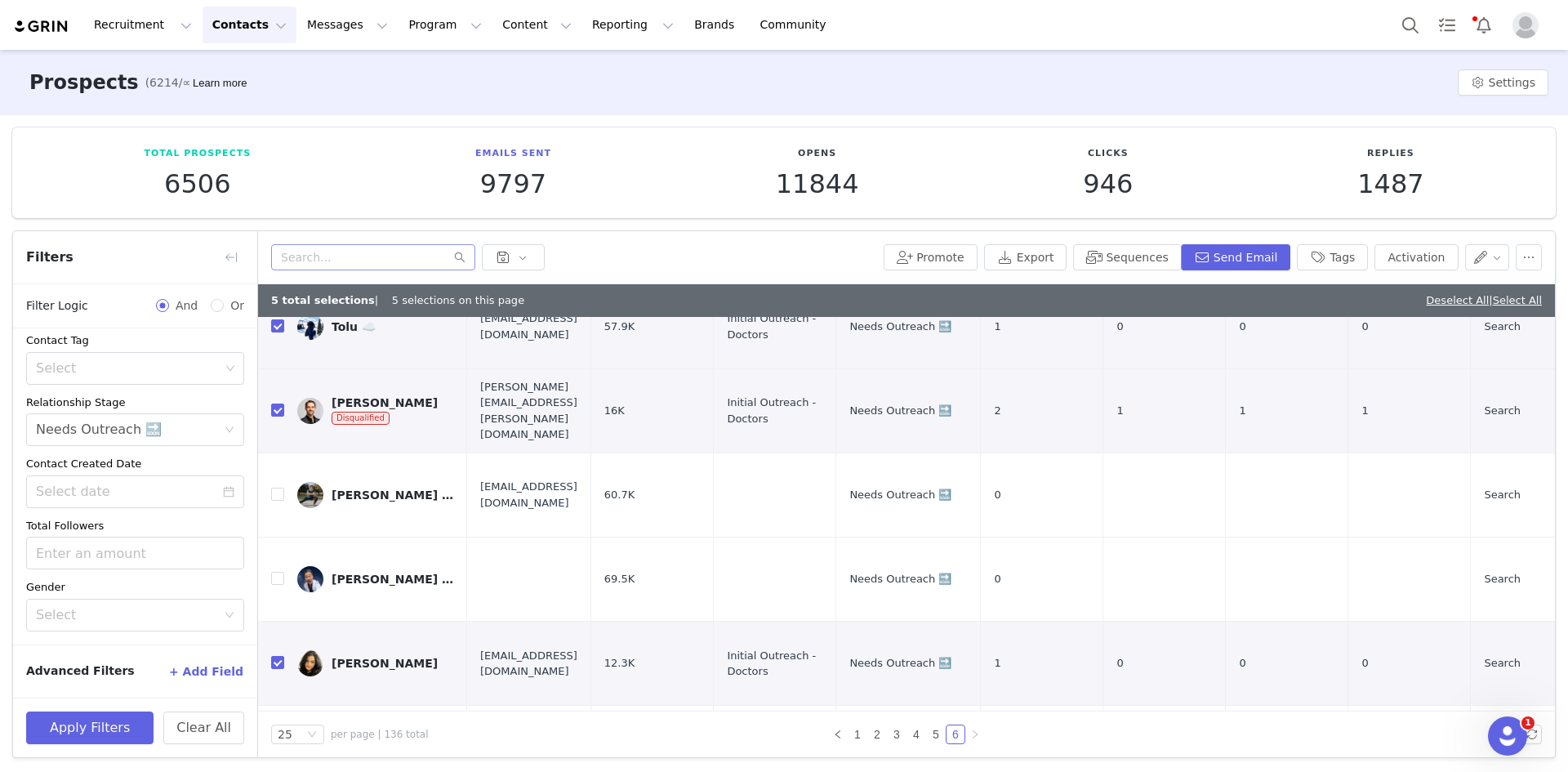
scroll to position [1, 0]
click at [933, 732] on link "5" at bounding box center [936, 734] width 18 height 18
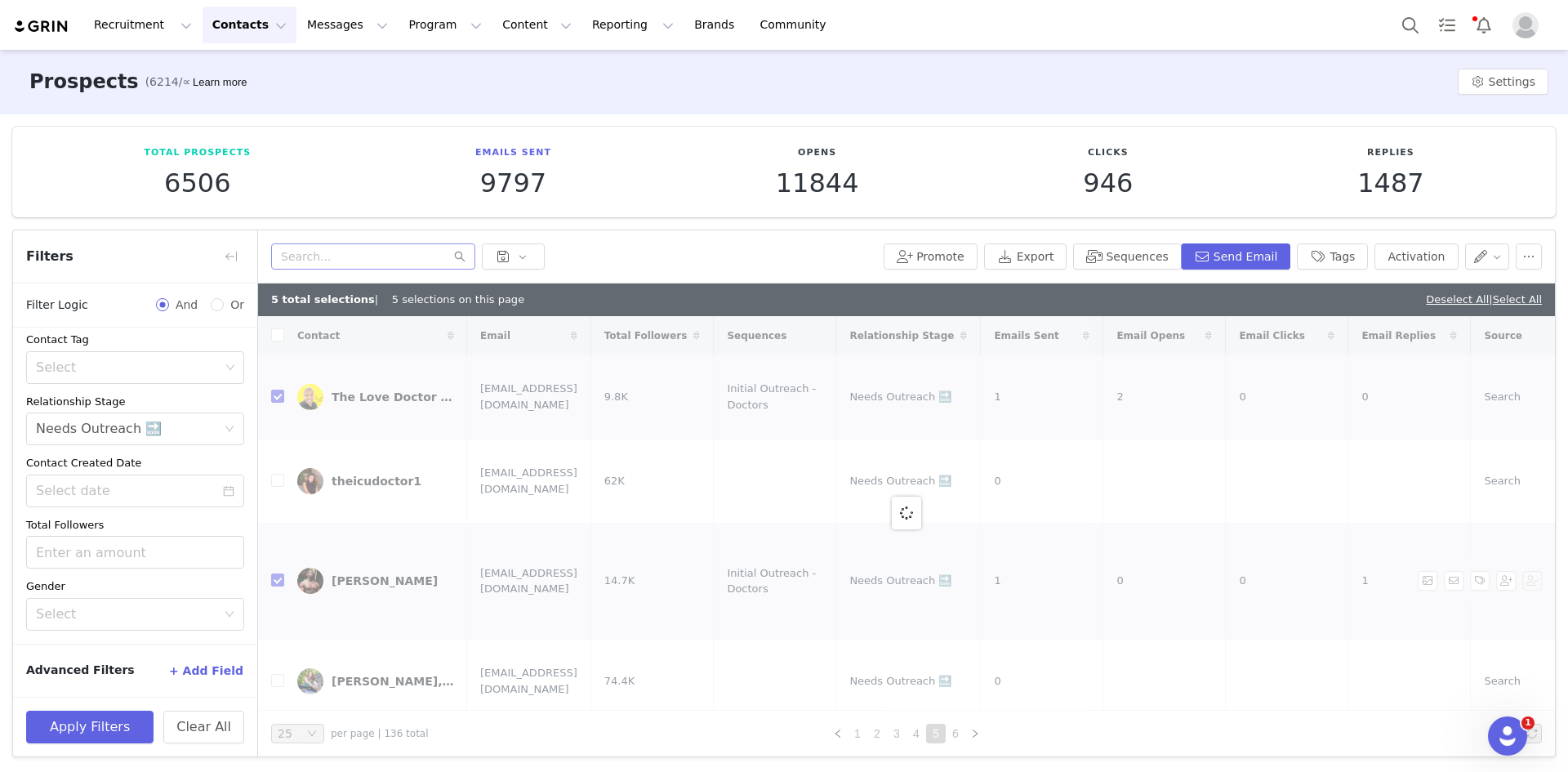
checkbox input "false"
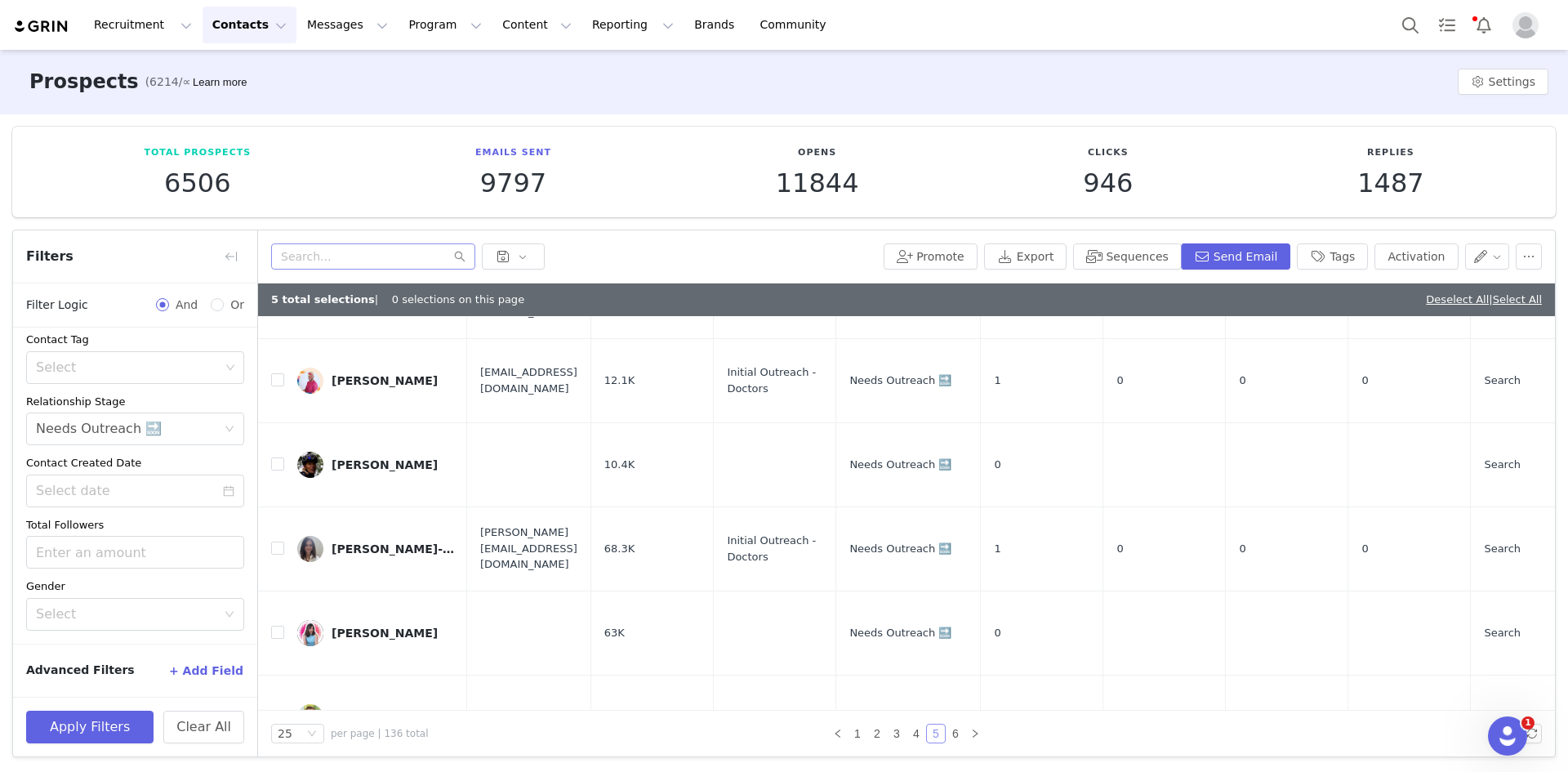
scroll to position [1118, 0]
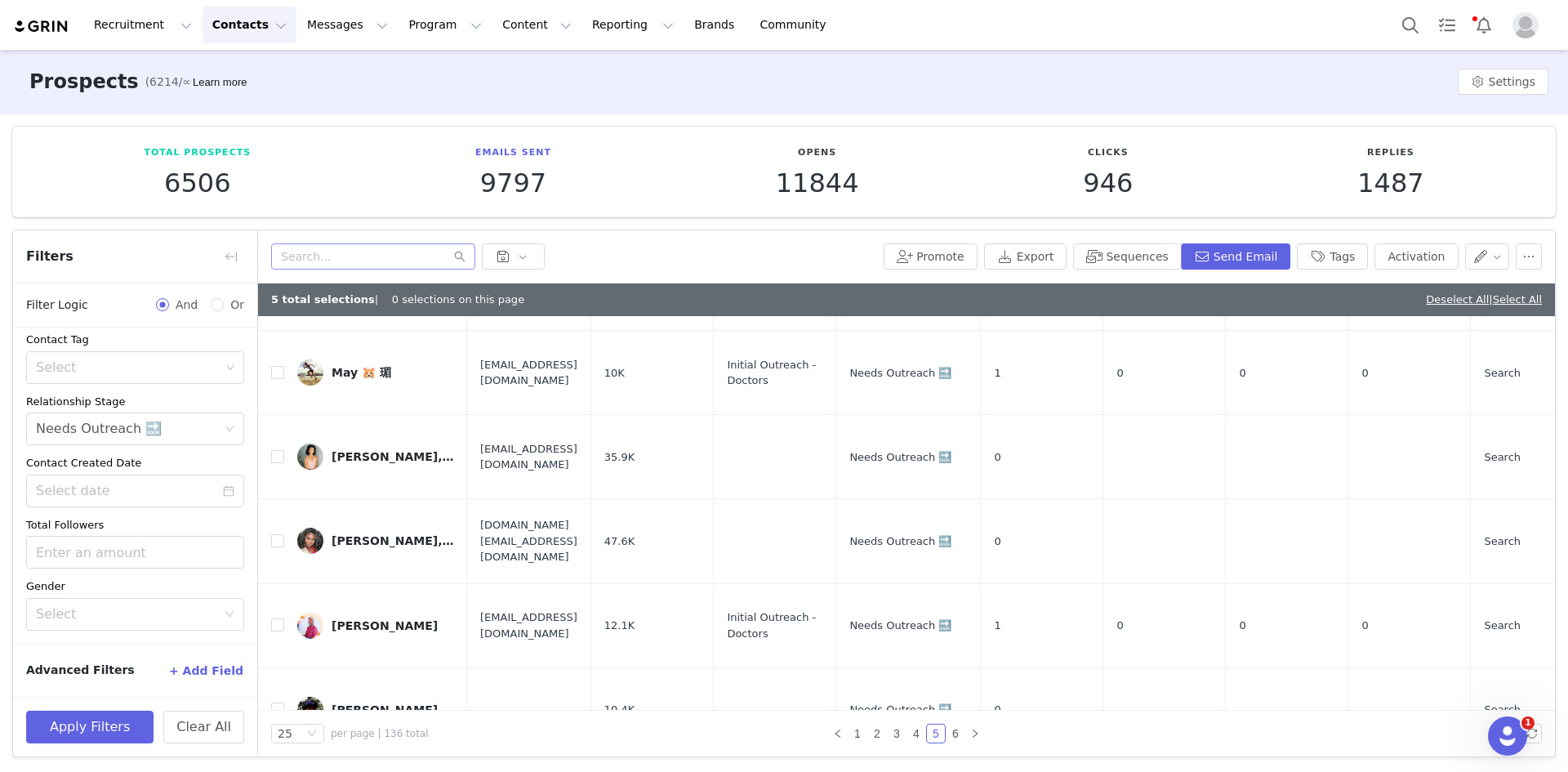
checkbox input "true"
click at [274, 618] on input "checkbox" at bounding box center [277, 624] width 13 height 13
checkbox input "true"
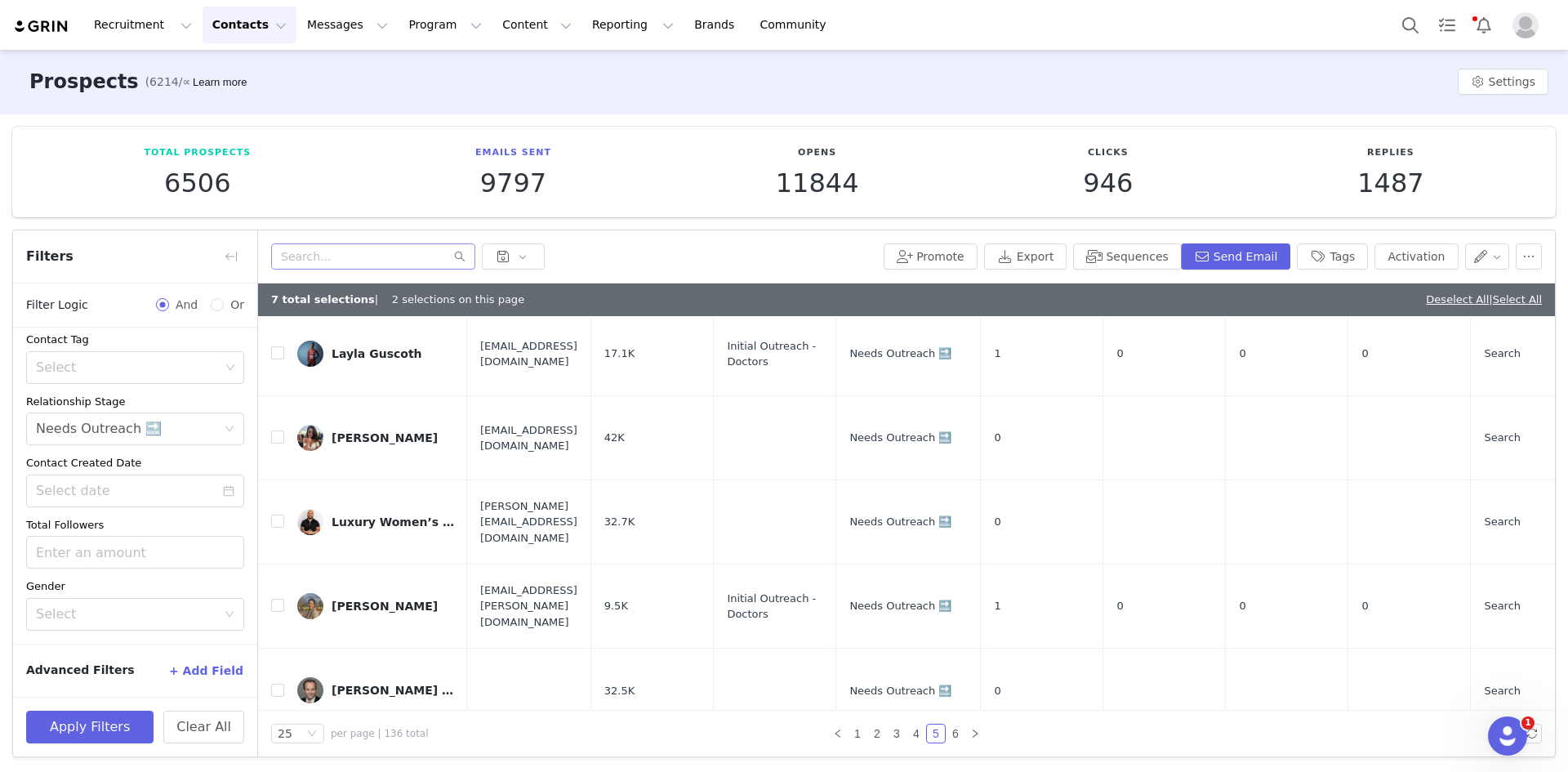
scroll to position [710, 0]
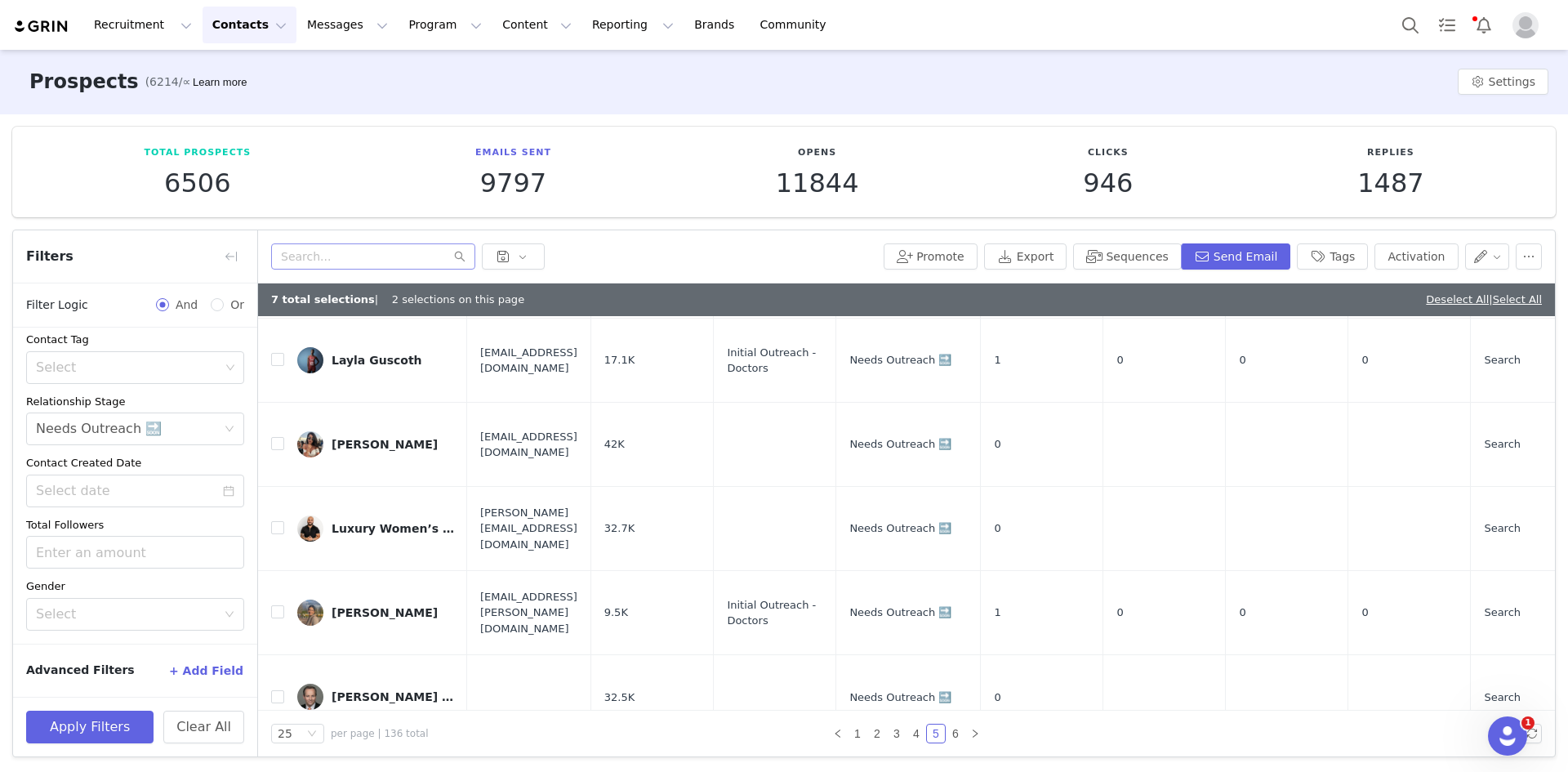
click at [281, 771] on input "checkbox" at bounding box center [277, 781] width 13 height 13
checkbox input "true"
click at [279, 605] on label at bounding box center [277, 613] width 13 height 18
click at [279, 606] on input "checkbox" at bounding box center [277, 612] width 13 height 13
checkbox input "true"
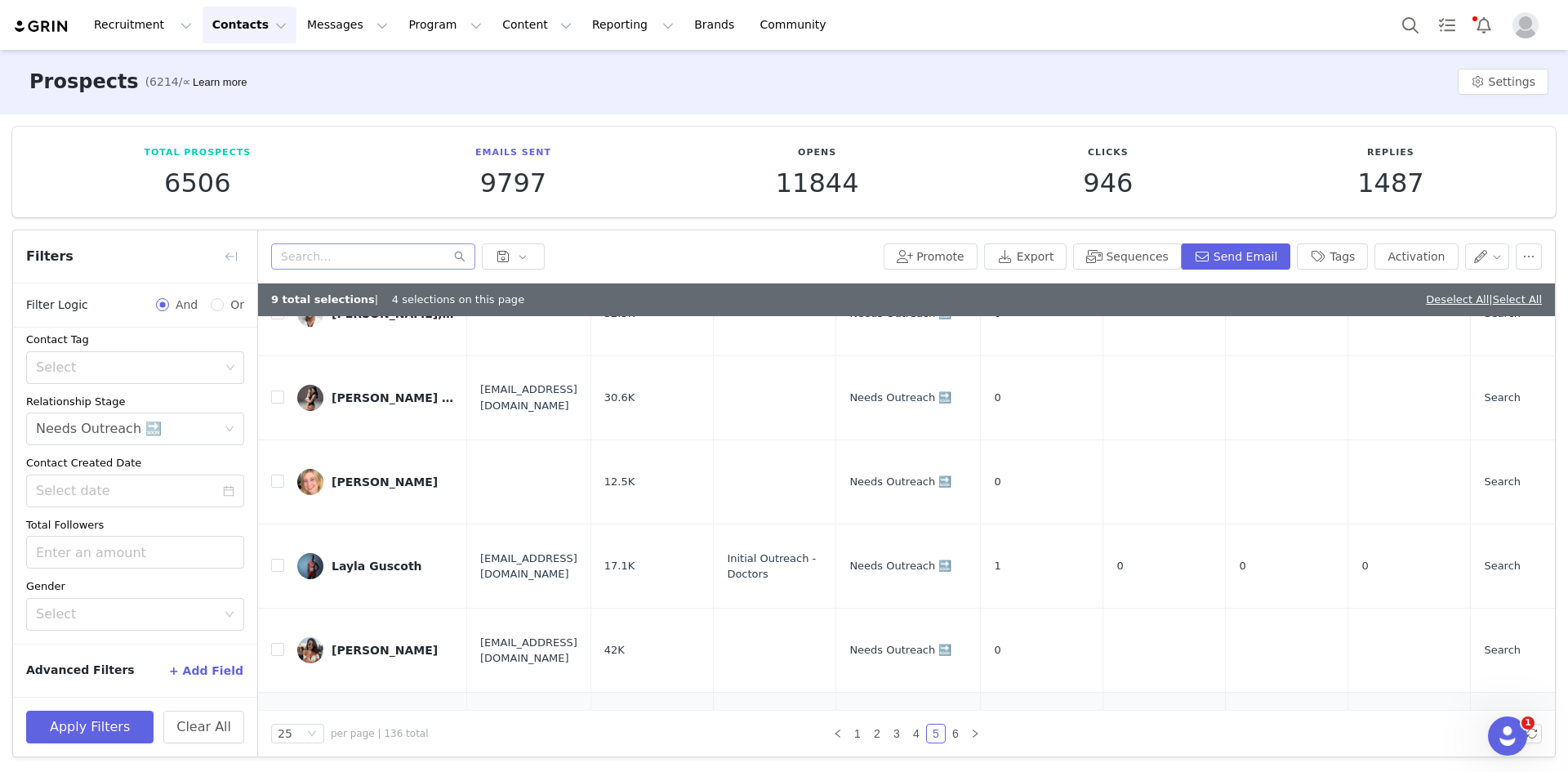
scroll to position [465, 0]
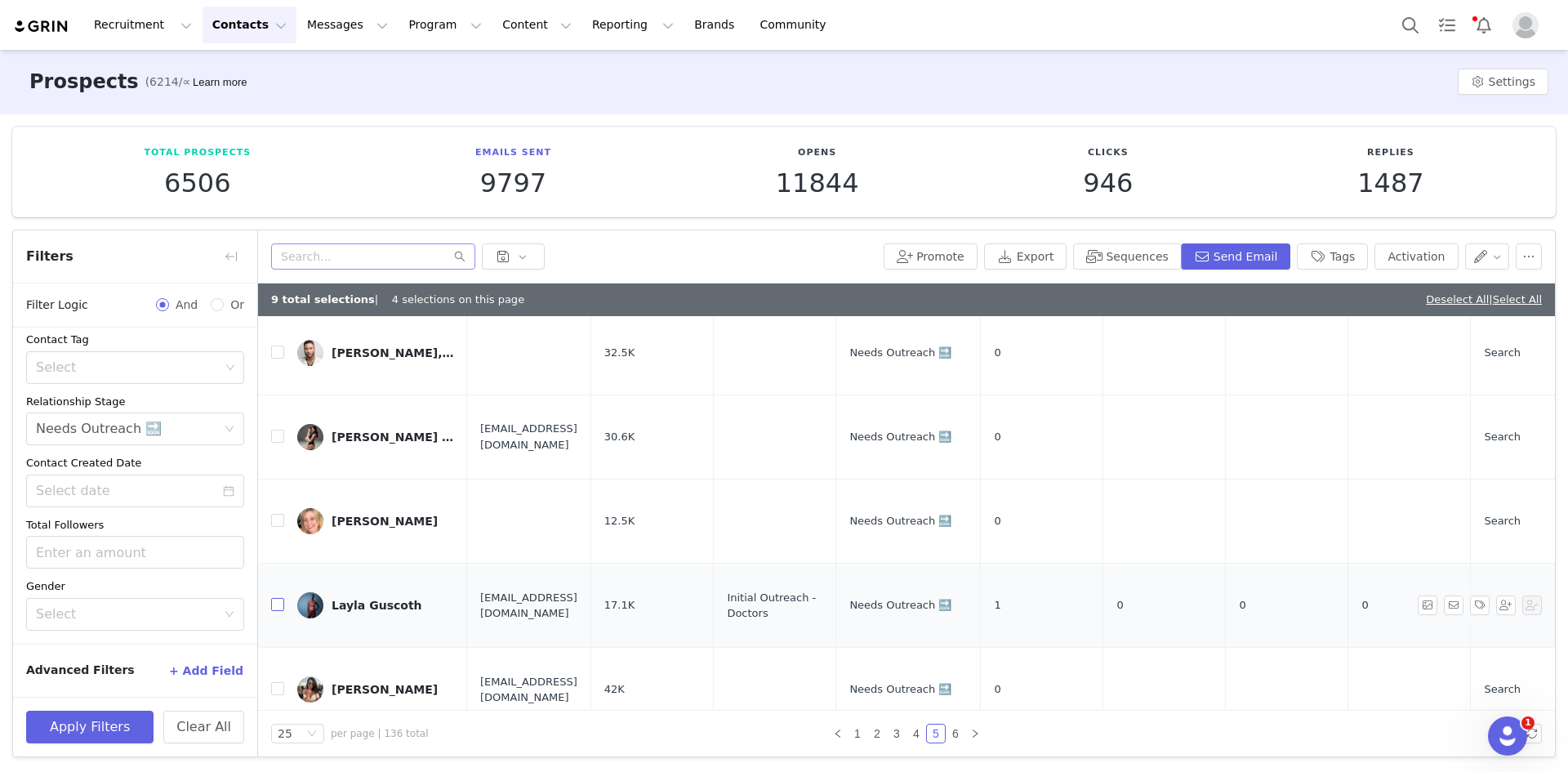
click at [277, 598] on input "checkbox" at bounding box center [277, 604] width 13 height 13
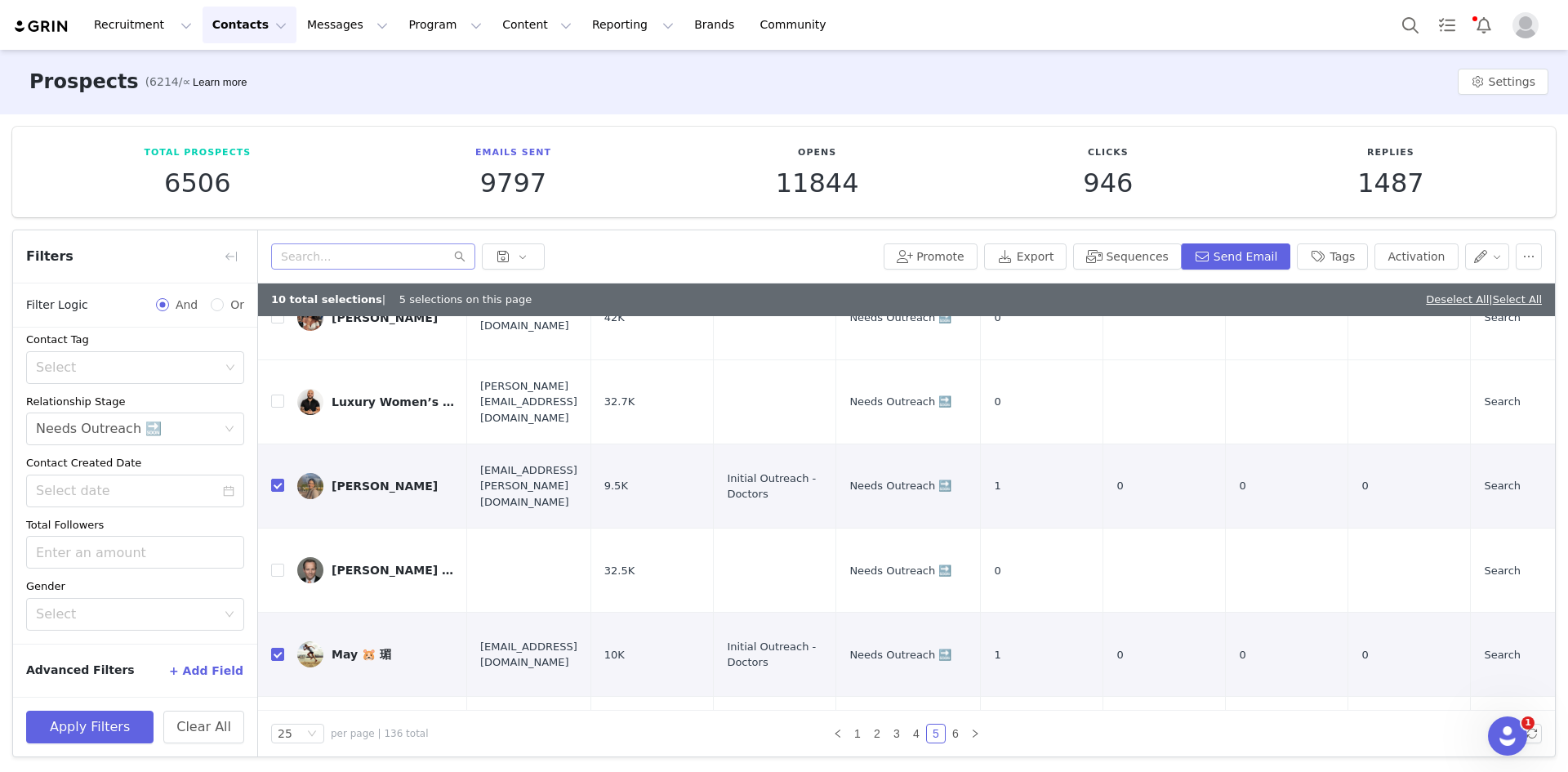
scroll to position [899, 0]
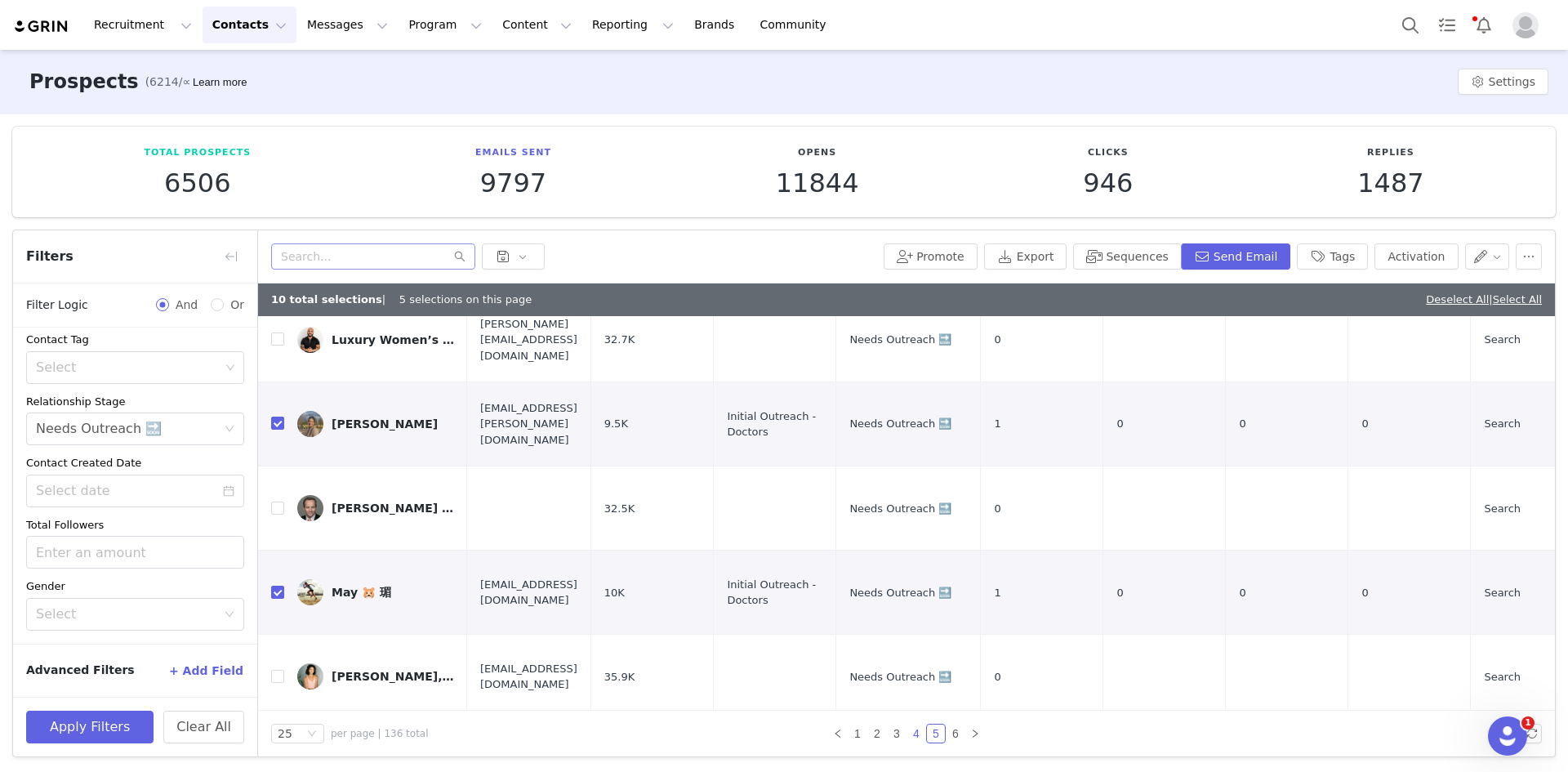
click at [908, 733] on link "4" at bounding box center [917, 734] width 18 height 18
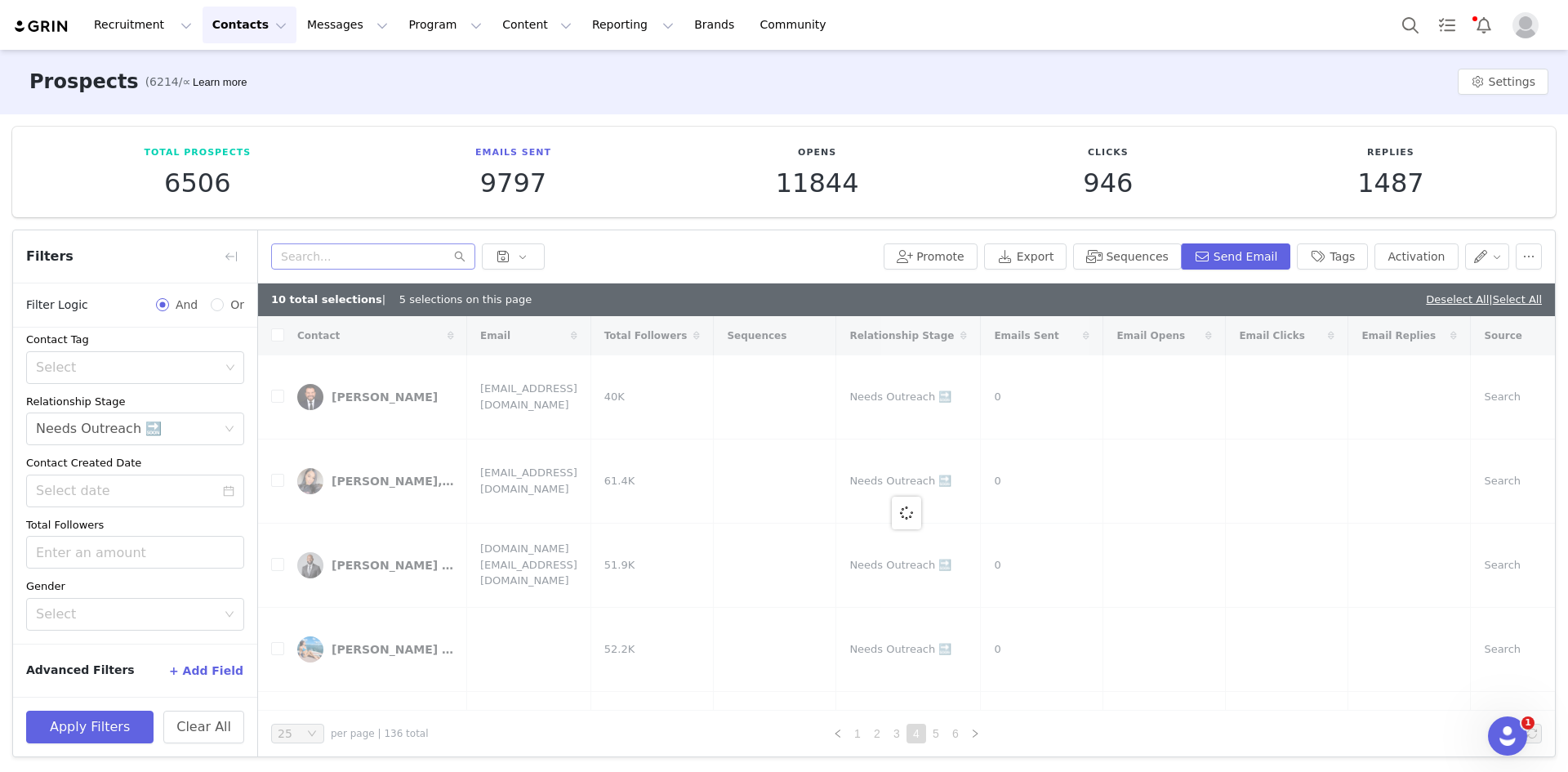
checkbox input "false"
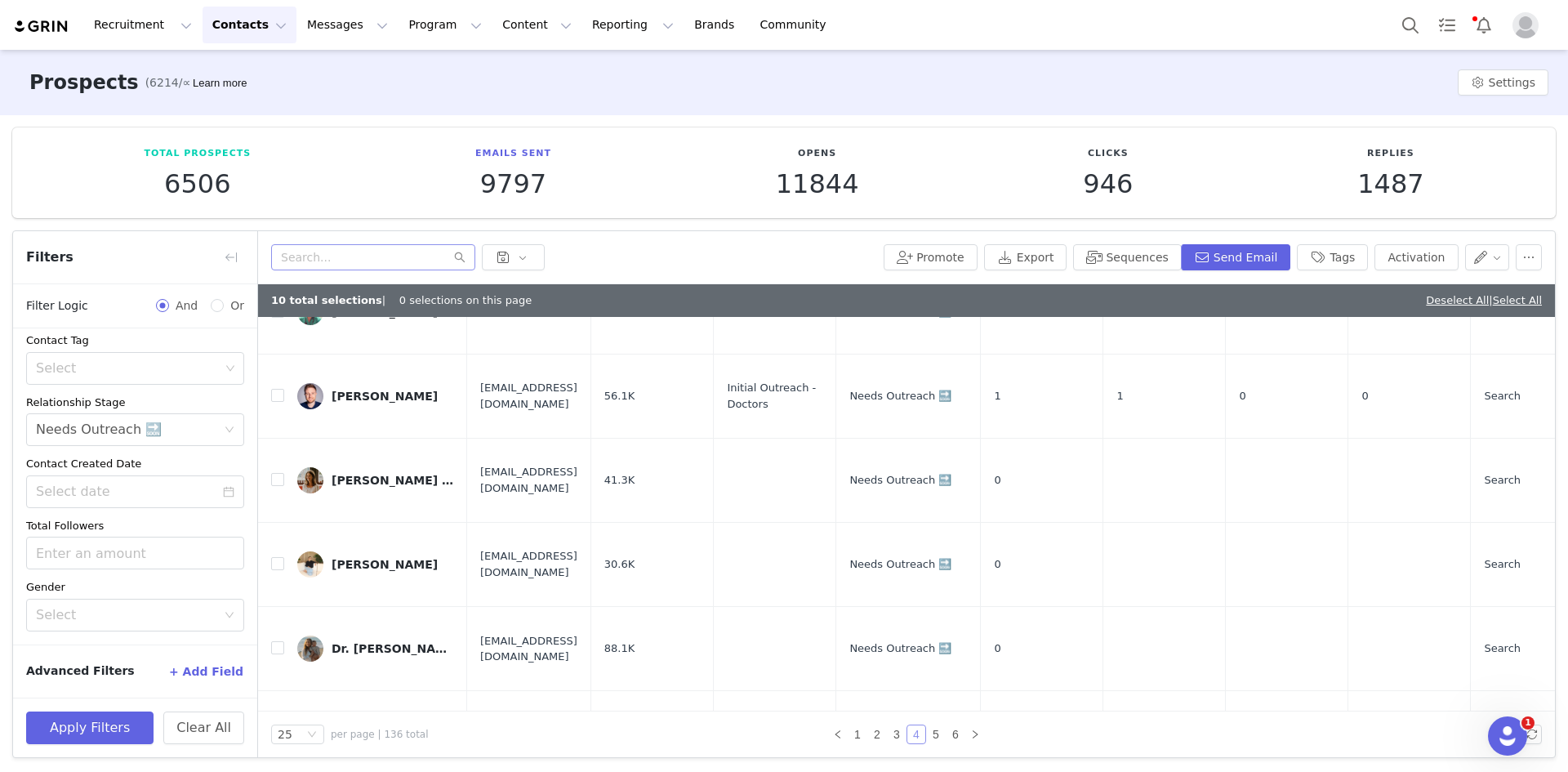
scroll to position [246, 0]
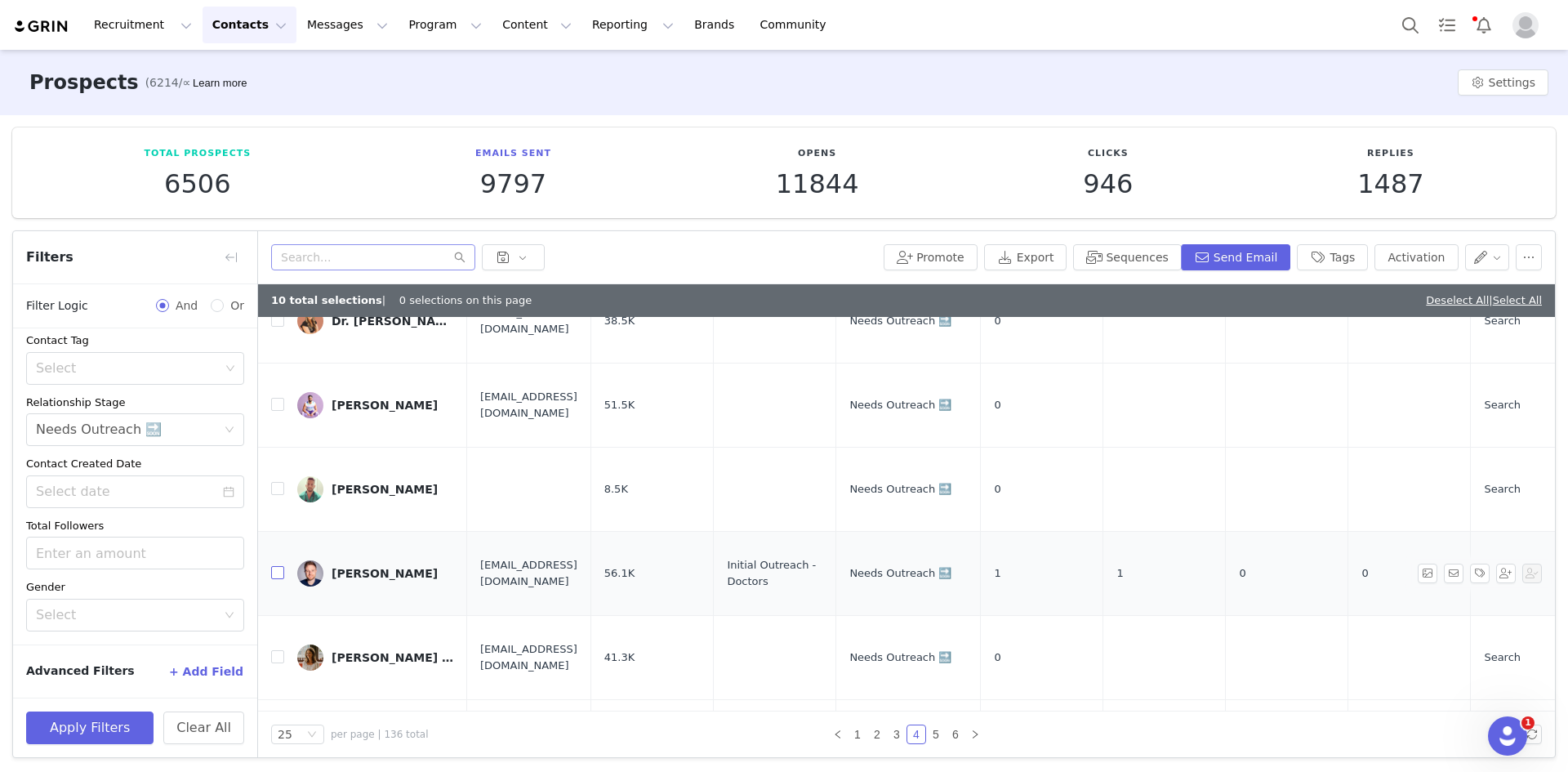
drag, startPoint x: 275, startPoint y: 488, endPoint x: 288, endPoint y: 487, distance: 13.0
click at [275, 567] on input "checkbox" at bounding box center [277, 572] width 13 height 13
checkbox input "true"
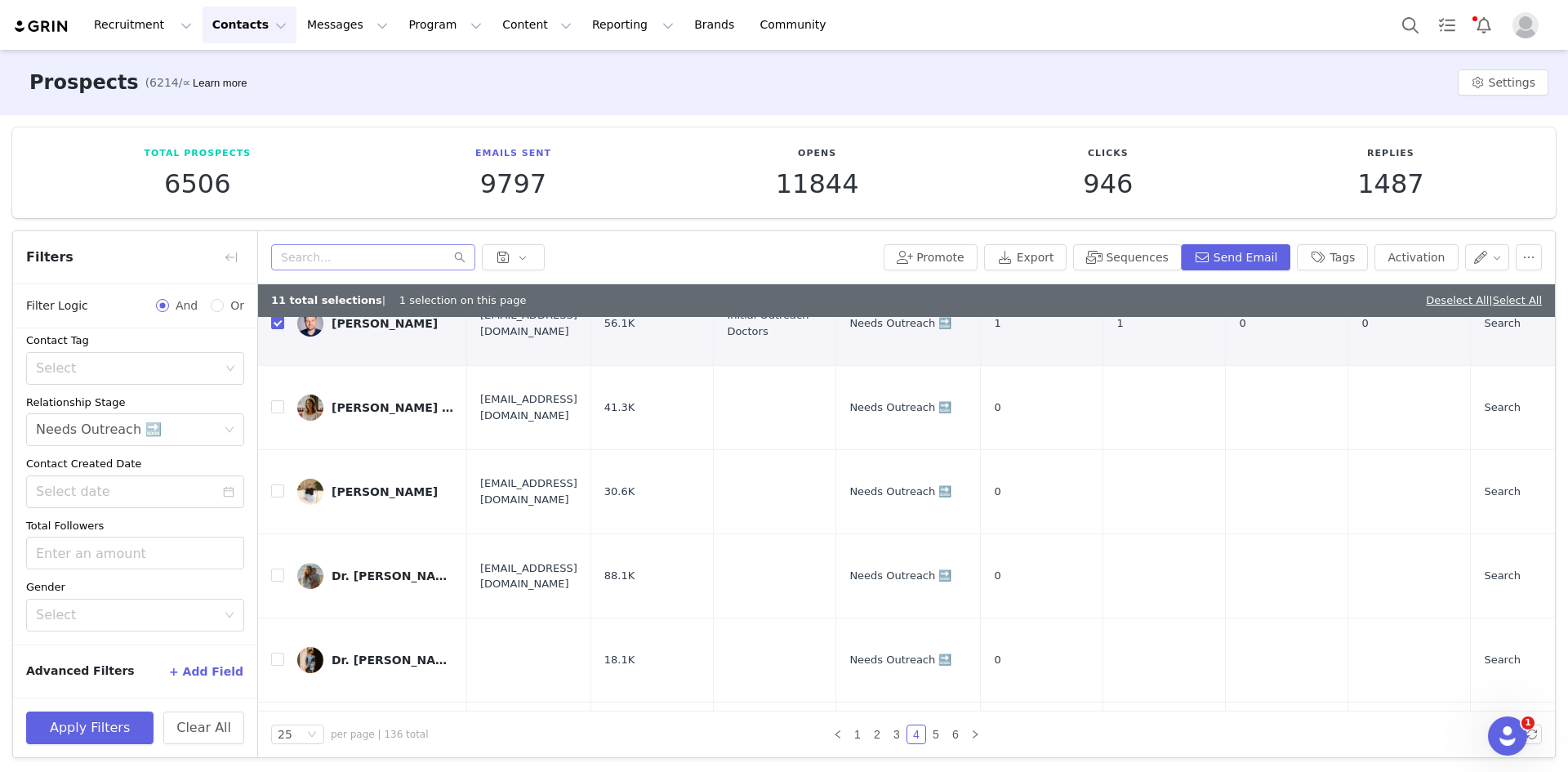
scroll to position [572, 0]
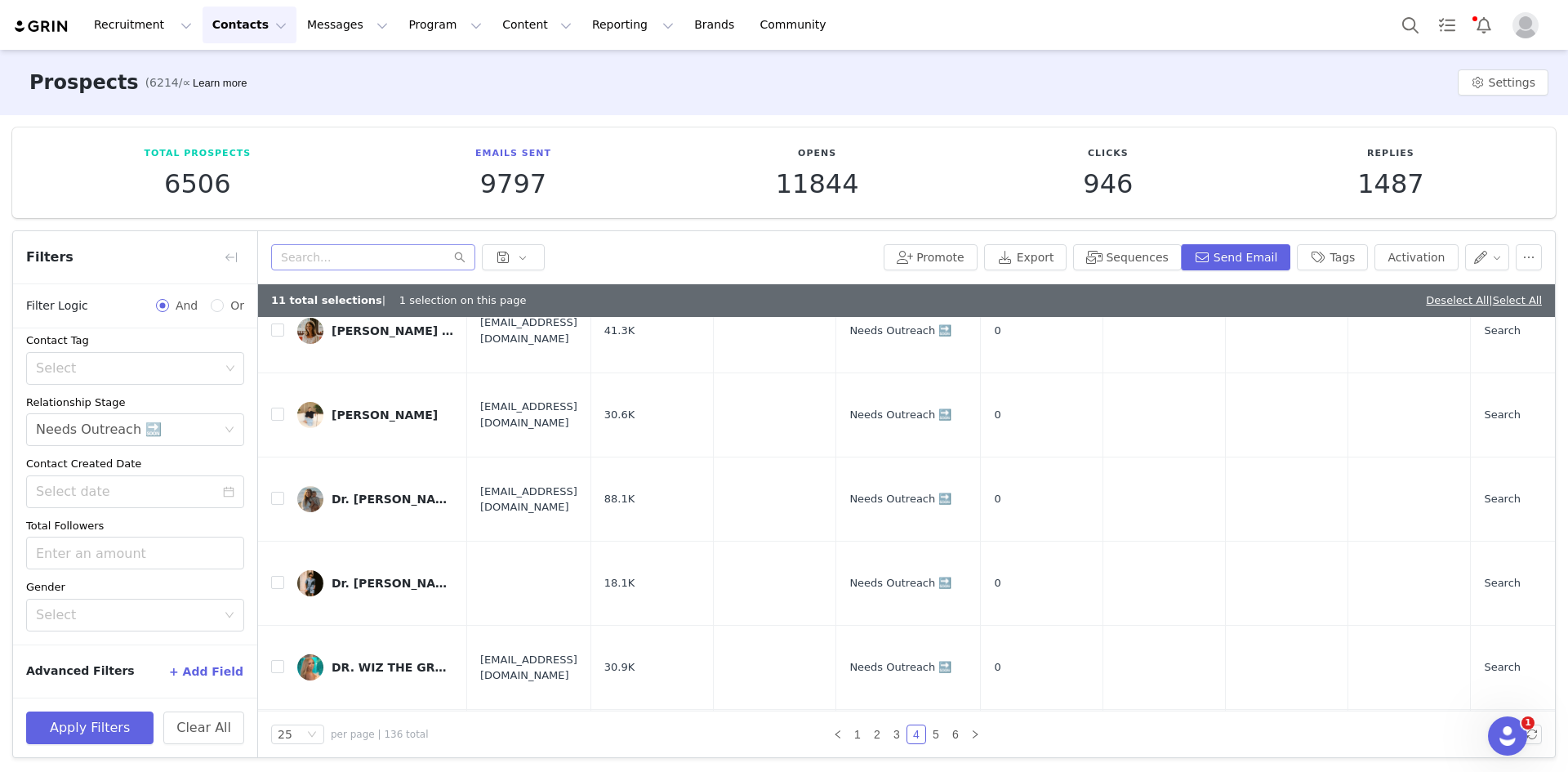
click at [274, 745] on input "checkbox" at bounding box center [277, 750] width 13 height 13
checkbox input "true"
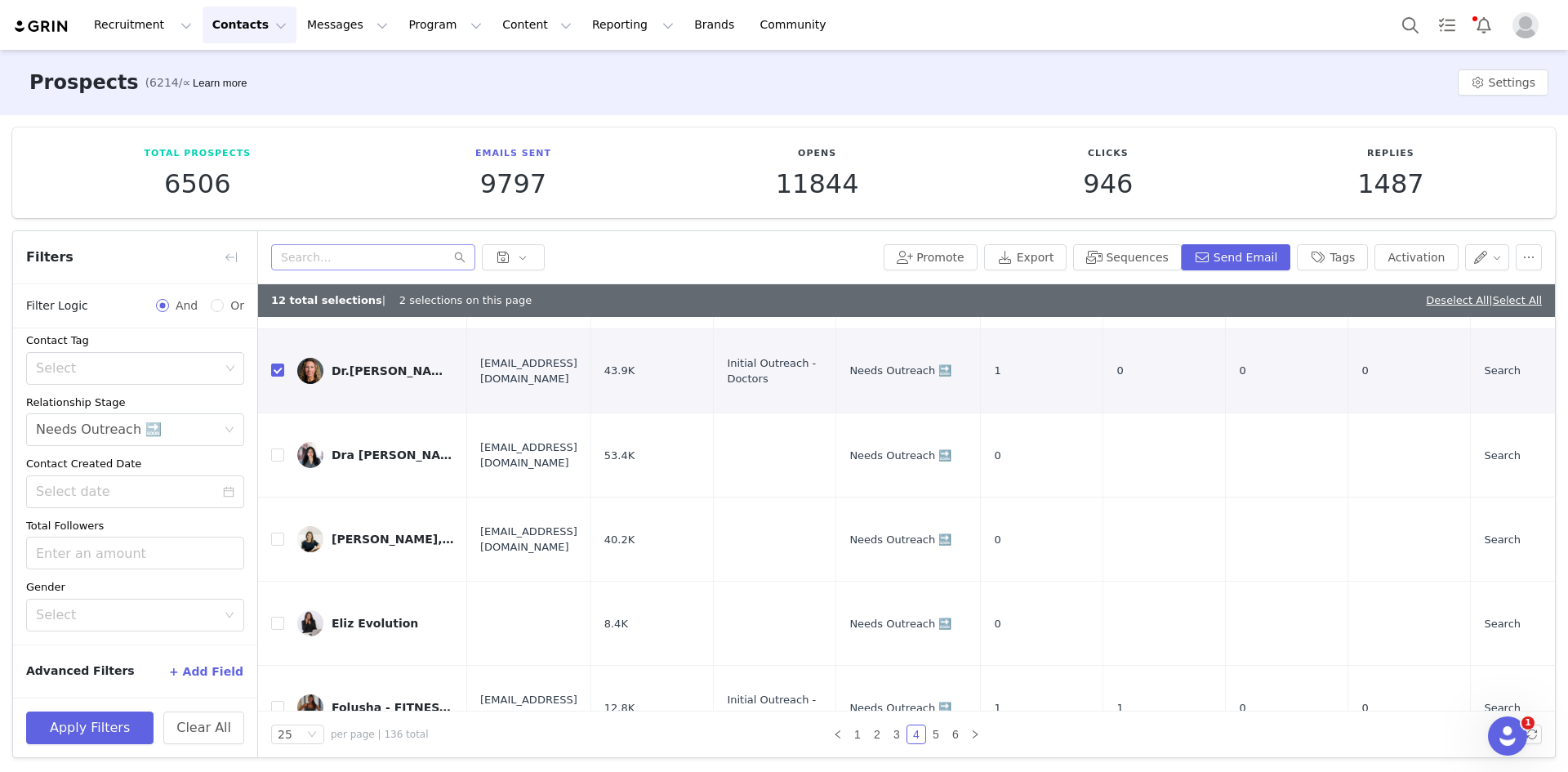
scroll to position [980, 0]
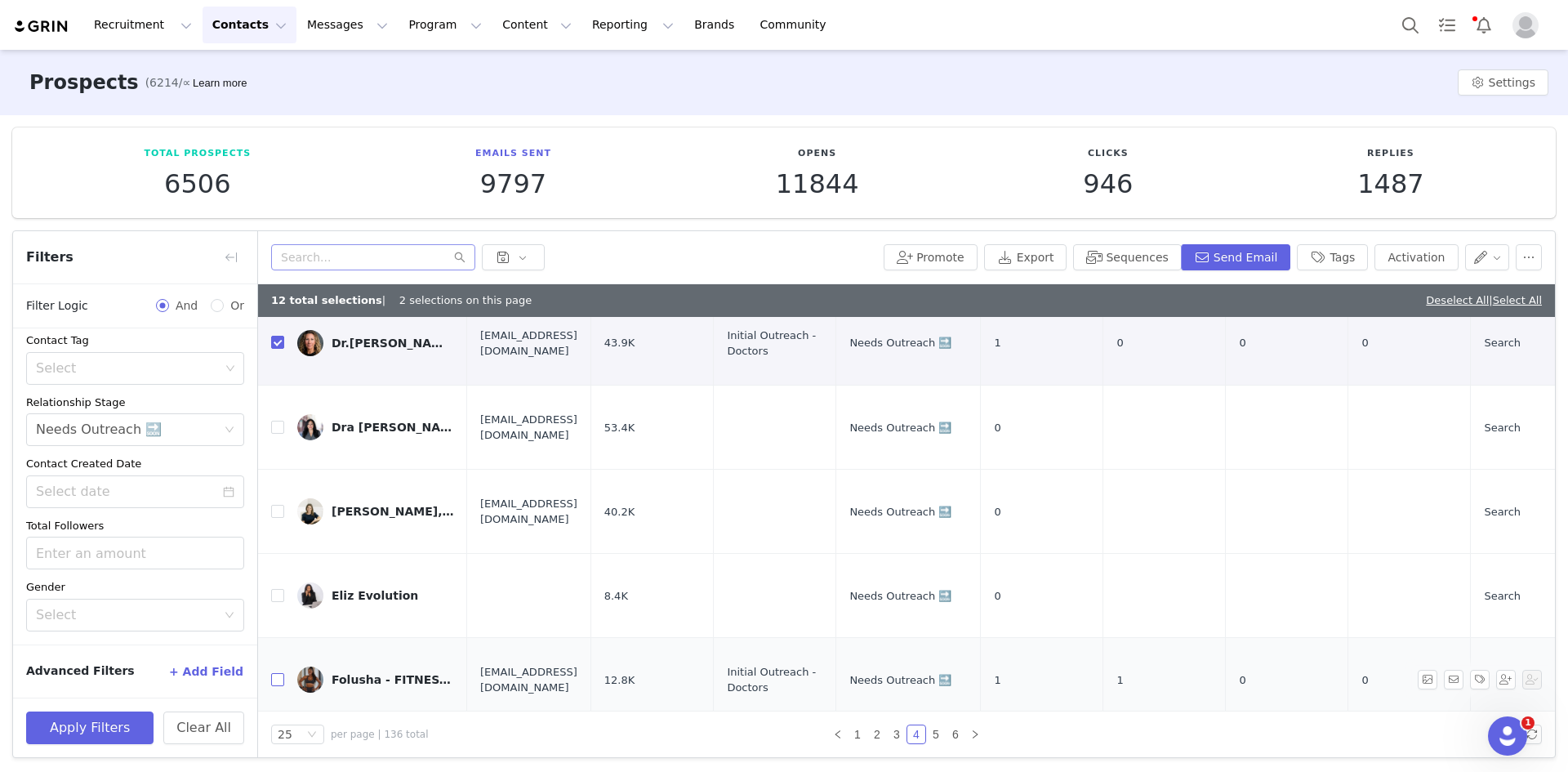
drag, startPoint x: 279, startPoint y: 435, endPoint x: 331, endPoint y: 448, distance: 53.6
click at [279, 673] on input "checkbox" at bounding box center [277, 679] width 13 height 13
checkbox input "true"
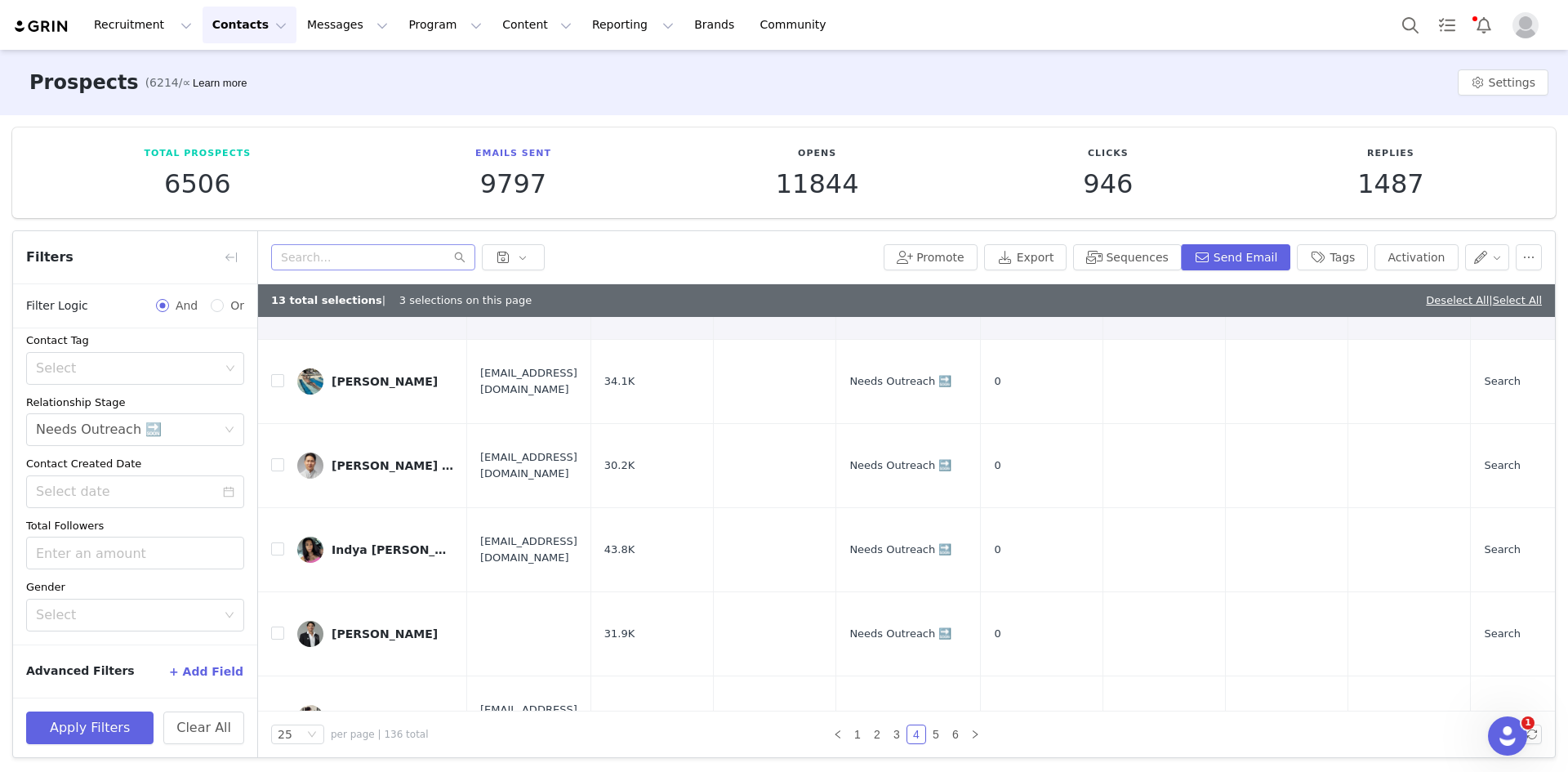
scroll to position [1, 0]
click at [889, 737] on link "3" at bounding box center [897, 734] width 18 height 18
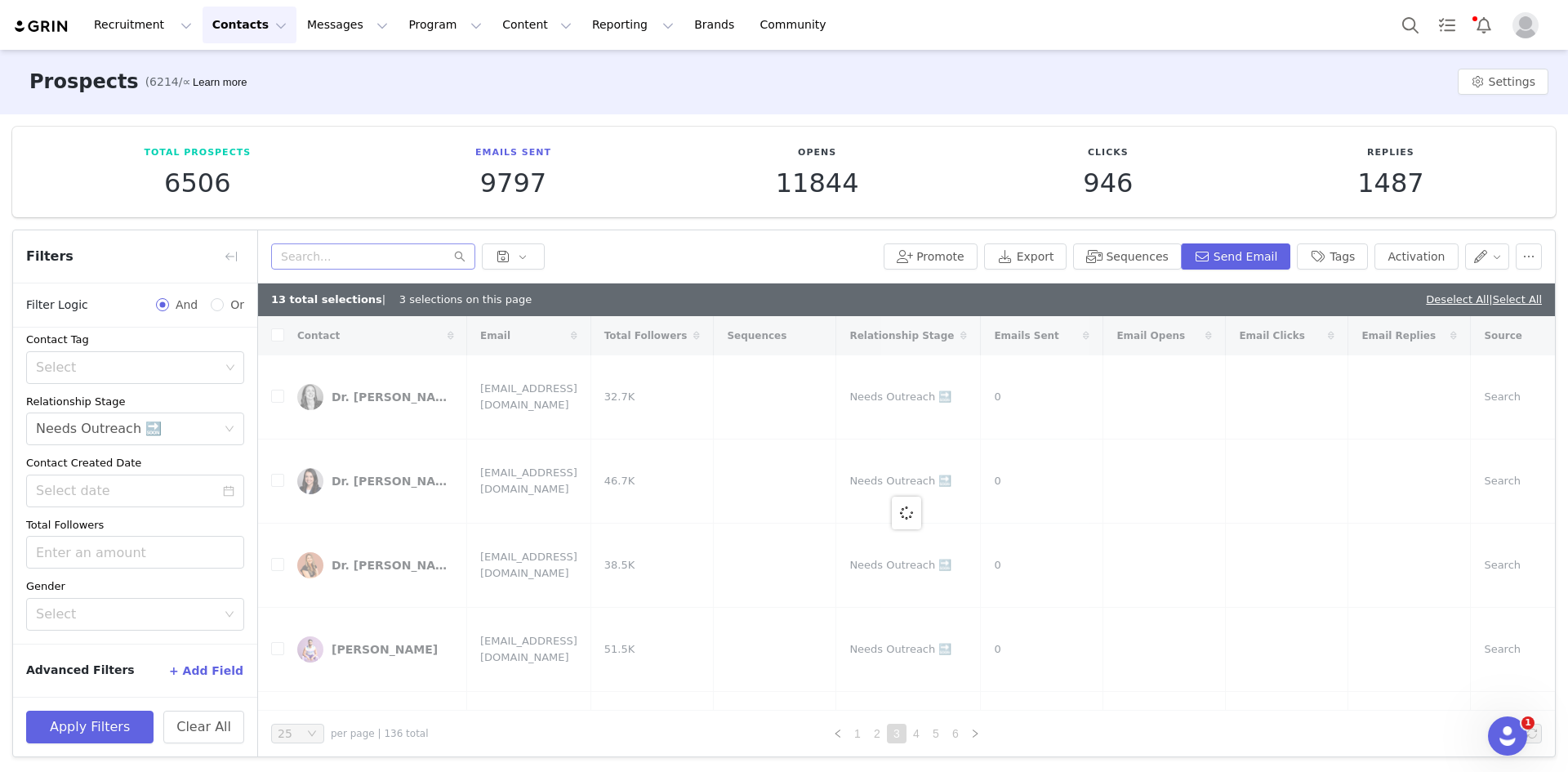
checkbox input "false"
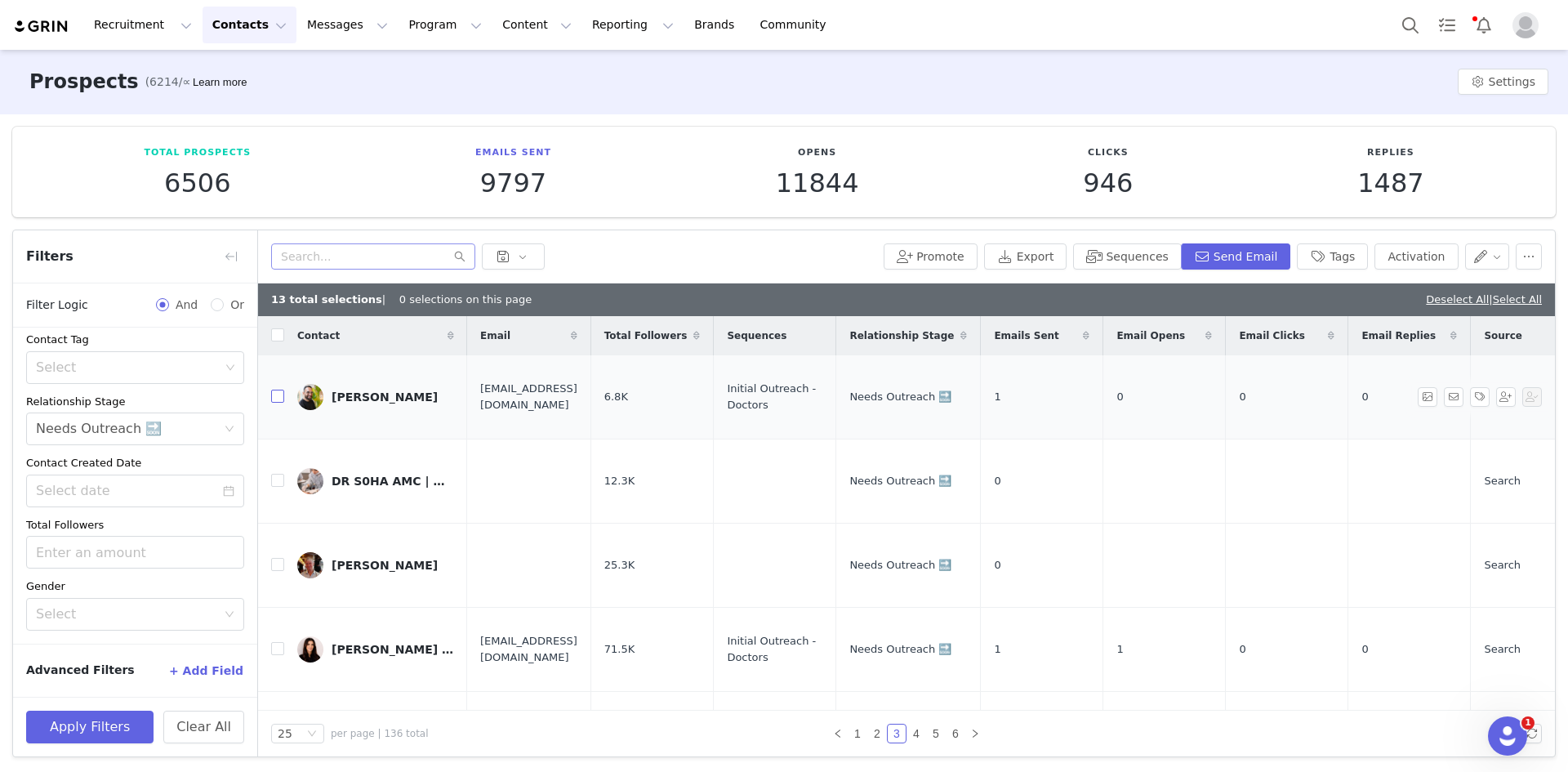
click at [275, 394] on input "checkbox" at bounding box center [277, 395] width 13 height 13
checkbox input "true"
click at [278, 642] on input "checkbox" at bounding box center [277, 648] width 13 height 13
checkbox input "true"
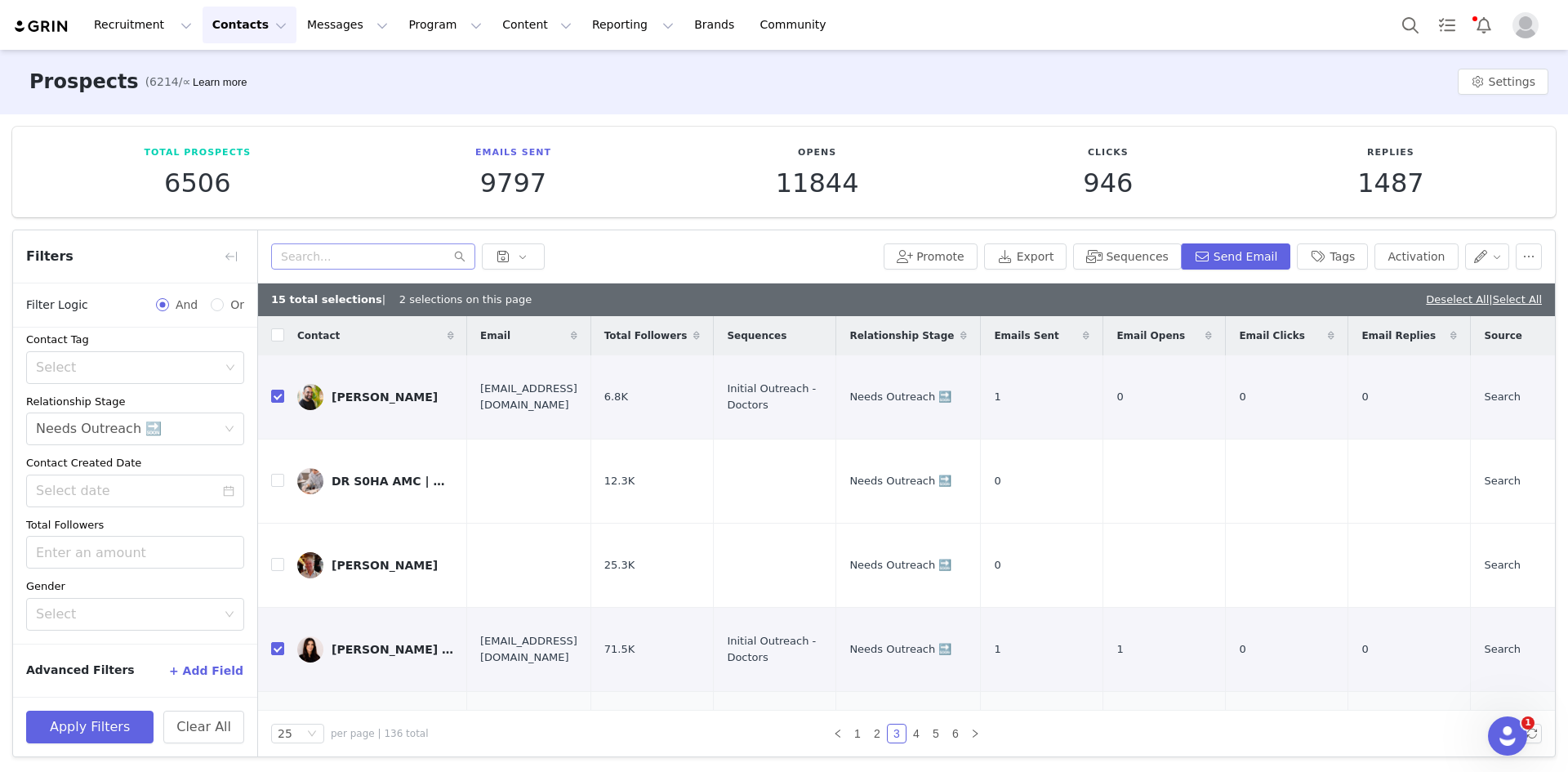
click at [278, 726] on input "checkbox" at bounding box center [277, 732] width 13 height 13
checkbox input "true"
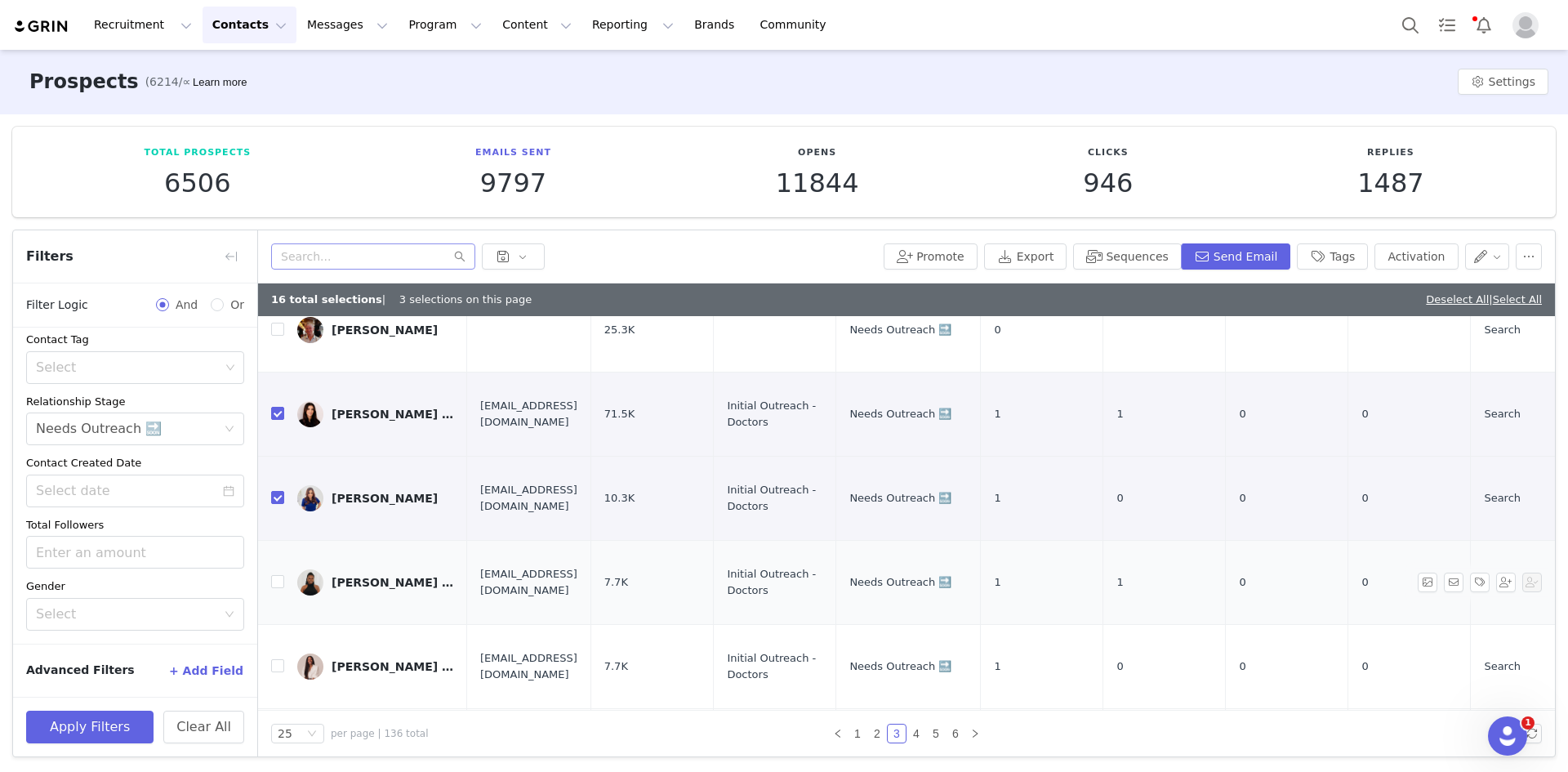
scroll to position [246, 0]
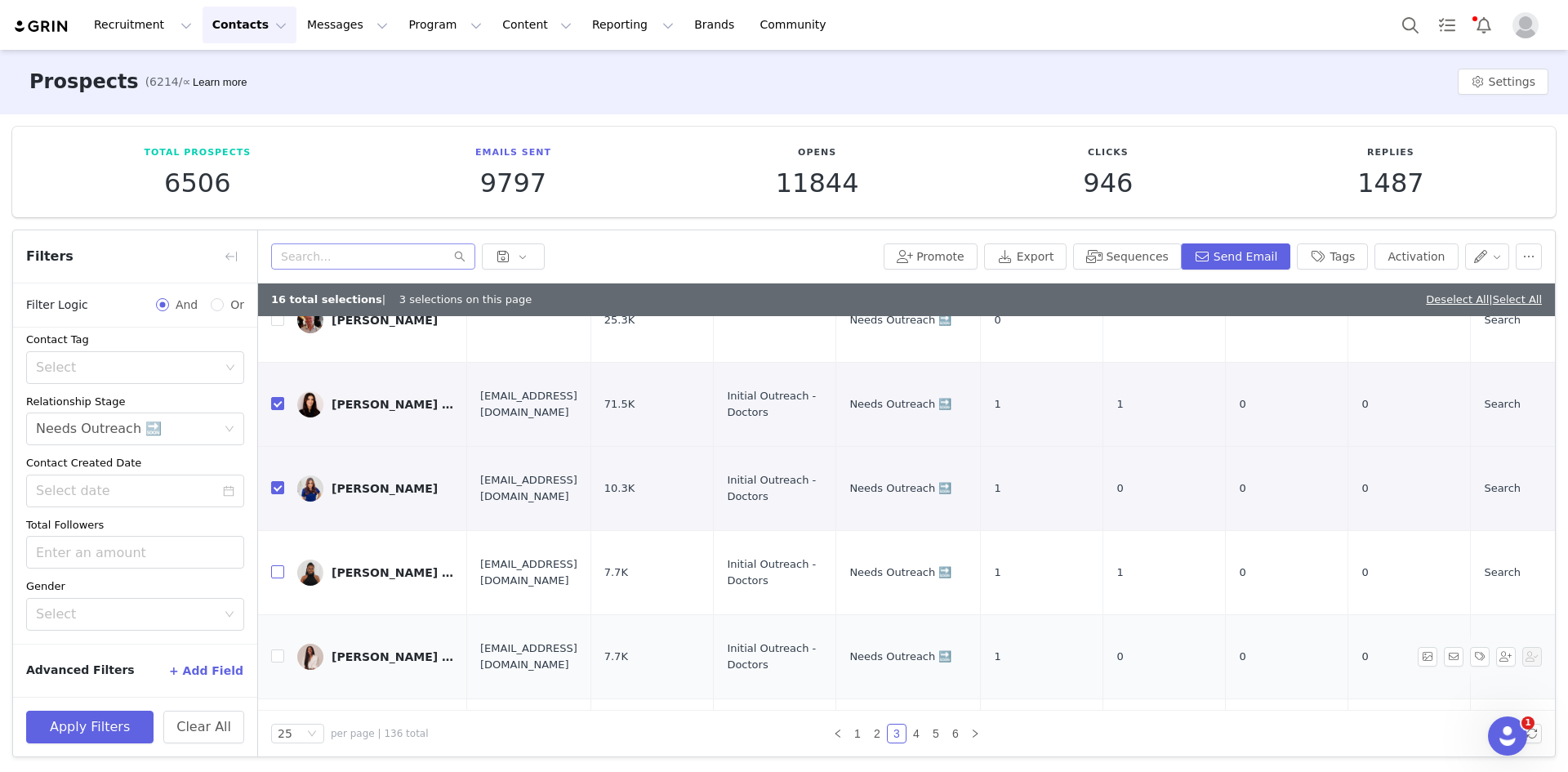
click at [275, 566] on input "checkbox" at bounding box center [277, 571] width 13 height 13
checkbox input "true"
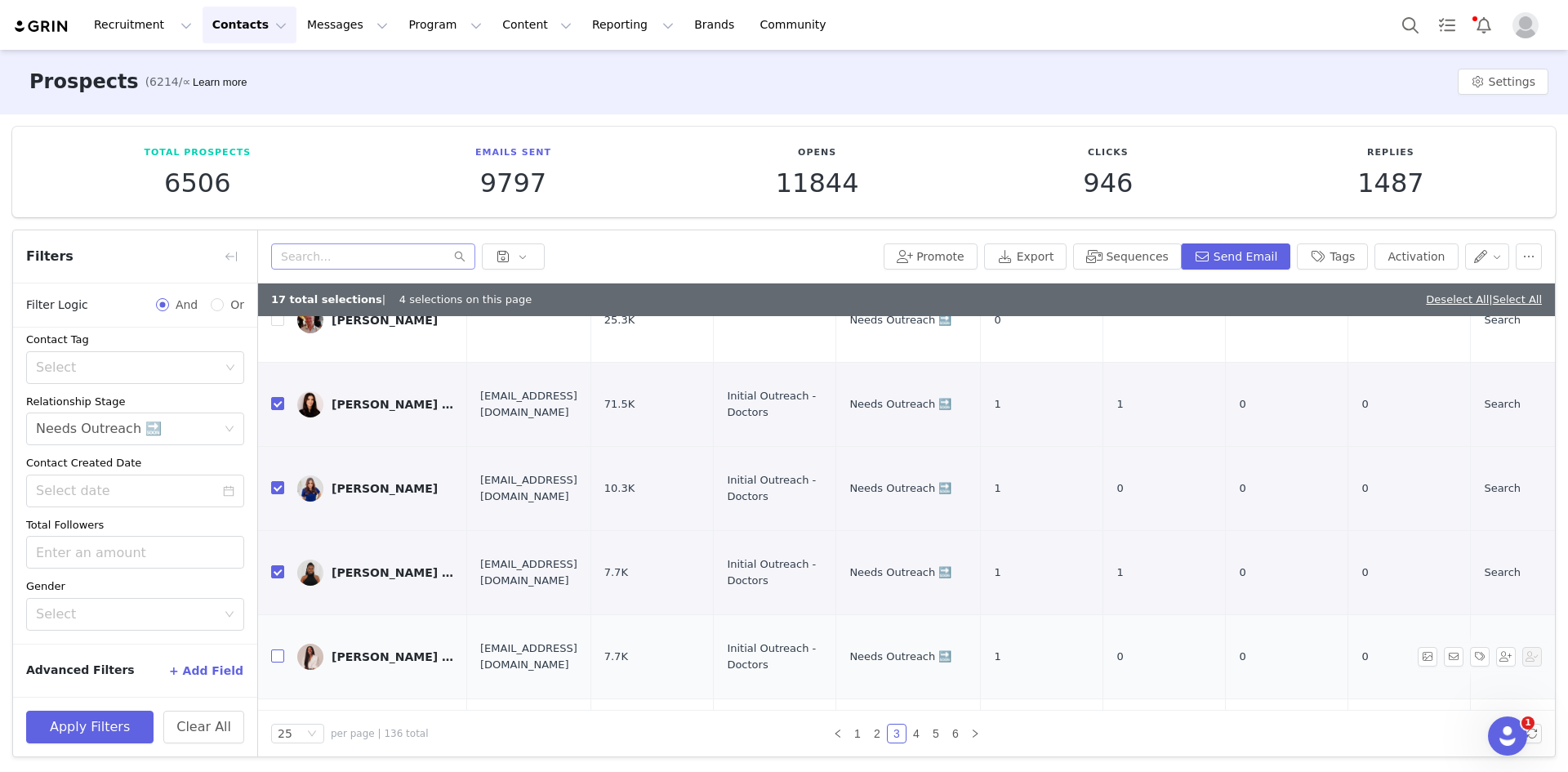
click at [277, 650] on input "checkbox" at bounding box center [277, 656] width 13 height 13
checkbox input "true"
click at [281, 734] on input "checkbox" at bounding box center [277, 740] width 13 height 13
checkbox input "true"
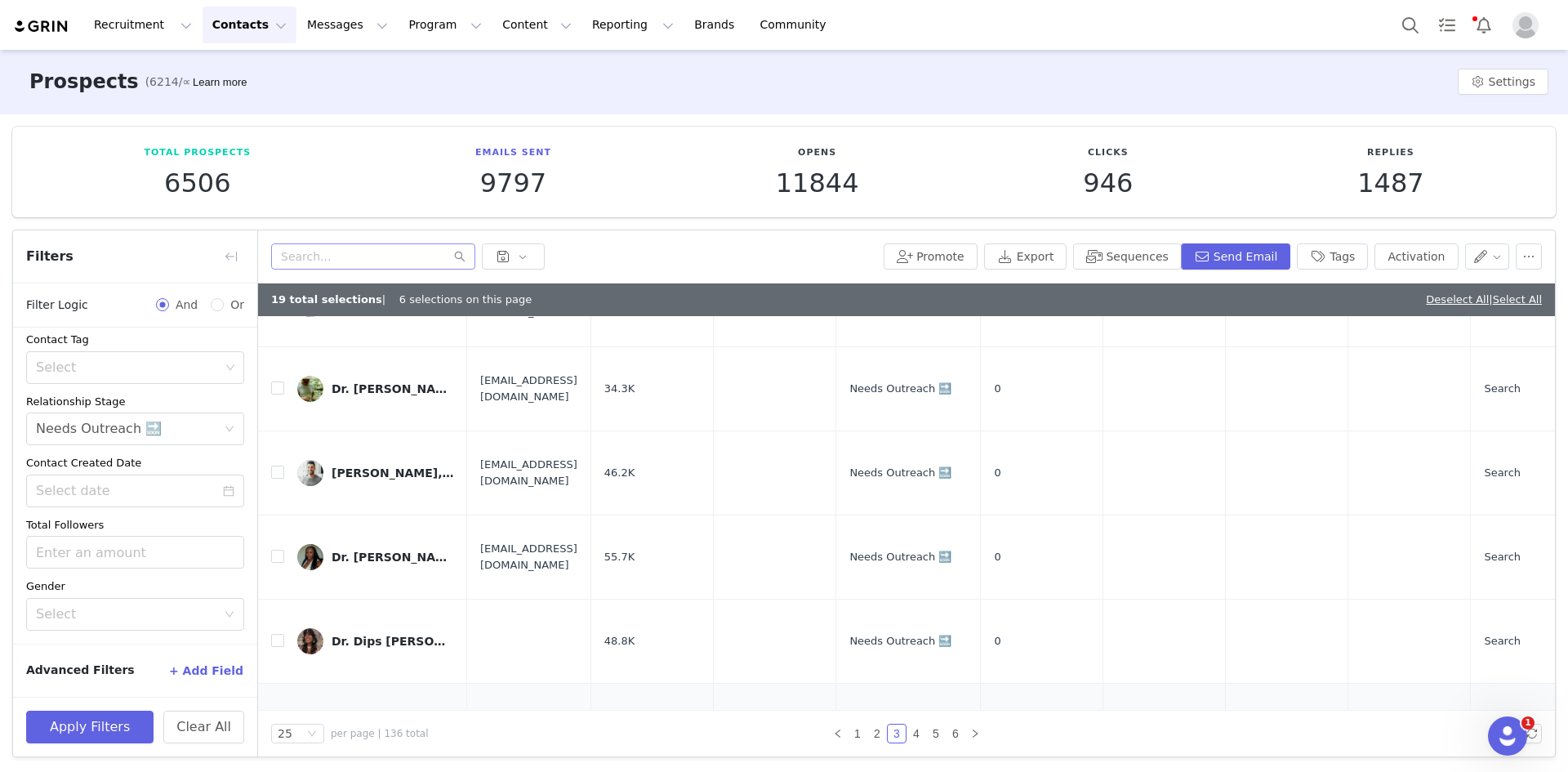
scroll to position [1364, 0]
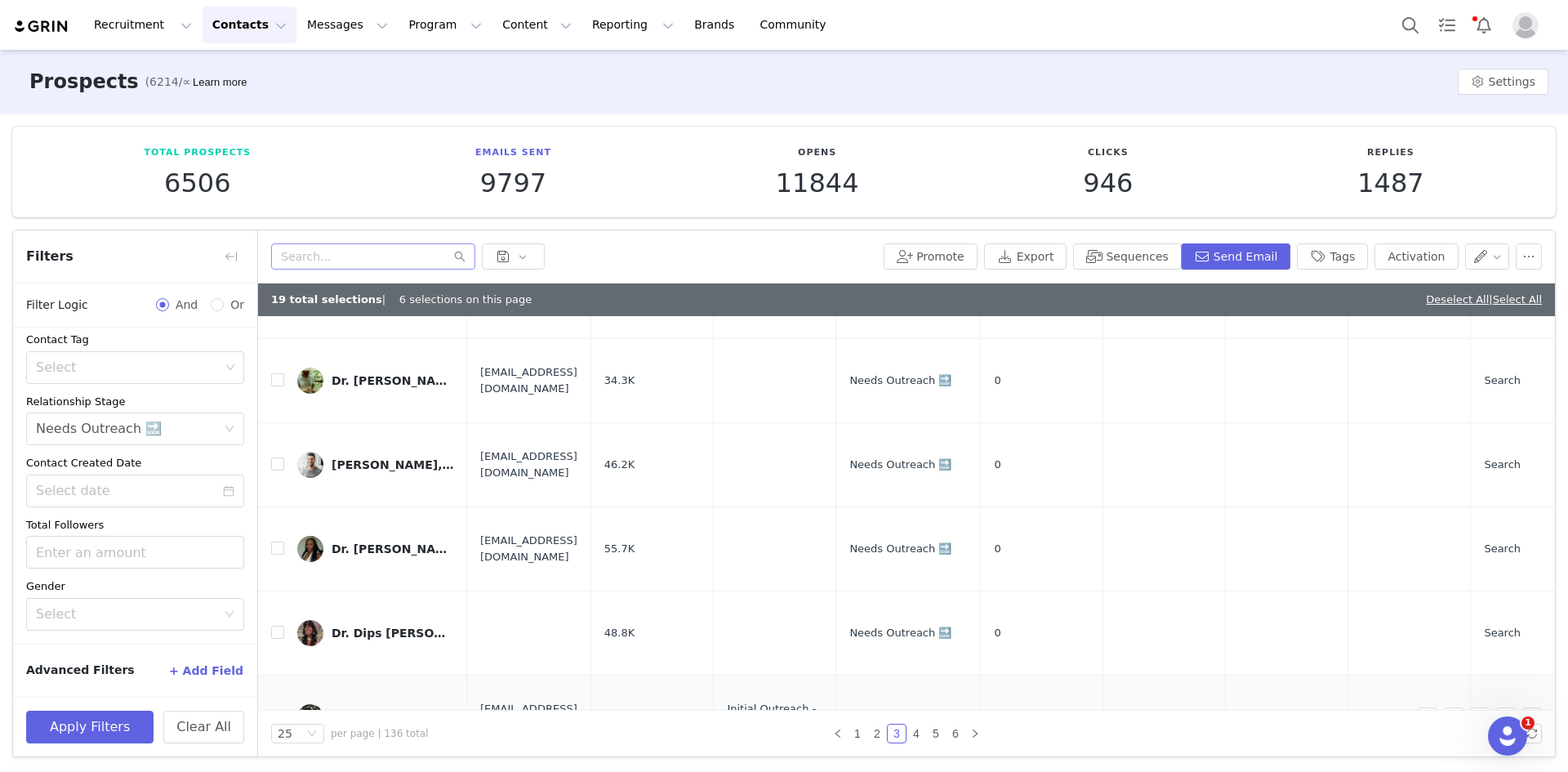
click at [275, 710] on input "checkbox" at bounding box center [277, 716] width 13 height 13
checkbox input "true"
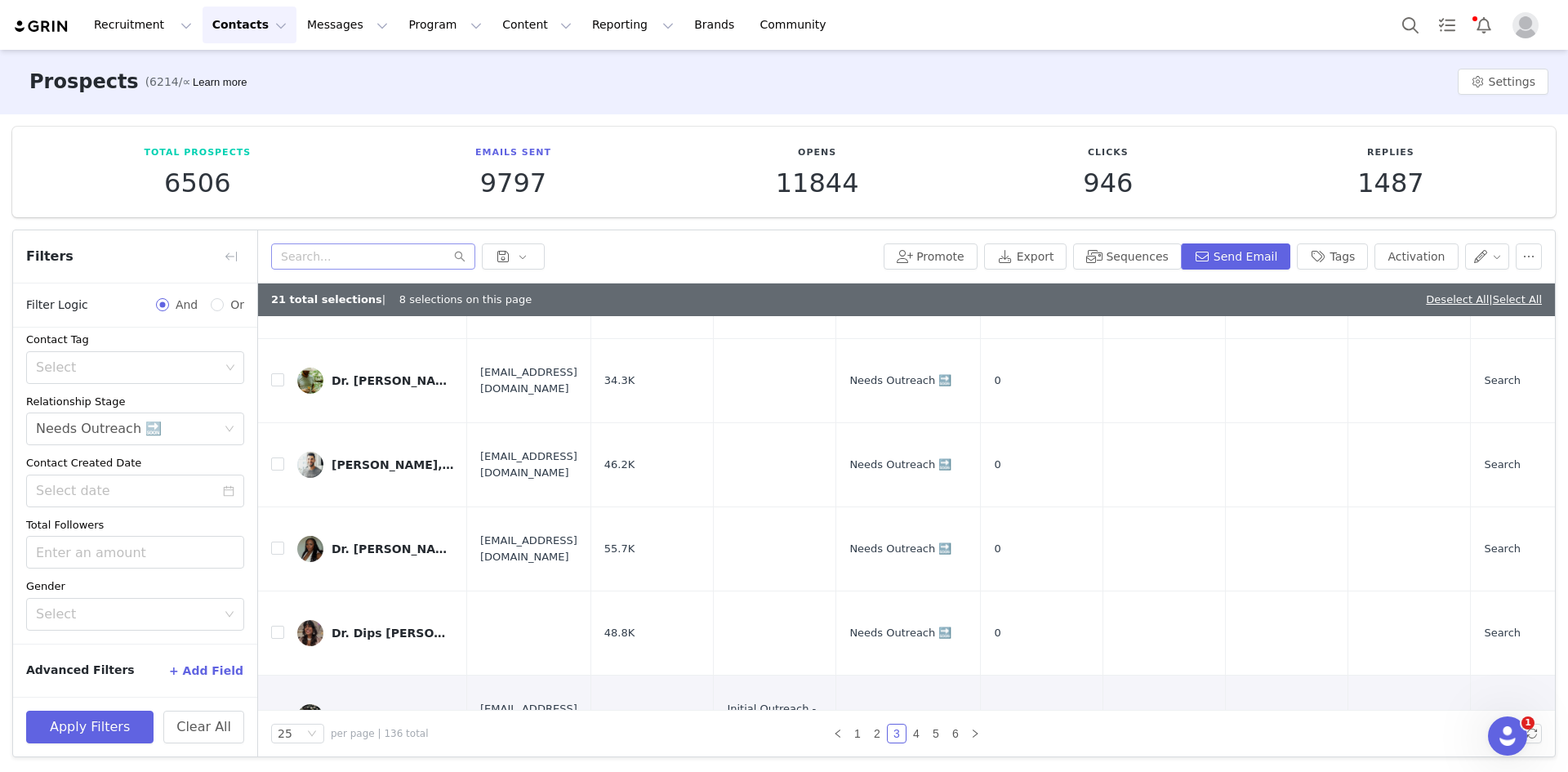
checkbox input "true"
click at [872, 731] on link "2" at bounding box center [877, 734] width 18 height 18
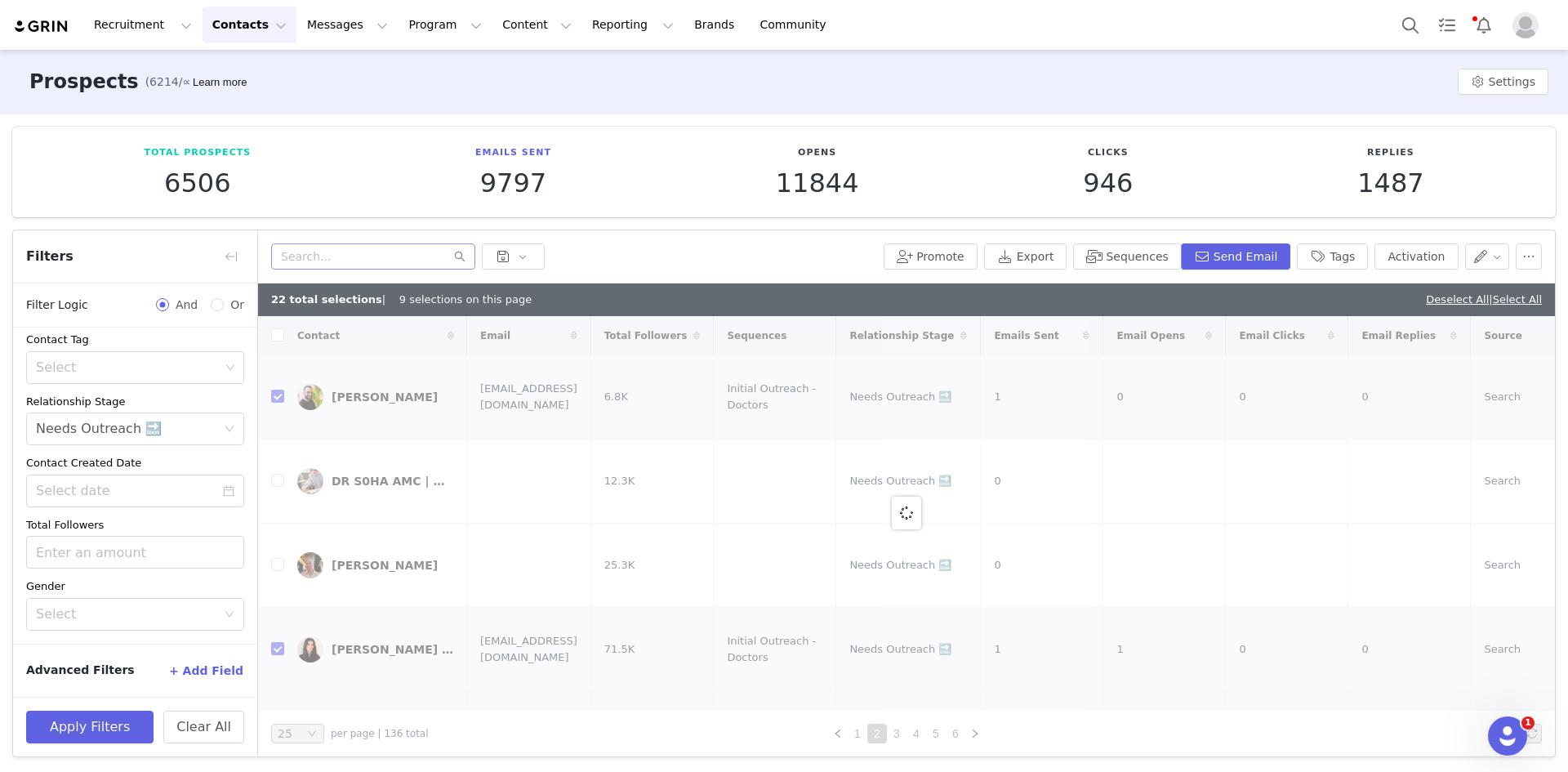
checkbox input "false"
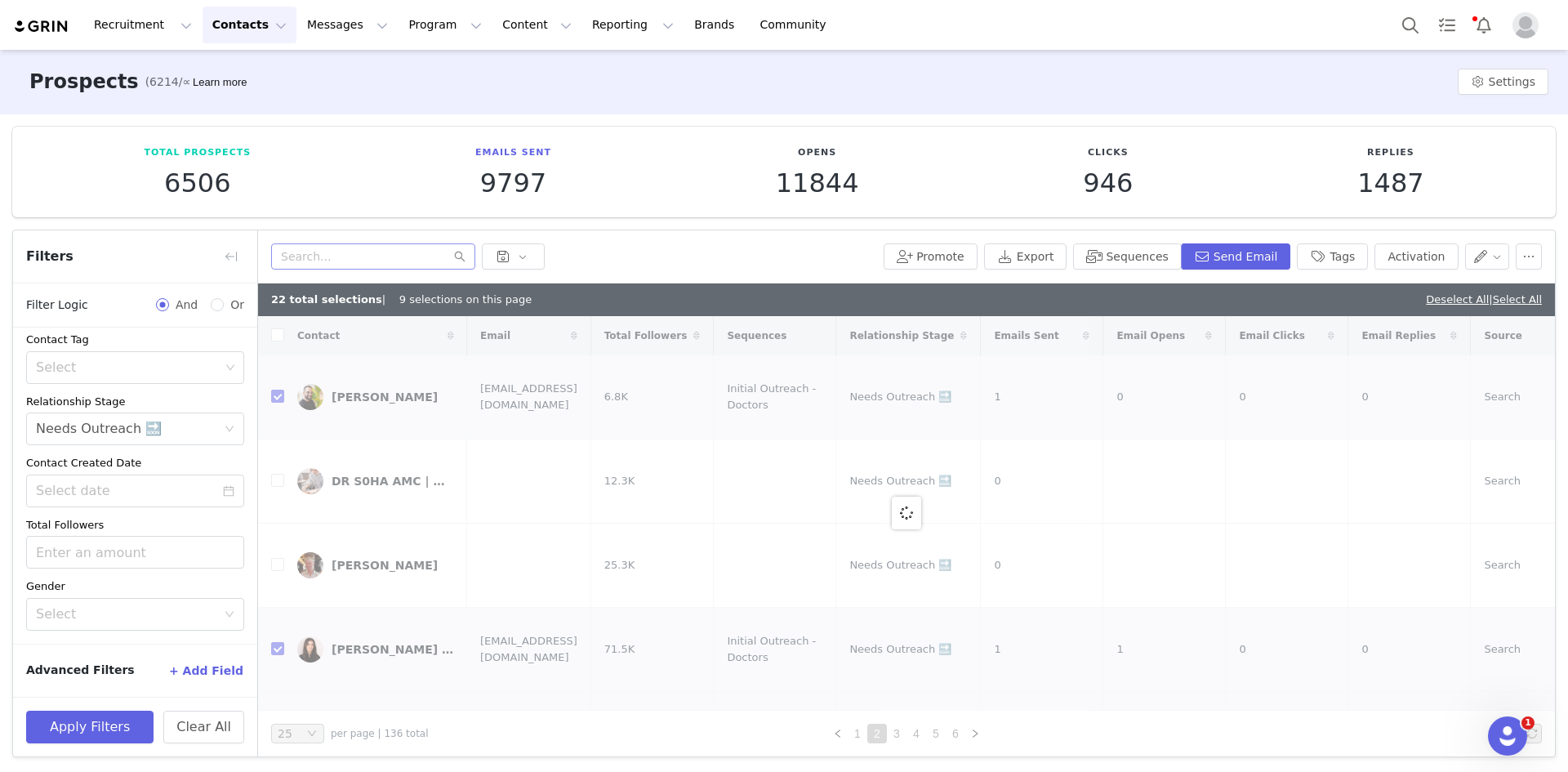
checkbox input "false"
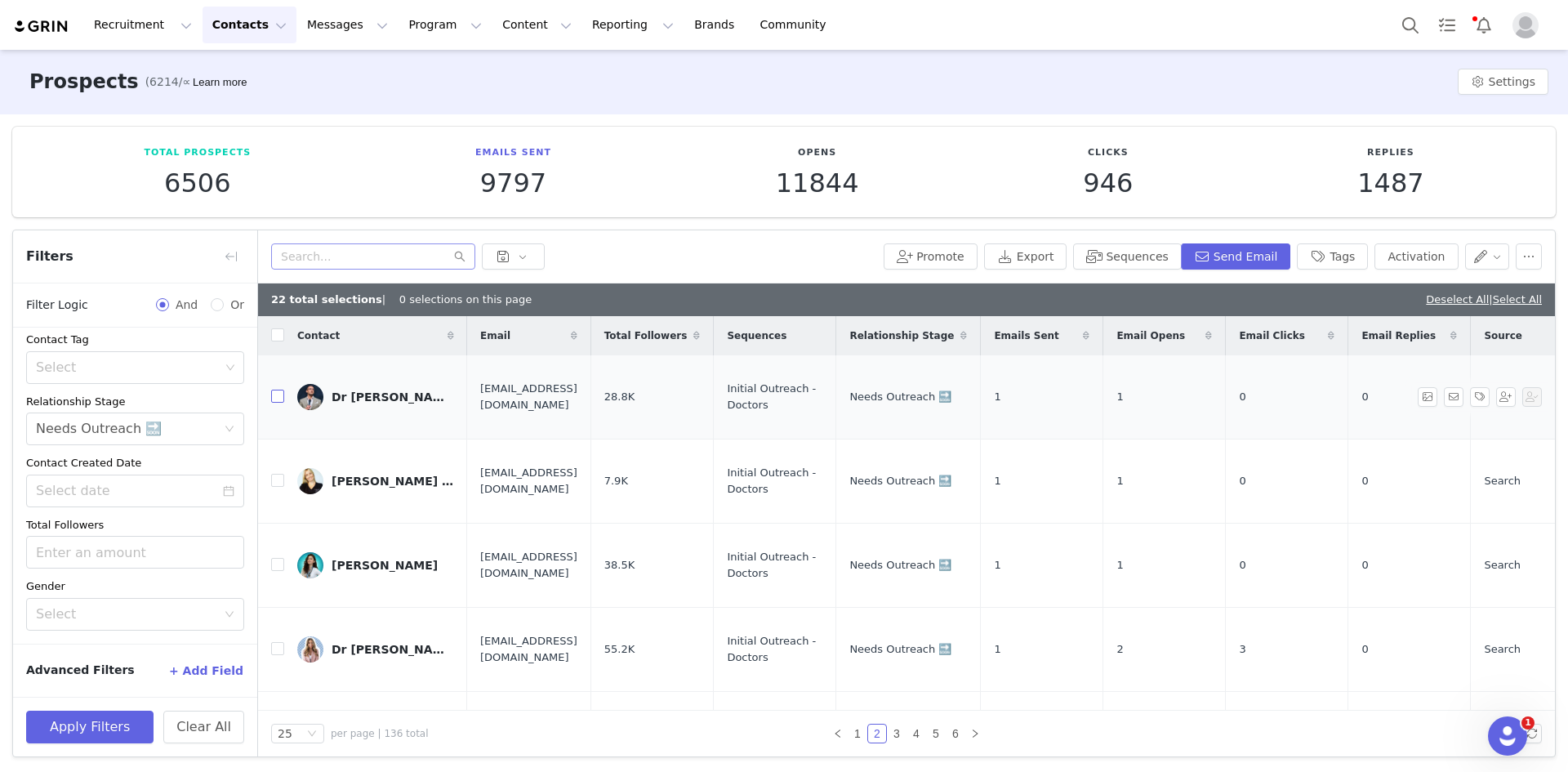
click at [271, 393] on td at bounding box center [271, 397] width 26 height 84
click at [276, 391] on input "checkbox" at bounding box center [277, 395] width 13 height 13
checkbox input "true"
click at [280, 474] on input "checkbox" at bounding box center [277, 479] width 13 height 13
checkbox input "true"
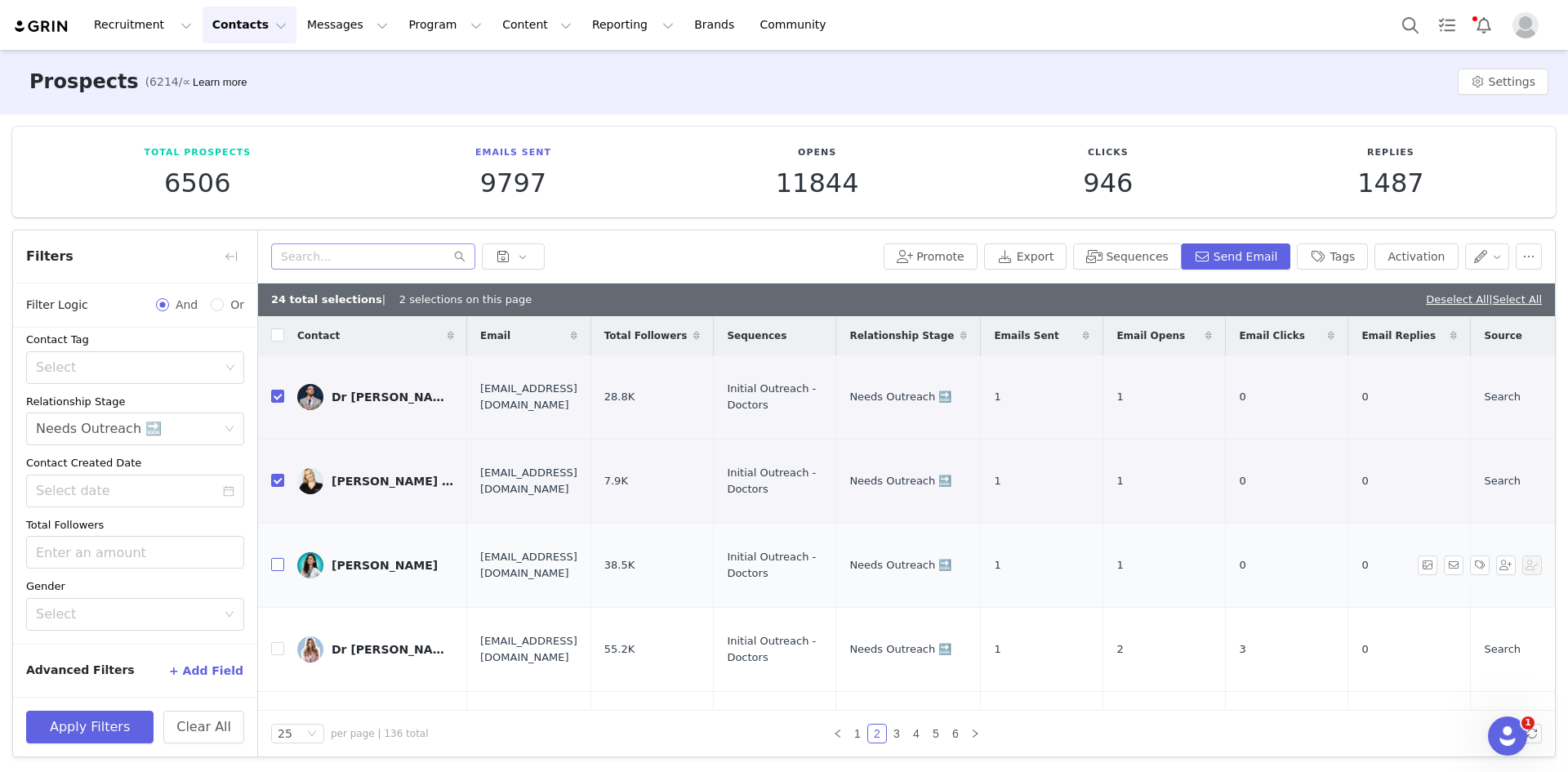
click at [282, 558] on input "checkbox" at bounding box center [277, 564] width 13 height 13
checkbox input "true"
click at [281, 642] on input "checkbox" at bounding box center [277, 648] width 13 height 13
checkbox input "true"
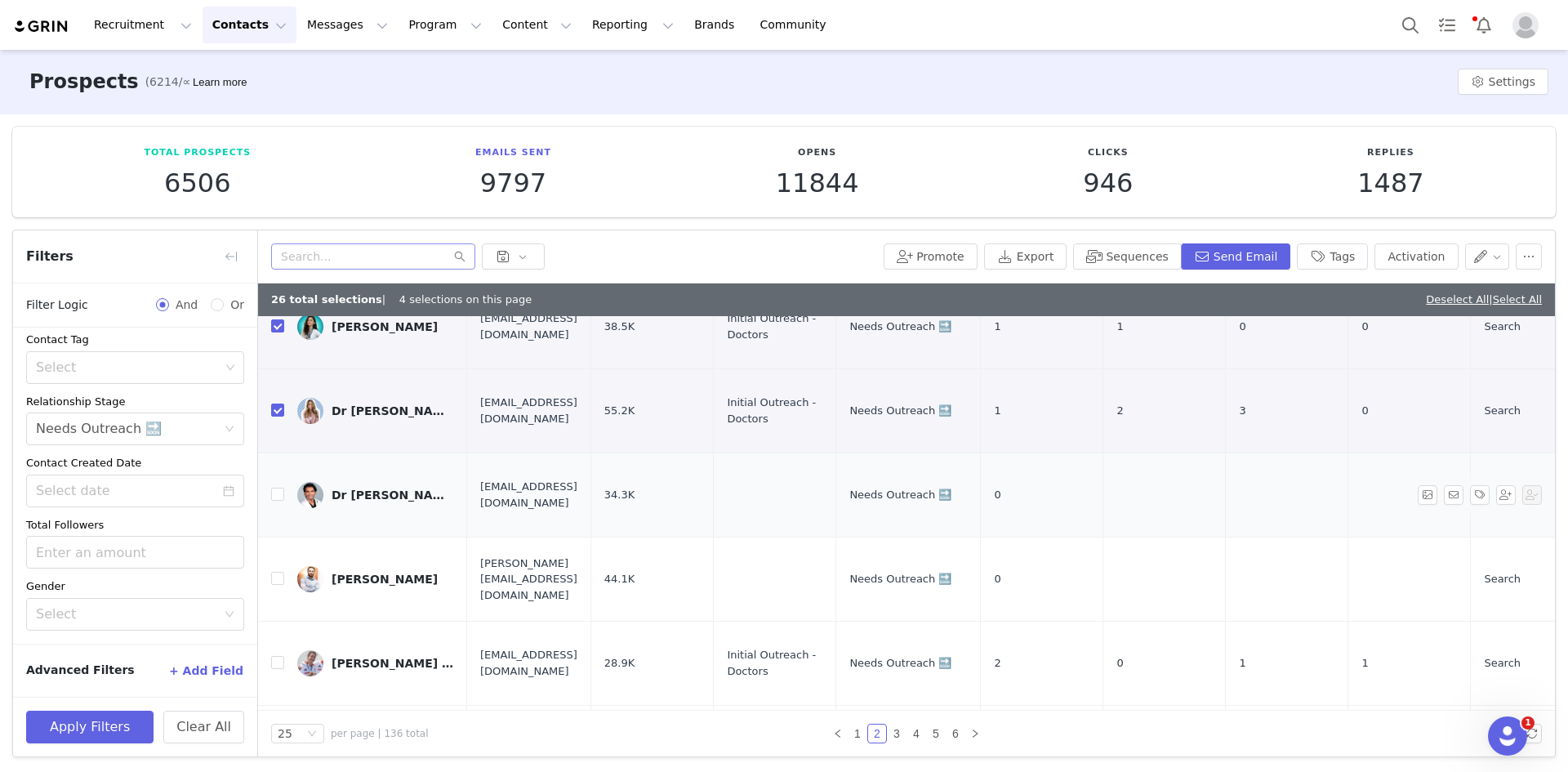
scroll to position [327, 0]
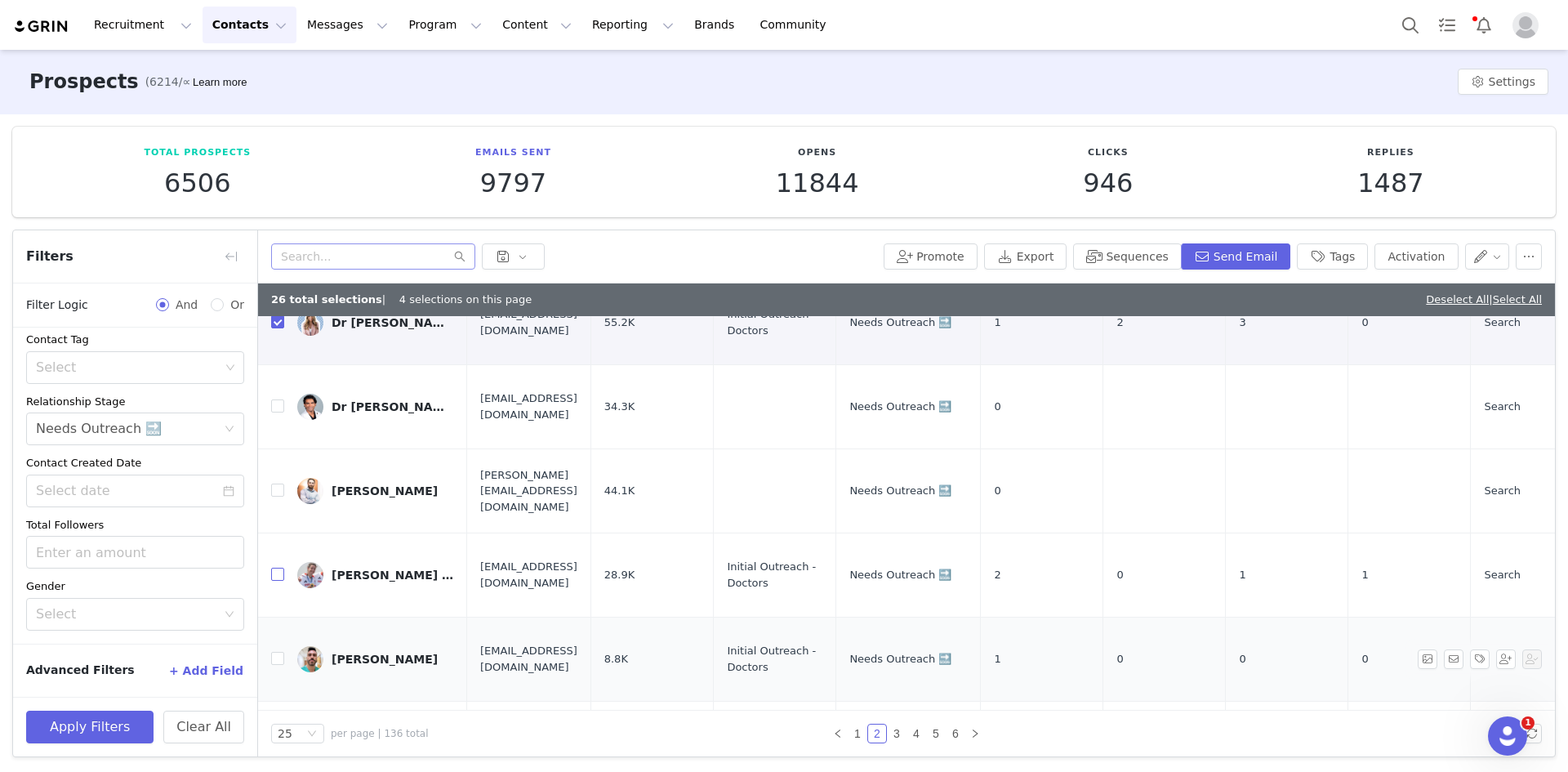
drag, startPoint x: 281, startPoint y: 472, endPoint x: 290, endPoint y: 554, distance: 82.5
click at [281, 568] on input "checkbox" at bounding box center [277, 573] width 13 height 13
checkbox input "true"
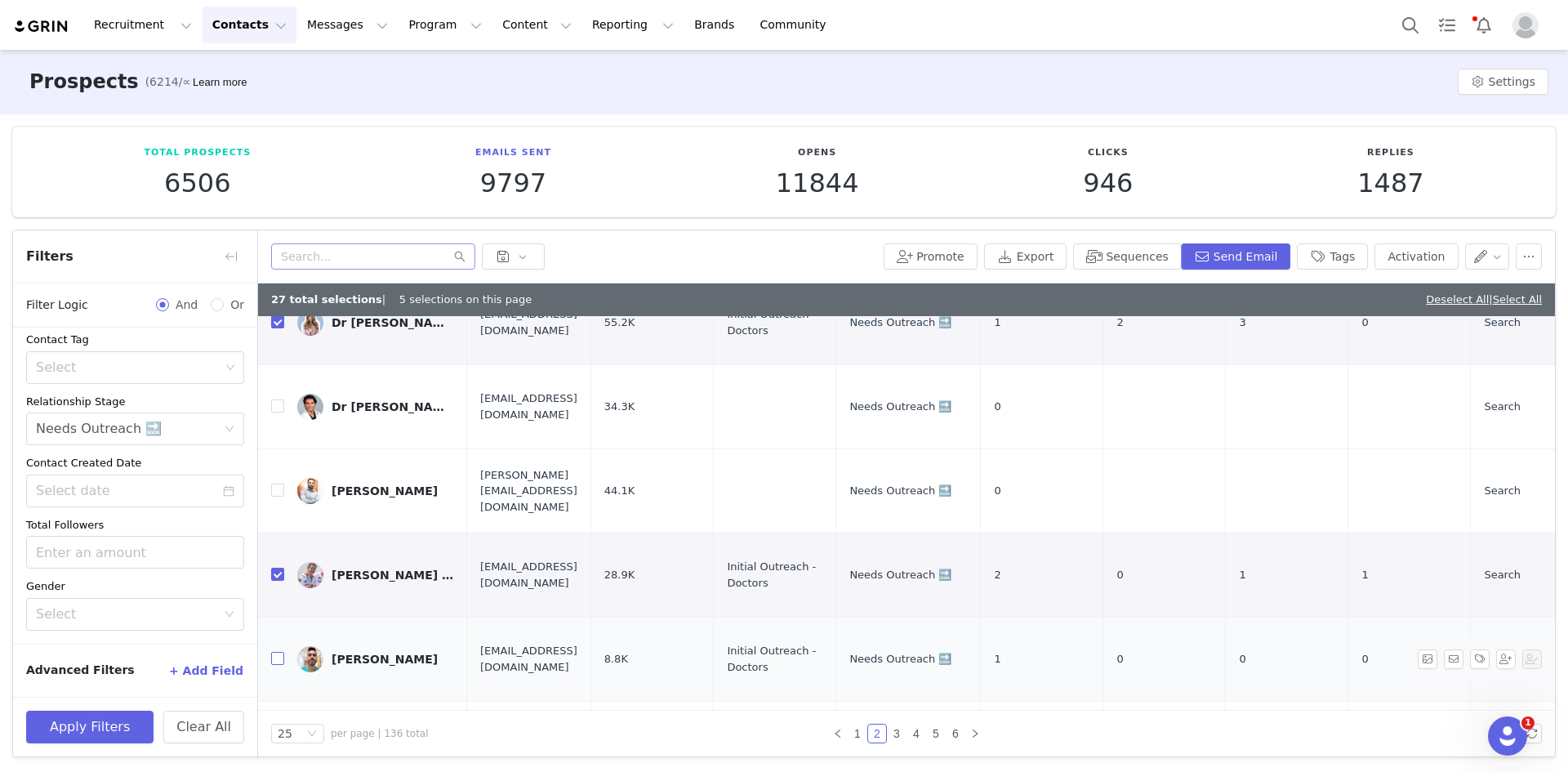
click at [281, 652] on input "checkbox" at bounding box center [277, 658] width 13 height 13
checkbox input "true"
click at [279, 736] on input "checkbox" at bounding box center [277, 742] width 13 height 13
checkbox input "true"
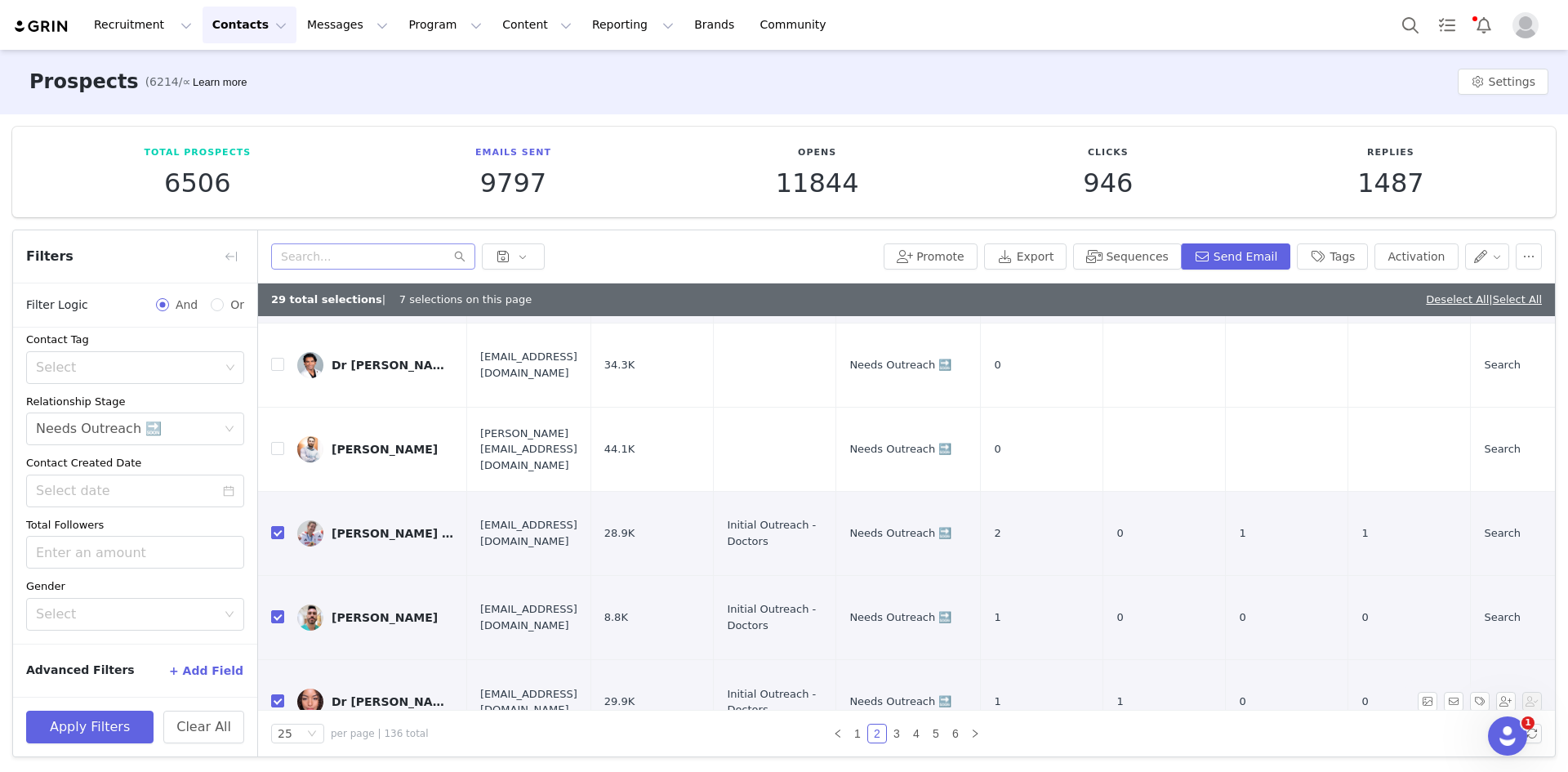
scroll to position [409, 0]
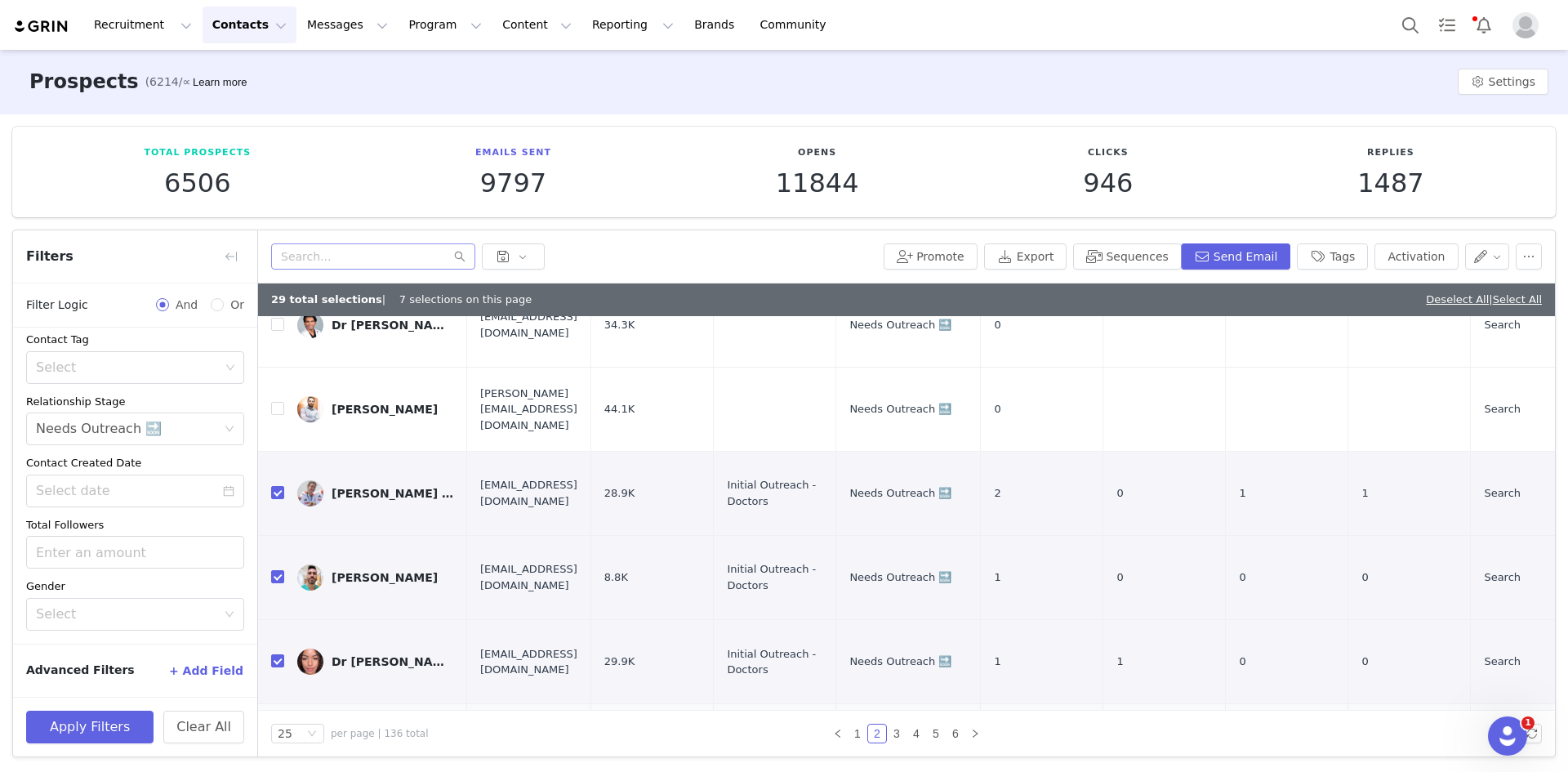
click at [278, 739] on input "checkbox" at bounding box center [277, 745] width 13 height 13
checkbox input "true"
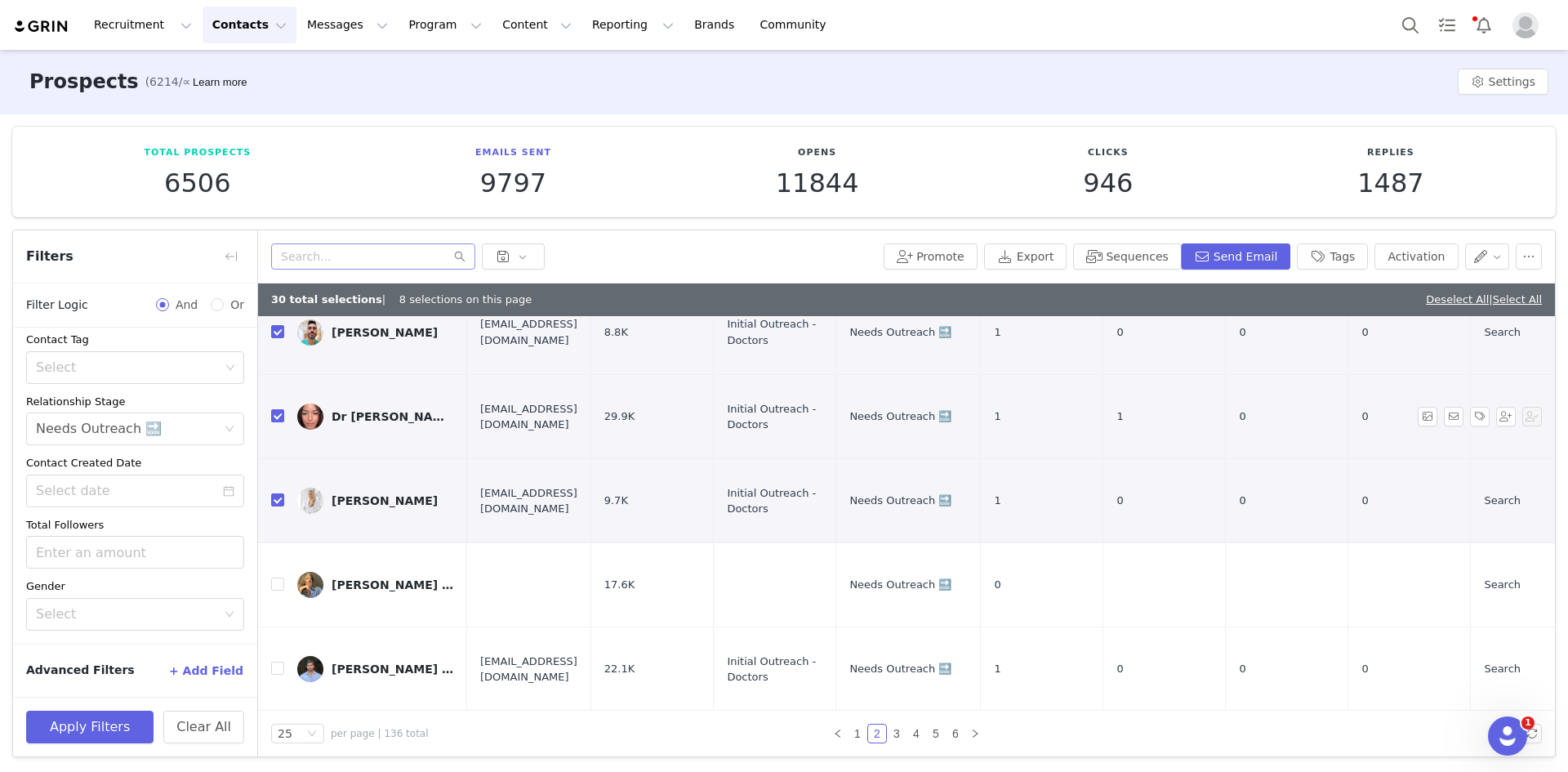
scroll to position [736, 0]
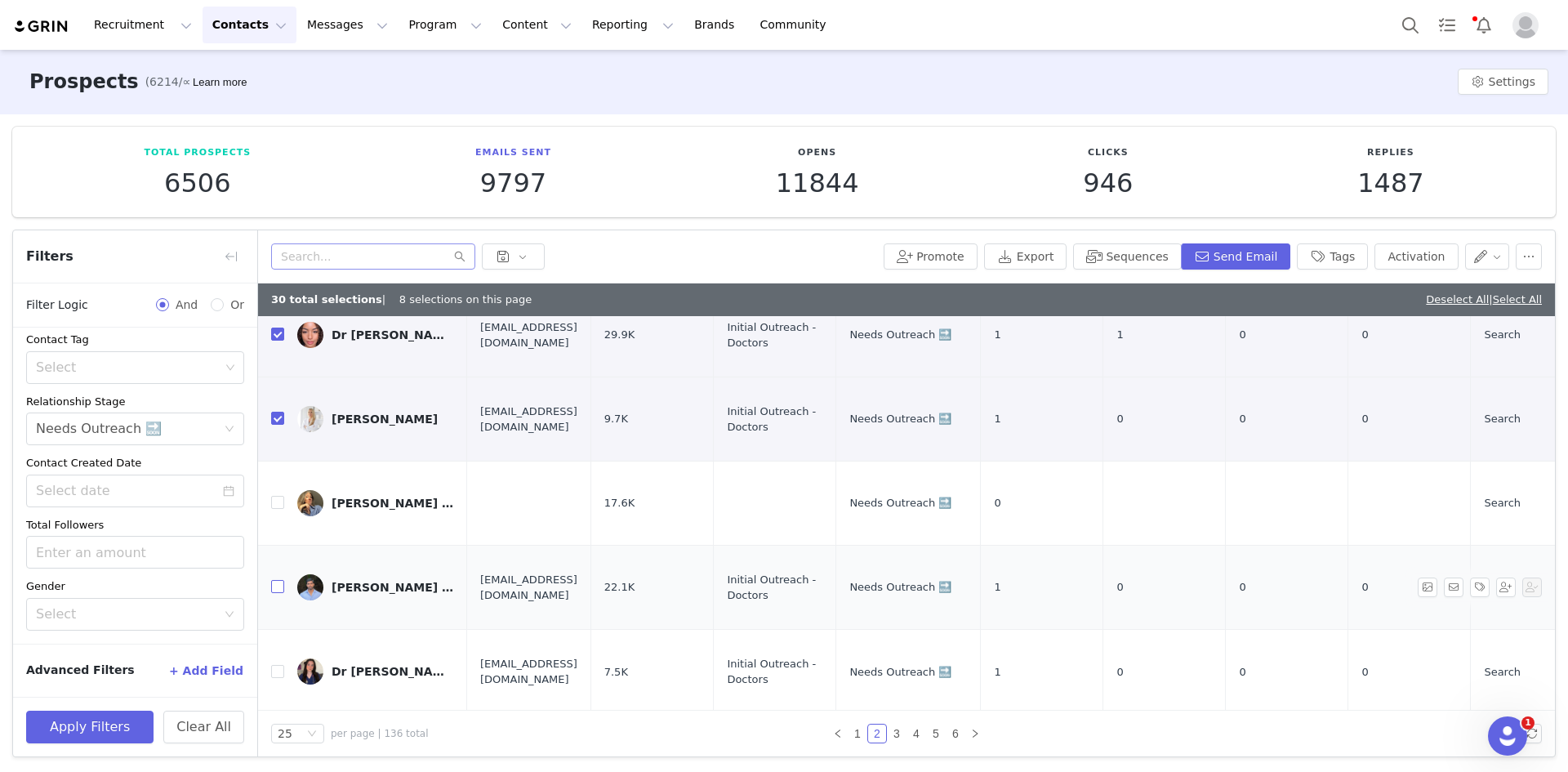
click at [277, 579] on label at bounding box center [277, 588] width 13 height 18
click at [277, 580] on input "checkbox" at bounding box center [277, 586] width 13 height 13
checkbox input "true"
click at [275, 665] on input "checkbox" at bounding box center [277, 671] width 13 height 13
checkbox input "true"
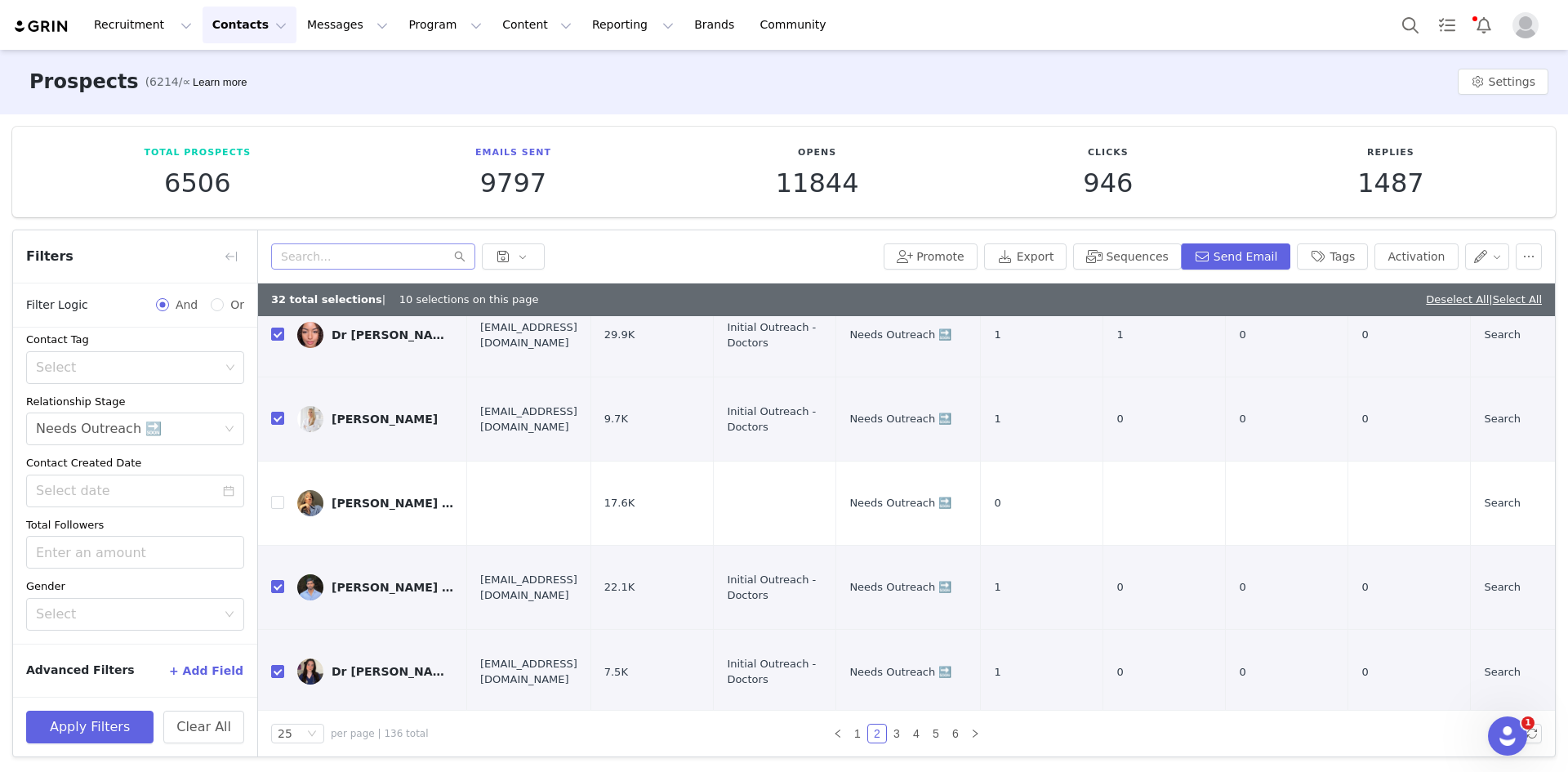
click at [272, 749] on input "checkbox" at bounding box center [277, 755] width 13 height 13
checkbox input "true"
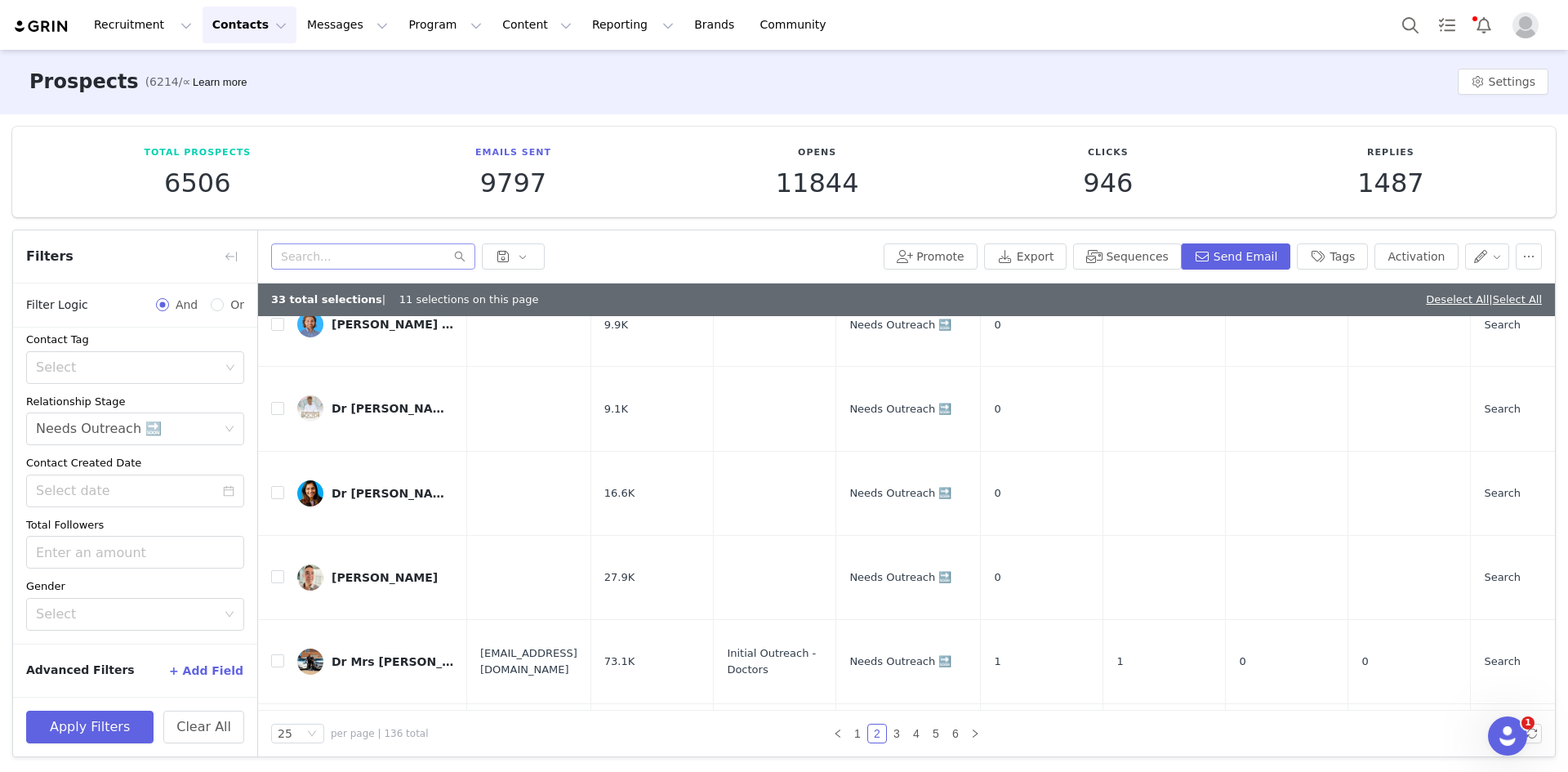
scroll to position [1118, 0]
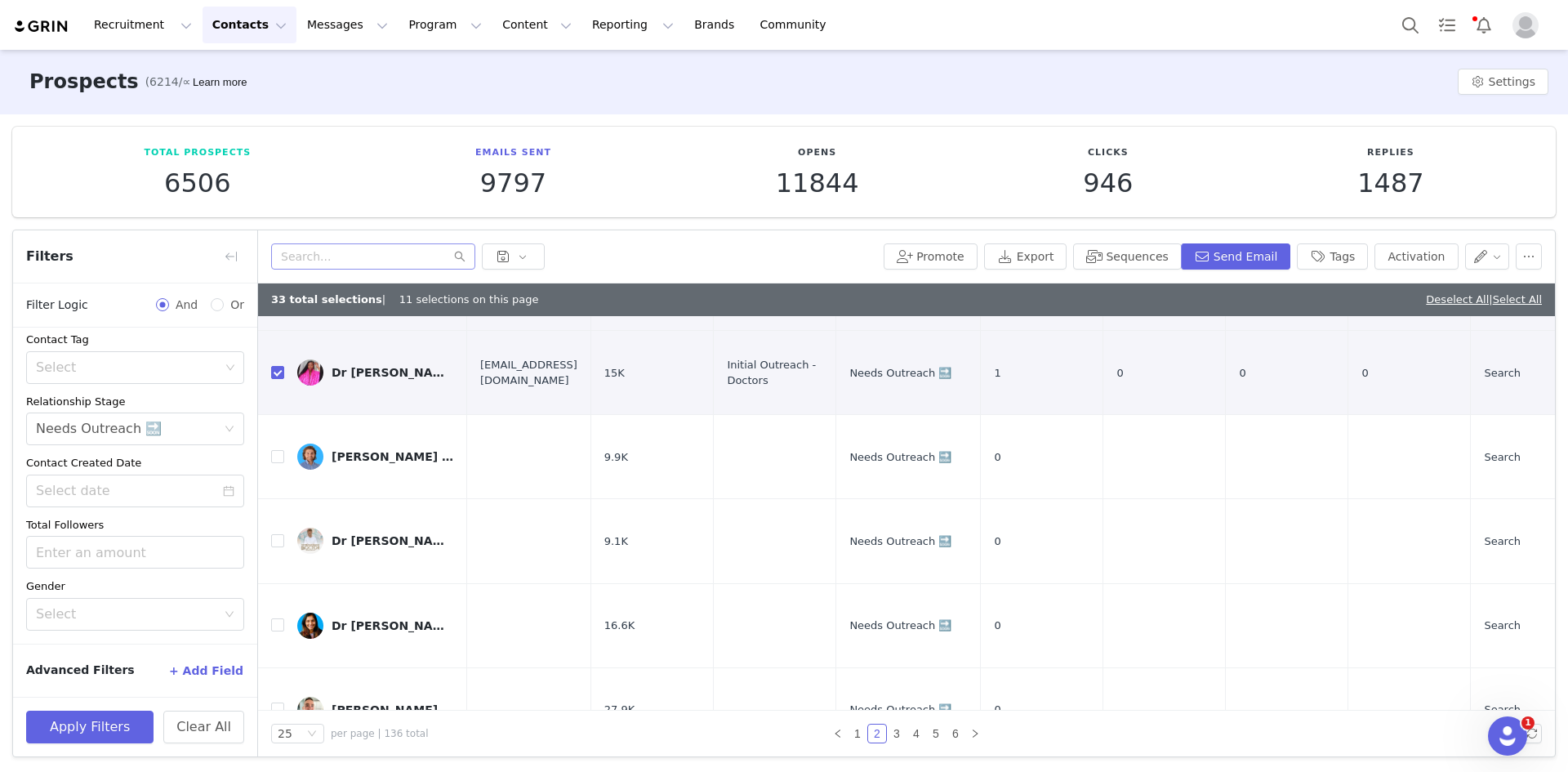
checkbox input "true"
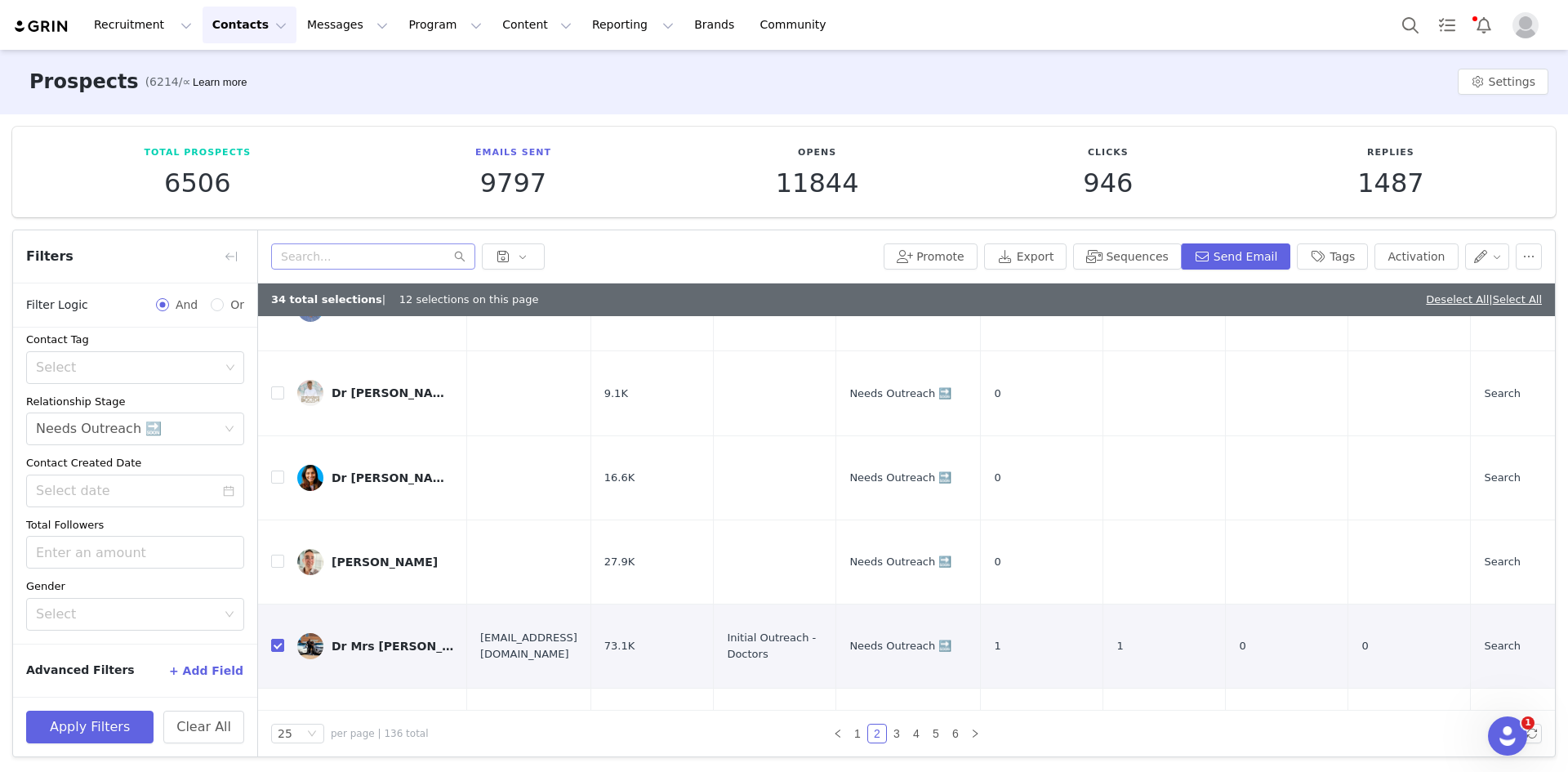
scroll to position [1282, 0]
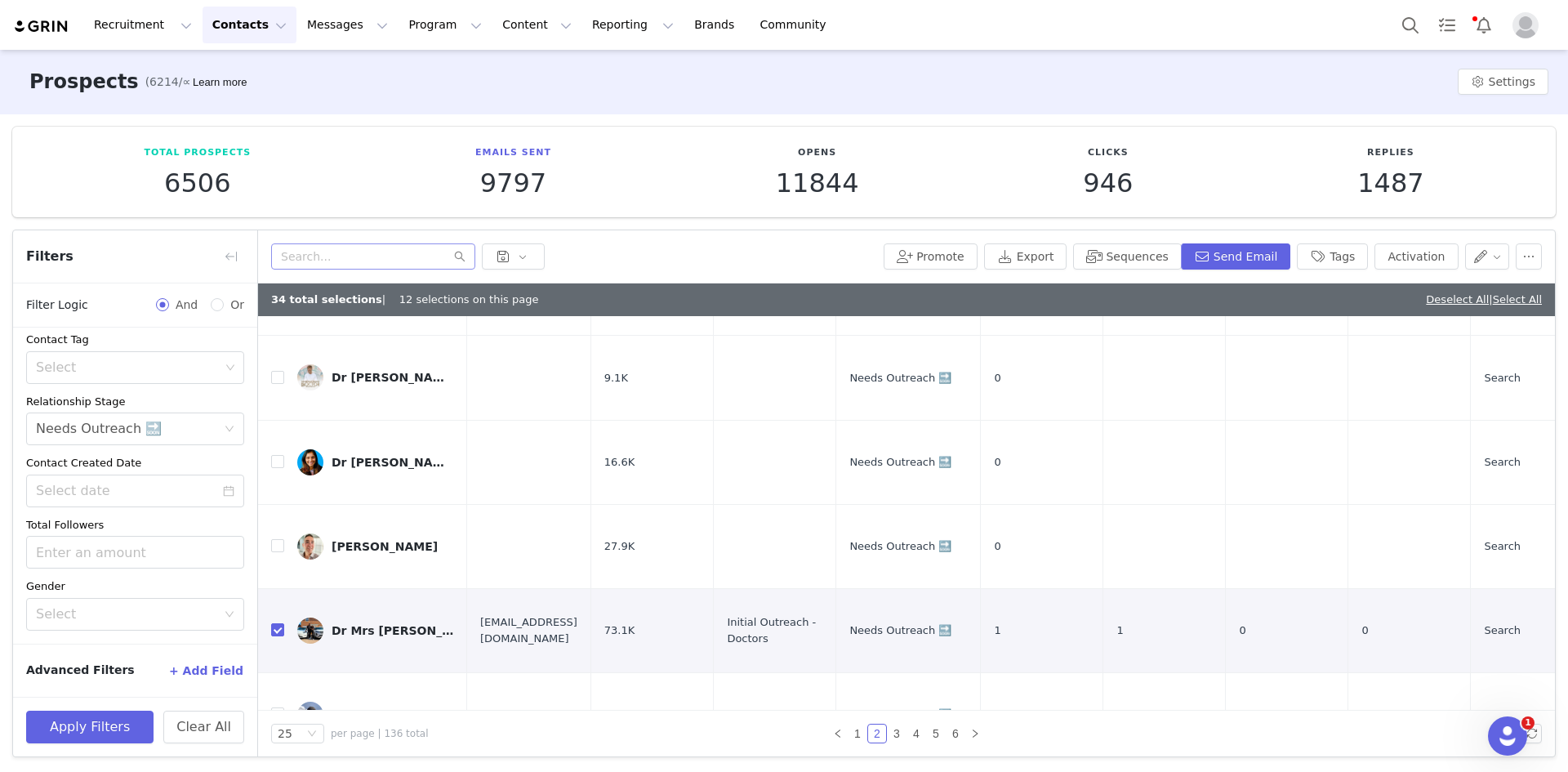
drag, startPoint x: 281, startPoint y: 472, endPoint x: 283, endPoint y: 545, distance: 73.0
checkbox input "true"
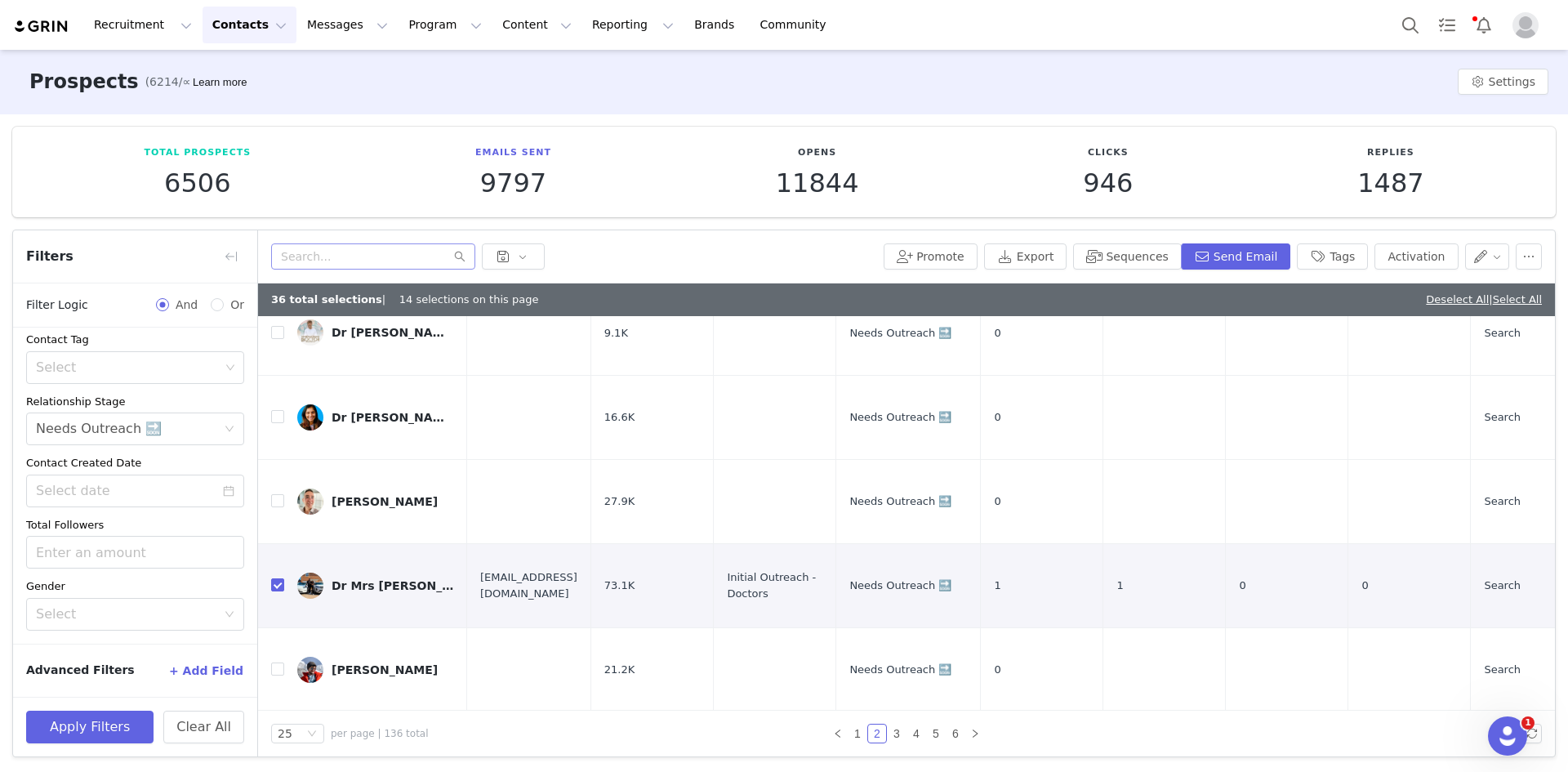
scroll to position [1364, 0]
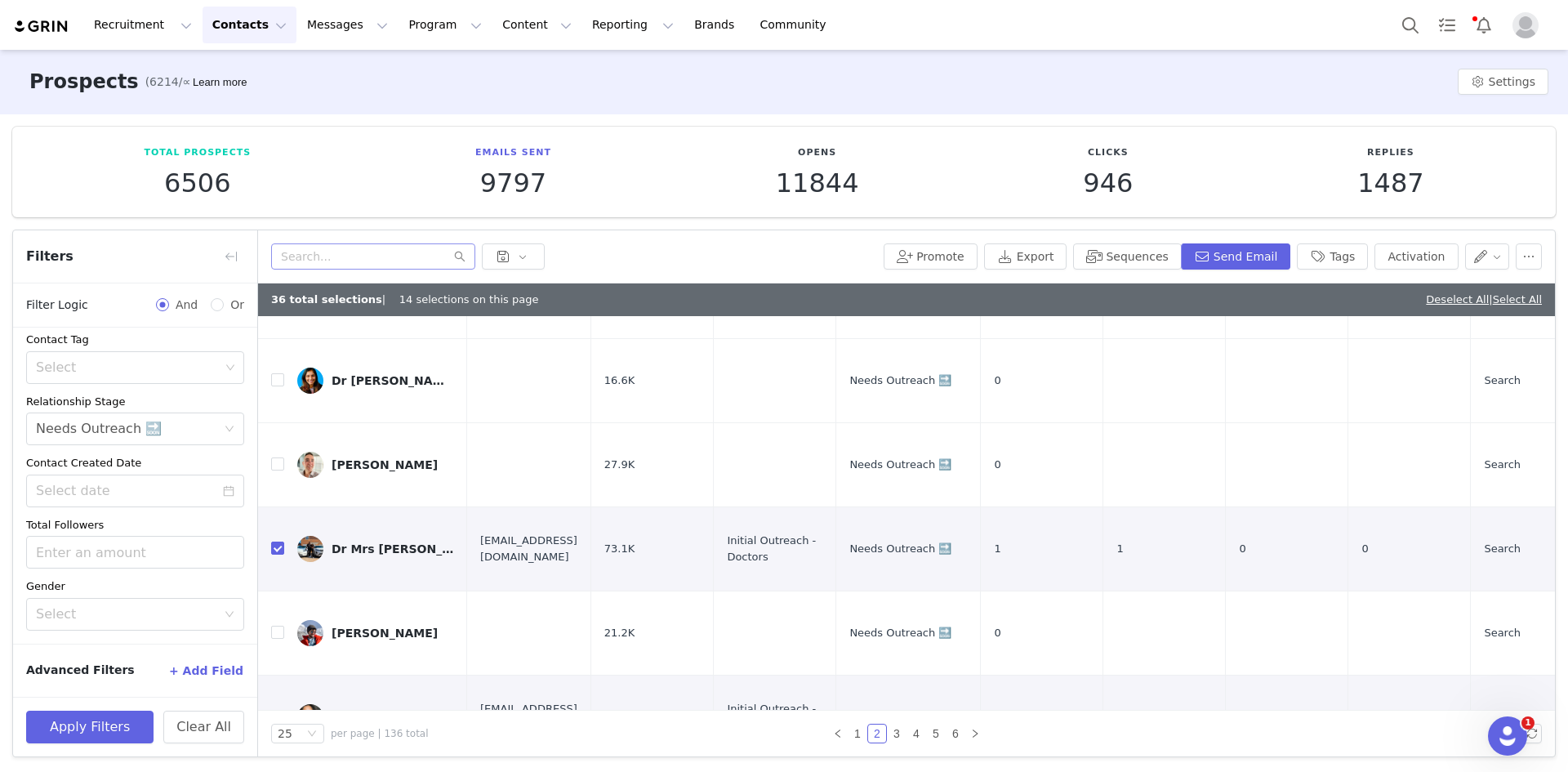
drag, startPoint x: 277, startPoint y: 595, endPoint x: 284, endPoint y: 658, distance: 63.4
checkbox input "true"
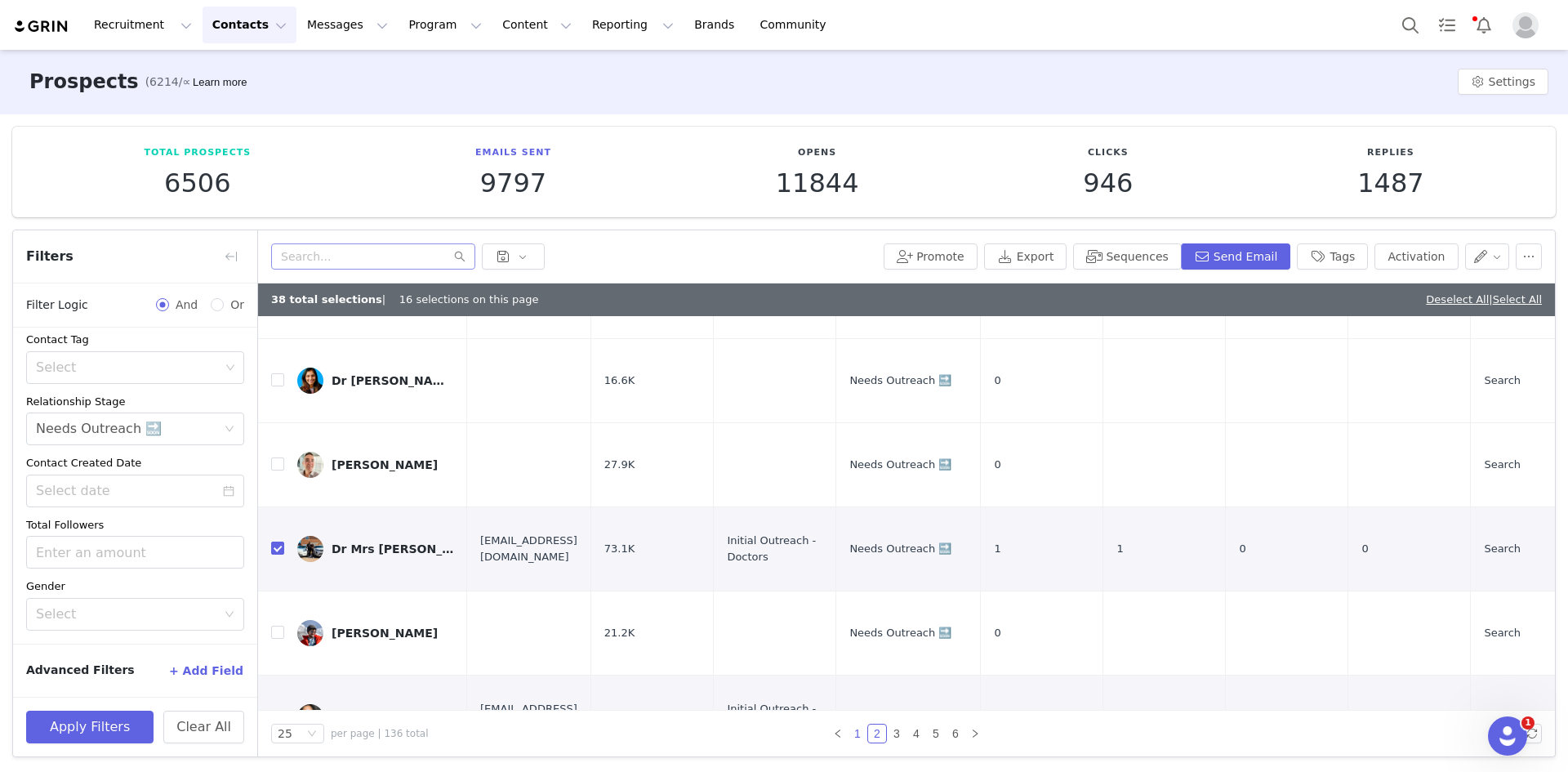
click at [854, 733] on link "1" at bounding box center [858, 734] width 18 height 18
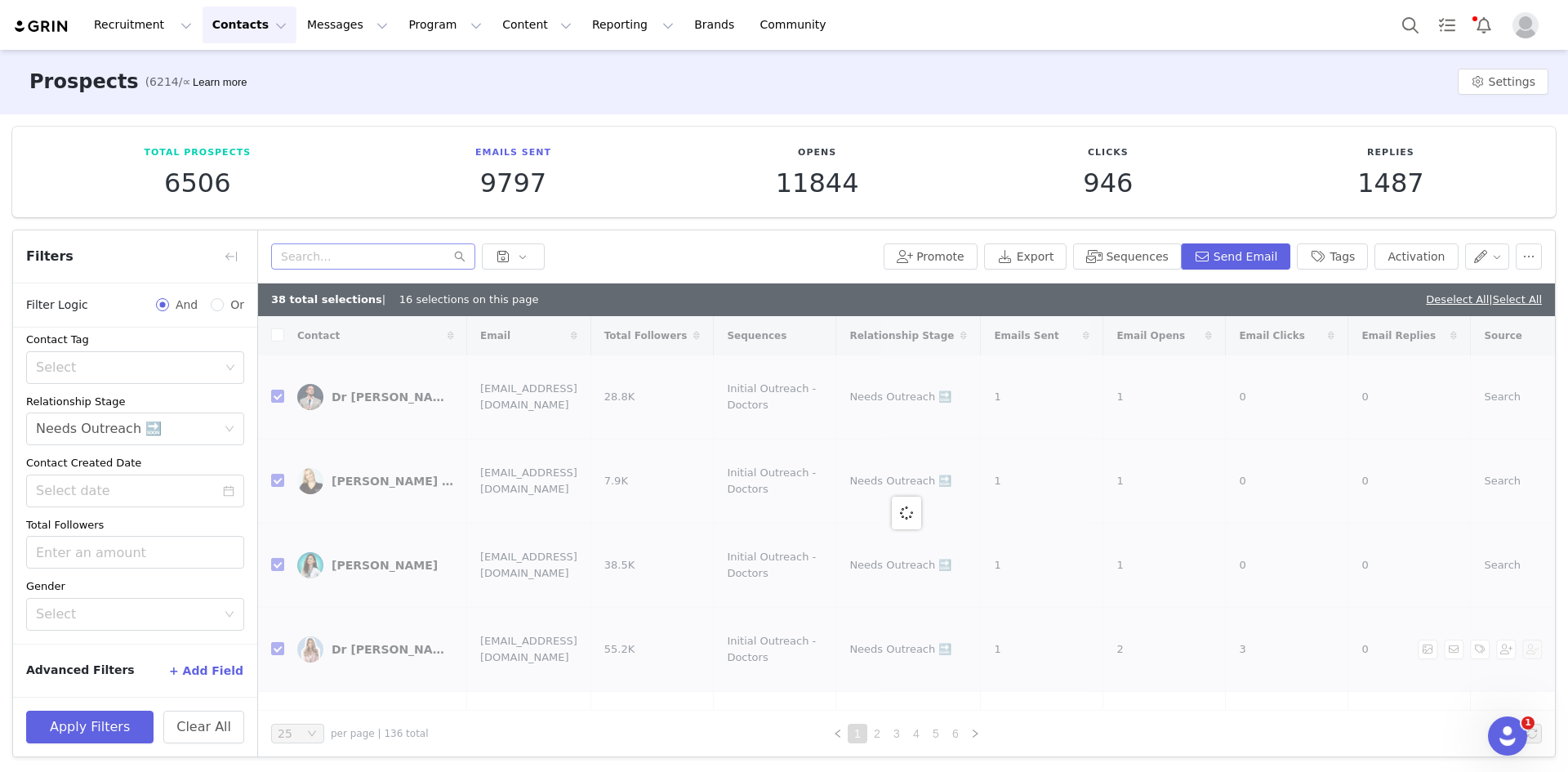
checkbox input "false"
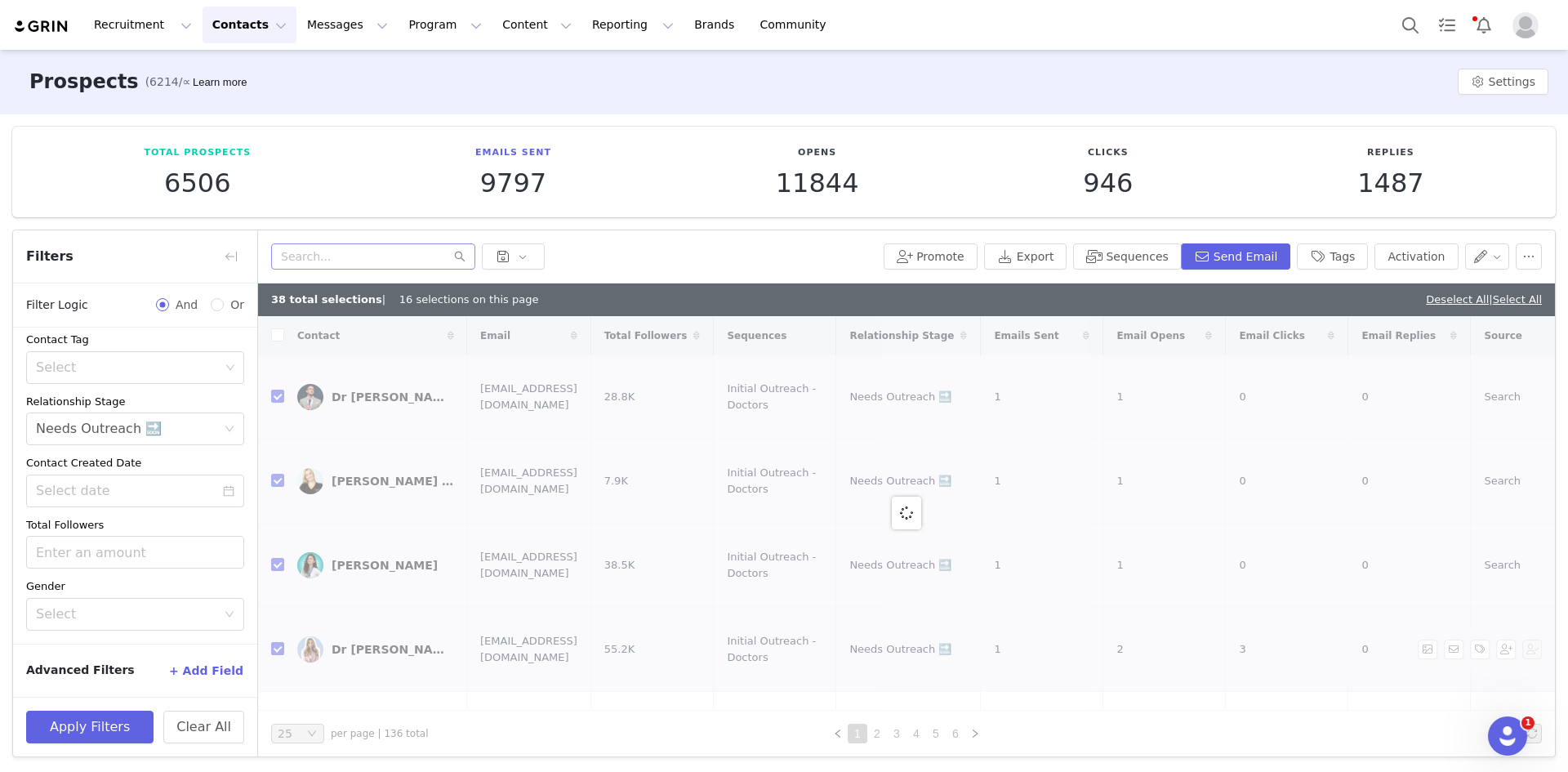
checkbox input "false"
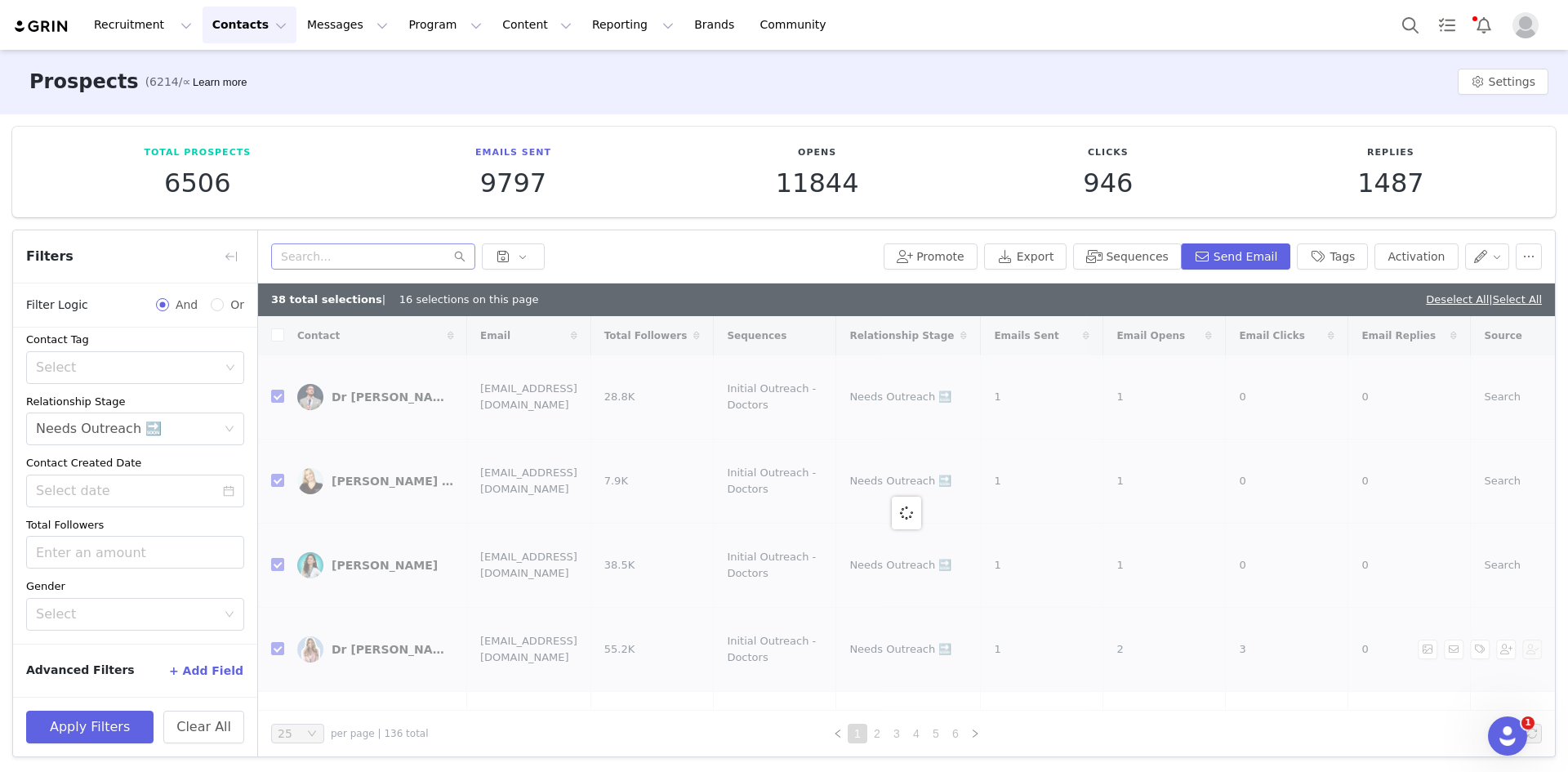
checkbox input "false"
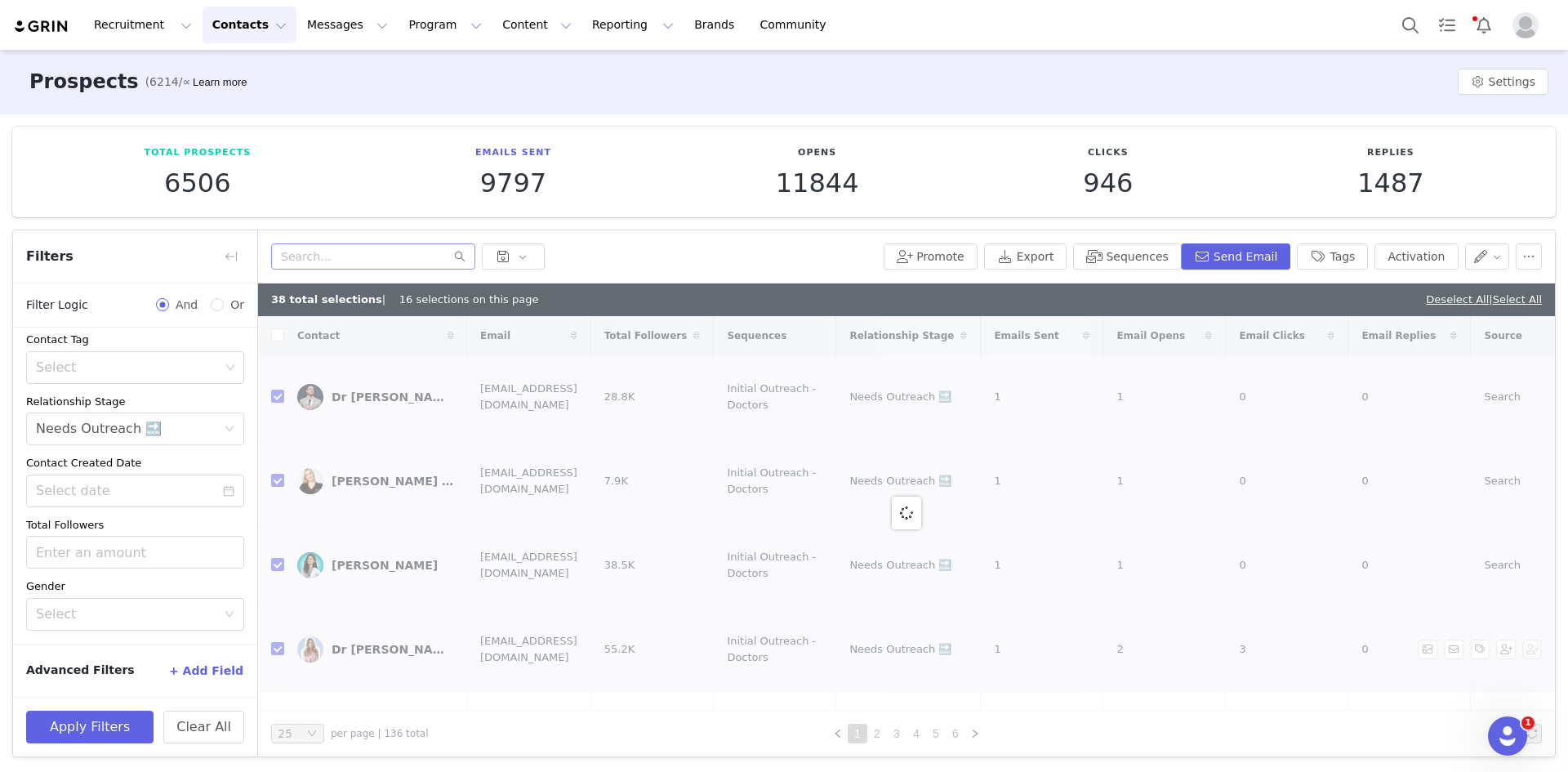
checkbox input "false"
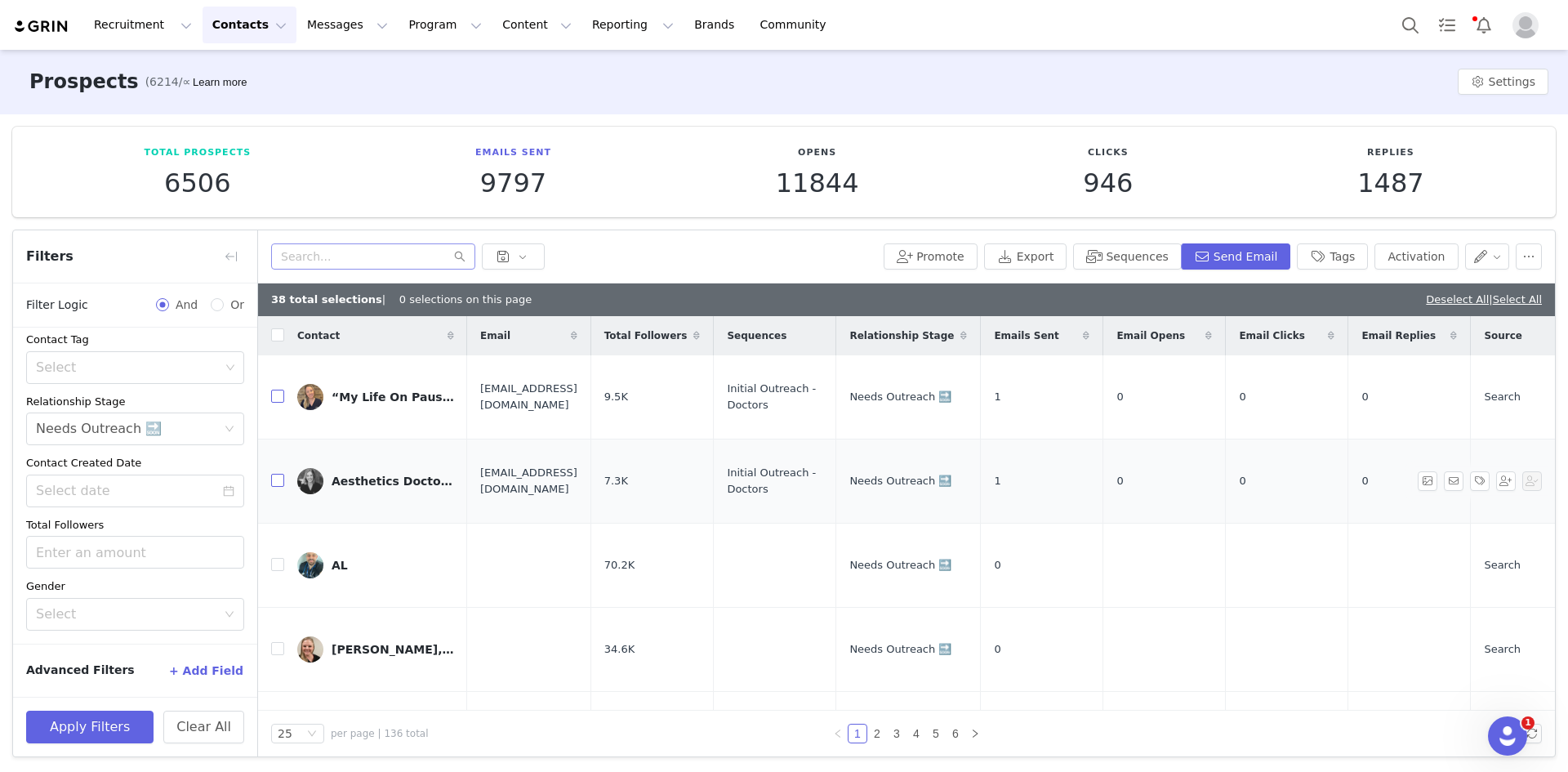
drag, startPoint x: 275, startPoint y: 394, endPoint x: 283, endPoint y: 450, distance: 56.6
click at [277, 399] on td at bounding box center [271, 397] width 26 height 84
click at [272, 390] on input "checkbox" at bounding box center [277, 395] width 13 height 13
checkbox input "true"
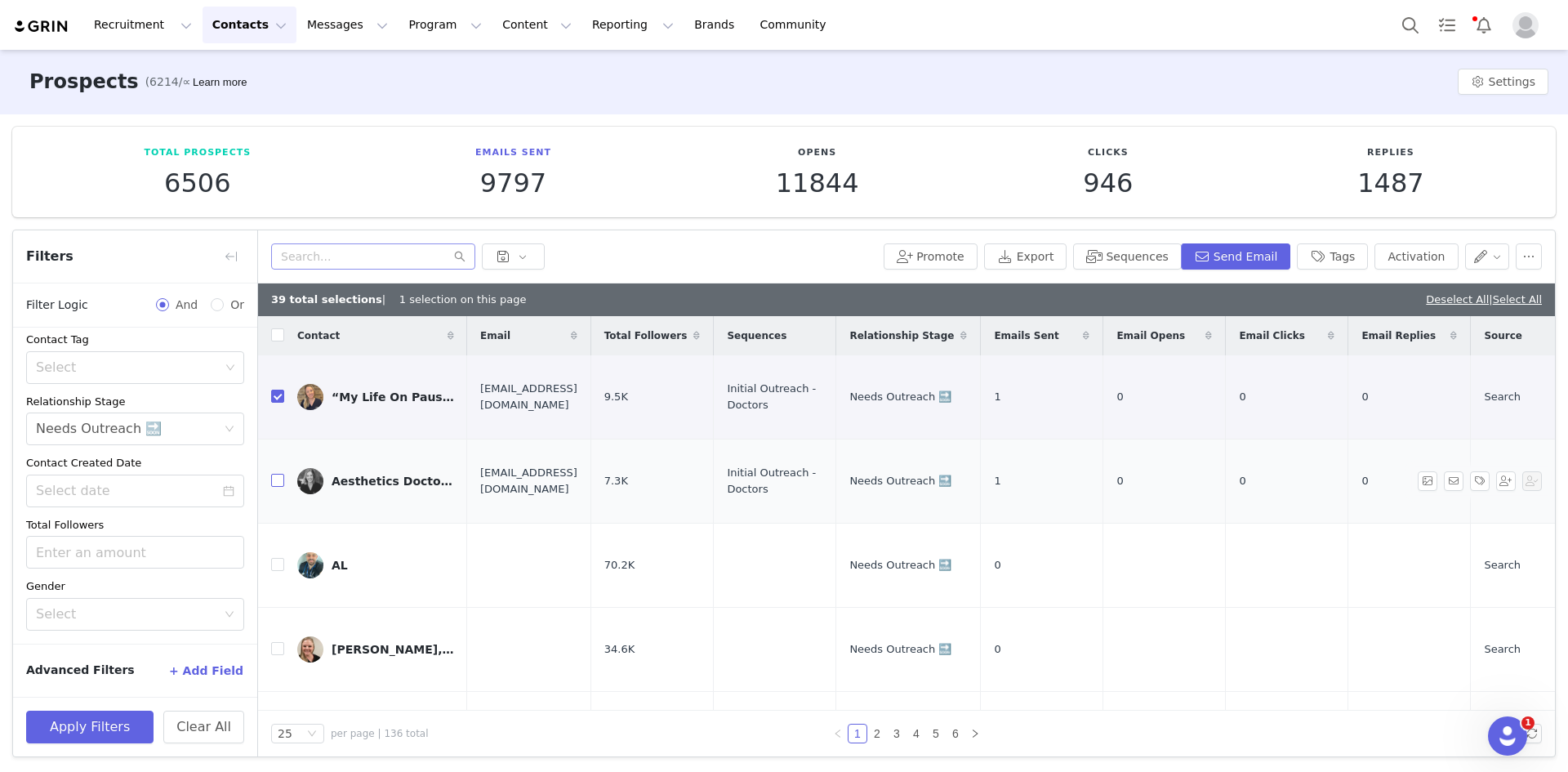
click at [276, 474] on input "checkbox" at bounding box center [277, 479] width 13 height 13
checkbox input "true"
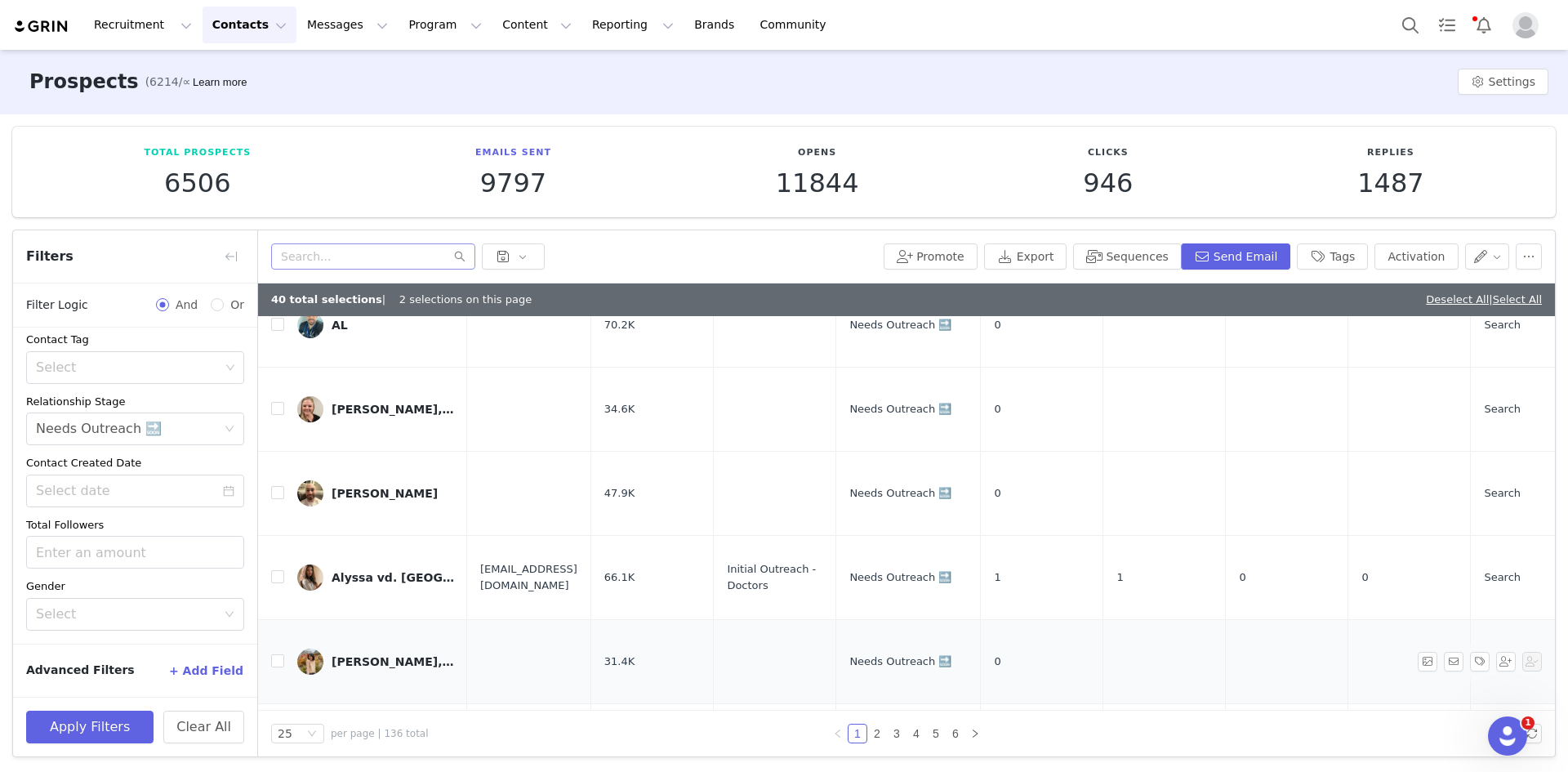
scroll to position [246, 0]
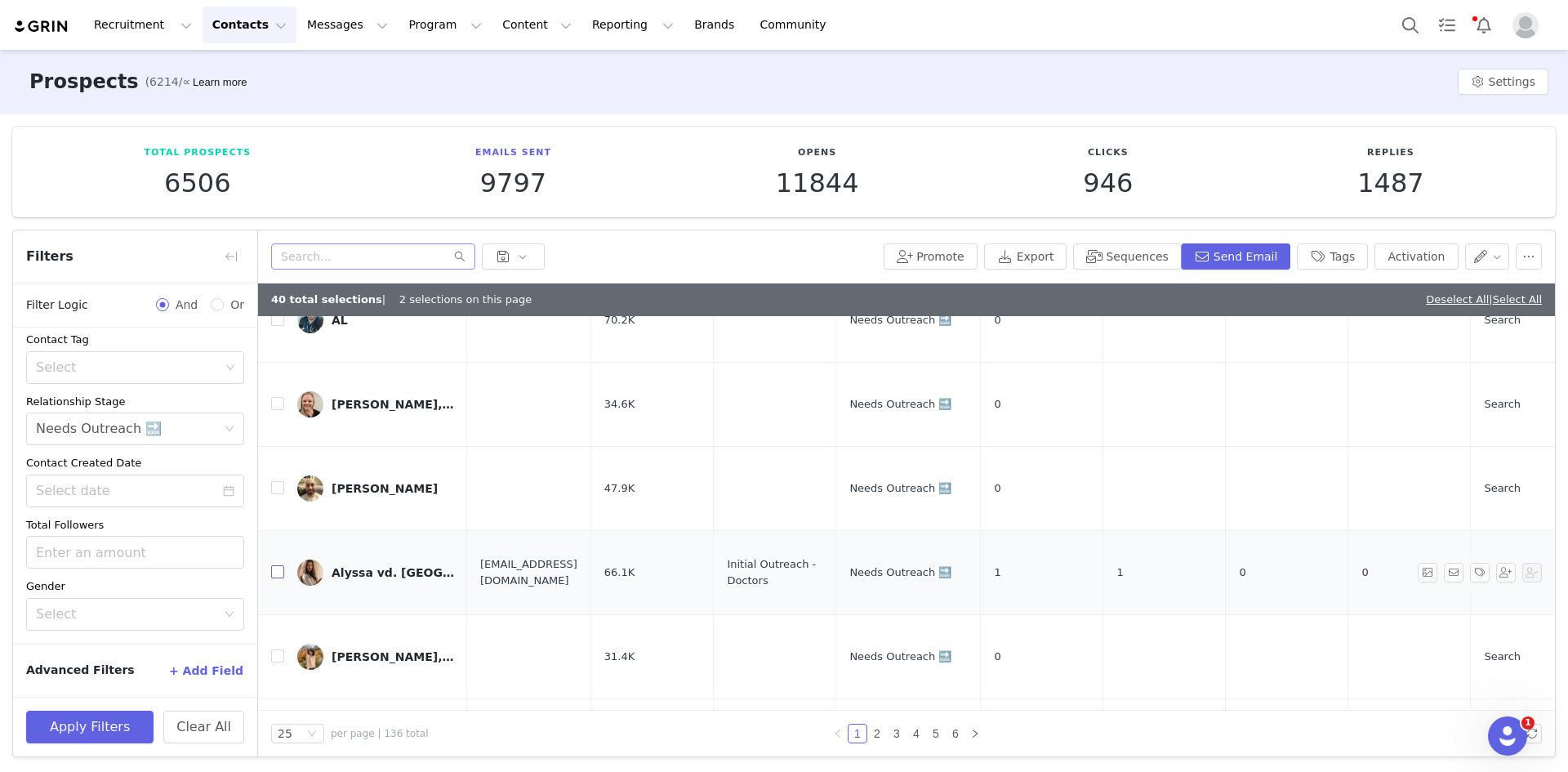
click at [279, 566] on input "checkbox" at bounding box center [277, 571] width 13 height 13
checkbox input "true"
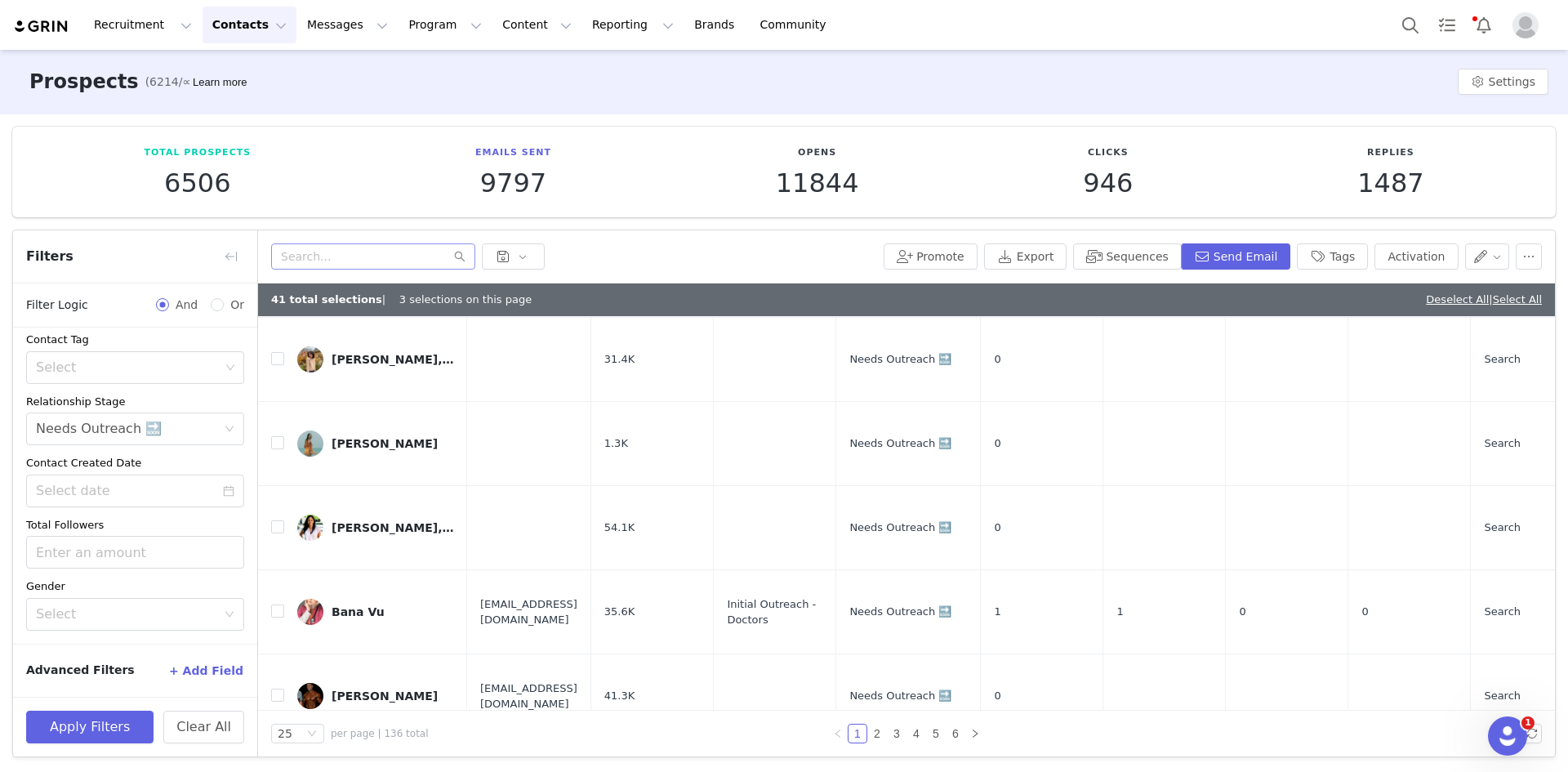
scroll to position [572, 0]
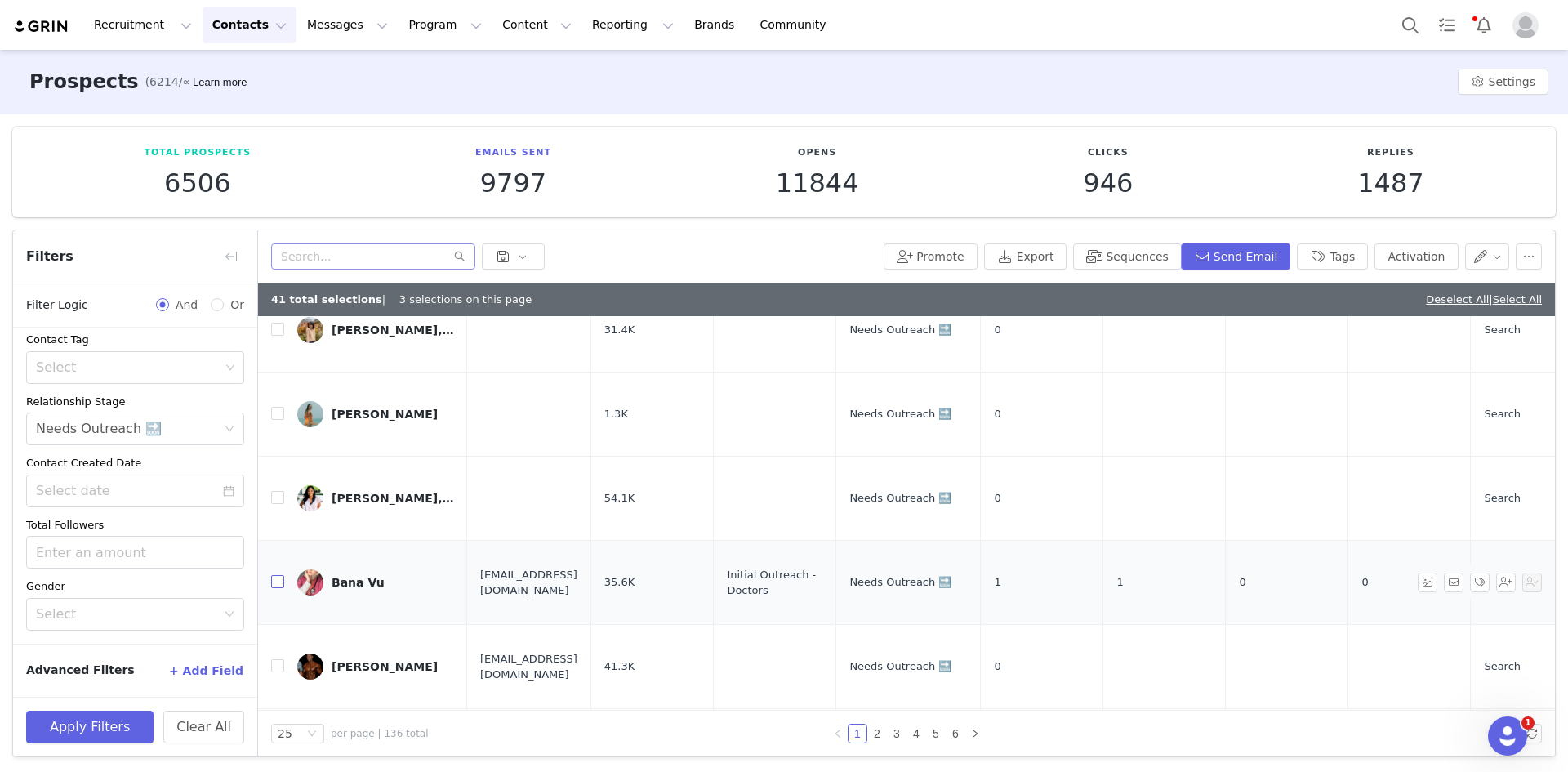
click at [276, 575] on input "checkbox" at bounding box center [277, 581] width 13 height 13
checkbox input "true"
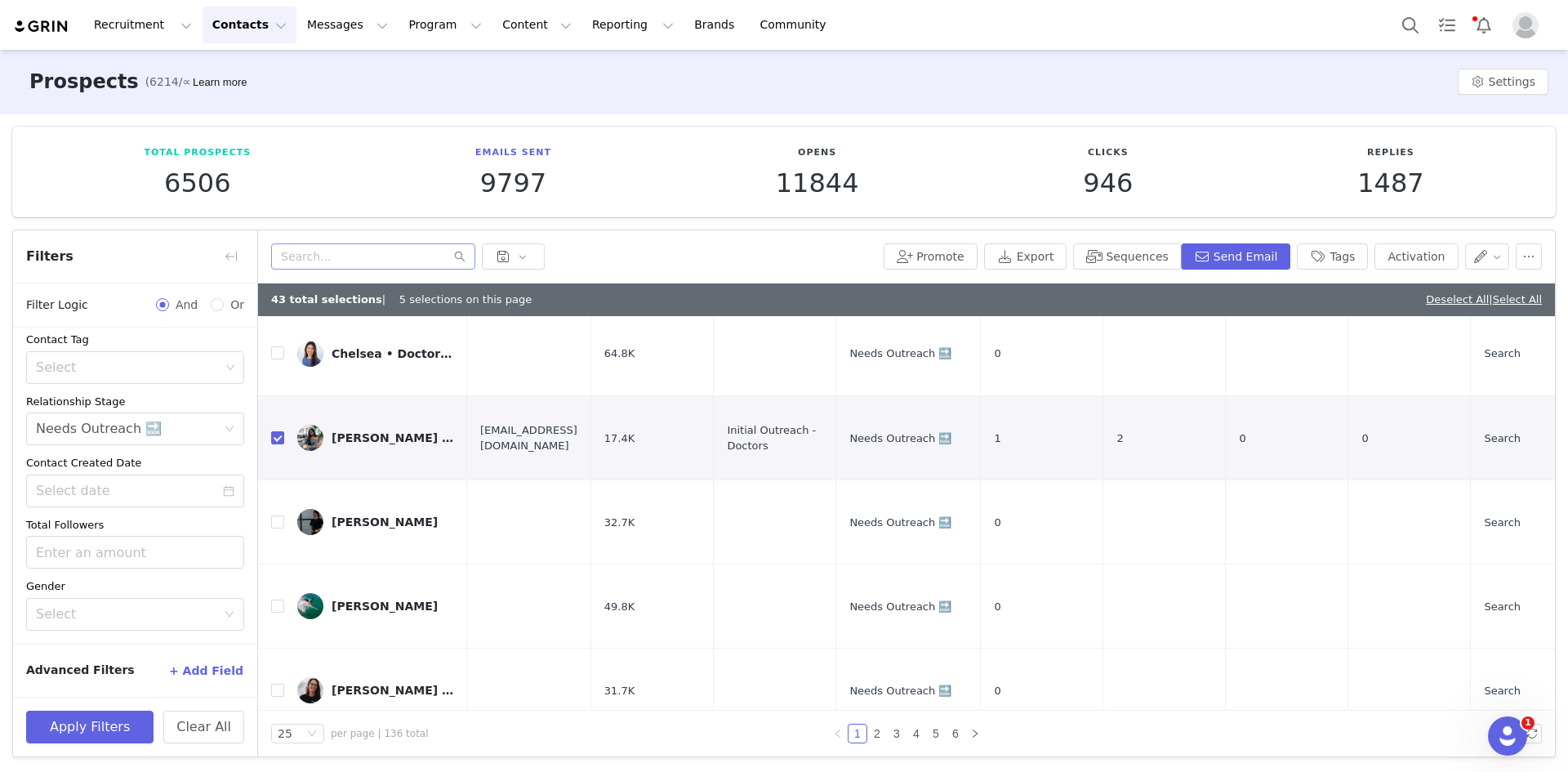
scroll to position [1063, 0]
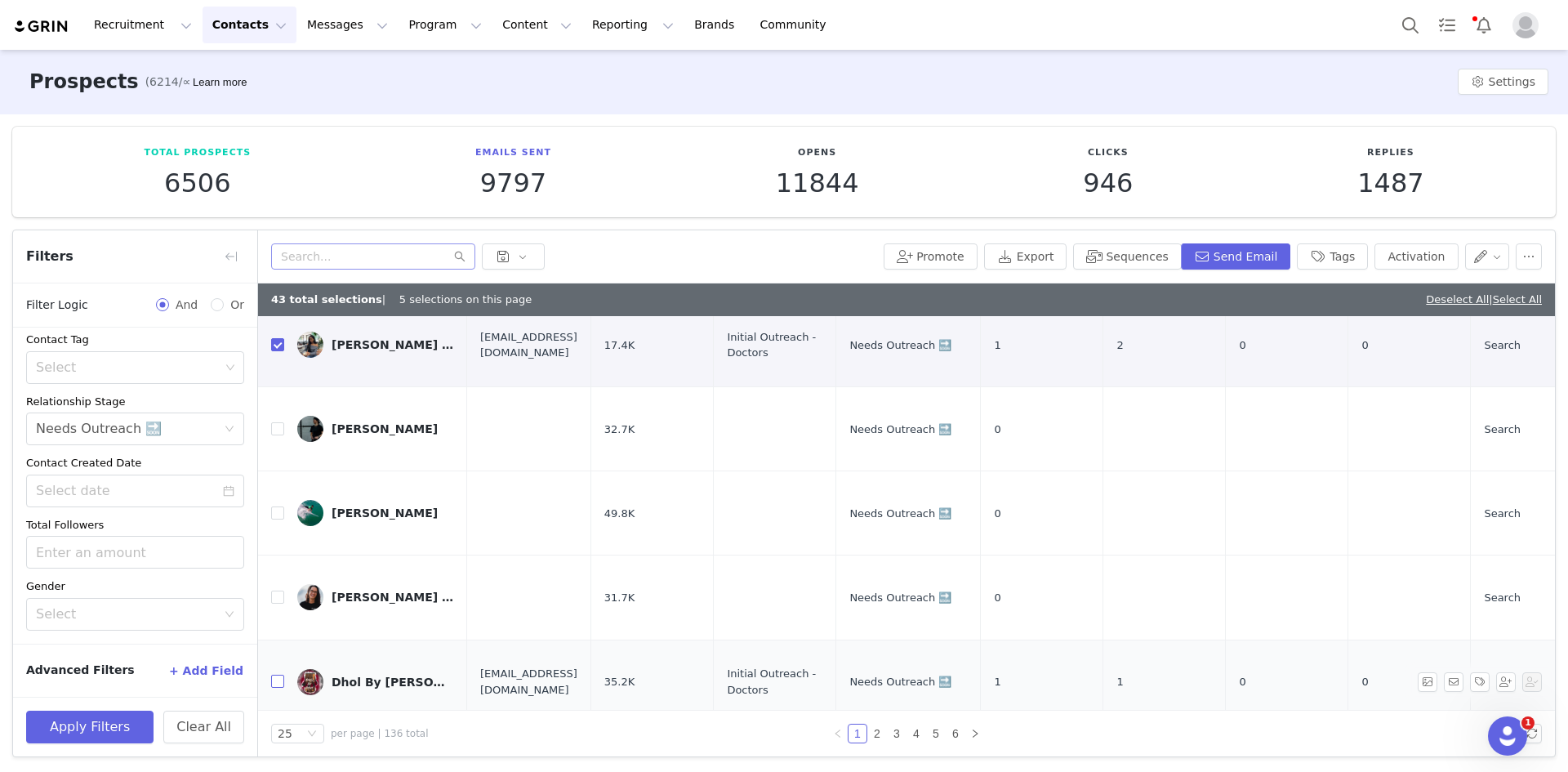
click at [280, 675] on input "checkbox" at bounding box center [277, 681] width 13 height 13
checkbox input "true"
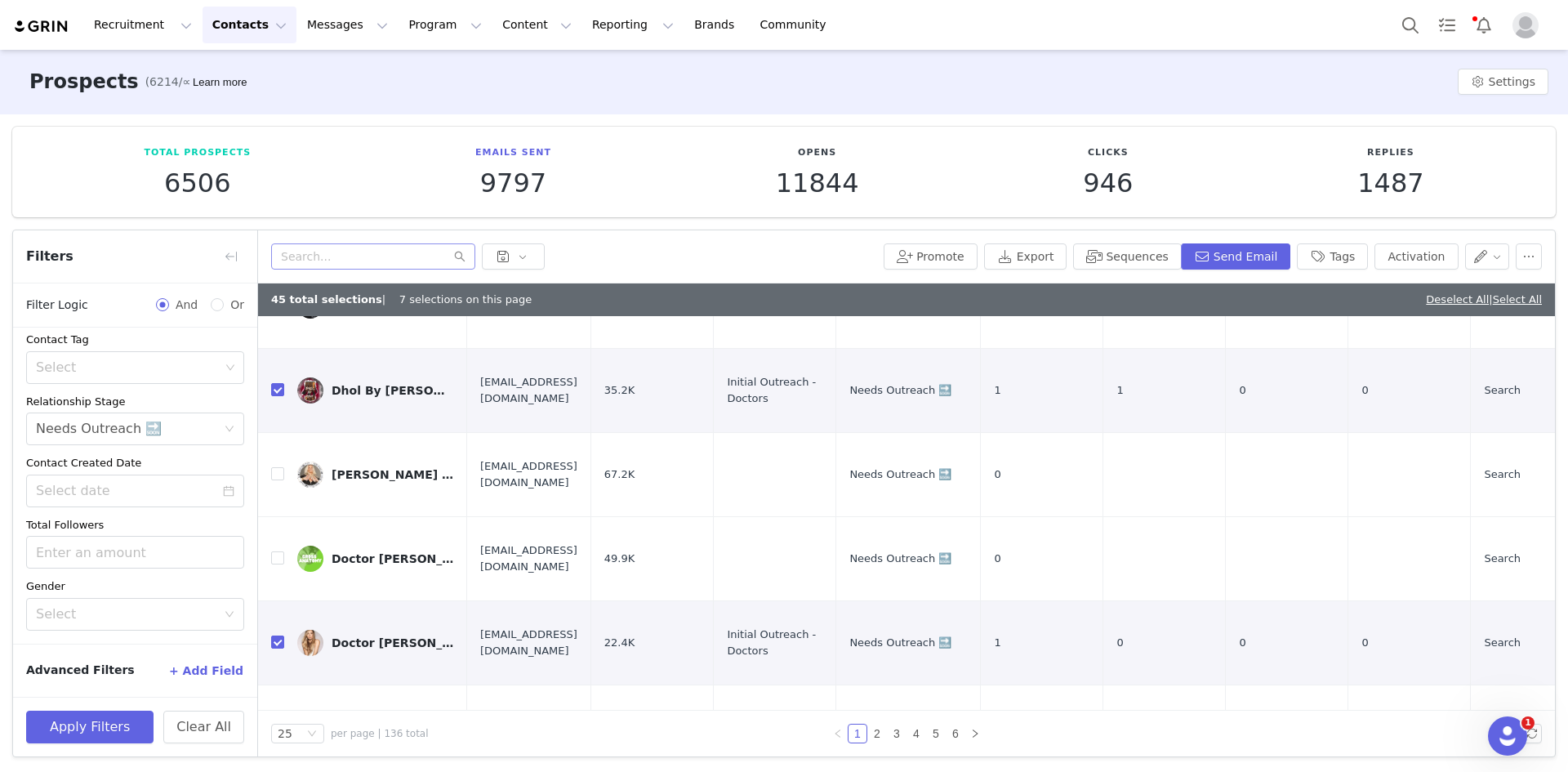
scroll to position [1380, 0]
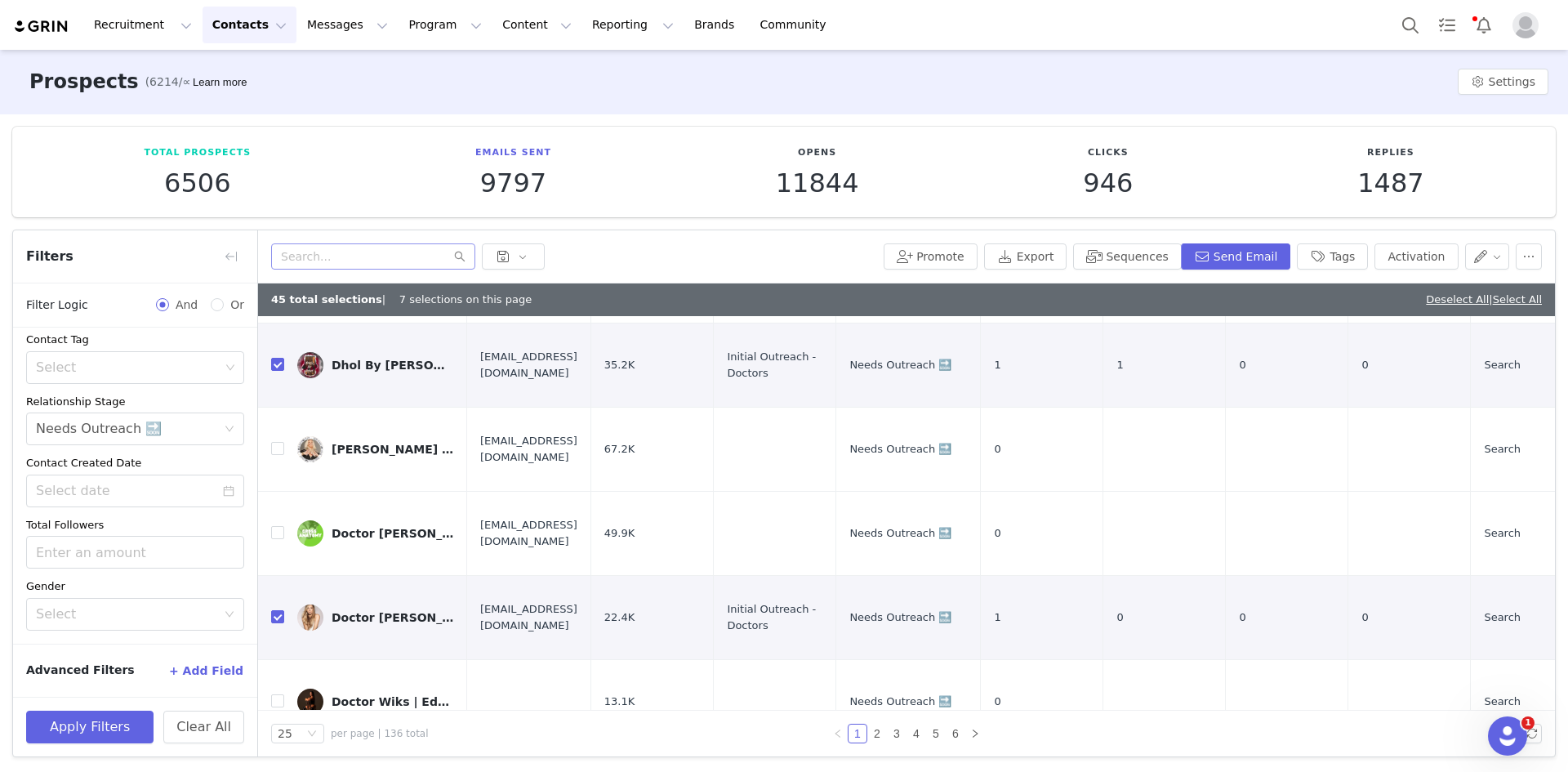
drag, startPoint x: 280, startPoint y: 525, endPoint x: 278, endPoint y: 584, distance: 59.0
checkbox input "true"
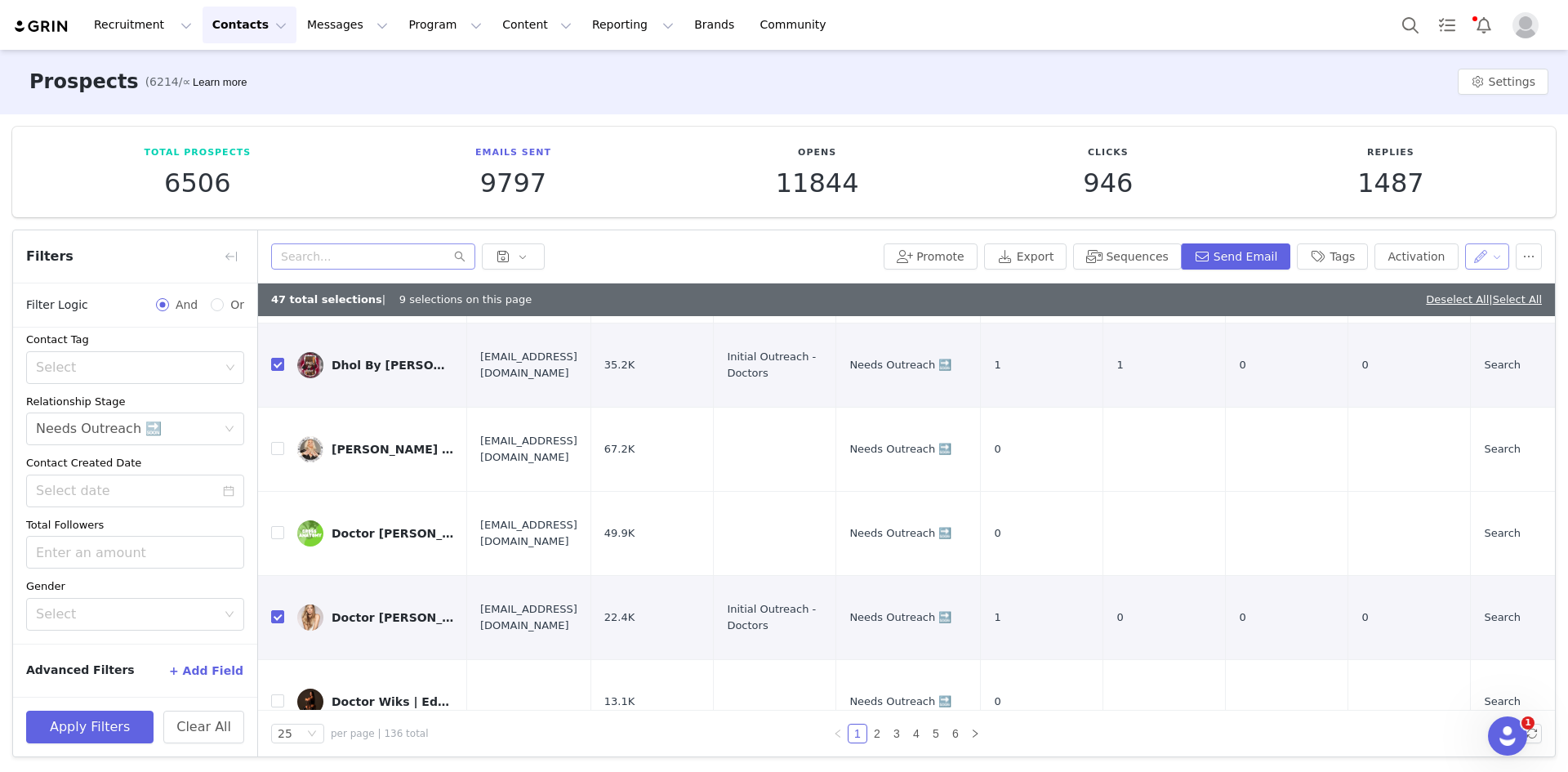
click at [1485, 265] on button "button" at bounding box center [1488, 256] width 45 height 26
click at [1427, 341] on span "Set Relationship Stage" at bounding box center [1440, 341] width 129 height 18
click at [1367, 312] on div "Search relationship stages" at bounding box center [1385, 317] width 152 height 17
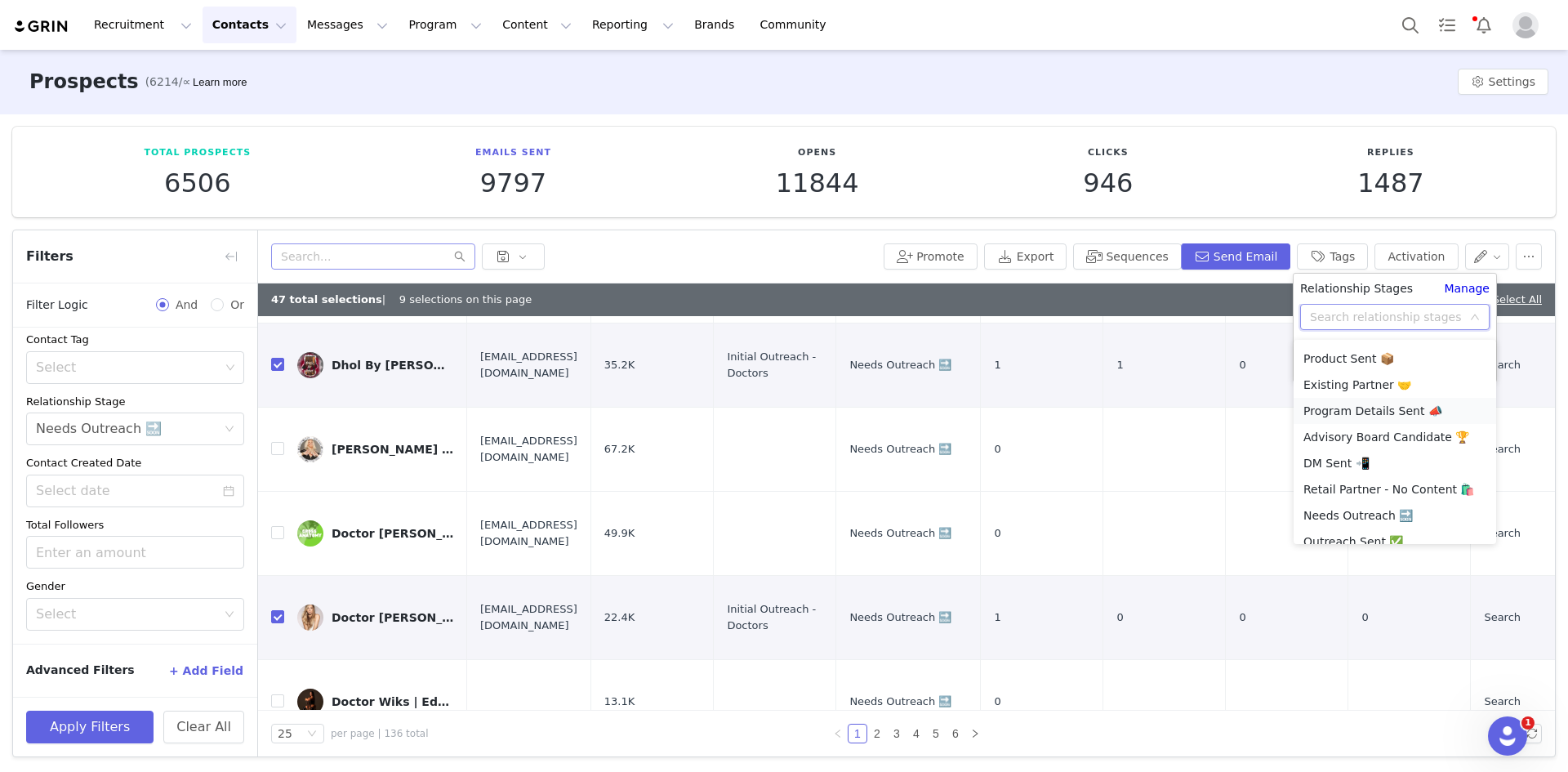
scroll to position [90, 0]
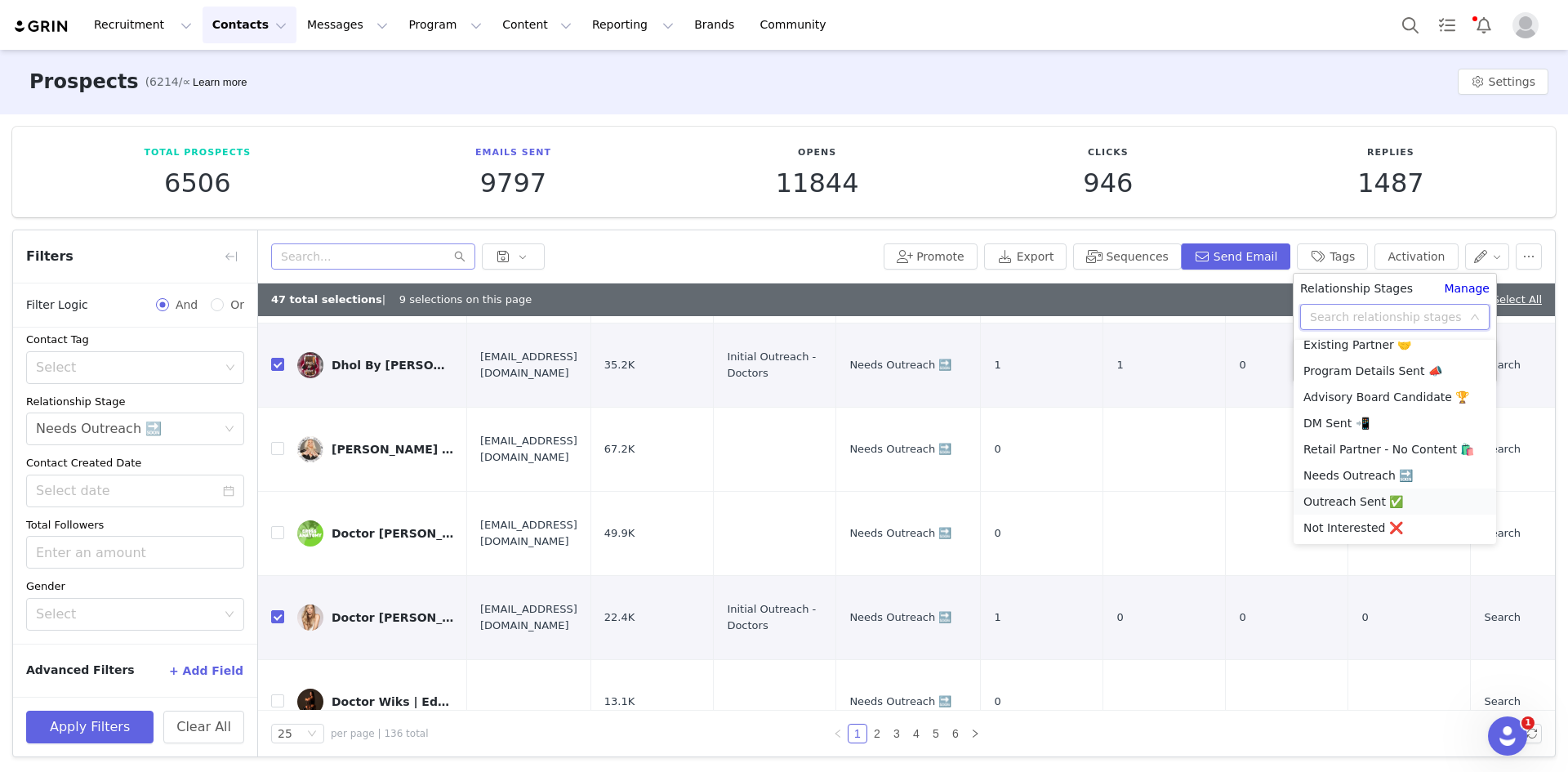
click at [1356, 502] on li "Outreach Sent ✅" at bounding box center [1395, 501] width 202 height 26
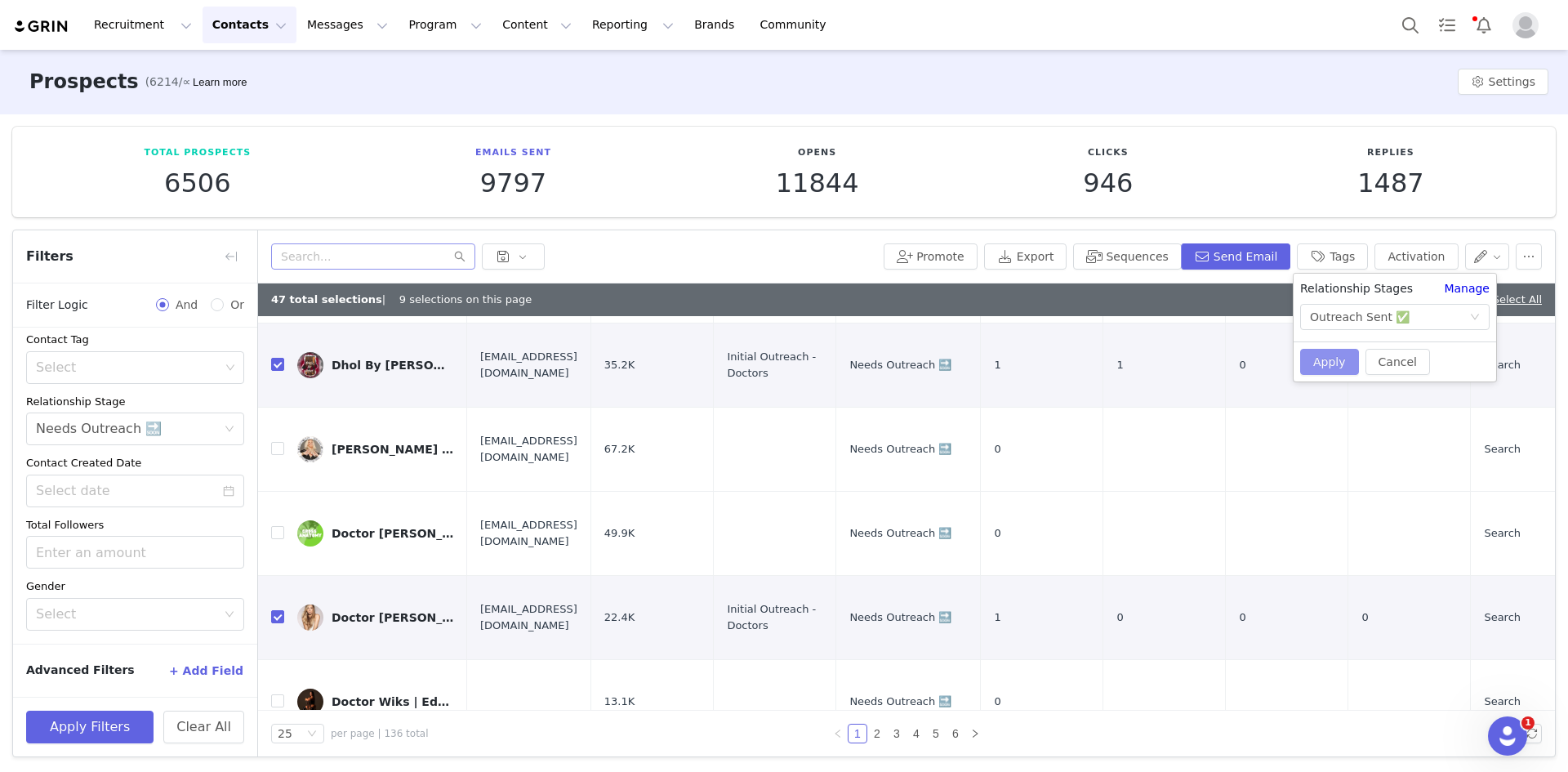
click at [1332, 354] on button "Apply" at bounding box center [1329, 362] width 59 height 26
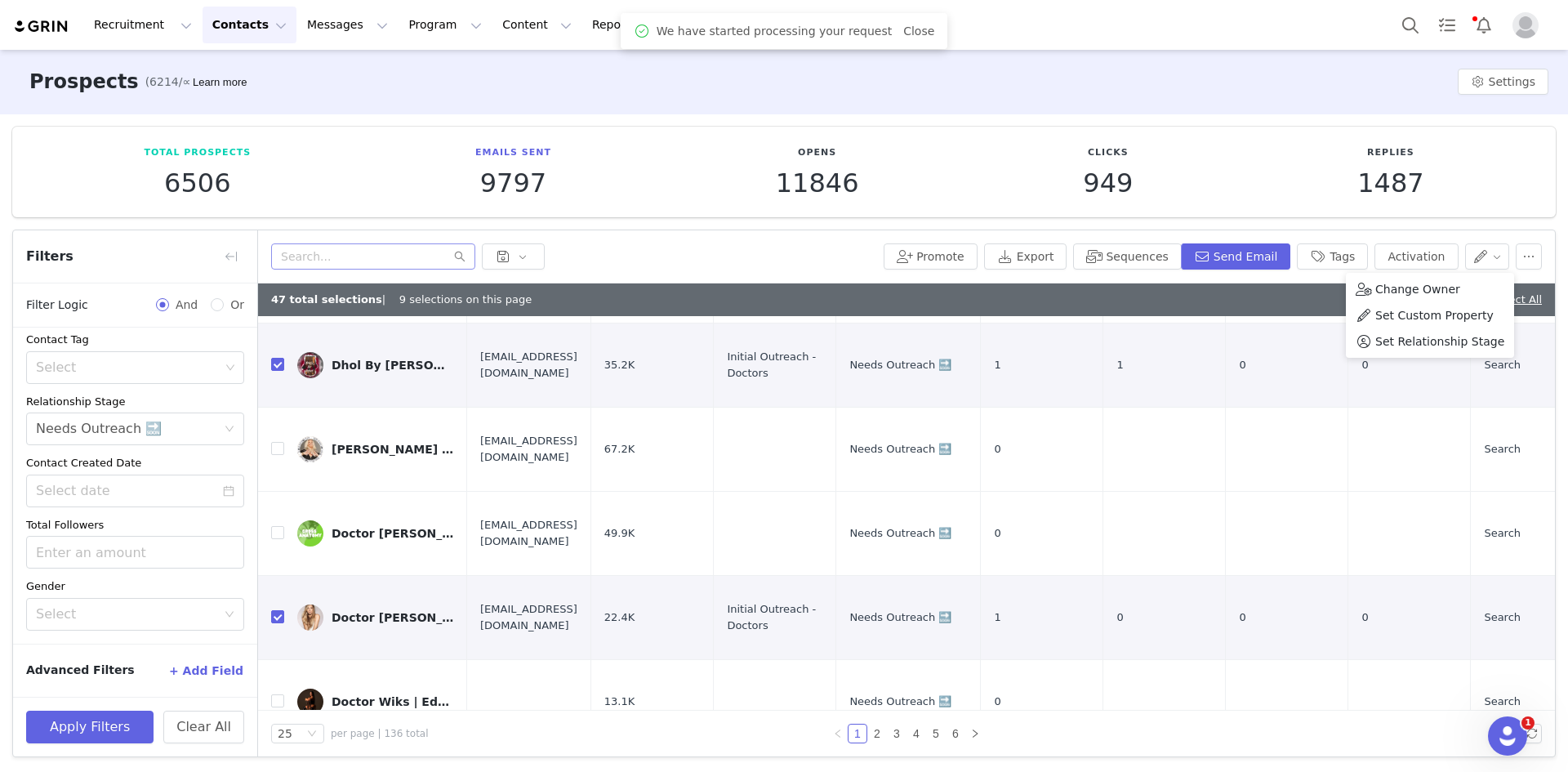
click at [806, 250] on div at bounding box center [574, 256] width 606 height 26
click at [1445, 296] on link "Deselect All" at bounding box center [1457, 299] width 63 height 13
checkbox input "false"
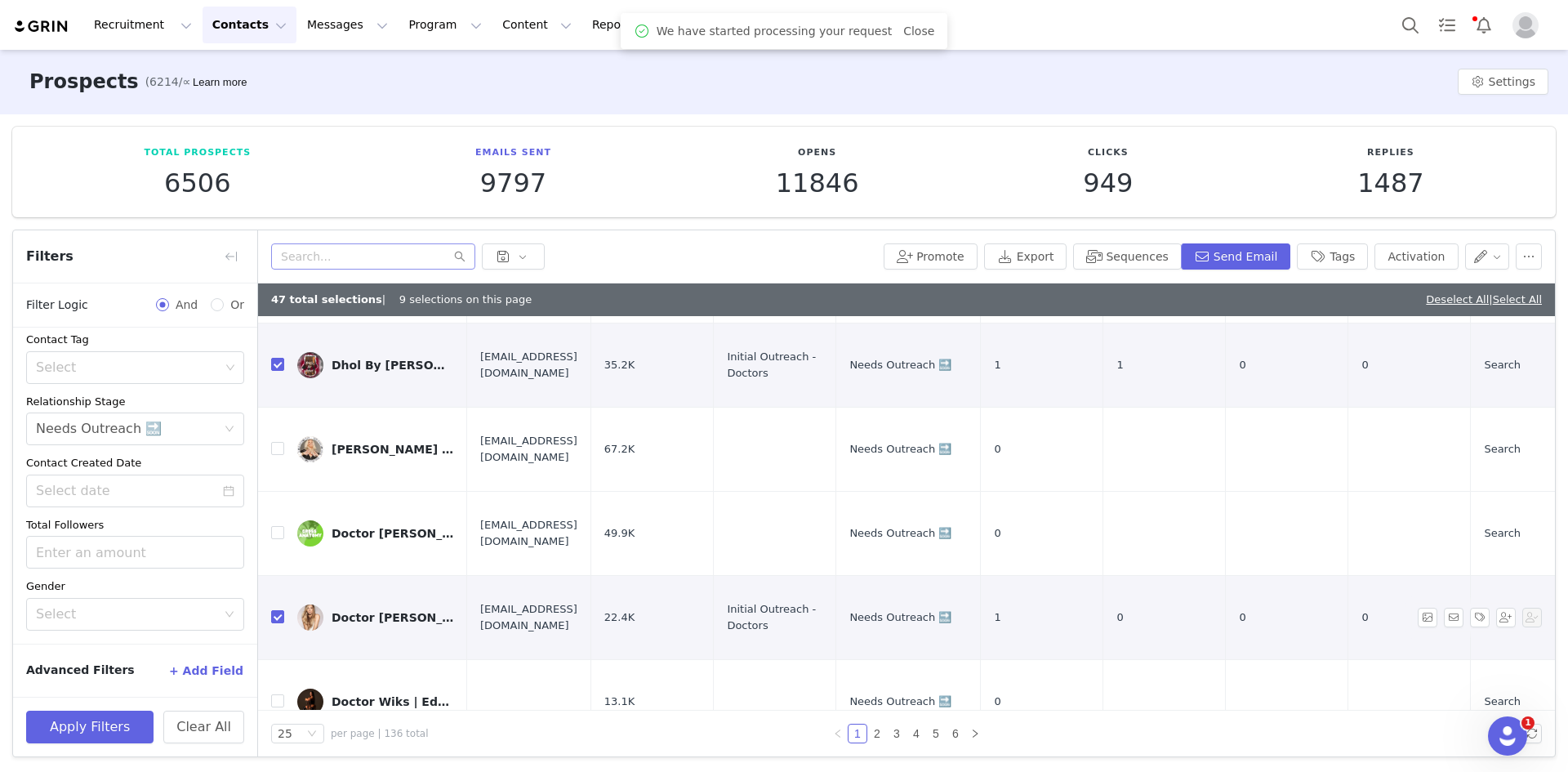
checkbox input "false"
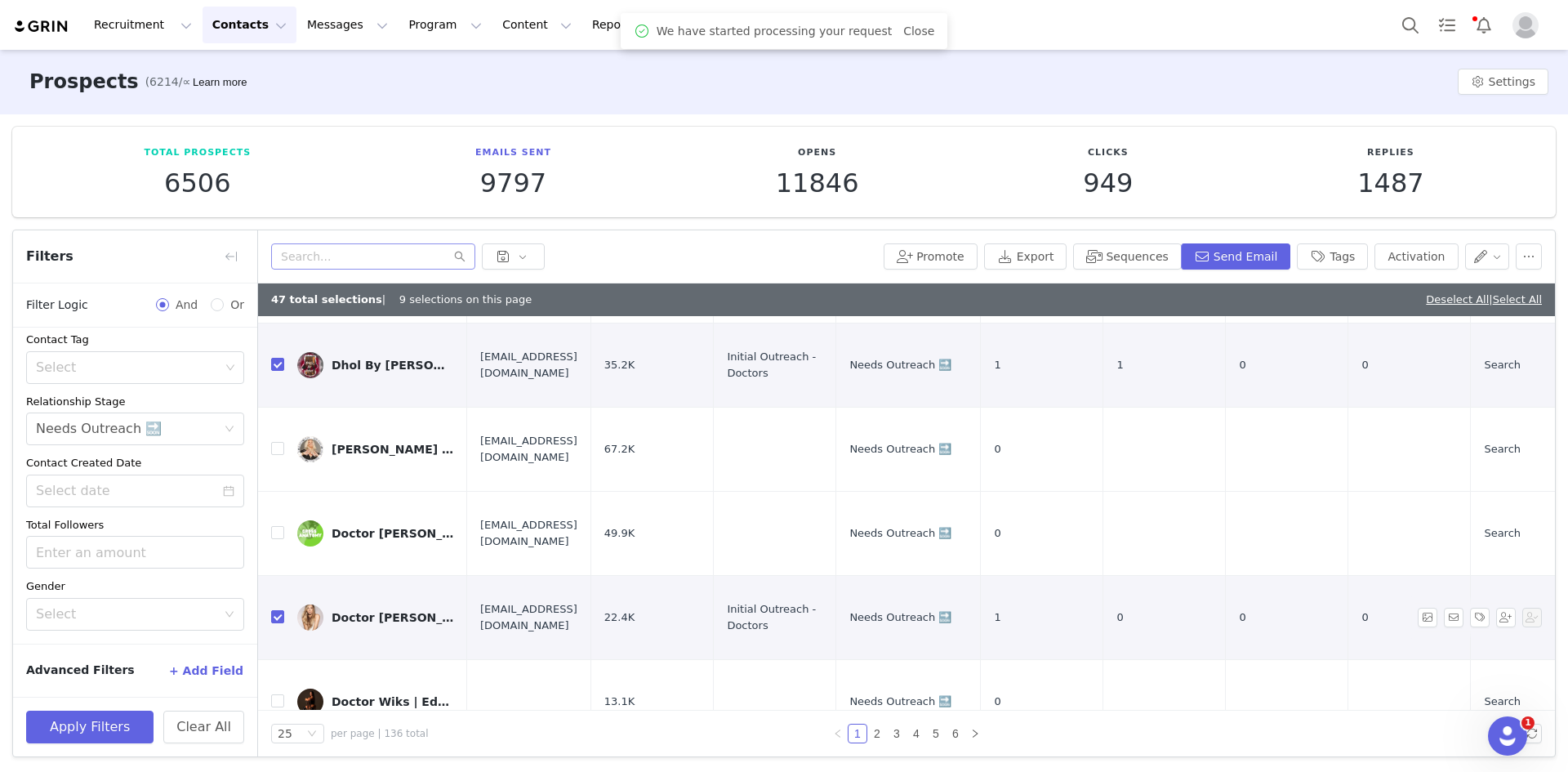
checkbox input "false"
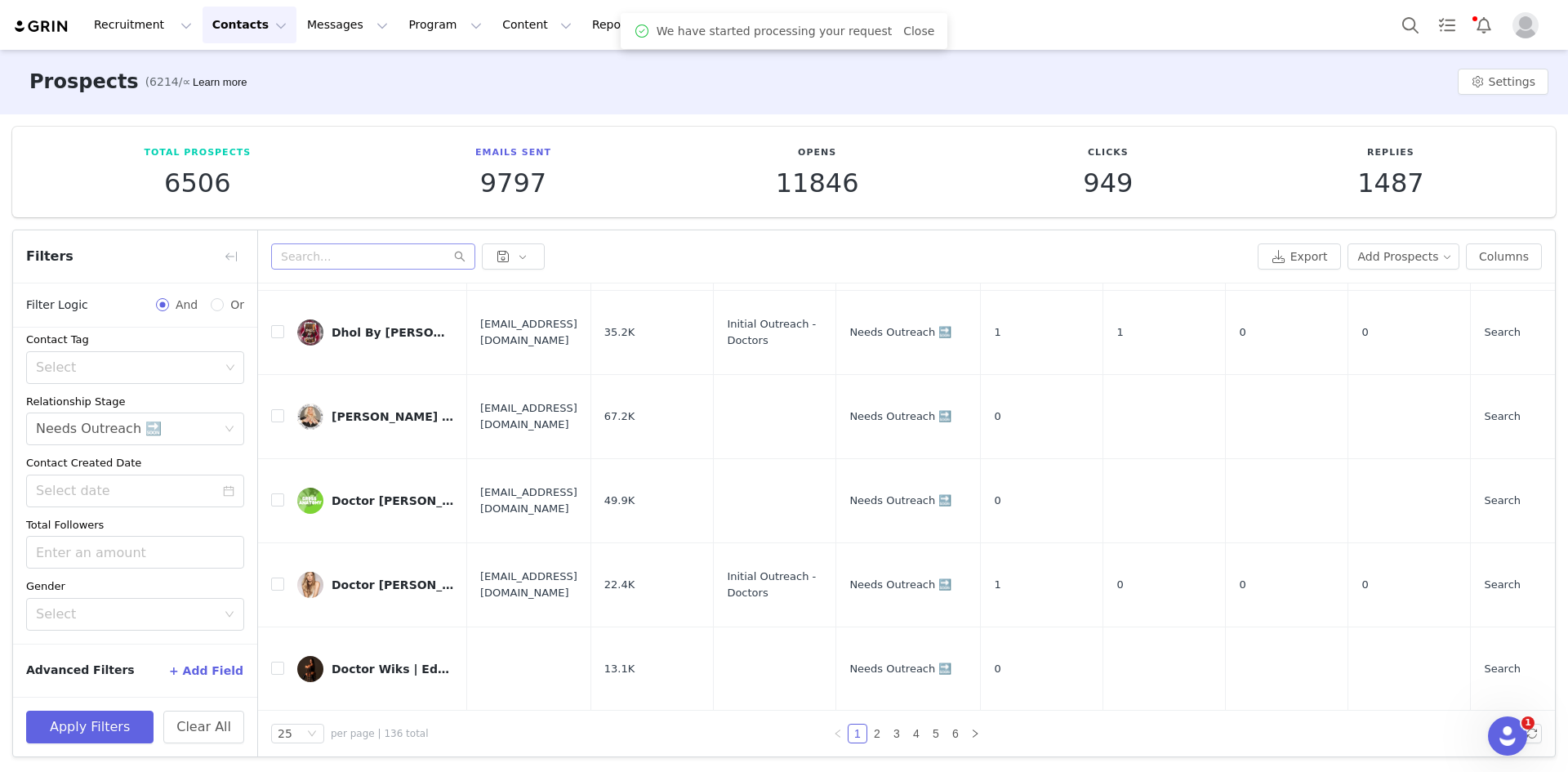
scroll to position [1346, 0]
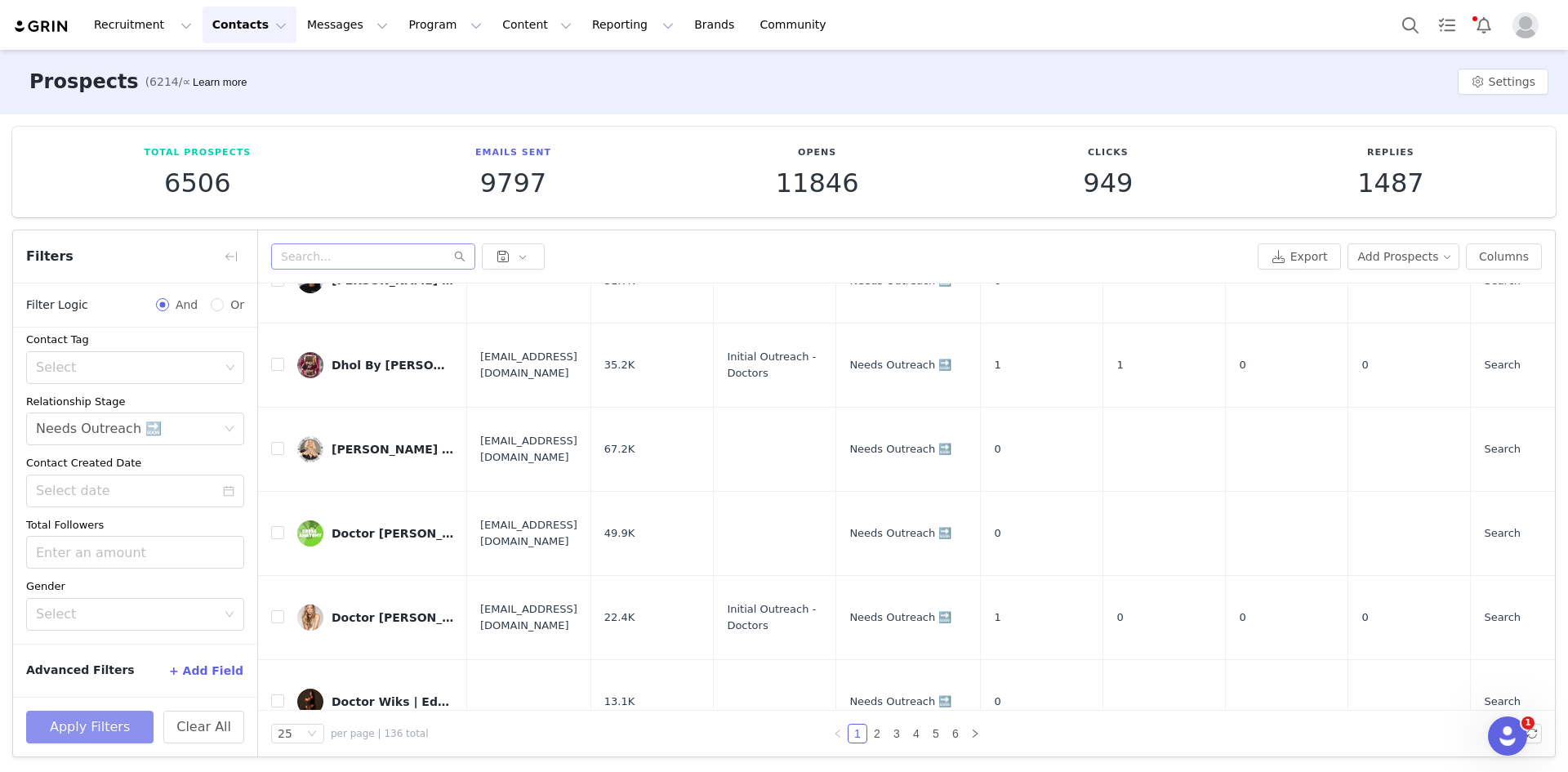
click at [100, 718] on button "Apply Filters" at bounding box center [90, 727] width 127 height 32
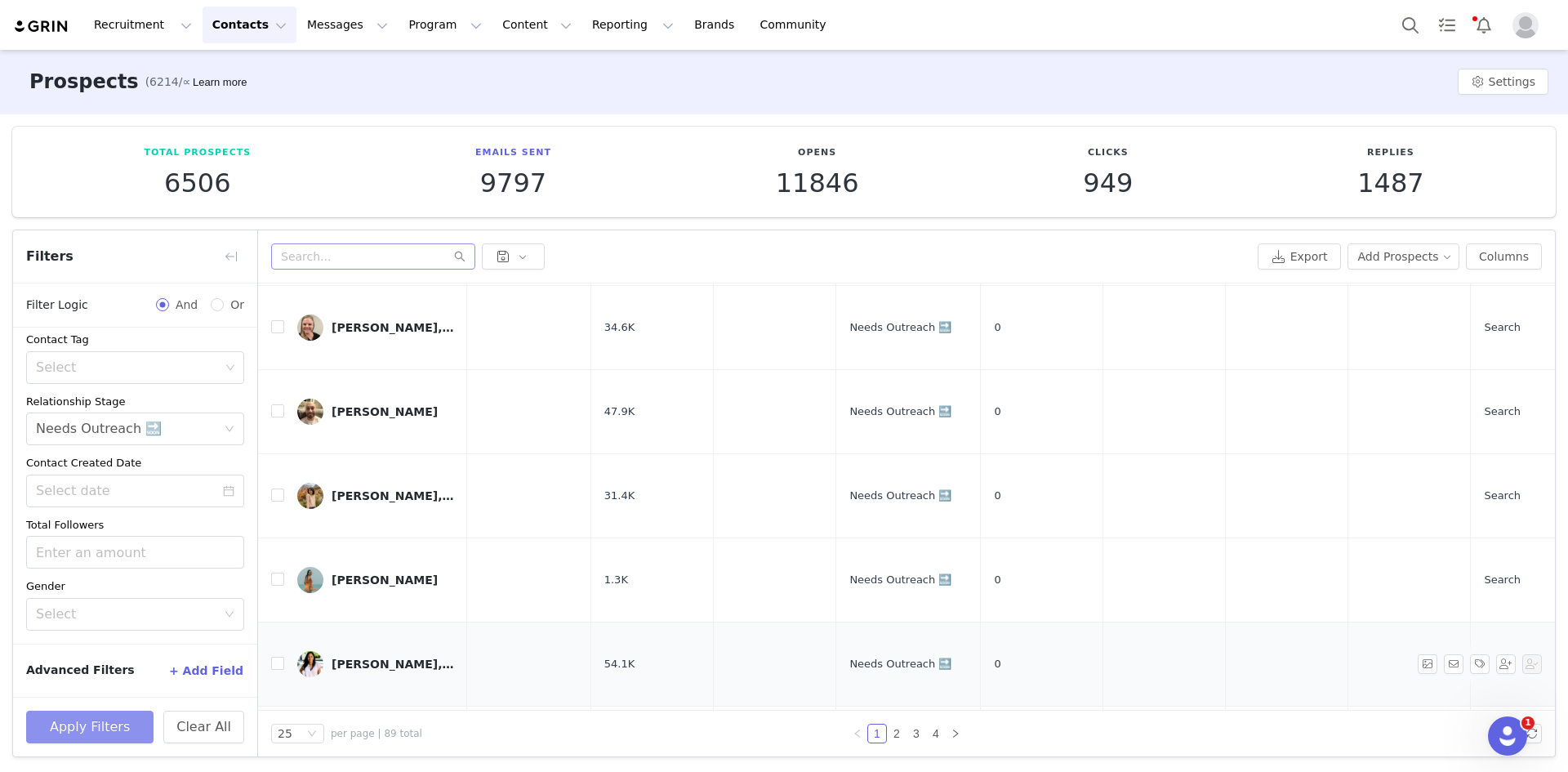
scroll to position [0, 0]
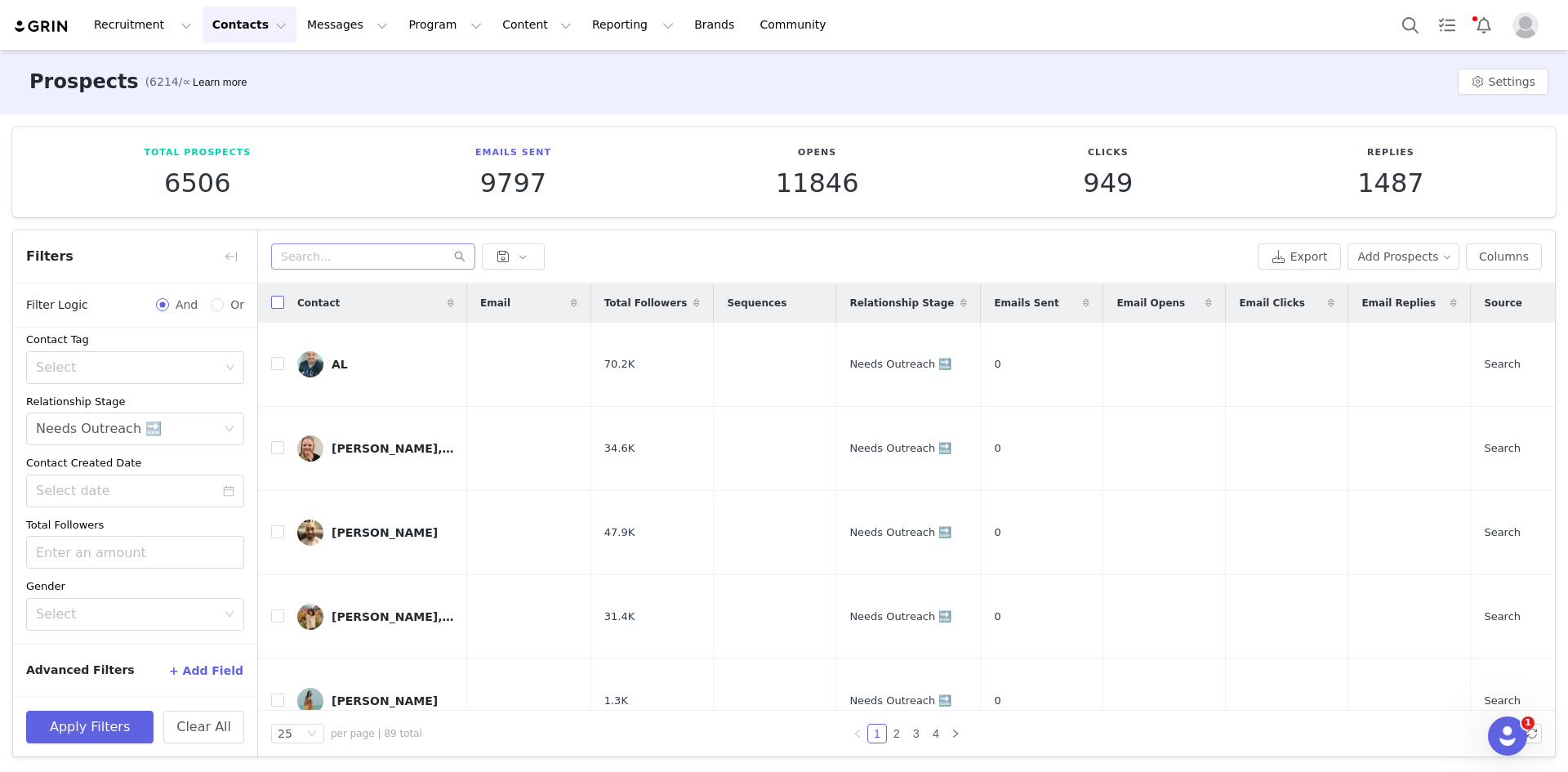
click at [276, 295] on label at bounding box center [277, 303] width 13 height 18
click at [276, 295] on input "checkbox" at bounding box center [277, 301] width 13 height 13
checkbox input "true"
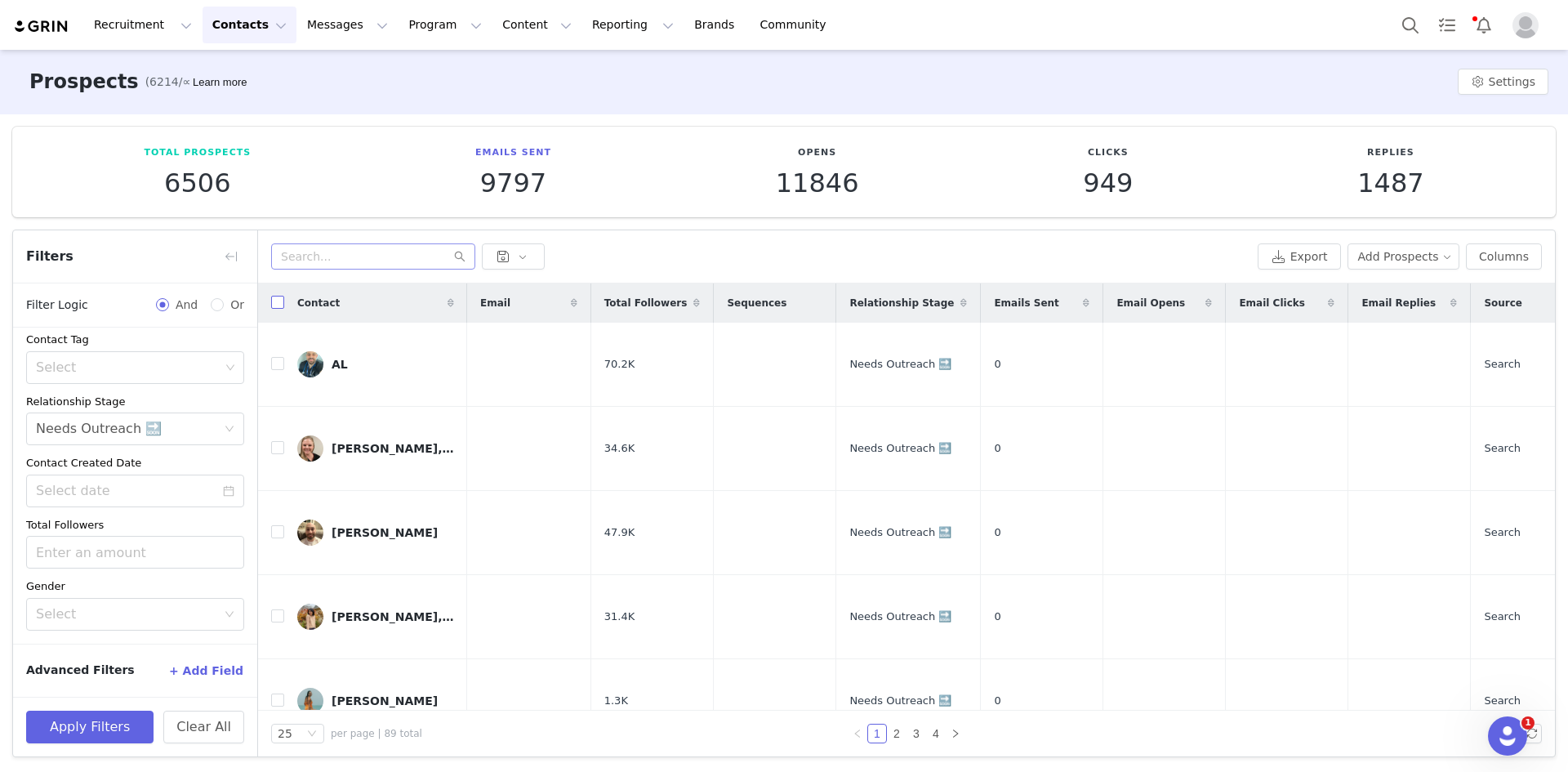
checkbox input "true"
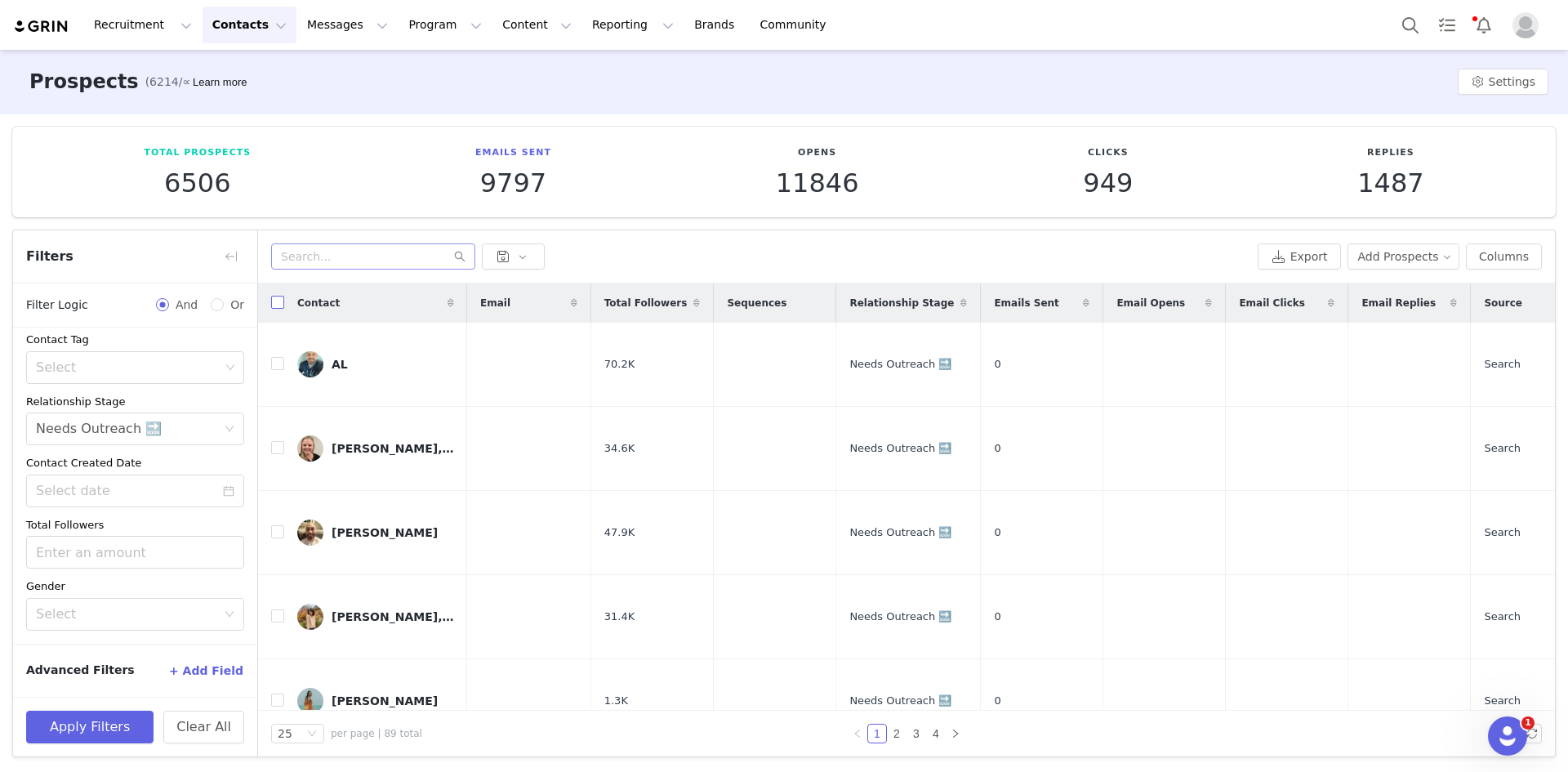
checkbox input "true"
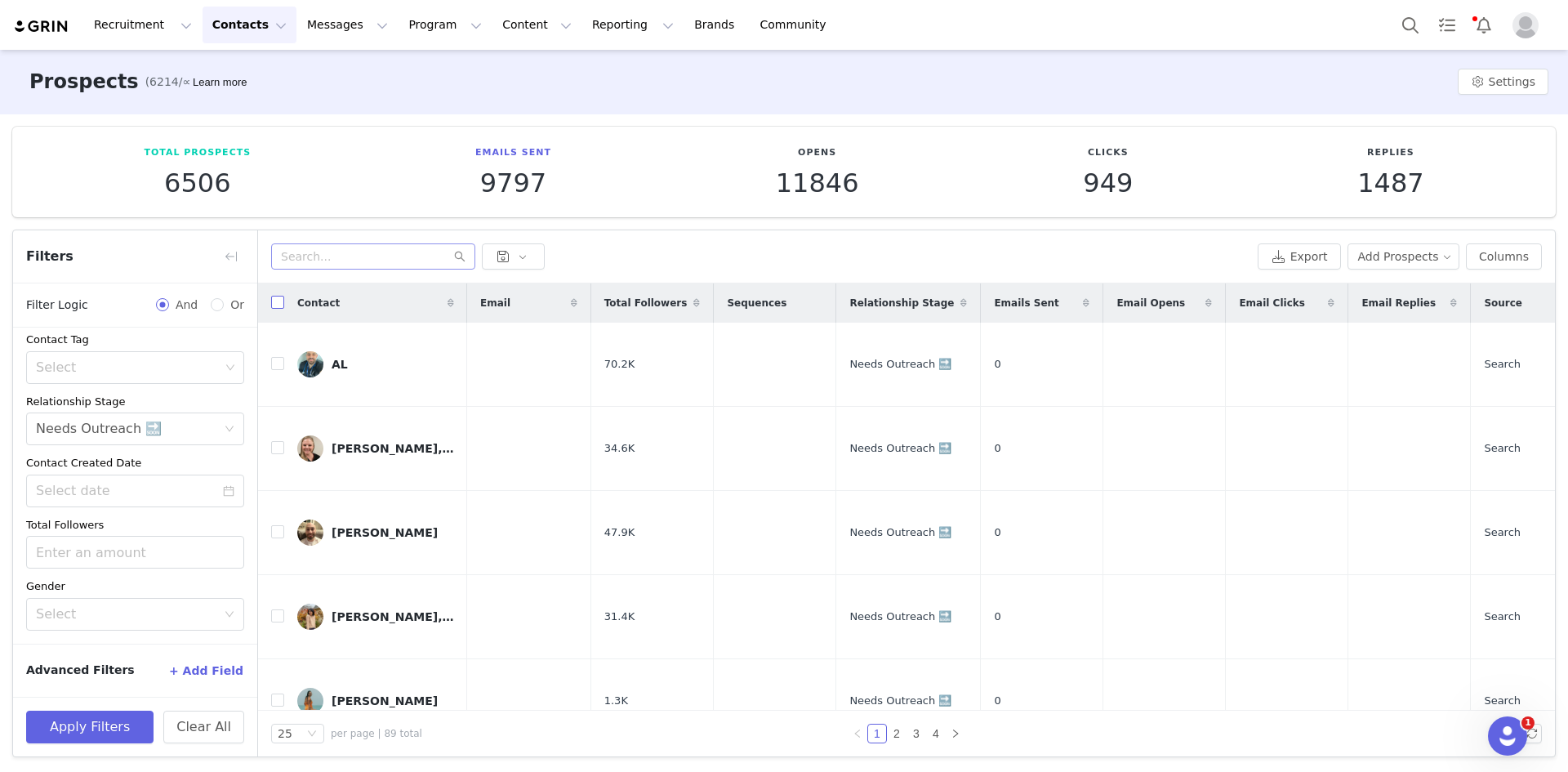
checkbox input "true"
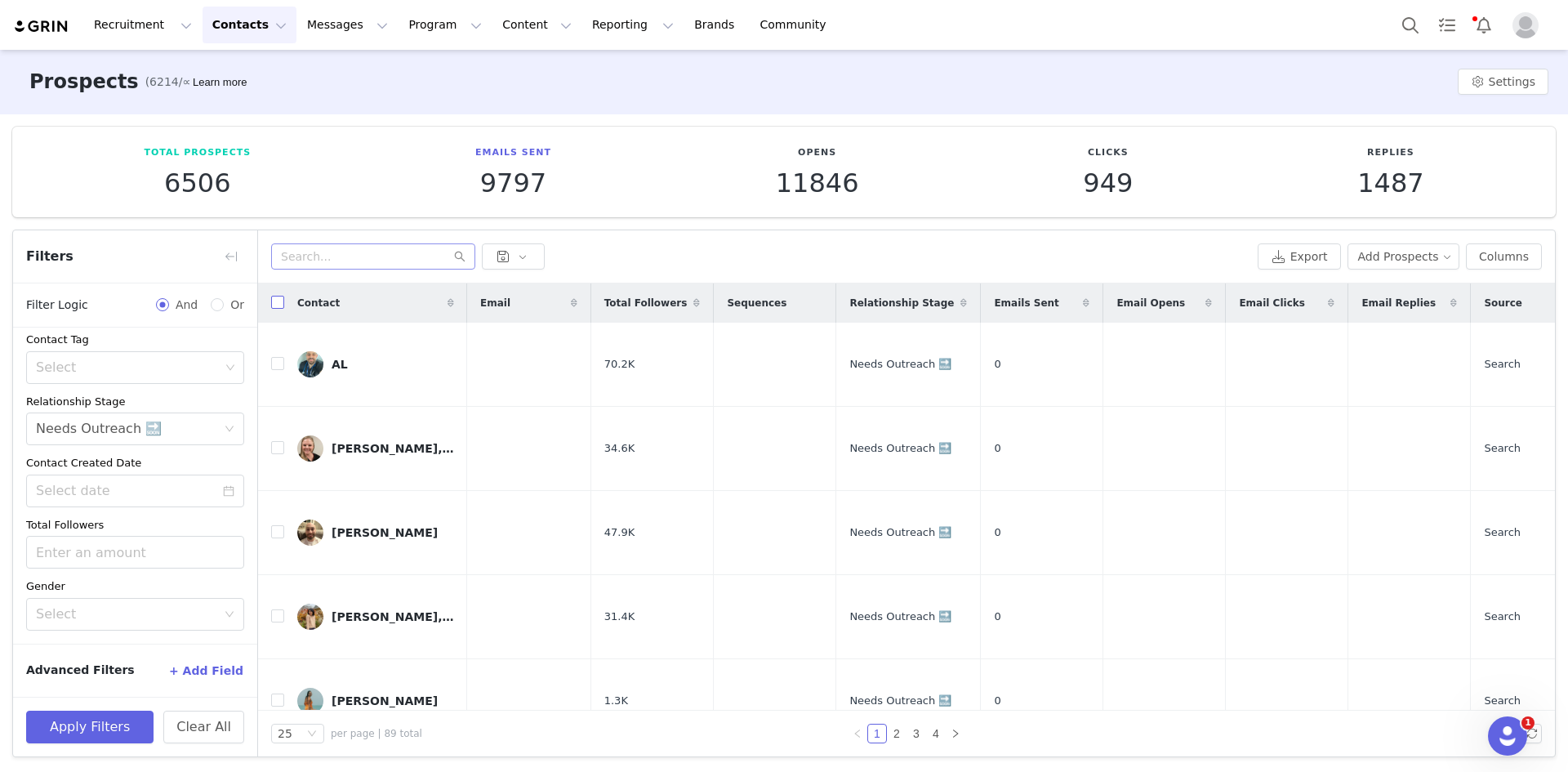
checkbox input "true"
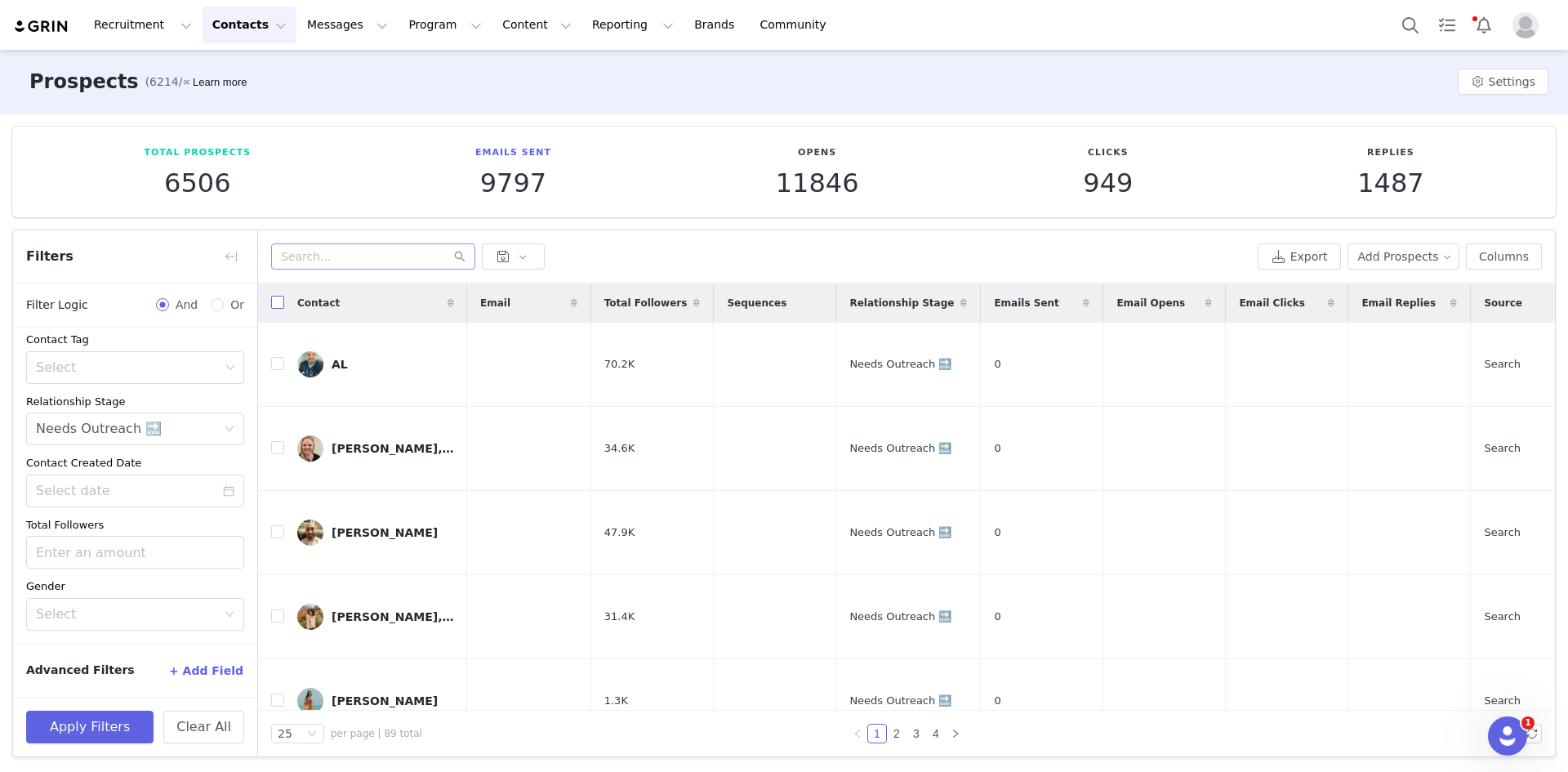
checkbox input "true"
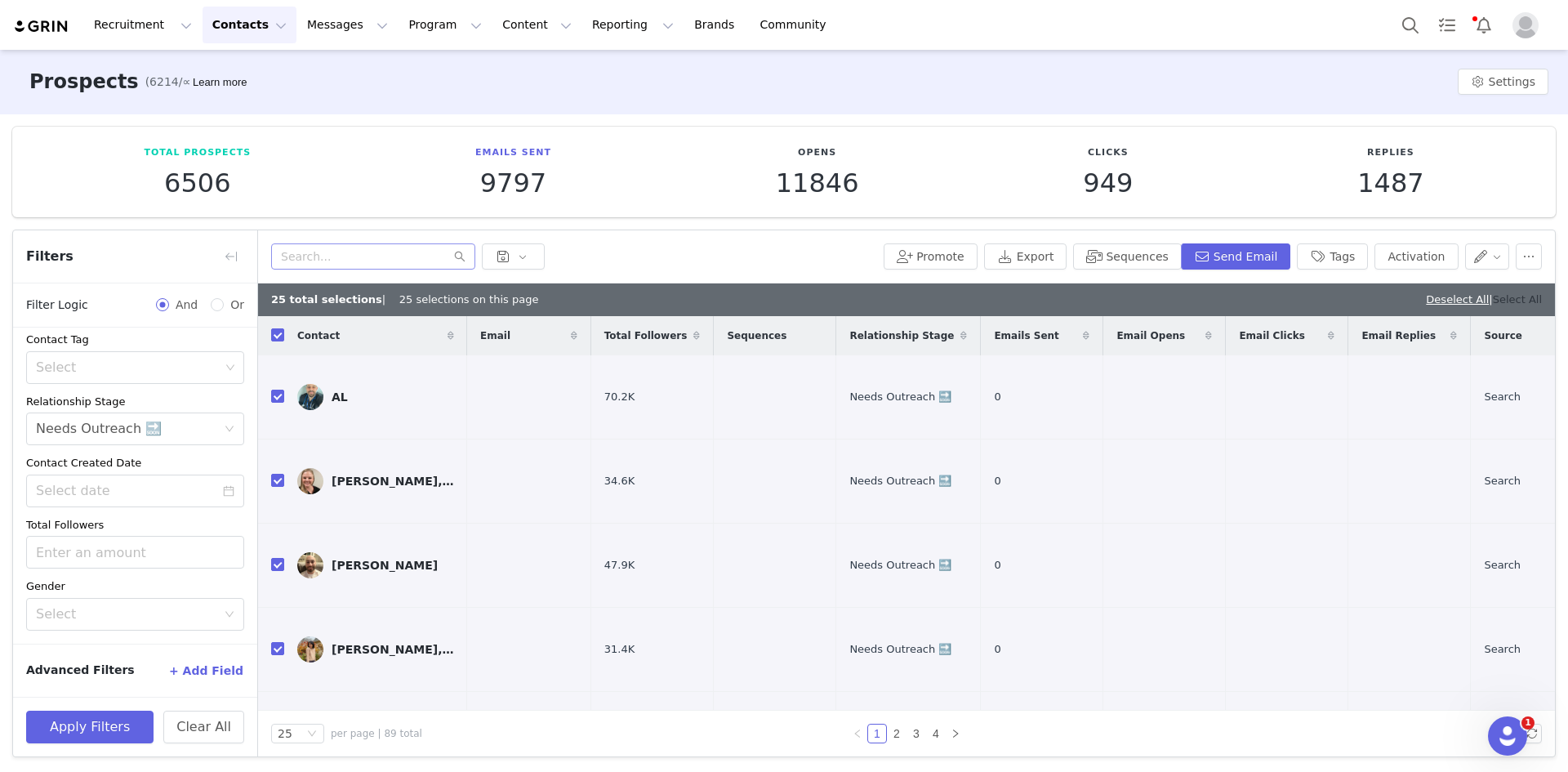
click at [1519, 299] on link "Select All" at bounding box center [1518, 299] width 49 height 13
click at [1146, 246] on button "Sequences" at bounding box center [1127, 256] width 108 height 26
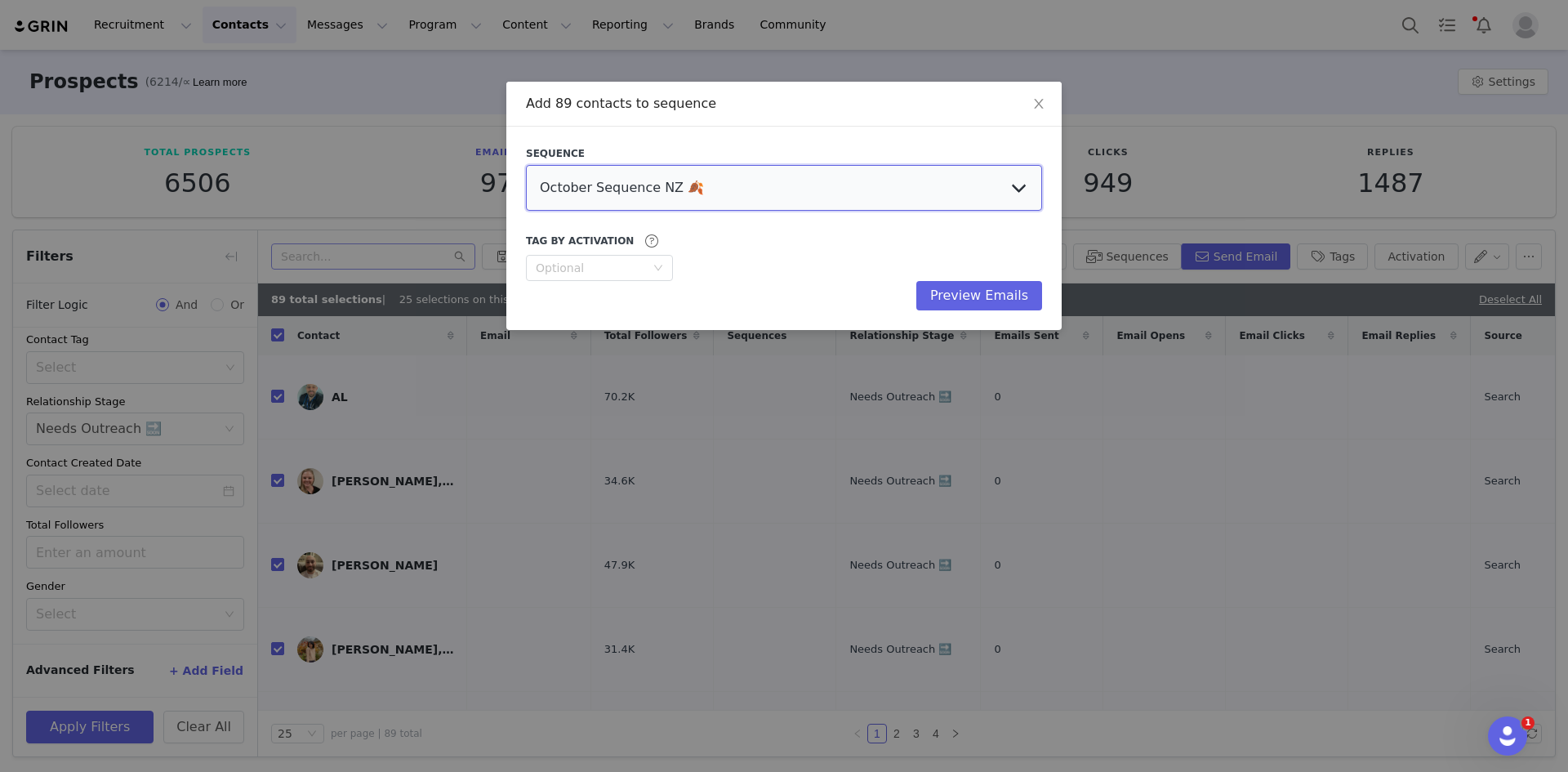
click at [727, 179] on select "October Sequence NZ 🍂 Initial Outreach - Doctors Welcome Email [GEOGRAPHIC_DATA…" at bounding box center [784, 188] width 516 height 46
select select "8b3dd242-4106-46b0-b1c2-97ea597d964e"
click at [526, 165] on select "October Sequence NZ 🍂 Initial Outreach - Doctors Welcome Email [GEOGRAPHIC_DATA…" at bounding box center [784, 188] width 516 height 46
click at [973, 295] on button "Preview Emails" at bounding box center [979, 295] width 126 height 29
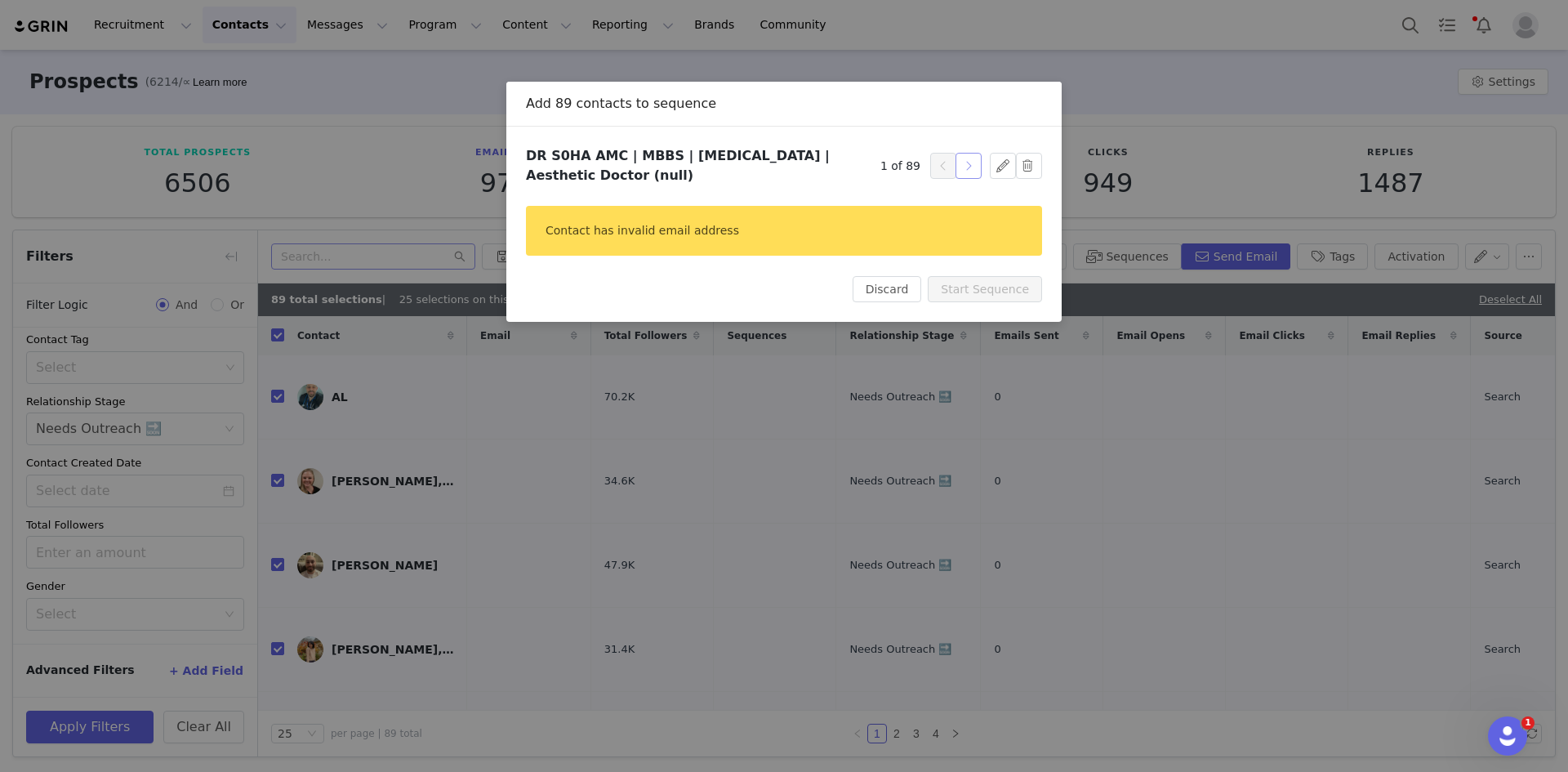
click at [968, 165] on button "button" at bounding box center [968, 165] width 26 height 26
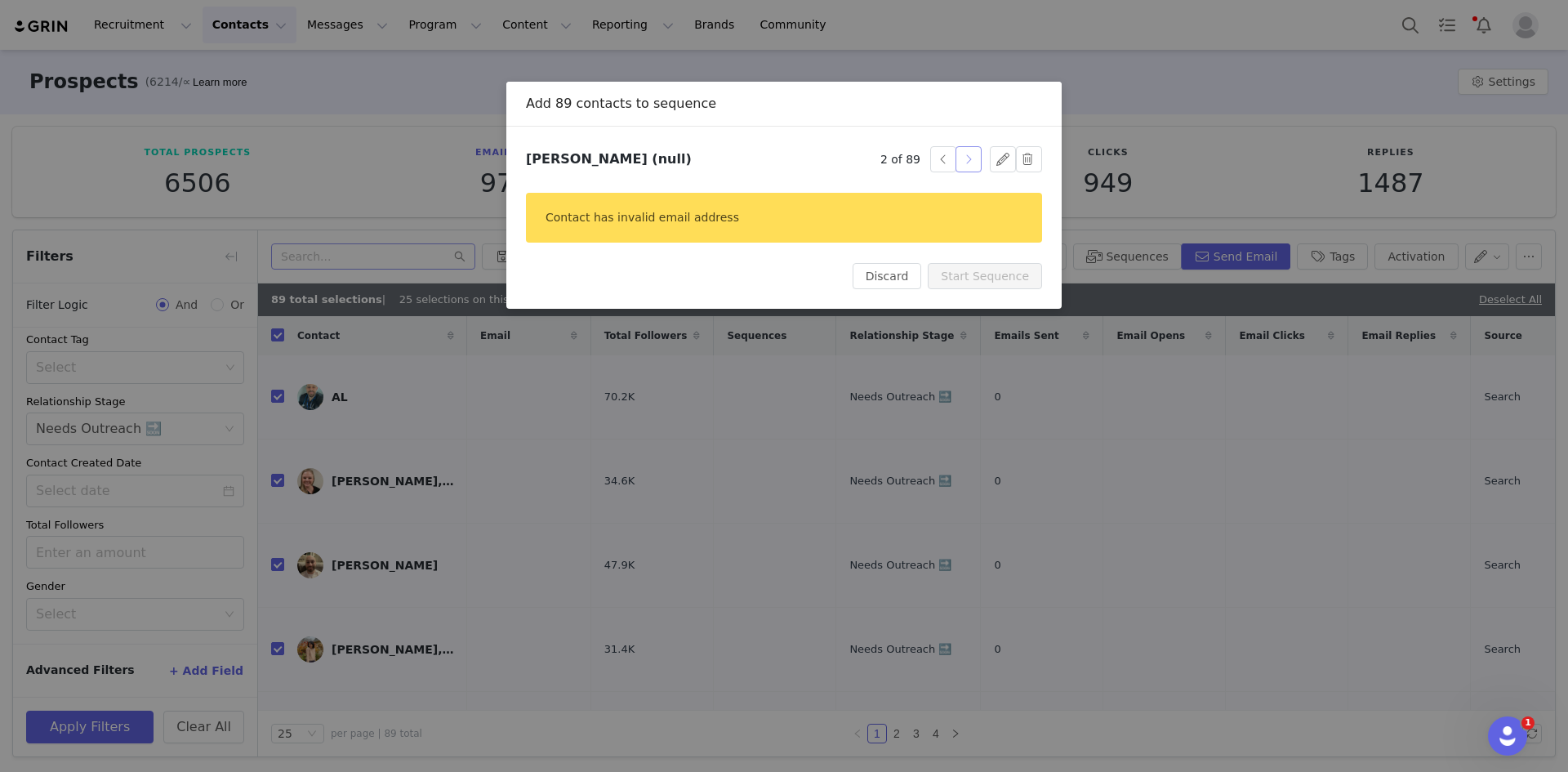
click at [967, 159] on button "button" at bounding box center [968, 159] width 26 height 26
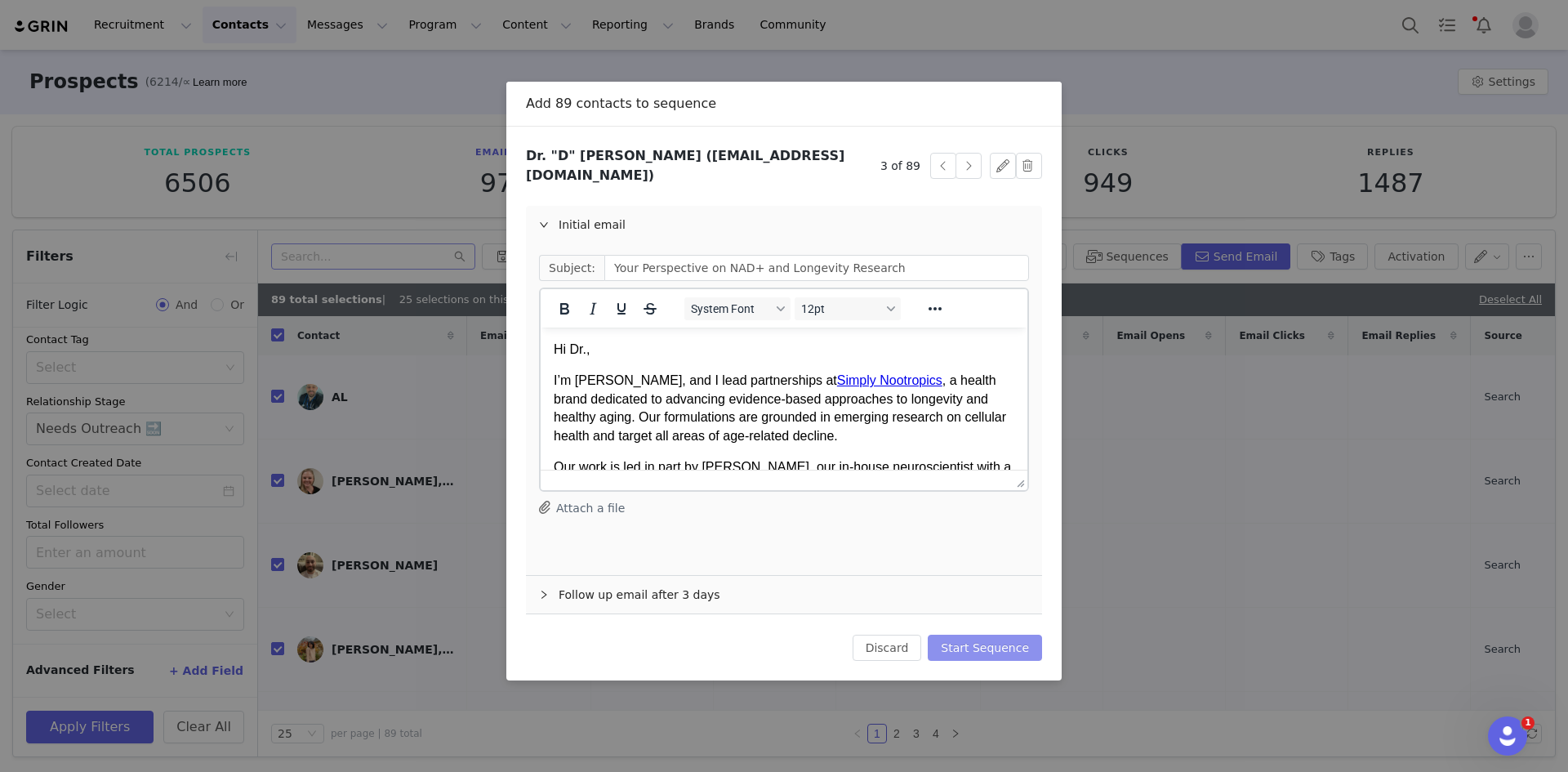
click at [993, 642] on button "Start Sequence" at bounding box center [985, 648] width 114 height 26
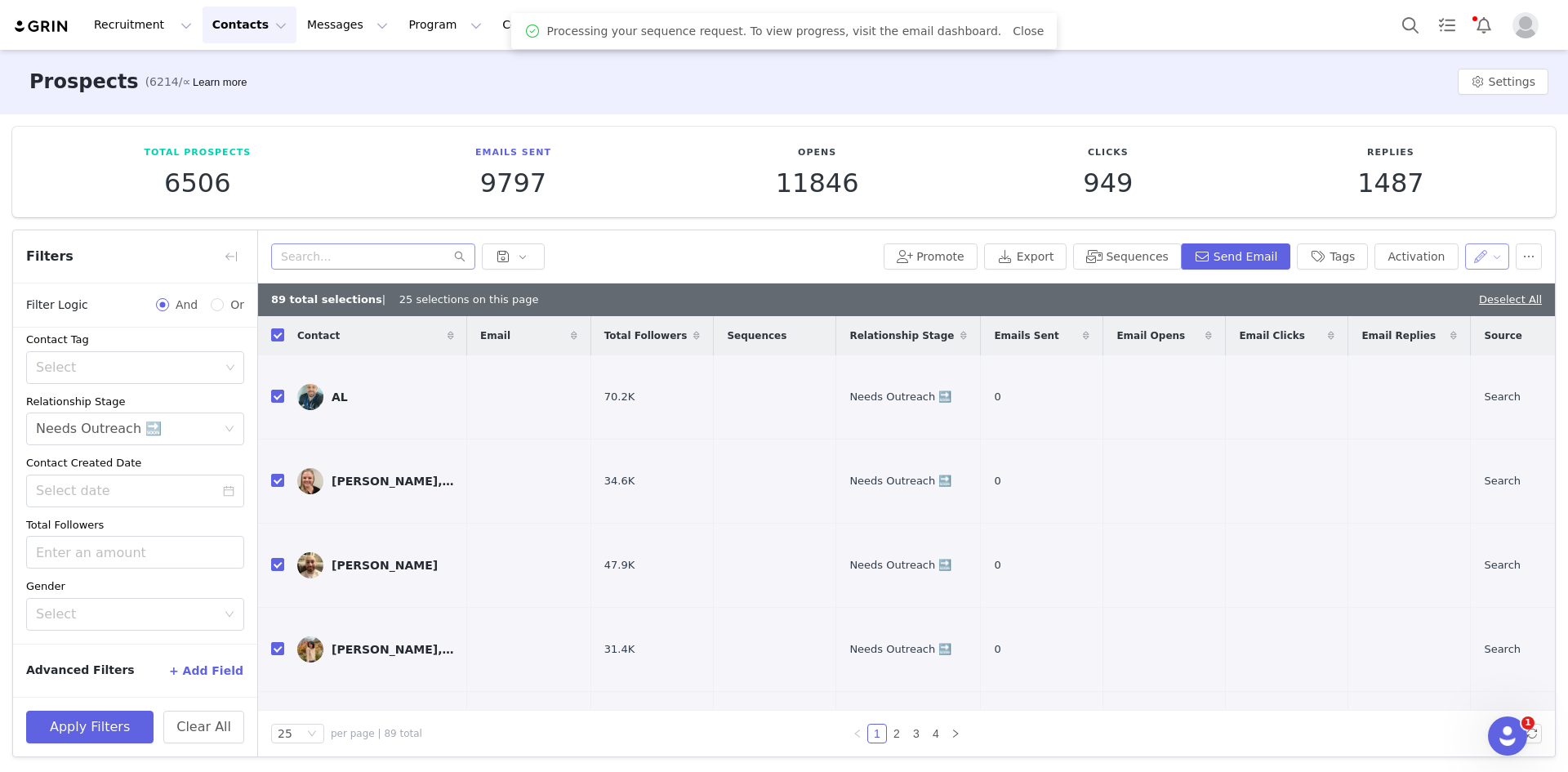
click at [1474, 249] on button "button" at bounding box center [1488, 256] width 45 height 26
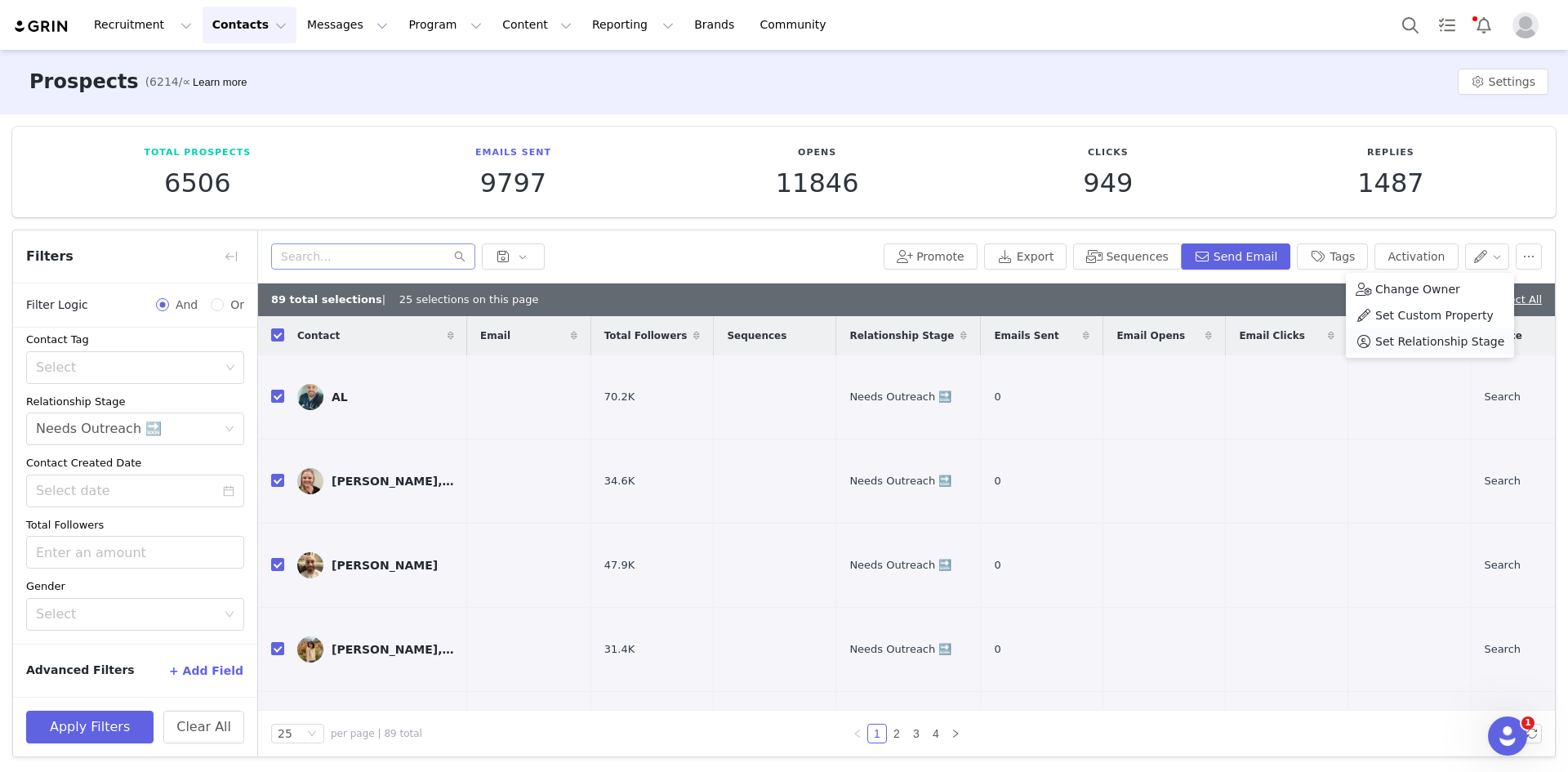
click at [1422, 333] on span "Set Relationship Stage" at bounding box center [1440, 341] width 129 height 18
click at [1384, 314] on div "Search relationship stages" at bounding box center [1385, 317] width 152 height 17
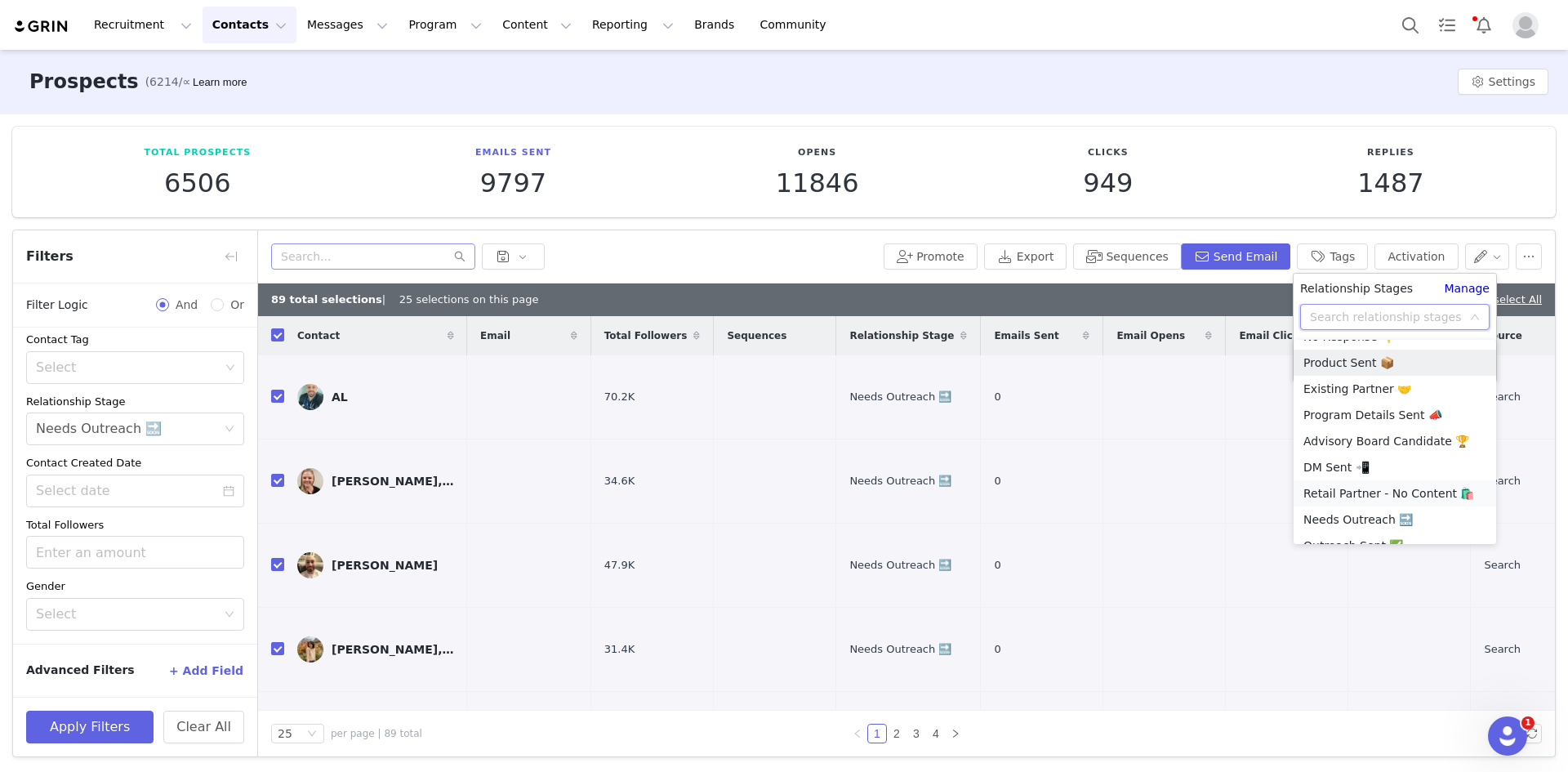
scroll to position [90, 0]
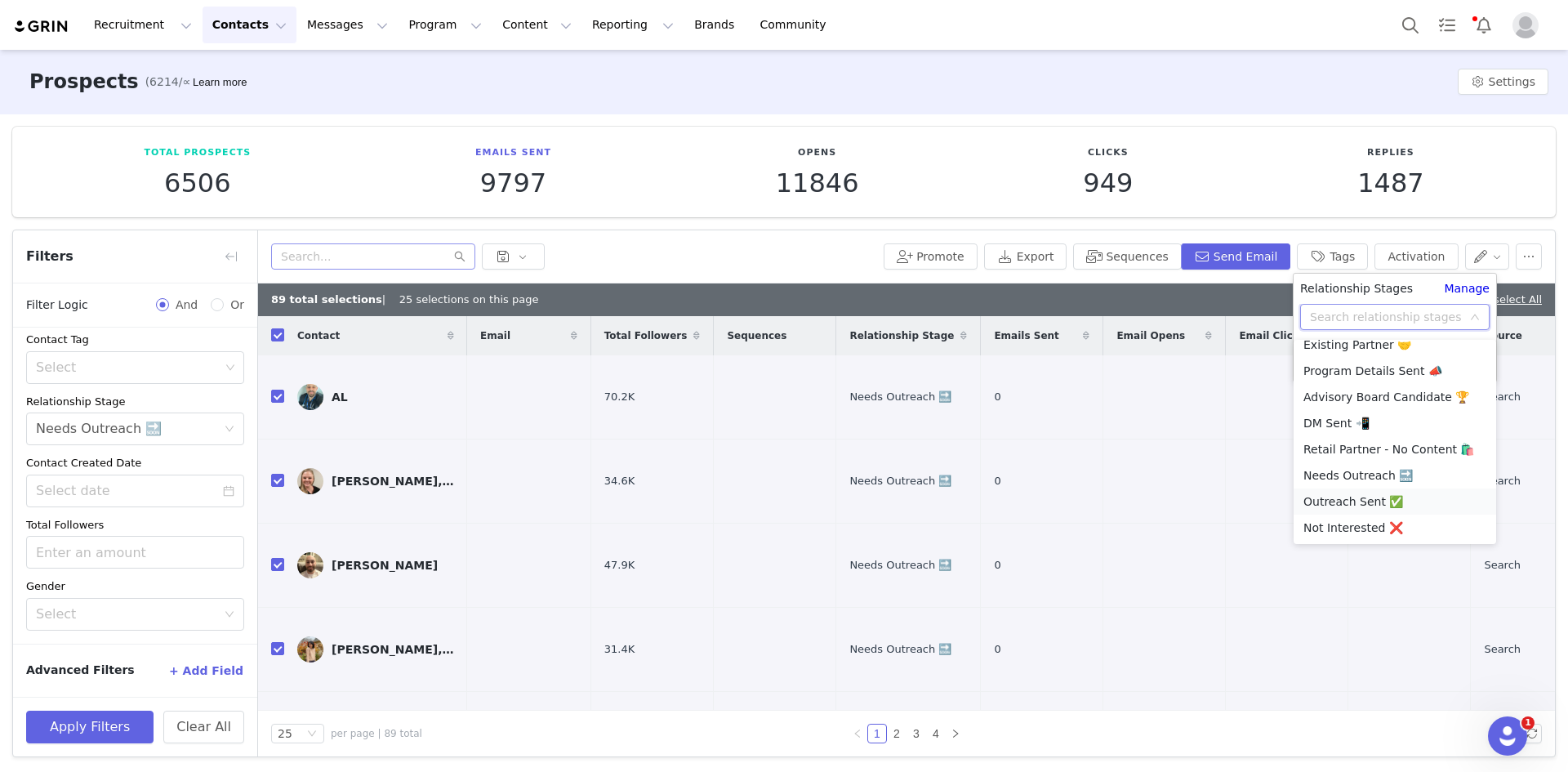
click at [1342, 498] on li "Outreach Sent ✅" at bounding box center [1395, 501] width 202 height 26
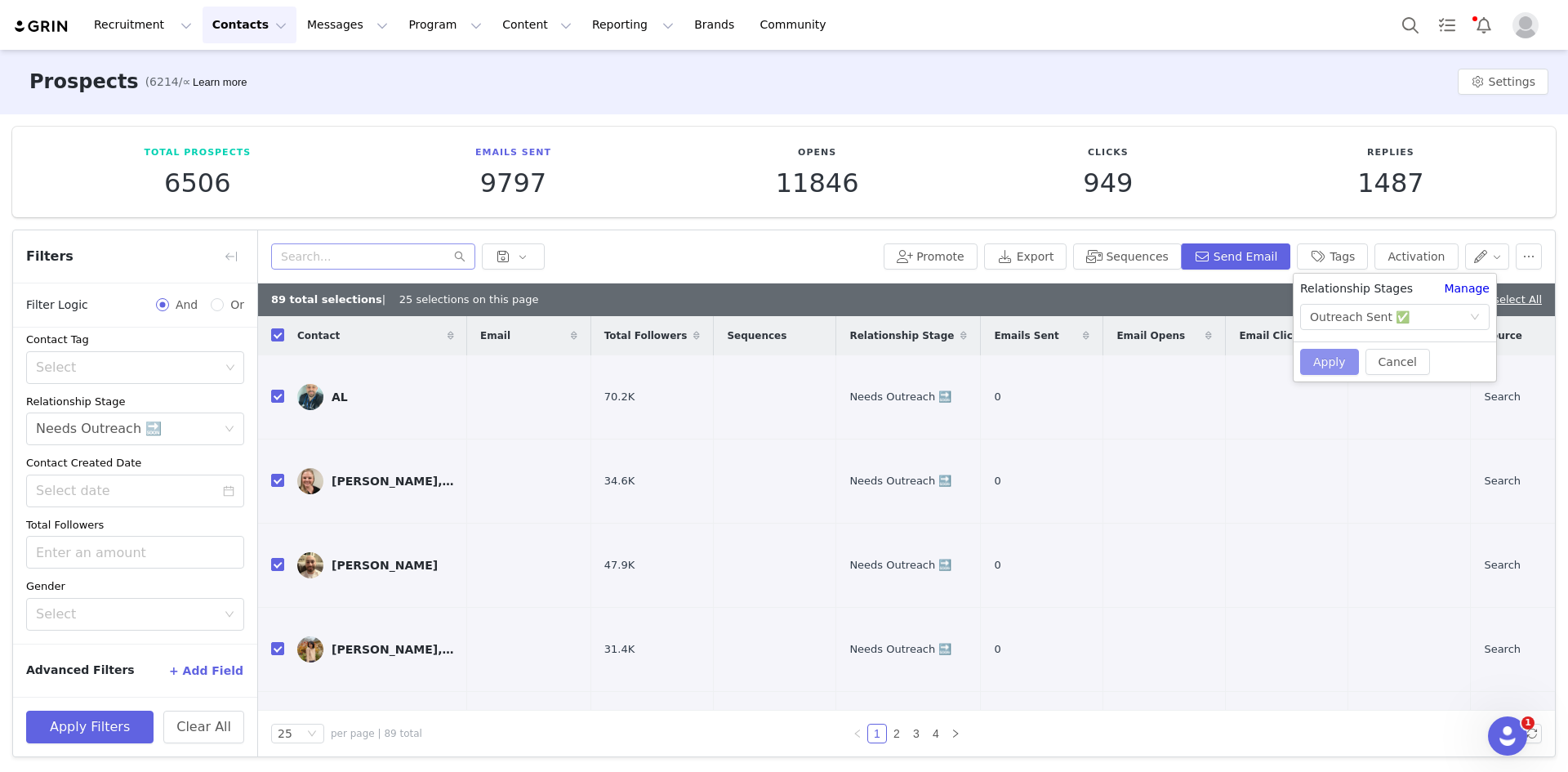
click at [1317, 351] on button "Apply" at bounding box center [1329, 362] width 59 height 26
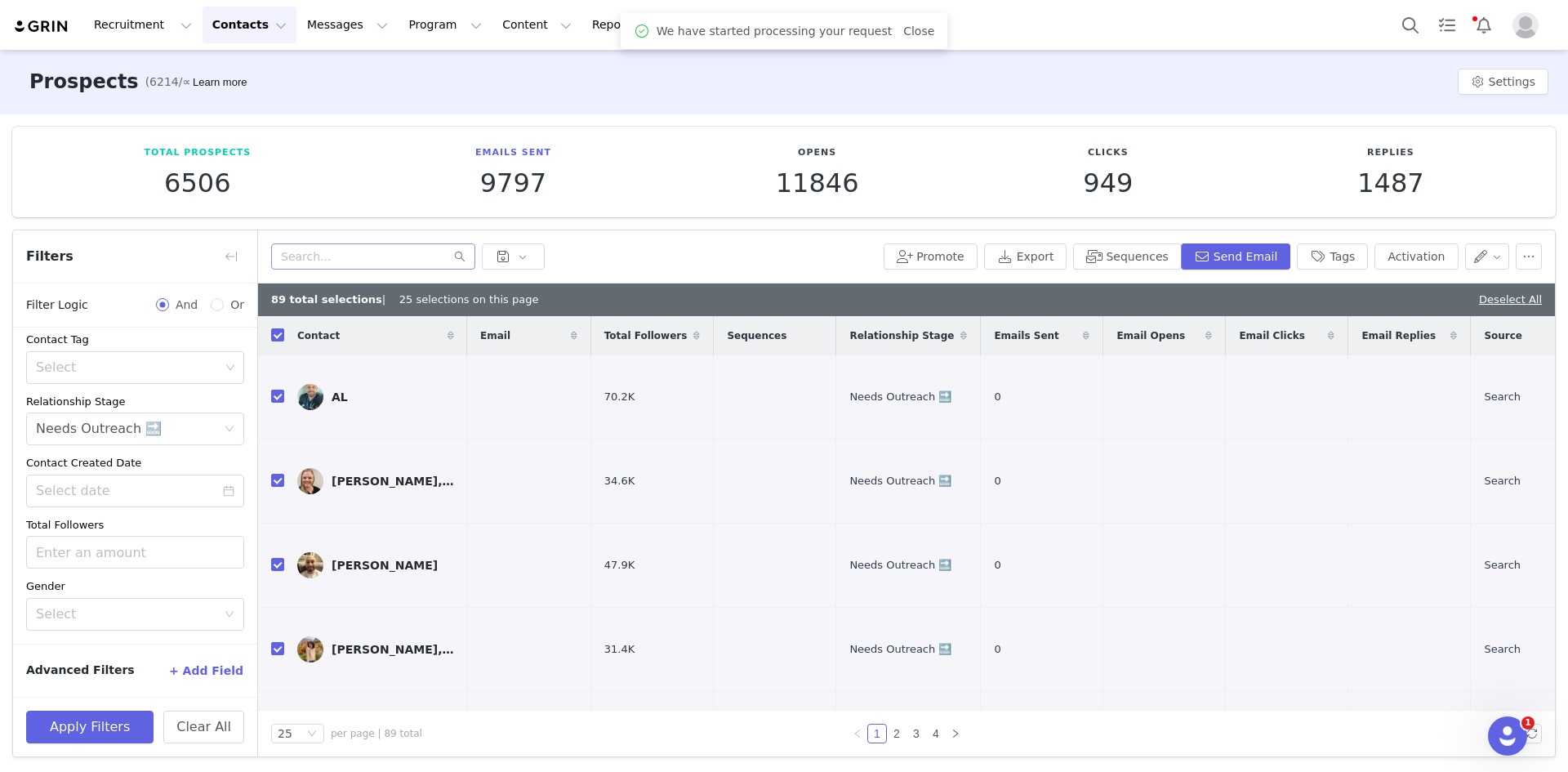
click at [763, 271] on div "Promote Export Sequences Send Email Tags Activation" at bounding box center [907, 256] width 1297 height 53
click at [1504, 295] on link "Deselect All" at bounding box center [1510, 299] width 63 height 13
checkbox input "false"
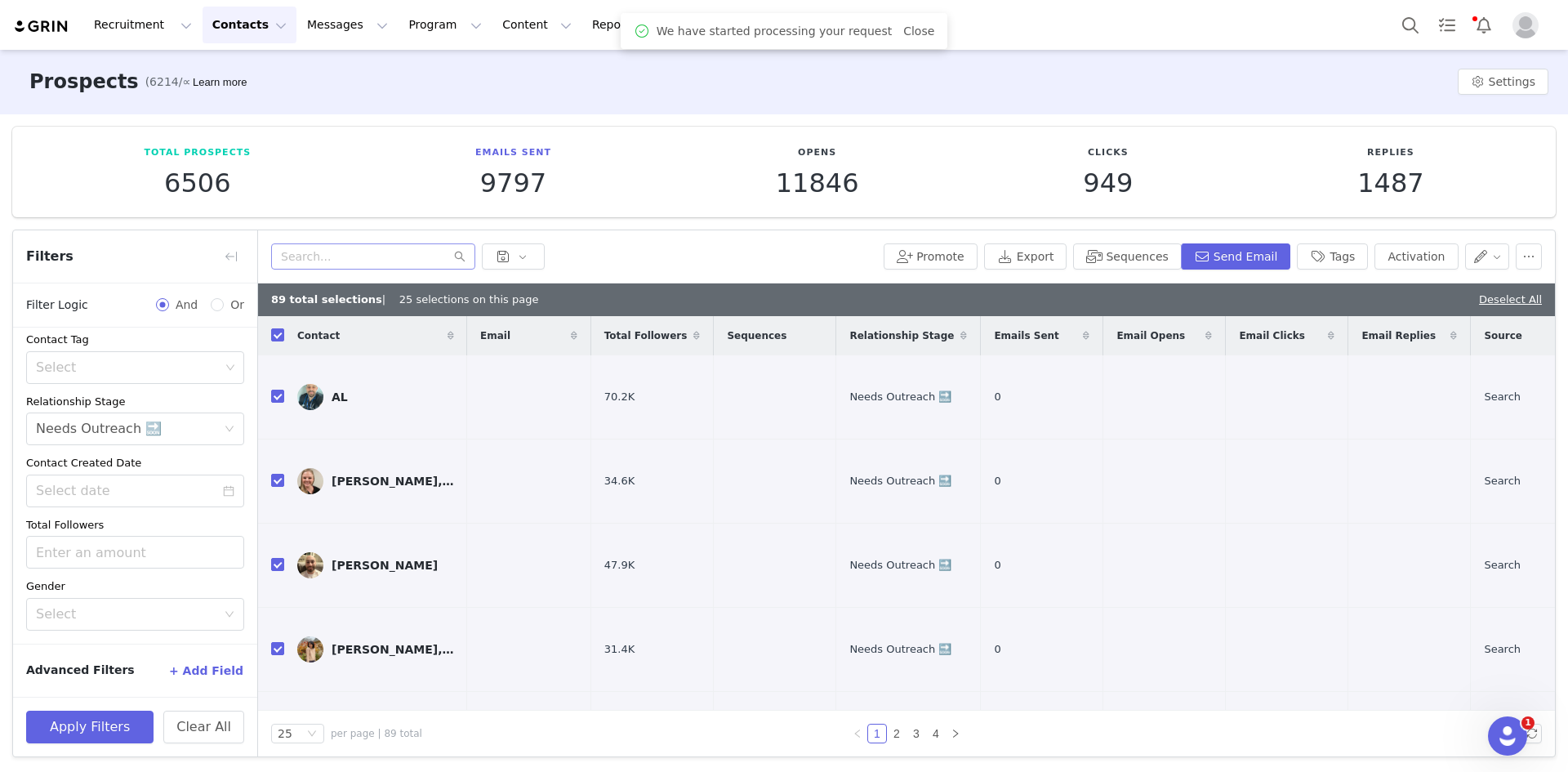
checkbox input "false"
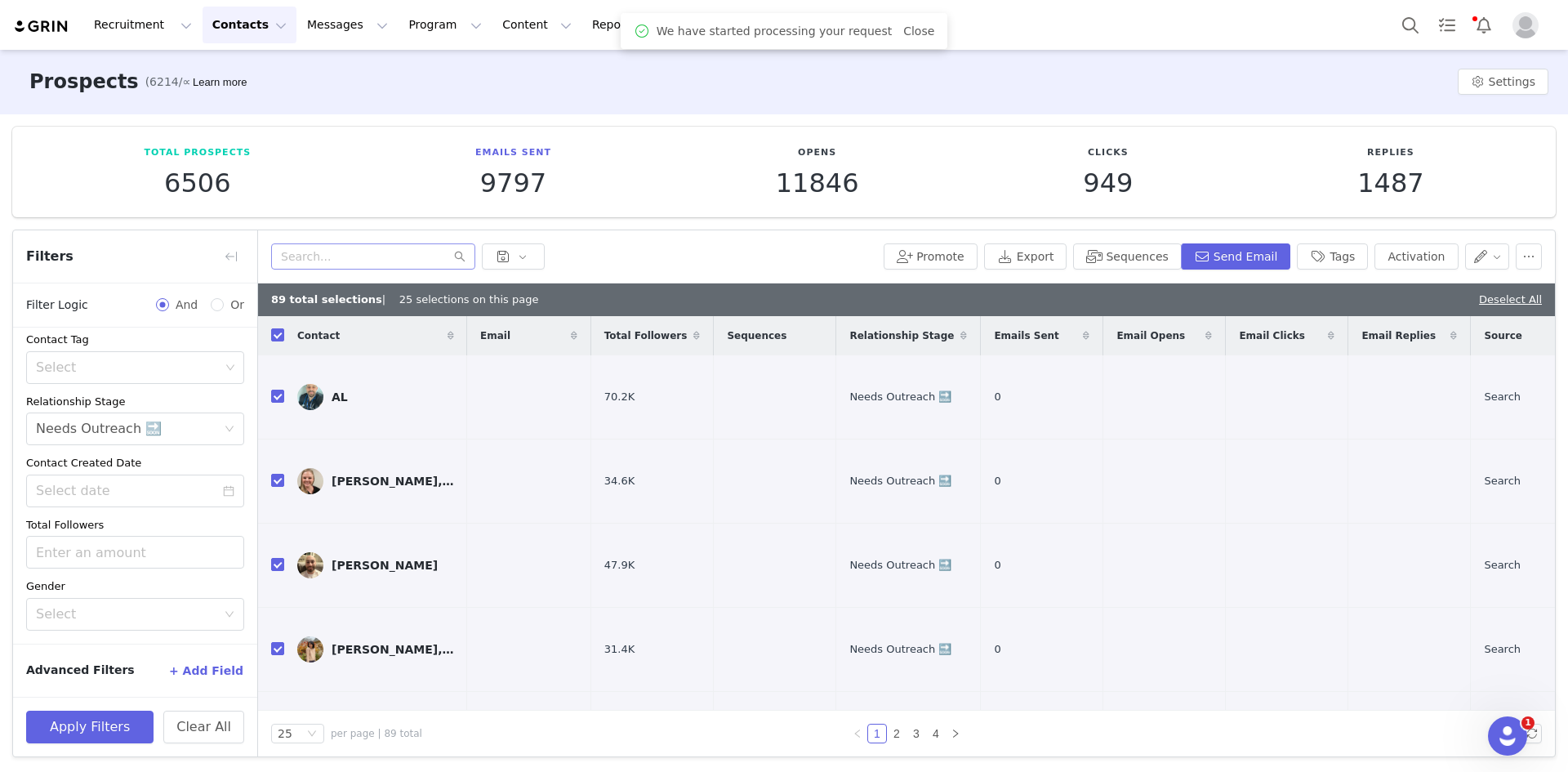
checkbox input "false"
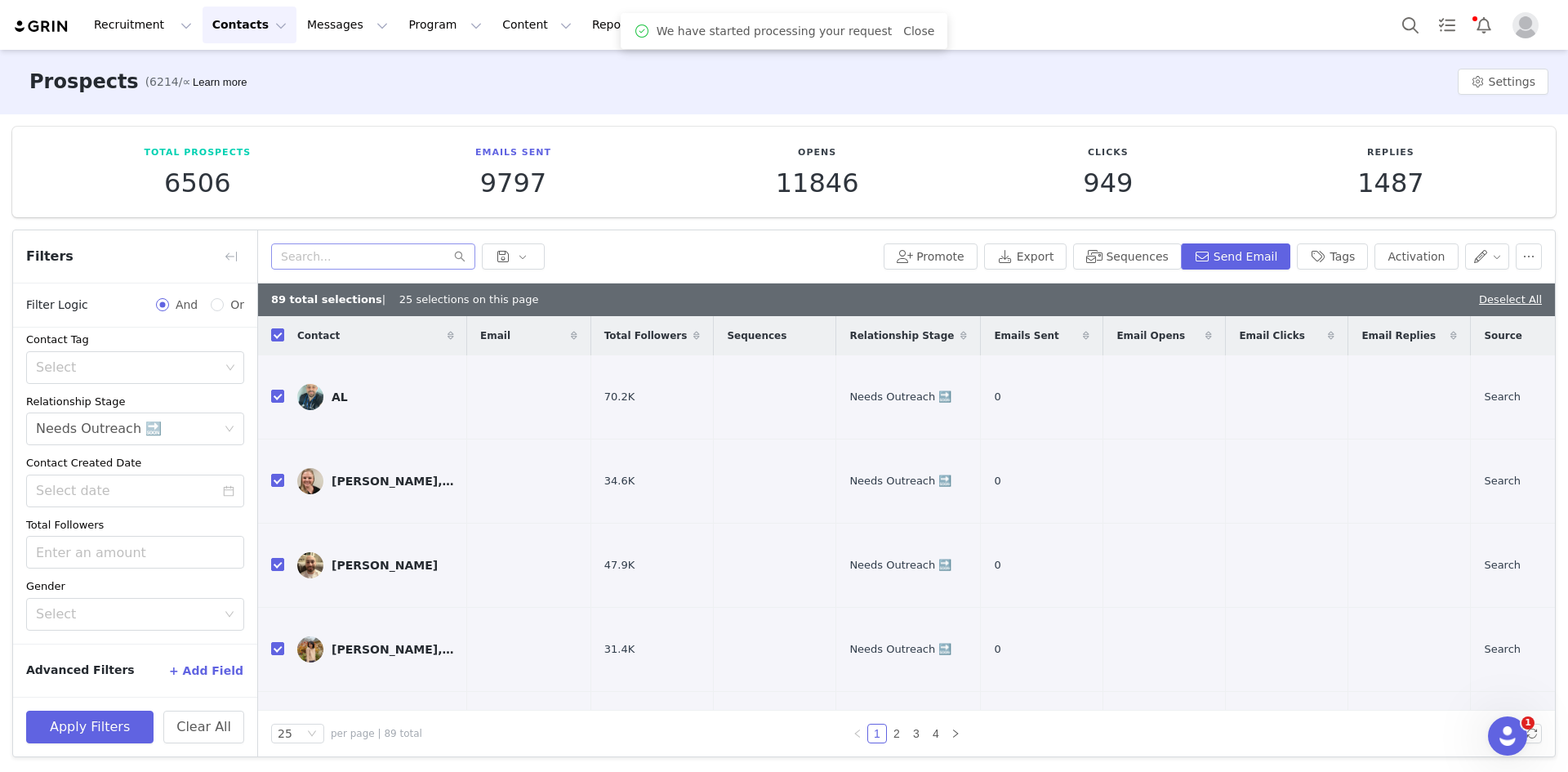
checkbox input "false"
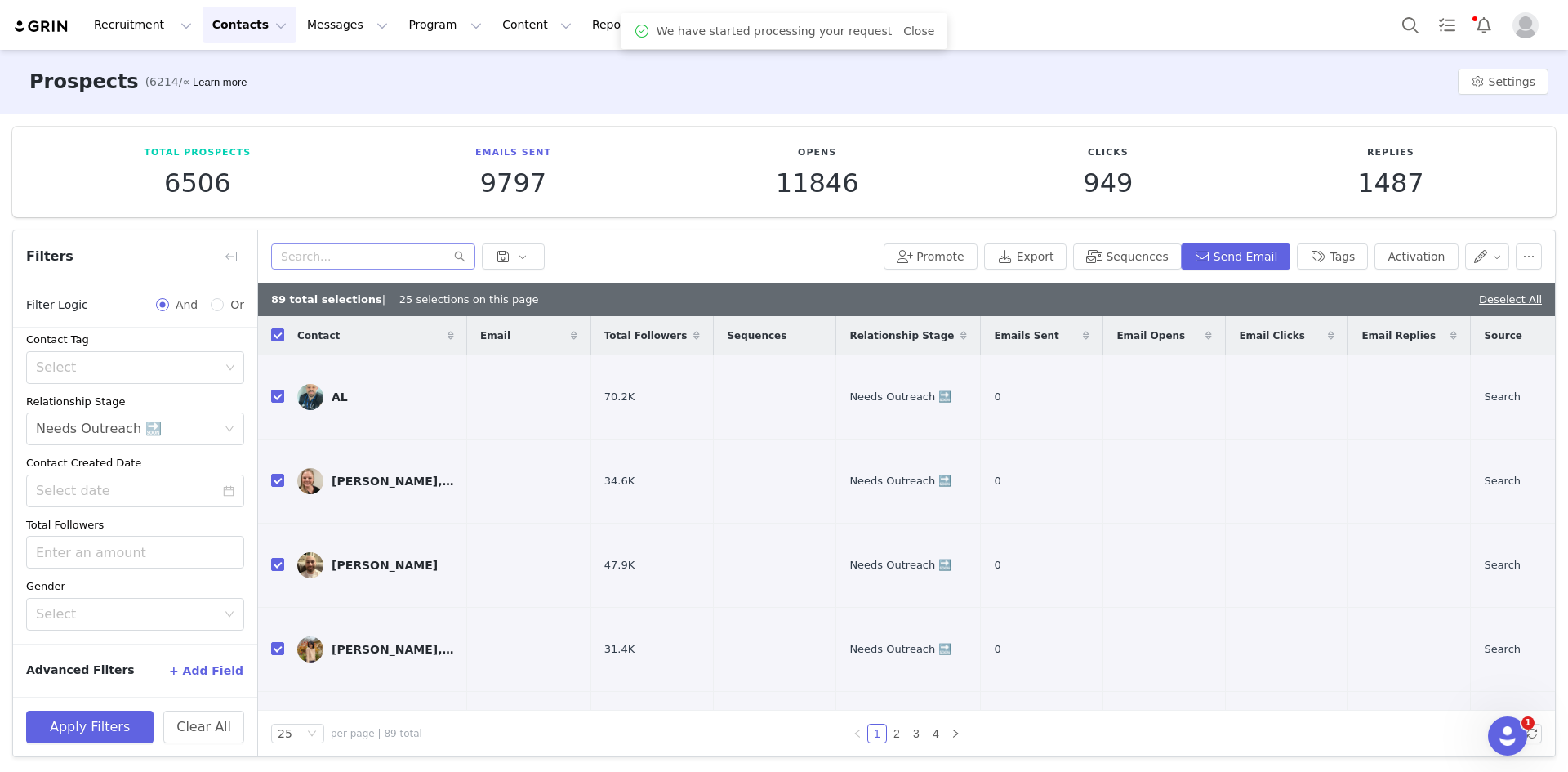
checkbox input "false"
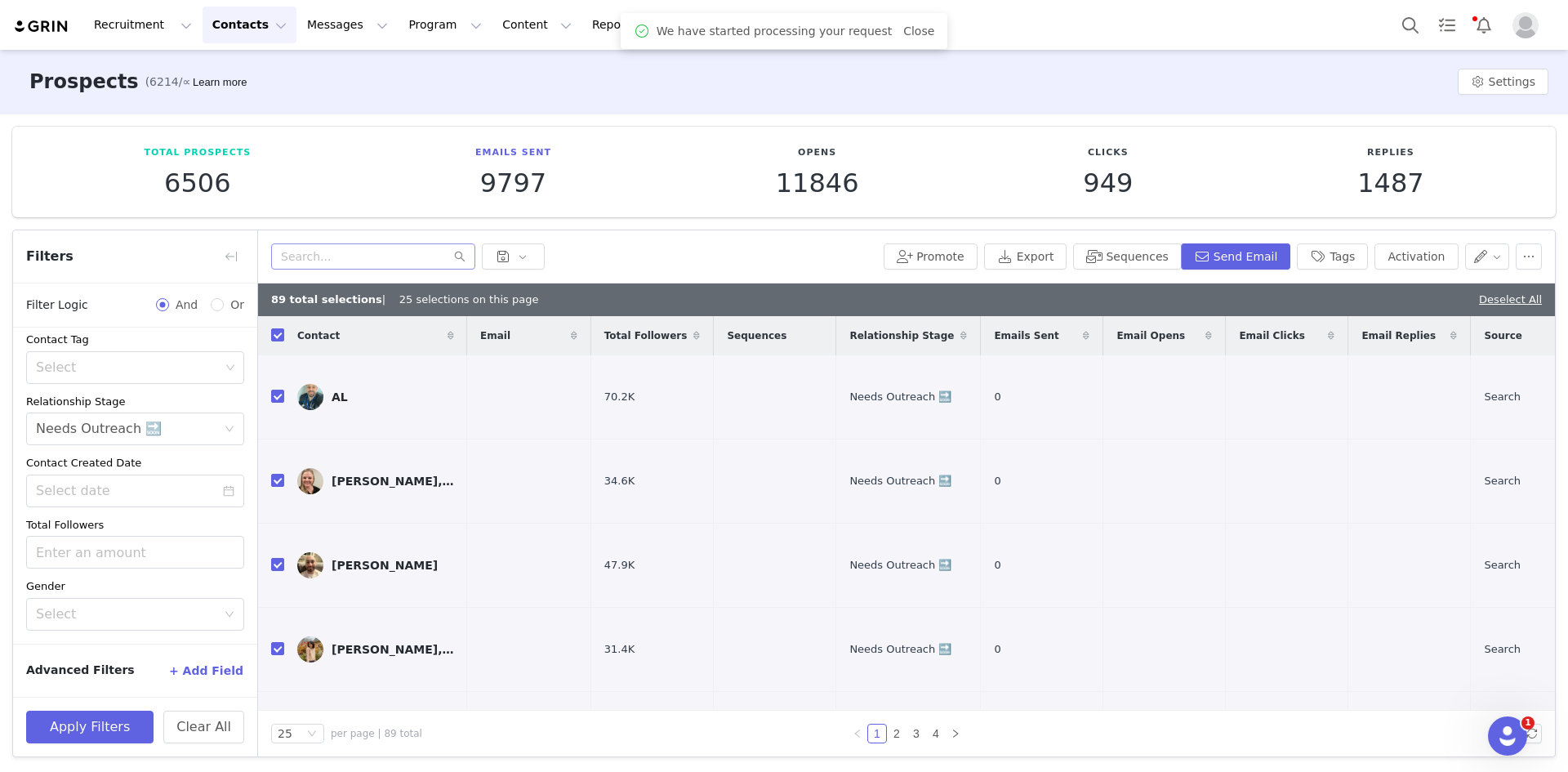
checkbox input "false"
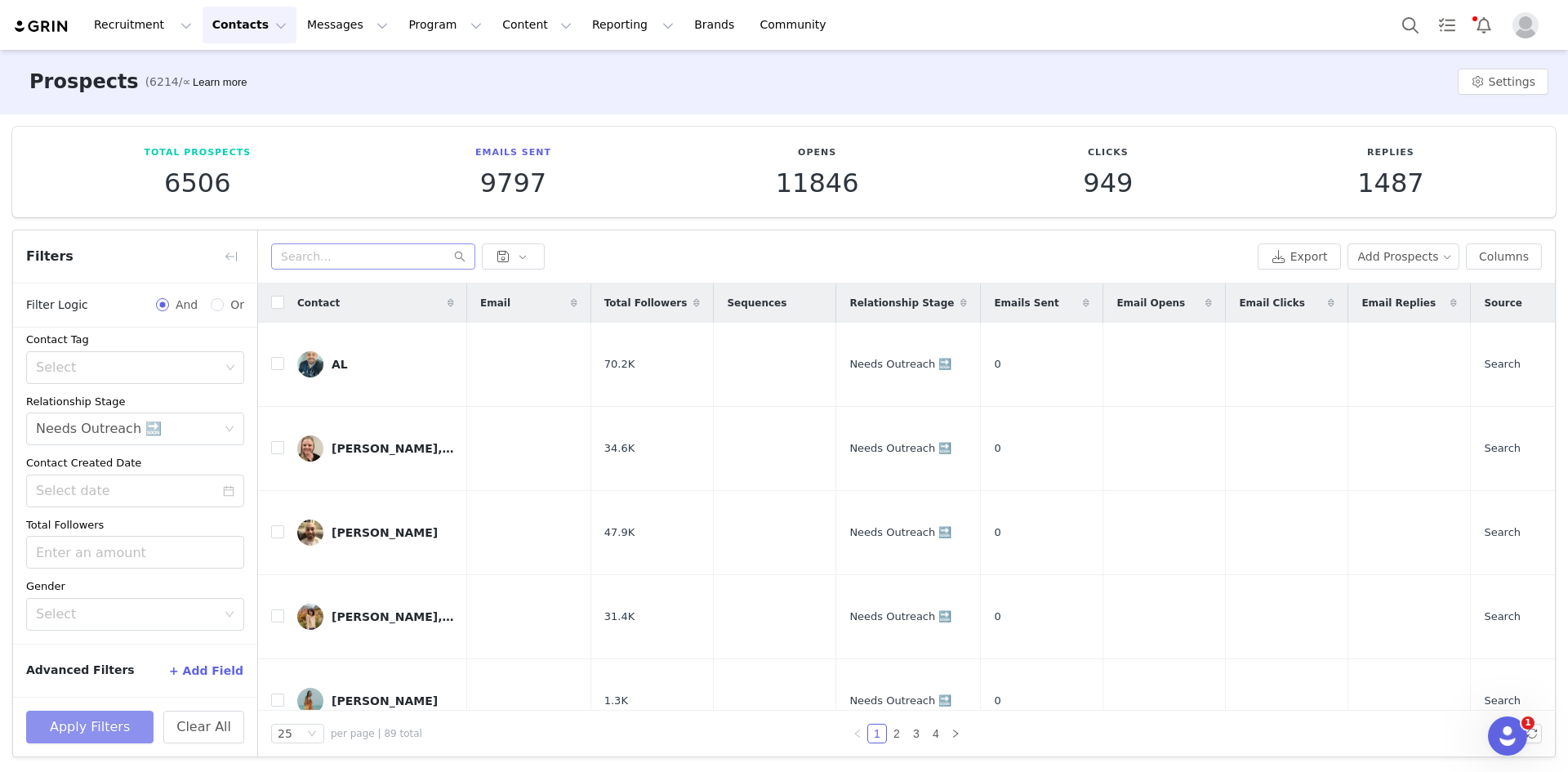
click at [92, 718] on button "Apply Filters" at bounding box center [90, 727] width 127 height 32
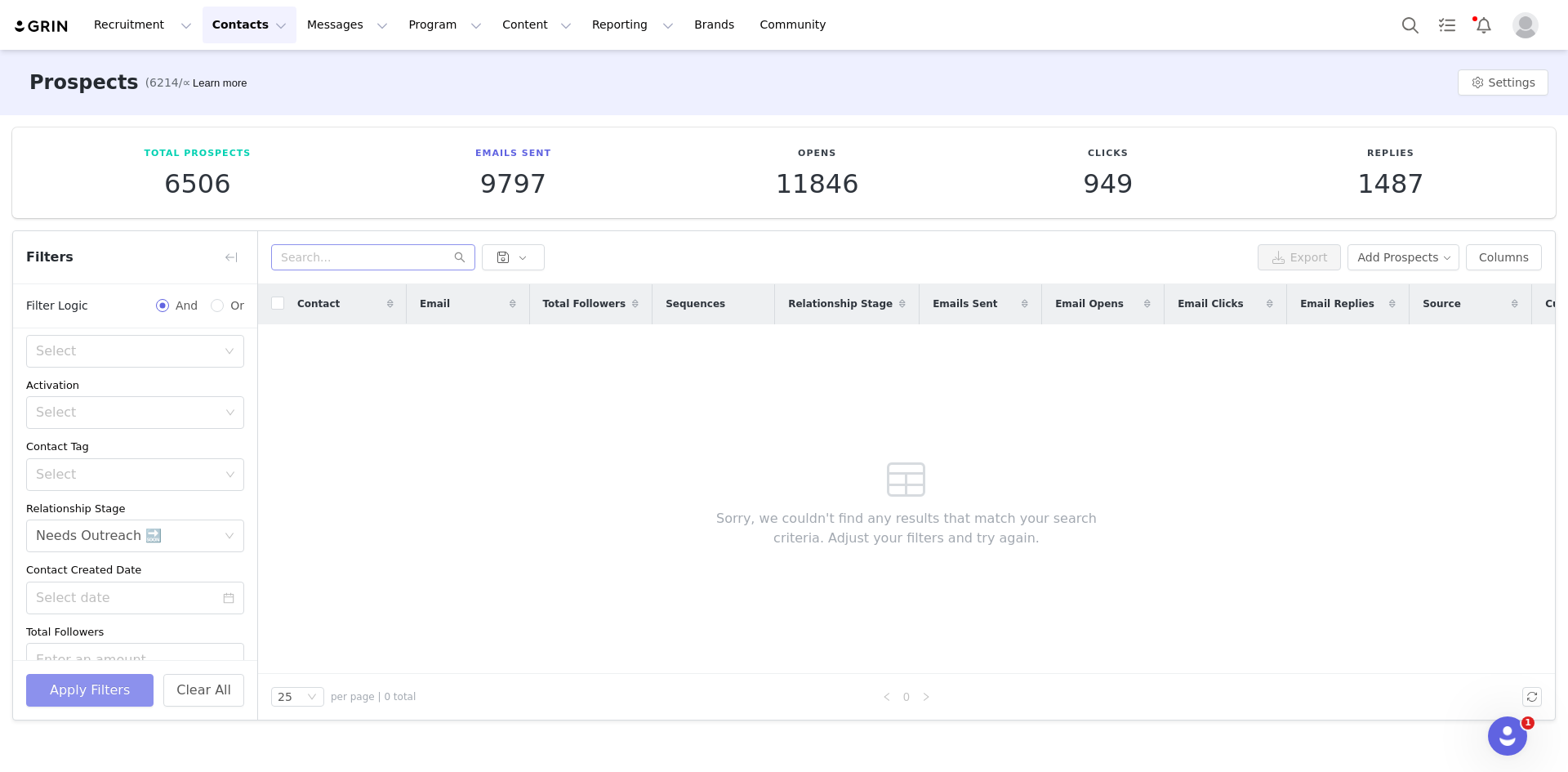
scroll to position [0, 0]
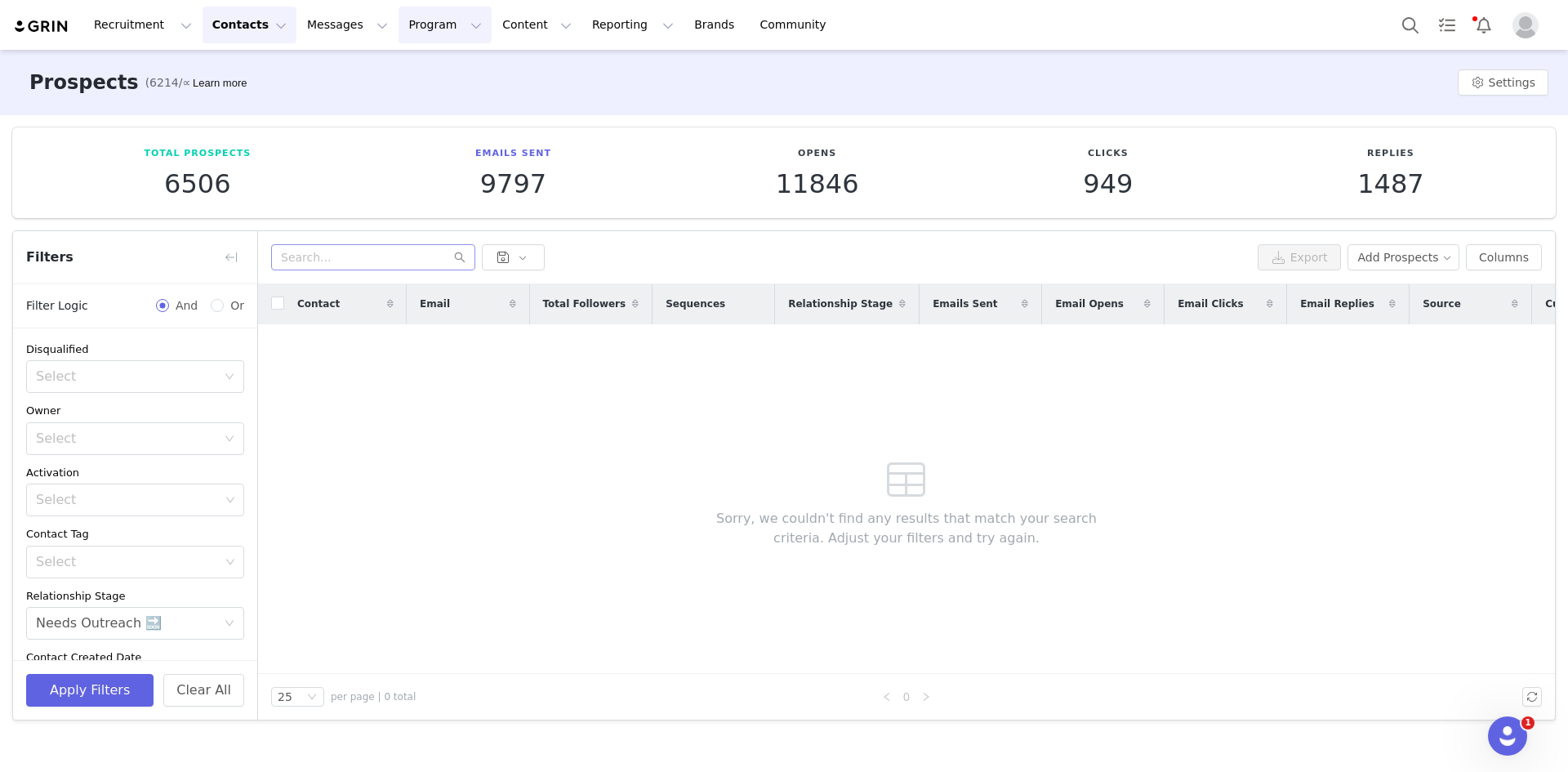
click at [399, 20] on button "Program Program" at bounding box center [445, 25] width 93 height 37
click at [408, 69] on p "Activations" at bounding box center [403, 72] width 63 height 18
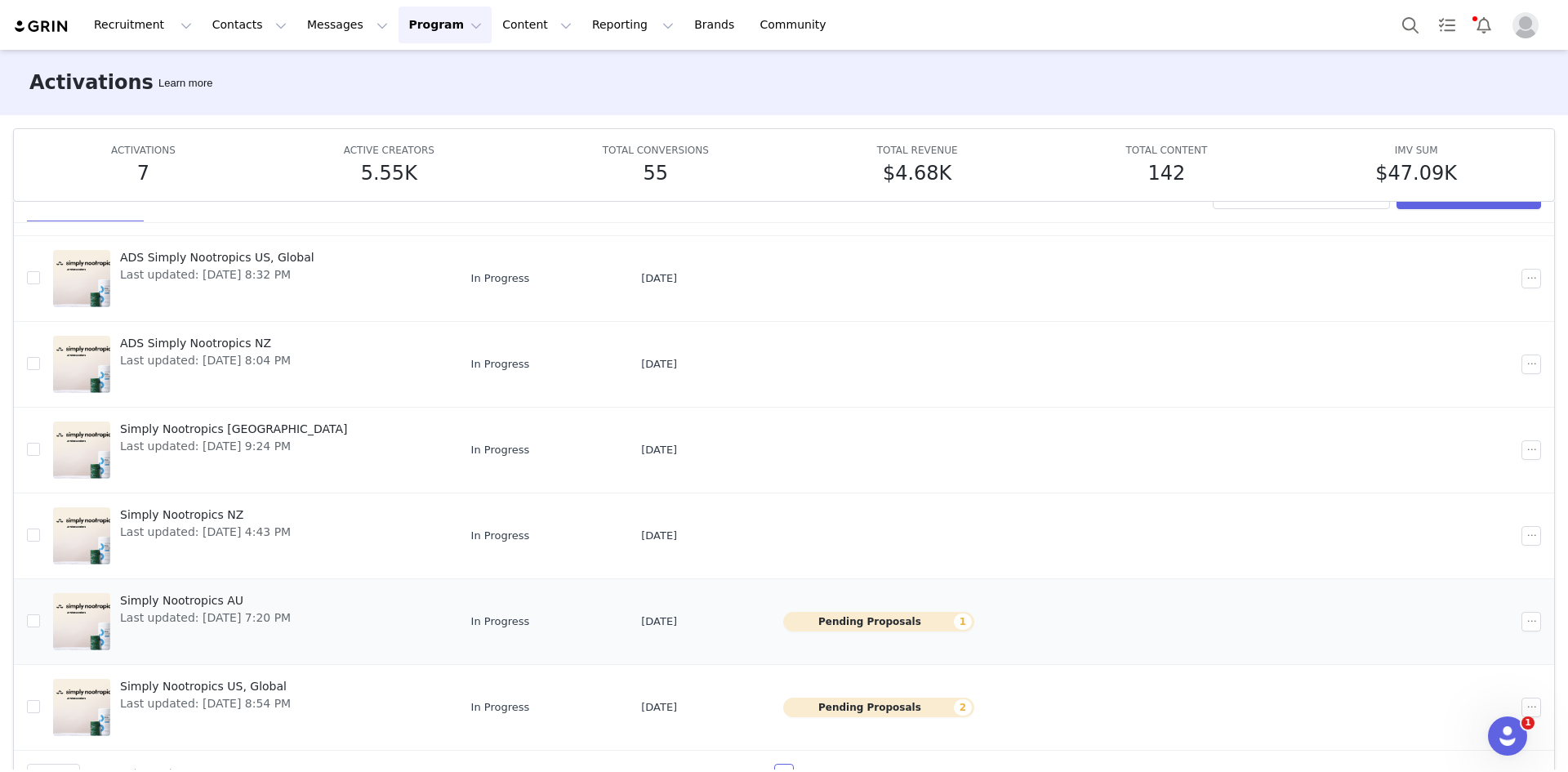
scroll to position [87, 0]
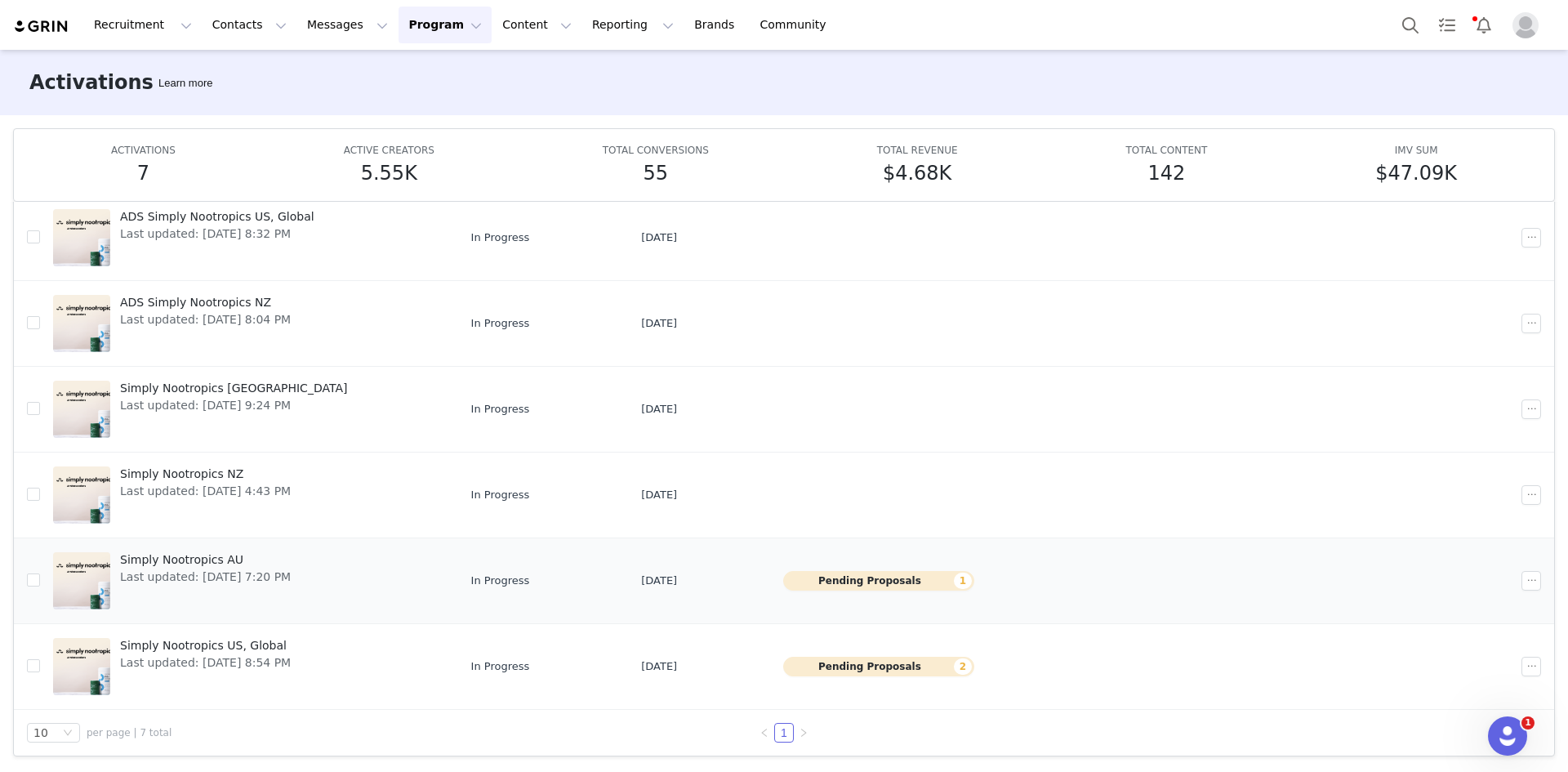
click at [186, 555] on span "Simply Nootropics AU" at bounding box center [205, 561] width 171 height 18
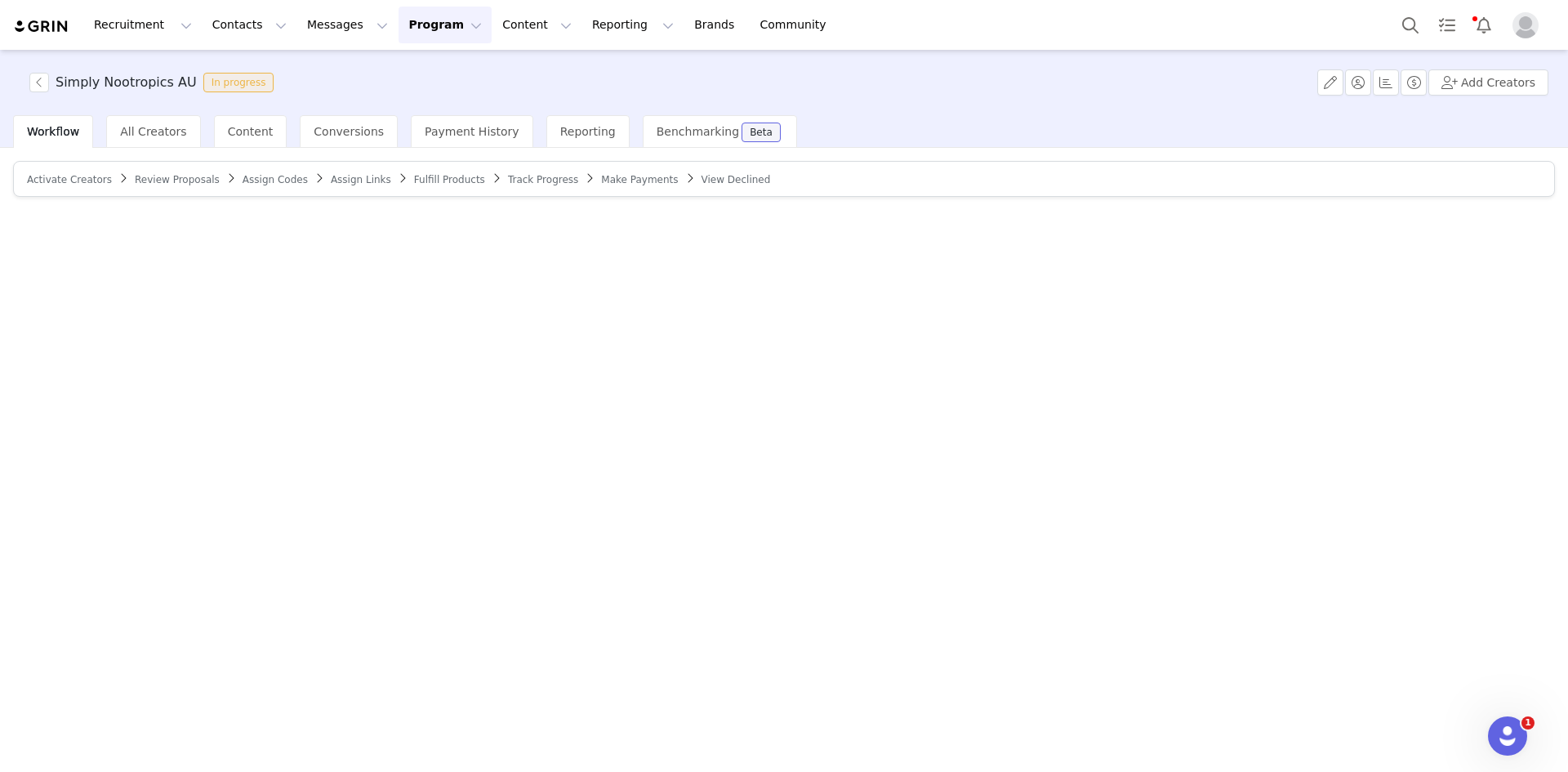
click at [54, 176] on span "Activate Creators" at bounding box center [69, 180] width 85 height 12
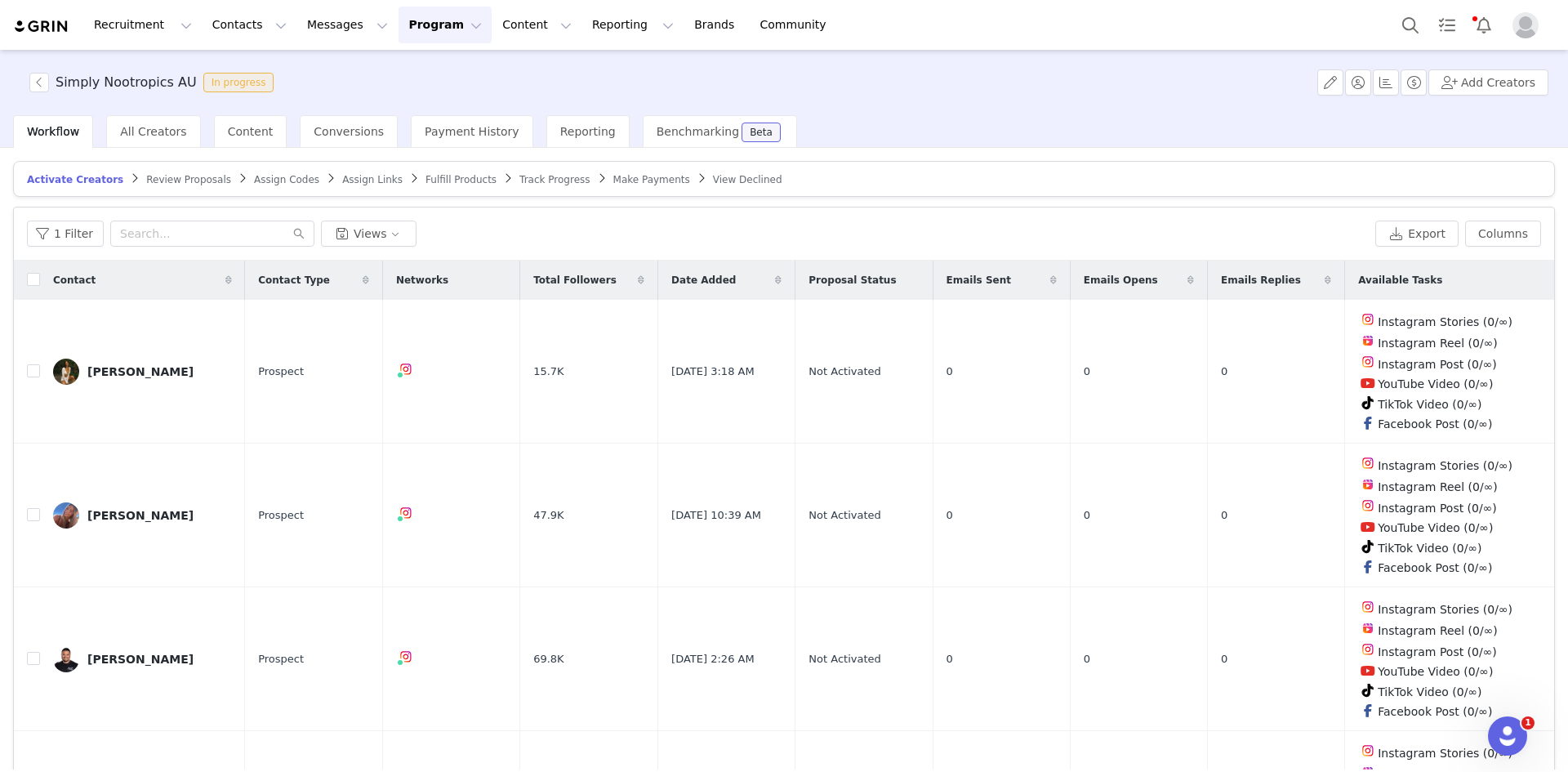
click at [160, 175] on span "Review Proposals" at bounding box center [188, 180] width 85 height 12
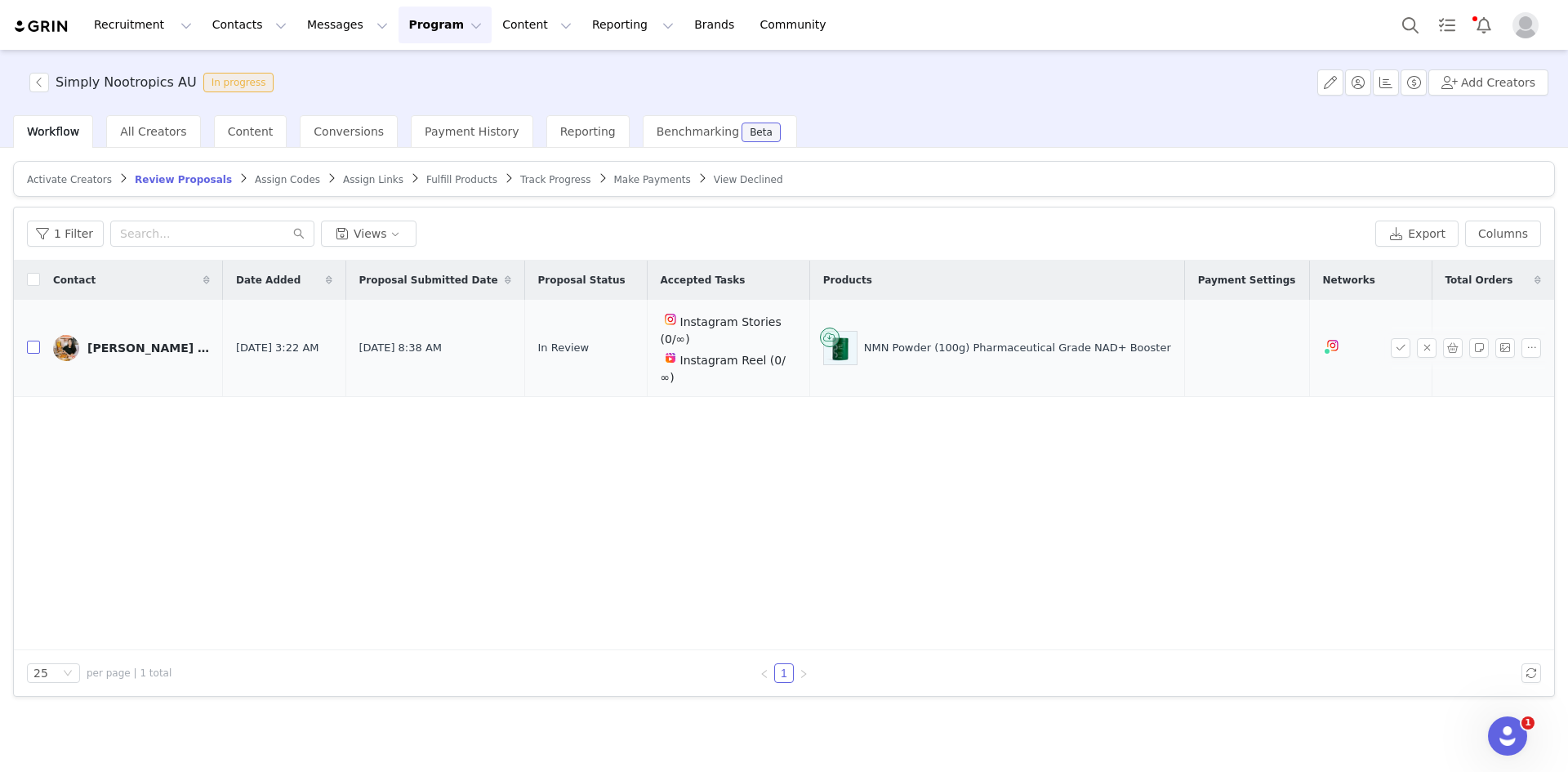
click at [29, 341] on input "checkbox" at bounding box center [33, 346] width 13 height 13
checkbox input "true"
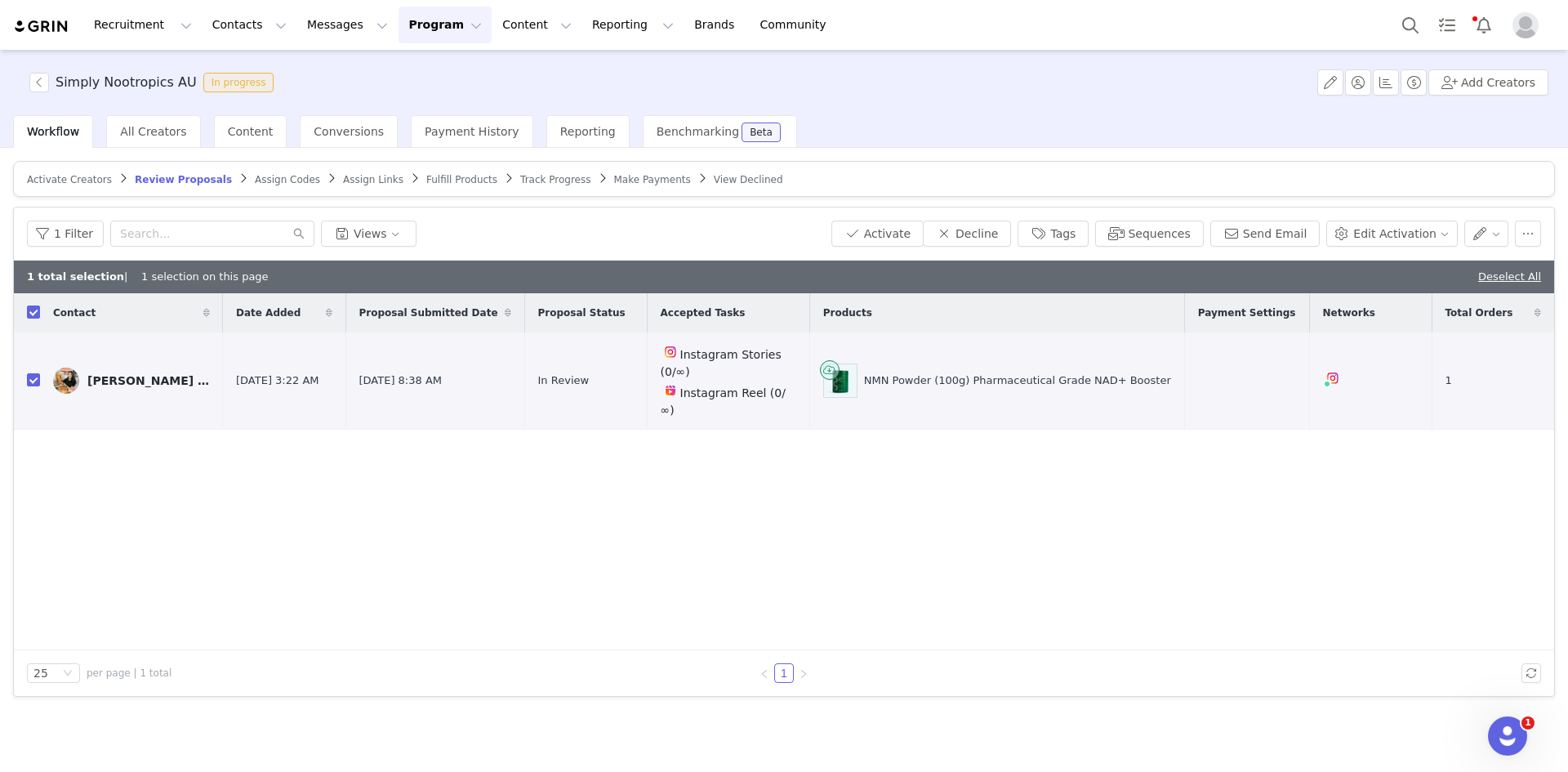
click at [181, 558] on div "Contact Date Added Proposal Submitted Date Proposal Status Accepted Tasks Produ…" at bounding box center [784, 472] width 1541 height 357
click at [918, 230] on button "Activate" at bounding box center [877, 233] width 92 height 26
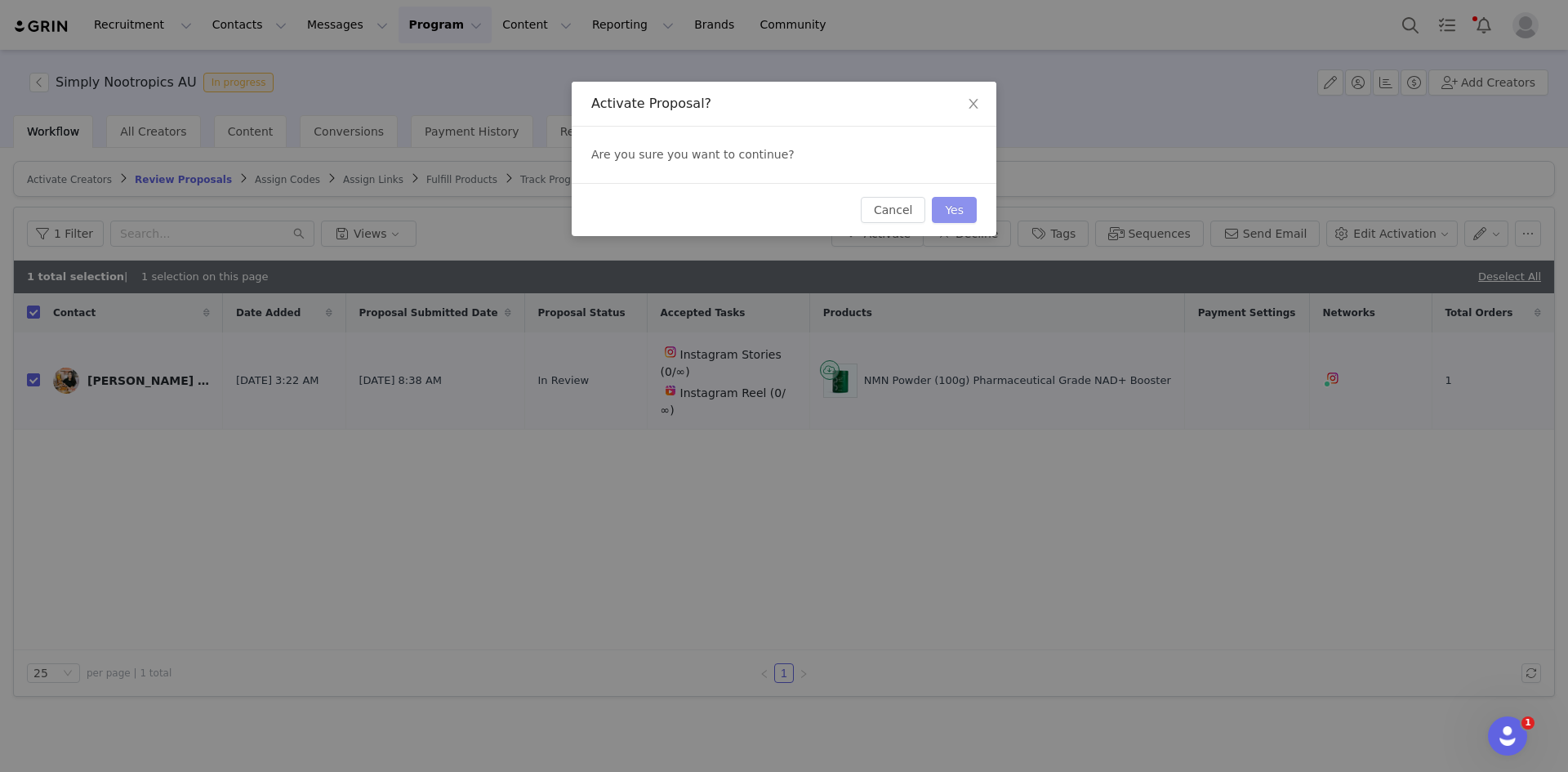
click at [967, 210] on button "Yes" at bounding box center [955, 209] width 45 height 26
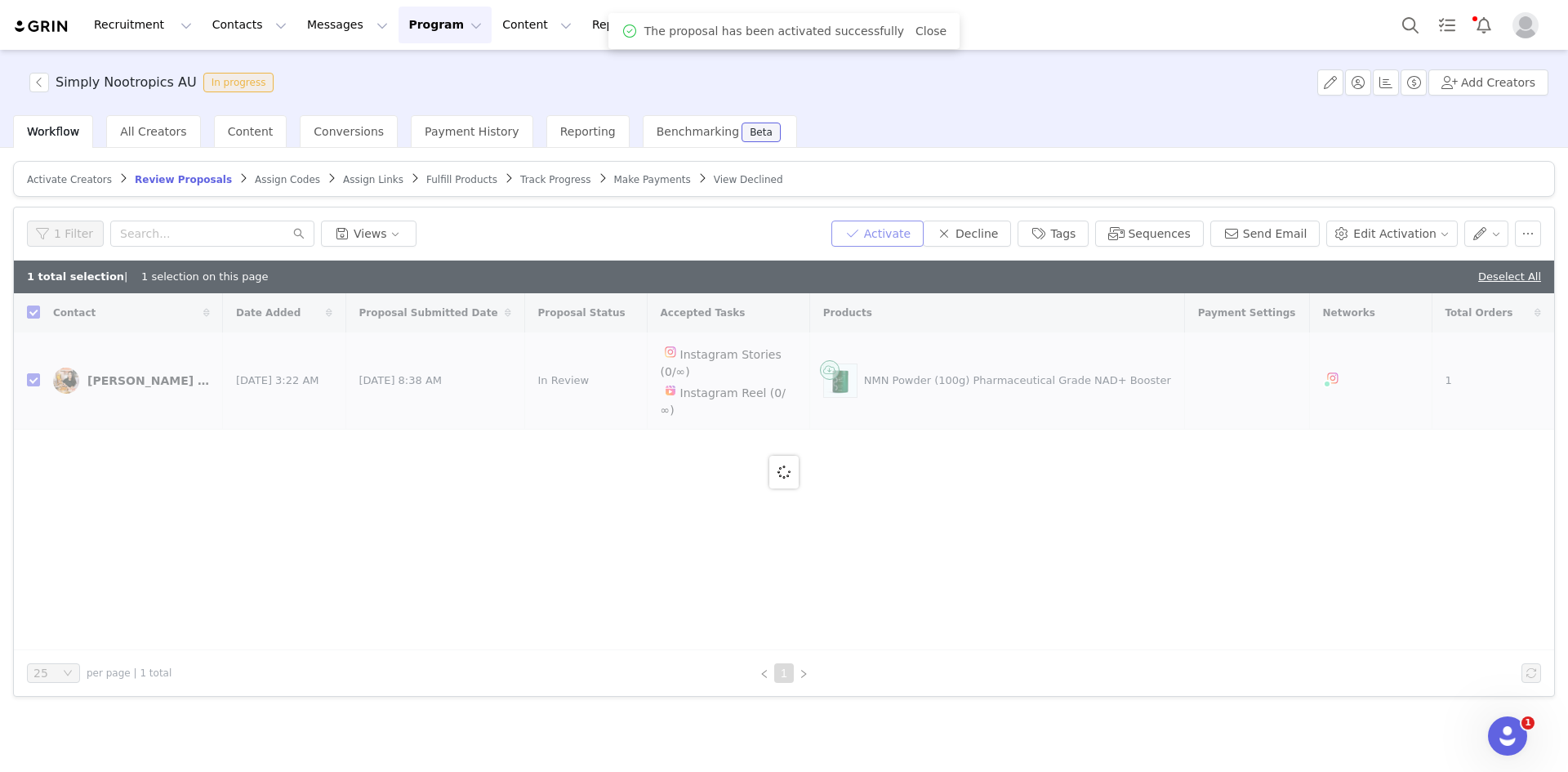
checkbox input "false"
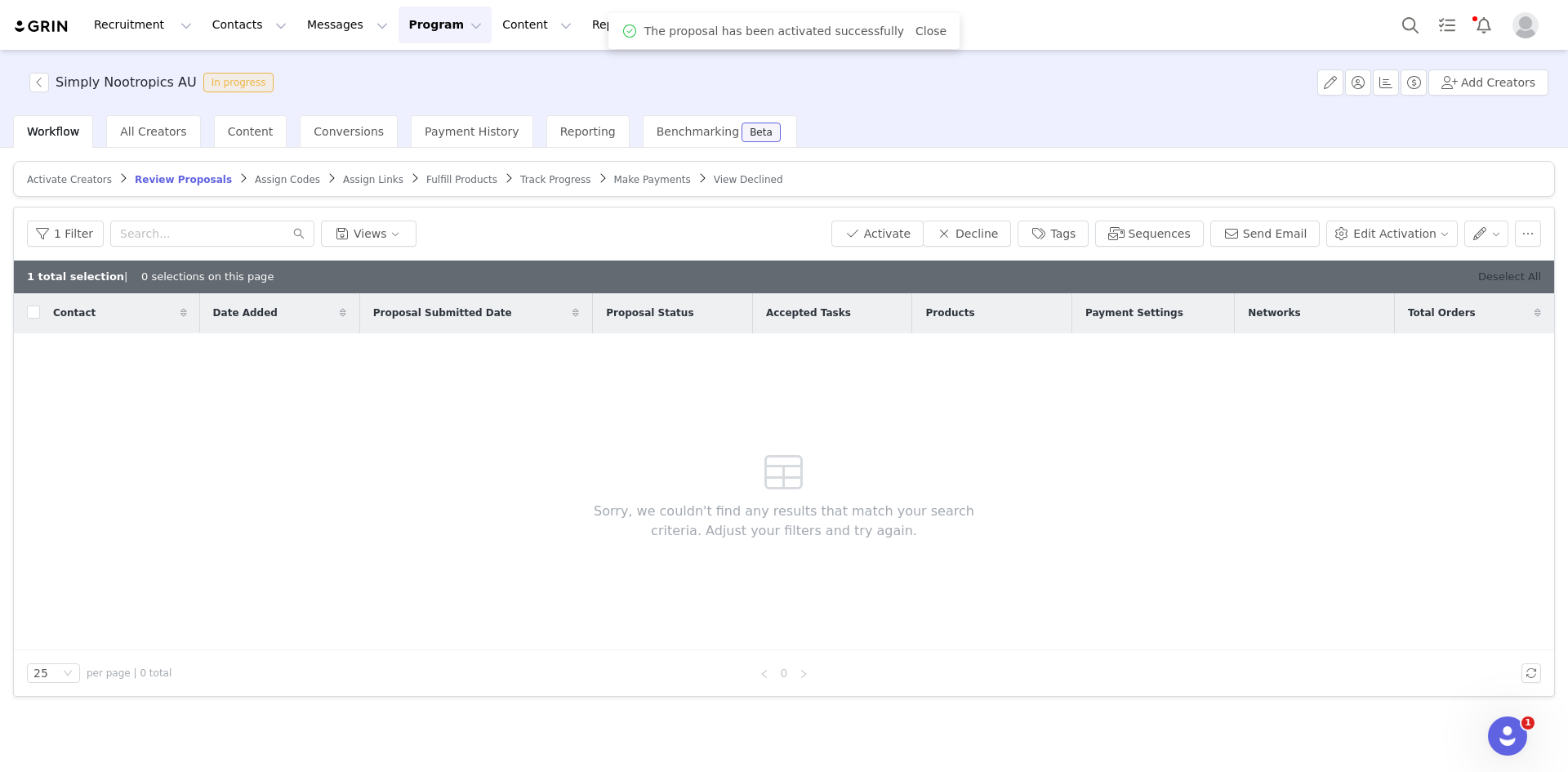
click at [1534, 269] on div "Deselect All" at bounding box center [1509, 277] width 63 height 17
click at [271, 182] on span "Assign Codes" at bounding box center [288, 180] width 66 height 12
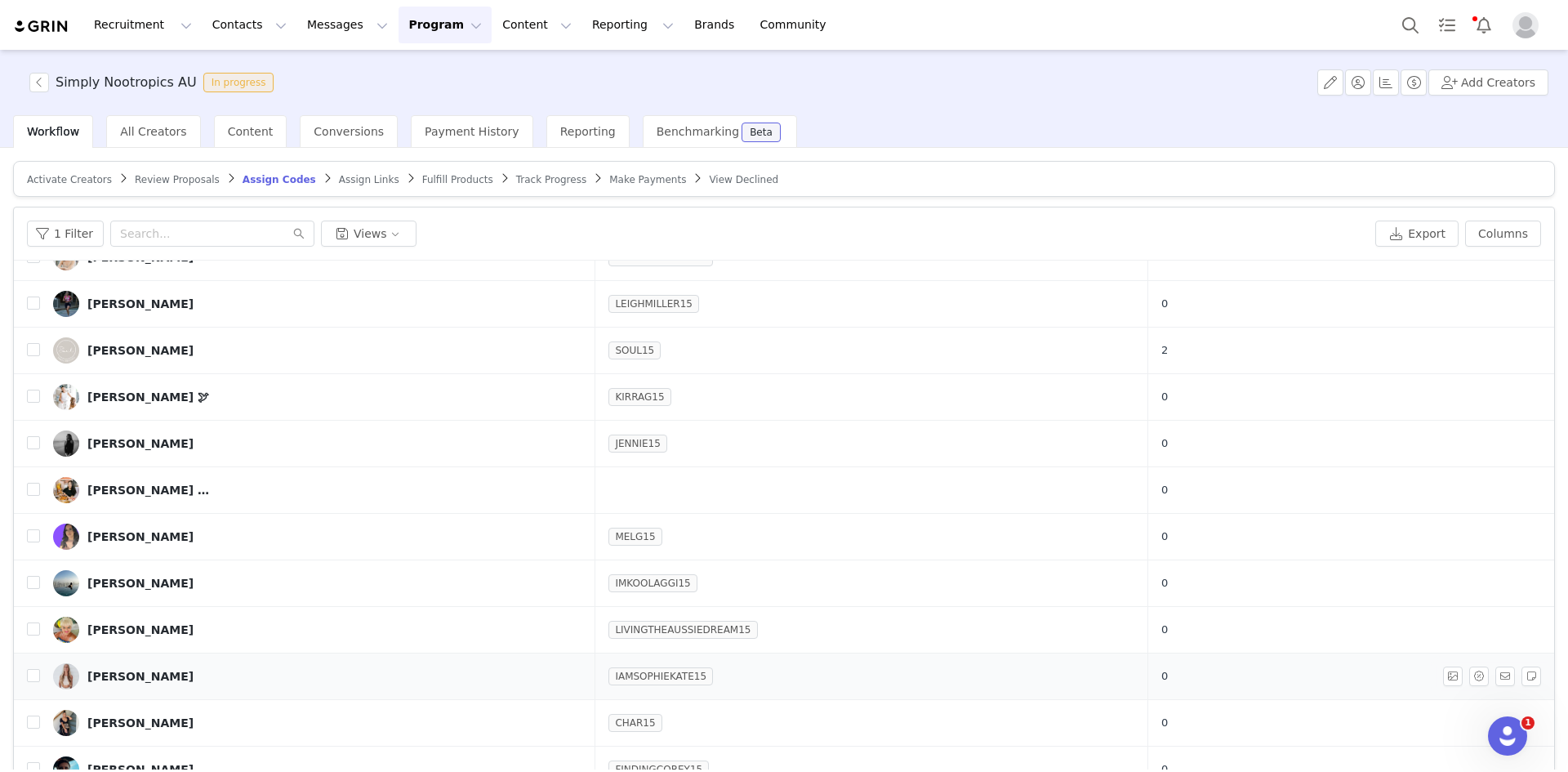
scroll to position [676, 0]
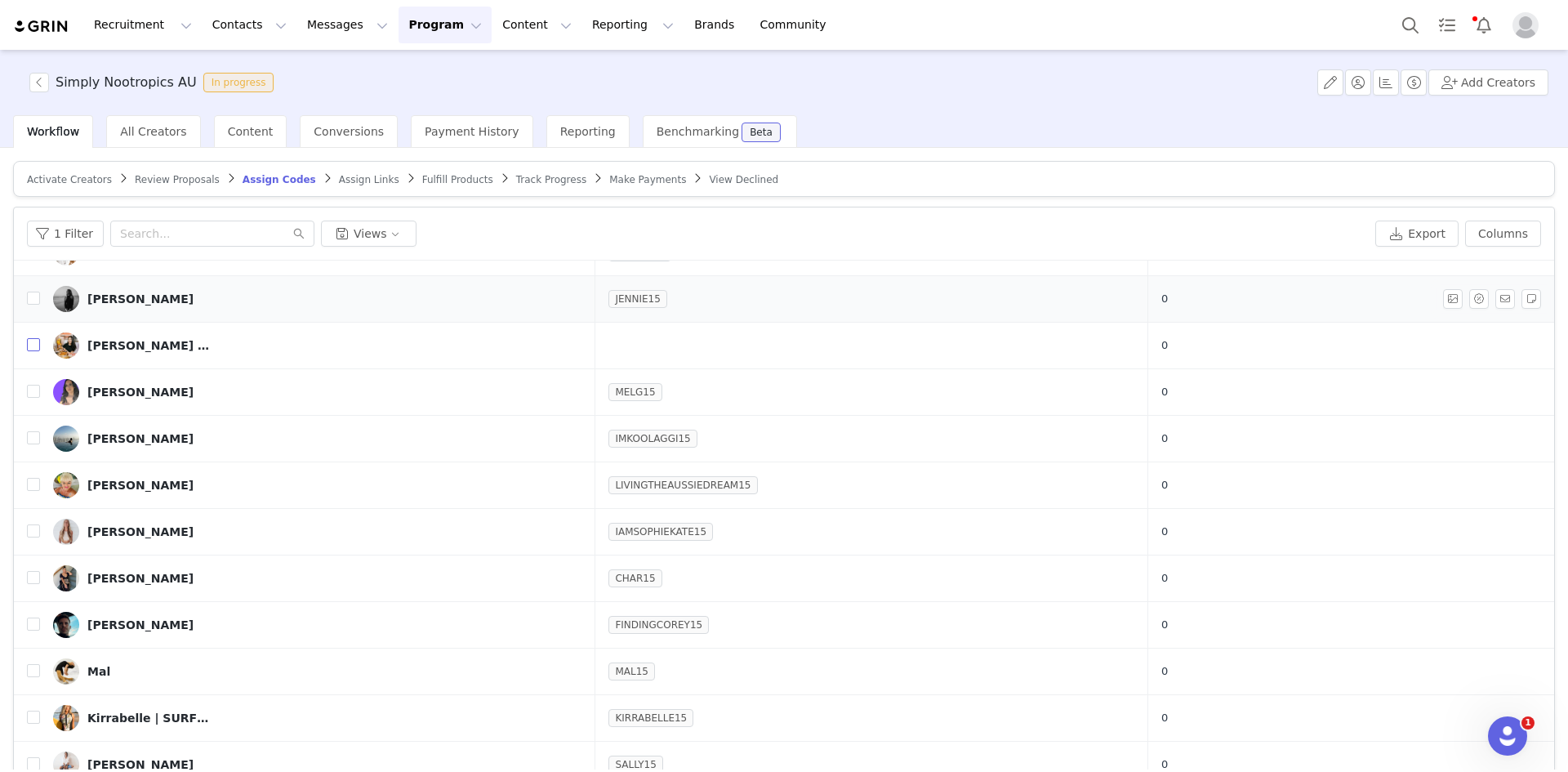
click at [30, 343] on input "checkbox" at bounding box center [33, 344] width 13 height 13
checkbox input "true"
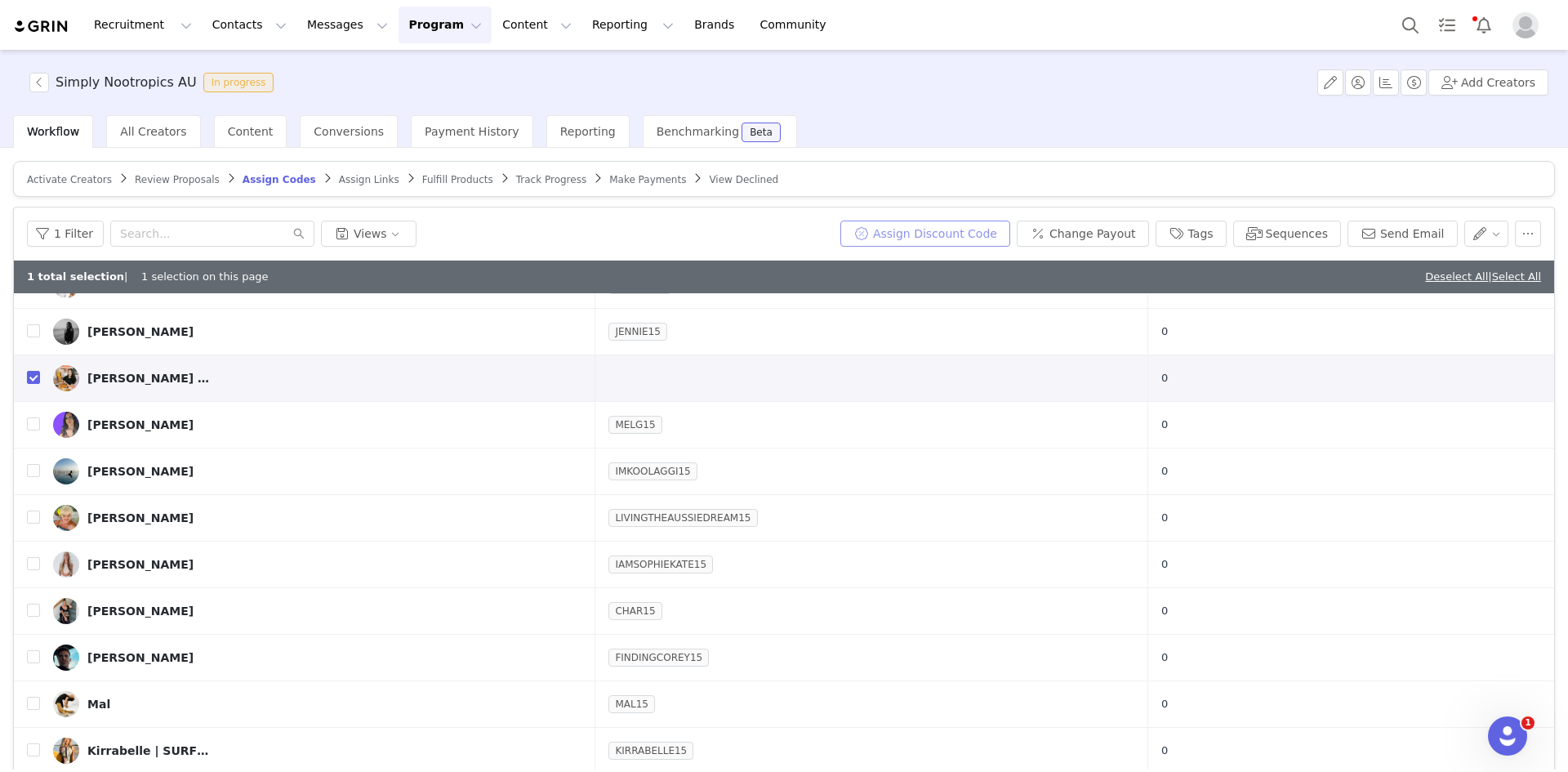
click at [967, 233] on button "Assign Discount Code" at bounding box center [925, 233] width 170 height 26
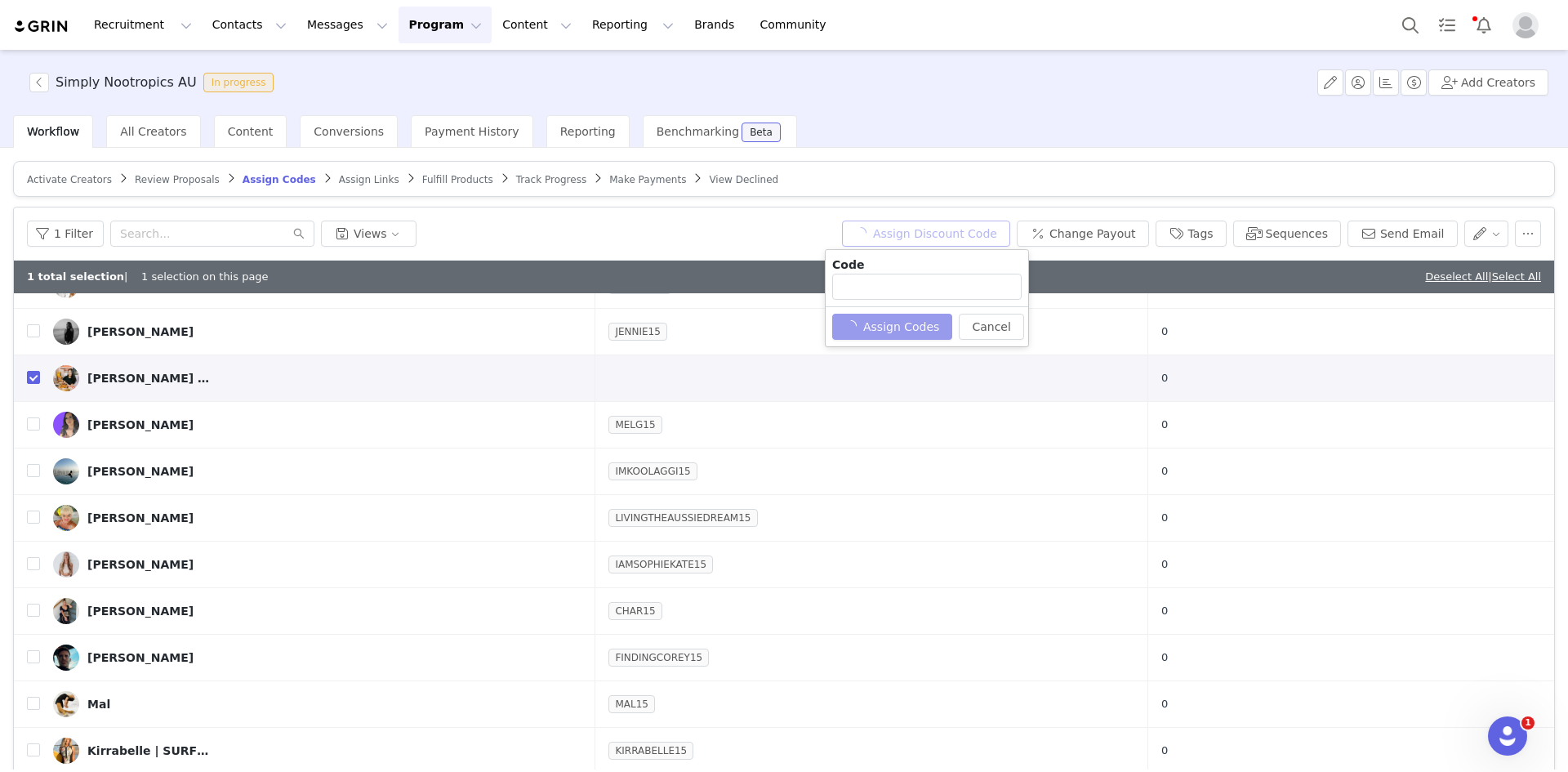
type input "NOURISHANDFLOURISHSYD15"
click at [935, 283] on input "NOURISHANDFLOURISHSYD15" at bounding box center [927, 287] width 190 height 26
click at [891, 325] on button "Assign Codes" at bounding box center [883, 327] width 102 height 26
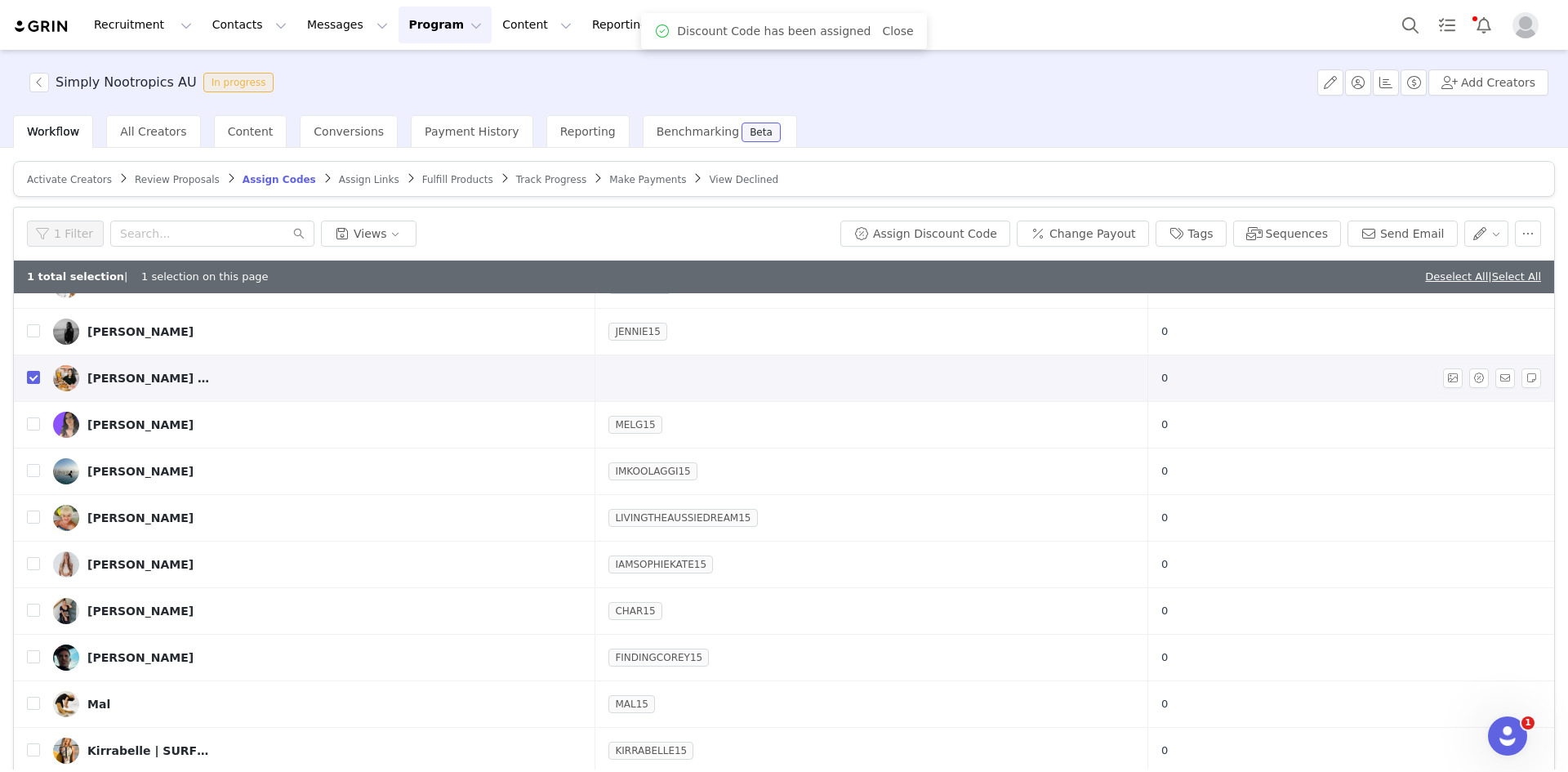
scroll to position [0, 0]
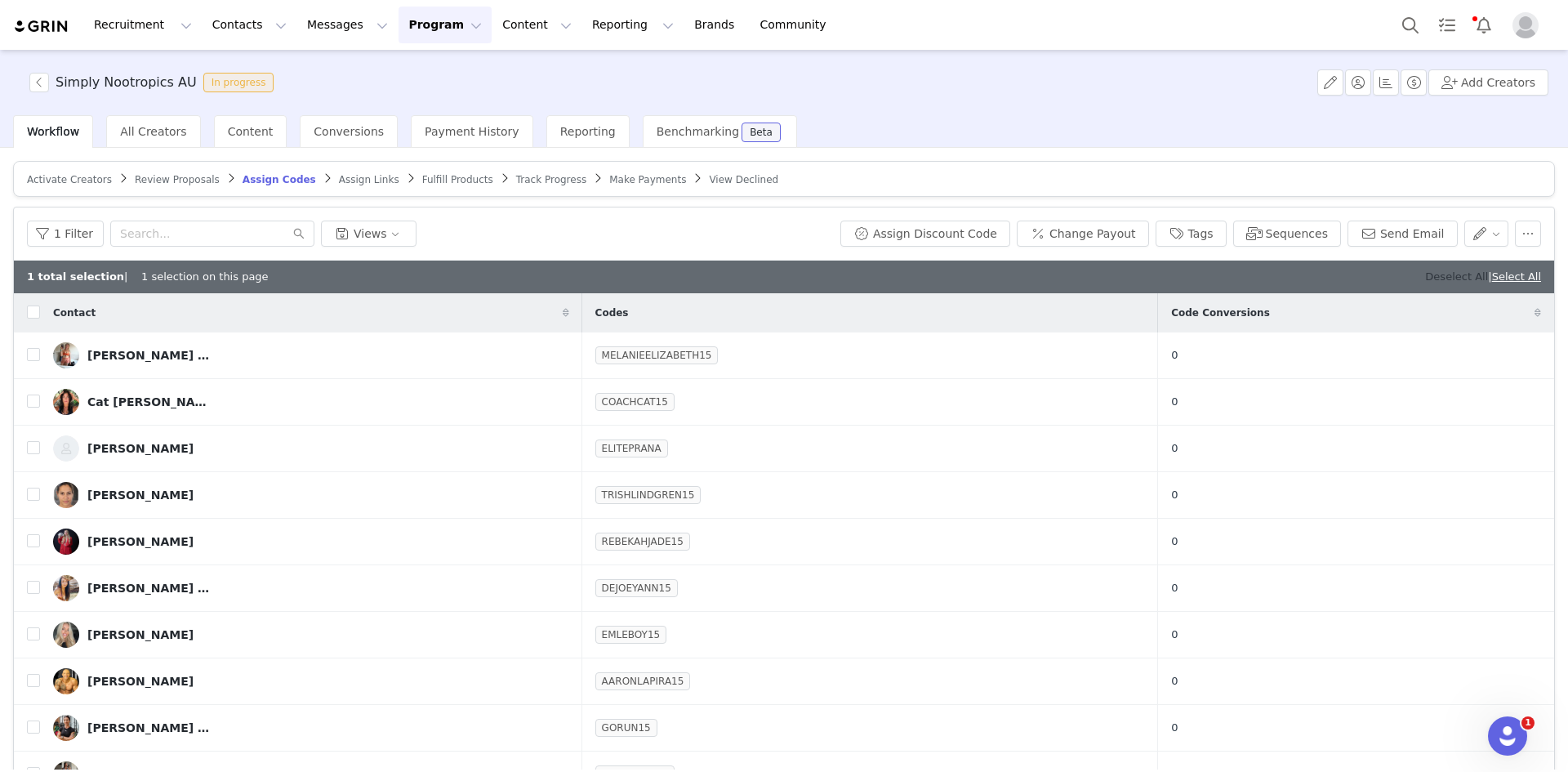
click at [1425, 270] on link "Deselect All" at bounding box center [1456, 276] width 63 height 13
checkbox input "false"
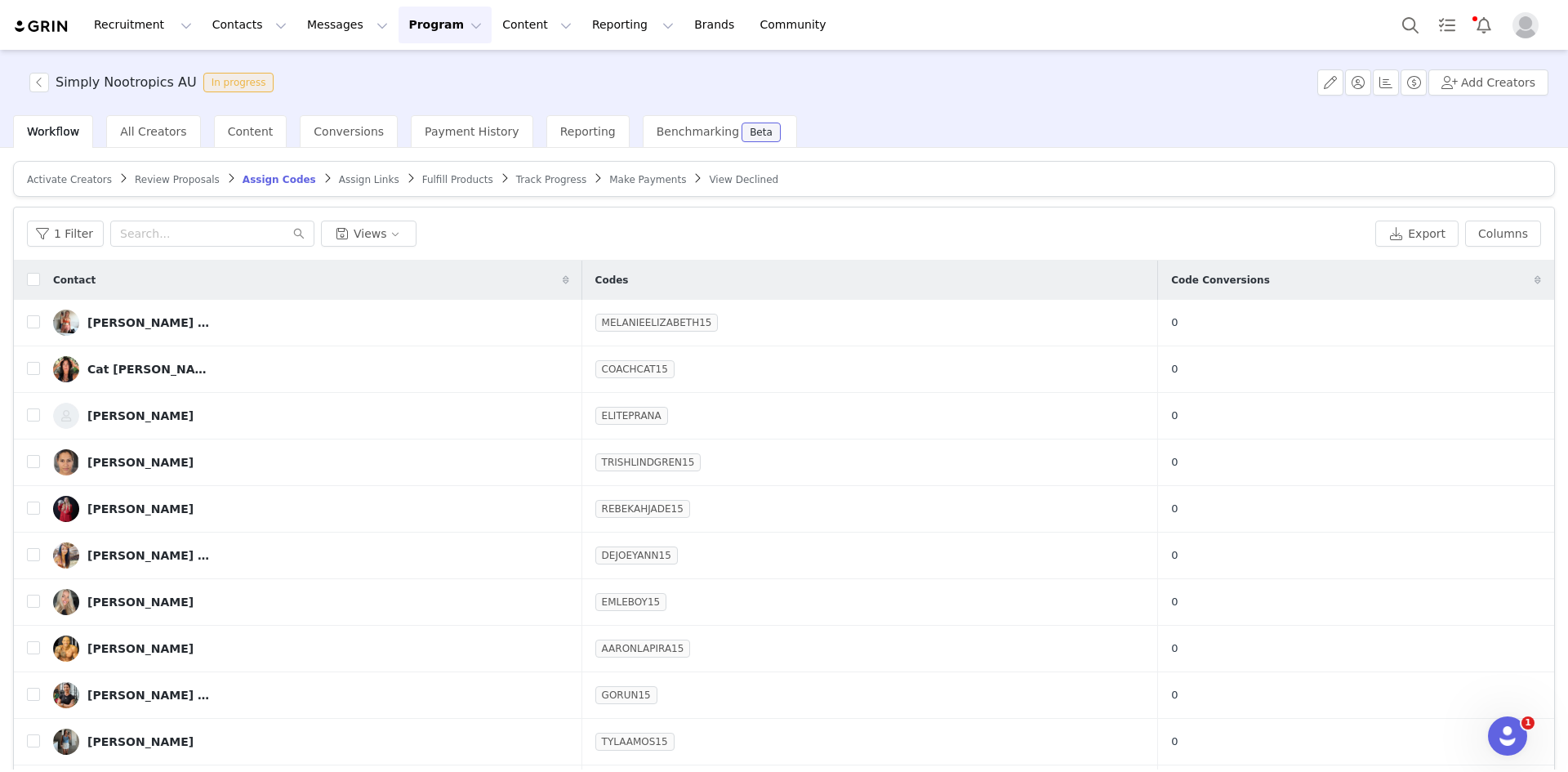
click at [339, 179] on span "Assign Links" at bounding box center [370, 180] width 61 height 12
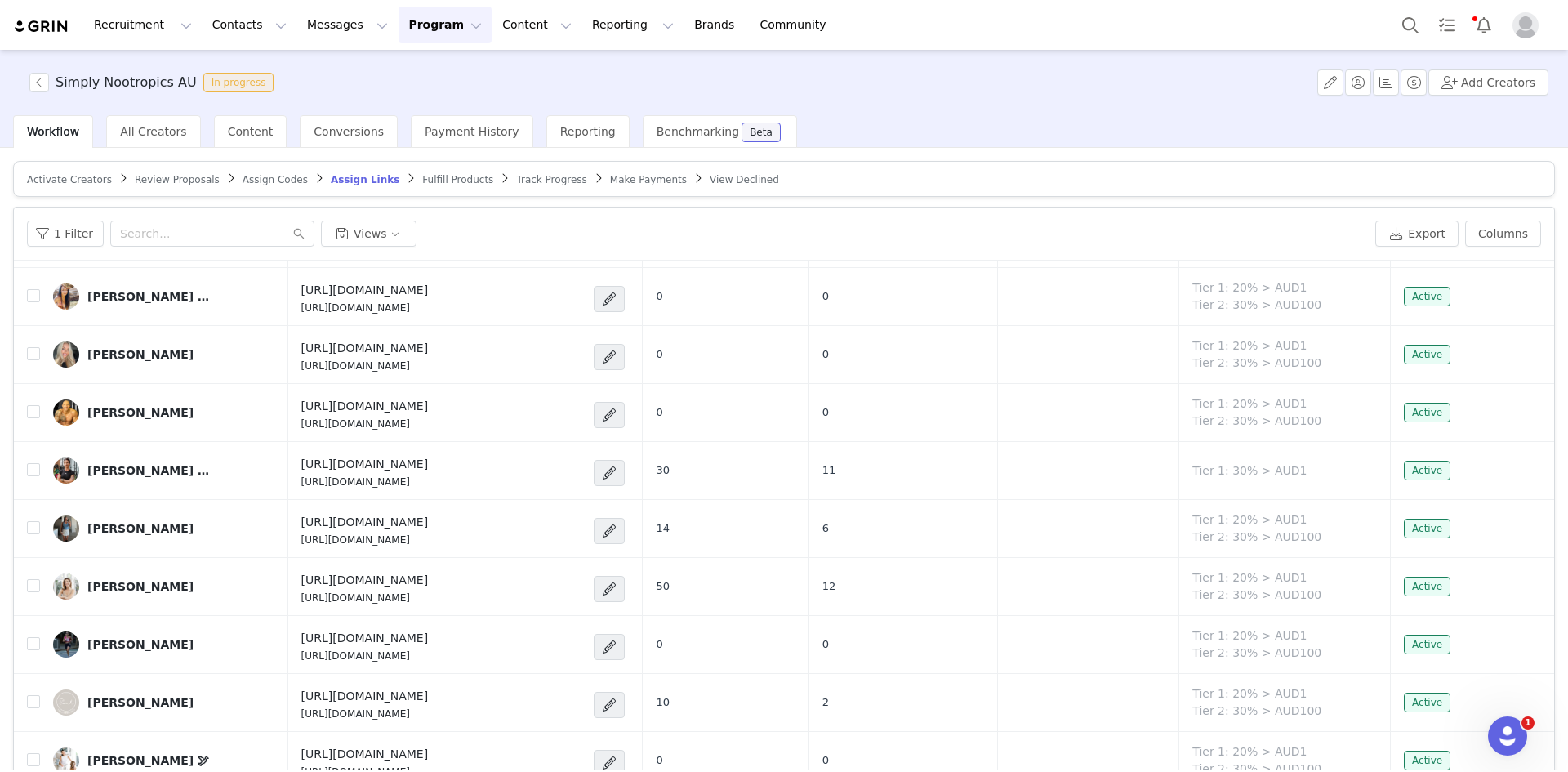
scroll to position [572, 0]
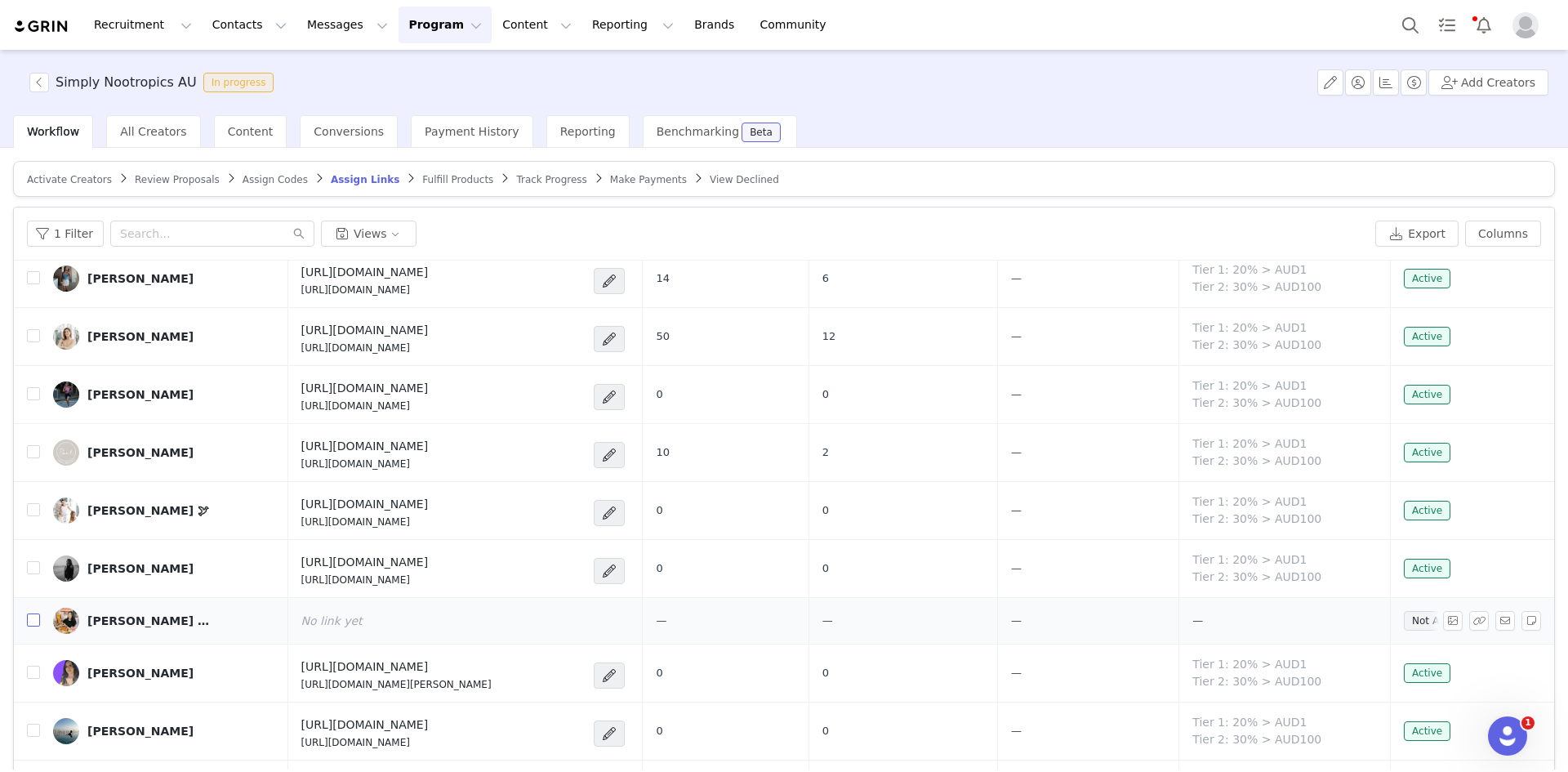
click at [35, 621] on input "checkbox" at bounding box center [33, 619] width 13 height 13
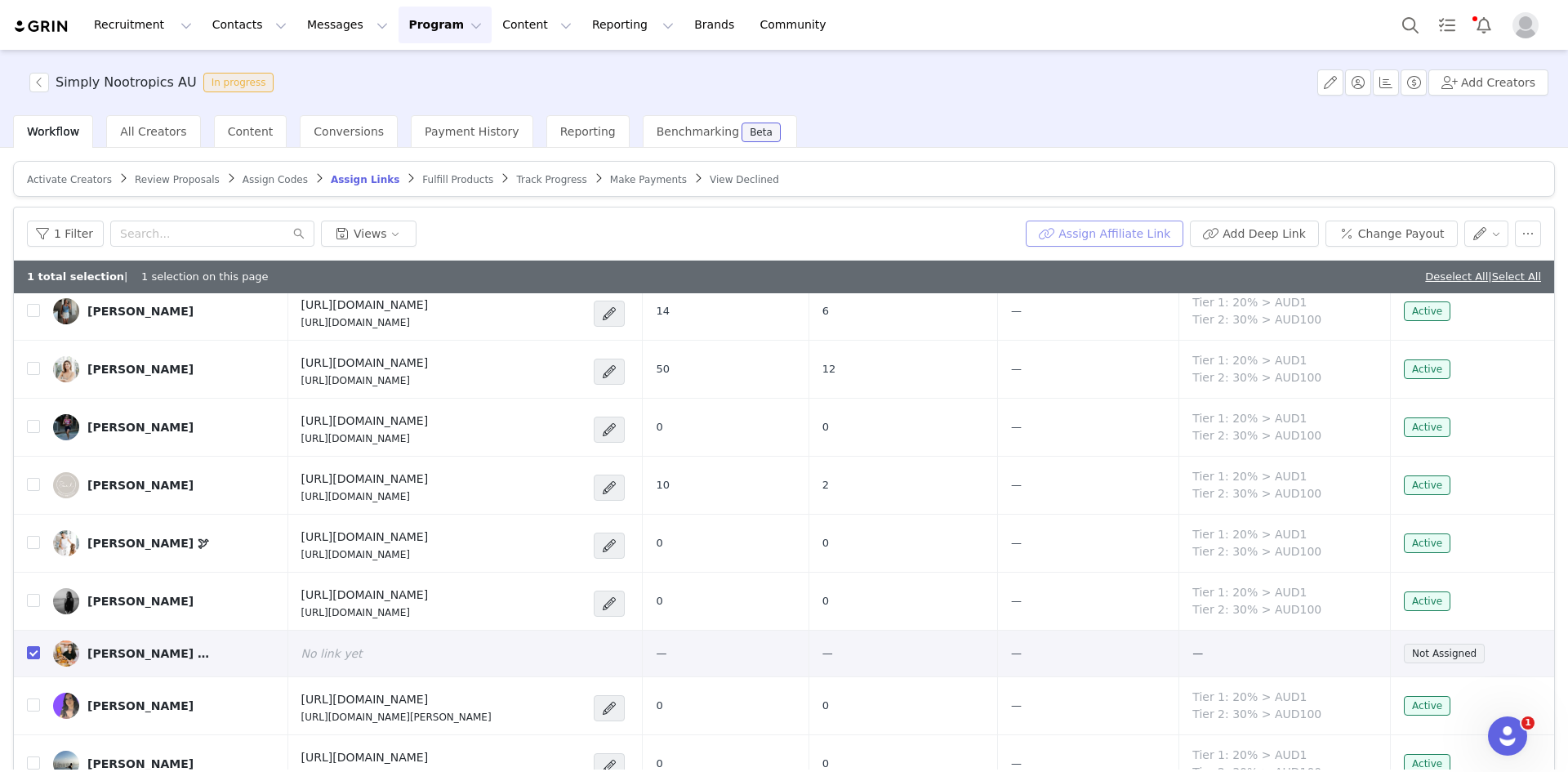
click at [1098, 235] on button "Assign Affiliate Link" at bounding box center [1104, 233] width 157 height 26
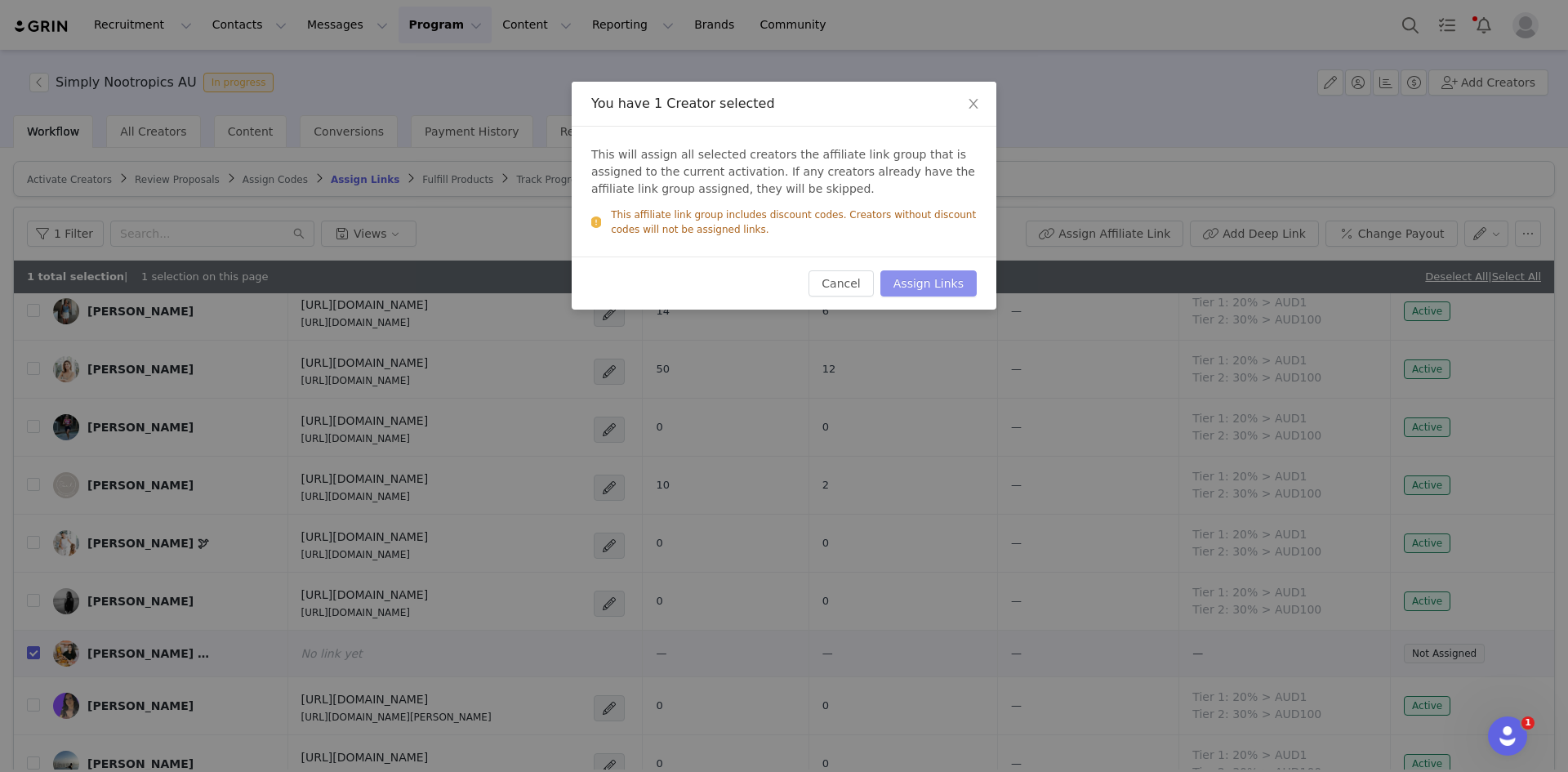
click at [954, 291] on button "Assign Links" at bounding box center [928, 283] width 97 height 26
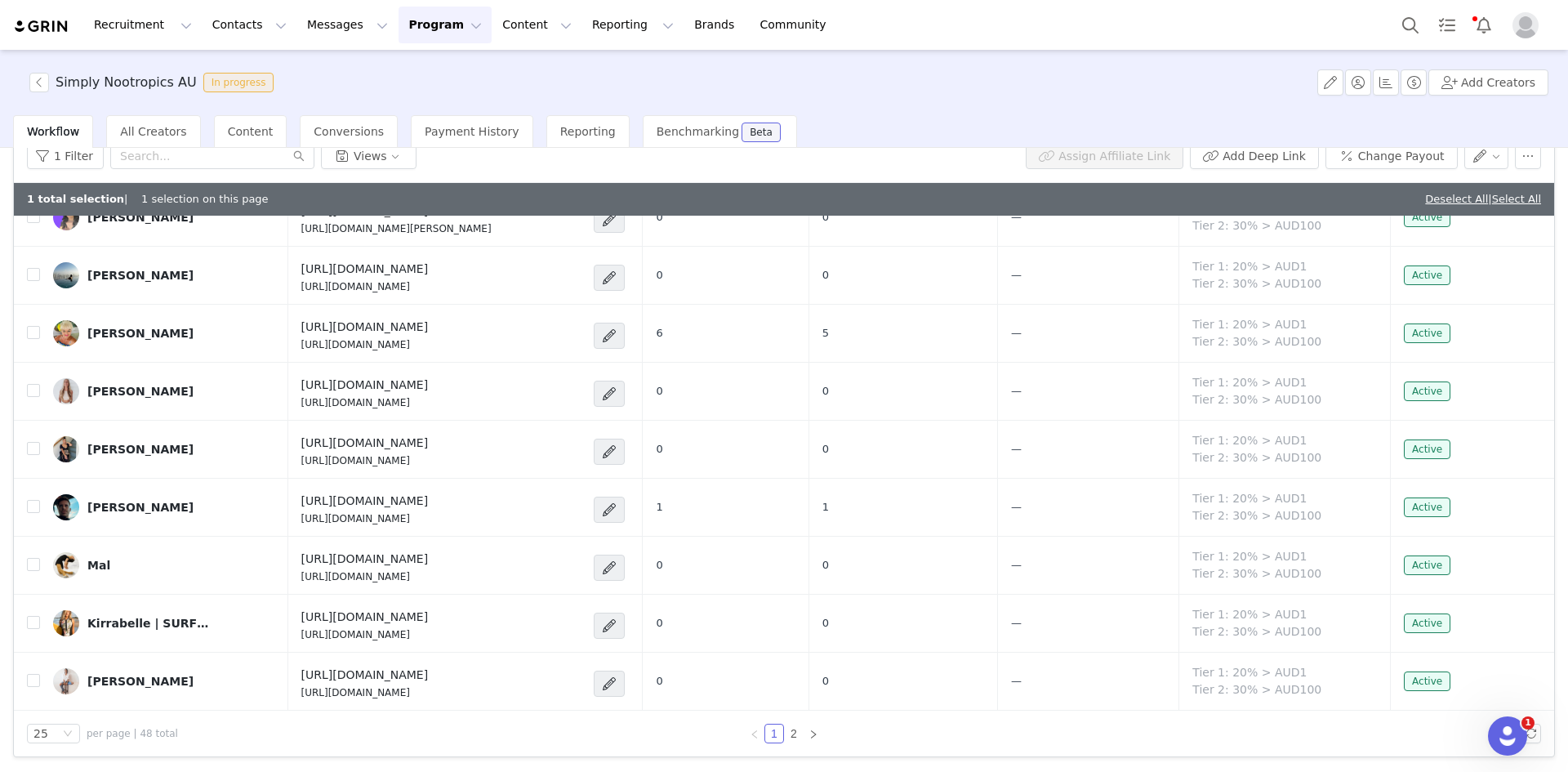
scroll to position [749, 0]
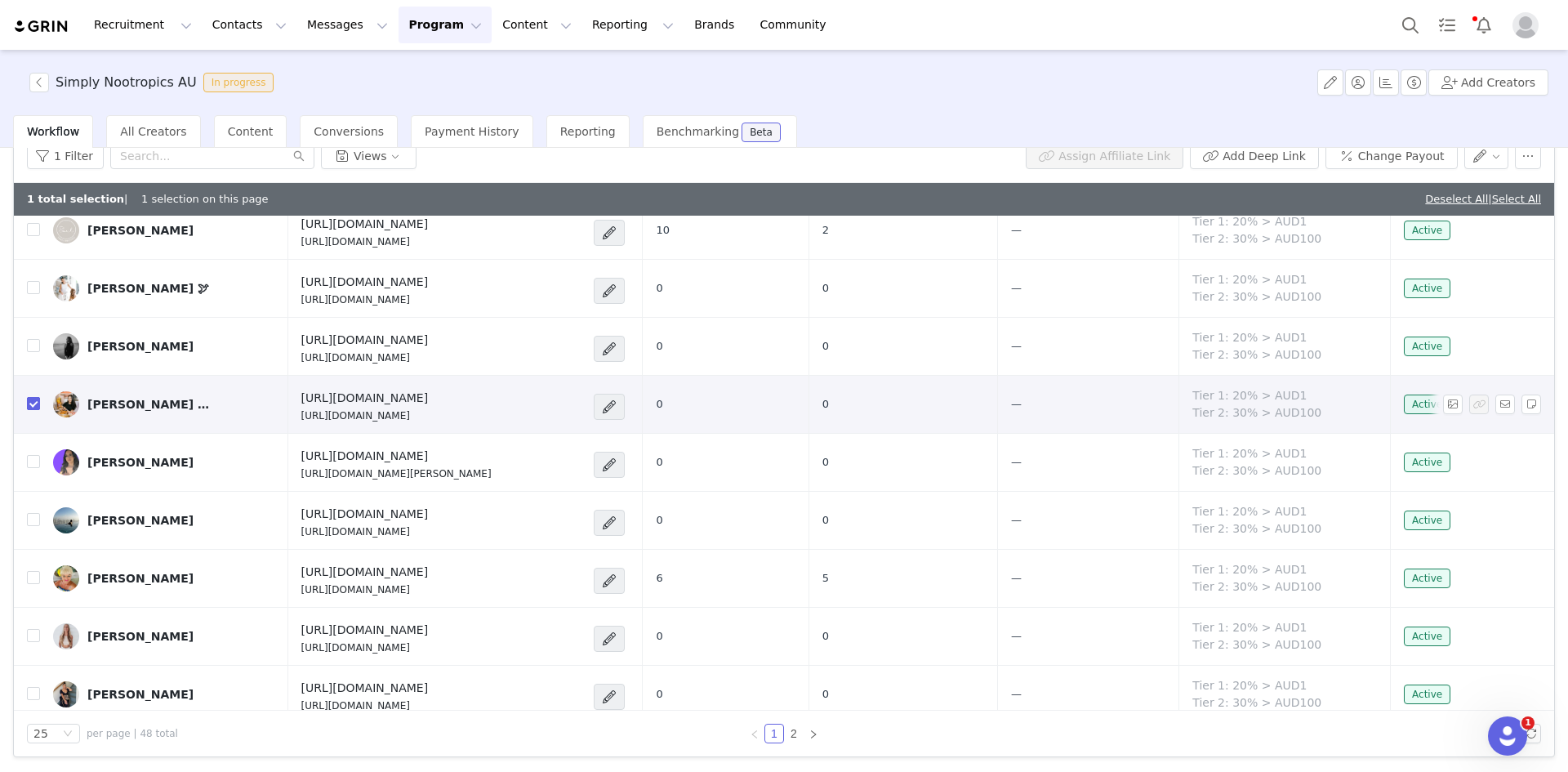
click at [30, 399] on input "checkbox" at bounding box center [33, 403] width 13 height 13
checkbox input "false"
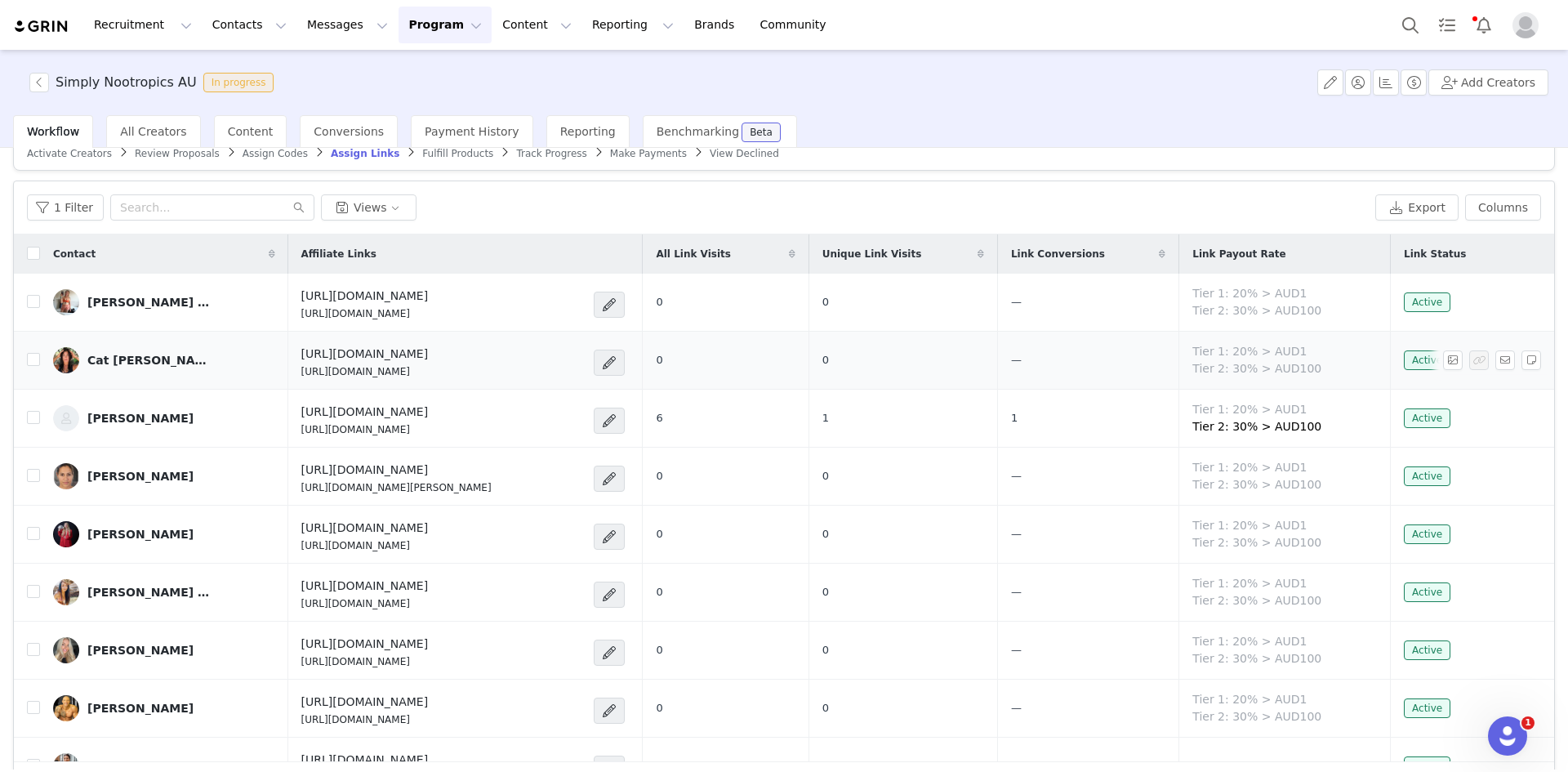
scroll to position [0, 0]
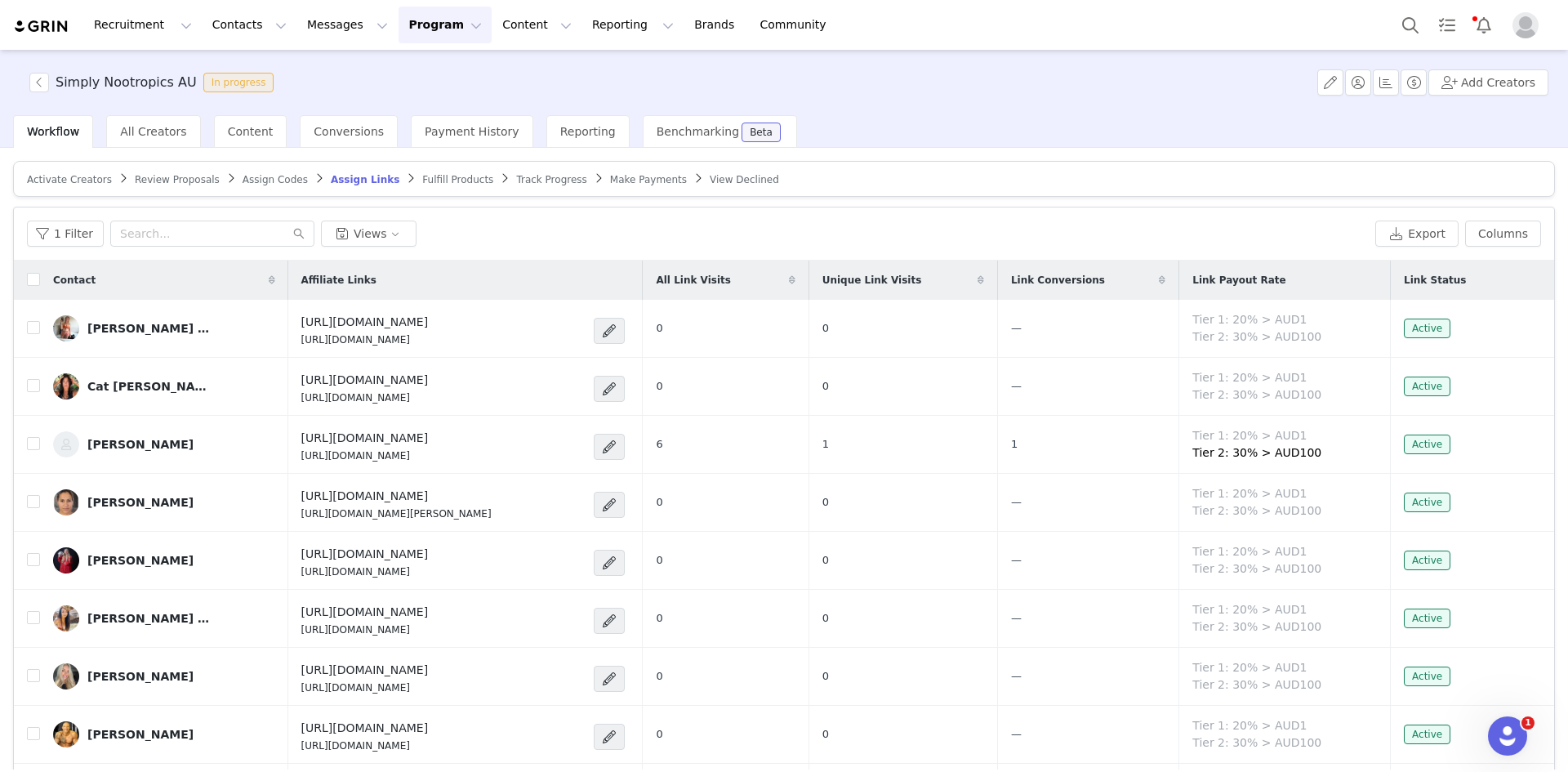
click at [423, 174] on span "Fulfill Products" at bounding box center [458, 180] width 71 height 12
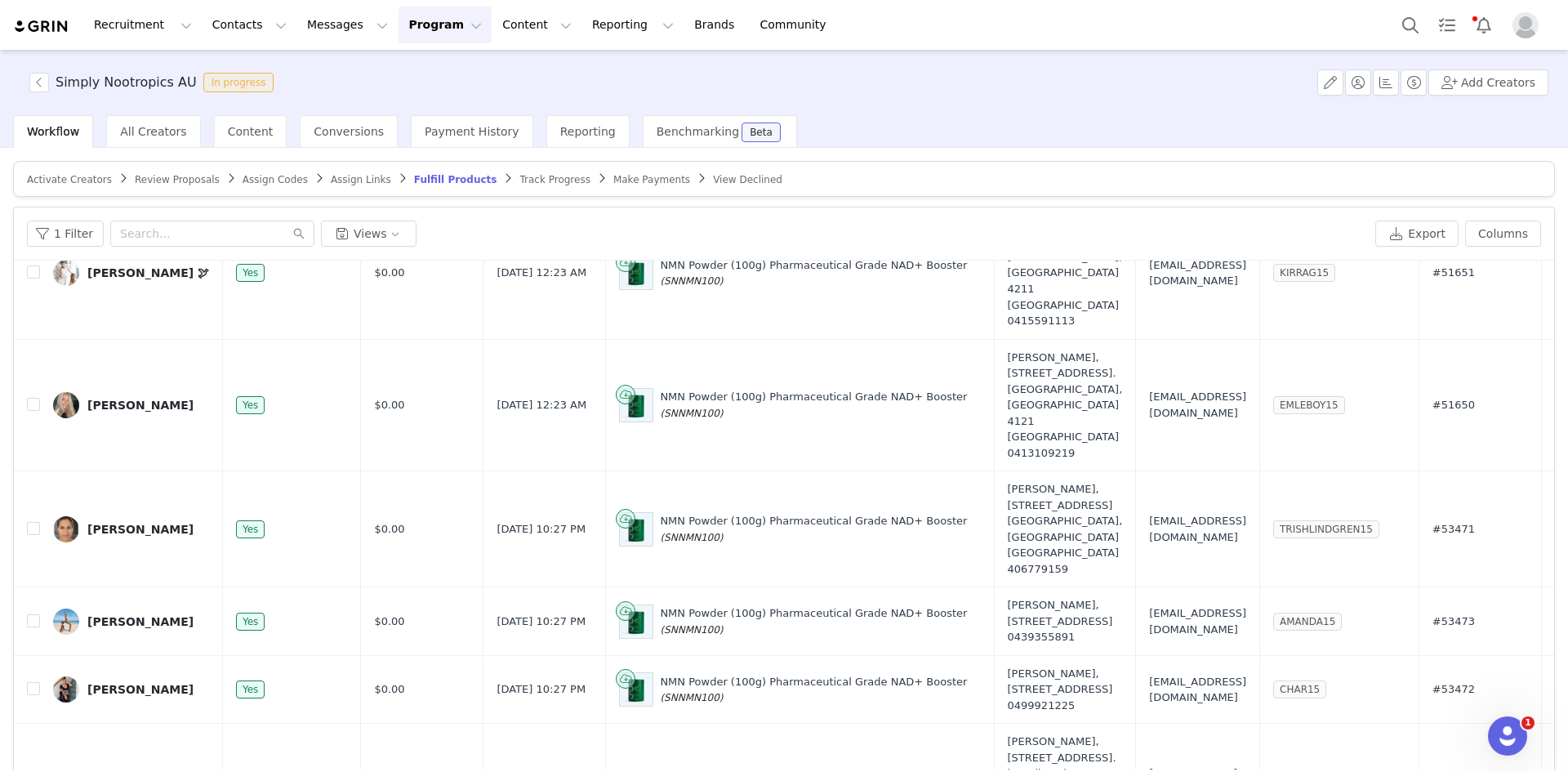
scroll to position [77, 0]
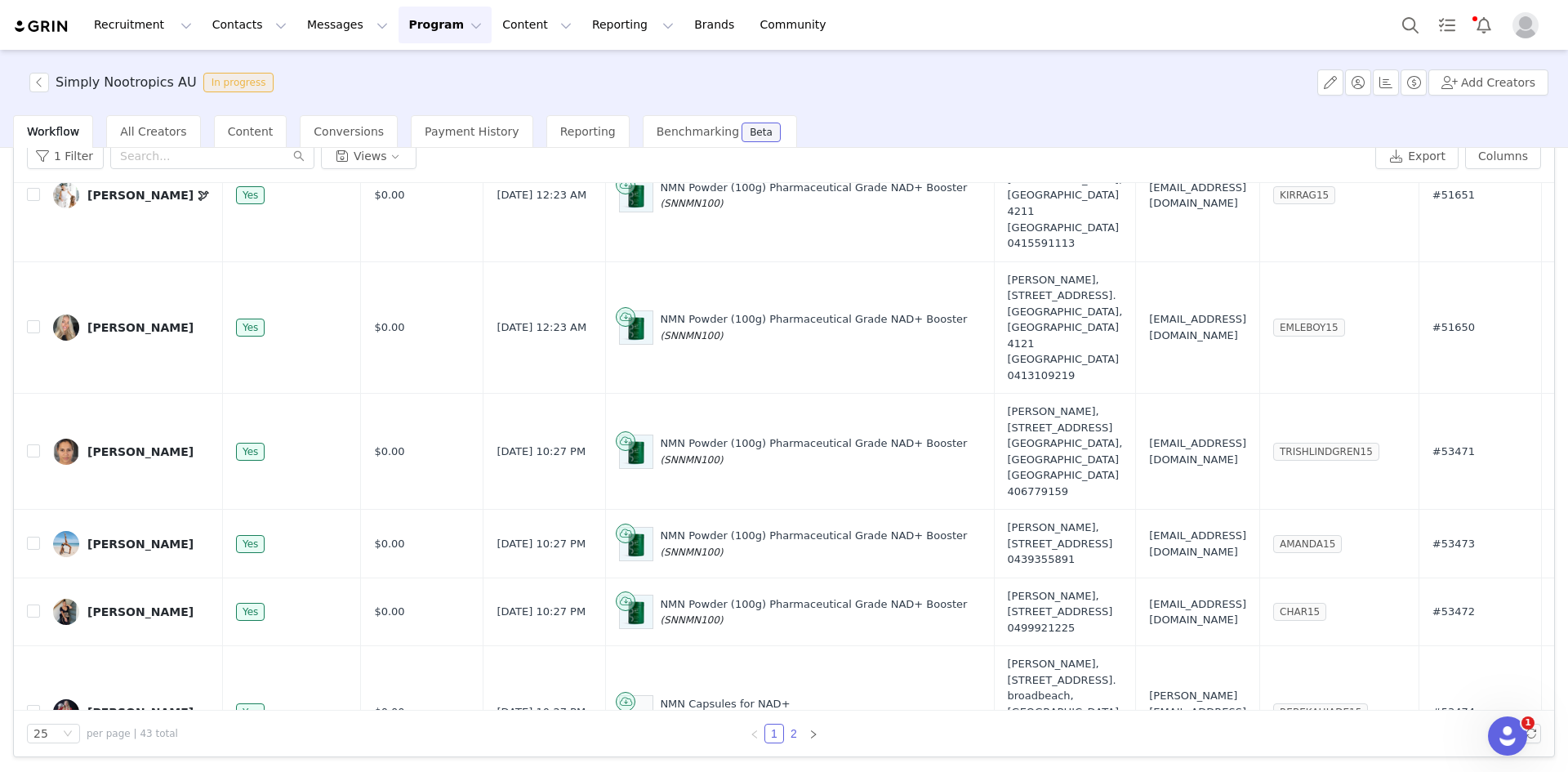
click at [790, 726] on link "2" at bounding box center [794, 734] width 18 height 18
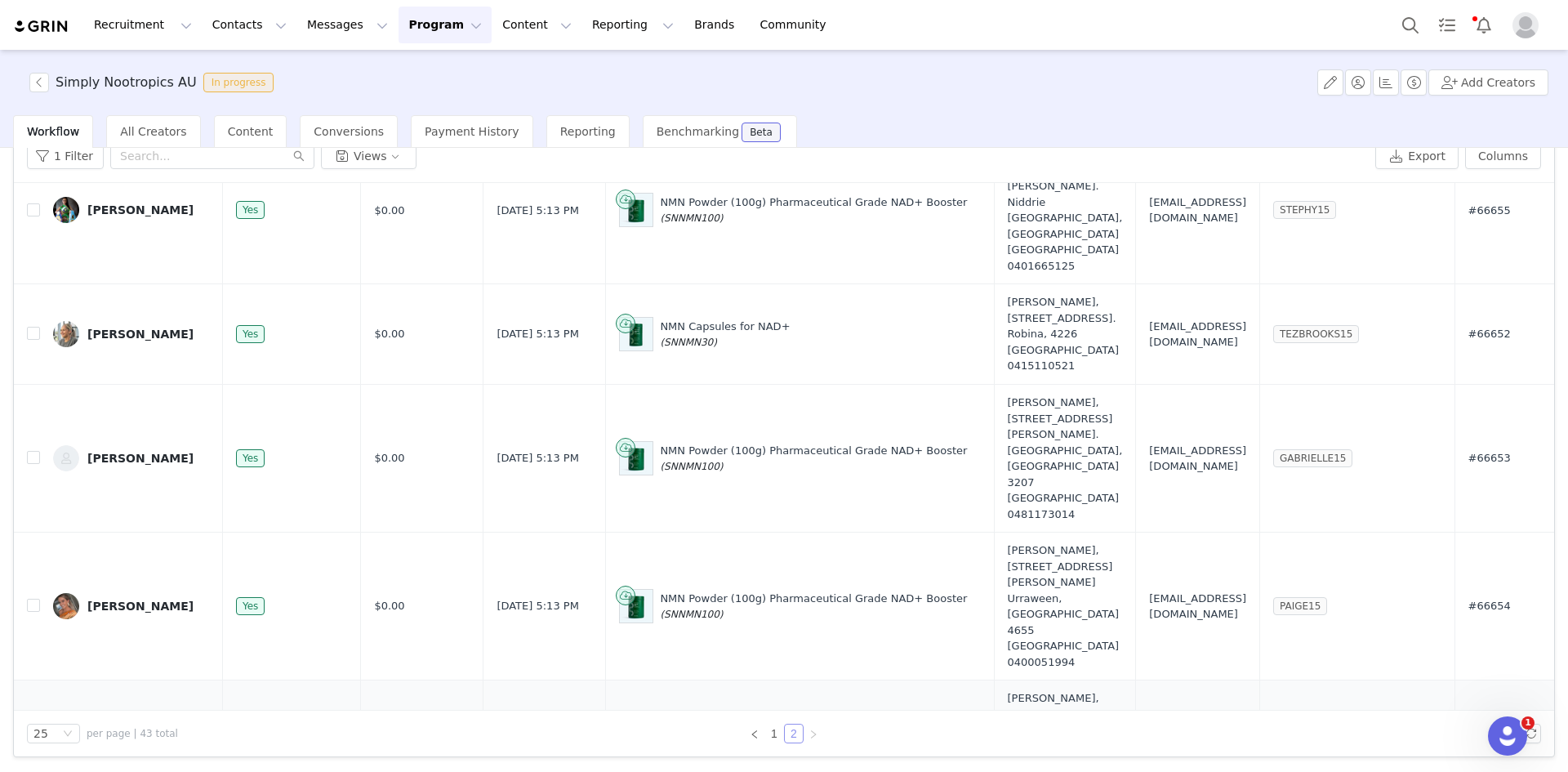
scroll to position [1550, 0]
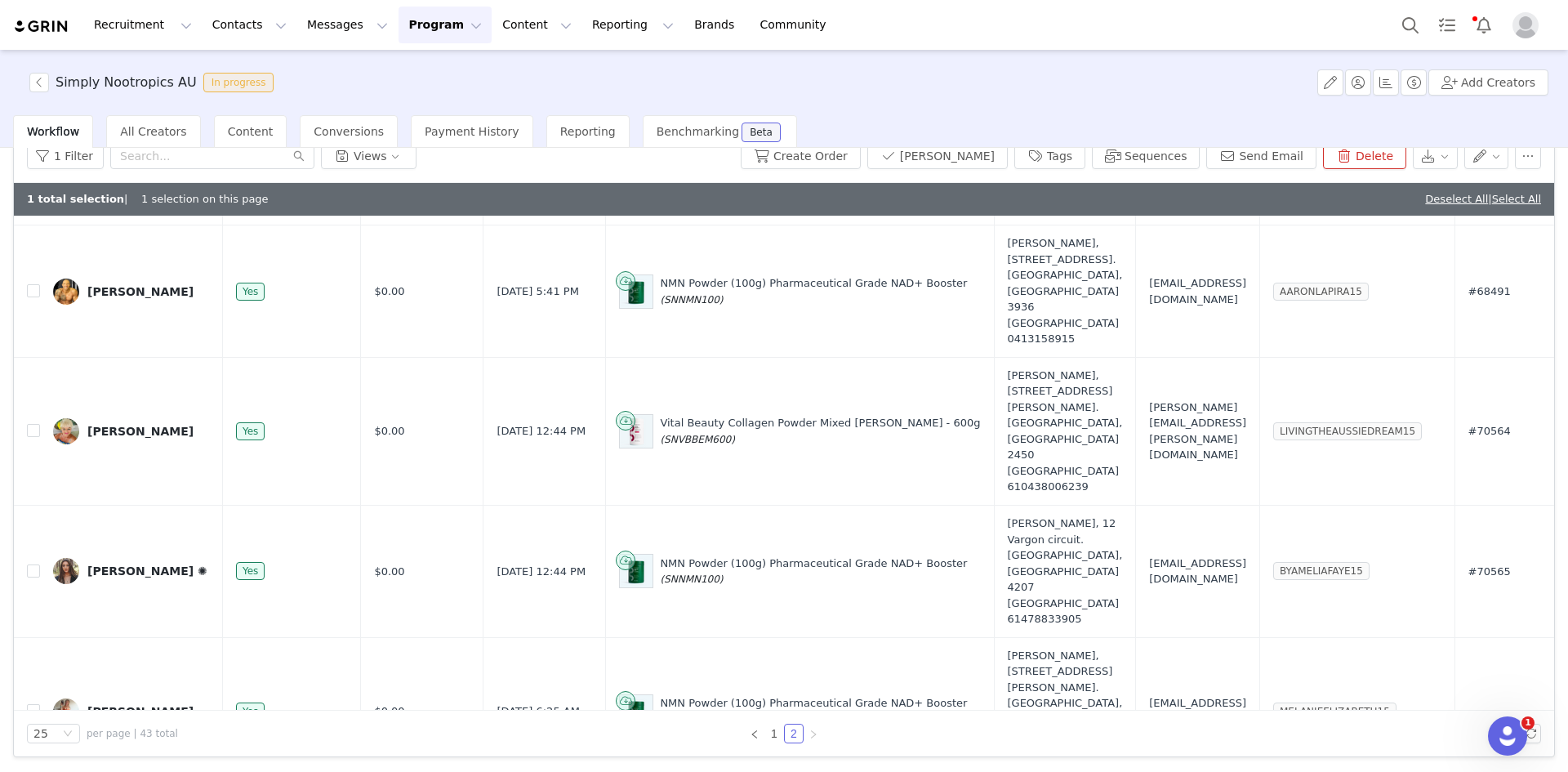
scroll to position [1583, 0]
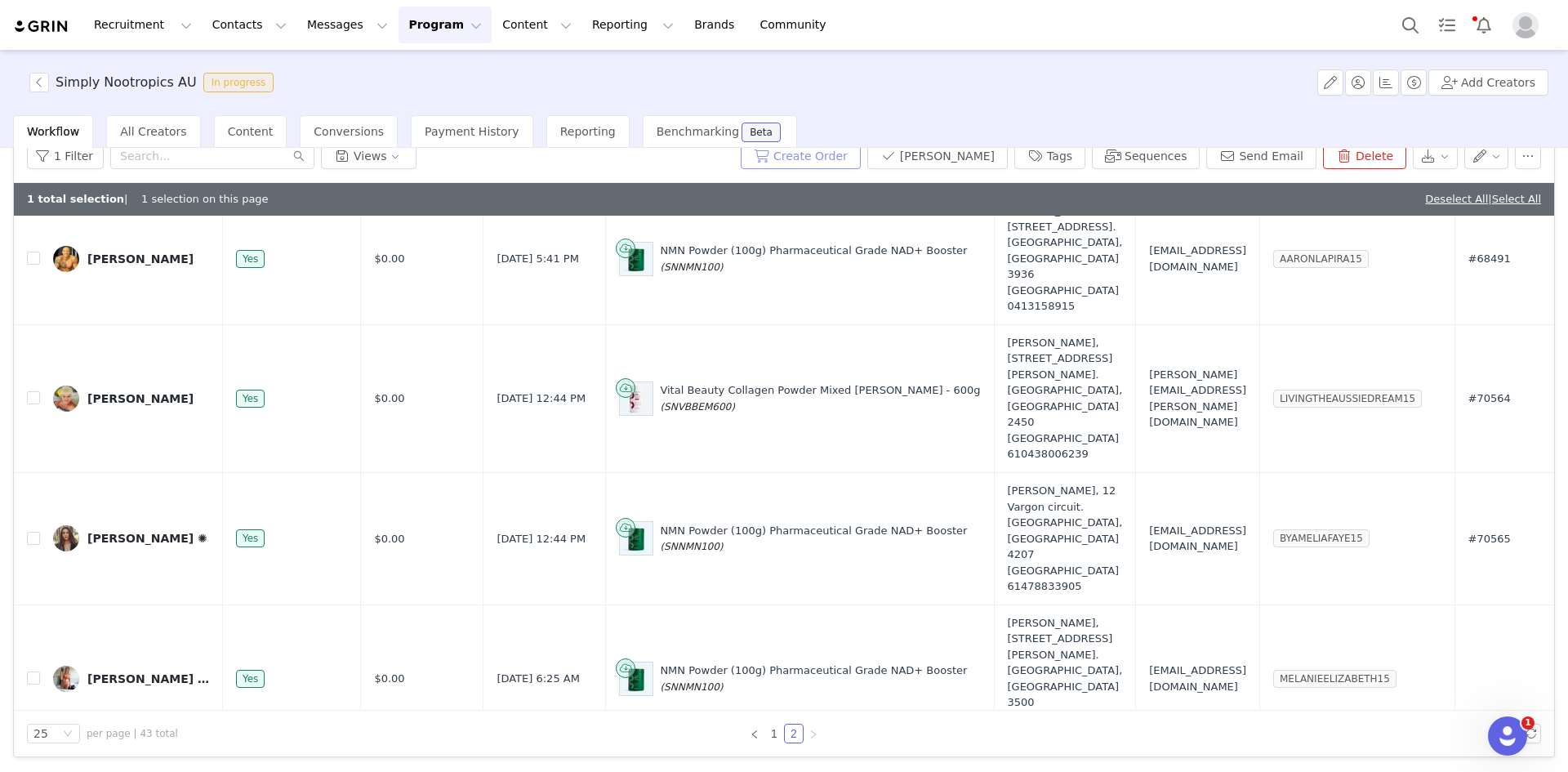
click at [857, 159] on button "Create Order" at bounding box center [800, 156] width 120 height 26
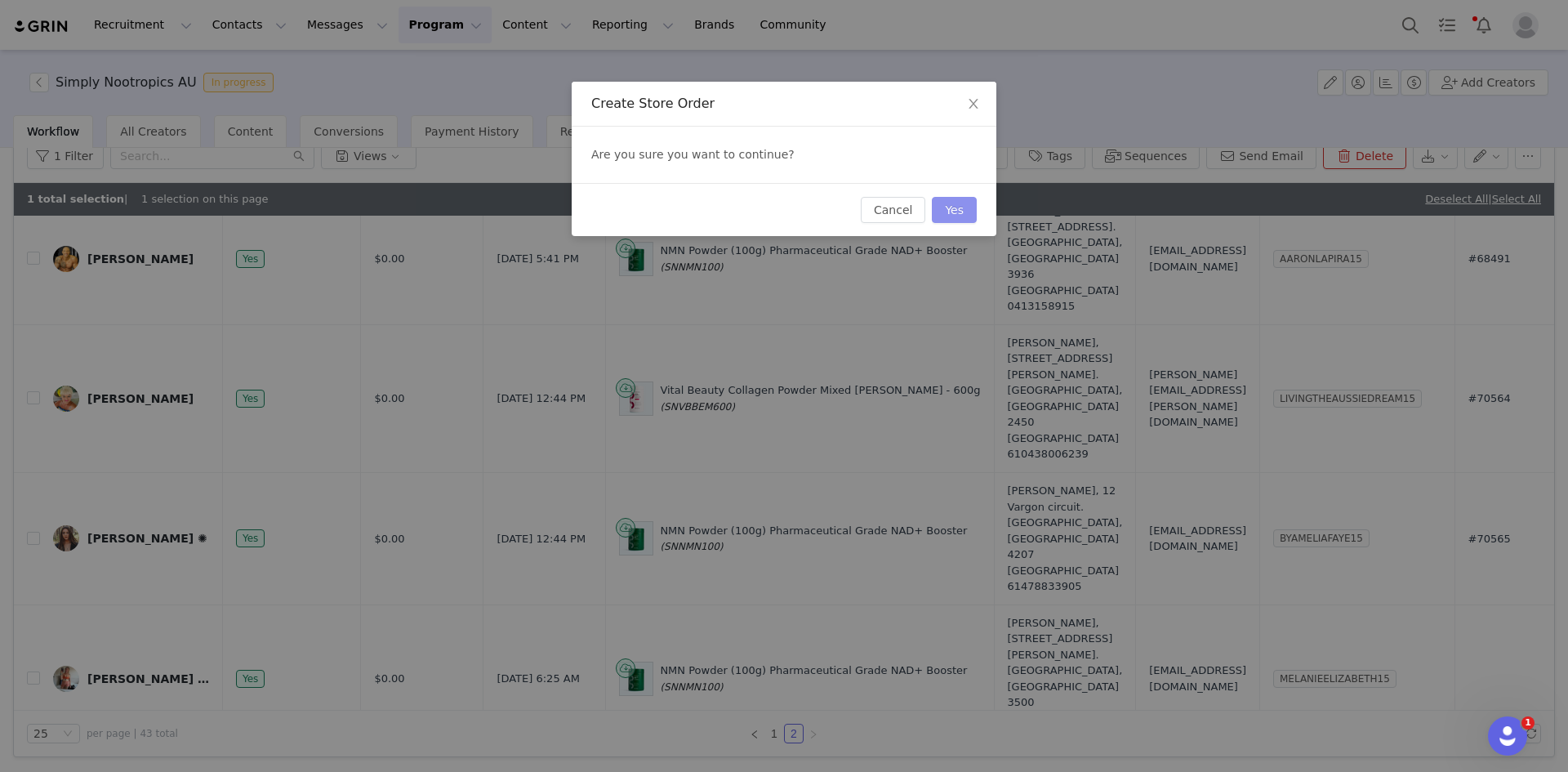
click at [968, 217] on button "Yes" at bounding box center [955, 209] width 45 height 26
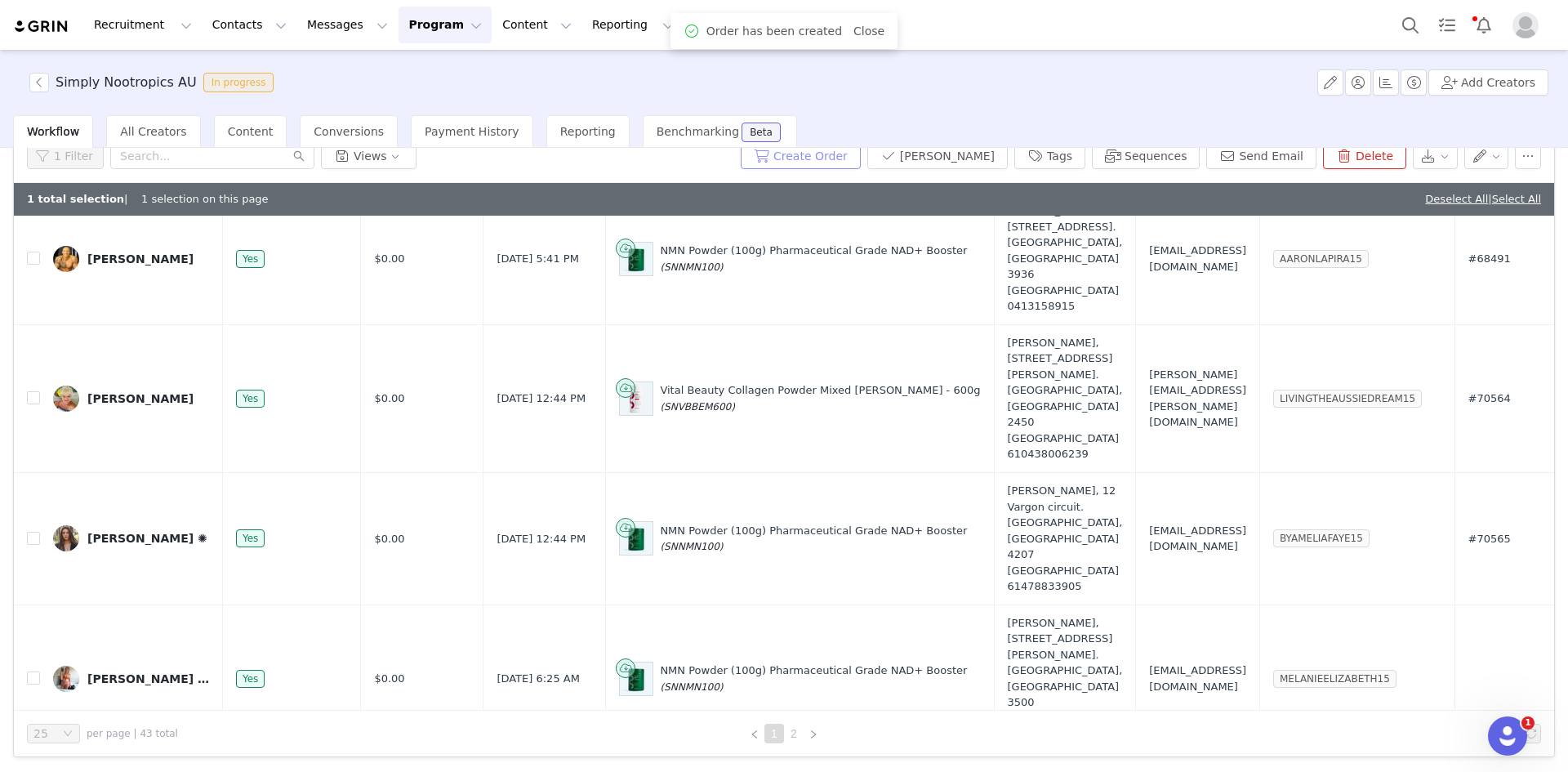
scroll to position [0, 0]
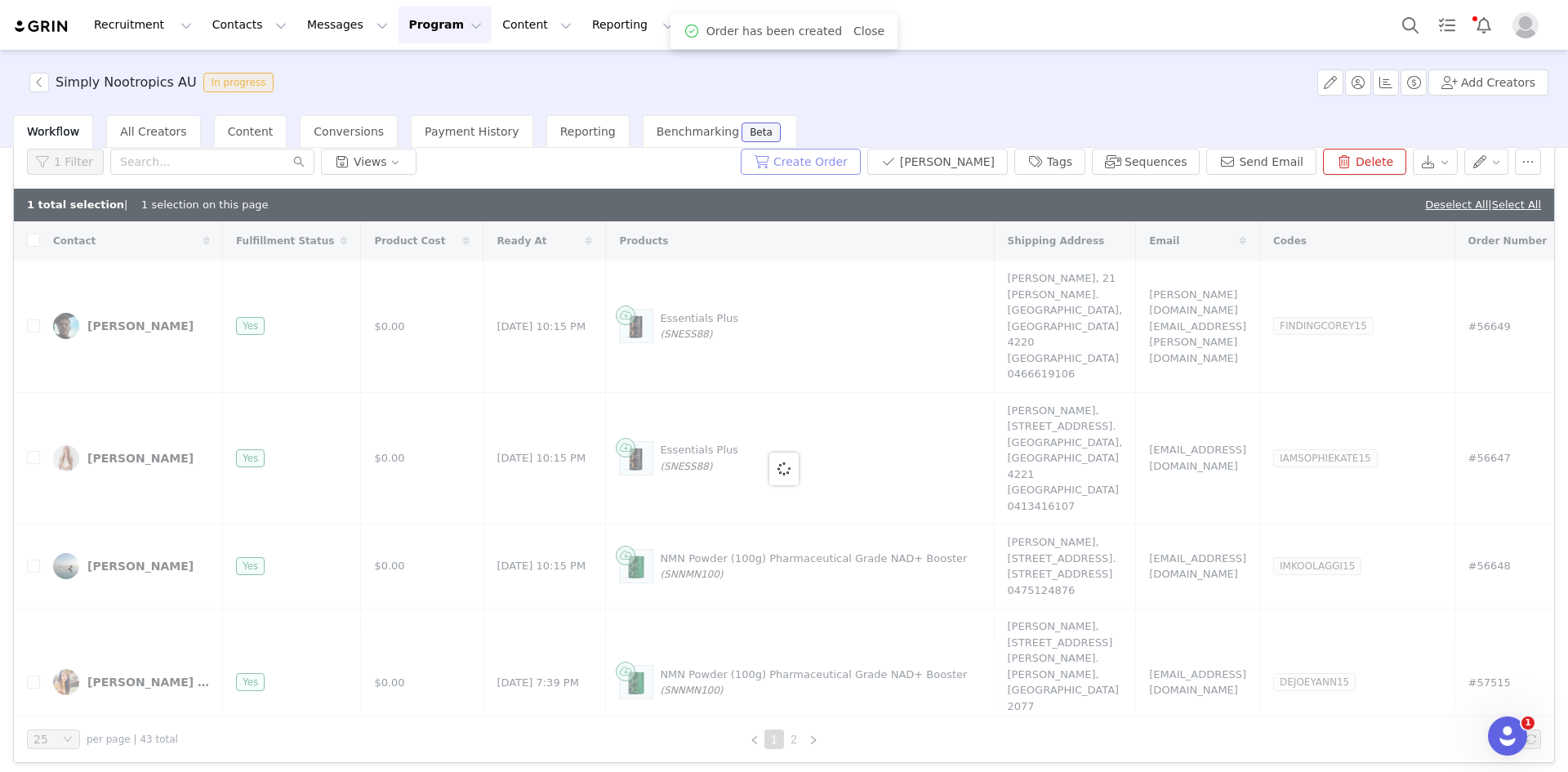
checkbox input "false"
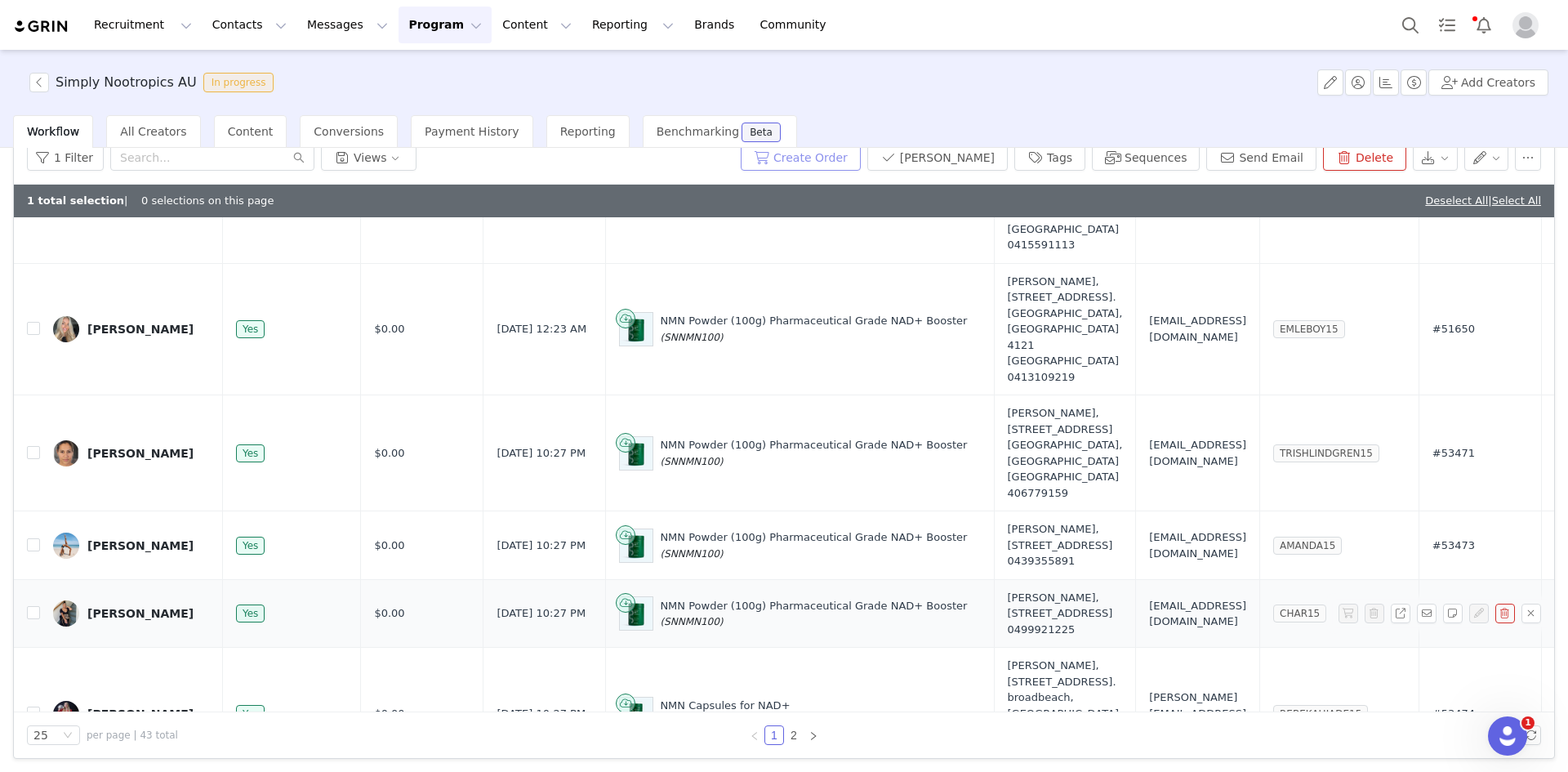
scroll to position [77, 0]
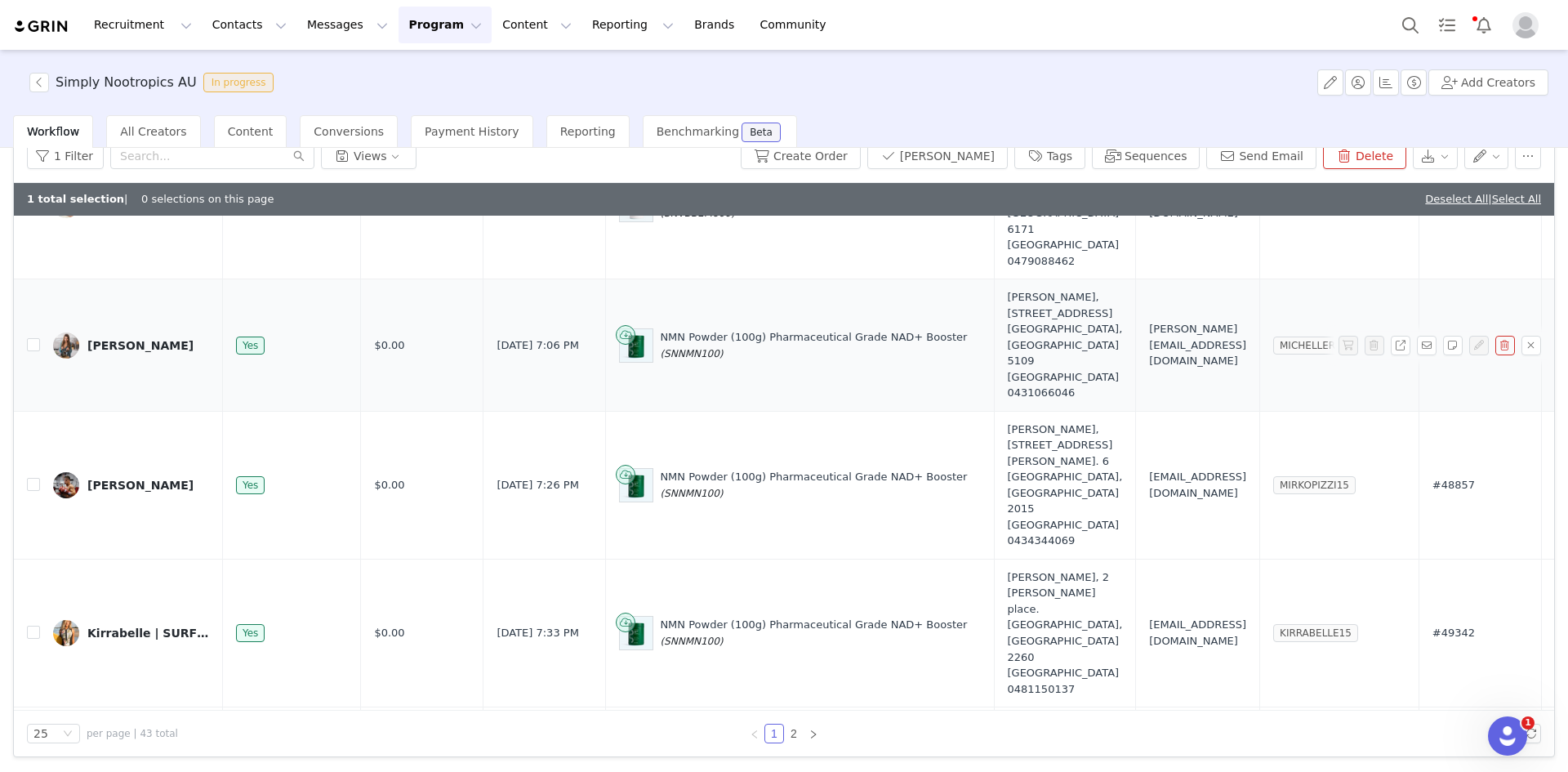
click at [1425, 202] on link "Deselect All" at bounding box center [1456, 199] width 63 height 13
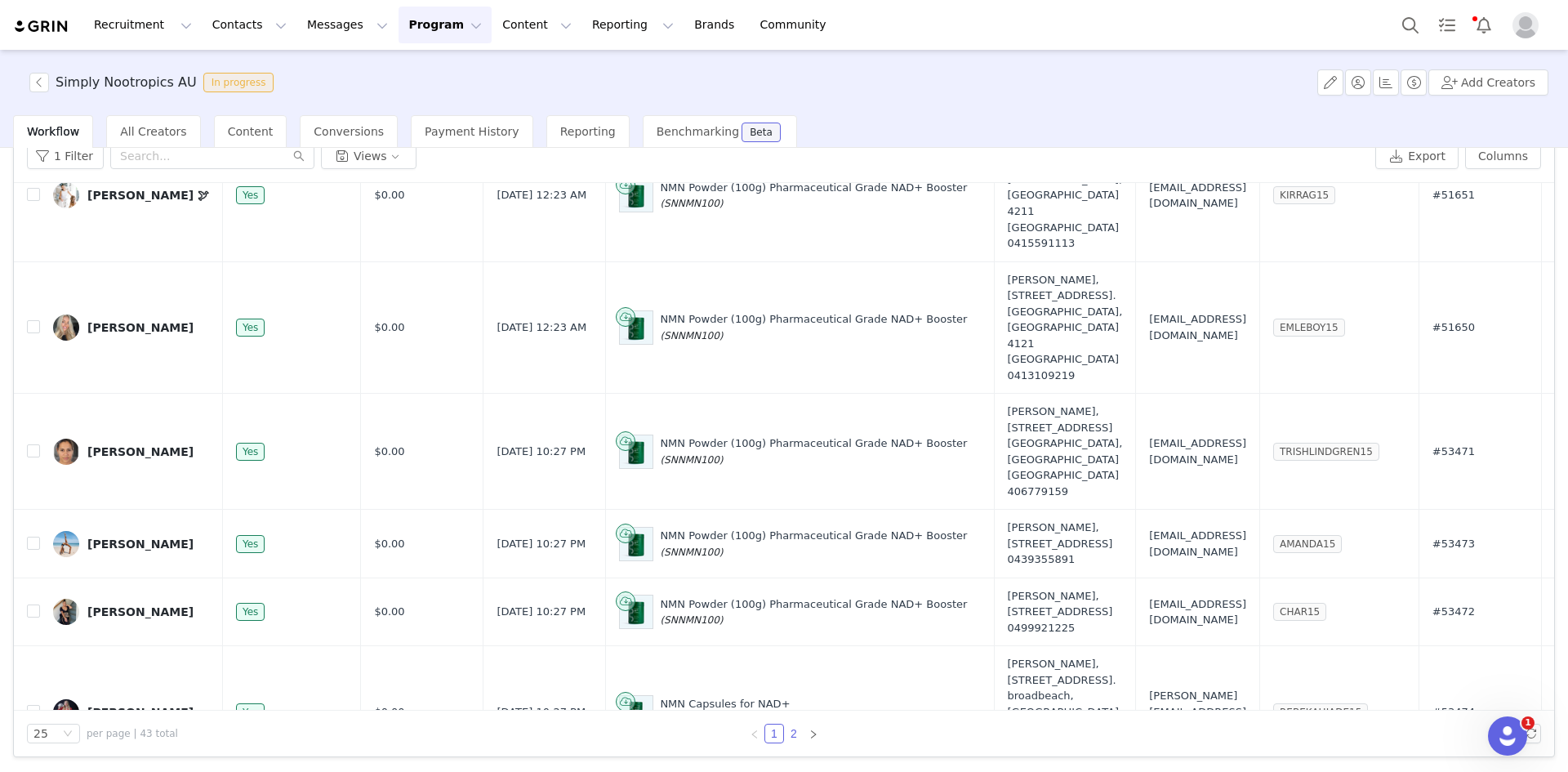
click at [785, 729] on link "2" at bounding box center [794, 734] width 18 height 18
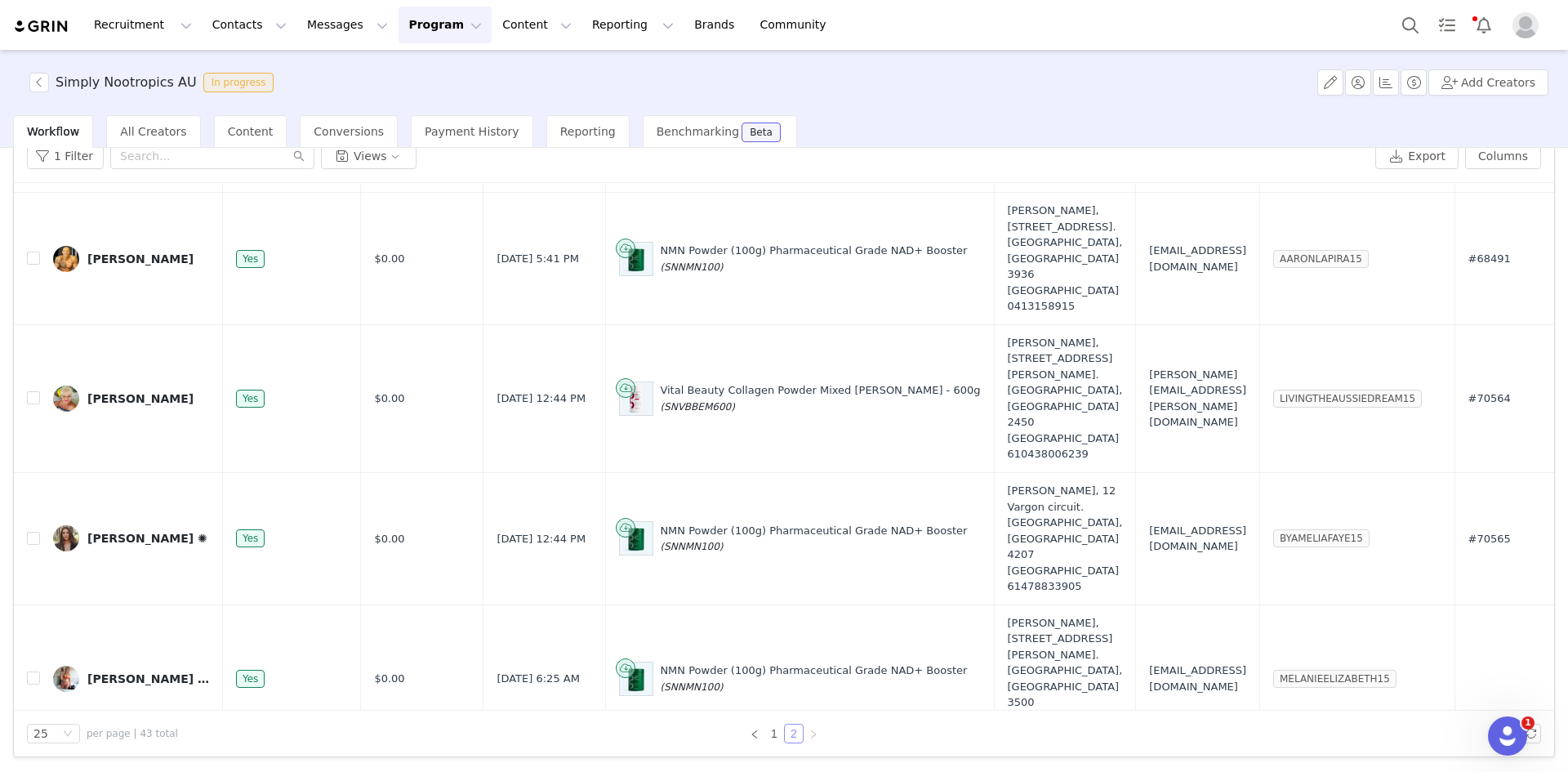
scroll to position [1550, 164]
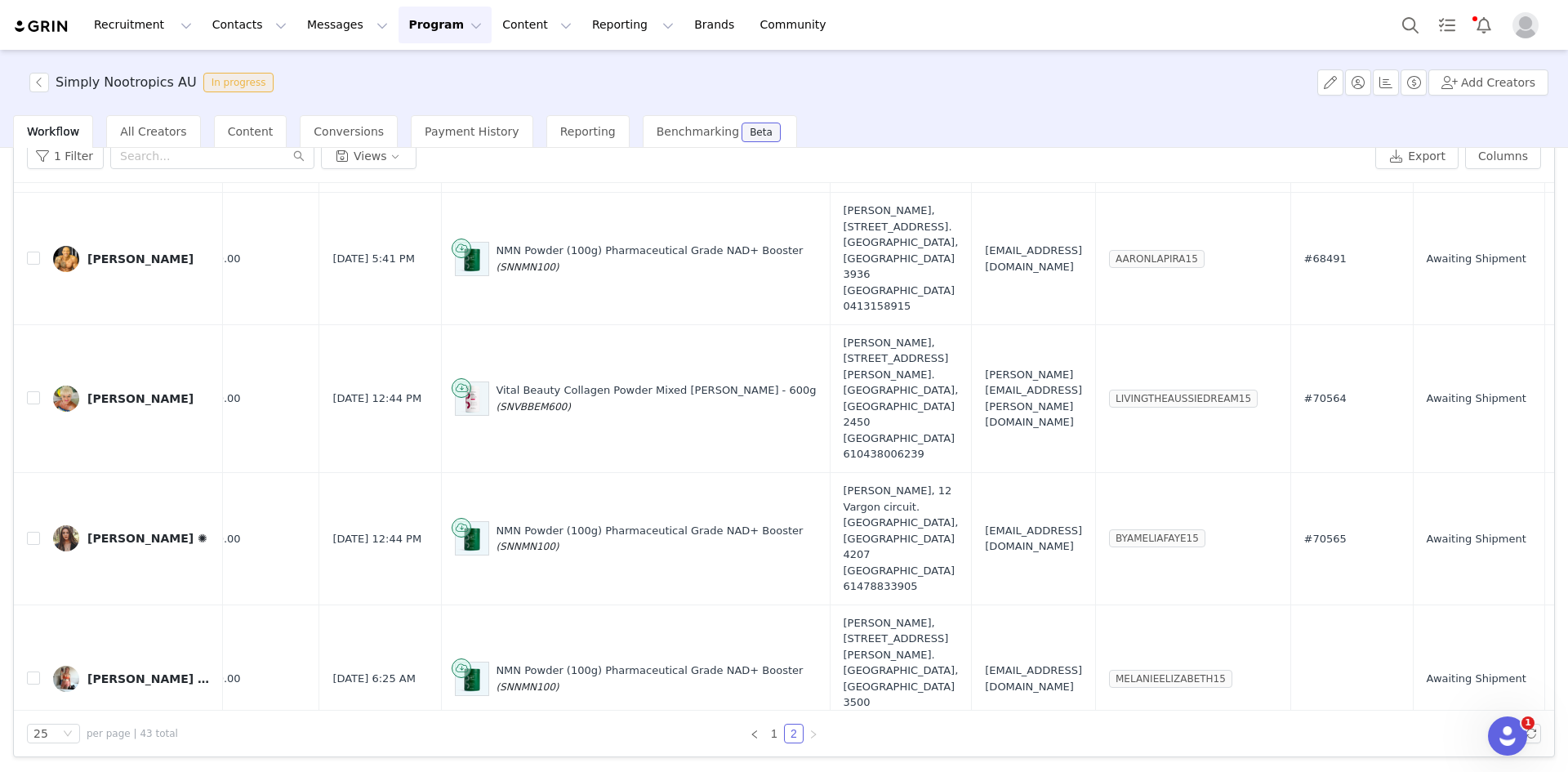
drag, startPoint x: 862, startPoint y: 683, endPoint x: 778, endPoint y: 593, distance: 123.1
copy div "[PERSON_NAME], 32B [PERSON_NAME] Loop. [PERSON_NAME][GEOGRAPHIC_DATA][PERSON_NA…"
drag, startPoint x: 902, startPoint y: 637, endPoint x: 1061, endPoint y: 635, distance: 159.0
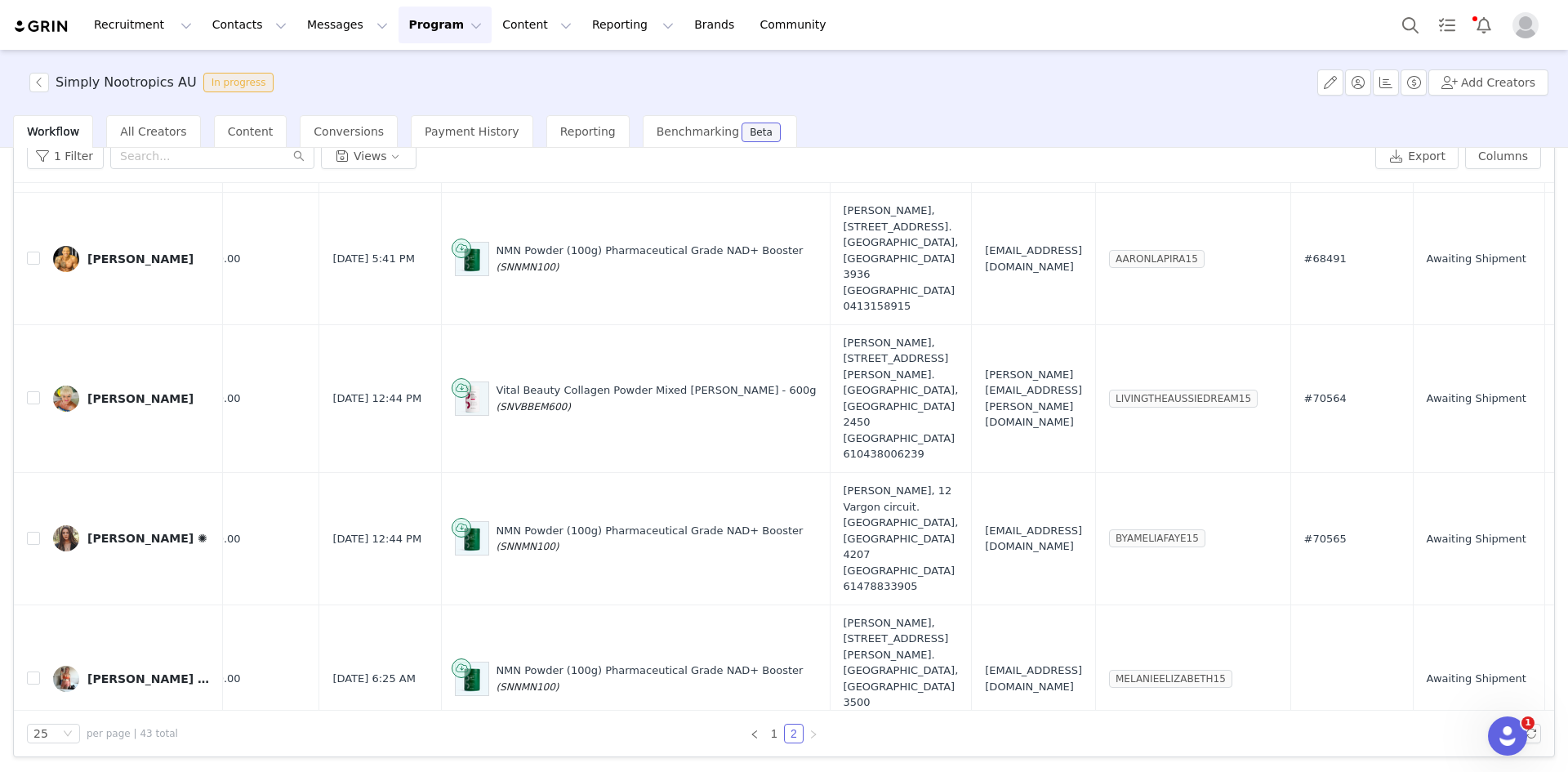
copy span "[EMAIL_ADDRESS][DOMAIN_NAME]"
checkbox input "true"
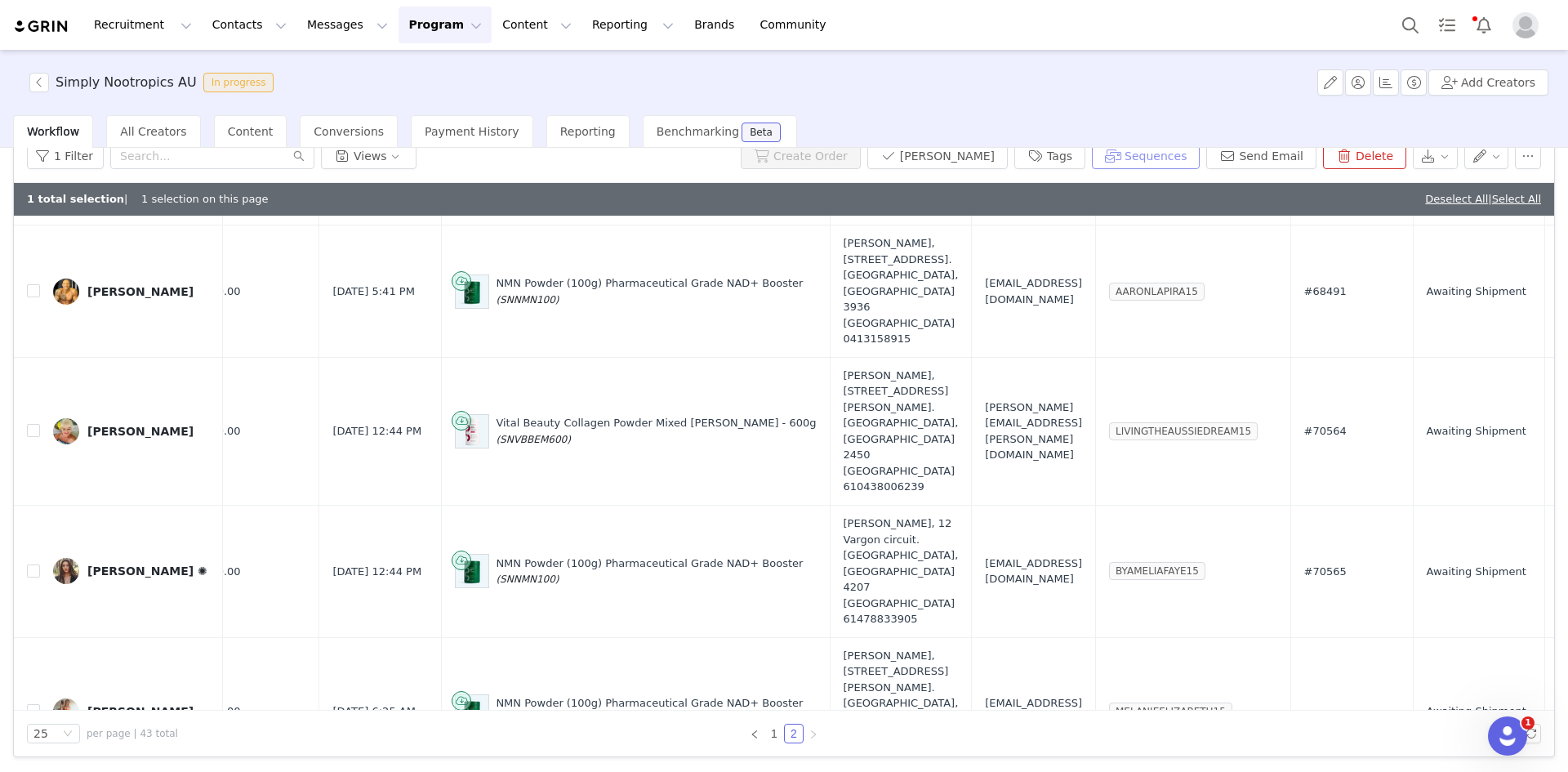
click at [1157, 155] on button "Sequences" at bounding box center [1145, 156] width 108 height 26
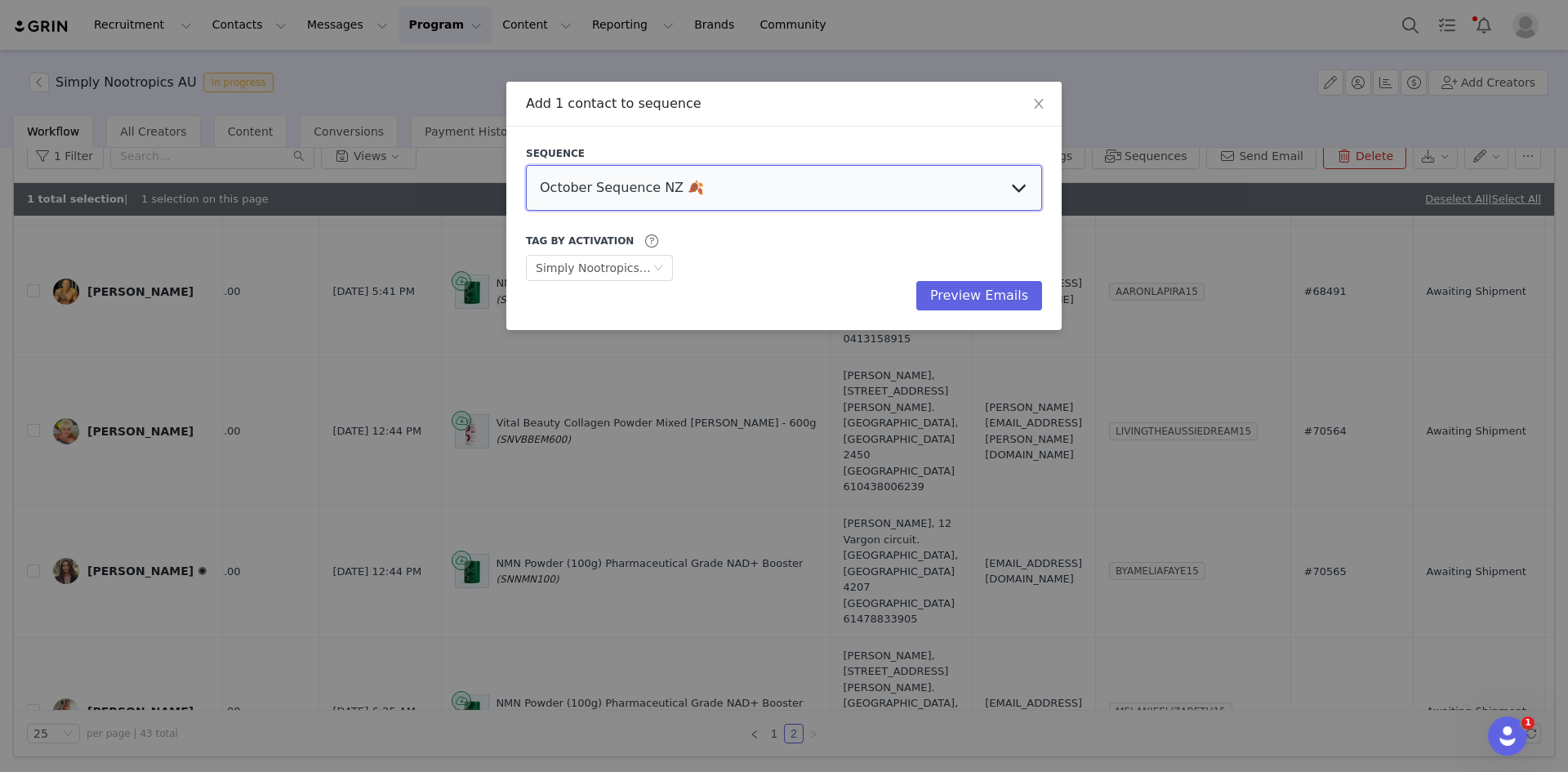
click at [599, 186] on select "October Sequence NZ 🍂 Initial Outreach - Doctors Welcome Email [GEOGRAPHIC_DATA…" at bounding box center [784, 188] width 516 height 46
select select "345bea5f-5ede-4c5e-b380-1b3cac714043"
click at [526, 165] on select "October Sequence NZ 🍂 Initial Outreach - Doctors Welcome Email [GEOGRAPHIC_DATA…" at bounding box center [784, 188] width 516 height 46
click at [984, 295] on button "Preview Emails" at bounding box center [979, 295] width 126 height 29
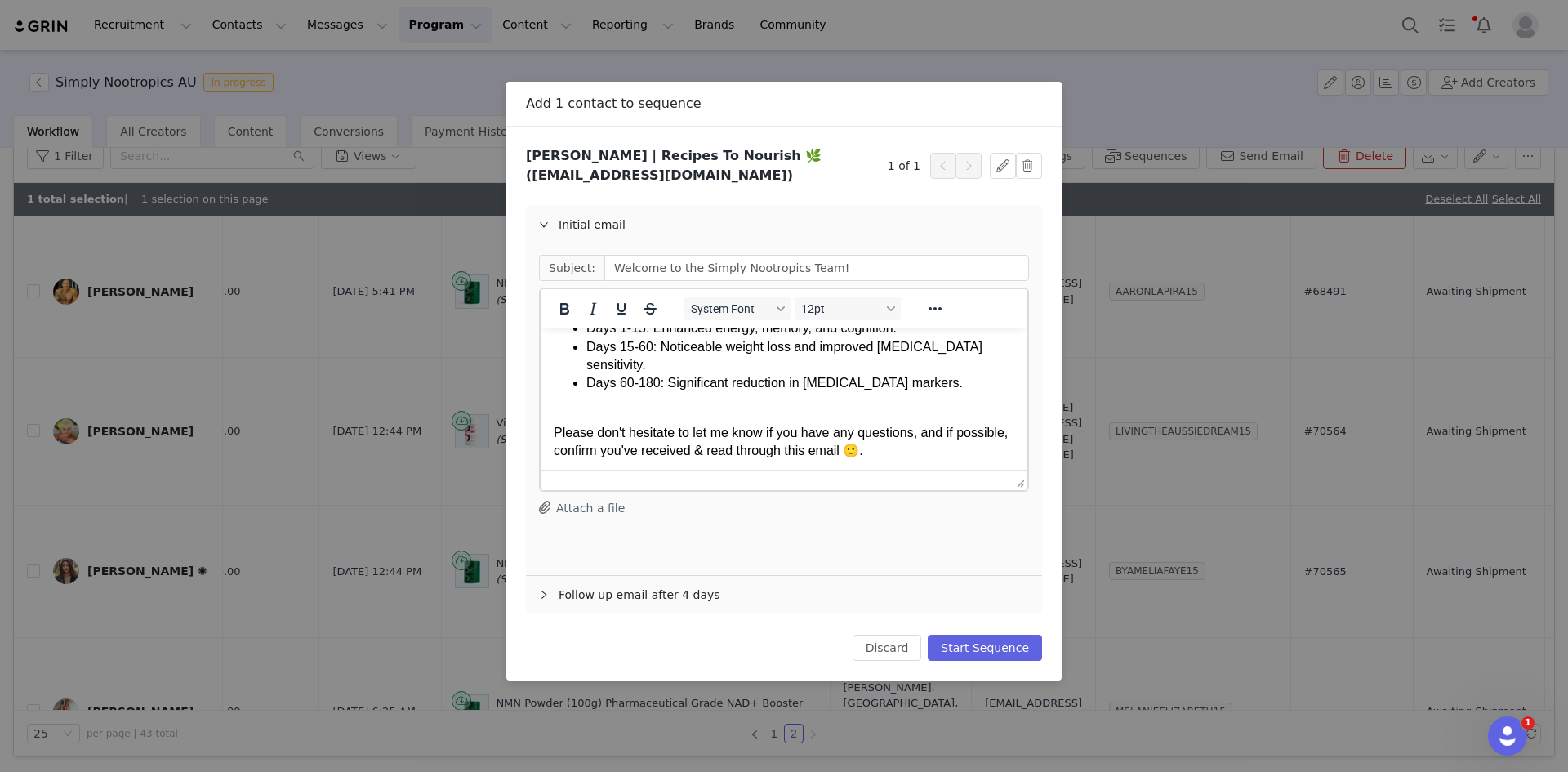
scroll to position [572, 0]
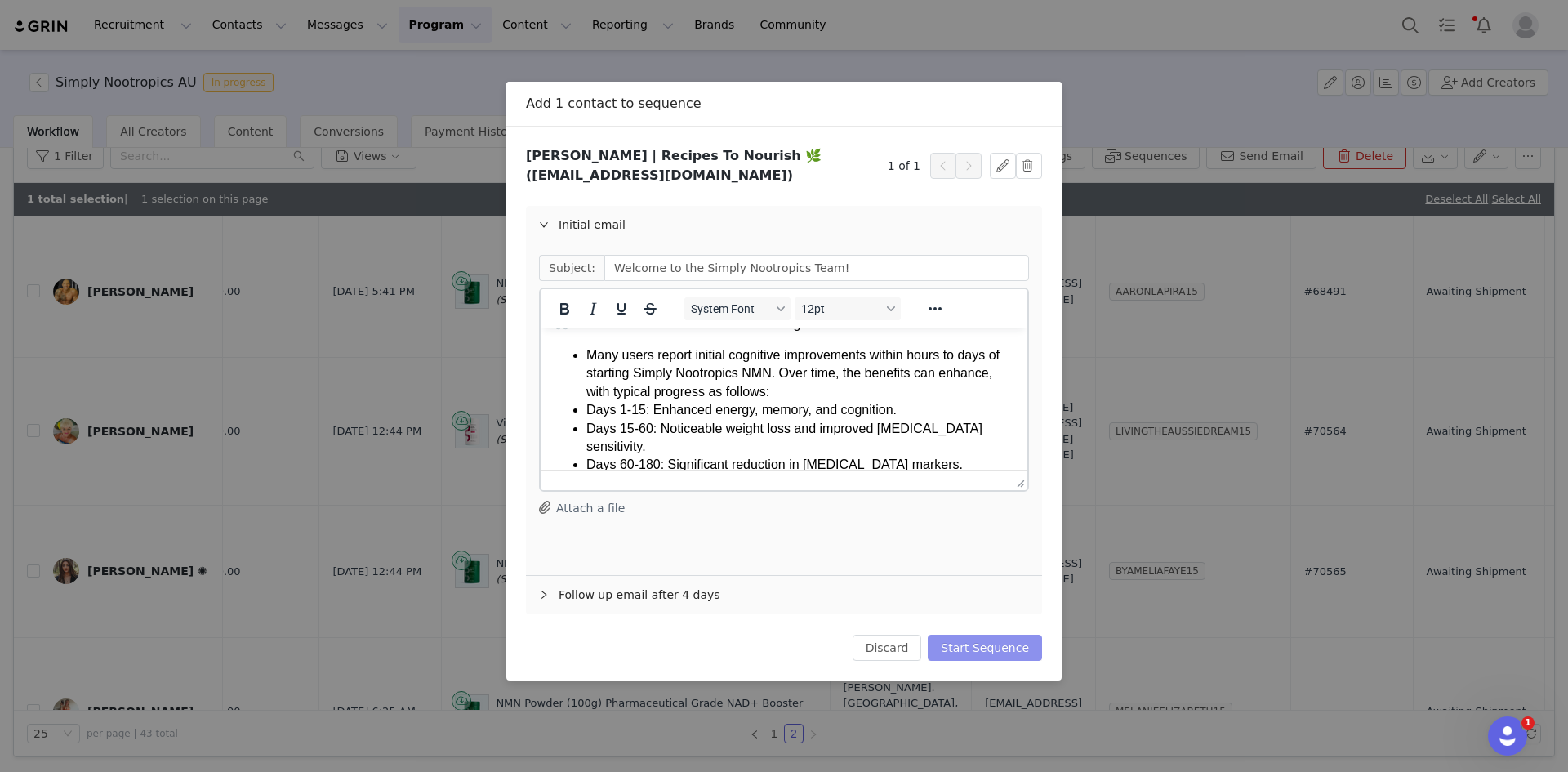
click at [967, 636] on button "Start Sequence" at bounding box center [985, 648] width 114 height 26
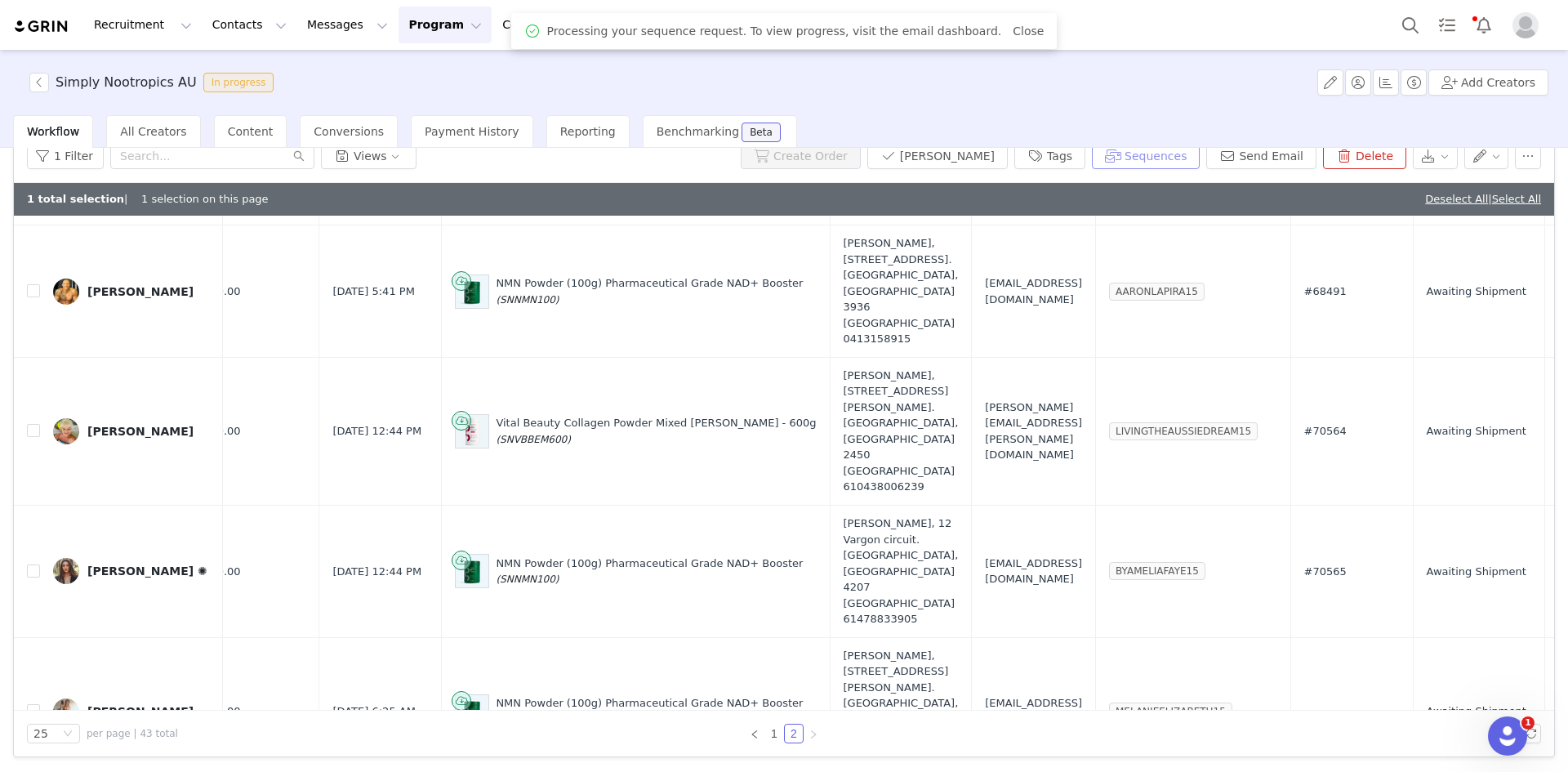
scroll to position [71, 0]
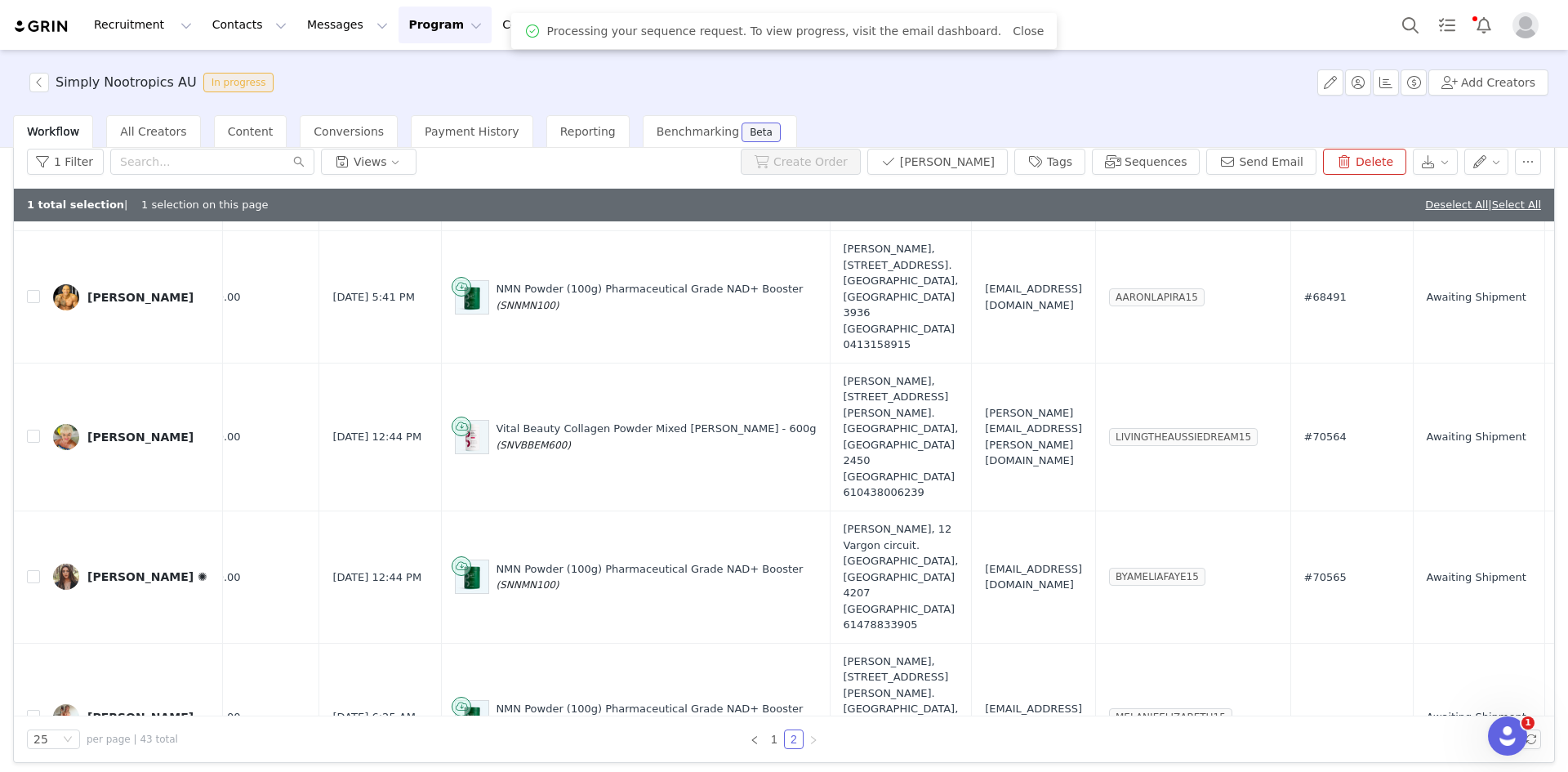
checkbox input "false"
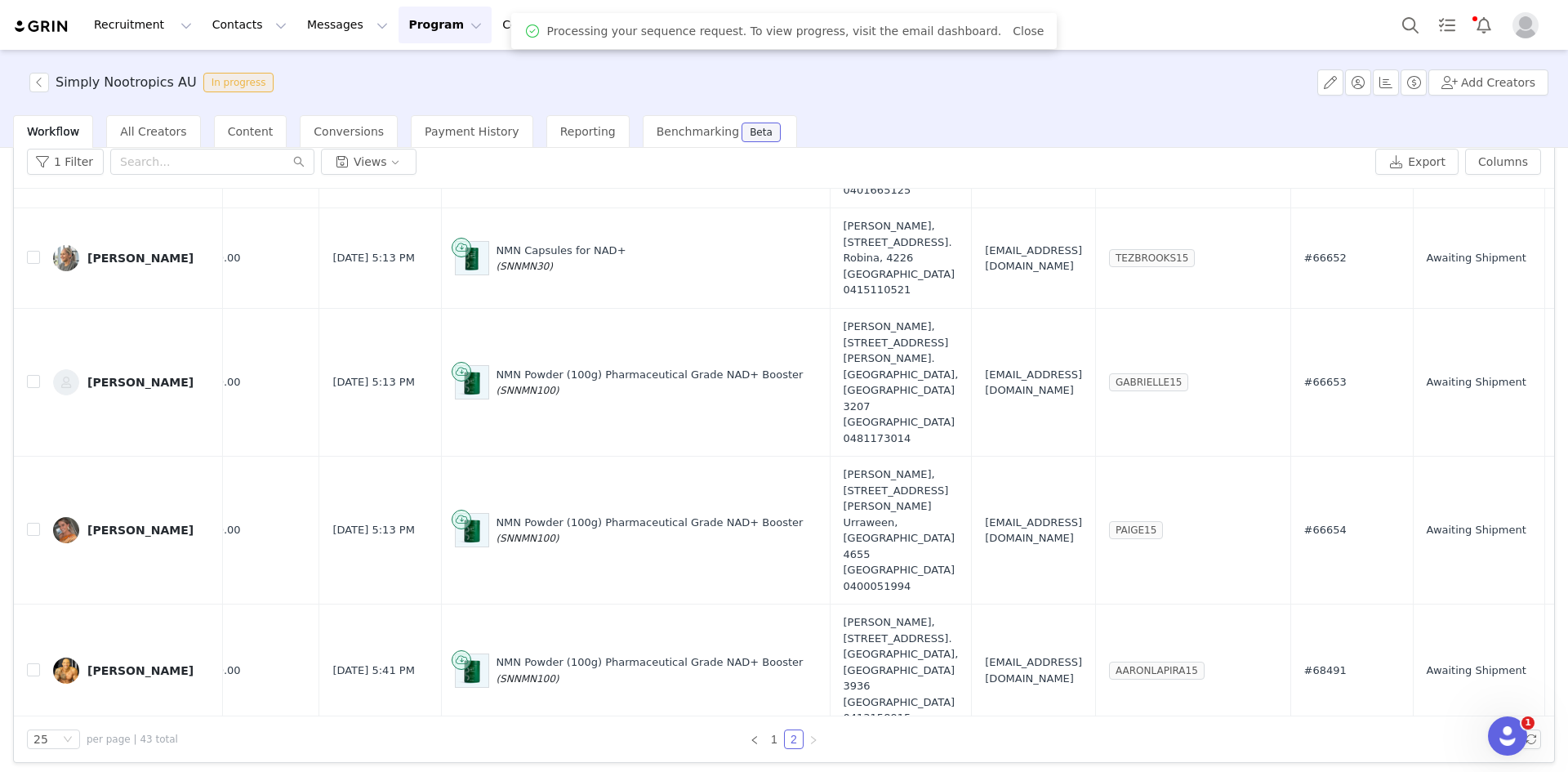
scroll to position [1142, 164]
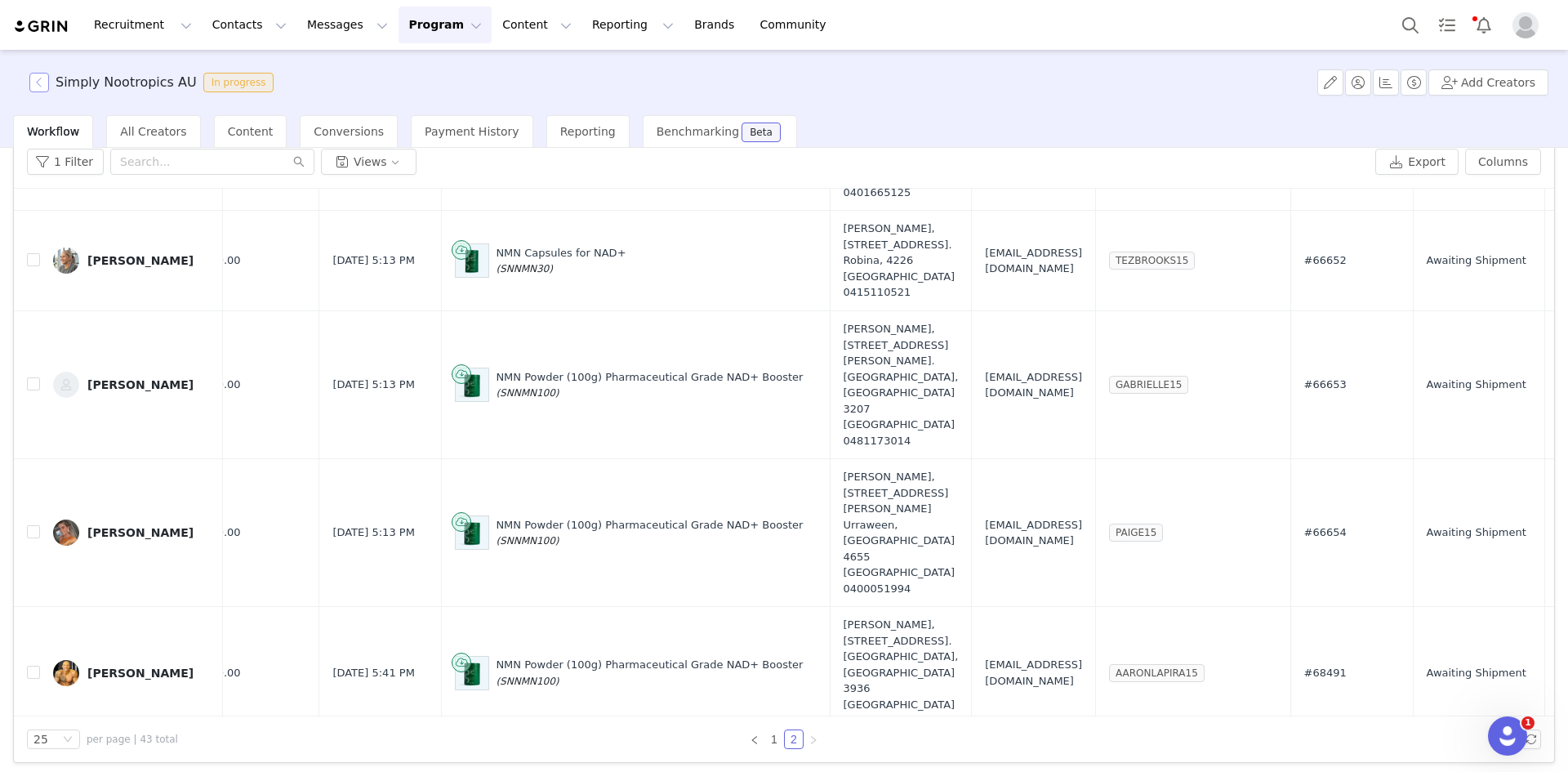
click at [37, 73] on button "button" at bounding box center [39, 82] width 20 height 20
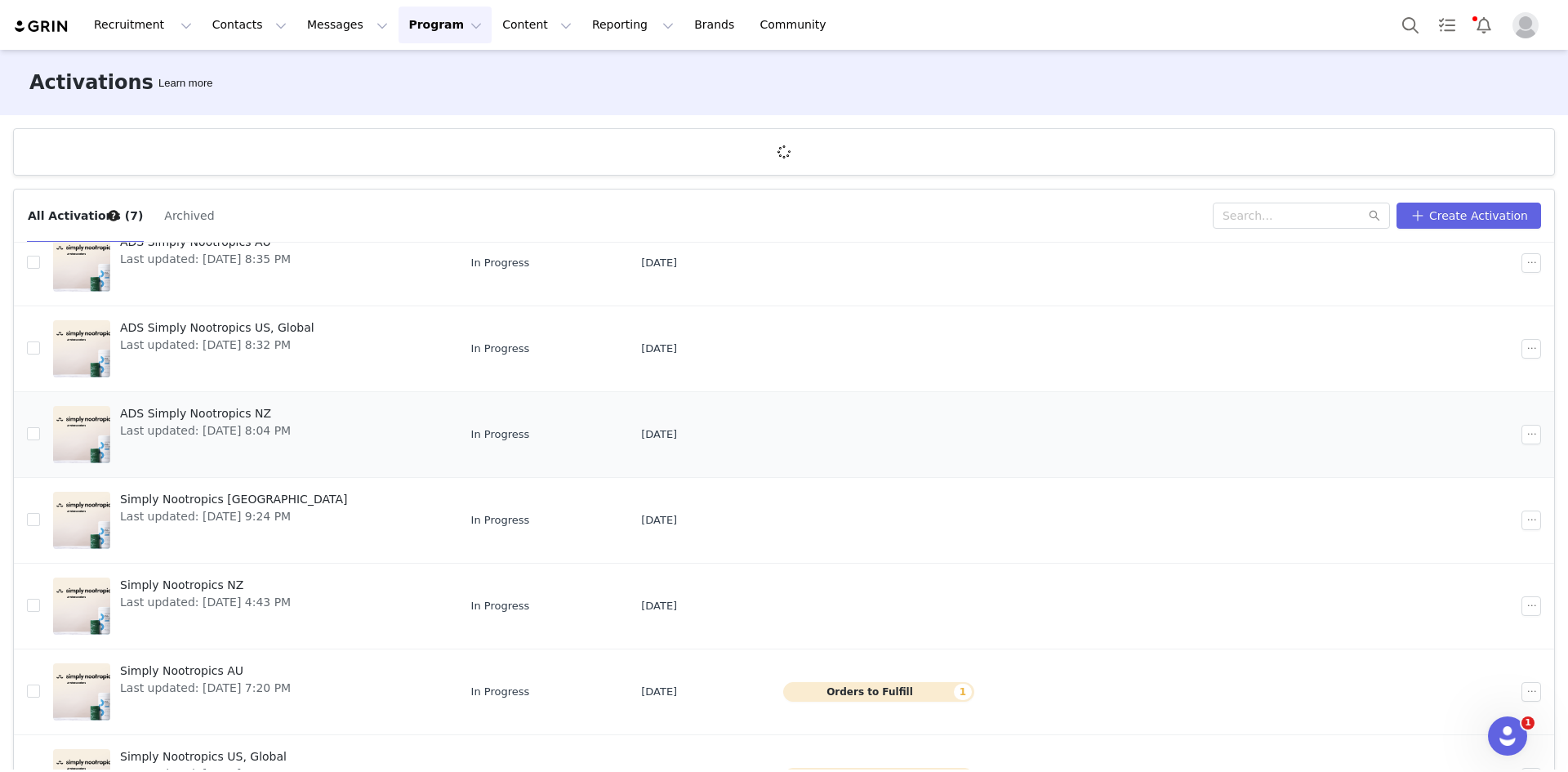
scroll to position [113, 0]
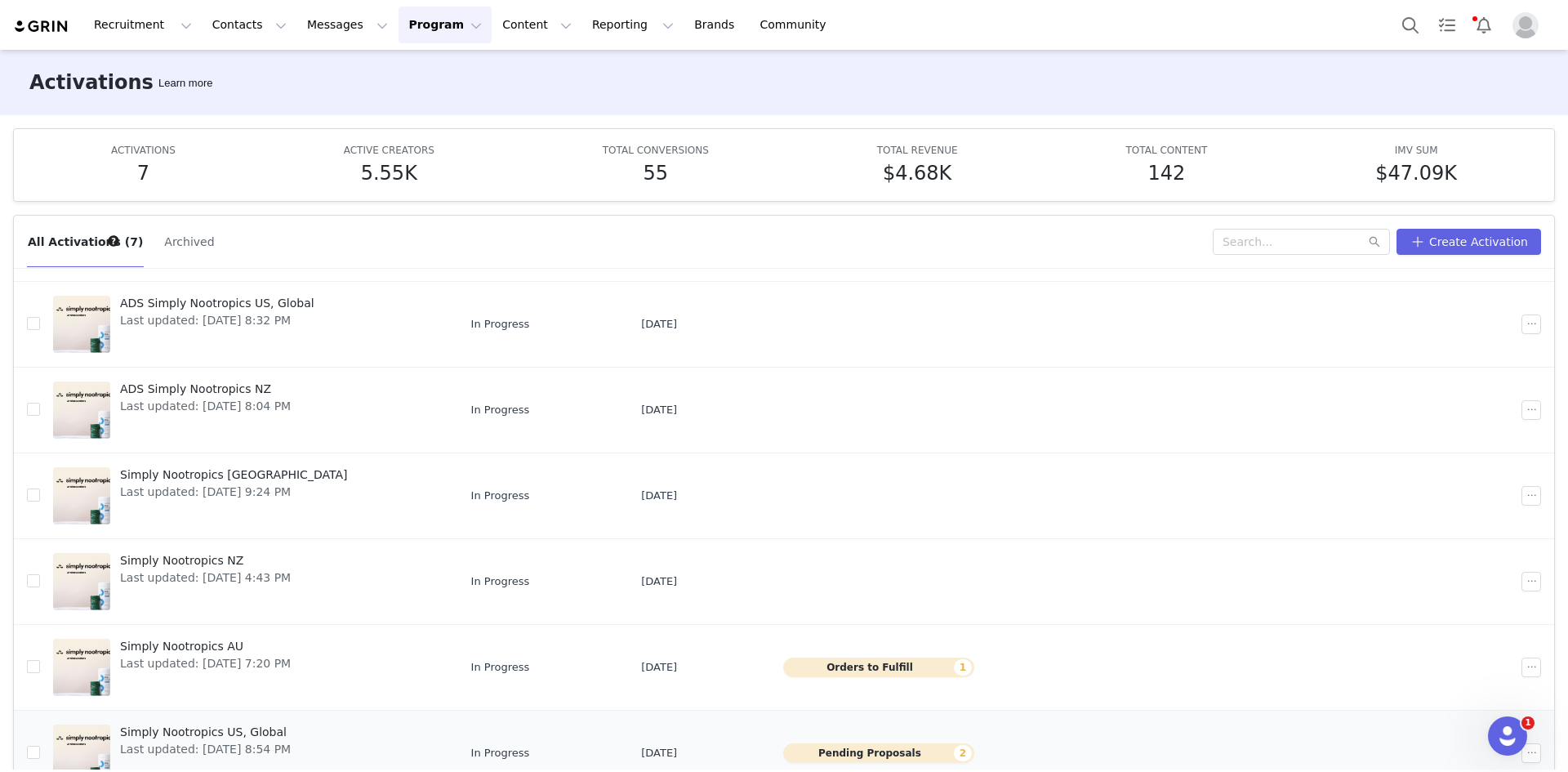
click at [196, 728] on span "Simply Nootropics US, Global" at bounding box center [205, 733] width 171 height 18
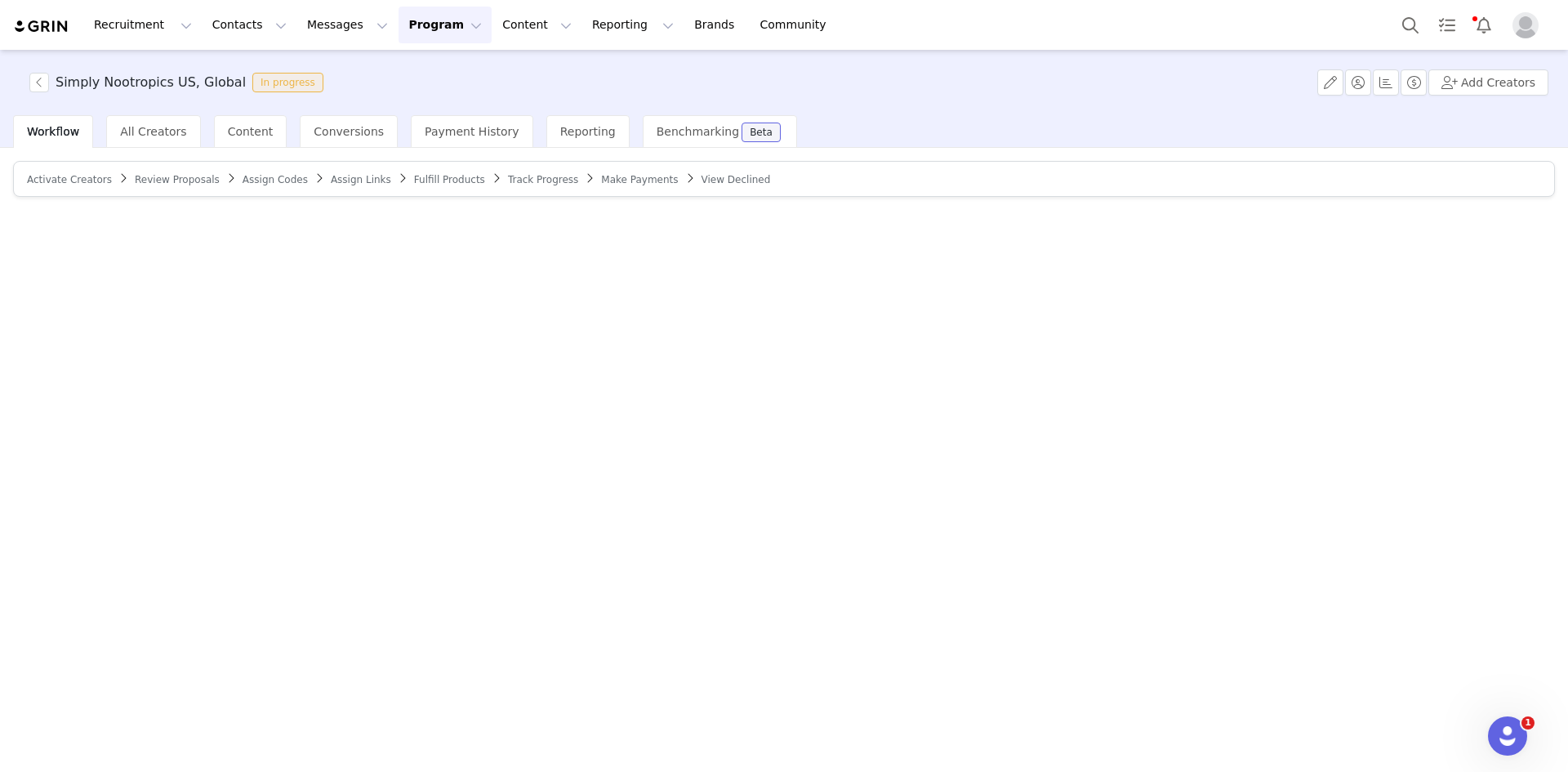
click at [158, 176] on span "Review Proposals" at bounding box center [177, 180] width 85 height 12
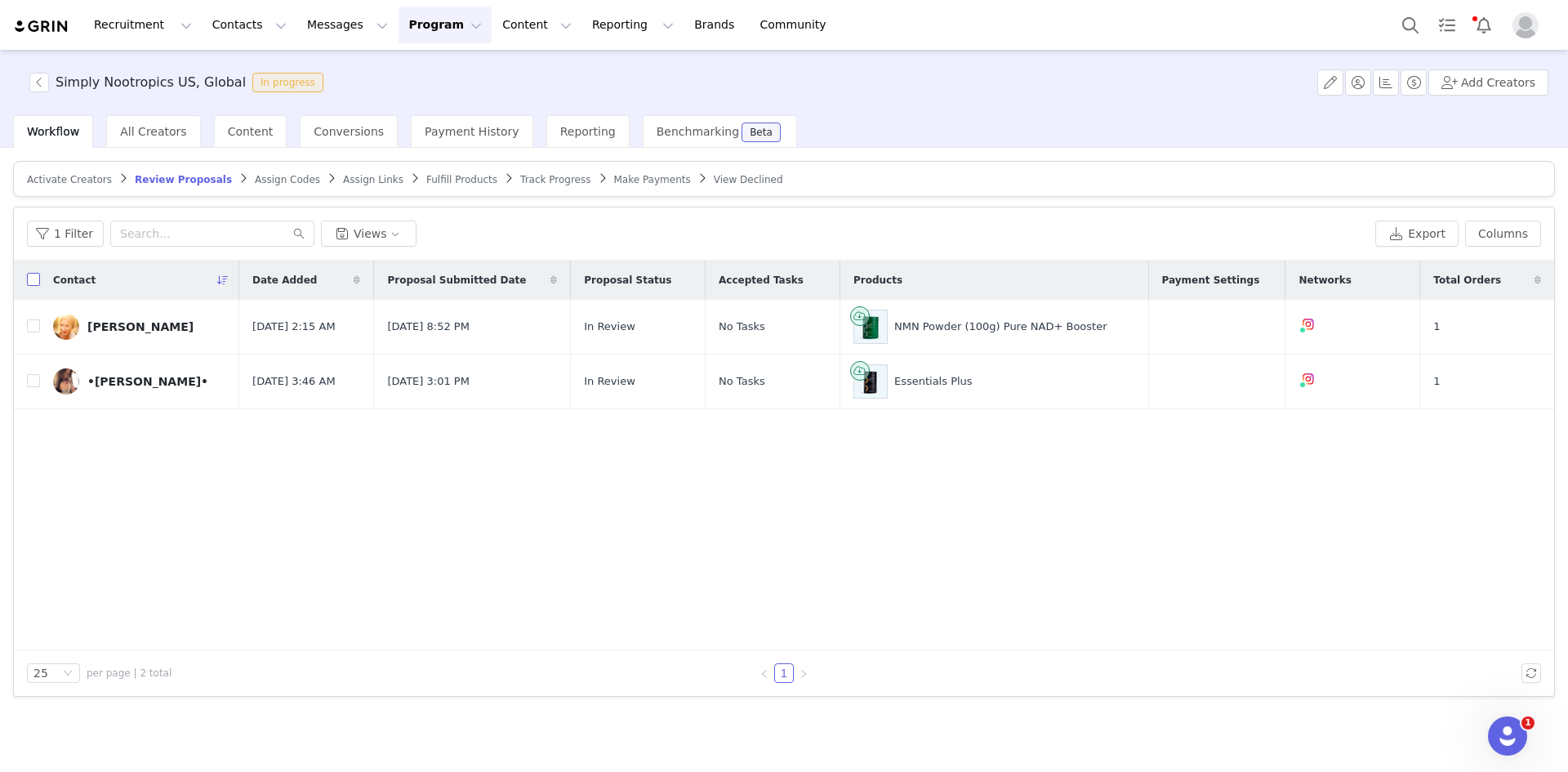
click at [35, 277] on input "checkbox" at bounding box center [33, 279] width 13 height 13
checkbox input "true"
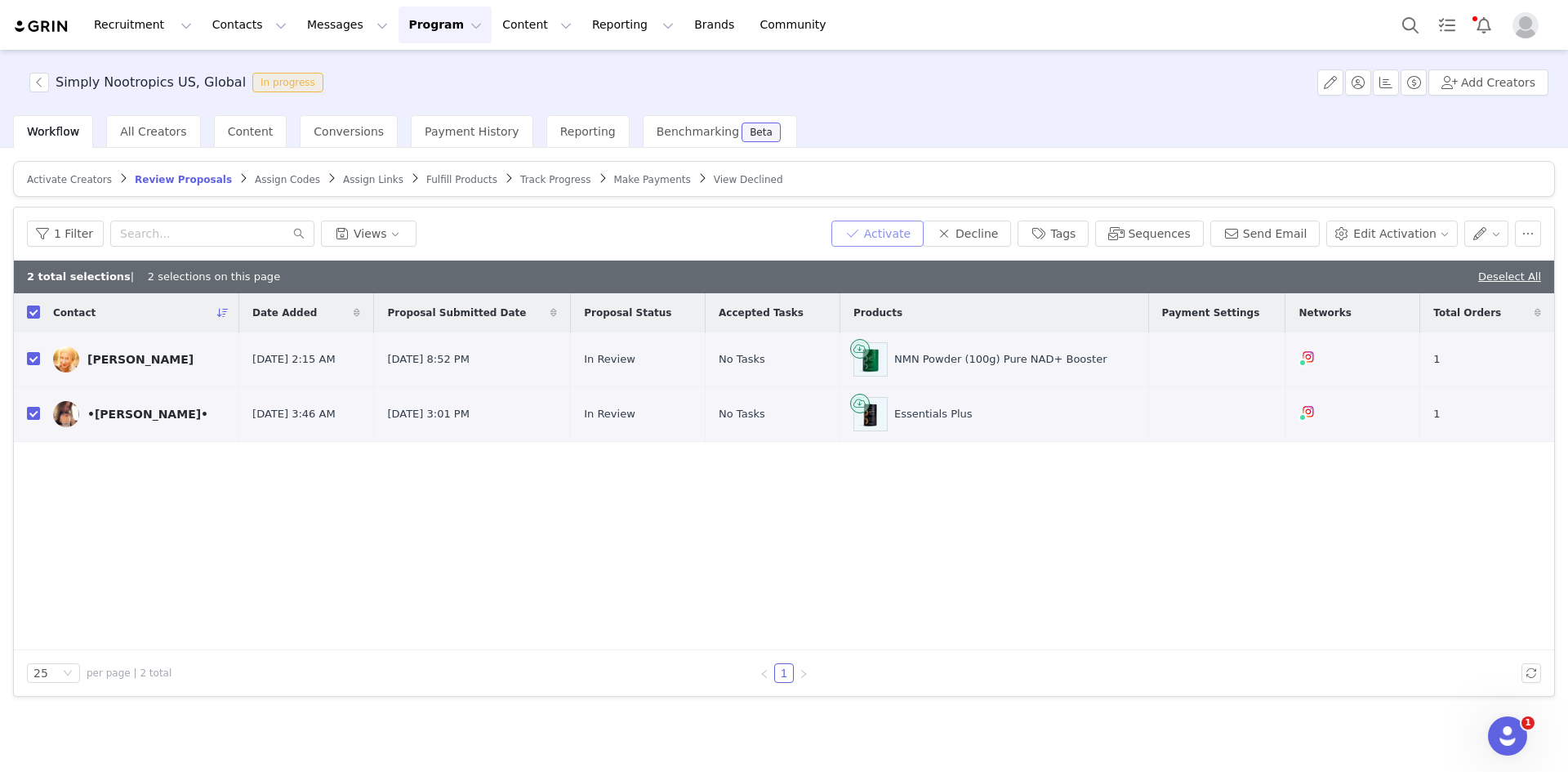
click at [914, 230] on button "Activate" at bounding box center [877, 233] width 92 height 26
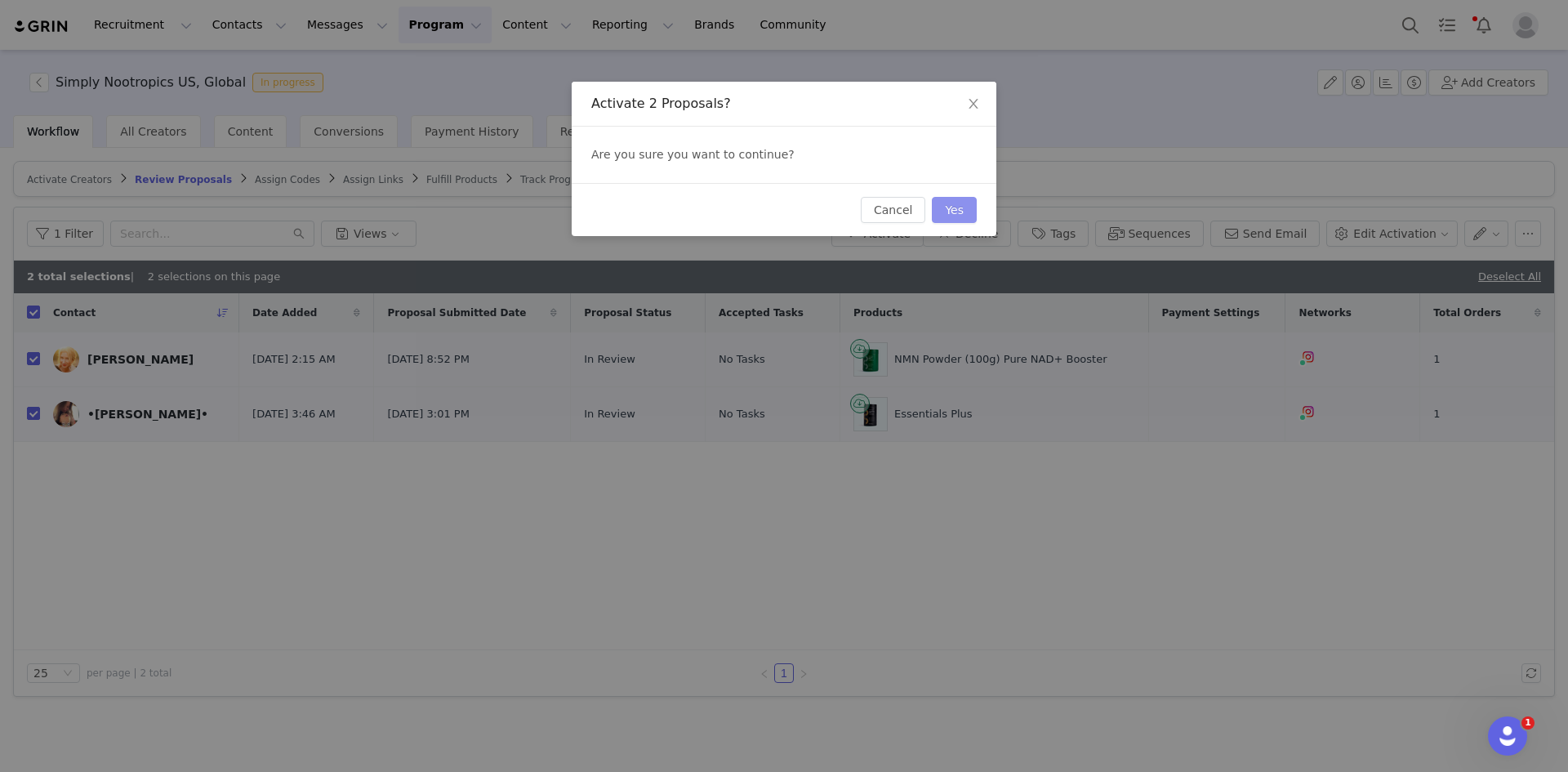
click at [949, 211] on button "Yes" at bounding box center [955, 209] width 45 height 26
checkbox input "false"
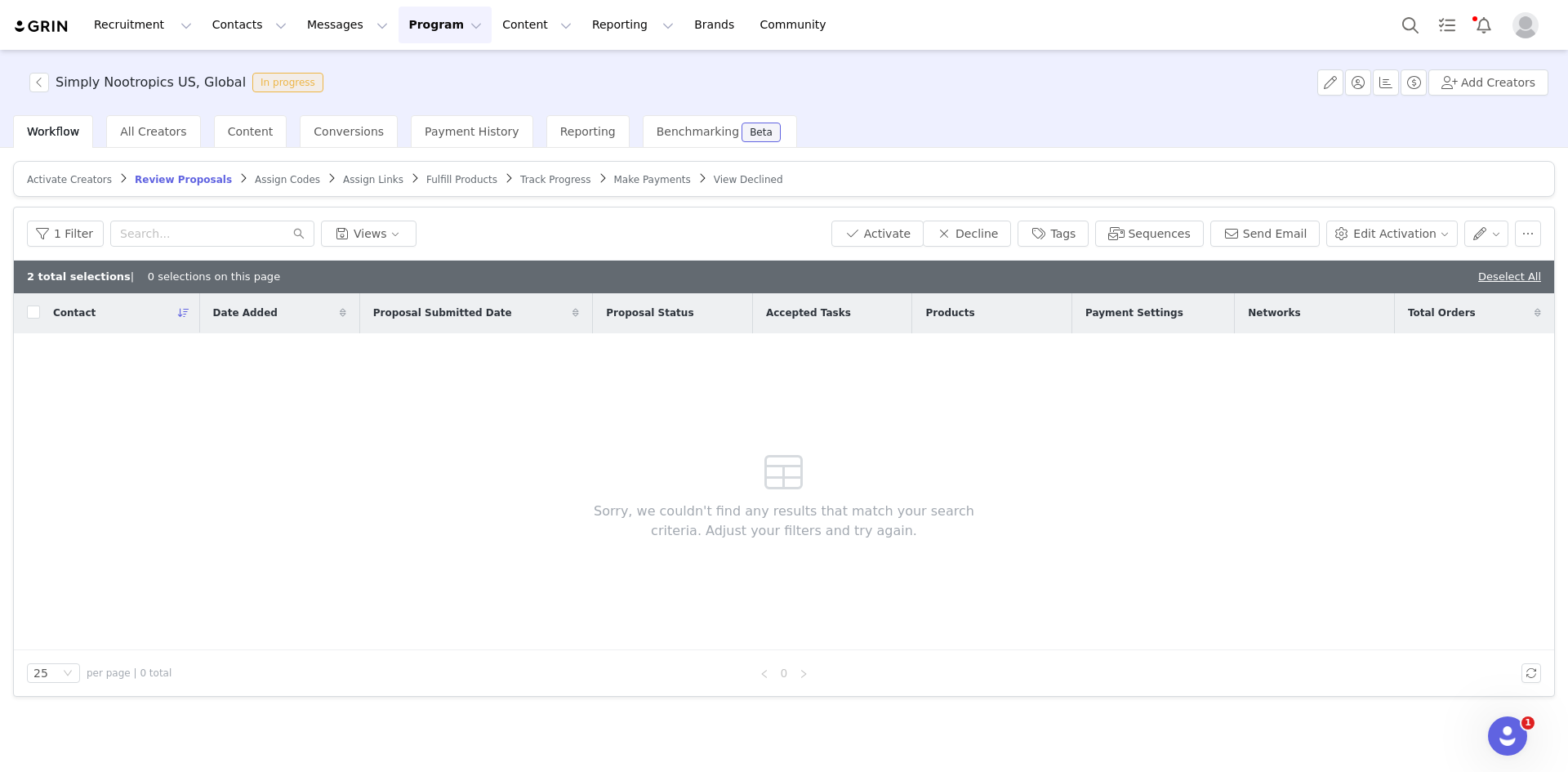
click at [255, 177] on span "Assign Codes" at bounding box center [288, 180] width 66 height 12
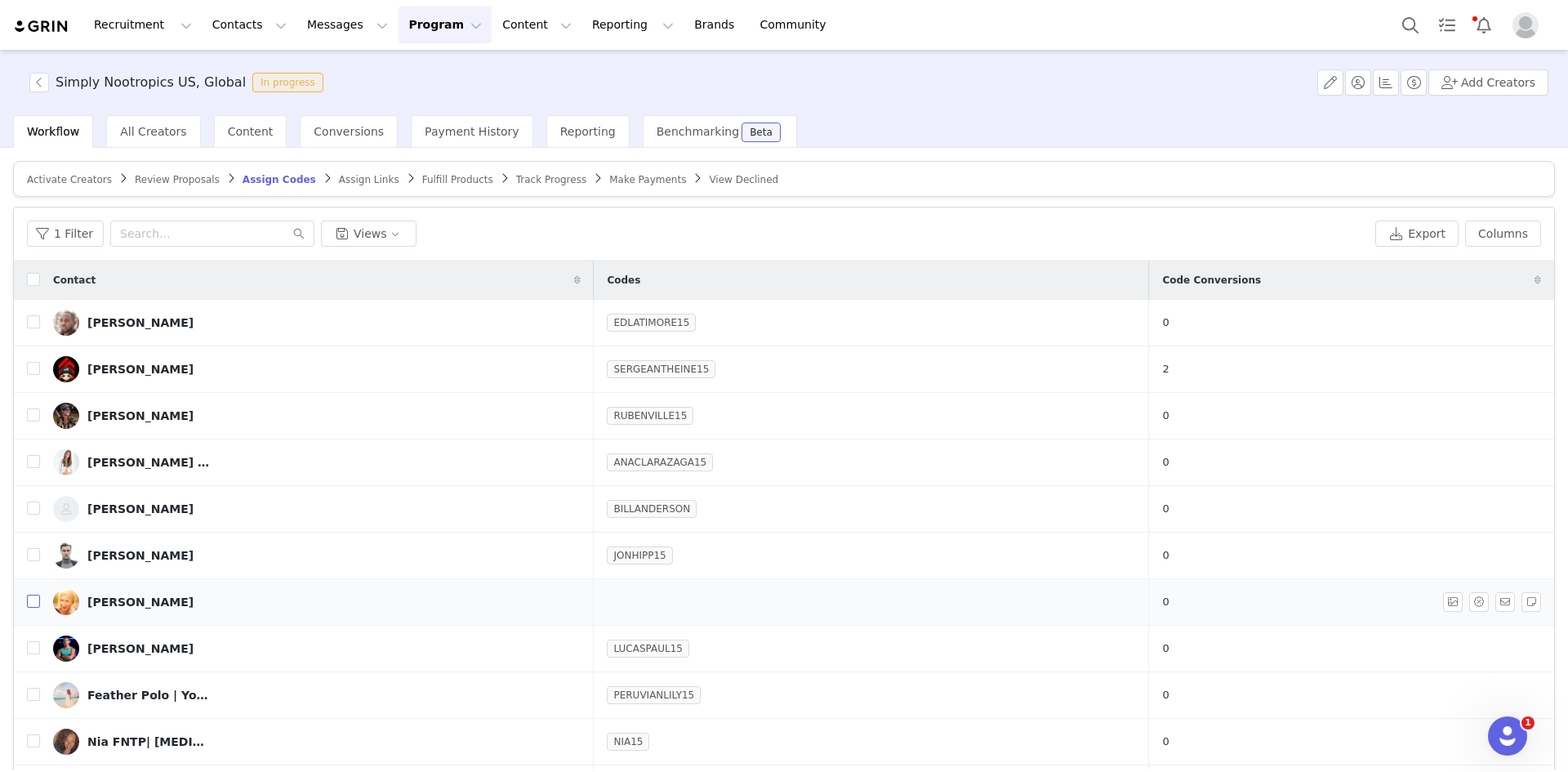
click at [32, 602] on input "checkbox" at bounding box center [33, 601] width 13 height 13
checkbox input "true"
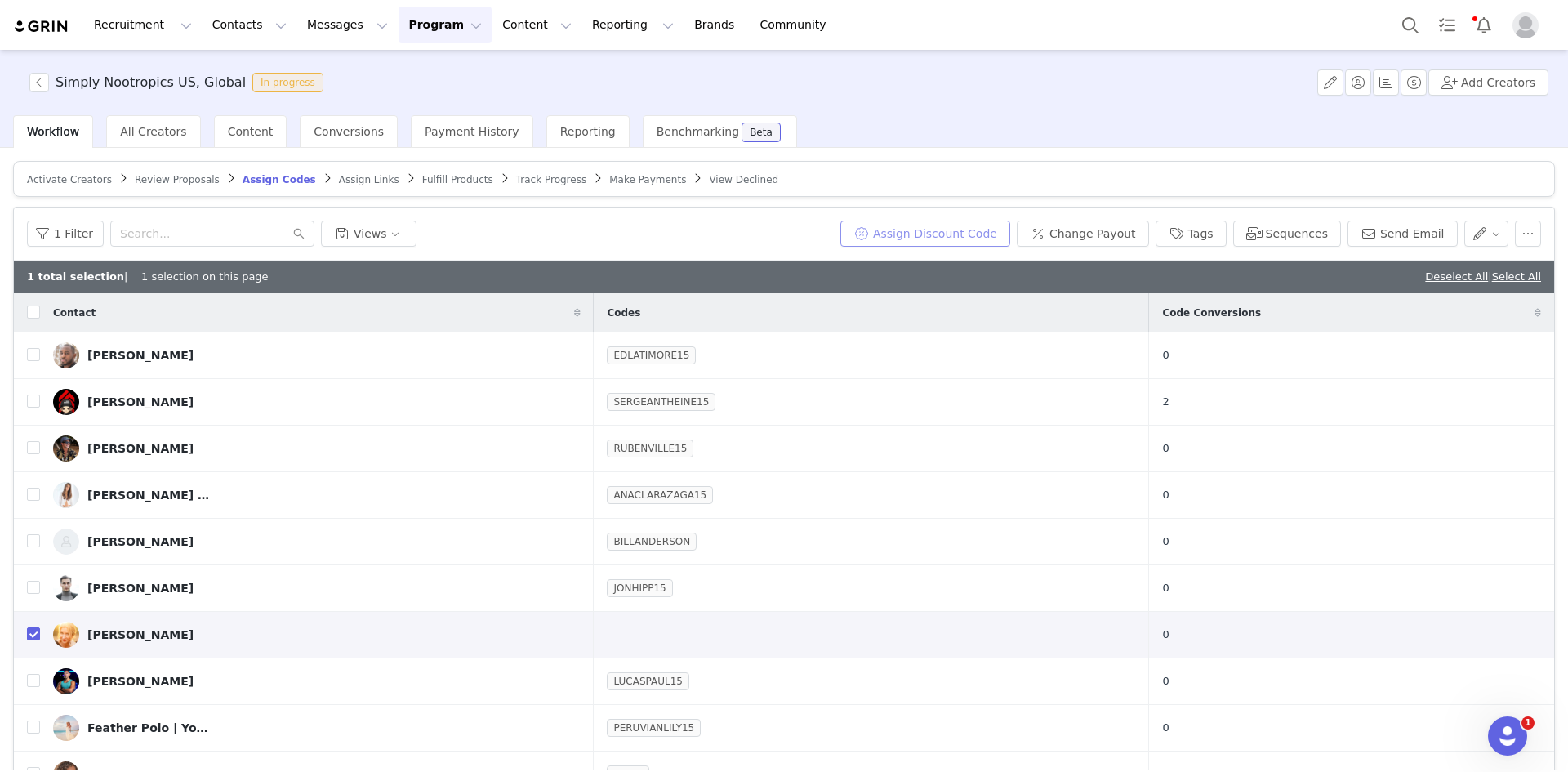
click at [905, 236] on button "Assign Discount Code" at bounding box center [925, 233] width 170 height 26
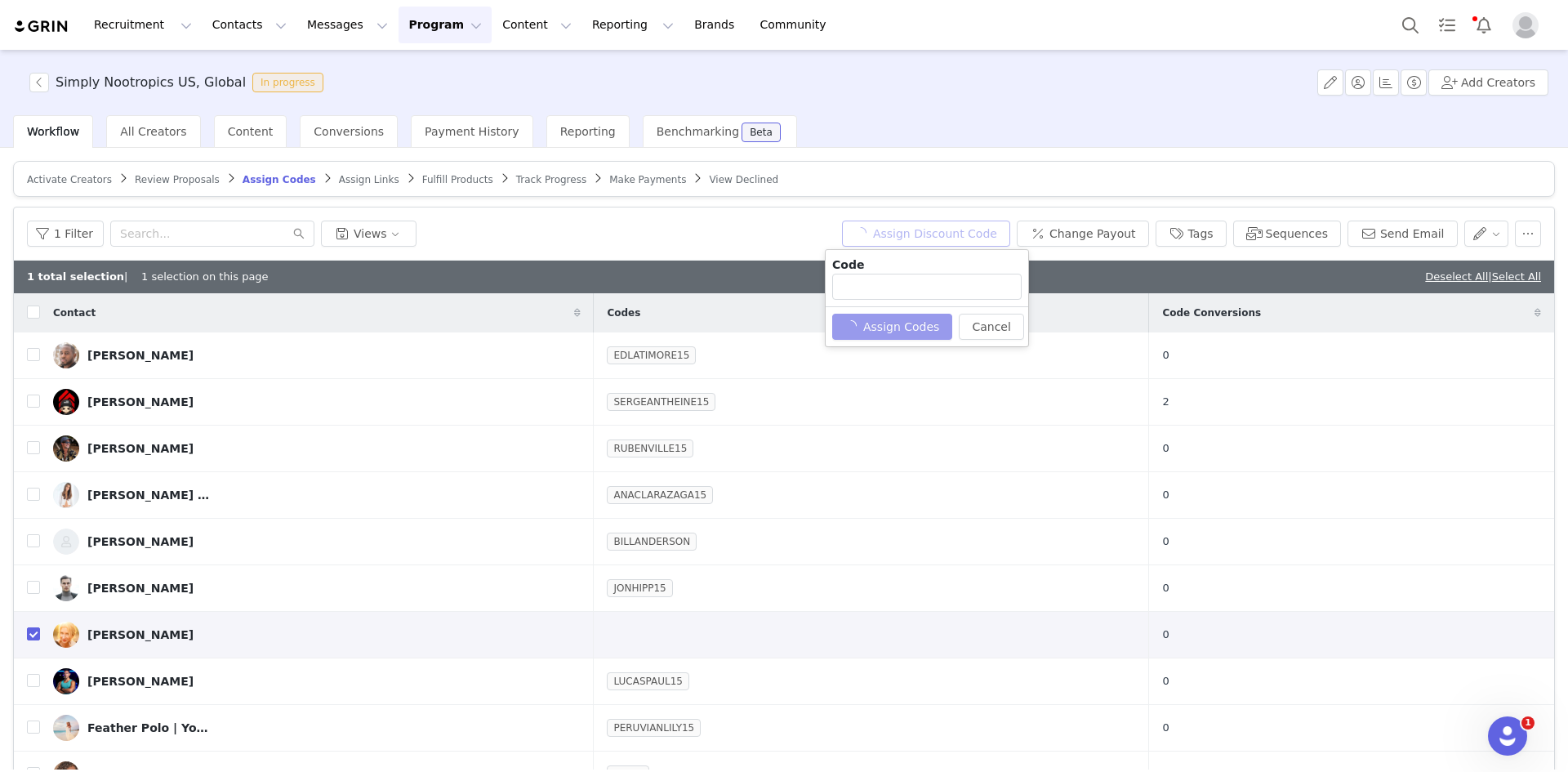
type input "RISEWITHGRIEF15"
click at [865, 278] on input "RISEWITHGRIEF15" at bounding box center [927, 287] width 190 height 26
click at [877, 331] on button "Assign Codes" at bounding box center [883, 327] width 102 height 26
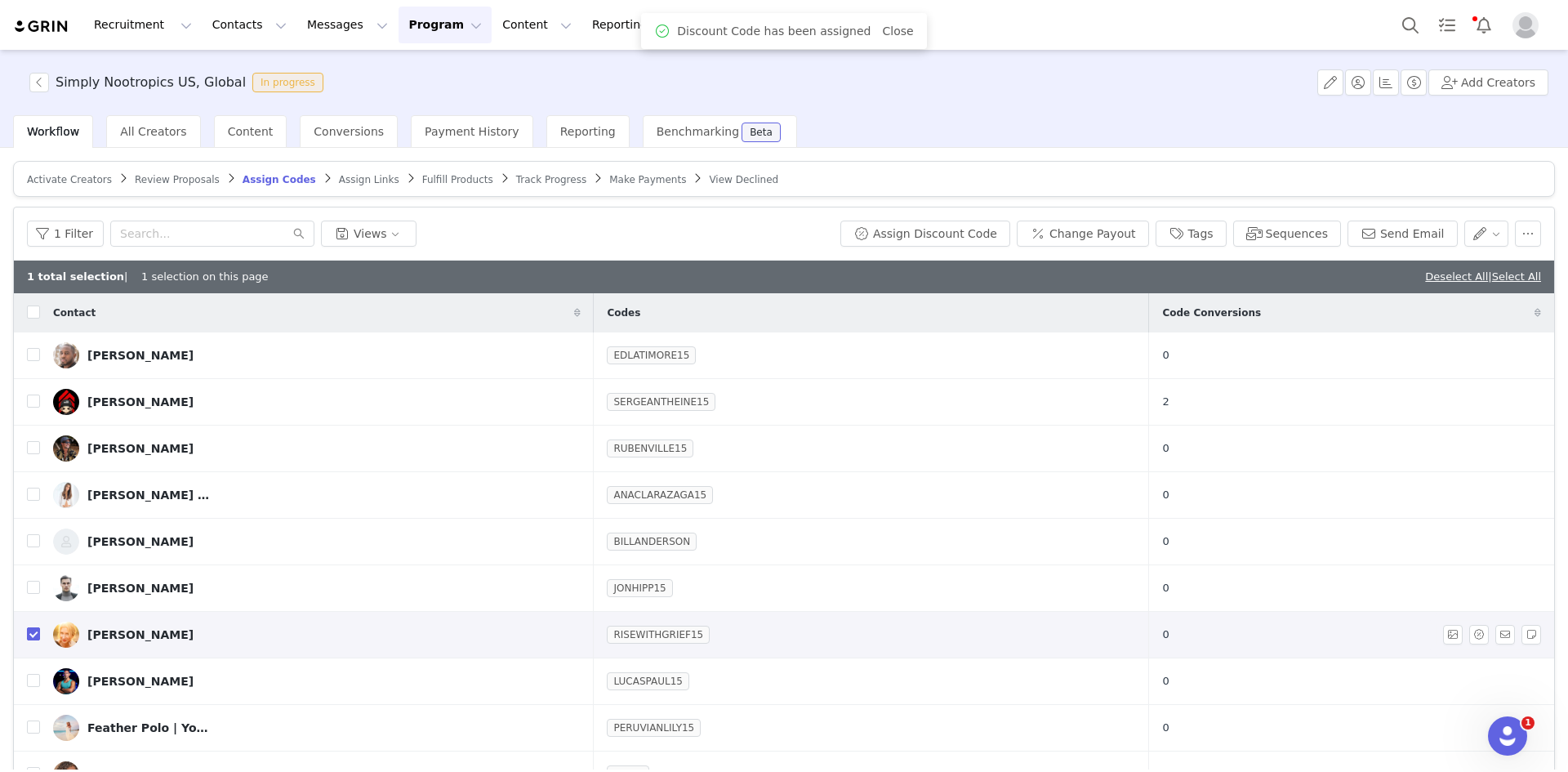
click at [31, 632] on input "checkbox" at bounding box center [33, 633] width 13 height 13
checkbox input "false"
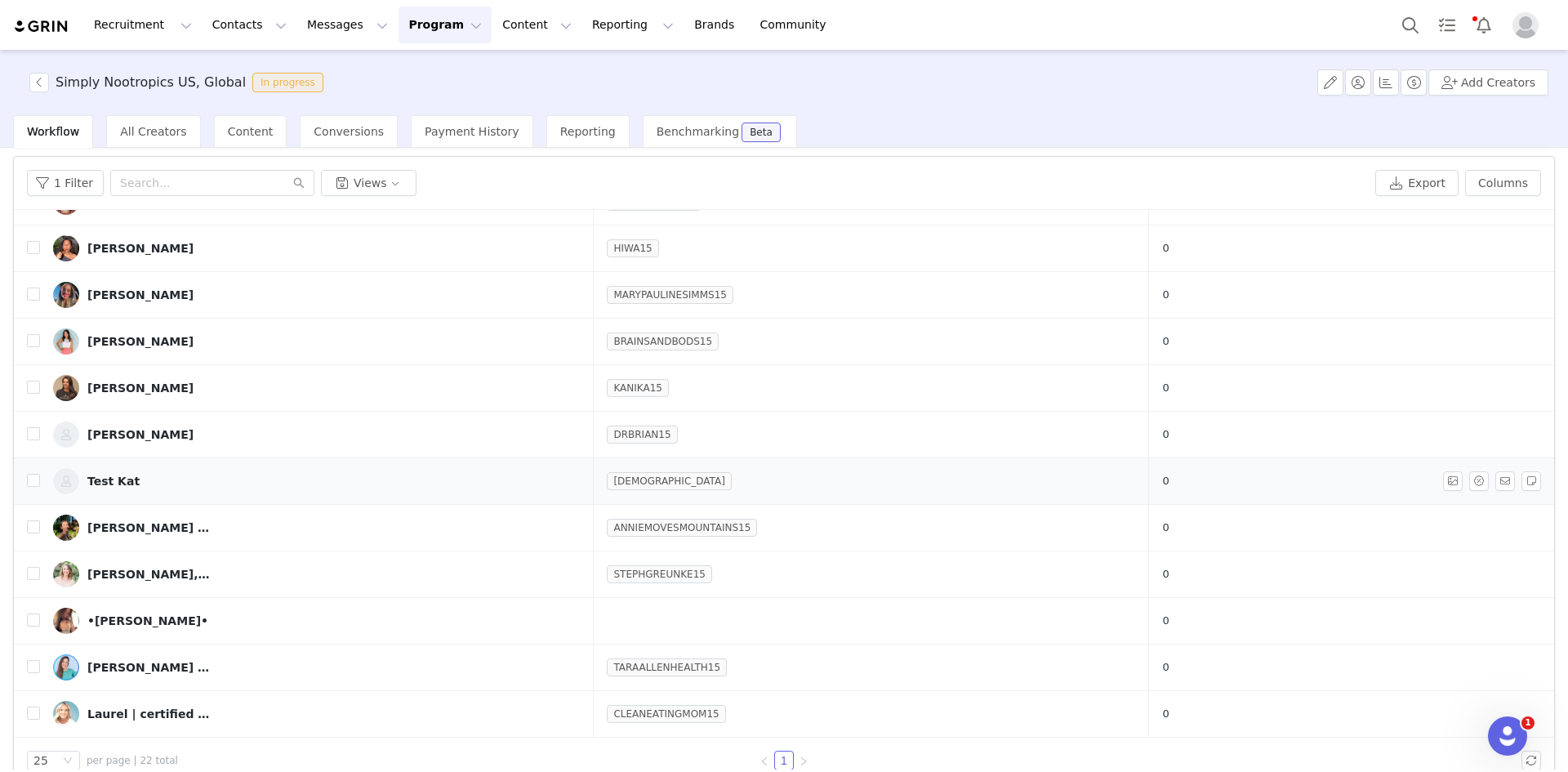
scroll to position [77, 0]
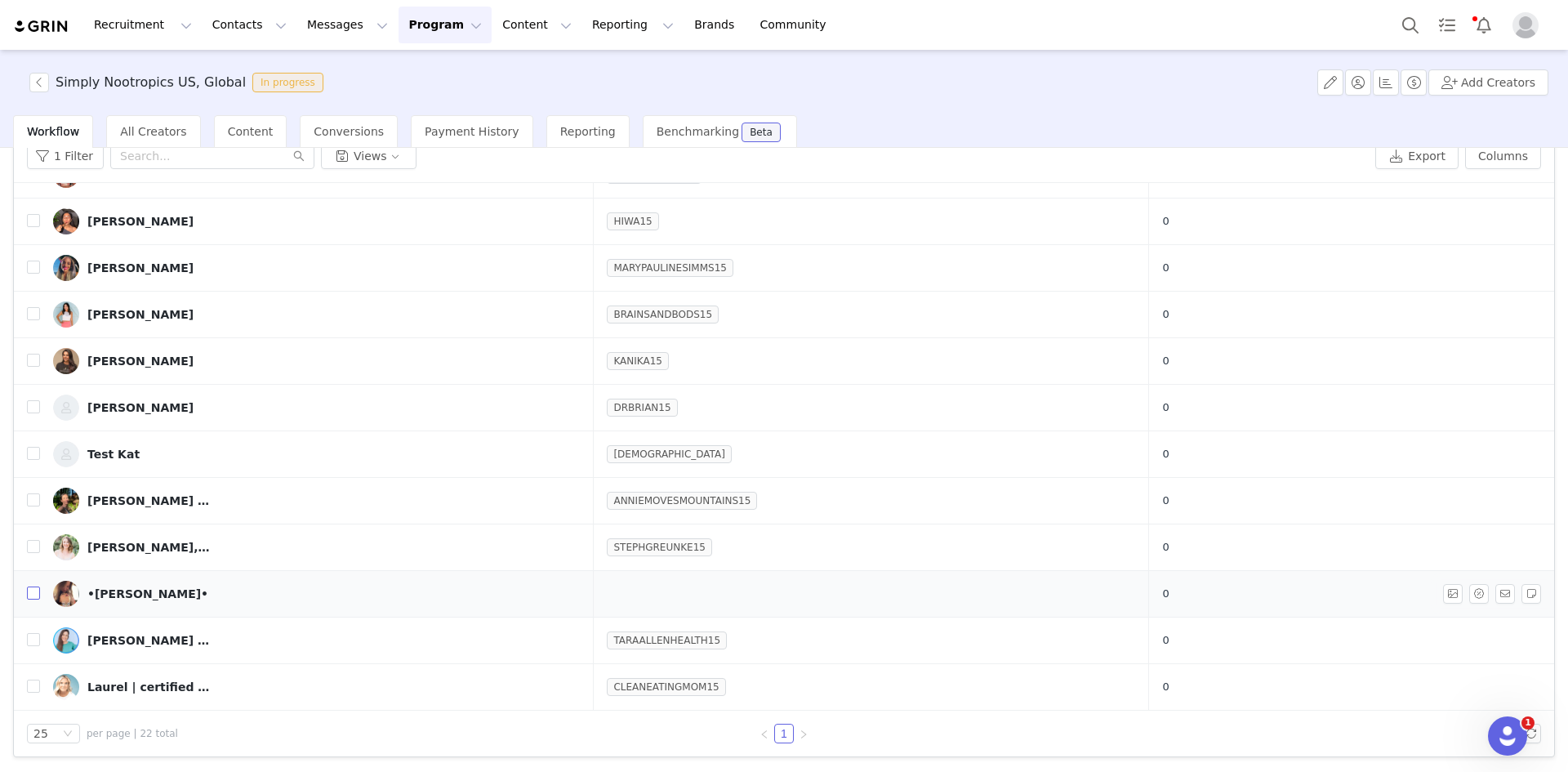
click at [28, 597] on input "checkbox" at bounding box center [33, 593] width 13 height 13
checkbox input "true"
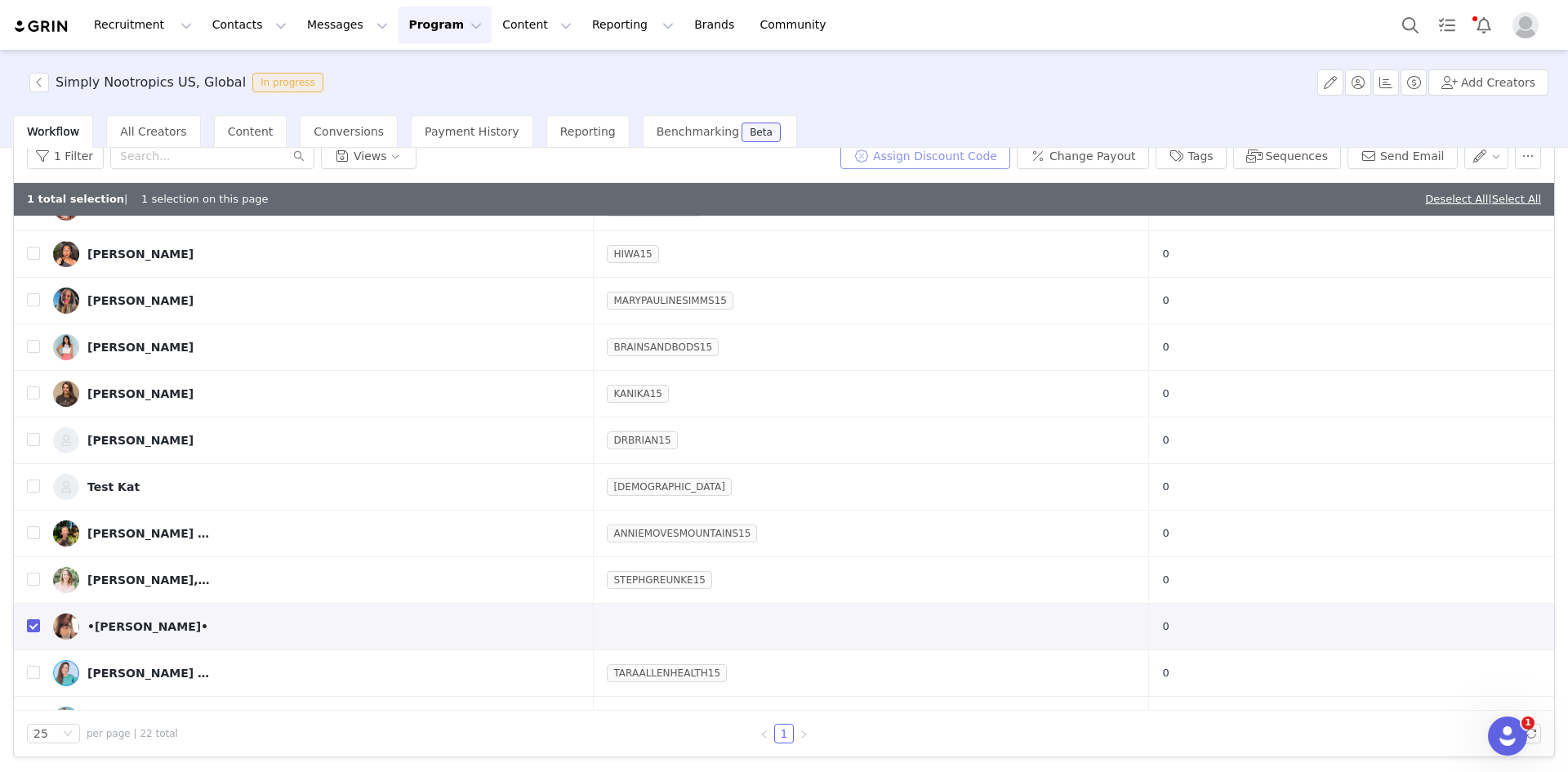
click at [956, 154] on button "Assign Discount Code" at bounding box center [925, 156] width 170 height 26
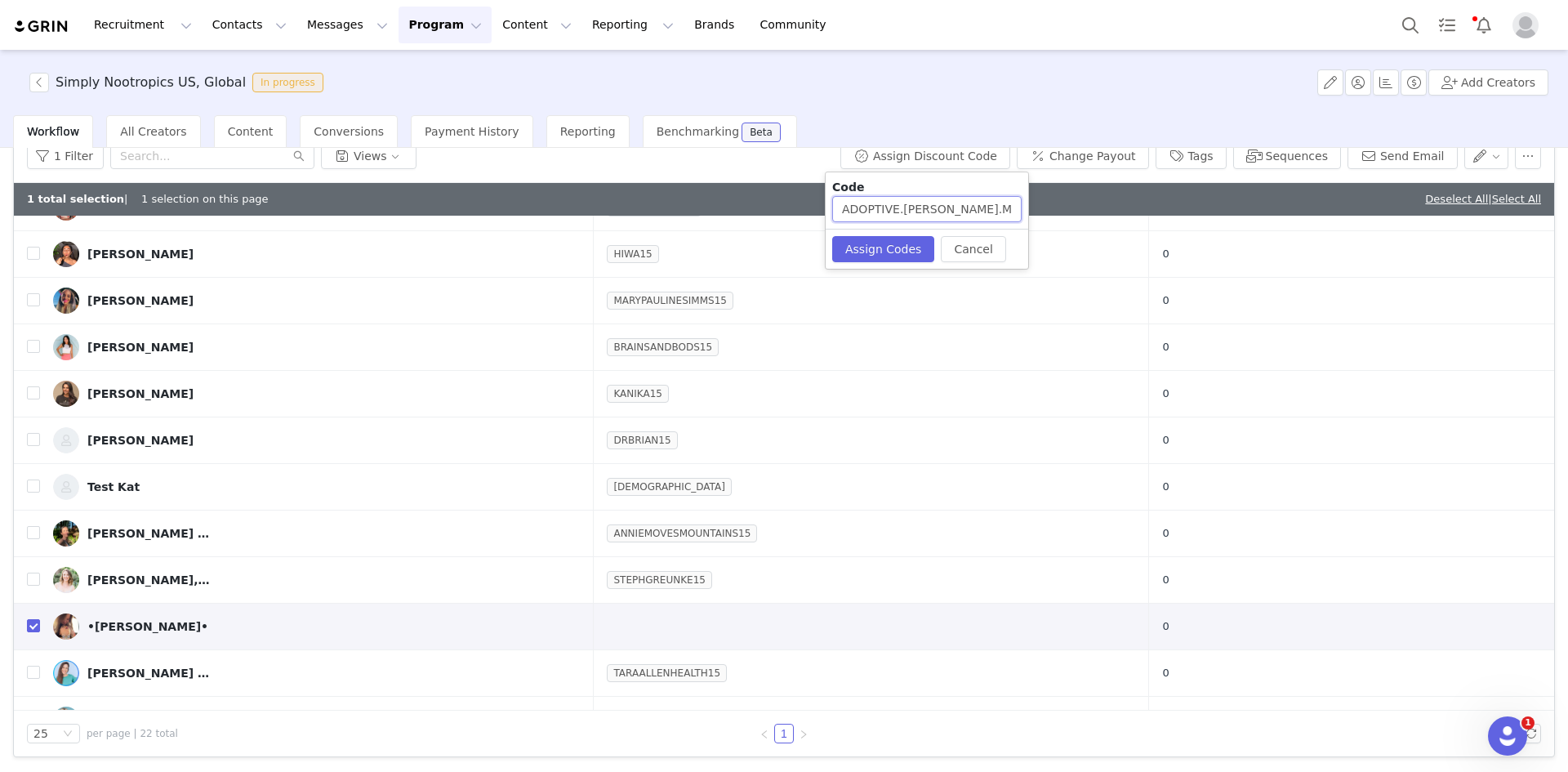
click at [897, 210] on input "ADOPTIVE.[PERSON_NAME].MEDICAL.MAMA15" at bounding box center [927, 208] width 190 height 26
click at [937, 208] on input "ADOPTIVEFOSTER.MEDICAL.MAMA15" at bounding box center [927, 208] width 190 height 26
click at [983, 207] on input "ADOPTIVEFOSTERMEDICAL.MAMA15" at bounding box center [927, 208] width 190 height 26
type input "ADOPTIVEFOSTERMEDICALMAMA15"
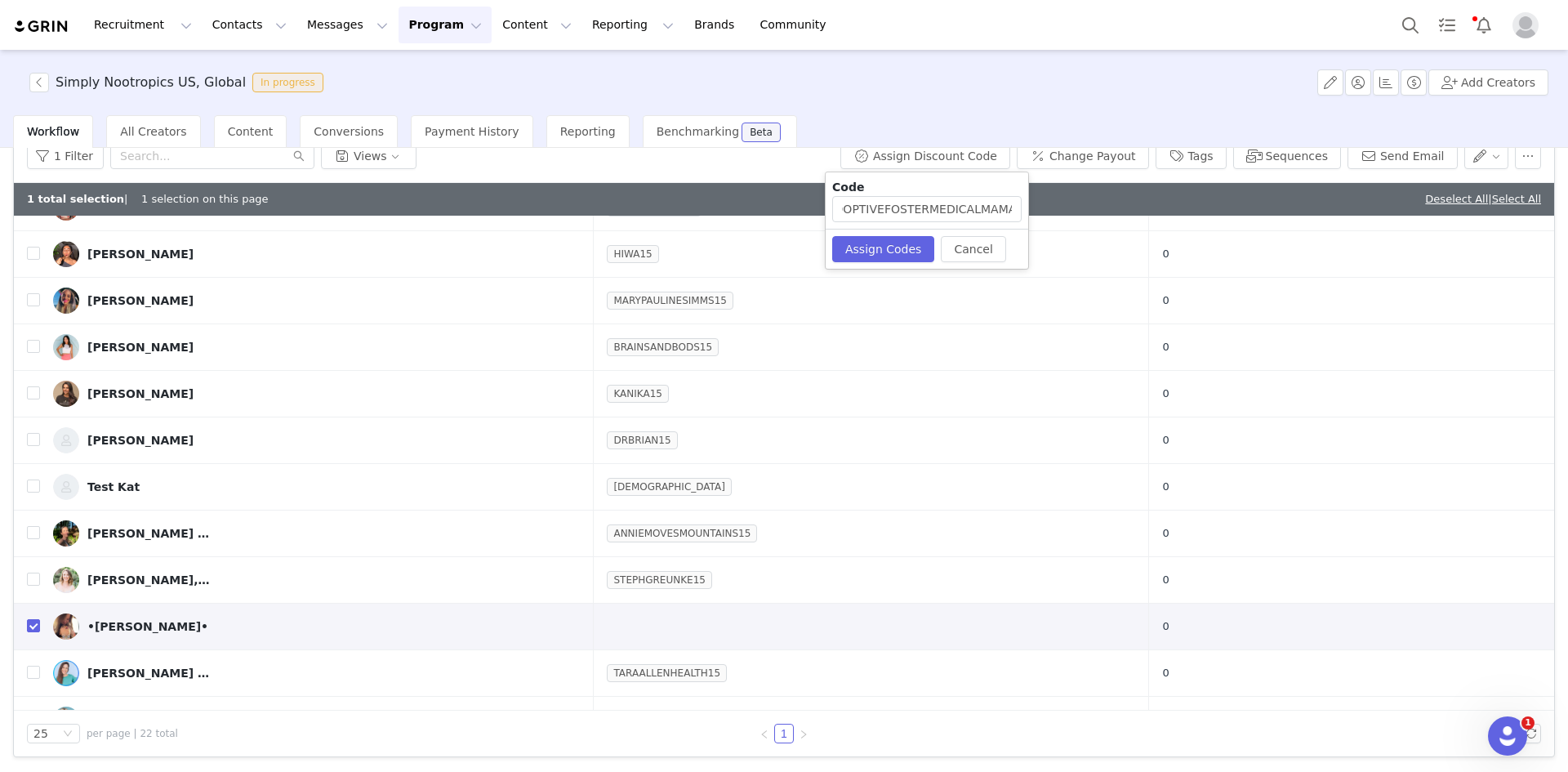
click at [948, 191] on div "Code ADOPTIVEFOSTERMEDICALMAMA15" at bounding box center [926, 201] width 202 height 57
click at [948, 196] on div "Code ADOPTIVEFOSTERMEDICALMAMA15" at bounding box center [926, 201] width 202 height 57
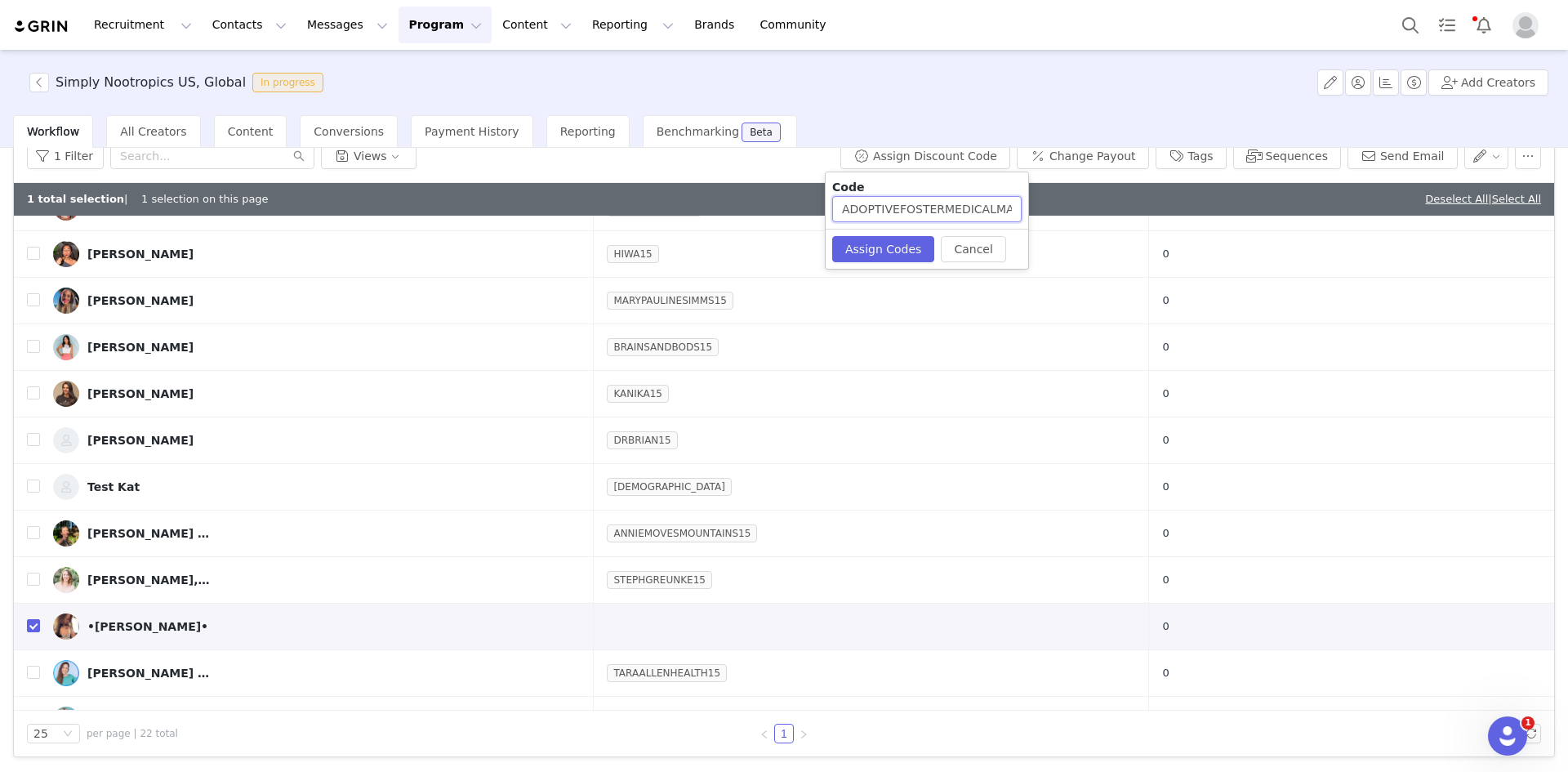
click at [948, 206] on input "ADOPTIVEFOSTERMEDICALMAMA15" at bounding box center [927, 208] width 190 height 26
click at [894, 249] on button "Assign Codes" at bounding box center [883, 249] width 102 height 26
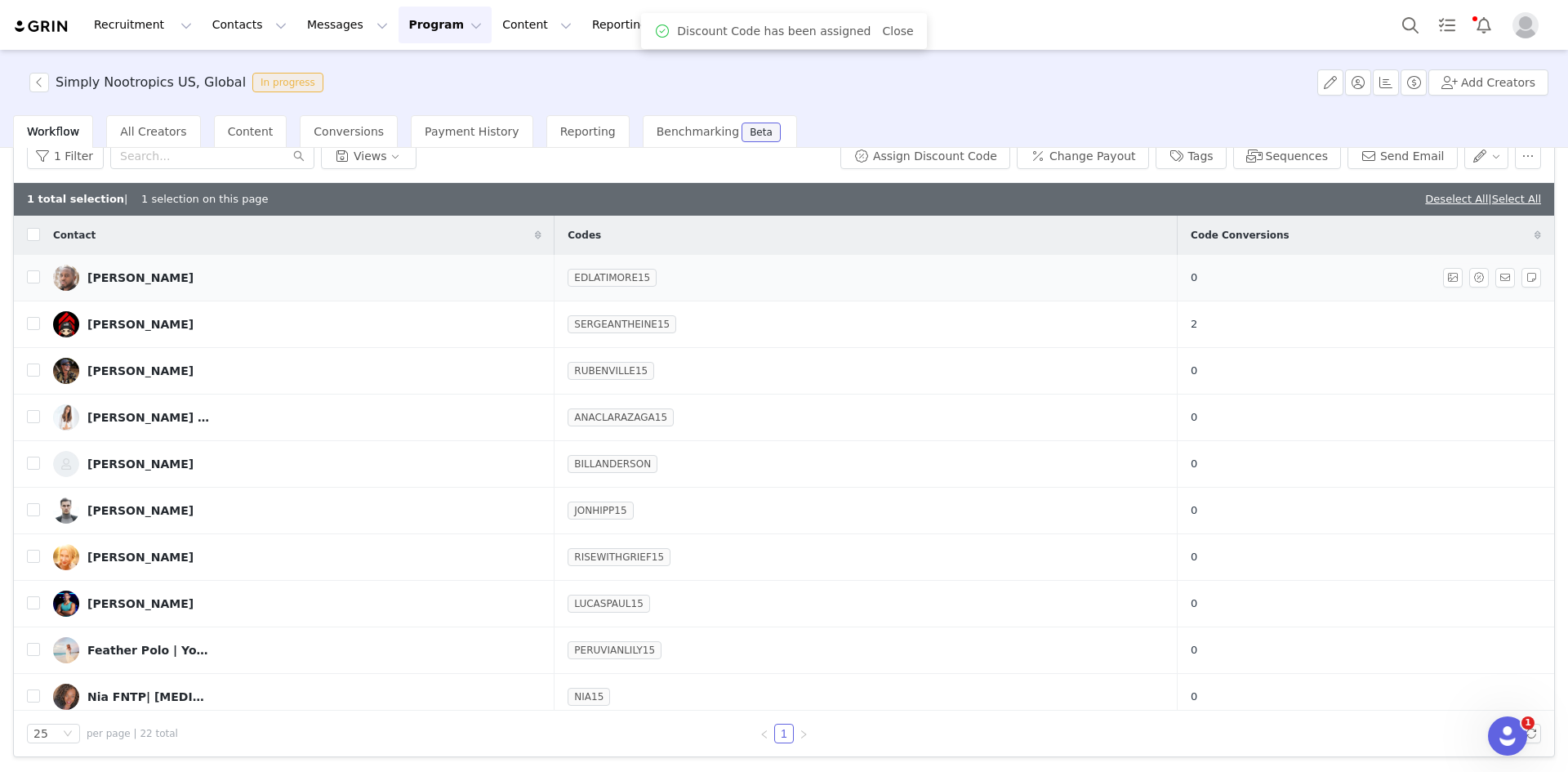
drag, startPoint x: 1449, startPoint y: 197, endPoint x: 1345, endPoint y: 234, distance: 110.4
click at [1449, 197] on link "Deselect All" at bounding box center [1456, 199] width 63 height 13
checkbox input "false"
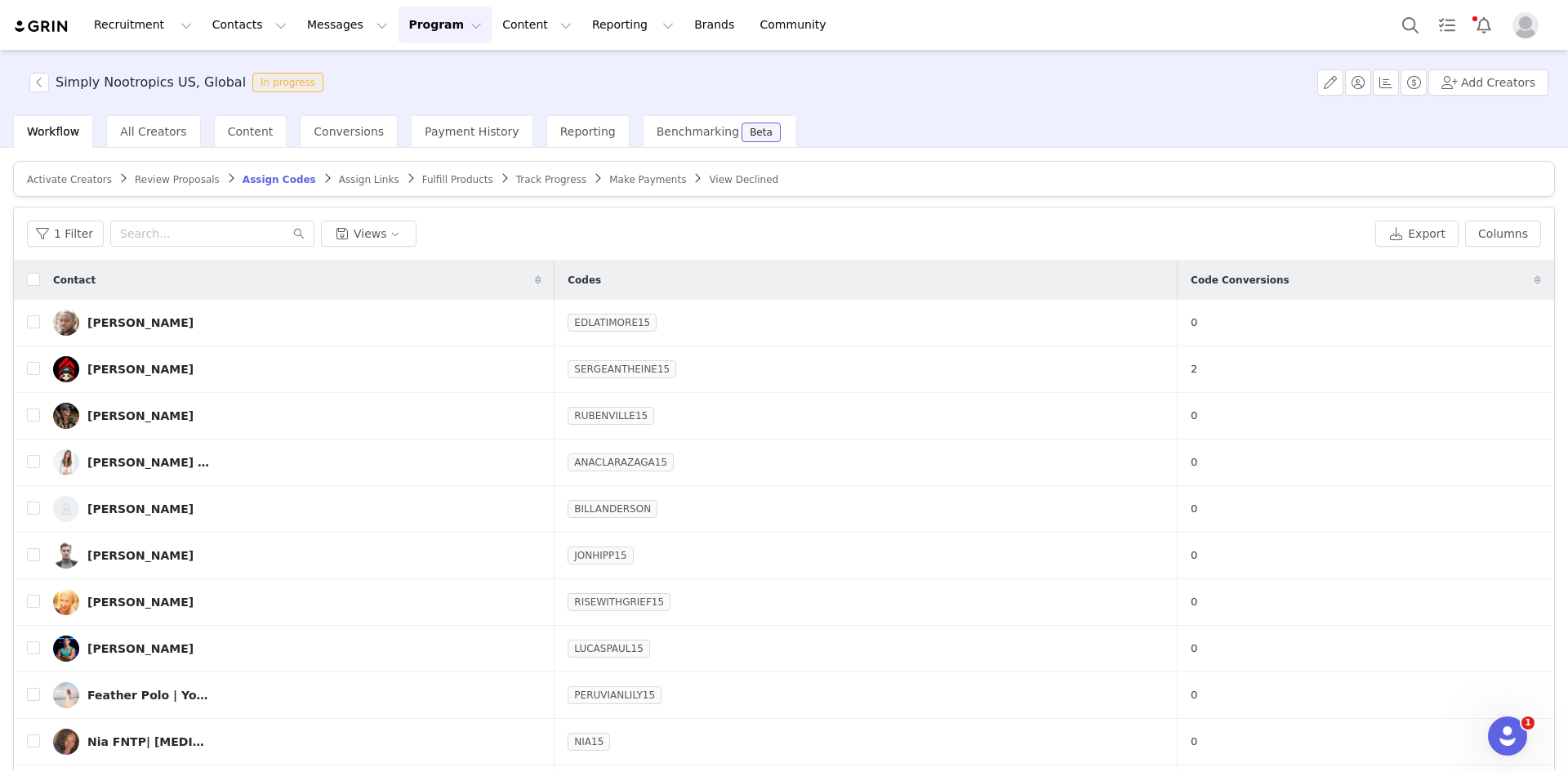
click at [339, 181] on span "Assign Links" at bounding box center [370, 180] width 61 height 12
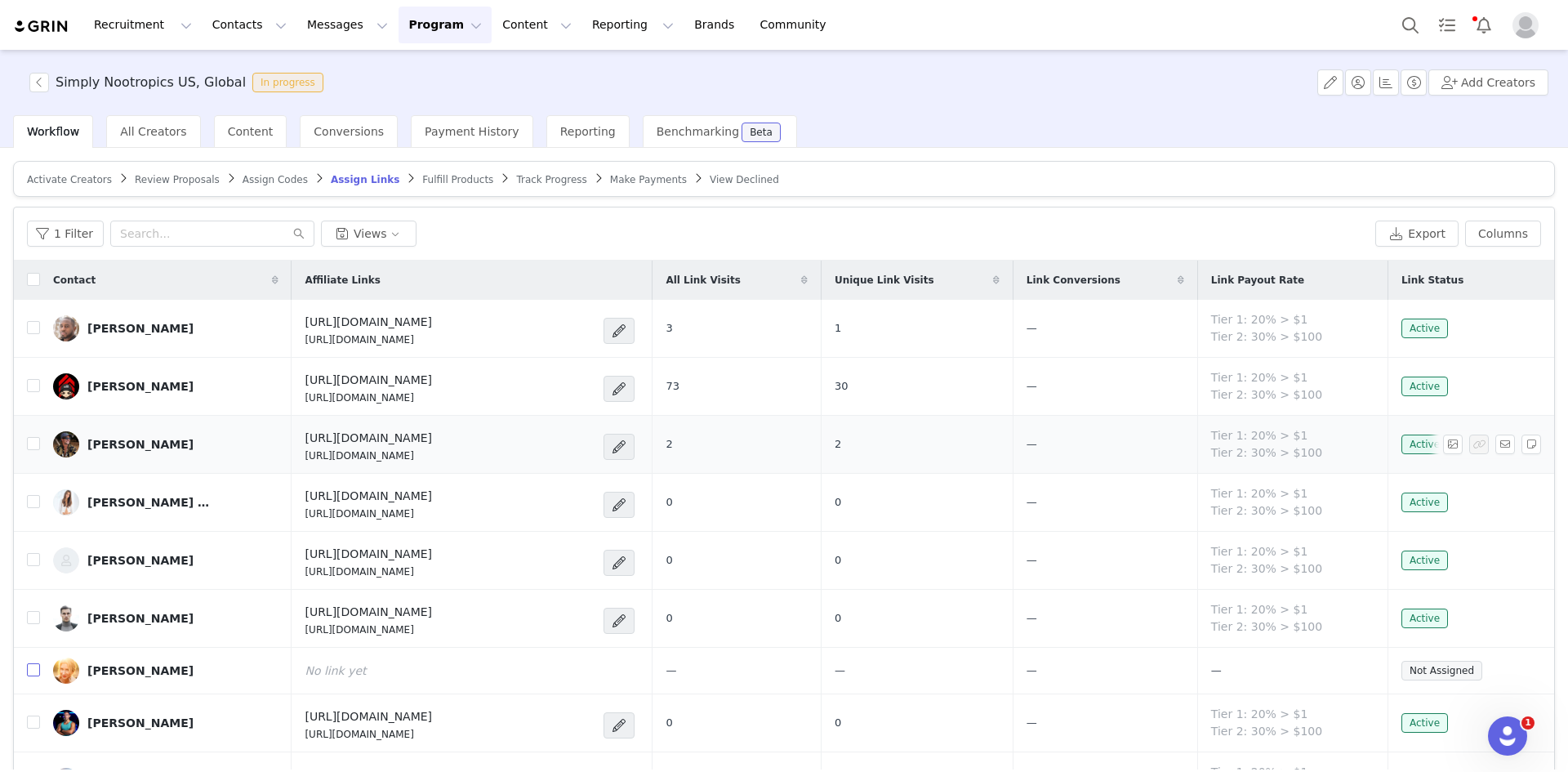
drag, startPoint x: 28, startPoint y: 670, endPoint x: 601, endPoint y: 389, distance: 638.2
click at [28, 669] on input "checkbox" at bounding box center [33, 669] width 13 height 13
checkbox input "true"
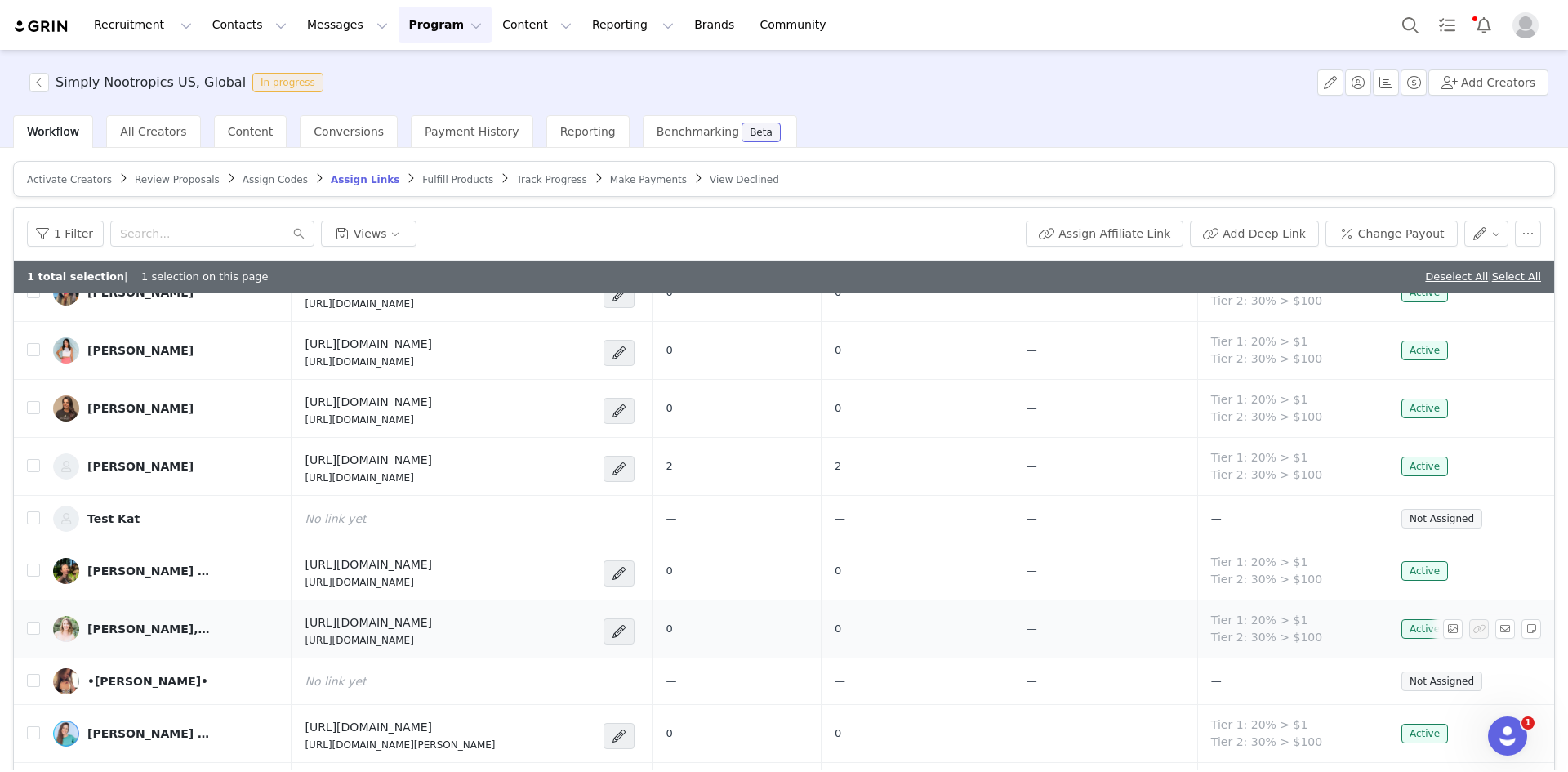
scroll to position [786, 0]
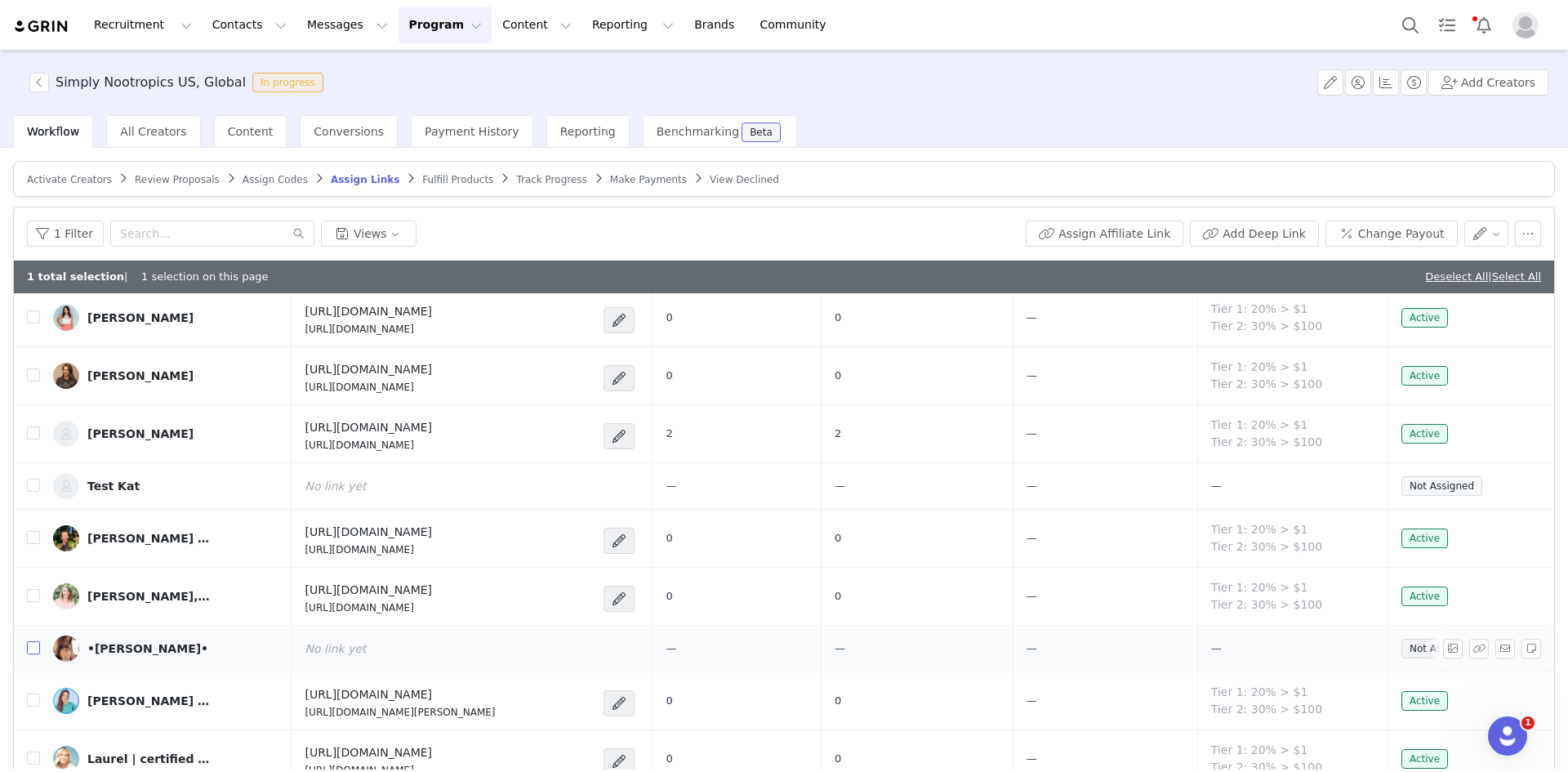
click at [33, 650] on input "checkbox" at bounding box center [33, 648] width 13 height 13
checkbox input "true"
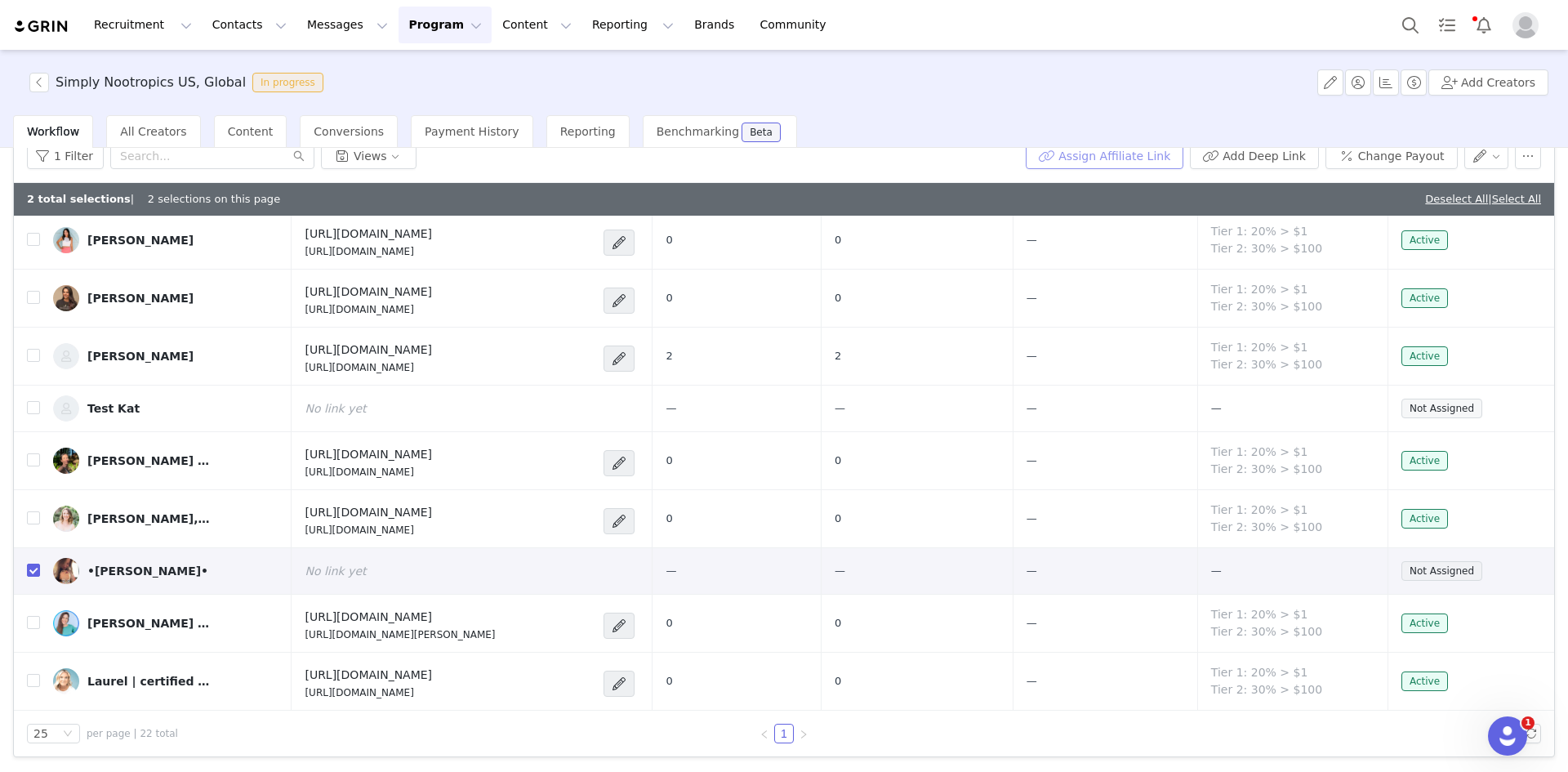
click at [1111, 161] on button "Assign Affiliate Link" at bounding box center [1104, 156] width 157 height 26
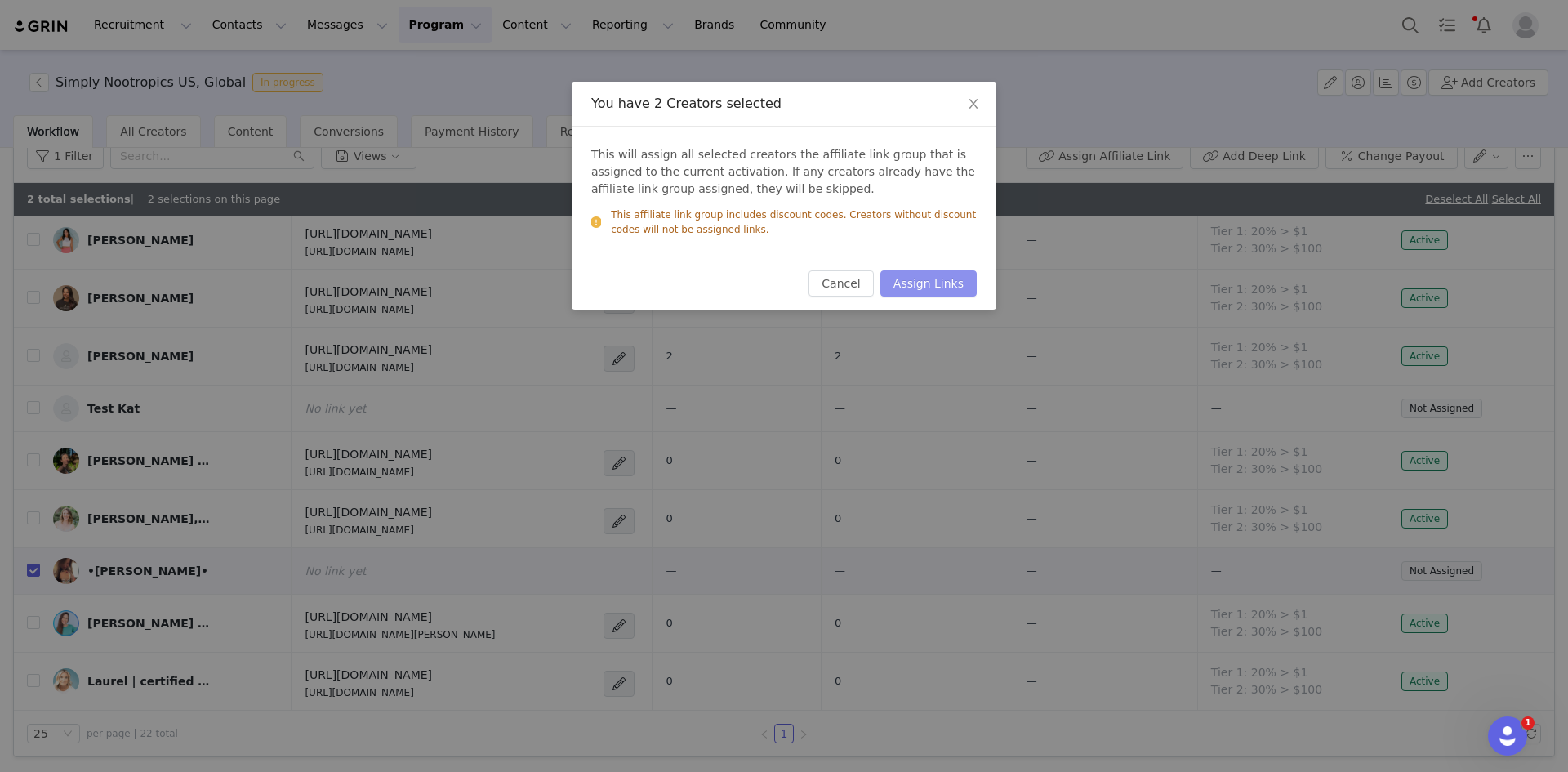
click at [950, 287] on button "Assign Links" at bounding box center [928, 283] width 97 height 26
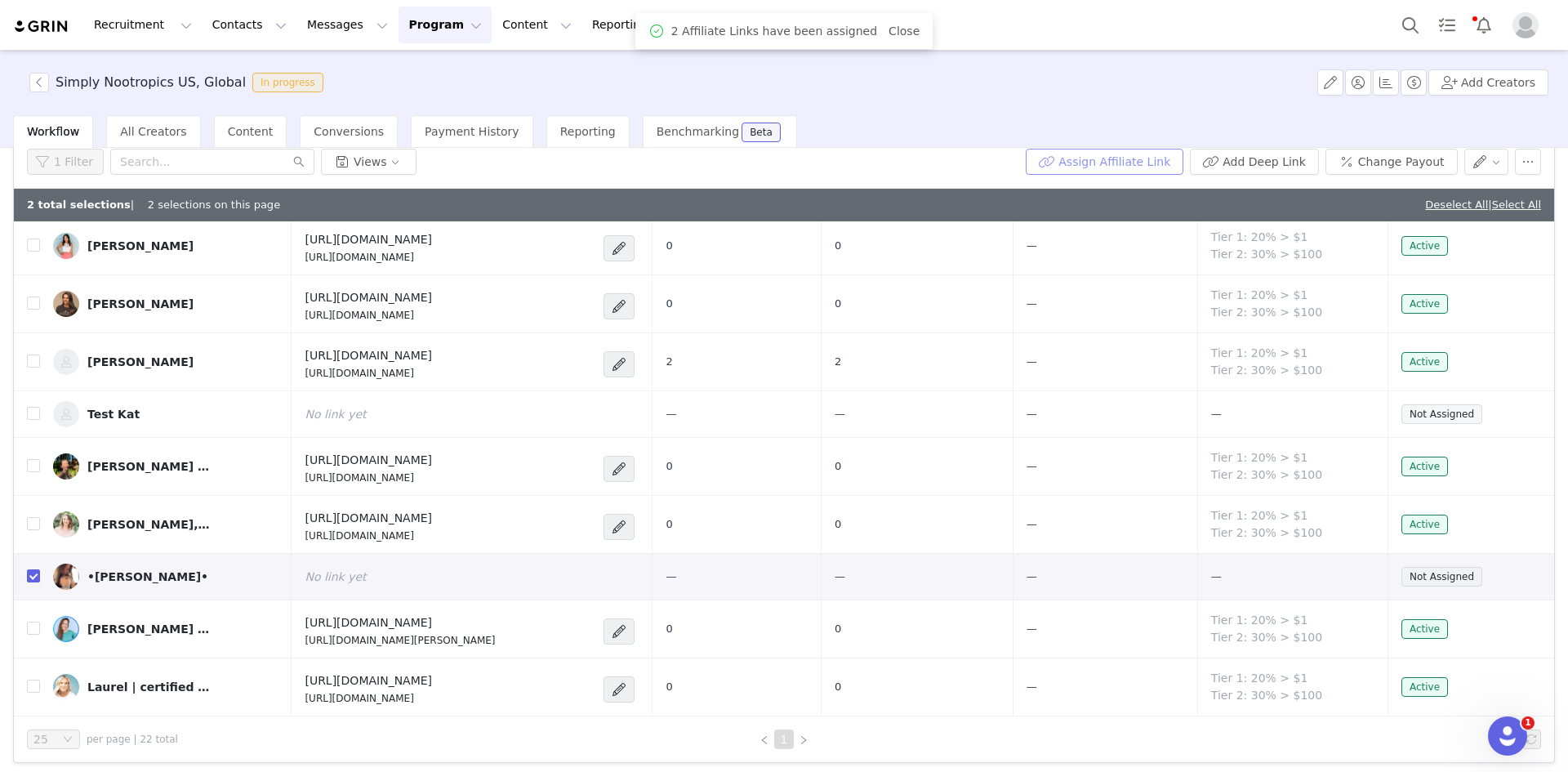
scroll to position [0, 0]
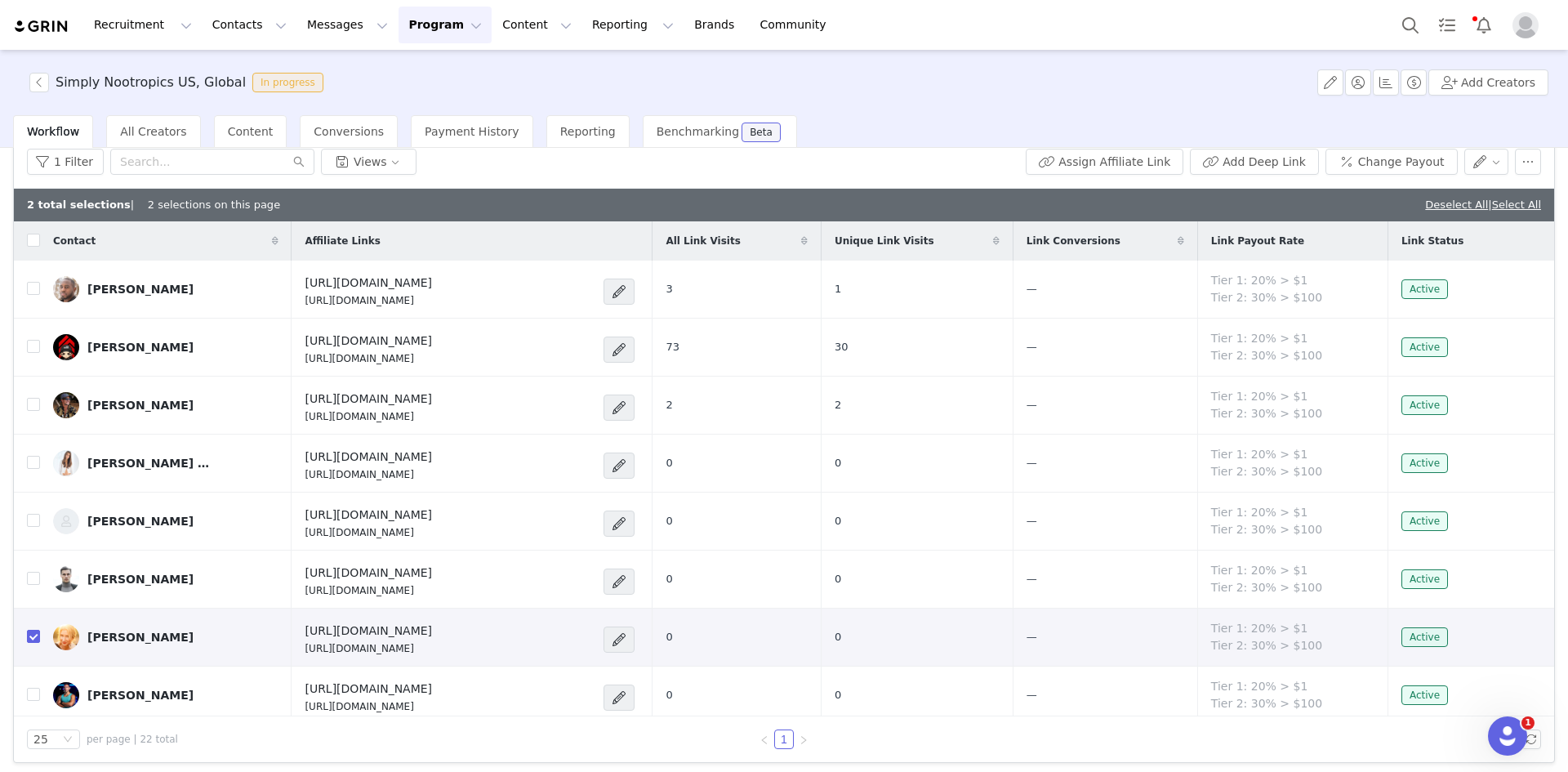
click at [1440, 205] on link "Deselect All" at bounding box center [1456, 204] width 63 height 13
checkbox input "false"
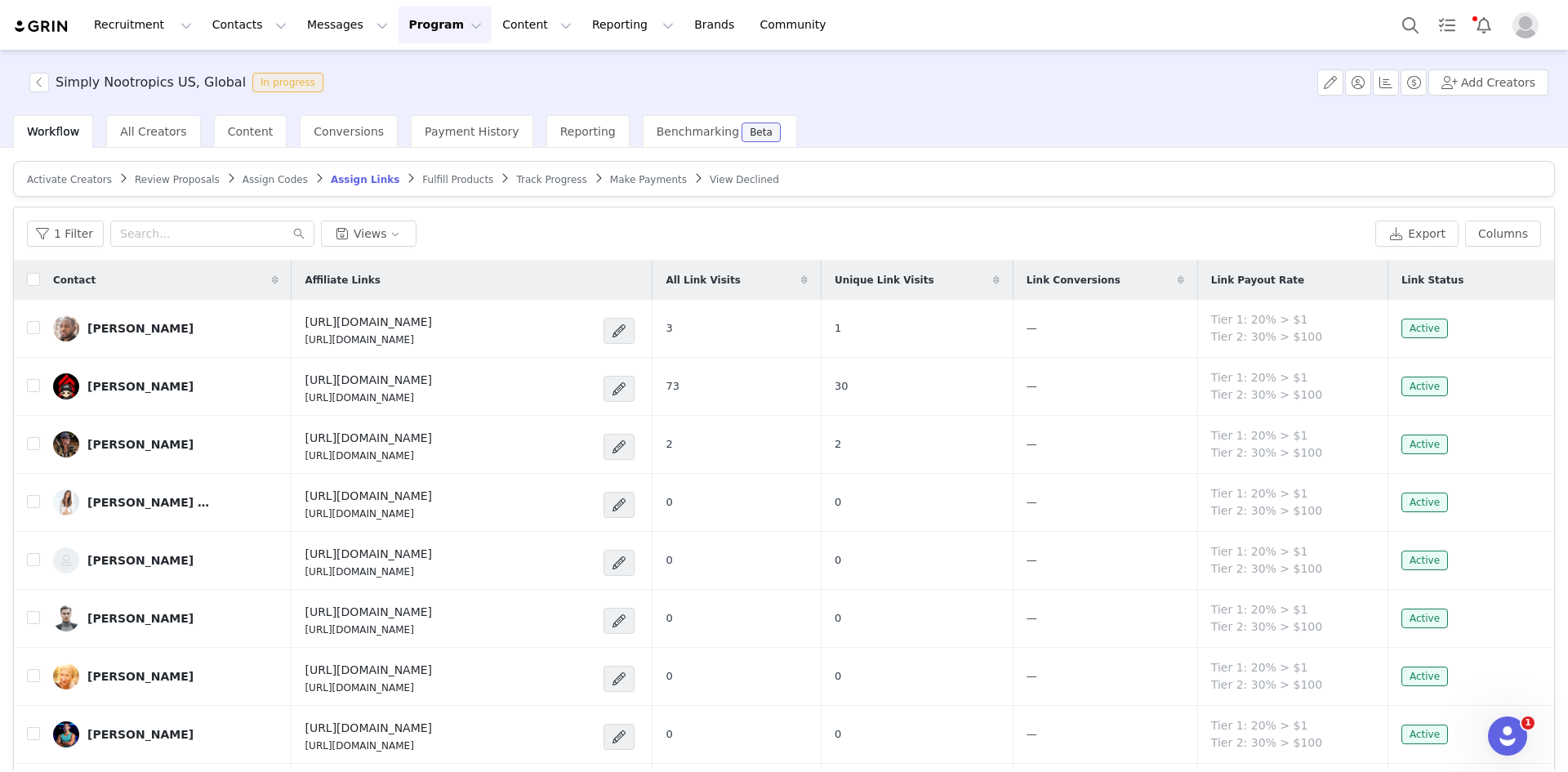
click at [426, 179] on span "Fulfill Products" at bounding box center [458, 180] width 71 height 12
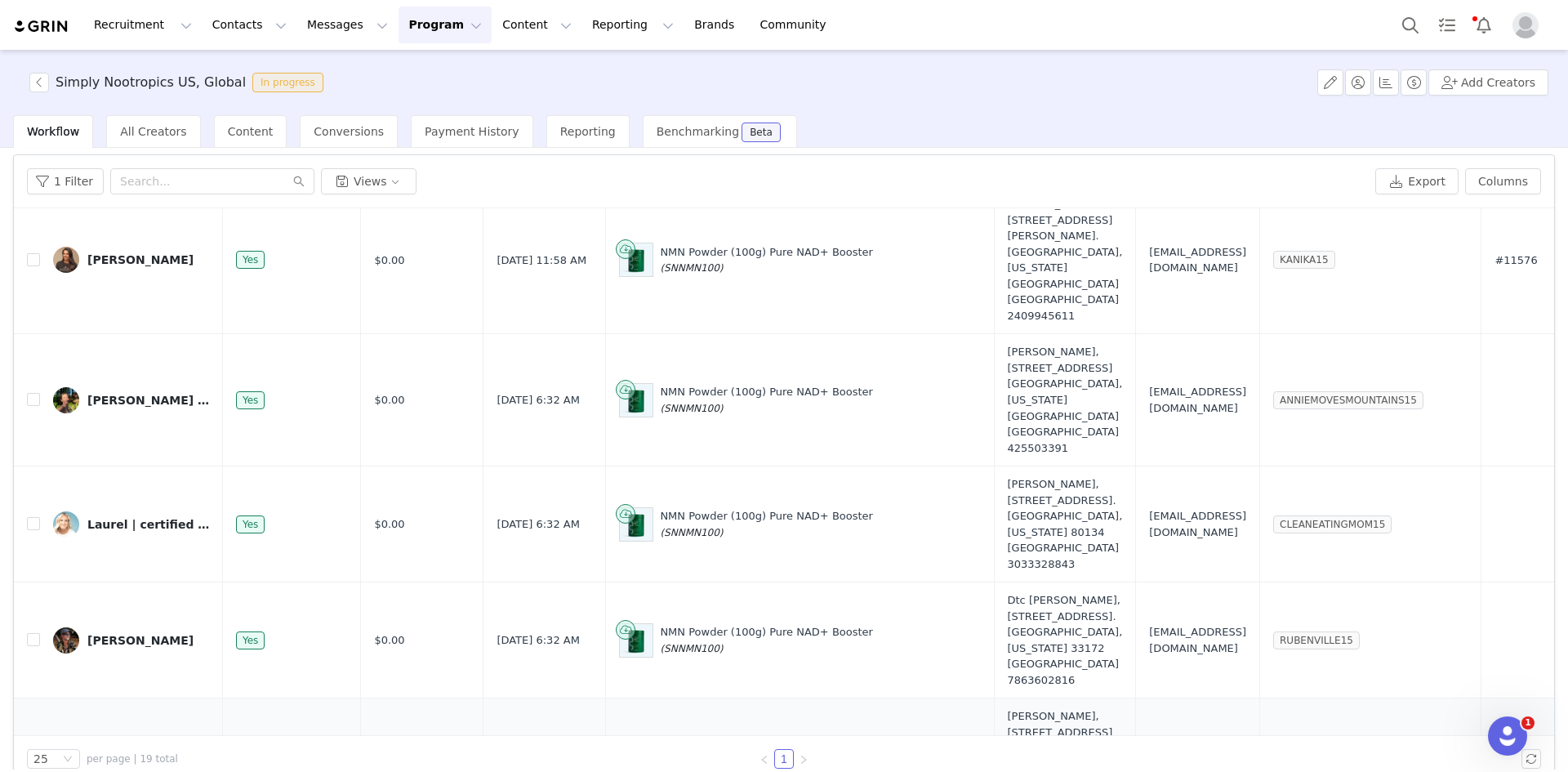
scroll to position [77, 0]
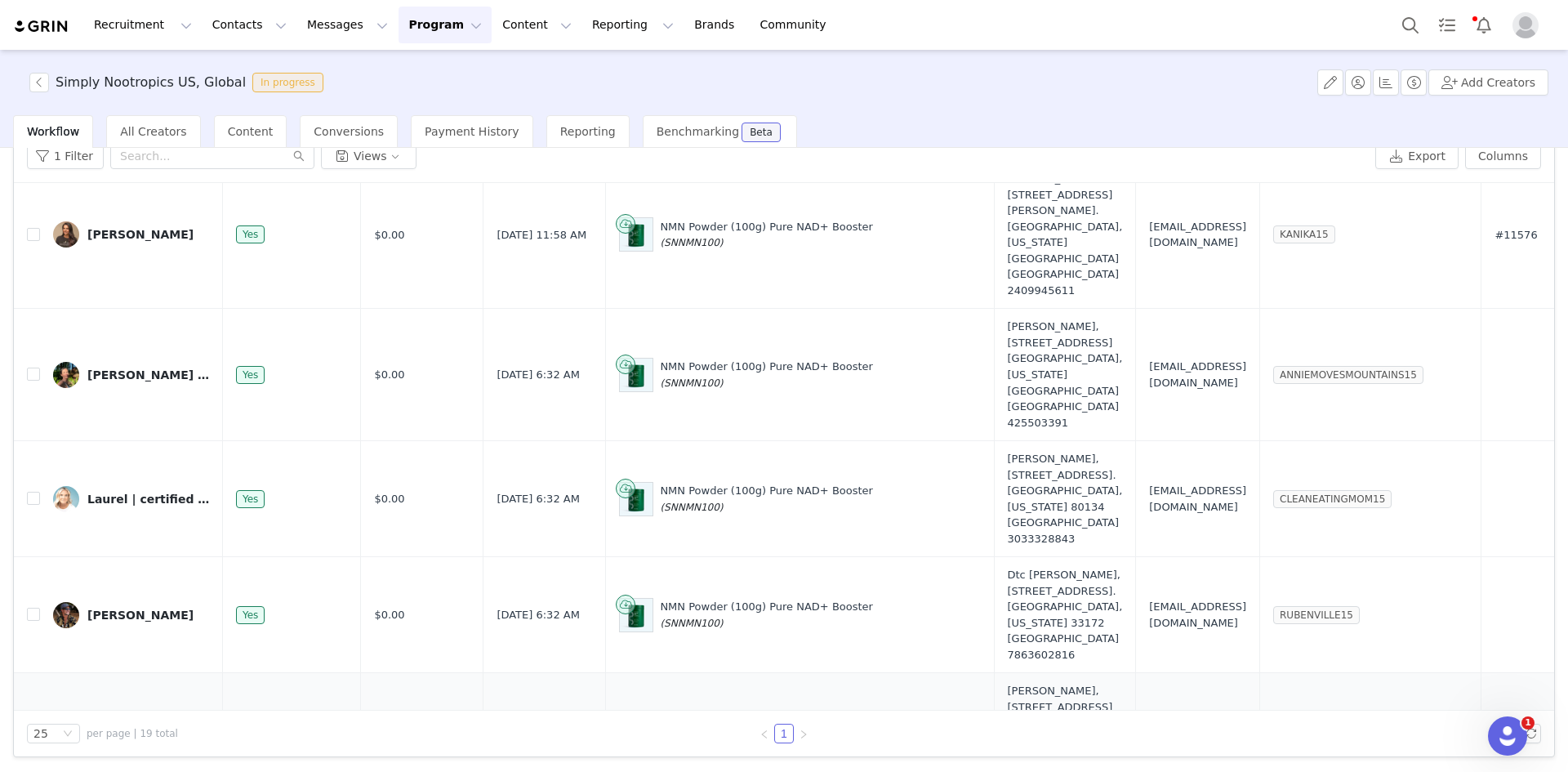
click at [37, 732] on input "checkbox" at bounding box center [33, 738] width 13 height 13
checkbox input "true"
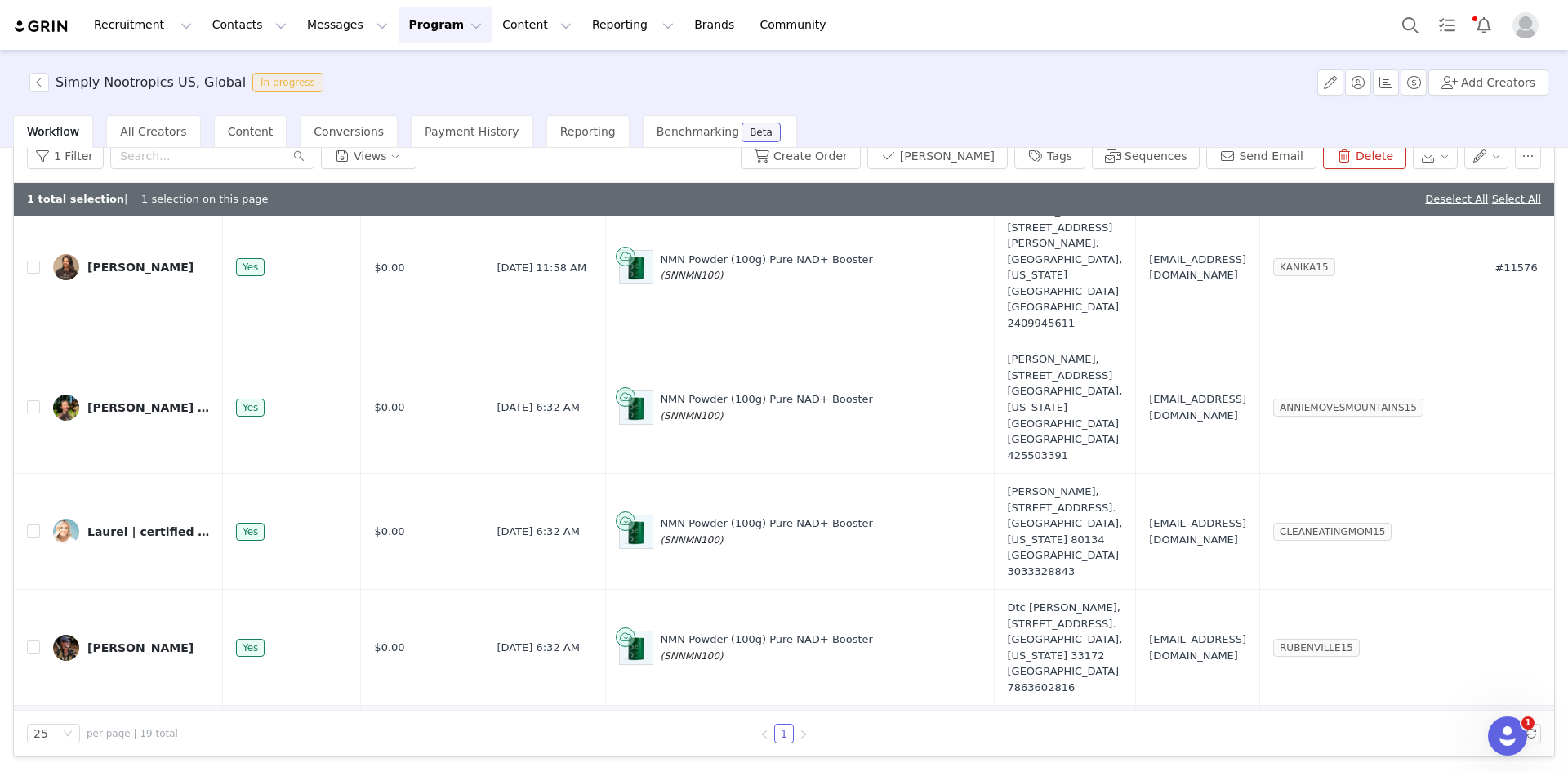
checkbox input "true"
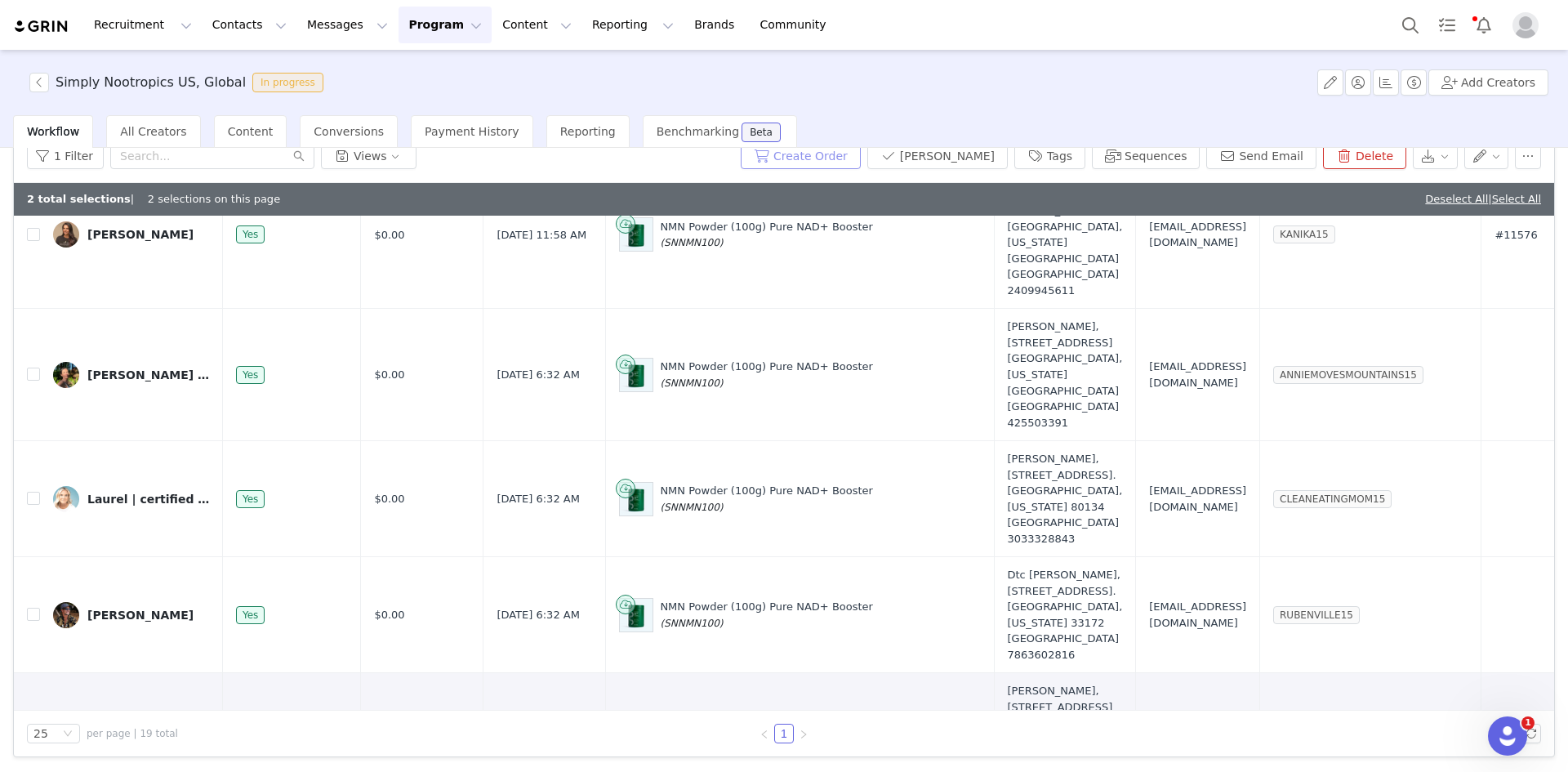
click at [857, 163] on button "Create Order" at bounding box center [800, 156] width 120 height 26
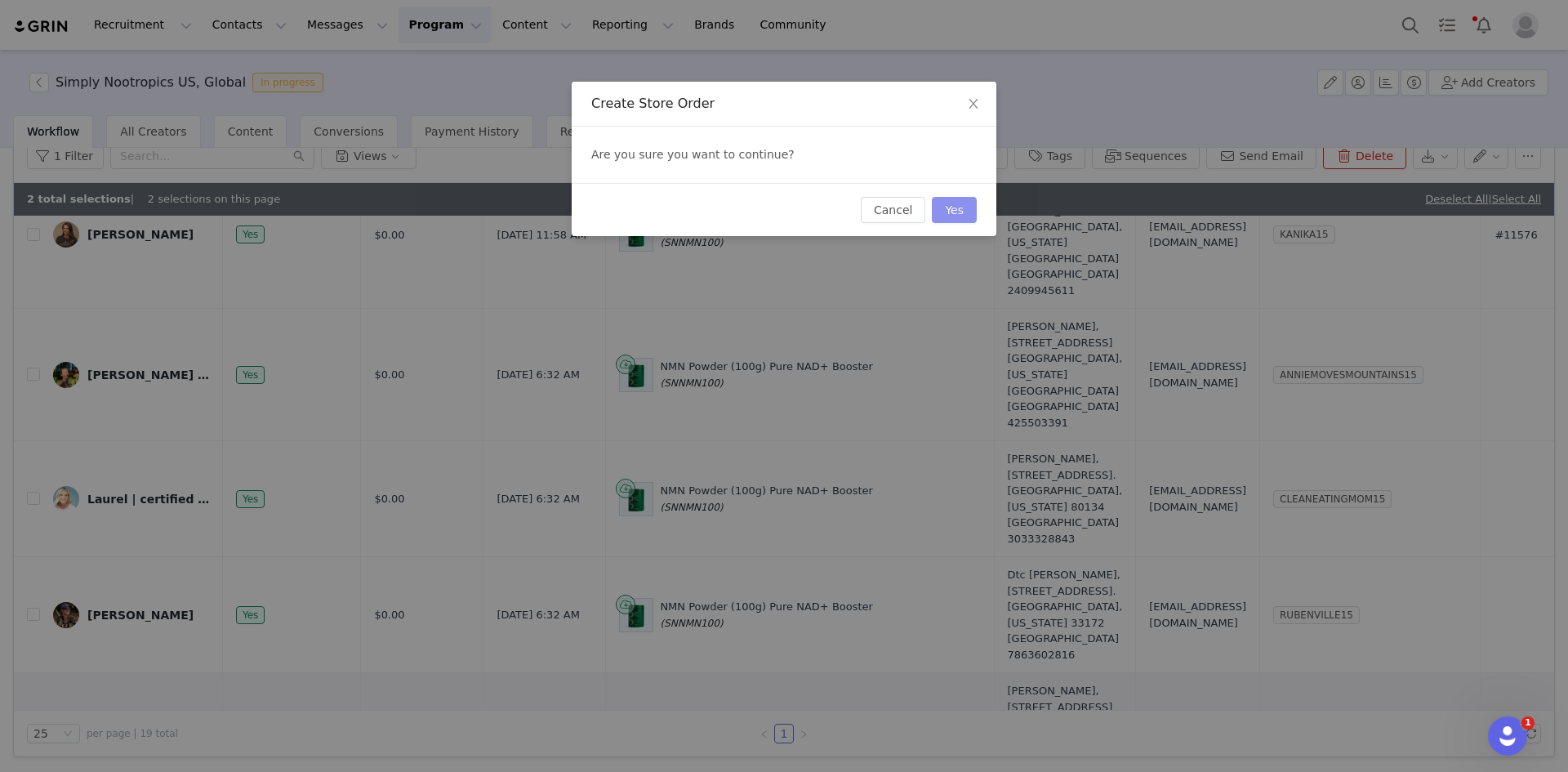
click at [969, 208] on button "Yes" at bounding box center [955, 209] width 45 height 26
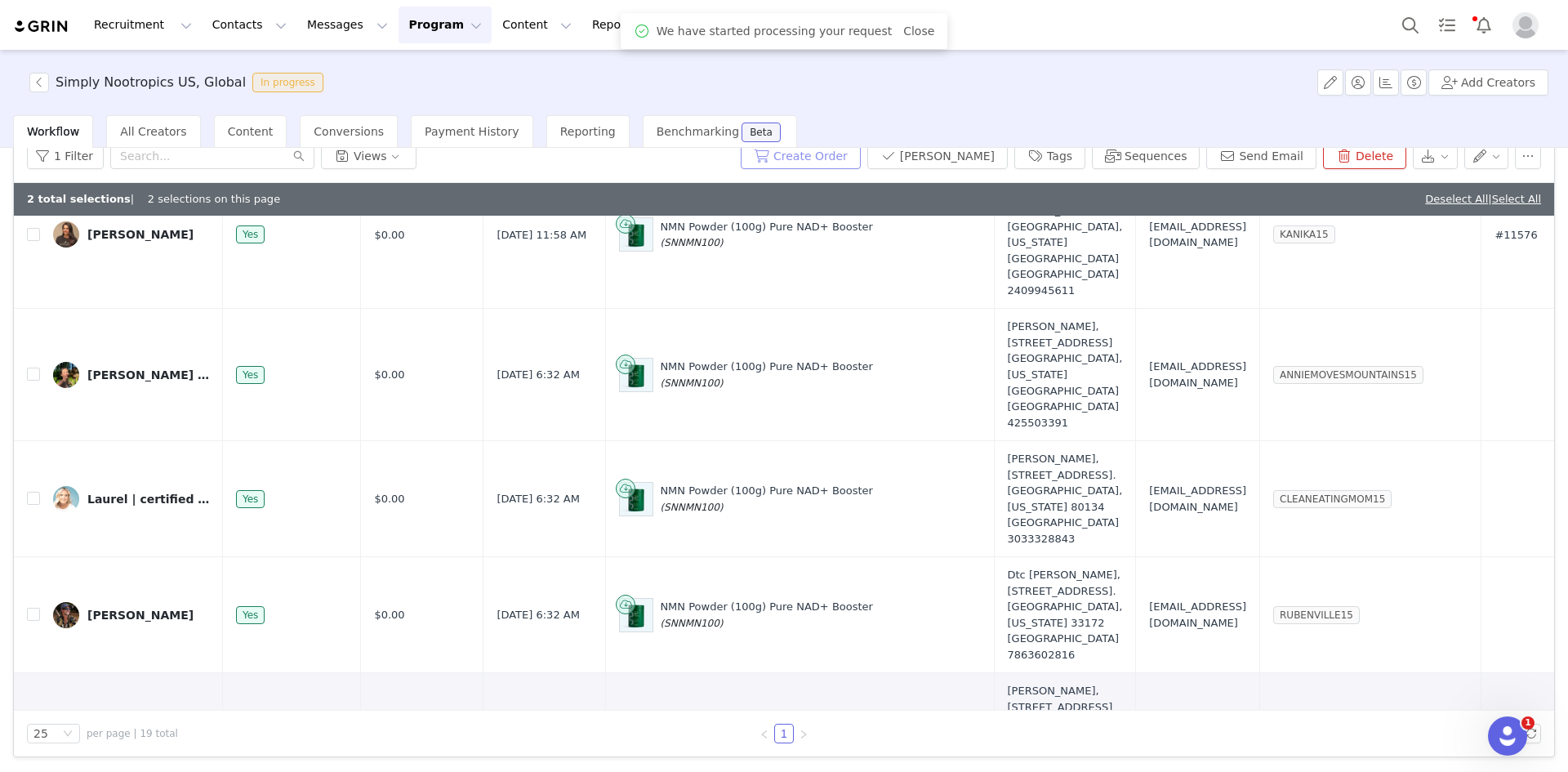
scroll to position [71, 0]
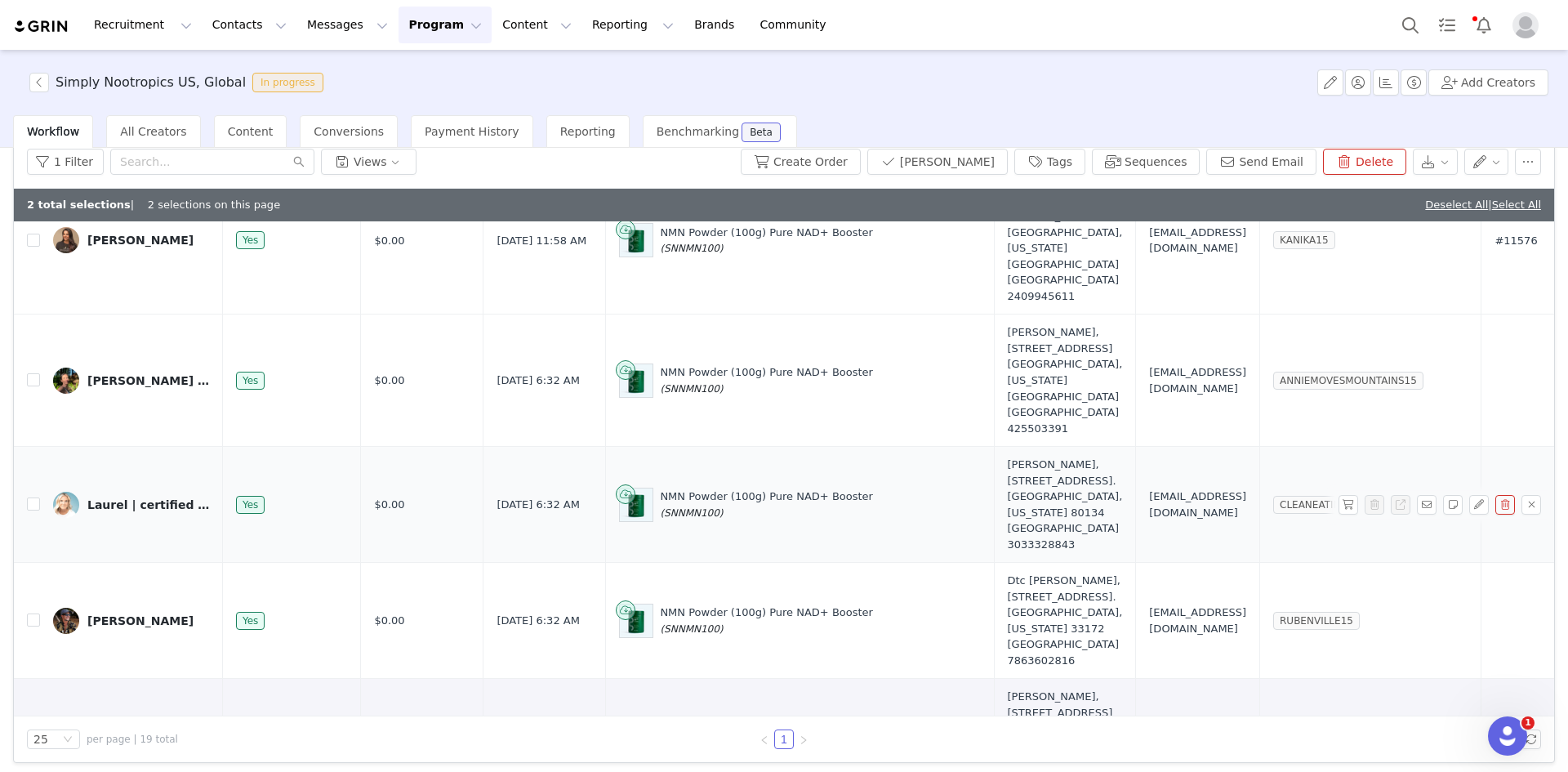
drag, startPoint x: 1435, startPoint y: 210, endPoint x: 1283, endPoint y: 284, distance: 169.1
click at [1435, 210] on link "Deselect All" at bounding box center [1456, 204] width 63 height 13
checkbox input "false"
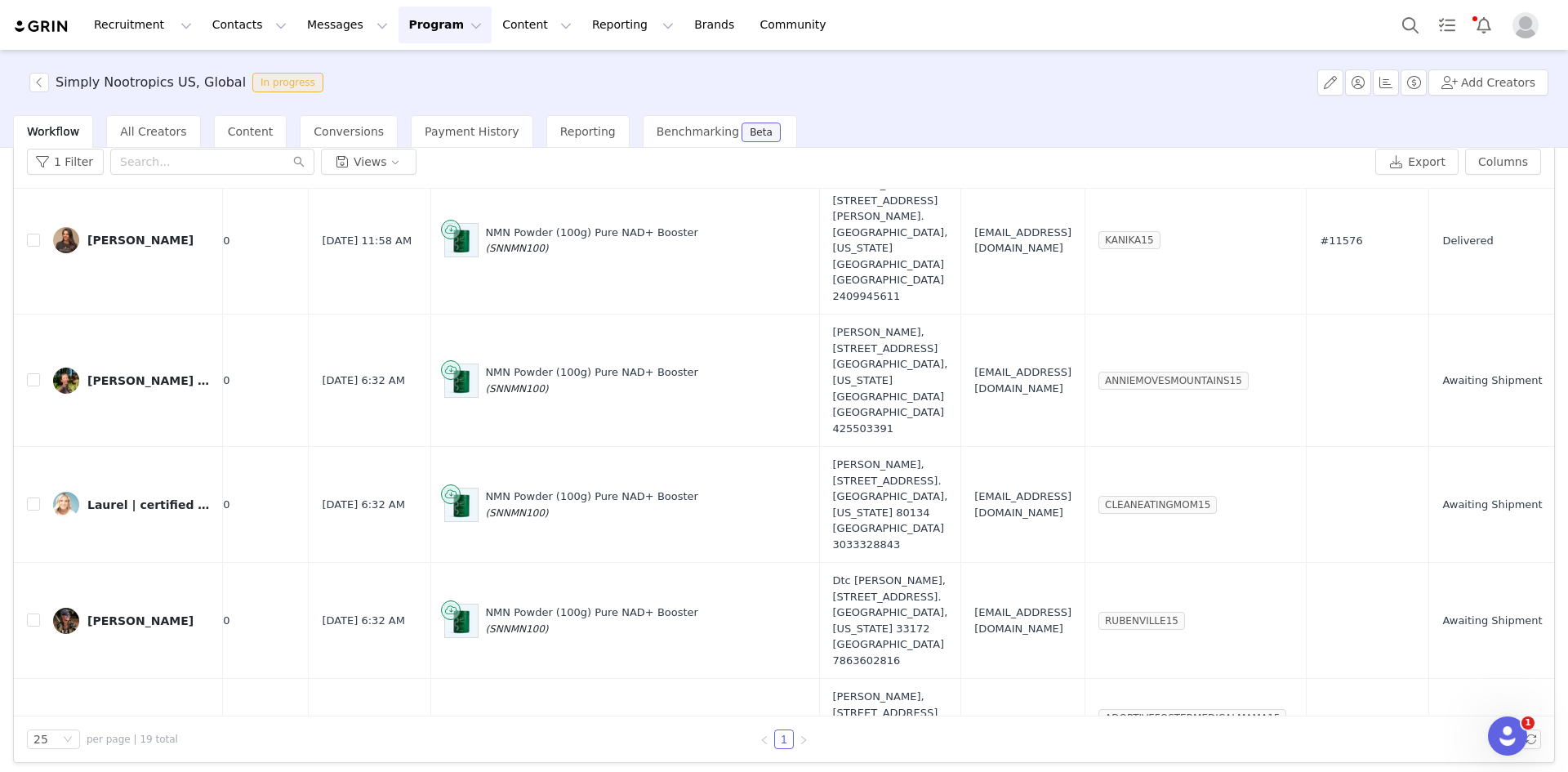
scroll to position [1666, 331]
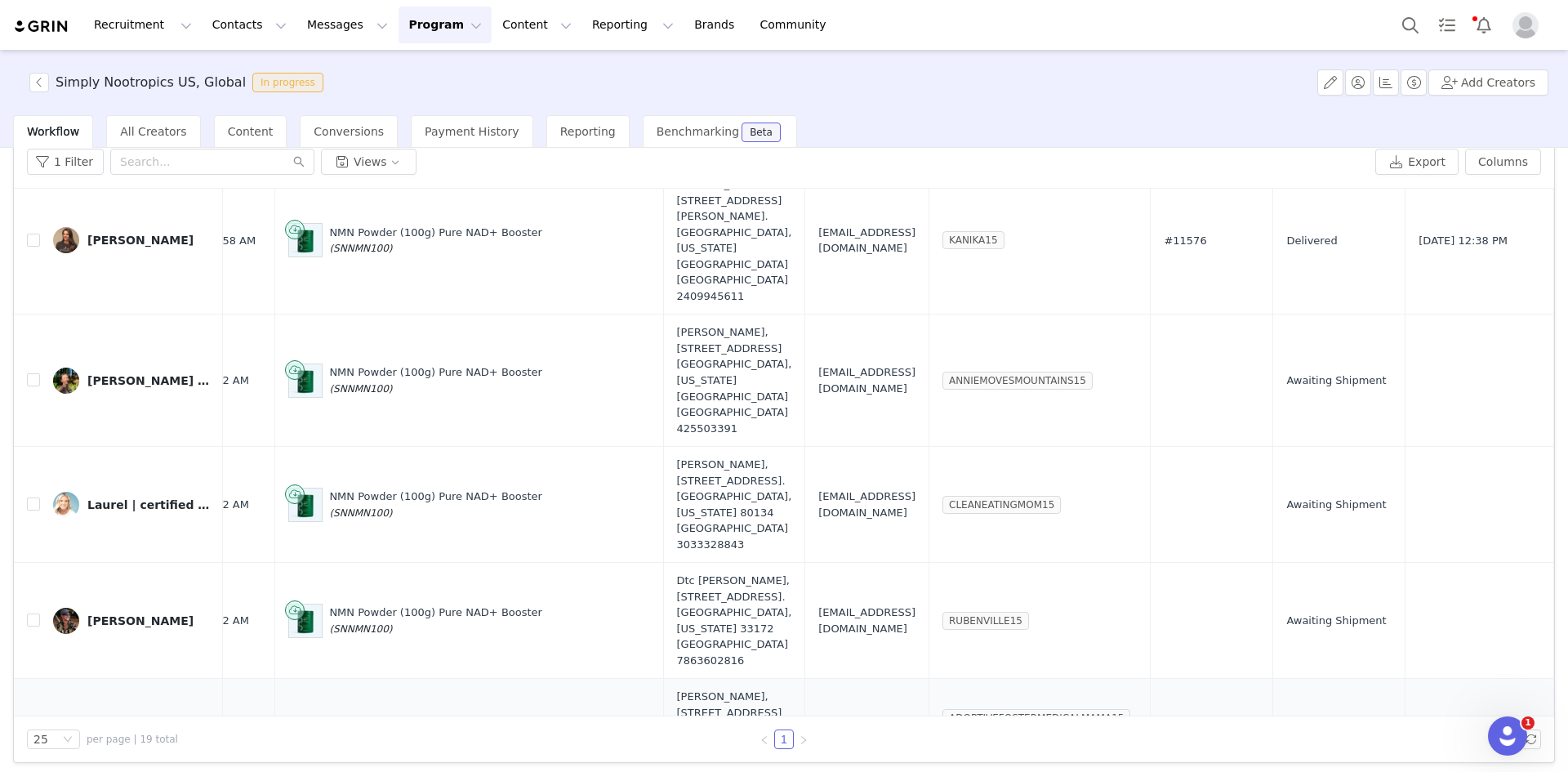
drag, startPoint x: 678, startPoint y: 589, endPoint x: 611, endPoint y: 522, distance: 94.8
click at [663, 679] on td "[PERSON_NAME], [STREET_ADDRESS][PERSON_NAME] [GEOGRAPHIC_DATA], [US_STATE] 6525…" at bounding box center [734, 745] width 142 height 132
copy div "[PERSON_NAME], [STREET_ADDRESS][PERSON_NAME] [GEOGRAPHIC_DATA], [US_STATE] 6525…"
drag, startPoint x: 747, startPoint y: 553, endPoint x: 849, endPoint y: 553, distance: 102.0
click at [849, 729] on span "[EMAIL_ADDRESS][DOMAIN_NAME]" at bounding box center [867, 745] width 97 height 32
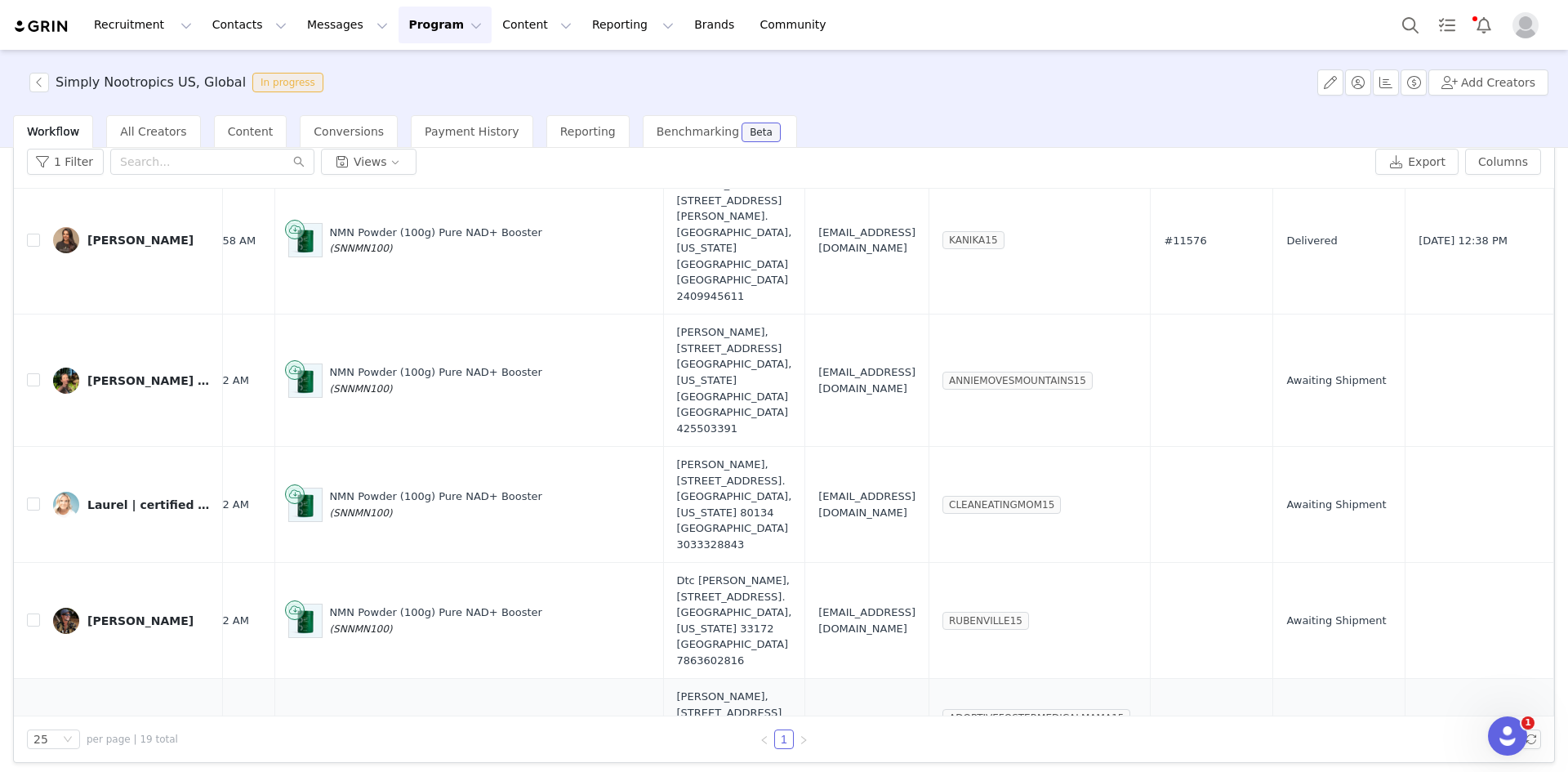
click at [819, 729] on span "[EMAIL_ADDRESS][DOMAIN_NAME]" at bounding box center [867, 745] width 97 height 32
drag, startPoint x: 764, startPoint y: 552, endPoint x: 863, endPoint y: 553, distance: 99.0
click at [863, 679] on td "[EMAIL_ADDRESS][DOMAIN_NAME]" at bounding box center [867, 745] width 124 height 132
copy span "[EMAIL_ADDRESS][DOMAIN_NAME]"
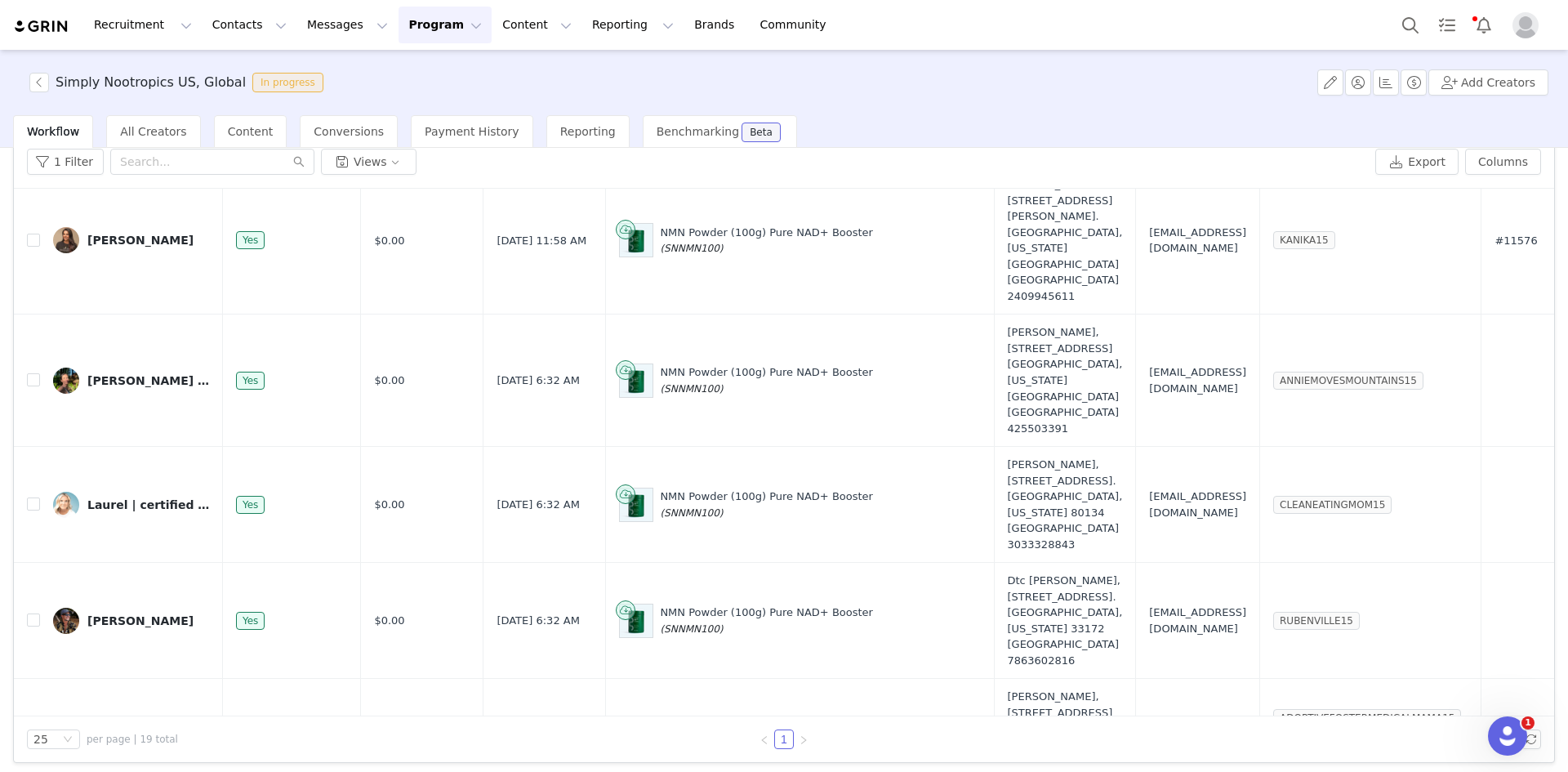
scroll to position [1666, 107]
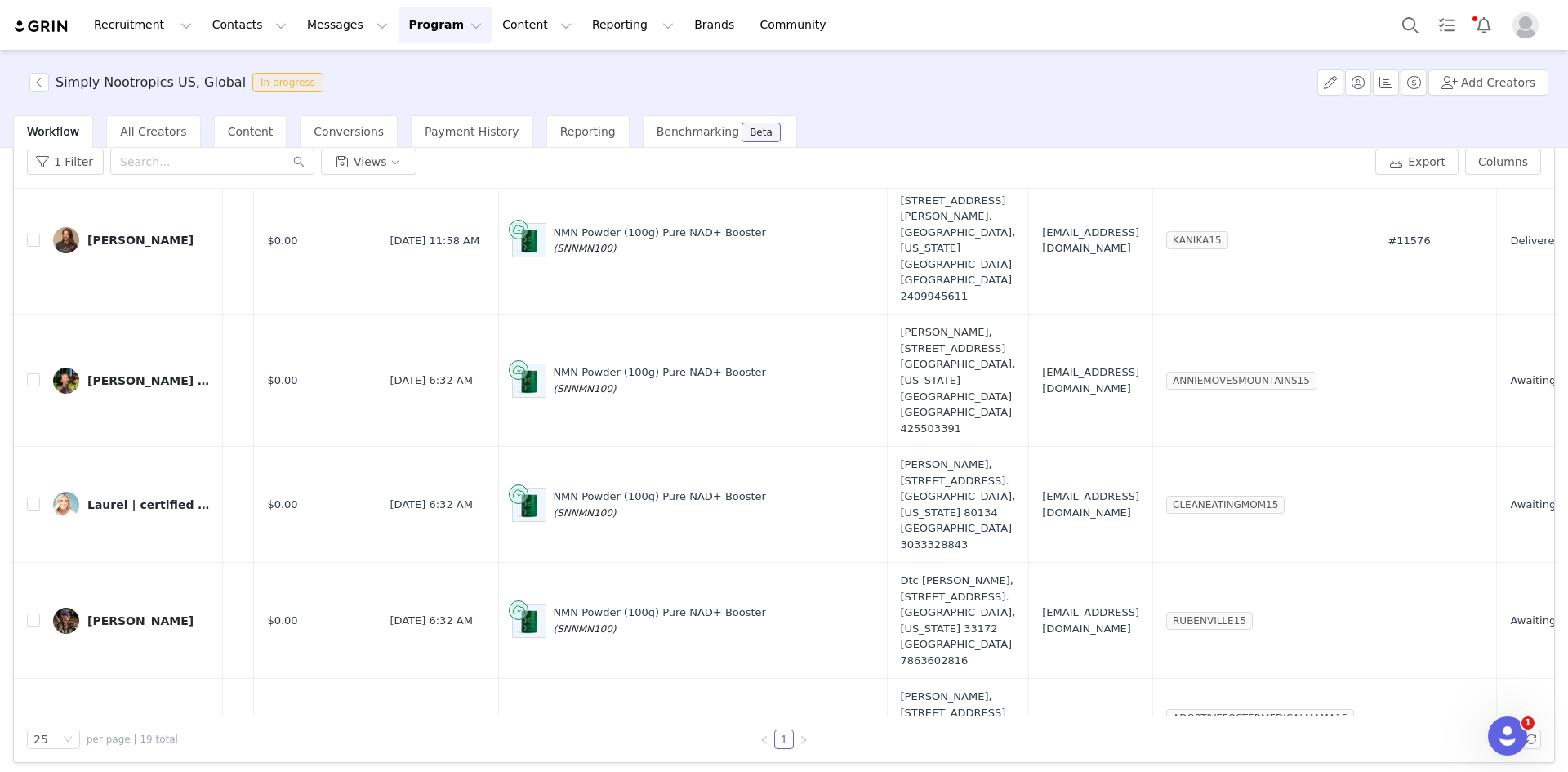
drag, startPoint x: 902, startPoint y: 691, endPoint x: 830, endPoint y: 616, distance: 104.0
copy div "[PERSON_NAME], [STREET_ADDRESS] [GEOGRAPHIC_DATA][US_STATE] [GEOGRAPHIC_DATA] 3…"
drag, startPoint x: 957, startPoint y: 656, endPoint x: 1067, endPoint y: 655, distance: 110.0
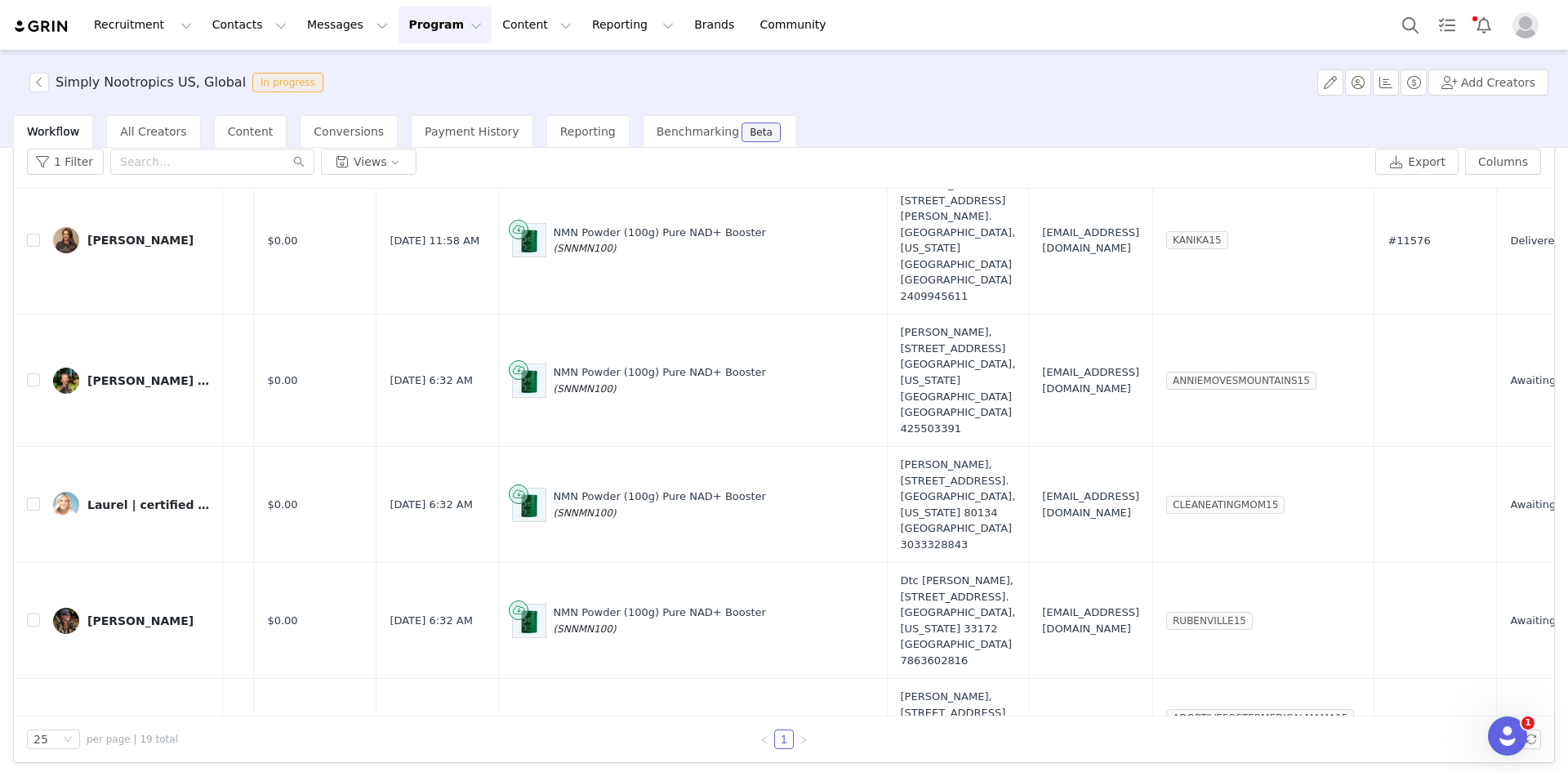
copy span "[EMAIL_ADDRESS][DOMAIN_NAME]"
click at [37, 738] on input "checkbox" at bounding box center [33, 744] width 13 height 13
checkbox input "true"
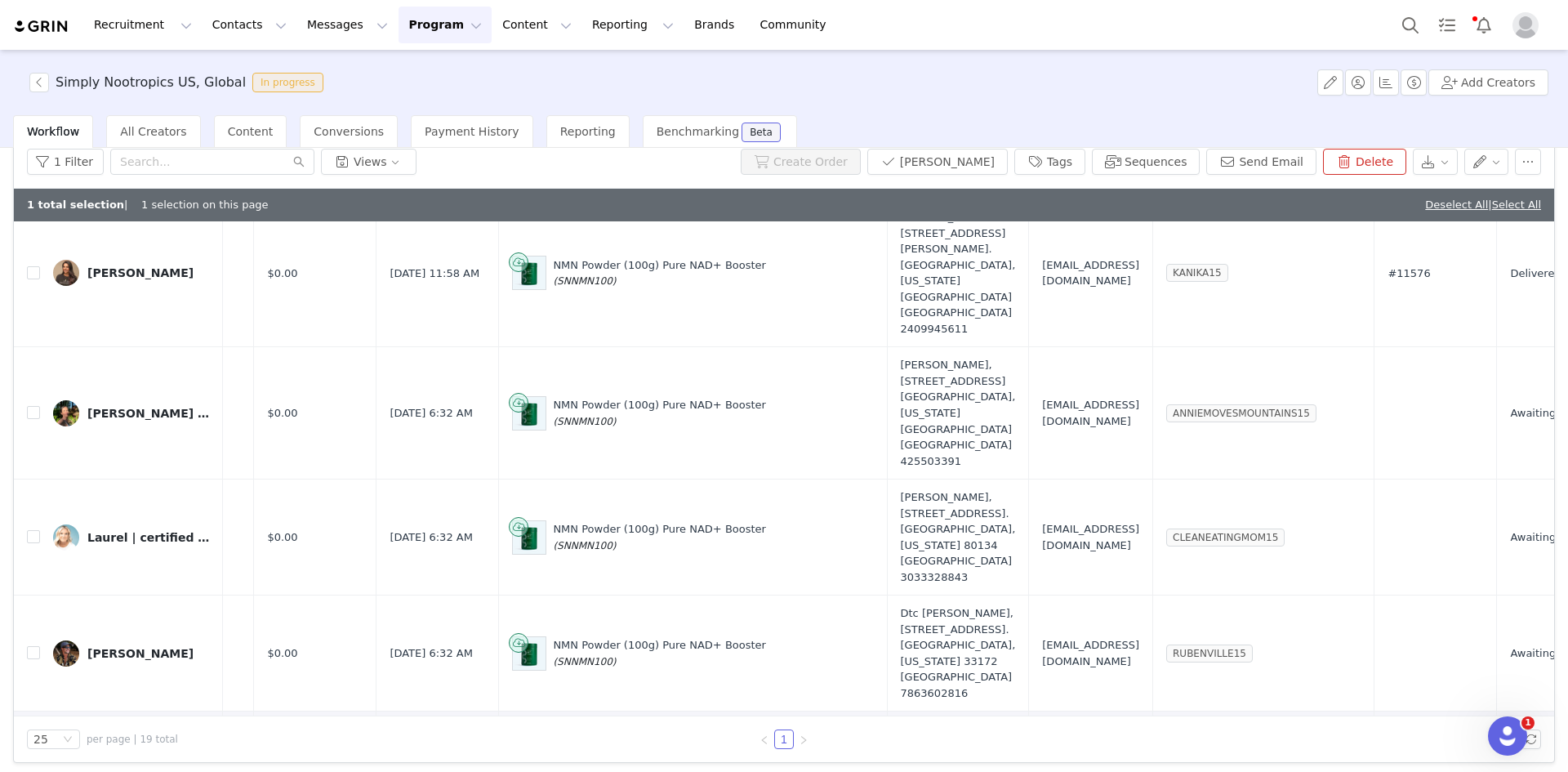
checkbox input "true"
click at [1130, 156] on button "Sequences" at bounding box center [1145, 161] width 108 height 26
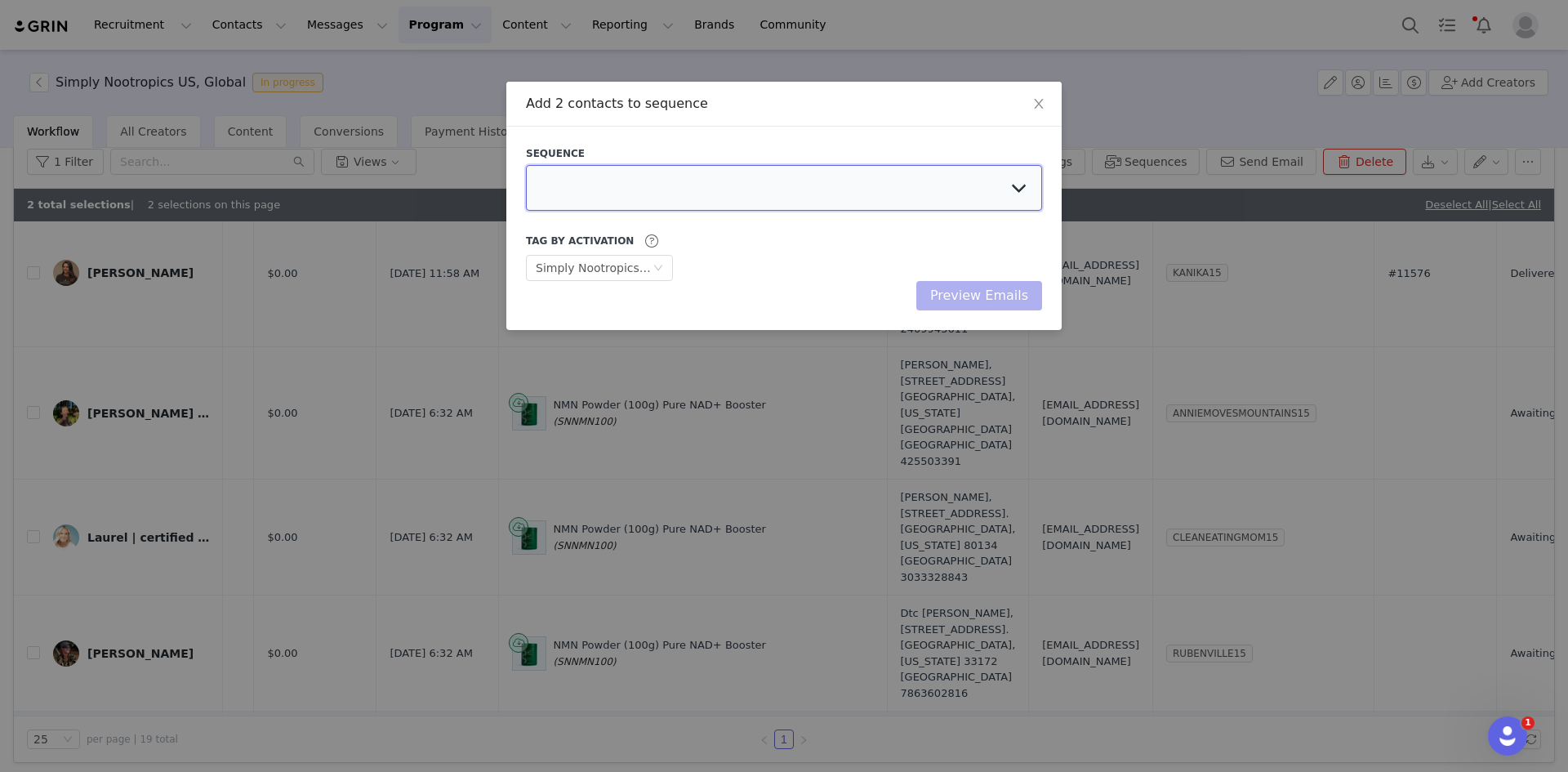
click at [739, 204] on select at bounding box center [784, 188] width 516 height 46
select select "8e409c74-2229-4a11-b939-2dc18e9e28e9"
click at [526, 165] on select "October Sequence NZ 🍂 Initial Outreach - Doctors Welcome Email [GEOGRAPHIC_DATA…" at bounding box center [784, 188] width 516 height 46
click at [971, 301] on button "Preview Emails" at bounding box center [979, 295] width 126 height 29
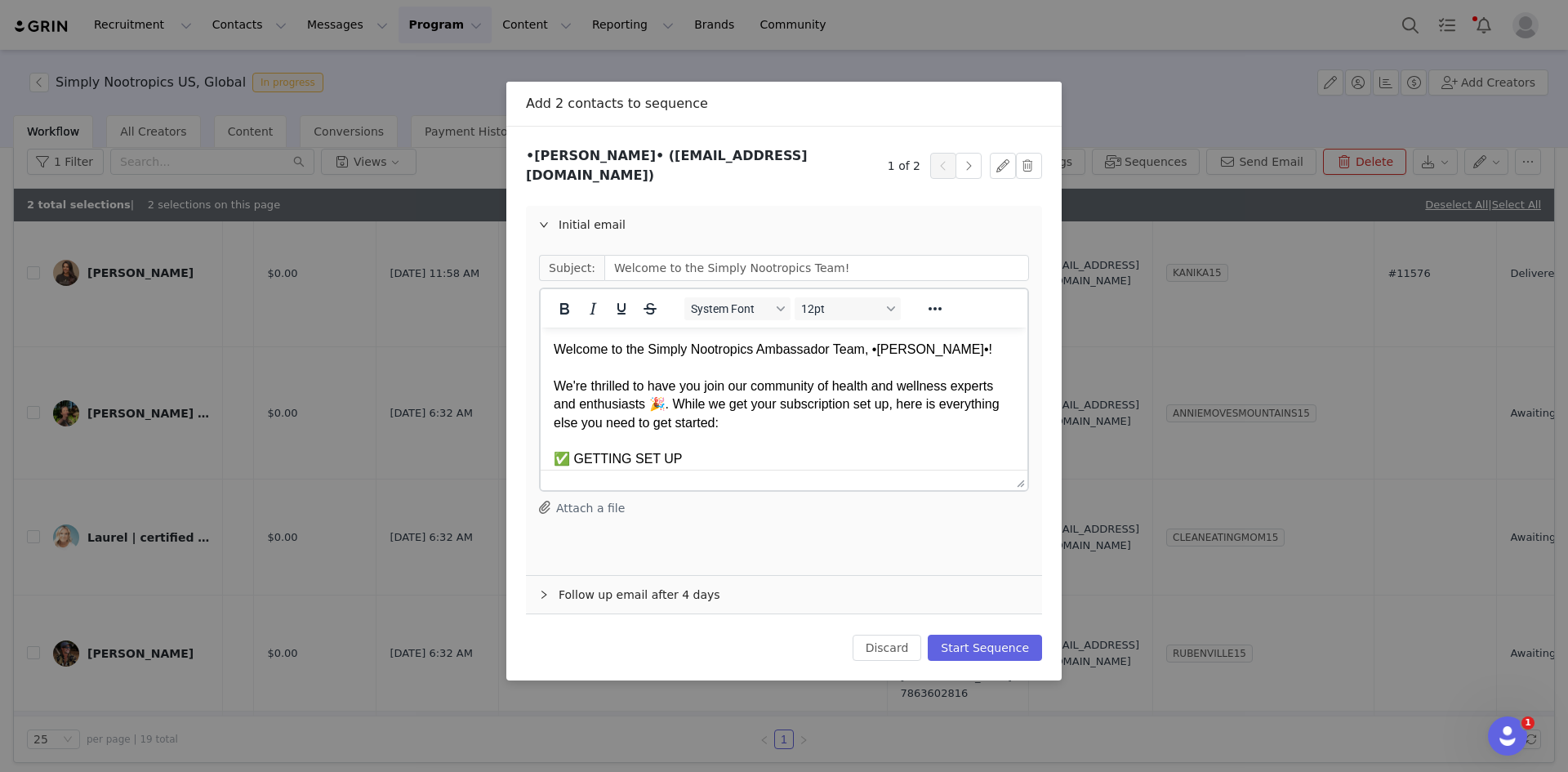
scroll to position [0, 0]
click at [969, 635] on button "Start Sequence" at bounding box center [985, 648] width 114 height 26
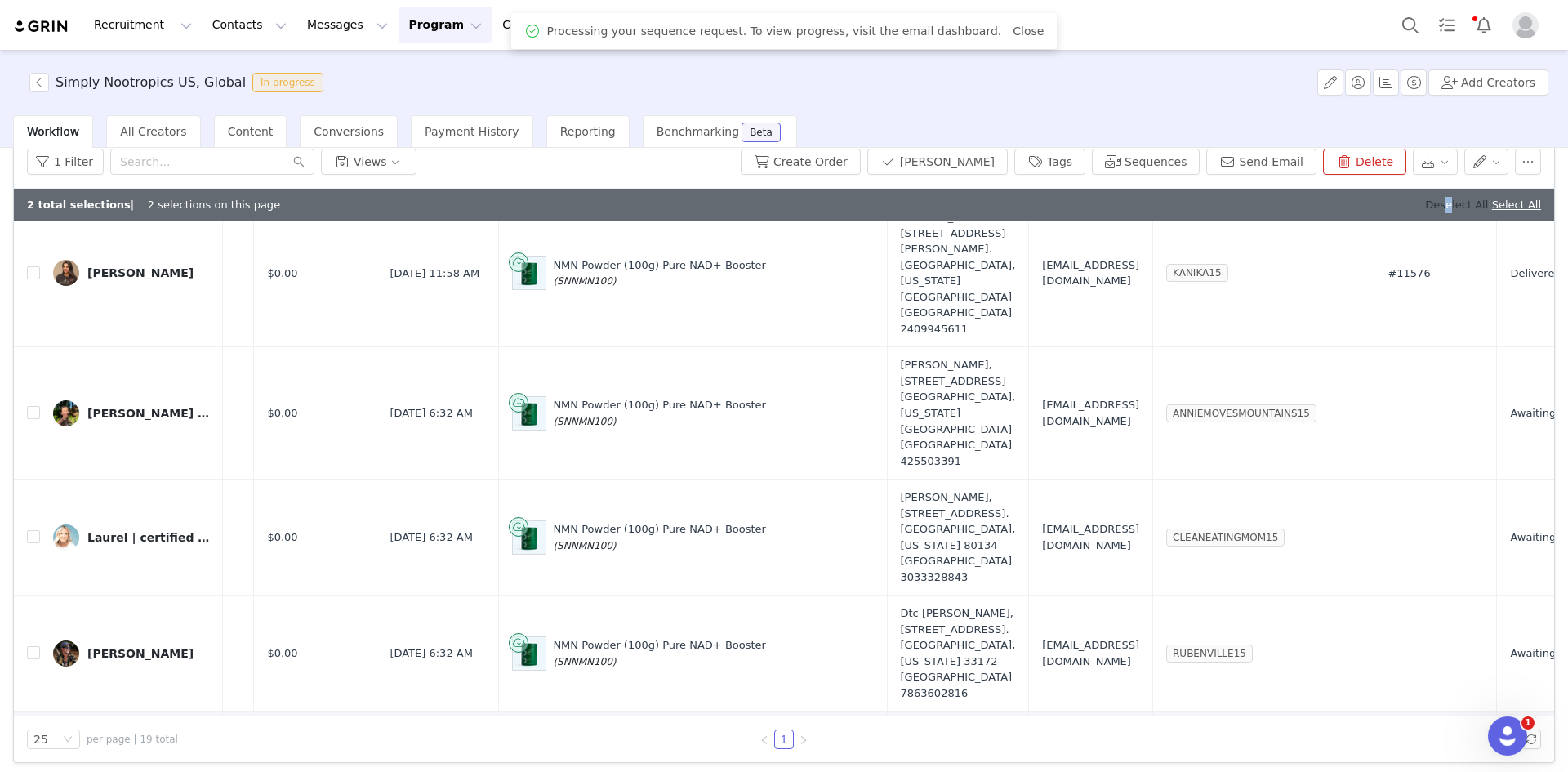
click at [1427, 210] on link "Deselect All" at bounding box center [1456, 204] width 63 height 13
checkbox input "false"
